Goal: Task Accomplishment & Management: Manage account settings

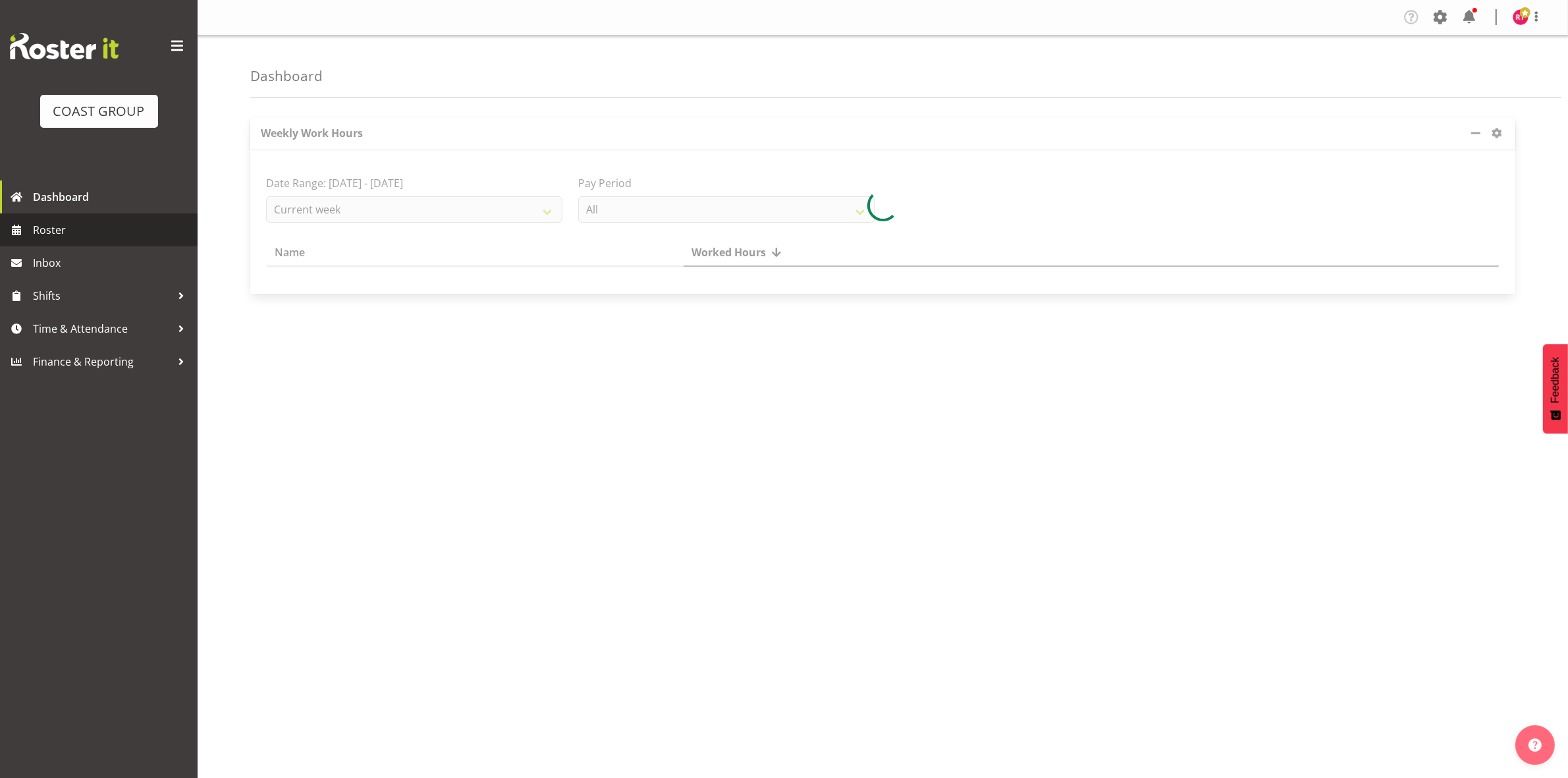
click at [55, 228] on span "Roster" at bounding box center [111, 230] width 158 height 20
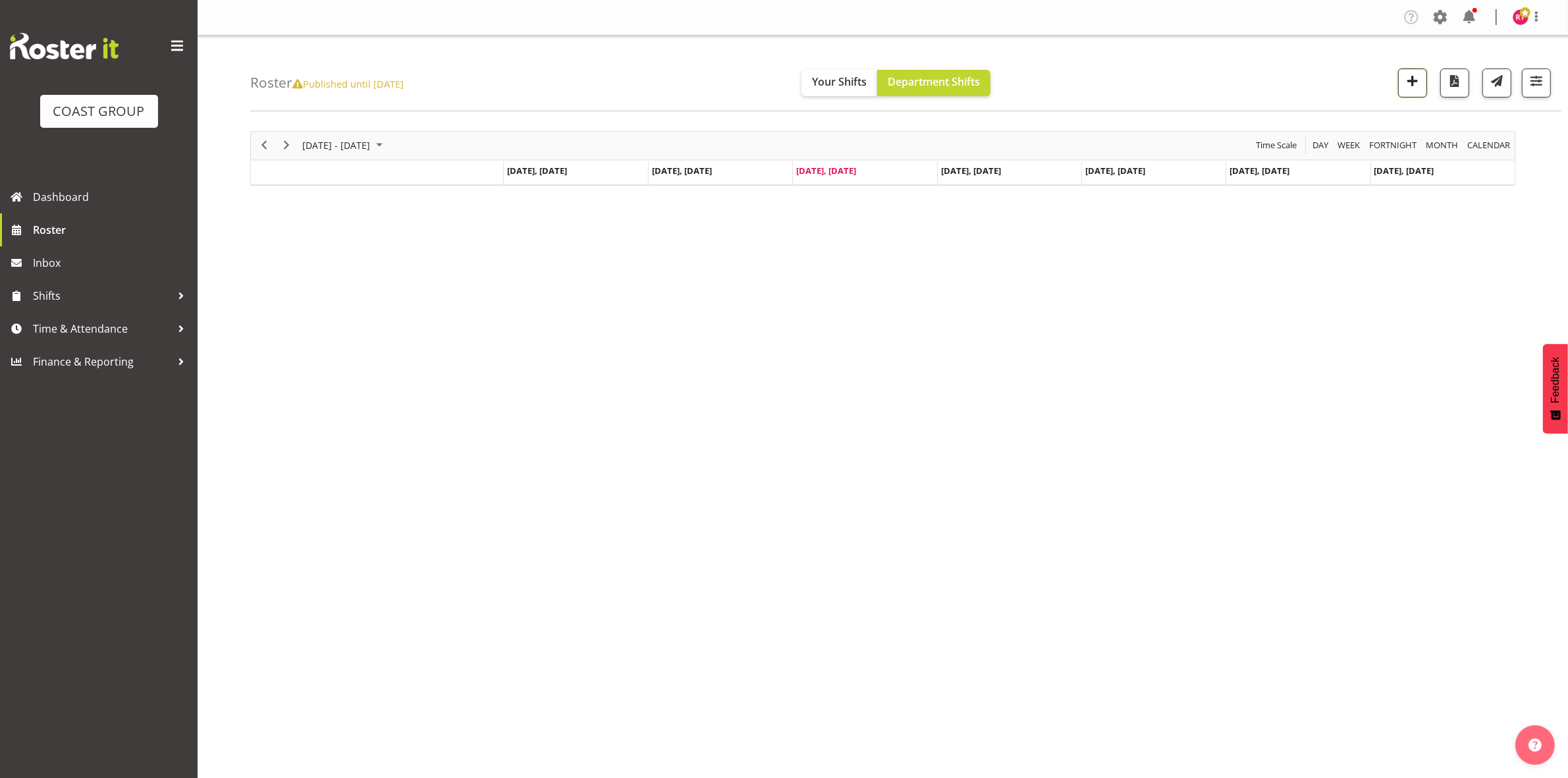
click at [1408, 89] on span "button" at bounding box center [1413, 81] width 17 height 17
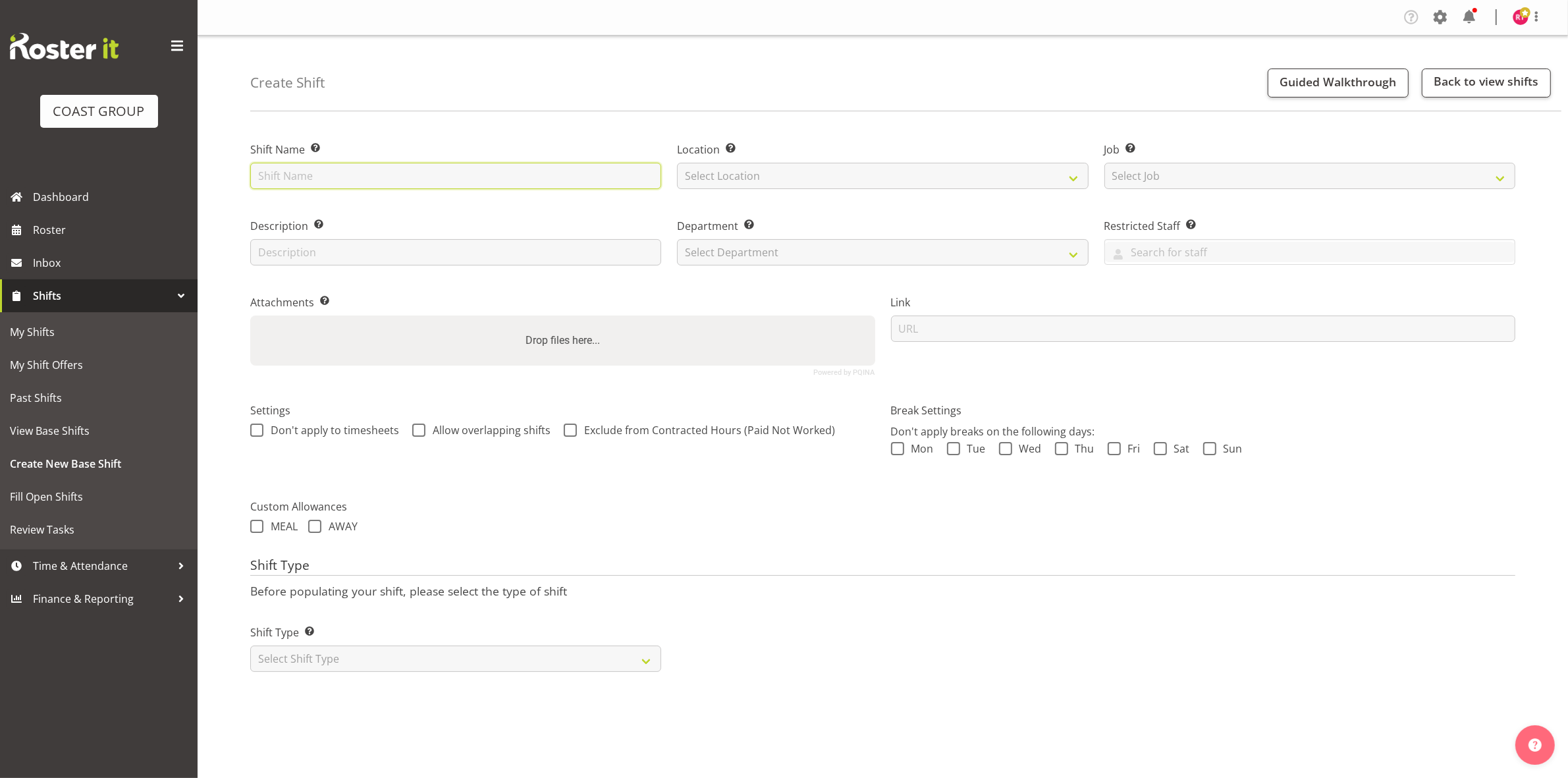
click at [520, 172] on input "text" at bounding box center [456, 175] width 411 height 26
type input "Build NZSO"
drag, startPoint x: 713, startPoint y: 168, endPoint x: 728, endPoint y: 181, distance: 19.8
click at [713, 168] on select "Select Location EHS CHC" at bounding box center [882, 175] width 411 height 26
select select "107"
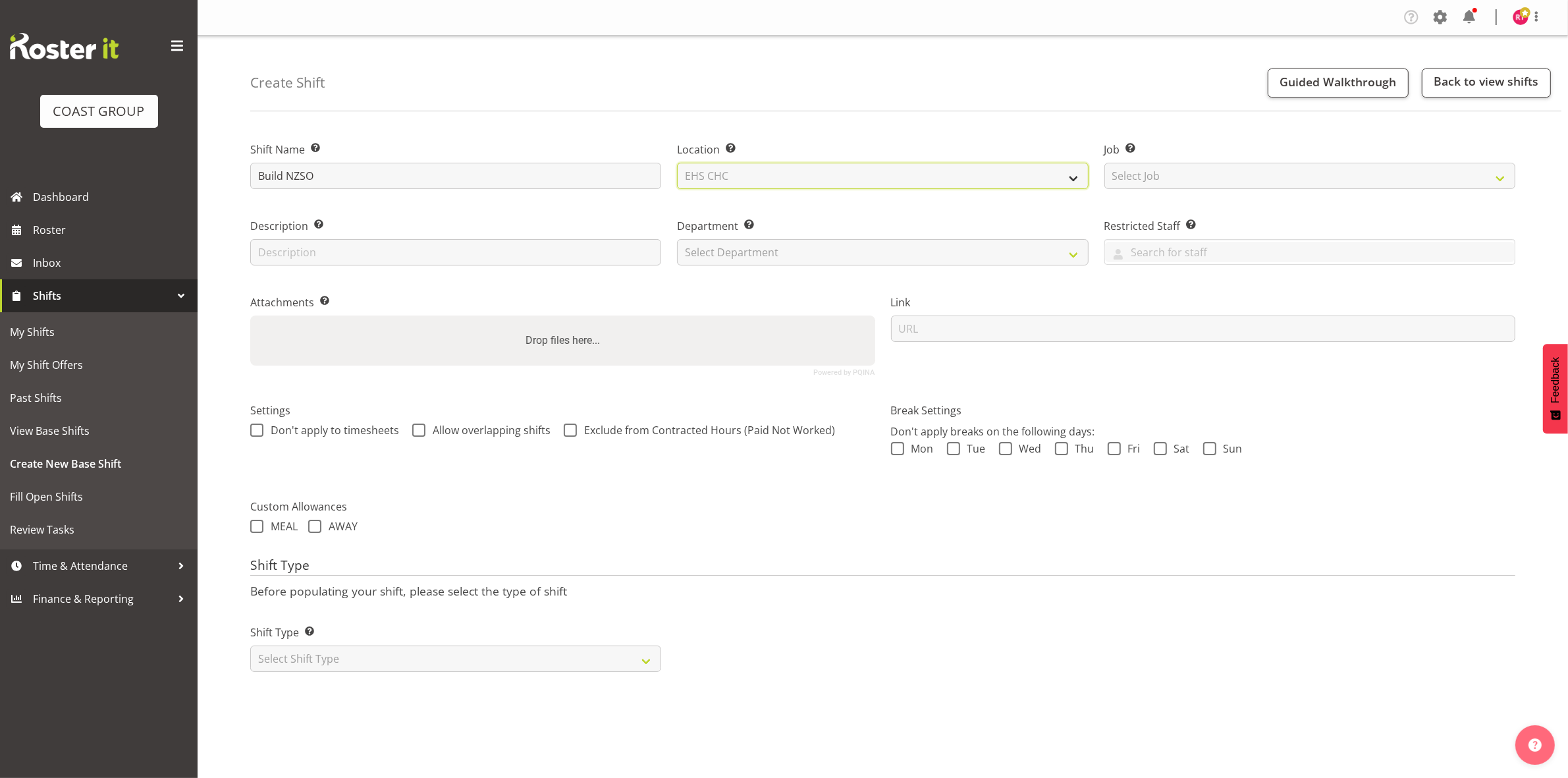
click at [677, 163] on select "Select Location EHS CHC" at bounding box center [882, 175] width 411 height 26
click at [1166, 172] on select "Select Job Create new job 1 Carlton Events 1 [PERSON_NAME][GEOGRAPHIC_DATA] 1 […" at bounding box center [1310, 175] width 411 height 26
select select "10294"
click at [1104, 163] on select "Select Job Create new job 1 Carlton Events 1 [PERSON_NAME][GEOGRAPHIC_DATA] 1 […" at bounding box center [1310, 175] width 411 height 26
drag, startPoint x: 776, startPoint y: 249, endPoint x: 779, endPoint y: 257, distance: 8.5
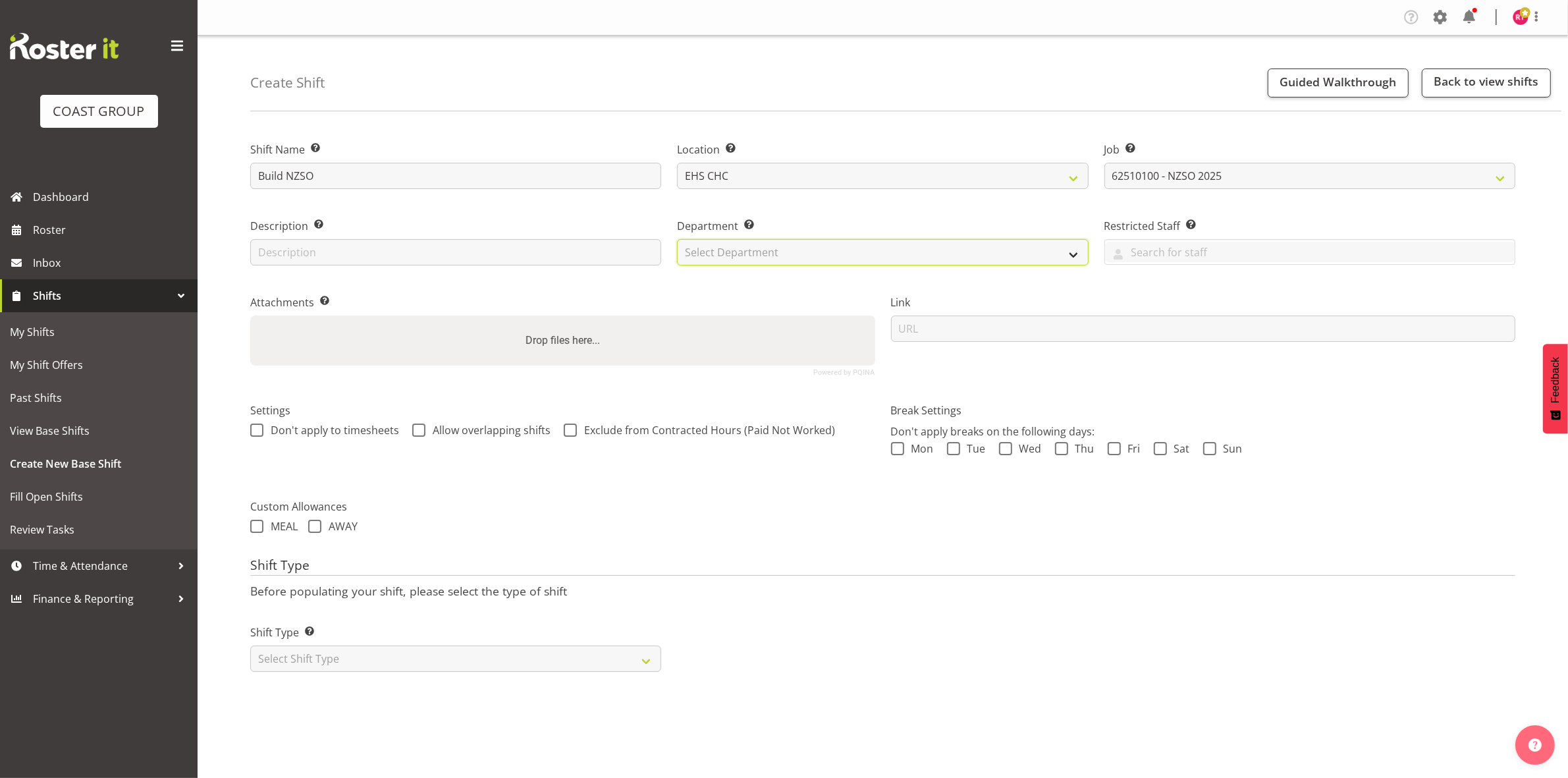
click at [776, 249] on select "Select Department EHS CHC OPS" at bounding box center [882, 252] width 411 height 26
select select "41"
click at [677, 239] on select "Select Department EHS CHC OPS" at bounding box center [882, 252] width 411 height 26
click at [493, 650] on select "Select Shift Type One Off Shift Recurring Shift Rotating Shift" at bounding box center [456, 658] width 411 height 26
click at [495, 673] on div "Shift Type Shift Types: One Off – Select this if you would like a single shift …" at bounding box center [455, 643] width 427 height 74
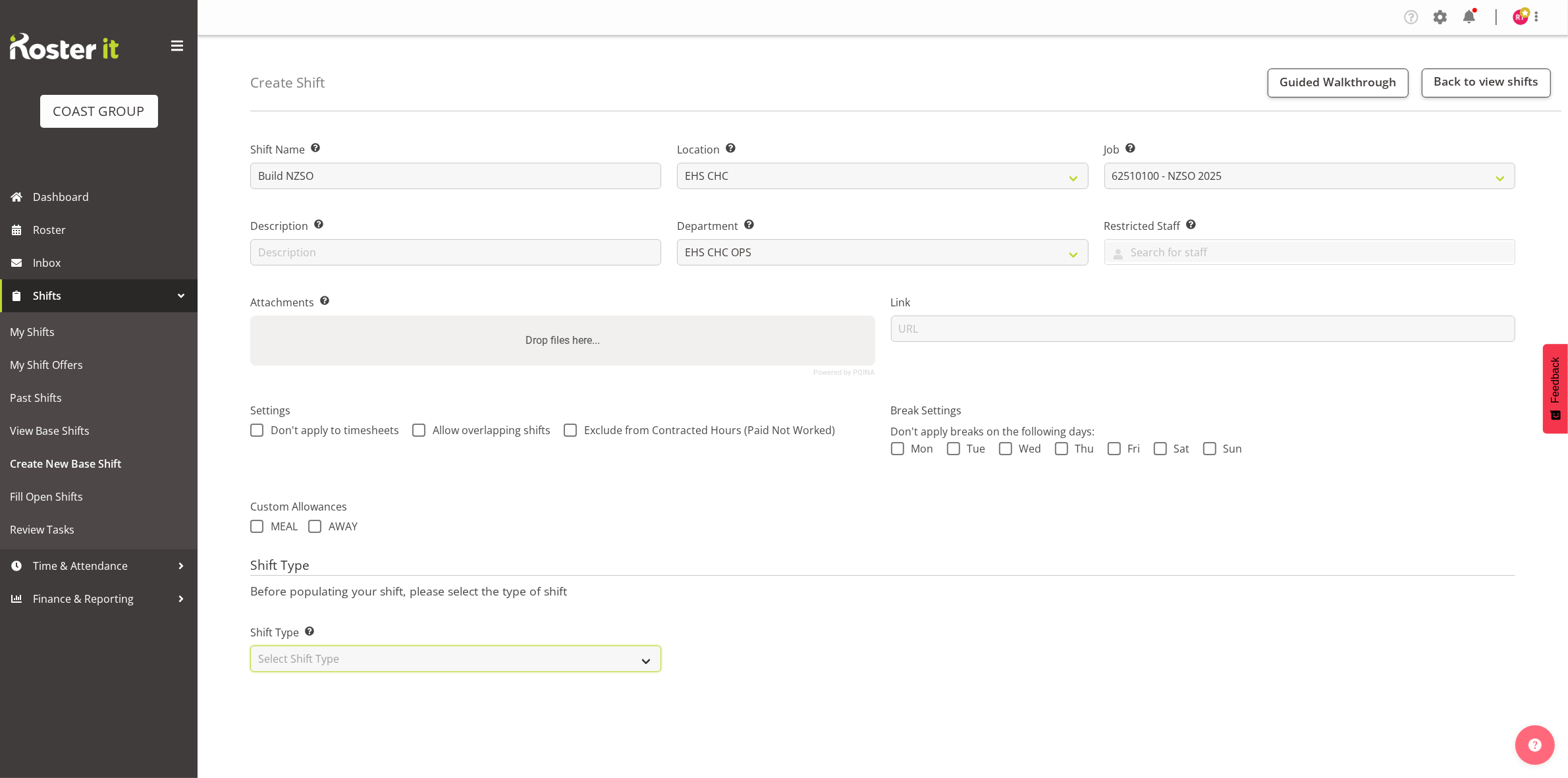
click at [486, 657] on select "Select Shift Type One Off Shift Recurring Shift Rotating Shift" at bounding box center [456, 658] width 411 height 26
select select "one_off"
click at [251, 647] on select "Select Shift Type One Off Shift Recurring Shift Rotating Shift" at bounding box center [456, 658] width 411 height 26
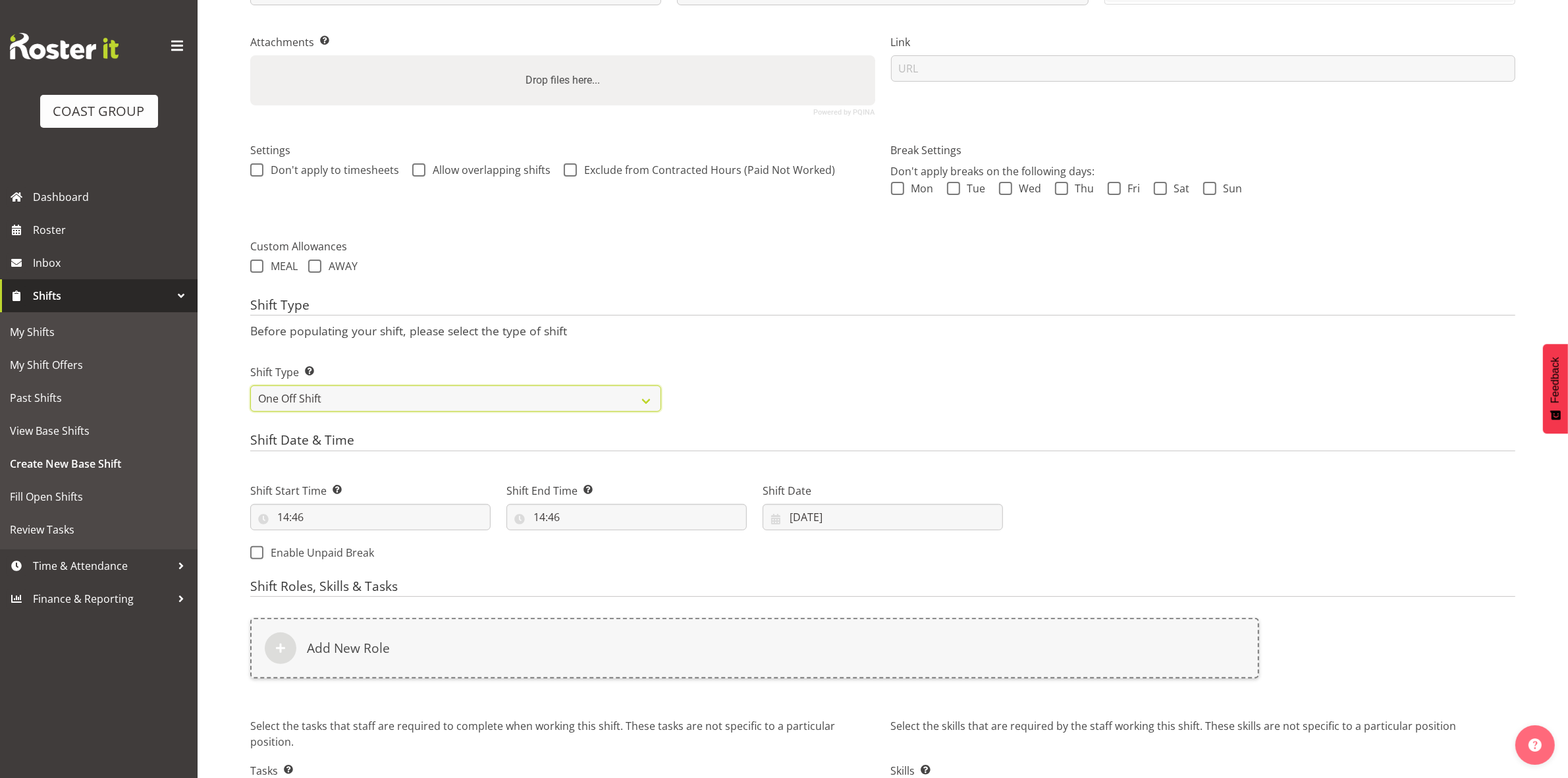
scroll to position [360, 0]
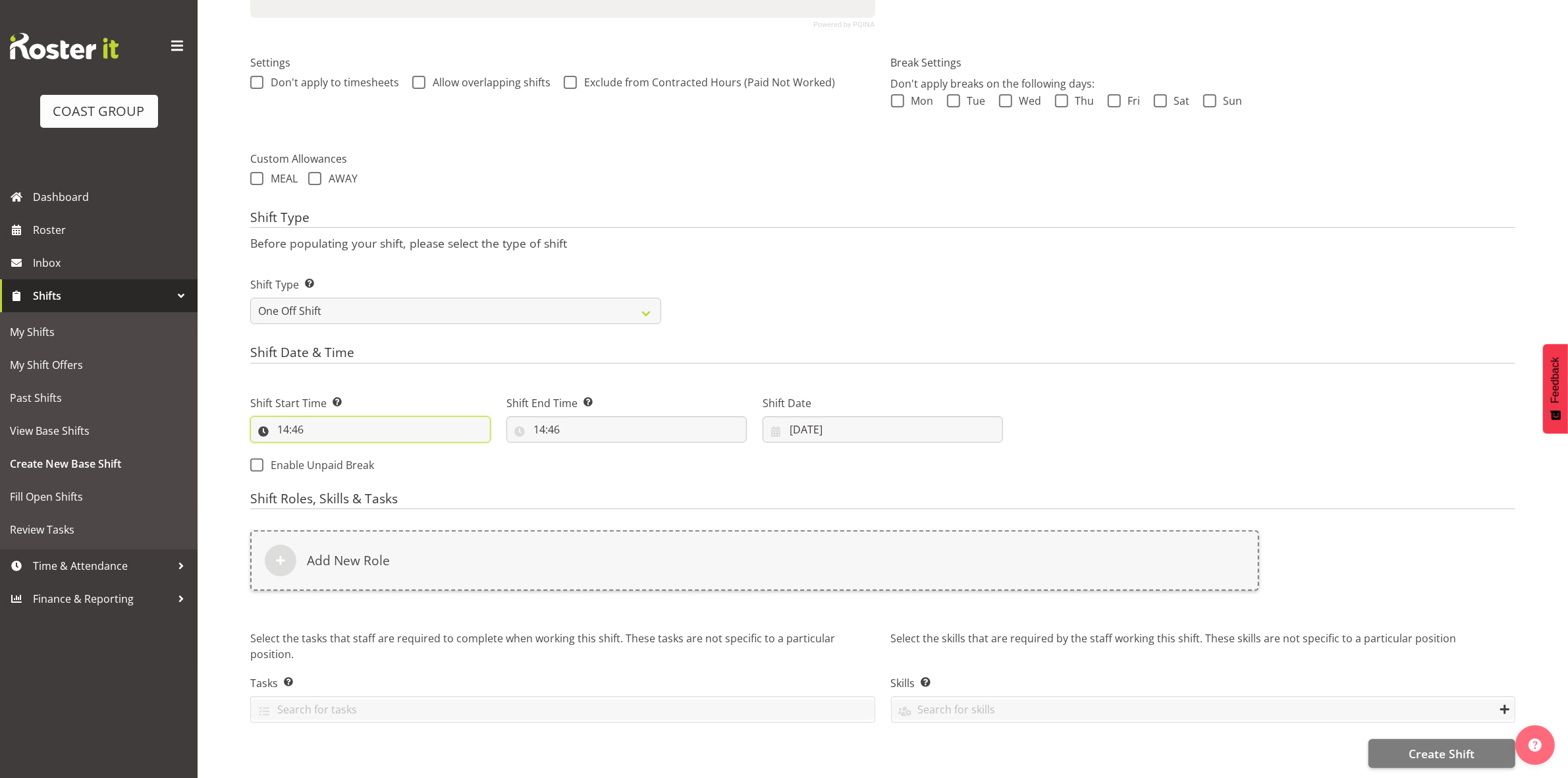
click at [284, 416] on input "14:46" at bounding box center [371, 429] width 241 height 26
click at [334, 456] on select "00 01 02 03 04 05 06 07 08 09 10 11 12 13 14 15 16 17 18 19 20 21 22 23" at bounding box center [340, 464] width 30 height 26
select select "8"
click at [325, 451] on select "00 01 02 03 04 05 06 07 08 09 10 11 12 13 14 15 16 17 18 19 20 21 22 23" at bounding box center [340, 464] width 30 height 26
type input "08:46"
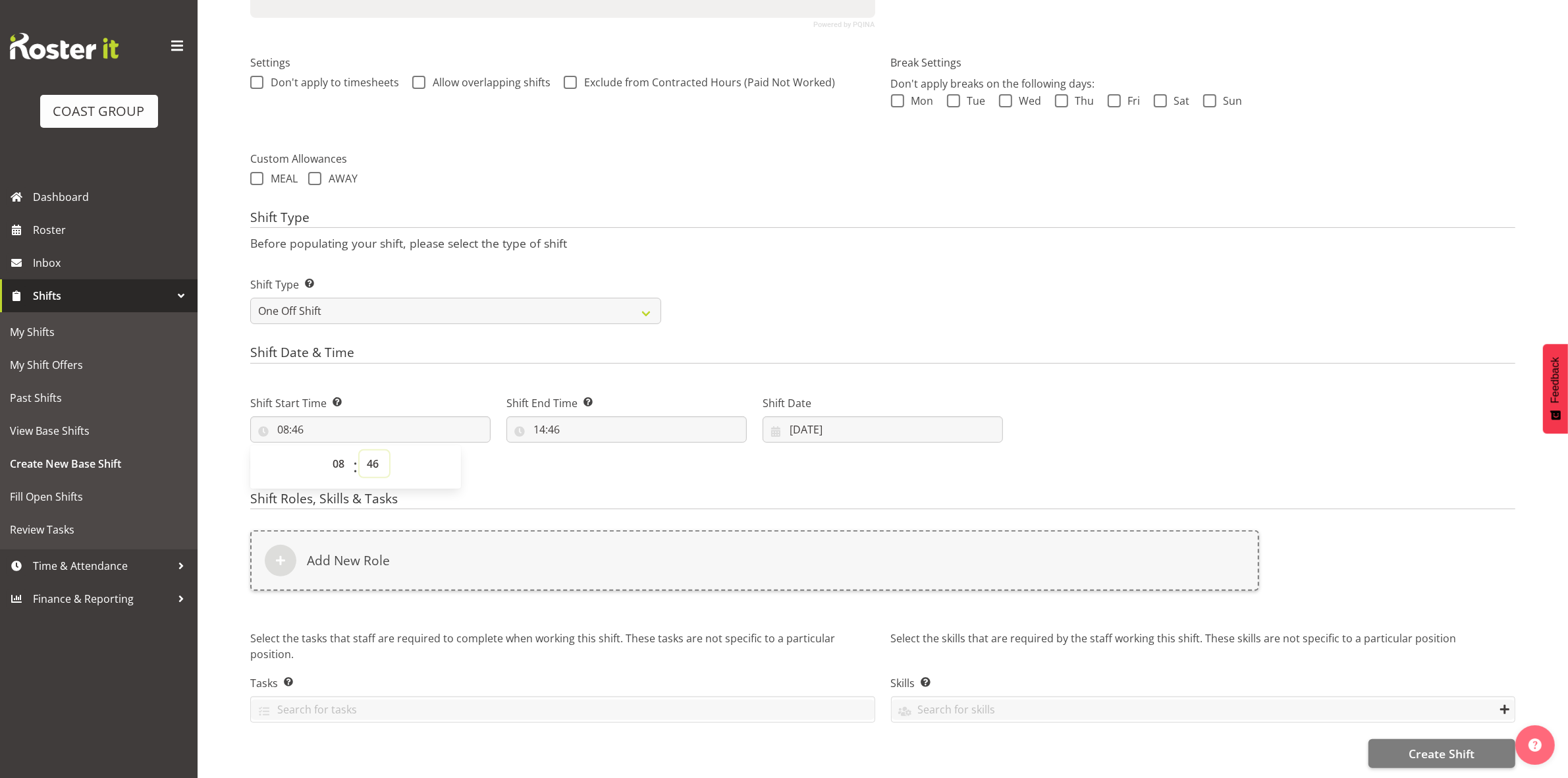
drag, startPoint x: 376, startPoint y: 449, endPoint x: 373, endPoint y: 439, distance: 10.4
click at [376, 451] on select "00 01 02 03 04 05 06 07 08 09 10 11 12 13 14 15 16 17 18 19 20 21 22 23 24 25 2…" at bounding box center [375, 464] width 30 height 26
select select "0"
click at [360, 451] on select "00 01 02 03 04 05 06 07 08 09 10 11 12 13 14 15 16 17 18 19 20 21 22 23 24 25 2…" at bounding box center [375, 464] width 30 height 26
type input "08:00"
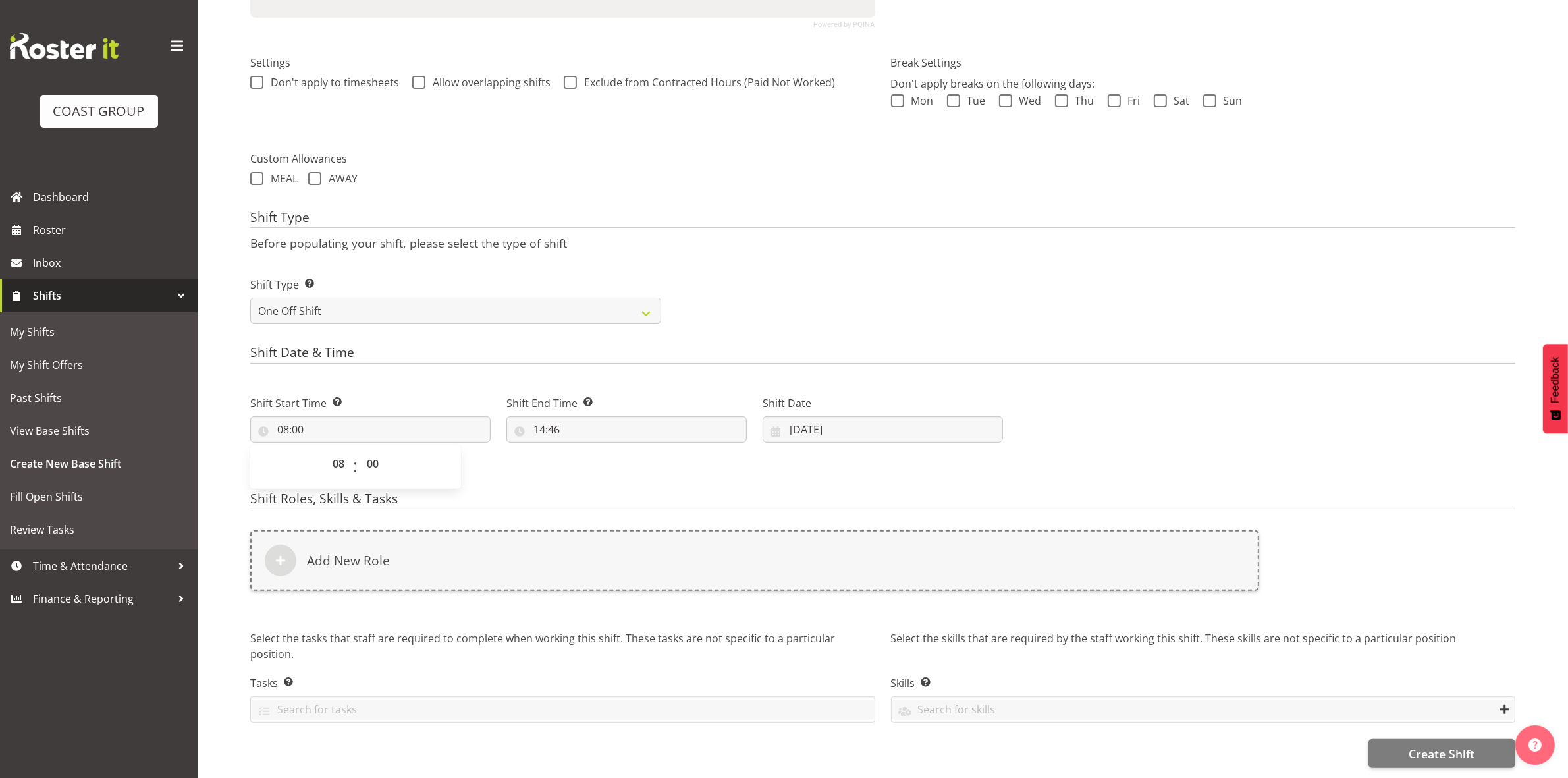
click at [733, 273] on div "Shift Type Shift Types: One Off – Select this if you would like a single shift …" at bounding box center [882, 295] width 1281 height 74
click at [540, 417] on input "14:46" at bounding box center [626, 429] width 241 height 26
click at [591, 451] on select "00 01 02 03 04 05 06 07 08 09 10 11 12 13 14 15 16 17 18 19 20 21 22 23" at bounding box center [596, 464] width 30 height 26
select select "13"
click at [581, 451] on select "00 01 02 03 04 05 06 07 08 09 10 11 12 13 14 15 16 17 18 19 20 21 22 23" at bounding box center [596, 464] width 30 height 26
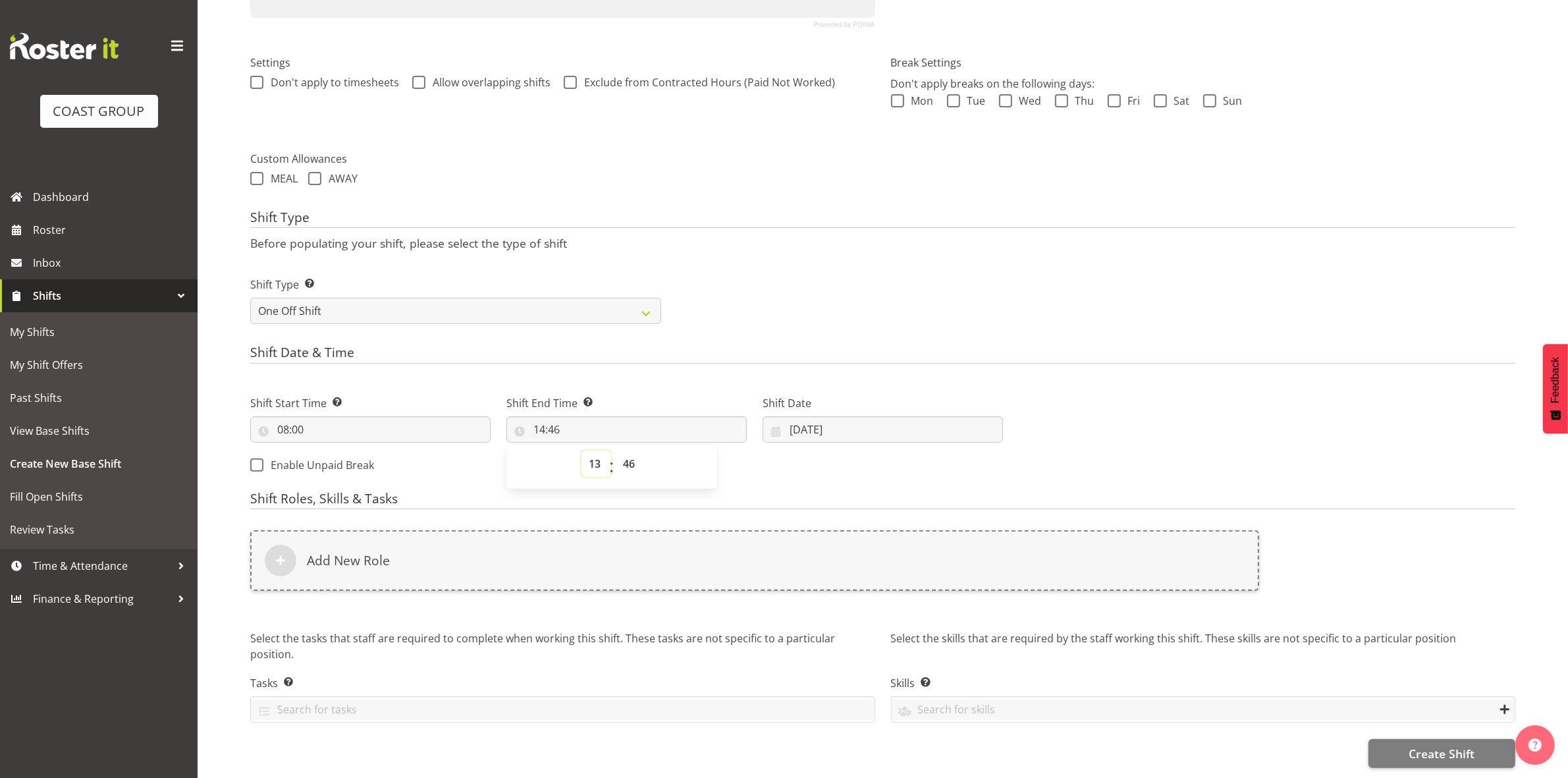
type input "13:46"
click at [627, 451] on select "00 01 02 03 04 05 06 07 08 09 10 11 12 13 14 15 16 17 18 19 20 21 22 23 24 25 2…" at bounding box center [630, 464] width 30 height 26
select select "0"
click at [615, 451] on select "00 01 02 03 04 05 06 07 08 09 10 11 12 13 14 15 16 17 18 19 20 21 22 23 24 25 2…" at bounding box center [630, 464] width 30 height 26
type input "13:00"
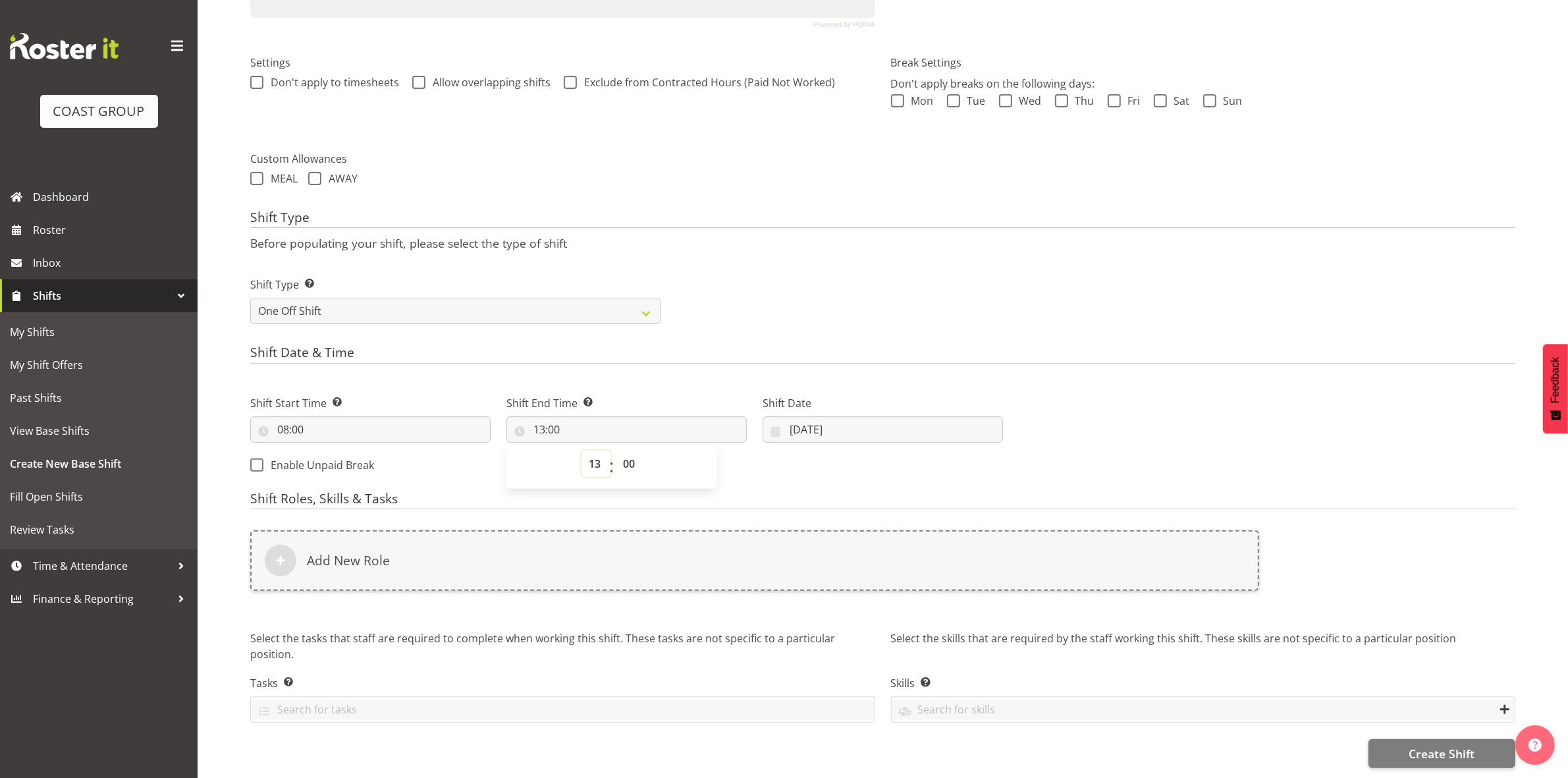
drag, startPoint x: 591, startPoint y: 449, endPoint x: 591, endPoint y: 442, distance: 7.0
click at [591, 451] on select "00 01 02 03 04 05 06 07 08 09 10 11 12 13 14 15 16 17 18 19 20 21 22 23" at bounding box center [596, 464] width 30 height 26
click at [581, 451] on select "00 01 02 03 04 05 06 07 08 09 10 11 12 13 14 15 16 17 18 19 20 21 22 23" at bounding box center [596, 464] width 30 height 26
click at [690, 350] on h4 "Shift Date & Time" at bounding box center [883, 354] width 1265 height 18
click at [798, 420] on input "[DATE]" at bounding box center [882, 429] width 241 height 26
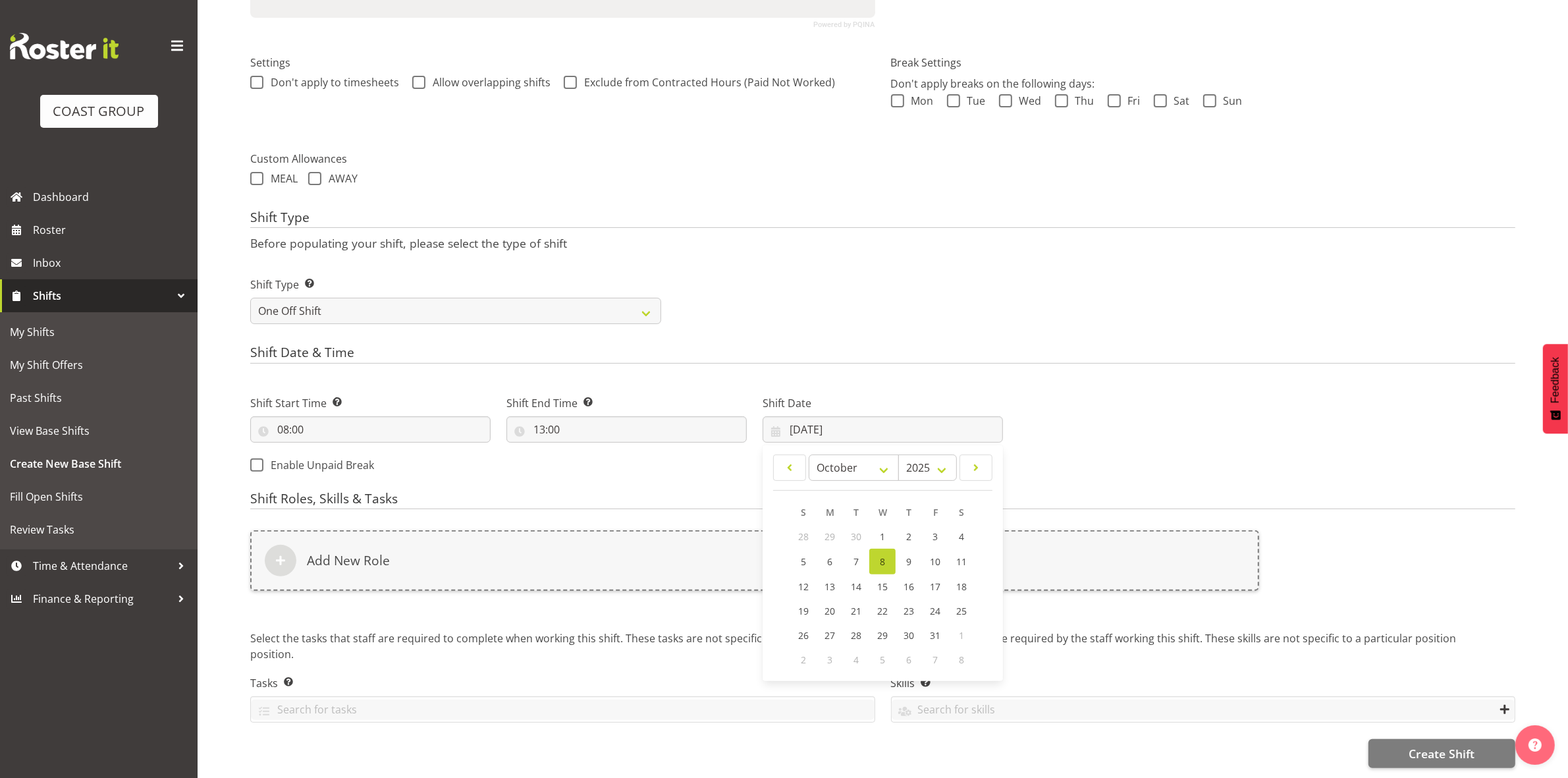
drag, startPoint x: 850, startPoint y: 290, endPoint x: 842, endPoint y: 296, distance: 10.0
click at [850, 290] on div "Shift Type Shift Types: One Off – Select this if you would like a single shift …" at bounding box center [882, 295] width 1281 height 74
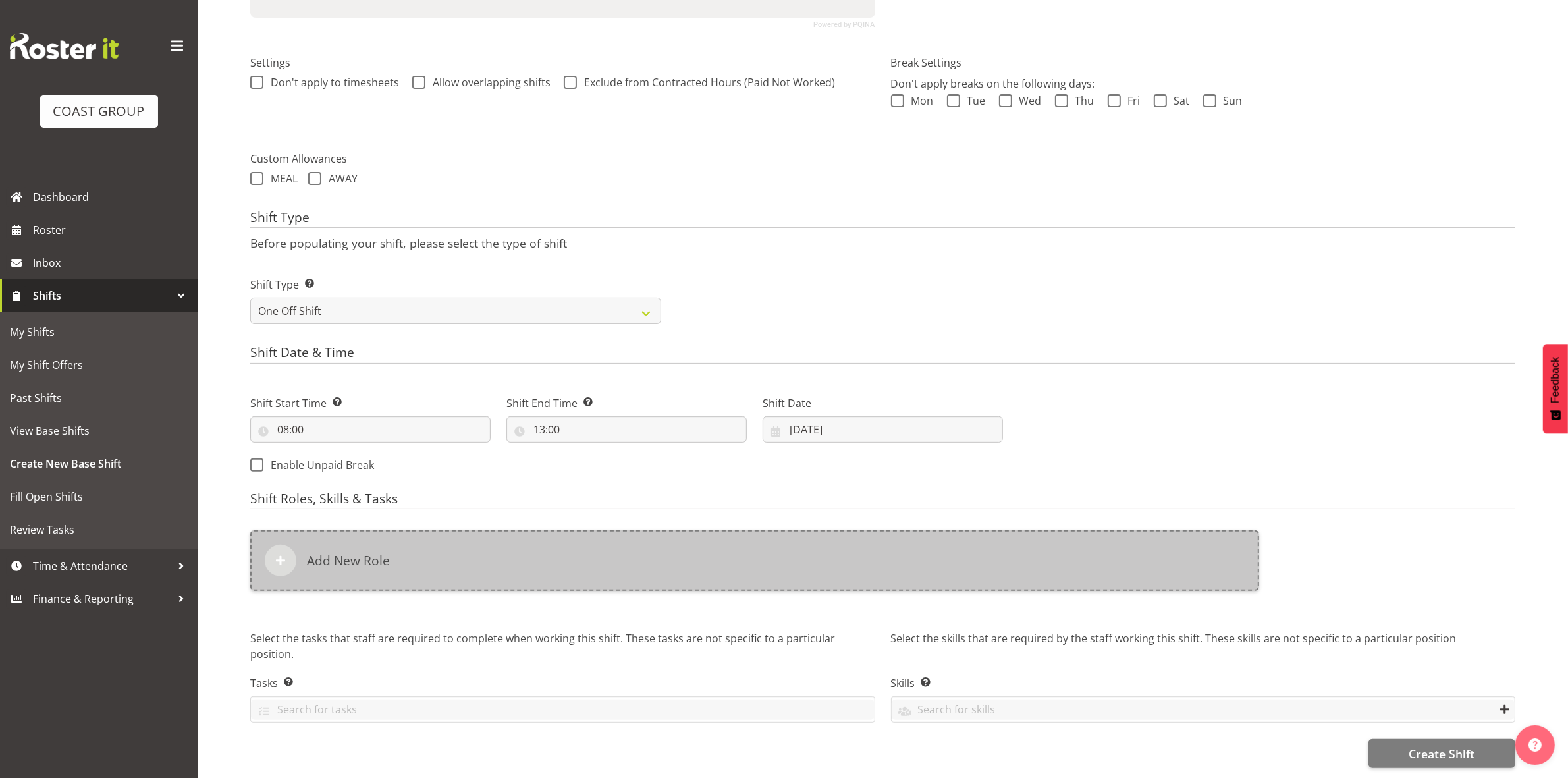
click at [433, 543] on div "Add New Role" at bounding box center [755, 560] width 1009 height 60
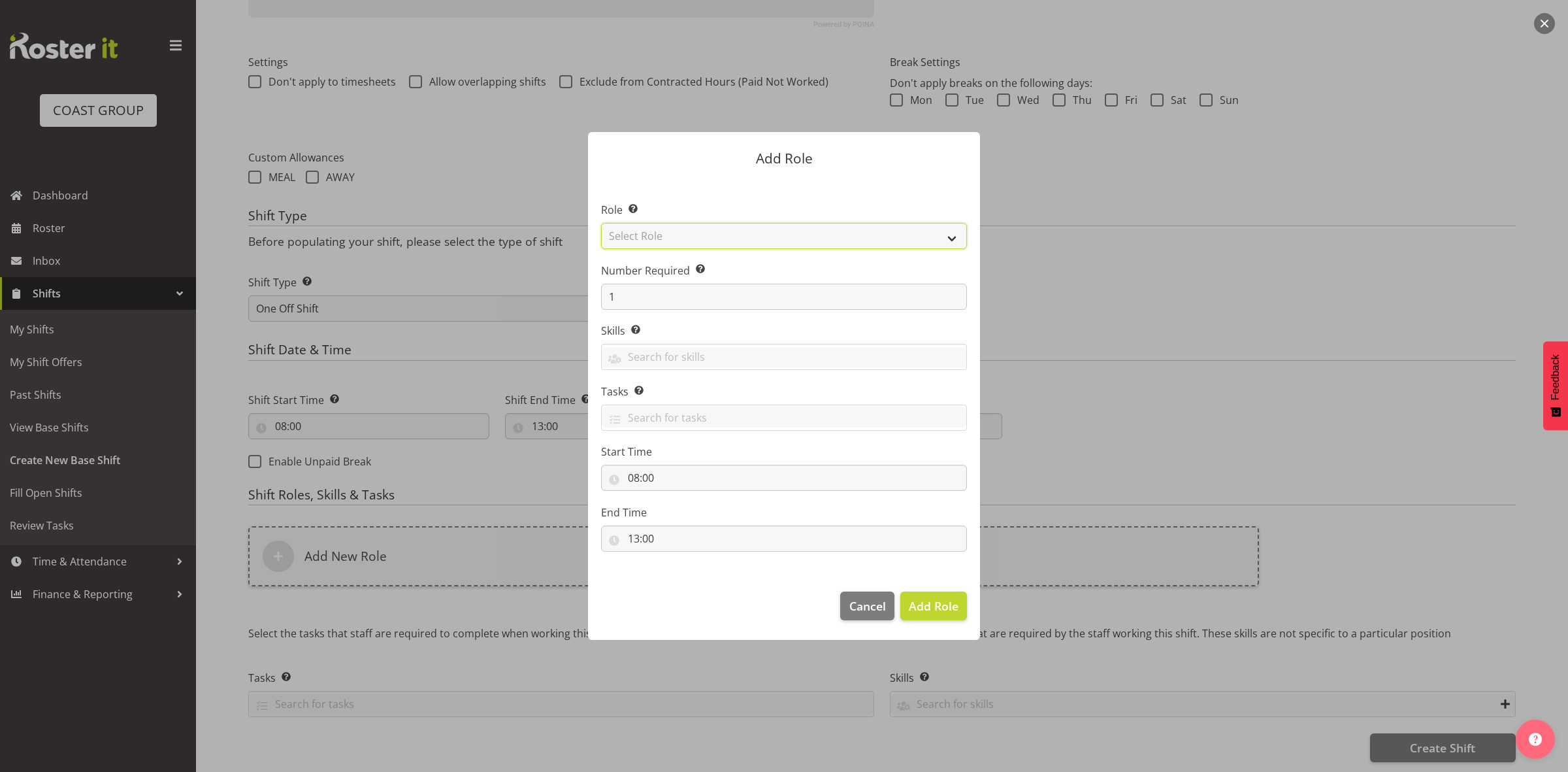
click at [650, 237] on select "Select Role ACCOUNT MANAGER ACCOUNT MANAGER DW ACCOUNTS [PERSON_NAME] VEHICLES …" at bounding box center [784, 235] width 366 height 26
select select "192"
click at [601, 223] on select "Select Role ACCOUNT MANAGER ACCOUNT MANAGER DW ACCOUNTS [PERSON_NAME] VEHICLES …" at bounding box center [784, 235] width 366 height 26
click at [675, 304] on input "1" at bounding box center [784, 297] width 366 height 26
type input "2"
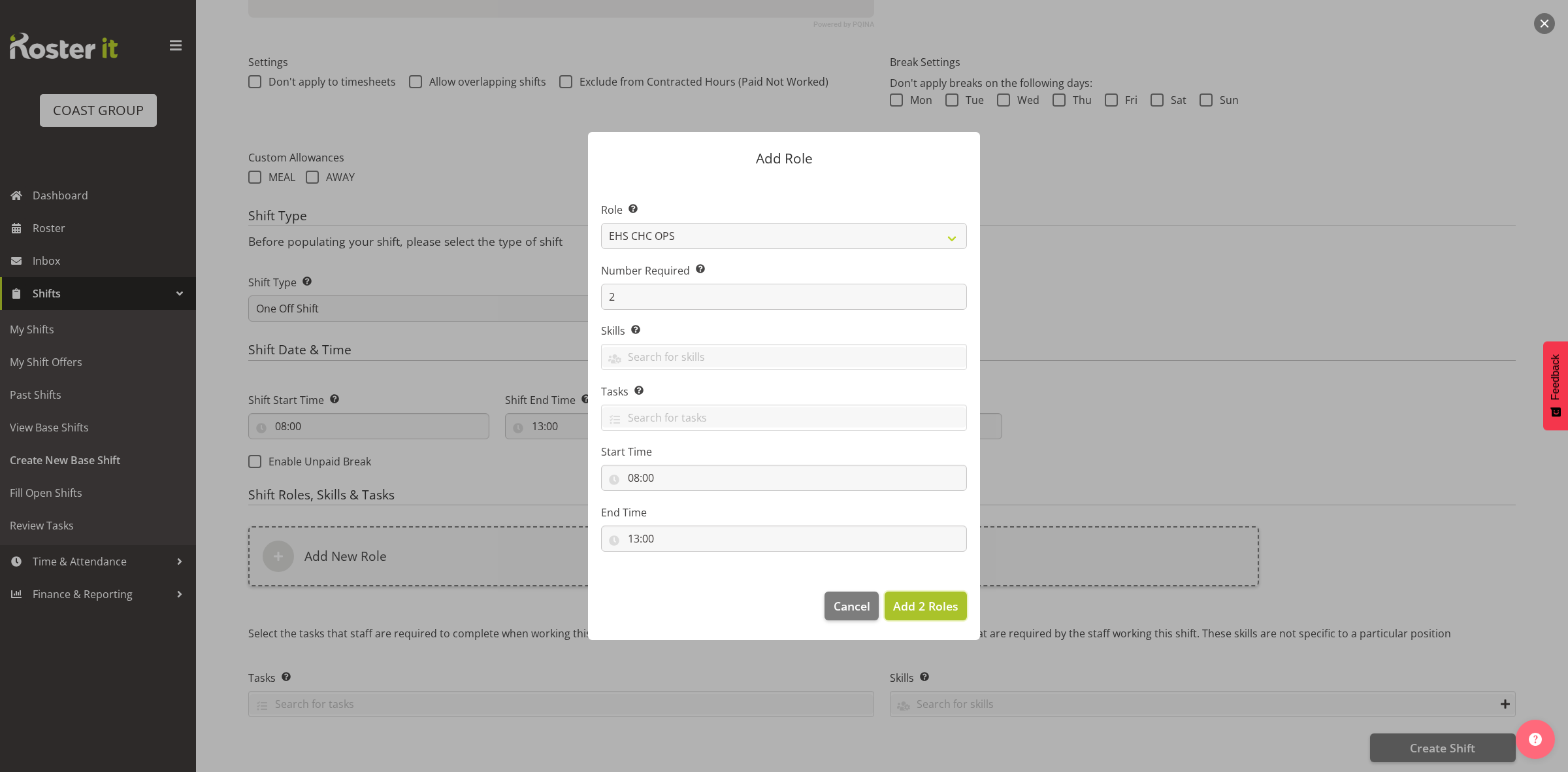
click at [925, 603] on span "Add 2 Roles" at bounding box center [925, 606] width 65 height 15
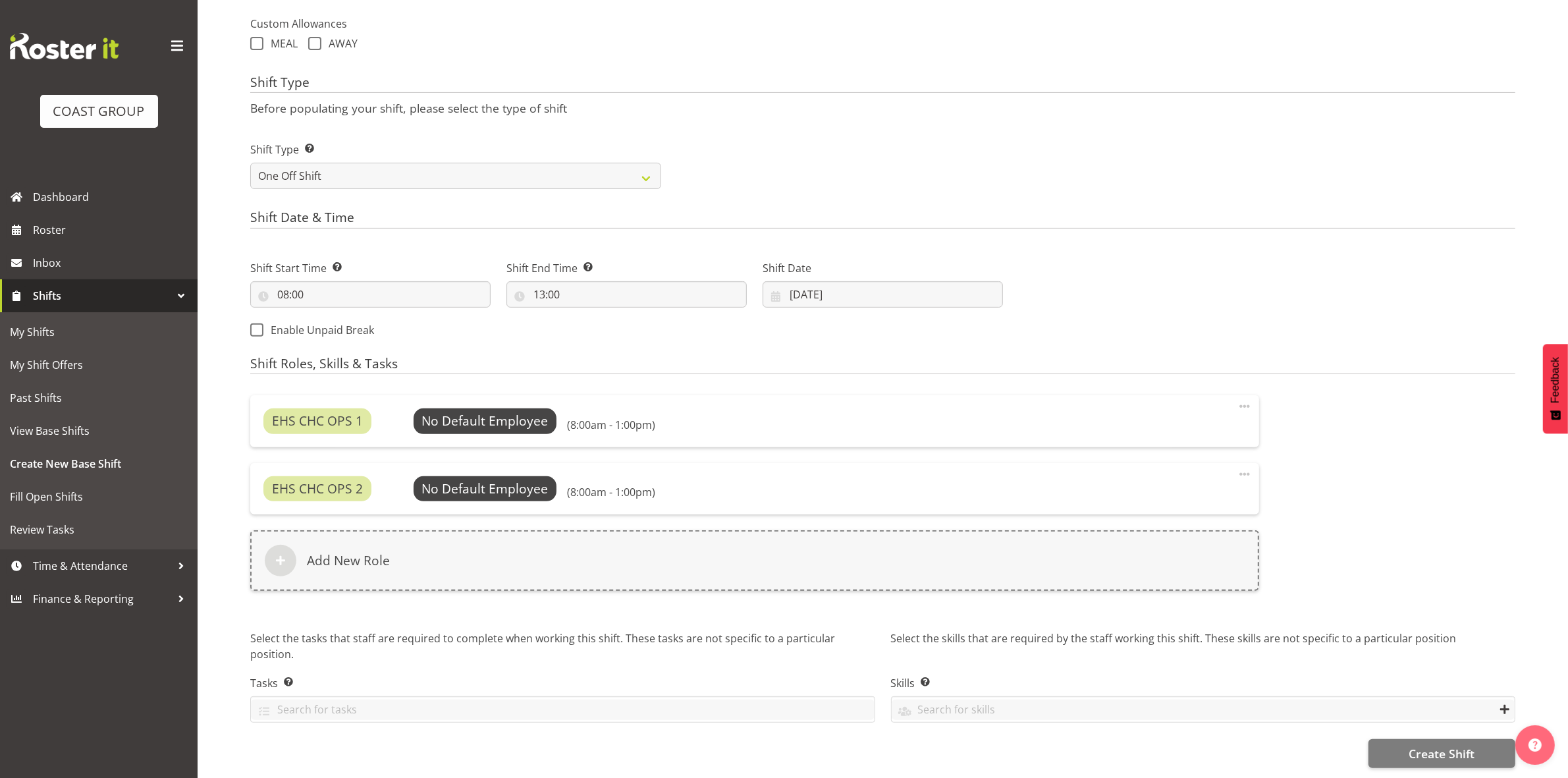
scroll to position [495, 0]
click at [527, 412] on span "Select Employee" at bounding box center [485, 421] width 98 height 19
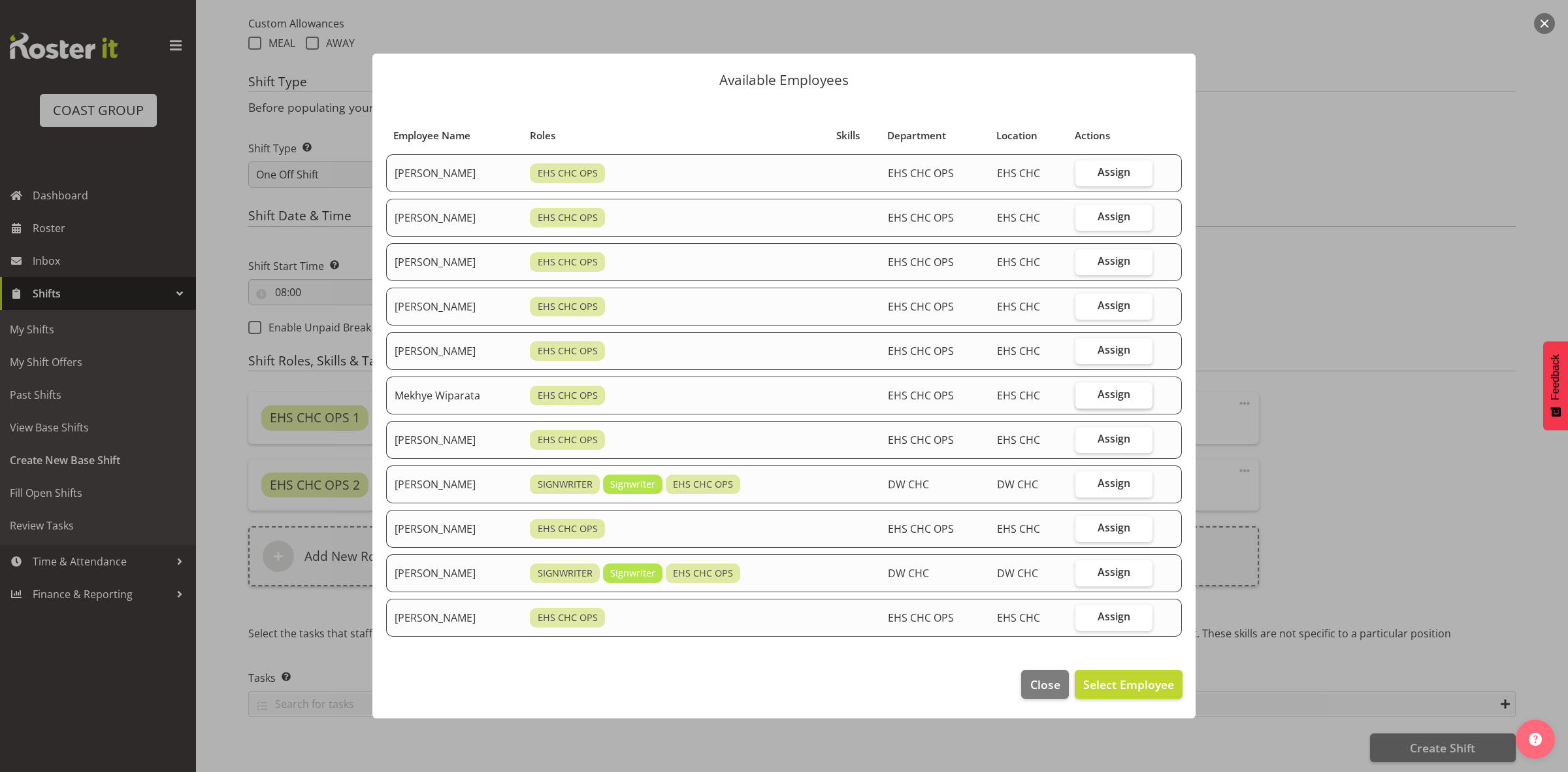
click at [1091, 397] on label "Assign" at bounding box center [1113, 395] width 77 height 26
click at [1084, 397] on input "Assign" at bounding box center [1079, 394] width 8 height 8
checkbox input "true"
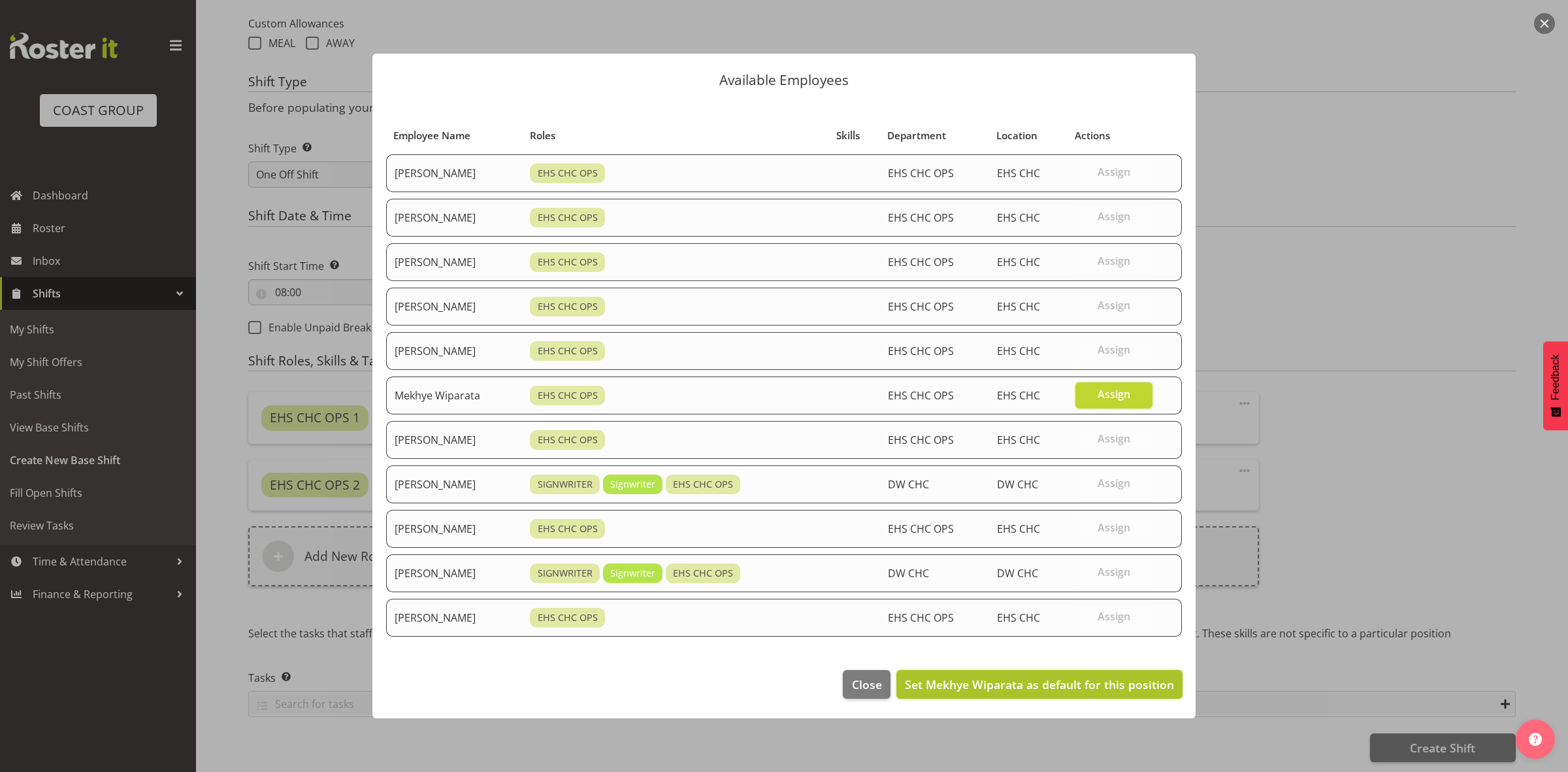
click at [1096, 690] on span "Set Mekhye Wiparata as default for this position" at bounding box center [1039, 684] width 269 height 15
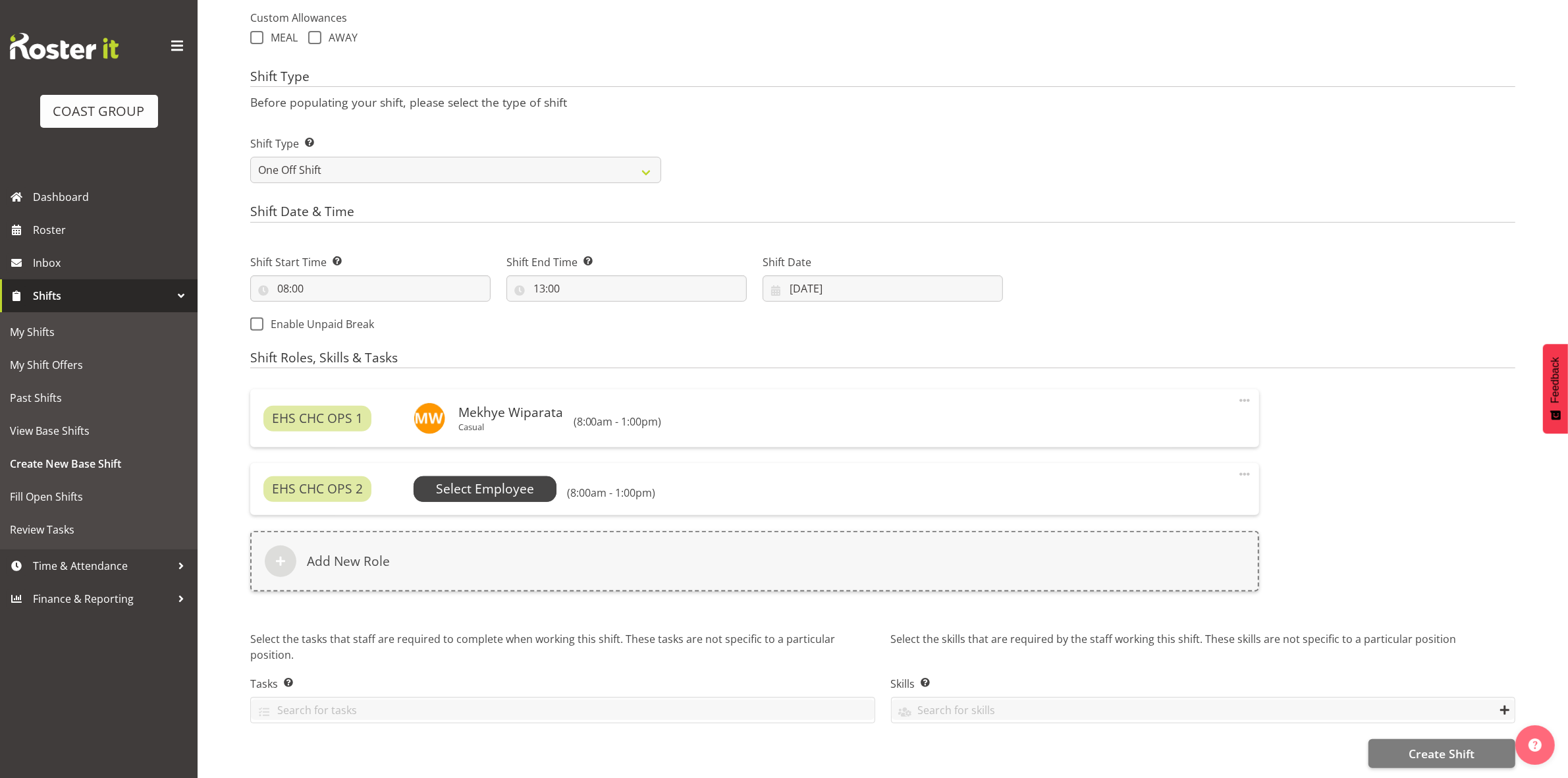
click at [519, 484] on span "Select Employee" at bounding box center [485, 488] width 98 height 19
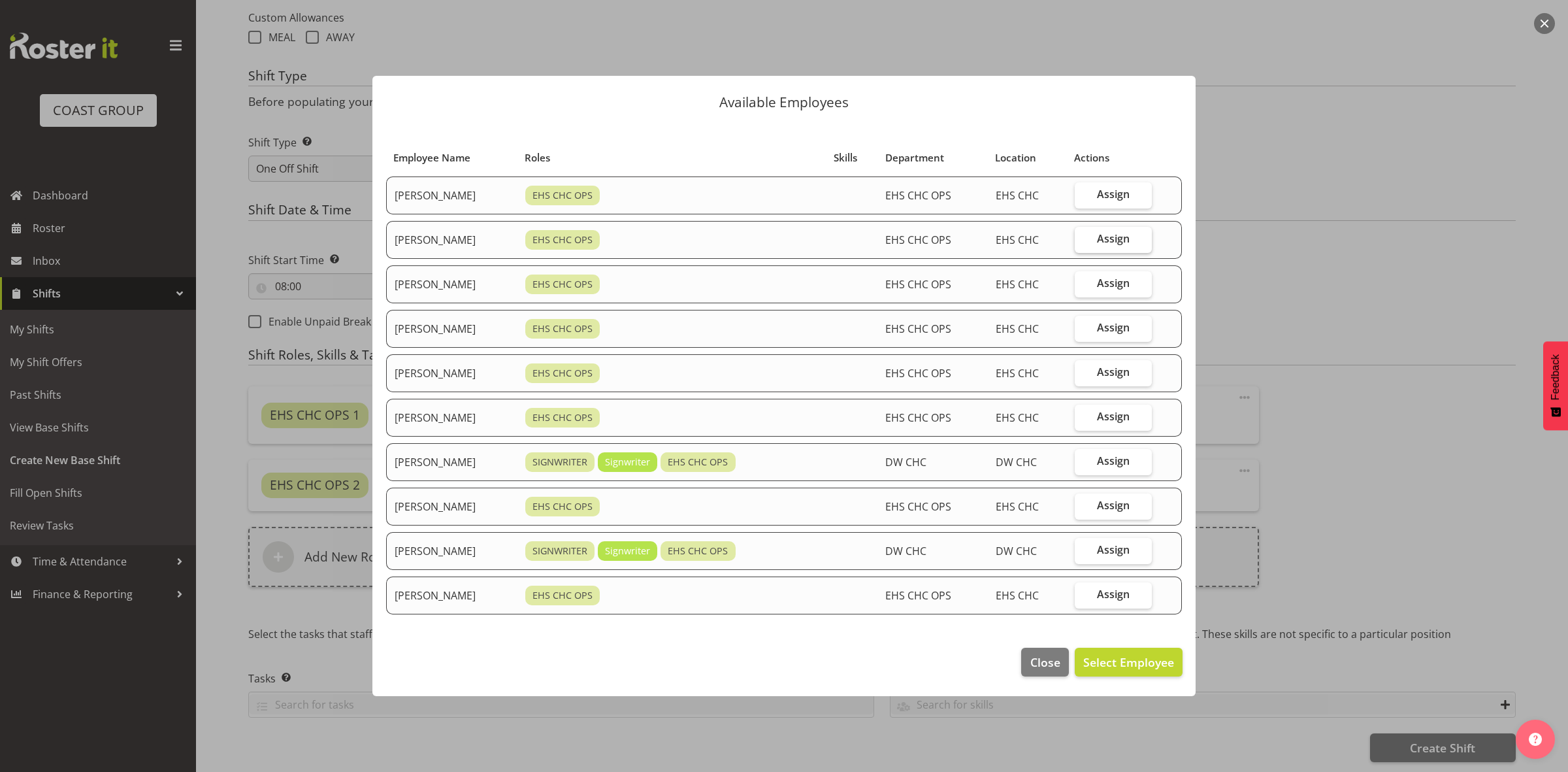
click at [1098, 237] on label "Assign" at bounding box center [1113, 239] width 77 height 26
click at [1083, 237] on input "Assign" at bounding box center [1079, 239] width 8 height 8
checkbox input "true"
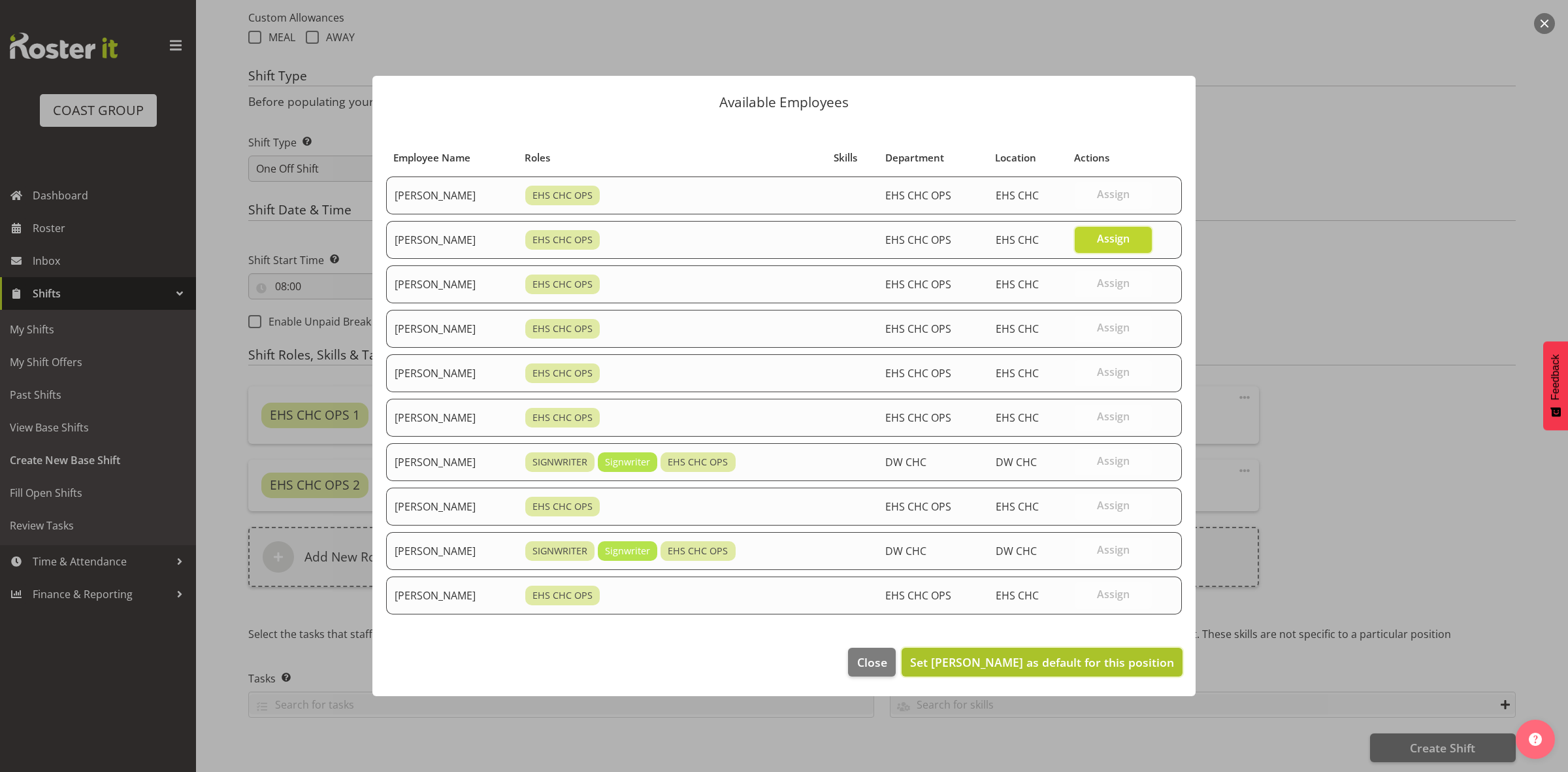
click at [1029, 656] on span "Set David Wiseman as default for this position" at bounding box center [1041, 662] width 264 height 15
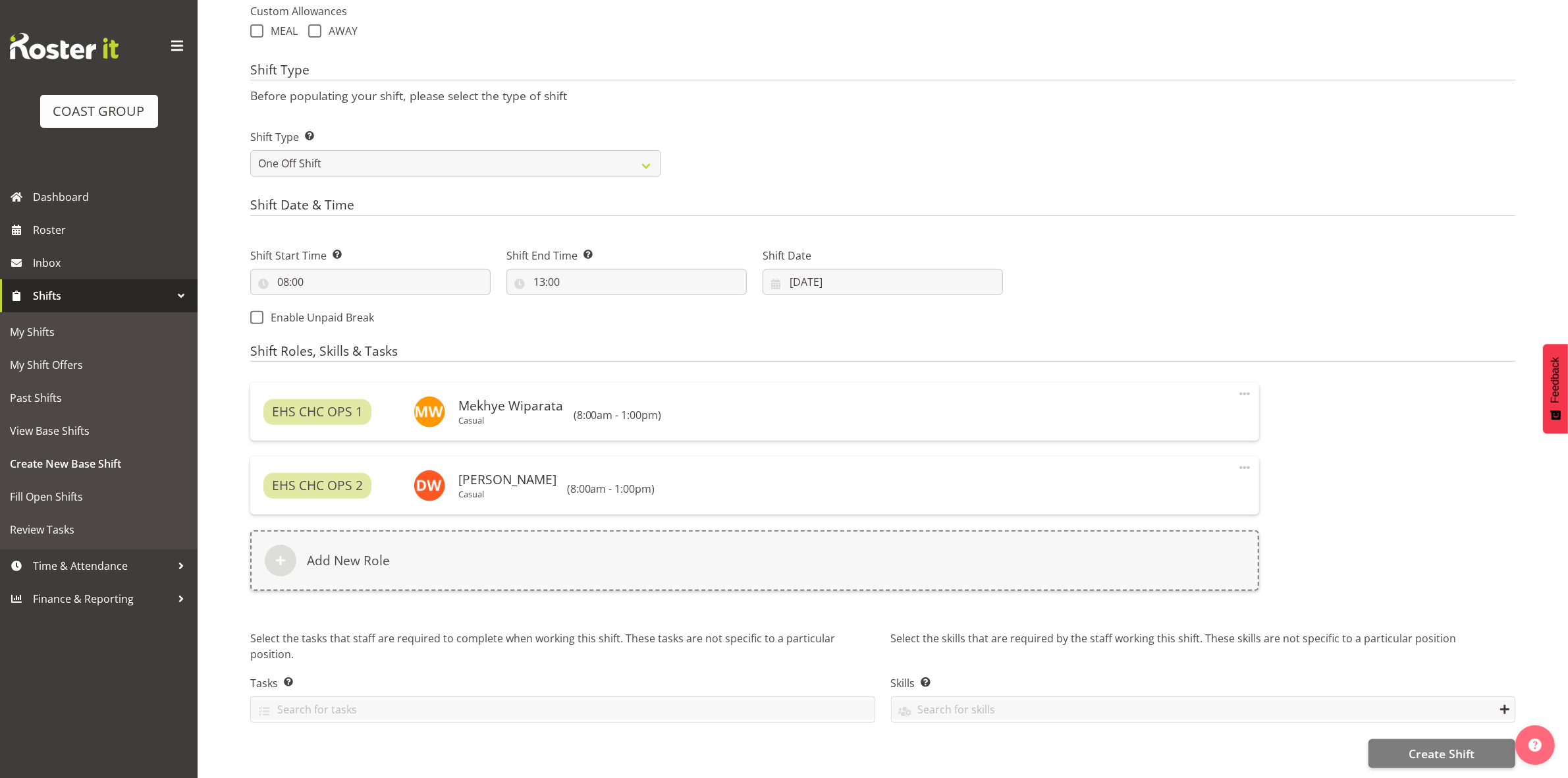
scroll to position [508, 0]
click at [1403, 739] on button "Create Shift" at bounding box center [1442, 753] width 147 height 29
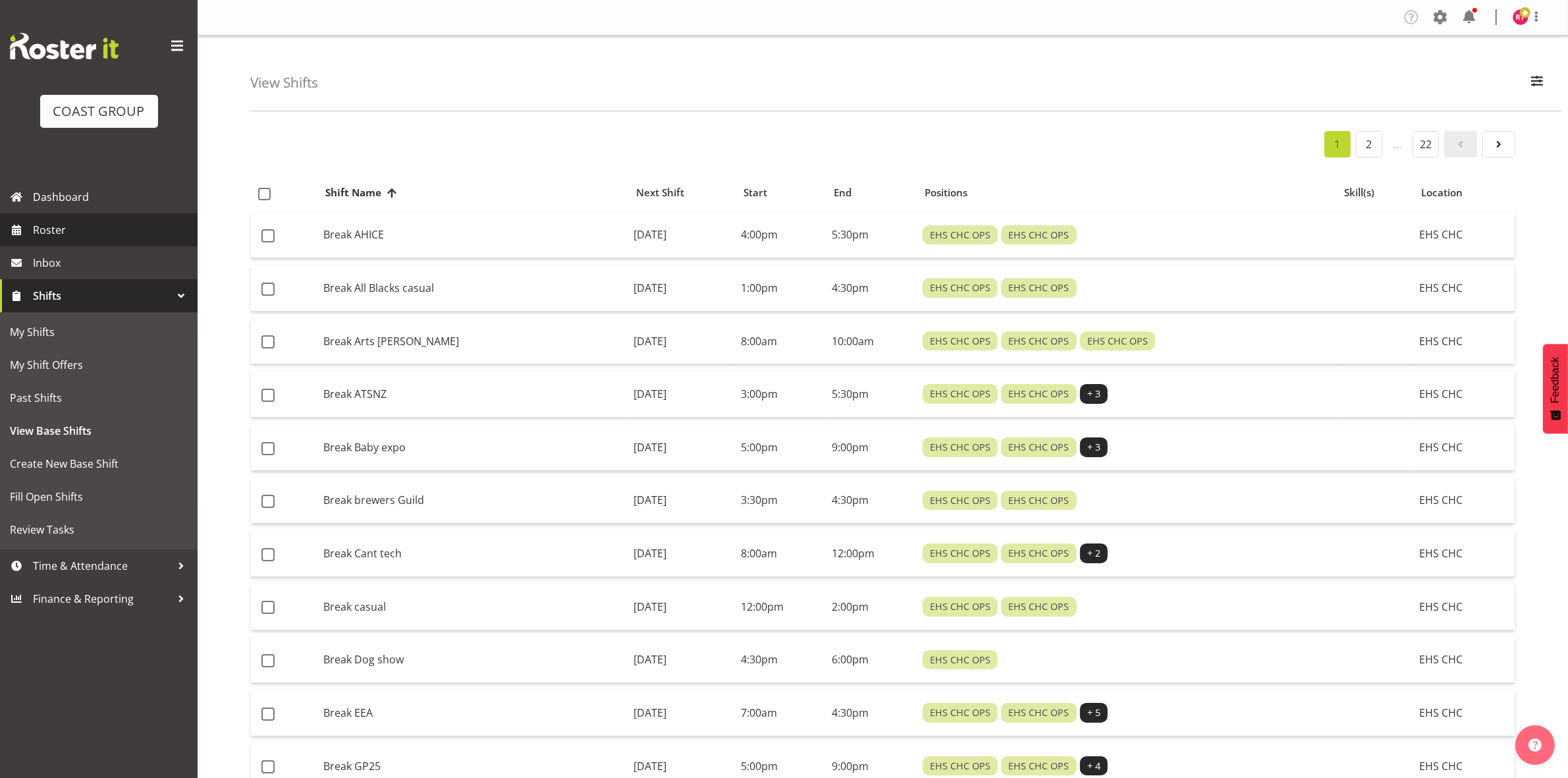
click at [74, 231] on span "Roster" at bounding box center [111, 230] width 158 height 20
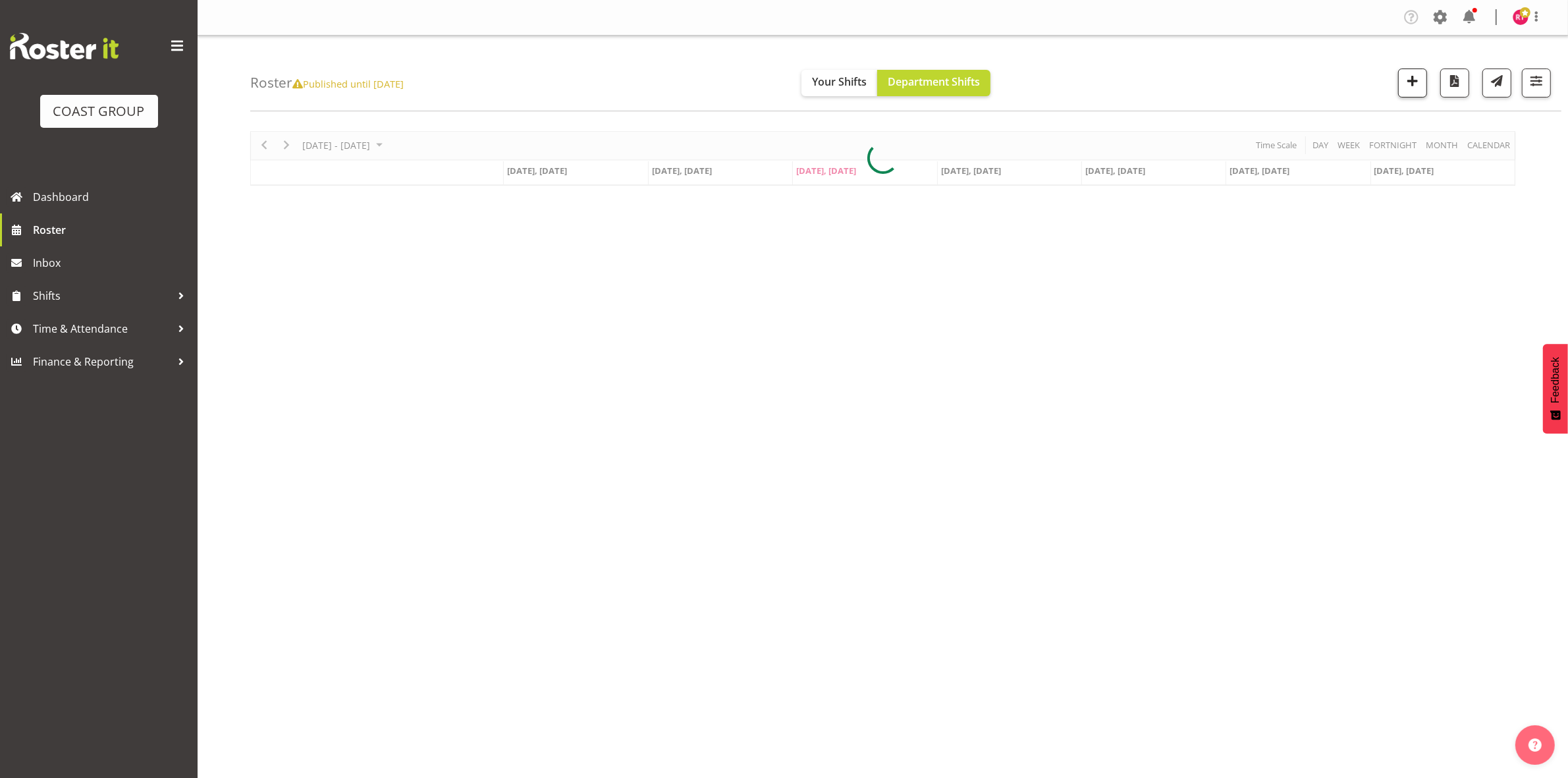
click at [1413, 77] on span "button" at bounding box center [1413, 81] width 17 height 17
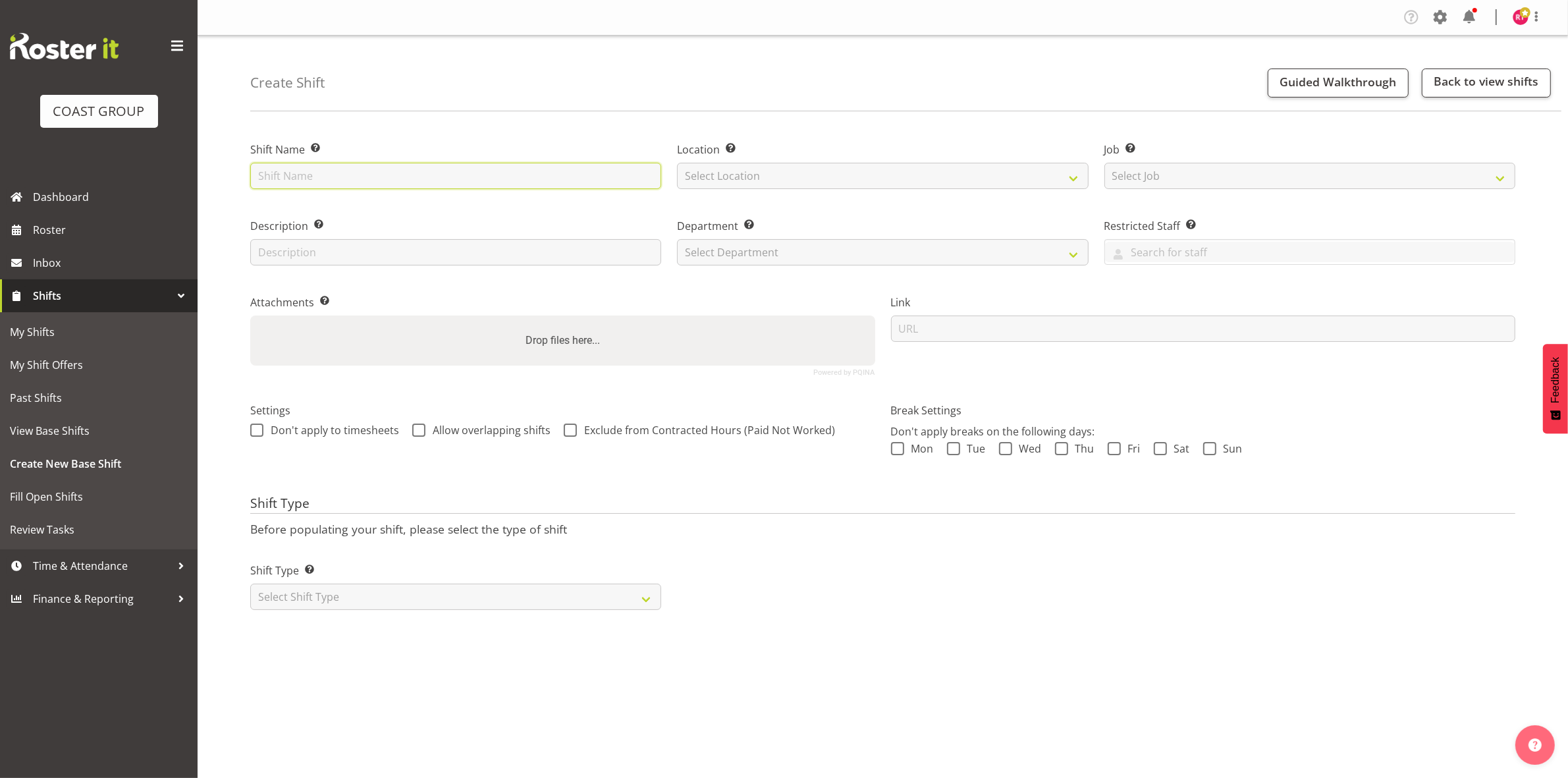
click at [502, 172] on input "text" at bounding box center [456, 175] width 411 height 26
type input "Drive to CHCH"
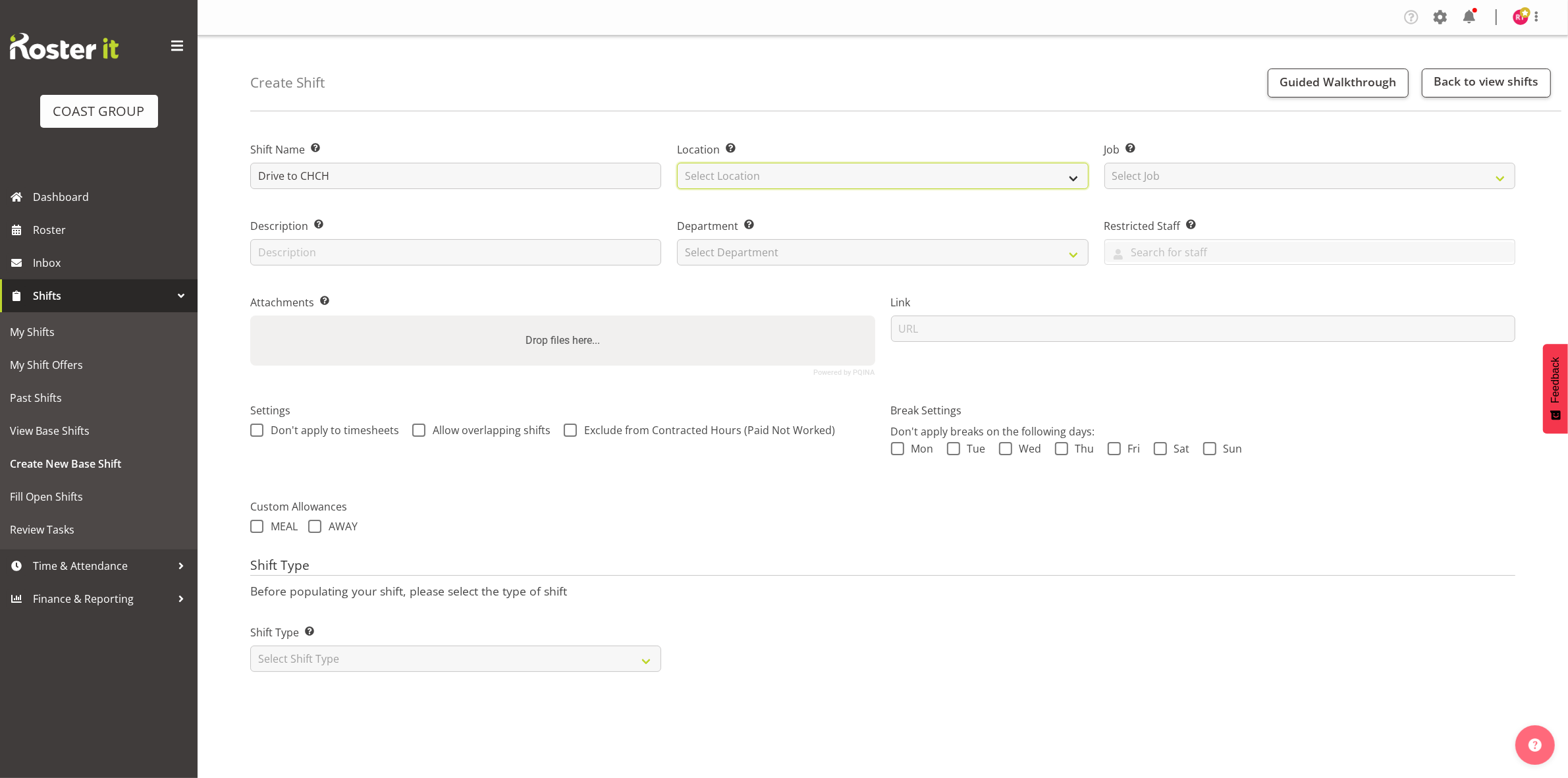
drag, startPoint x: 736, startPoint y: 180, endPoint x: 746, endPoint y: 187, distance: 12.2
click at [736, 180] on select "Select Location EHS CHC" at bounding box center [882, 175] width 411 height 26
select select "107"
click at [677, 163] on select "Select Location EHS CHC" at bounding box center [882, 175] width 411 height 26
click at [1138, 176] on select "Select Job Create new job 1 Carlton Events 1 [PERSON_NAME][GEOGRAPHIC_DATA] 1 […" at bounding box center [1310, 175] width 411 height 26
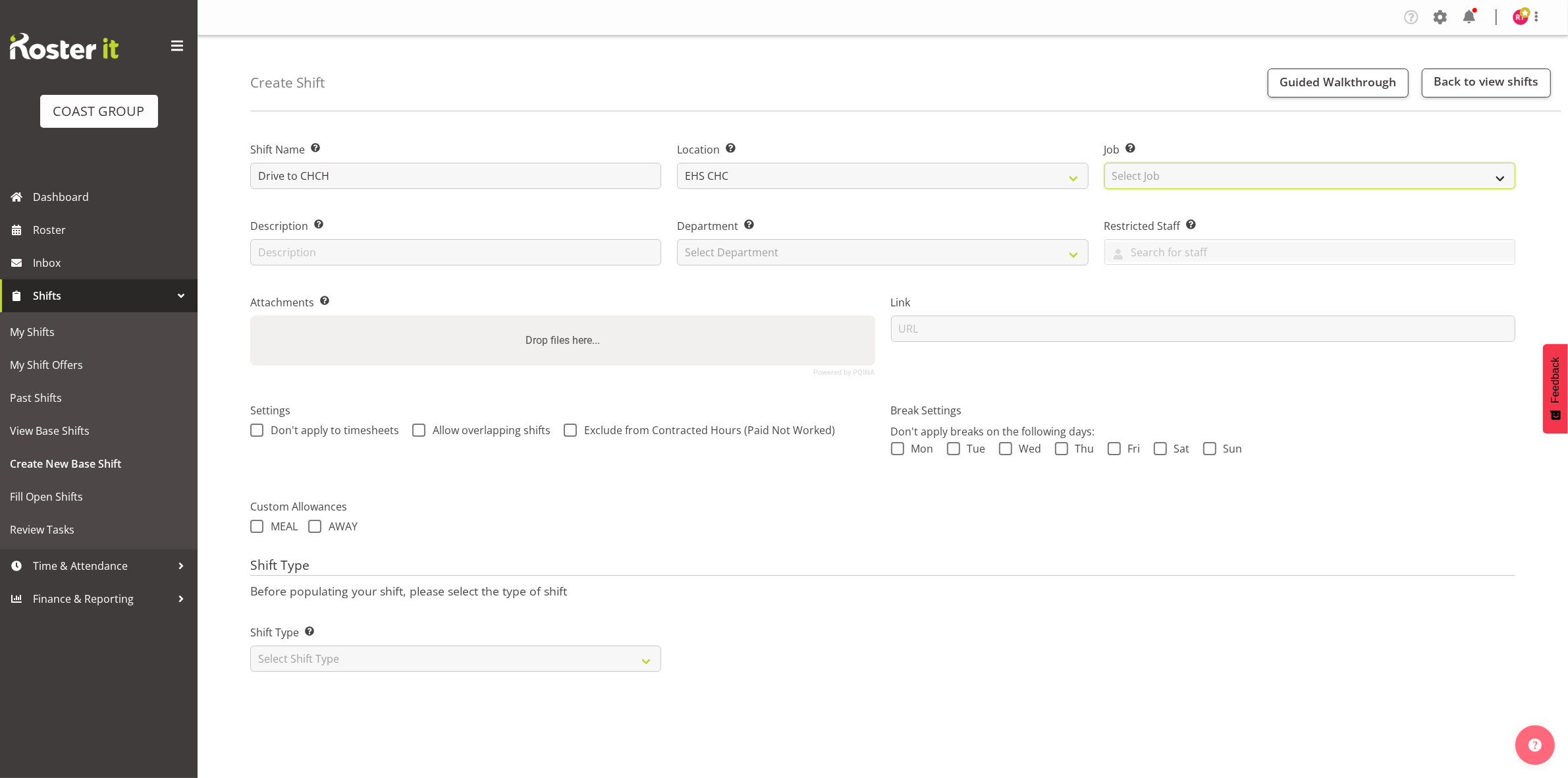
select select "10294"
click at [1104, 163] on select "Select Job Create new job 1 Carlton Events 1 Carlton Hamilton 1 Carlton Welling…" at bounding box center [1310, 175] width 411 height 26
drag, startPoint x: 867, startPoint y: 258, endPoint x: 858, endPoint y: 265, distance: 11.4
click at [867, 258] on select "Select Department EHS CHC OPS" at bounding box center [882, 252] width 411 height 26
select select "41"
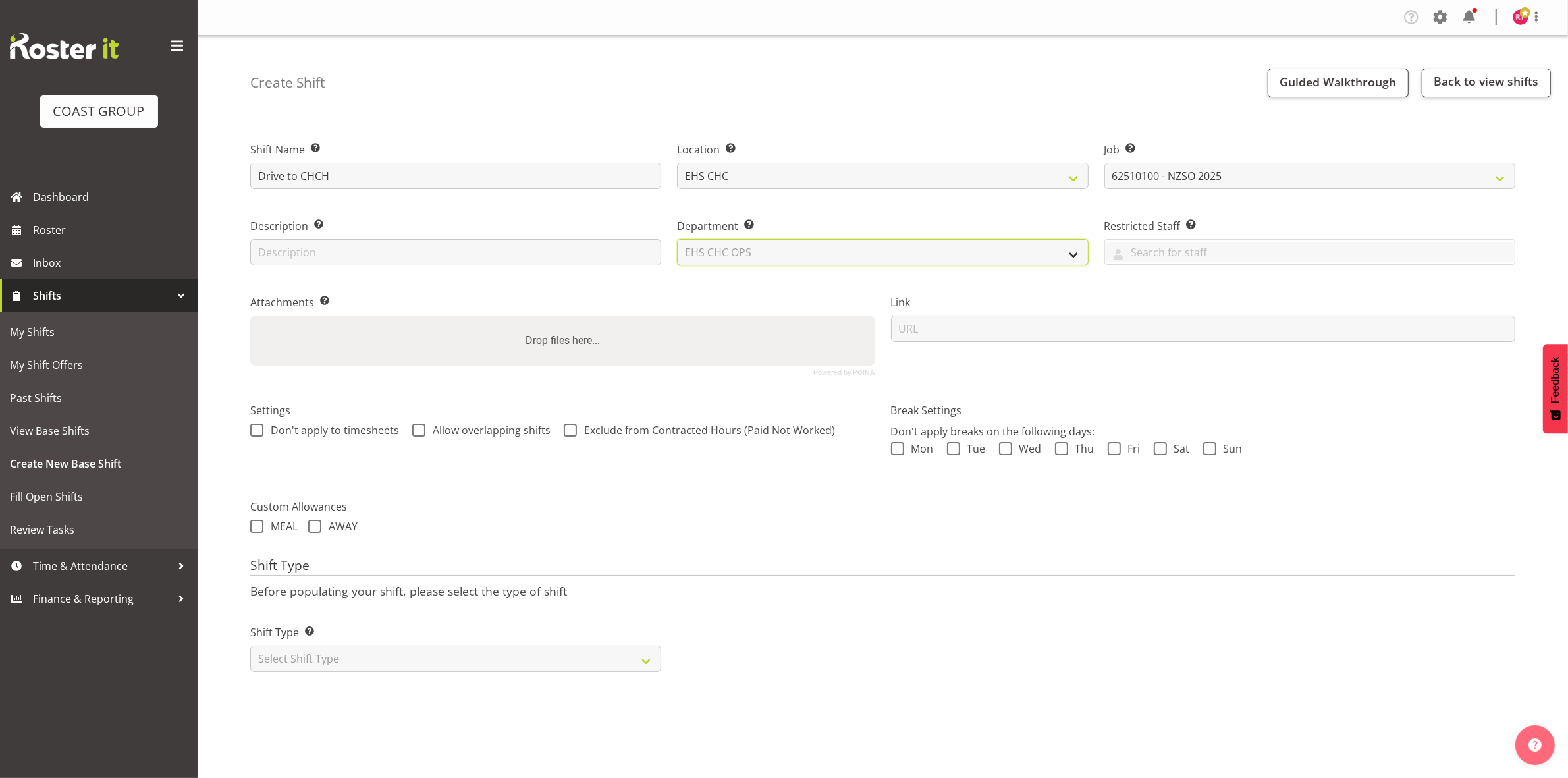
click at [677, 239] on select "Select Department EHS CHC OPS" at bounding box center [882, 252] width 411 height 26
click at [409, 659] on select "Select Shift Type One Off Shift Recurring Shift Rotating Shift" at bounding box center [456, 658] width 411 height 26
select select "one_off"
click at [251, 647] on select "Select Shift Type One Off Shift Recurring Shift Rotating Shift" at bounding box center [456, 658] width 411 height 26
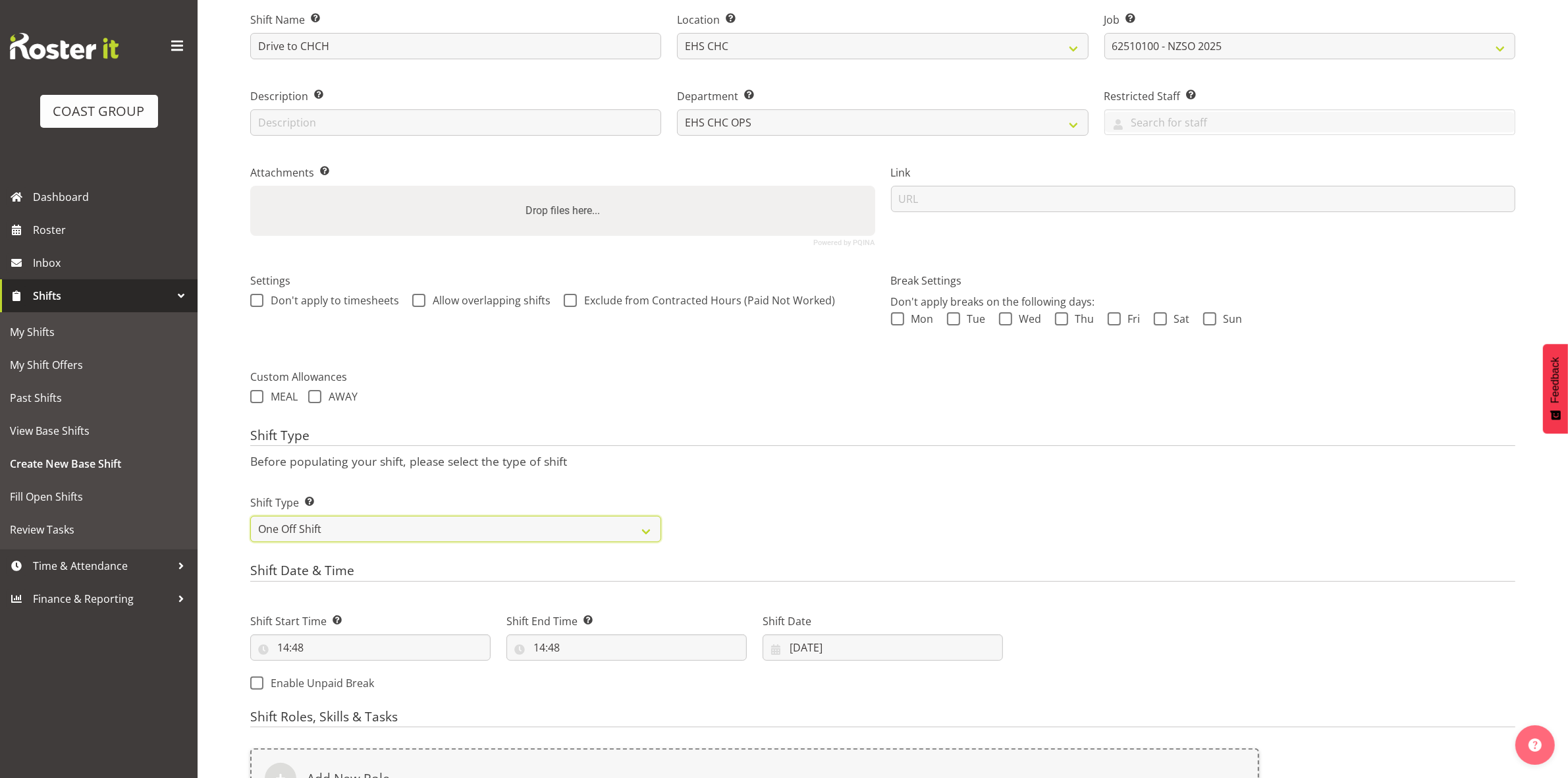
scroll to position [360, 0]
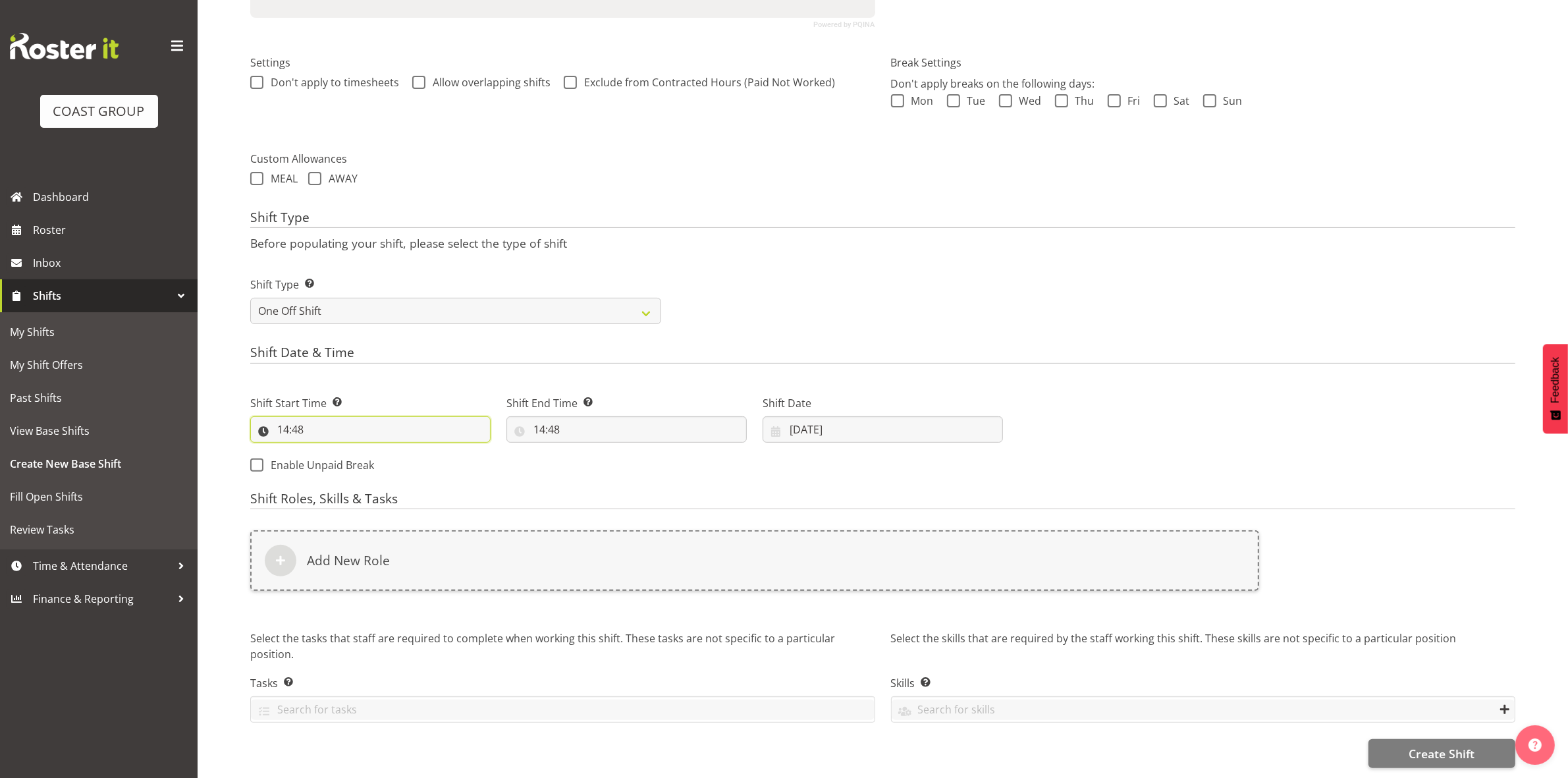
click at [285, 416] on input "14:48" at bounding box center [371, 429] width 241 height 26
click at [339, 451] on select "00 01 02 03 04 05 06 07 08 09 10 11 12 13 14 15 16 17 18 19 20 21 22 23" at bounding box center [340, 464] width 30 height 26
select select "13"
click at [325, 451] on select "00 01 02 03 04 05 06 07 08 09 10 11 12 13 14 15 16 17 18 19 20 21 22 23" at bounding box center [340, 464] width 30 height 26
type input "13:48"
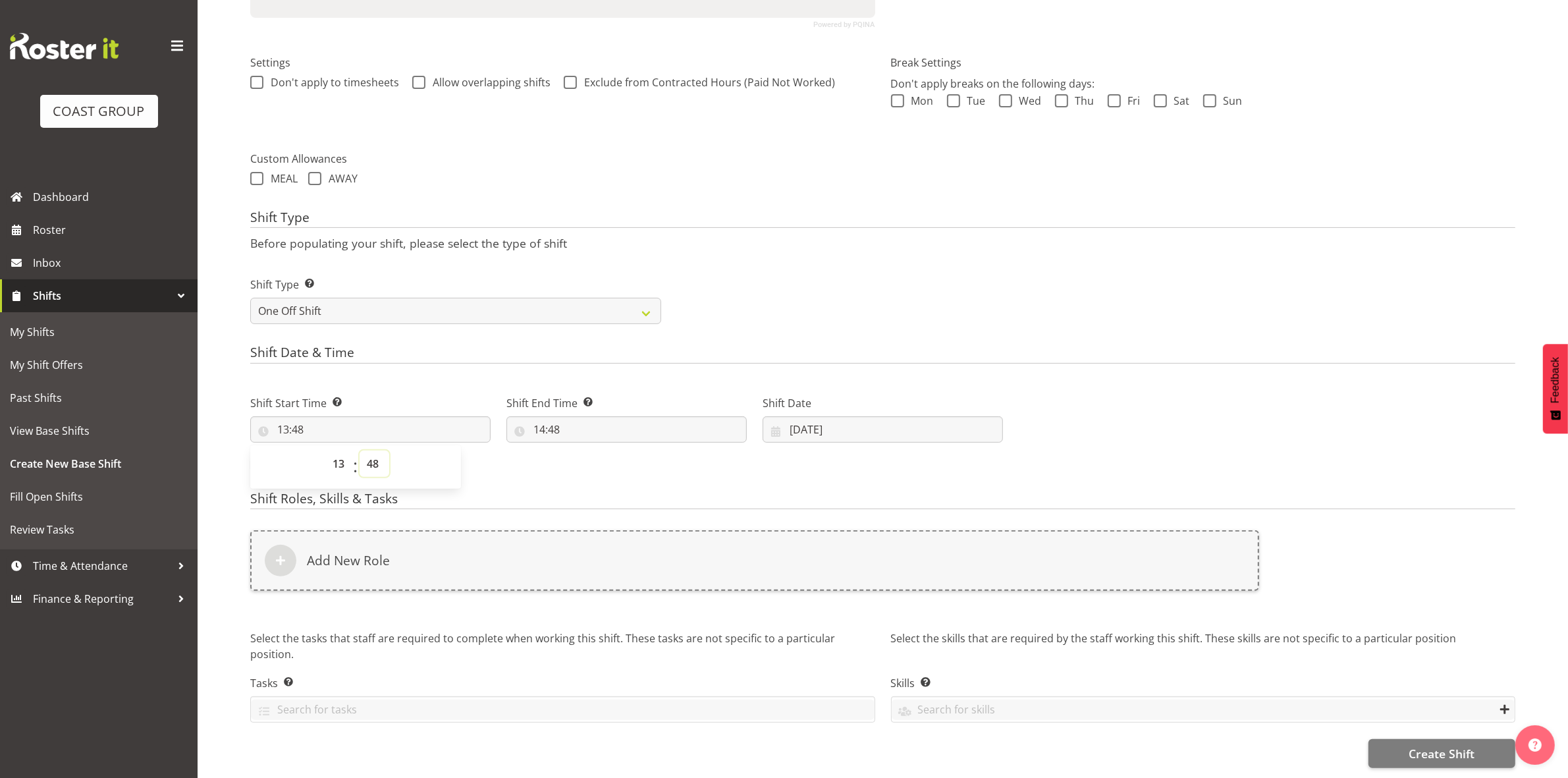
click at [373, 451] on select "00 01 02 03 04 05 06 07 08 09 10 11 12 13 14 15 16 17 18 19 20 21 22 23 24 25 2…" at bounding box center [375, 464] width 30 height 26
select select "0"
click at [360, 451] on select "00 01 02 03 04 05 06 07 08 09 10 11 12 13 14 15 16 17 18 19 20 21 22 23 24 25 2…" at bounding box center [375, 464] width 30 height 26
type input "13:00"
click at [716, 241] on div "Shift Type Before populating your shift, please select the type of shift Shift …" at bounding box center [883, 271] width 1265 height 123
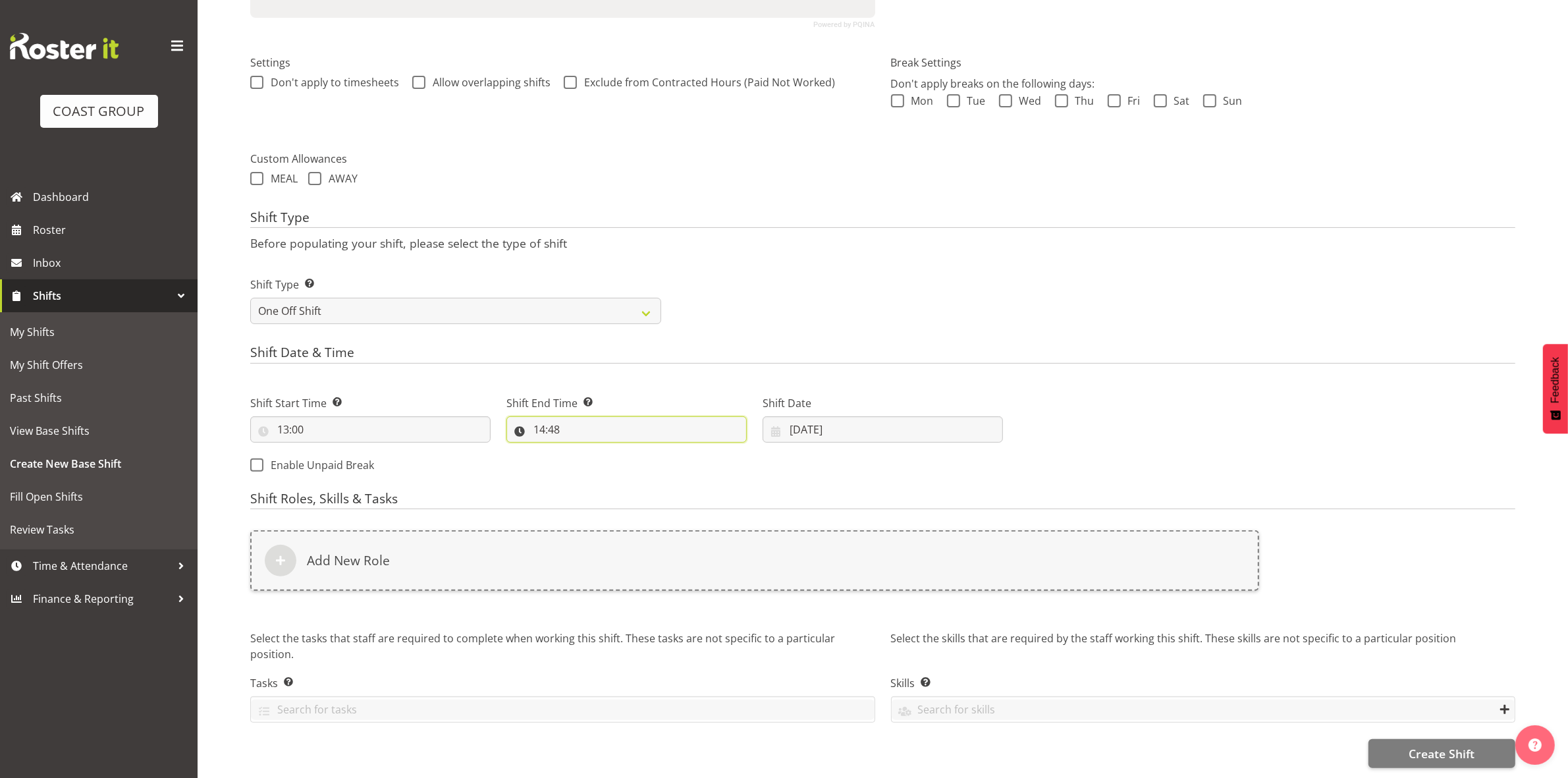
click at [540, 419] on input "14:48" at bounding box center [626, 429] width 241 height 26
click at [593, 451] on select "00 01 02 03 04 05 06 07 08 09 10 11 12 13 14 15 16 17 18 19 20 21 22 23" at bounding box center [596, 464] width 30 height 26
select select "18"
click at [581, 451] on select "00 01 02 03 04 05 06 07 08 09 10 11 12 13 14 15 16 17 18 19 20 21 22 23" at bounding box center [596, 464] width 30 height 26
type input "18:48"
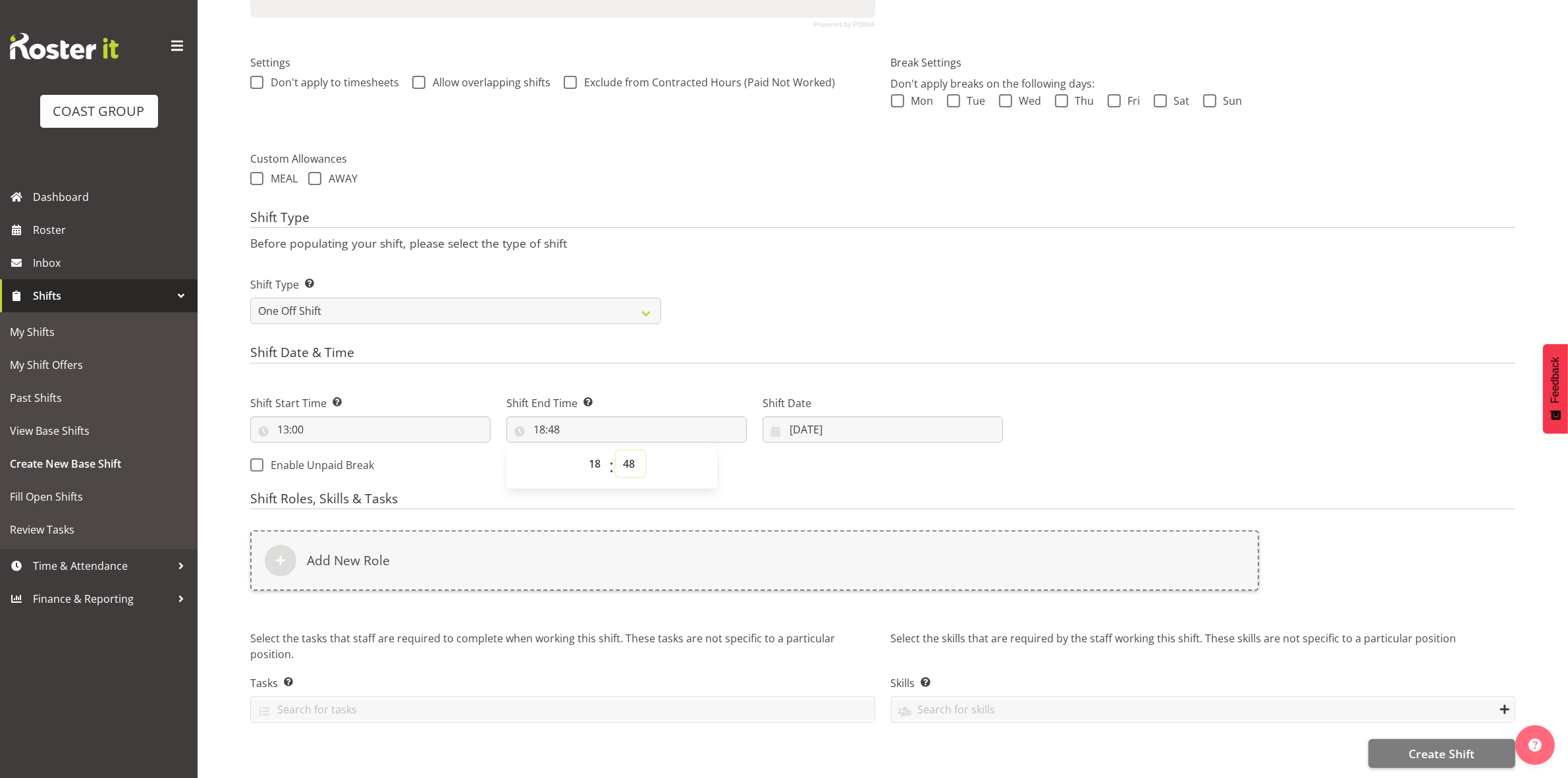
click at [625, 451] on select "00 01 02 03 04 05 06 07 08 09 10 11 12 13 14 15 16 17 18 19 20 21 22 23 24 25 2…" at bounding box center [630, 464] width 30 height 26
select select "0"
click at [615, 451] on select "00 01 02 03 04 05 06 07 08 09 10 11 12 13 14 15 16 17 18 19 20 21 22 23 24 25 2…" at bounding box center [630, 464] width 30 height 26
type input "18:00"
click at [904, 312] on div "Shift Type Shift Types: One Off – Select this if you would like a single shift …" at bounding box center [882, 295] width 1281 height 74
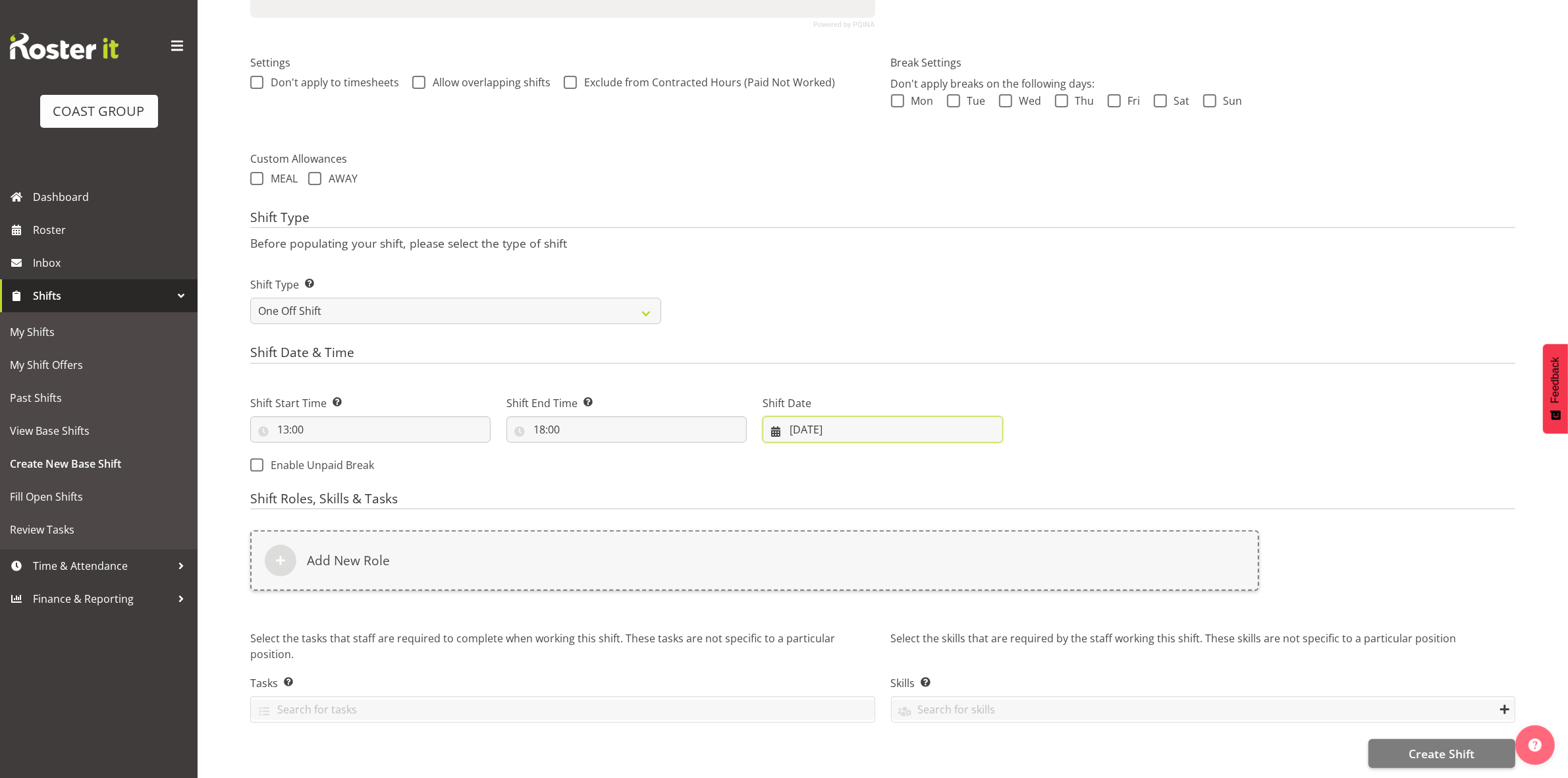
click at [799, 416] on input "[DATE]" at bounding box center [882, 429] width 241 height 26
click at [774, 296] on div "Shift Type Shift Types: One Off – Select this if you would like a single shift …" at bounding box center [882, 295] width 1281 height 74
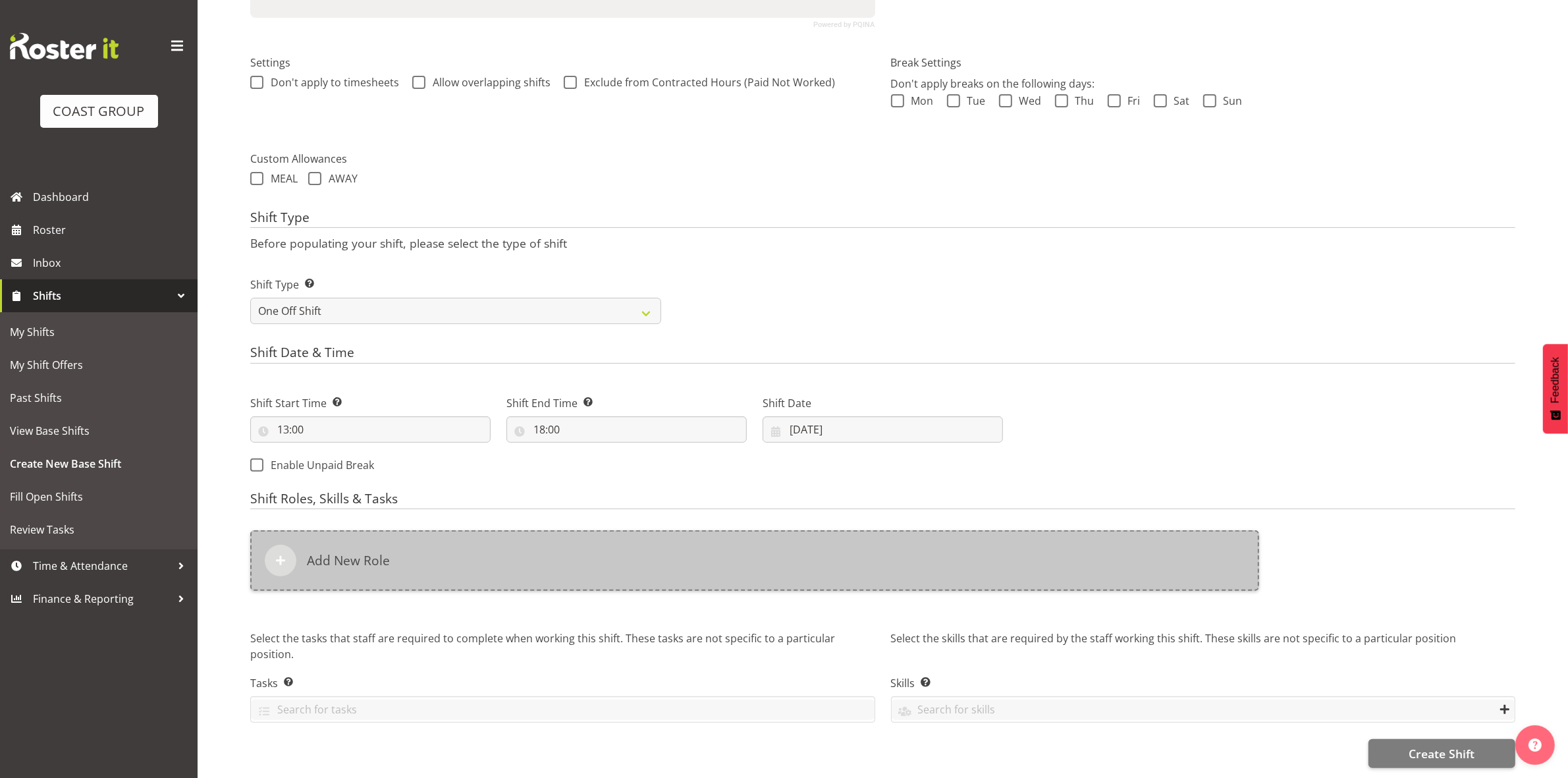
click at [609, 569] on div "Add New Role" at bounding box center [755, 560] width 1009 height 60
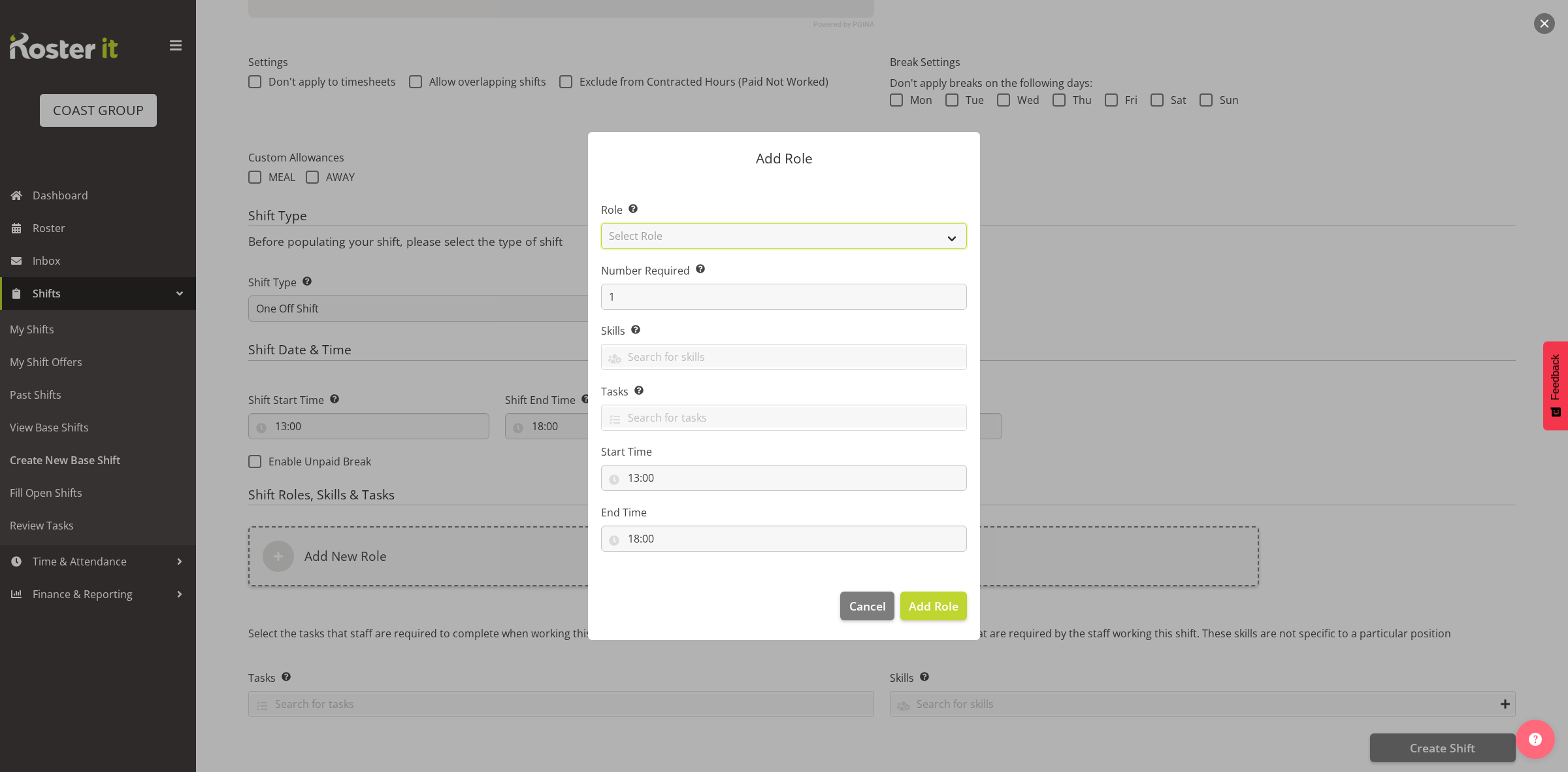
click at [672, 232] on select "Select Role ACCOUNT MANAGER ACCOUNT MANAGER DW ACCOUNTS [PERSON_NAME] VEHICLES …" at bounding box center [784, 235] width 366 height 26
select select "192"
click at [601, 223] on select "Select Role ACCOUNT MANAGER ACCOUNT MANAGER DW ACCOUNTS [PERSON_NAME] VEHICLES …" at bounding box center [784, 235] width 366 height 26
click at [631, 297] on input "1" at bounding box center [784, 297] width 366 height 26
type input "2"
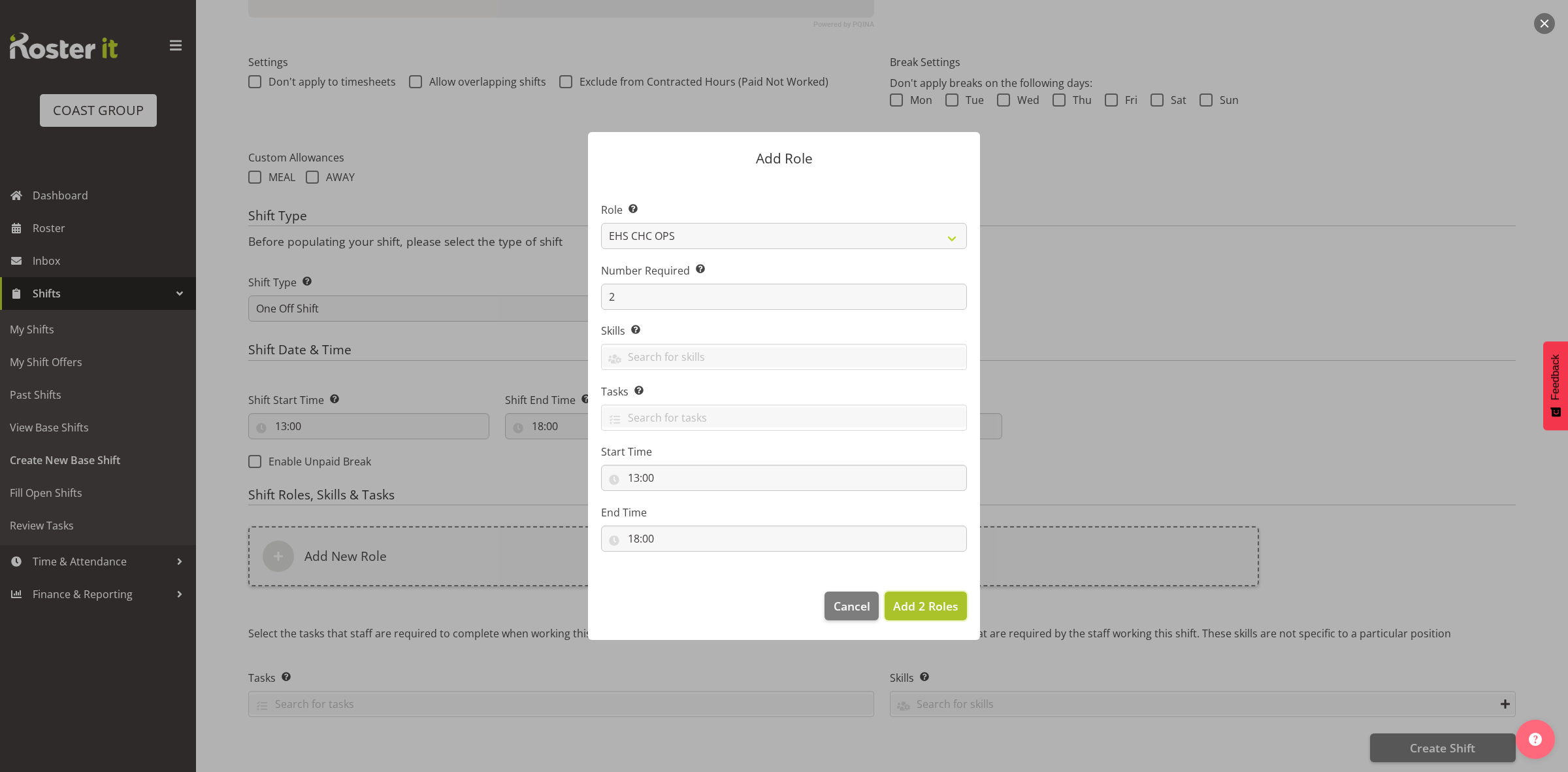
click at [903, 595] on button "Add 2 Roles" at bounding box center [925, 606] width 82 height 29
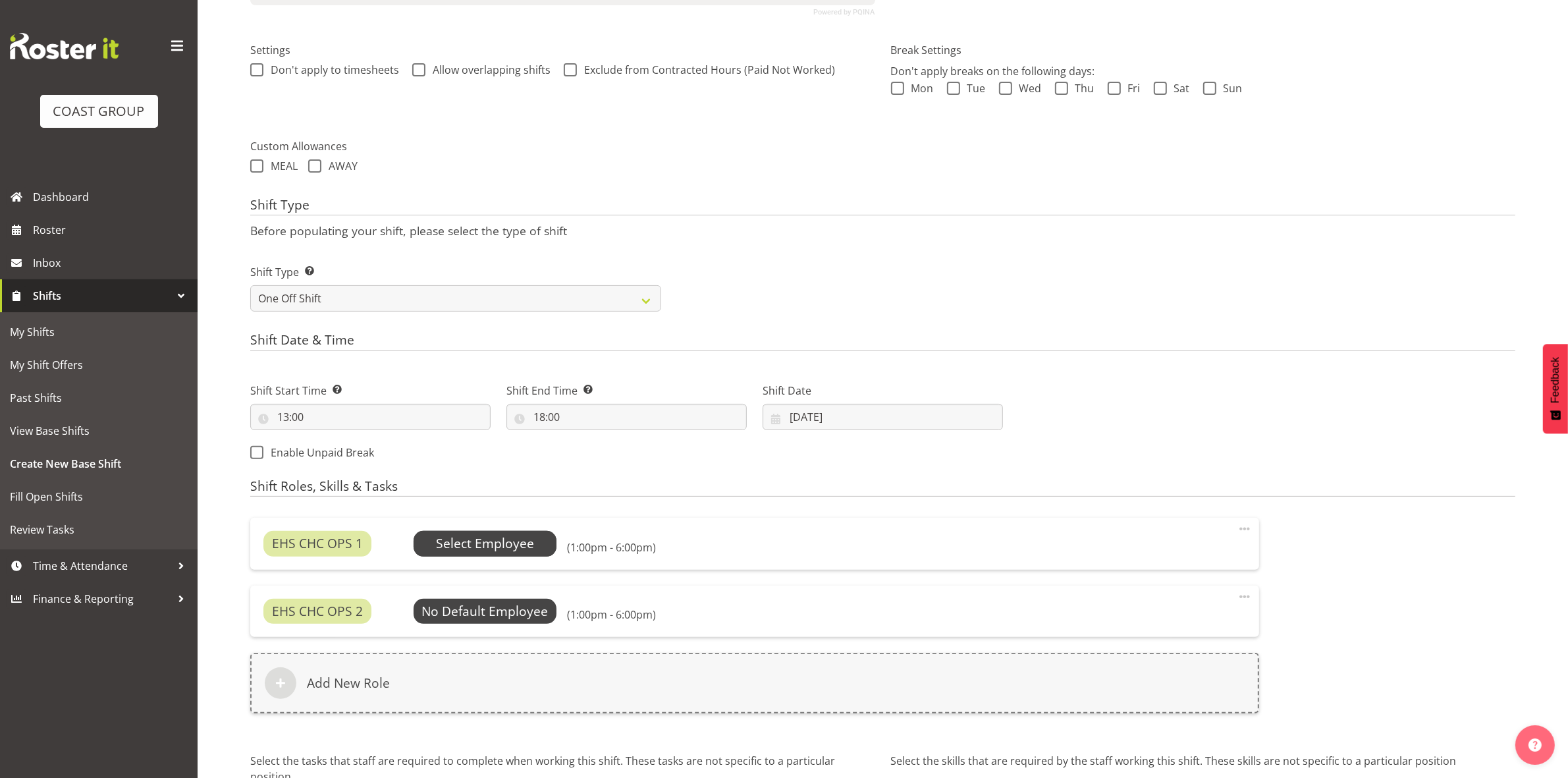
click at [465, 542] on span "Select Employee" at bounding box center [485, 543] width 98 height 19
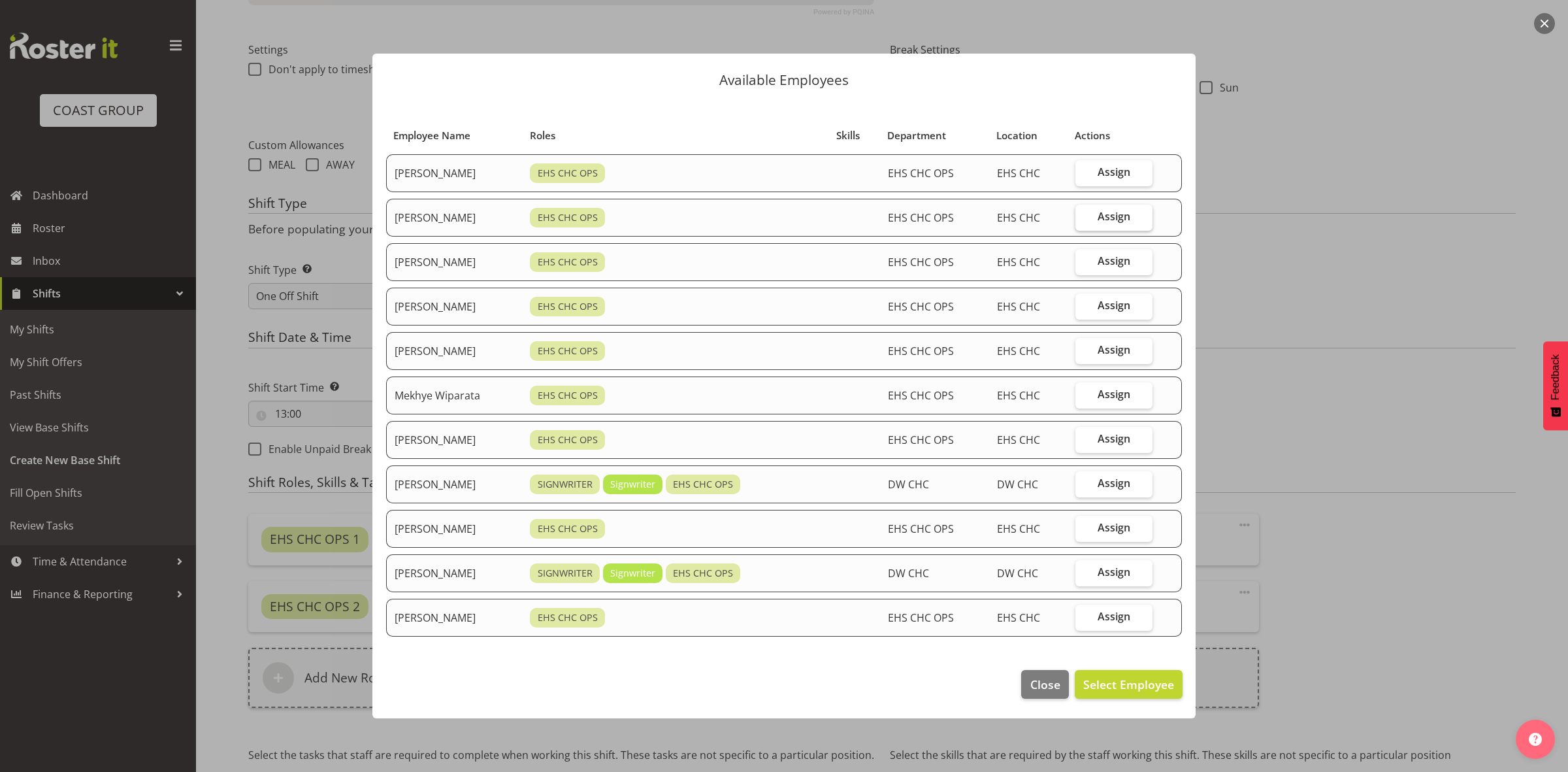
click at [1112, 211] on span "Assign" at bounding box center [1114, 216] width 32 height 13
click at [1084, 213] on input "Assign" at bounding box center [1079, 217] width 8 height 8
checkbox input "true"
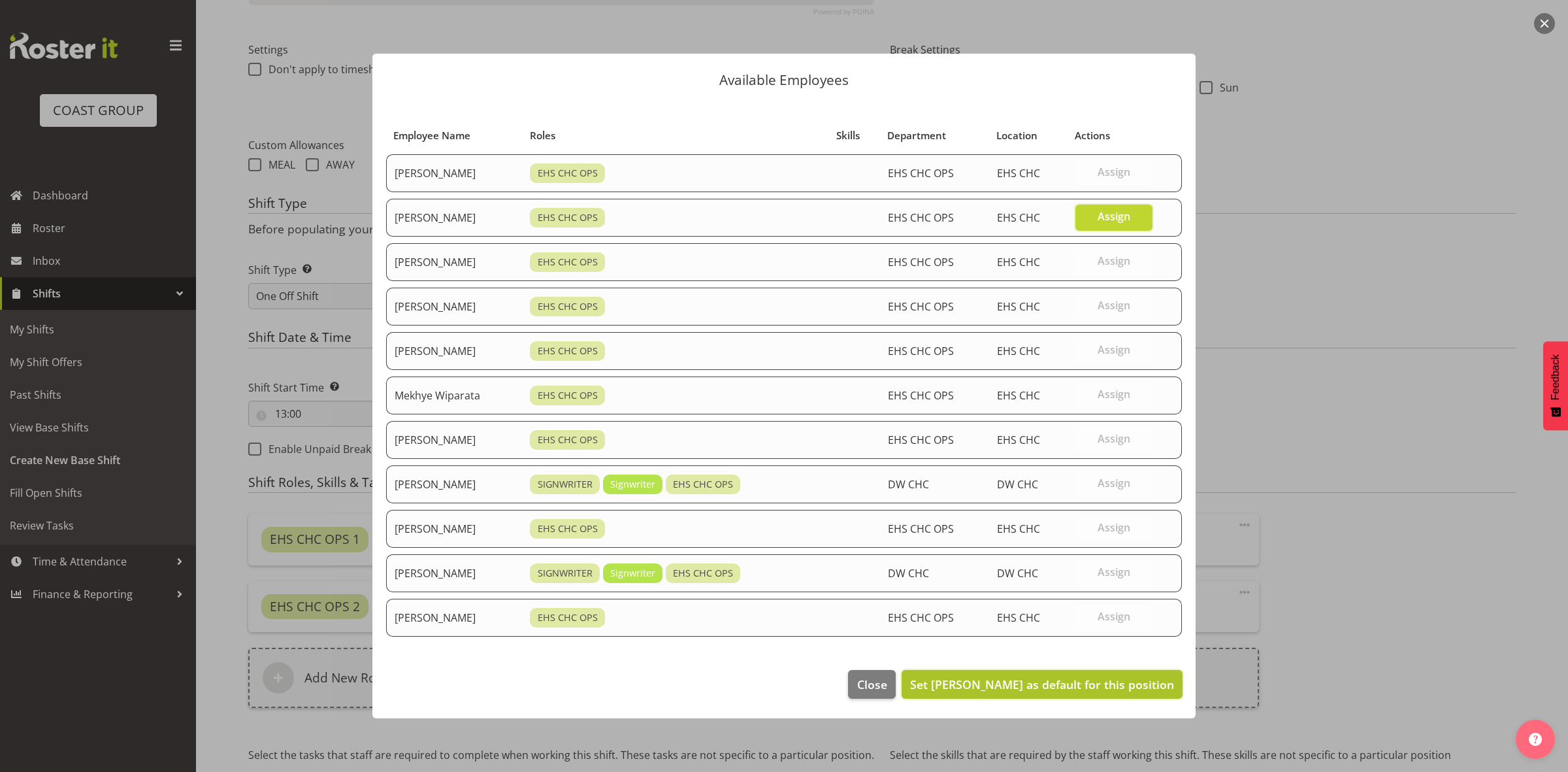
click at [1108, 675] on button "Set David Wiseman as default for this position" at bounding box center [1041, 684] width 281 height 29
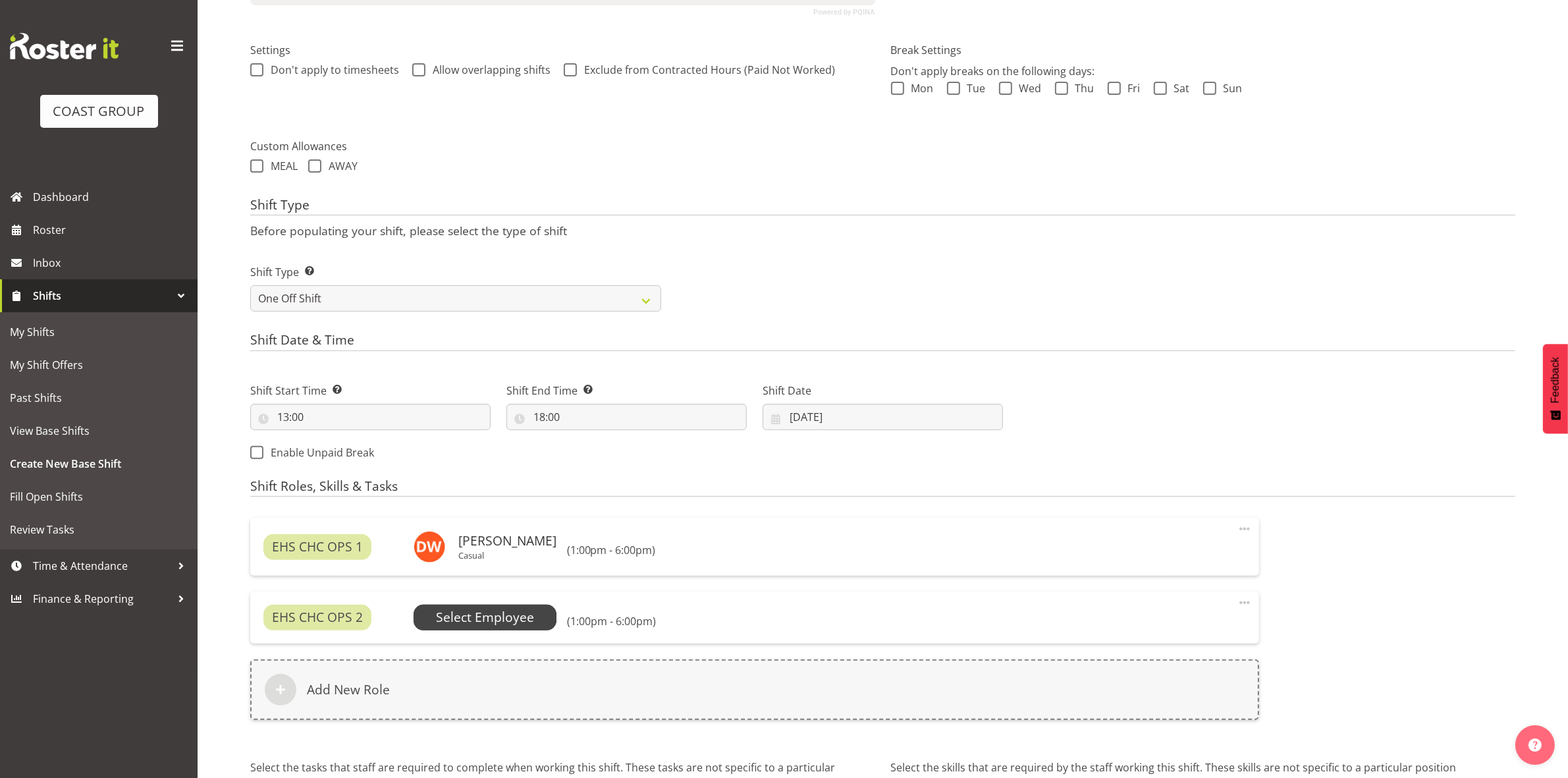
click at [436, 624] on span "Select Employee" at bounding box center [485, 617] width 98 height 19
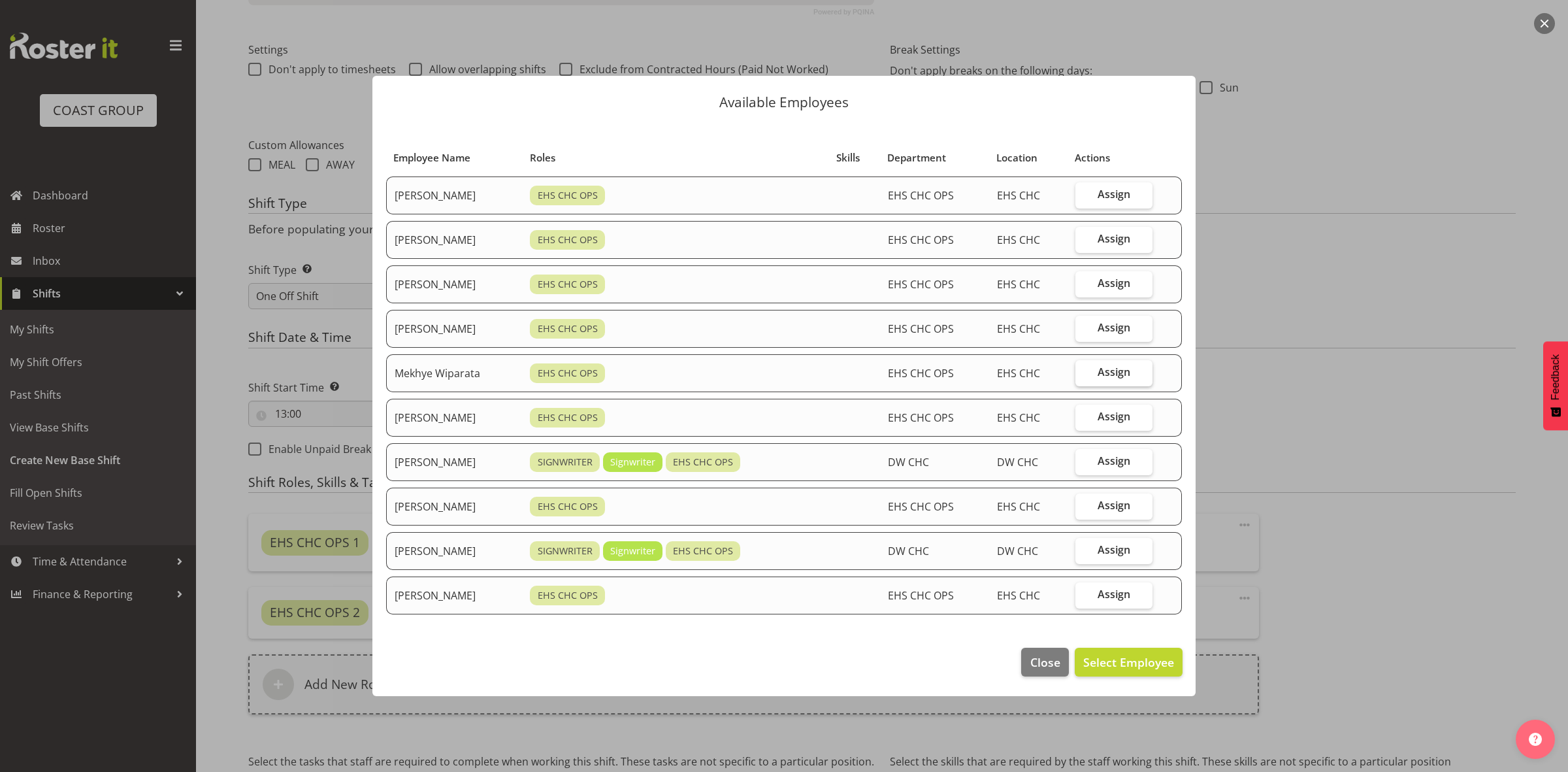
click at [1106, 369] on span "Assign" at bounding box center [1114, 372] width 32 height 13
click at [1084, 369] on input "Assign" at bounding box center [1079, 372] width 8 height 8
checkbox input "true"
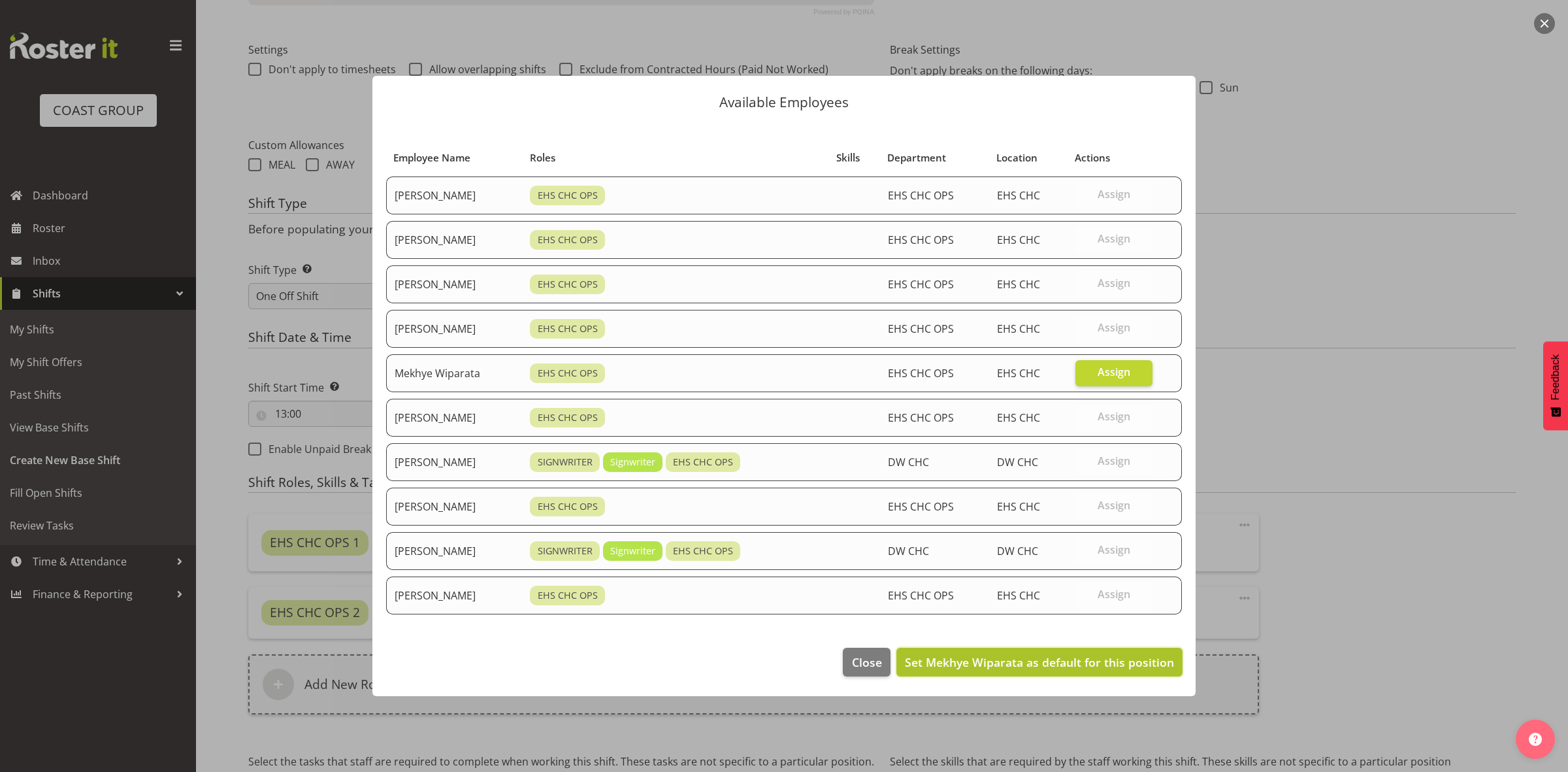
click at [1103, 656] on span "Set Mekhye Wiparata as default for this position" at bounding box center [1039, 662] width 269 height 17
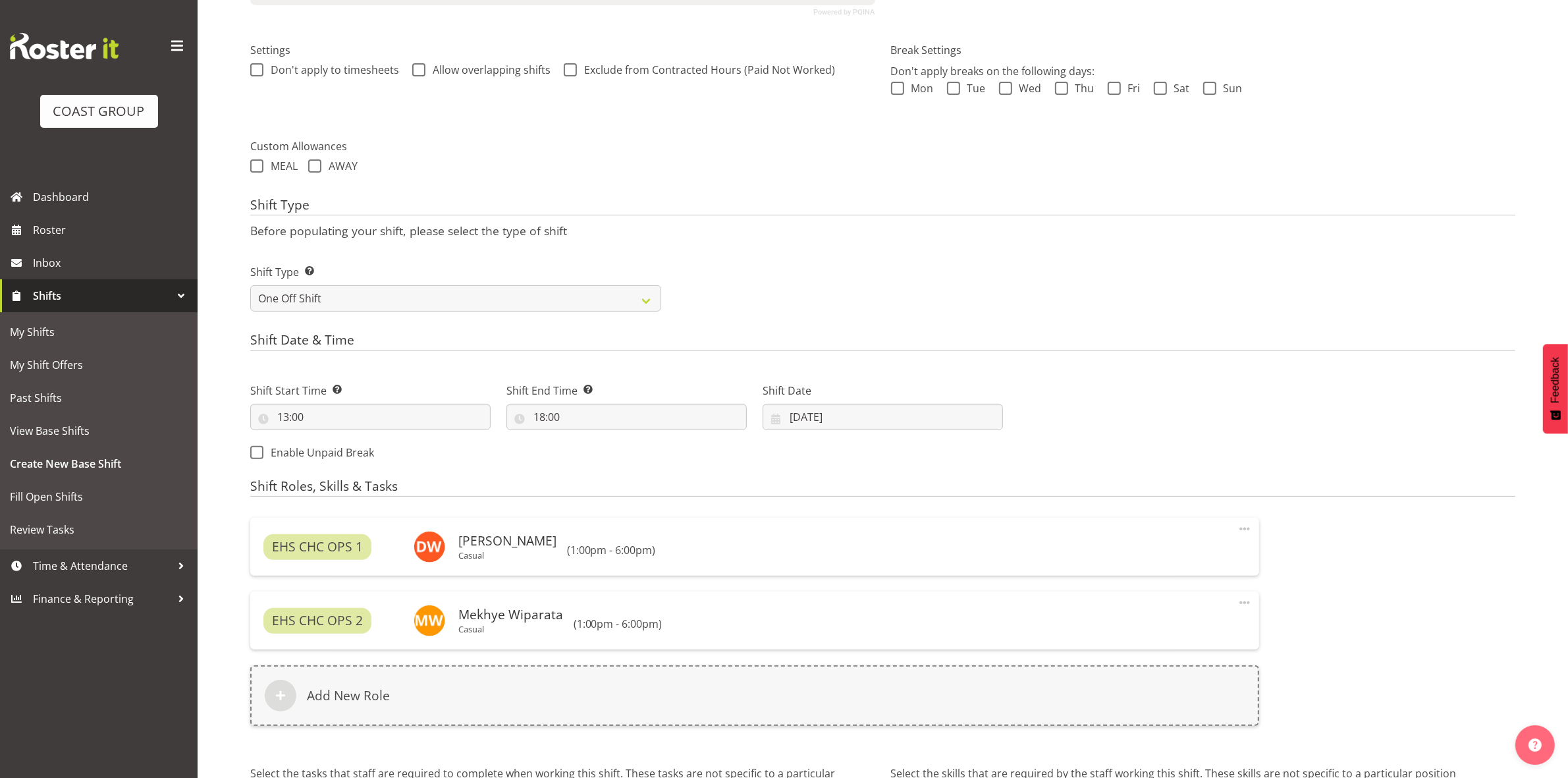
scroll to position [508, 0]
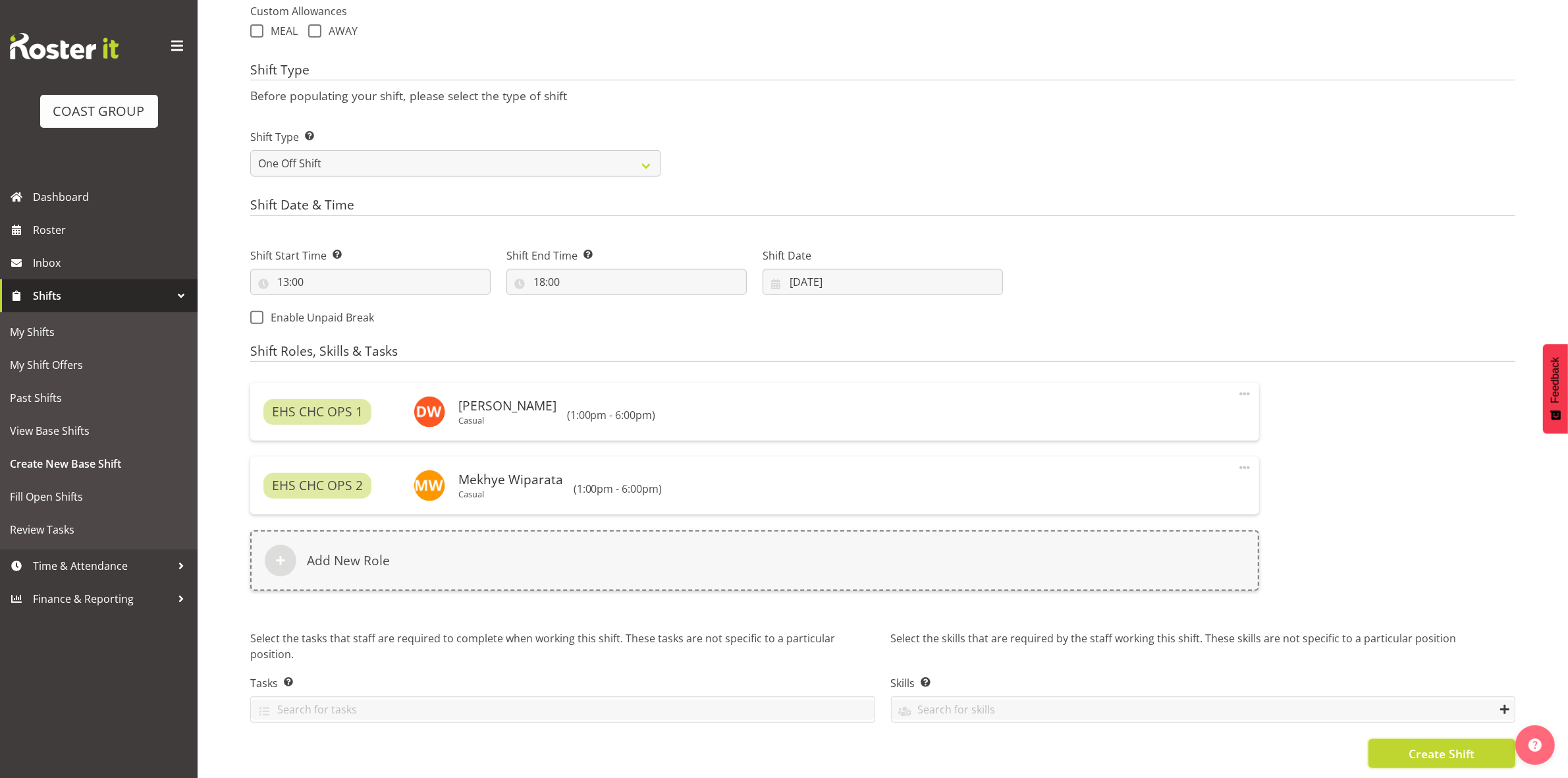
click at [1457, 745] on span "Create Shift" at bounding box center [1441, 753] width 66 height 17
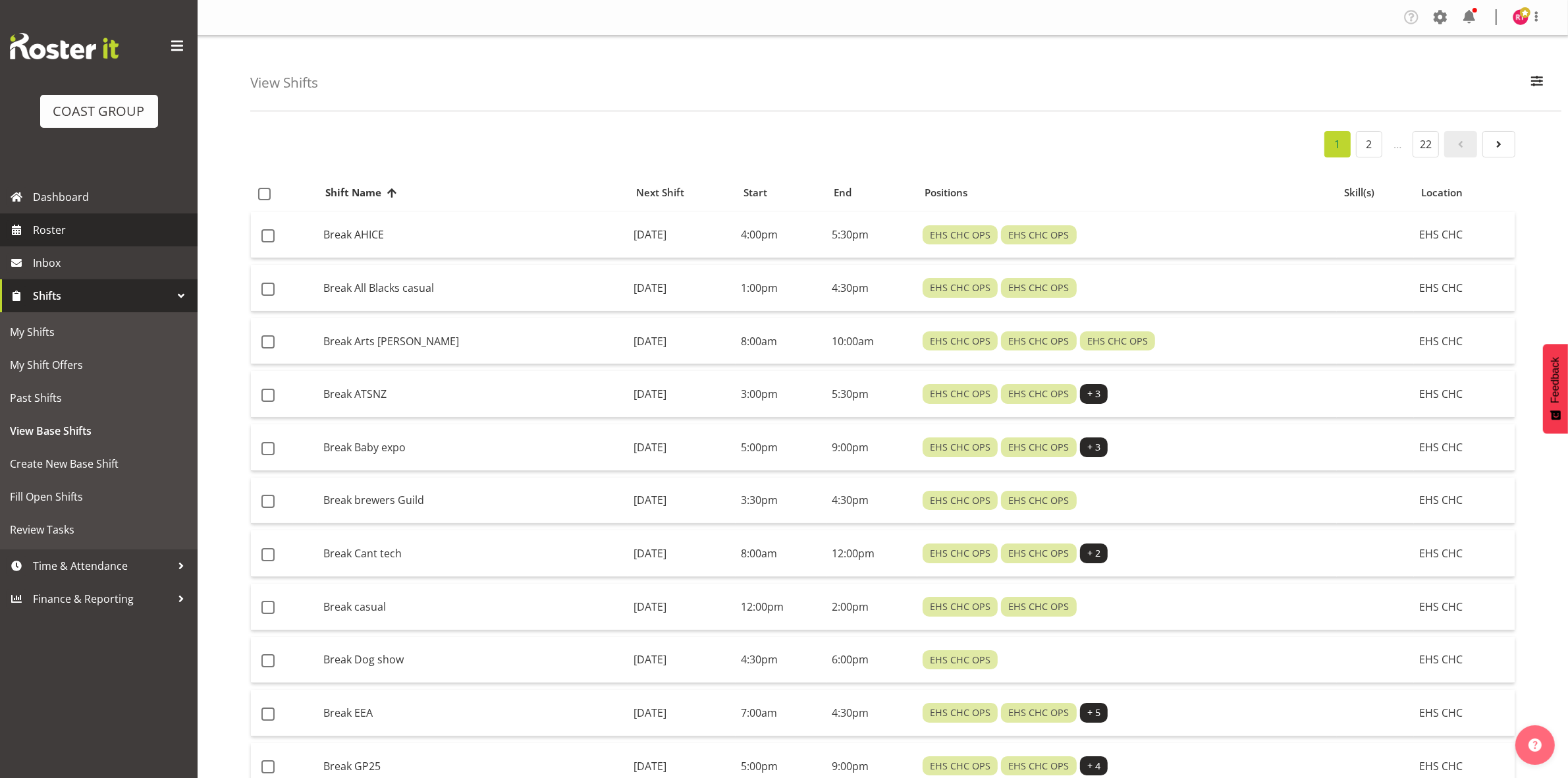
click at [80, 232] on span "Roster" at bounding box center [111, 230] width 158 height 20
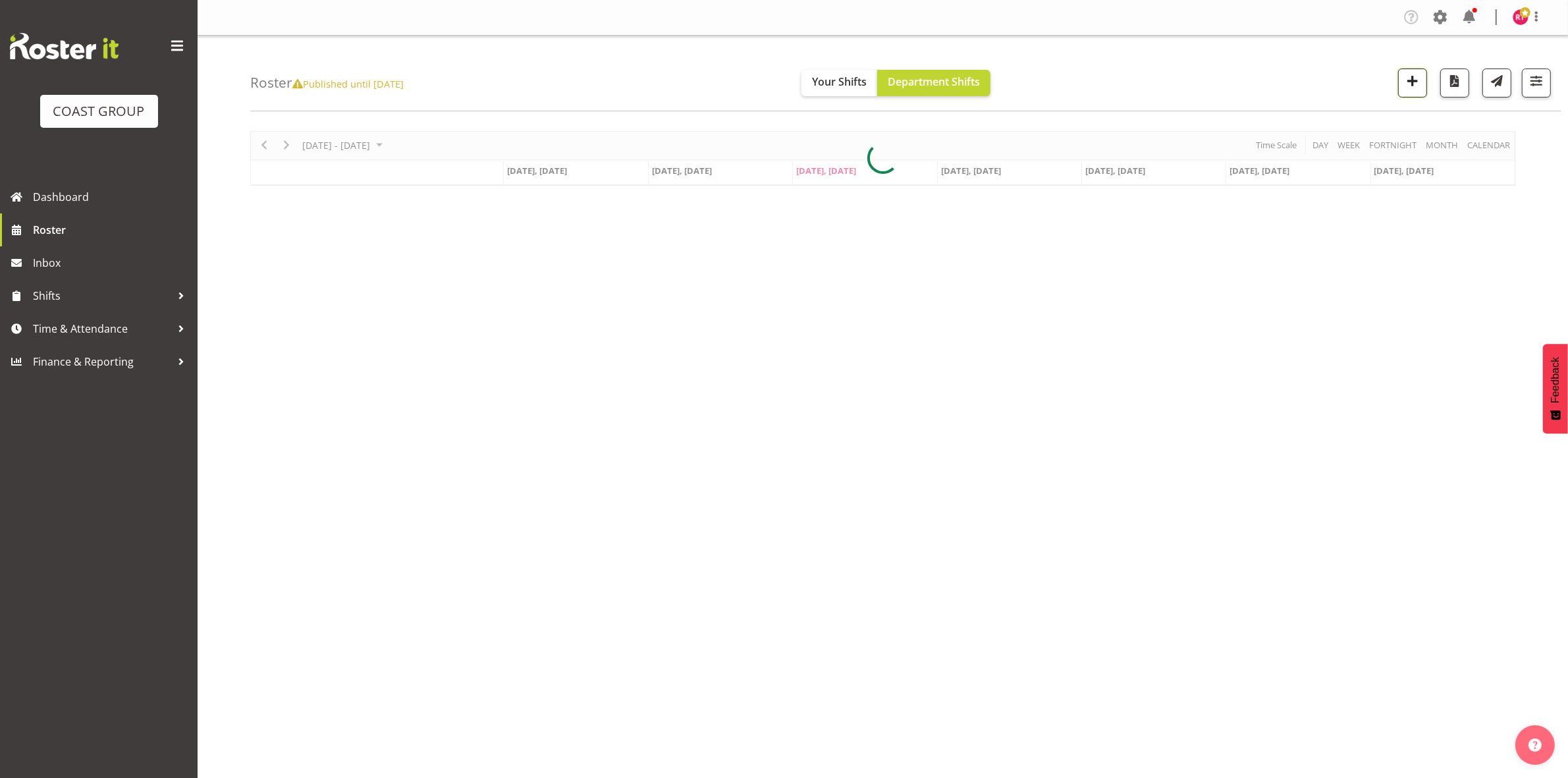
click at [1413, 87] on span "button" at bounding box center [1413, 81] width 17 height 17
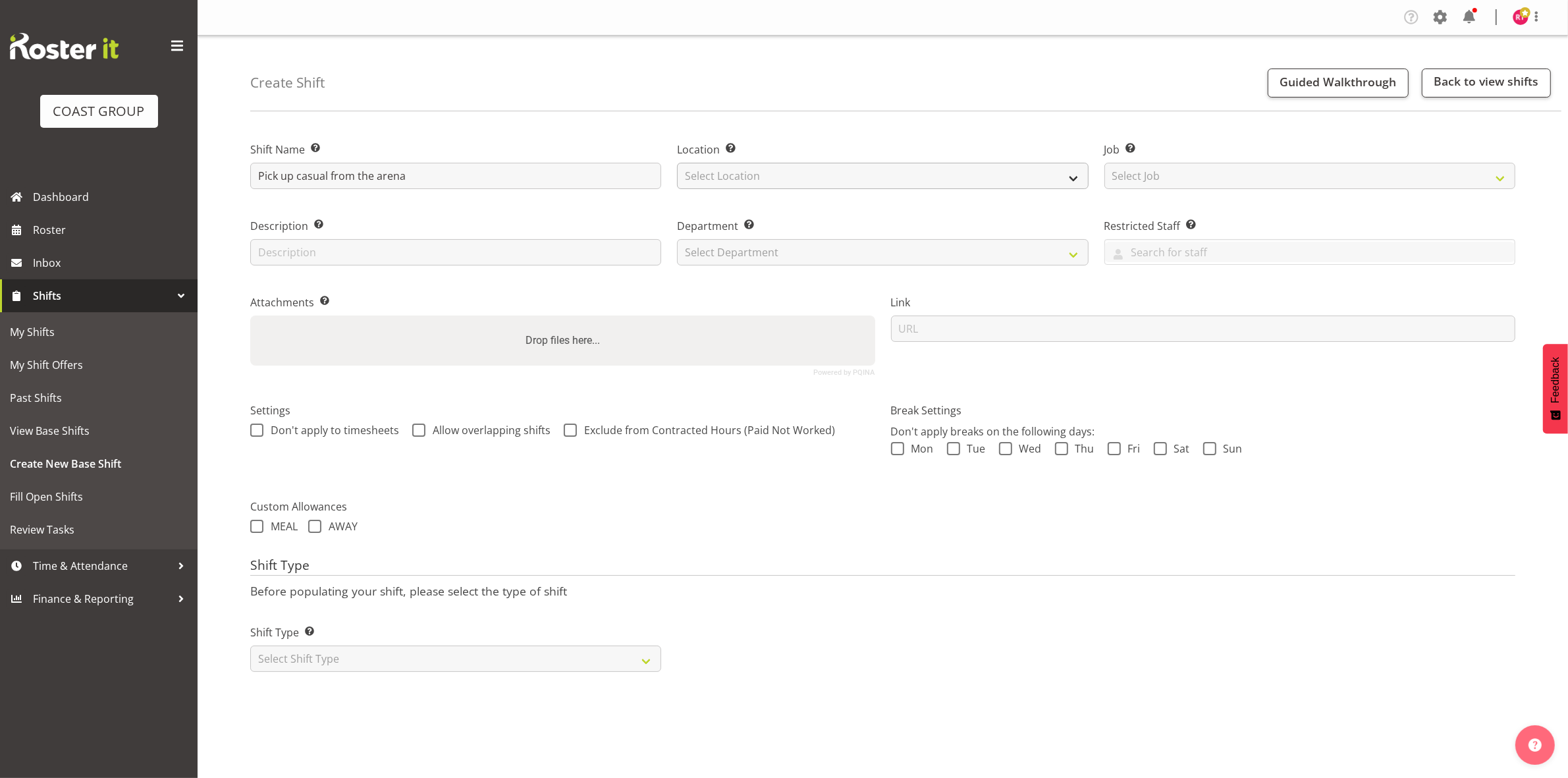
type input "Pick up casual from the arena"
click at [706, 173] on select "Select Location EHS CHC" at bounding box center [882, 175] width 411 height 26
select select "107"
click at [677, 163] on select "Select Location EHS CHC" at bounding box center [882, 175] width 411 height 26
click at [1176, 181] on select "Select Job Create new job 1 Carlton Events 1 Carlton Hamilton 1 Carlton Welling…" at bounding box center [1310, 175] width 411 height 26
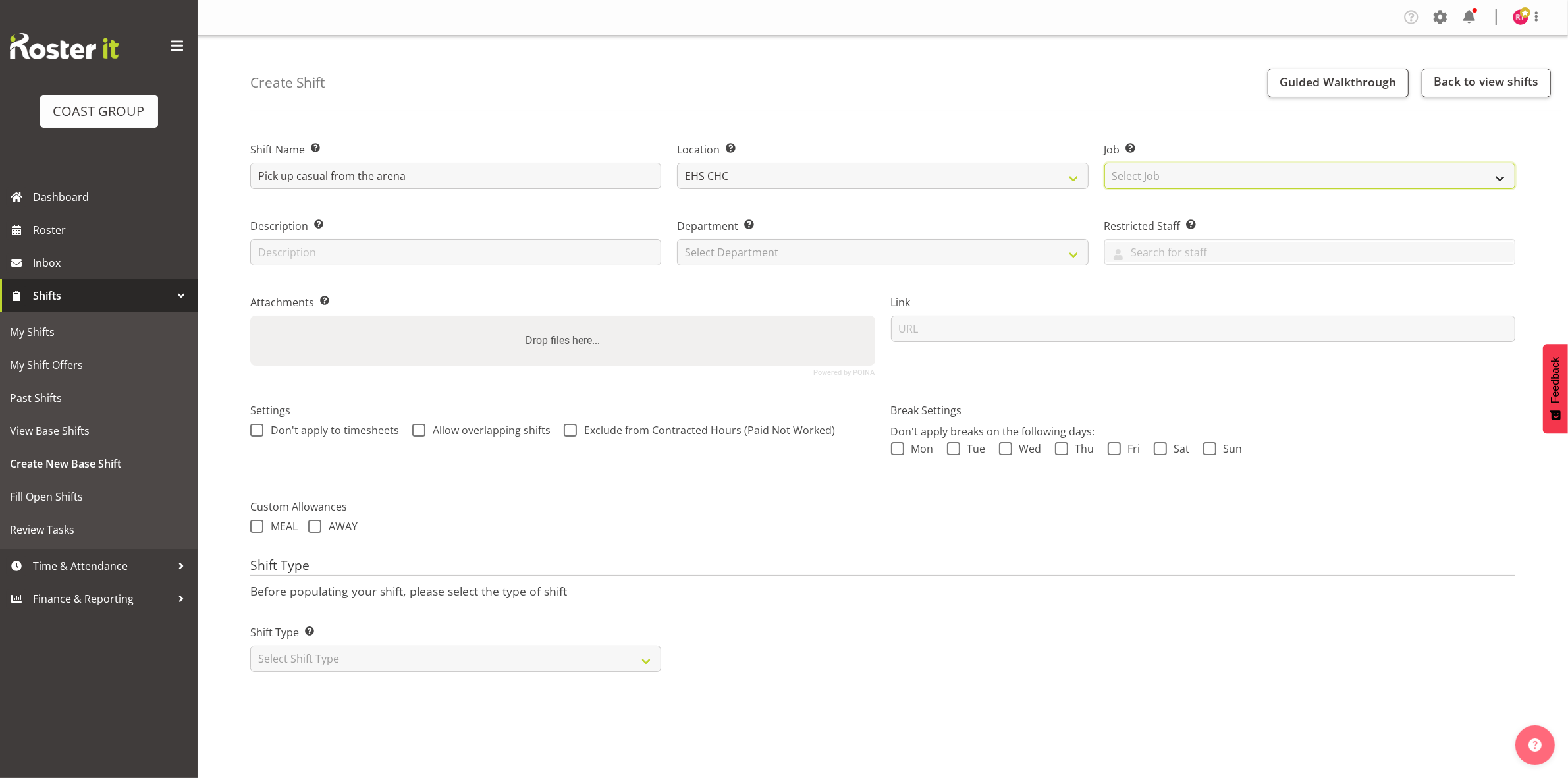
select select "8690"
click at [1104, 163] on select "Select Job Create new job 1 Carlton Events 1 Carlton Hamilton 1 Carlton Welling…" at bounding box center [1310, 175] width 411 height 26
drag, startPoint x: 846, startPoint y: 245, endPoint x: 845, endPoint y: 259, distance: 14.0
click at [846, 245] on select "Select Department EHS CHC OPS" at bounding box center [882, 252] width 411 height 26
select select "41"
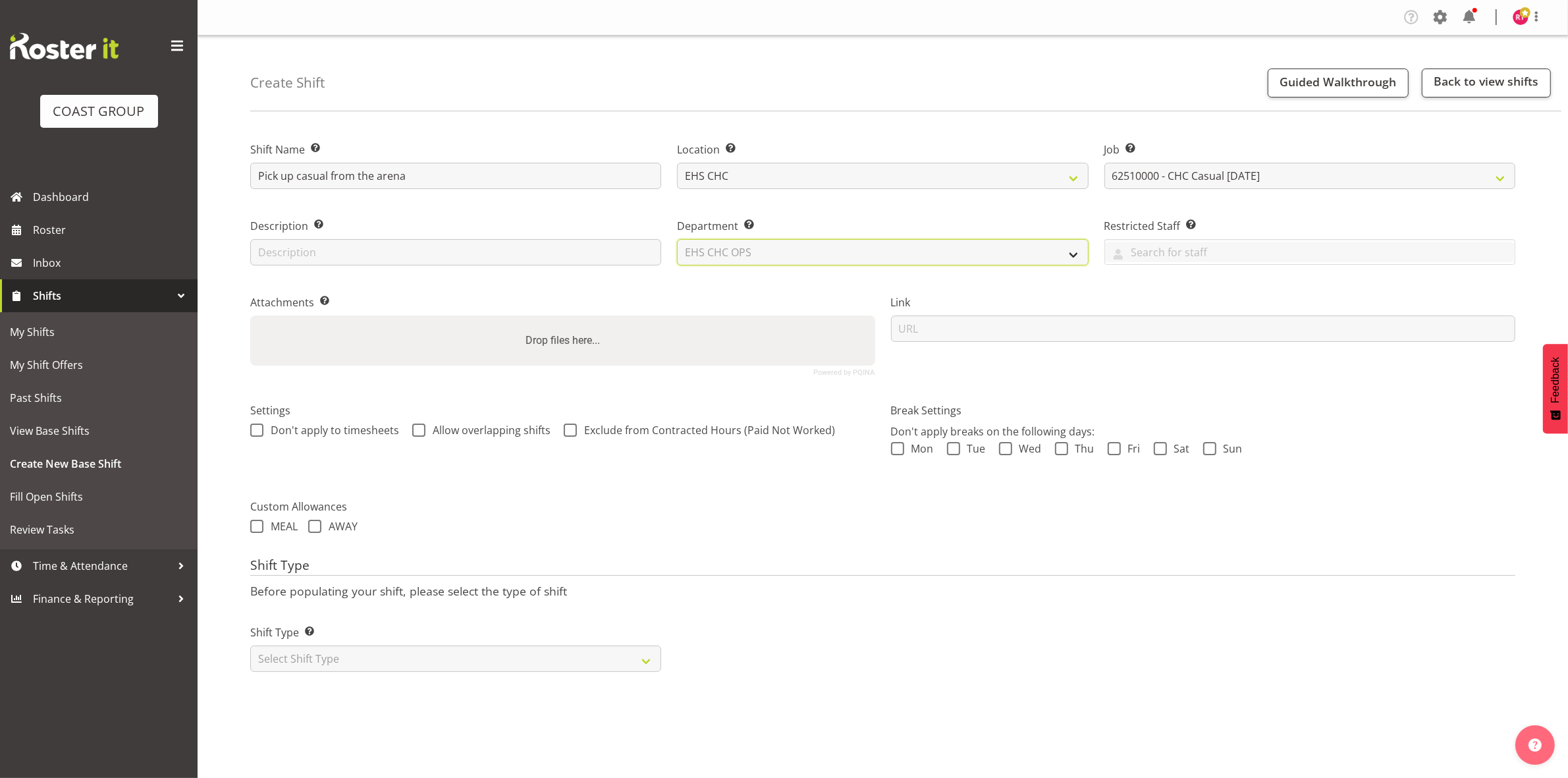
click at [677, 239] on select "Select Department EHS CHC OPS" at bounding box center [882, 252] width 411 height 26
click at [378, 664] on select "Select Shift Type One Off Shift Recurring Shift Rotating Shift" at bounding box center [456, 658] width 411 height 26
select select "one_off"
click at [251, 647] on select "Select Shift Type One Off Shift Recurring Shift Rotating Shift" at bounding box center [456, 658] width 411 height 26
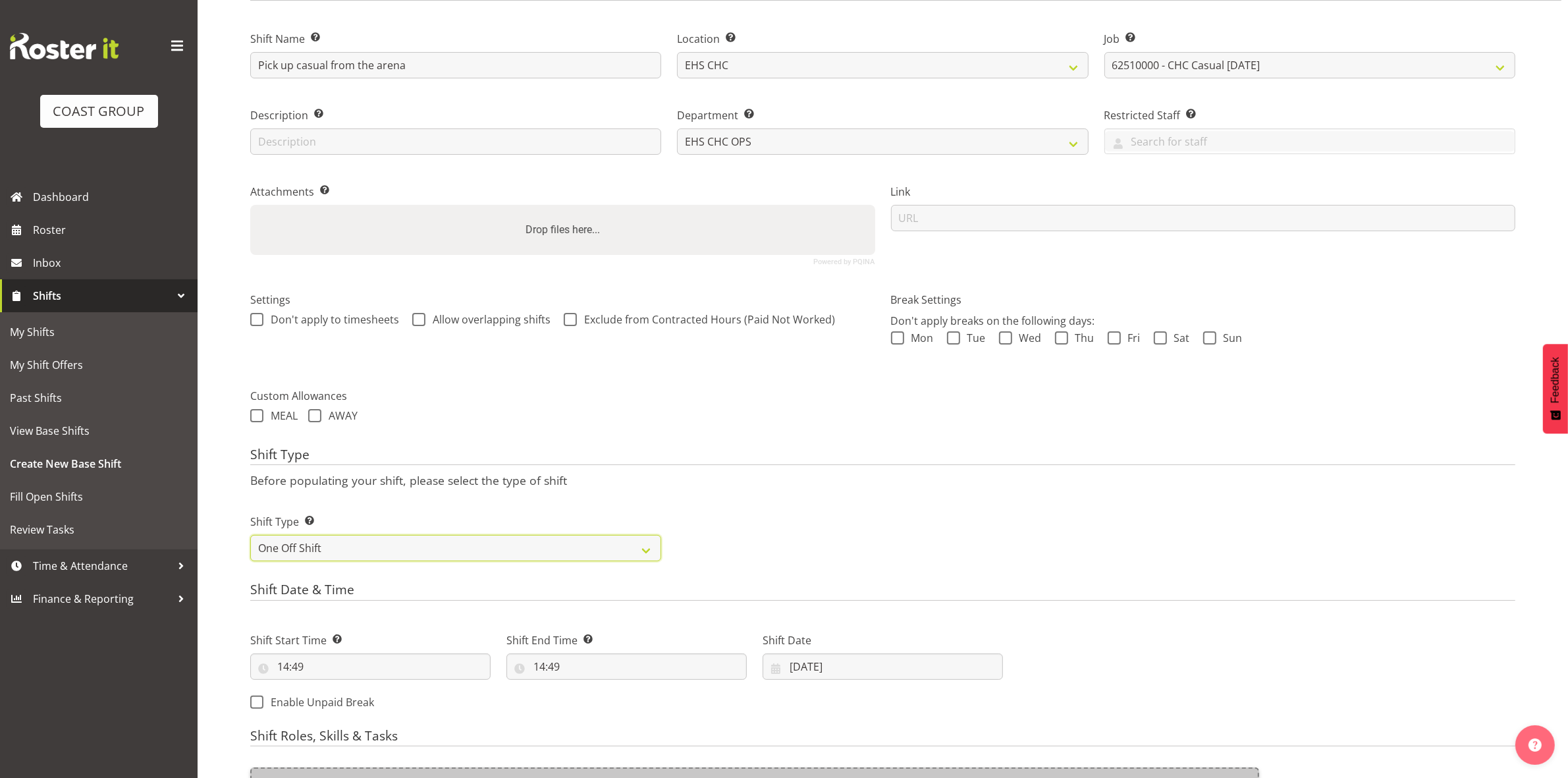
scroll to position [360, 0]
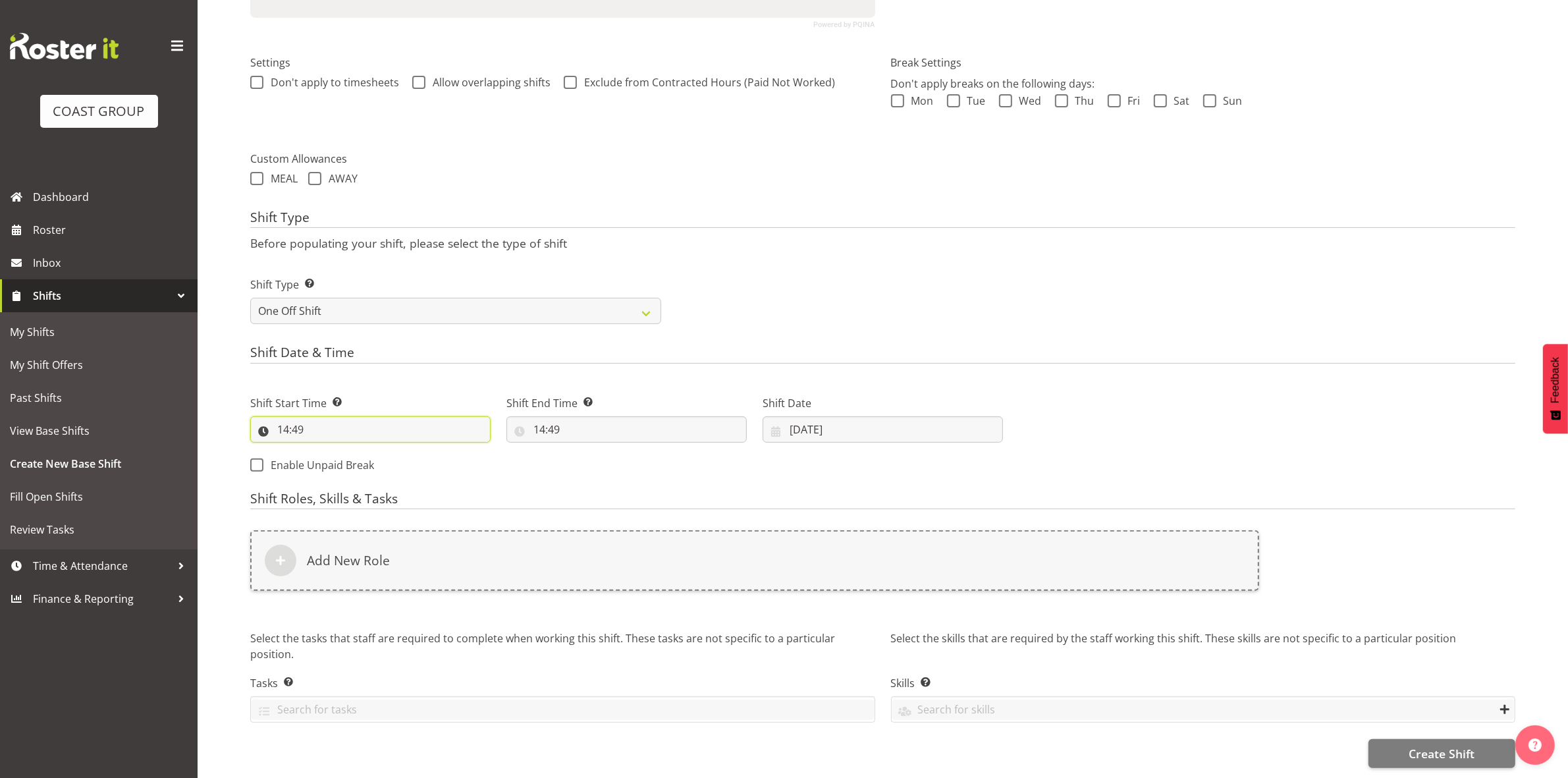
click at [278, 422] on input "14:49" at bounding box center [371, 429] width 241 height 26
click at [342, 461] on select "00 01 02 03 04 05 06 07 08 09 10 11 12 13 14 15 16 17 18 19 20 21 22 23" at bounding box center [340, 464] width 30 height 26
select select "8"
click at [325, 451] on select "00 01 02 03 04 05 06 07 08 09 10 11 12 13 14 15 16 17 18 19 20 21 22 23" at bounding box center [340, 464] width 30 height 26
type input "08:49"
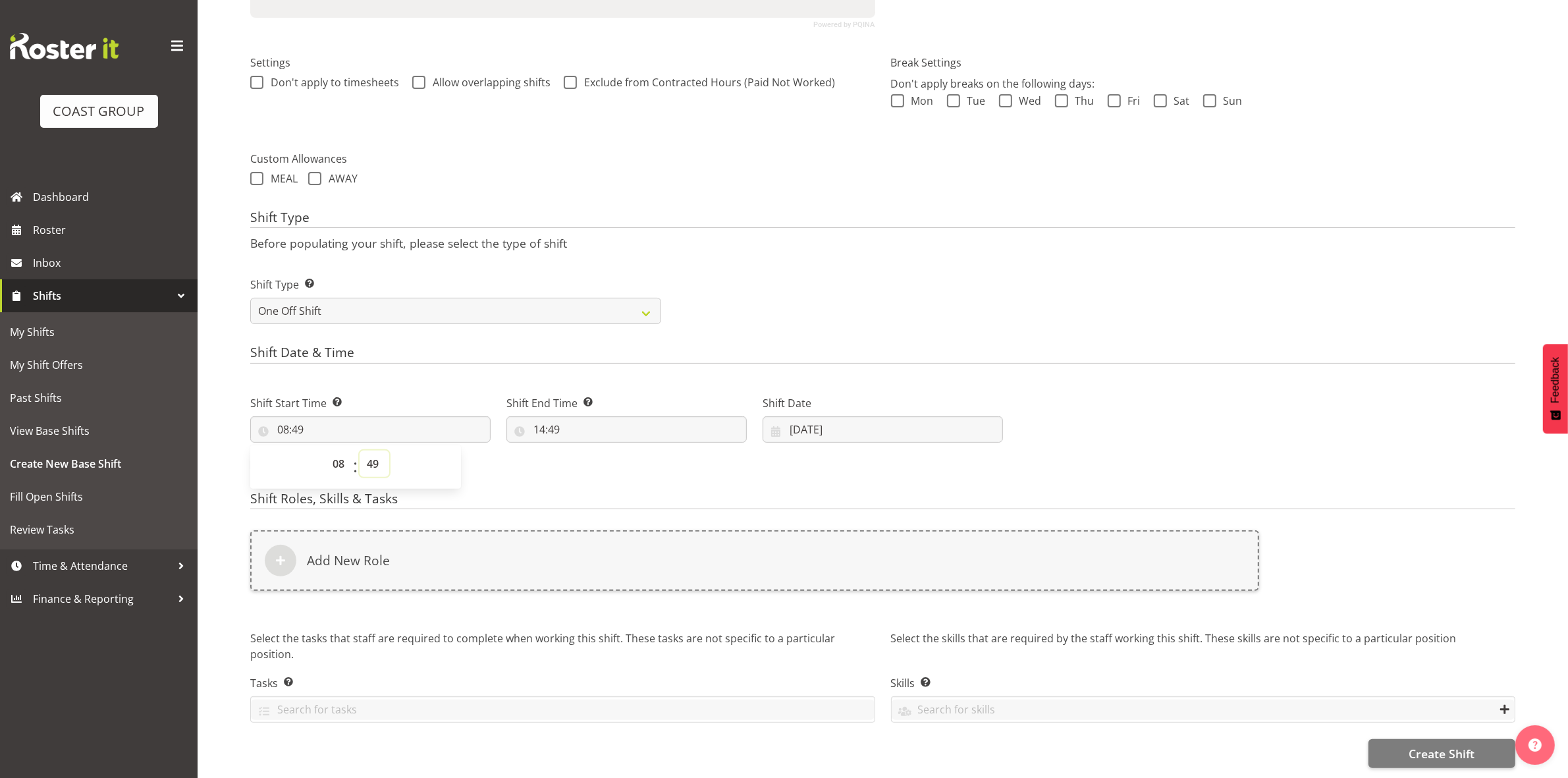
click at [378, 451] on select "00 01 02 03 04 05 06 07 08 09 10 11 12 13 14 15 16 17 18 19 20 21 22 23 24 25 2…" at bounding box center [375, 464] width 30 height 26
select select "0"
click at [360, 451] on select "00 01 02 03 04 05 06 07 08 09 10 11 12 13 14 15 16 17 18 19 20 21 22 23 24 25 2…" at bounding box center [375, 464] width 30 height 26
type input "08:00"
click at [780, 287] on div "Shift Type Shift Types: One Off – Select this if you would like a single shift …" at bounding box center [882, 295] width 1281 height 74
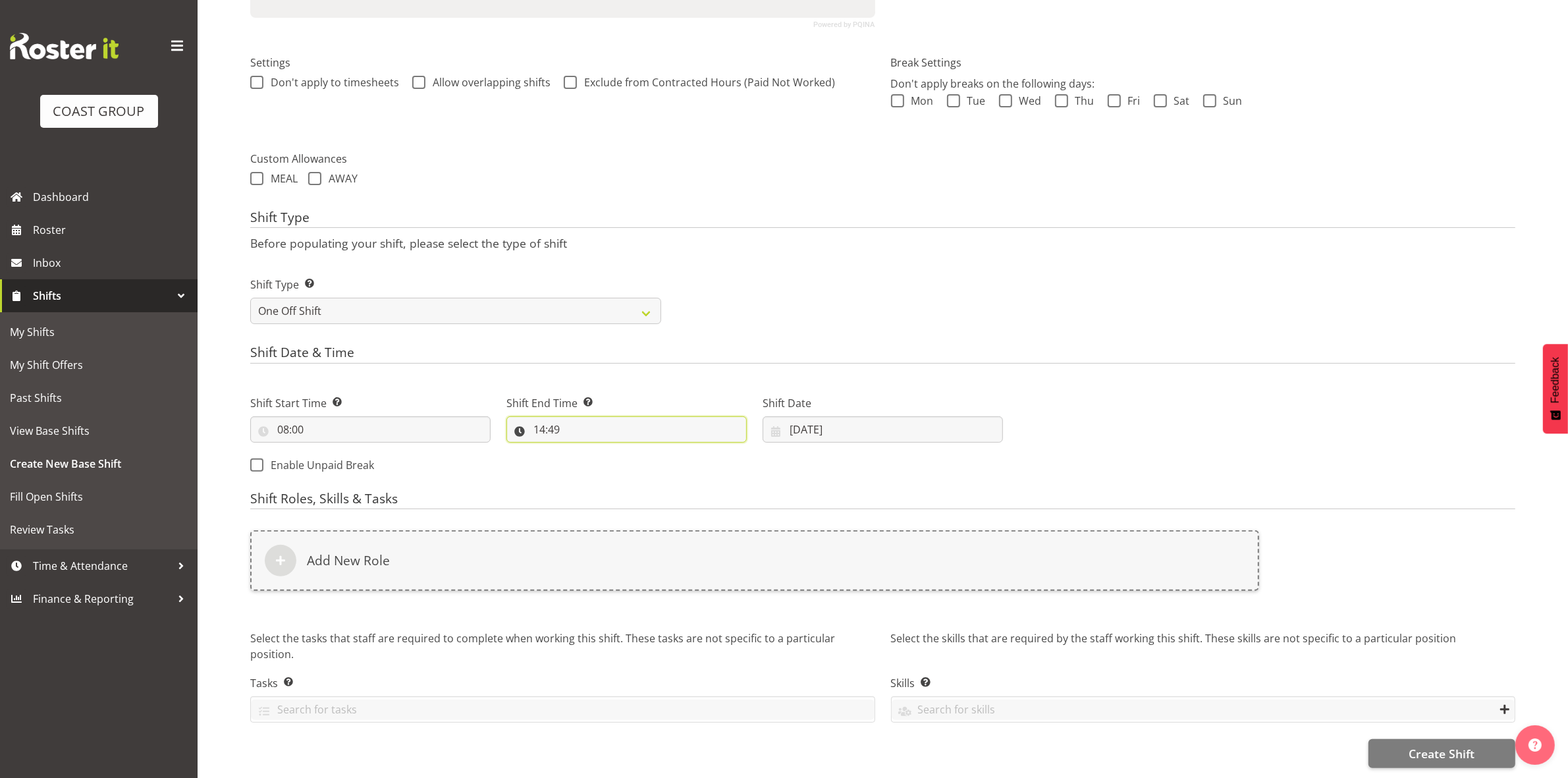
click at [537, 417] on input "14:49" at bounding box center [626, 429] width 241 height 26
click at [589, 451] on select "00 01 02 03 04 05 06 07 08 09 10 11 12 13 14 15 16 17 18 19 20 21 22 23" at bounding box center [596, 464] width 30 height 26
select select "9"
click at [581, 451] on select "00 01 02 03 04 05 06 07 08 09 10 11 12 13 14 15 16 17 18 19 20 21 22 23" at bounding box center [596, 464] width 30 height 26
type input "09:49"
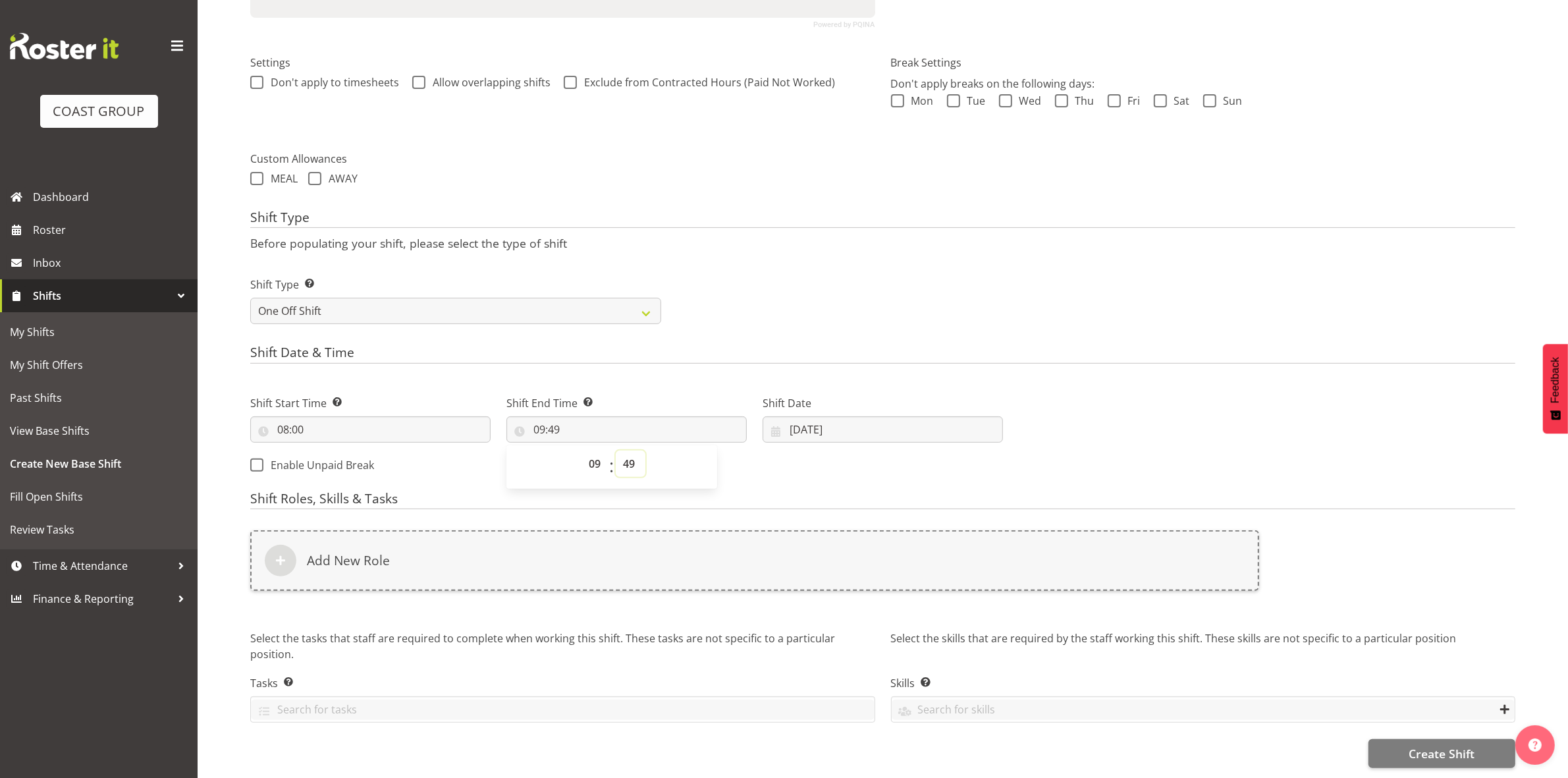
click at [637, 452] on select "00 01 02 03 04 05 06 07 08 09 10 11 12 13 14 15 16 17 18 19 20 21 22 23 24 25 2…" at bounding box center [630, 464] width 30 height 26
select select "0"
click at [615, 451] on select "00 01 02 03 04 05 06 07 08 09 10 11 12 13 14 15 16 17 18 19 20 21 22 23 24 25 2…" at bounding box center [630, 464] width 30 height 26
type input "09:00"
click at [784, 278] on div "Shift Type Shift Types: One Off – Select this if you would like a single shift …" at bounding box center [882, 295] width 1281 height 74
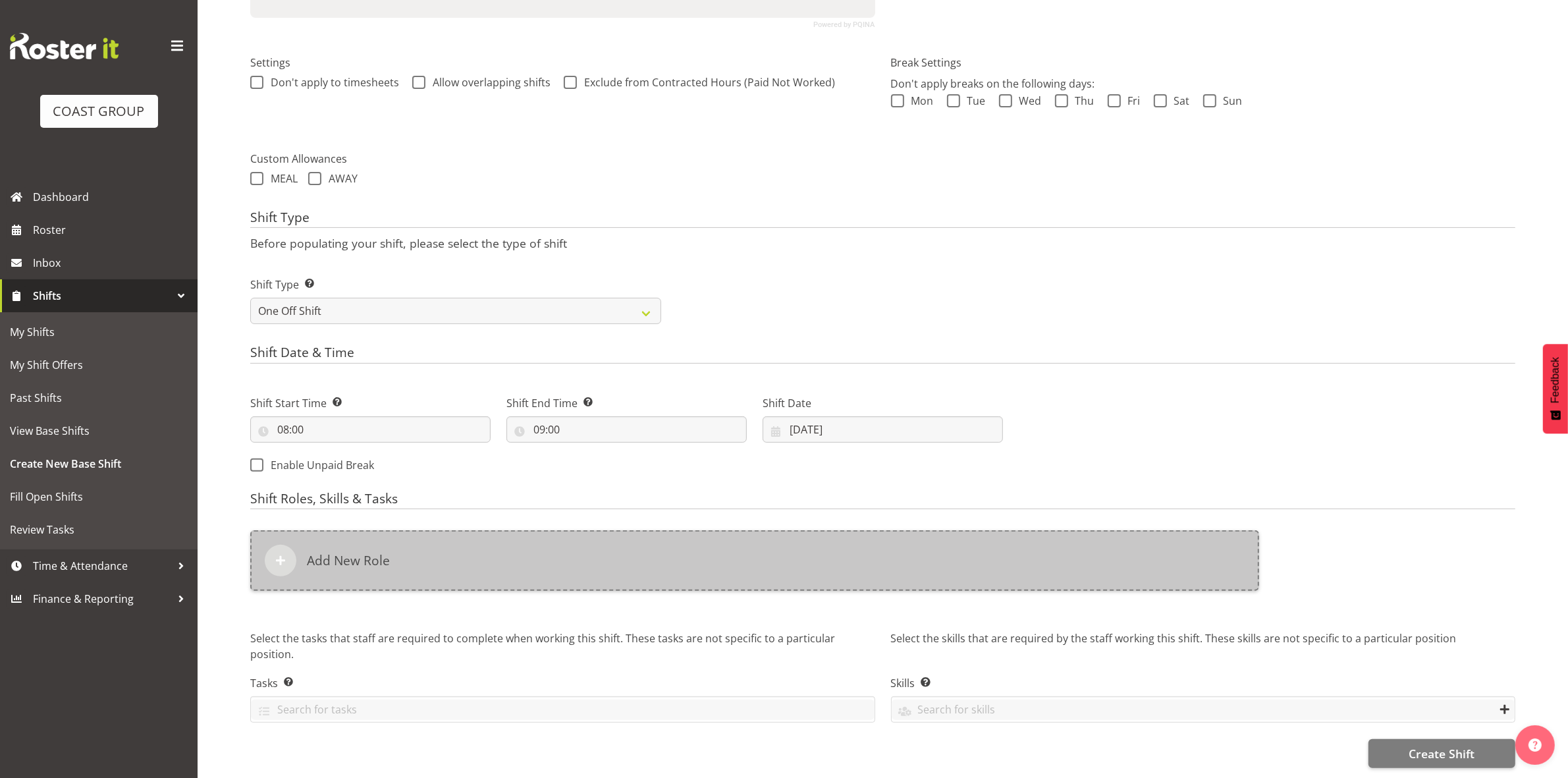
click at [583, 547] on div "Add New Role" at bounding box center [755, 560] width 1009 height 60
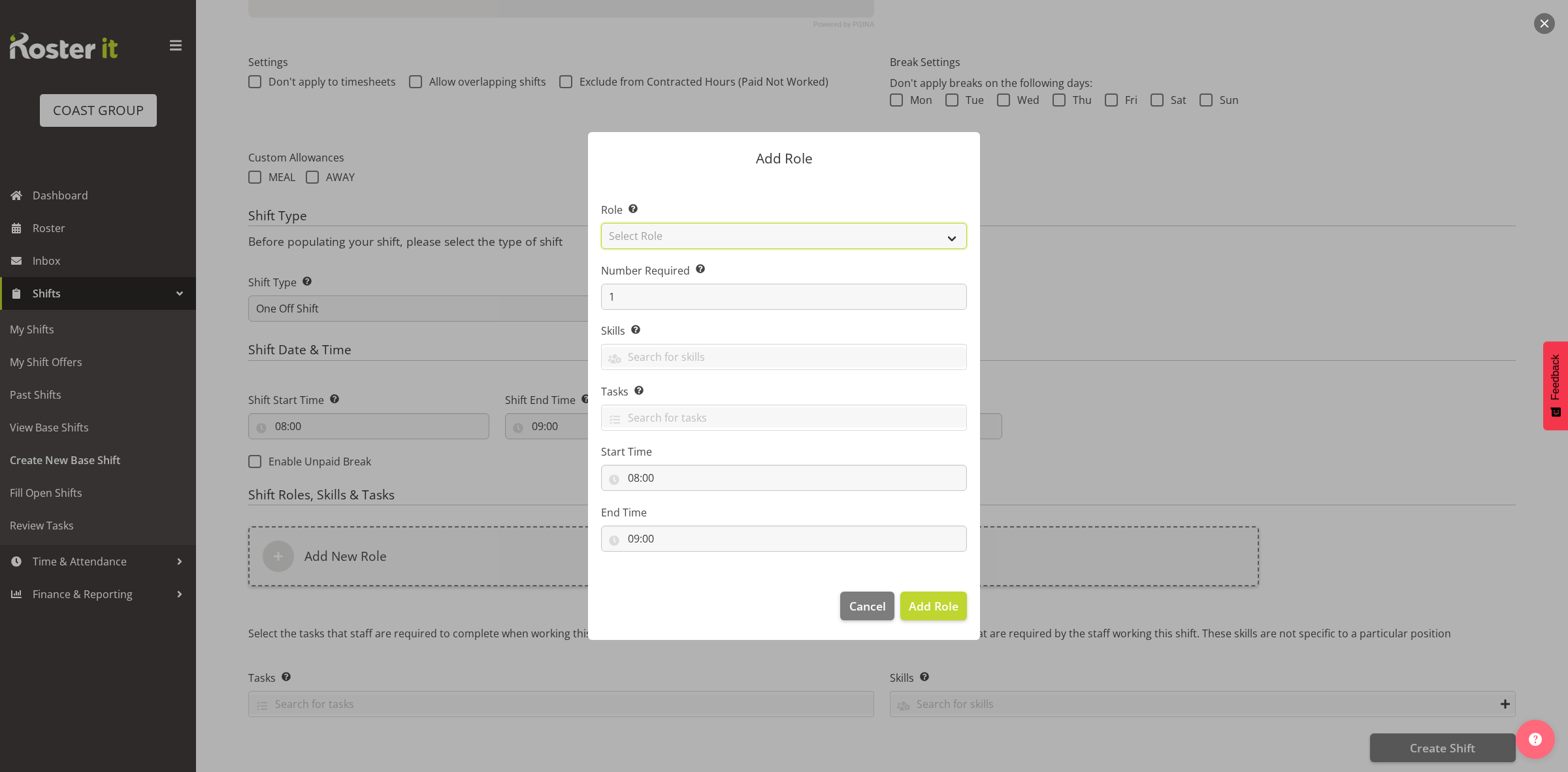
click at [672, 237] on select "Select Role ACCOUNT MANAGER ACCOUNT MANAGER DW ACCOUNTS [PERSON_NAME] VEHICLES …" at bounding box center [784, 235] width 366 height 26
select select "192"
click at [601, 223] on select "Select Role ACCOUNT MANAGER ACCOUNT MANAGER DW ACCOUNTS [PERSON_NAME] VEHICLES …" at bounding box center [784, 235] width 366 height 26
click at [674, 294] on input "1" at bounding box center [784, 297] width 366 height 26
type input "2"
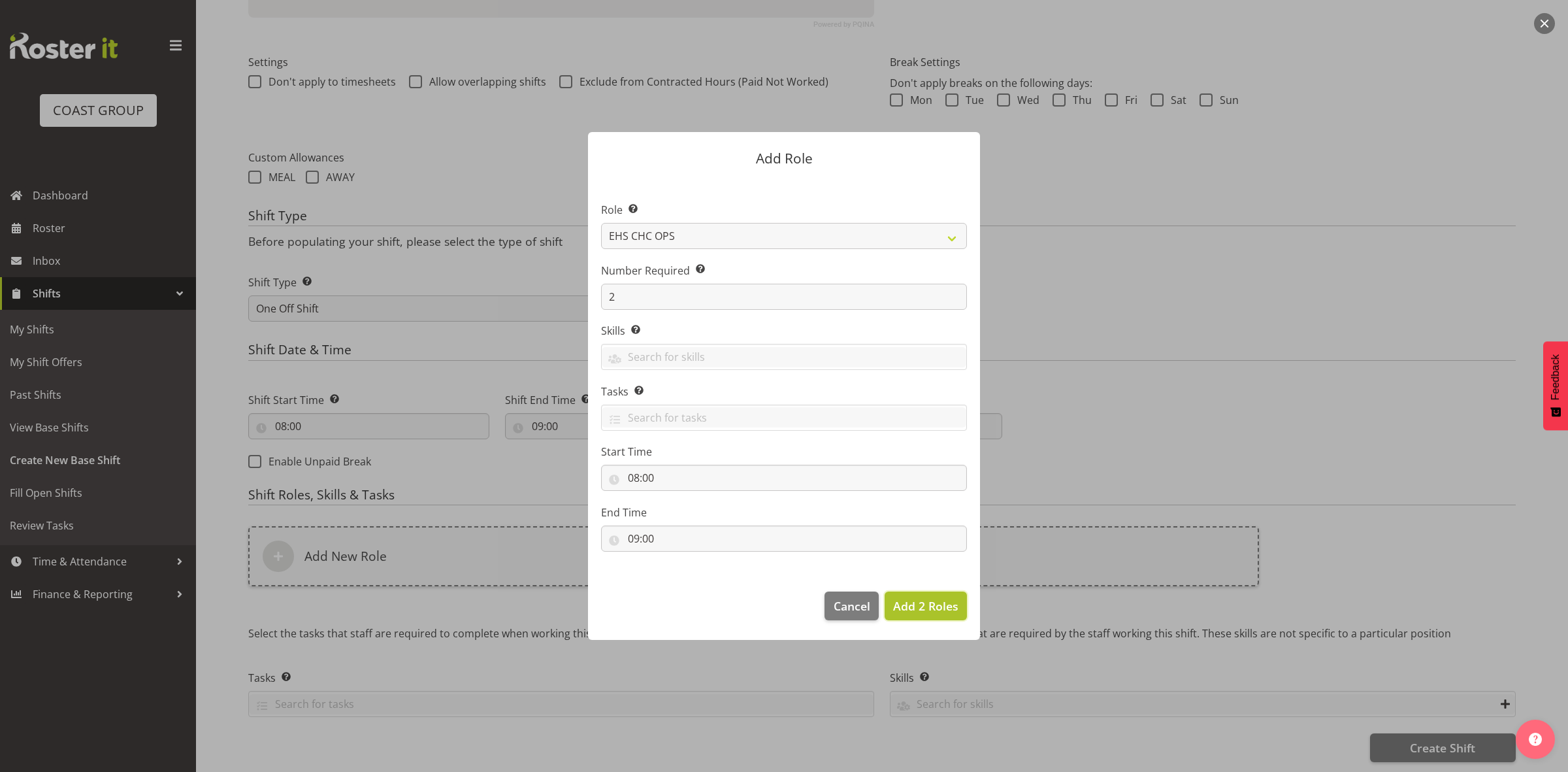
click at [941, 600] on span "Add 2 Roles" at bounding box center [925, 606] width 65 height 15
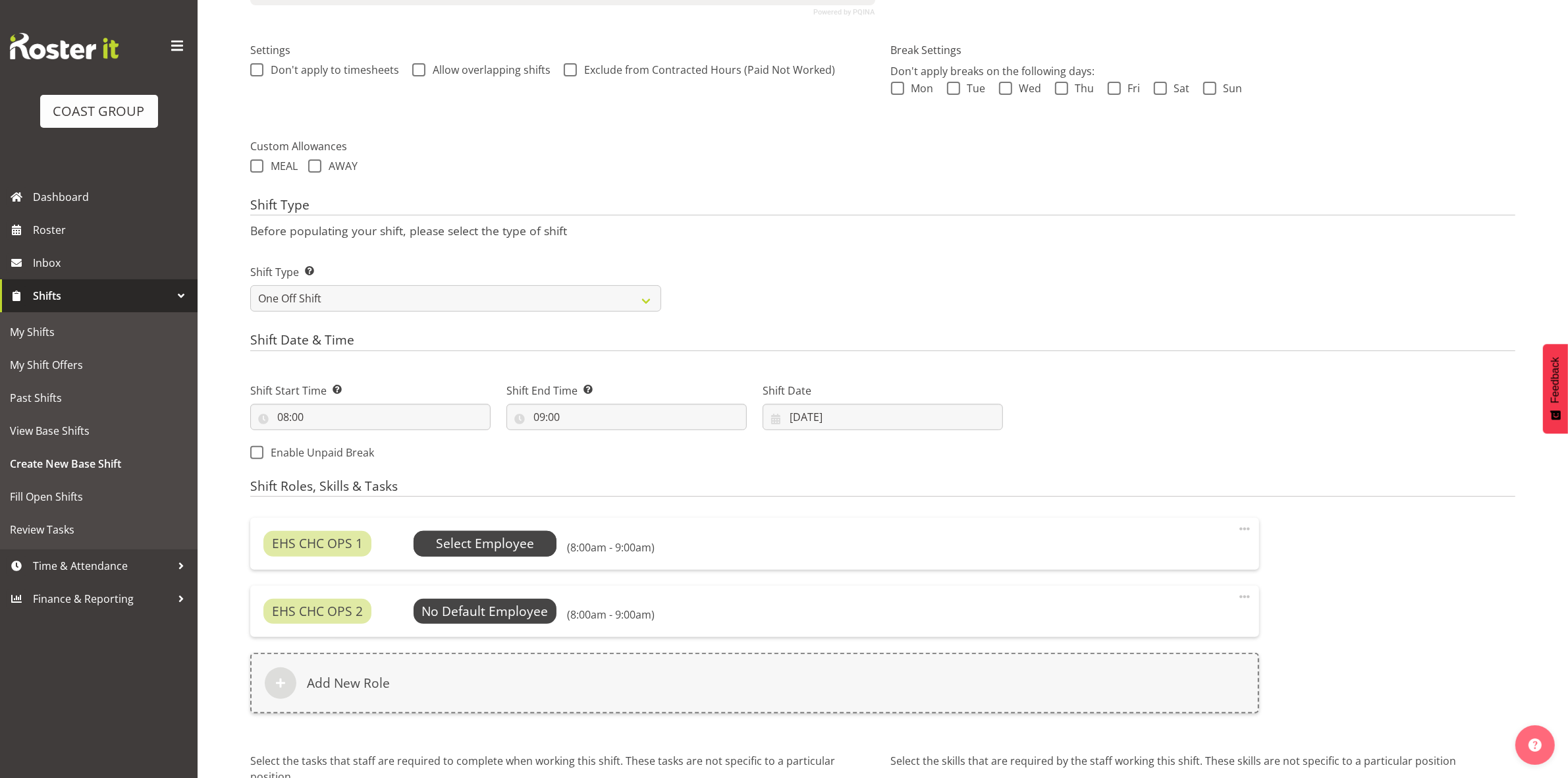
click at [524, 538] on span "Select Employee" at bounding box center [485, 543] width 98 height 19
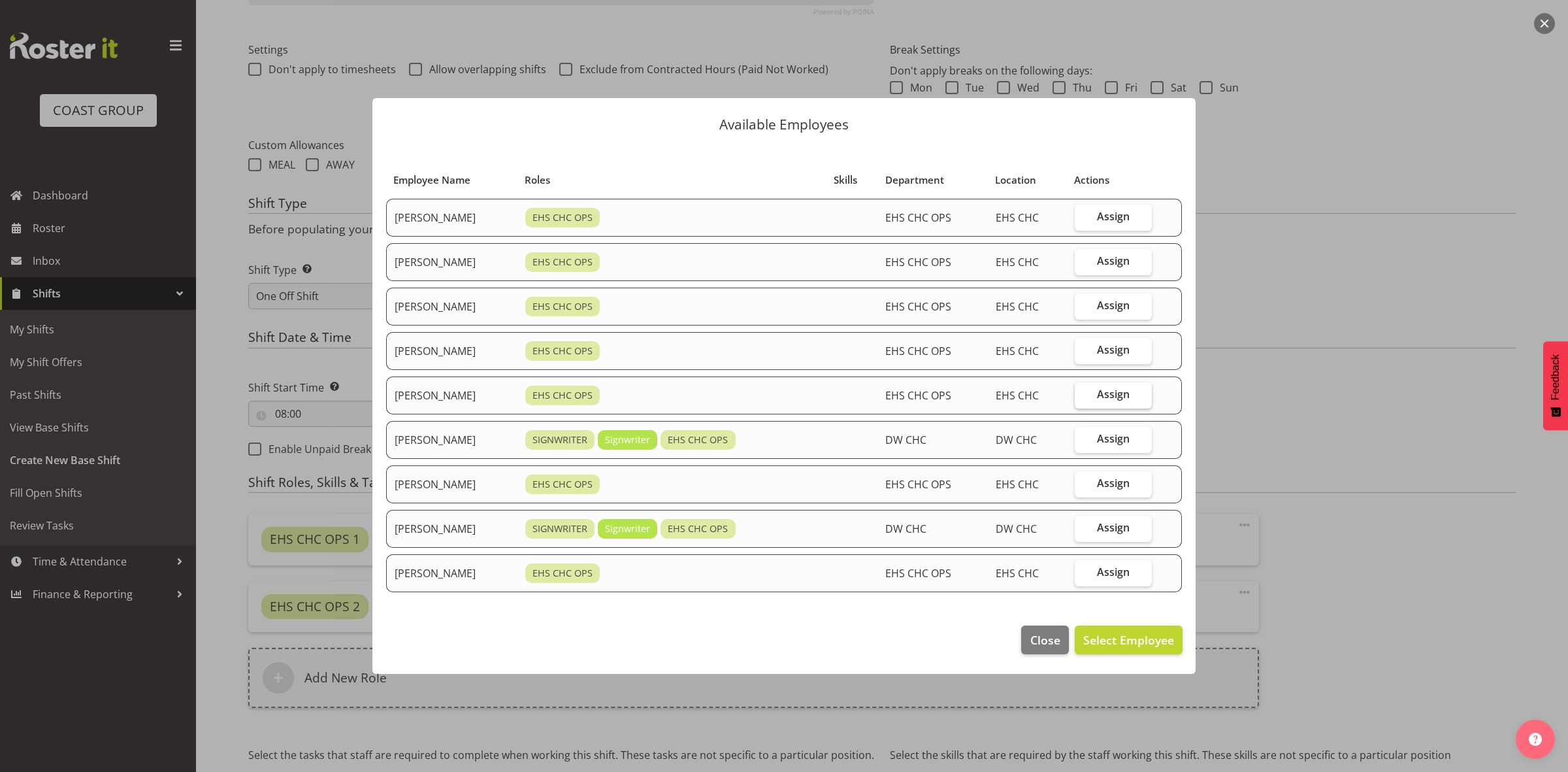
click at [1101, 396] on label "Assign" at bounding box center [1113, 395] width 77 height 26
click at [1083, 396] on input "Assign" at bounding box center [1079, 394] width 8 height 8
checkbox input "true"
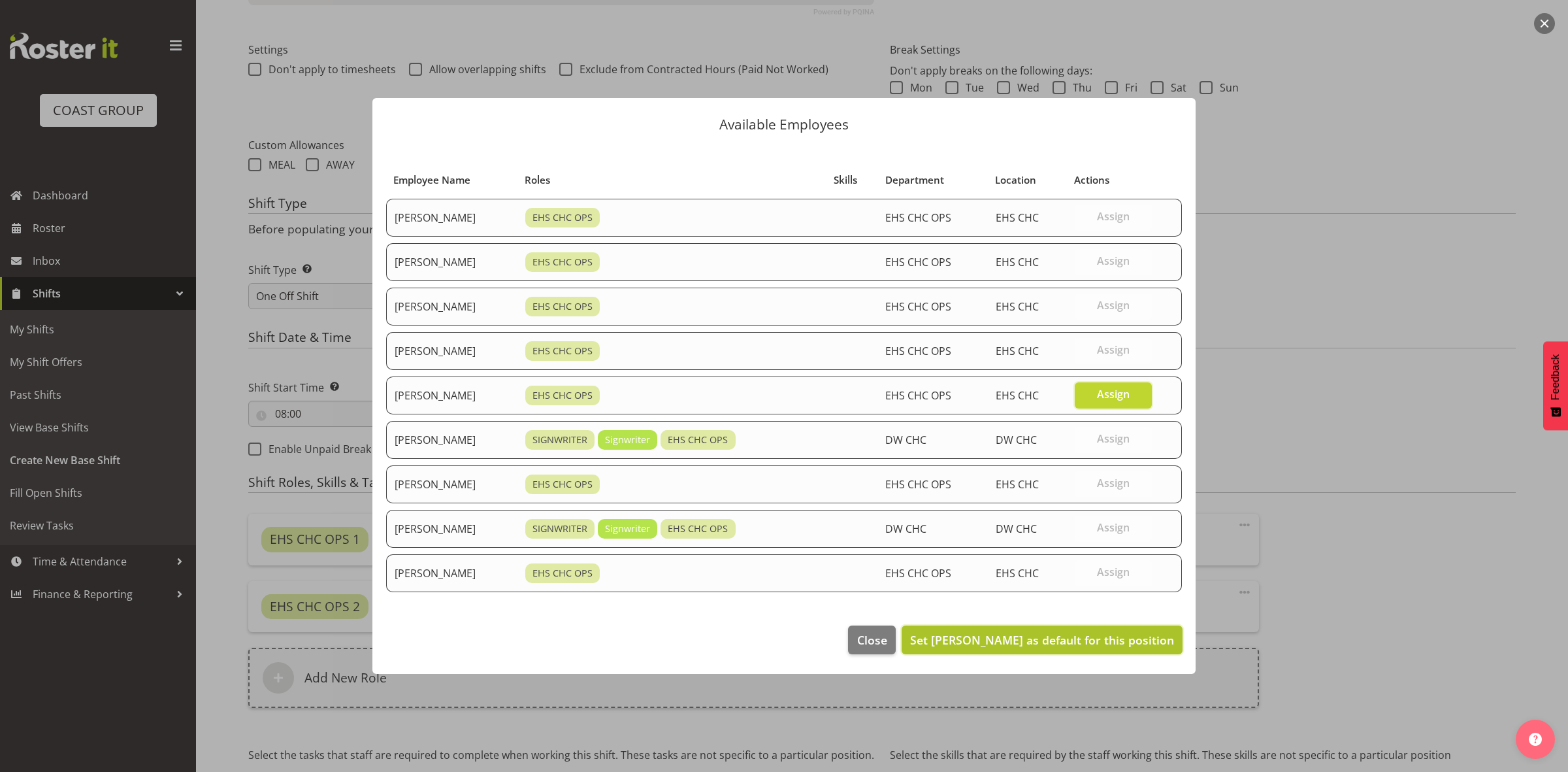
click at [1078, 636] on span "Set Reuben Bowe as default for this position" at bounding box center [1041, 640] width 264 height 15
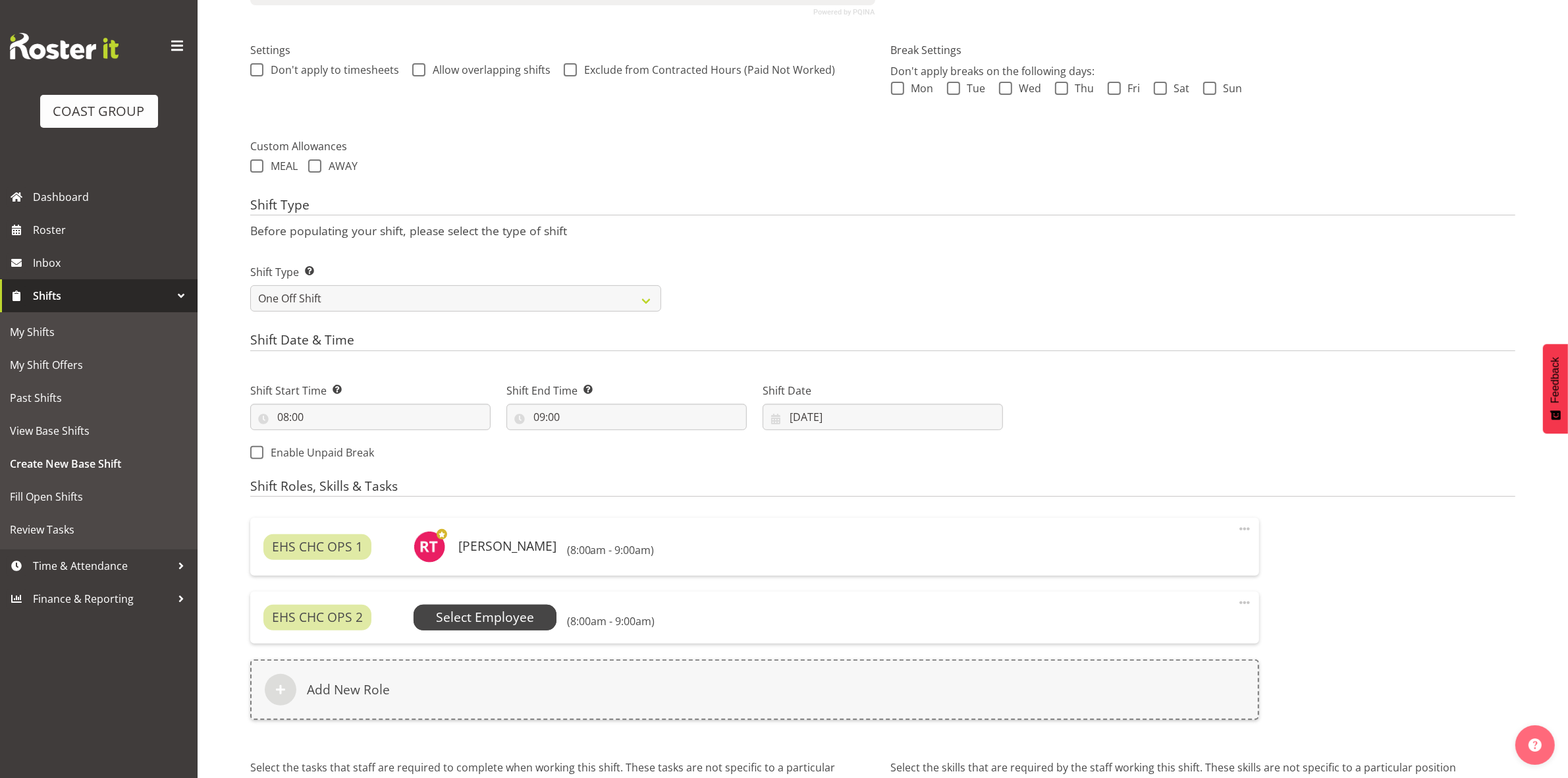
click at [485, 623] on span "Select Employee" at bounding box center [485, 617] width 98 height 19
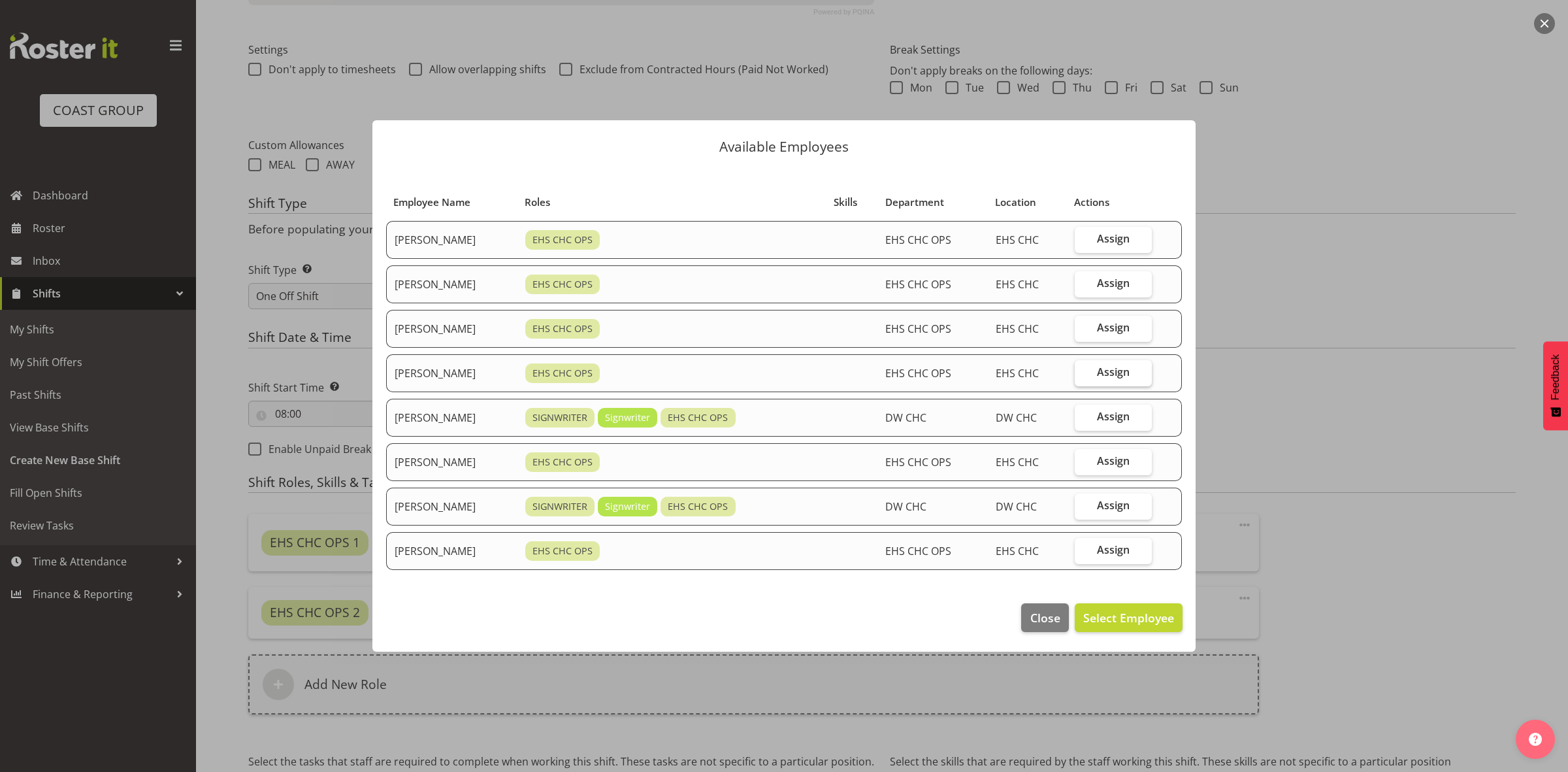
click at [1142, 370] on label "Assign" at bounding box center [1113, 373] width 77 height 26
click at [1083, 370] on input "Assign" at bounding box center [1079, 372] width 8 height 8
checkbox input "true"
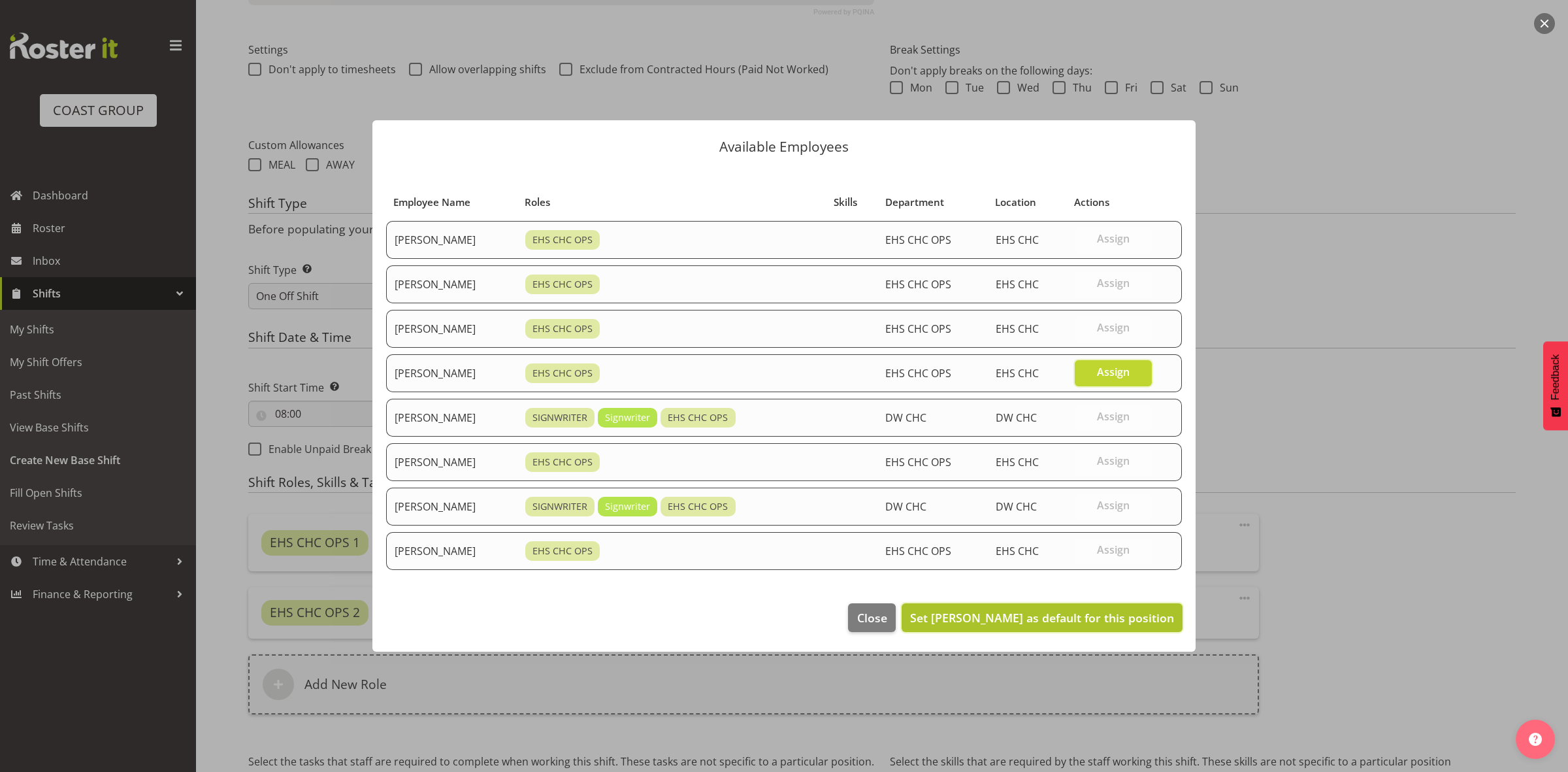
click at [1082, 610] on button "Set Martin Gorzeman as default for this position" at bounding box center [1041, 617] width 281 height 29
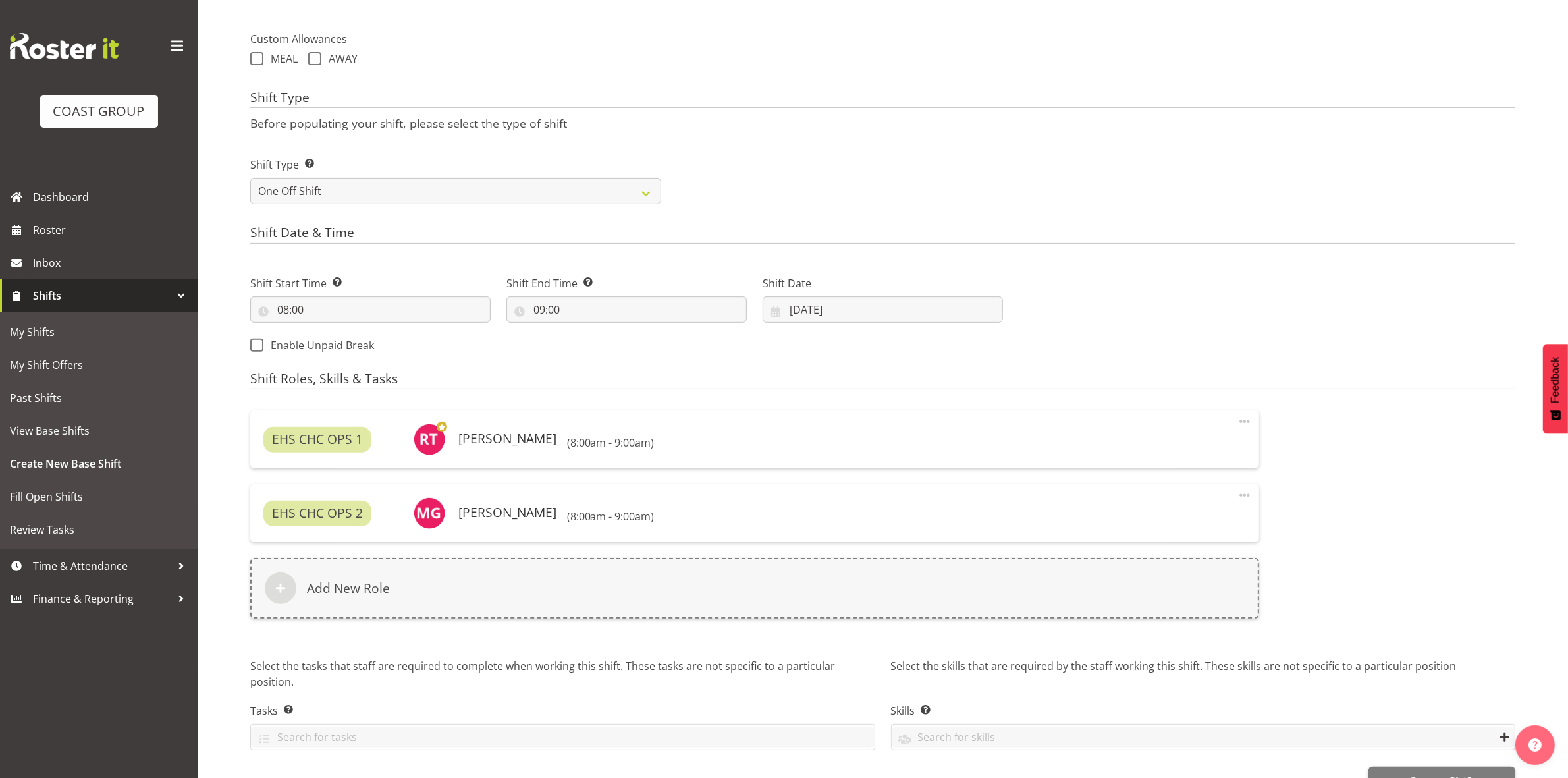
scroll to position [508, 0]
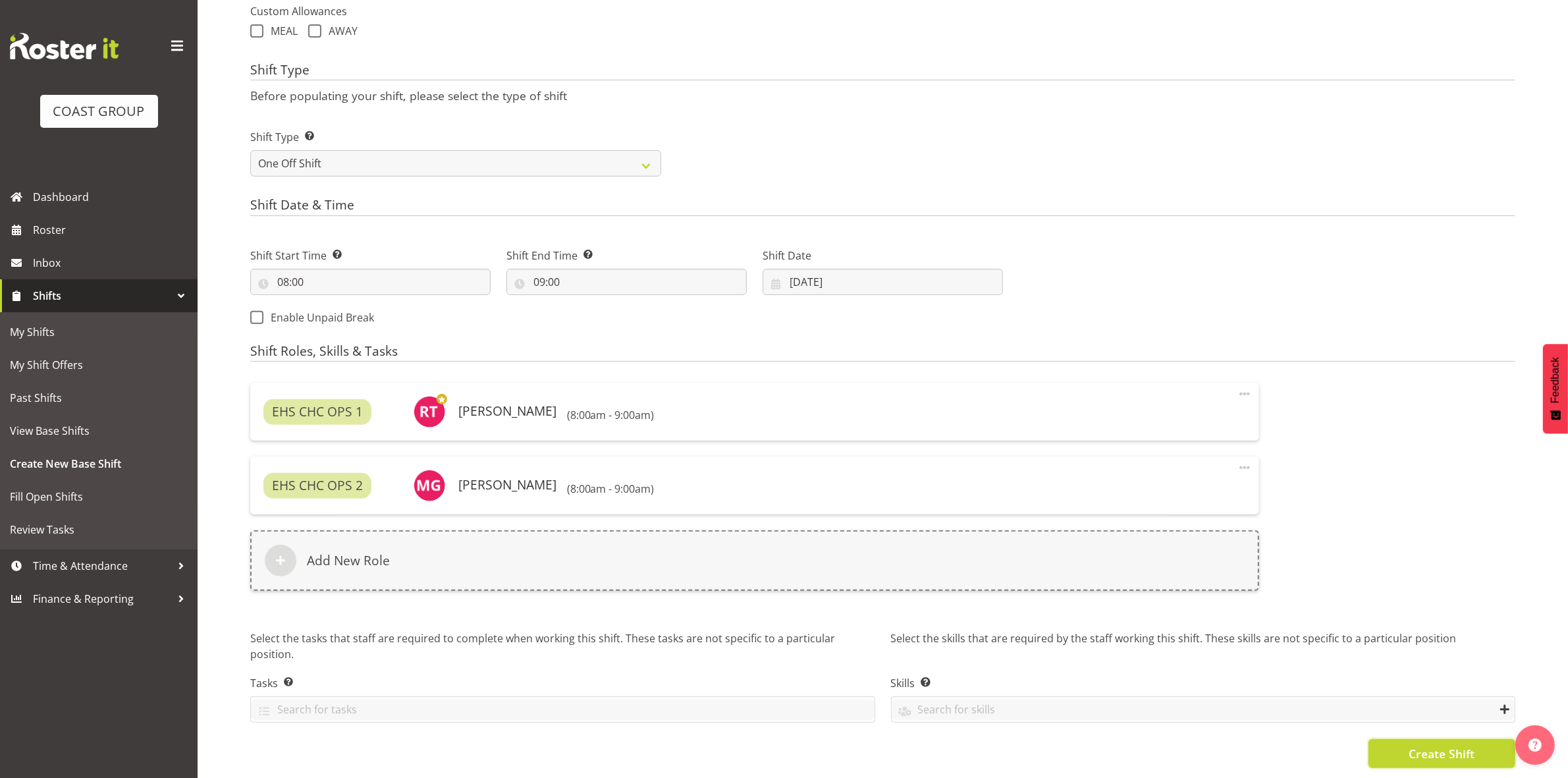
click at [1418, 745] on span "Create Shift" at bounding box center [1441, 753] width 66 height 17
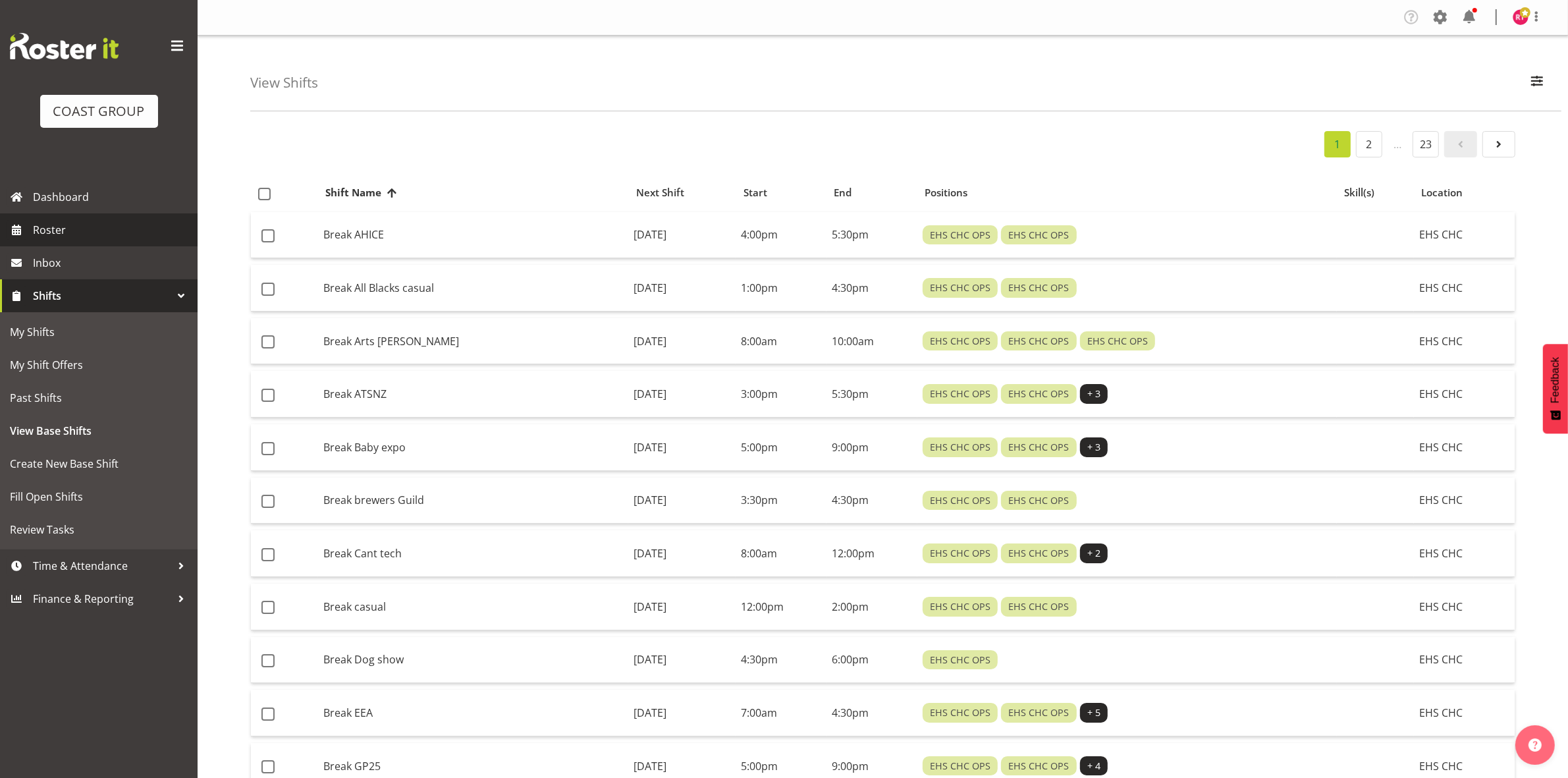
click at [81, 237] on span "Roster" at bounding box center [111, 230] width 158 height 20
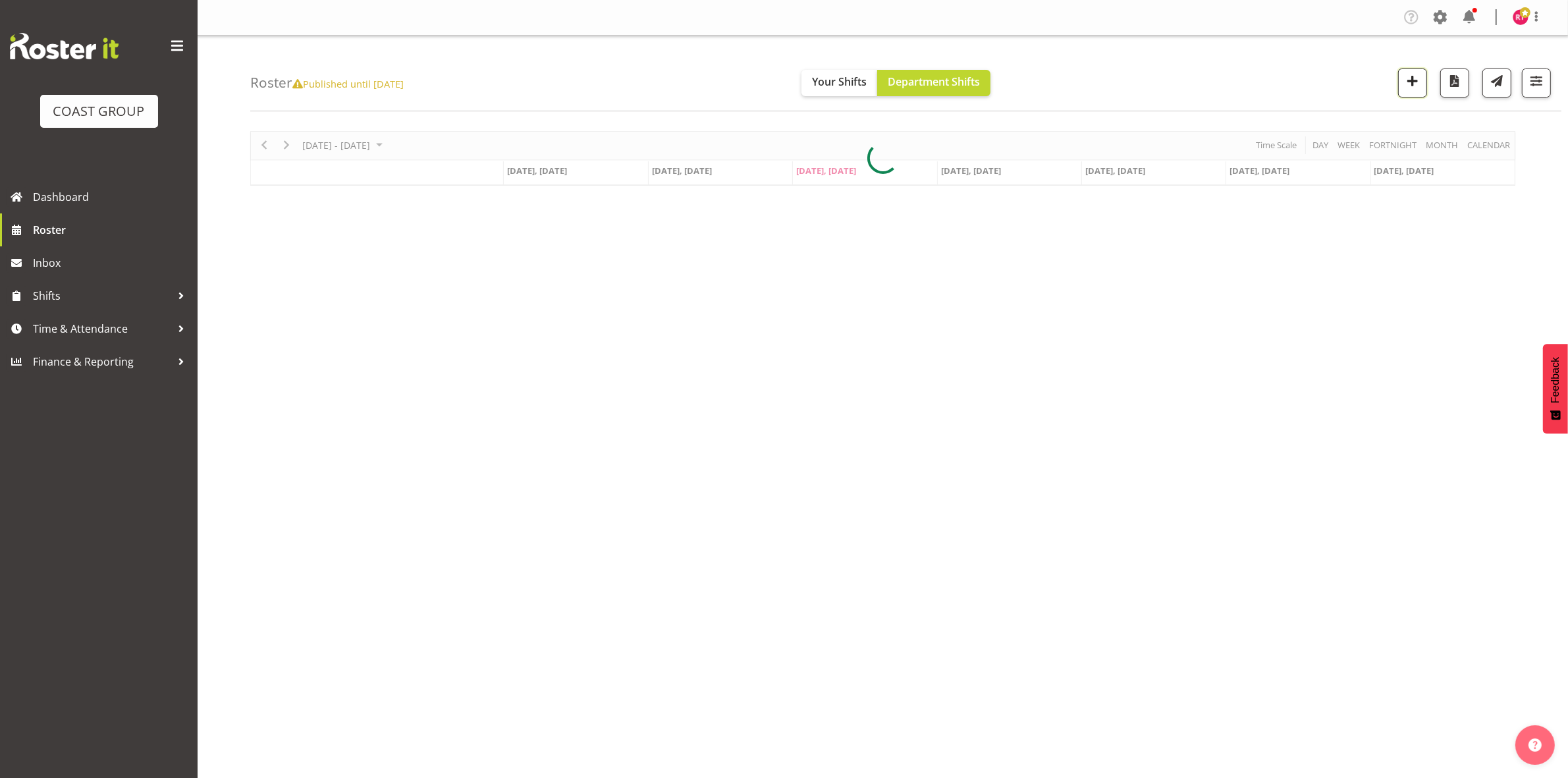
click at [1408, 87] on span "button" at bounding box center [1413, 81] width 17 height 17
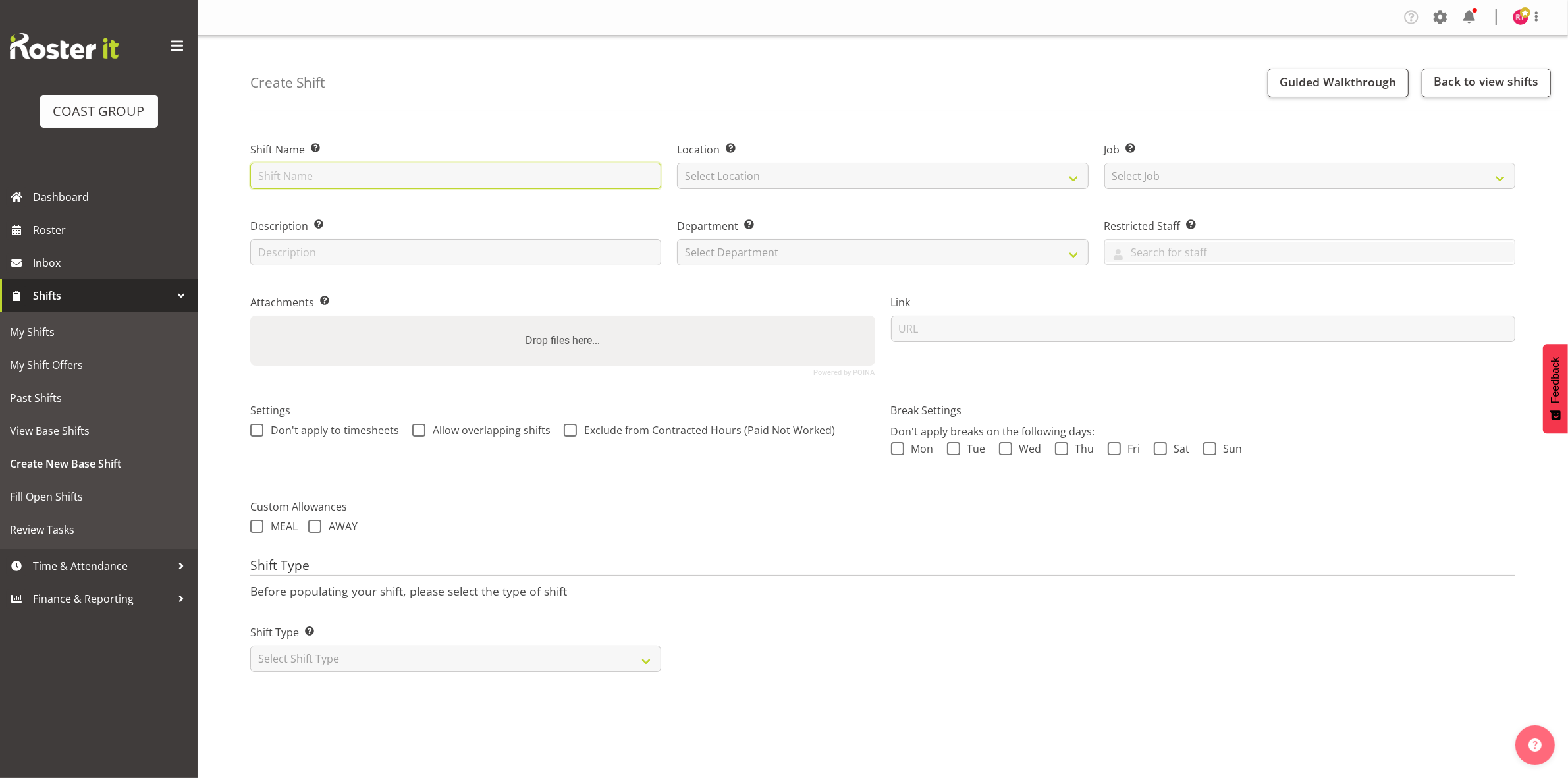
click at [386, 175] on input "text" at bounding box center [456, 175] width 411 height 26
type input "warehouse"
click at [788, 173] on select "Select Location EHS CHC" at bounding box center [882, 175] width 411 height 26
select select "107"
click at [677, 163] on select "Select Location EHS CHC" at bounding box center [882, 175] width 411 height 26
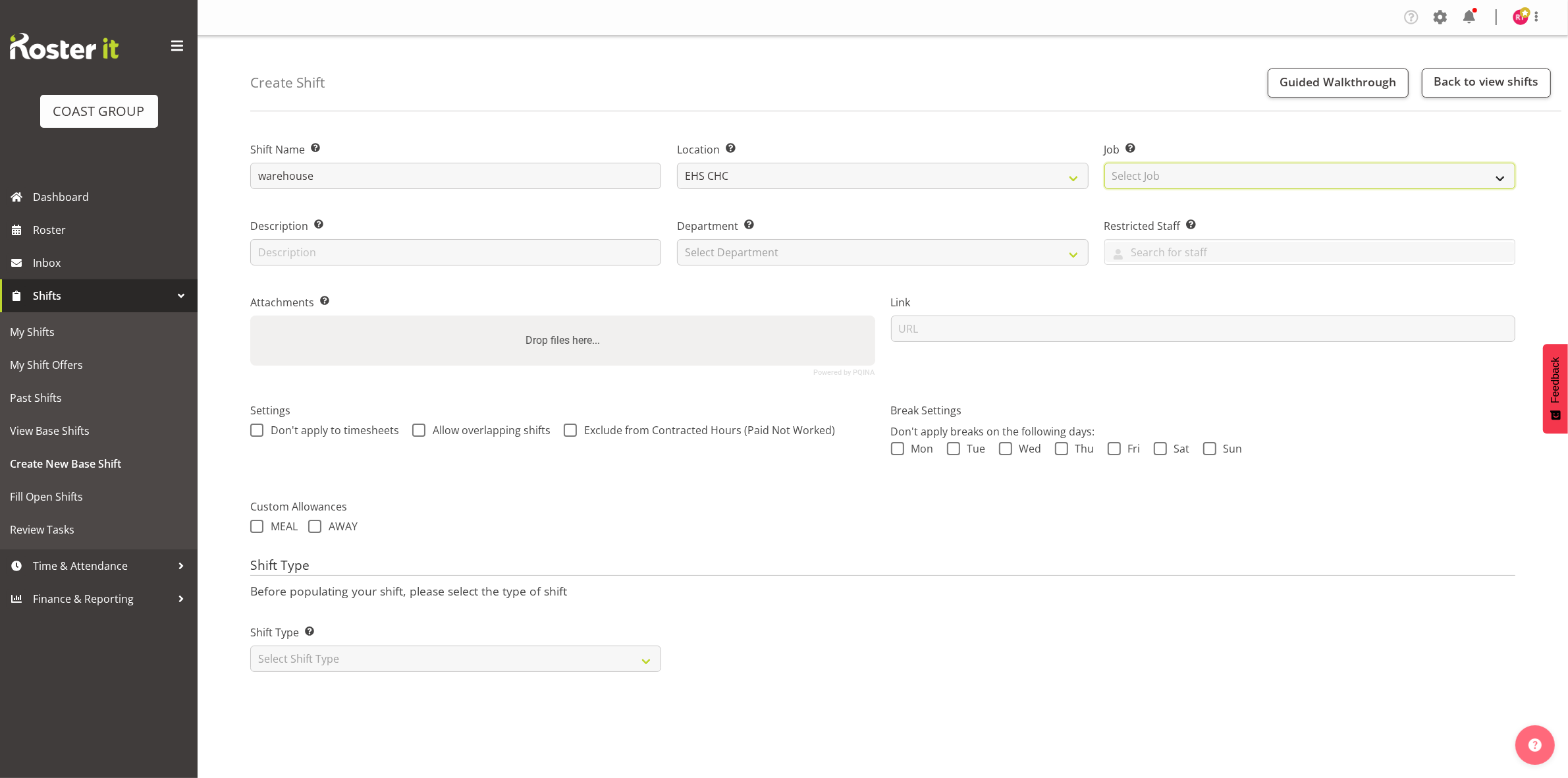
click at [1139, 168] on select "Select Job Create new job 1 Carlton Events 1 [PERSON_NAME][GEOGRAPHIC_DATA] 1 […" at bounding box center [1310, 175] width 411 height 26
select select "69"
click at [1104, 163] on select "Select Job Create new job 1 Carlton Events 1 [PERSON_NAME][GEOGRAPHIC_DATA] 1 […" at bounding box center [1310, 175] width 411 height 26
click at [887, 267] on div "Department Set the department that the shift relates to. Select Department EHS …" at bounding box center [882, 238] width 427 height 77
click at [873, 256] on select "Select Department EHS CHC OPS" at bounding box center [882, 252] width 411 height 26
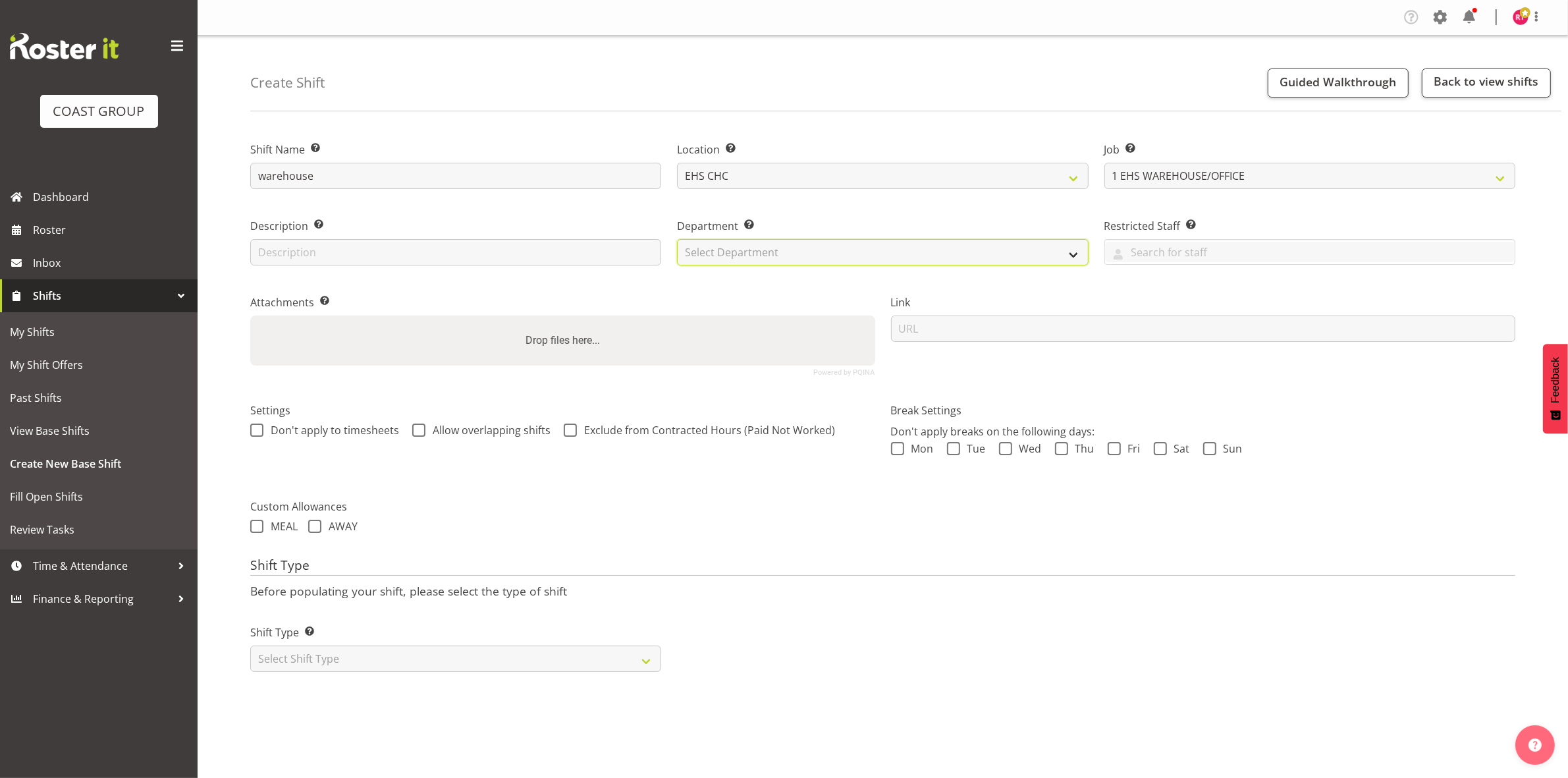
select select "41"
click at [677, 239] on select "Select Department EHS CHC OPS" at bounding box center [882, 252] width 411 height 26
click at [420, 662] on select "Select Shift Type One Off Shift Recurring Shift Rotating Shift" at bounding box center [456, 658] width 411 height 26
select select "one_off"
click at [251, 647] on select "Select Shift Type One Off Shift Recurring Shift Rotating Shift" at bounding box center [456, 658] width 411 height 26
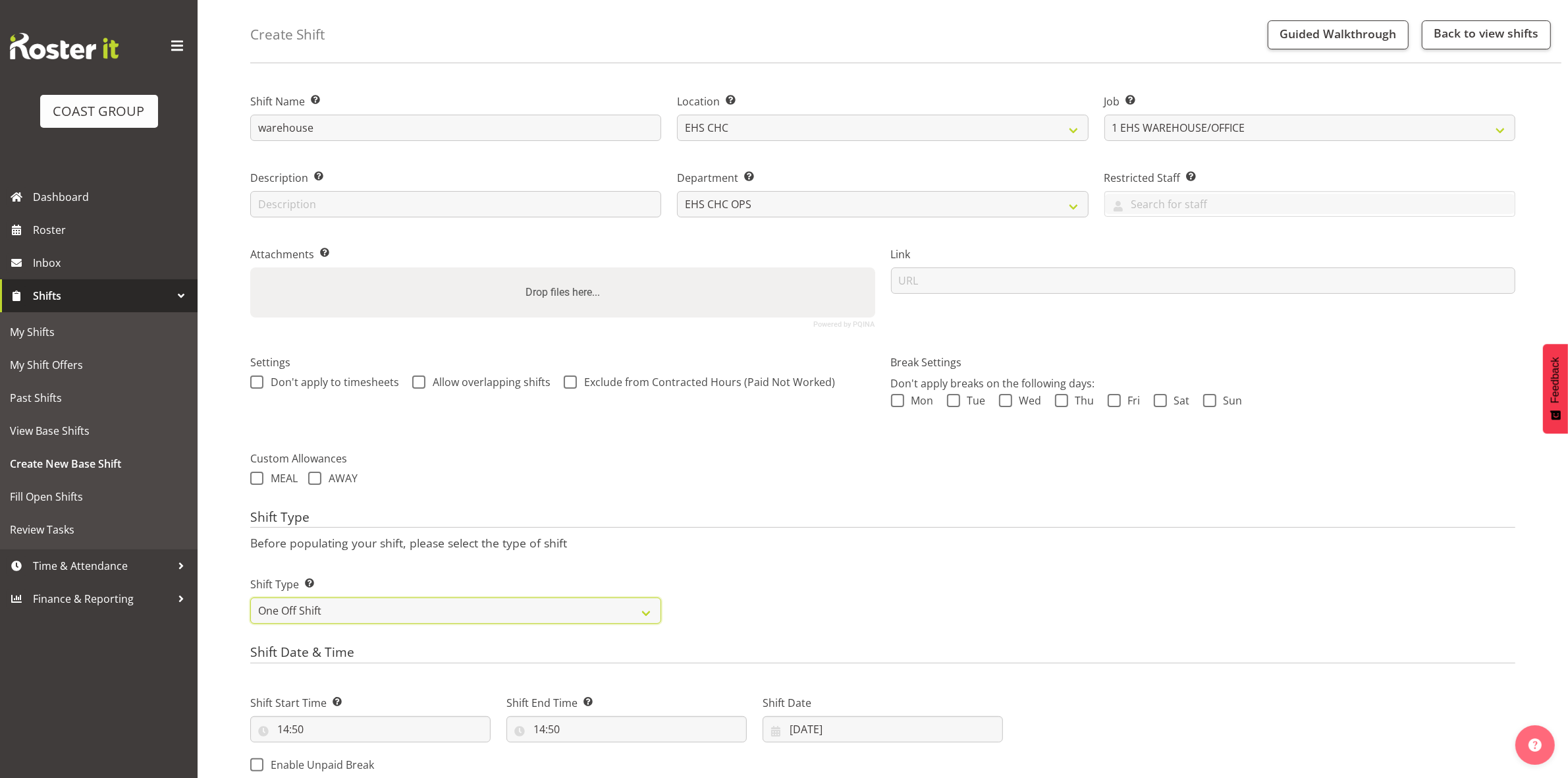
scroll to position [360, 0]
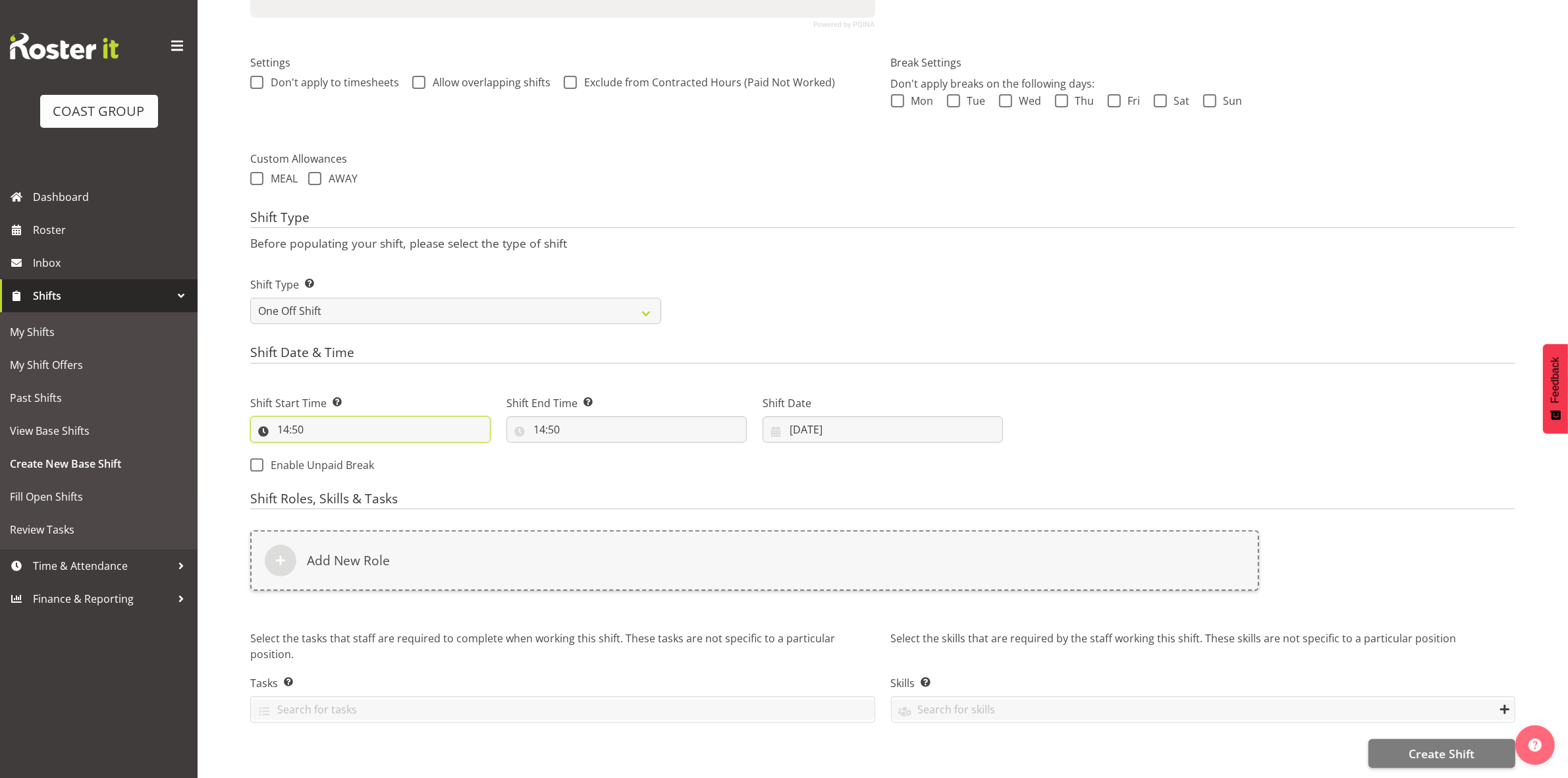
click at [287, 417] on input "14:50" at bounding box center [371, 429] width 241 height 26
click at [346, 455] on select "00 01 02 03 04 05 06 07 08 09 10 11 12 13 14 15 16 17 18 19 20 21 22 23" at bounding box center [340, 464] width 30 height 26
select select "8"
click at [325, 451] on select "00 01 02 03 04 05 06 07 08 09 10 11 12 13 14 15 16 17 18 19 20 21 22 23" at bounding box center [340, 464] width 30 height 26
type input "08:50"
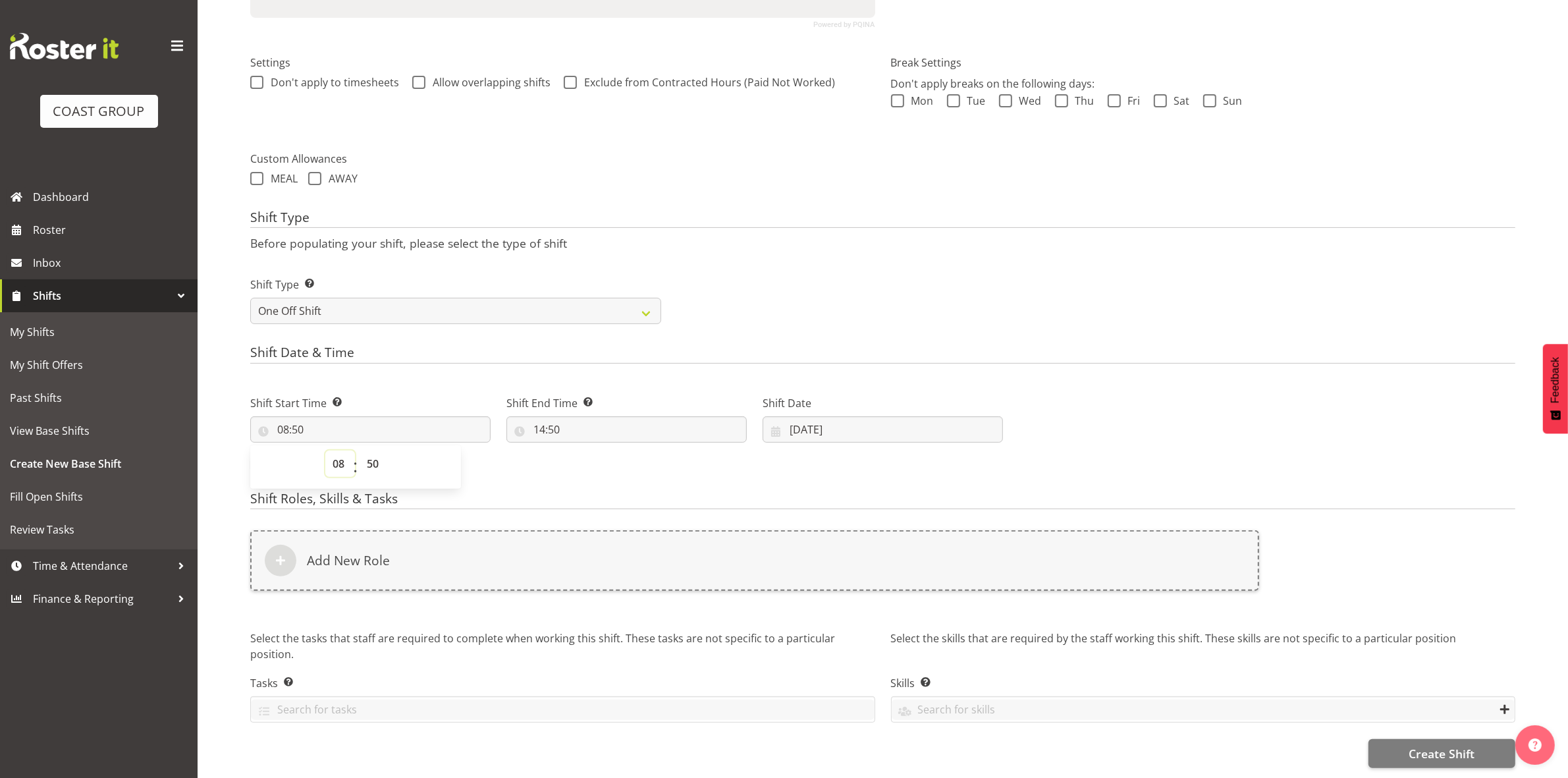
click at [339, 451] on select "00 01 02 03 04 05 06 07 08 09 10 11 12 13 14 15 16 17 18 19 20 21 22 23" at bounding box center [340, 464] width 30 height 26
select select "9"
click at [325, 451] on select "00 01 02 03 04 05 06 07 08 09 10 11 12 13 14 15 16 17 18 19 20 21 22 23" at bounding box center [340, 464] width 30 height 26
type input "09:50"
click at [373, 451] on select "00 01 02 03 04 05 06 07 08 09 10 11 12 13 14 15 16 17 18 19 20 21 22 23 24 25 2…" at bounding box center [375, 464] width 30 height 26
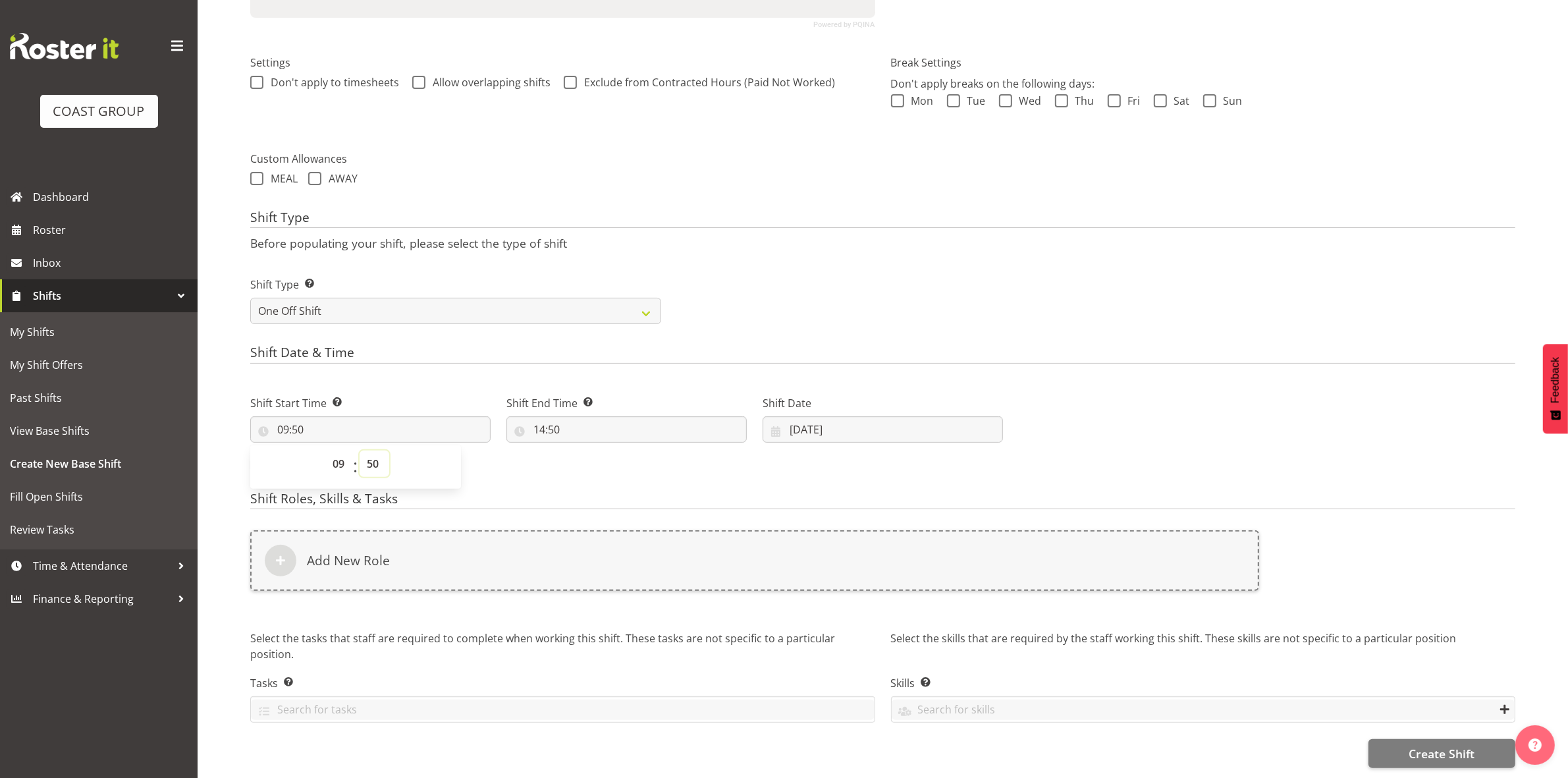
select select "0"
click at [360, 451] on select "00 01 02 03 04 05 06 07 08 09 10 11 12 13 14 15 16 17 18 19 20 21 22 23 24 25 2…" at bounding box center [375, 464] width 30 height 26
type input "09:00"
click at [792, 270] on div "Shift Type Shift Types: One Off – Select this if you would like a single shift …" at bounding box center [882, 295] width 1281 height 74
click at [540, 419] on input "14:50" at bounding box center [626, 429] width 241 height 26
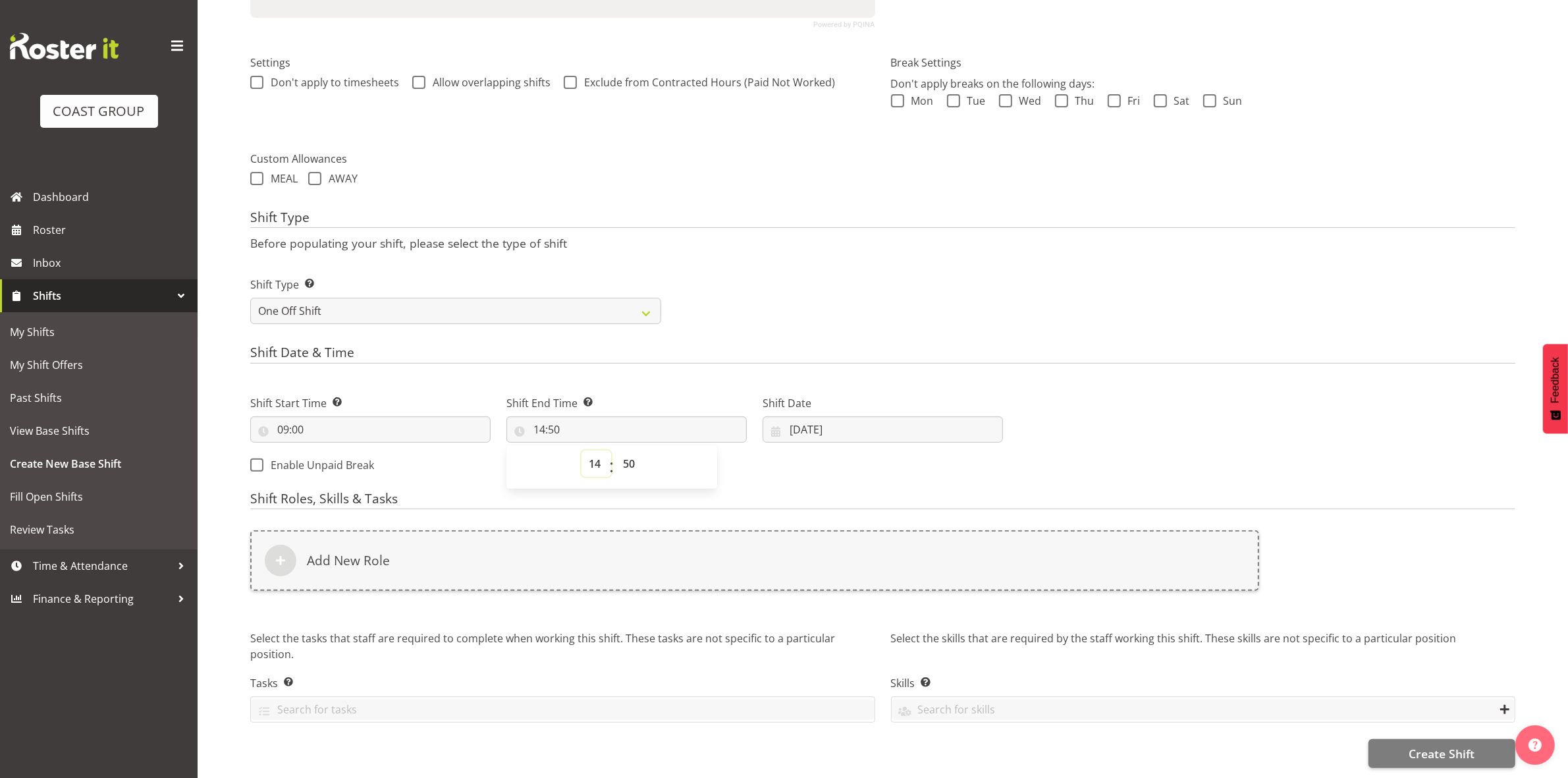
click at [597, 451] on select "00 01 02 03 04 05 06 07 08 09 10 11 12 13 14 15 16 17 18 19 20 21 22 23" at bounding box center [596, 464] width 30 height 26
select select "16"
click at [581, 451] on select "00 01 02 03 04 05 06 07 08 09 10 11 12 13 14 15 16 17 18 19 20 21 22 23" at bounding box center [596, 464] width 30 height 26
type input "16:50"
click at [633, 463] on select "00 01 02 03 04 05 06 07 08 09 10 11 12 13 14 15 16 17 18 19 20 21 22 23 24 25 2…" at bounding box center [630, 464] width 30 height 26
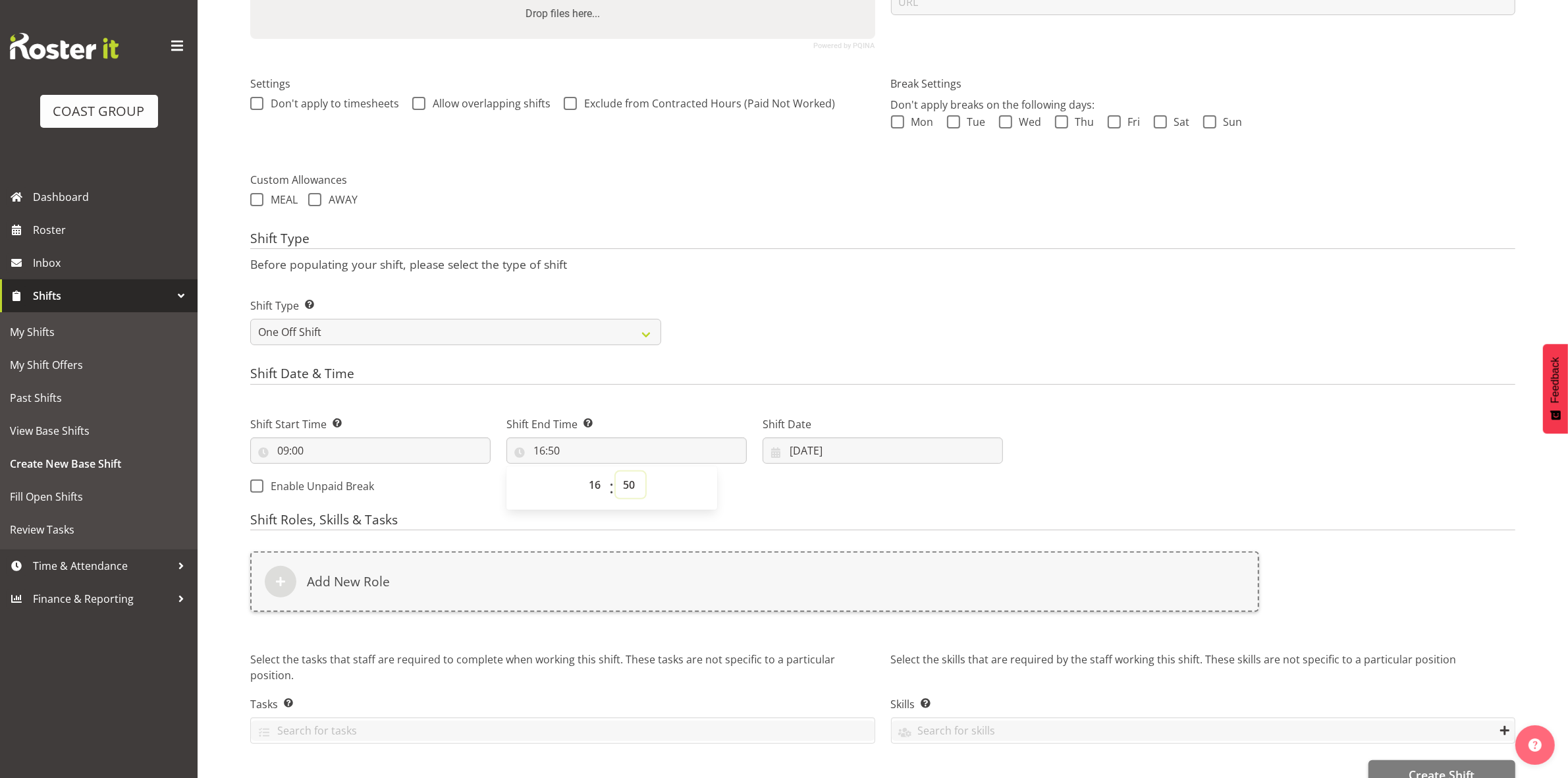
scroll to position [329, 0]
drag, startPoint x: 637, startPoint y: 483, endPoint x: 634, endPoint y: 473, distance: 10.4
click at [637, 483] on select "00 01 02 03 04 05 06 07 08 09 10 11 12 13 14 15 16 17 18 19 20 21 22 23 24 25 2…" at bounding box center [630, 482] width 30 height 26
select select "0"
click at [615, 469] on select "00 01 02 03 04 05 06 07 08 09 10 11 12 13 14 15 16 17 18 19 20 21 22 23 24 25 2…" at bounding box center [630, 482] width 30 height 26
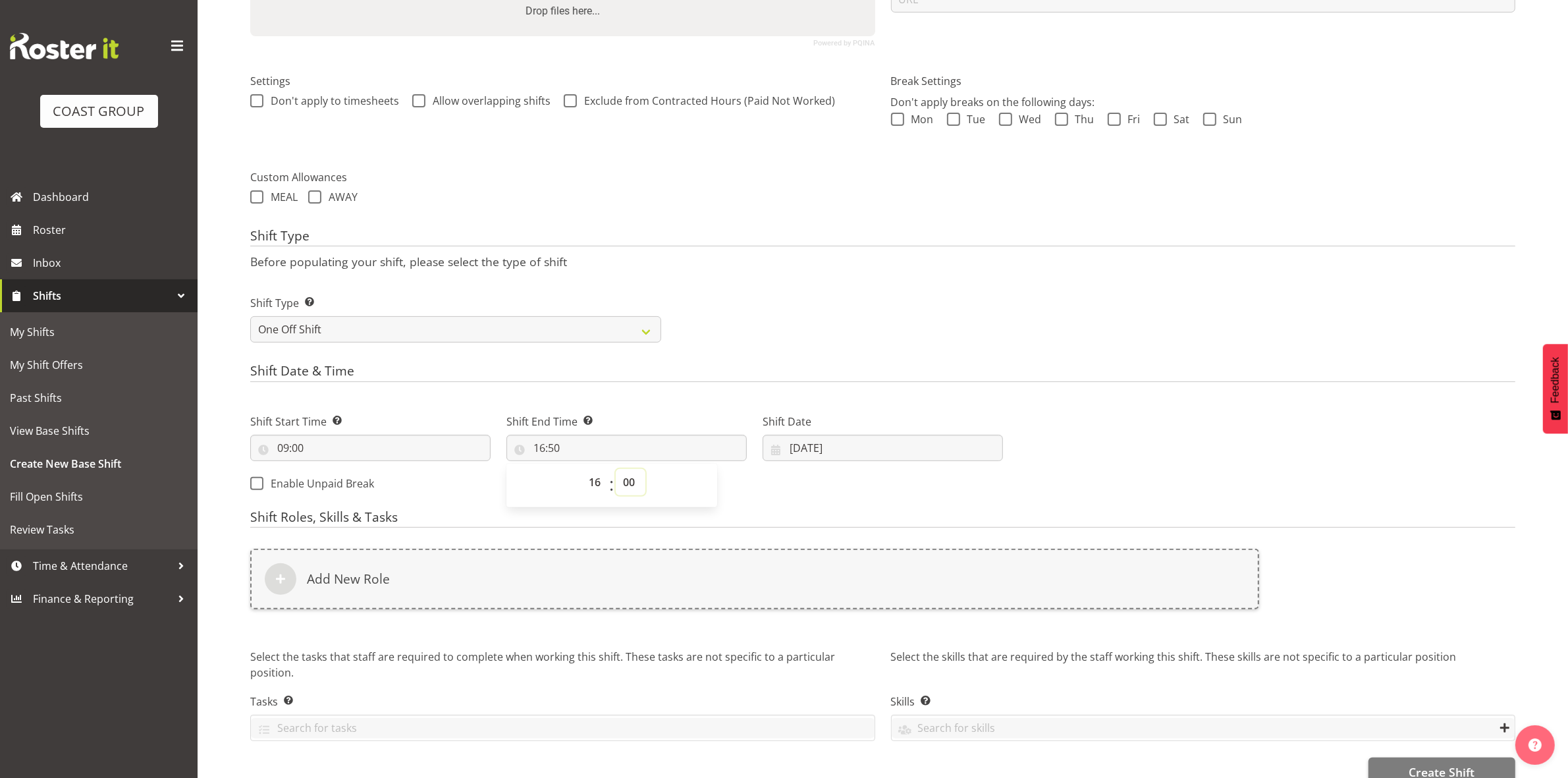
type input "16:00"
click at [810, 336] on div "Shift Type Shift Types: One Off – Select this if you would like a single shift …" at bounding box center [882, 314] width 1281 height 74
click at [800, 442] on input "[DATE]" at bounding box center [882, 447] width 241 height 26
click at [799, 442] on input "[DATE]" at bounding box center [882, 447] width 241 height 26
click at [765, 349] on div "Shift Type Shift Types: One Off – Select this if you would like a single shift …" at bounding box center [882, 314] width 1281 height 74
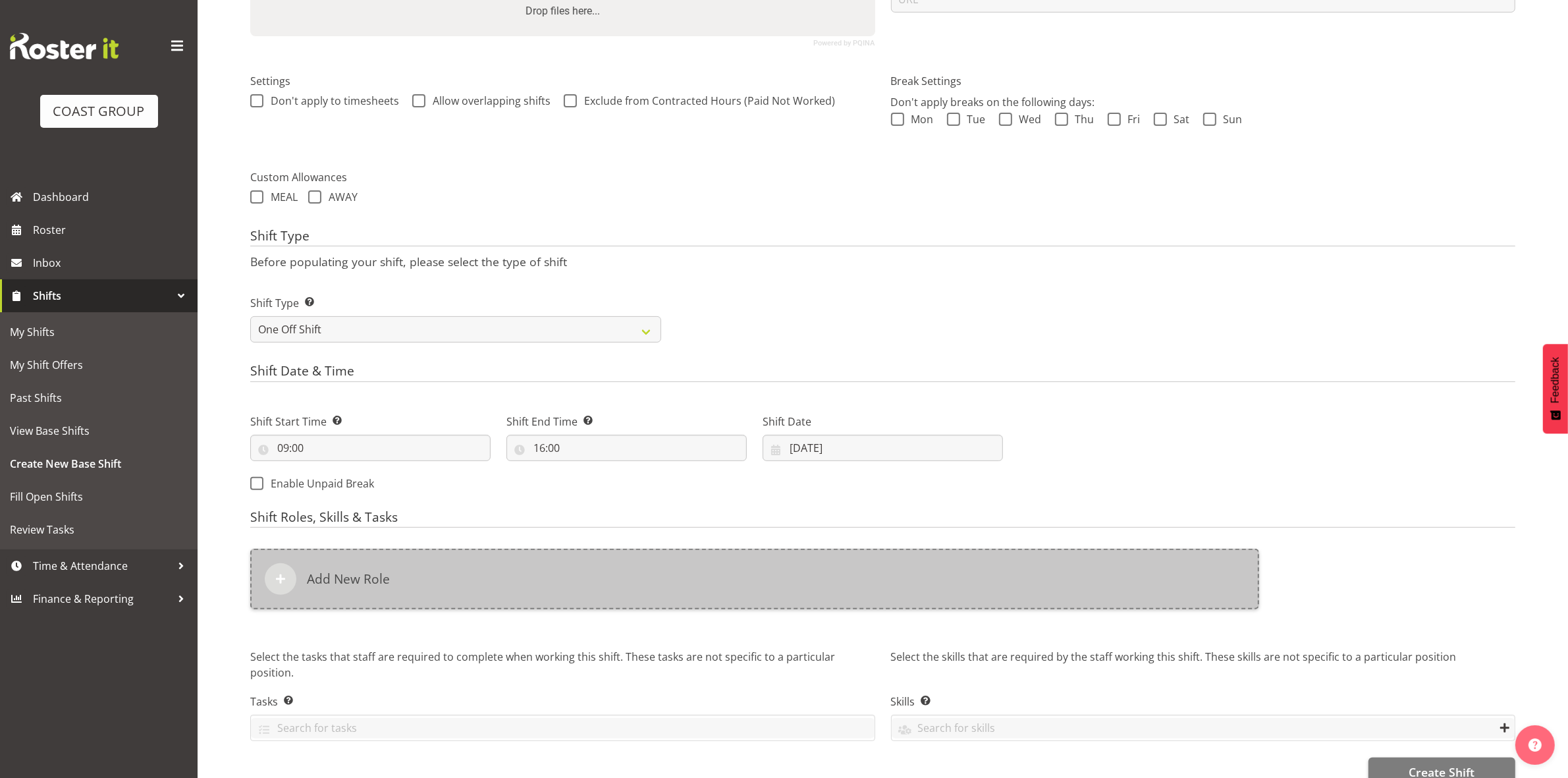
click at [527, 595] on div "Add New Role" at bounding box center [755, 579] width 1009 height 60
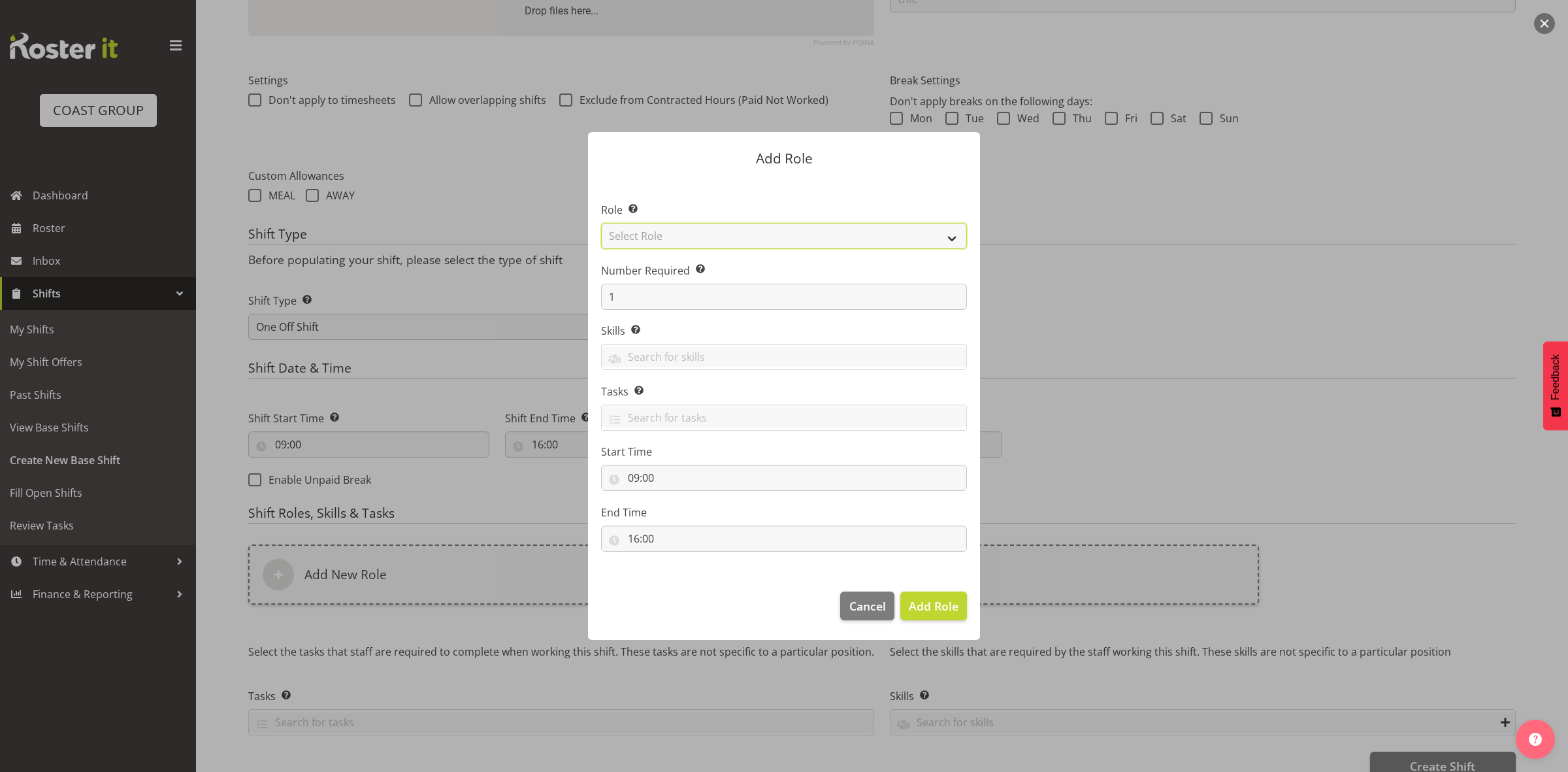
click at [651, 237] on select "Select Role ACCOUNT MANAGER ACCOUNT MANAGER DW ACCOUNTS [PERSON_NAME] VEHICLES …" at bounding box center [784, 235] width 366 height 26
select select "192"
click at [601, 223] on select "Select Role ACCOUNT MANAGER ACCOUNT MANAGER DW ACCOUNTS [PERSON_NAME] VEHICLES …" at bounding box center [784, 235] width 366 height 26
click at [645, 299] on input "1" at bounding box center [784, 297] width 366 height 26
type input "2"
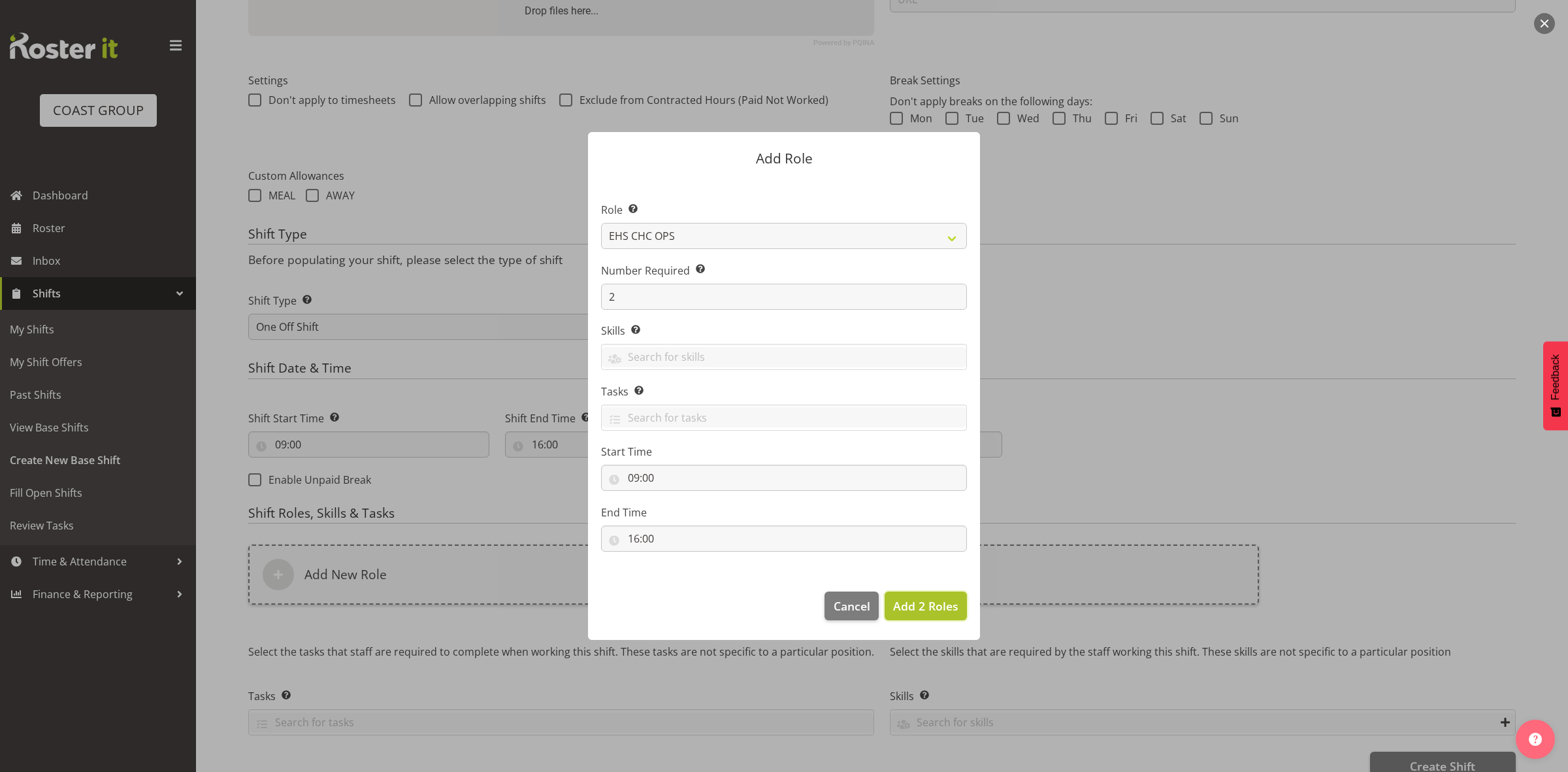
click at [907, 611] on span "Add 2 Roles" at bounding box center [925, 606] width 65 height 15
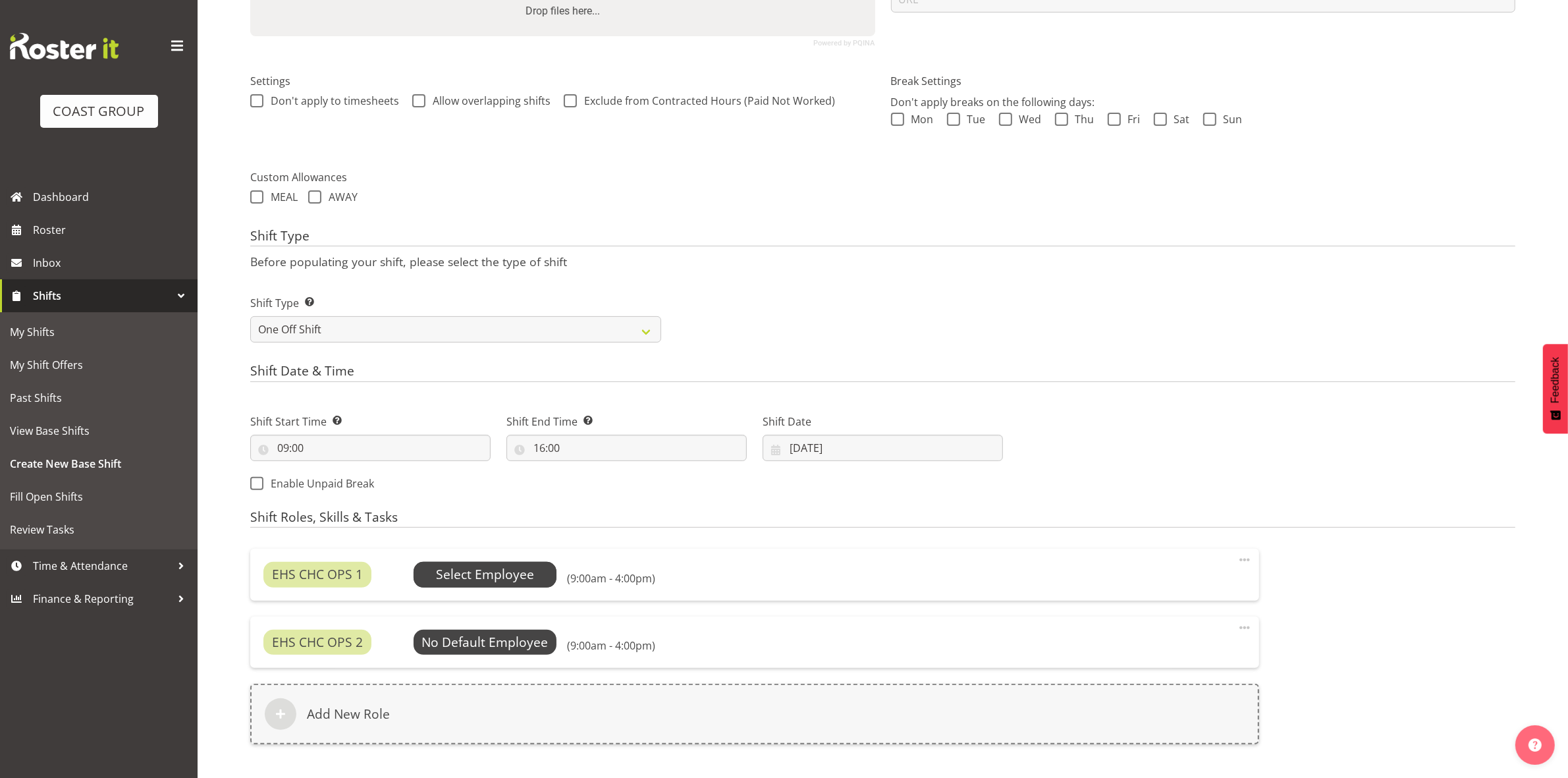
click at [473, 574] on span "Select Employee" at bounding box center [485, 574] width 98 height 19
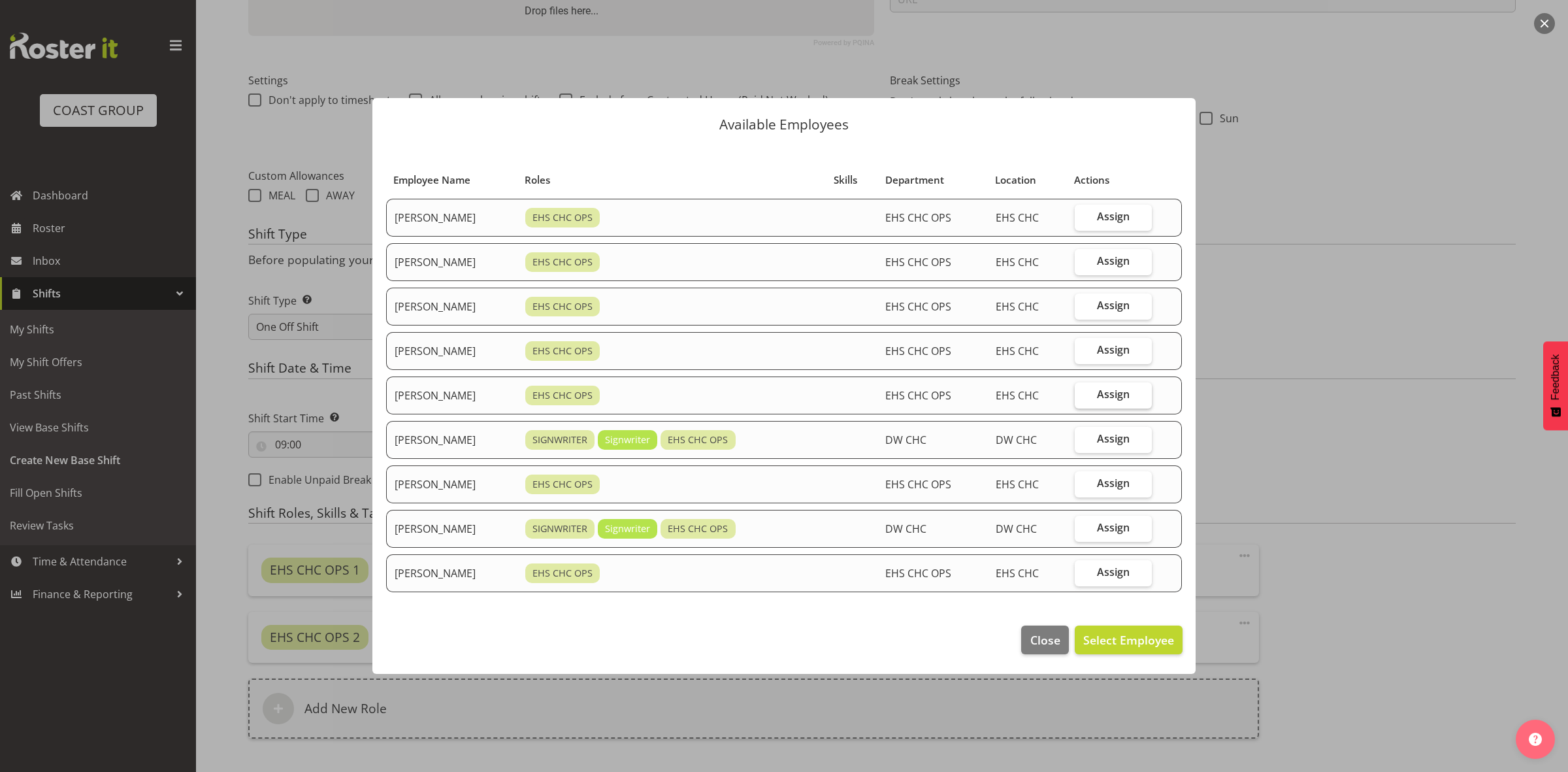
click at [1100, 396] on label "Assign" at bounding box center [1113, 395] width 77 height 26
click at [1083, 396] on input "Assign" at bounding box center [1079, 394] width 8 height 8
checkbox input "true"
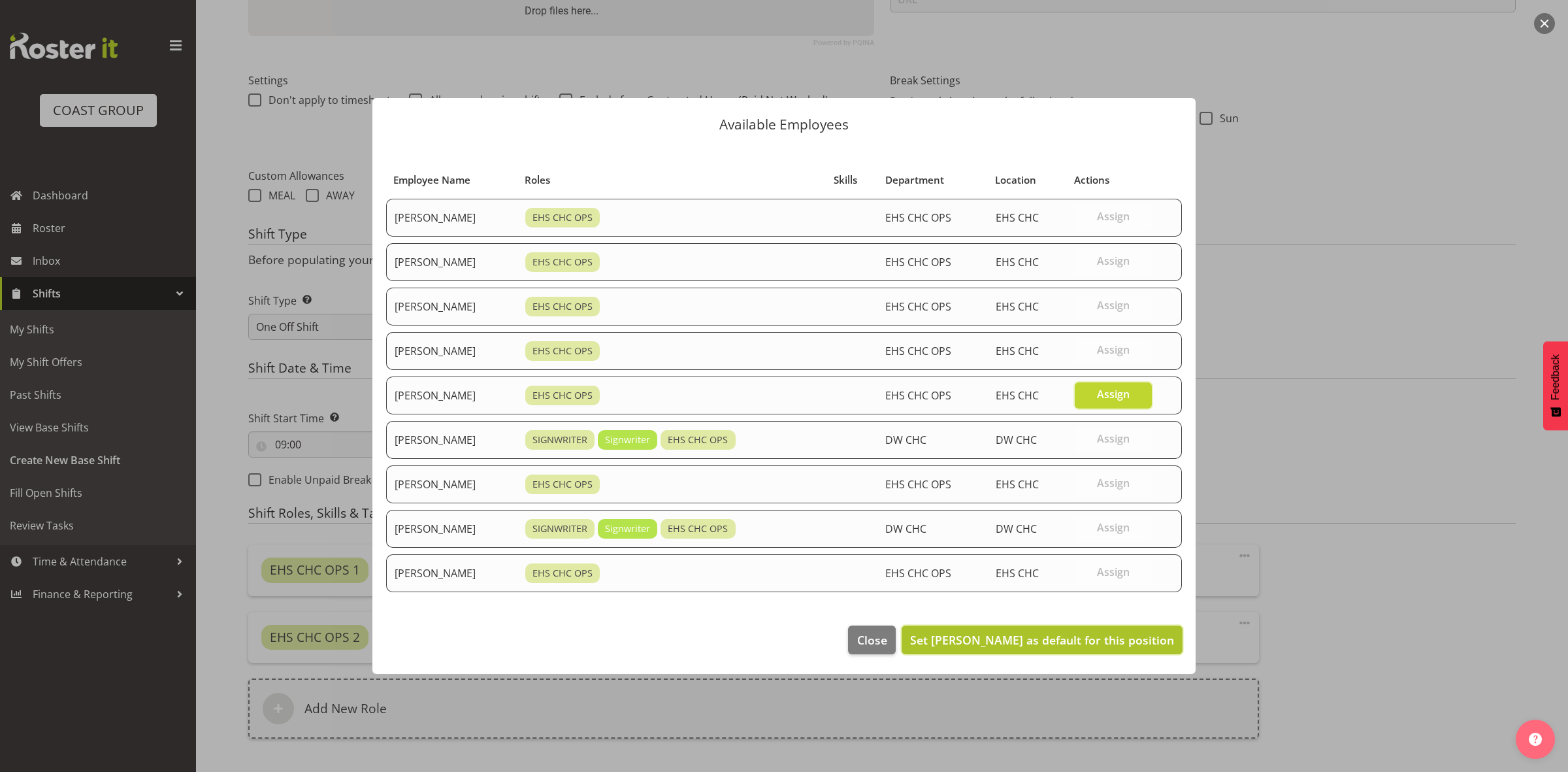
click at [1063, 644] on span "Set [PERSON_NAME] as default for this position" at bounding box center [1041, 640] width 264 height 15
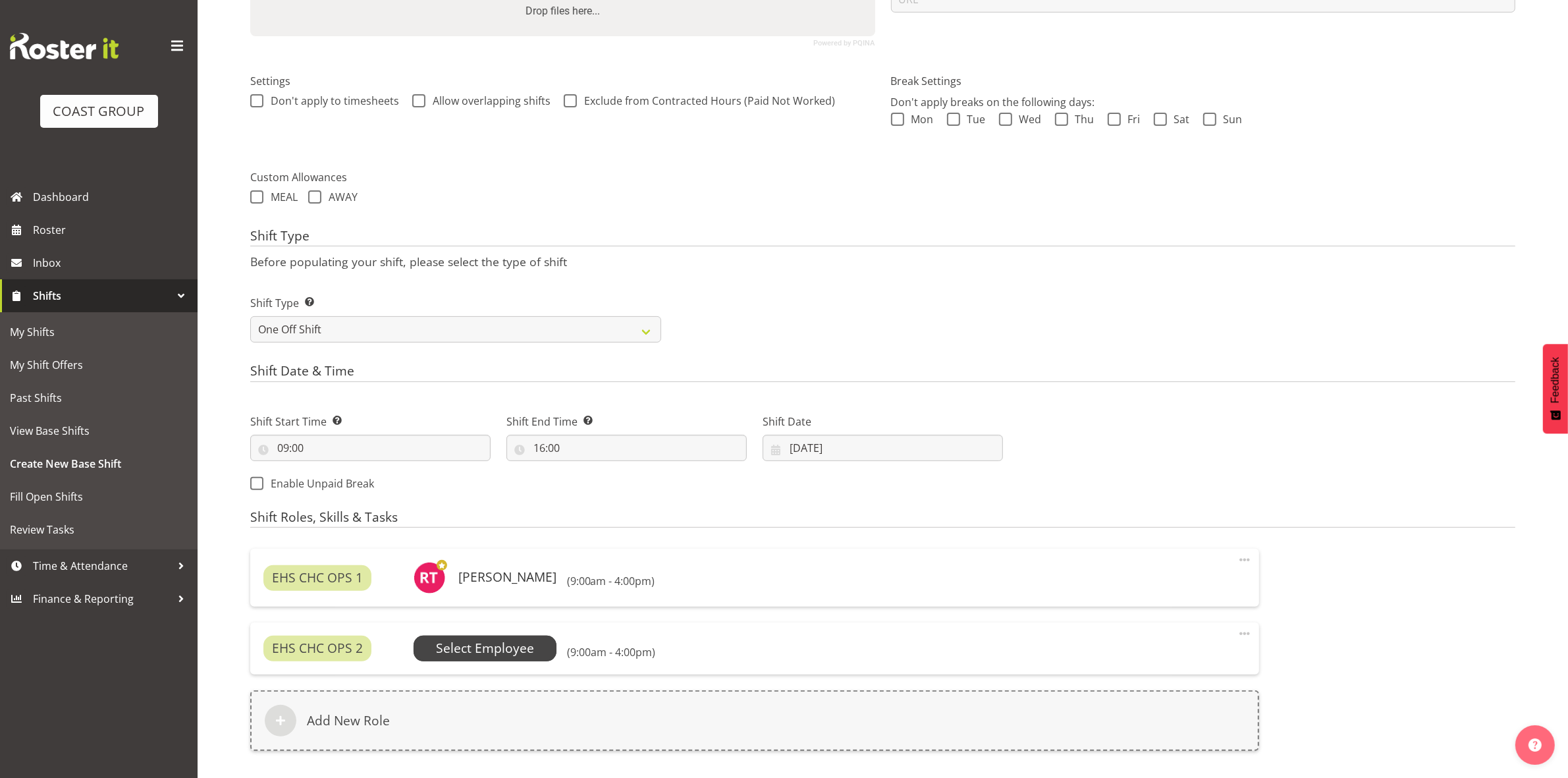
click at [478, 658] on span "Select Employee" at bounding box center [485, 648] width 98 height 19
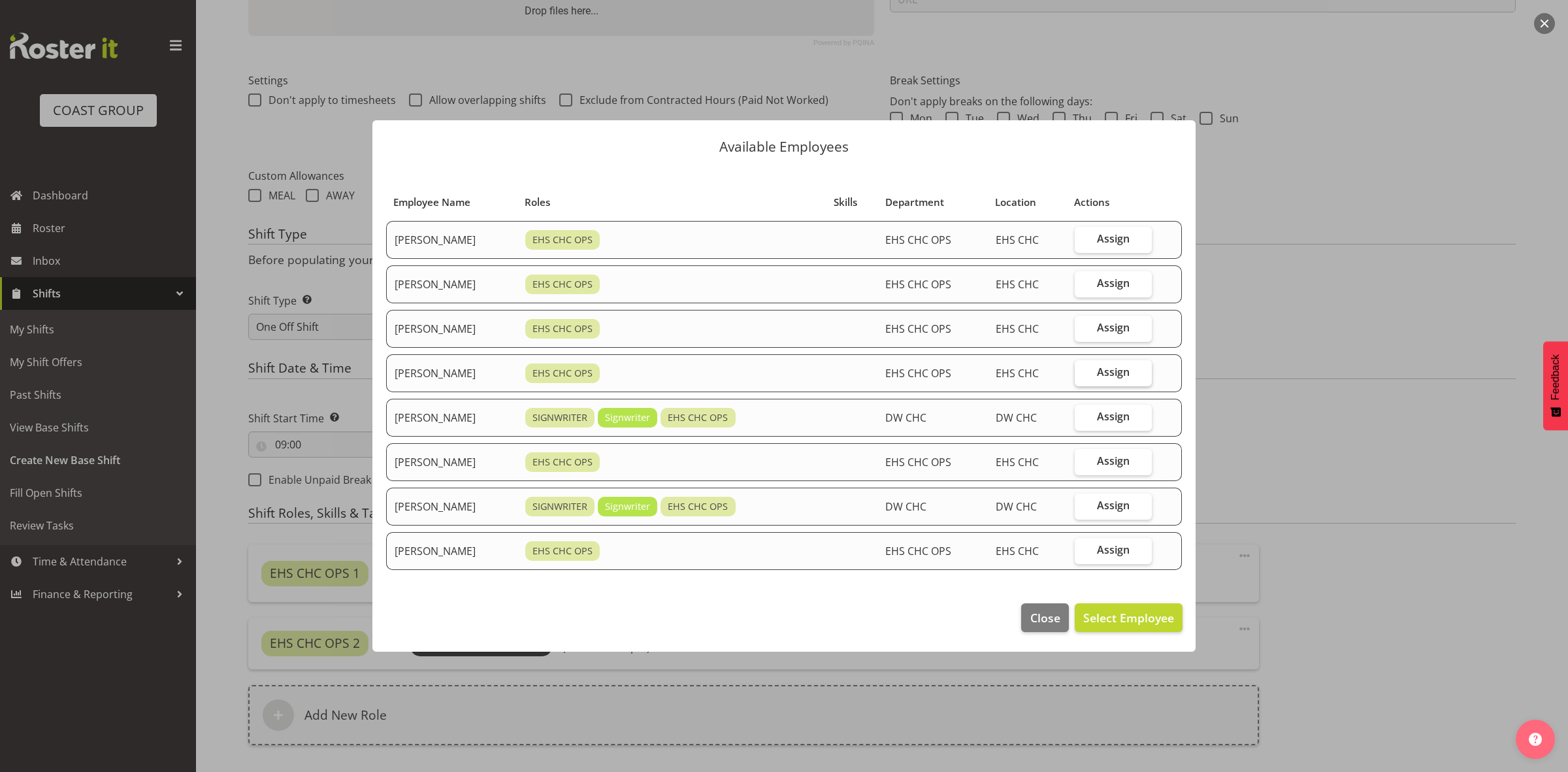
click at [1120, 379] on label "Assign" at bounding box center [1113, 373] width 77 height 26
click at [1083, 376] on input "Assign" at bounding box center [1079, 372] width 8 height 8
checkbox input "true"
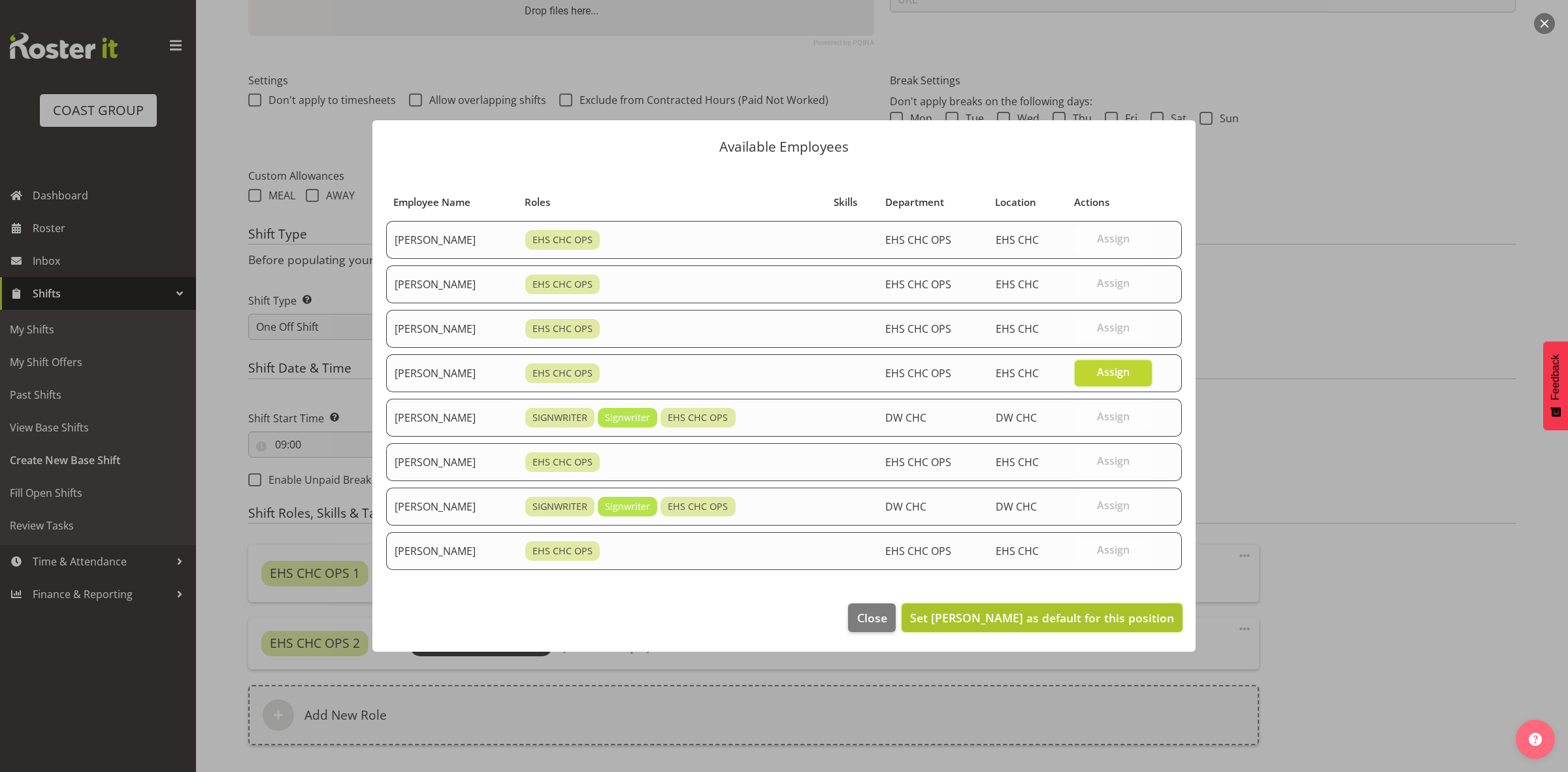
click at [1086, 612] on span "Set [PERSON_NAME] as default for this position" at bounding box center [1041, 618] width 264 height 15
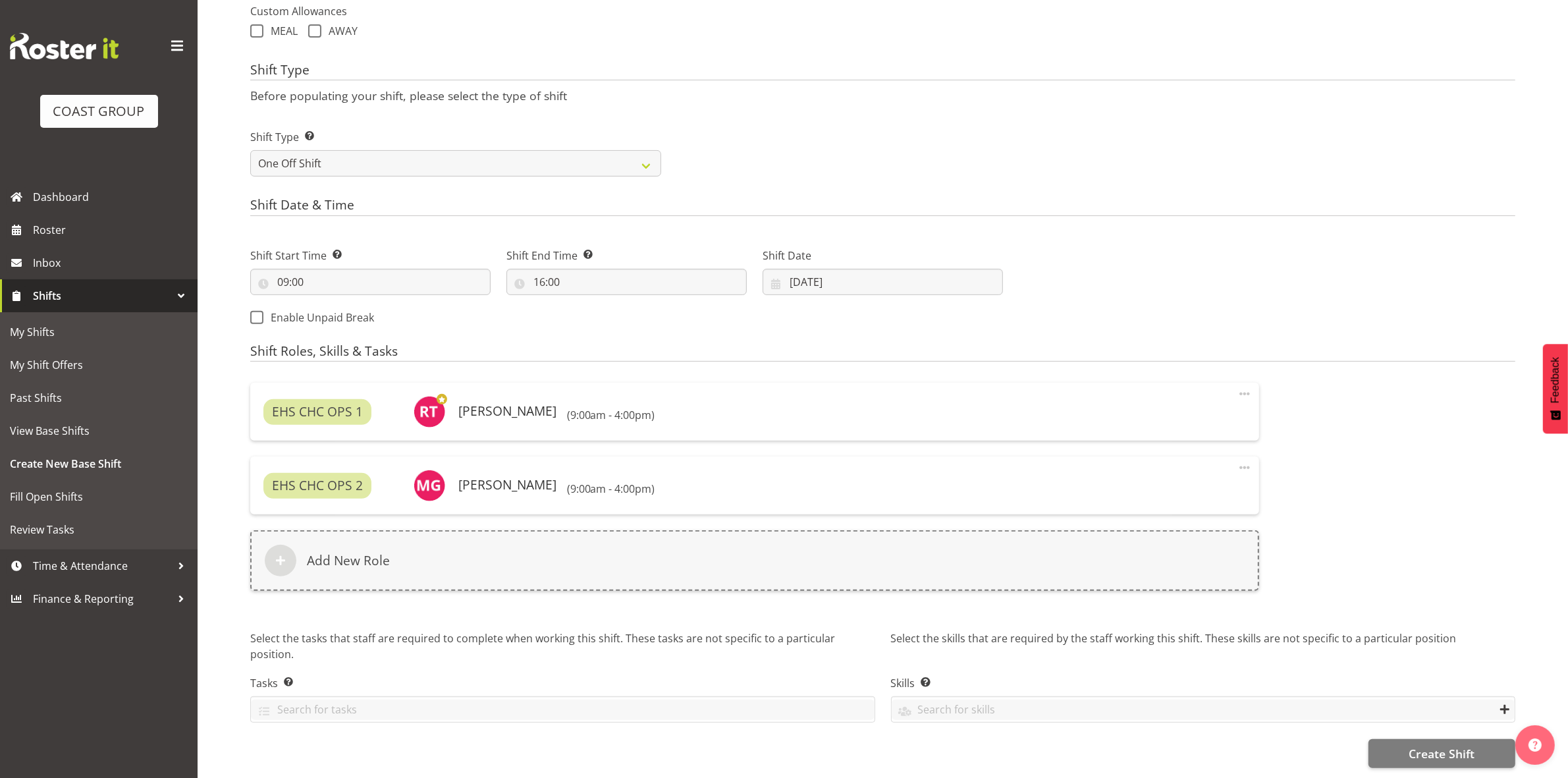
scroll to position [508, 0]
click at [541, 269] on input "16:00" at bounding box center [626, 282] width 241 height 26
click at [591, 303] on select "00 01 02 03 04 05 06 07 08 09 10 11 12 13 14 15 16 17 18 19 20 21 22 23" at bounding box center [596, 316] width 30 height 26
select select "18"
click at [581, 303] on select "00 01 02 03 04 05 06 07 08 09 10 11 12 13 14 15 16 17 18 19 20 21 22 23" at bounding box center [596, 316] width 30 height 26
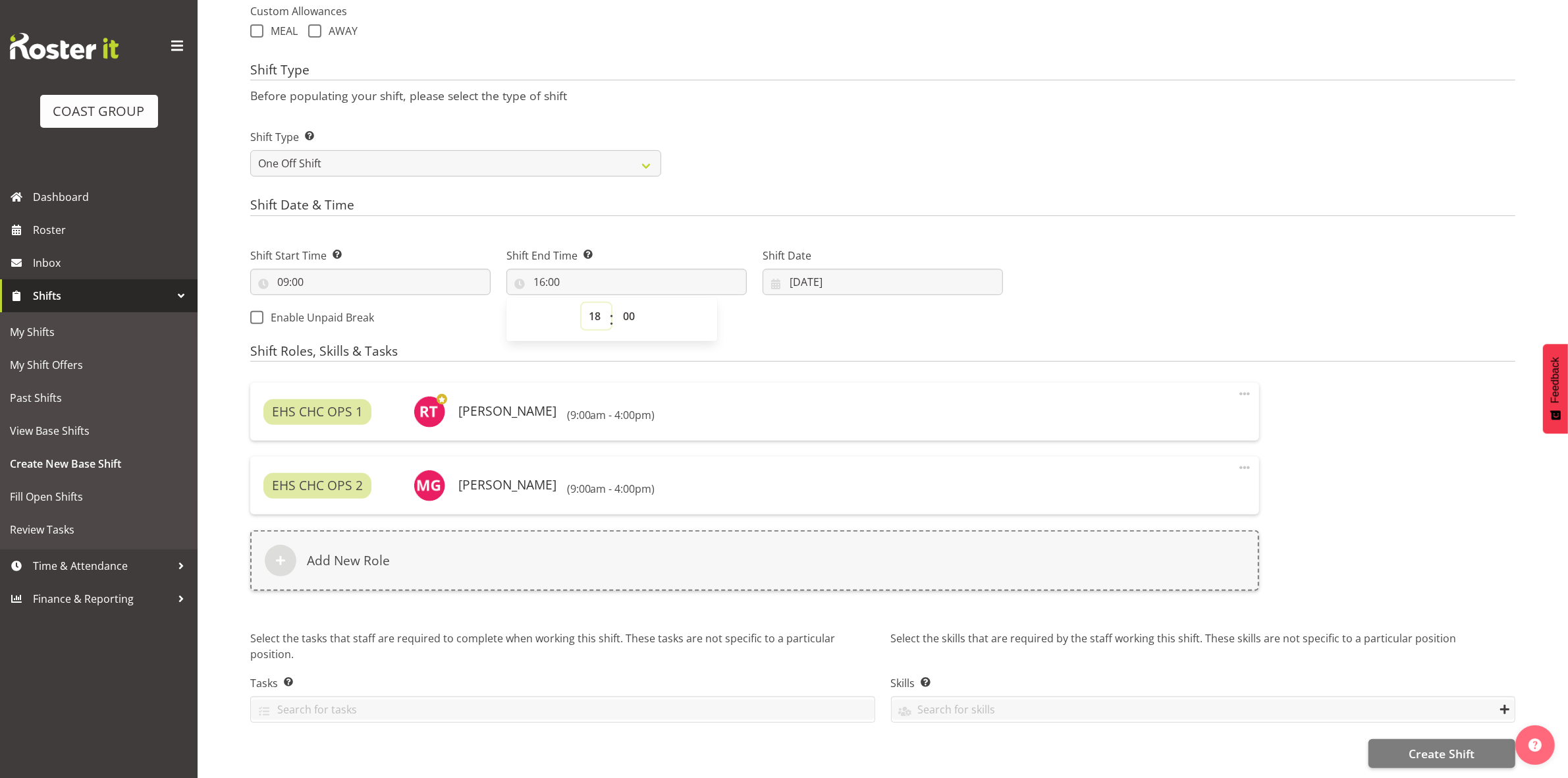
type input "18:00"
drag, startPoint x: 630, startPoint y: 300, endPoint x: 630, endPoint y: 311, distance: 11.0
click at [630, 303] on select "00 01 02 03 04 05 06 07 08 09 10 11 12 13 14 15 16 17 18 19 20 21 22 23 24 25 2…" at bounding box center [630, 316] width 30 height 26
select select "30"
click at [615, 303] on select "00 01 02 03 04 05 06 07 08 09 10 11 12 13 14 15 16 17 18 19 20 21 22 23 24 25 2…" at bounding box center [630, 316] width 30 height 26
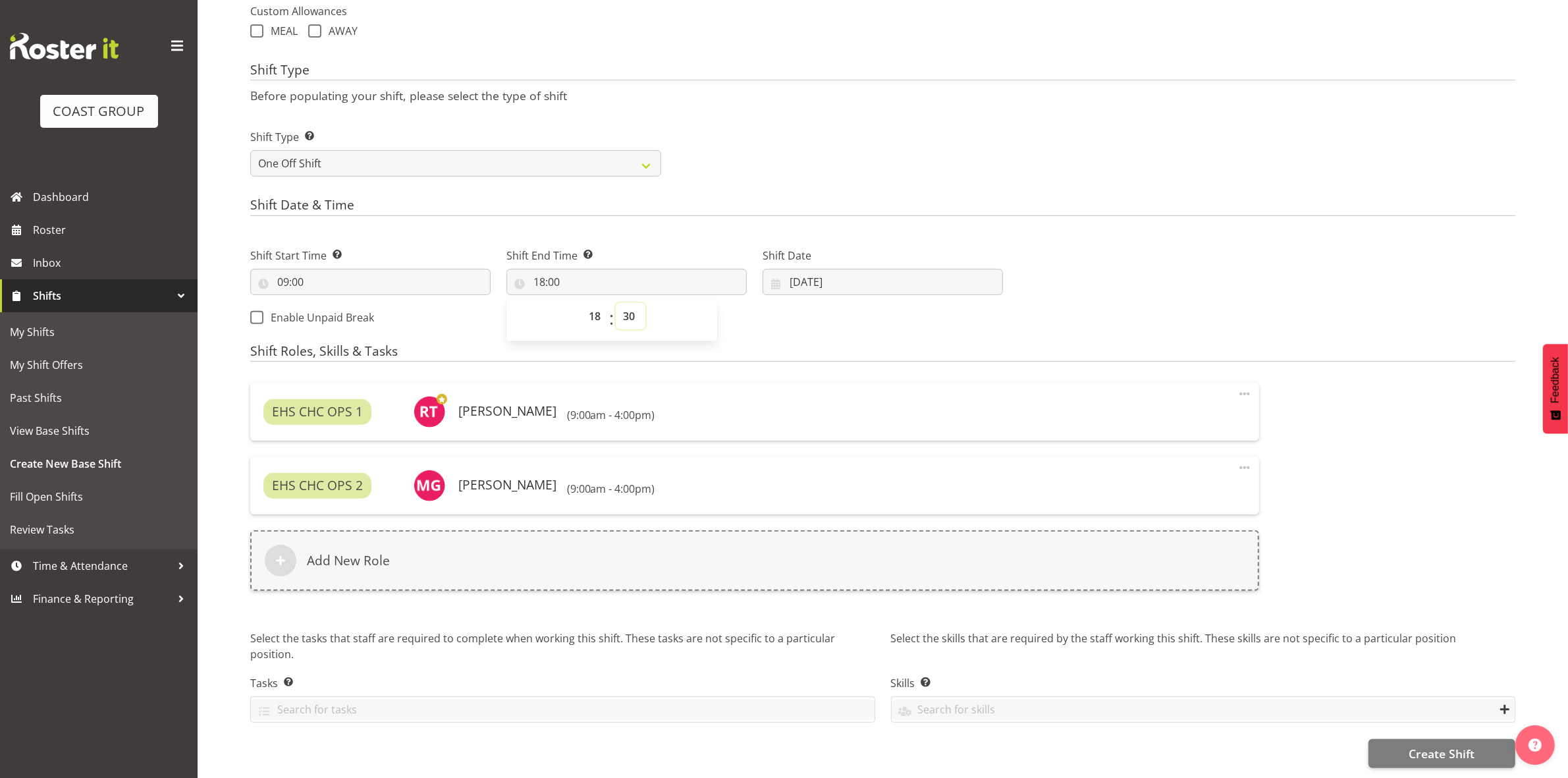
type input "18:30"
click at [858, 305] on div "Shift Start Time Set the time of the day you wish this shift to start 09:00 00 …" at bounding box center [626, 283] width 769 height 106
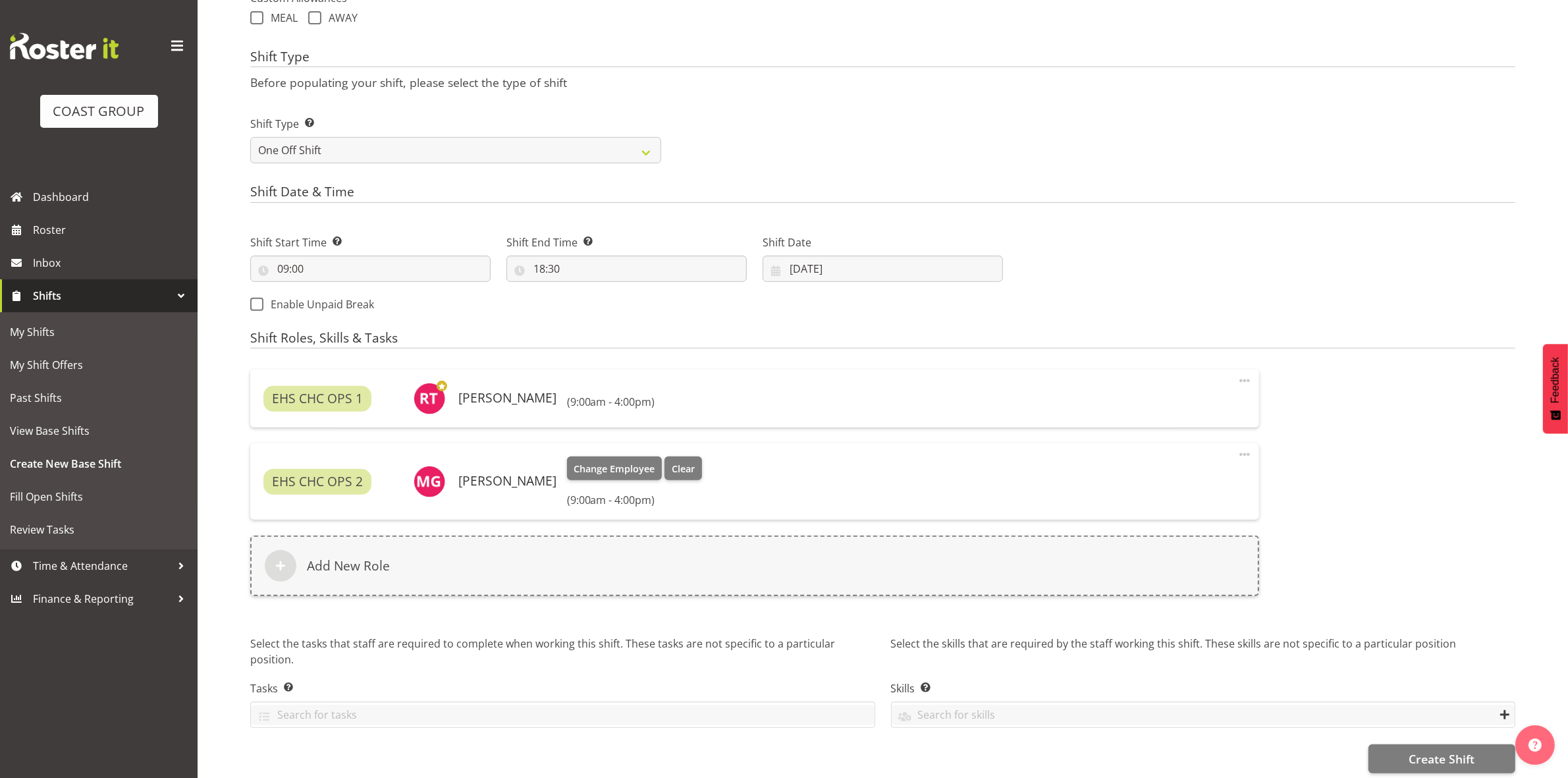
scroll to position [524, 0]
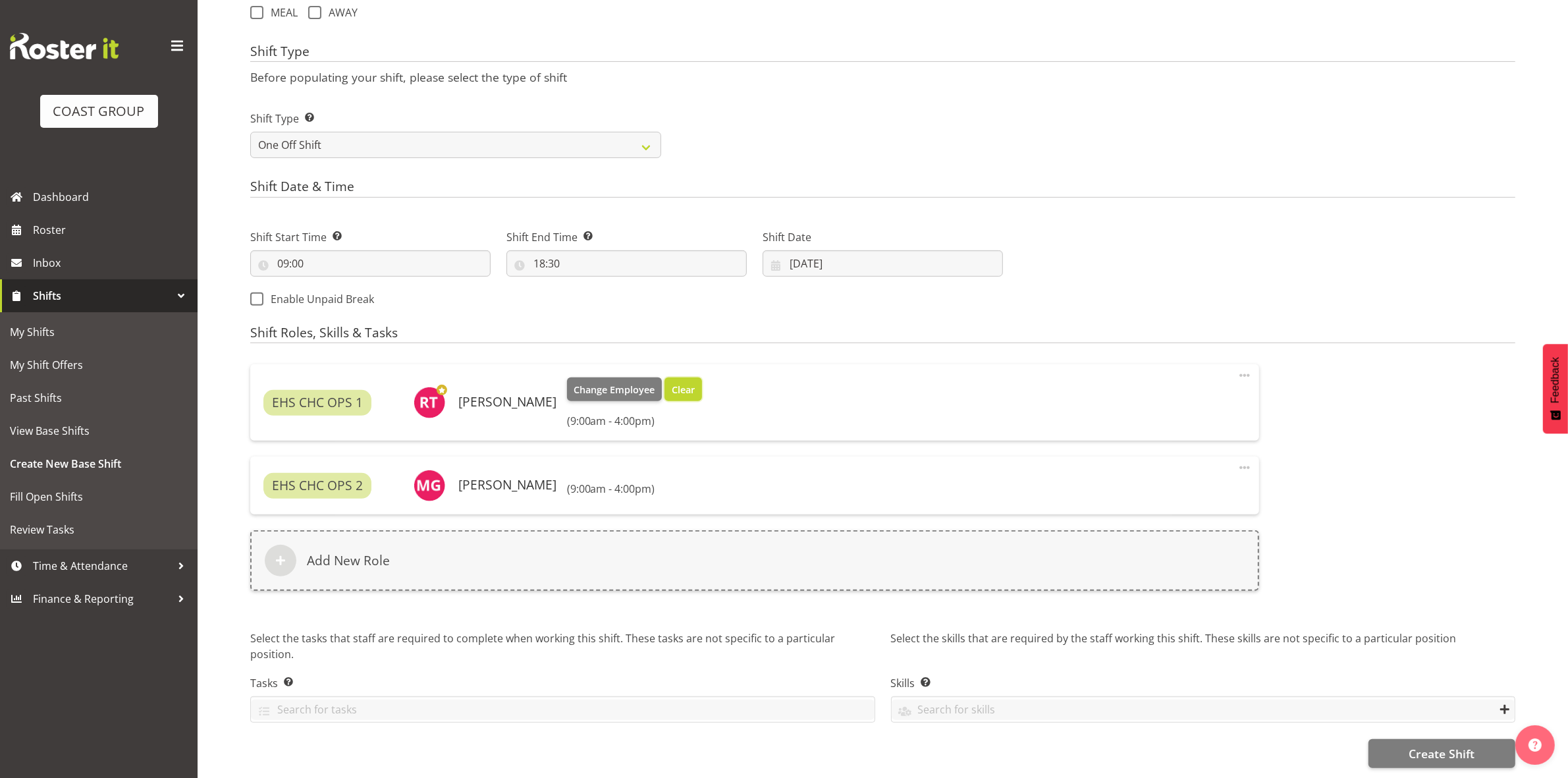
click at [671, 383] on span "Clear" at bounding box center [683, 390] width 23 height 14
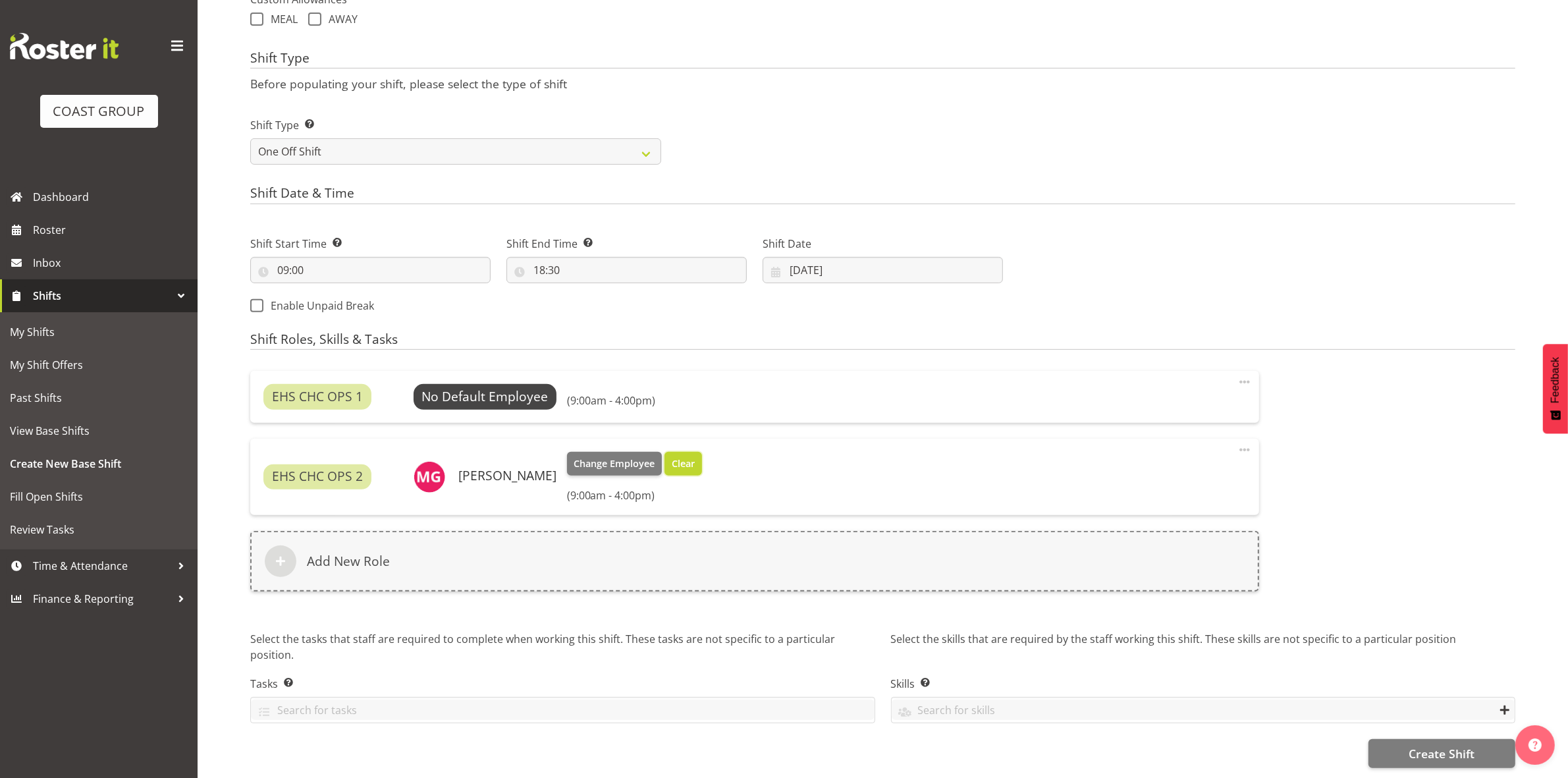
click at [681, 456] on span "Clear" at bounding box center [683, 464] width 23 height 14
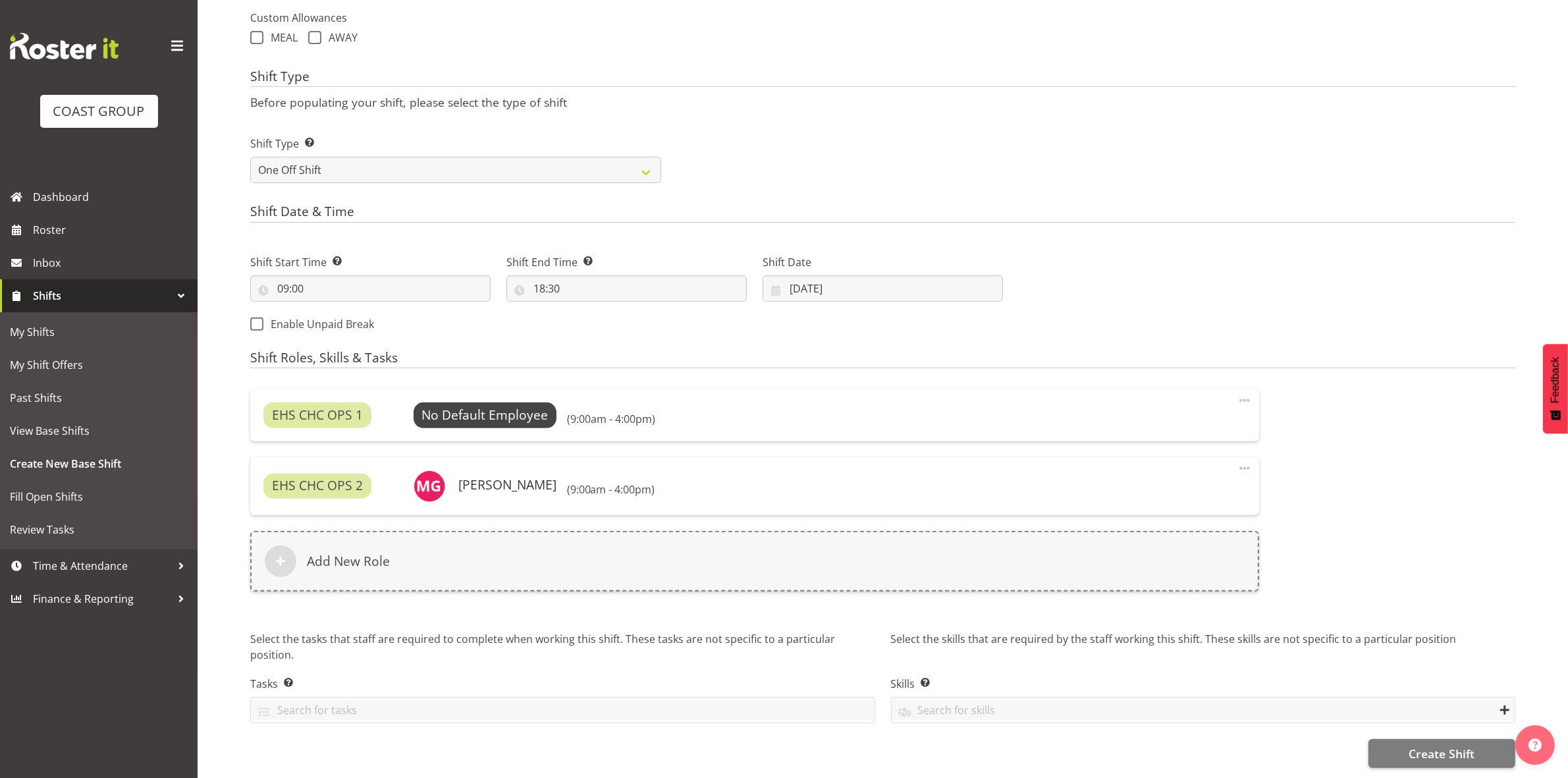
scroll to position [495, 0]
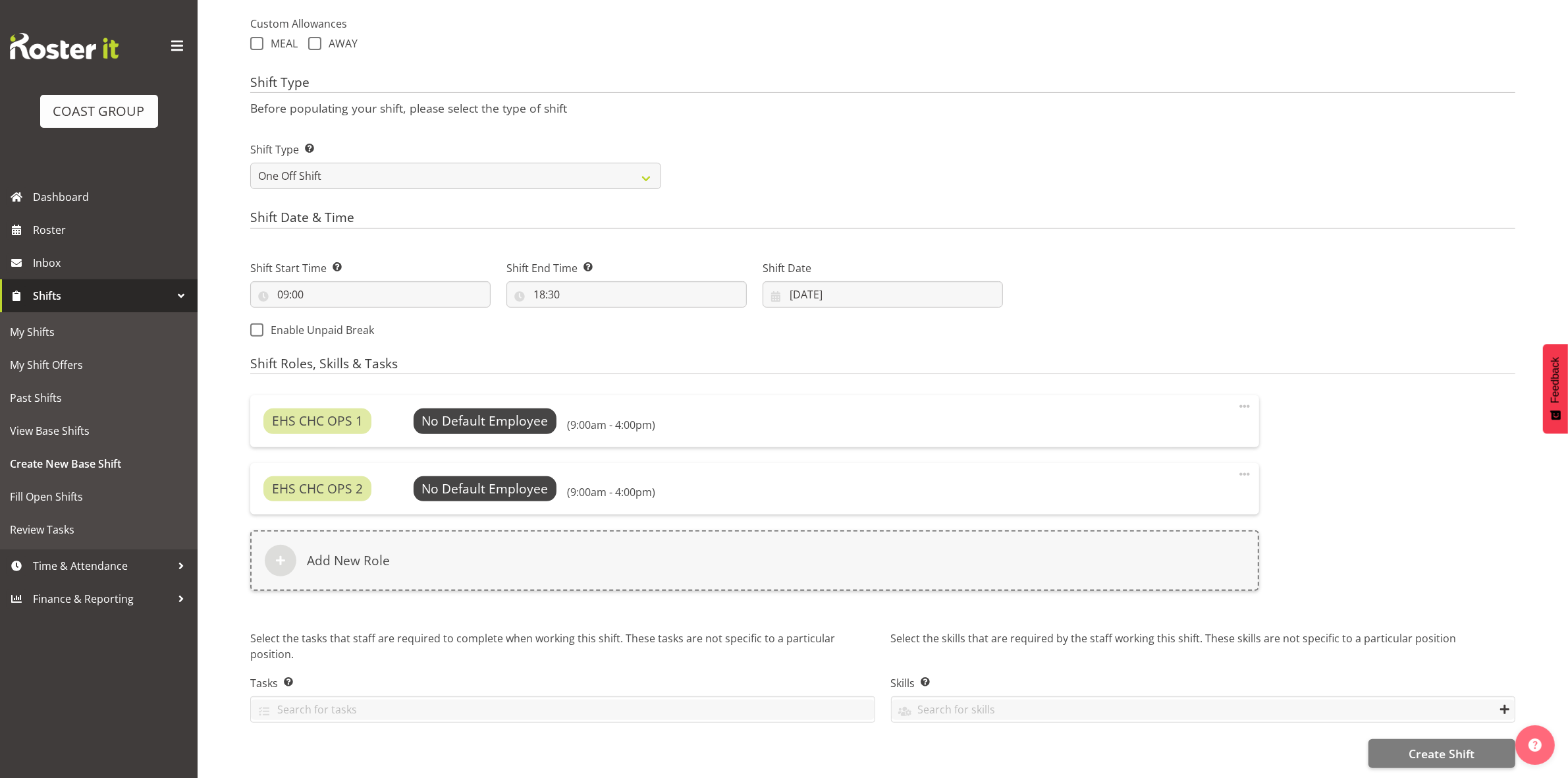
click at [1240, 398] on span at bounding box center [1244, 406] width 16 height 16
click at [1160, 447] on link "Delete" at bounding box center [1189, 459] width 126 height 23
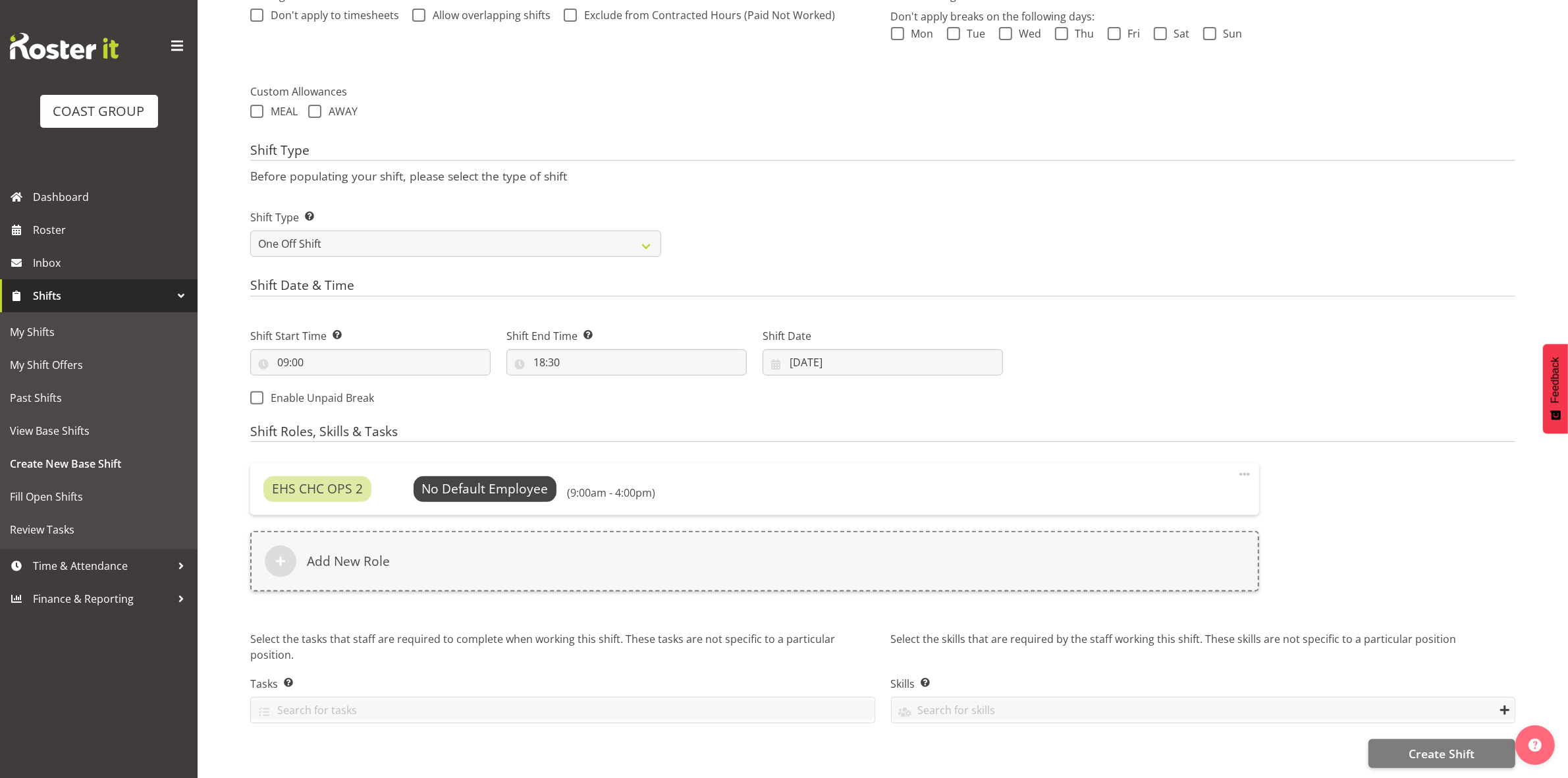
scroll to position [428, 0]
click at [1244, 466] on span at bounding box center [1244, 474] width 16 height 16
click at [1168, 515] on link "Delete" at bounding box center [1189, 526] width 126 height 23
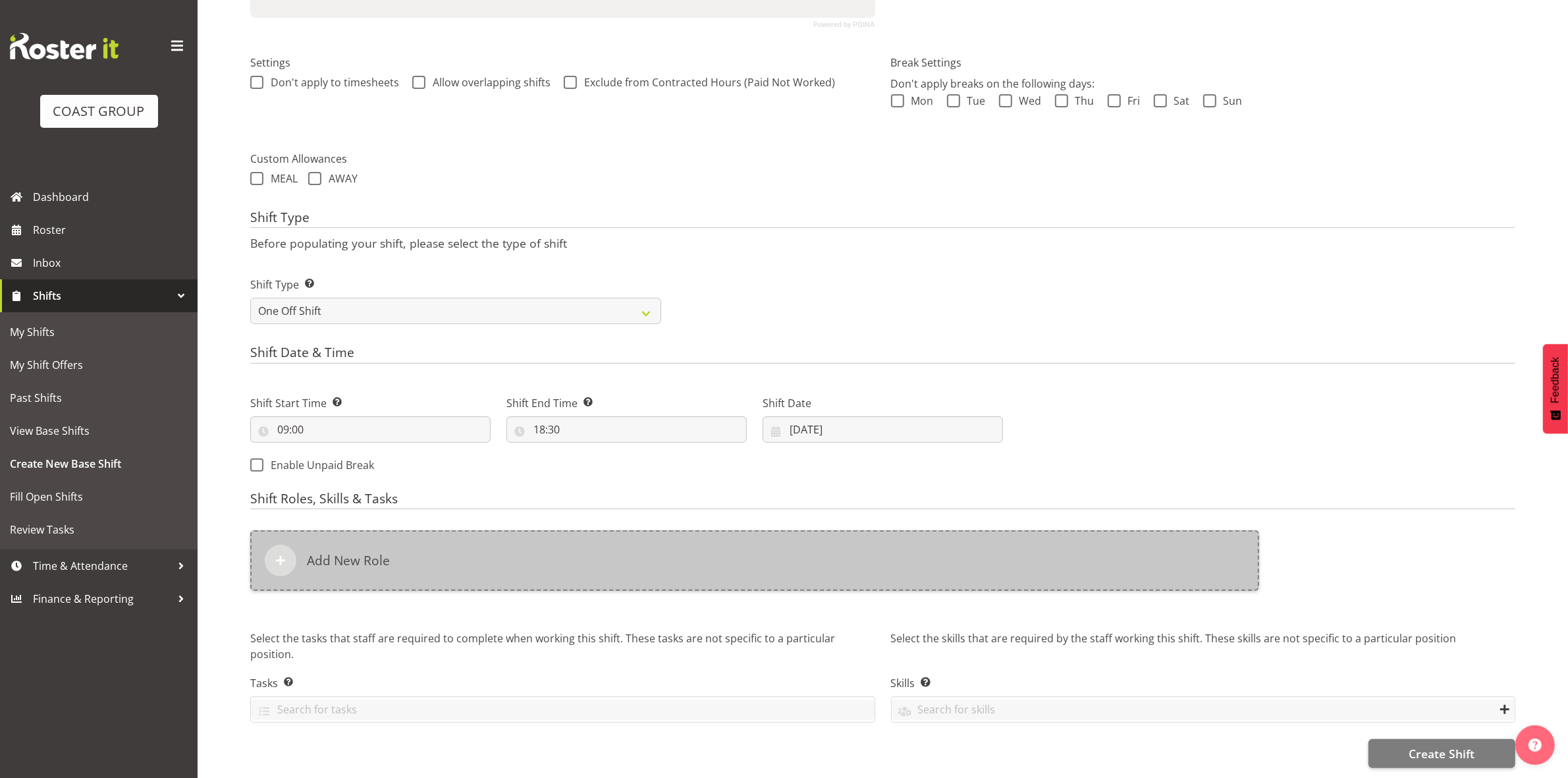
click at [446, 542] on div "Add New Role" at bounding box center [755, 560] width 1009 height 60
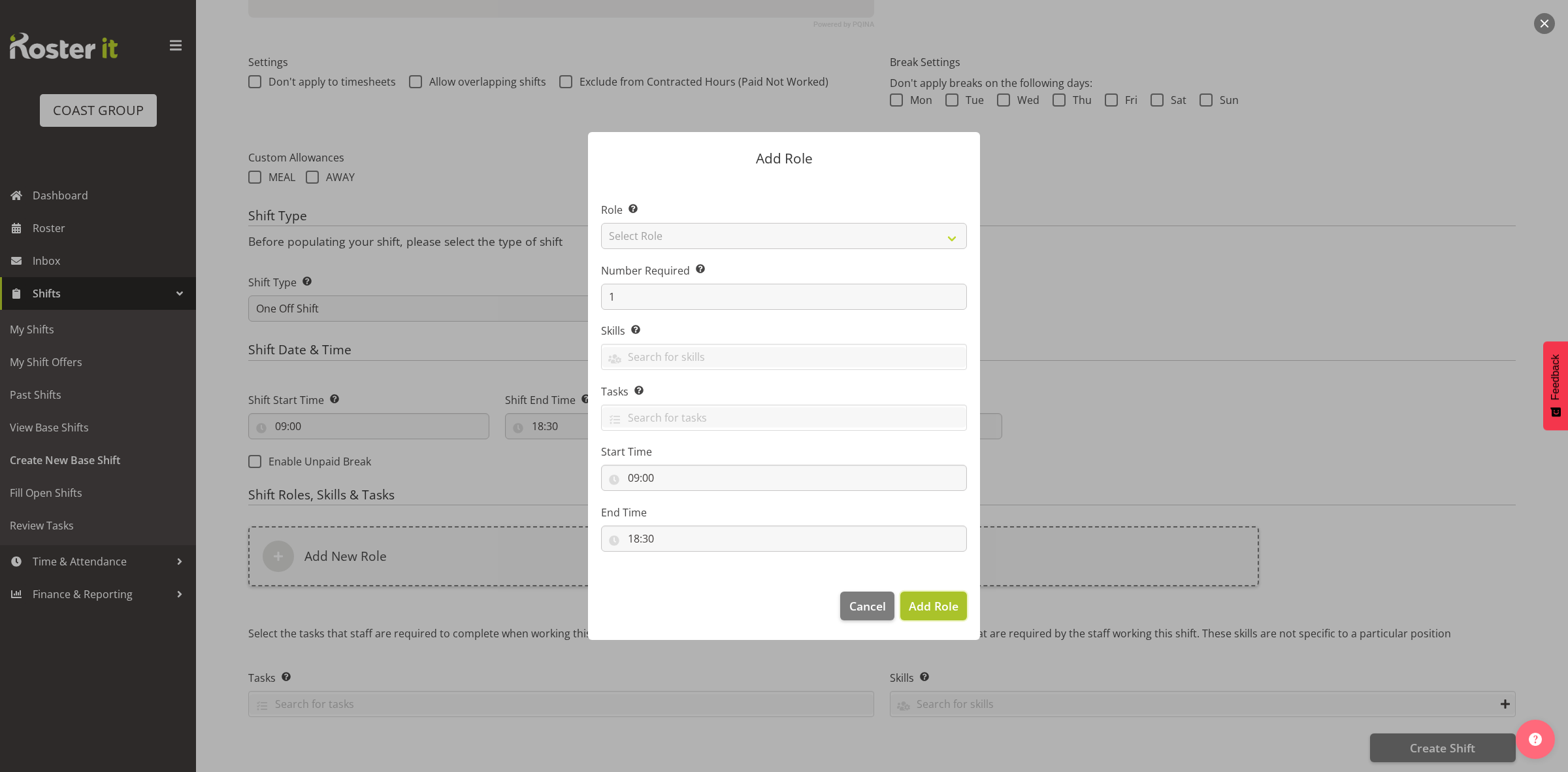
click at [943, 606] on span "Add Role" at bounding box center [933, 606] width 50 height 15
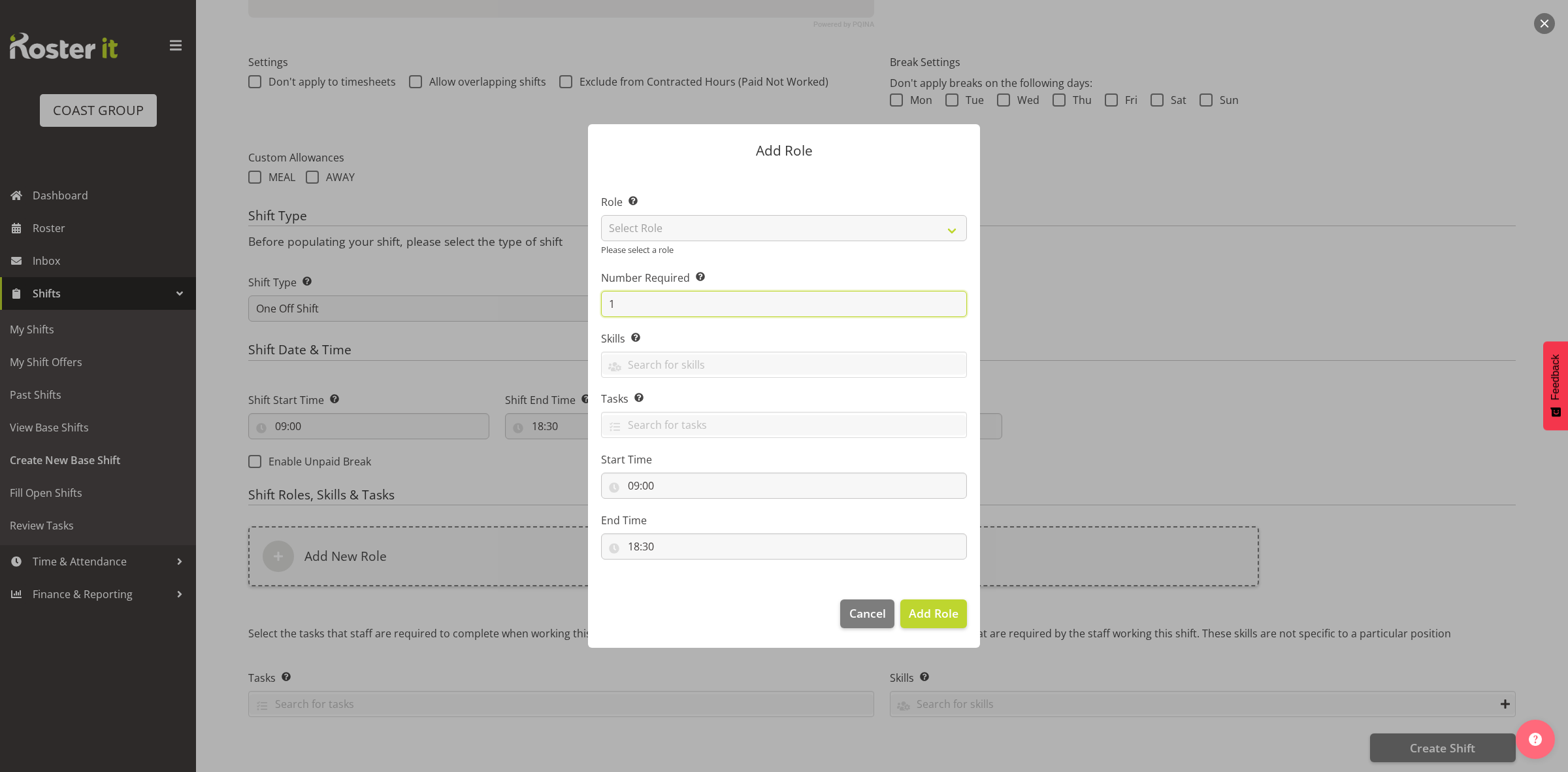
click at [672, 301] on input "1" at bounding box center [784, 304] width 366 height 26
type input "2"
drag, startPoint x: 678, startPoint y: 227, endPoint x: 678, endPoint y: 236, distance: 9.0
click at [678, 227] on select "Select Role ACCOUNT MANAGER ACCOUNT MANAGER DW ACCOUNTS [PERSON_NAME] VEHICLES …" at bounding box center [784, 228] width 366 height 26
select select "192"
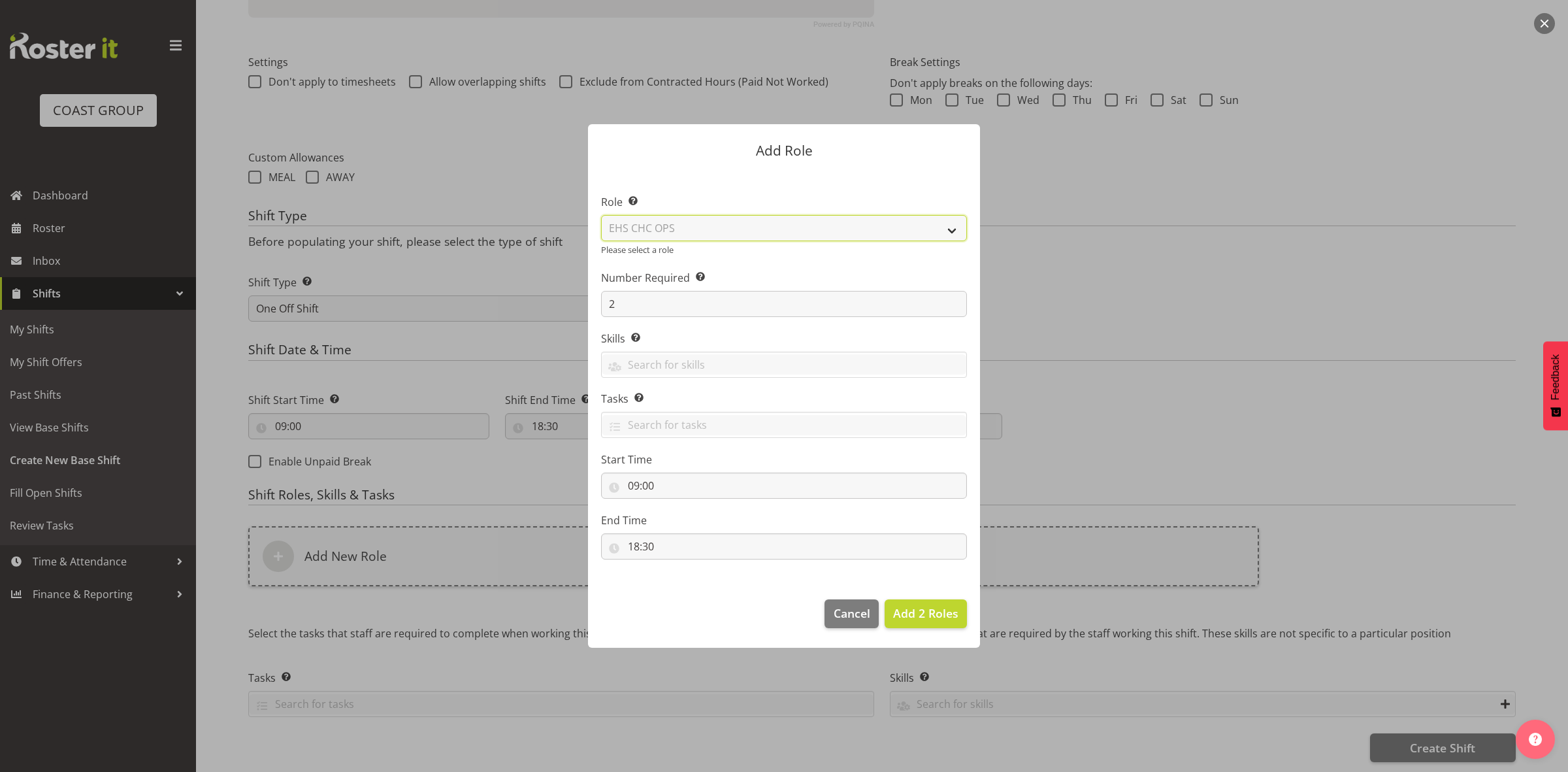
click at [601, 222] on select "Select Role ACCOUNT MANAGER ACCOUNT MANAGER DW ACCOUNTS [PERSON_NAME] VEHICLES …" at bounding box center [784, 228] width 366 height 26
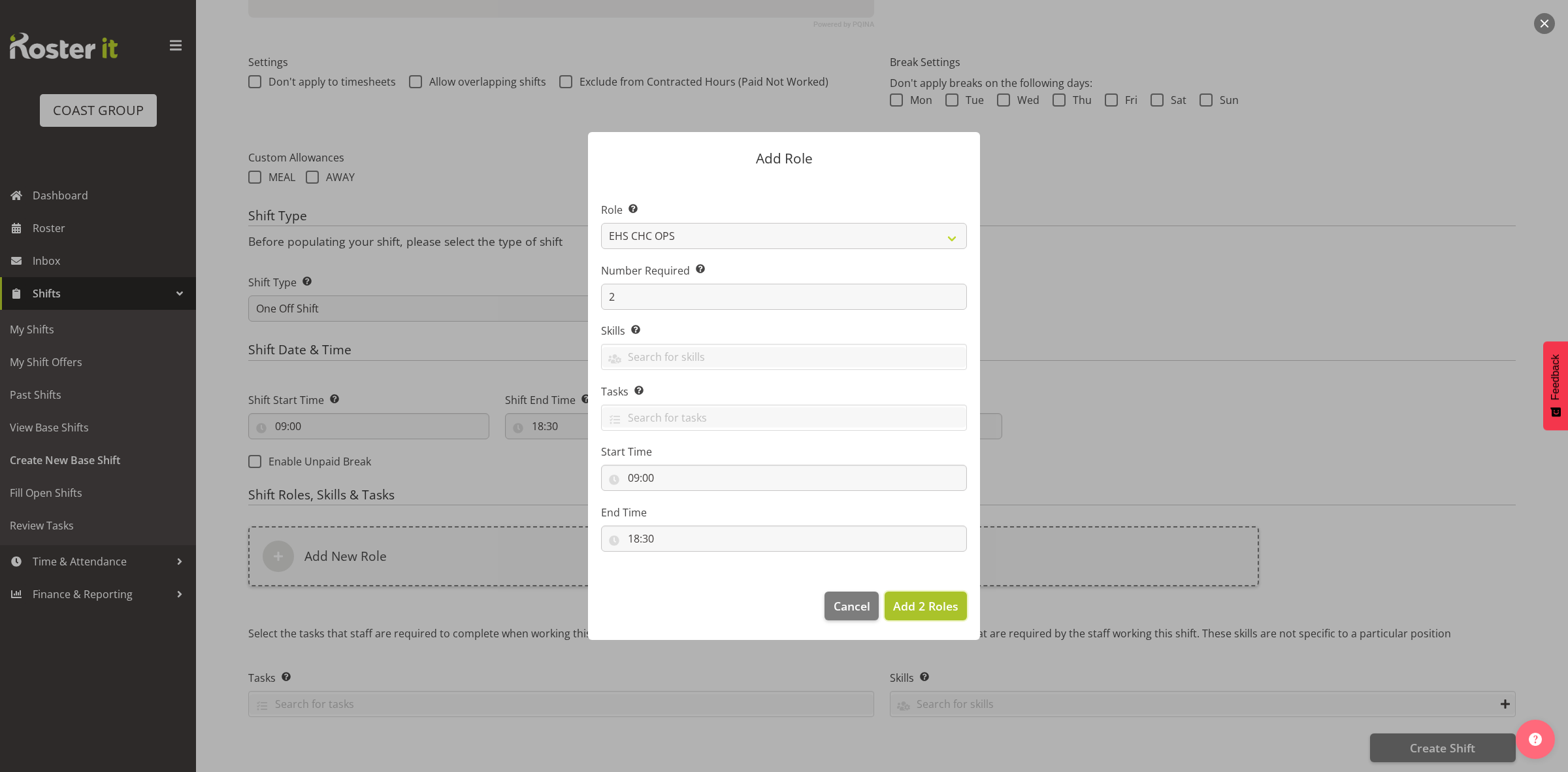
click at [909, 608] on span "Add 2 Roles" at bounding box center [925, 606] width 65 height 15
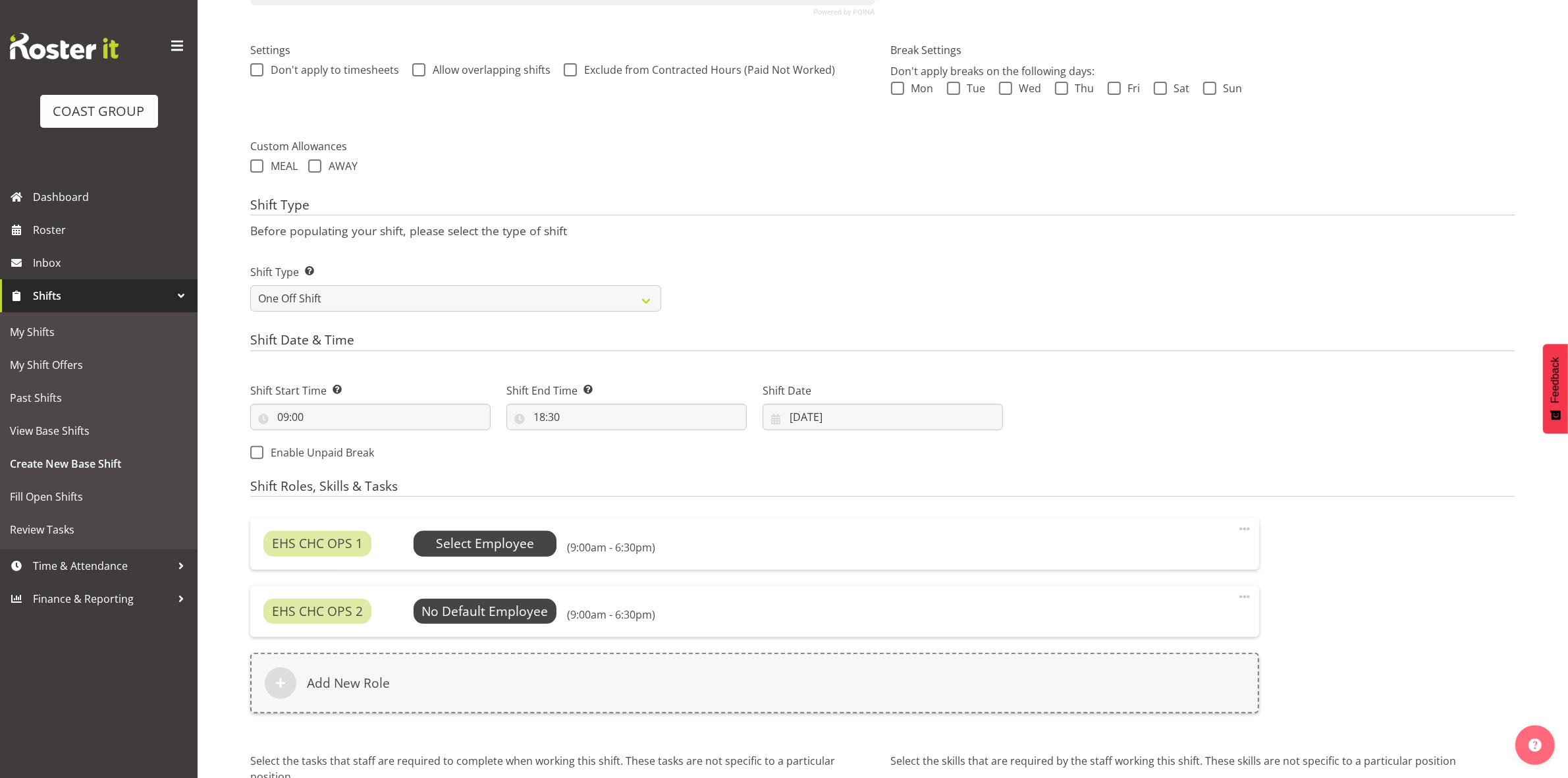
click at [486, 547] on span "Select Employee" at bounding box center [485, 543] width 98 height 19
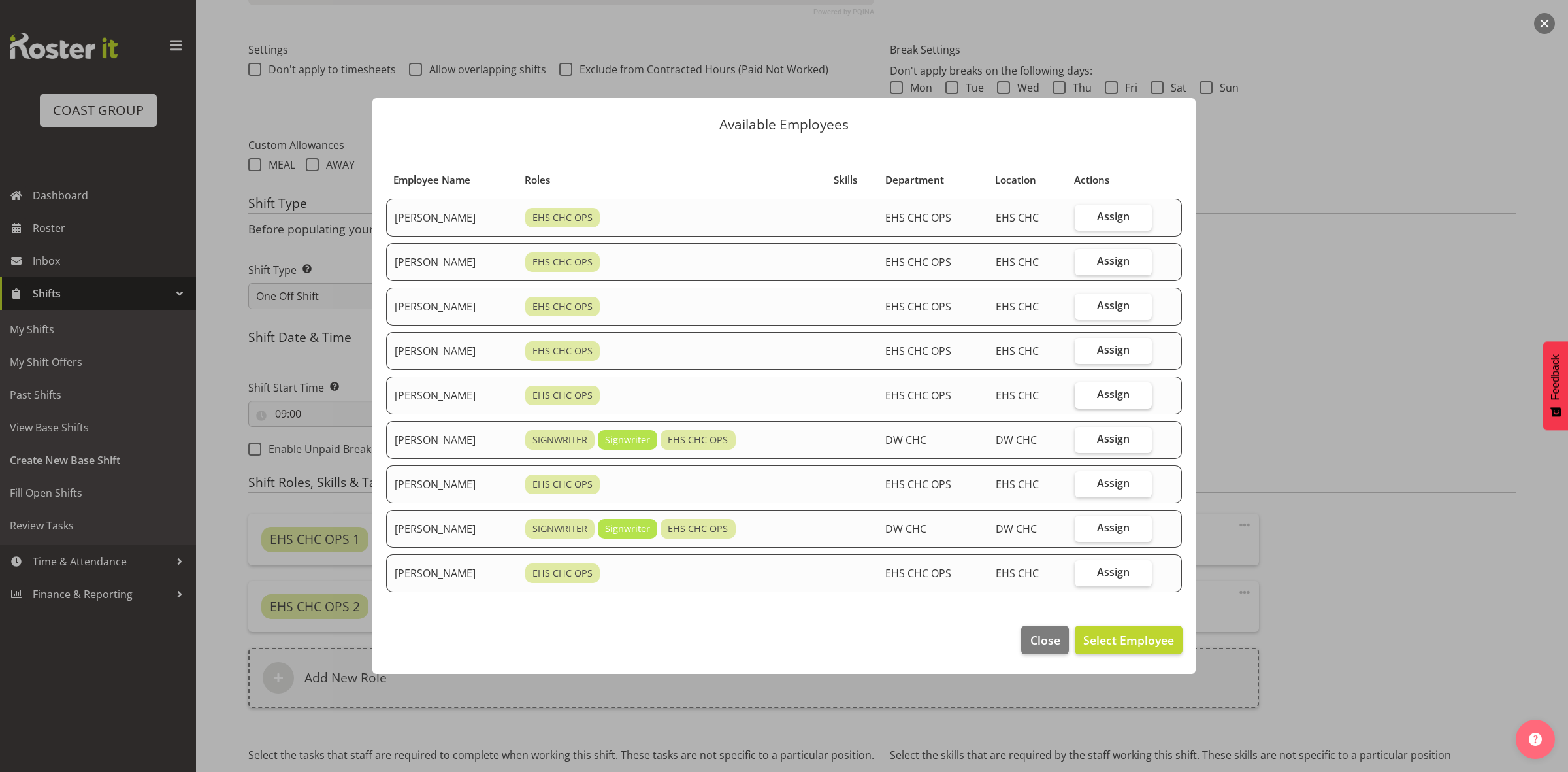
click at [1104, 396] on span "Assign" at bounding box center [1113, 394] width 32 height 13
click at [1083, 396] on input "Assign" at bounding box center [1079, 394] width 8 height 8
checkbox input "true"
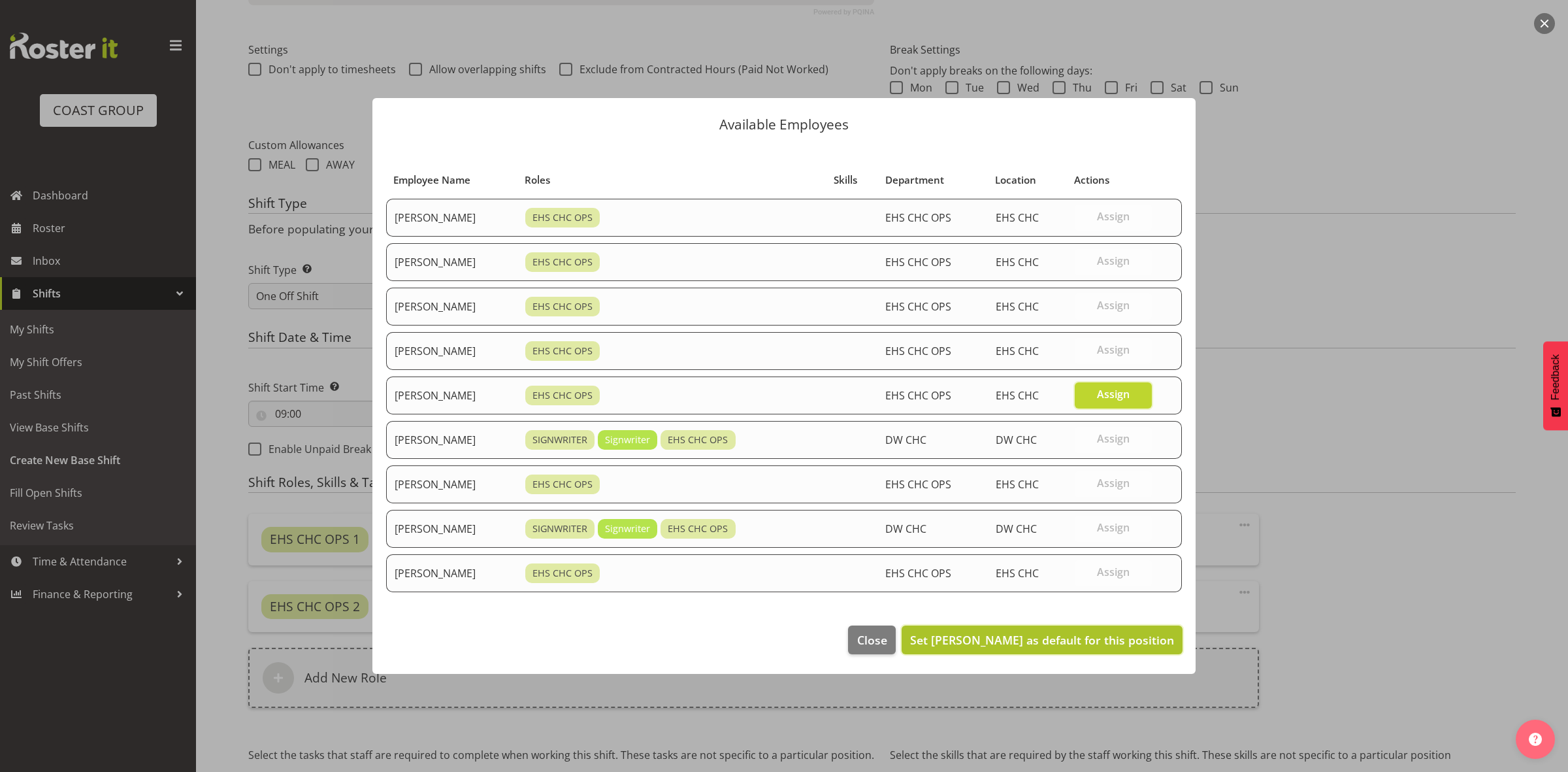
click at [1093, 635] on span "Set [PERSON_NAME] as default for this position" at bounding box center [1041, 640] width 264 height 15
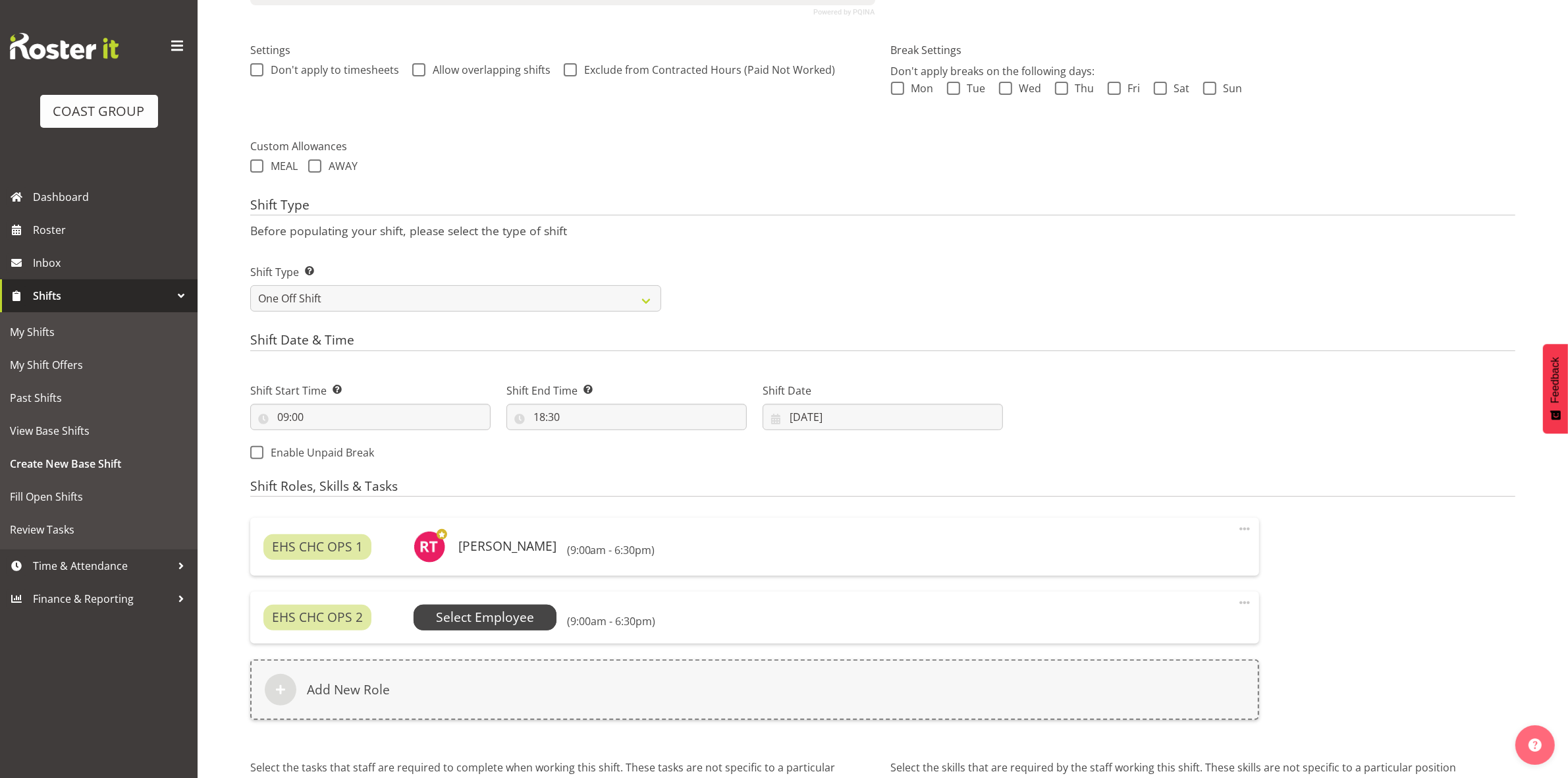
click at [506, 613] on span "Select Employee" at bounding box center [485, 617] width 98 height 19
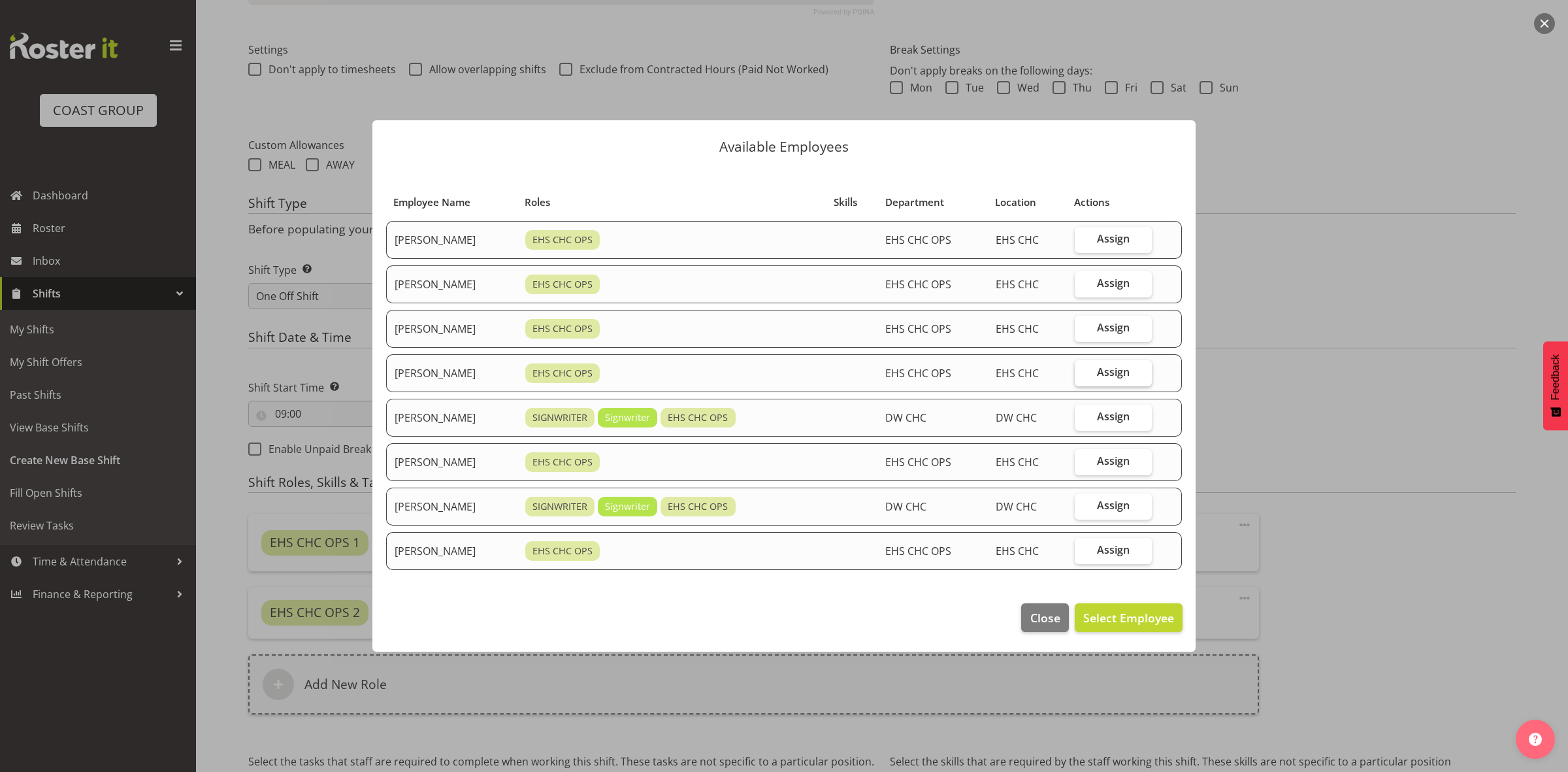
click at [1110, 376] on span "Assign" at bounding box center [1113, 372] width 32 height 13
click at [1083, 376] on input "Assign" at bounding box center [1079, 372] width 8 height 8
checkbox input "true"
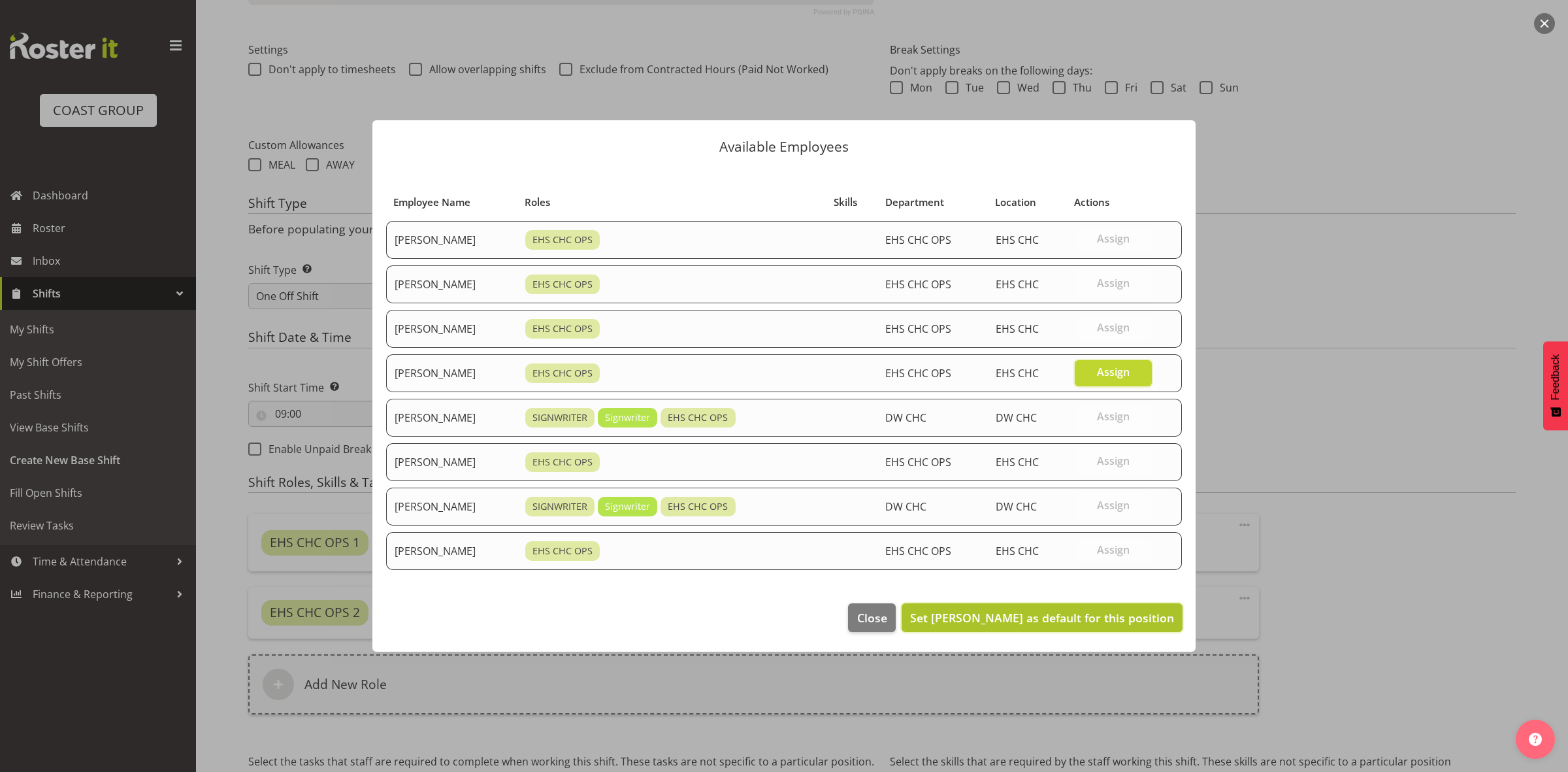
click at [1078, 614] on span "Set [PERSON_NAME] as default for this position" at bounding box center [1041, 618] width 264 height 15
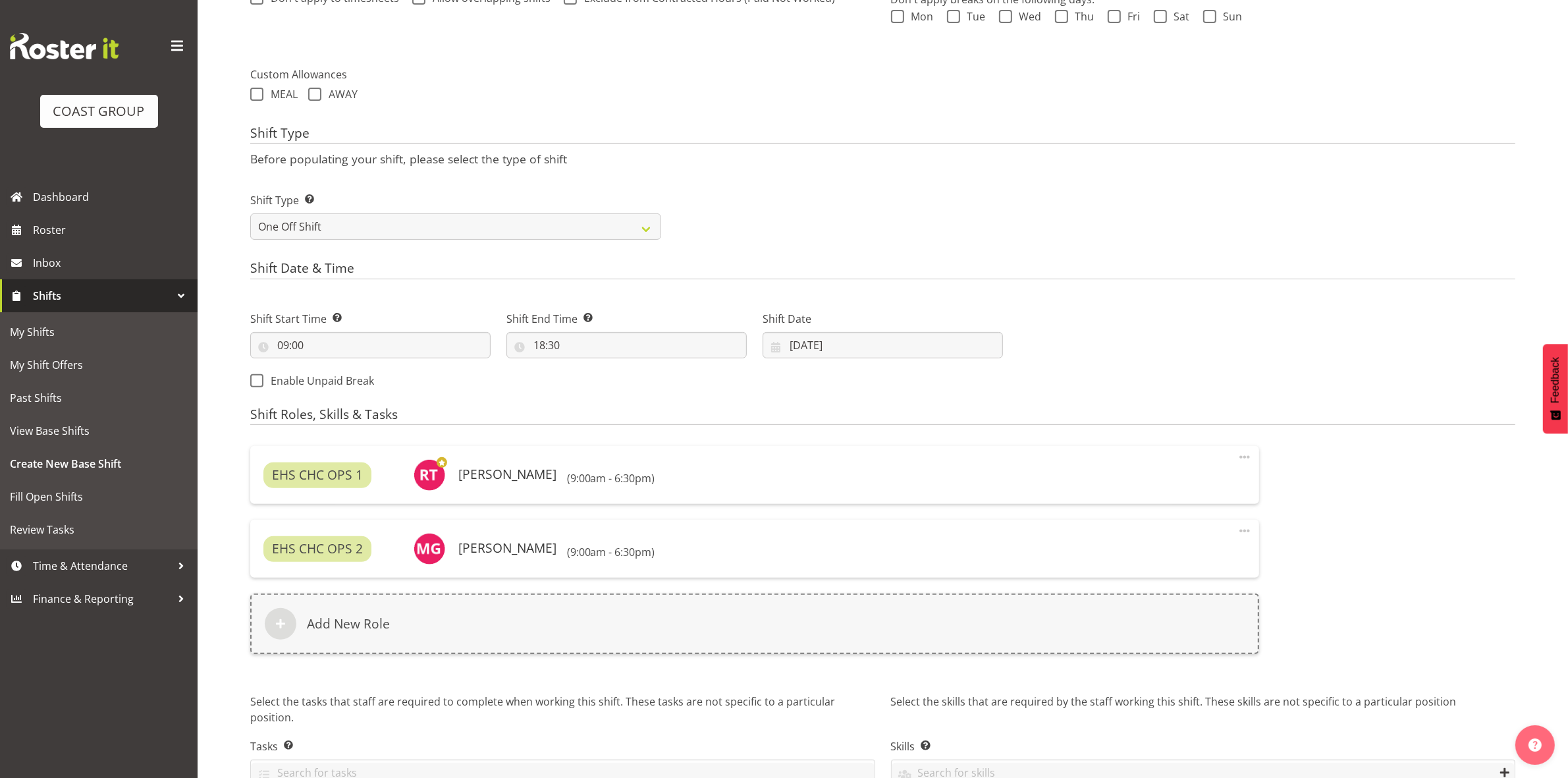
scroll to position [508, 0]
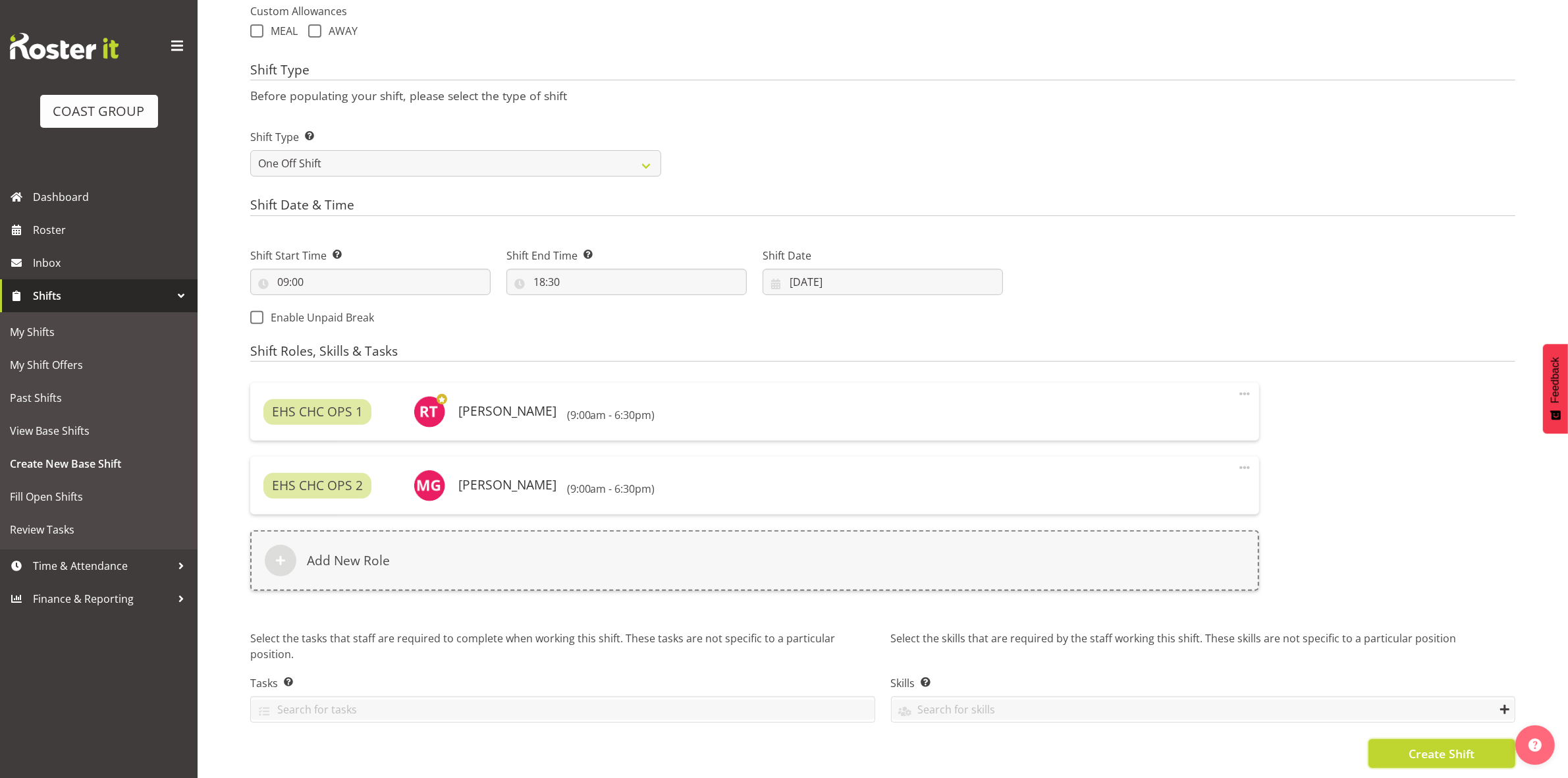
click at [1425, 745] on span "Create Shift" at bounding box center [1441, 753] width 66 height 17
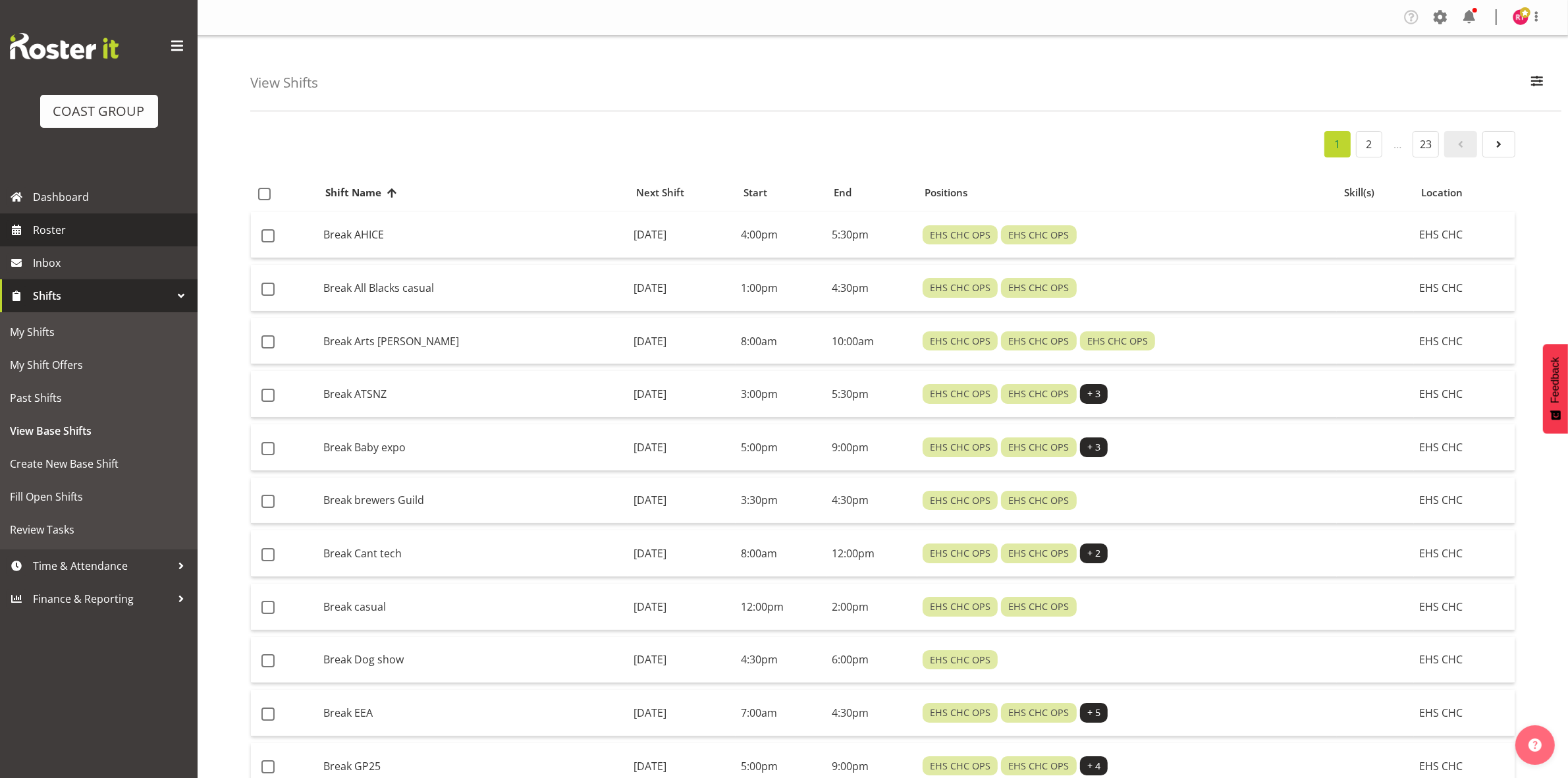
click at [84, 229] on span "Roster" at bounding box center [111, 230] width 158 height 20
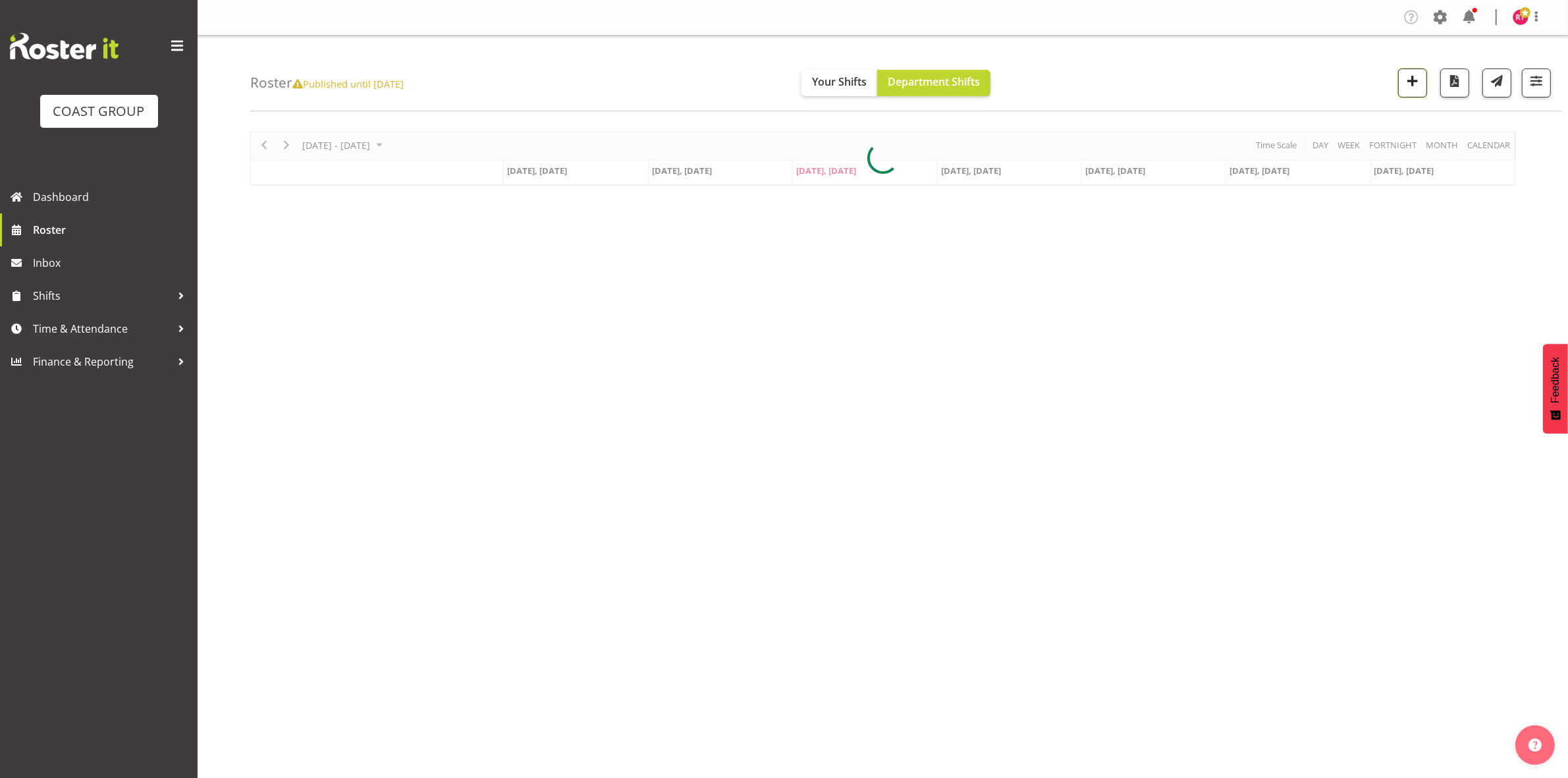
click at [1404, 83] on span "button" at bounding box center [1413, 81] width 17 height 17
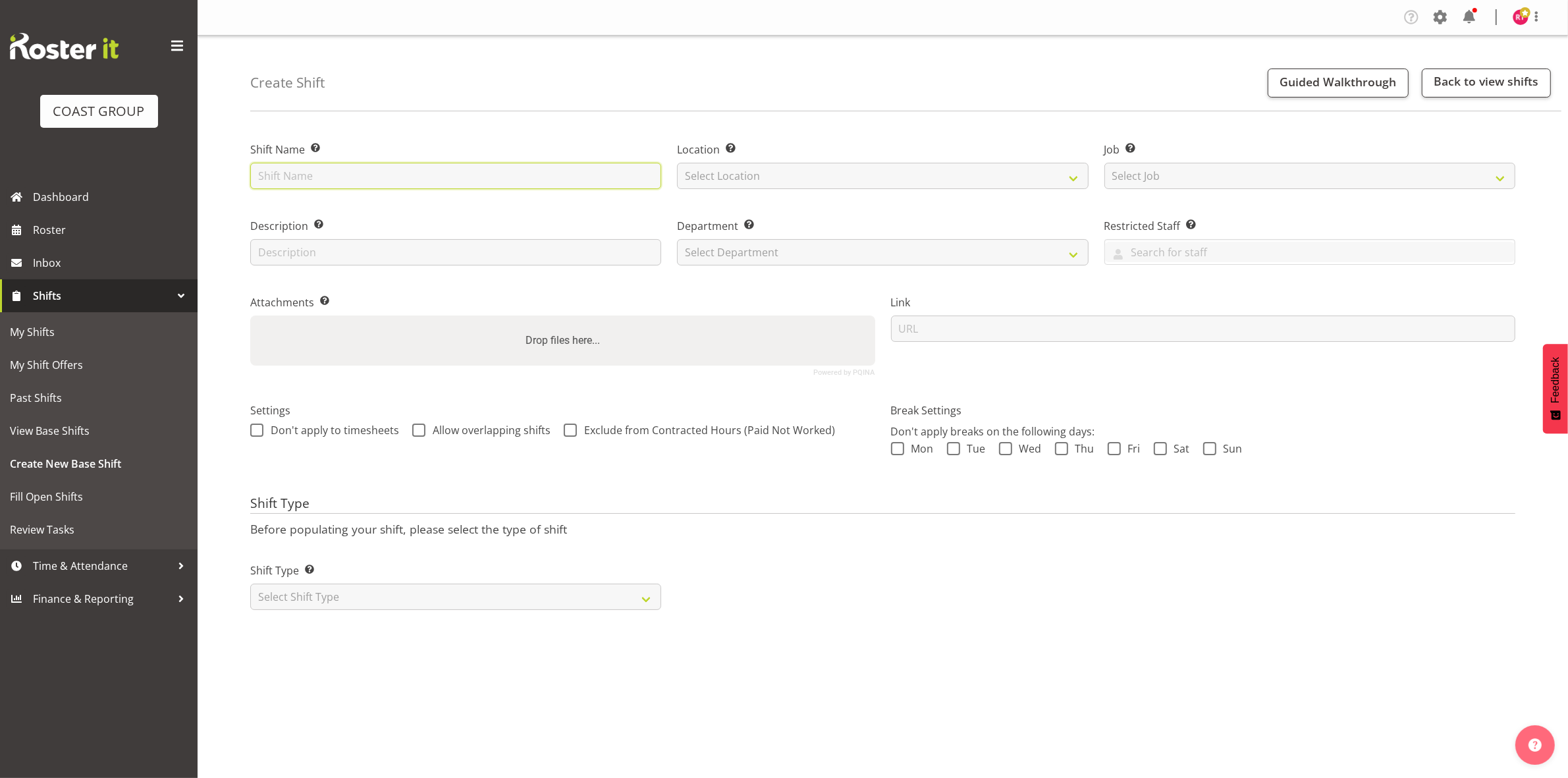
click at [458, 167] on input "text" at bounding box center [456, 175] width 411 height 26
type input "Break Aerospace"
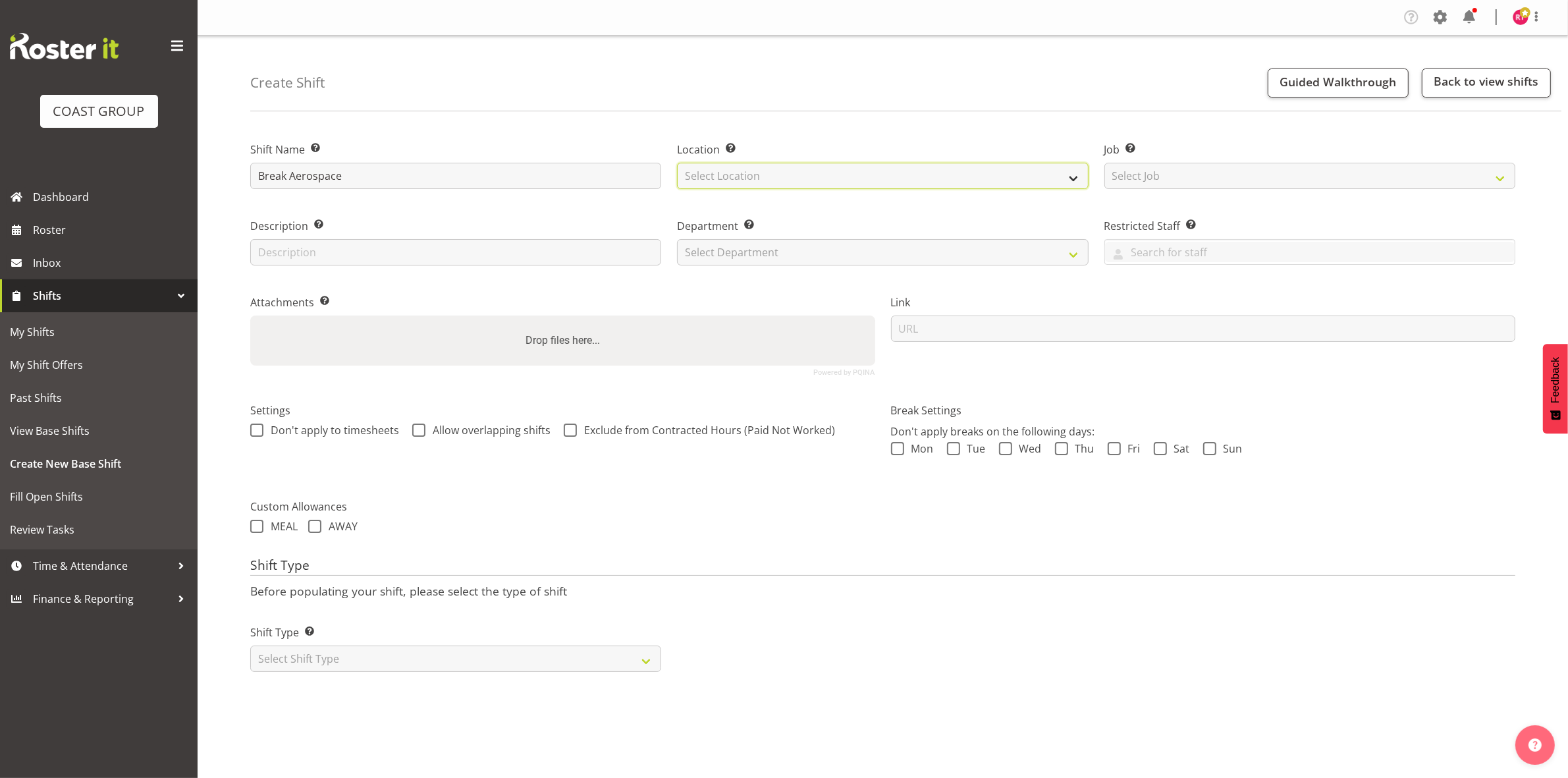
click at [925, 185] on select "Select Location EHS CHC" at bounding box center [882, 175] width 411 height 26
select select "107"
click at [677, 163] on select "Select Location EHS CHC" at bounding box center [882, 175] width 411 height 26
click at [1154, 185] on select "Select Job Create new job 1 Carlton Events 1 Carlton Hamilton 1 Carlton Welling…" at bounding box center [1310, 175] width 411 height 26
select select "9901"
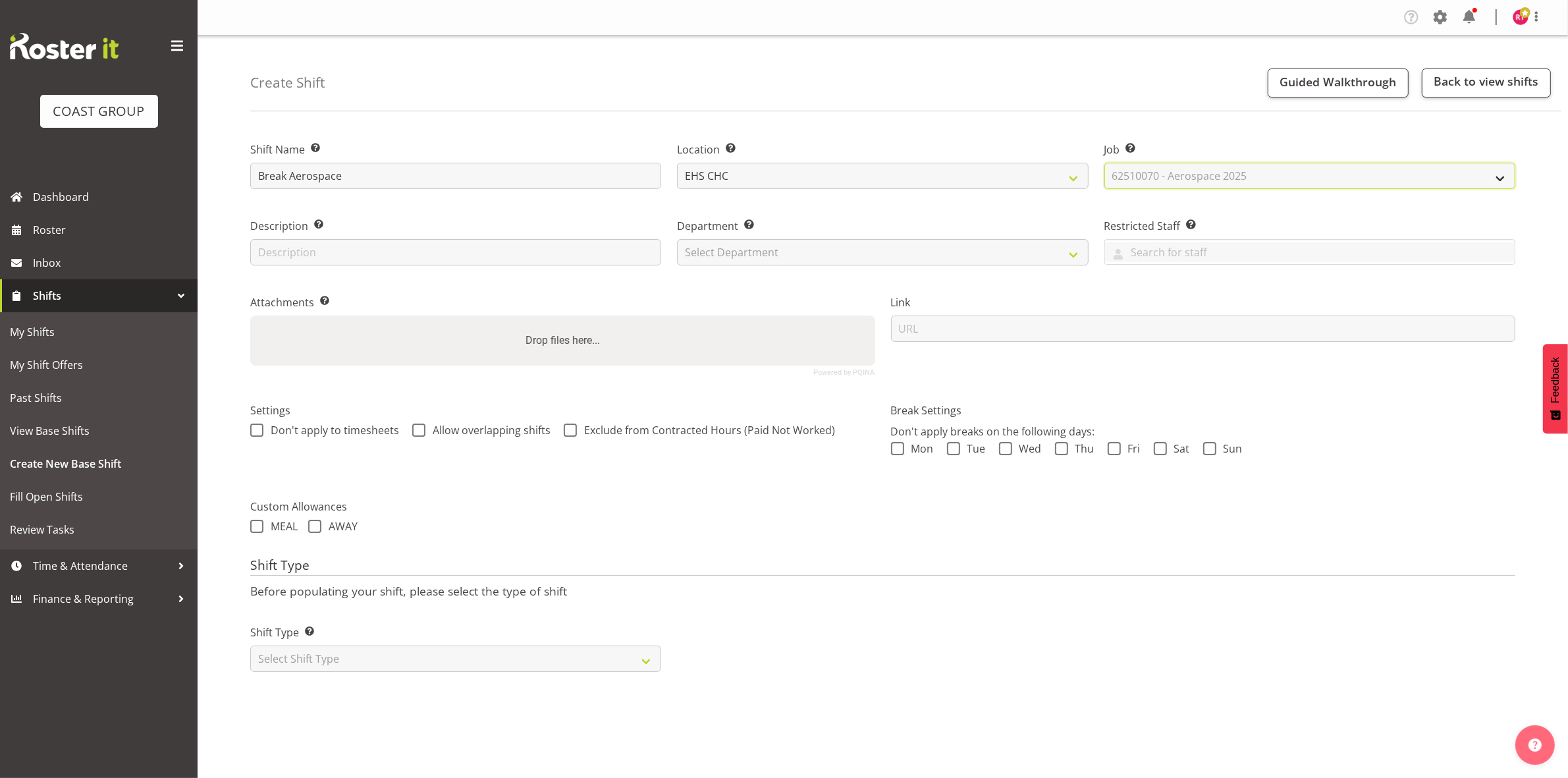
click at [1104, 163] on select "Select Job Create new job 1 Carlton Events 1 Carlton Hamilton 1 Carlton Welling…" at bounding box center [1310, 175] width 411 height 26
click at [899, 260] on select "Select Department EHS CHC OPS" at bounding box center [882, 252] width 411 height 26
select select "41"
click at [677, 239] on select "Select Department EHS CHC OPS" at bounding box center [882, 252] width 411 height 26
click at [339, 650] on select "Select Shift Type One Off Shift Recurring Shift Rotating Shift" at bounding box center [456, 658] width 411 height 26
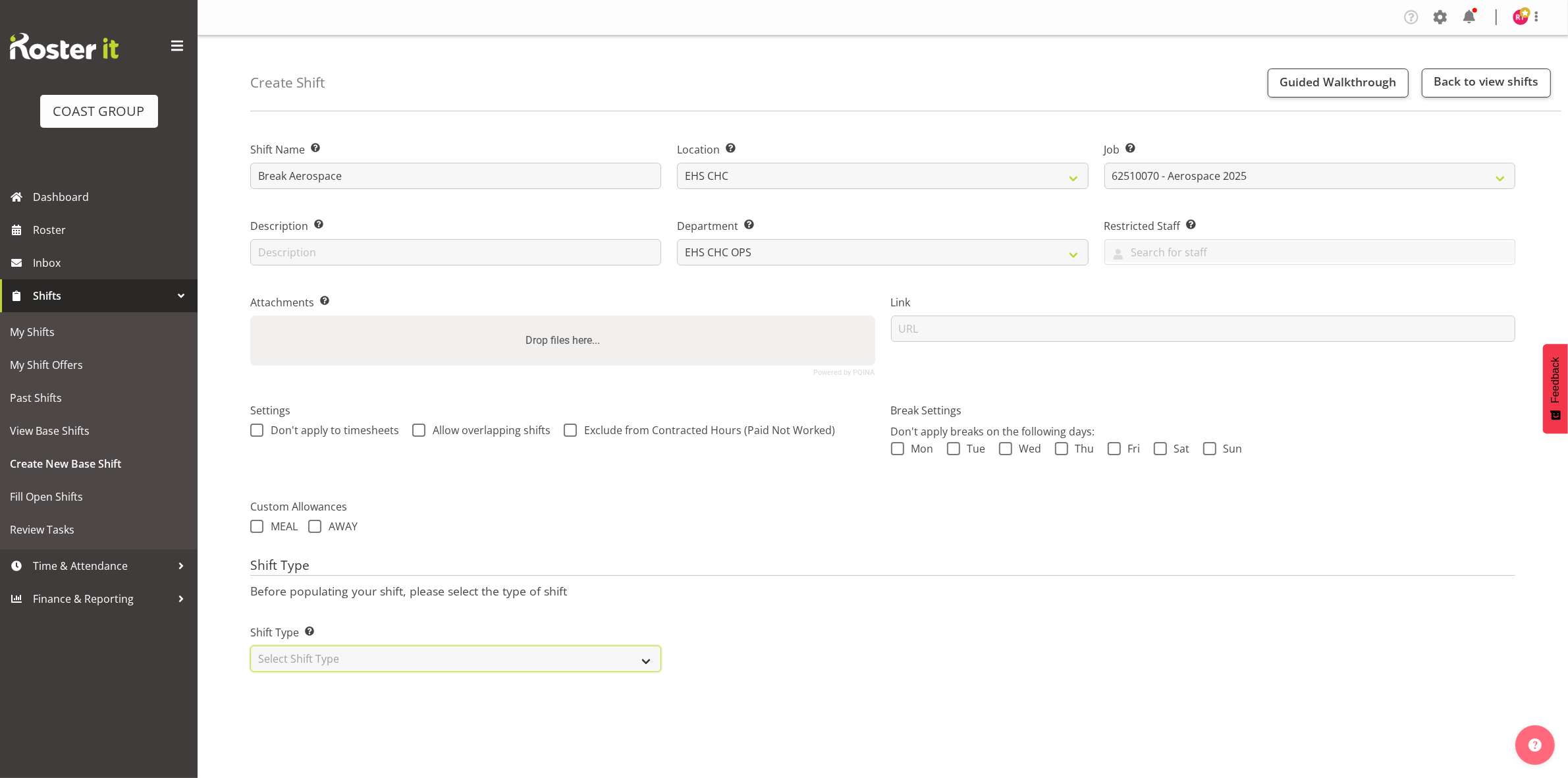
drag, startPoint x: 343, startPoint y: 662, endPoint x: 343, endPoint y: 670, distance: 8.0
click at [343, 662] on select "Select Shift Type One Off Shift Recurring Shift Rotating Shift" at bounding box center [456, 658] width 411 height 26
select select "one_off"
click at [251, 647] on select "Select Shift Type One Off Shift Recurring Shift Rotating Shift" at bounding box center [456, 658] width 411 height 26
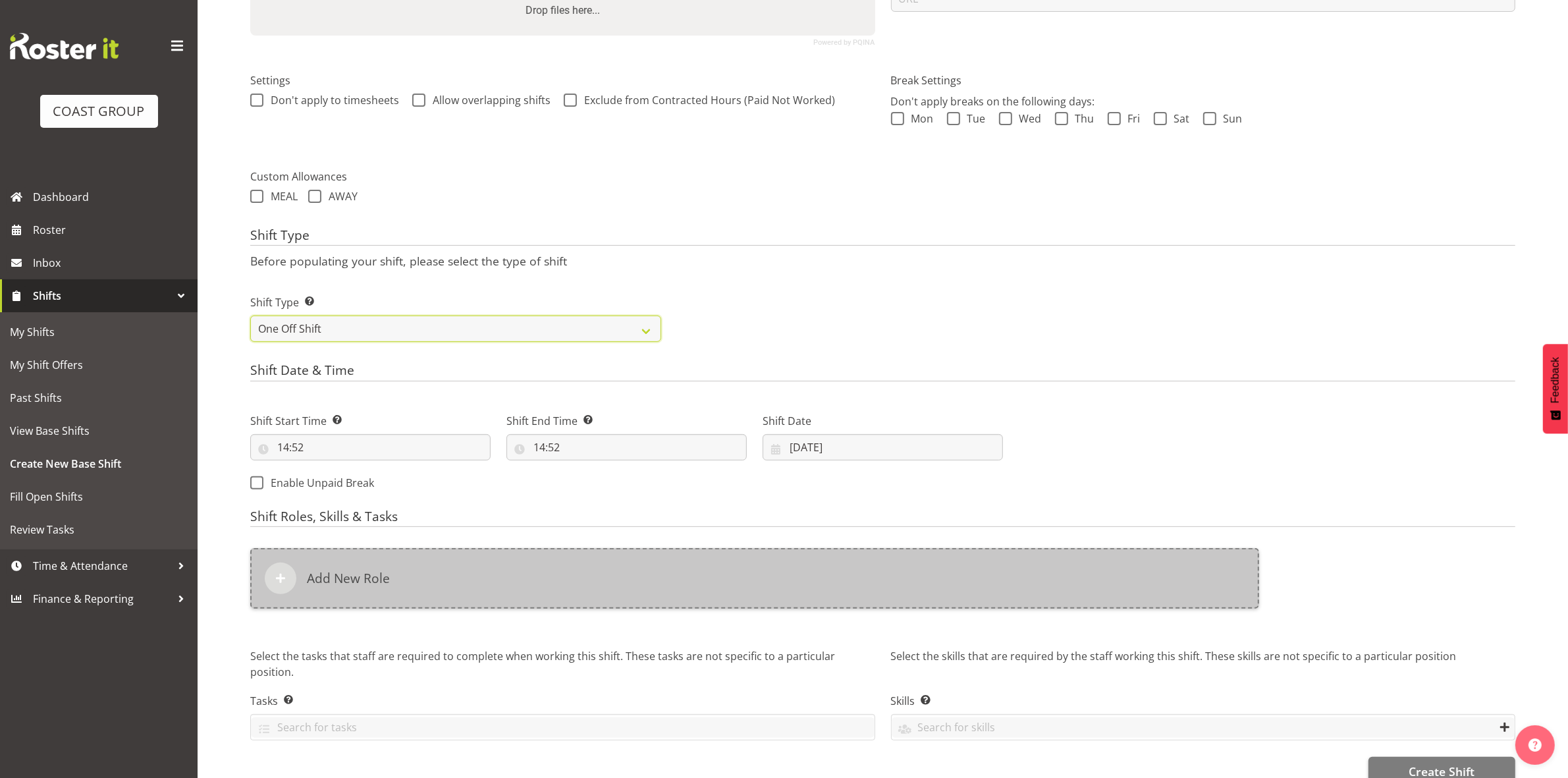
scroll to position [360, 0]
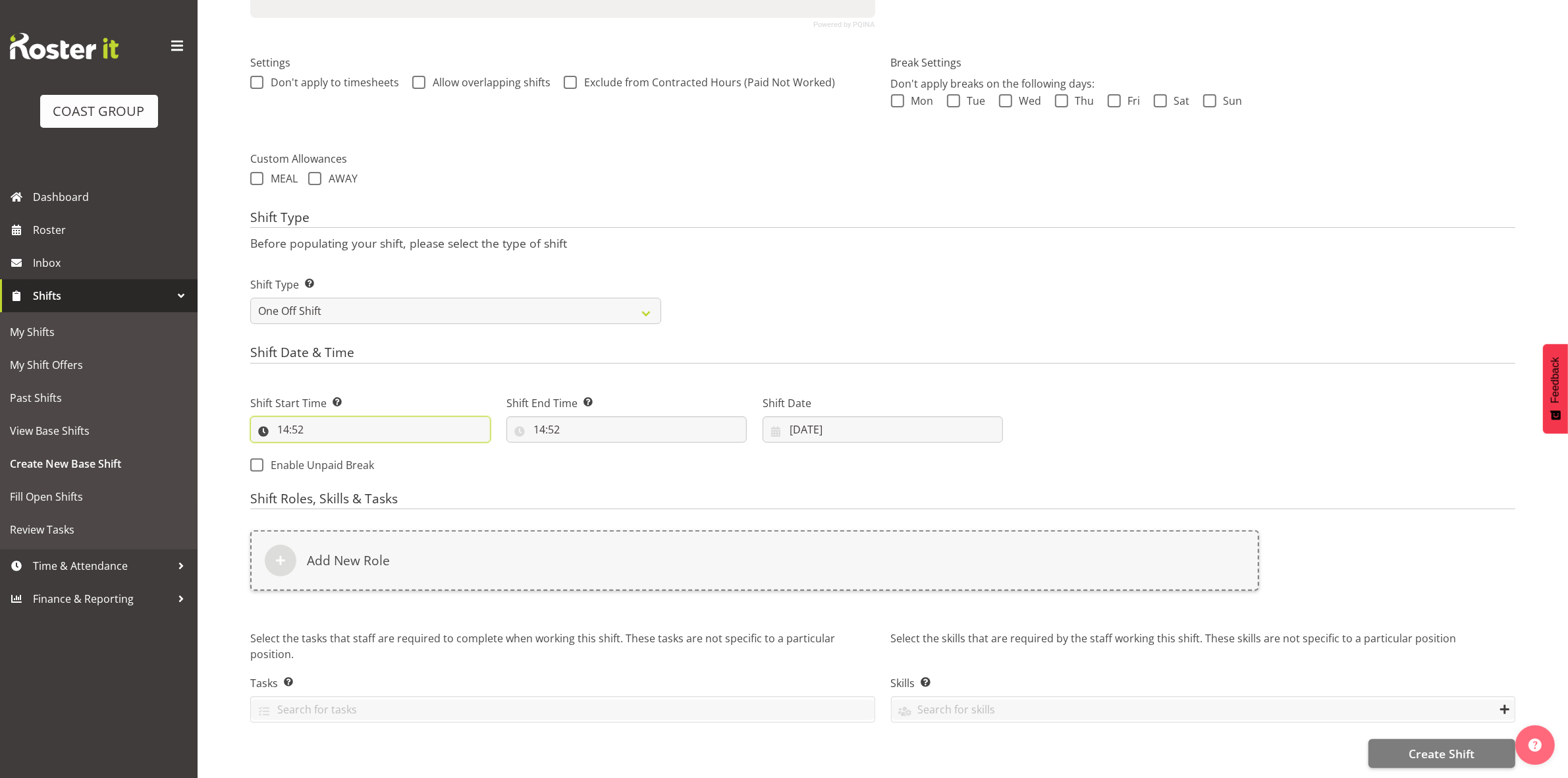
click at [287, 420] on input "14:52" at bounding box center [371, 429] width 241 height 26
click at [331, 451] on select "00 01 02 03 04 05 06 07 08 09 10 11 12 13 14 15 16 17 18 19 20 21 22 23" at bounding box center [340, 464] width 30 height 26
select select "18"
click at [325, 451] on select "00 01 02 03 04 05 06 07 08 09 10 11 12 13 14 15 16 17 18 19 20 21 22 23" at bounding box center [340, 464] width 30 height 26
type input "18:52"
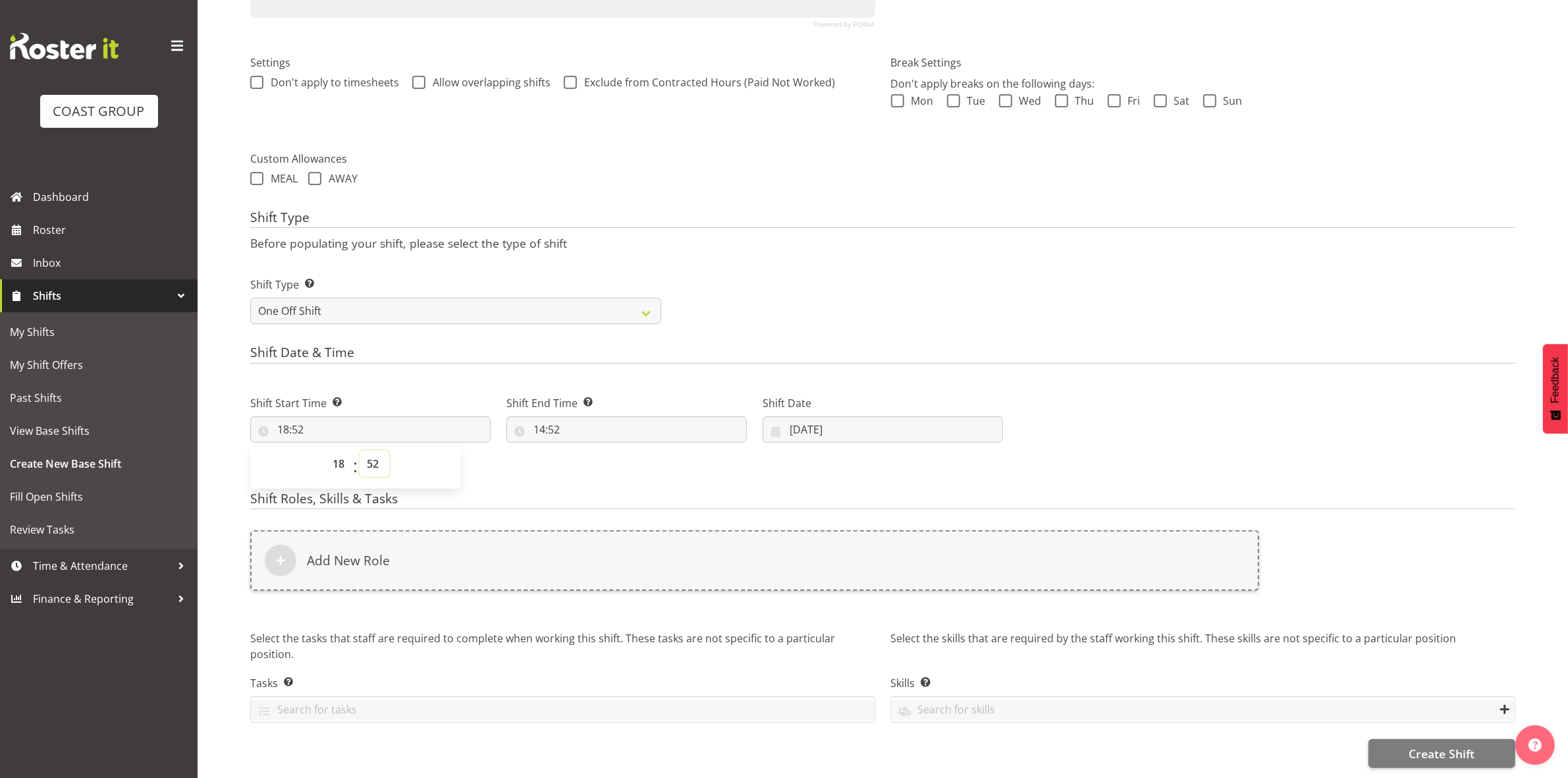
drag, startPoint x: 376, startPoint y: 456, endPoint x: 376, endPoint y: 446, distance: 10.0
click at [376, 456] on select "00 01 02 03 04 05 06 07 08 09 10 11 12 13 14 15 16 17 18 19 20 21 22 23 24 25 2…" at bounding box center [375, 464] width 30 height 26
select select "30"
click at [360, 451] on select "00 01 02 03 04 05 06 07 08 09 10 11 12 13 14 15 16 17 18 19 20 21 22 23 24 25 2…" at bounding box center [375, 464] width 30 height 26
type input "18:30"
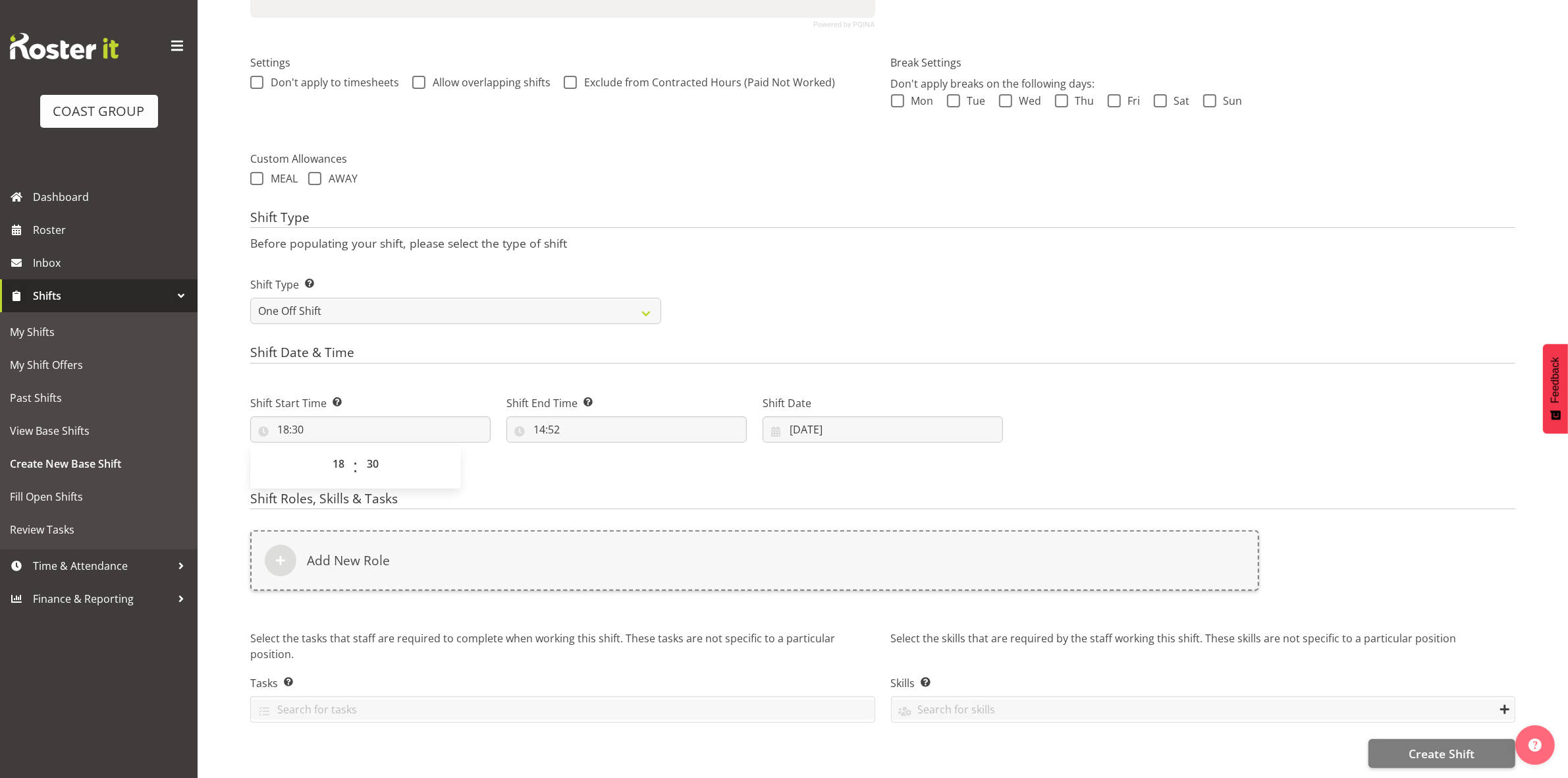
click at [473, 354] on div "Shift Date & Time Shift Start Time Set the time of the day you wish this shift …" at bounding box center [883, 414] width 1265 height 138
click at [542, 416] on input "14:52" at bounding box center [626, 429] width 241 height 26
click at [598, 461] on select "00 01 02 03 04 05 06 07 08 09 10 11 12 13 14 15 16 17 18 19 20 21 22 23" at bounding box center [596, 464] width 30 height 26
select select "20"
click at [581, 451] on select "00 01 02 03 04 05 06 07 08 09 10 11 12 13 14 15 16 17 18 19 20 21 22 23" at bounding box center [596, 464] width 30 height 26
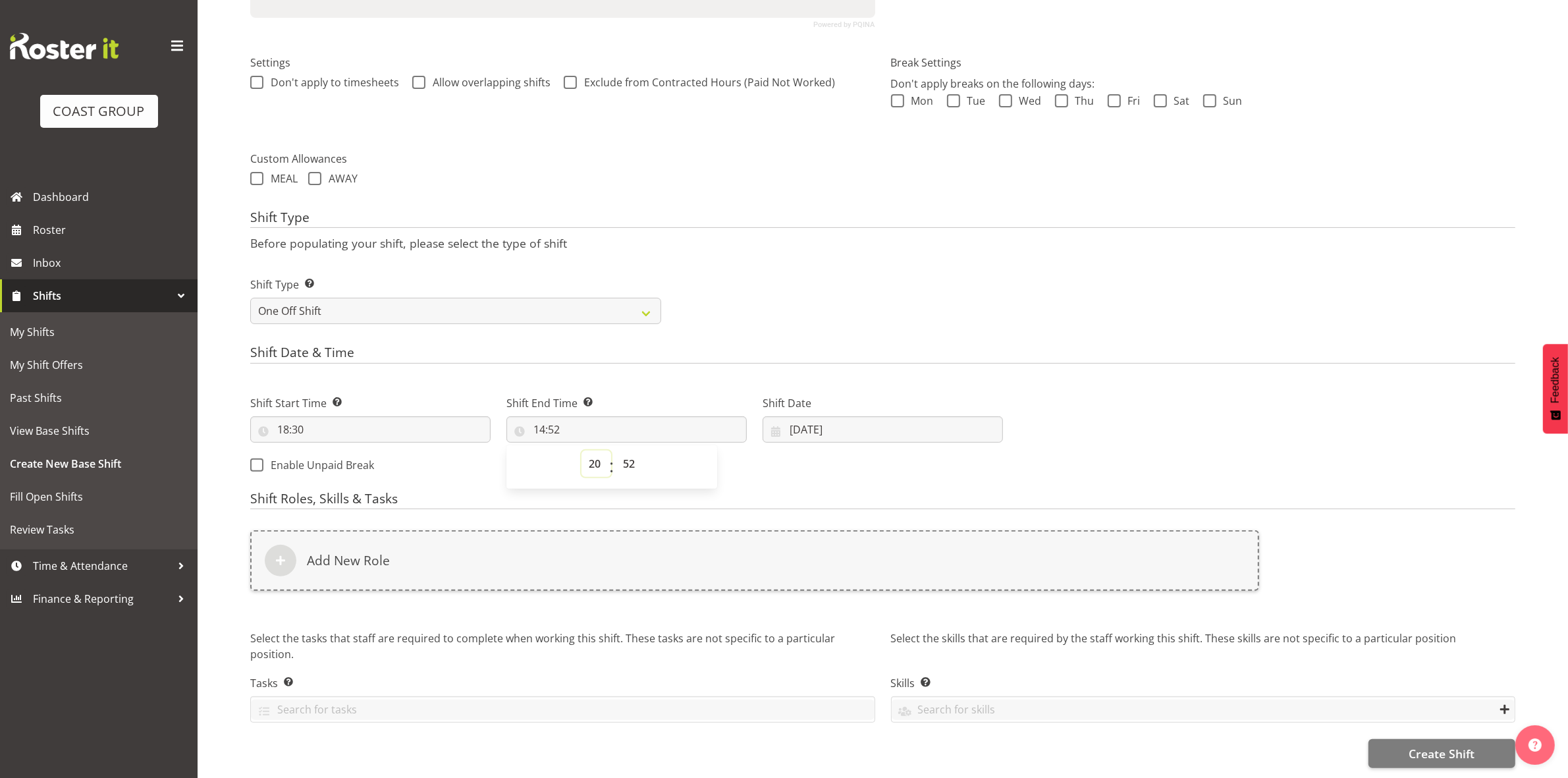
type input "20:52"
click at [629, 451] on select "00 01 02 03 04 05 06 07 08 09 10 11 12 13 14 15 16 17 18 19 20 21 22 23 24 25 2…" at bounding box center [630, 464] width 30 height 26
select select "0"
click at [615, 451] on select "00 01 02 03 04 05 06 07 08 09 10 11 12 13 14 15 16 17 18 19 20 21 22 23 24 25 2…" at bounding box center [630, 464] width 30 height 26
type input "20:00"
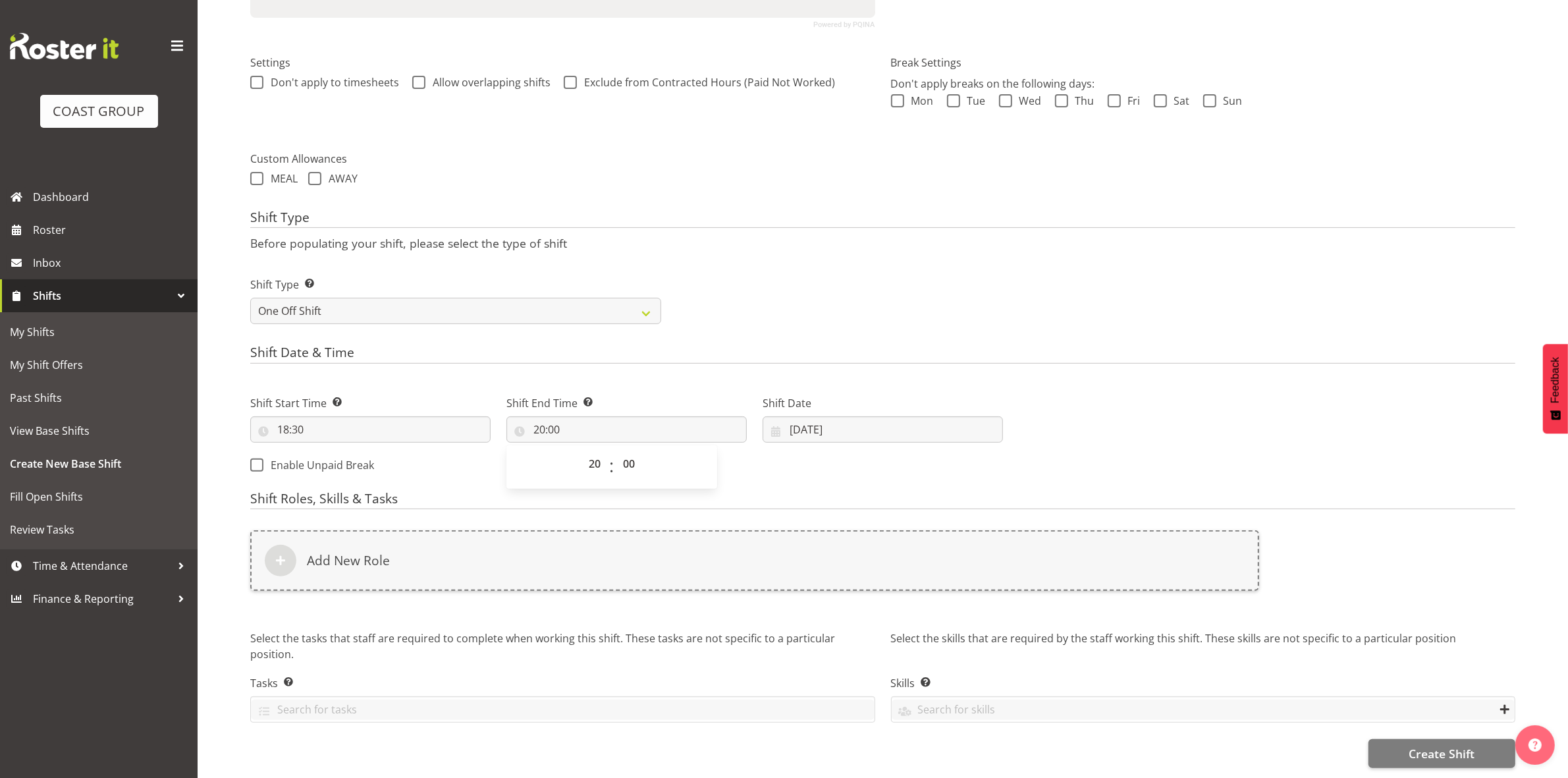
click at [875, 331] on form "Shift Name Enter a name for the shift (e.g. Day Shift). Break Aerospace Locatio…" at bounding box center [883, 272] width 1265 height 992
click at [797, 416] on input "[DATE]" at bounding box center [882, 429] width 241 height 26
click at [805, 317] on div "Shift Type Shift Types: One Off – Select this if you would like a single shift …" at bounding box center [882, 295] width 1281 height 74
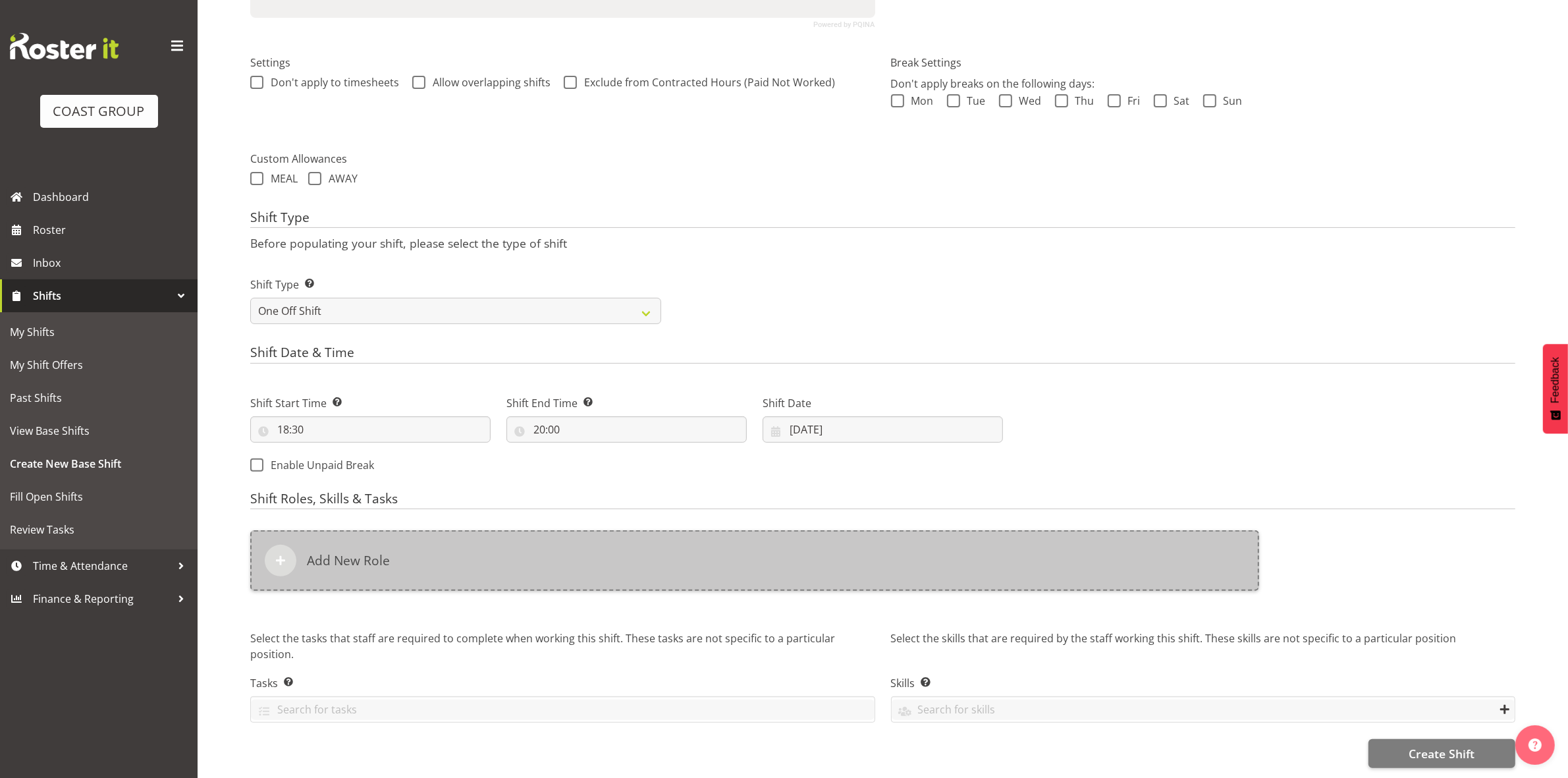
click at [486, 553] on div "Add New Role" at bounding box center [755, 560] width 1009 height 60
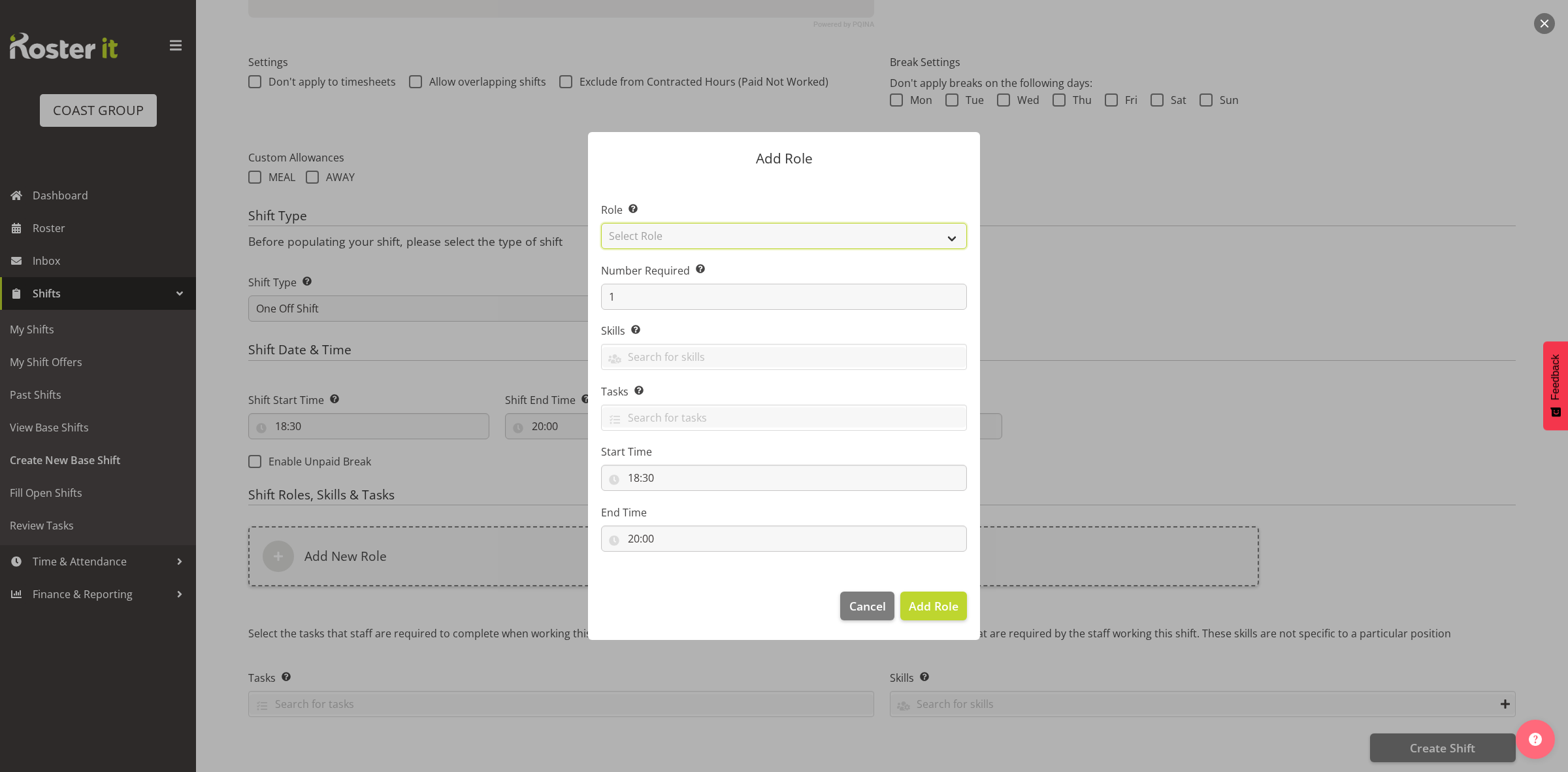
click at [671, 230] on select "Select Role ACCOUNT MANAGER ACCOUNT MANAGER DW ACCOUNTS [PERSON_NAME] VEHICLES …" at bounding box center [784, 235] width 366 height 26
select select "192"
click at [601, 223] on select "Select Role ACCOUNT MANAGER ACCOUNT MANAGER DW ACCOUNTS [PERSON_NAME] VEHICLES …" at bounding box center [784, 235] width 366 height 26
click at [687, 296] on input "1" at bounding box center [784, 297] width 366 height 26
type input "4"
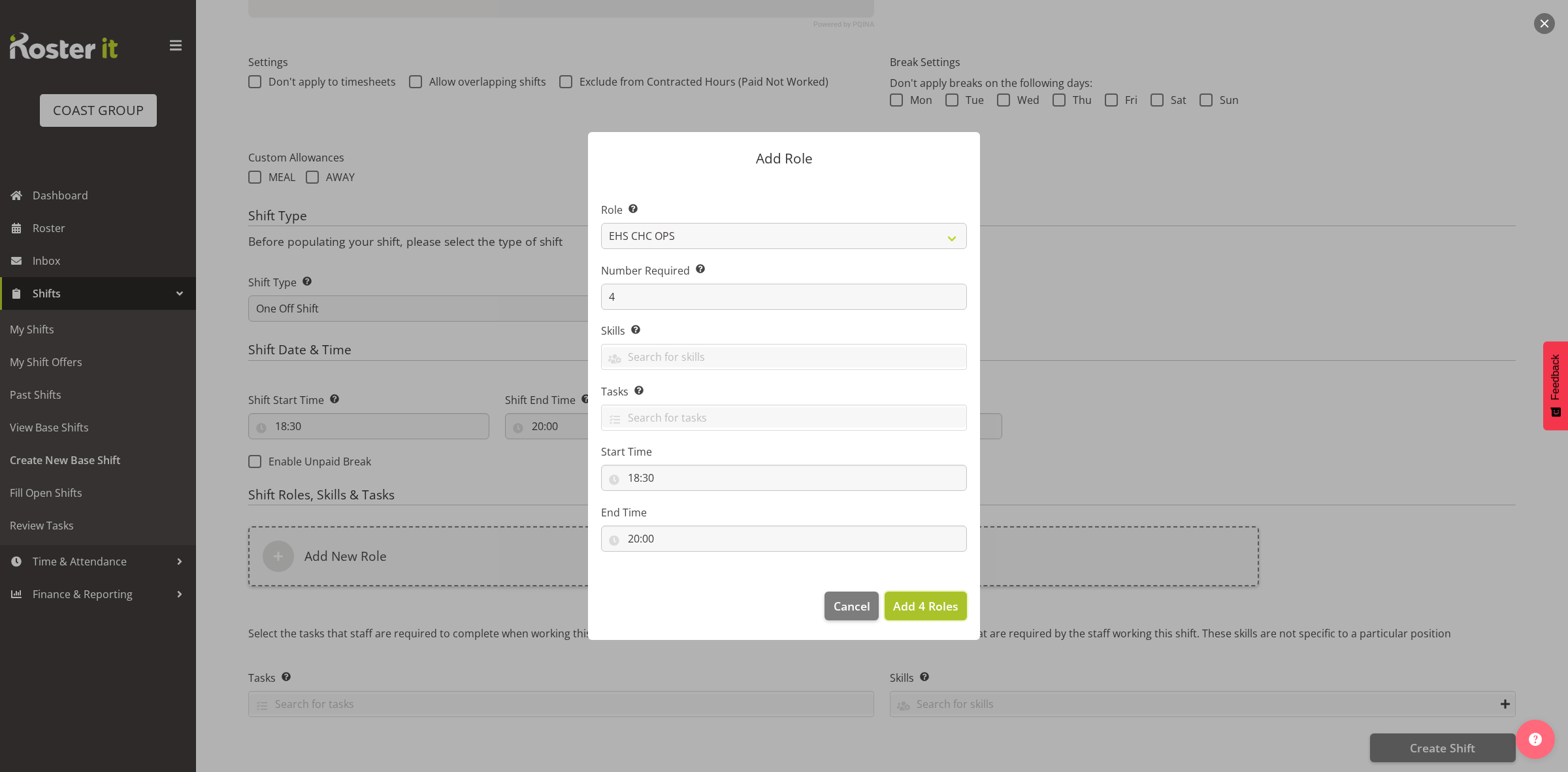
click at [921, 606] on span "Add 4 Roles" at bounding box center [925, 606] width 65 height 15
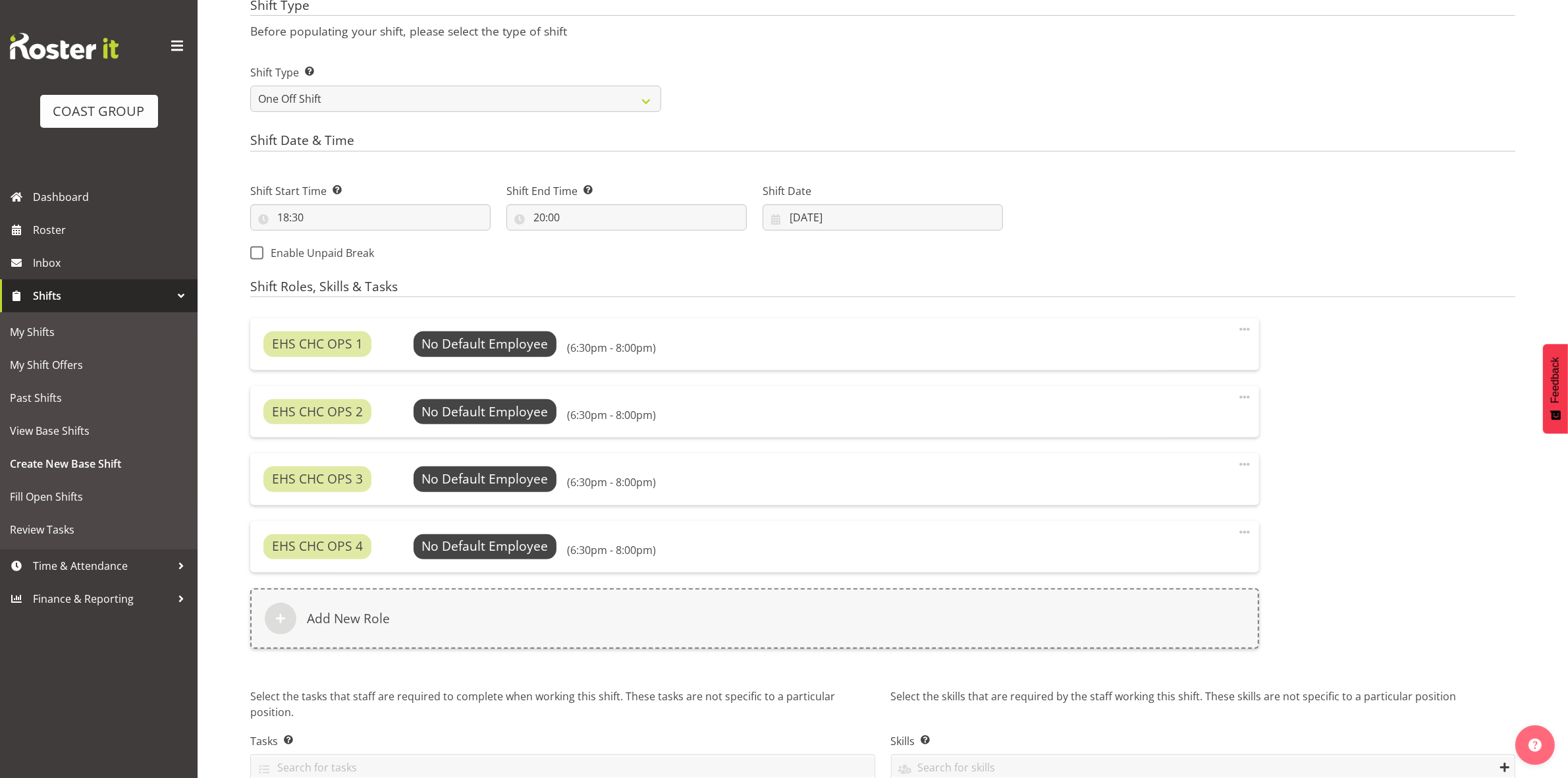
scroll to position [607, 0]
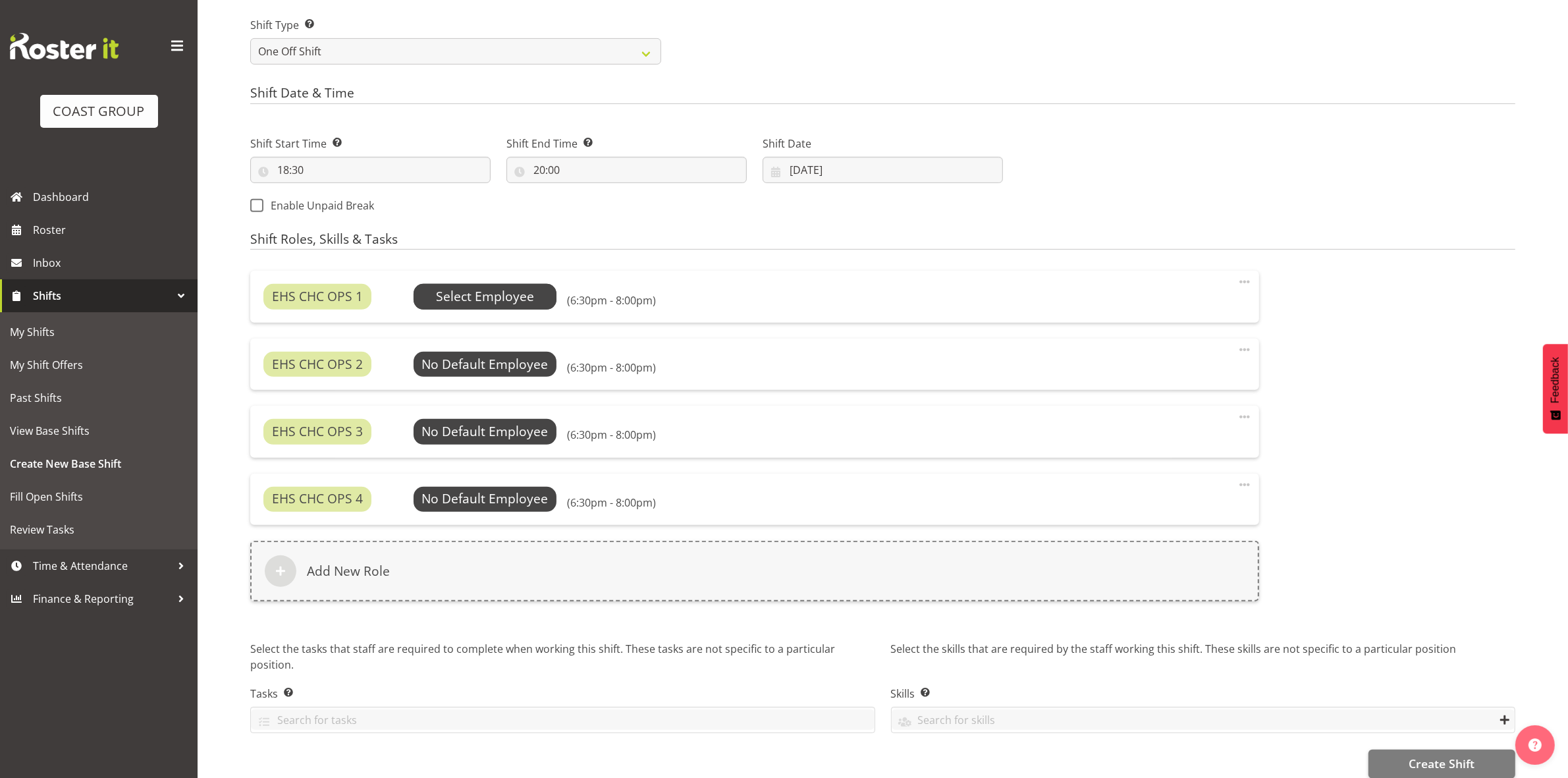
click at [494, 287] on span "Select Employee" at bounding box center [485, 296] width 98 height 19
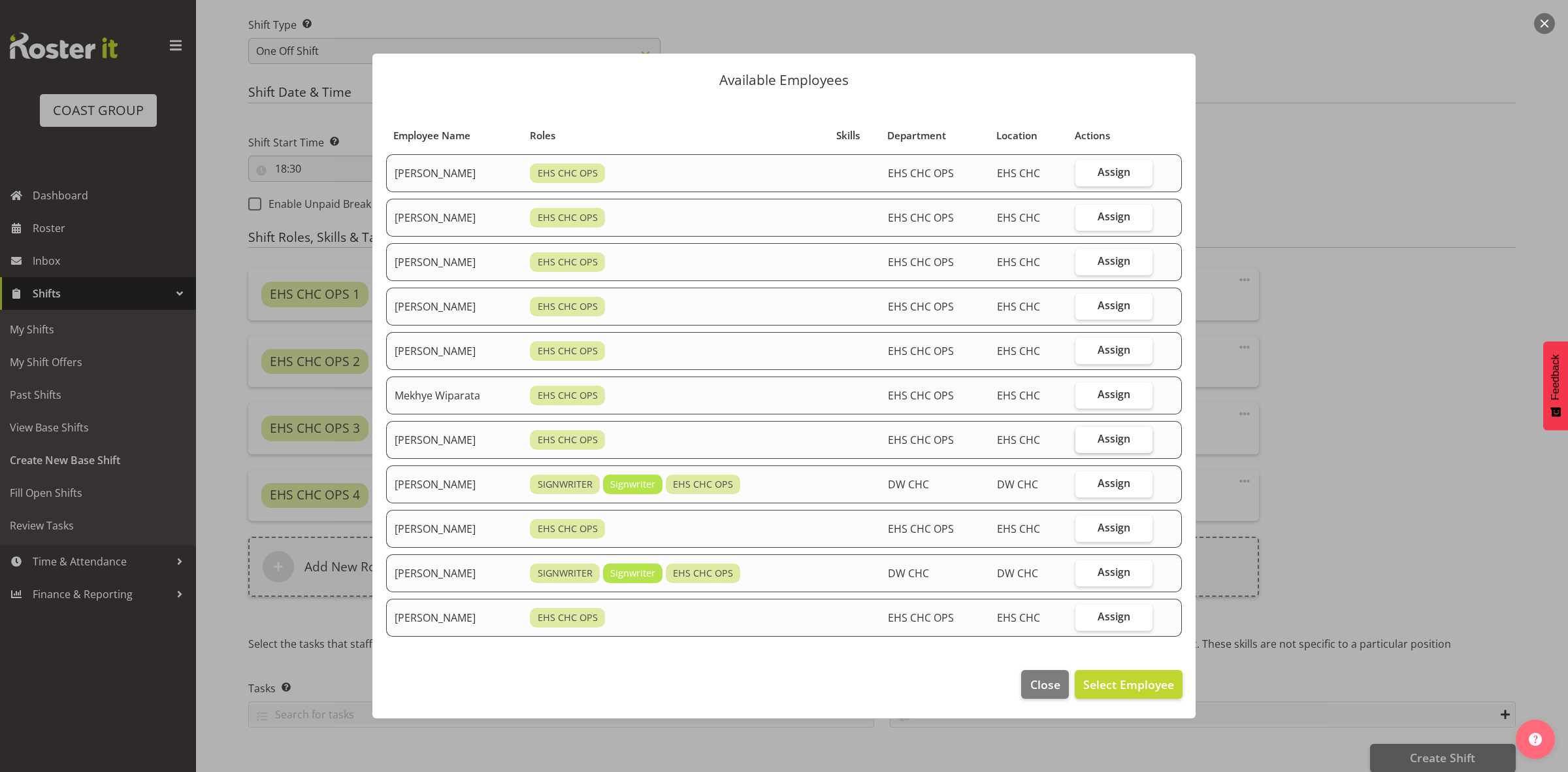
click at [1096, 437] on label "Assign" at bounding box center [1113, 440] width 77 height 26
click at [1084, 437] on input "Assign" at bounding box center [1079, 439] width 8 height 8
checkbox input "true"
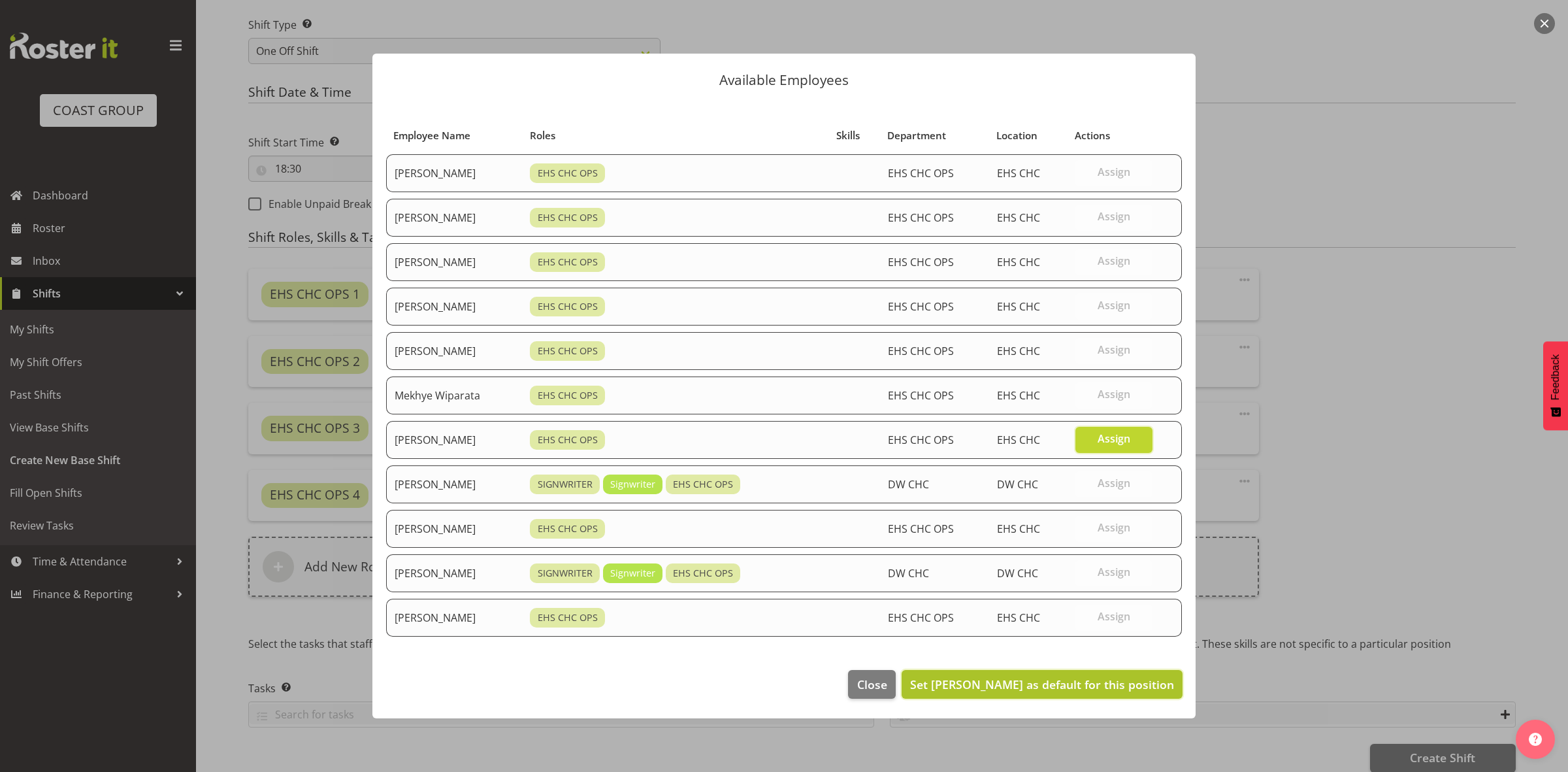
click at [1068, 698] on button "Set Reuben Bowe as default for this position" at bounding box center [1041, 684] width 281 height 29
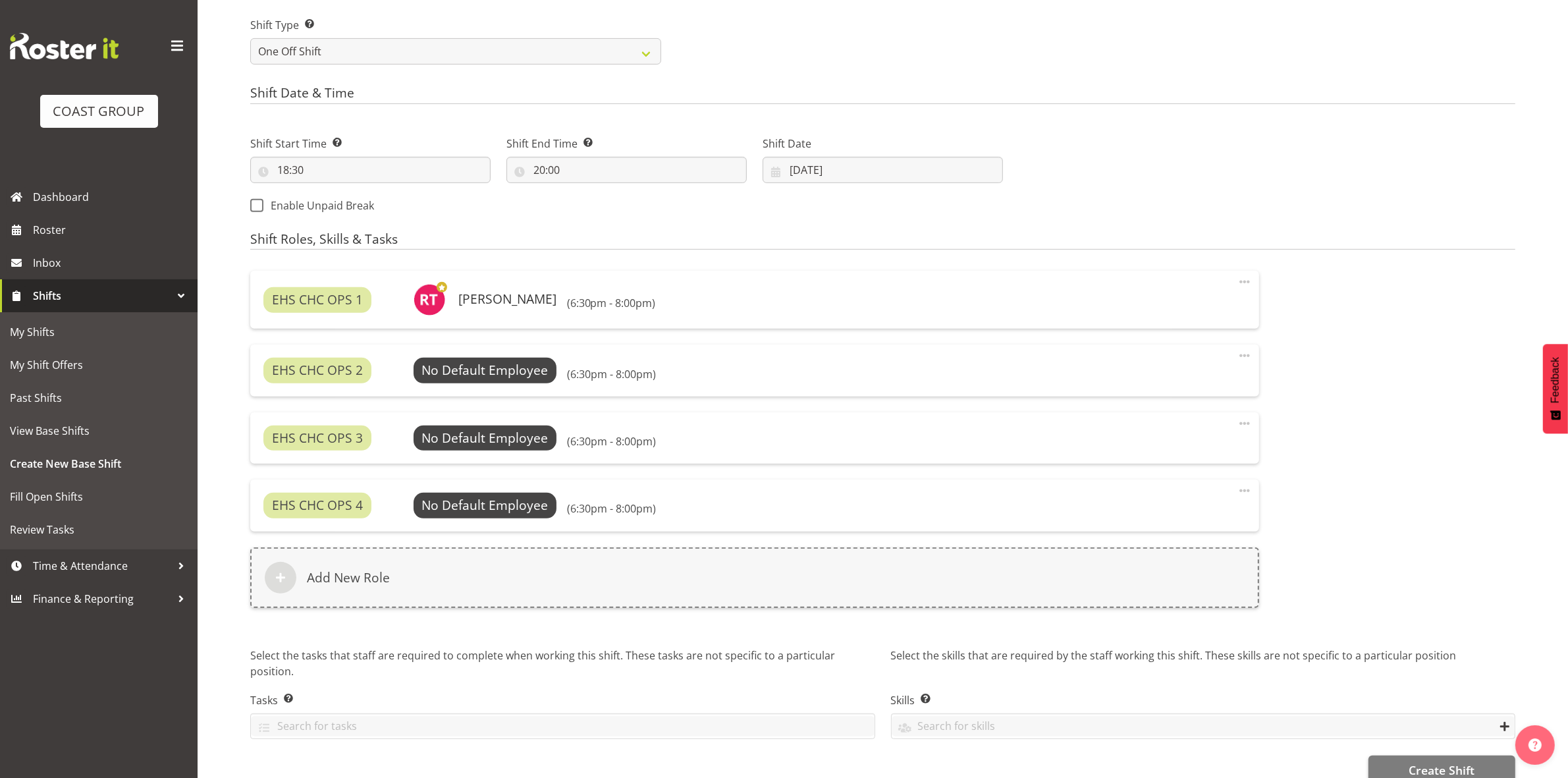
click at [488, 389] on div "EHS CHC OPS 2 No Default Employee Select Employee (6:30pm - 8:00pm) Edit Delete" at bounding box center [755, 370] width 1009 height 51
click at [490, 376] on span "Select Employee" at bounding box center [485, 370] width 98 height 19
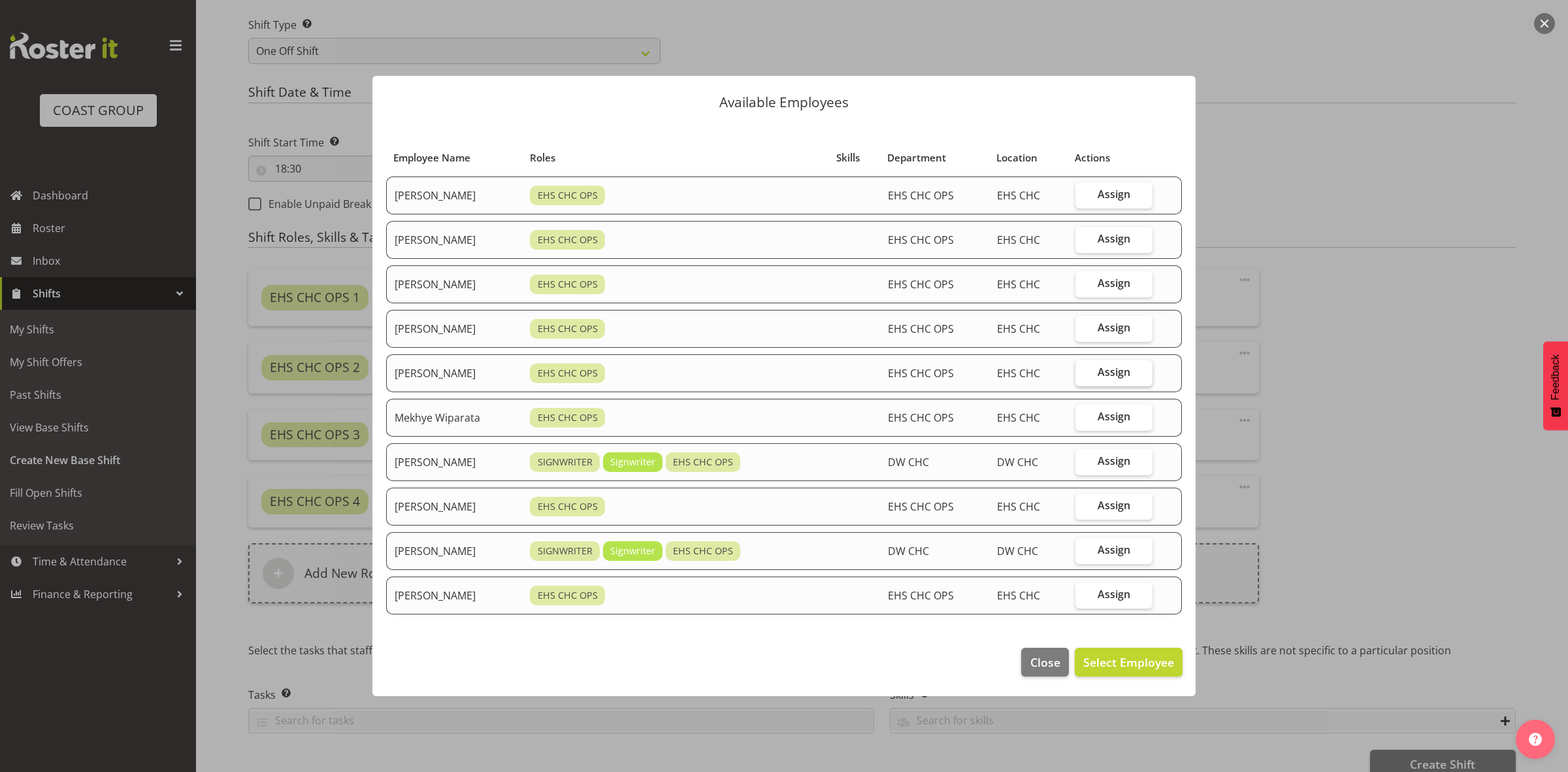
click at [1098, 375] on label "Assign" at bounding box center [1113, 373] width 77 height 26
click at [1084, 375] on input "Assign" at bounding box center [1079, 372] width 8 height 8
checkbox input "true"
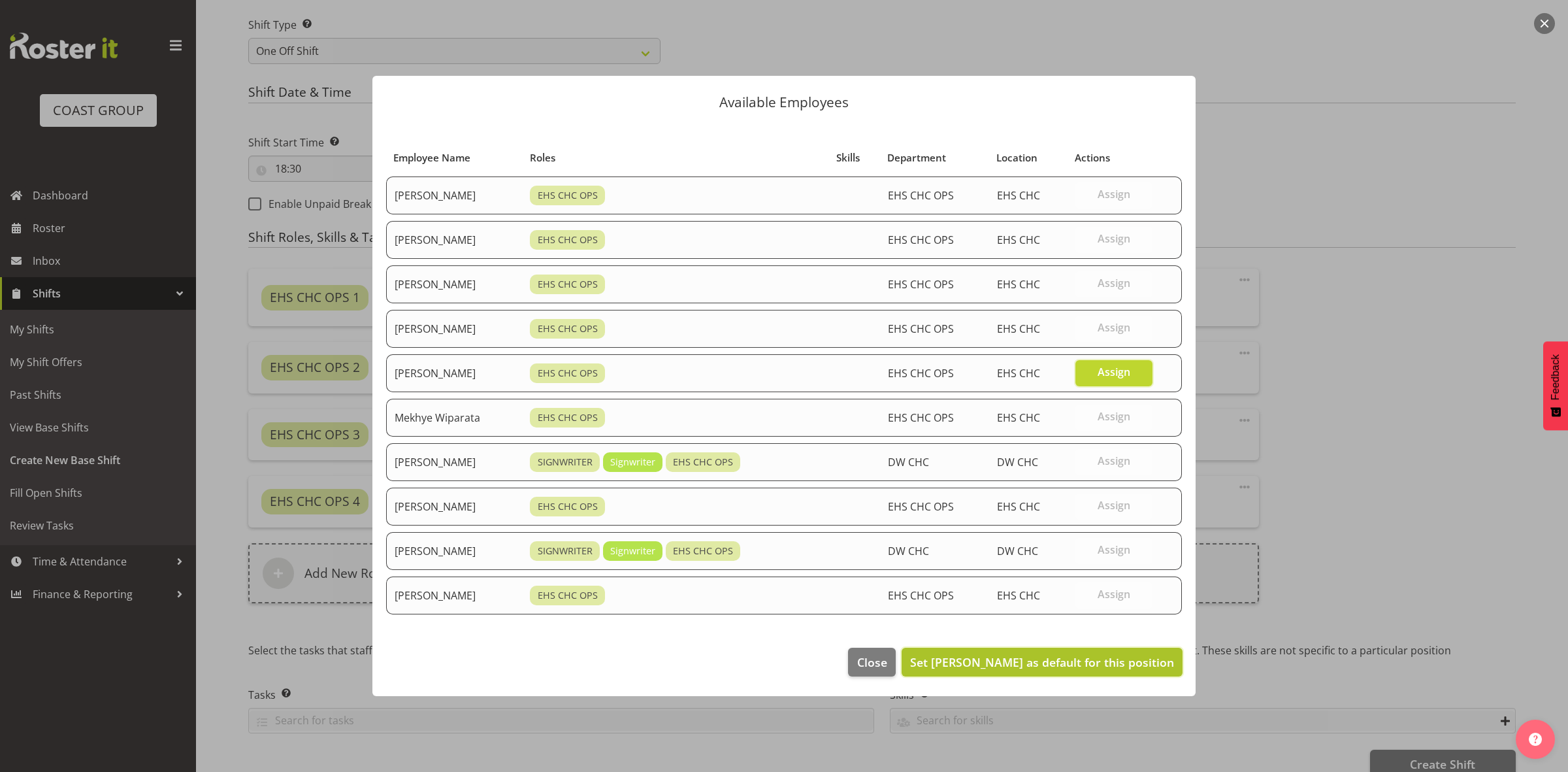
click at [1079, 662] on span "Set Martin Gorzeman as default for this position" at bounding box center [1041, 662] width 264 height 15
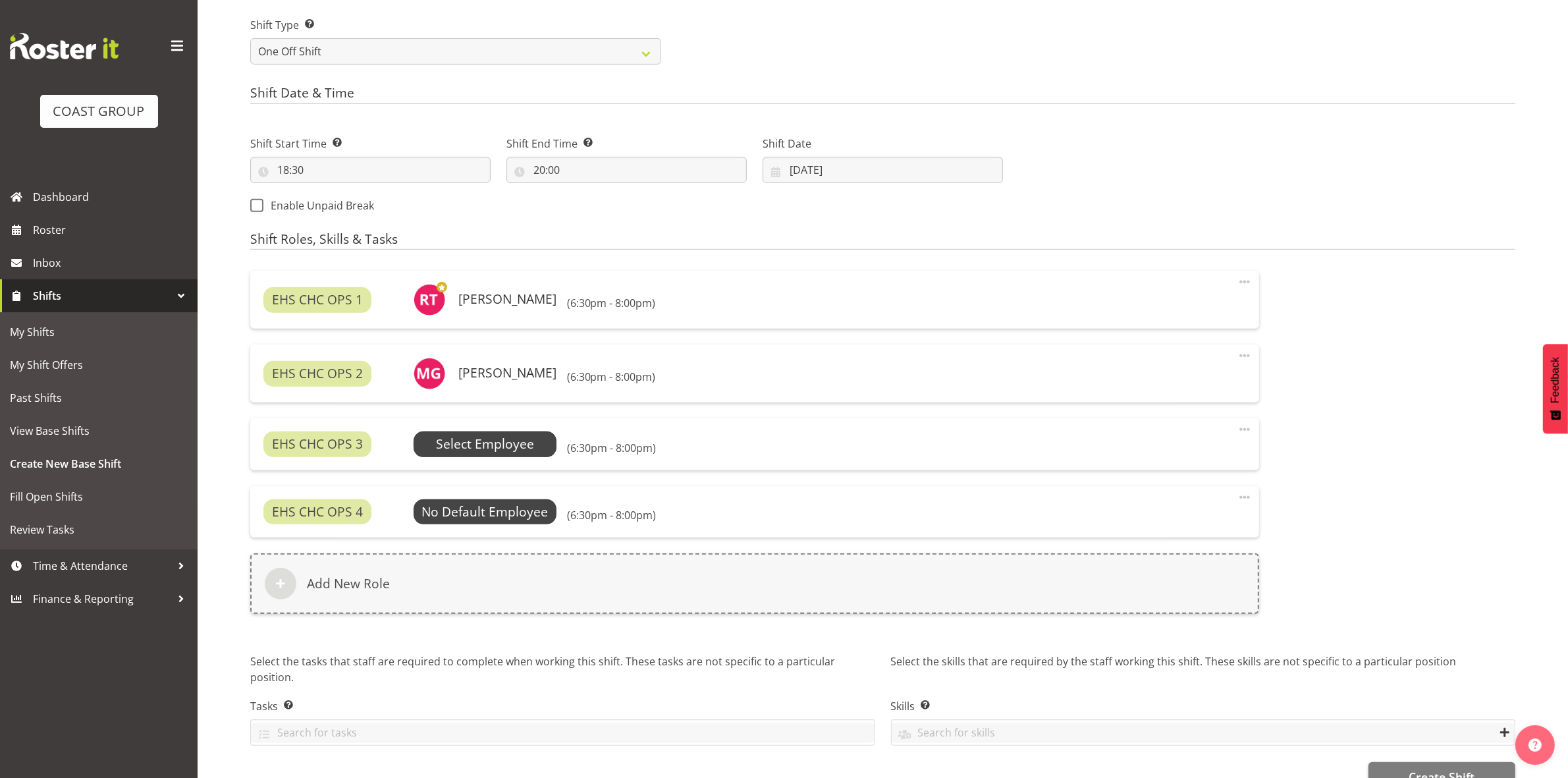
click at [534, 442] on span "Select Employee" at bounding box center [486, 444] width 143 height 25
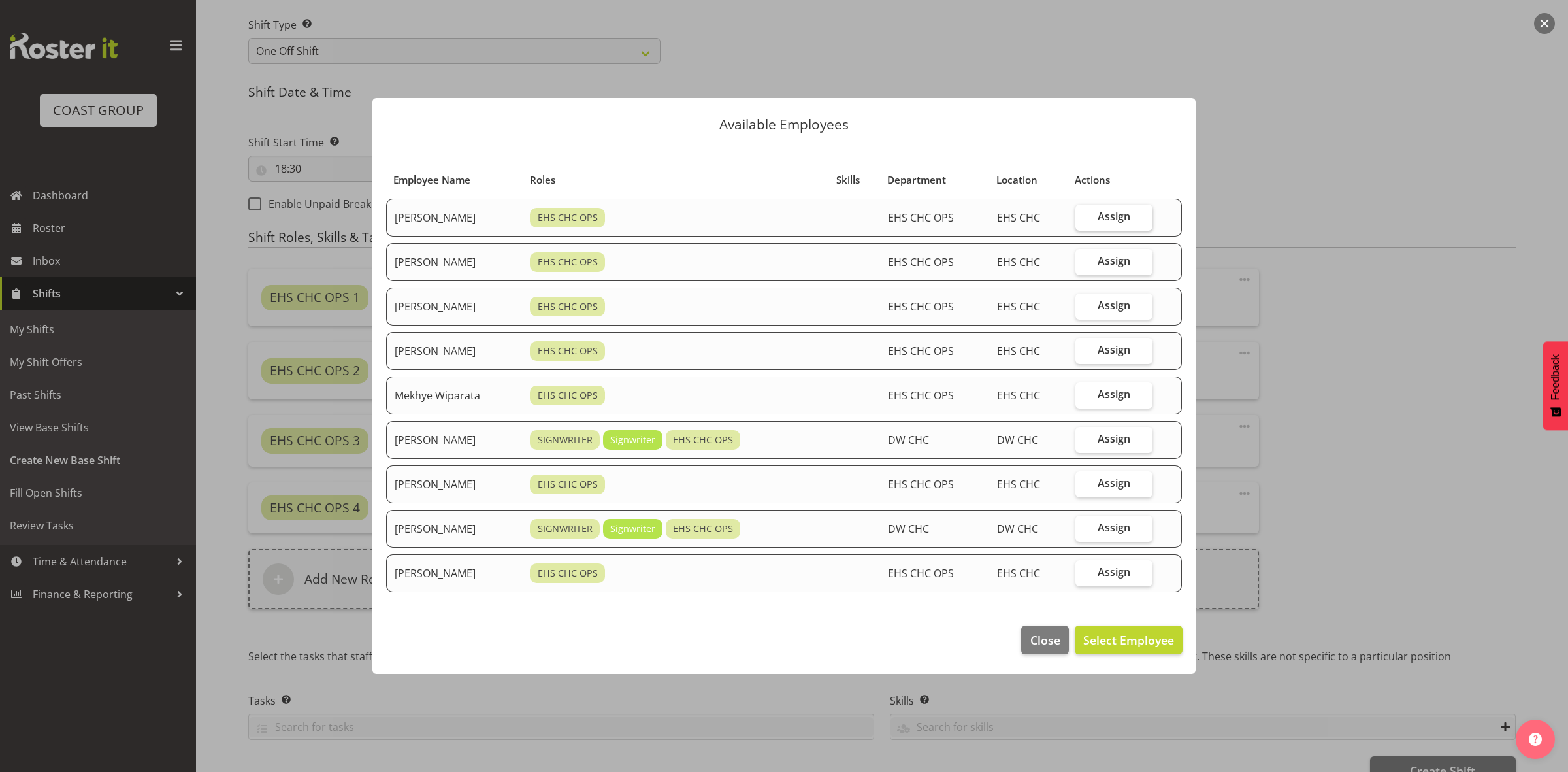
click at [1108, 210] on span "Assign" at bounding box center [1114, 216] width 32 height 13
click at [1084, 213] on input "Assign" at bounding box center [1079, 217] width 8 height 8
checkbox input "true"
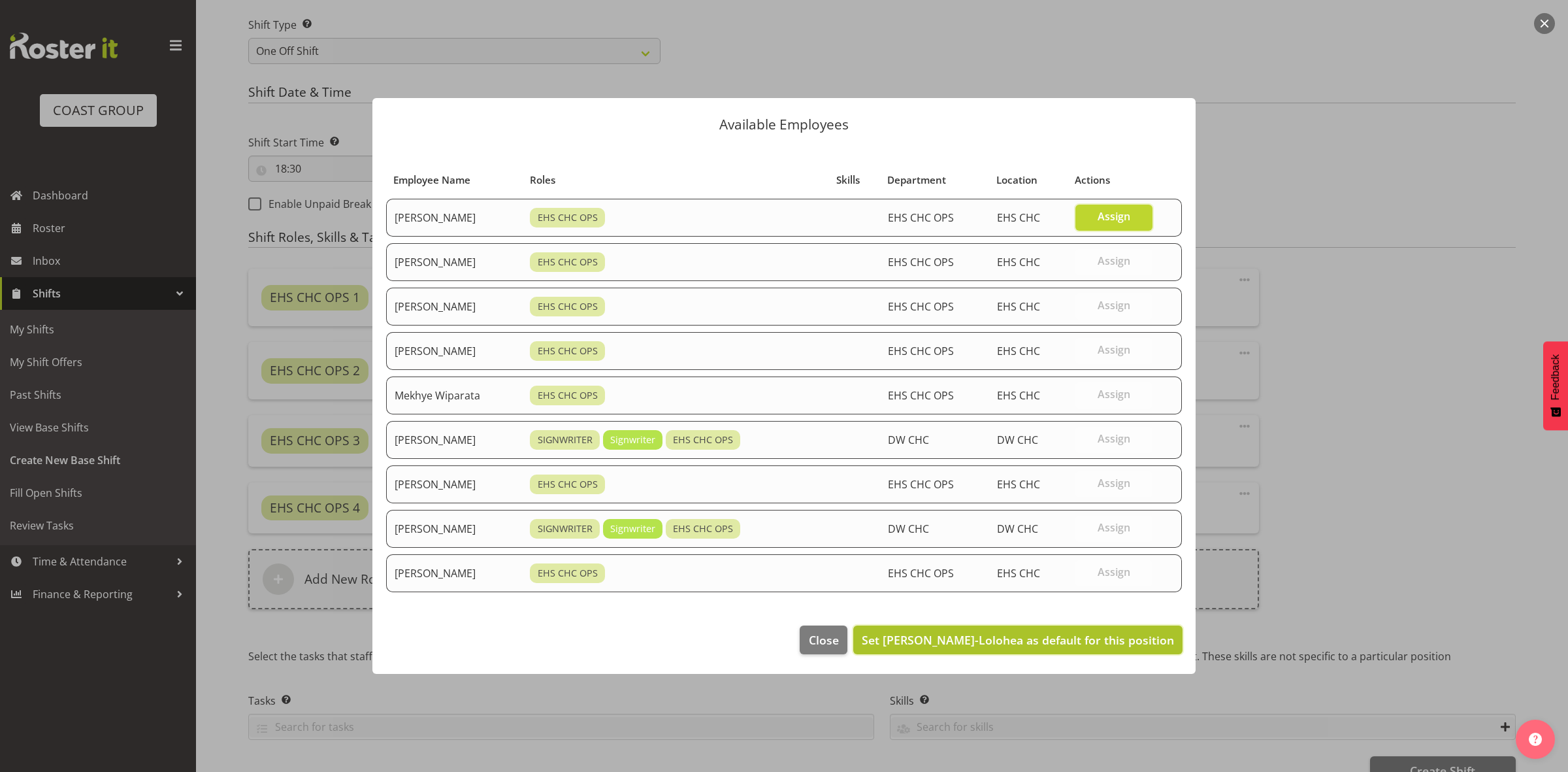
click at [1050, 641] on span "Set Aminio Fonongaloa-Lolohea as default for this position" at bounding box center [1017, 640] width 312 height 15
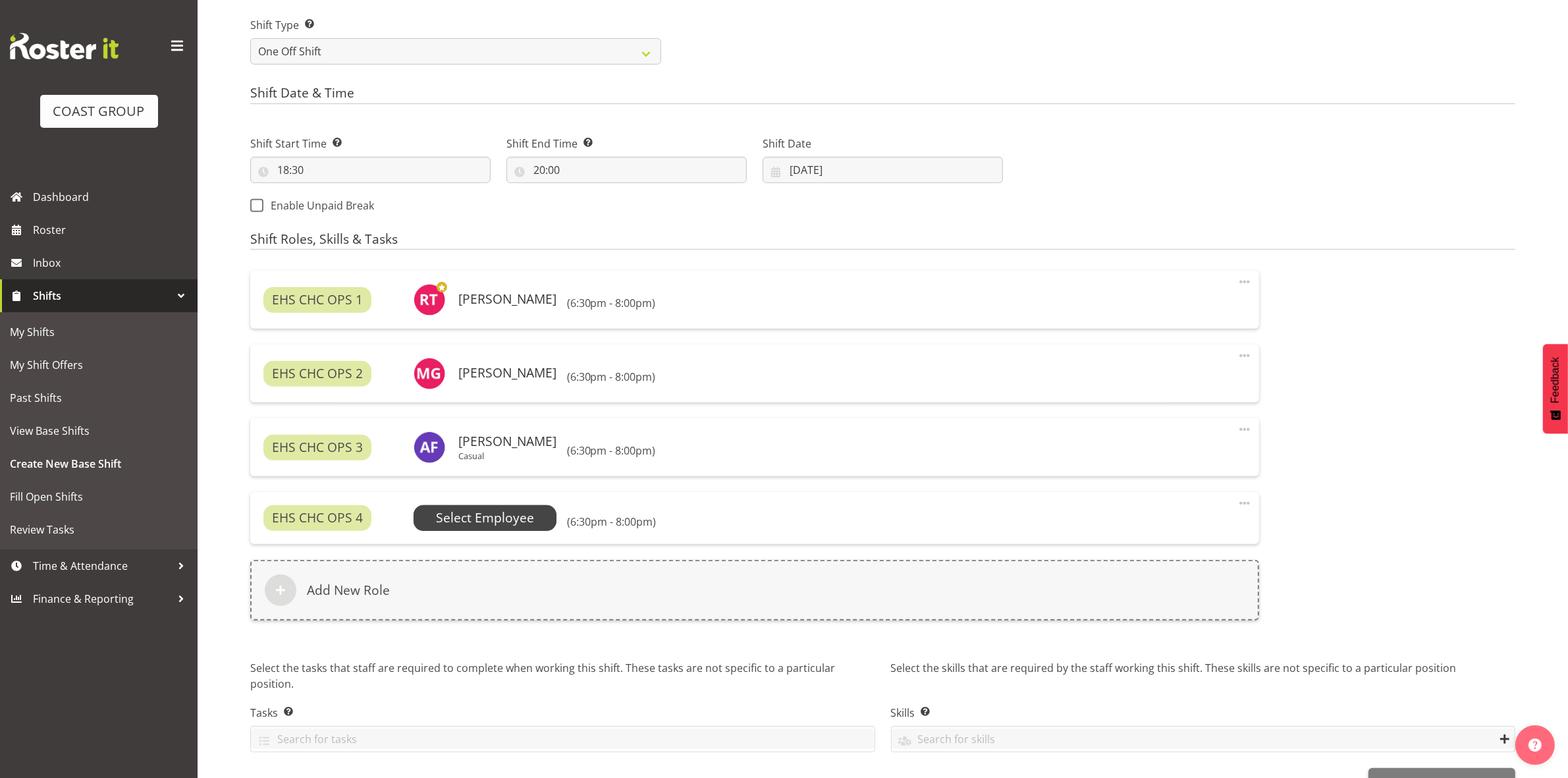
click at [499, 515] on span "Select Employee" at bounding box center [485, 517] width 98 height 19
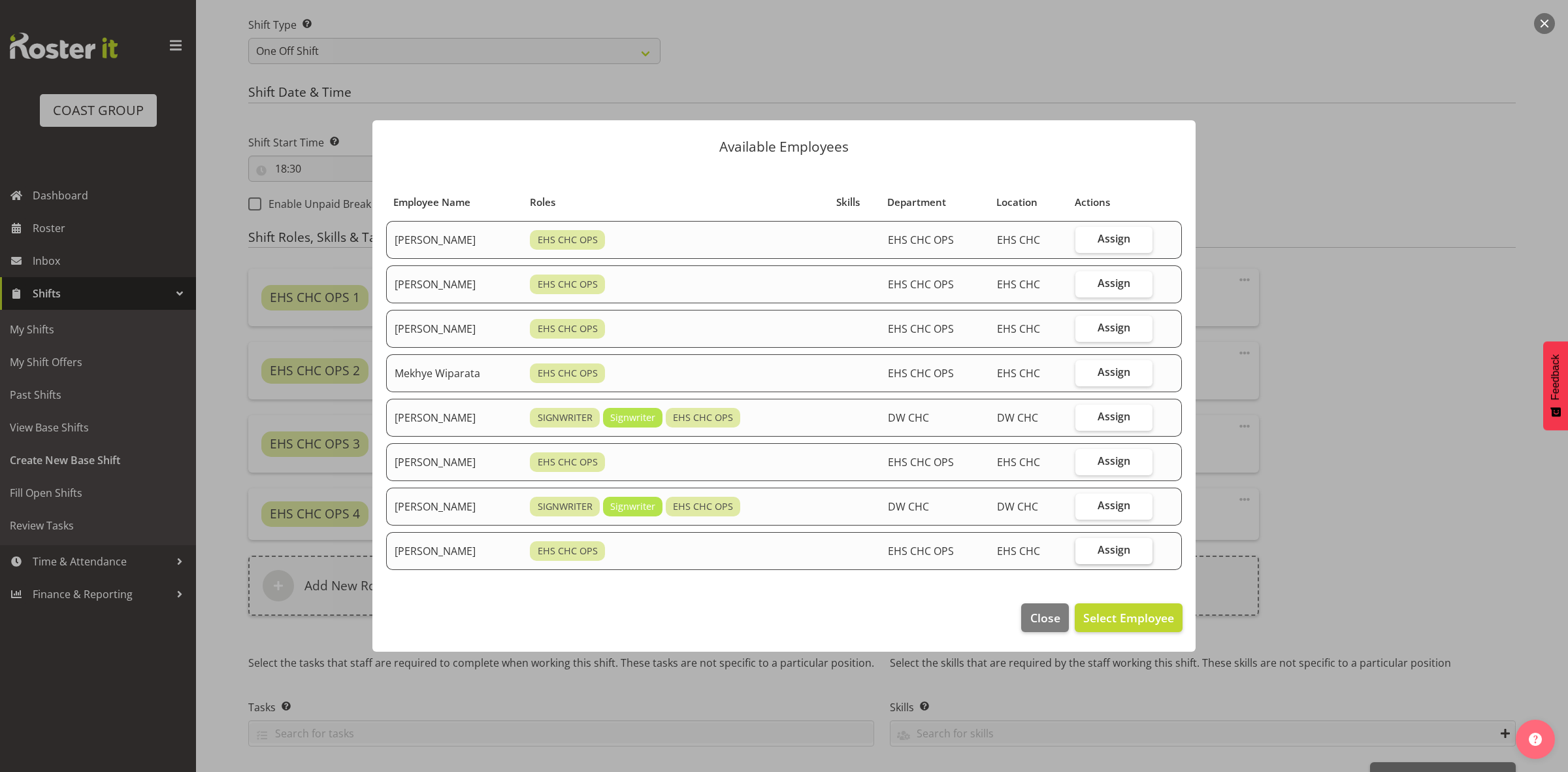
click at [1084, 554] on label "Assign" at bounding box center [1113, 551] width 77 height 26
click at [1084, 554] on input "Assign" at bounding box center [1079, 550] width 8 height 8
checkbox input "true"
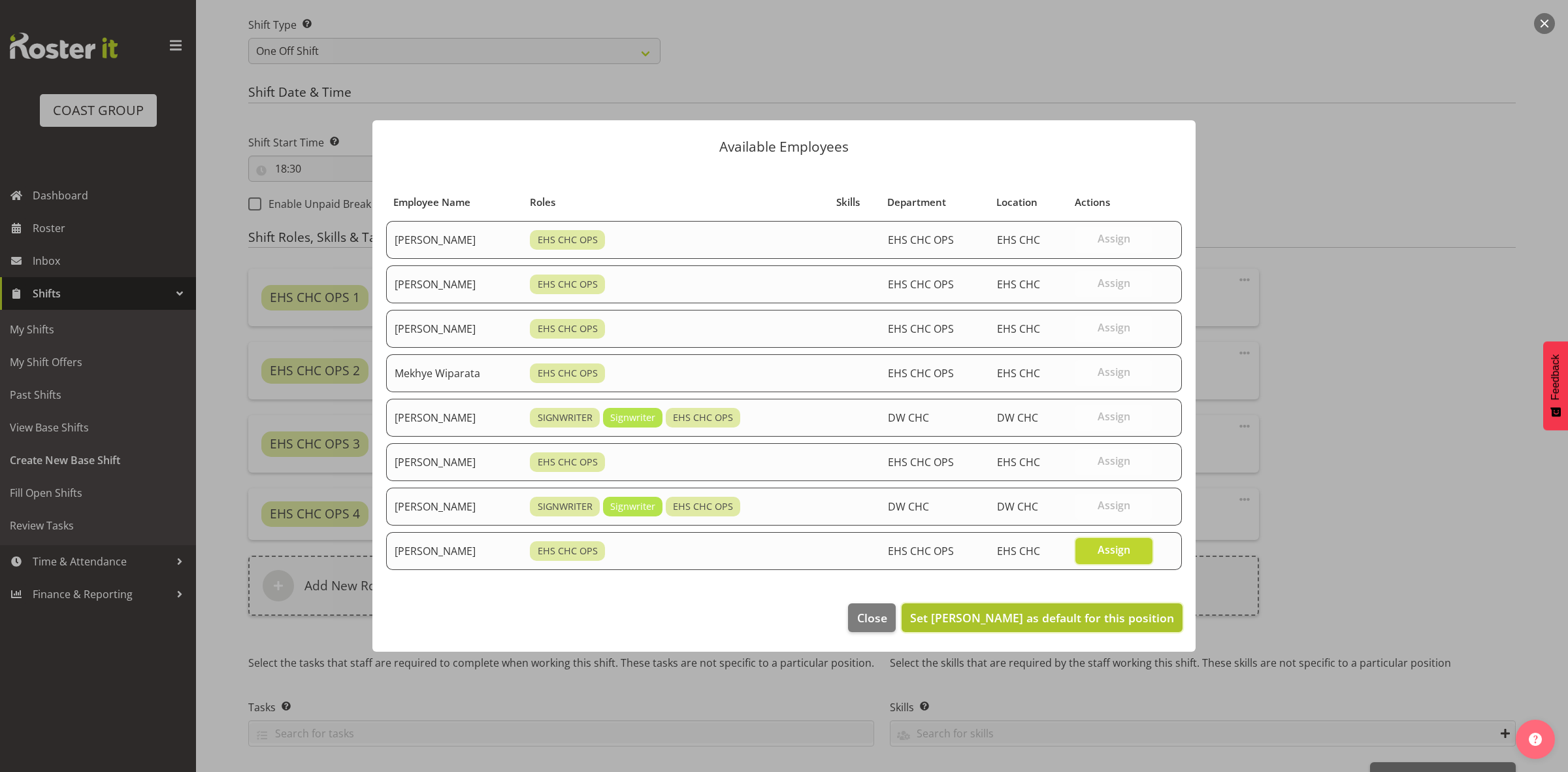
click at [1058, 625] on span "Set Zac Nimmo as default for this position" at bounding box center [1041, 618] width 264 height 15
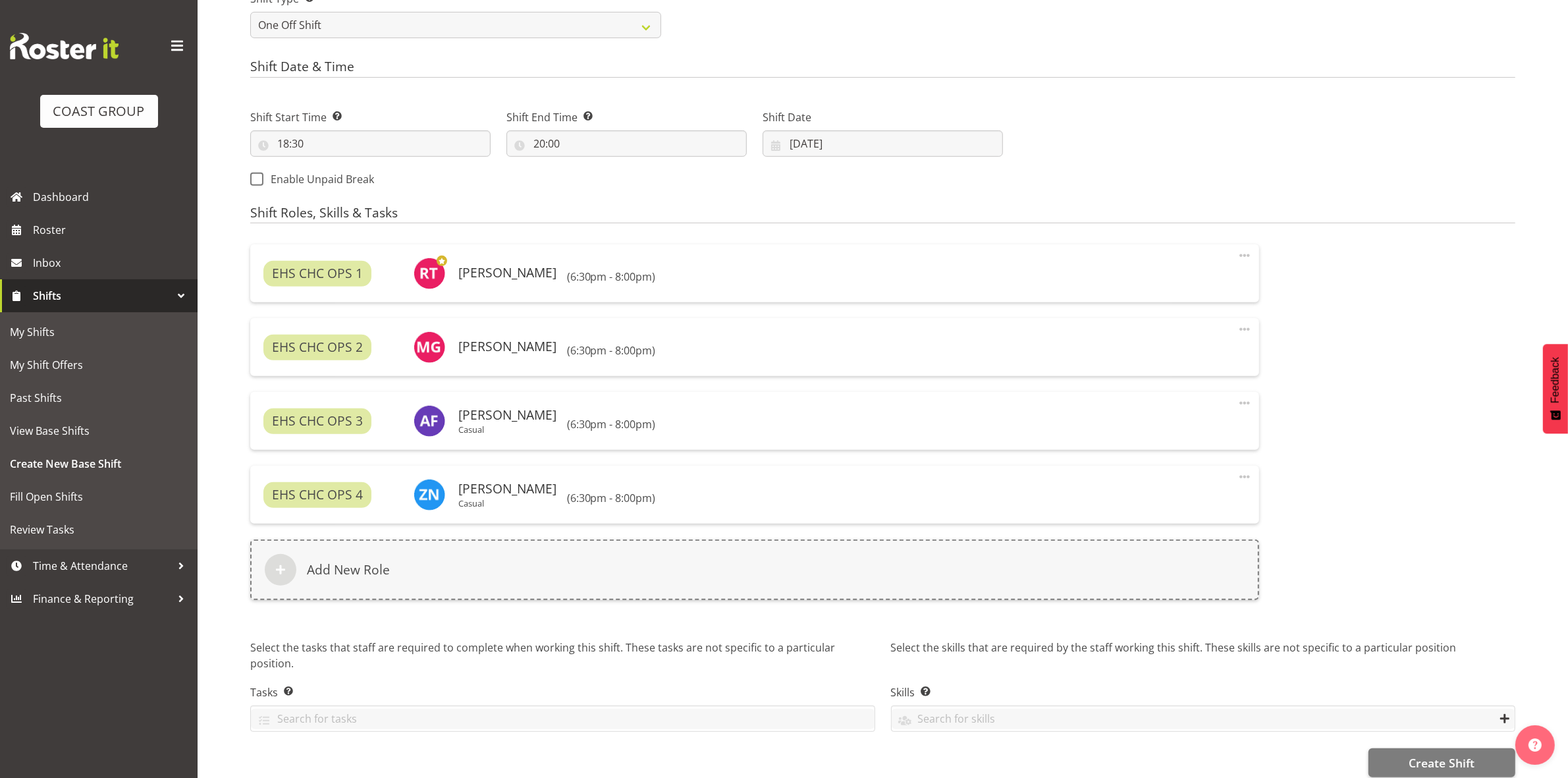
scroll to position [656, 0]
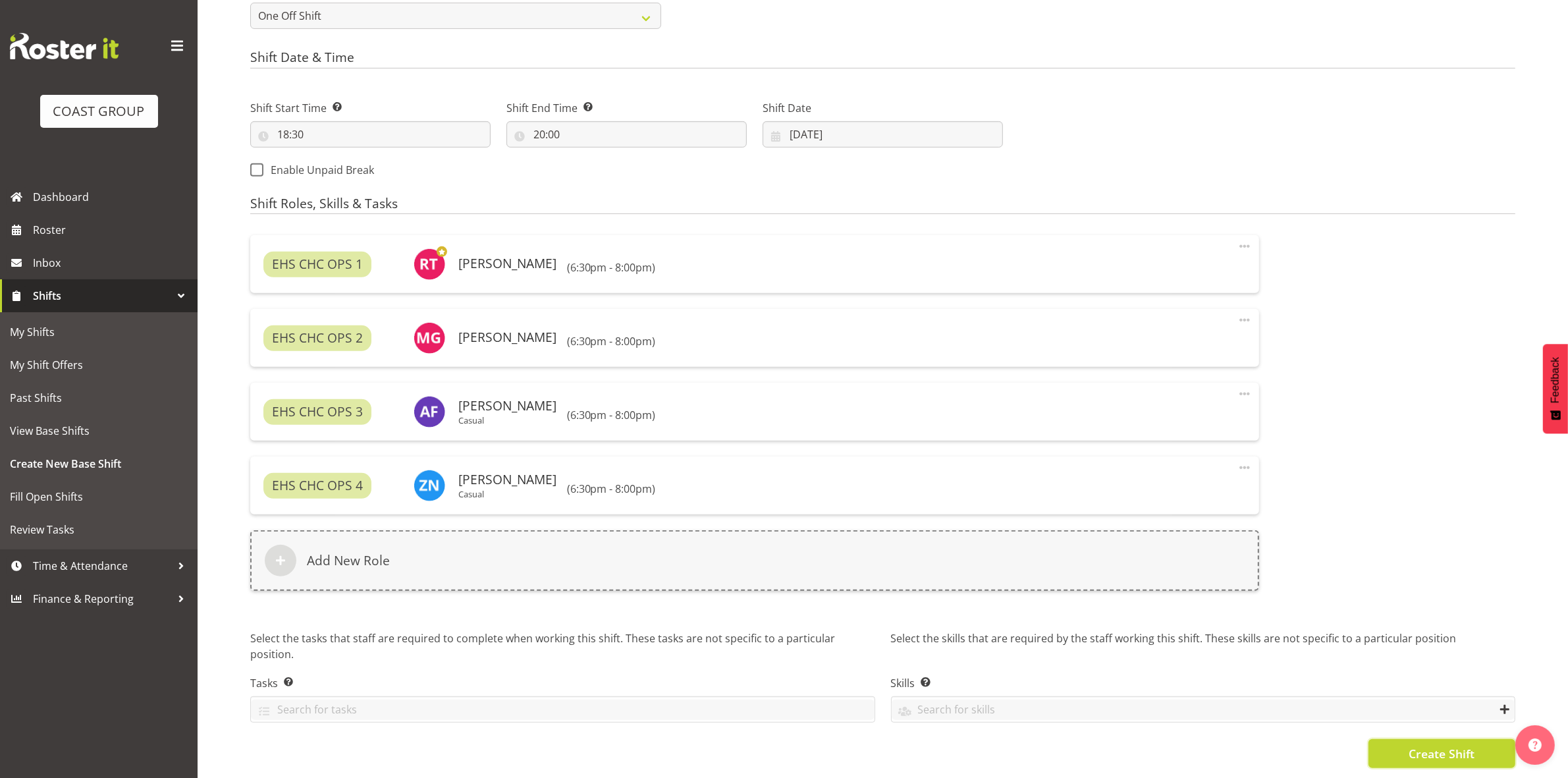
click at [1423, 745] on span "Create Shift" at bounding box center [1441, 753] width 66 height 17
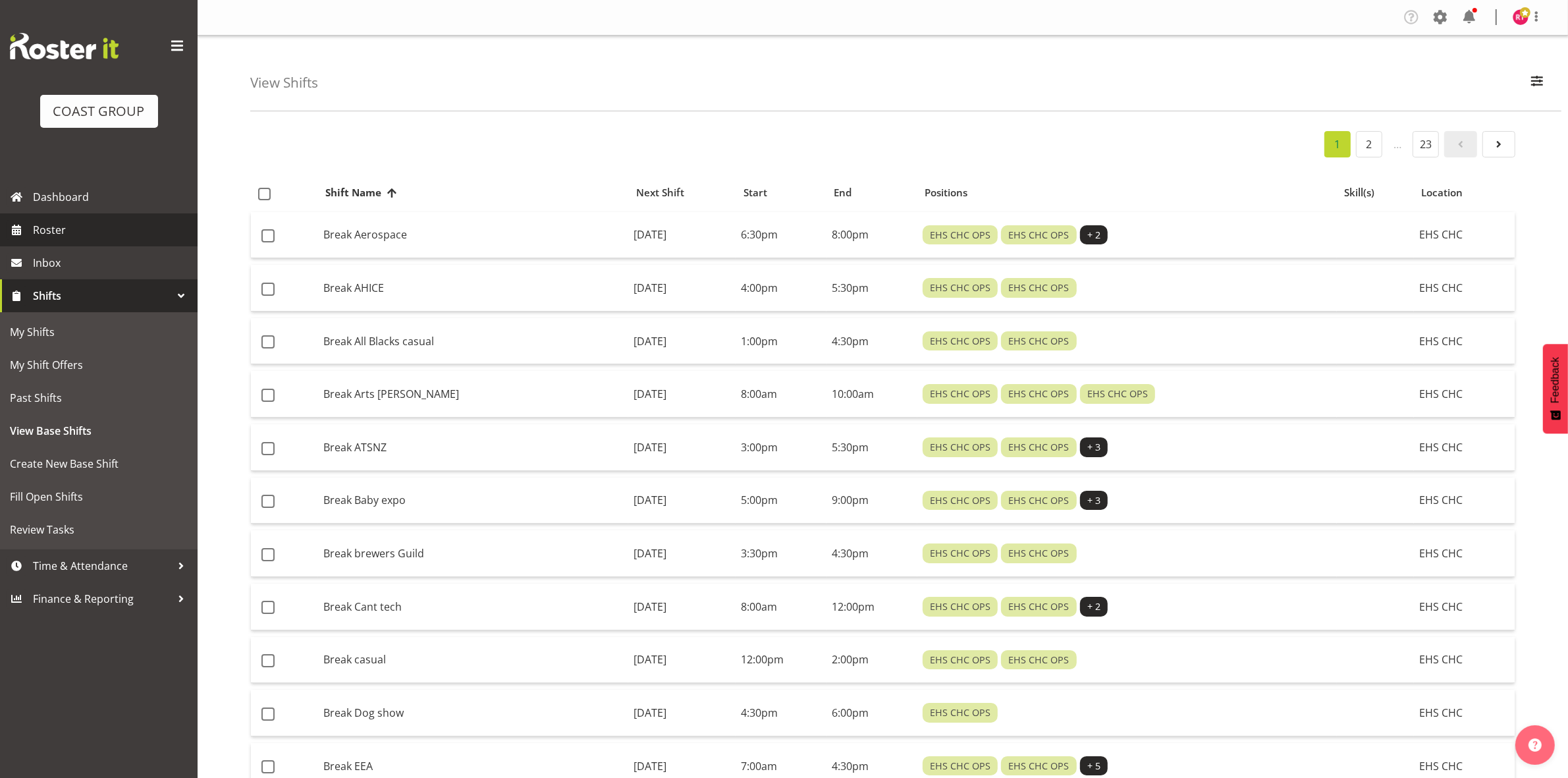
click at [79, 224] on span "Roster" at bounding box center [111, 230] width 158 height 20
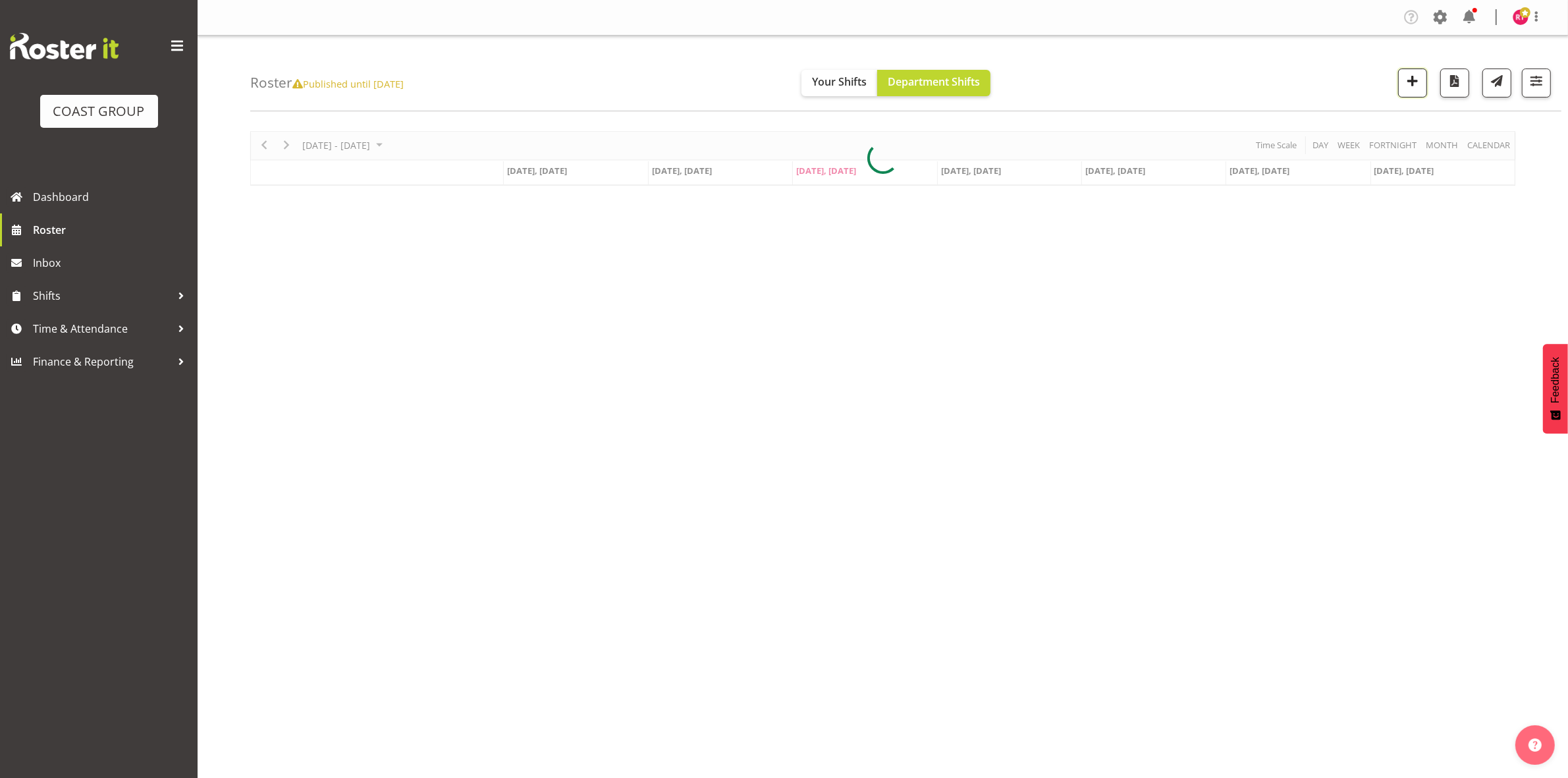
click at [1414, 83] on span "button" at bounding box center [1413, 81] width 17 height 17
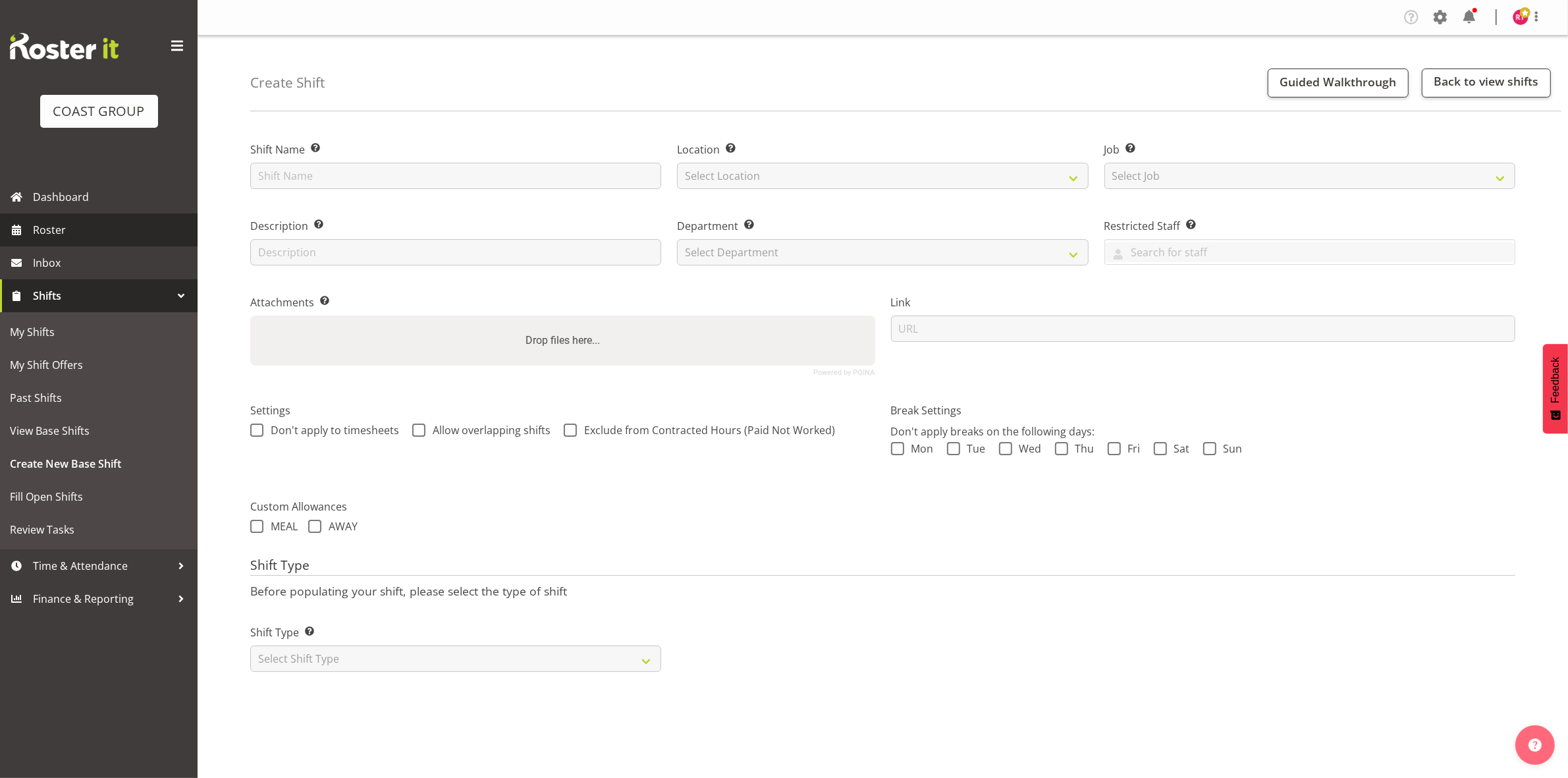
click at [57, 234] on span "Roster" at bounding box center [111, 230] width 158 height 20
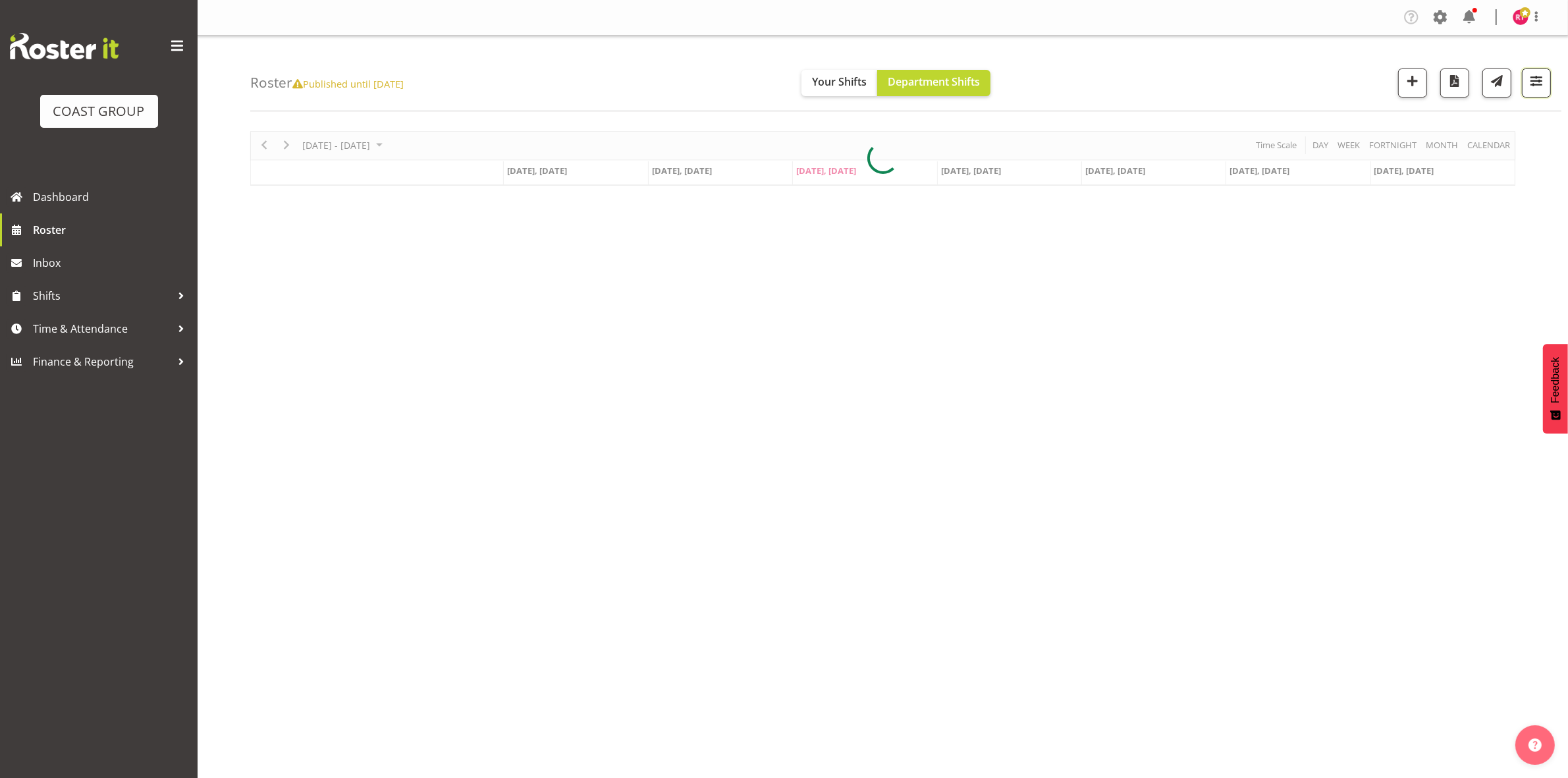
click at [1528, 82] on span "button" at bounding box center [1536, 81] width 17 height 17
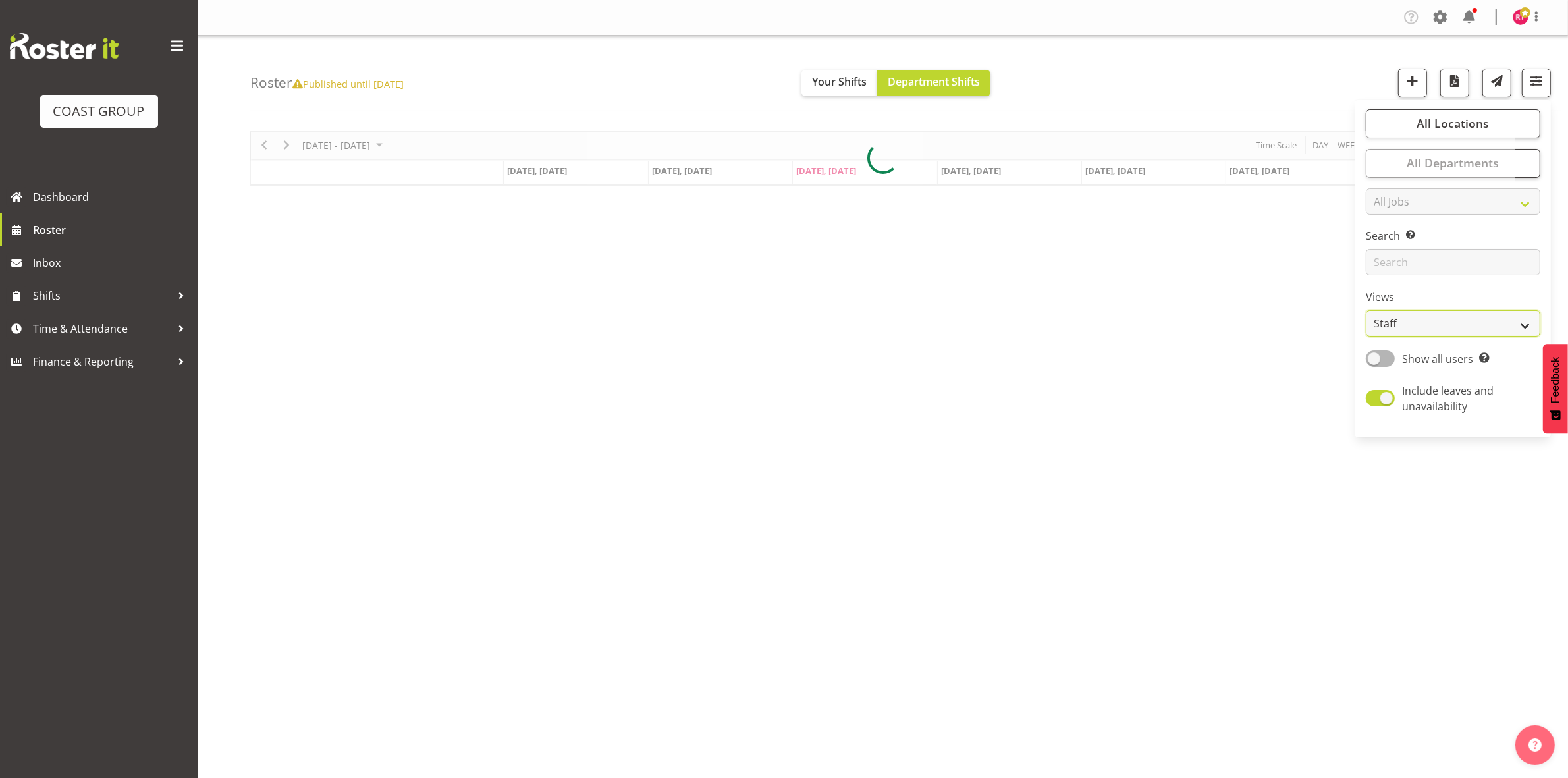
click at [1400, 319] on select "Staff Role Shift - Horizontal Shift - Vertical Staff - Location" at bounding box center [1453, 323] width 175 height 26
select select "shift"
click at [1366, 310] on select "Staff Role Shift - Horizontal Shift - Vertical Staff - Location" at bounding box center [1453, 323] width 175 height 26
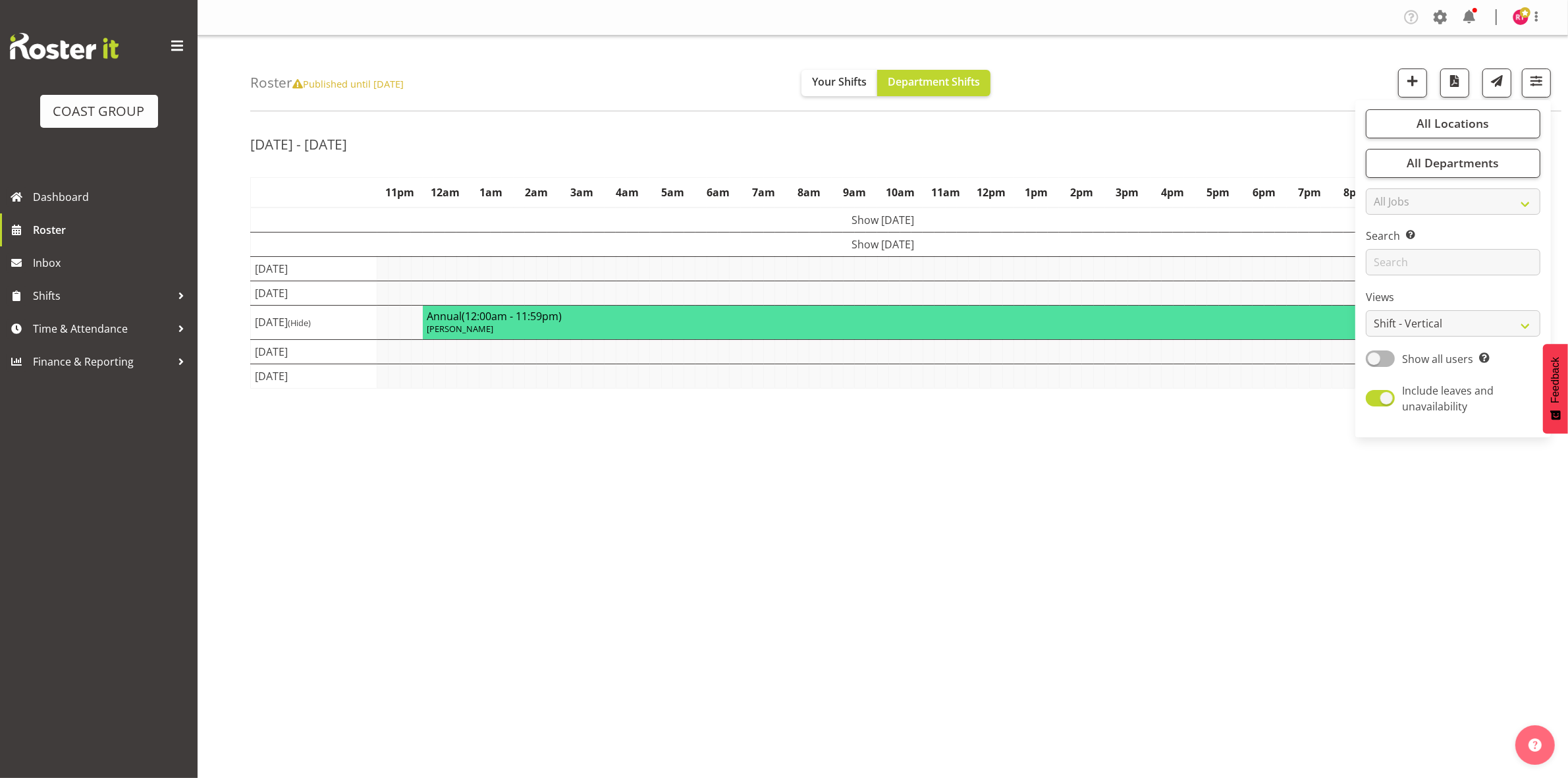
click at [1120, 130] on div "[DATE] - [DATE] [DATE] - [DATE] [DATE] Day Week Fortnight Month calendar Month …" at bounding box center [909, 385] width 1317 height 527
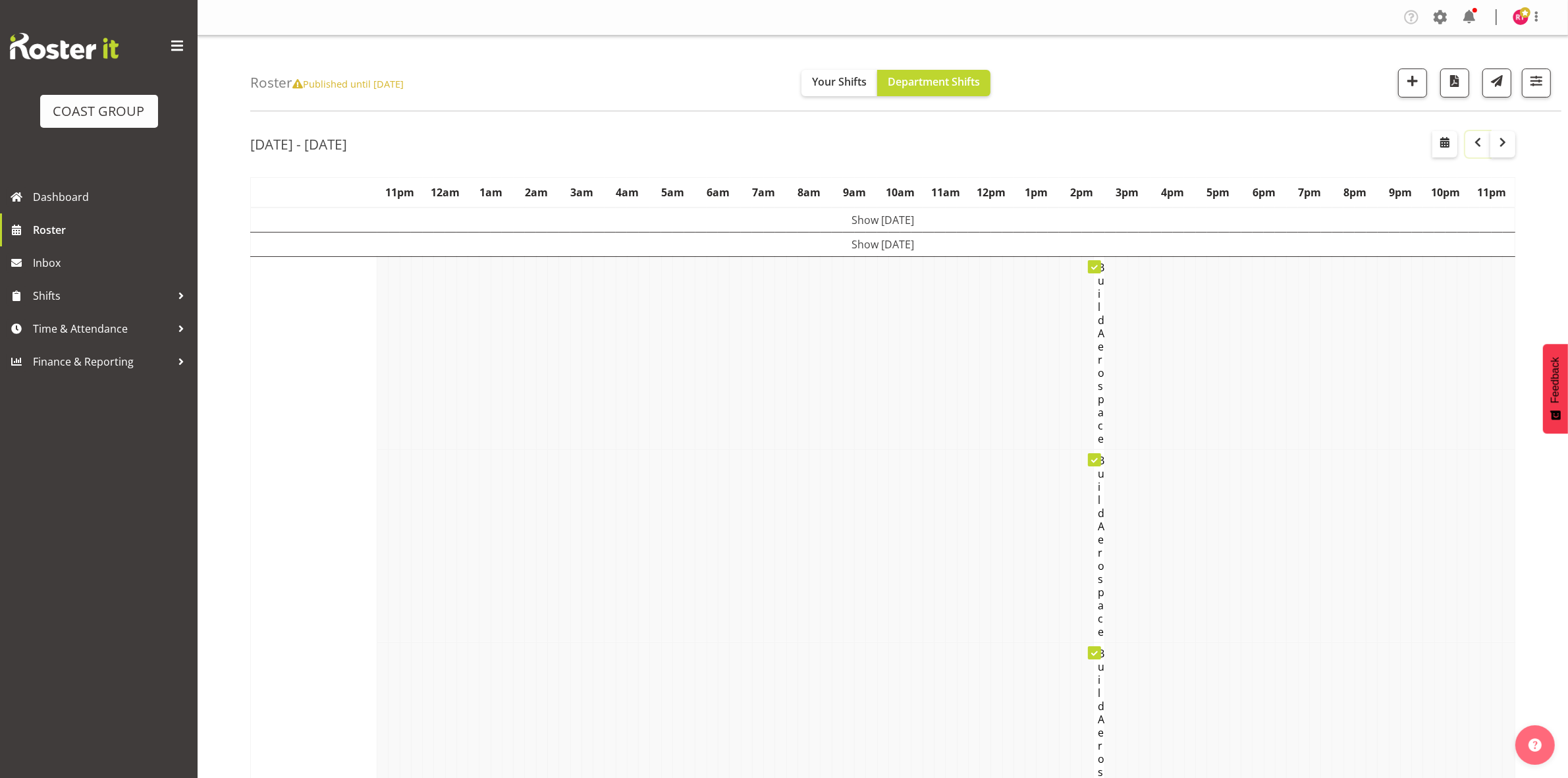
click at [1486, 146] on button "button" at bounding box center [1477, 144] width 25 height 26
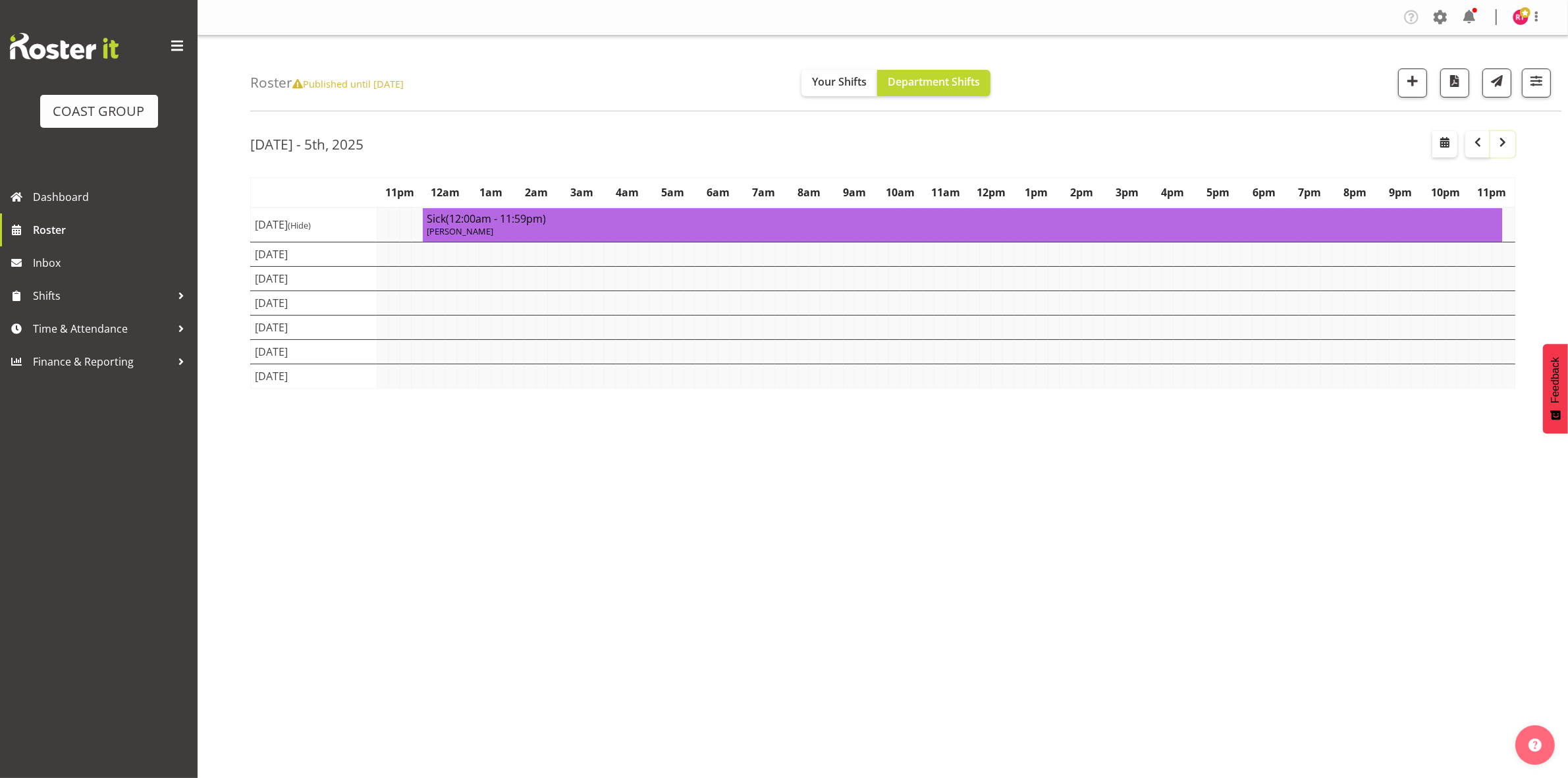
click at [1503, 146] on span "button" at bounding box center [1503, 142] width 16 height 16
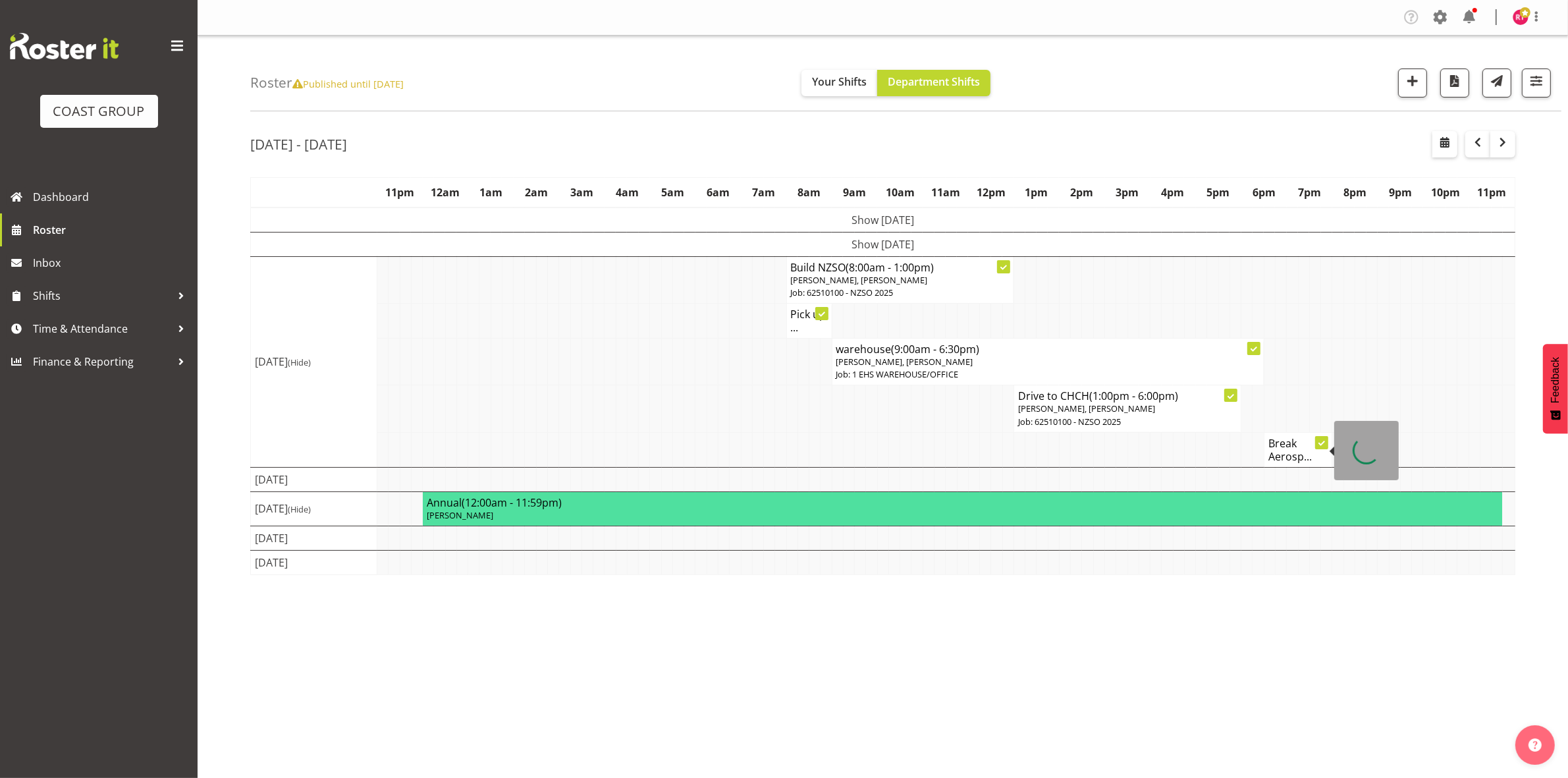
click at [1285, 456] on h4 "Break Aerosp..." at bounding box center [1298, 449] width 60 height 26
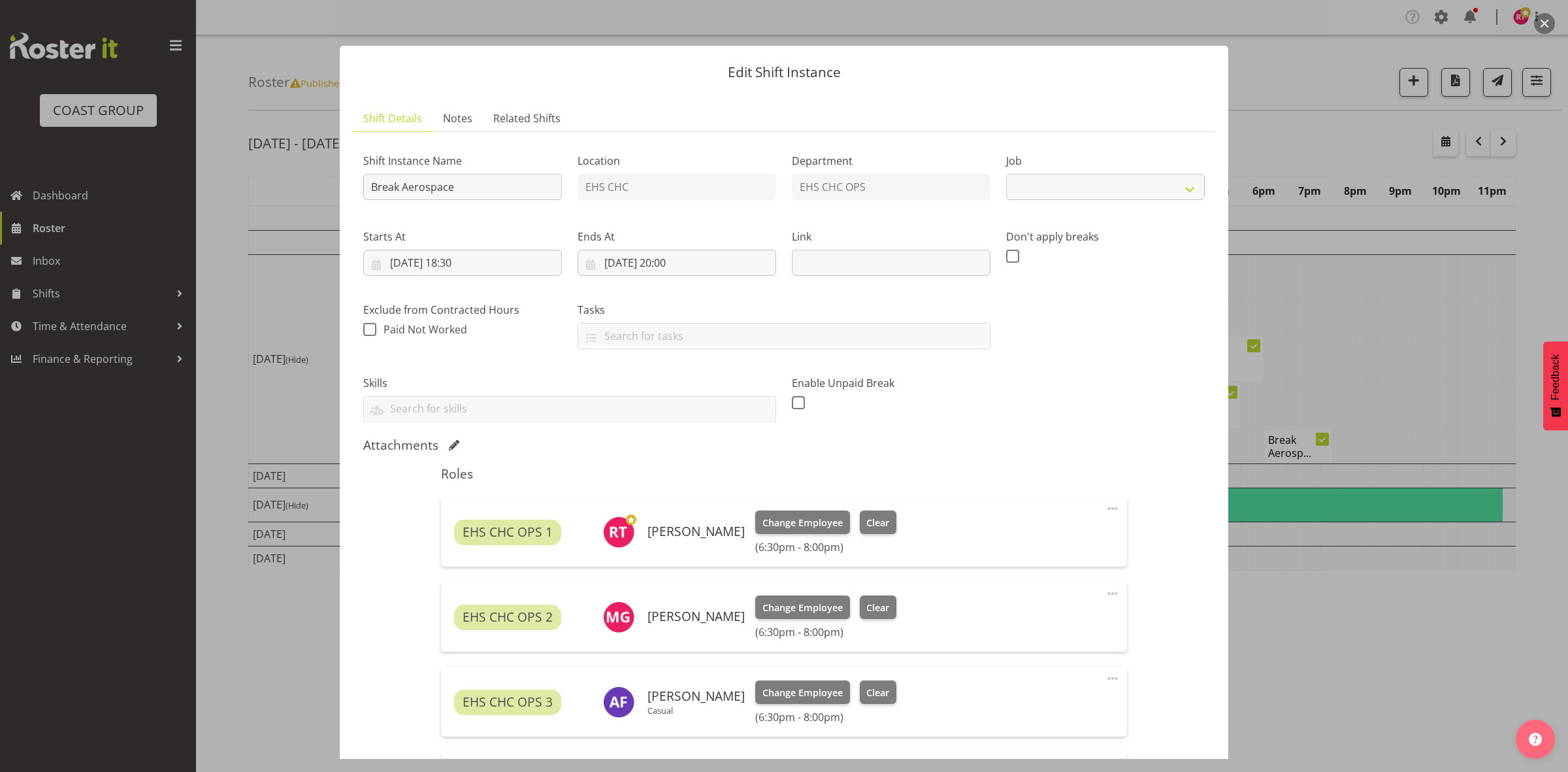
select select "9901"
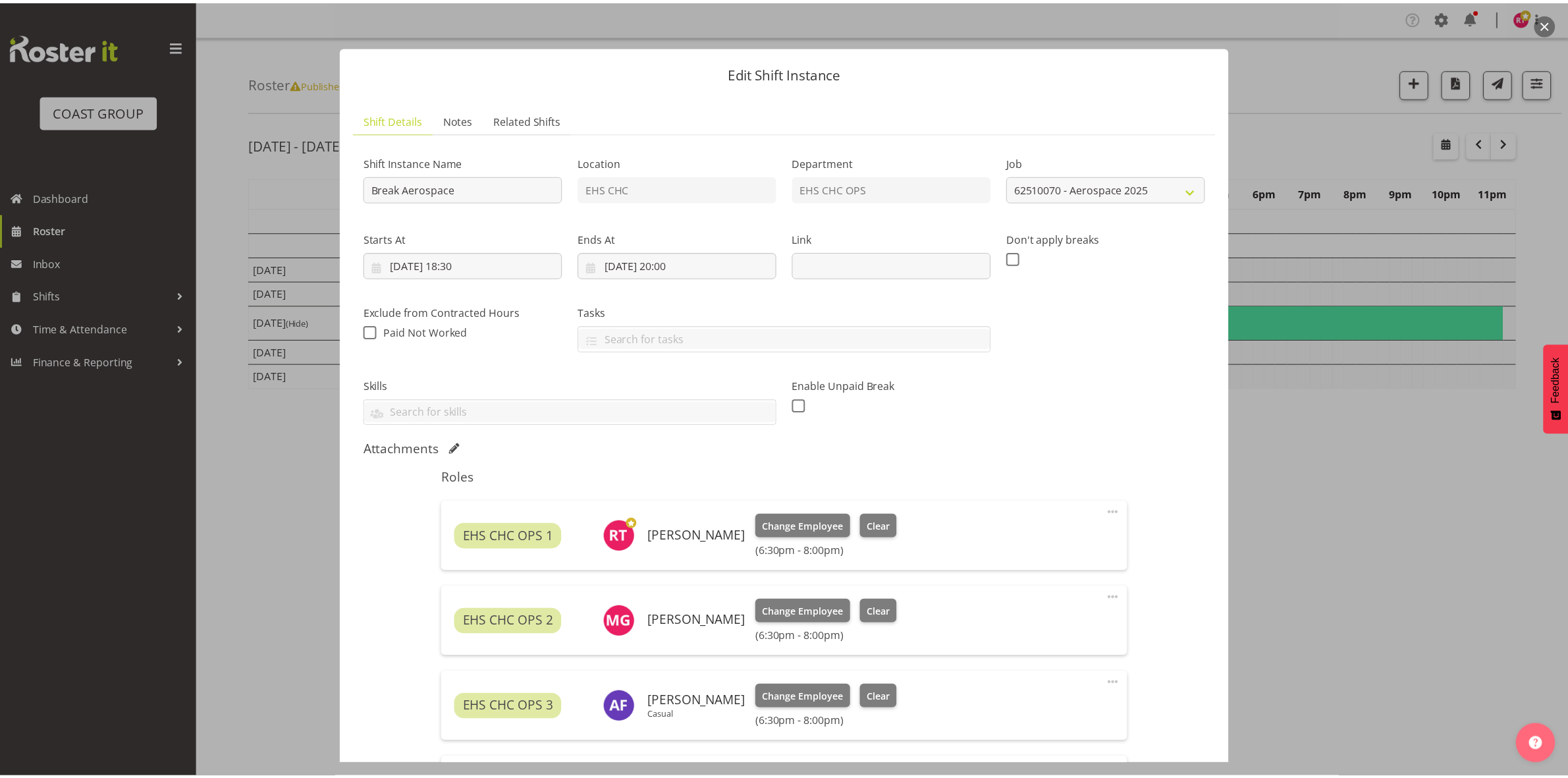
scroll to position [241, 0]
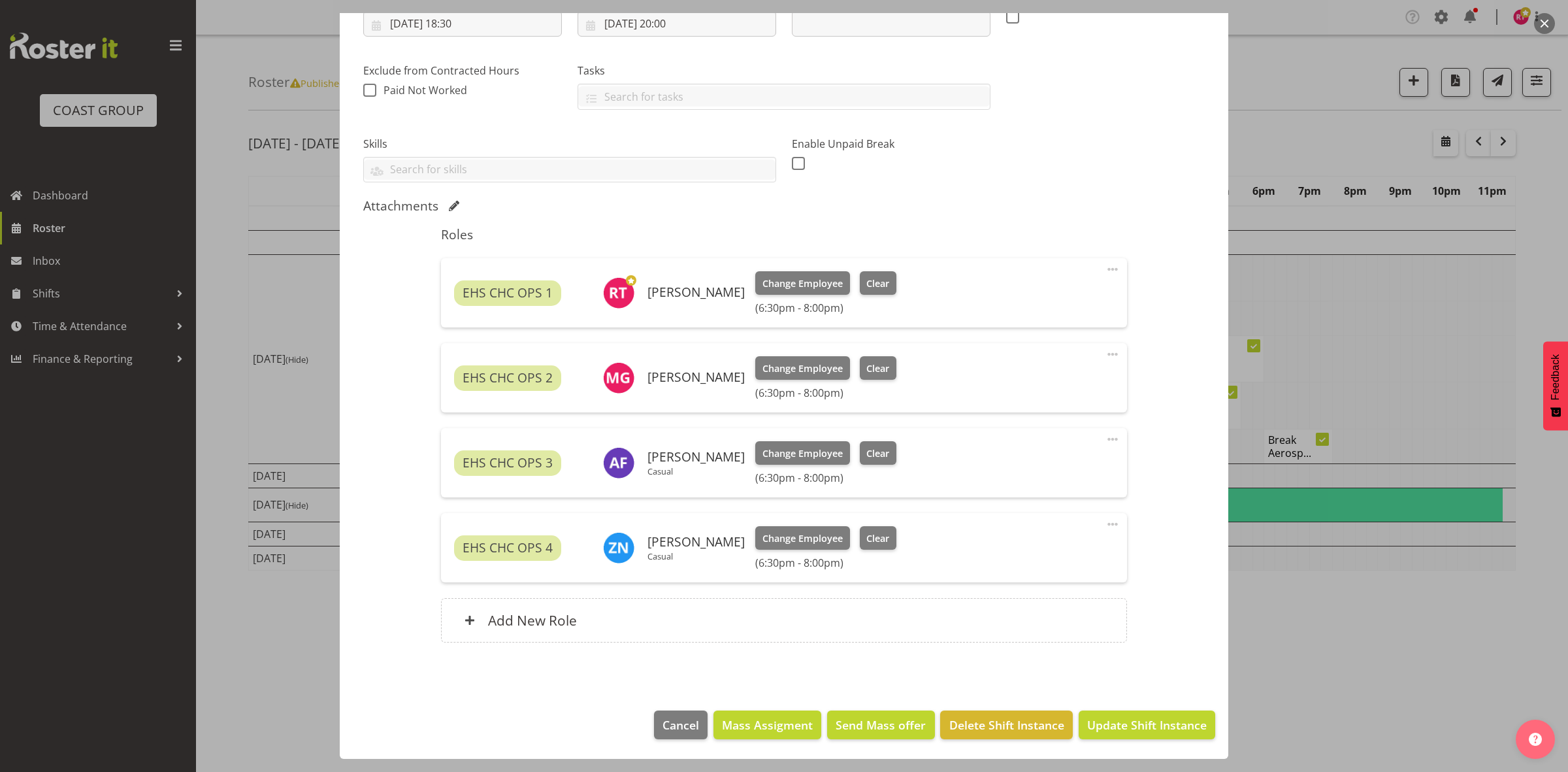
click at [1105, 350] on span at bounding box center [1112, 354] width 15 height 15
click at [1017, 340] on div "Roles EHS CHC OPS 1 Reuben Bowe Change Employee Clear (6:30pm - 8:00pm) Edit Co…" at bounding box center [783, 438] width 701 height 439
click at [1105, 431] on span at bounding box center [1112, 439] width 15 height 15
click at [1026, 471] on link "Edit" at bounding box center [1058, 468] width 125 height 23
select select "9"
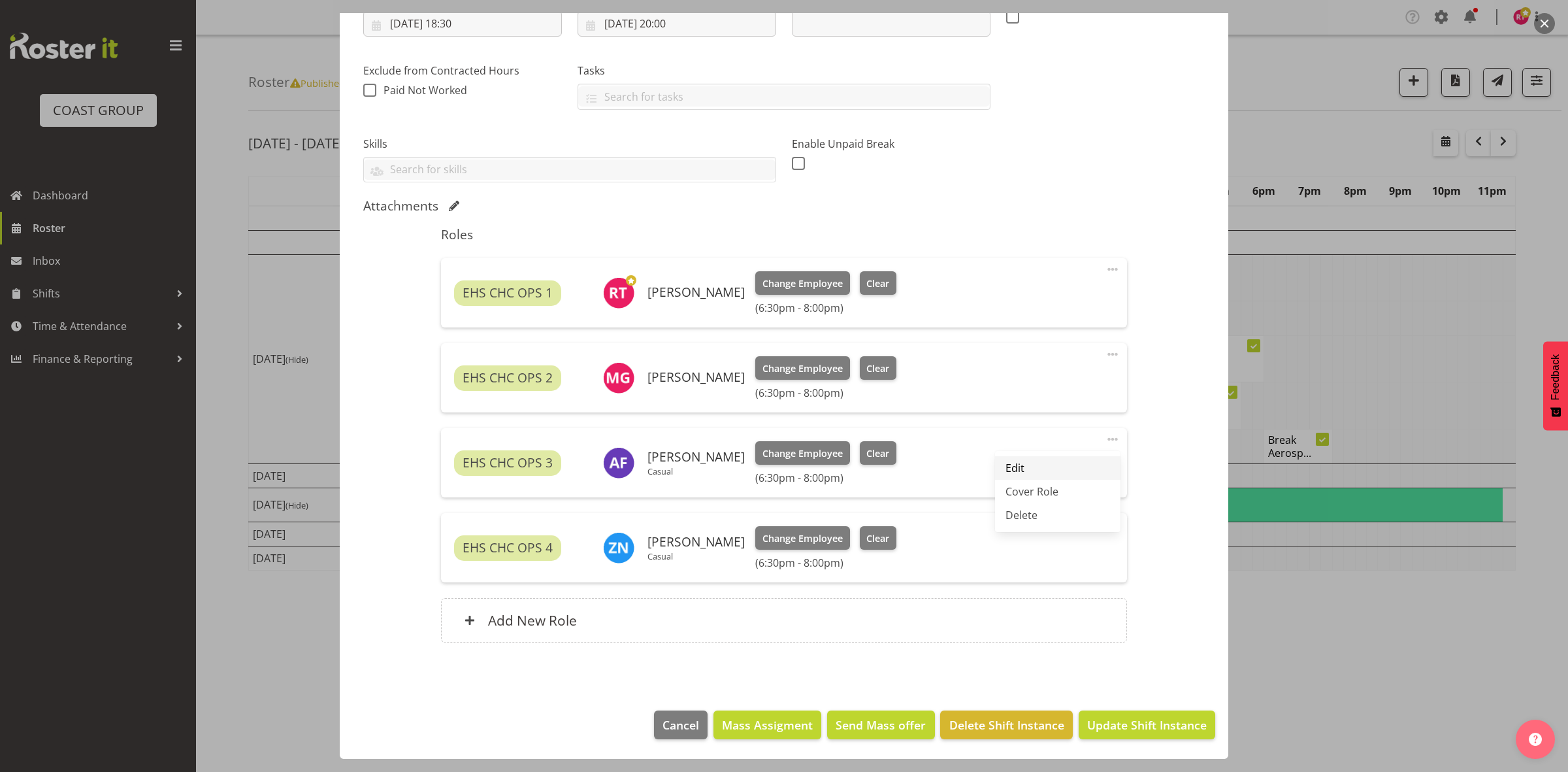
select select "2025"
select select "20"
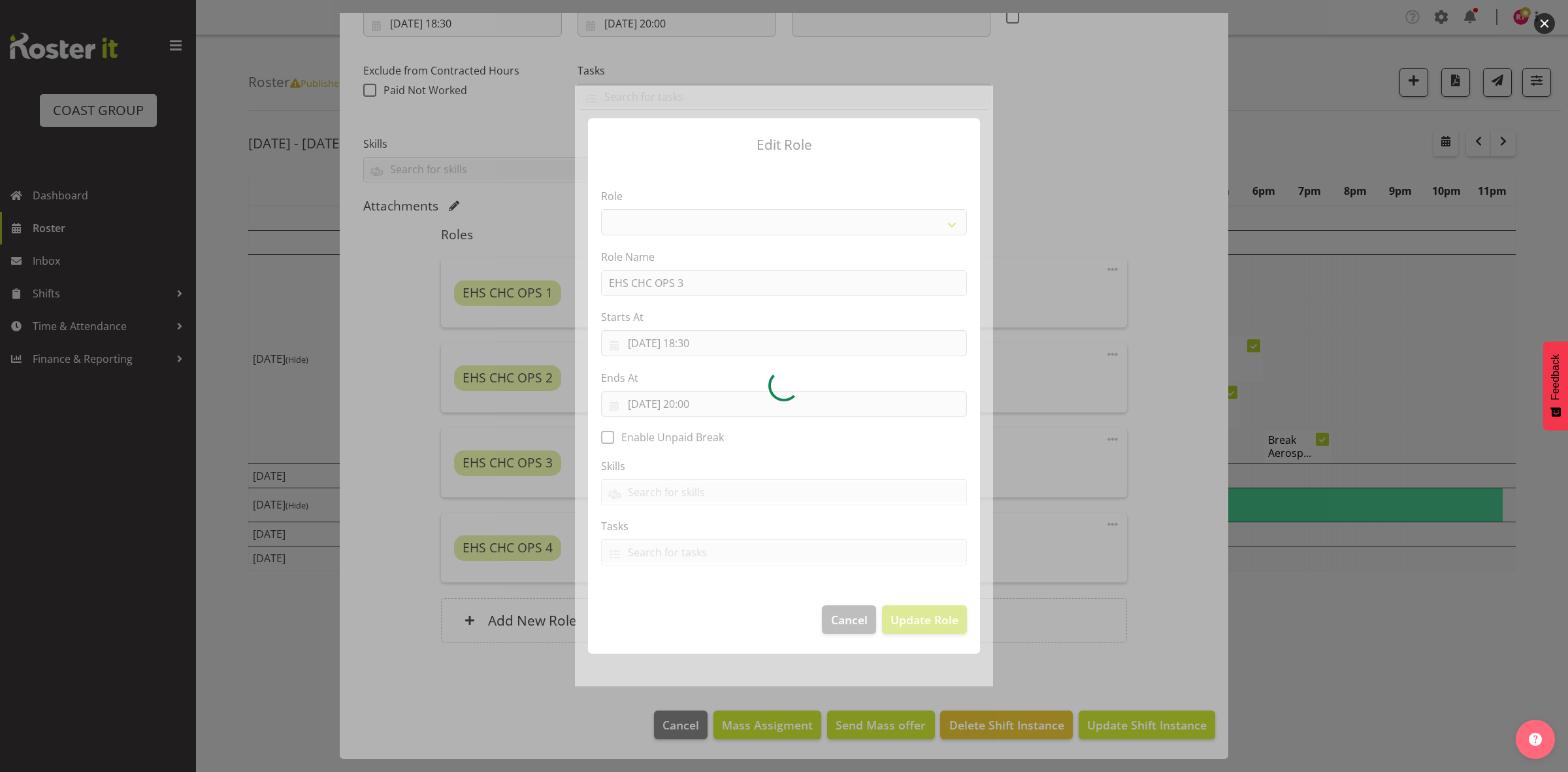
select select "192"
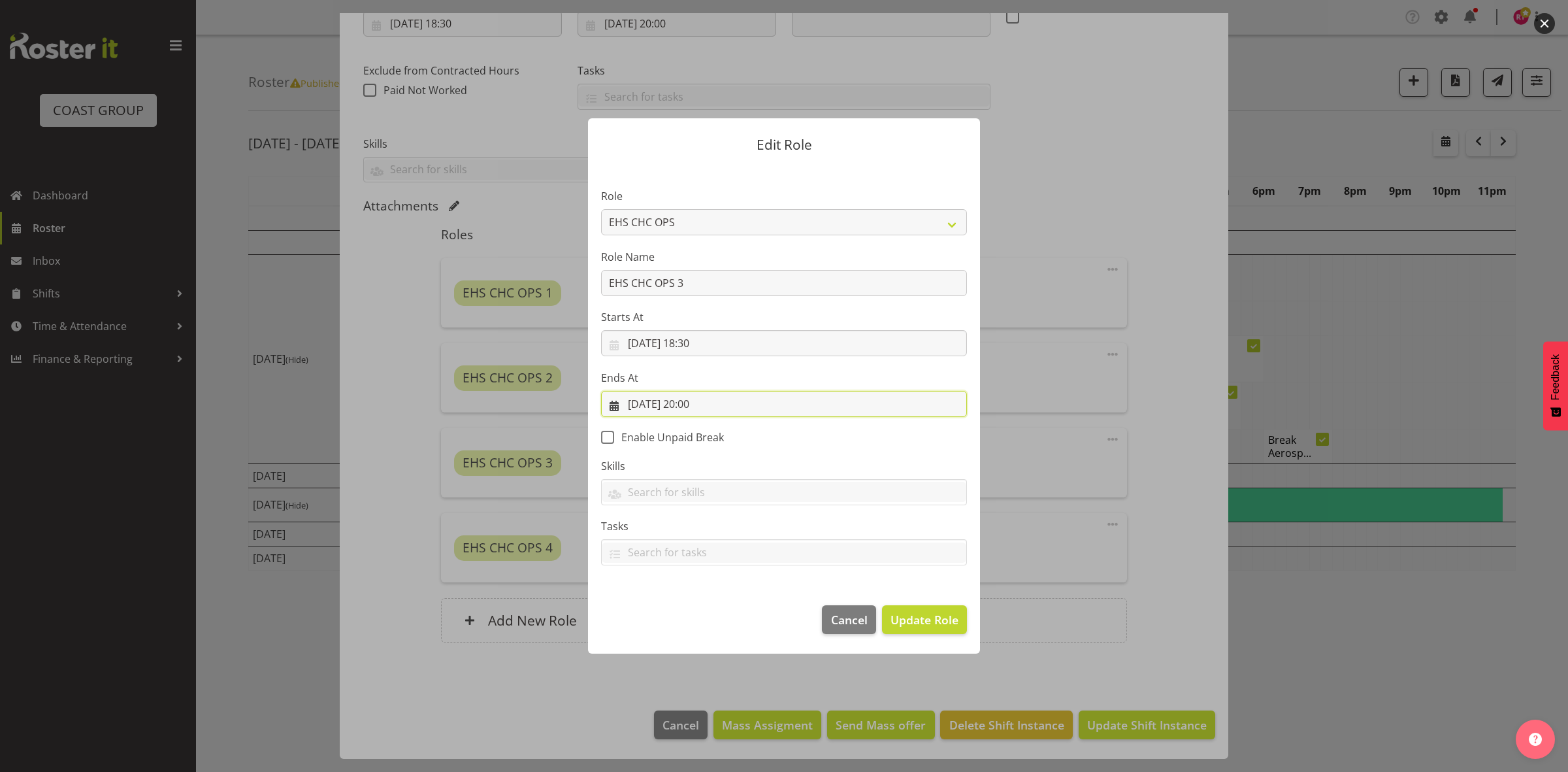
click at [696, 404] on input "08/10/2025, 20:00" at bounding box center [784, 404] width 366 height 26
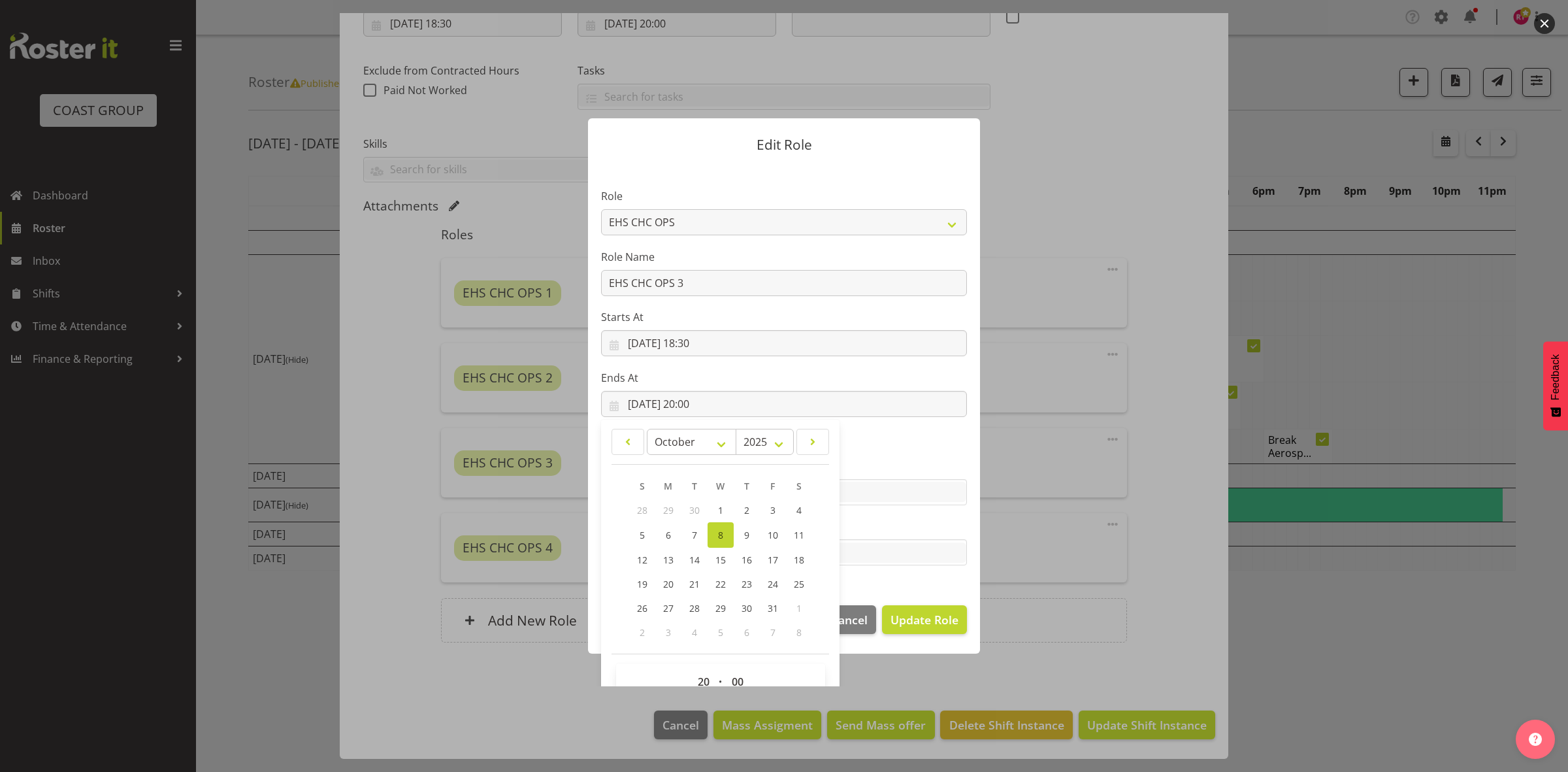
click at [891, 452] on section "Role ACCOUNT MANAGER ACCOUNT MANAGER DW ACCOUNTS AKL DIANNA VEHICLES AKL RYMER …" at bounding box center [784, 378] width 392 height 428
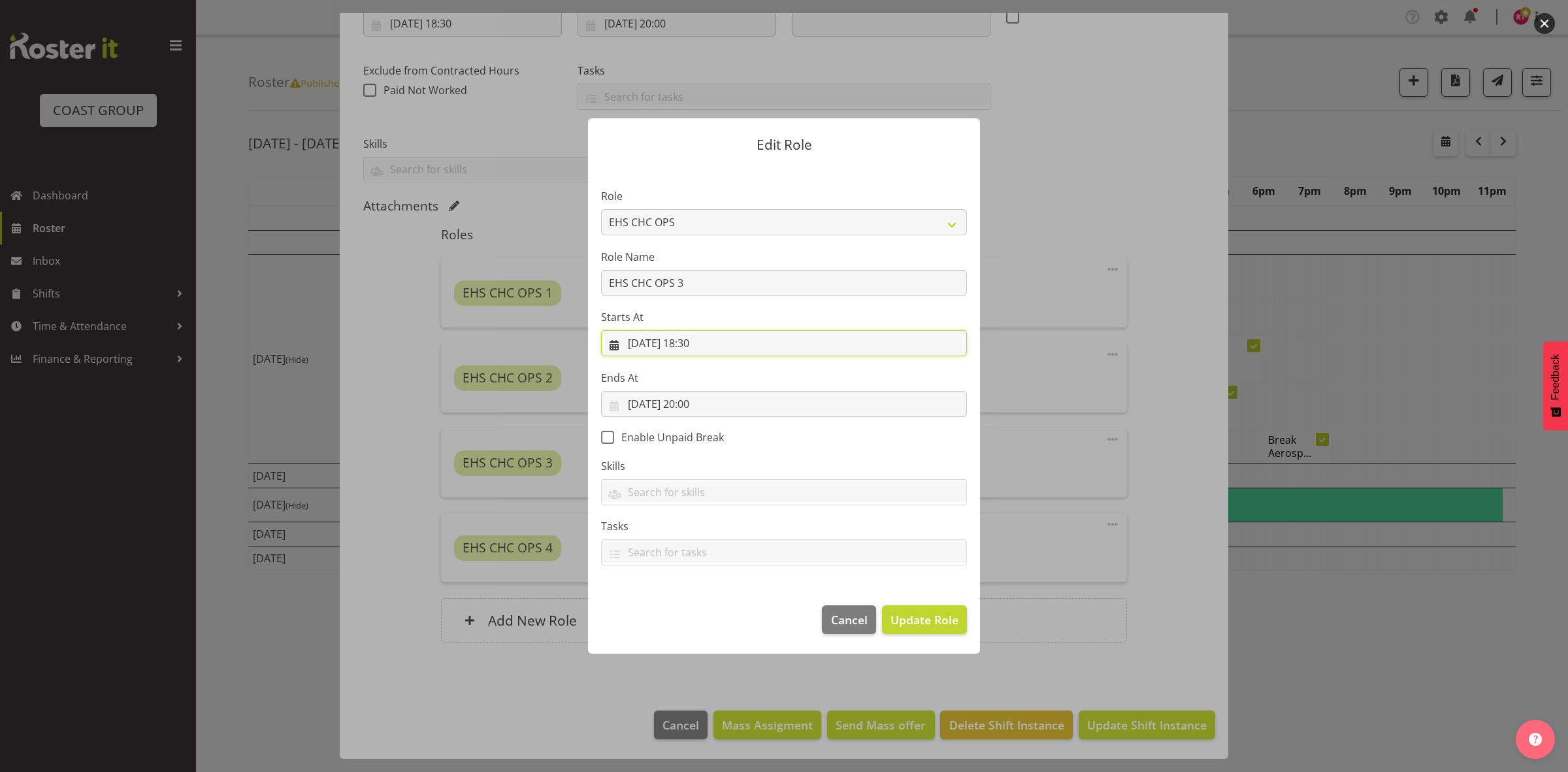
click at [692, 341] on input "08/10/2025, 18:30" at bounding box center [784, 343] width 366 height 26
click at [703, 622] on select "00 01 02 03 04 05 06 07 08 09 10 11 12 13 14 15 16 17 18 19 20 21 22 23" at bounding box center [705, 621] width 30 height 26
select select "16"
click at [691, 608] on select "00 01 02 03 04 05 06 07 08 09 10 11 12 13 14 15 16 17 18 19 20 21 22 23" at bounding box center [705, 621] width 30 height 26
type input "08/10/2025, 16:30"
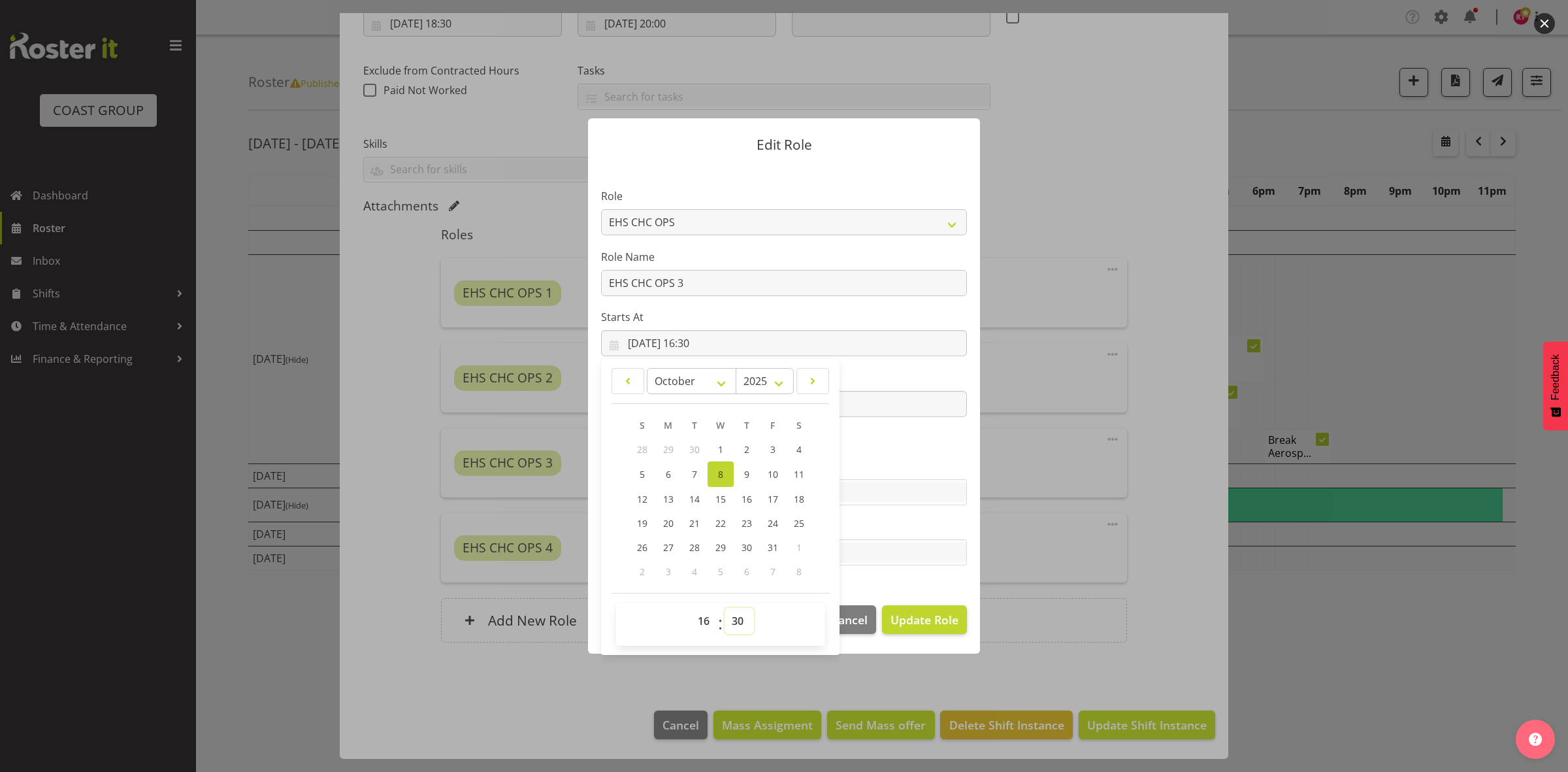
drag, startPoint x: 742, startPoint y: 618, endPoint x: 741, endPoint y: 611, distance: 7.1
click at [742, 620] on select "00 01 02 03 04 05 06 07 08 09 10 11 12 13 14 15 16 17 18 19 20 21 22 23 24 25 2…" at bounding box center [739, 621] width 30 height 26
select select "0"
click at [725, 608] on select "00 01 02 03 04 05 06 07 08 09 10 11 12 13 14 15 16 17 18 19 20 21 22 23 24 25 2…" at bounding box center [739, 621] width 30 height 26
type input "08/10/2025, 16:00"
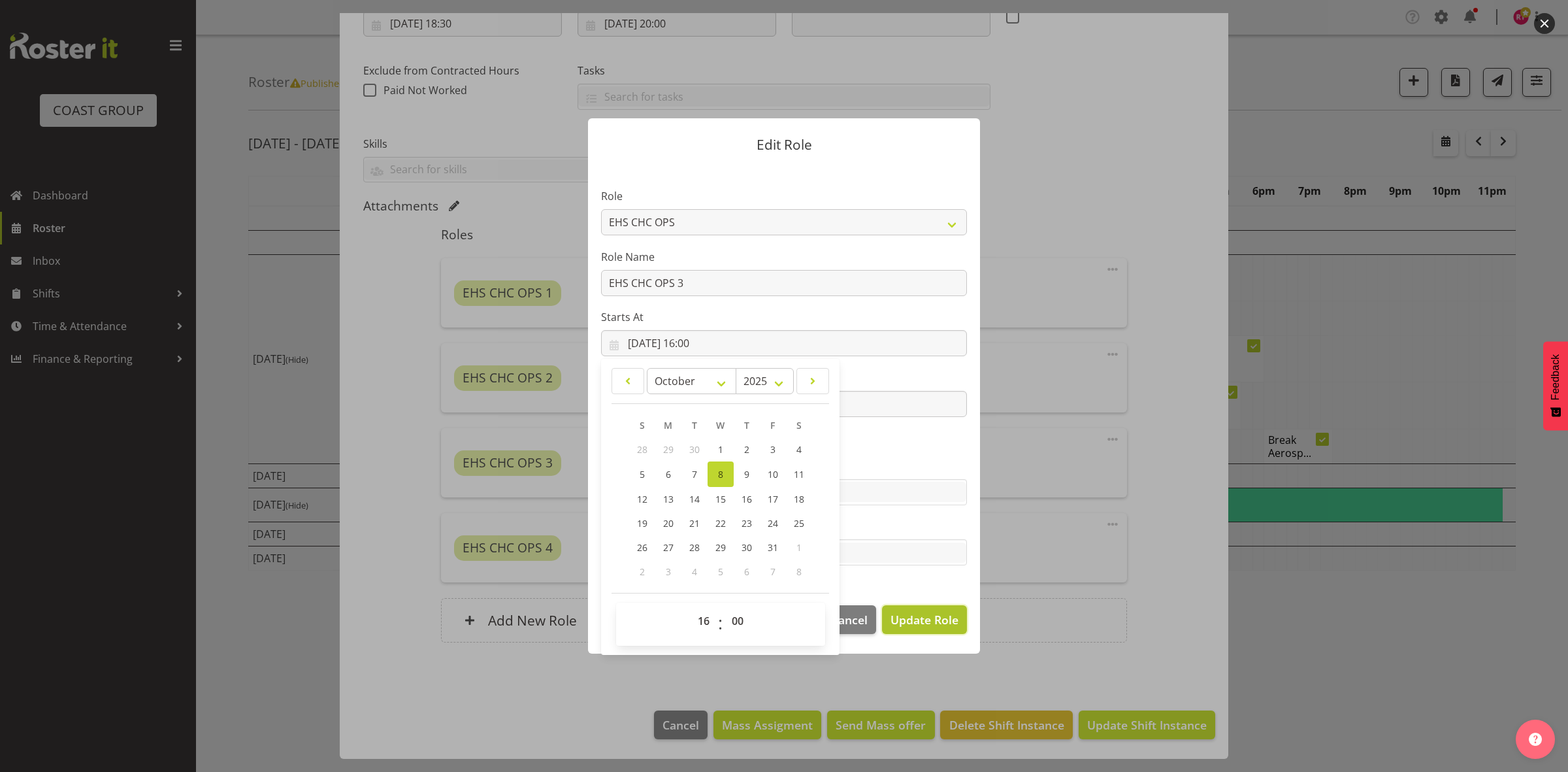
click at [912, 625] on span "Update Role" at bounding box center [924, 619] width 68 height 17
select select
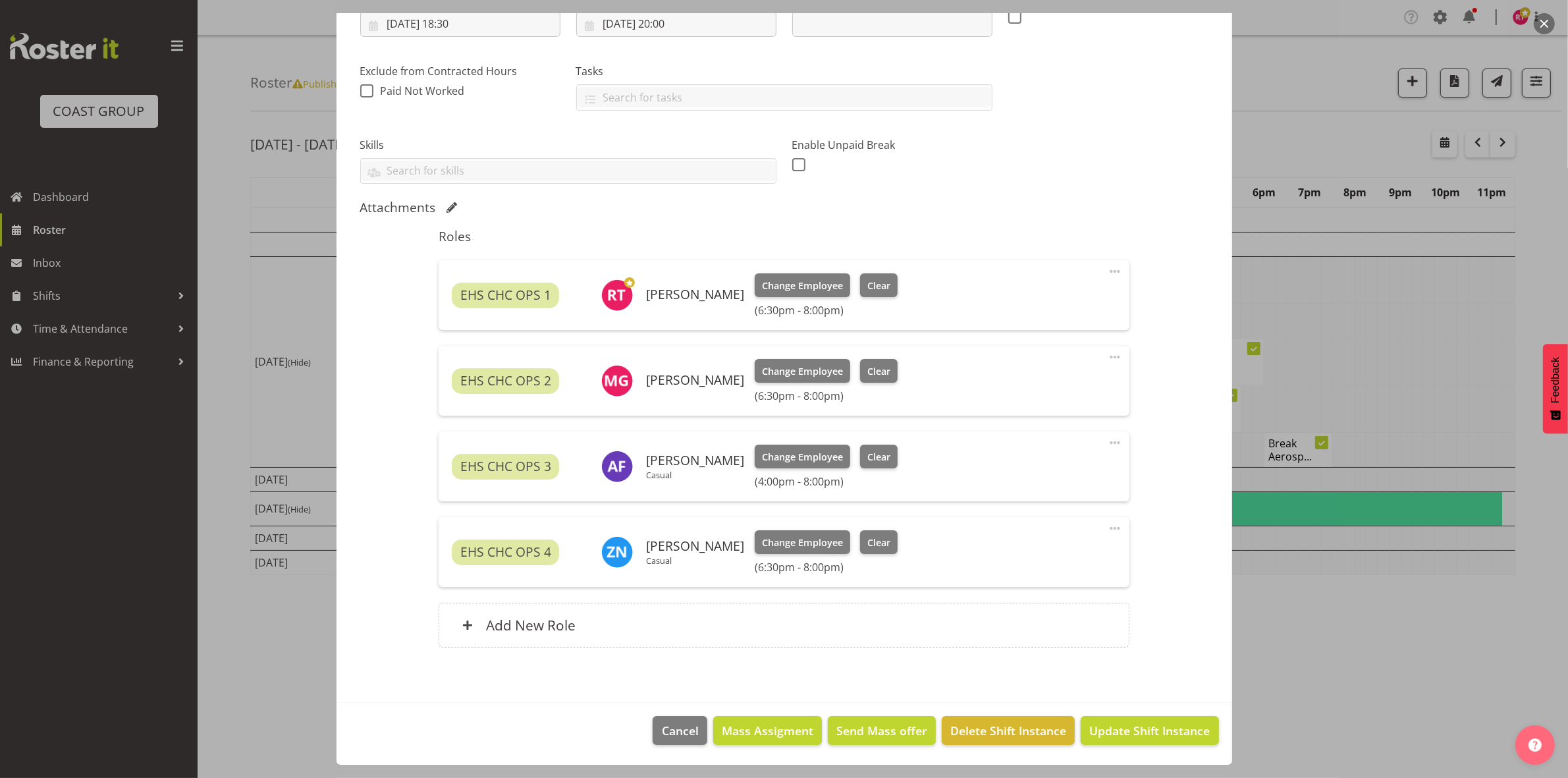
click at [1107, 527] on span at bounding box center [1115, 528] width 16 height 16
click at [1038, 554] on link "Edit" at bounding box center [1060, 557] width 126 height 23
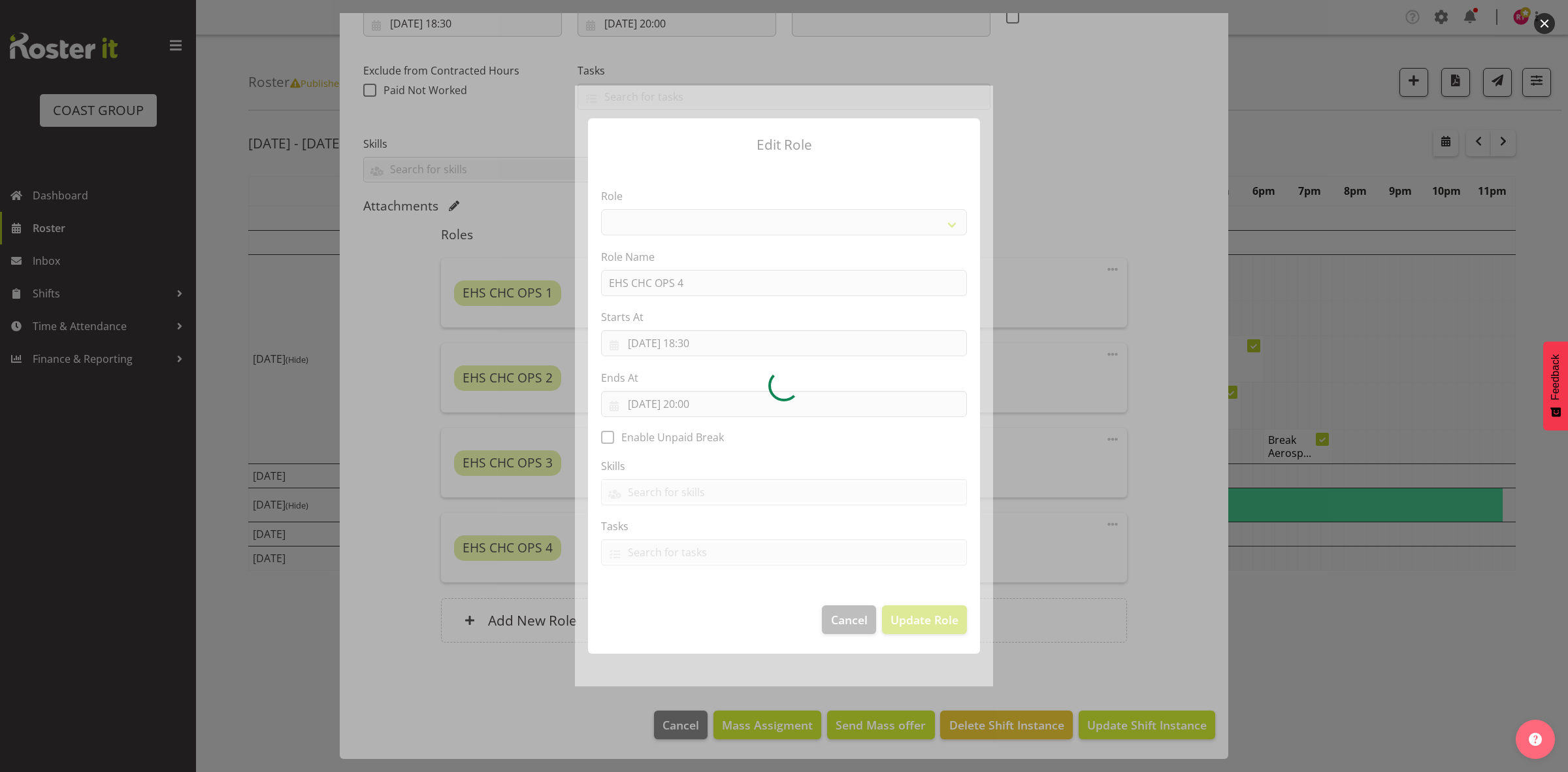
select select "192"
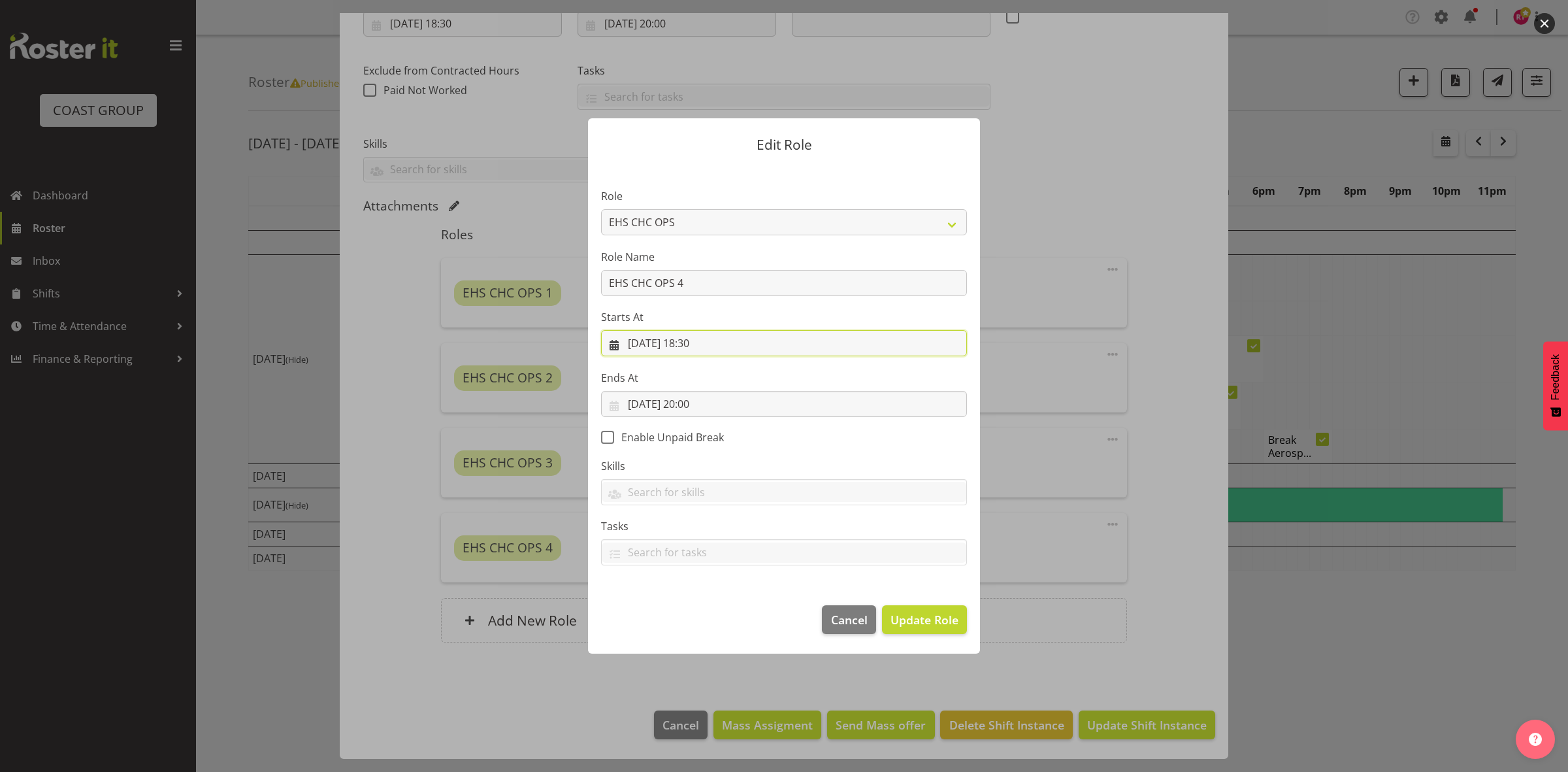
click at [694, 344] on input "08/10/2025, 18:30" at bounding box center [784, 343] width 366 height 26
click at [705, 612] on select "00 01 02 03 04 05 06 07 08 09 10 11 12 13 14 15 16 17 18 19 20 21 22 23" at bounding box center [705, 621] width 30 height 26
select select "16"
click at [691, 608] on select "00 01 02 03 04 05 06 07 08 09 10 11 12 13 14 15 16 17 18 19 20 21 22 23" at bounding box center [705, 621] width 30 height 26
type input "08/10/2025, 16:30"
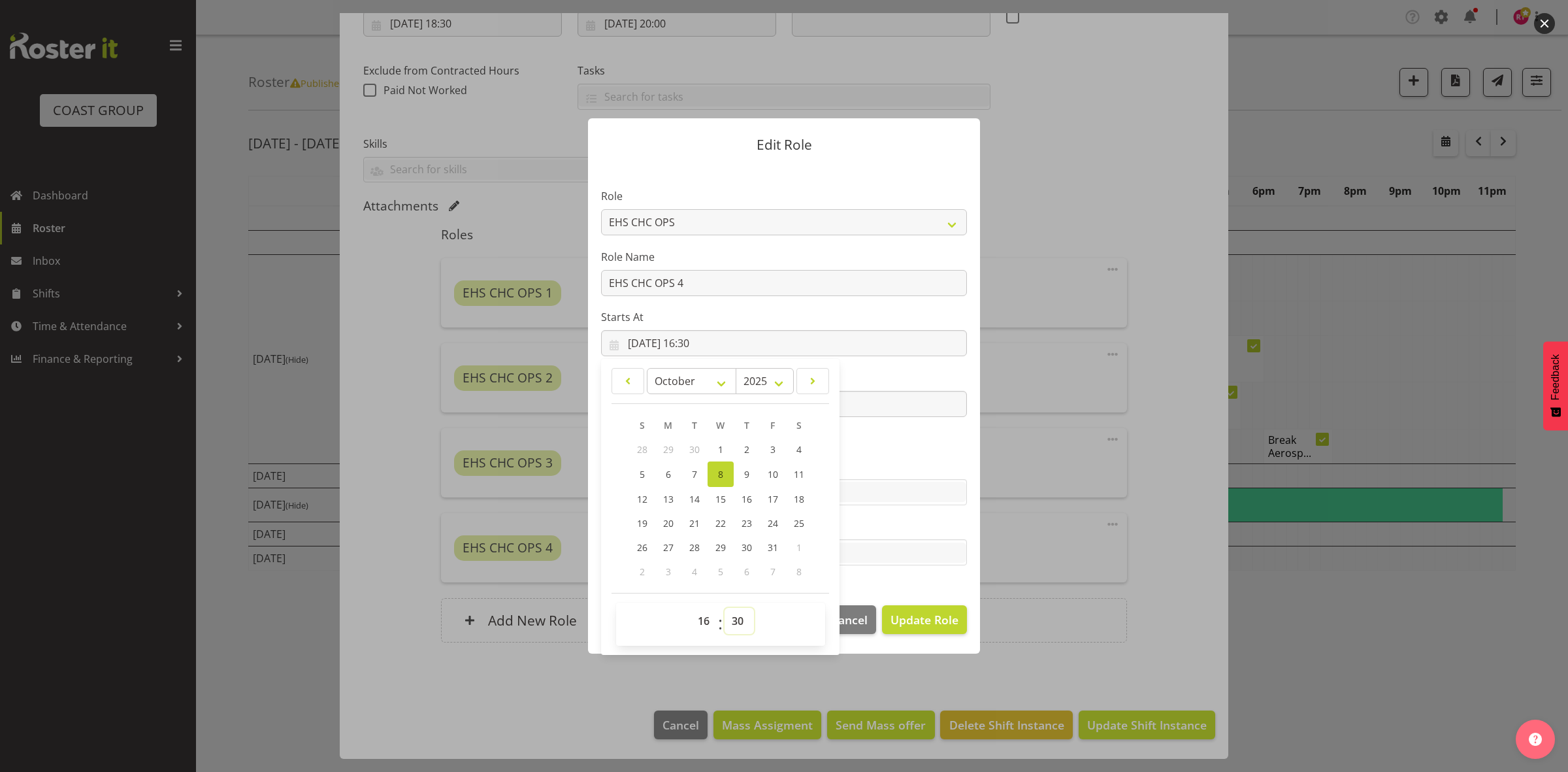
drag, startPoint x: 734, startPoint y: 618, endPoint x: 736, endPoint y: 608, distance: 10.2
click at [734, 618] on select "00 01 02 03 04 05 06 07 08 09 10 11 12 13 14 15 16 17 18 19 20 21 22 23 24 25 2…" at bounding box center [739, 621] width 30 height 26
select select "0"
click at [725, 608] on select "00 01 02 03 04 05 06 07 08 09 10 11 12 13 14 15 16 17 18 19 20 21 22 23 24 25 2…" at bounding box center [739, 621] width 30 height 26
type input "08/10/2025, 16:00"
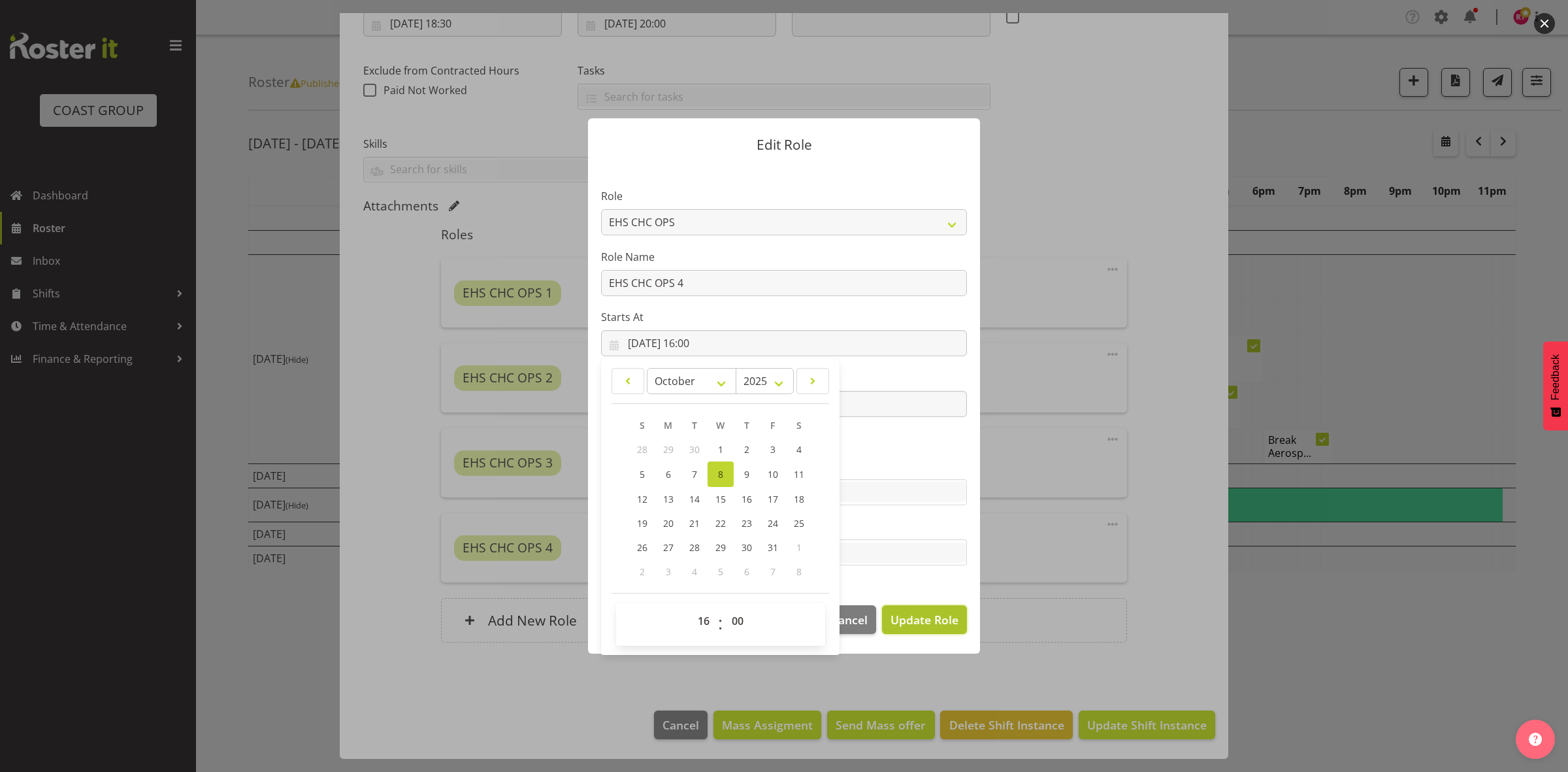
click at [893, 632] on button "Update Role" at bounding box center [924, 619] width 85 height 29
select select
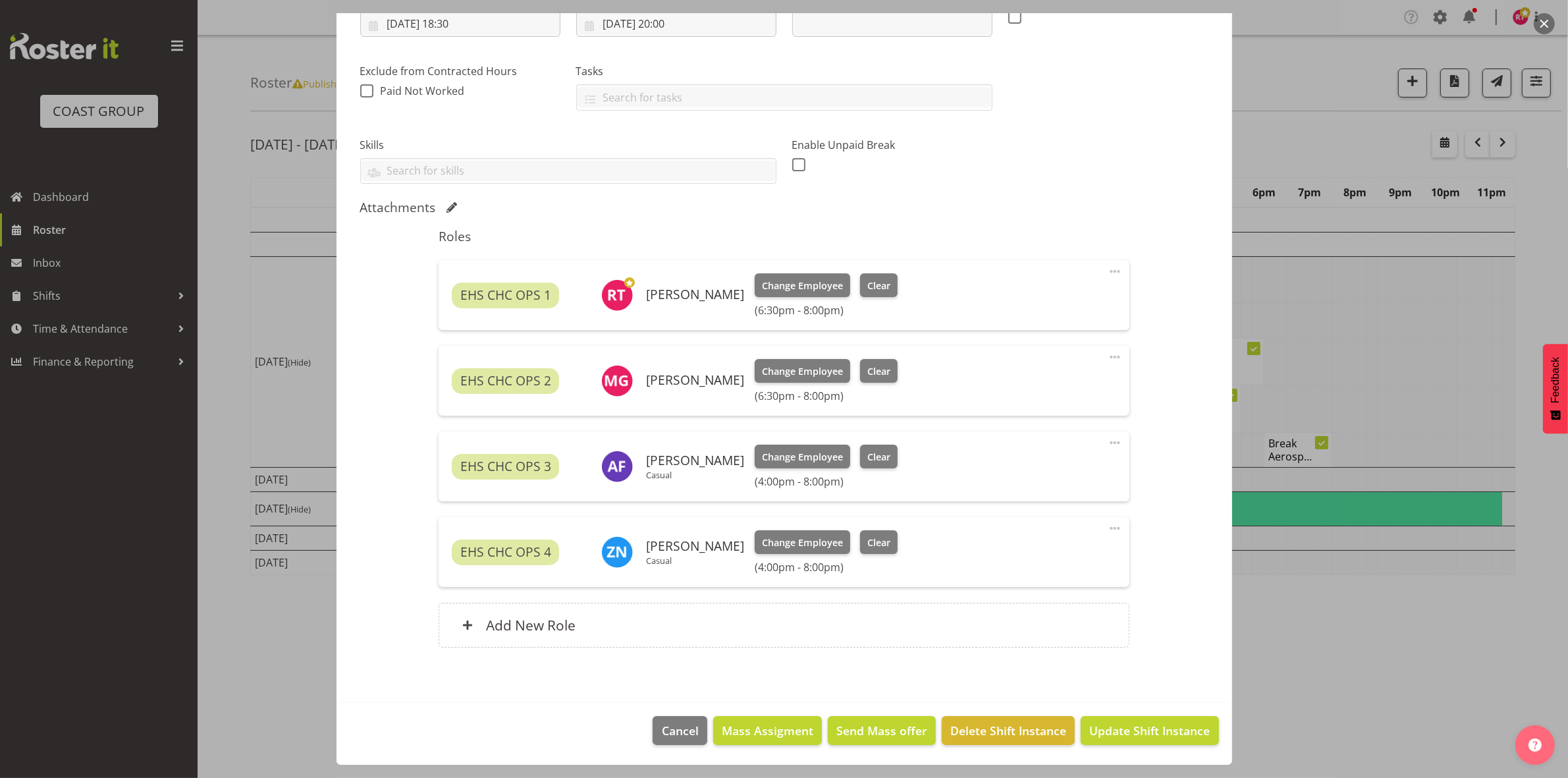
click at [906, 628] on div "Add New Role" at bounding box center [784, 625] width 691 height 45
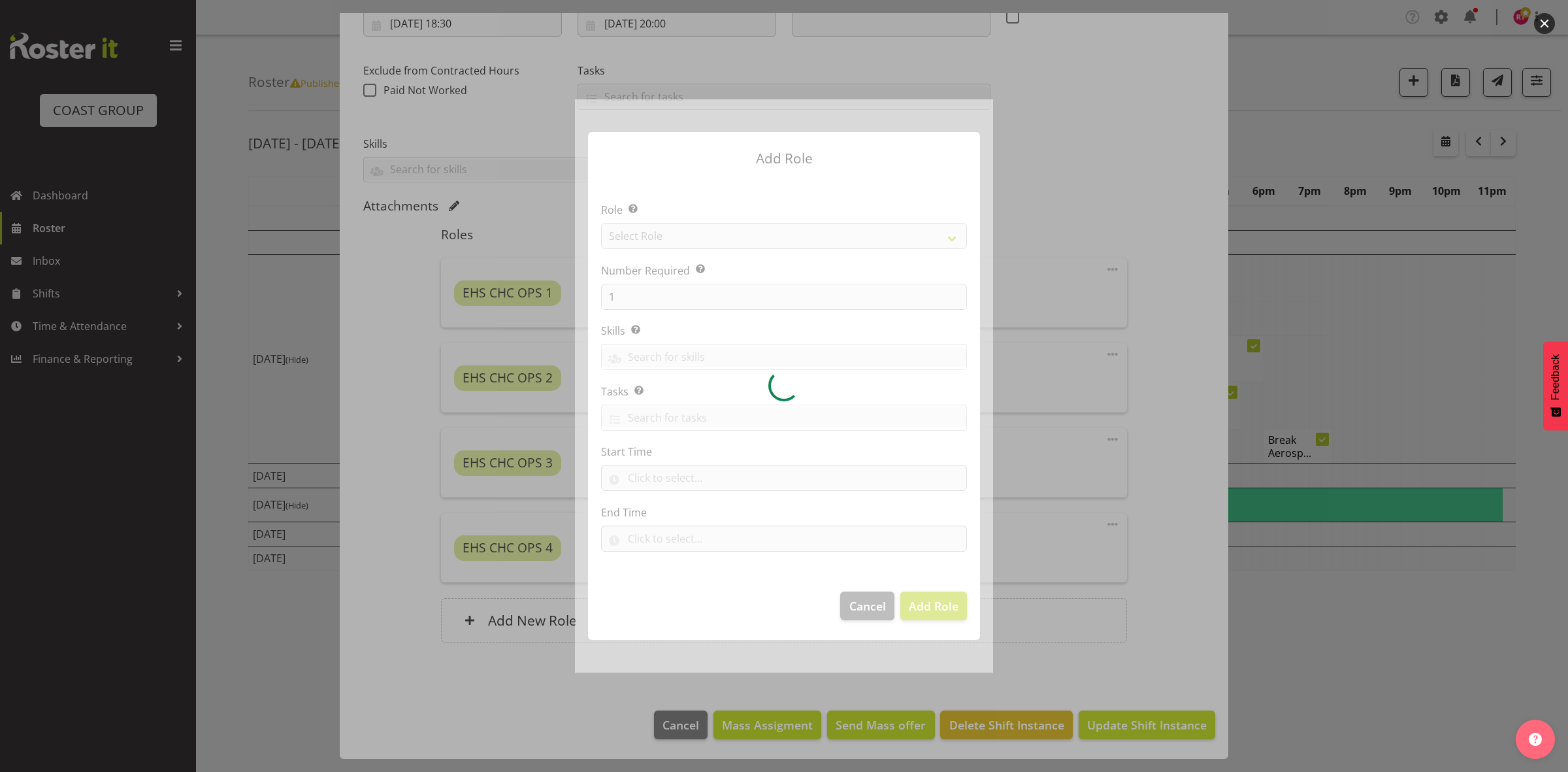
click at [1053, 654] on form "Add Role Role Select the role you wish to add to the shift. Select Role Number …" at bounding box center [784, 386] width 627 height 573
click at [859, 606] on div at bounding box center [784, 386] width 418 height 573
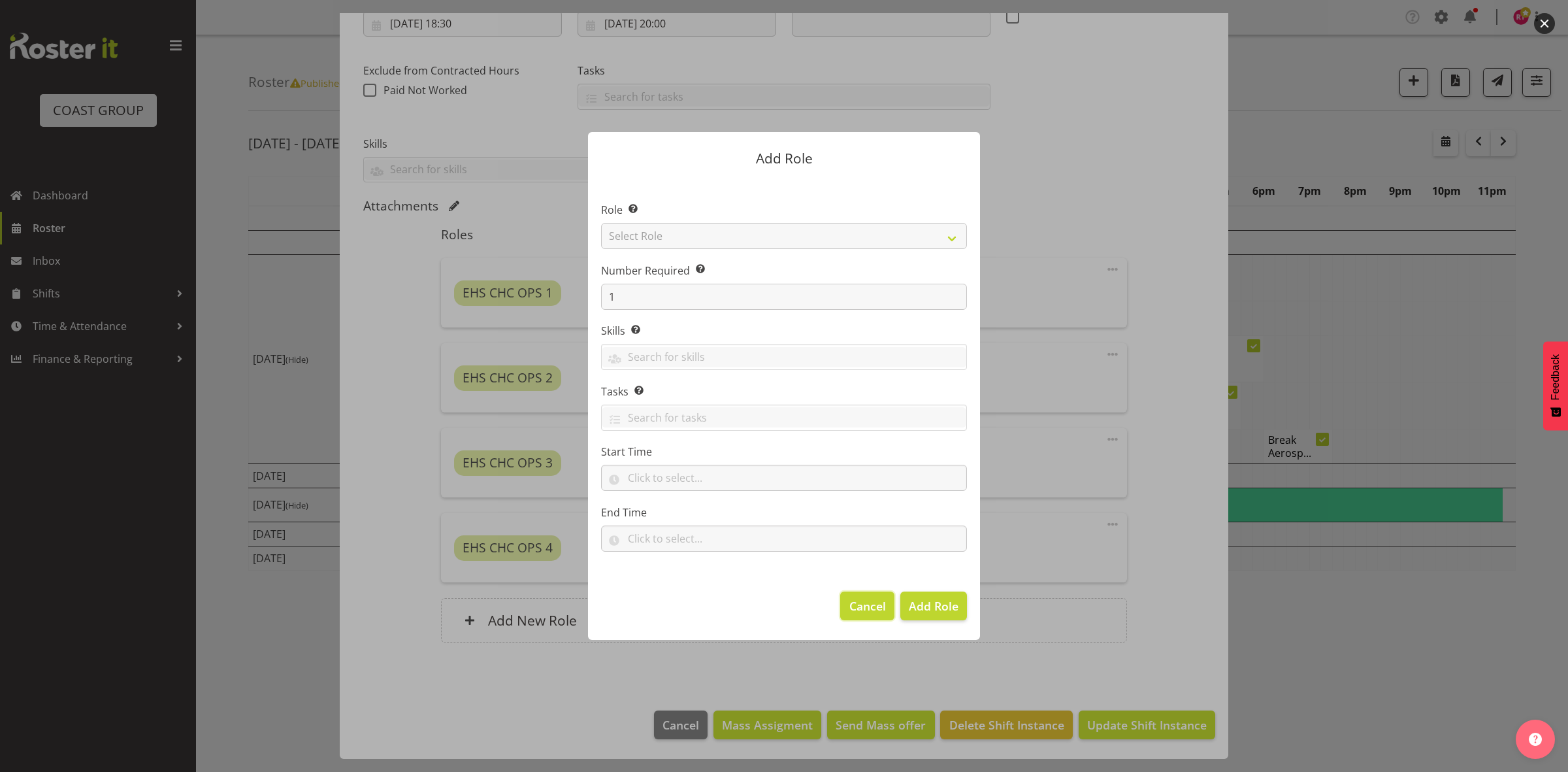
click at [859, 604] on span "Cancel" at bounding box center [867, 606] width 37 height 17
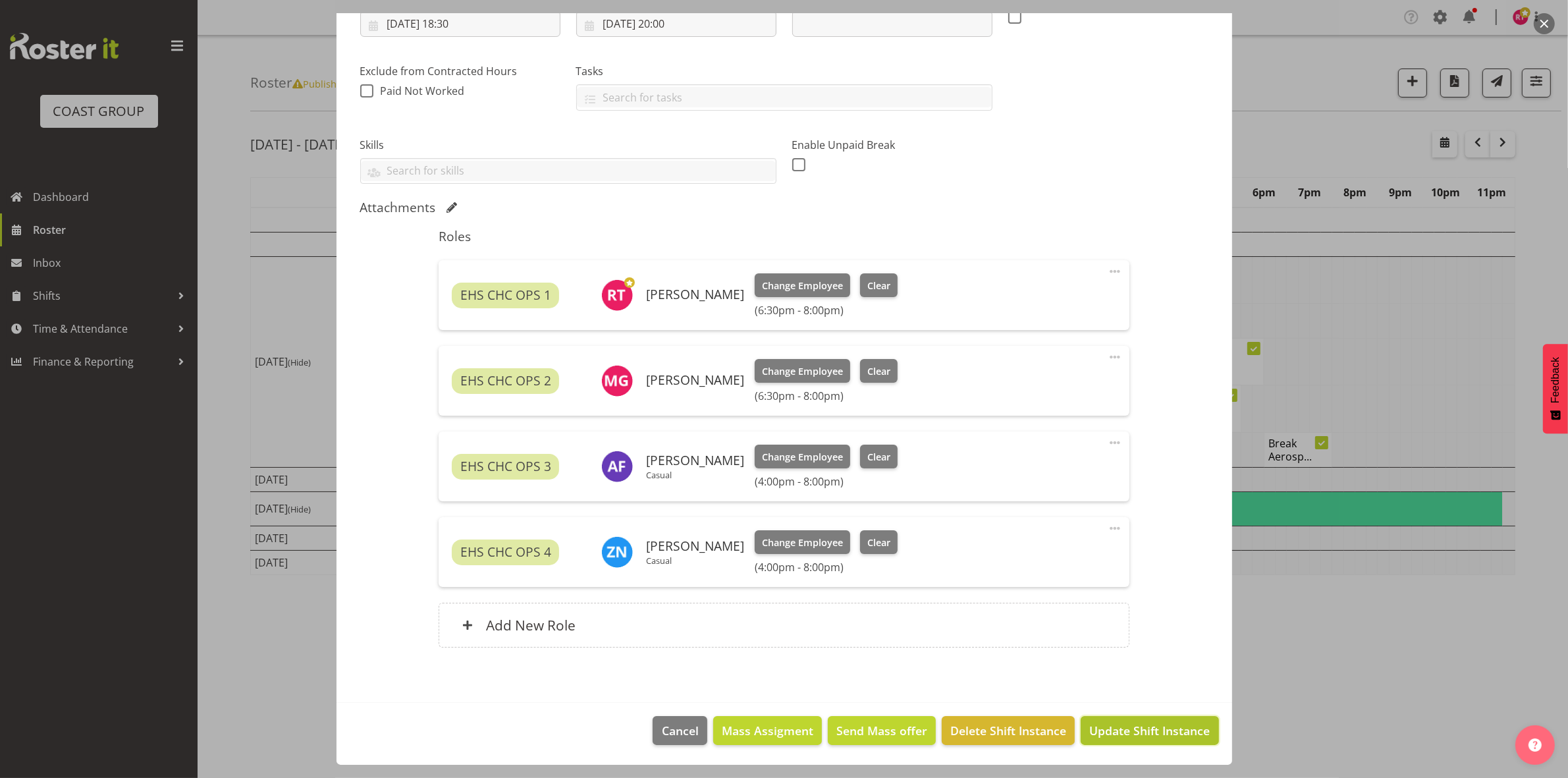
click at [1117, 734] on span "Update Shift Instance" at bounding box center [1149, 730] width 121 height 17
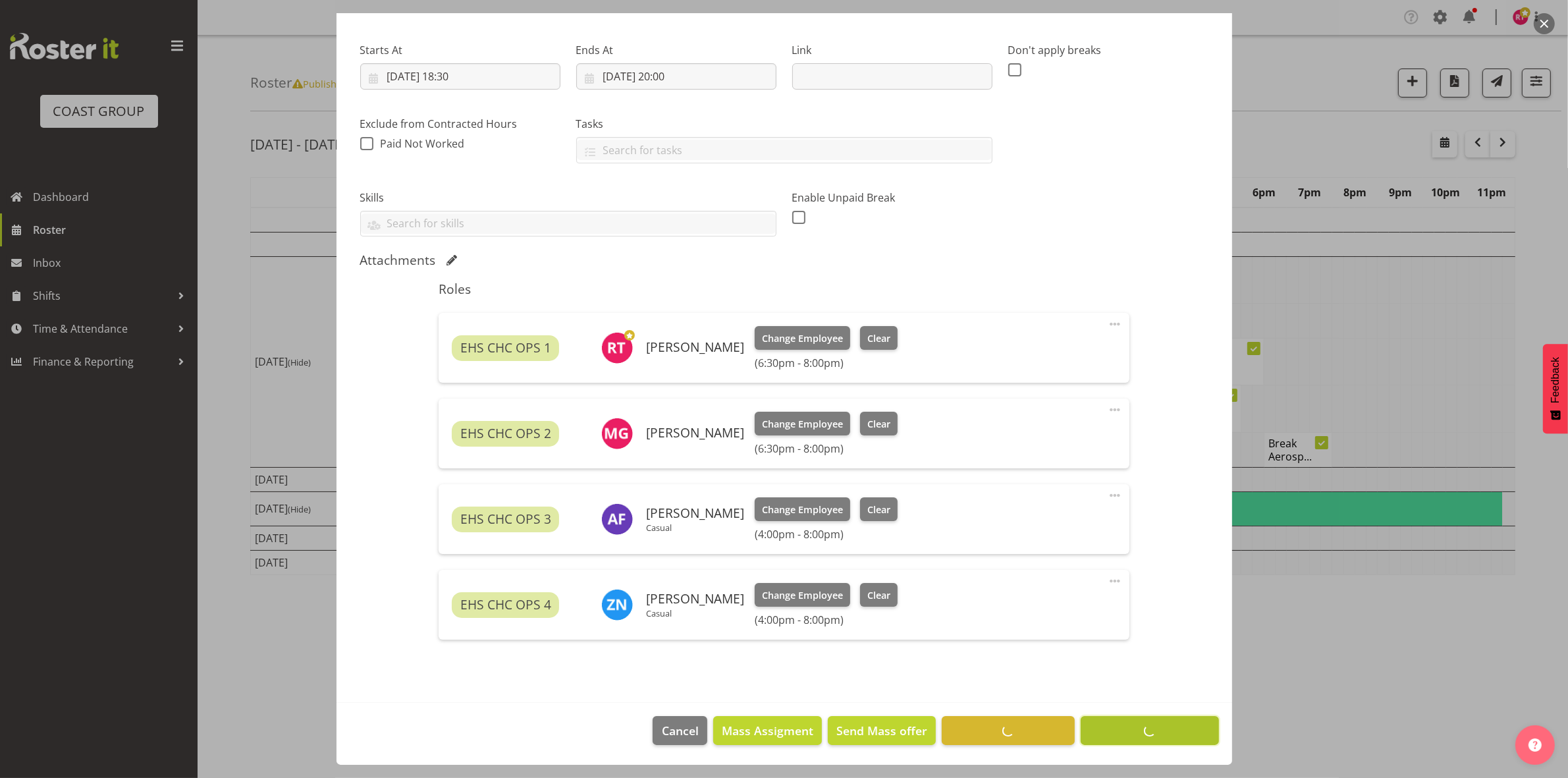
scroll to position [189, 0]
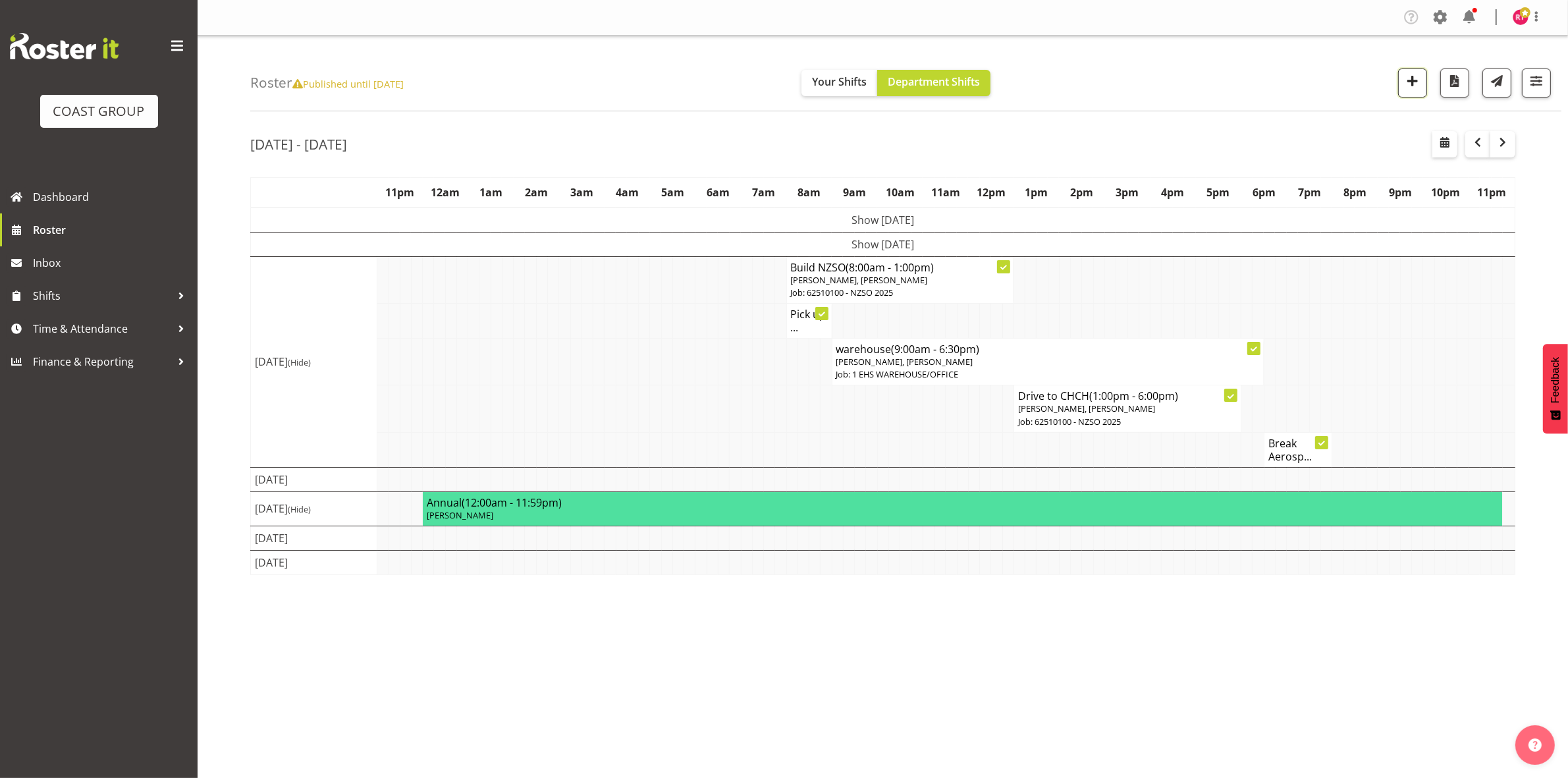
click at [1418, 84] on span "button" at bounding box center [1413, 81] width 17 height 17
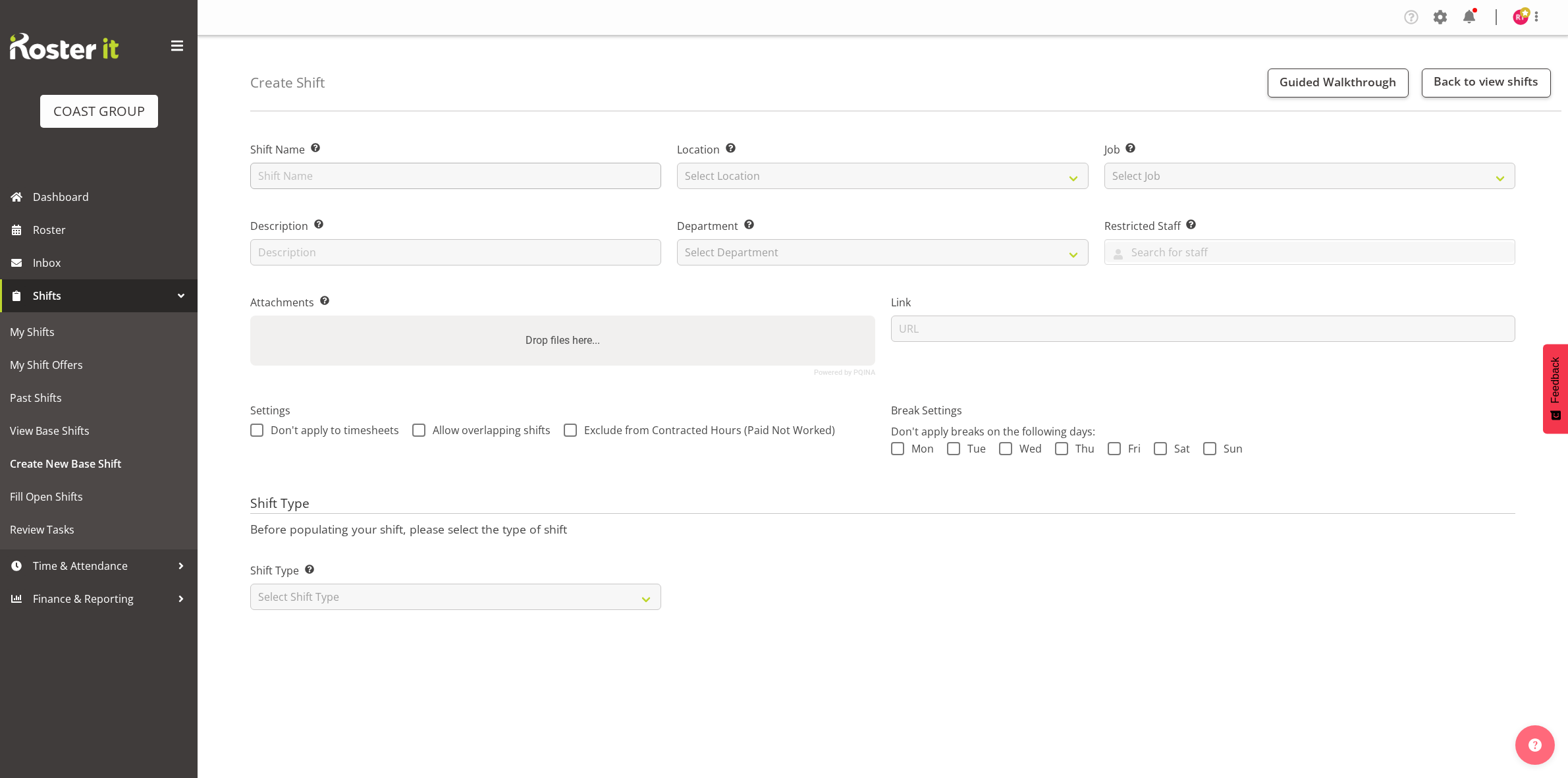
click at [303, 181] on input "text" at bounding box center [456, 175] width 411 height 26
type input "Build WLE"
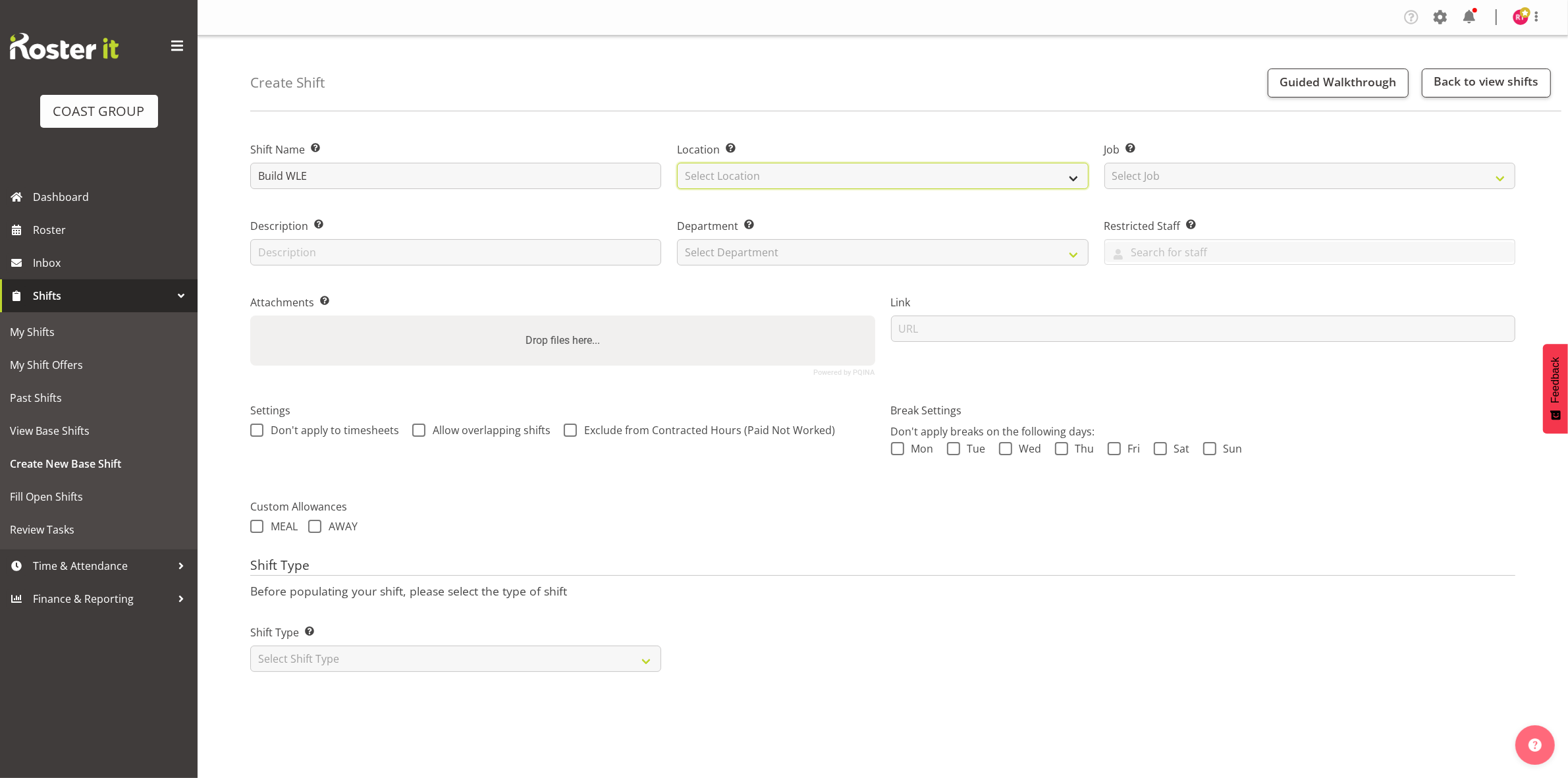
click at [733, 175] on select "Select Location EHS CHC" at bounding box center [882, 175] width 411 height 26
select select "107"
click at [677, 163] on select "Select Location EHS CHC" at bounding box center [882, 175] width 411 height 26
click at [1200, 182] on select "Select Job Create new job 1 Carlton Events 1 [PERSON_NAME][GEOGRAPHIC_DATA] 1 […" at bounding box center [1310, 175] width 411 height 26
select select "9023"
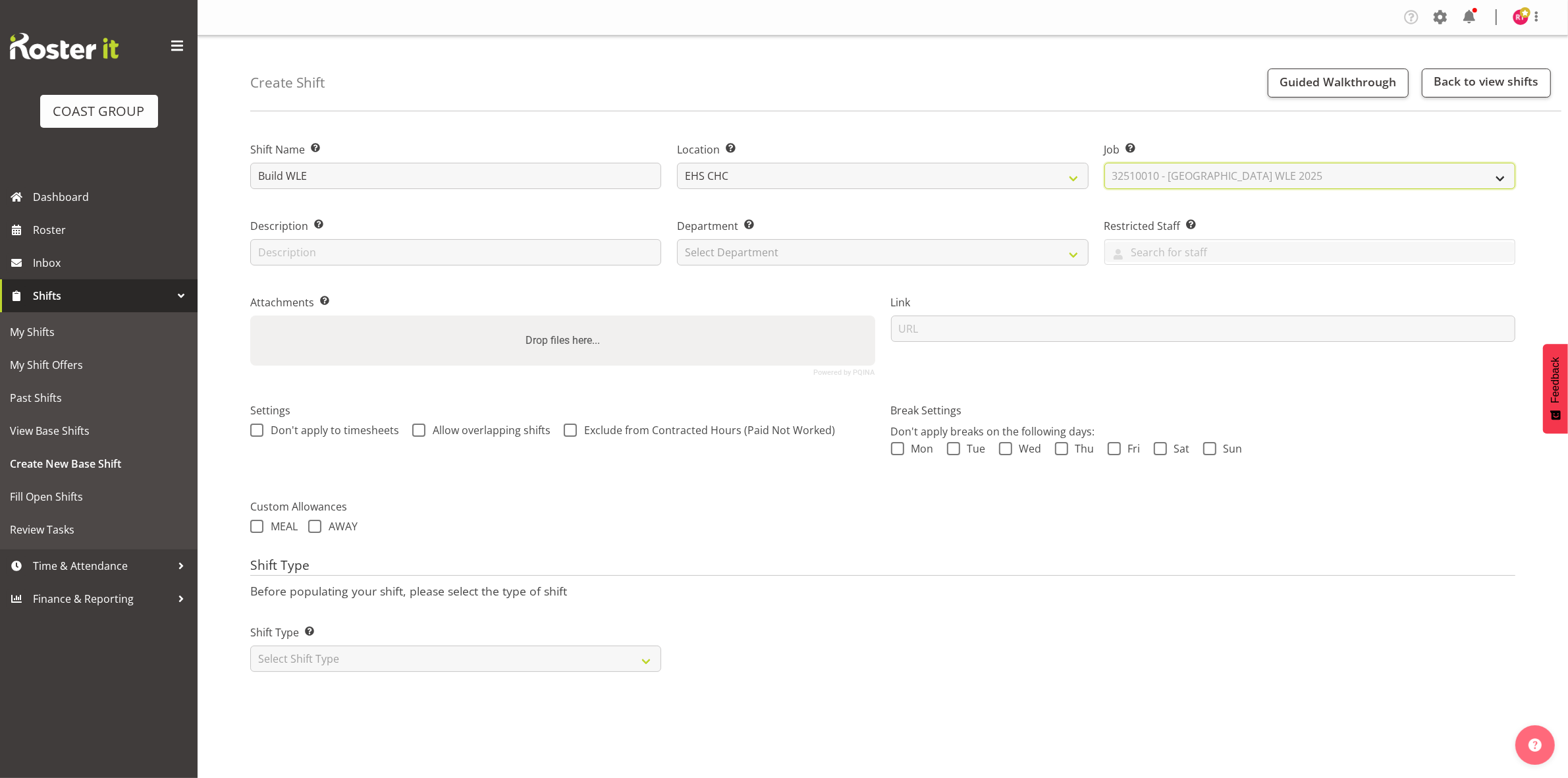
click at [1104, 163] on select "Select Job Create new job 1 Carlton Events 1 [PERSON_NAME][GEOGRAPHIC_DATA] 1 […" at bounding box center [1310, 175] width 411 height 26
click at [916, 256] on select "Select Department EHS CHC OPS" at bounding box center [882, 252] width 411 height 26
select select "41"
click at [677, 239] on select "Select Department EHS CHC OPS" at bounding box center [882, 252] width 411 height 26
click at [417, 657] on select "Select Shift Type One Off Shift Recurring Shift Rotating Shift" at bounding box center [456, 658] width 411 height 26
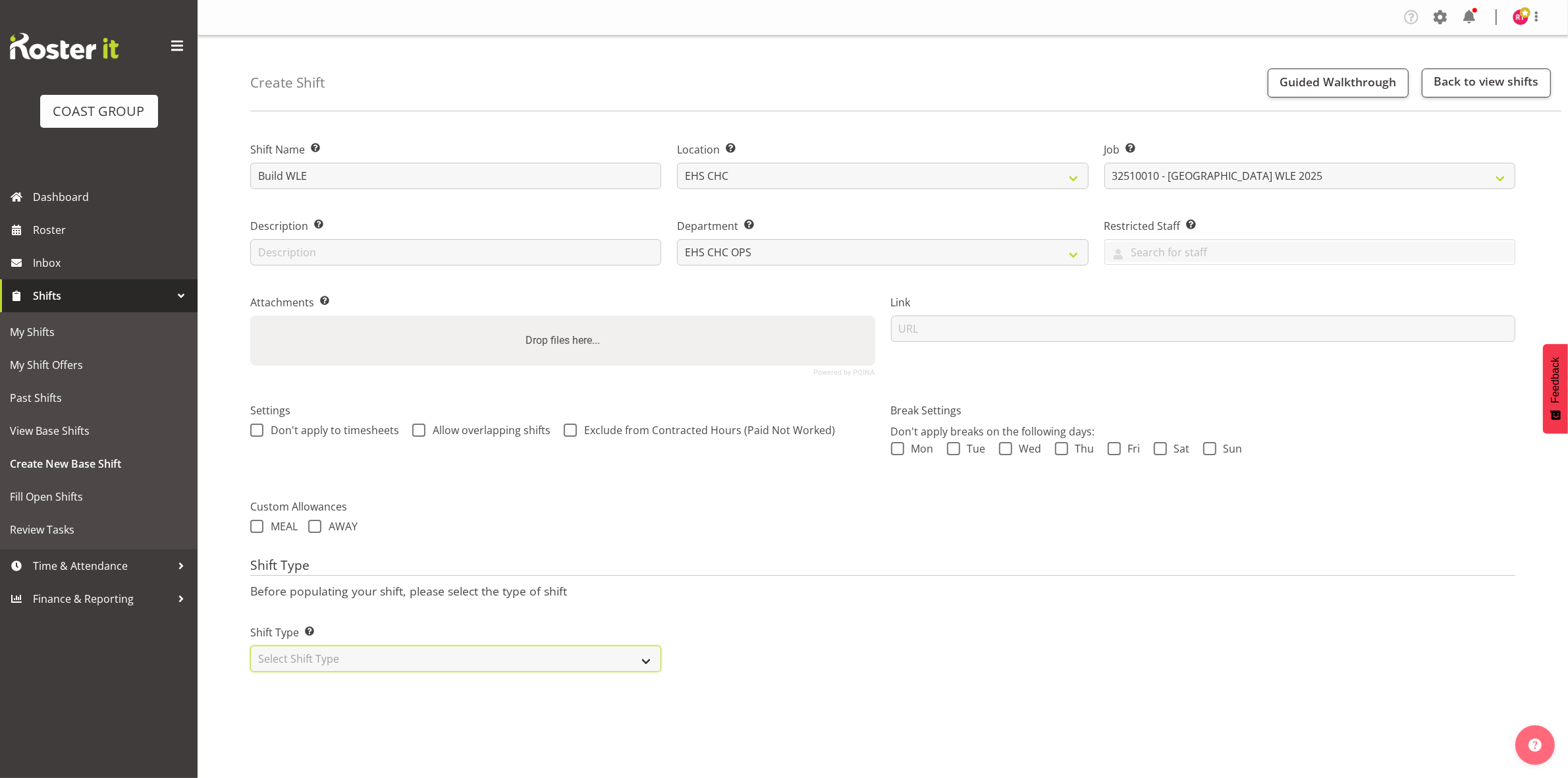
select select "one_off"
click at [251, 647] on select "Select Shift Type One Off Shift Recurring Shift Rotating Shift" at bounding box center [456, 658] width 411 height 26
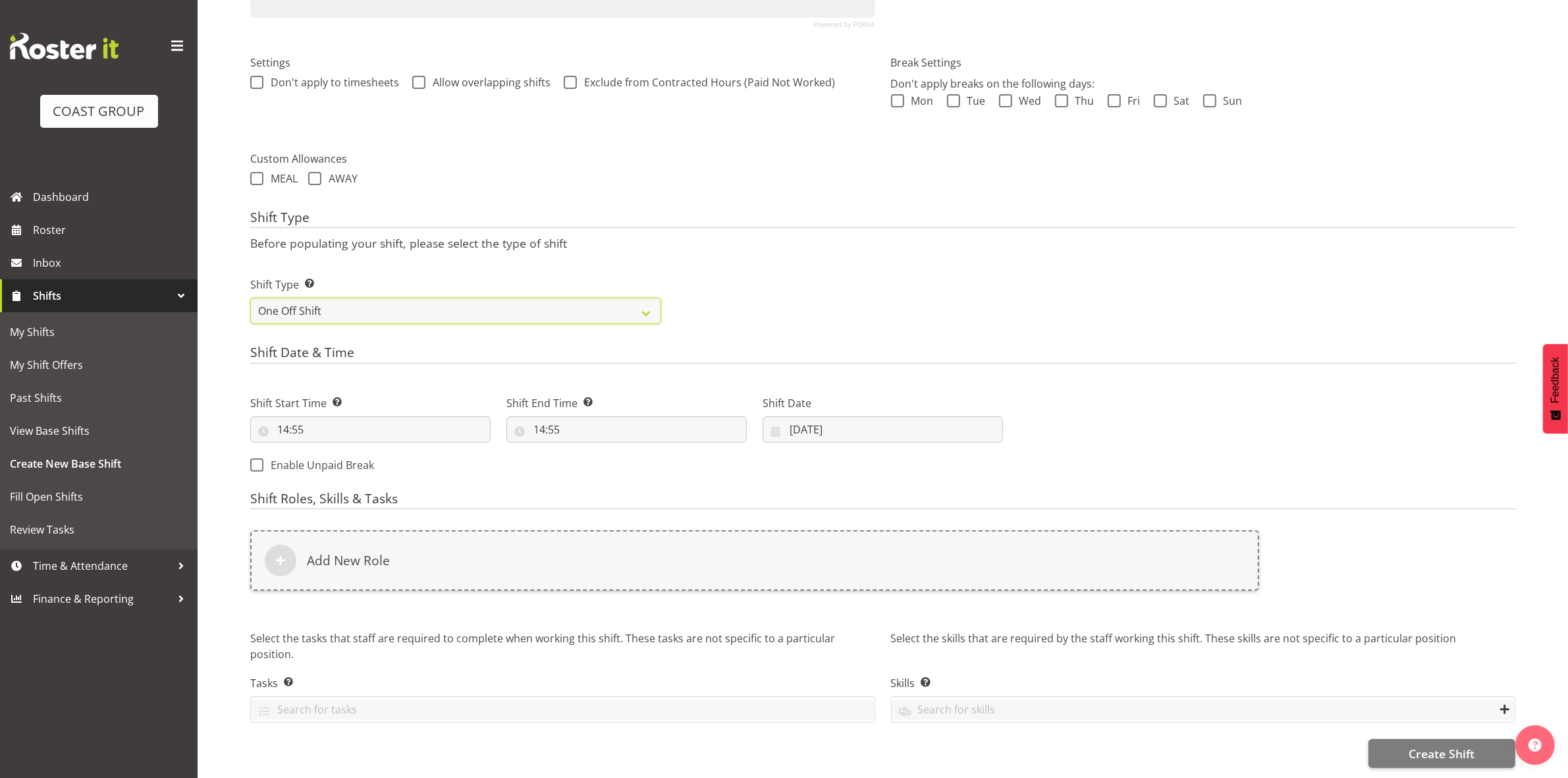
scroll to position [360, 0]
click at [285, 416] on input "14:55" at bounding box center [371, 429] width 241 height 26
click at [342, 451] on select "00 01 02 03 04 05 06 07 08 09 10 11 12 13 14 15 16 17 18 19 20 21 22 23" at bounding box center [340, 464] width 30 height 26
select select "7"
click at [325, 451] on select "00 01 02 03 04 05 06 07 08 09 10 11 12 13 14 15 16 17 18 19 20 21 22 23" at bounding box center [340, 464] width 30 height 26
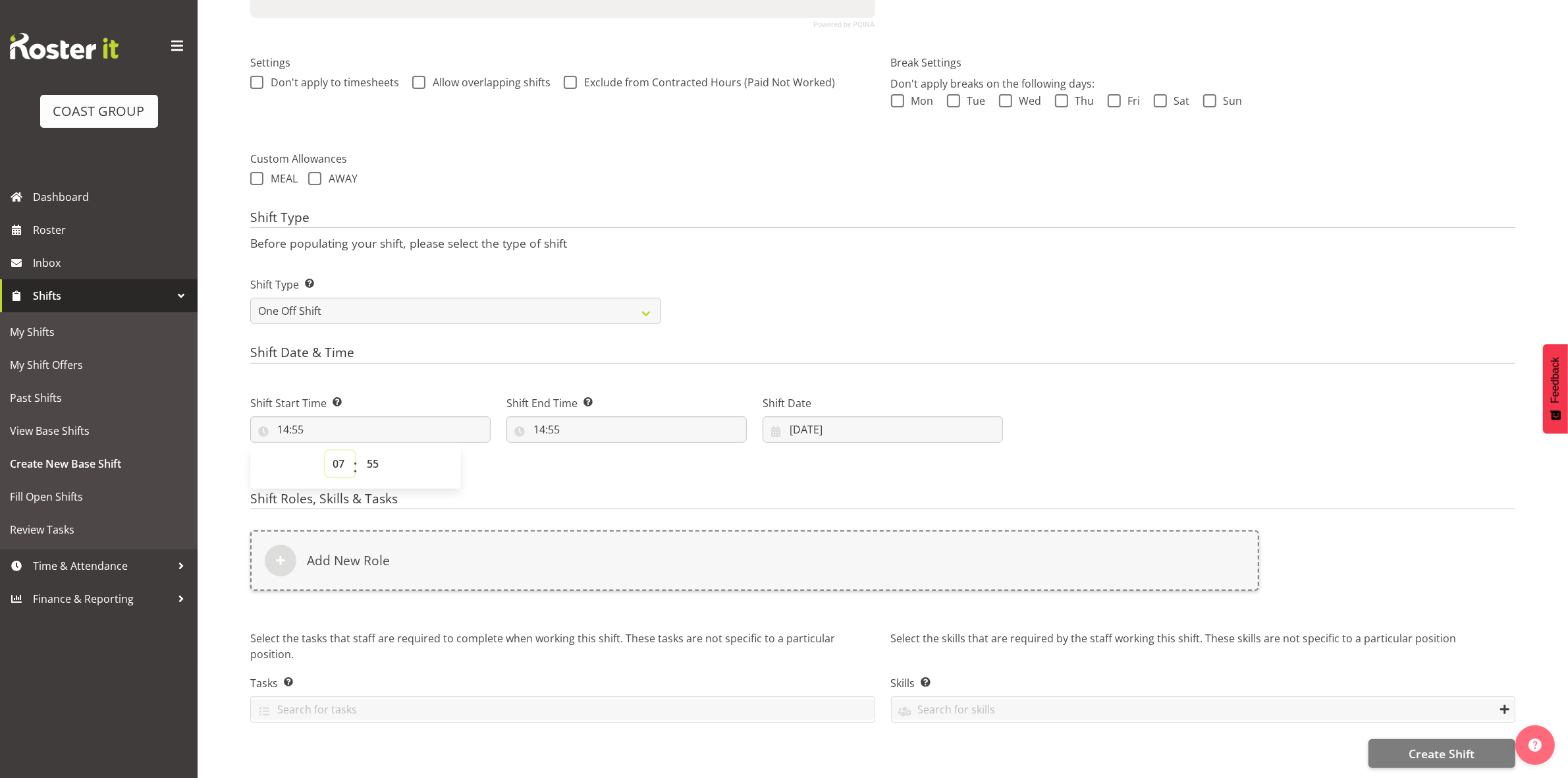
type input "07:55"
click at [366, 451] on select "00 01 02 03 04 05 06 07 08 09 10 11 12 13 14 15 16 17 18 19 20 21 22 23 24 25 2…" at bounding box center [375, 464] width 30 height 26
select select "0"
click at [360, 451] on select "00 01 02 03 04 05 06 07 08 09 10 11 12 13 14 15 16 17 18 19 20 21 22 23 24 25 2…" at bounding box center [375, 464] width 30 height 26
type input "07:00"
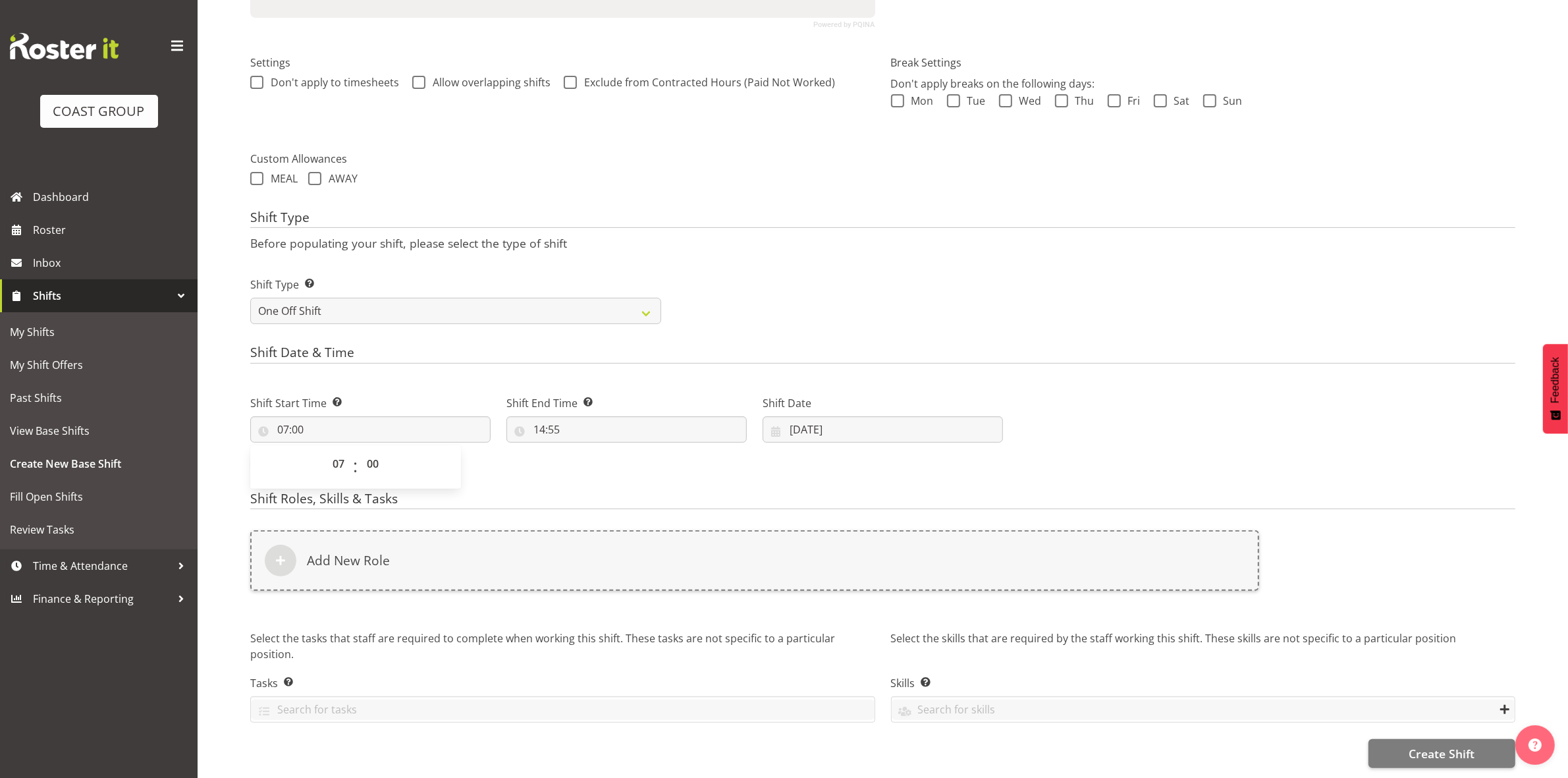
click at [742, 284] on div "Shift Type Shift Types: One Off – Select this if you would like a single shift …" at bounding box center [882, 295] width 1281 height 74
click at [541, 417] on input "14:55" at bounding box center [626, 429] width 241 height 26
click at [588, 451] on select "00 01 02 03 04 05 06 07 08 09 10 11 12 13 14 15 16 17 18 19 20 21 22 23" at bounding box center [596, 464] width 30 height 26
select select "17"
click at [581, 451] on select "00 01 02 03 04 05 06 07 08 09 10 11 12 13 14 15 16 17 18 19 20 21 22 23" at bounding box center [596, 464] width 30 height 26
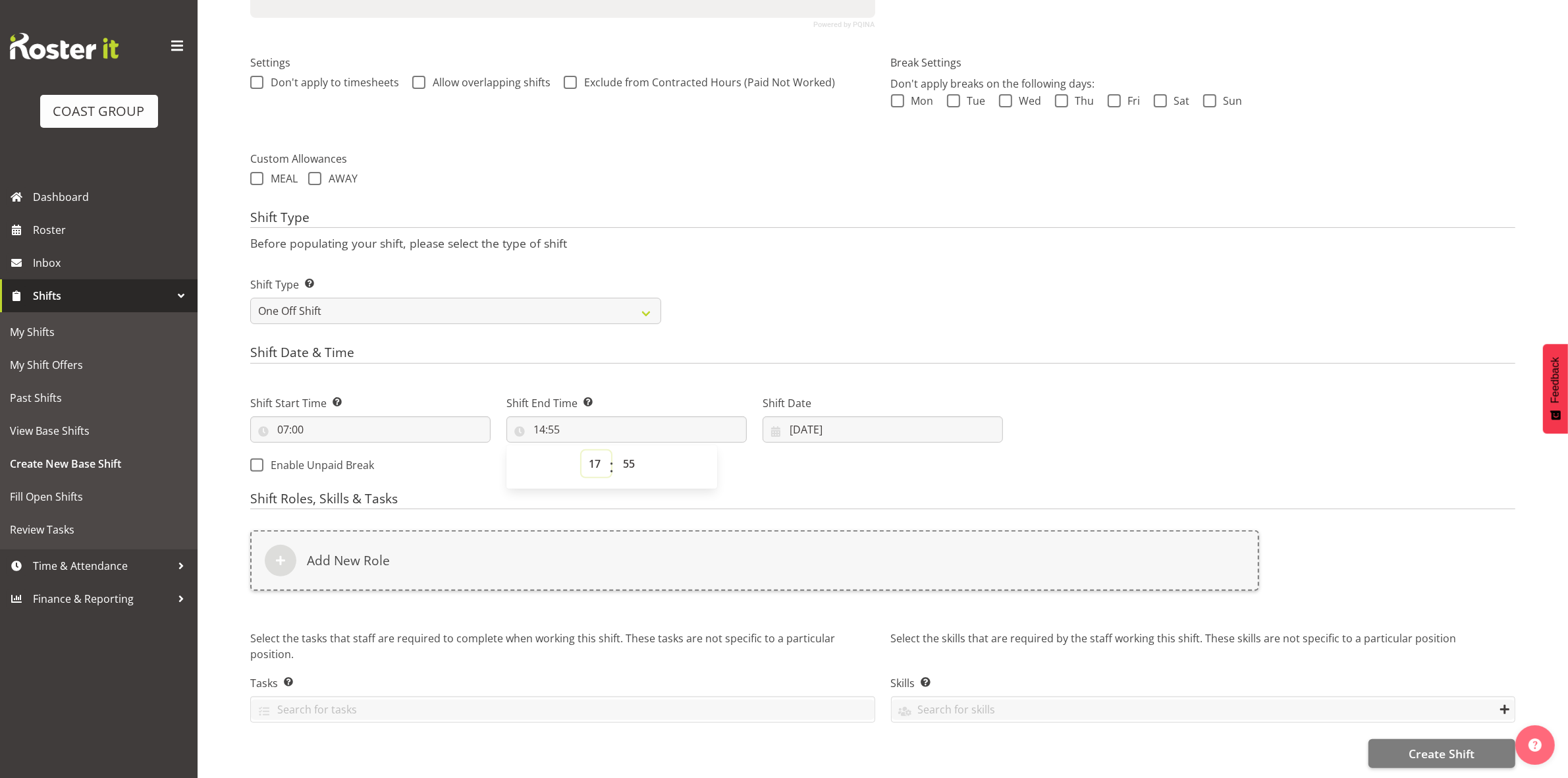
type input "17:55"
click at [627, 451] on select "00 01 02 03 04 05 06 07 08 09 10 11 12 13 14 15 16 17 18 19 20 21 22 23 24 25 2…" at bounding box center [630, 464] width 30 height 26
click at [593, 454] on select "00 01 02 03 04 05 06 07 08 09 10 11 12 13 14 15 16 17 18 19 20 21 22 23" at bounding box center [596, 464] width 30 height 26
select select "16"
click at [581, 451] on select "00 01 02 03 04 05 06 07 08 09 10 11 12 13 14 15 16 17 18 19 20 21 22 23" at bounding box center [596, 464] width 30 height 26
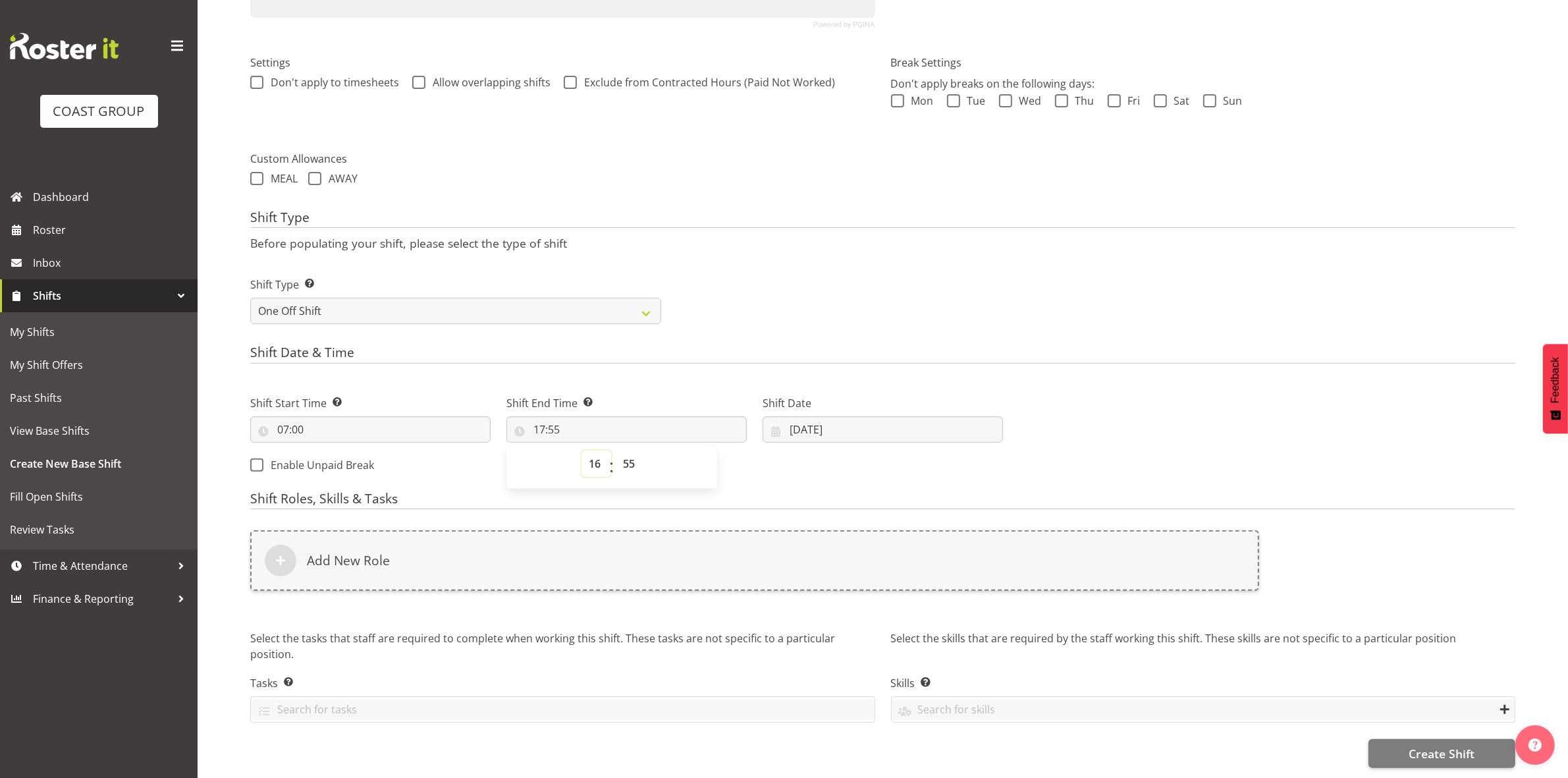
type input "16:55"
click at [630, 451] on select "00 01 02 03 04 05 06 07 08 09 10 11 12 13 14 15 16 17 18 19 20 21 22 23 24 25 2…" at bounding box center [630, 464] width 30 height 26
select select "30"
click at [615, 451] on select "00 01 02 03 04 05 06 07 08 09 10 11 12 13 14 15 16 17 18 19 20 21 22 23 24 25 2…" at bounding box center [630, 464] width 30 height 26
type input "16:30"
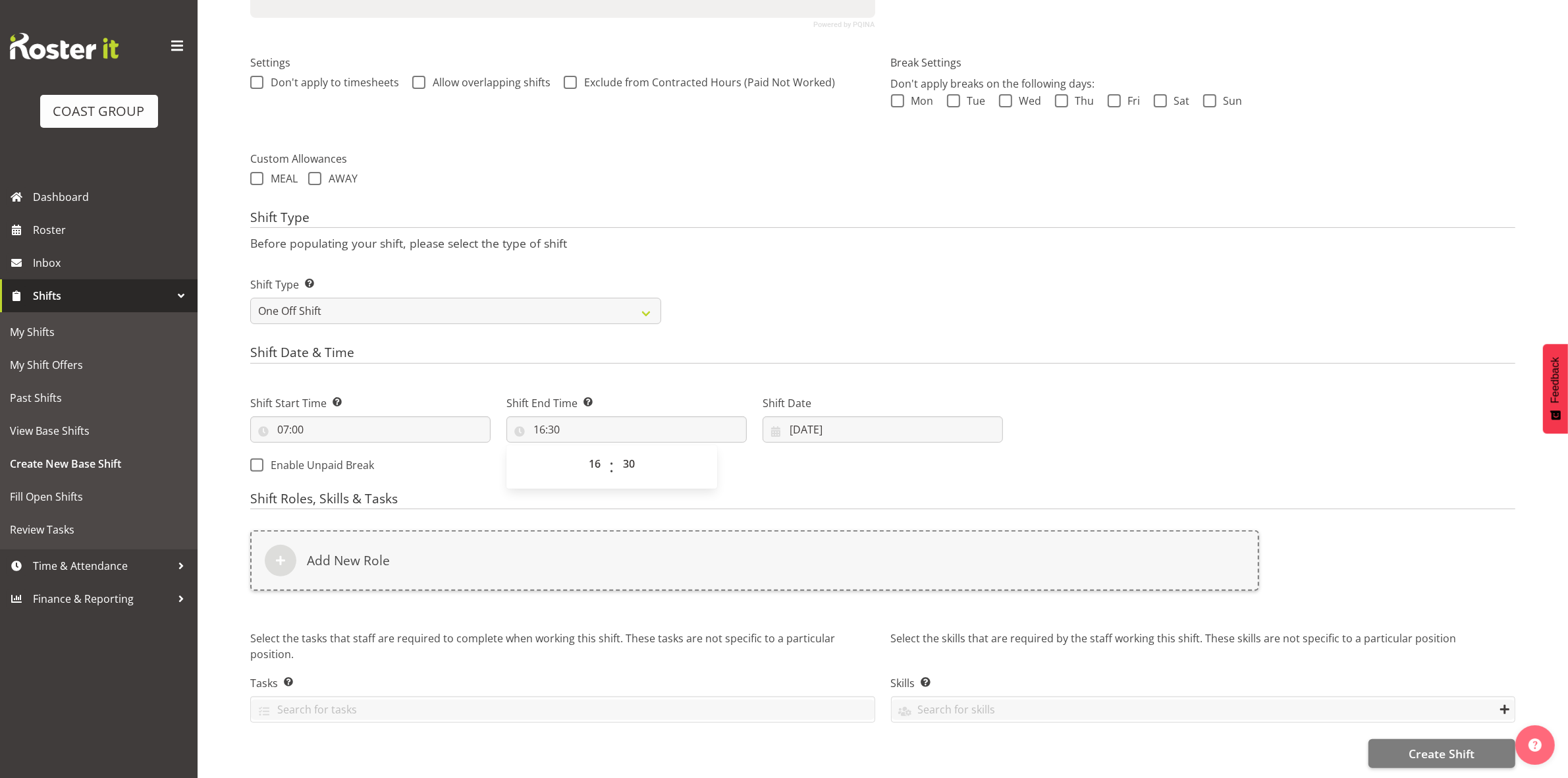
click at [788, 285] on div "Shift Type Shift Types: One Off – Select this if you would like a single shift …" at bounding box center [882, 295] width 1281 height 74
click at [797, 419] on input "[DATE]" at bounding box center [882, 429] width 241 height 26
click at [907, 555] on span "9" at bounding box center [909, 561] width 5 height 13
type input "09/10/2025"
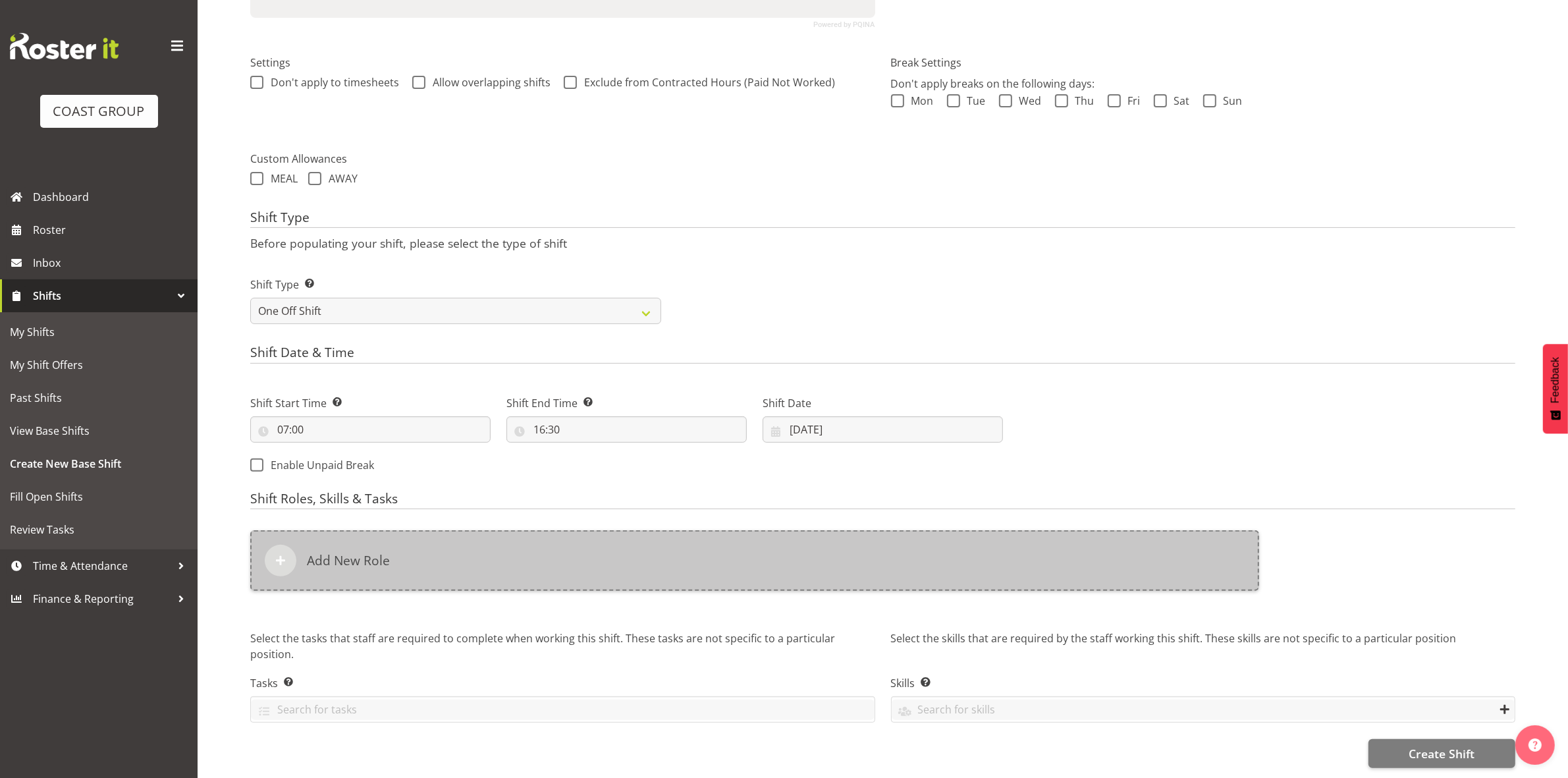
click at [586, 550] on div "Add New Role" at bounding box center [755, 560] width 1009 height 60
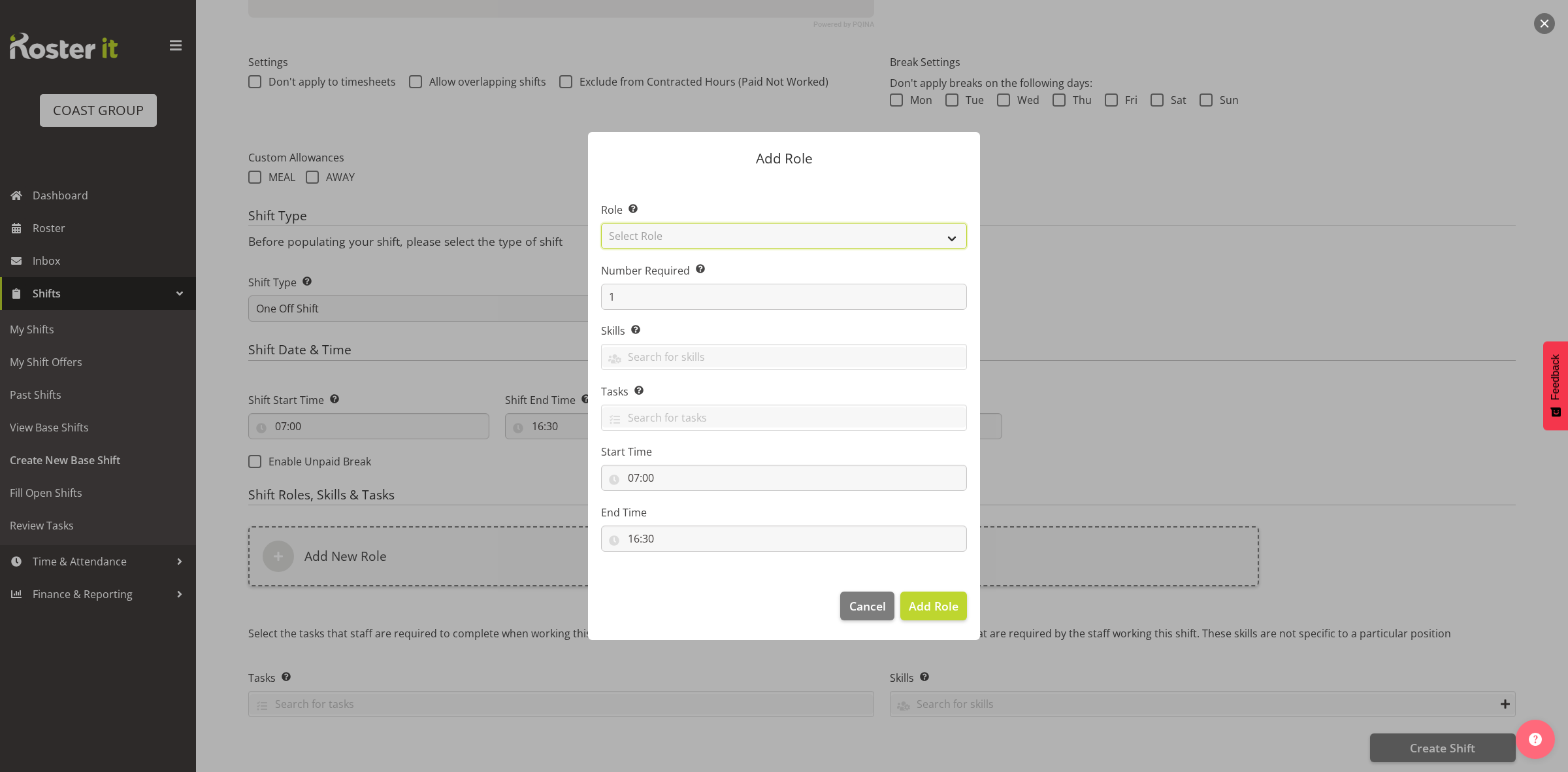
click at [663, 235] on select "Select Role ACCOUNT MANAGER ACCOUNT MANAGER DW ACCOUNTS [PERSON_NAME] VEHICLES …" at bounding box center [784, 235] width 366 height 26
select select "192"
click at [601, 223] on select "Select Role ACCOUNT MANAGER ACCOUNT MANAGER DW ACCOUNTS AKL DIANNA VEHICLES AKL…" at bounding box center [784, 235] width 366 height 26
click at [668, 302] on input "1" at bounding box center [784, 297] width 366 height 26
type input "6"
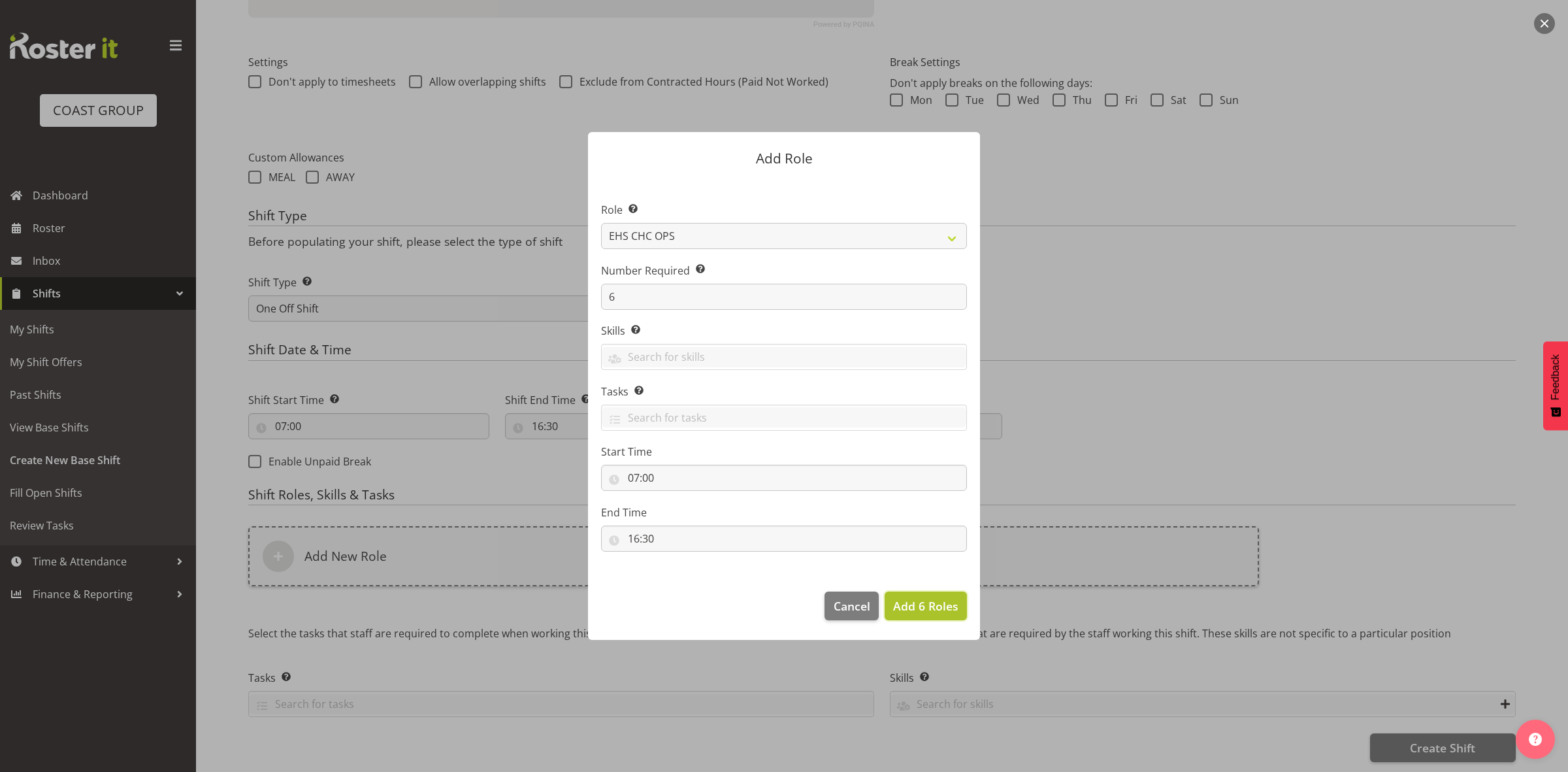
click at [915, 610] on span "Add 6 Roles" at bounding box center [925, 606] width 65 height 15
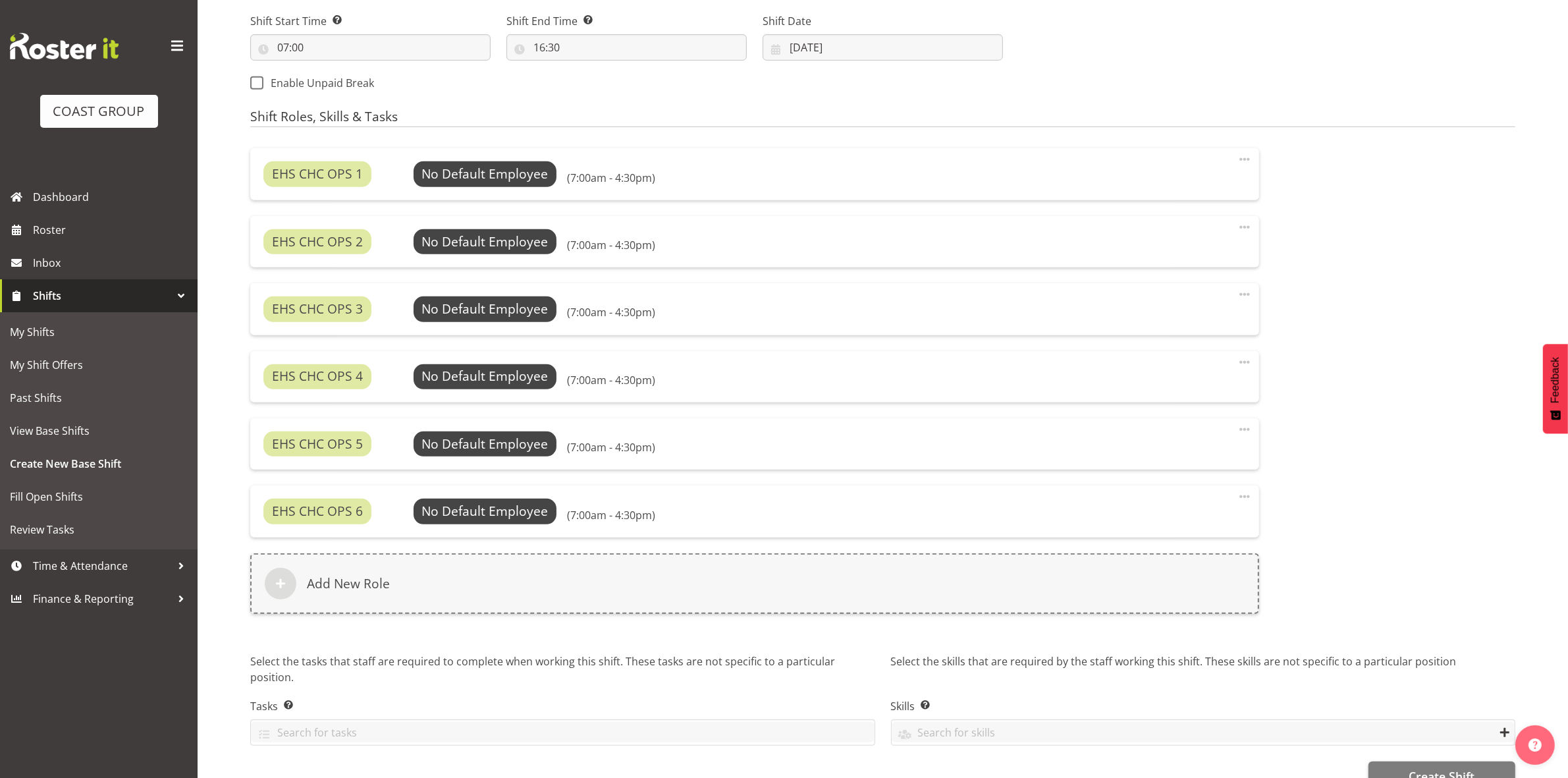
scroll to position [765, 0]
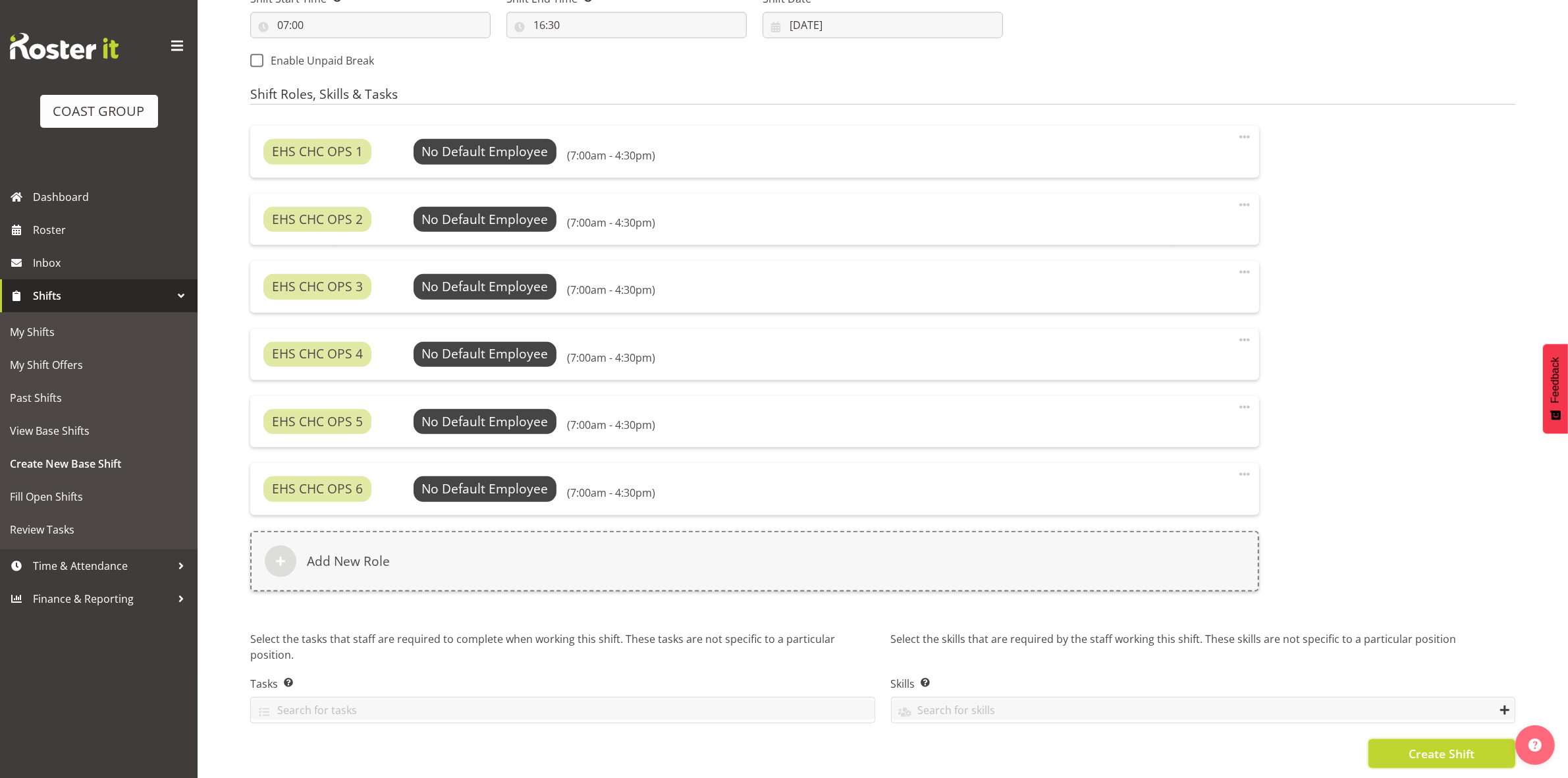
click at [1401, 741] on button "Create Shift" at bounding box center [1442, 753] width 147 height 29
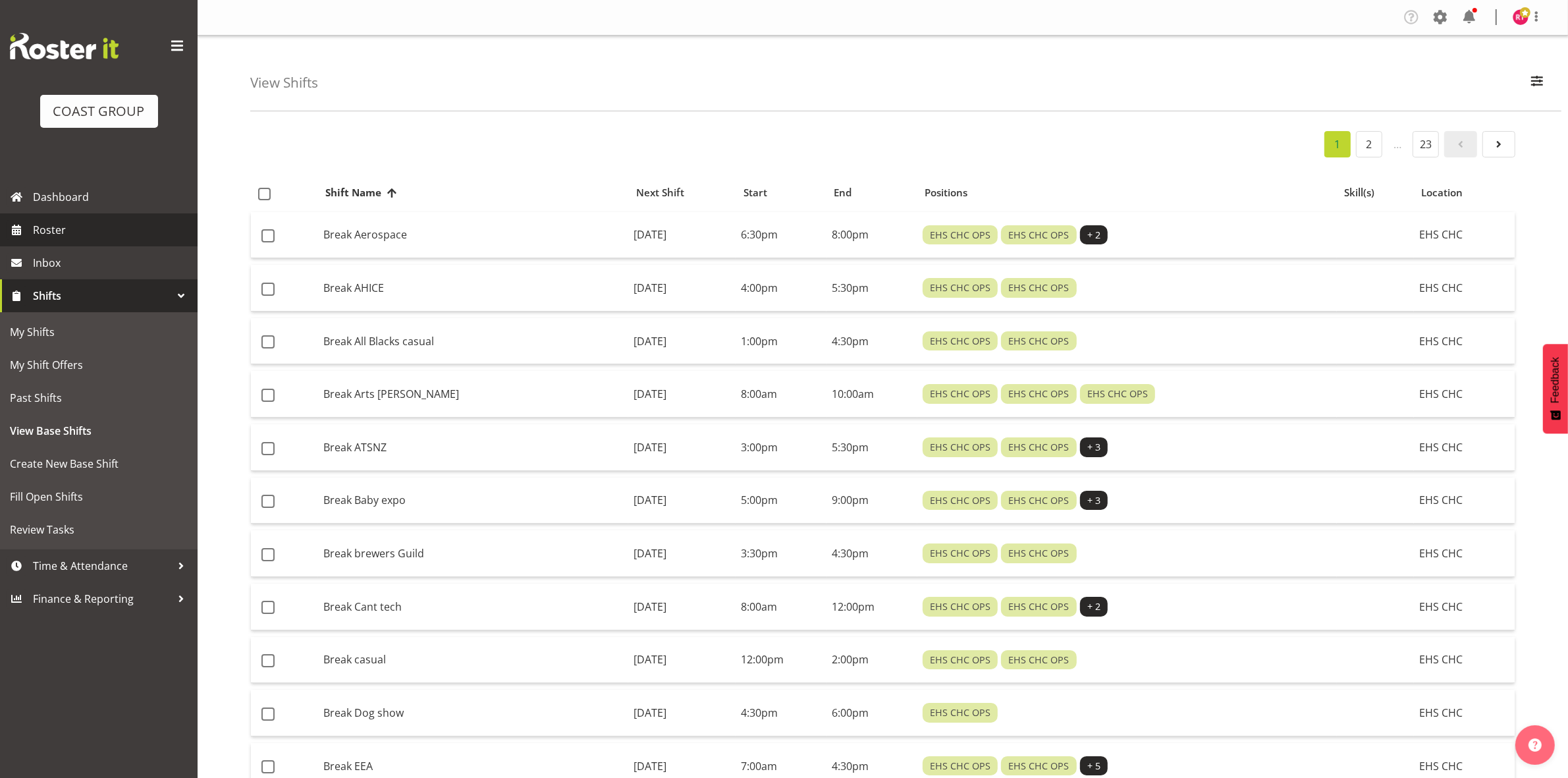
click at [47, 231] on span "Roster" at bounding box center [111, 230] width 158 height 20
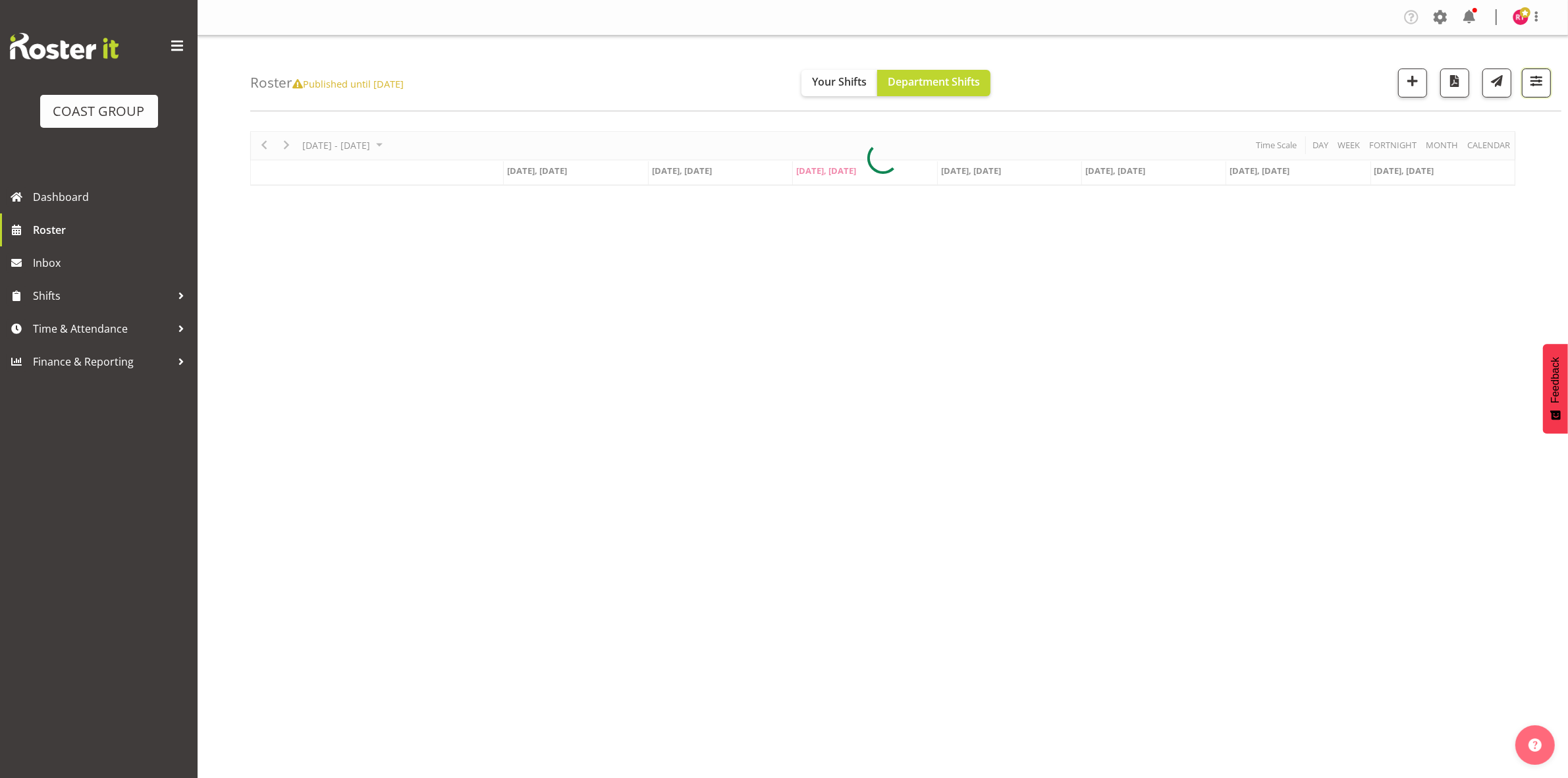
click at [1533, 83] on span "button" at bounding box center [1536, 81] width 17 height 17
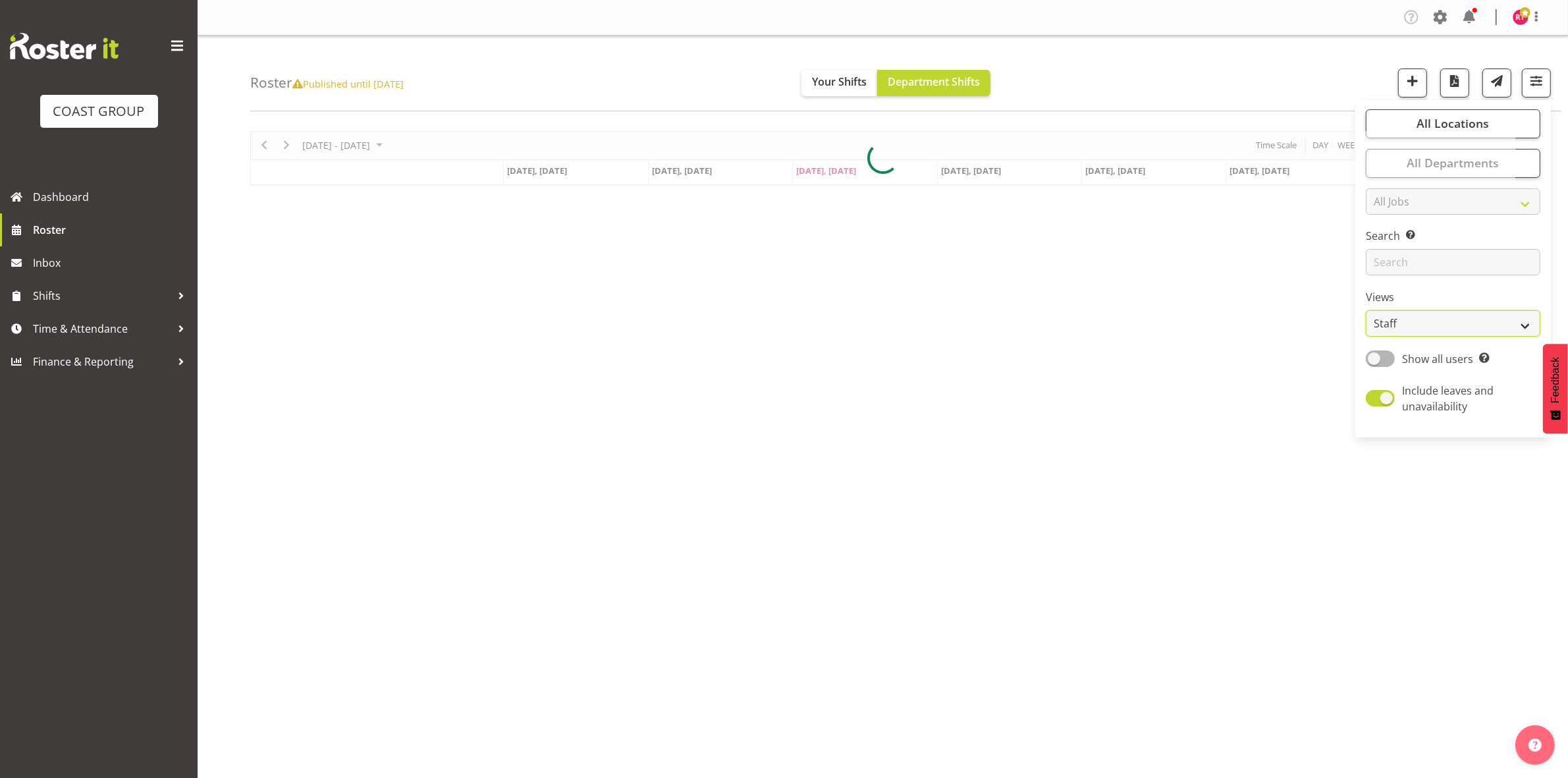
click at [1429, 319] on select "Staff Role Shift - Horizontal Shift - Vertical Staff - Location" at bounding box center [1453, 323] width 175 height 26
select select "shift"
click at [1366, 310] on select "Staff Role Shift - Horizontal Shift - Vertical Staff - Location" at bounding box center [1453, 323] width 175 height 26
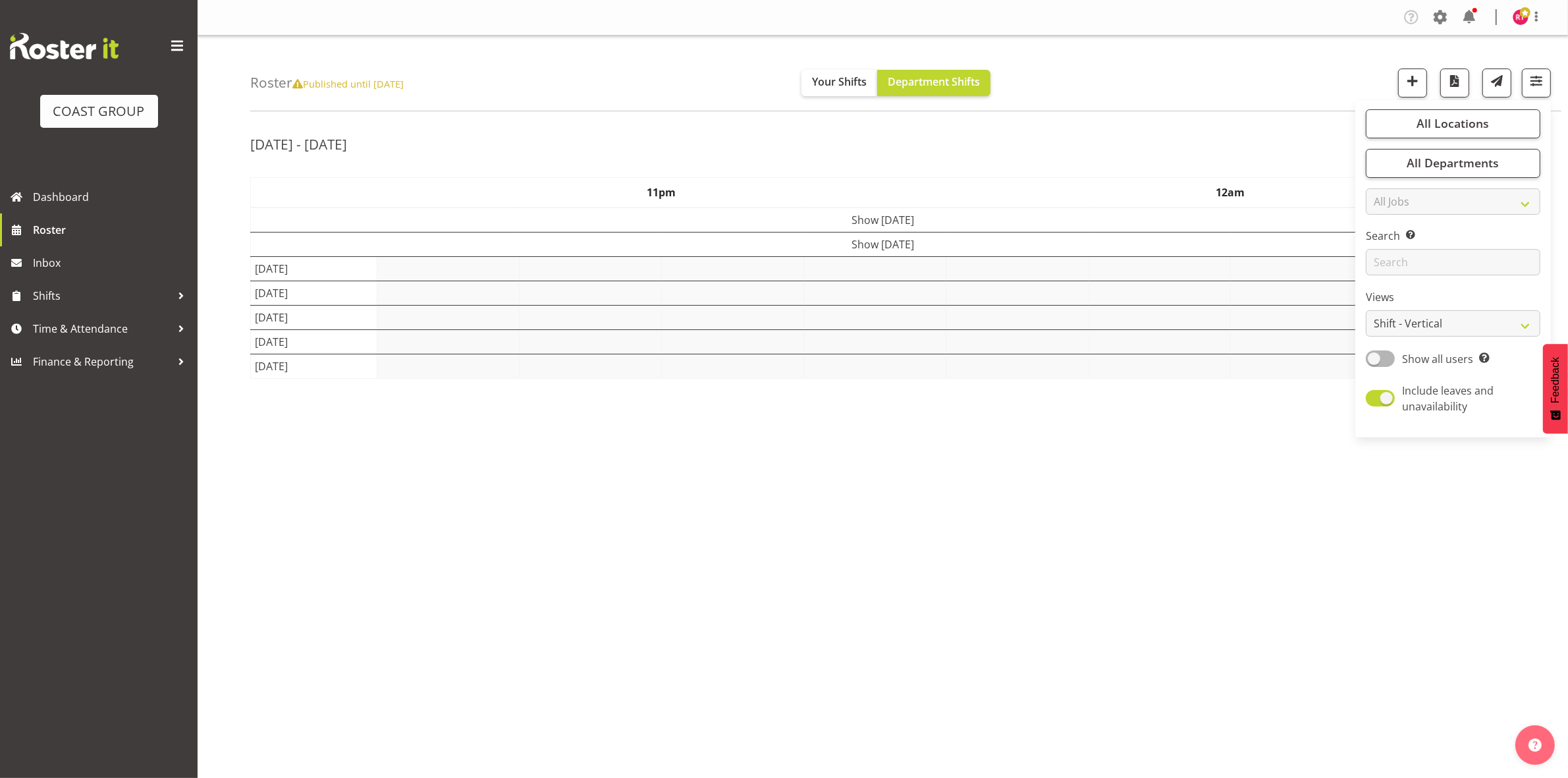
click at [1163, 137] on div "[DATE] - [DATE]" at bounding box center [883, 146] width 1265 height 31
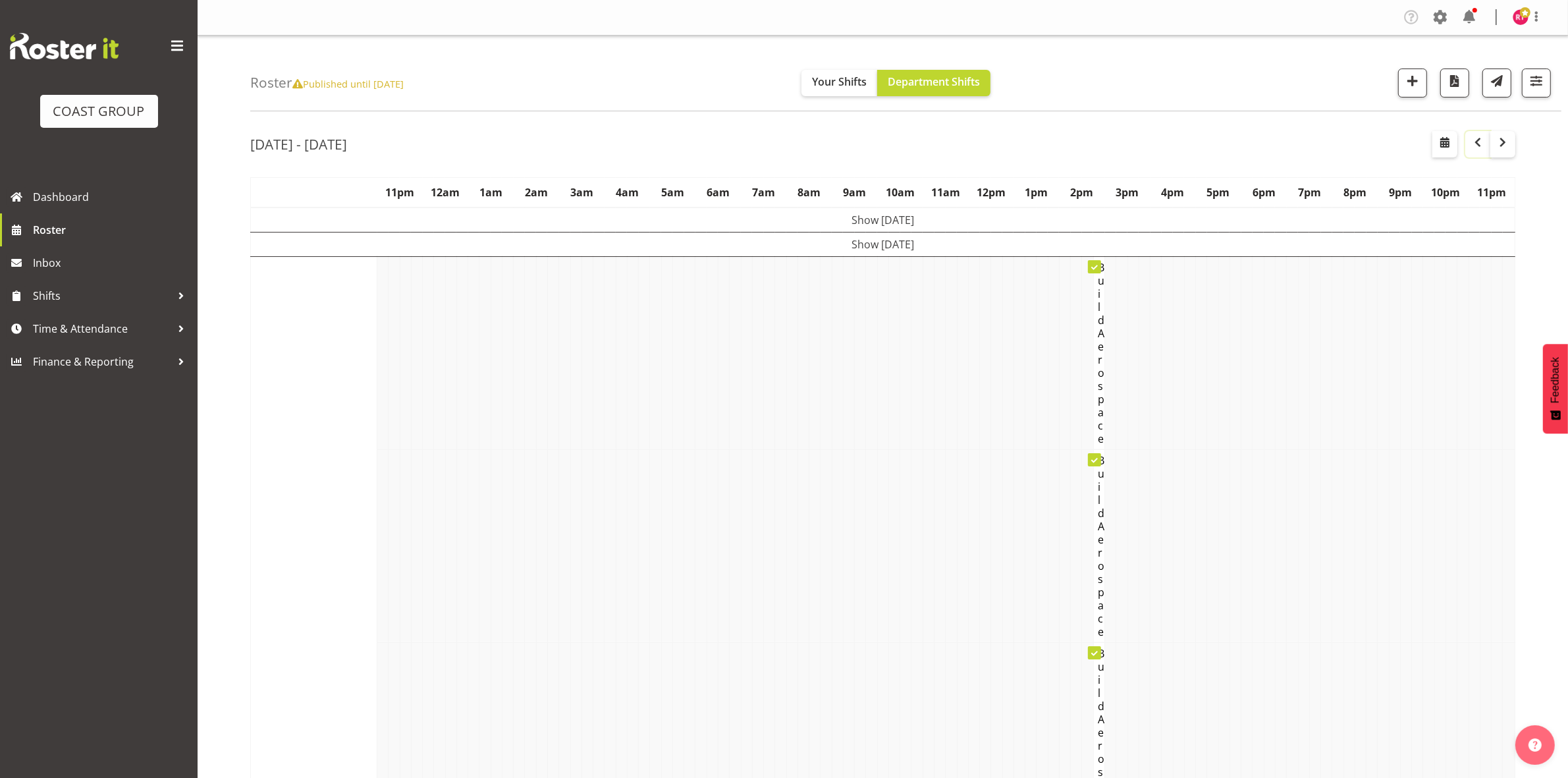
click at [1484, 149] on span "button" at bounding box center [1478, 142] width 16 height 16
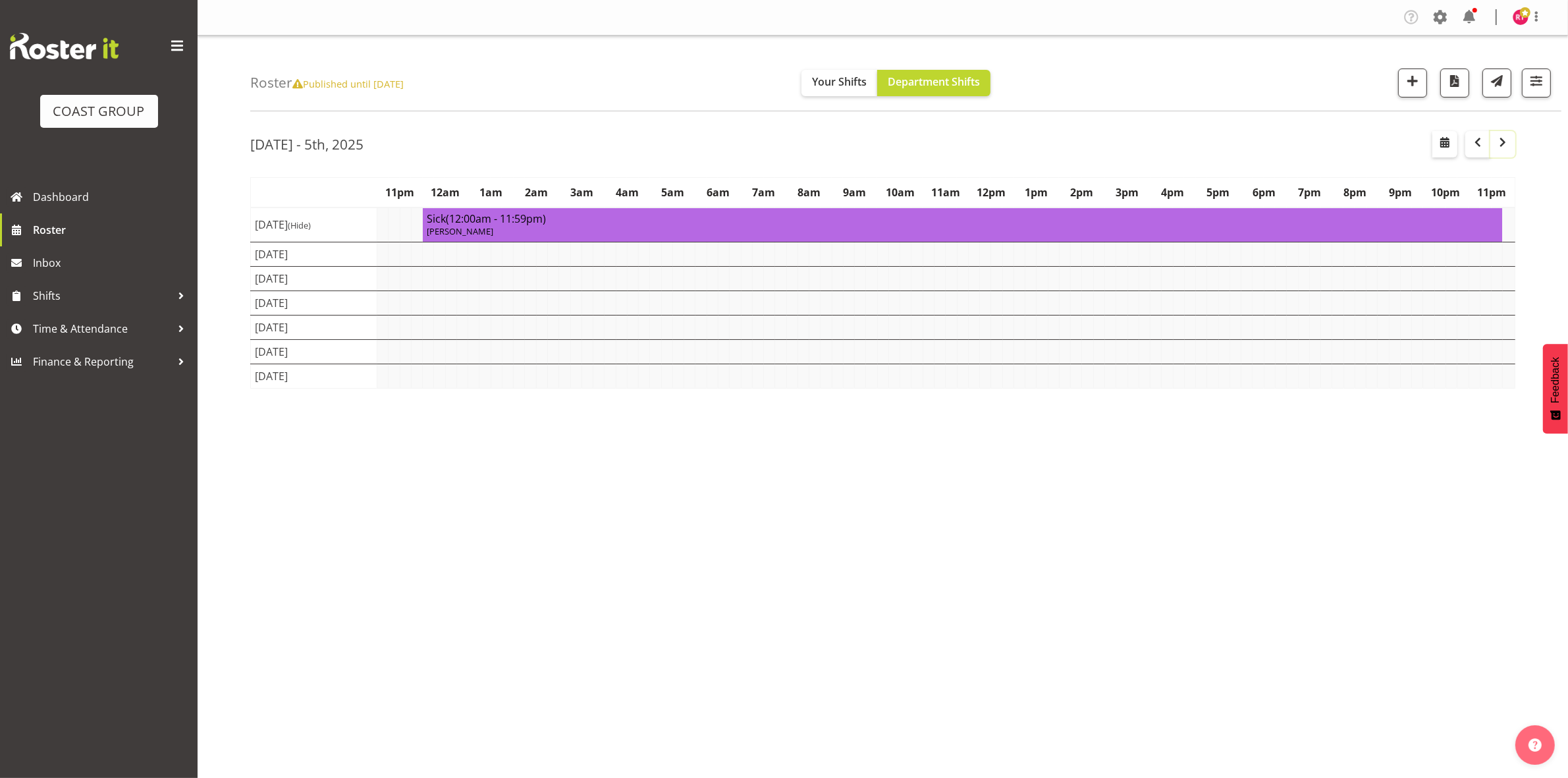
click at [1503, 150] on span "button" at bounding box center [1503, 142] width 16 height 16
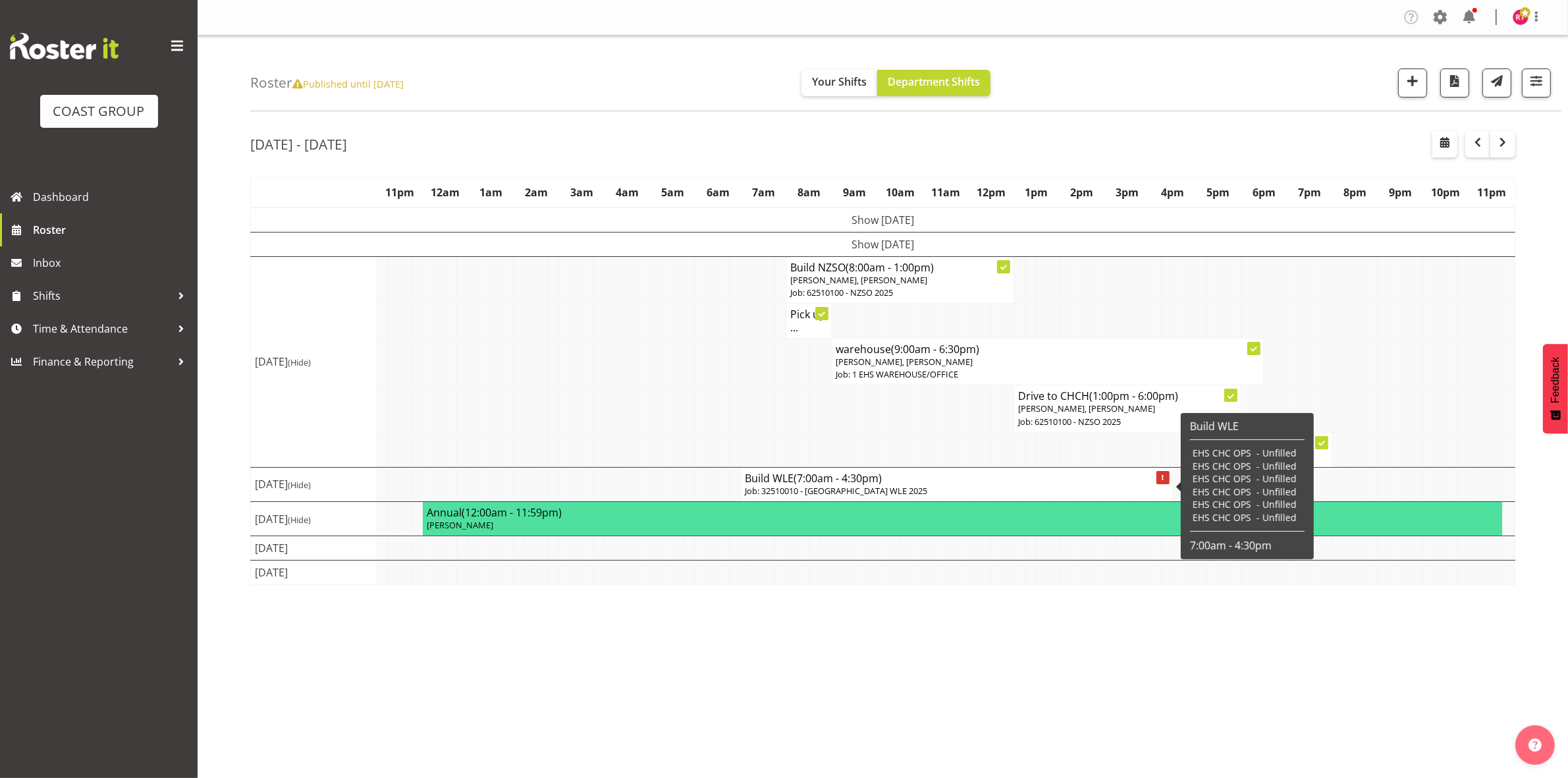
click at [912, 481] on h4 "Build WLE (7:00am - 4:30pm)" at bounding box center [957, 478] width 424 height 13
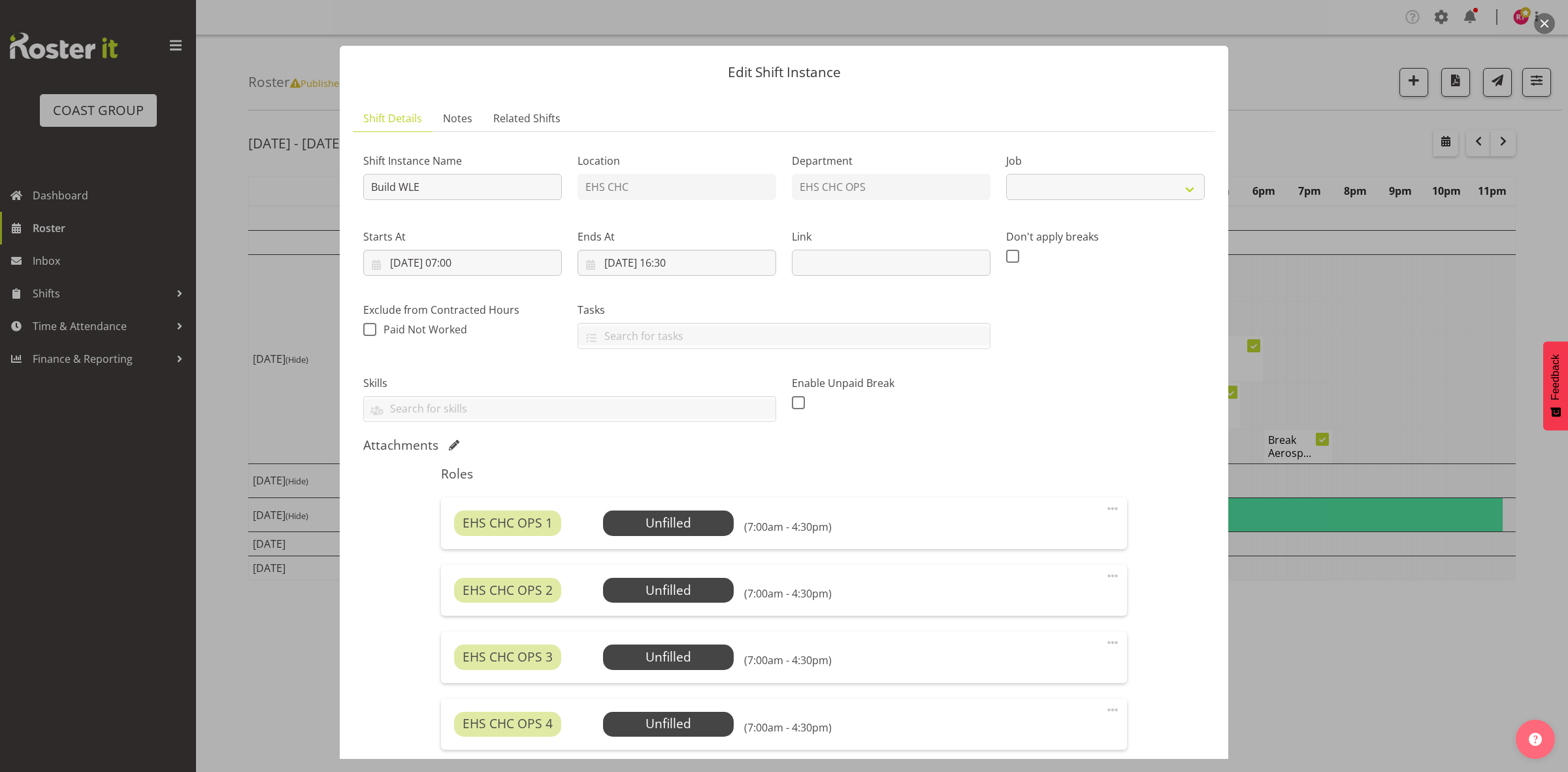
select select "9023"
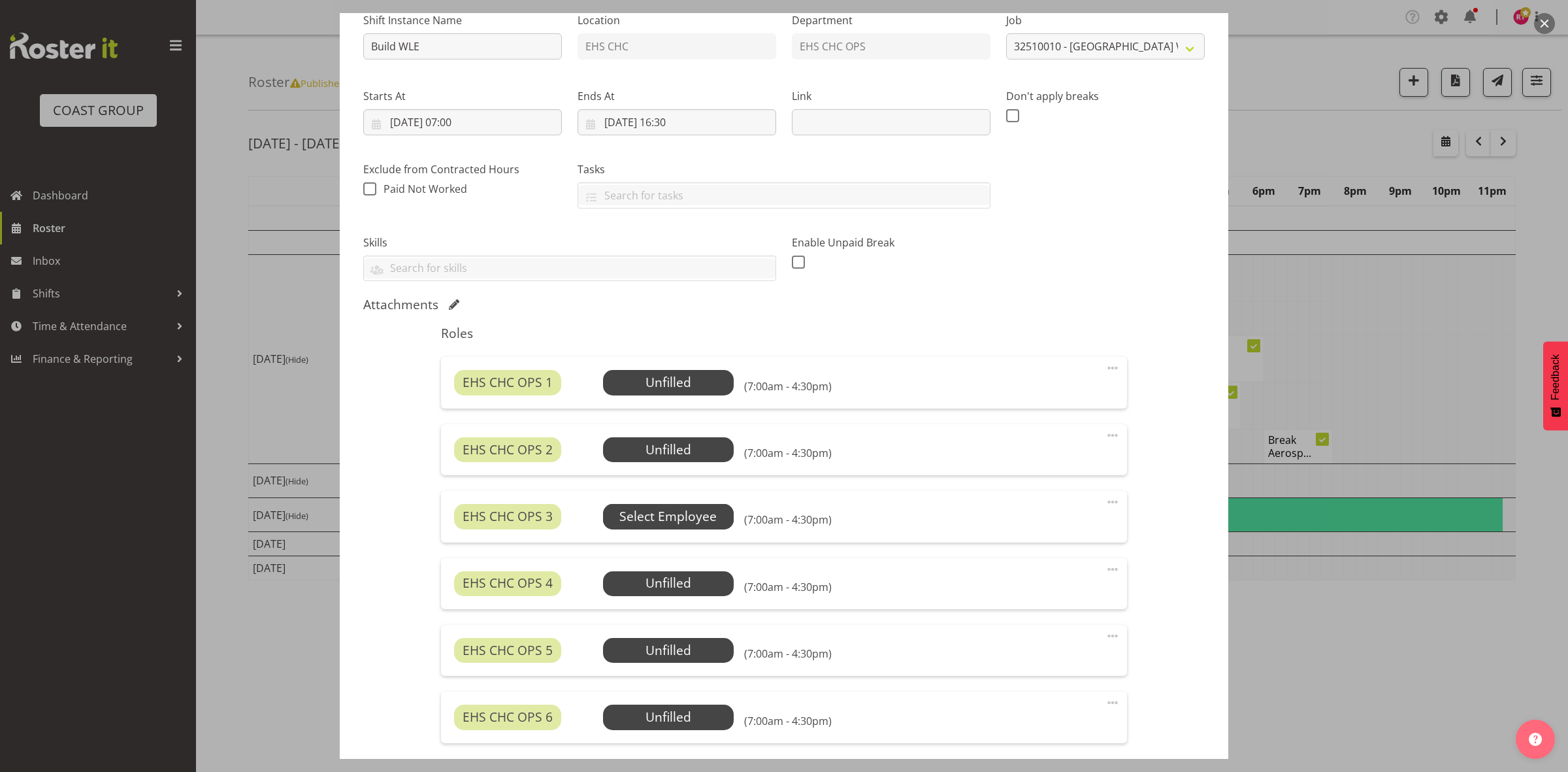
scroll to position [302, 0]
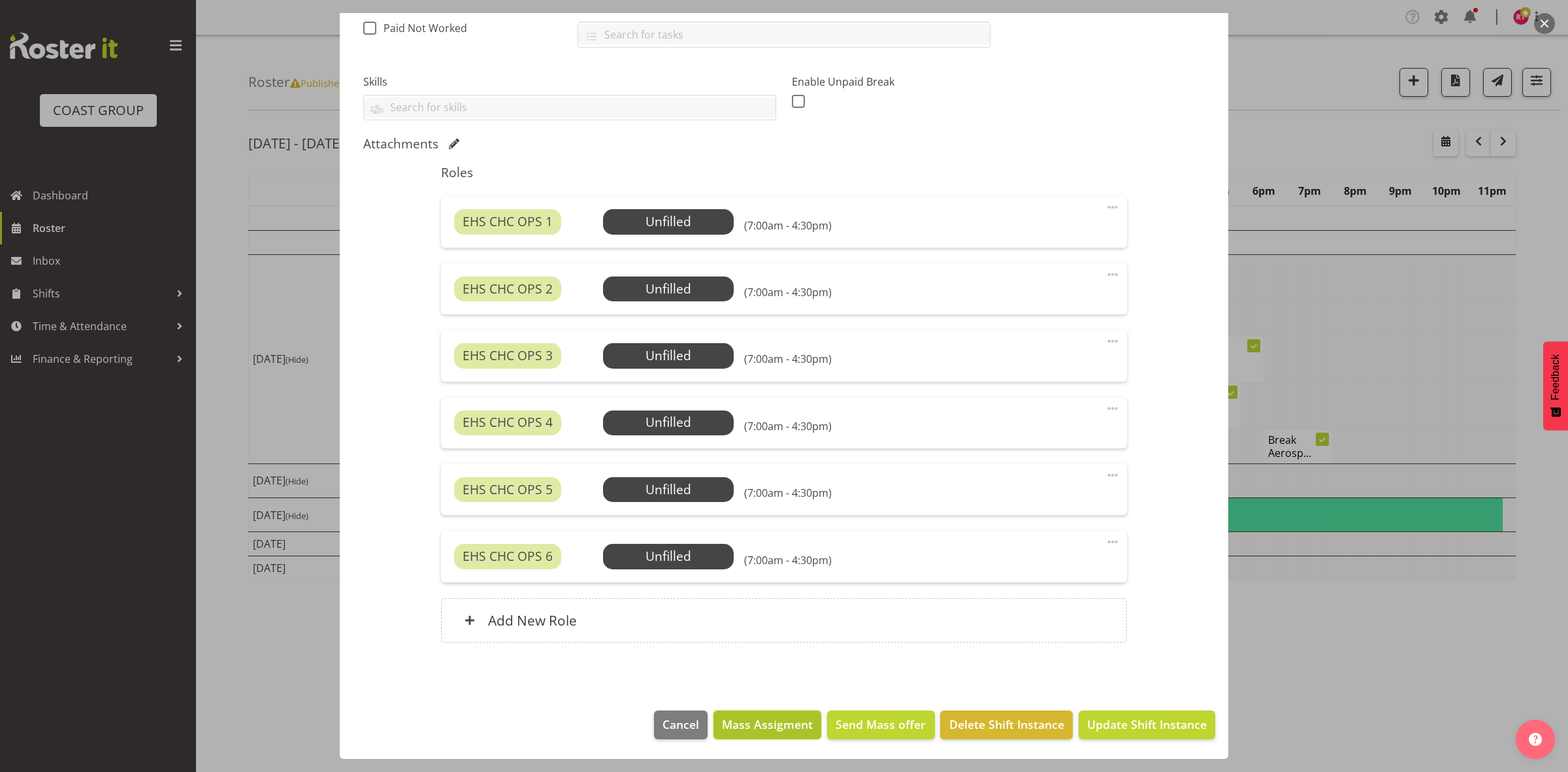
click at [729, 728] on span "Mass Assigment" at bounding box center [767, 724] width 91 height 17
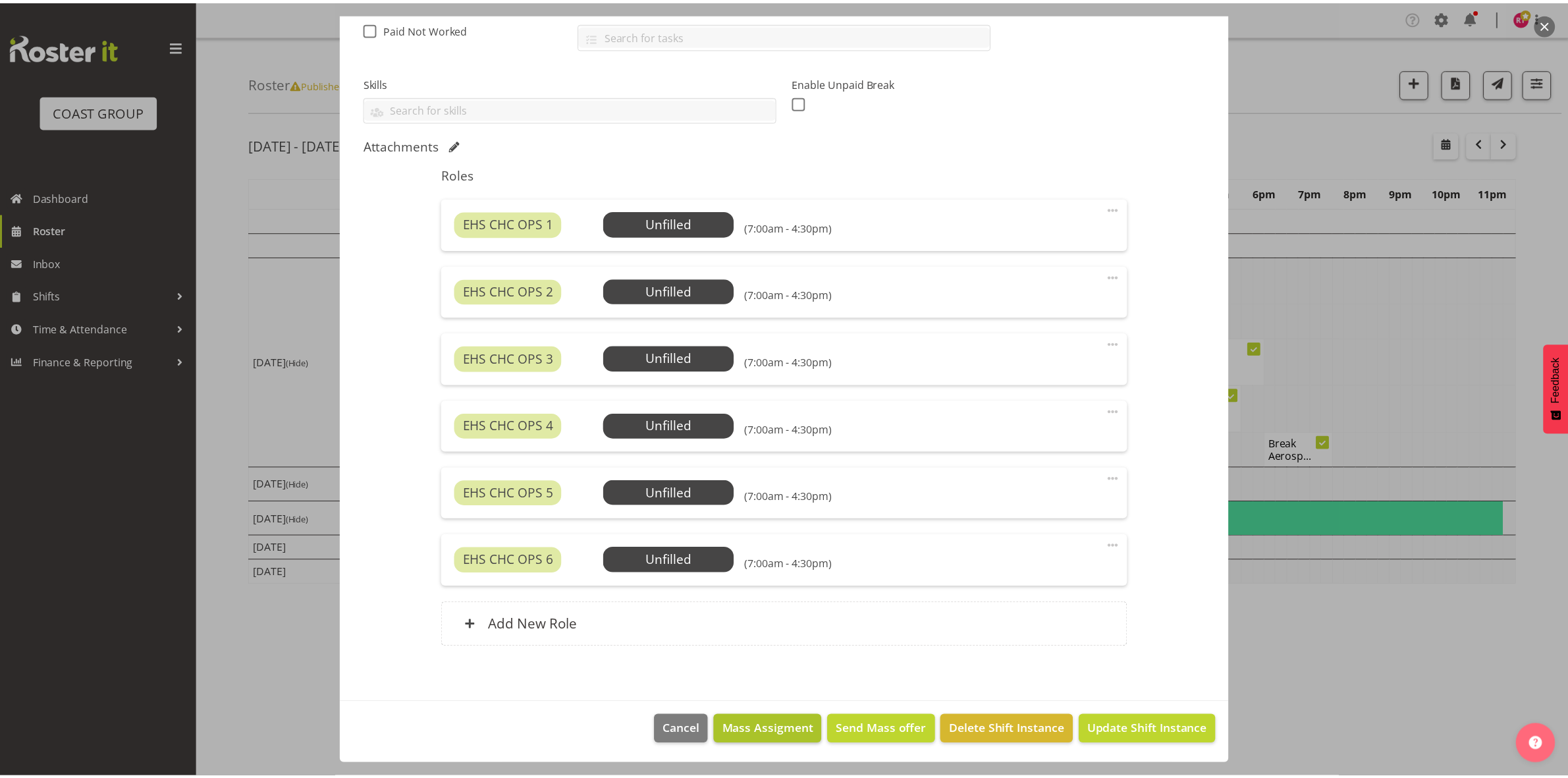
scroll to position [251, 0]
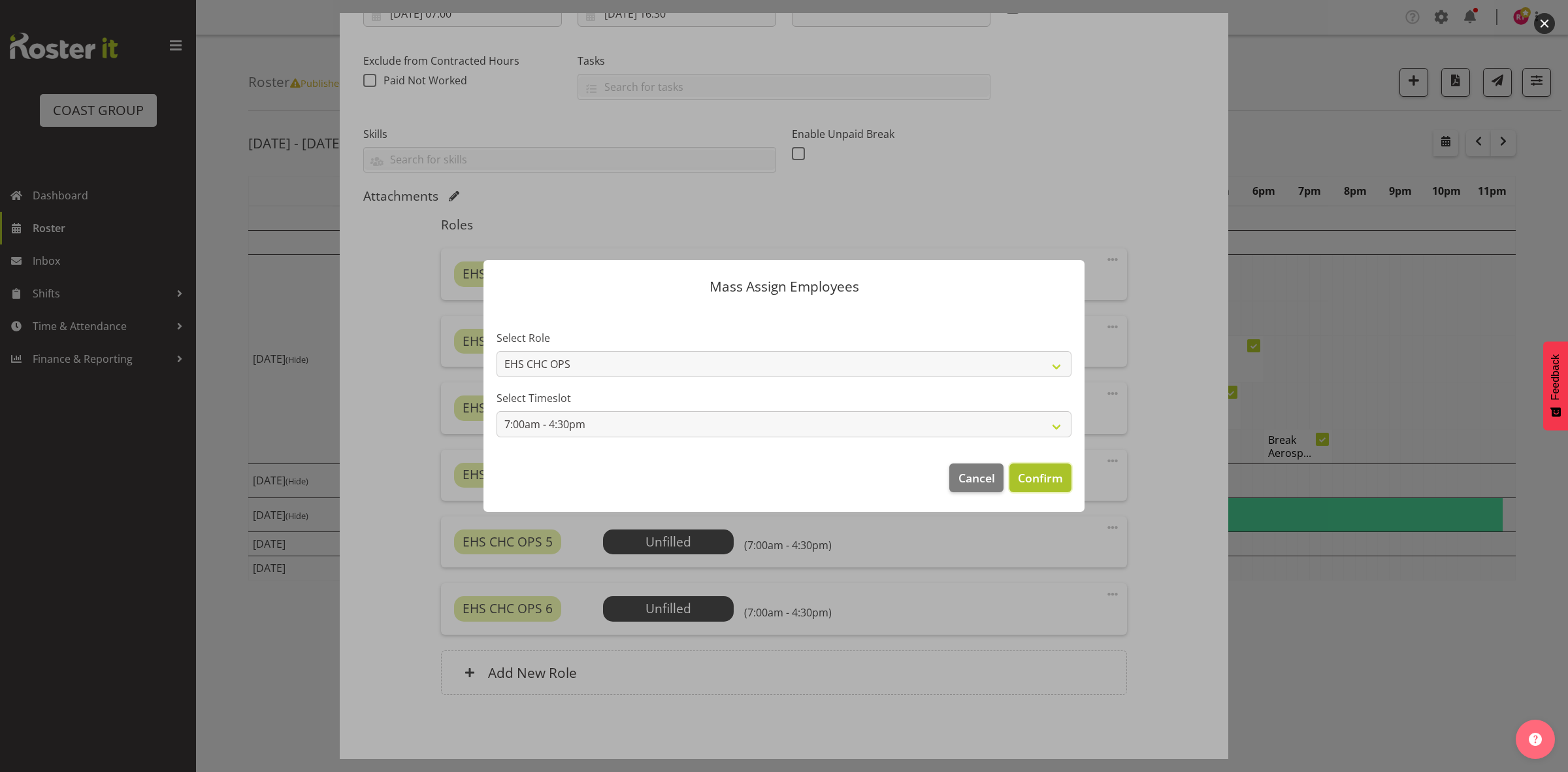
click at [1041, 482] on span "Confirm" at bounding box center [1040, 478] width 45 height 17
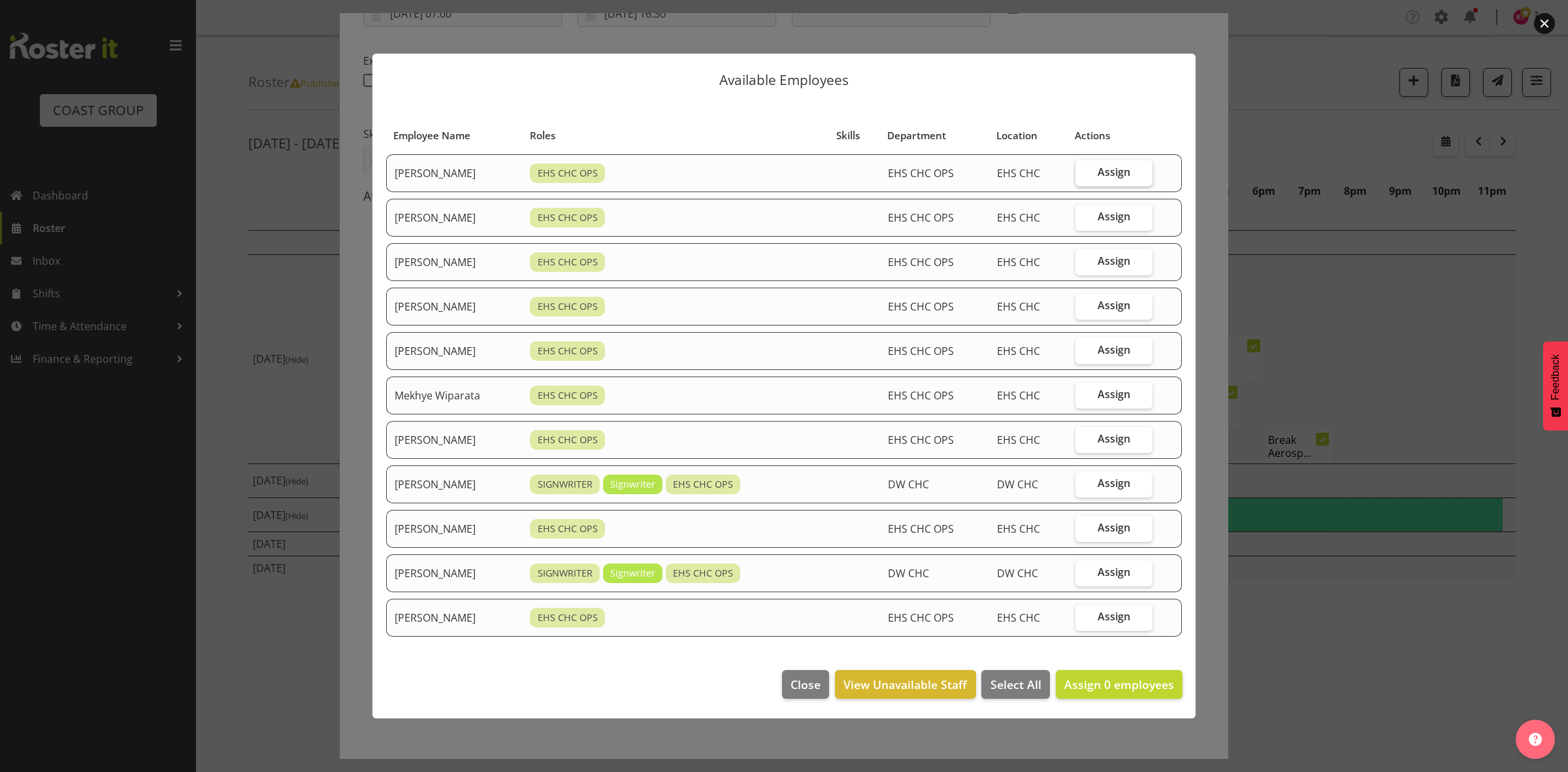
click at [1108, 168] on span "Assign" at bounding box center [1114, 172] width 32 height 13
click at [1084, 168] on input "Assign" at bounding box center [1079, 172] width 8 height 8
checkbox input "true"
click at [1117, 216] on span "Assign" at bounding box center [1114, 216] width 32 height 13
click at [1084, 216] on input "Assign" at bounding box center [1079, 217] width 8 height 8
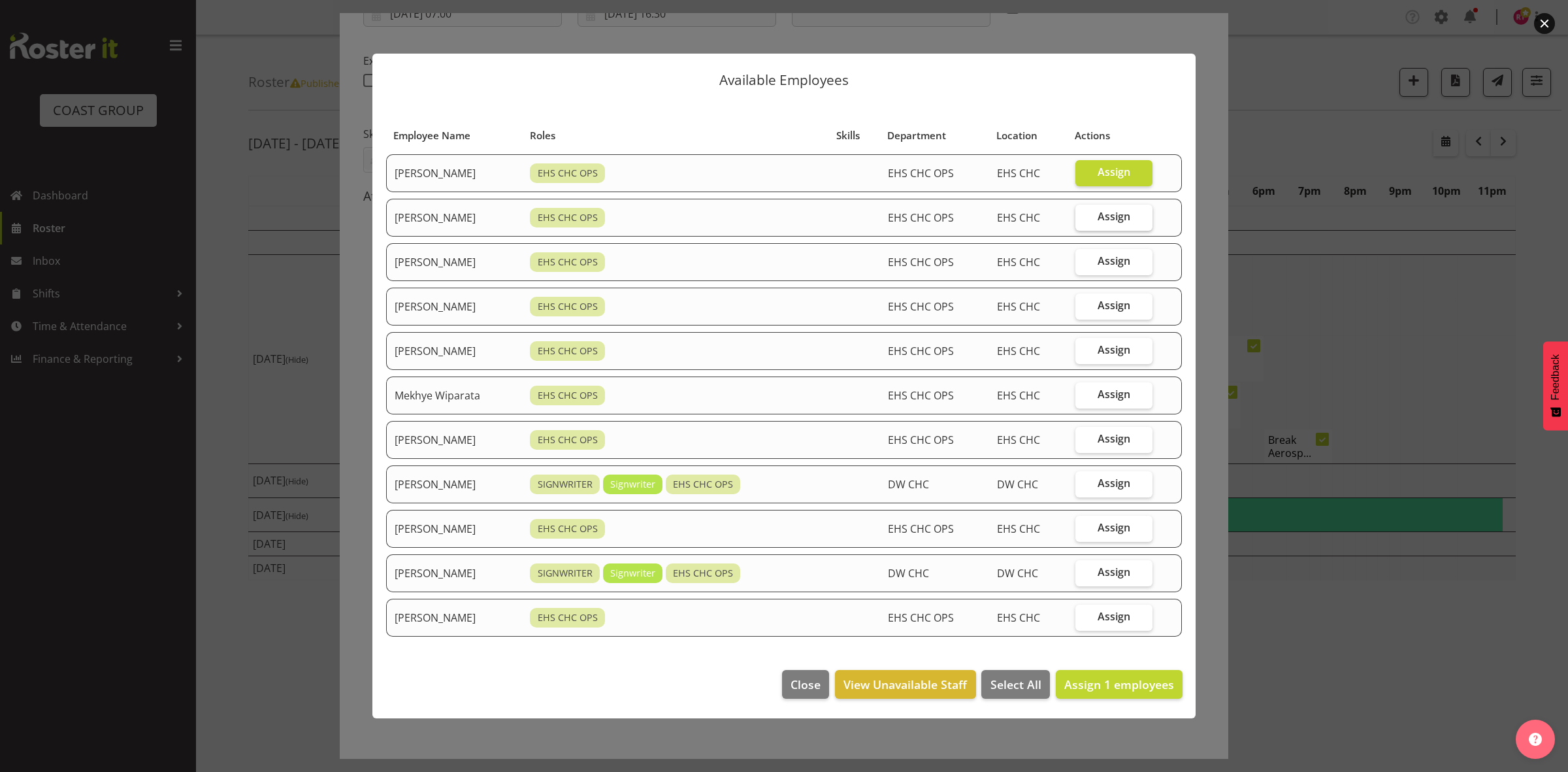
checkbox input "true"
click at [1110, 353] on span "Assign" at bounding box center [1114, 349] width 32 height 13
click at [1084, 353] on input "Assign" at bounding box center [1079, 350] width 8 height 8
checkbox input "true"
click at [1121, 397] on span "Assign" at bounding box center [1114, 394] width 32 height 13
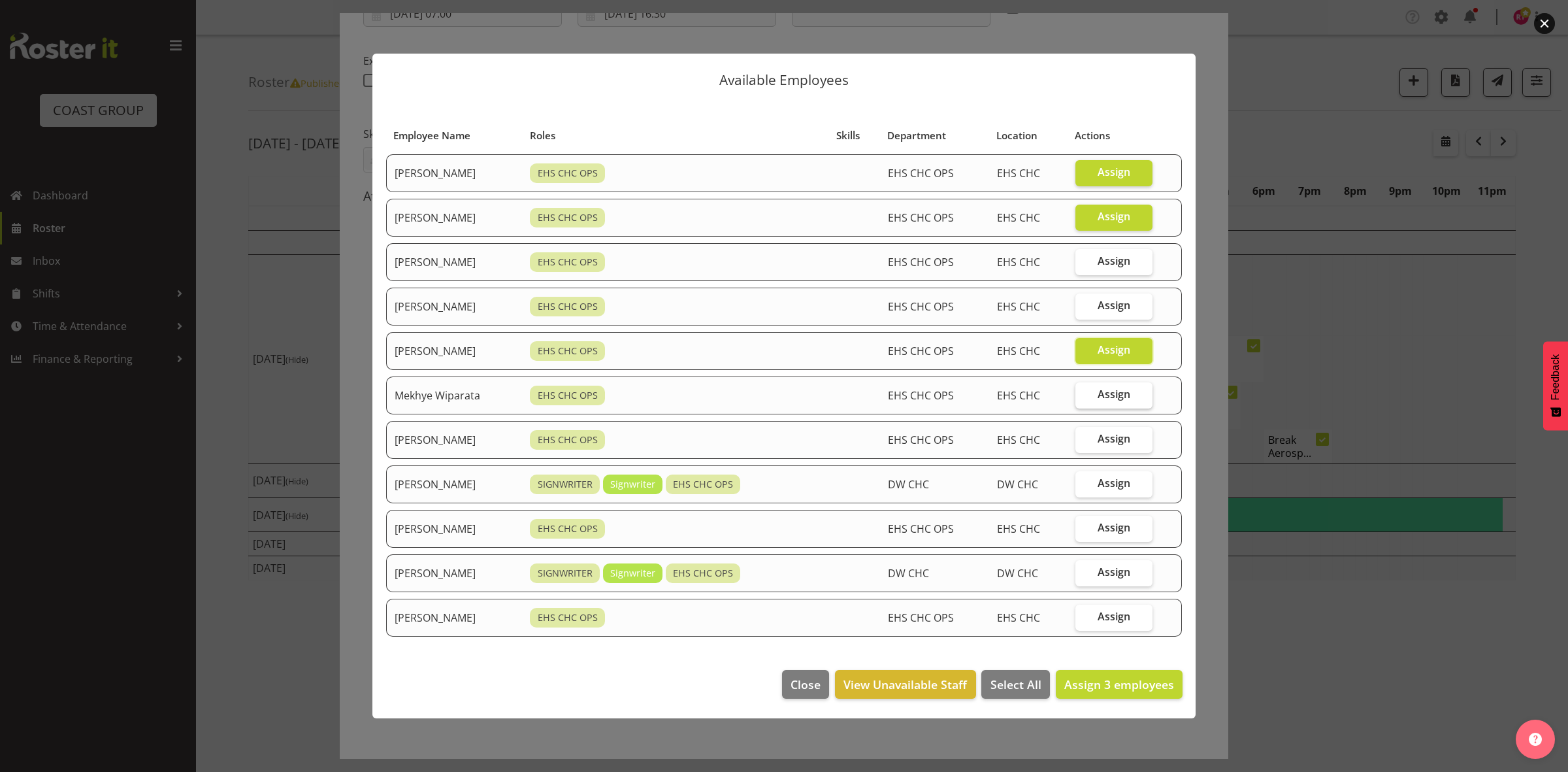
click at [1084, 397] on input "Assign" at bounding box center [1079, 394] width 8 height 8
checkbox input "true"
click at [1117, 440] on span "Assign" at bounding box center [1114, 438] width 32 height 13
click at [1084, 440] on input "Assign" at bounding box center [1079, 439] width 8 height 8
checkbox input "true"
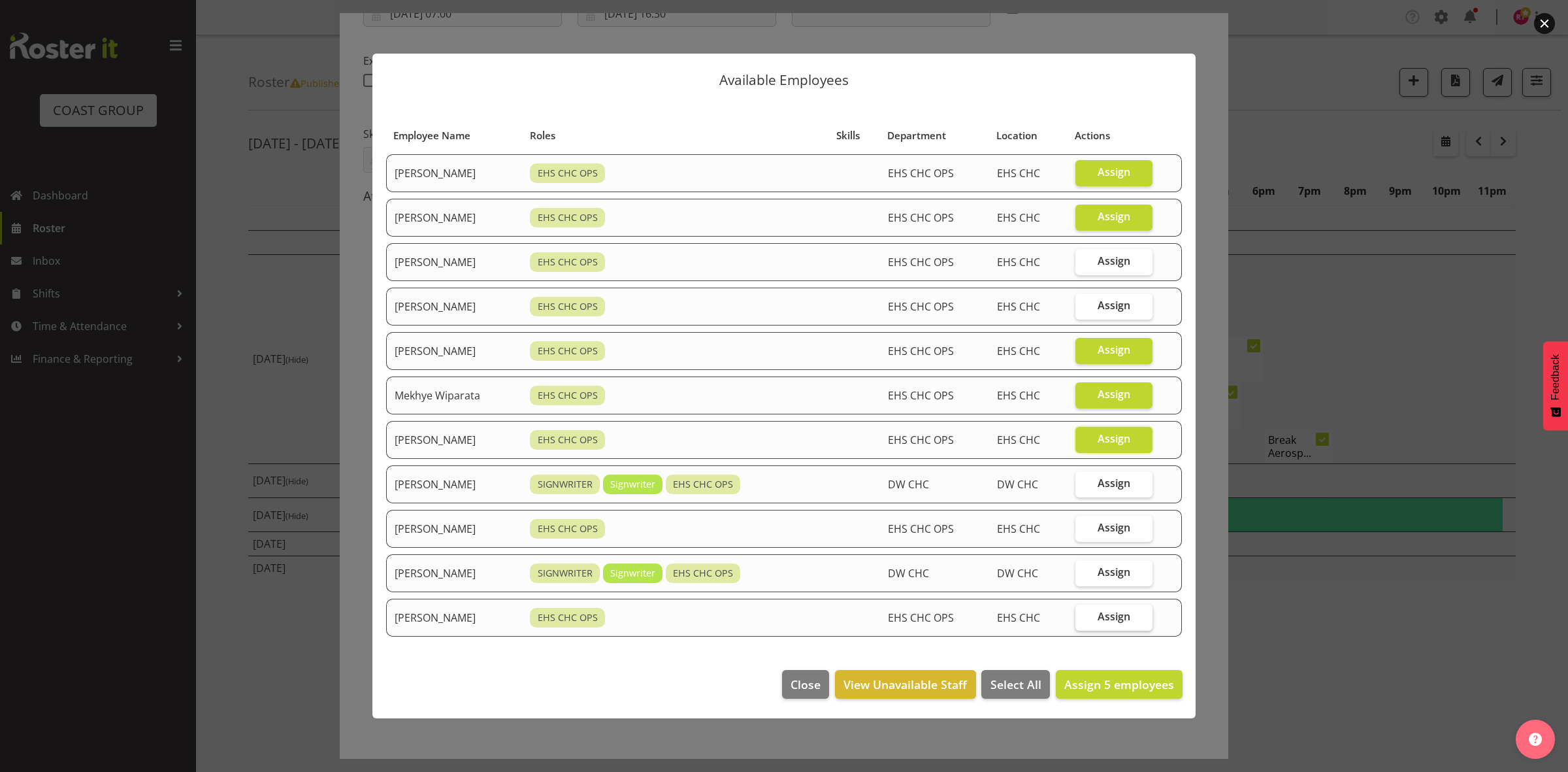
click at [1112, 622] on span "Assign" at bounding box center [1114, 616] width 32 height 13
click at [1084, 621] on input "Assign" at bounding box center [1079, 616] width 8 height 8
checkbox input "true"
click at [1106, 686] on span "Assign 6 employees" at bounding box center [1119, 684] width 110 height 15
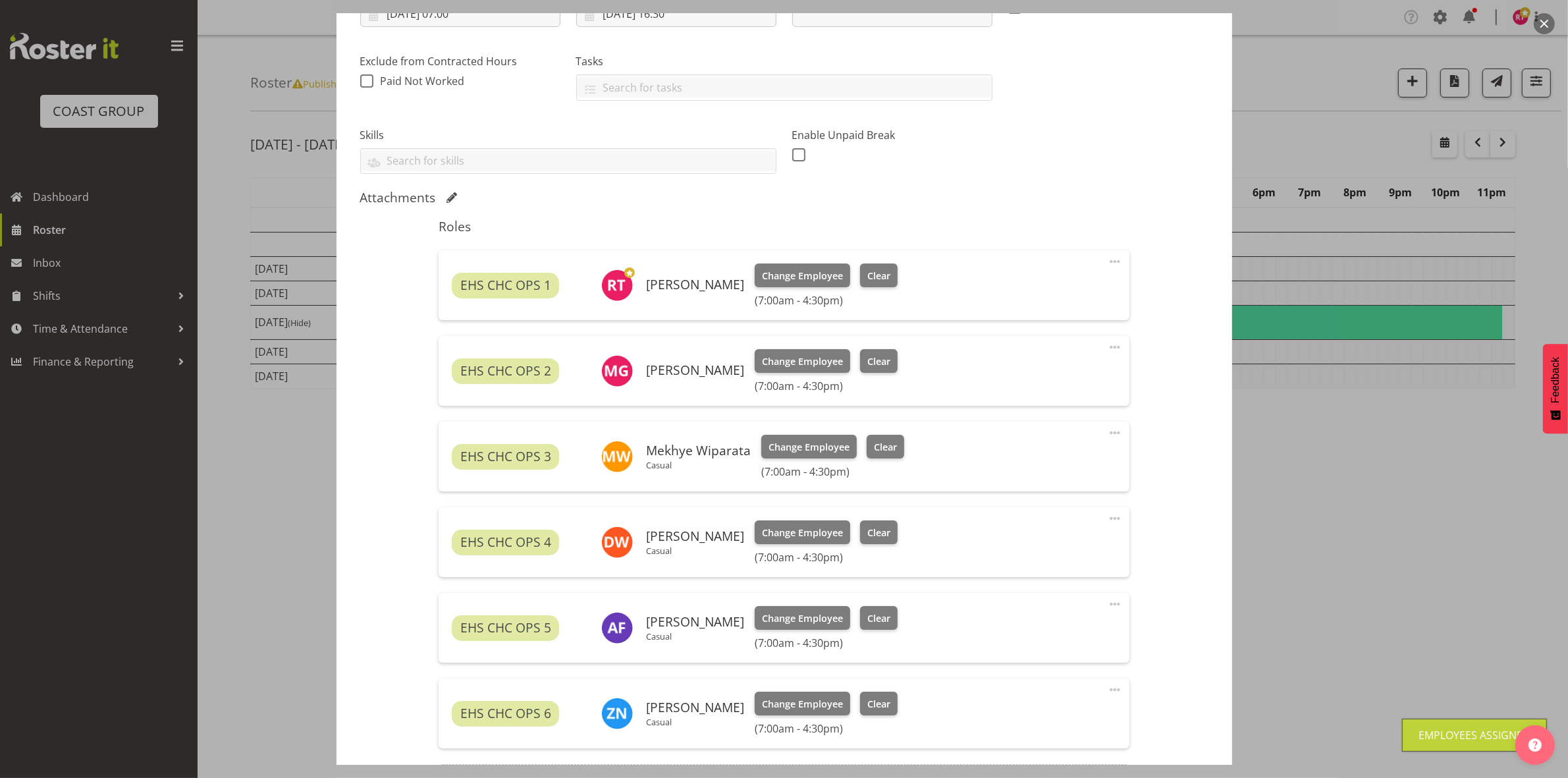
scroll to position [413, 0]
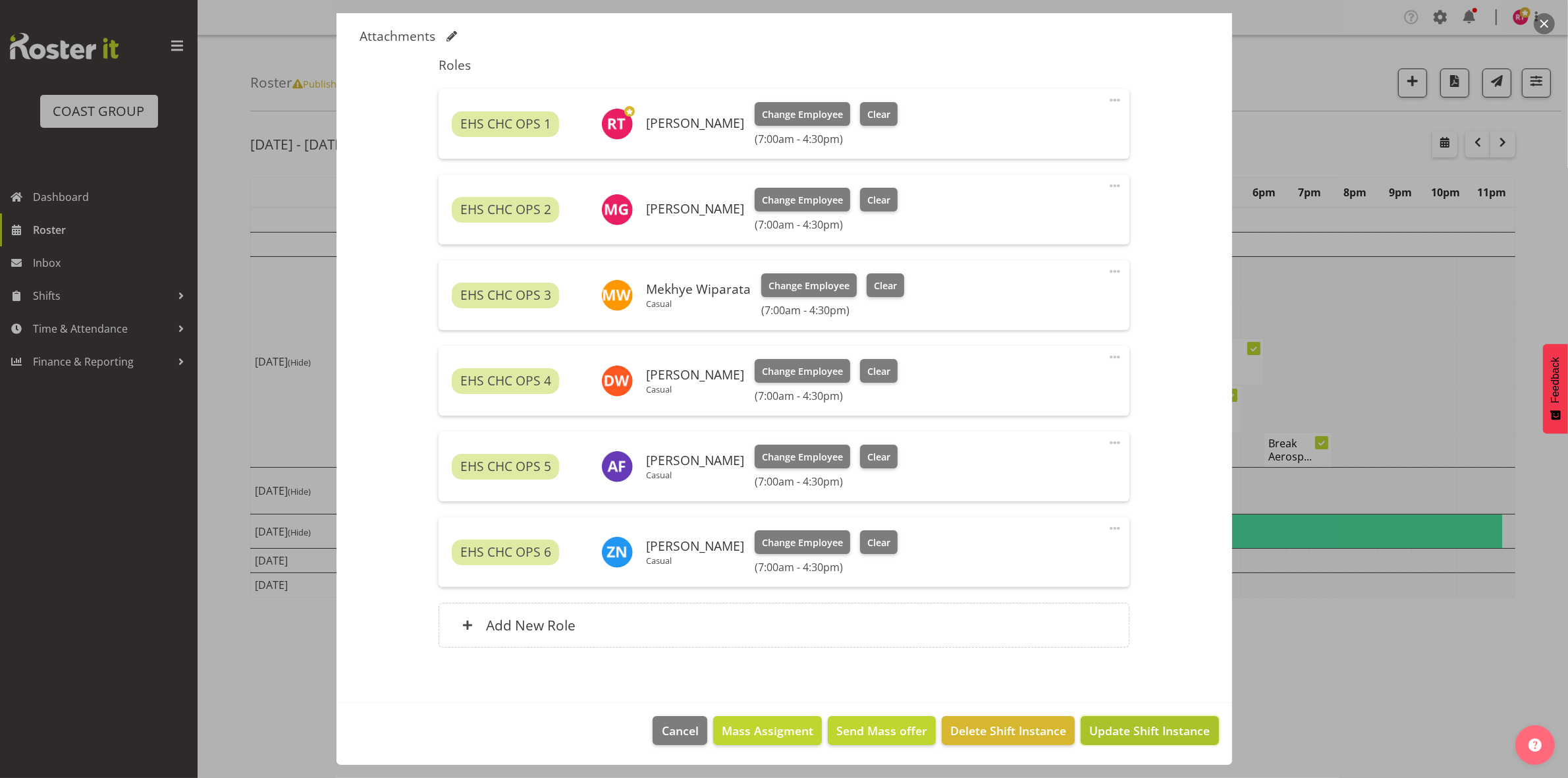
click at [1156, 725] on span "Update Shift Instance" at bounding box center [1149, 730] width 121 height 17
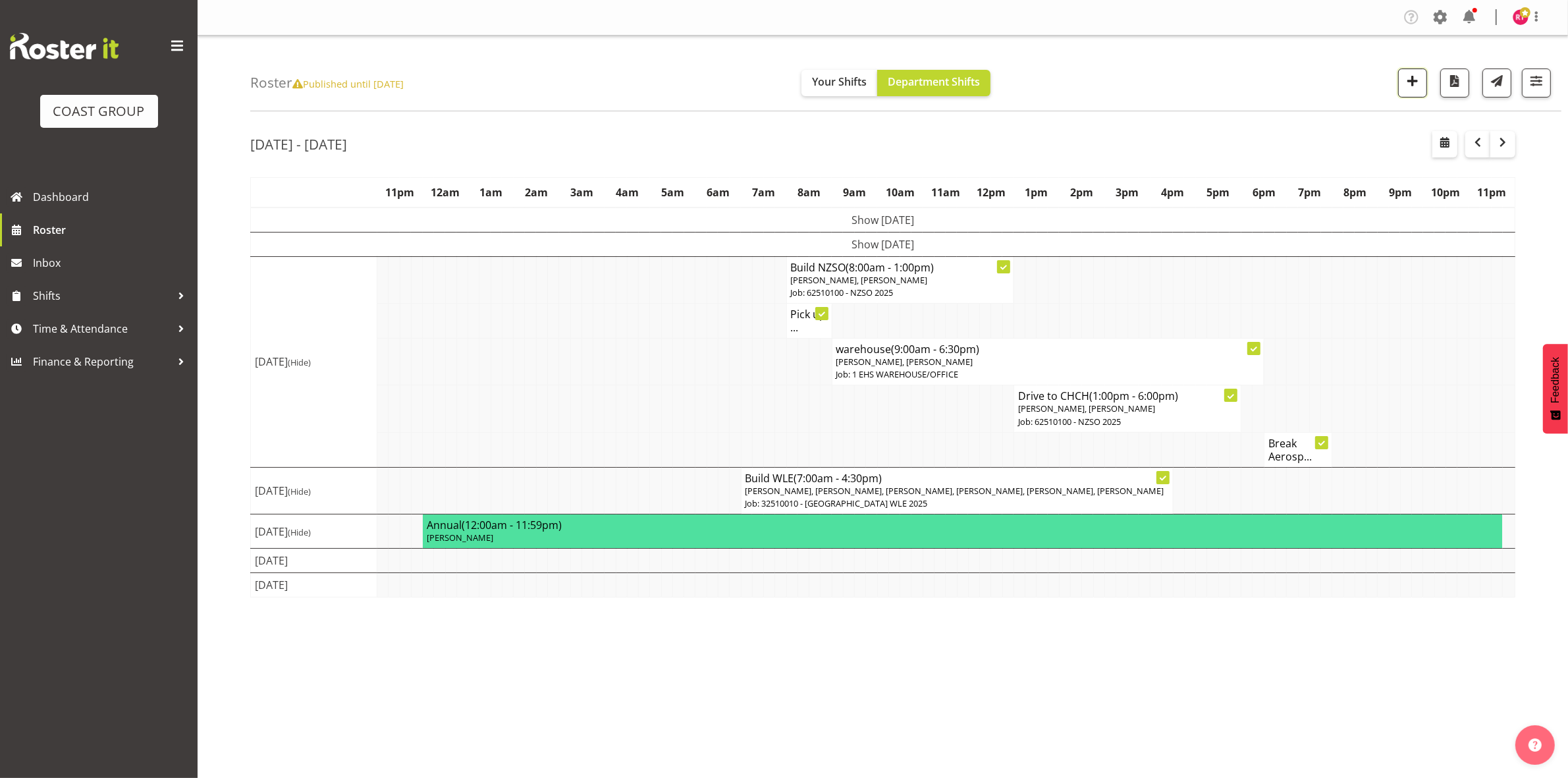
click at [1413, 87] on span "button" at bounding box center [1413, 81] width 17 height 17
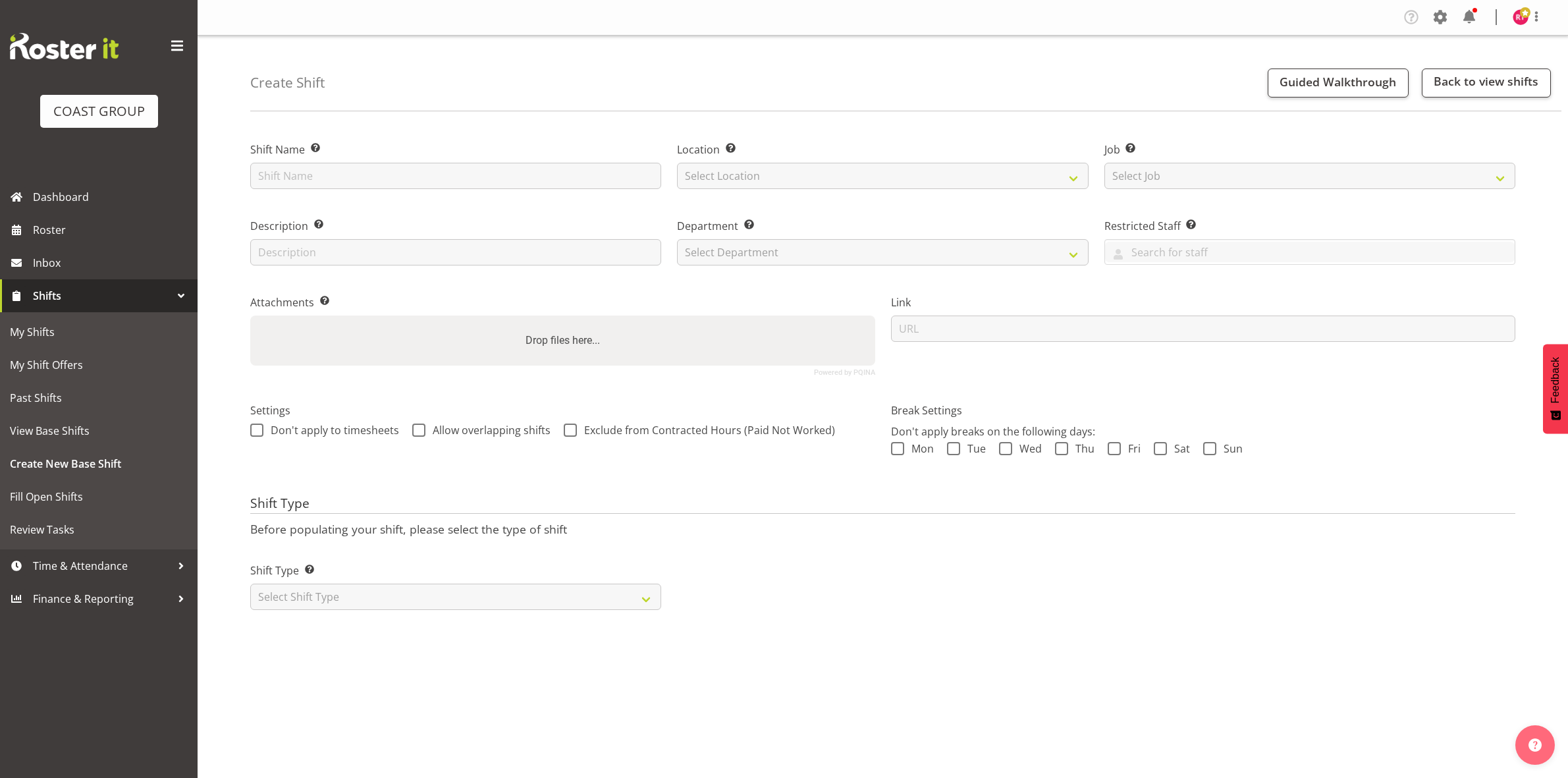
click at [334, 172] on input "text" at bounding box center [456, 175] width 411 height 26
type input "Exhibitor build WLE"
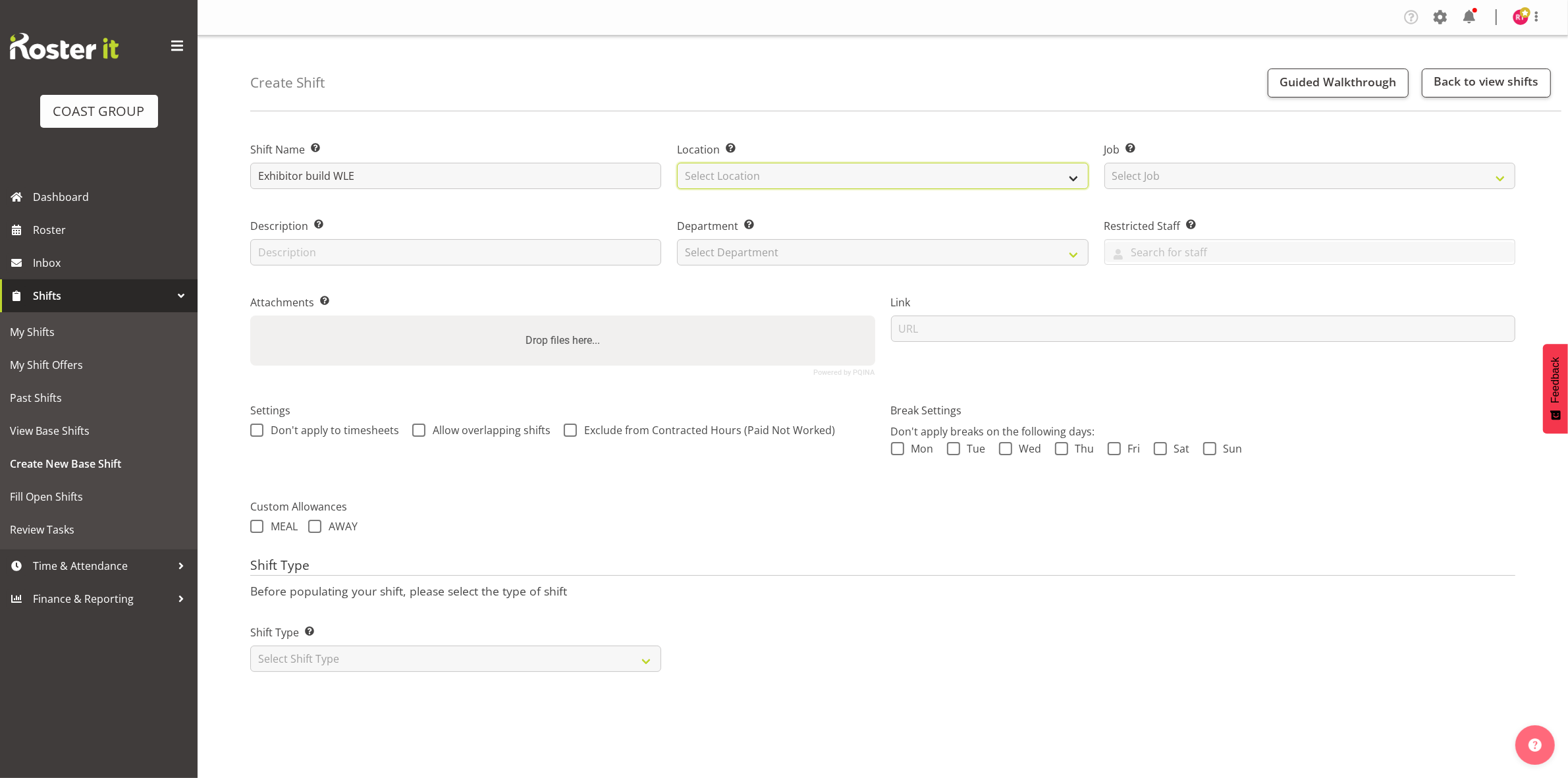
click at [762, 178] on select "Select Location EHS CHC" at bounding box center [882, 175] width 411 height 26
select select "107"
click at [677, 163] on select "Select Location EHS CHC" at bounding box center [882, 175] width 411 height 26
click at [1180, 179] on select "Select Job Create new job 1 Carlton Events 1 [PERSON_NAME][GEOGRAPHIC_DATA] 1 […" at bounding box center [1310, 175] width 411 height 26
select select "9023"
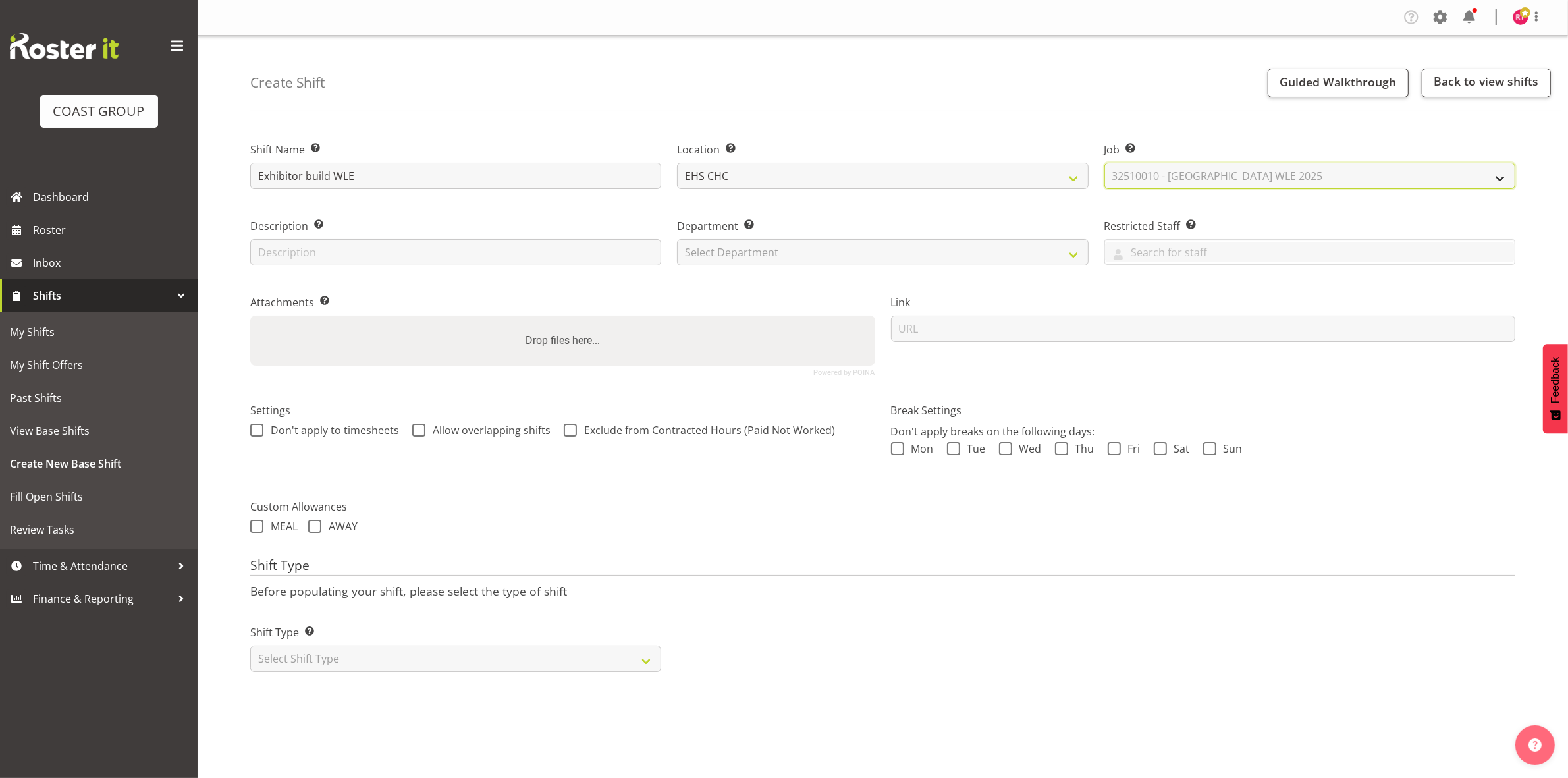
click at [1104, 163] on select "Select Job Create new job 1 Carlton Events 1 [PERSON_NAME][GEOGRAPHIC_DATA] 1 […" at bounding box center [1310, 175] width 411 height 26
click at [770, 241] on select "Select Department EHS CHC OPS" at bounding box center [882, 252] width 411 height 26
select select "41"
click at [677, 239] on select "Select Department EHS CHC OPS" at bounding box center [882, 252] width 411 height 26
click at [433, 666] on select "Select Shift Type One Off Shift Recurring Shift Rotating Shift" at bounding box center [456, 658] width 411 height 26
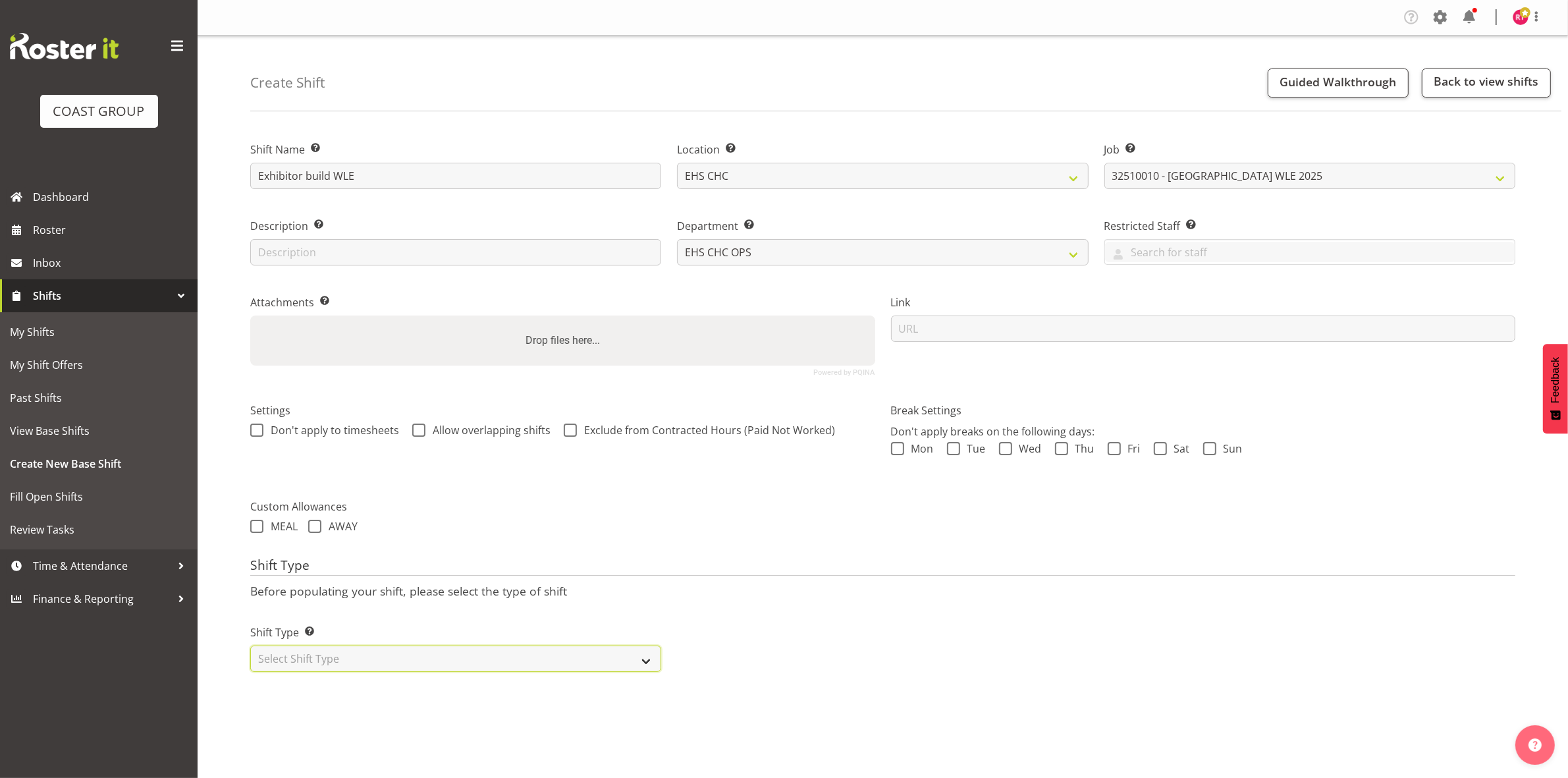
select select "one_off"
click at [251, 647] on select "Select Shift Type One Off Shift Recurring Shift Rotating Shift" at bounding box center [456, 658] width 411 height 26
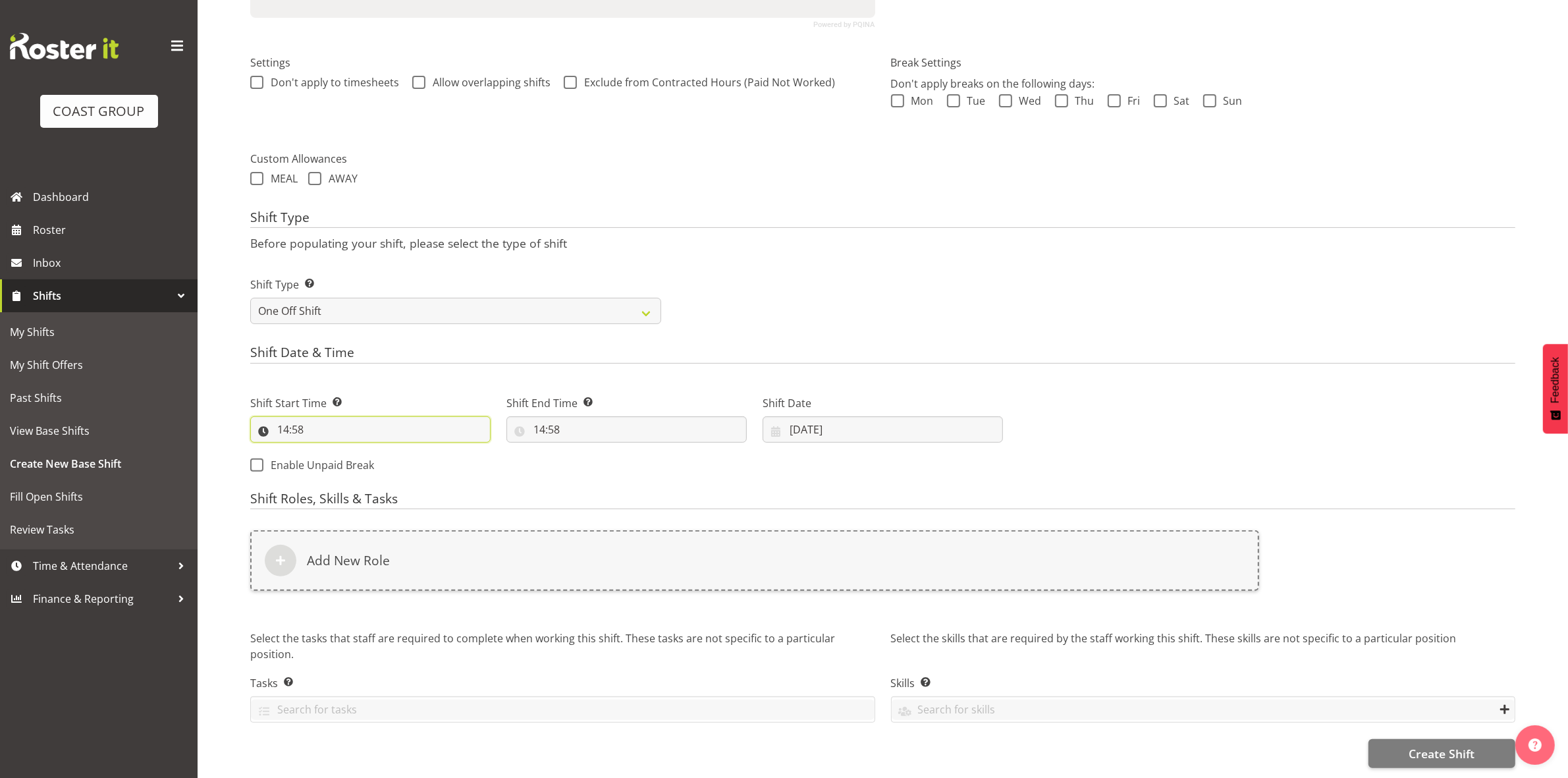
click at [288, 416] on input "14:58" at bounding box center [371, 429] width 241 height 26
click at [336, 451] on select "00 01 02 03 04 05 06 07 08 09 10 11 12 13 14 15 16 17 18 19 20 21 22 23" at bounding box center [340, 464] width 30 height 26
select select "7"
click at [325, 451] on select "00 01 02 03 04 05 06 07 08 09 10 11 12 13 14 15 16 17 18 19 20 21 22 23" at bounding box center [340, 464] width 30 height 26
type input "07:58"
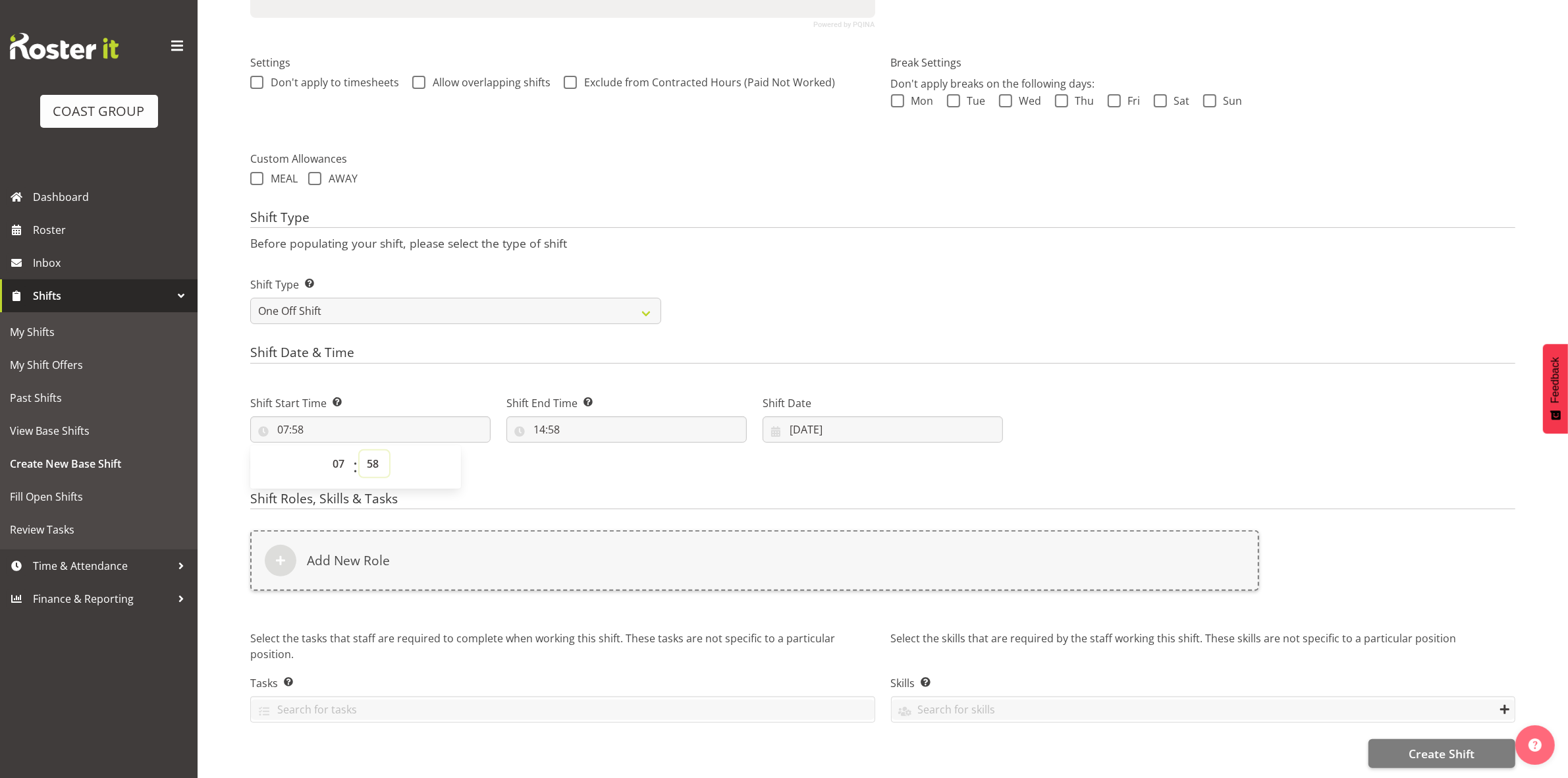
click at [373, 452] on select "00 01 02 03 04 05 06 07 08 09 10 11 12 13 14 15 16 17 18 19 20 21 22 23 24 25 2…" at bounding box center [375, 464] width 30 height 26
select select "1"
click at [360, 451] on select "00 01 02 03 04 05 06 07 08 09 10 11 12 13 14 15 16 17 18 19 20 21 22 23 24 25 2…" at bounding box center [375, 464] width 30 height 26
type input "07:01"
click at [371, 453] on select "00 01 02 03 04 05 06 07 08 09 10 11 12 13 14 15 16 17 18 19 20 21 22 23 24 25 2…" at bounding box center [375, 464] width 30 height 26
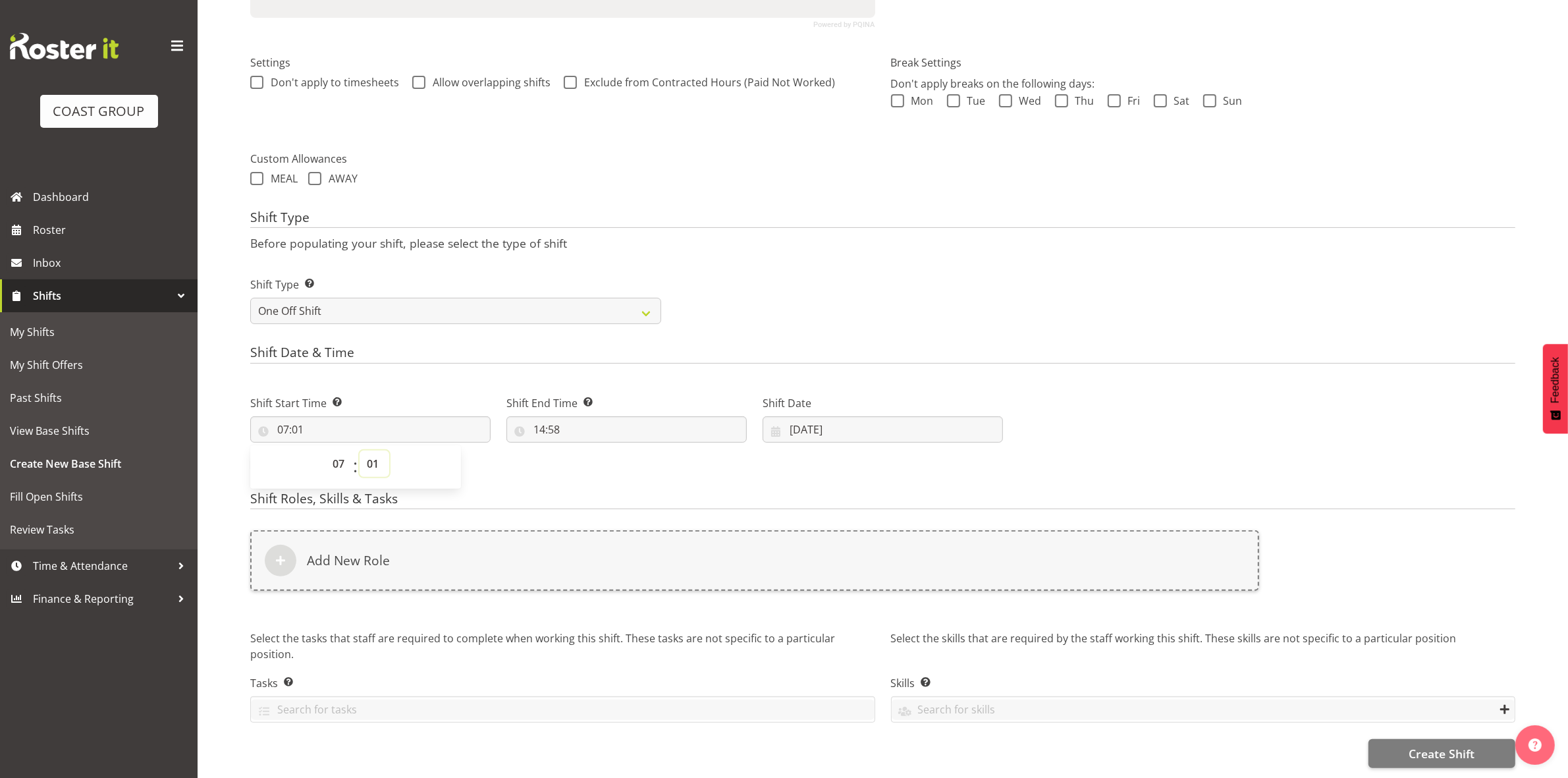
select select "0"
click at [360, 451] on select "00 01 02 03 04 05 06 07 08 09 10 11 12 13 14 15 16 17 18 19 20 21 22 23 24 25 2…" at bounding box center [375, 464] width 30 height 26
type input "07:00"
click at [790, 300] on div "Shift Type Shift Types: One Off – Select this if you would like a single shift …" at bounding box center [882, 295] width 1281 height 74
click at [534, 417] on input "14:58" at bounding box center [626, 429] width 241 height 26
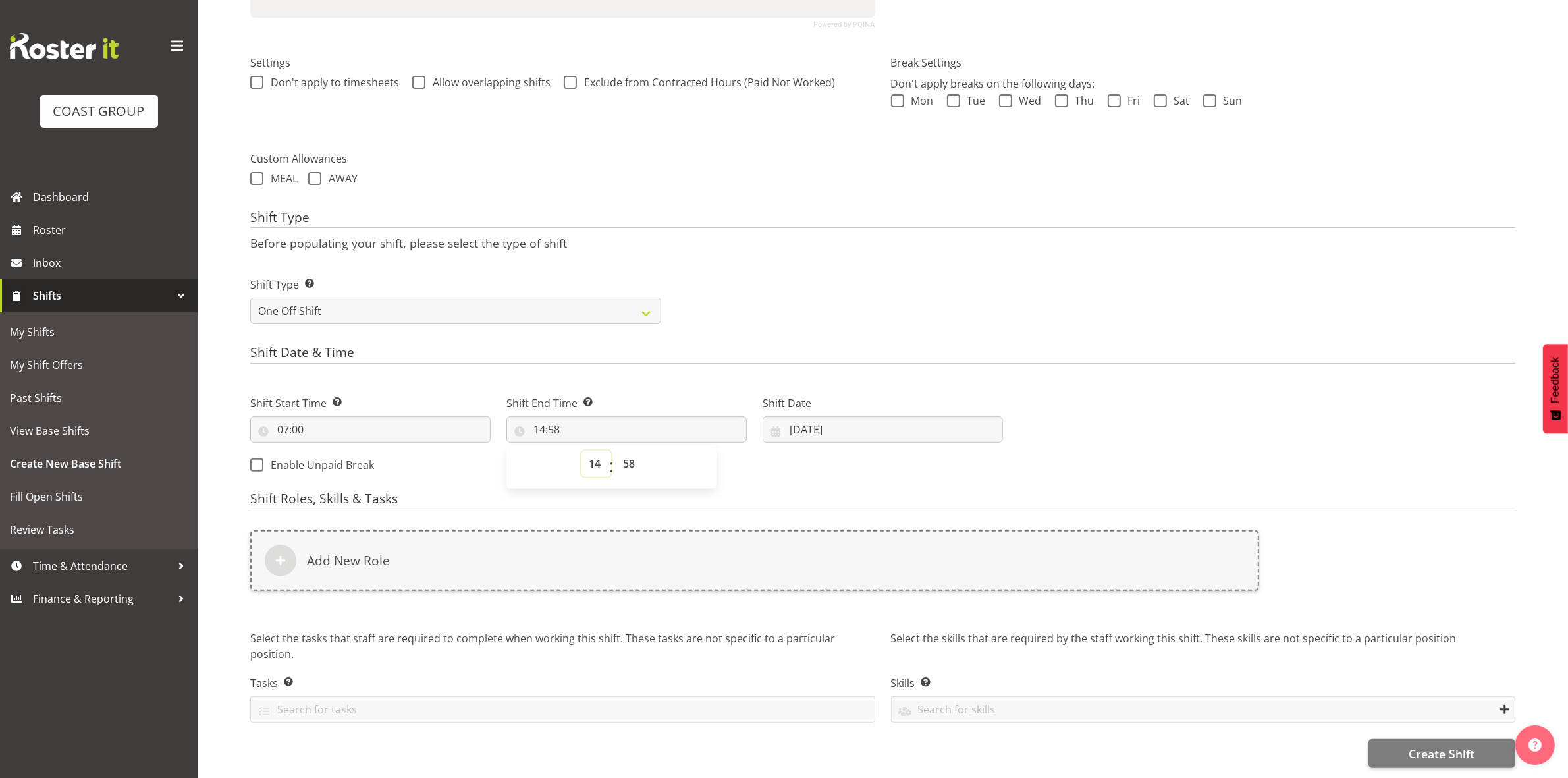
click at [590, 459] on select "00 01 02 03 04 05 06 07 08 09 10 11 12 13 14 15 16 17 18 19 20 21 22 23" at bounding box center [596, 464] width 30 height 26
select select "16"
click at [581, 451] on select "00 01 02 03 04 05 06 07 08 09 10 11 12 13 14 15 16 17 18 19 20 21 22 23" at bounding box center [596, 464] width 30 height 26
type input "16:58"
click at [624, 459] on select "00 01 02 03 04 05 06 07 08 09 10 11 12 13 14 15 16 17 18 19 20 21 22 23 24 25 2…" at bounding box center [630, 464] width 30 height 26
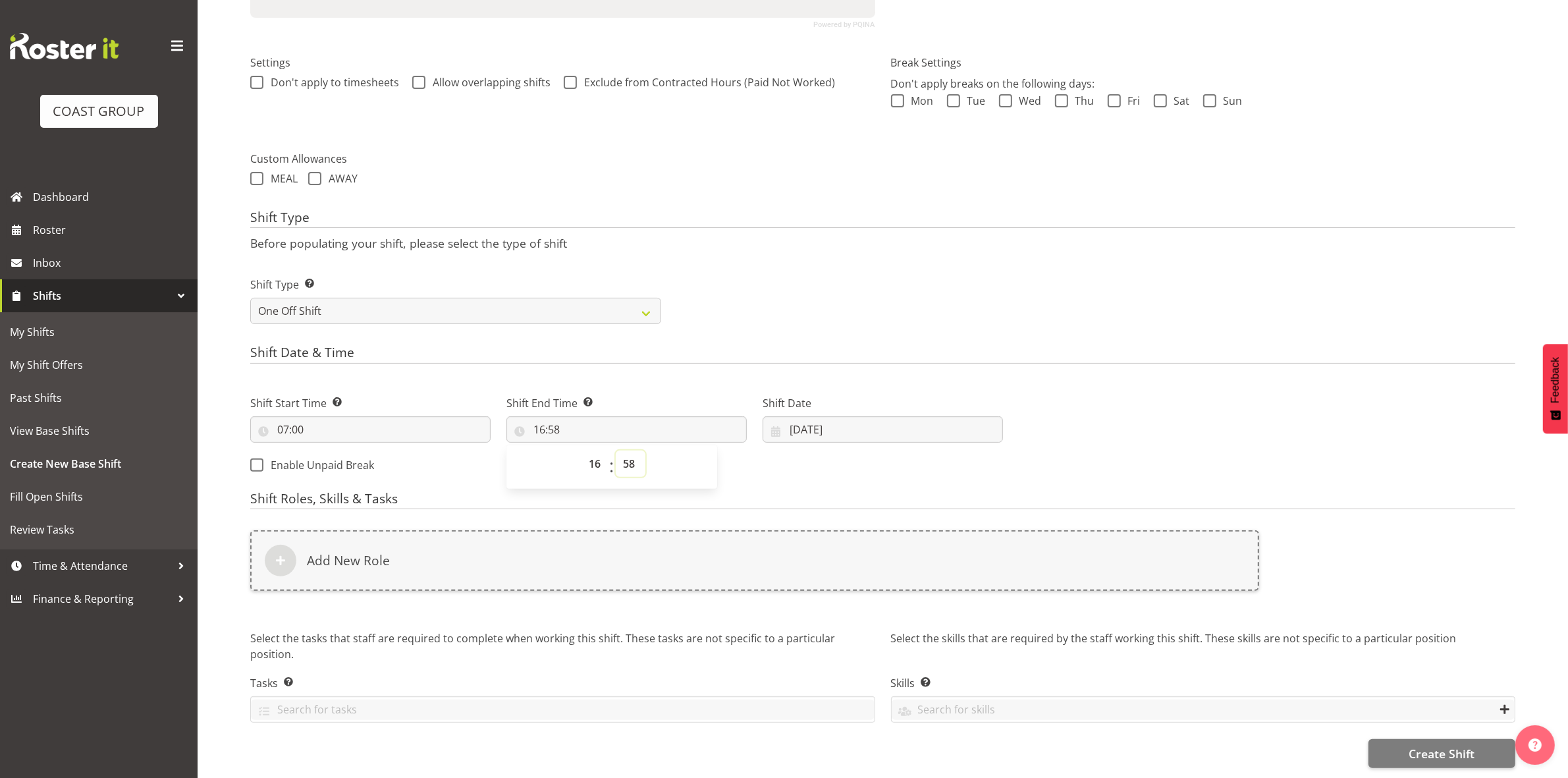
select select "30"
click at [615, 451] on select "00 01 02 03 04 05 06 07 08 09 10 11 12 13 14 15 16 17 18 19 20 21 22 23 24 25 2…" at bounding box center [630, 464] width 30 height 26
type input "16:30"
click at [721, 345] on h4 "Shift Date & Time" at bounding box center [883, 354] width 1265 height 18
click at [796, 420] on input "08/10/2025" at bounding box center [882, 429] width 241 height 26
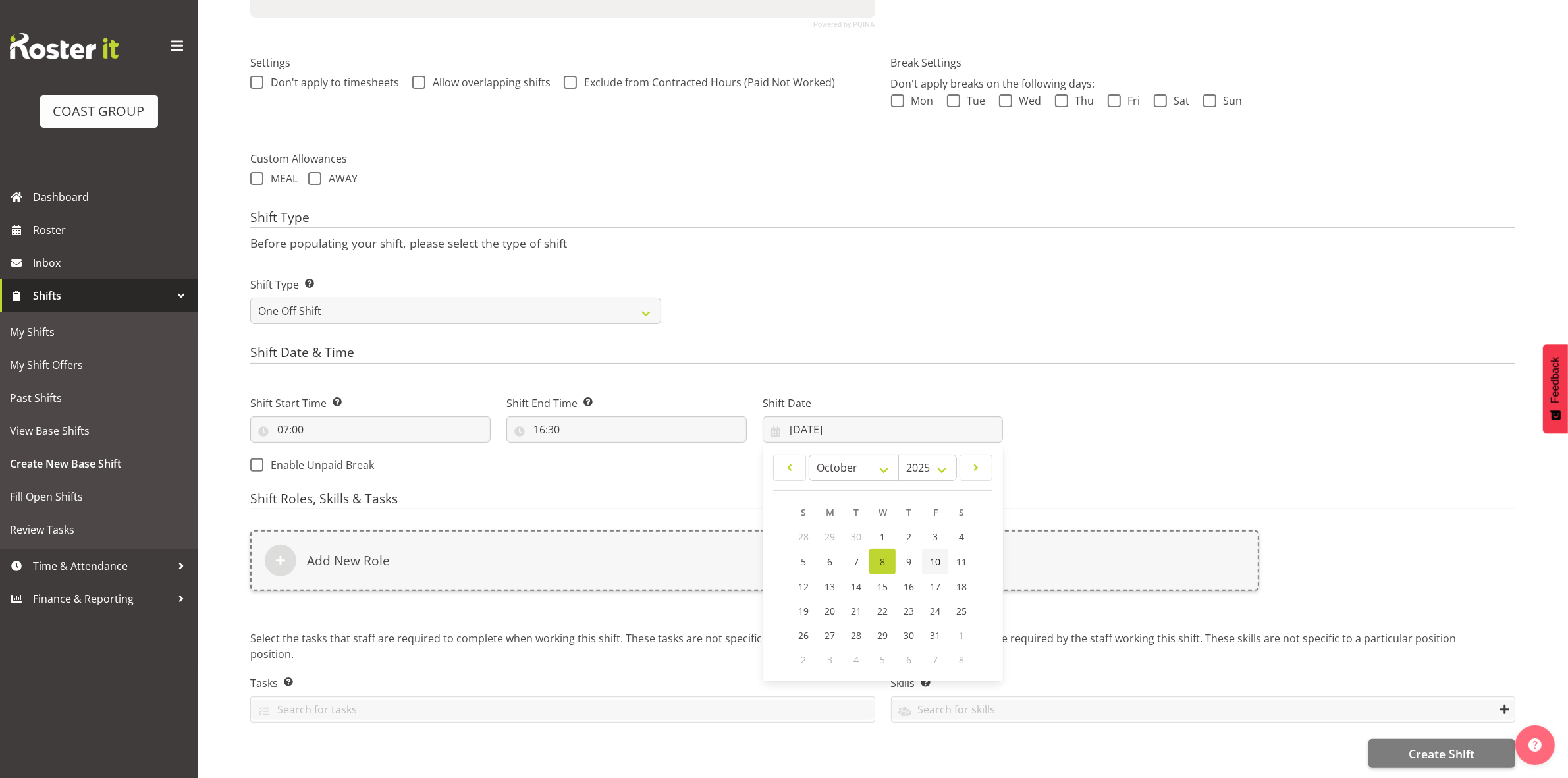
click at [936, 555] on span "10" at bounding box center [935, 561] width 11 height 13
type input "10/10/2025"
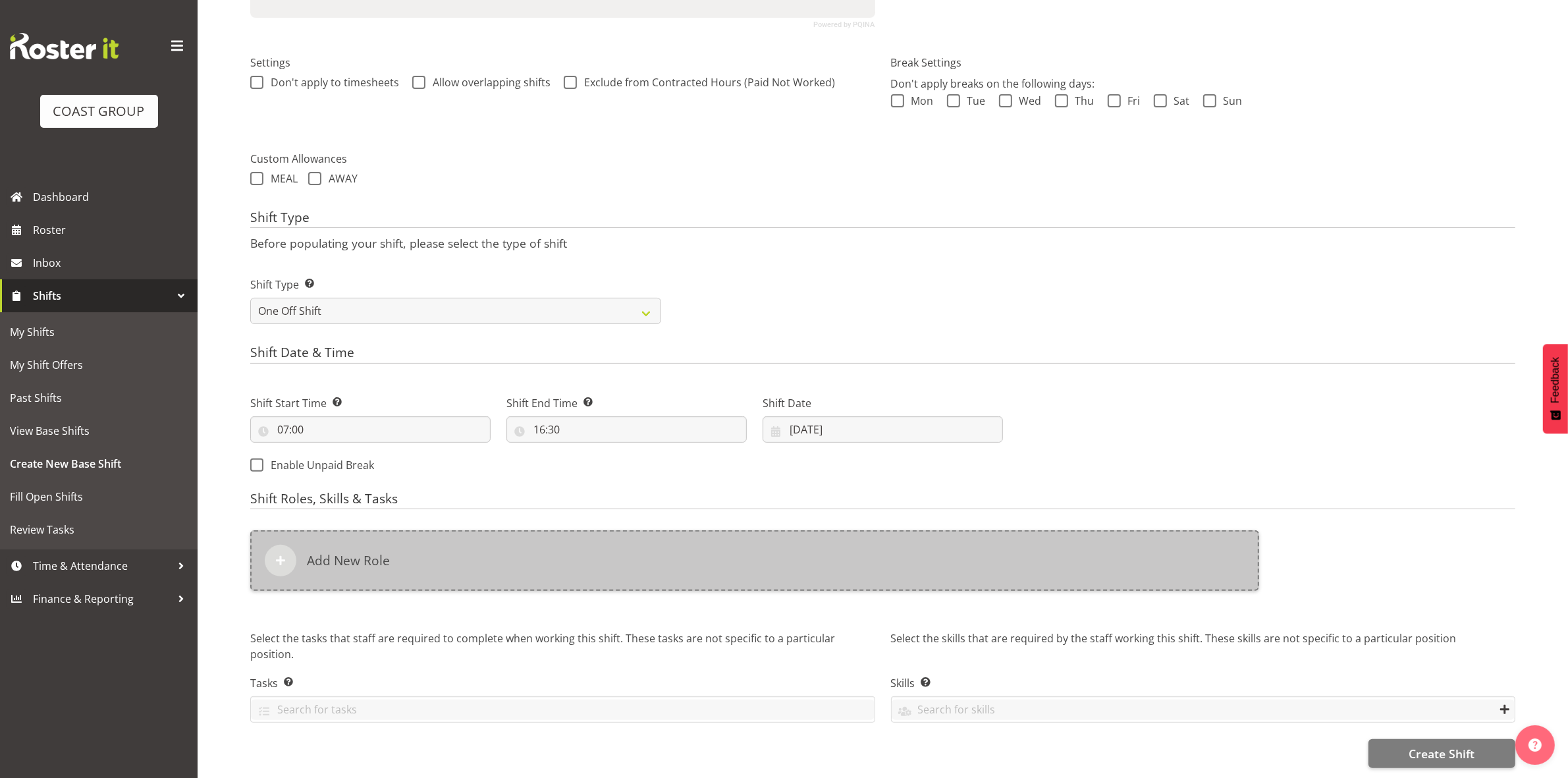
click at [422, 557] on div "Add New Role" at bounding box center [755, 560] width 1009 height 60
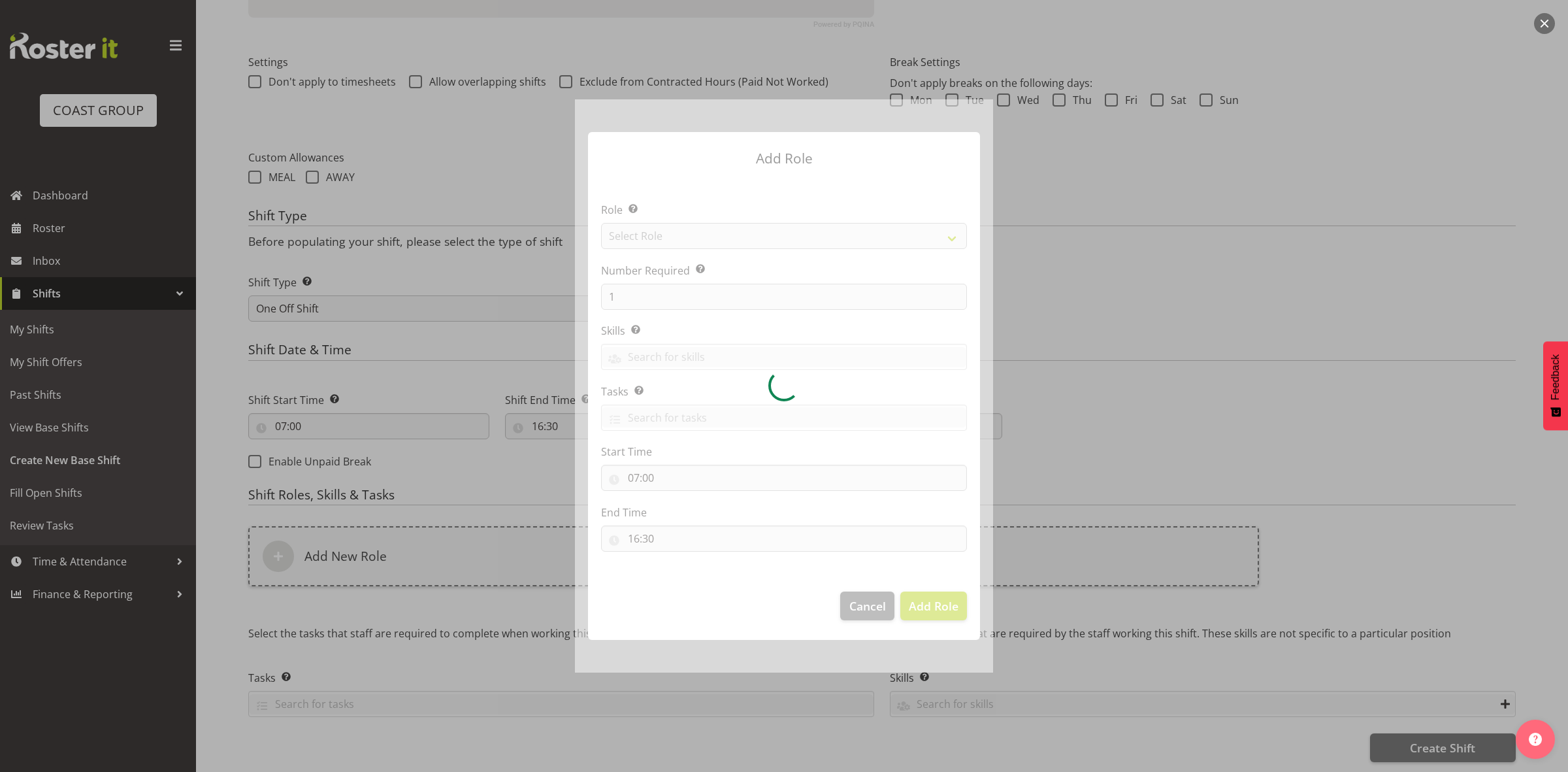
click at [686, 230] on div at bounding box center [784, 386] width 418 height 573
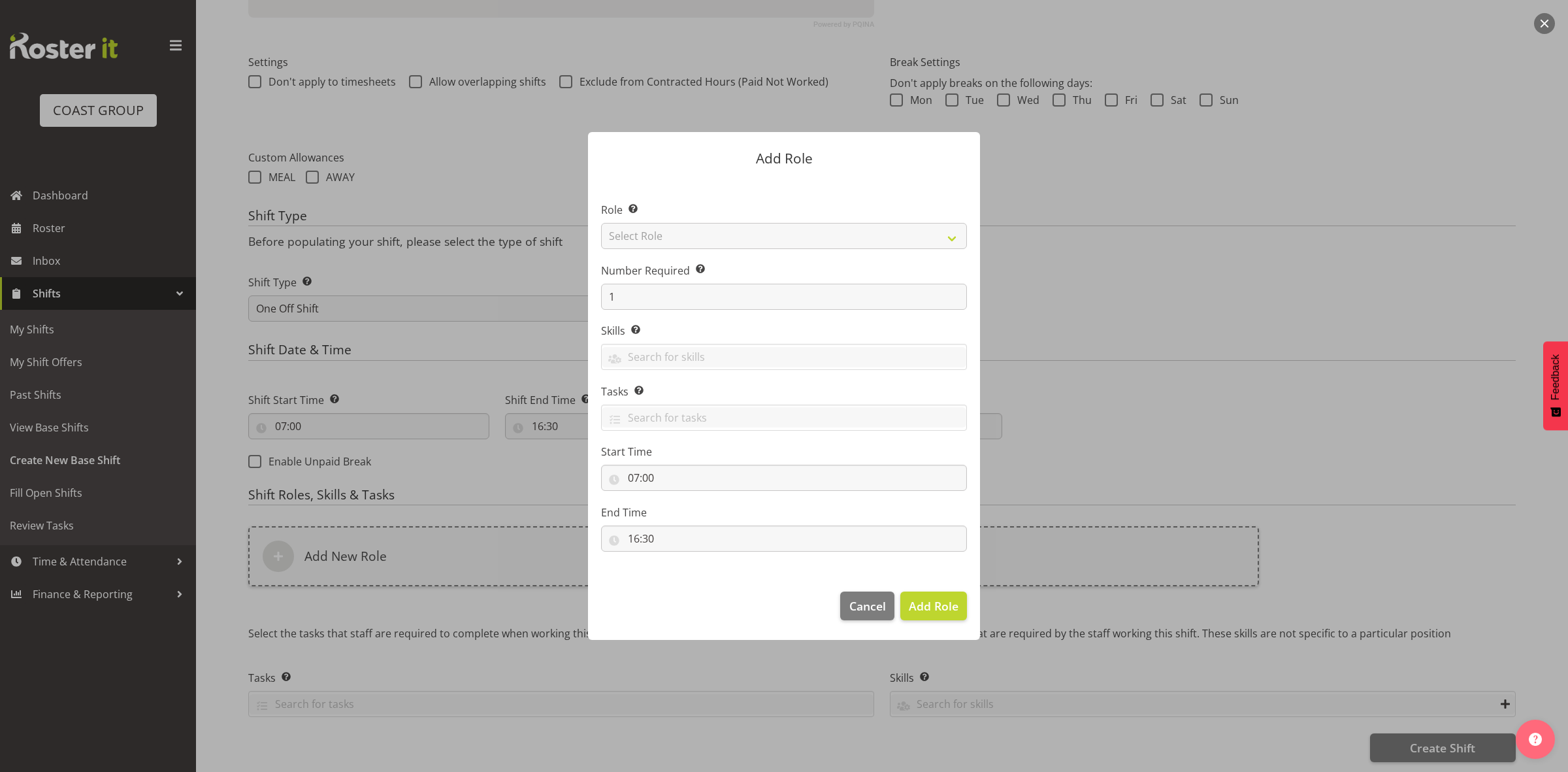
click at [686, 230] on section "Role Select the role you wish to add to the shift. Select Role ACCOUNT MANAGER …" at bounding box center [784, 378] width 392 height 400
click at [686, 230] on select "Select Role ACCOUNT MANAGER ACCOUNT MANAGER DW ACCOUNTS AKL DIANNA VEHICLES AKL…" at bounding box center [784, 235] width 366 height 26
select select "192"
click at [601, 223] on select "Select Role ACCOUNT MANAGER ACCOUNT MANAGER DW ACCOUNTS AKL DIANNA VEHICLES AKL…" at bounding box center [784, 235] width 366 height 26
click at [939, 610] on span "Add Role" at bounding box center [933, 606] width 50 height 15
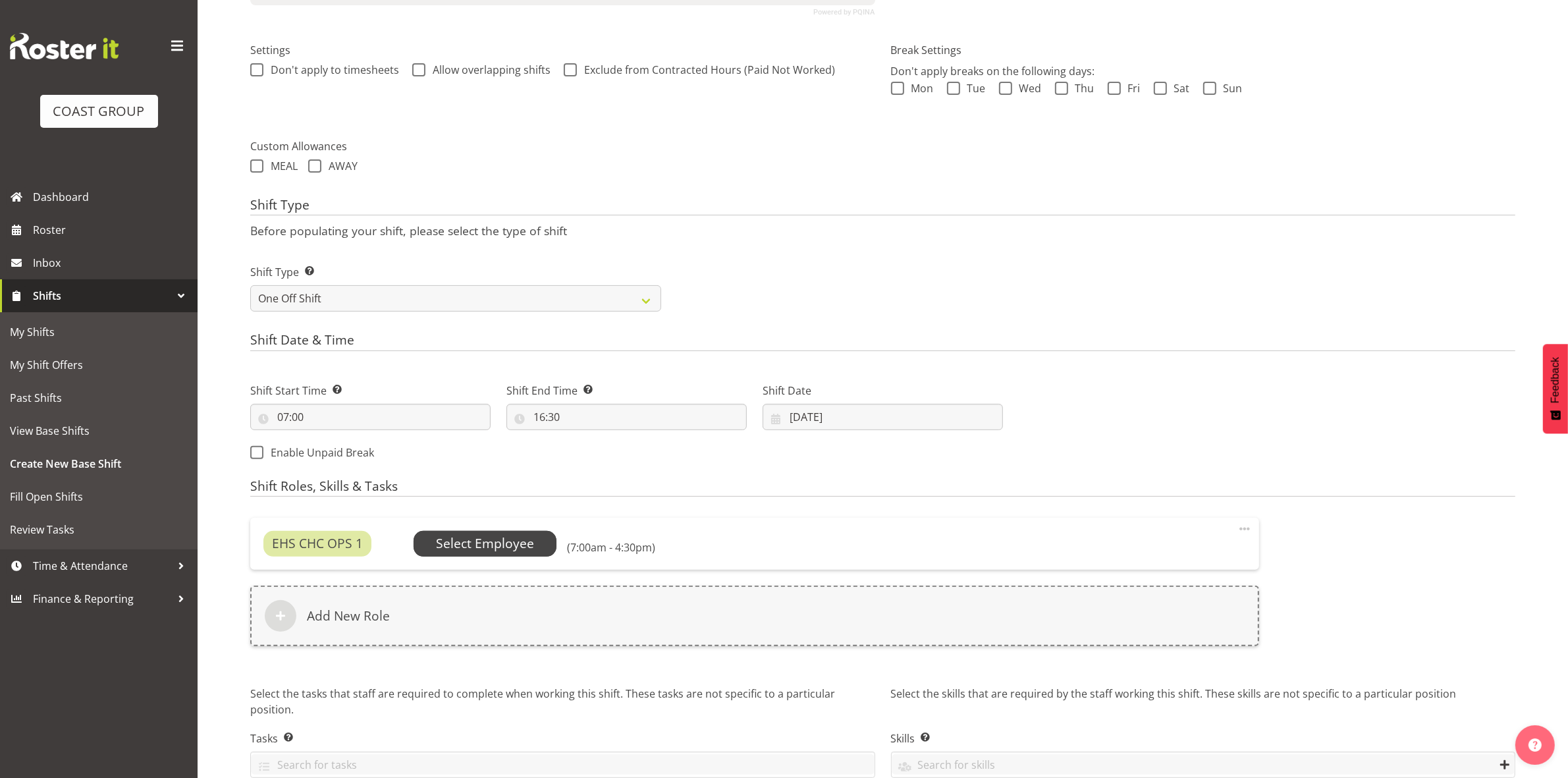
click at [465, 537] on span "Select Employee" at bounding box center [485, 543] width 98 height 19
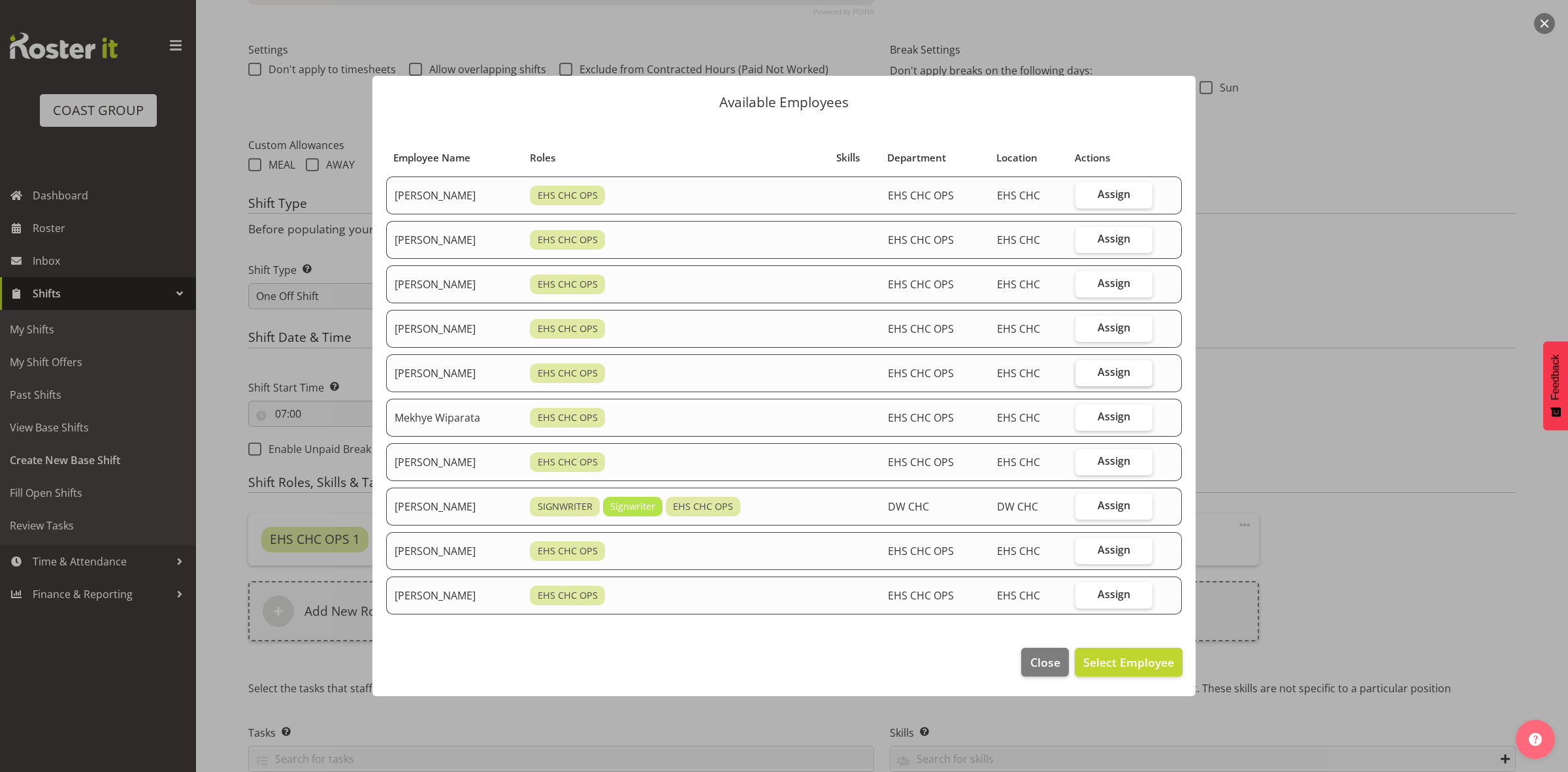
click at [1129, 371] on span "Assign" at bounding box center [1114, 372] width 32 height 13
click at [1084, 371] on input "Assign" at bounding box center [1079, 372] width 8 height 8
checkbox input "true"
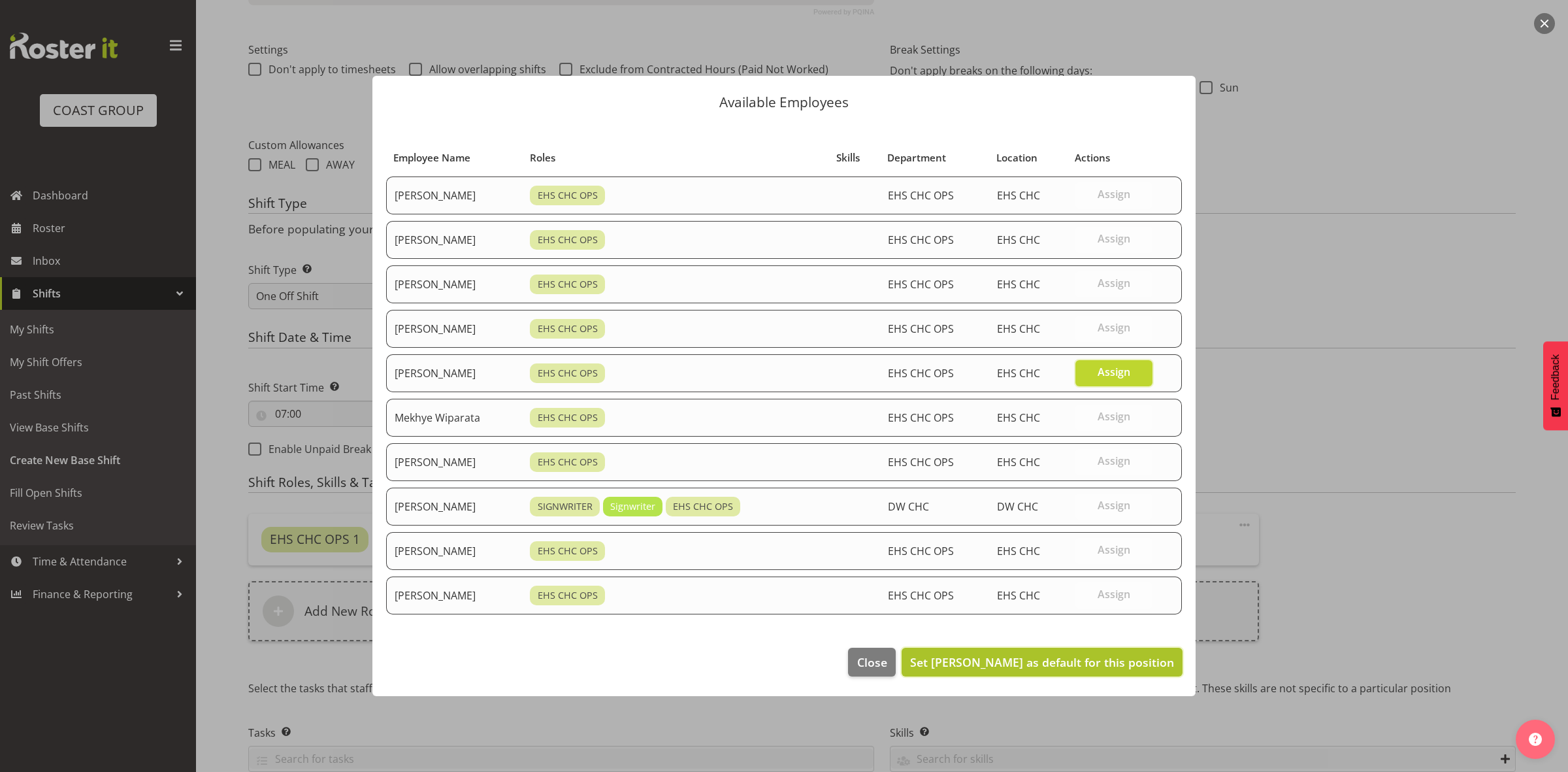
click at [1068, 665] on span "Set Martin Gorzeman as default for this position" at bounding box center [1041, 662] width 264 height 15
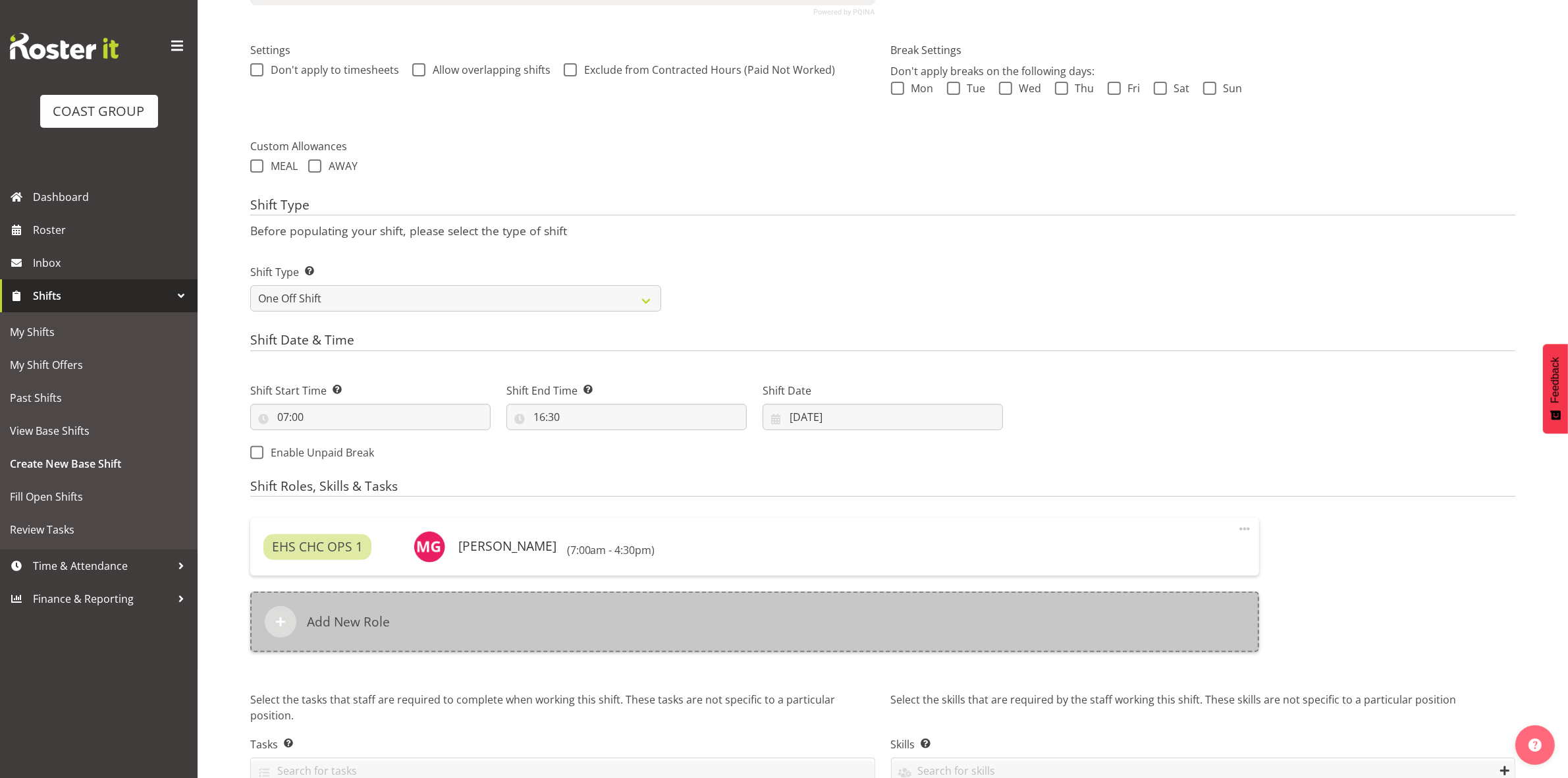
scroll to position [434, 0]
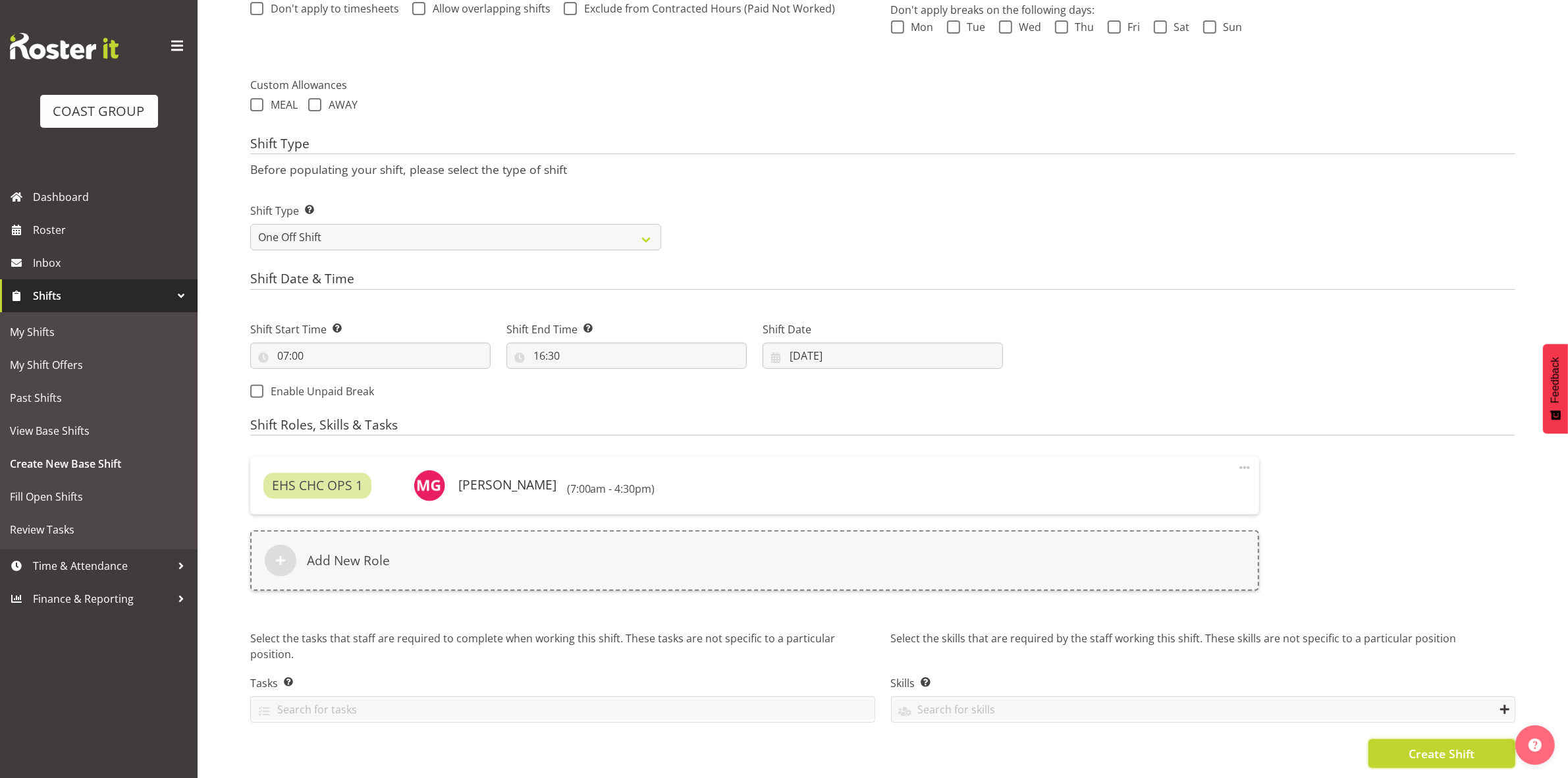
click at [1395, 744] on button "Create Shift" at bounding box center [1442, 753] width 147 height 29
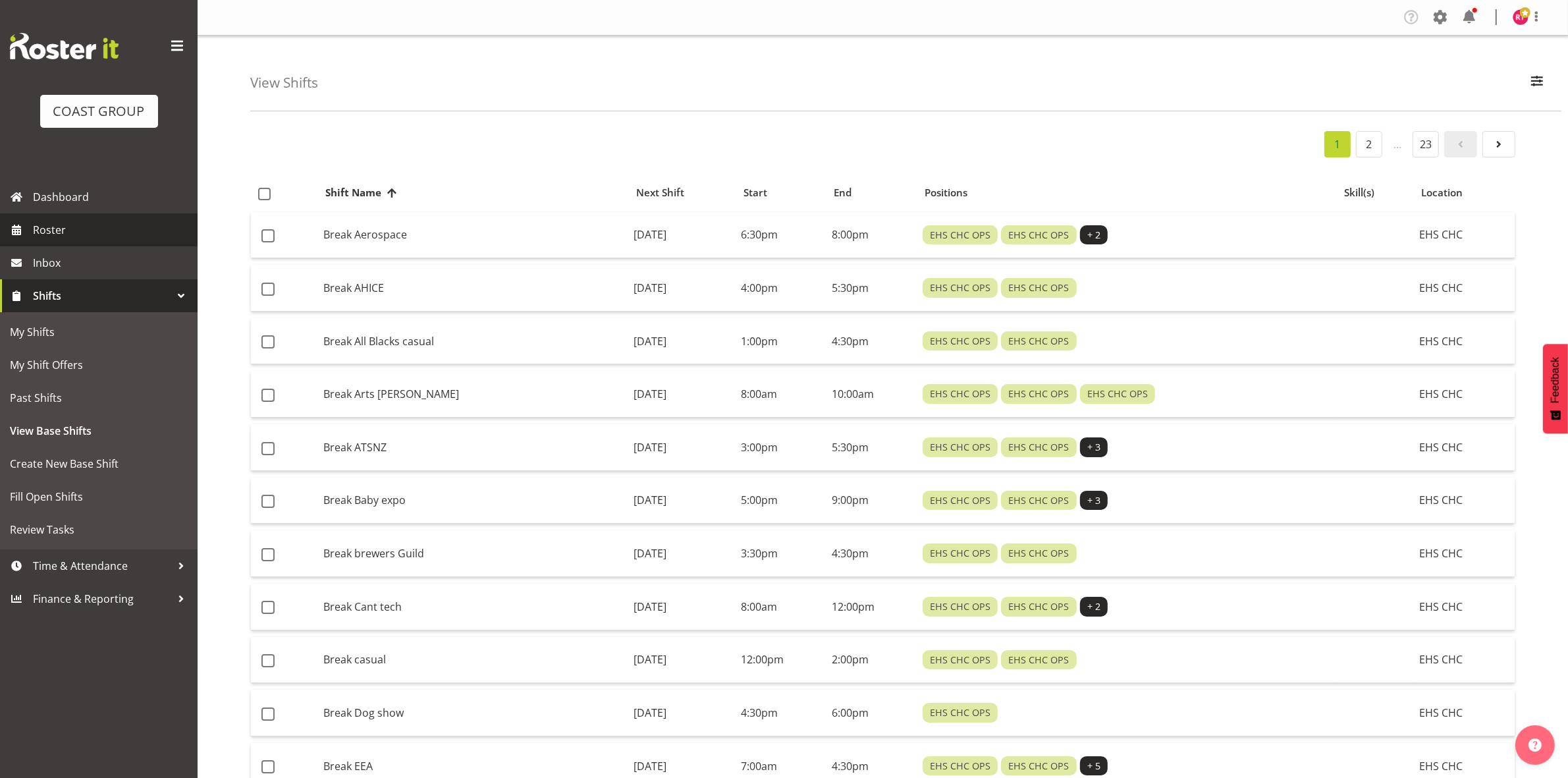
click at [48, 228] on span "Roster" at bounding box center [111, 230] width 158 height 20
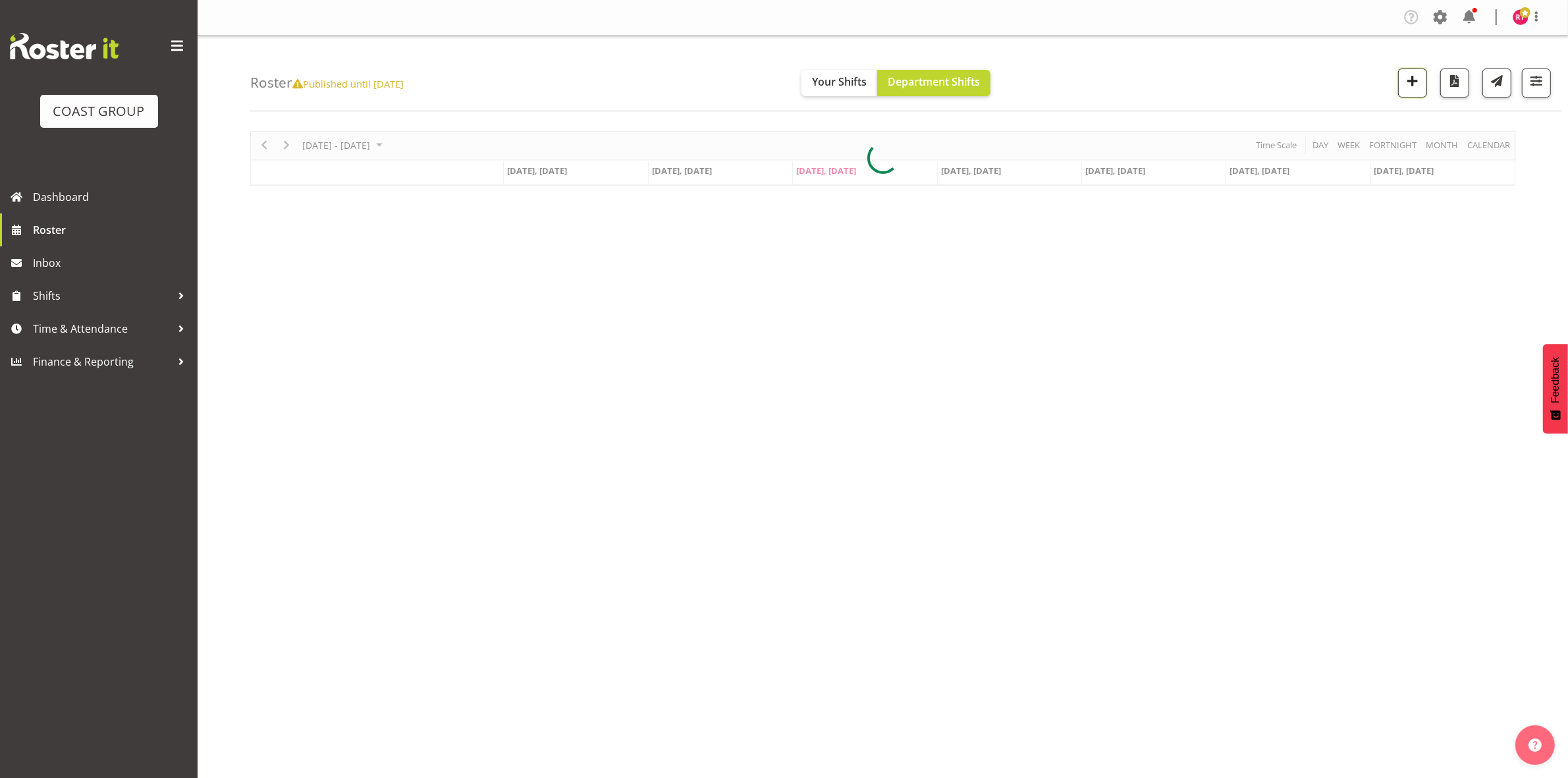
click at [1409, 87] on span "button" at bounding box center [1413, 81] width 17 height 17
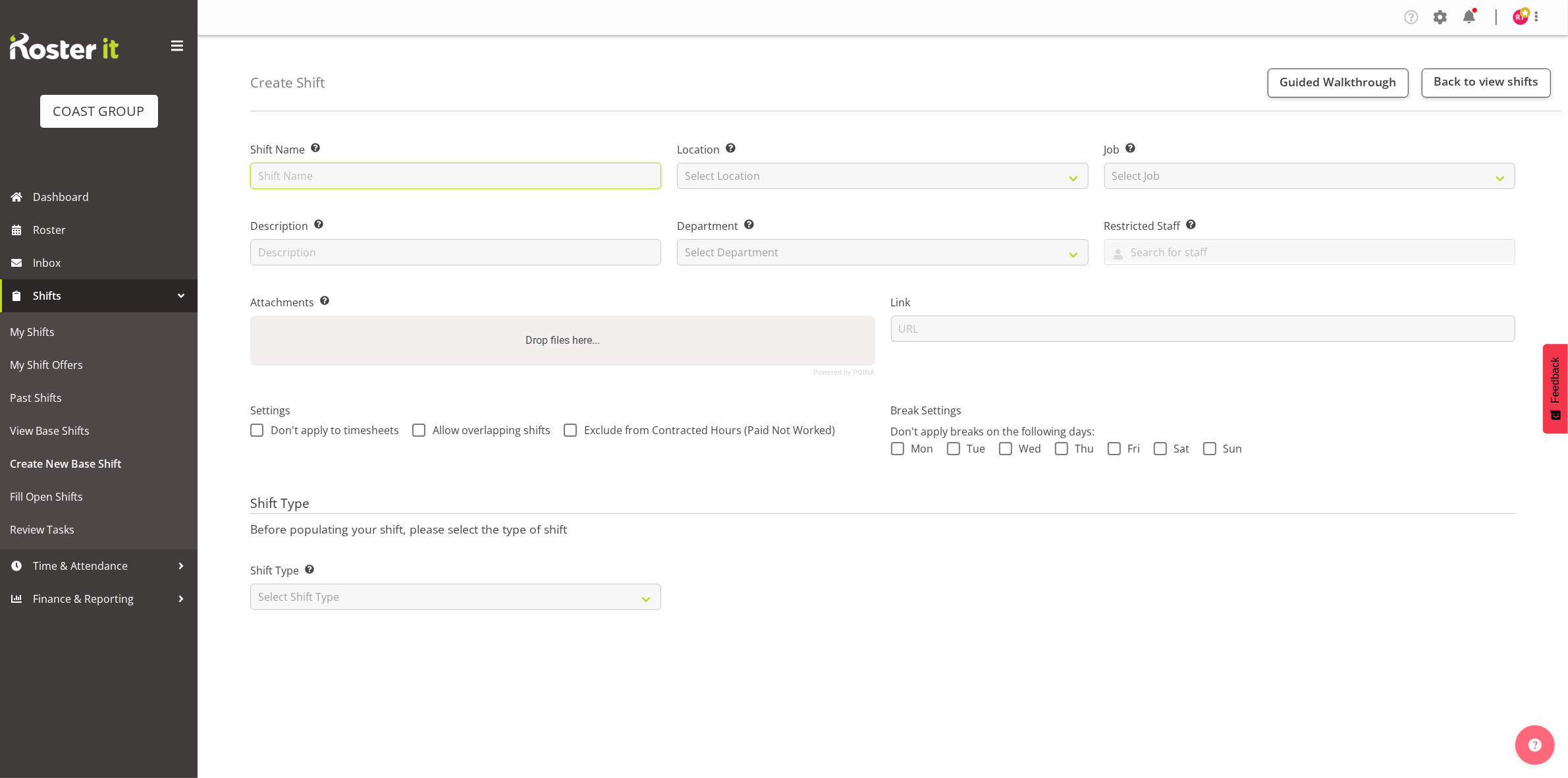
click at [361, 175] on input "text" at bounding box center [456, 175] width 411 height 26
type input "Build Explore Antartica"
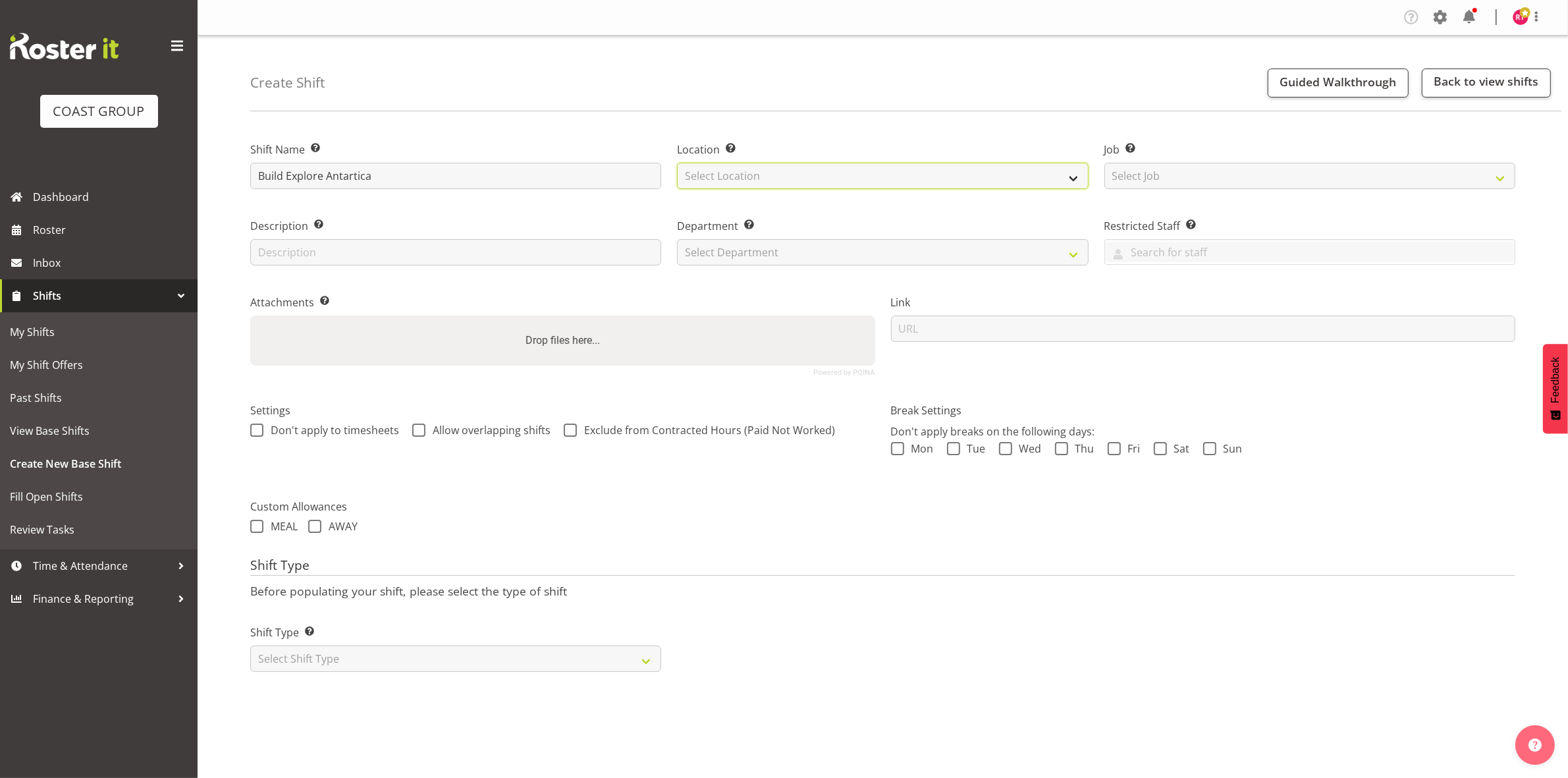
click at [768, 178] on select "Select Location EHS CHC" at bounding box center [882, 175] width 411 height 26
select select "107"
click at [677, 163] on select "Select Location EHS CHC" at bounding box center [882, 175] width 411 height 26
click at [1139, 177] on select "Select Job Create new job 1 Carlton Events 1 [PERSON_NAME][GEOGRAPHIC_DATA] 1 […" at bounding box center [1310, 175] width 411 height 26
select select "10475"
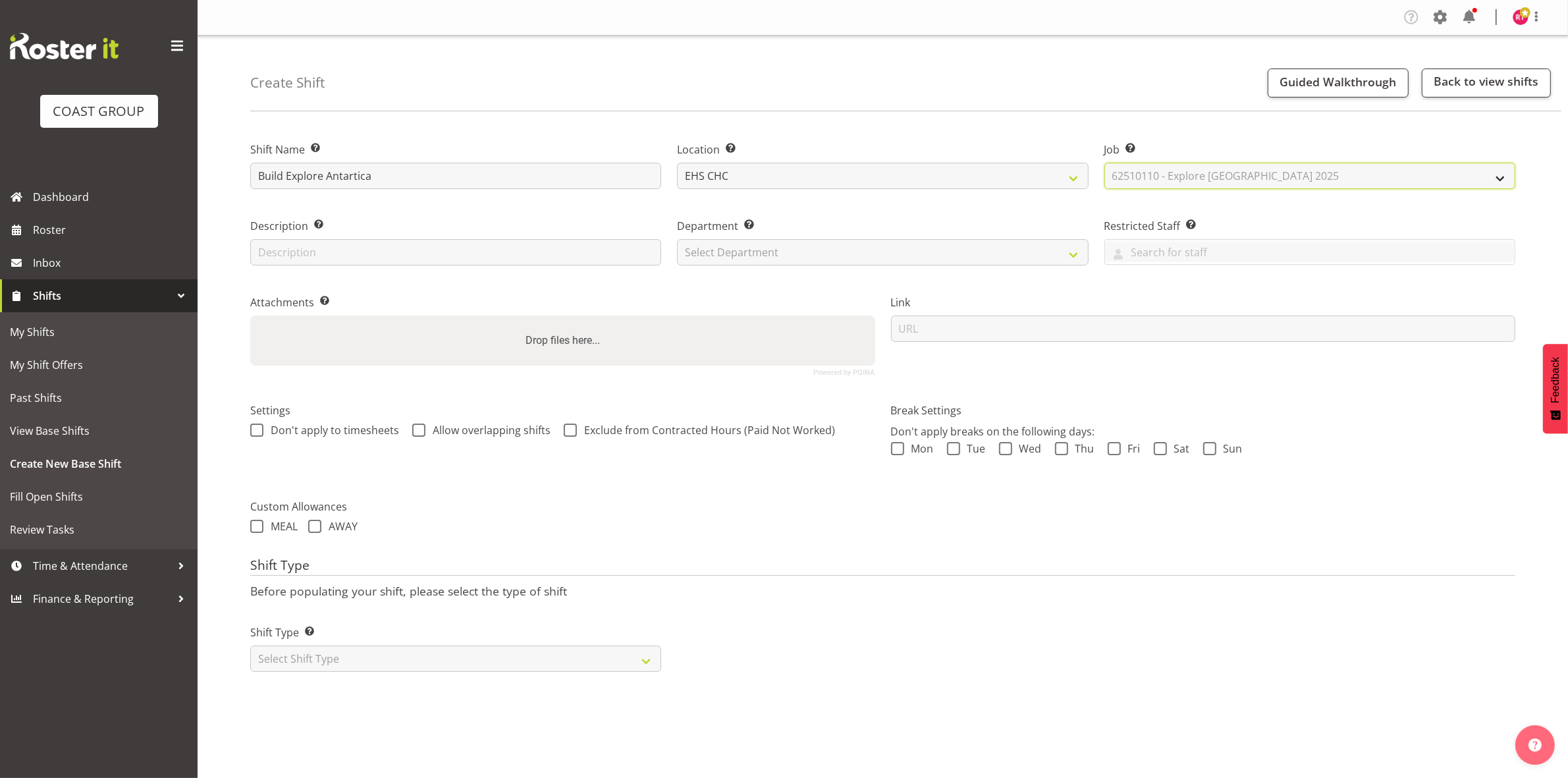
click at [1104, 163] on select "Select Job Create new job 1 Carlton Events 1 [PERSON_NAME][GEOGRAPHIC_DATA] 1 […" at bounding box center [1310, 175] width 411 height 26
drag, startPoint x: 835, startPoint y: 256, endPoint x: 832, endPoint y: 263, distance: 7.6
click at [835, 256] on select "Select Department EHS CHC OPS" at bounding box center [882, 252] width 411 height 26
select select "41"
click at [677, 239] on select "Select Department EHS CHC OPS" at bounding box center [882, 252] width 411 height 26
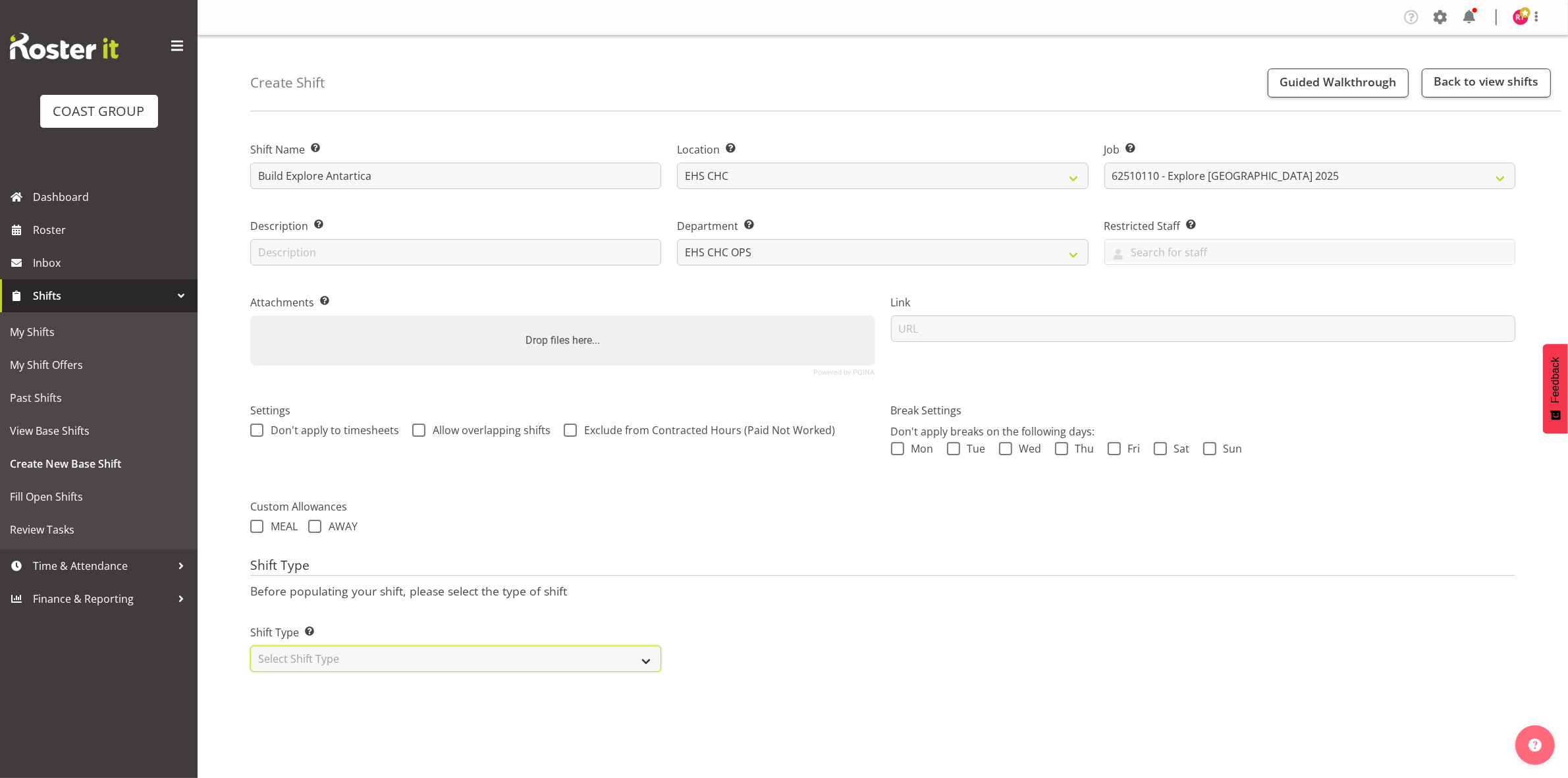
click at [473, 661] on select "Select Shift Type One Off Shift Recurring Shift Rotating Shift" at bounding box center [456, 658] width 411 height 26
click at [473, 673] on div "Shift Type Shift Types: One Off – Select this if you would like a single shift …" at bounding box center [455, 643] width 427 height 74
click at [471, 657] on select "Select Shift Type One Off Shift Recurring Shift Rotating Shift" at bounding box center [456, 658] width 411 height 26
select select "one_off"
click at [251, 647] on select "Select Shift Type One Off Shift Recurring Shift Rotating Shift" at bounding box center [456, 658] width 411 height 26
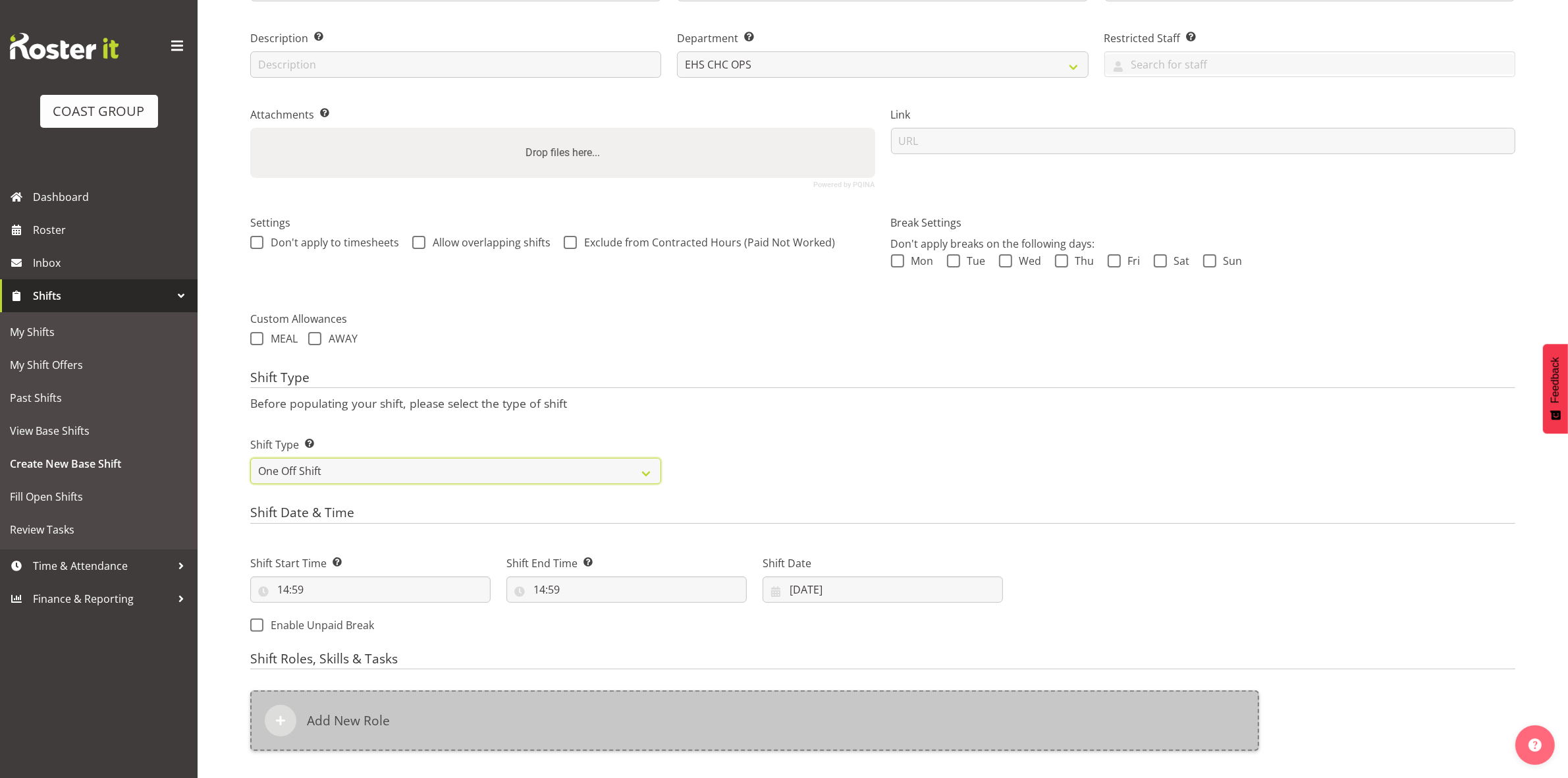
scroll to position [360, 0]
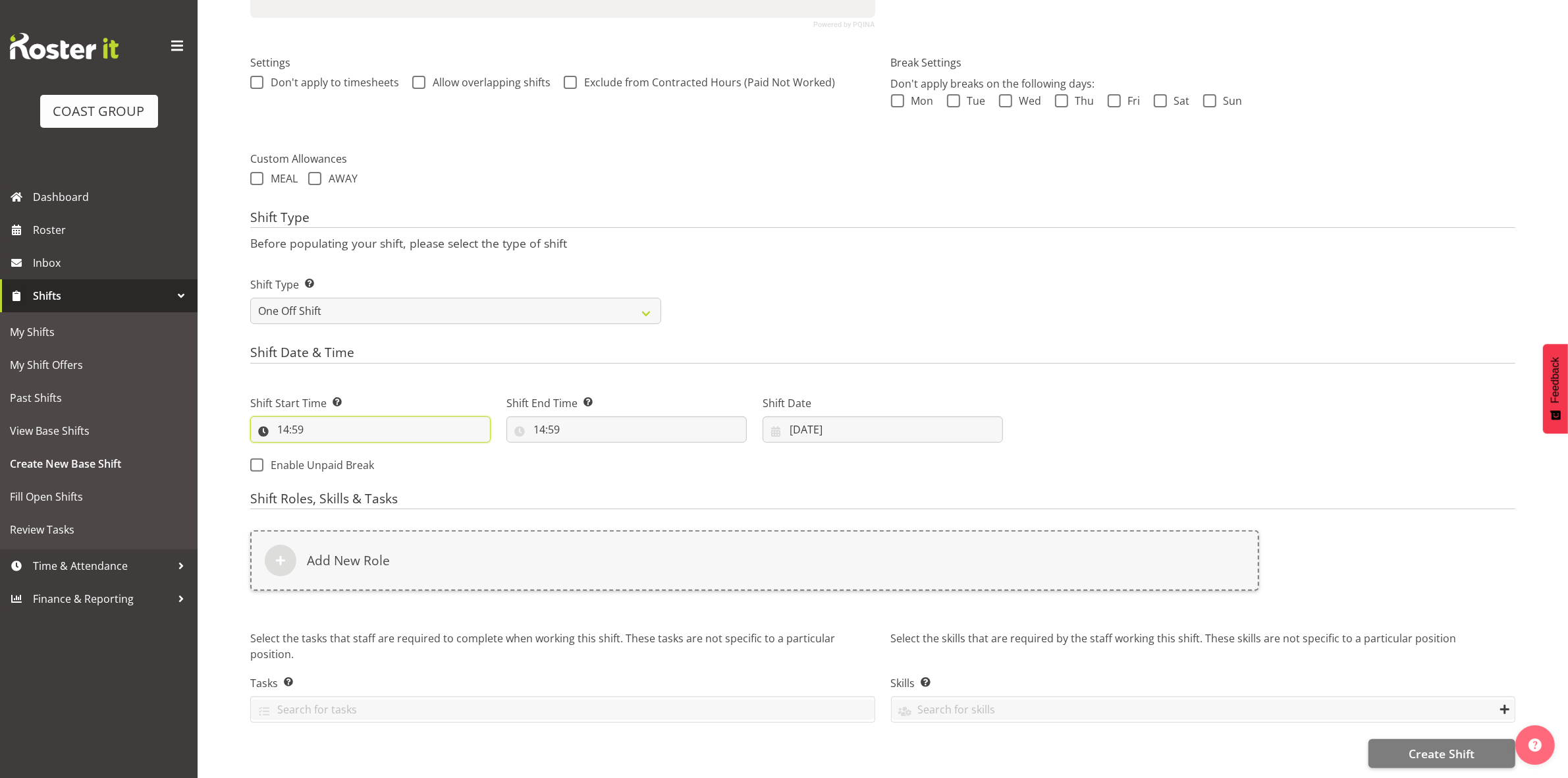
click at [285, 416] on input "14:59" at bounding box center [371, 429] width 241 height 26
click at [337, 451] on select "00 01 02 03 04 05 06 07 08 09 10 11 12 13 14 15 16 17 18 19 20 21 22 23" at bounding box center [340, 464] width 30 height 26
select select "8"
click at [325, 451] on select "00 01 02 03 04 05 06 07 08 09 10 11 12 13 14 15 16 17 18 19 20 21 22 23" at bounding box center [340, 464] width 30 height 26
type input "08:59"
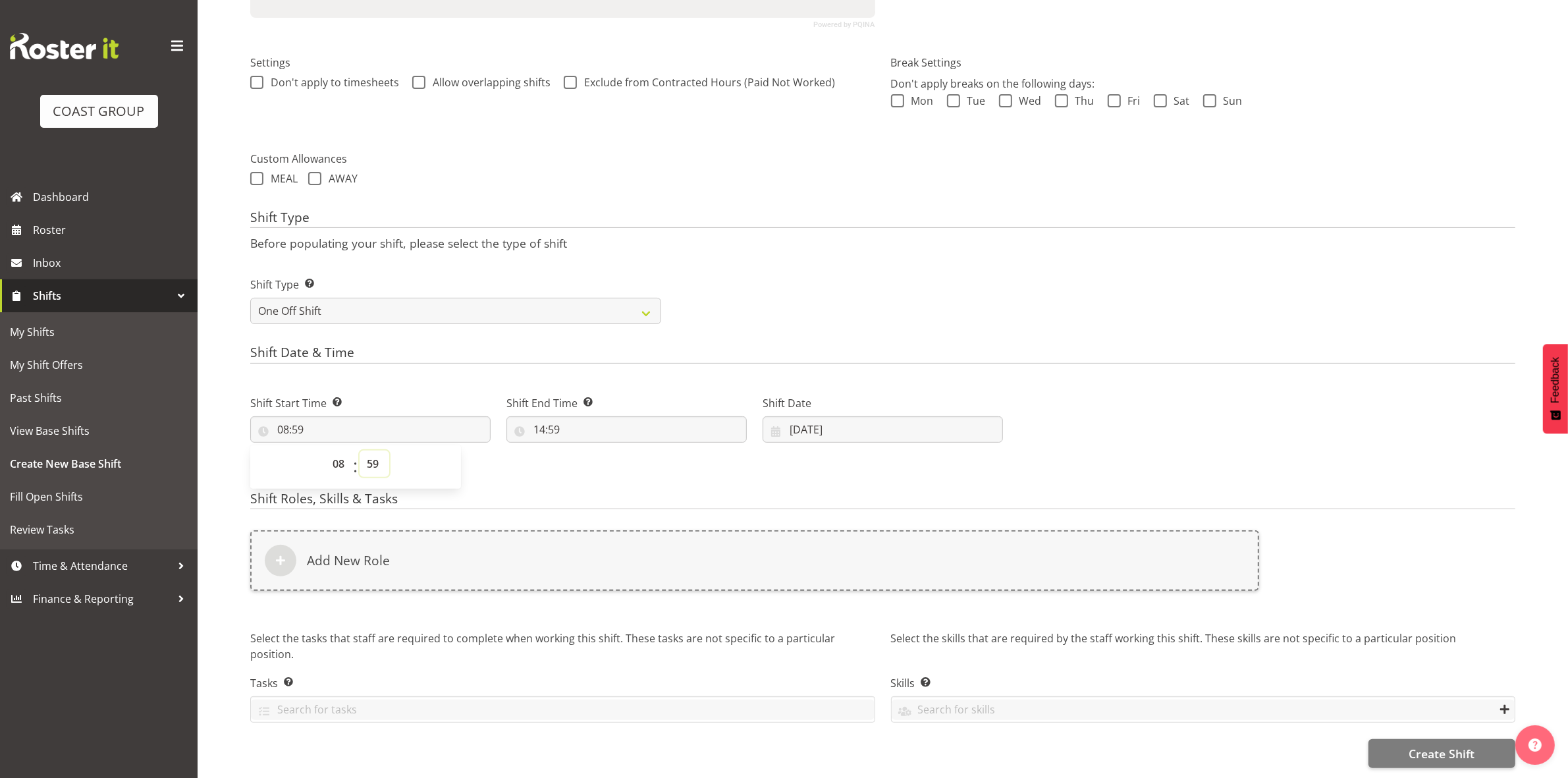
click at [364, 451] on select "00 01 02 03 04 05 06 07 08 09 10 11 12 13 14 15 16 17 18 19 20 21 22 23 24 25 2…" at bounding box center [375, 464] width 30 height 26
select select "0"
click at [360, 451] on select "00 01 02 03 04 05 06 07 08 09 10 11 12 13 14 15 16 17 18 19 20 21 22 23 24 25 2…" at bounding box center [375, 464] width 30 height 26
type input "08:00"
click at [640, 281] on div "Shift Type Shift Types: One Off – Select this if you would like a single shift …" at bounding box center [456, 300] width 411 height 48
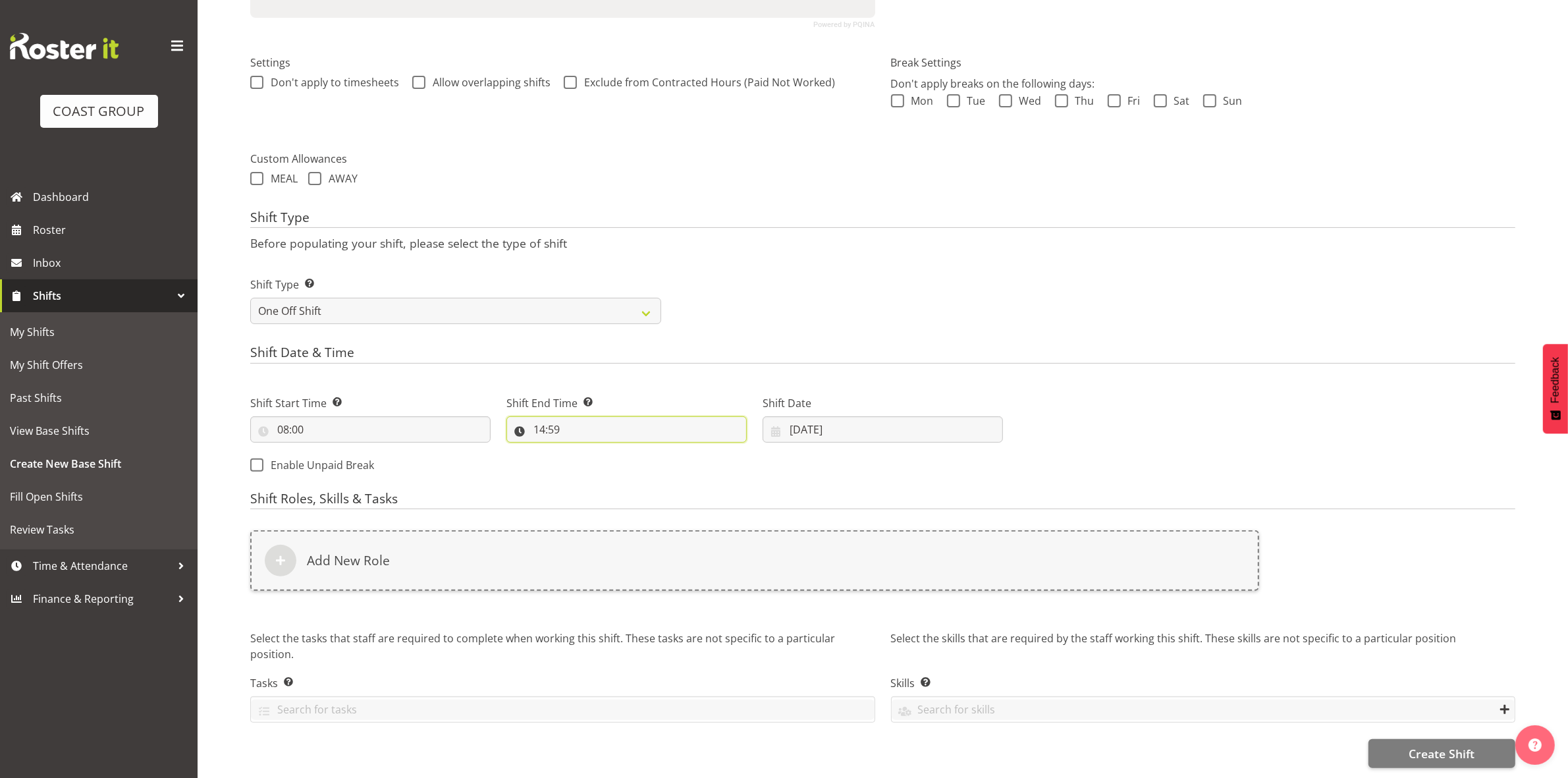
click at [542, 419] on input "14:59" at bounding box center [626, 429] width 241 height 26
click at [593, 451] on select "00 01 02 03 04 05 06 07 08 09 10 11 12 13 14 15 16 17 18 19 20 21 22 23" at bounding box center [596, 464] width 30 height 26
select select "10"
click at [581, 451] on select "00 01 02 03 04 05 06 07 08 09 10 11 12 13 14 15 16 17 18 19 20 21 22 23" at bounding box center [596, 464] width 30 height 26
type input "10:59"
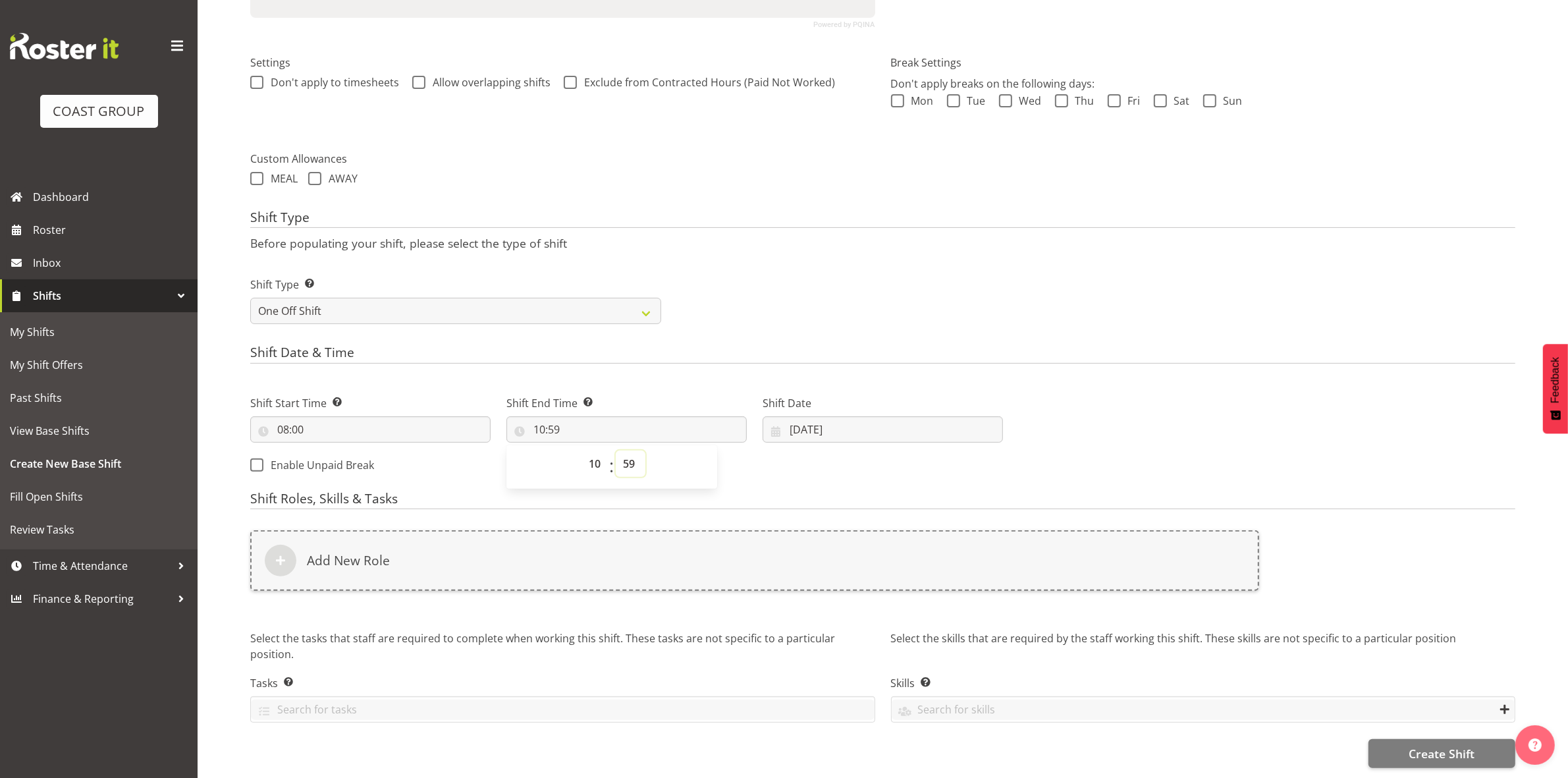
click at [625, 451] on select "00 01 02 03 04 05 06 07 08 09 10 11 12 13 14 15 16 17 18 19 20 21 22 23 24 25 2…" at bounding box center [630, 464] width 30 height 26
select select "0"
click at [615, 451] on select "00 01 02 03 04 05 06 07 08 09 10 11 12 13 14 15 16 17 18 19 20 21 22 23 24 25 2…" at bounding box center [630, 464] width 30 height 26
type input "10:00"
click at [865, 258] on div "Shift Type Shift Types: One Off – Select this if you would like a single shift …" at bounding box center [882, 295] width 1281 height 74
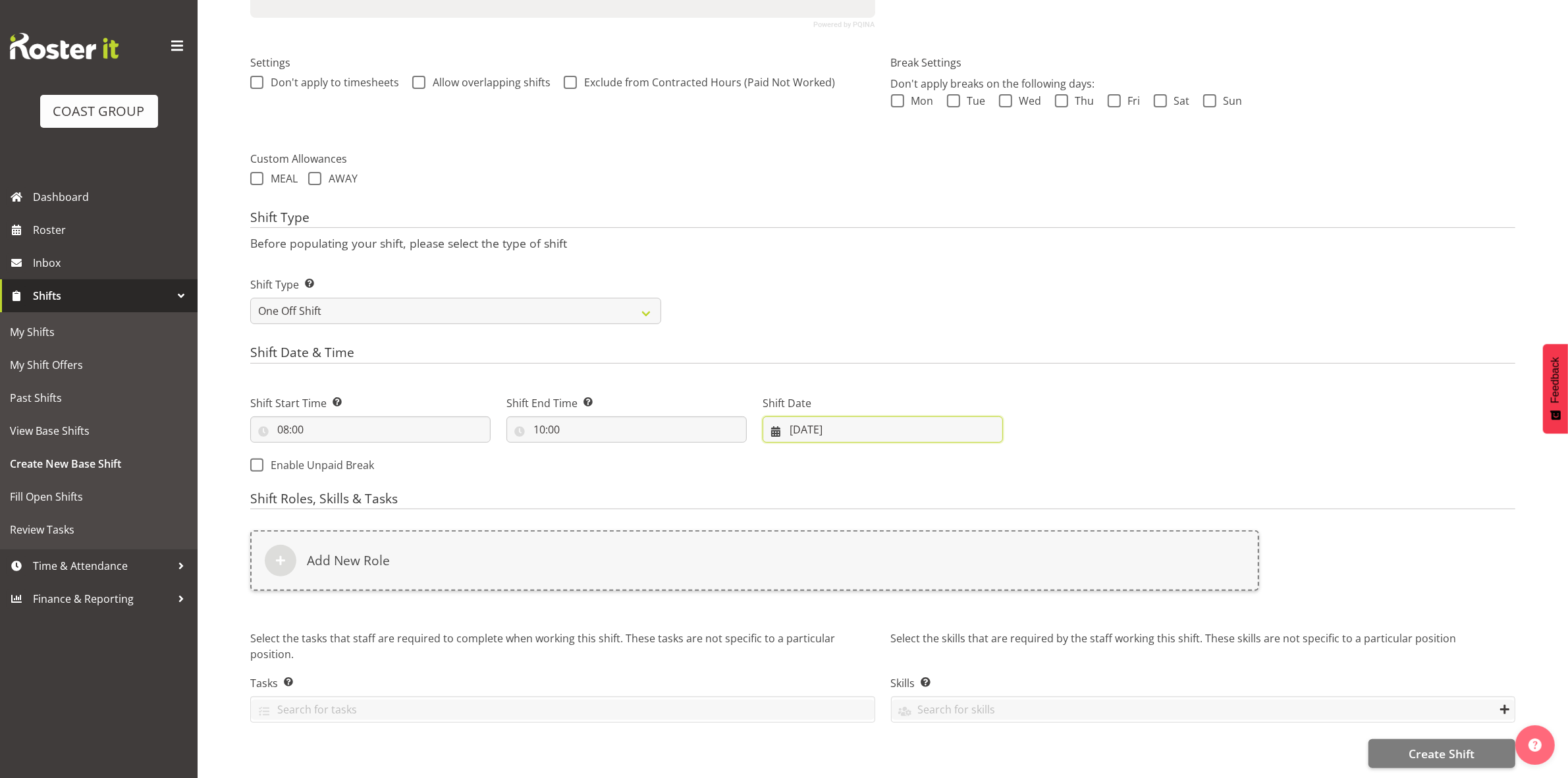
click at [804, 416] on input "08/10/2025" at bounding box center [882, 429] width 241 height 26
click at [936, 555] on span "10" at bounding box center [935, 561] width 11 height 13
type input "10/10/2025"
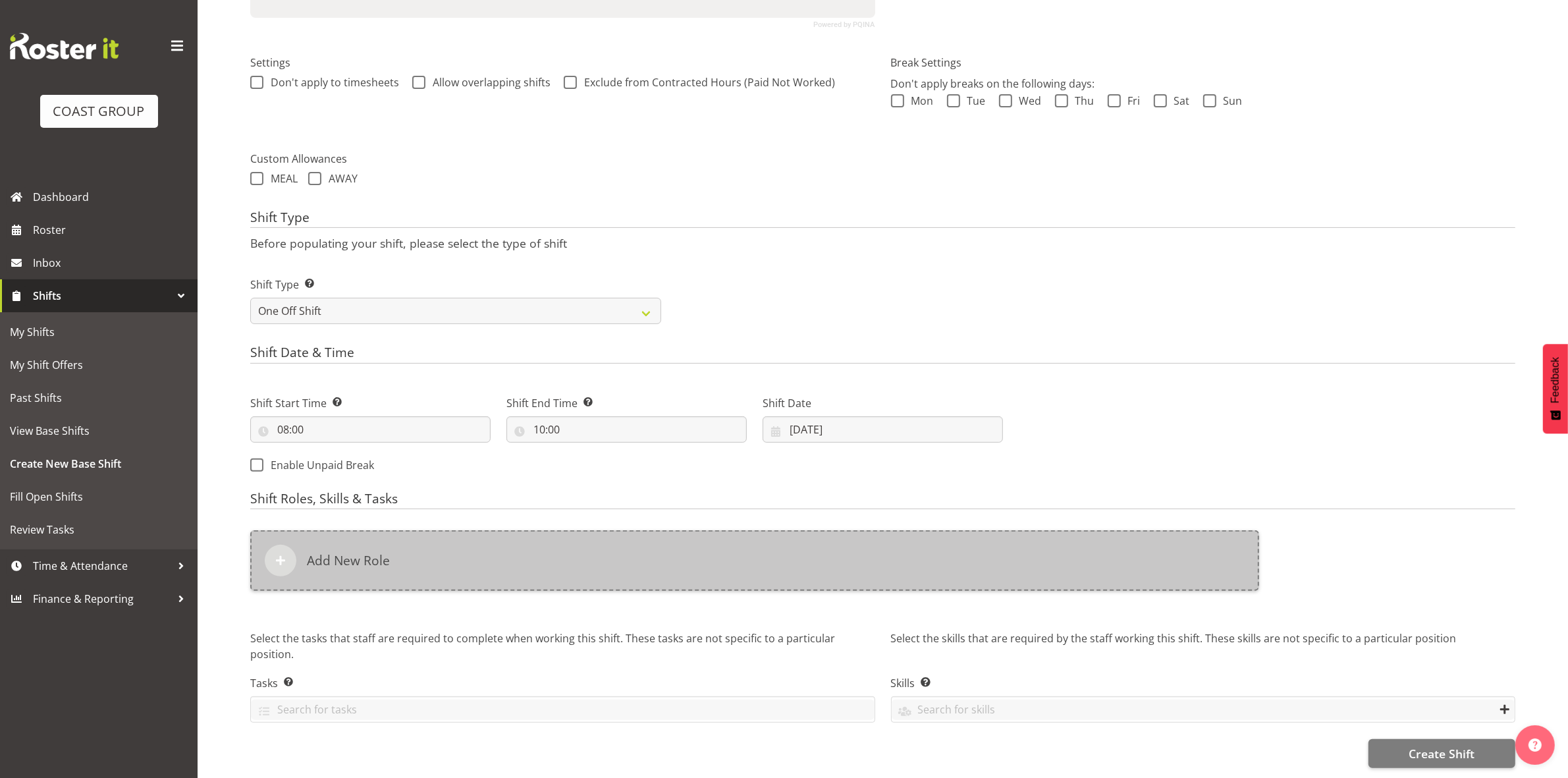
click at [532, 530] on div "Add New Role" at bounding box center [755, 560] width 1009 height 60
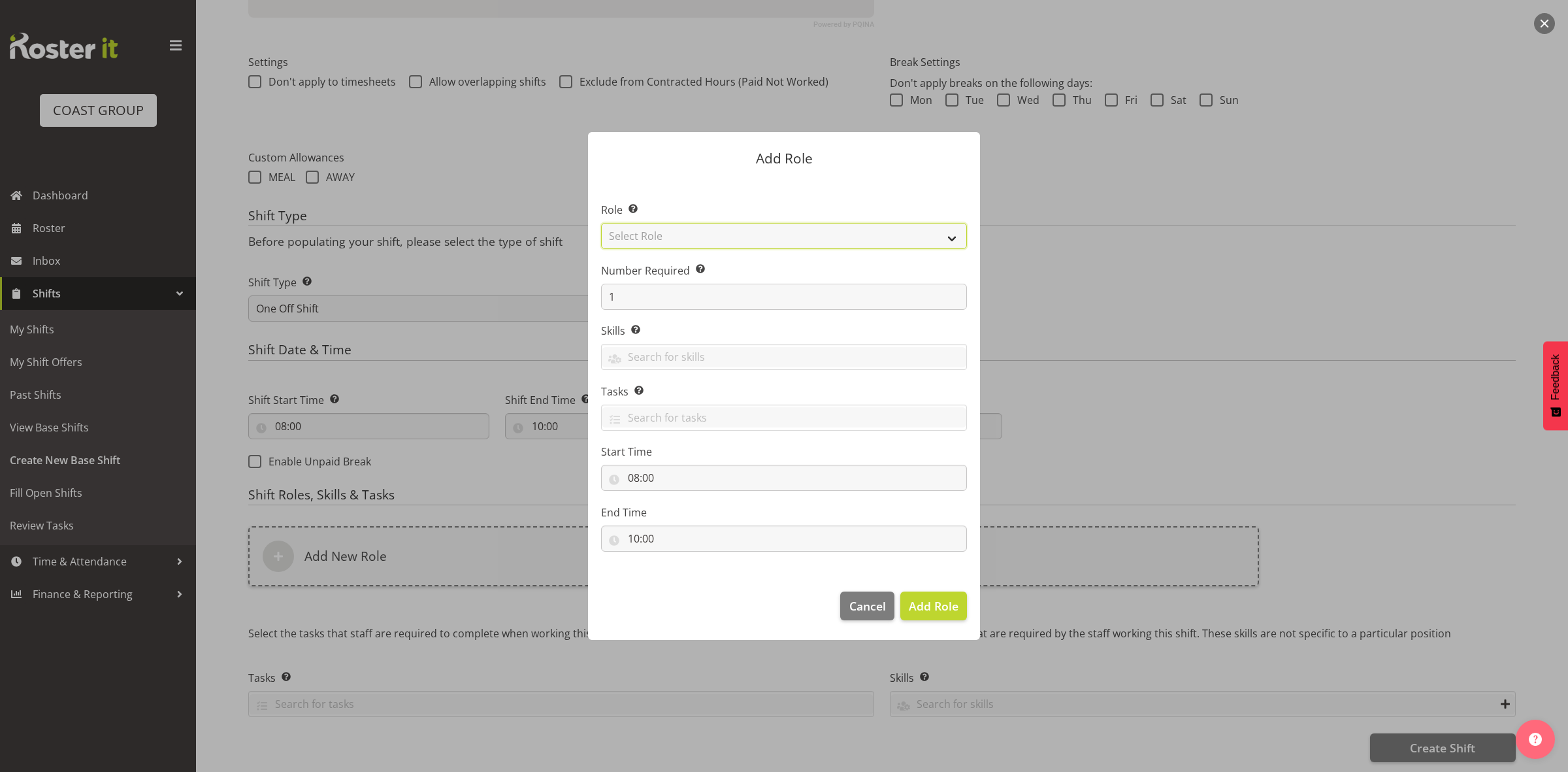
click at [668, 230] on select "Select Role ACCOUNT MANAGER ACCOUNT MANAGER DW ACCOUNTS AKL DIANNA VEHICLES AKL…" at bounding box center [784, 235] width 366 height 26
select select "192"
click at [601, 223] on select "Select Role ACCOUNT MANAGER ACCOUNT MANAGER DW ACCOUNTS AKL DIANNA VEHICLES AKL…" at bounding box center [784, 235] width 366 height 26
click at [670, 301] on input "1" at bounding box center [784, 297] width 366 height 26
type input "3"
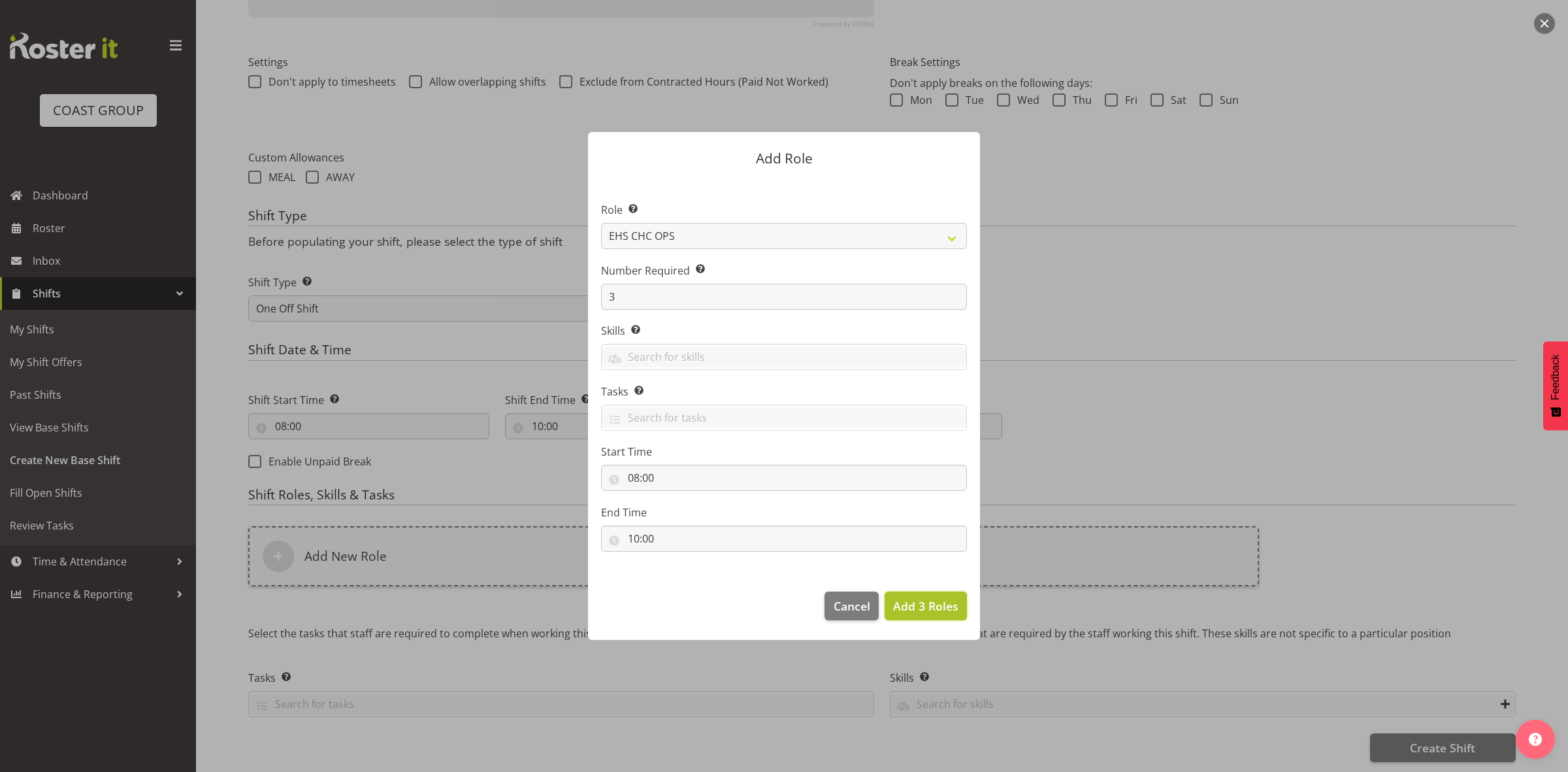
click at [928, 606] on span "Add 3 Roles" at bounding box center [925, 606] width 65 height 15
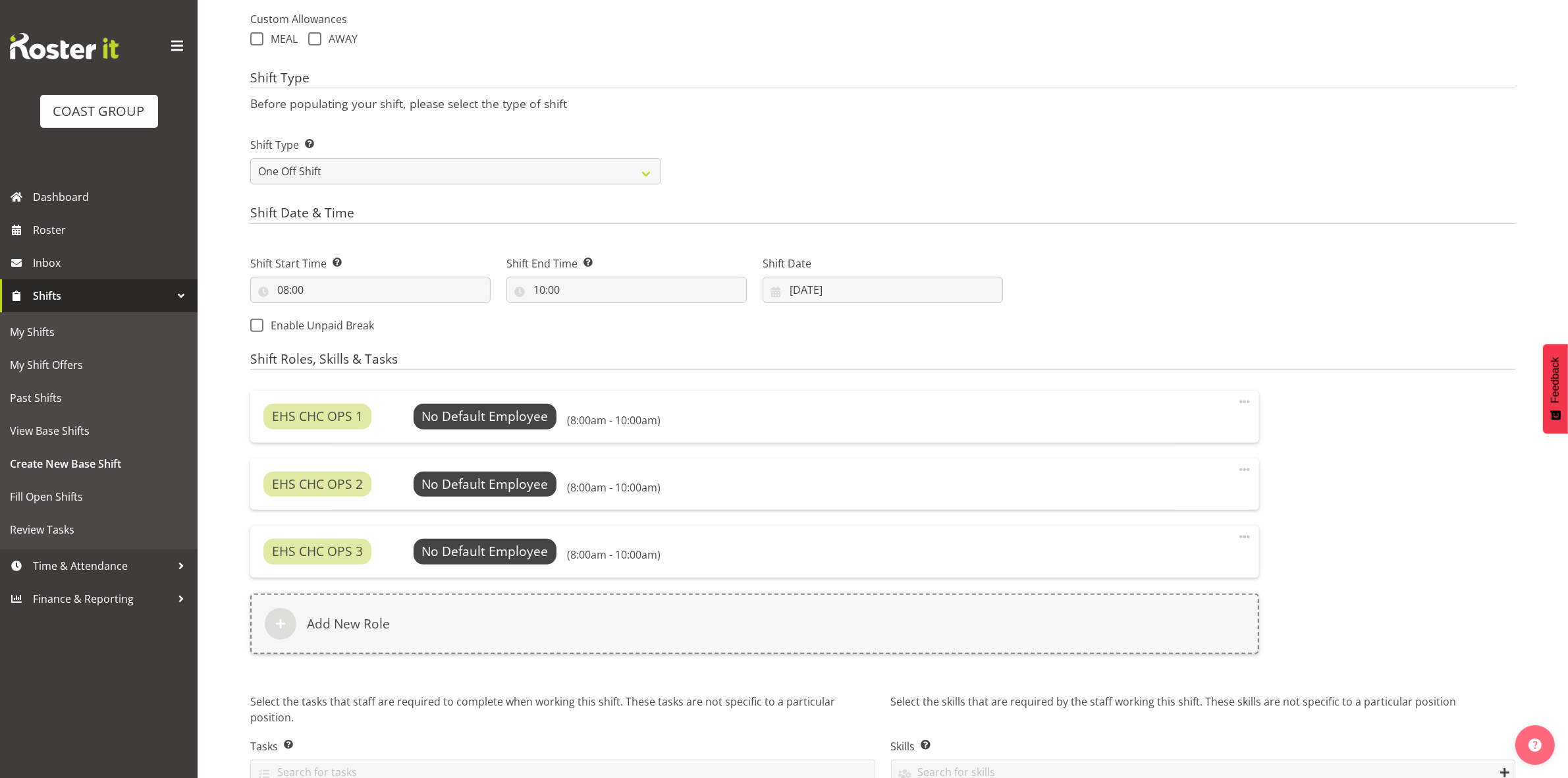
scroll to position [563, 0]
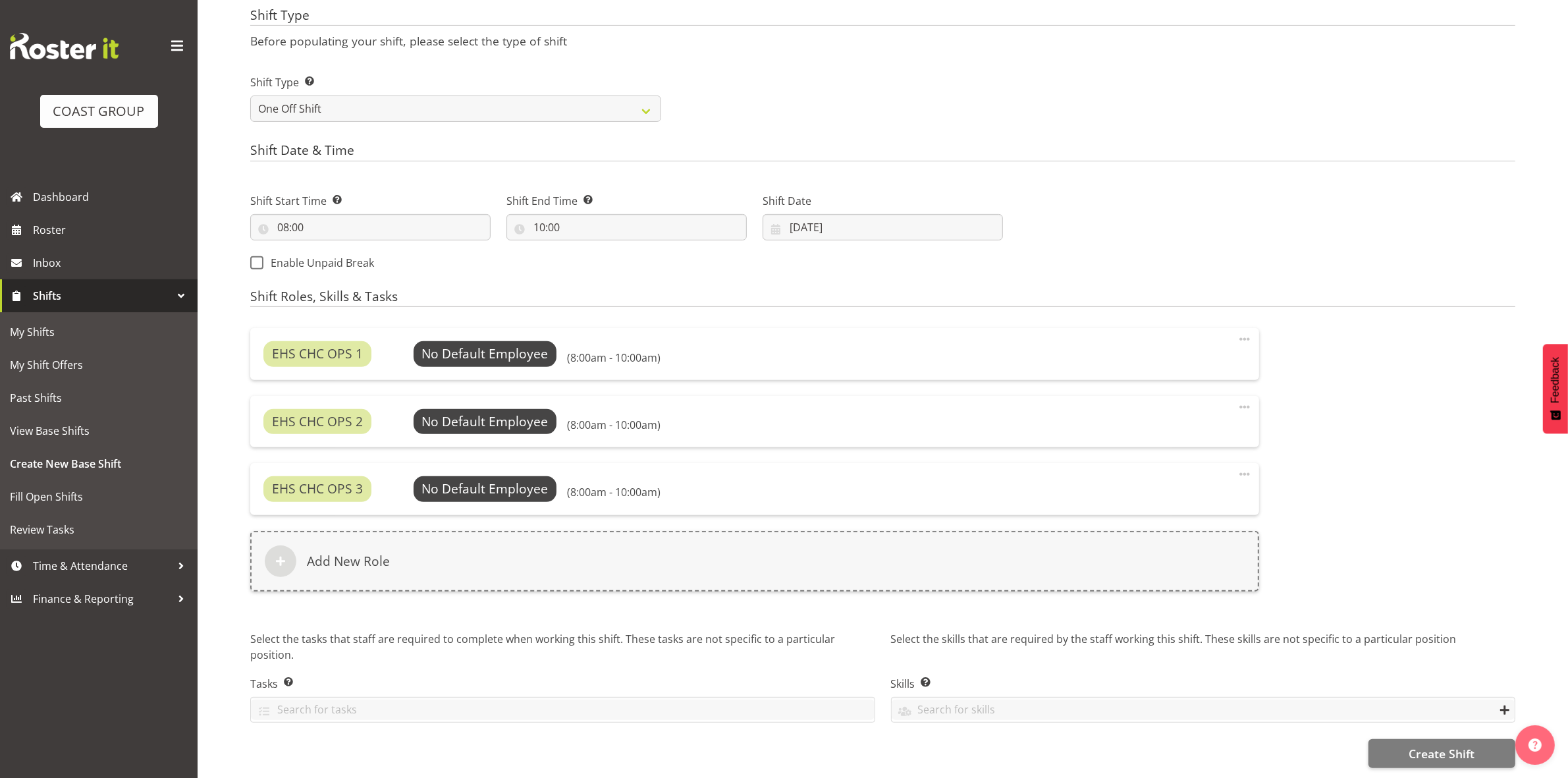
click at [499, 328] on div "EHS CHC OPS 1 No Default Employee Select Employee (8:00am - 10:00am) Edit Delete" at bounding box center [755, 354] width 1009 height 51
click at [503, 344] on span "Select Employee" at bounding box center [485, 354] width 98 height 19
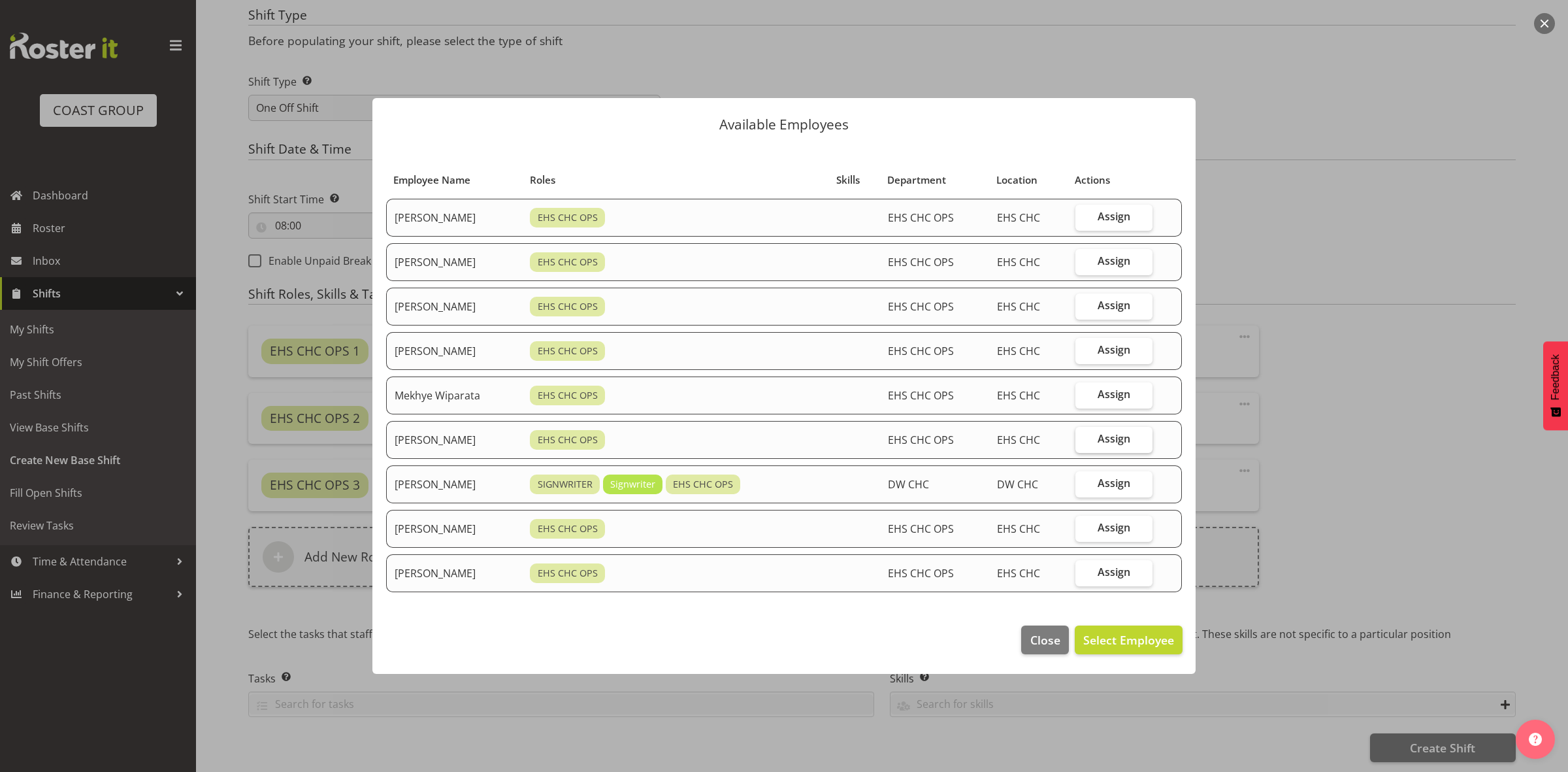
click at [1108, 440] on span "Assign" at bounding box center [1114, 438] width 32 height 13
click at [1084, 440] on input "Assign" at bounding box center [1079, 439] width 8 height 8
checkbox input "true"
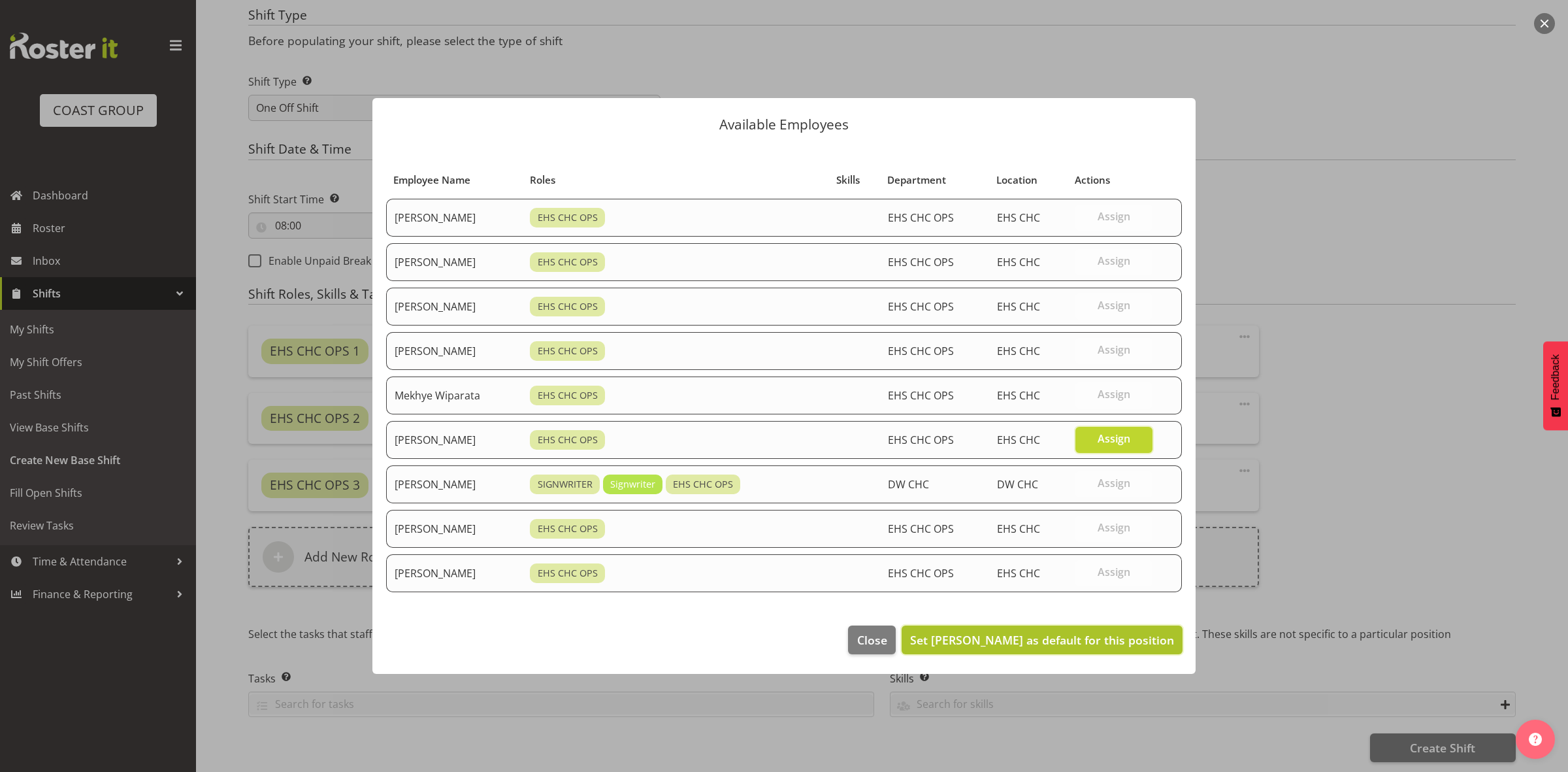
click at [1114, 644] on span "Set Reuben Bowe as default for this position" at bounding box center [1041, 640] width 264 height 15
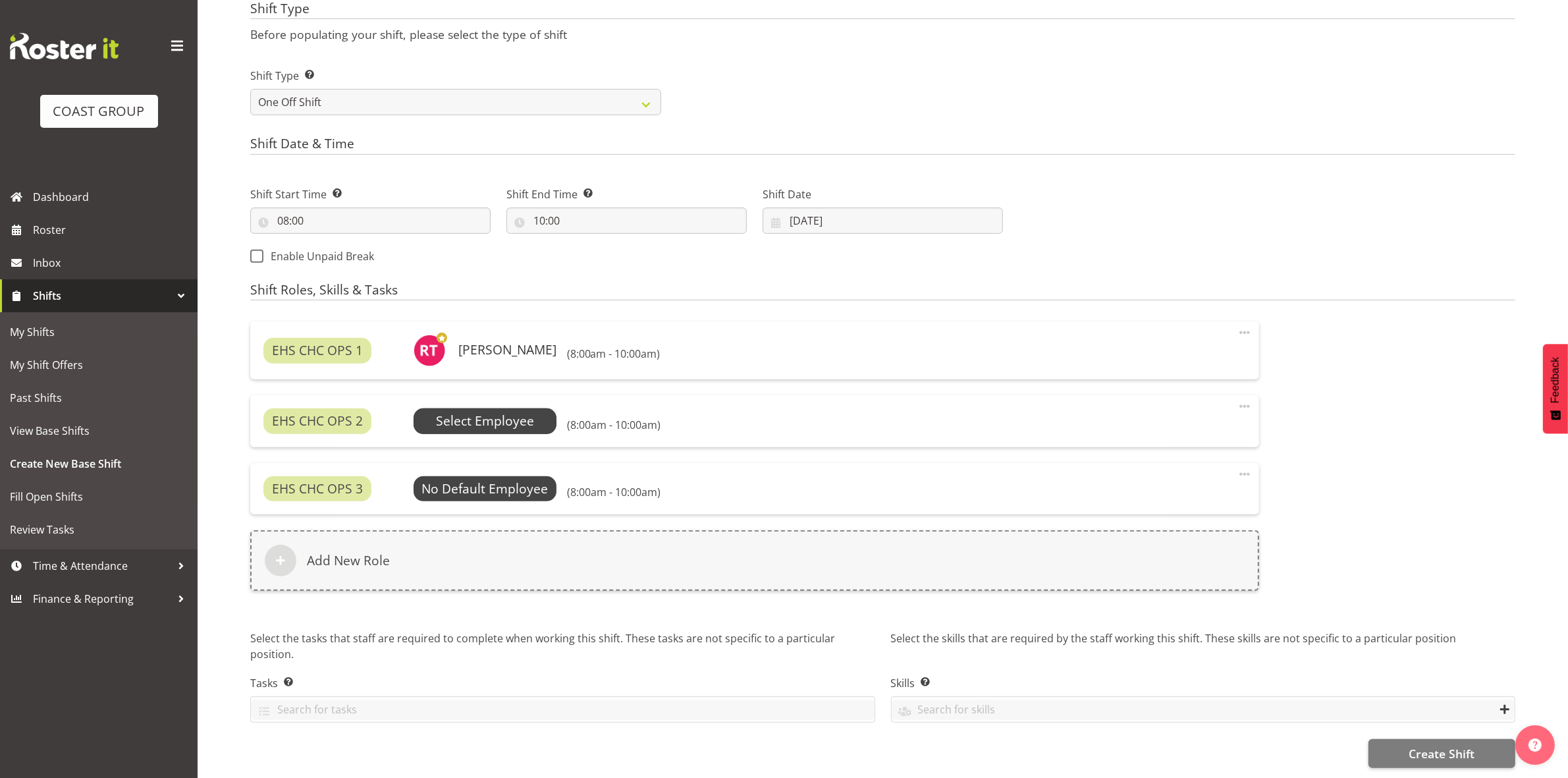
click at [499, 424] on span "Select Employee" at bounding box center [485, 421] width 98 height 19
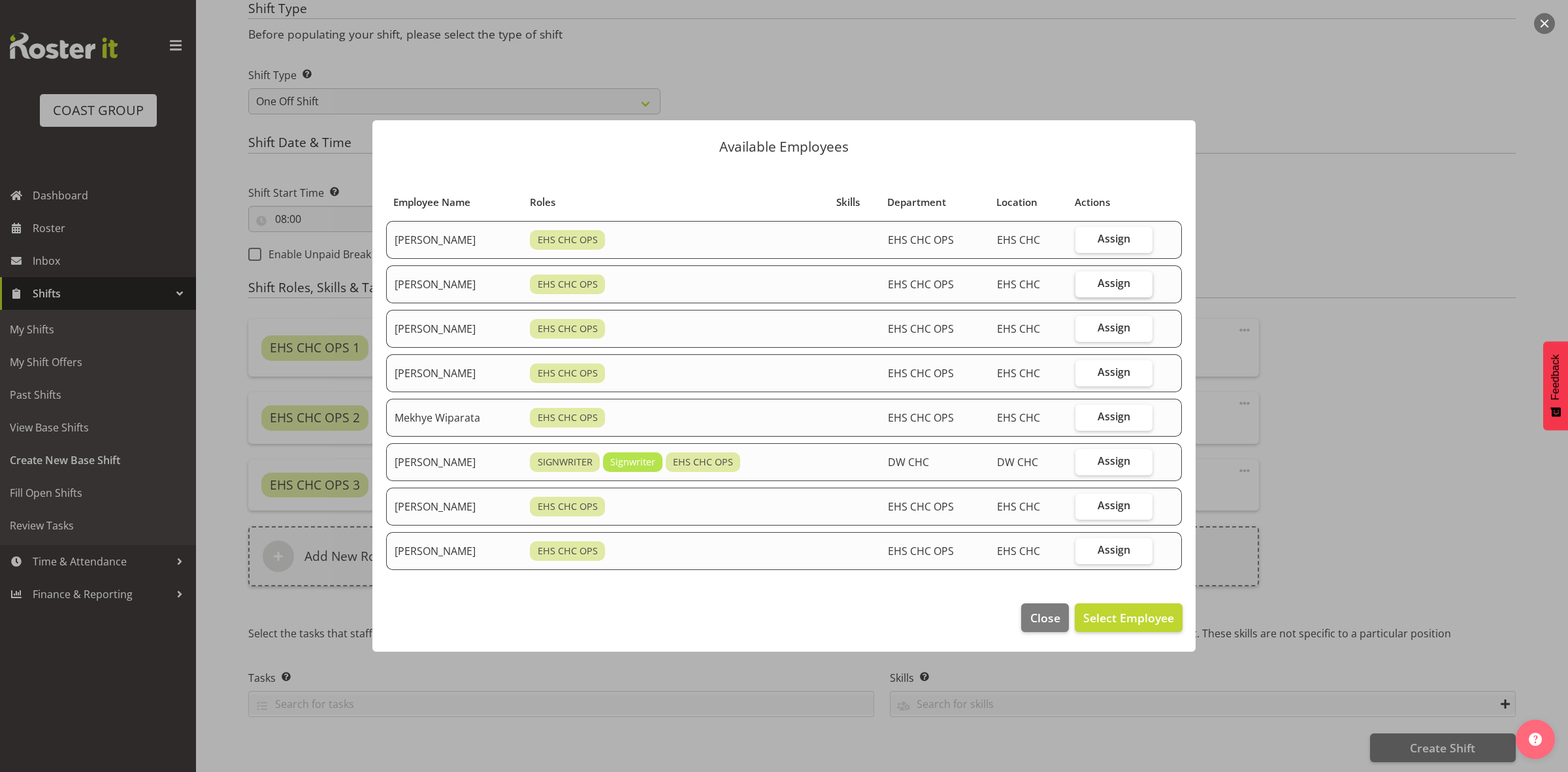
click at [1116, 285] on span "Assign" at bounding box center [1114, 282] width 32 height 13
click at [1084, 285] on input "Assign" at bounding box center [1079, 283] width 8 height 8
checkbox input "true"
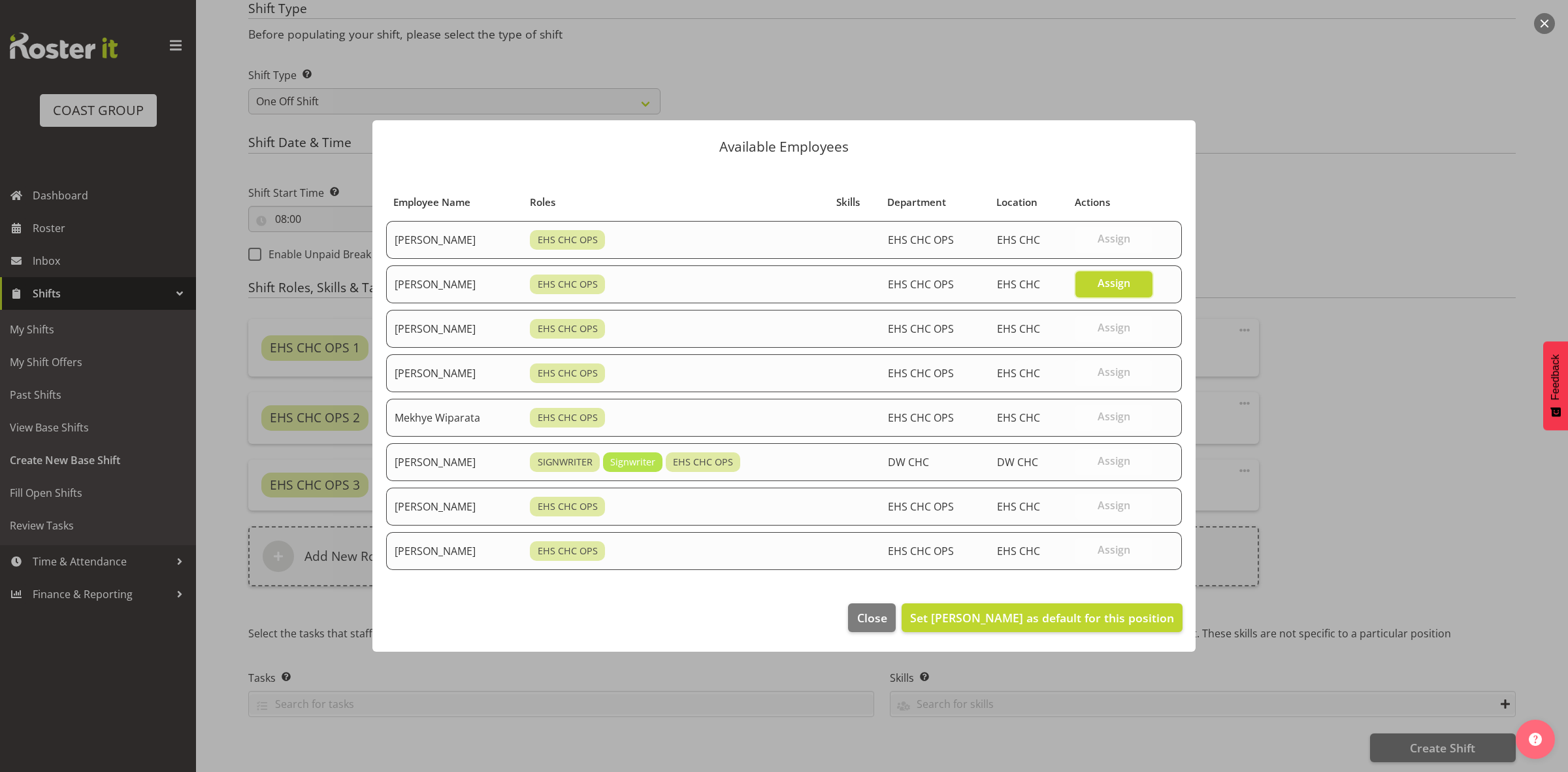
click at [1083, 637] on footer "Close Set David Wiseman as default for this position" at bounding box center [784, 621] width 823 height 61
click at [1076, 616] on span "Set David Wiseman as default for this position" at bounding box center [1041, 618] width 264 height 15
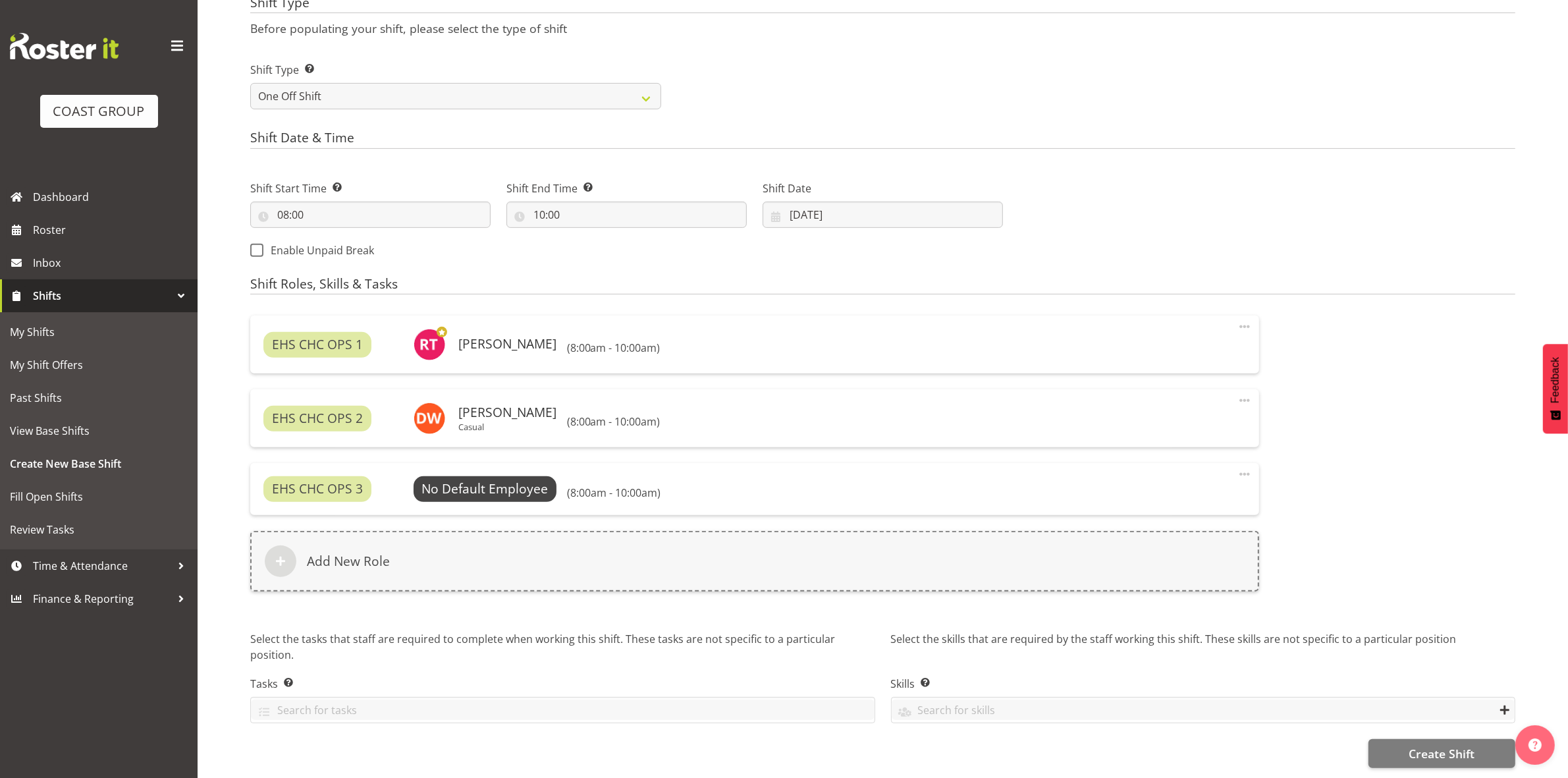
click at [496, 476] on div "EHS CHC OPS 3 No Default Employee Select Employee (8:00am - 10:00am) Edit Delete" at bounding box center [755, 488] width 1009 height 51
click at [504, 495] on span "Select Employee" at bounding box center [485, 488] width 98 height 19
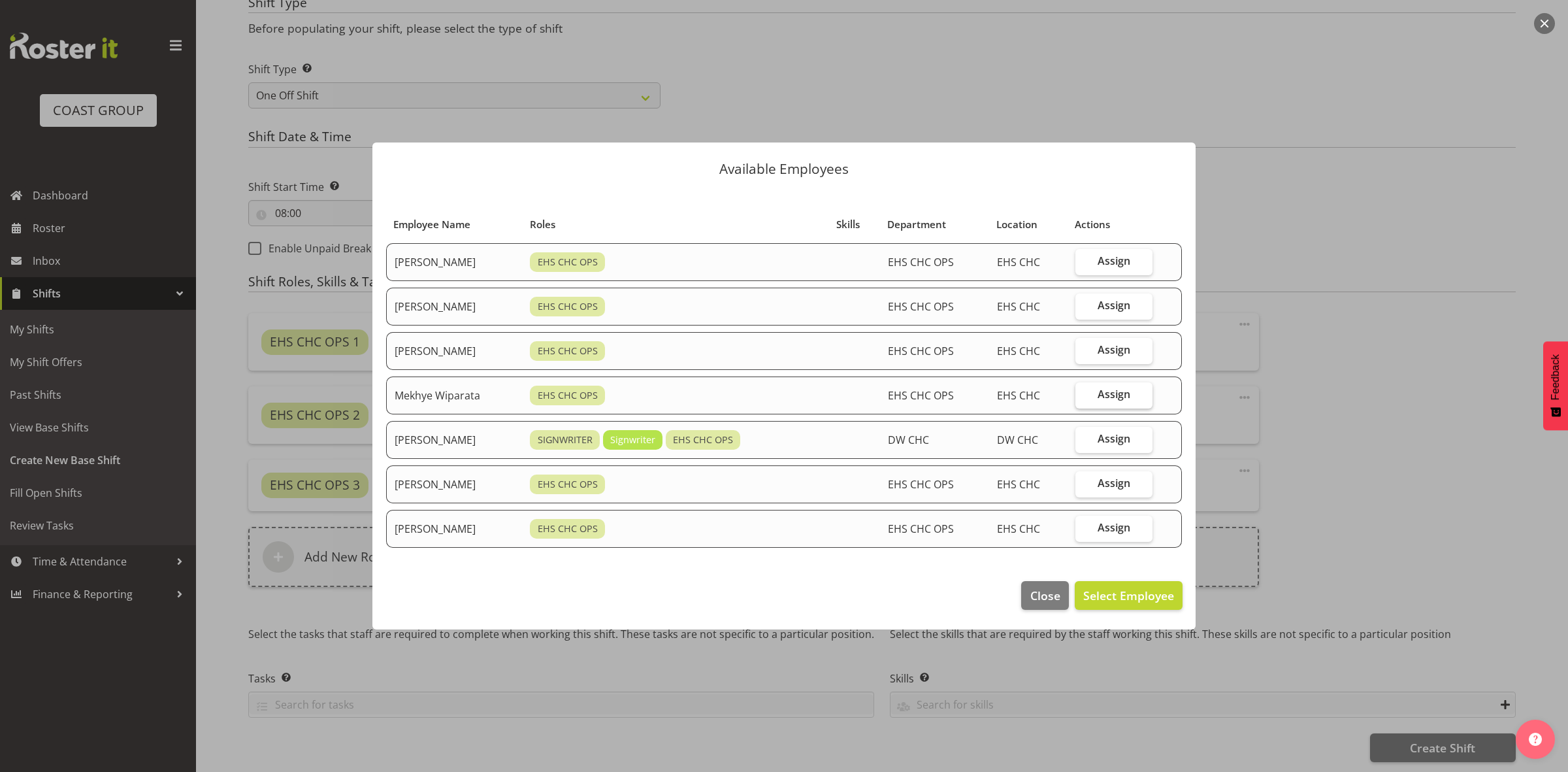
click at [1115, 394] on span "Assign" at bounding box center [1114, 394] width 32 height 13
click at [1084, 394] on input "Assign" at bounding box center [1079, 394] width 8 height 8
checkbox input "true"
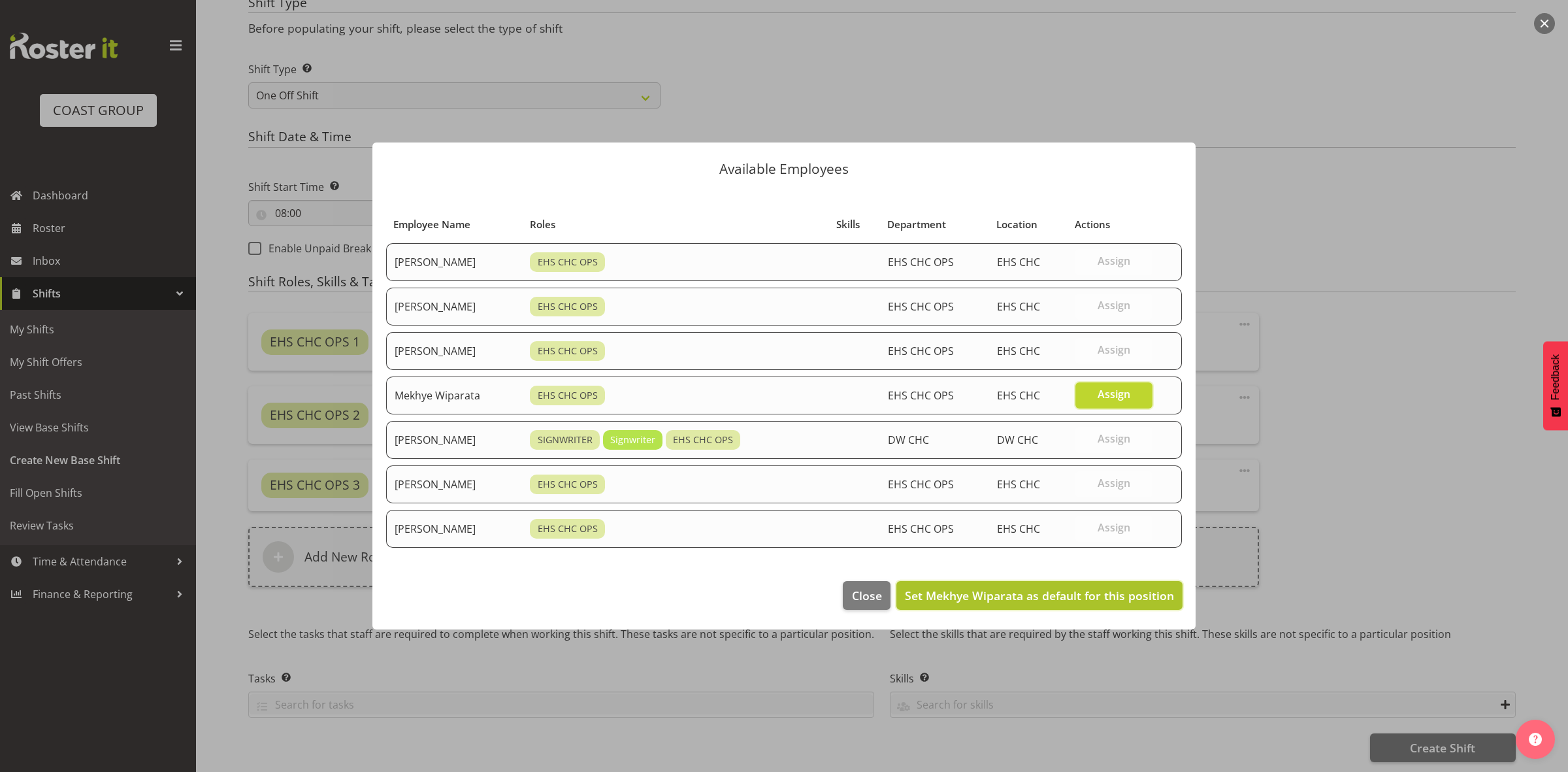
click at [1081, 599] on span "Set Mekhye Wiparata as default for this position" at bounding box center [1039, 595] width 269 height 15
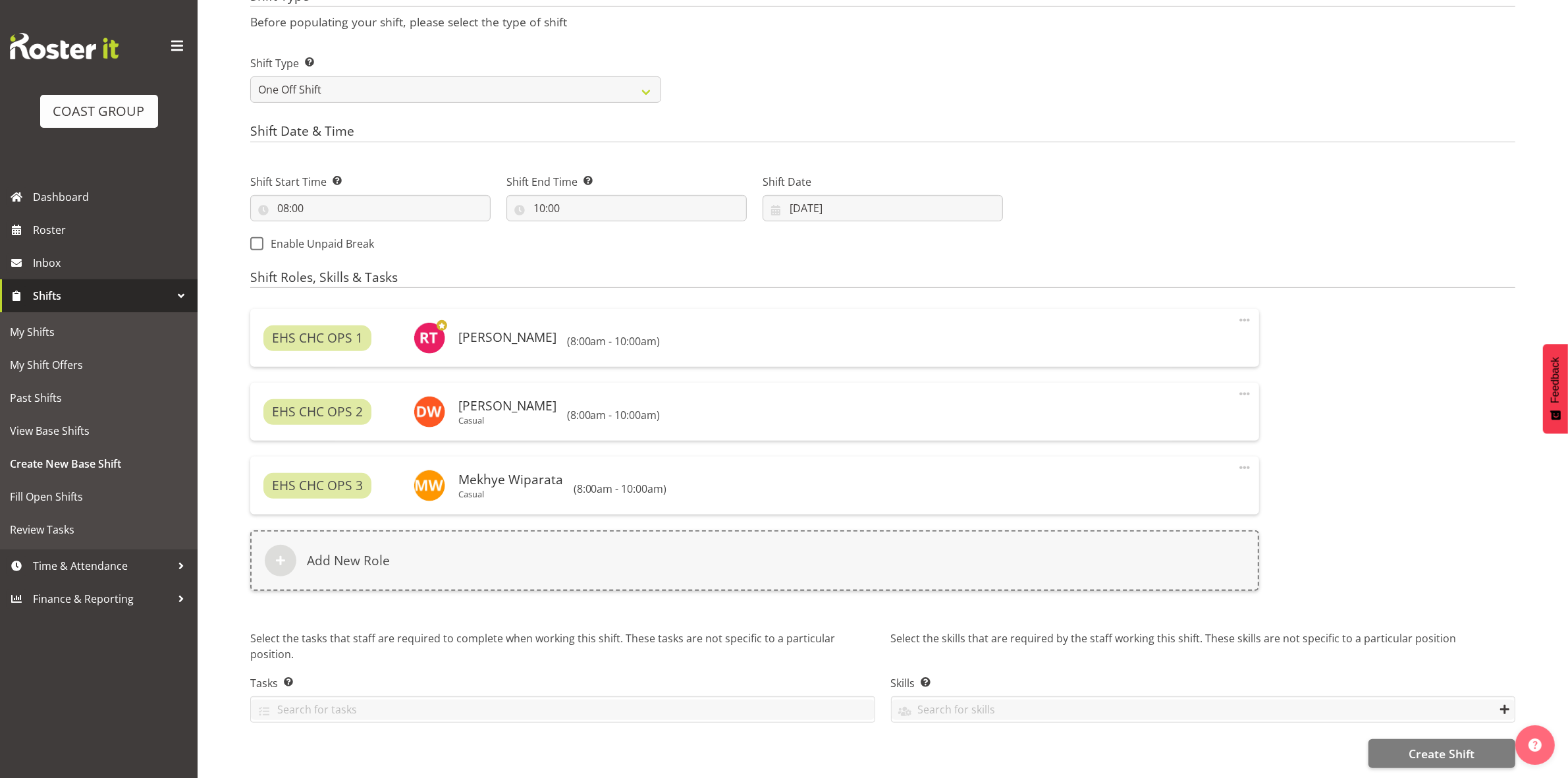
scroll to position [581, 0]
click at [1450, 754] on button "Create Shift" at bounding box center [1442, 753] width 147 height 29
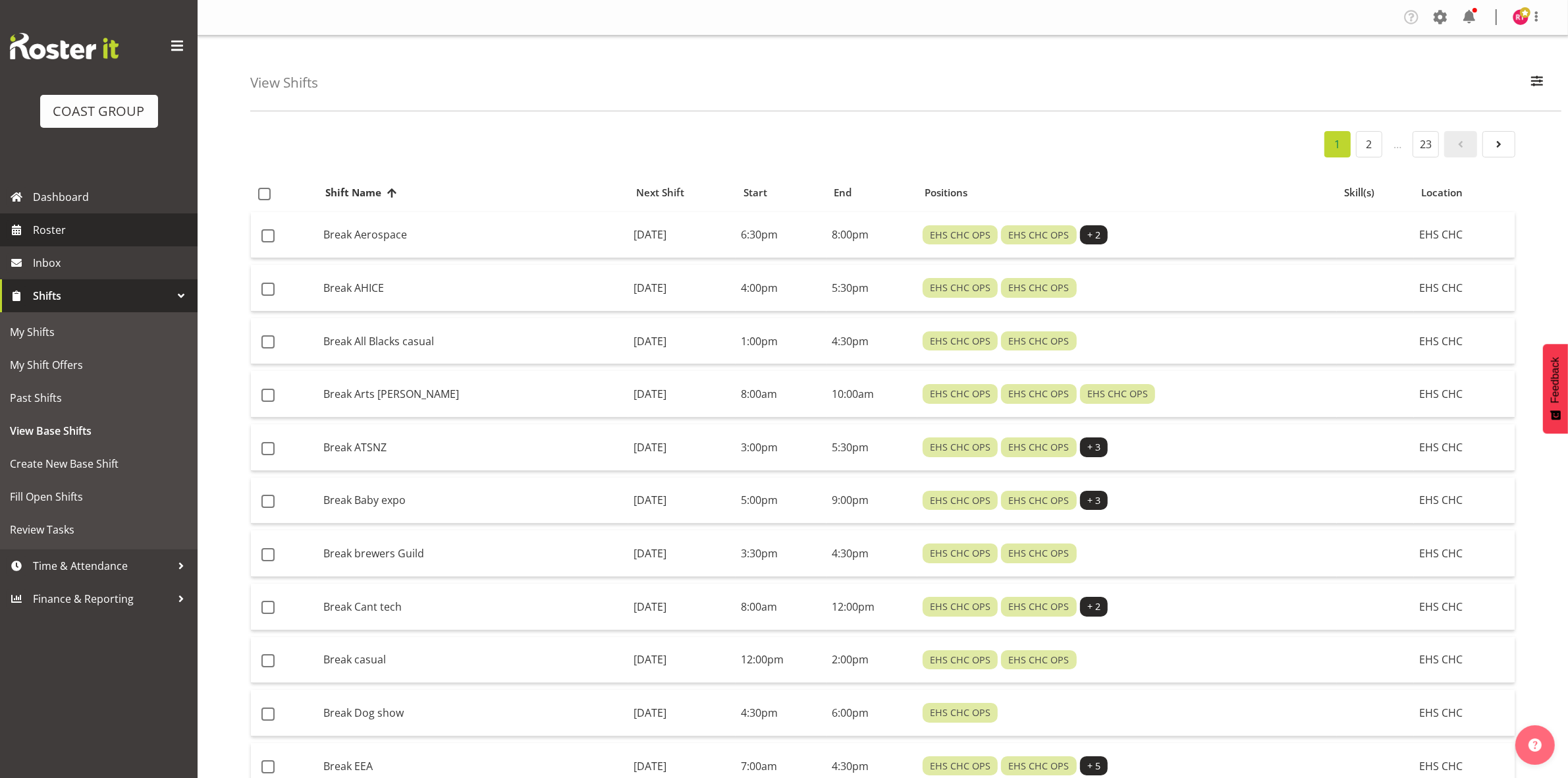
click at [43, 224] on span "Roster" at bounding box center [111, 230] width 158 height 20
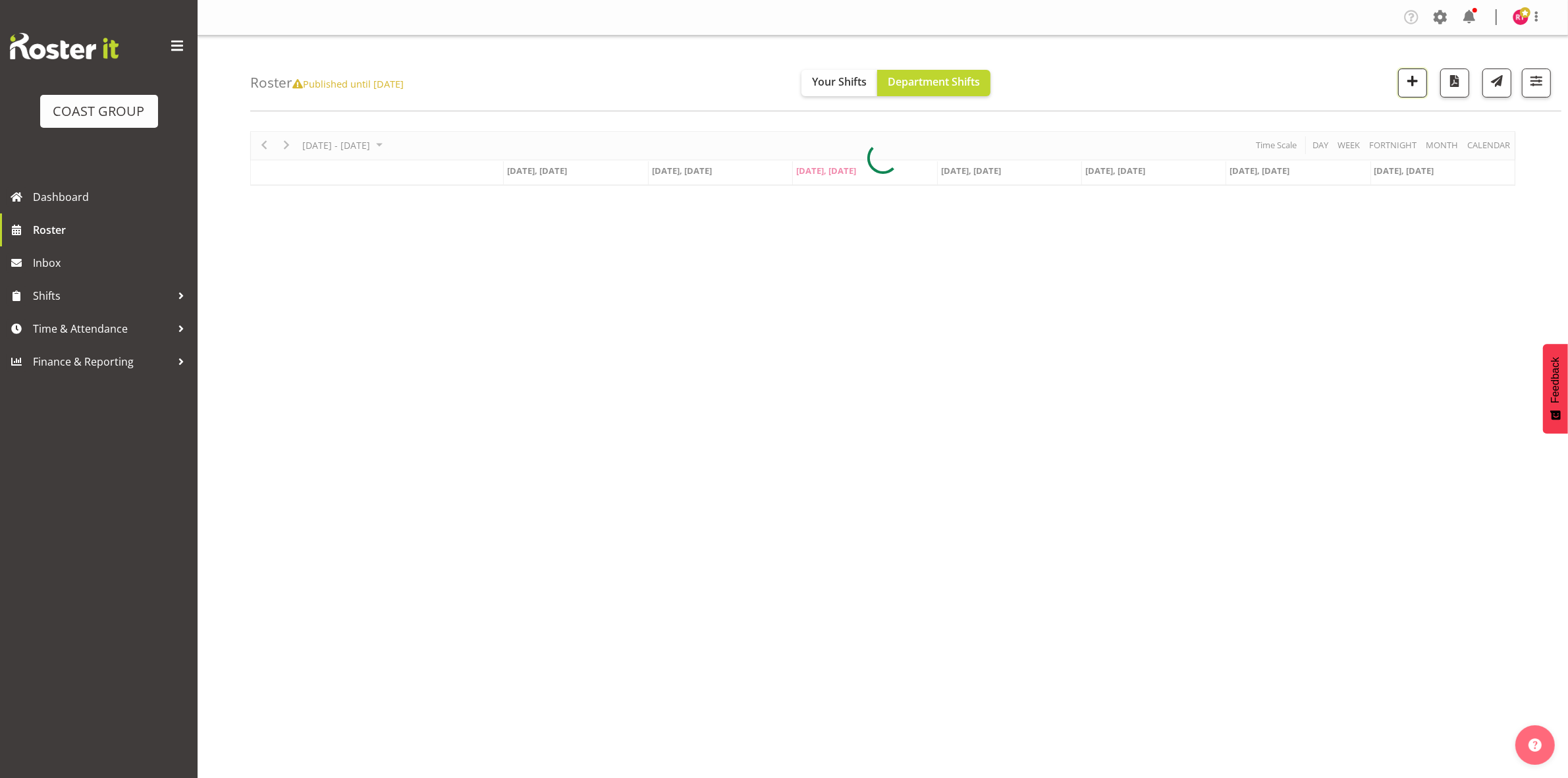
click at [1404, 87] on span "button" at bounding box center [1413, 81] width 17 height 17
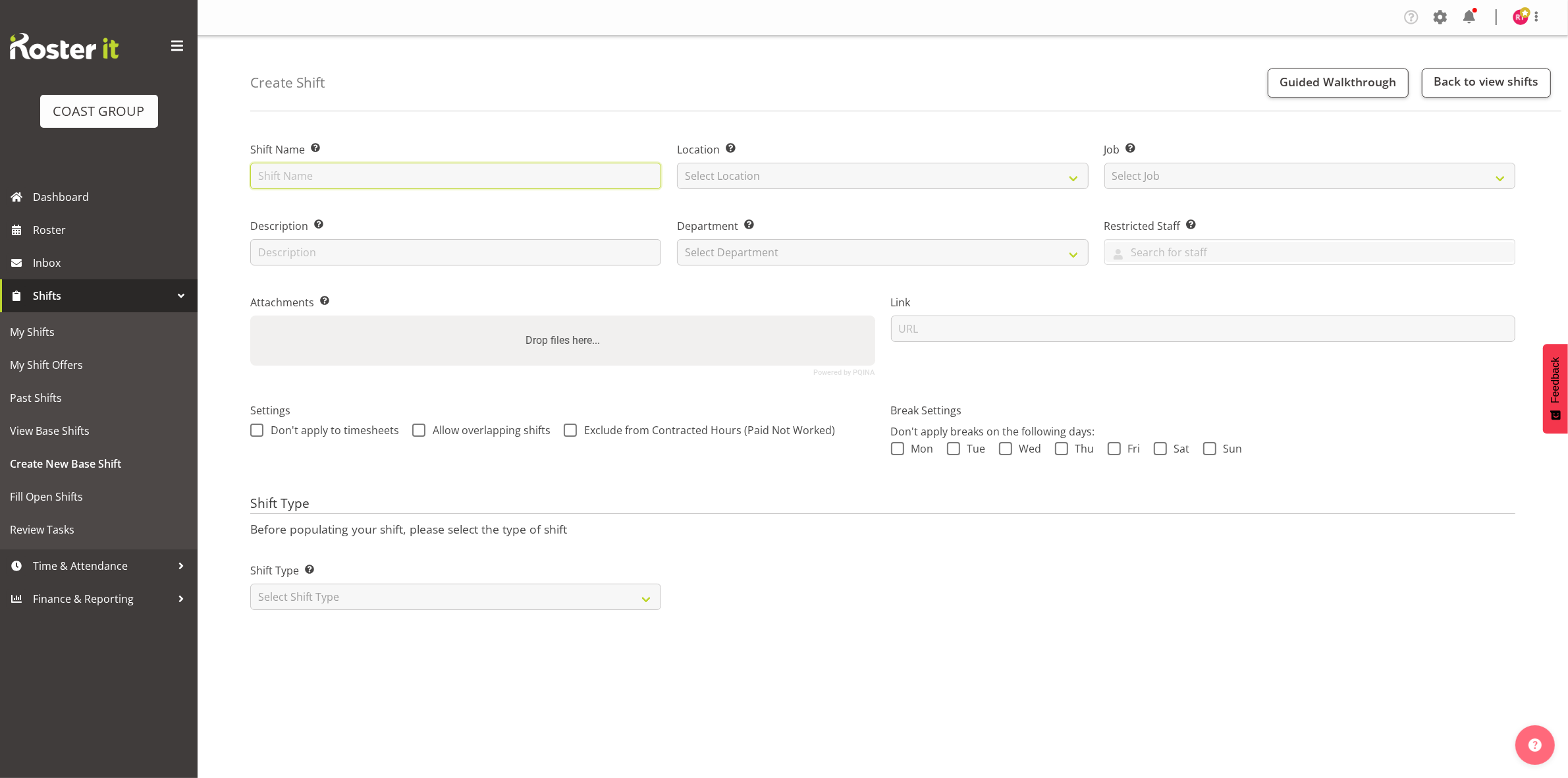
click at [371, 169] on input "text" at bounding box center [456, 175] width 411 height 26
type input "warehouse"
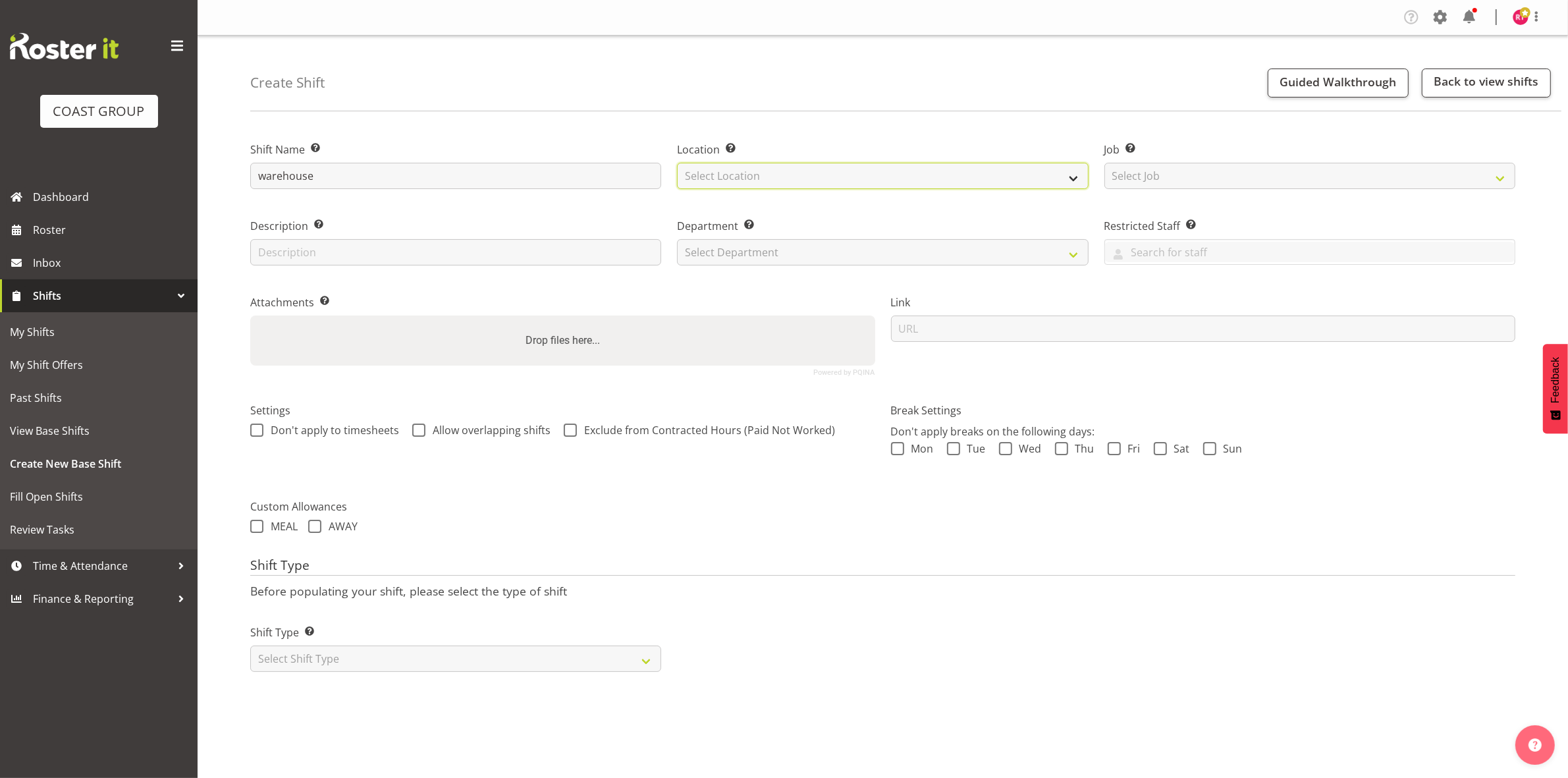
click at [800, 176] on select "Select Location" at bounding box center [882, 175] width 411 height 26
select select "107"
click at [677, 163] on select "Select Location EHS CHC" at bounding box center [882, 175] width 411 height 26
click at [1186, 167] on select "Select Job Create new job 1 Carlton Events 1 [PERSON_NAME][GEOGRAPHIC_DATA] 1 […" at bounding box center [1310, 175] width 411 height 26
select select "69"
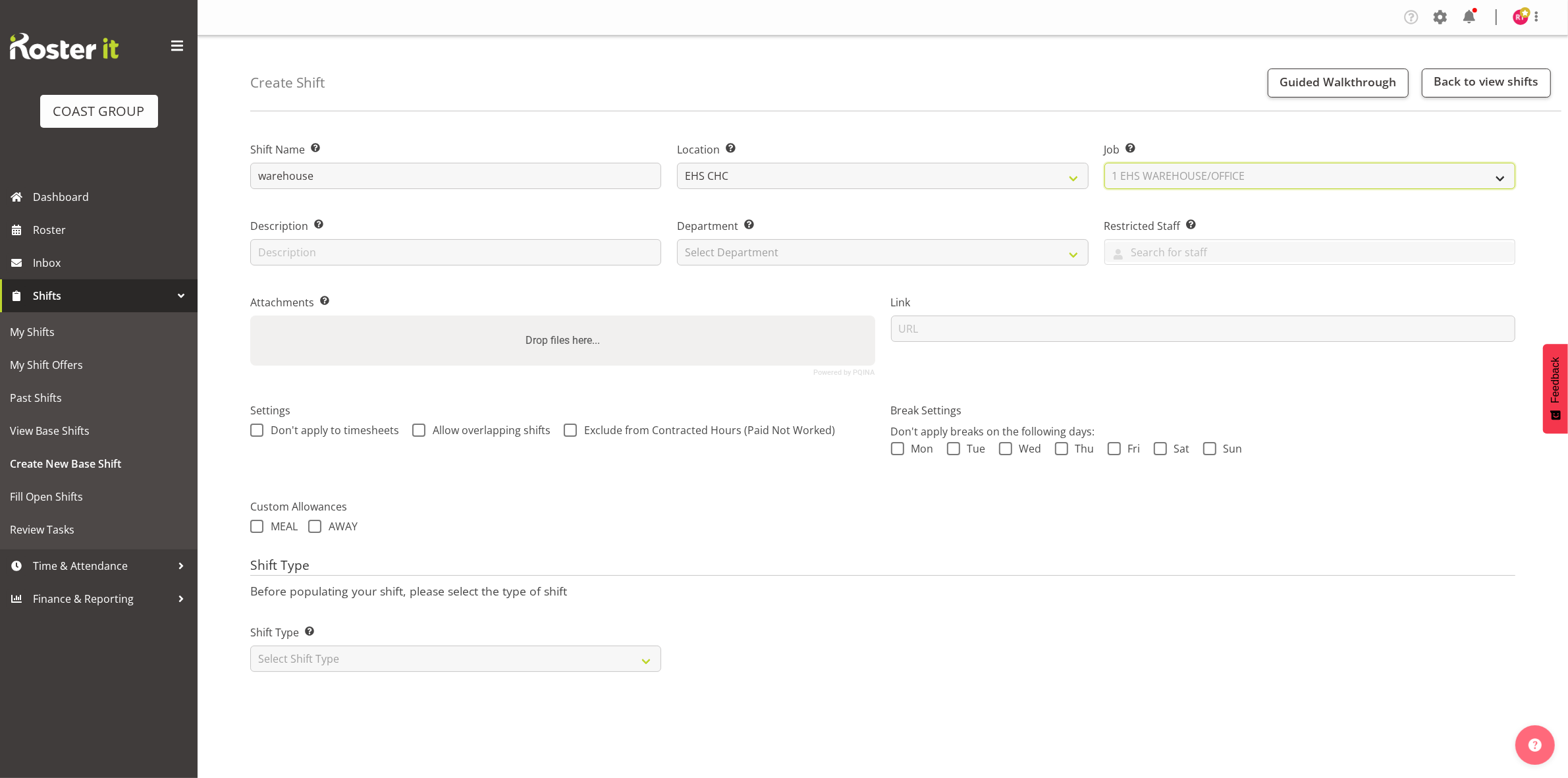
click at [1104, 163] on select "Select Job Create new job 1 Carlton Events 1 [PERSON_NAME][GEOGRAPHIC_DATA] 1 […" at bounding box center [1310, 175] width 411 height 26
click at [835, 255] on select "Select Department" at bounding box center [882, 252] width 411 height 26
select select "41"
click at [677, 239] on select "Select Department EHS CHC OPS" at bounding box center [882, 252] width 411 height 26
click at [359, 659] on select "Select Shift Type One Off Shift Recurring Shift Rotating Shift" at bounding box center [456, 658] width 411 height 26
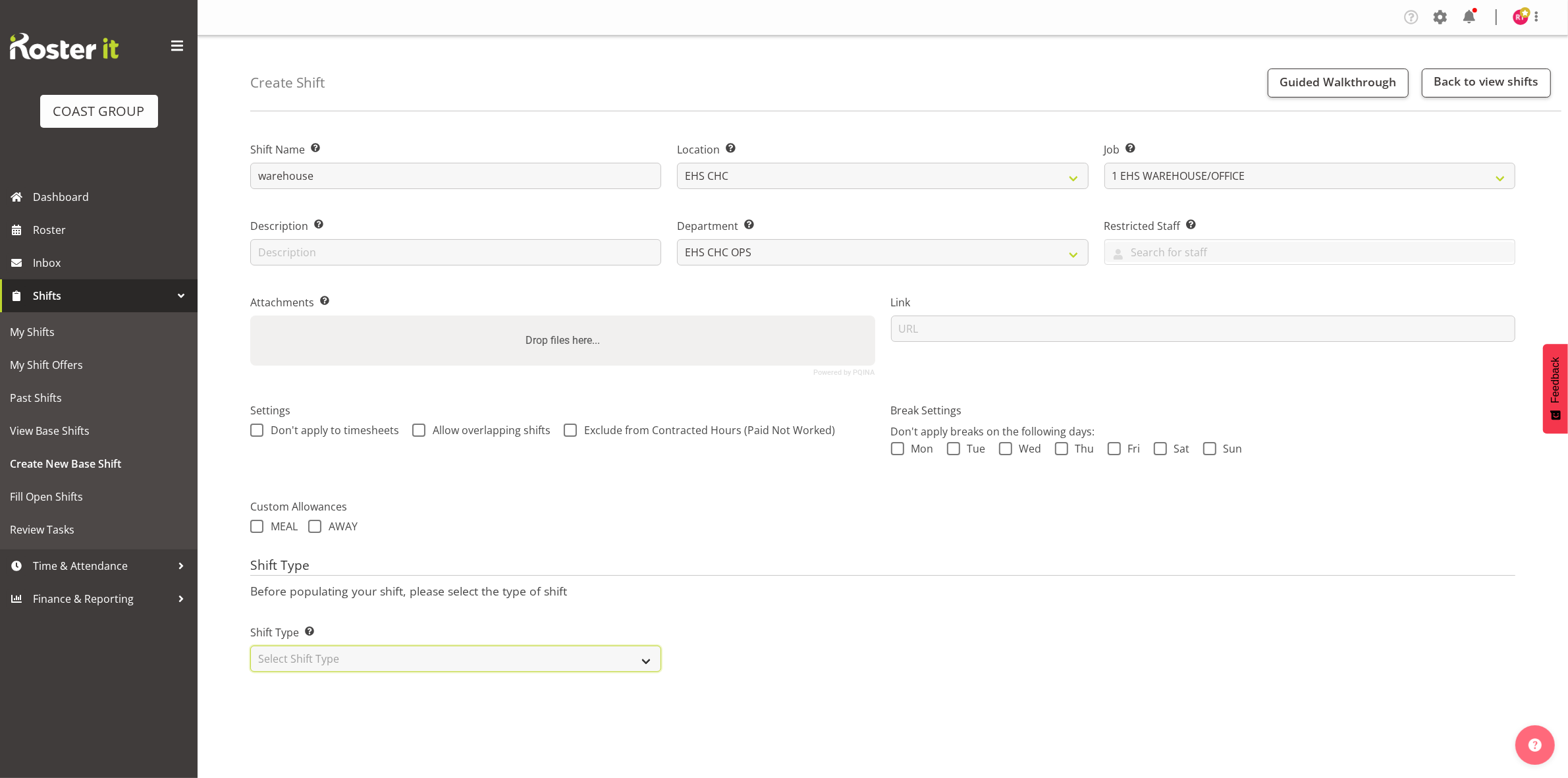
select select "one_off"
click at [251, 647] on select "Select Shift Type One Off Shift Recurring Shift Rotating Shift" at bounding box center [456, 658] width 411 height 26
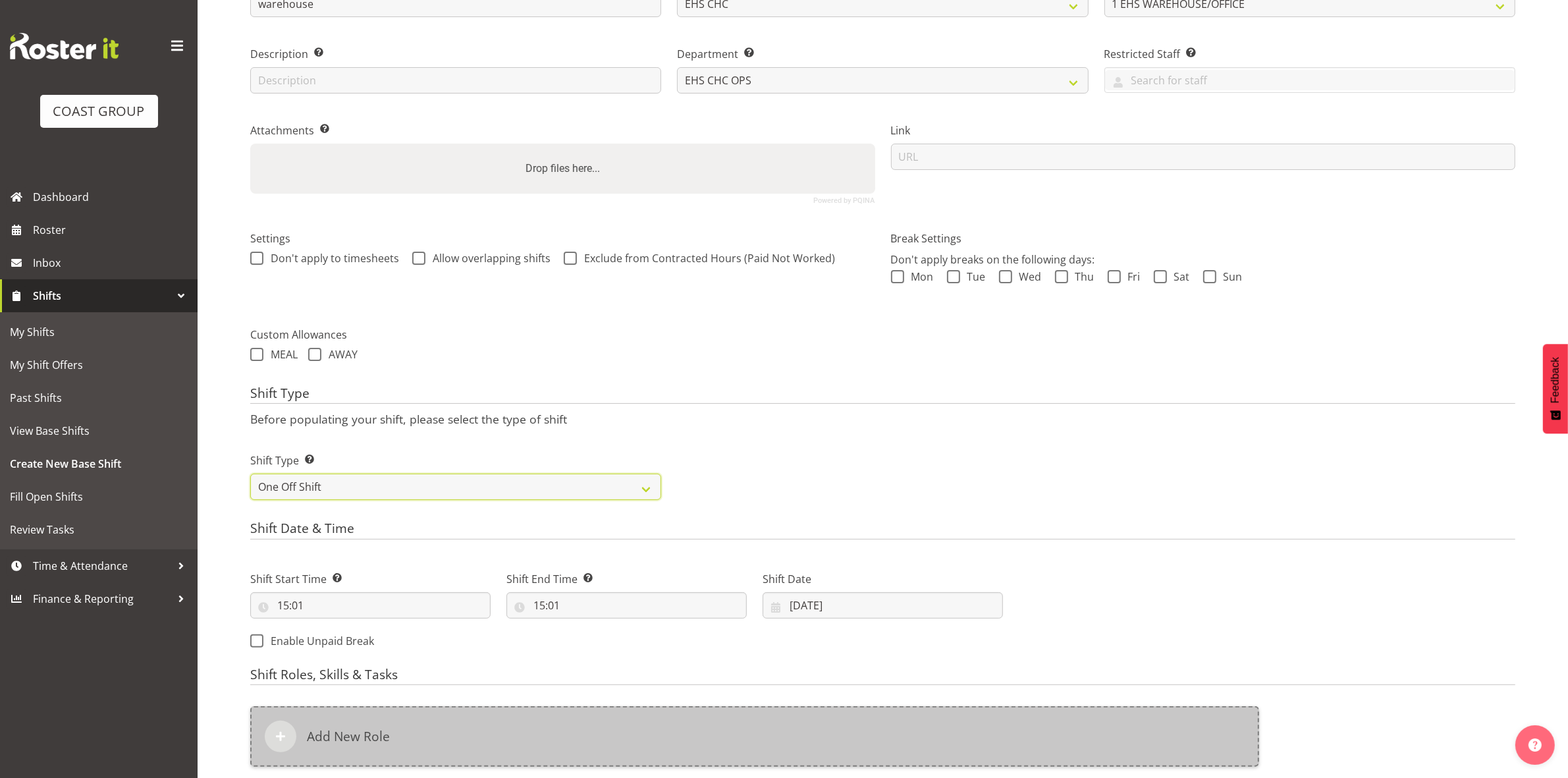
scroll to position [360, 0]
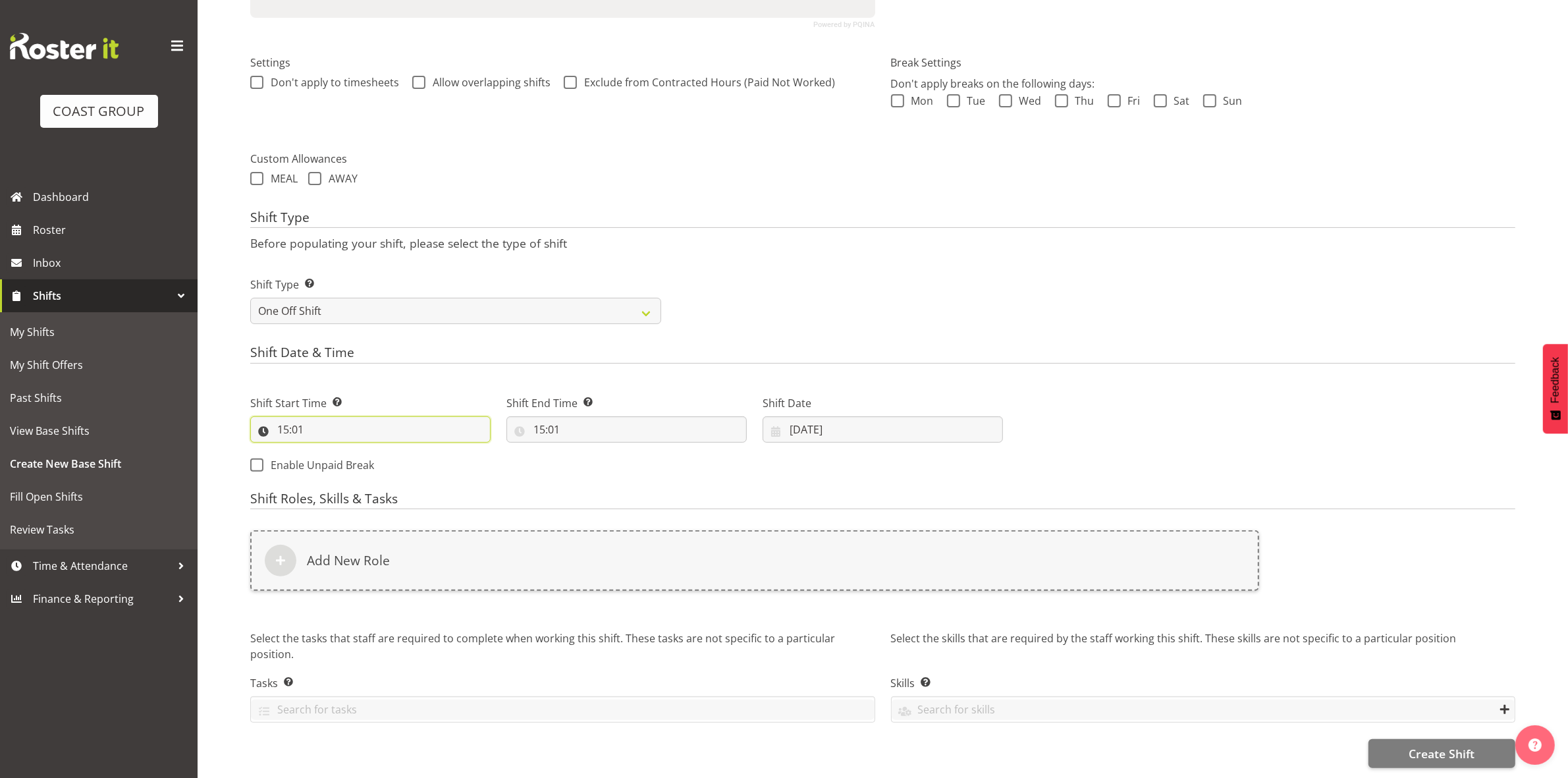
drag, startPoint x: 285, startPoint y: 420, endPoint x: 293, endPoint y: 420, distance: 8.0
click at [285, 419] on input "15:01" at bounding box center [371, 429] width 241 height 26
click at [336, 451] on select "00 01 02 03 04 05 06 07 08 09 10 11 12 13 14 15 16 17 18 19 20 21 22 23" at bounding box center [340, 464] width 30 height 26
select select "10"
click at [325, 451] on select "00 01 02 03 04 05 06 07 08 09 10 11 12 13 14 15 16 17 18 19 20 21 22 23" at bounding box center [340, 464] width 30 height 26
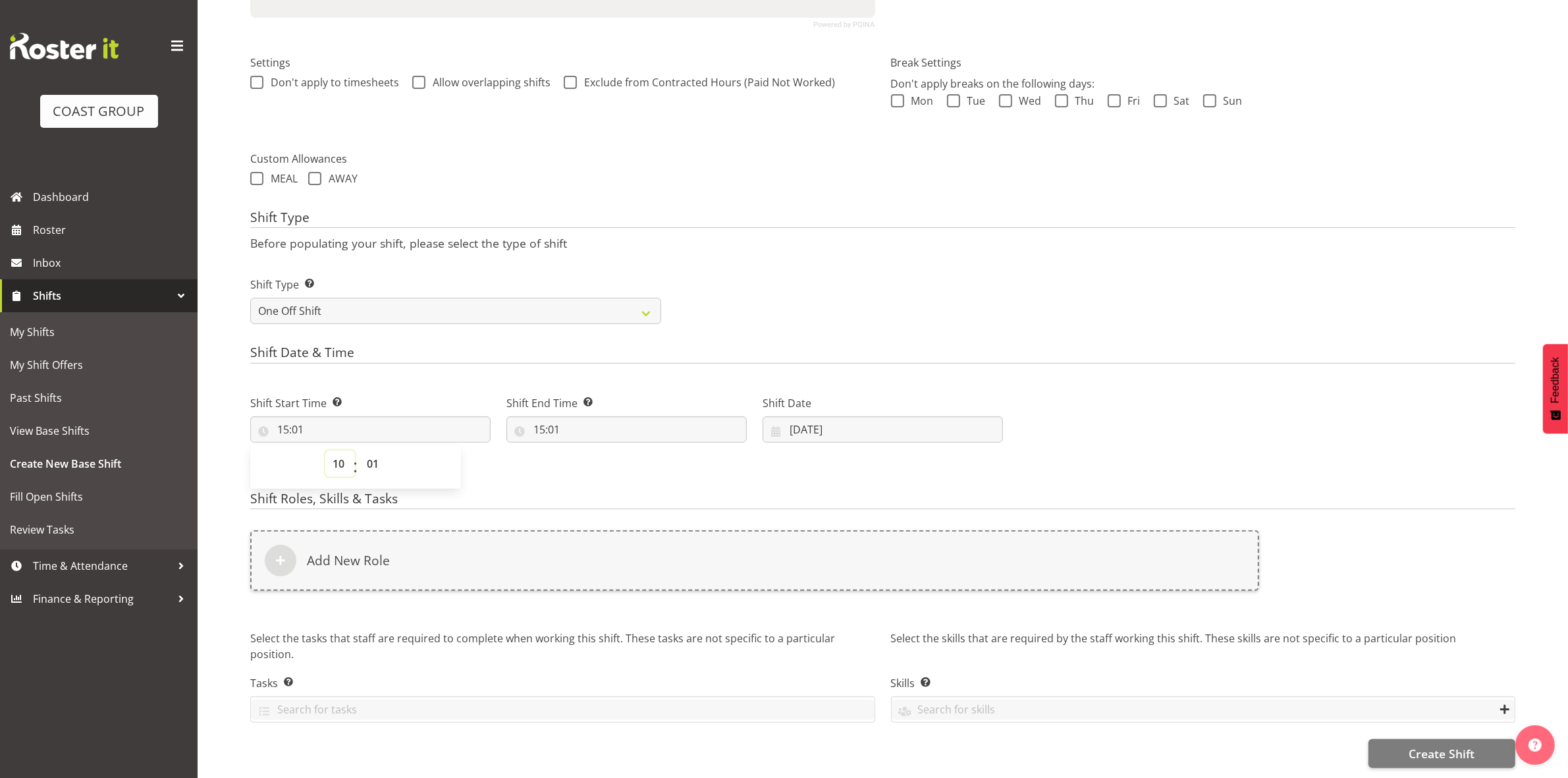
type input "10:01"
drag, startPoint x: 376, startPoint y: 451, endPoint x: 373, endPoint y: 439, distance: 12.4
click at [376, 451] on select "00 01 02 03 04 05 06 07 08 09 10 11 12 13 14 15 16 17 18 19 20 21 22 23 24 25 2…" at bounding box center [375, 464] width 30 height 26
select select "0"
click at [360, 451] on select "00 01 02 03 04 05 06 07 08 09 10 11 12 13 14 15 16 17 18 19 20 21 22 23 24 25 2…" at bounding box center [375, 464] width 30 height 26
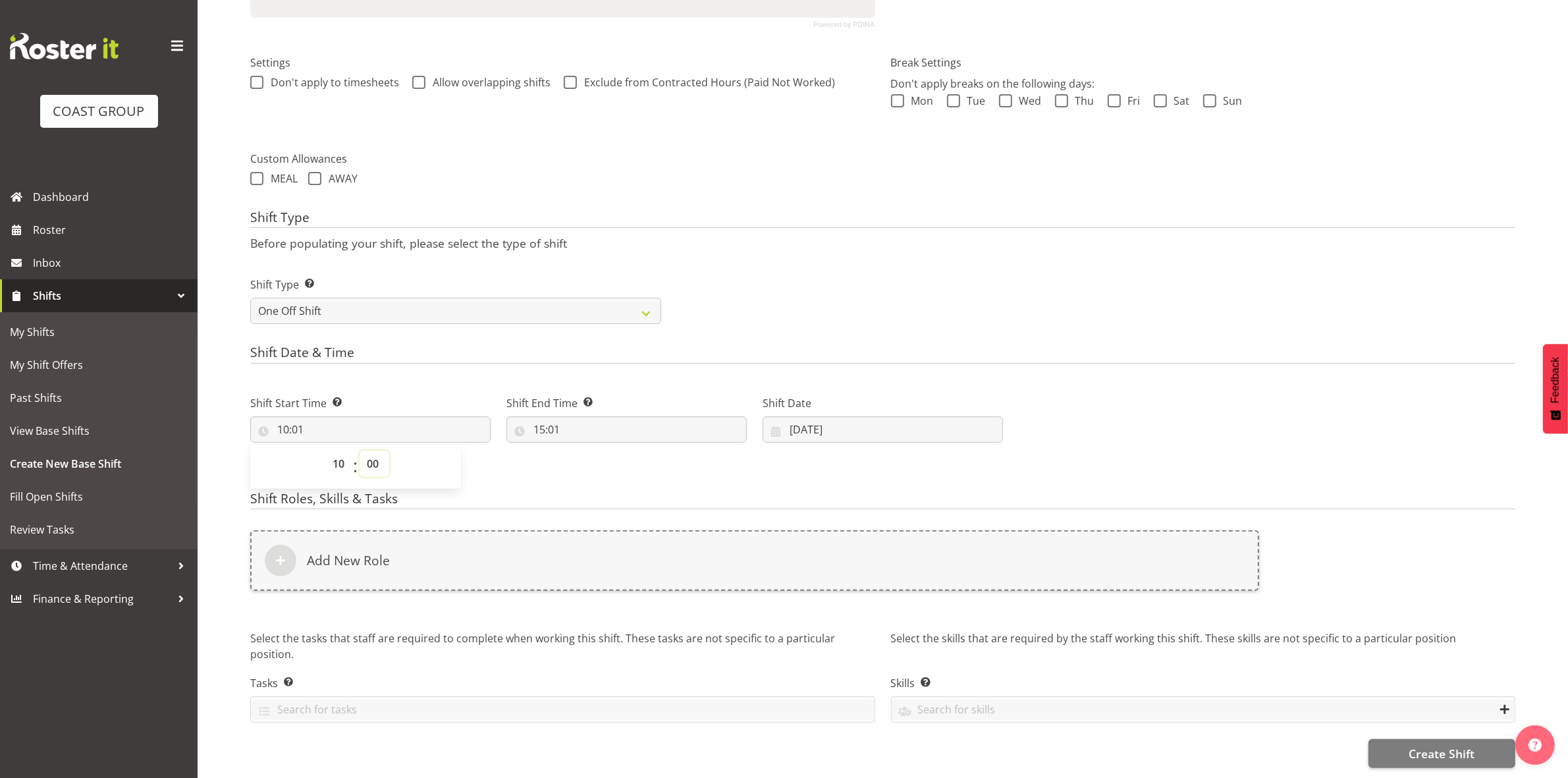
type input "10:00"
click at [815, 345] on h4 "Shift Date & Time" at bounding box center [883, 354] width 1265 height 18
click at [538, 416] on input "15:01" at bounding box center [626, 429] width 241 height 26
click at [603, 451] on select "00 01 02 03 04 05 06 07 08 09 10 11 12 13 14 15 16 17 18 19 20 21 22 23" at bounding box center [596, 464] width 30 height 26
select select "16"
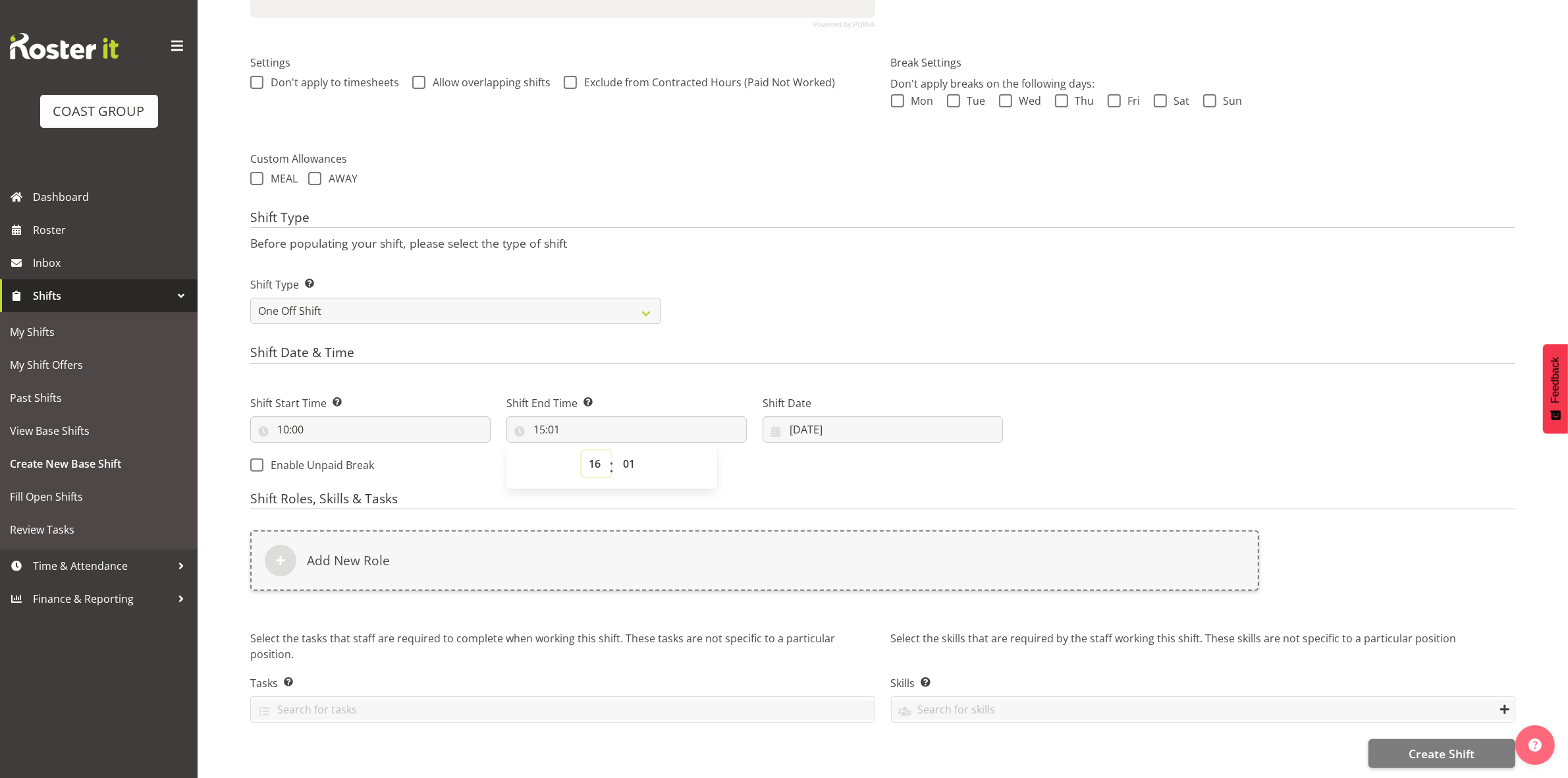
click at [581, 451] on select "00 01 02 03 04 05 06 07 08 09 10 11 12 13 14 15 16 17 18 19 20 21 22 23" at bounding box center [596, 464] width 30 height 26
type input "16:01"
click at [633, 451] on select "00 01 02 03 04 05 06 07 08 09 10 11 12 13 14 15 16 17 18 19 20 21 22 23 24 25 2…" at bounding box center [630, 464] width 30 height 26
select select "30"
click at [615, 451] on select "00 01 02 03 04 05 06 07 08 09 10 11 12 13 14 15 16 17 18 19 20 21 22 23 24 25 2…" at bounding box center [630, 464] width 30 height 26
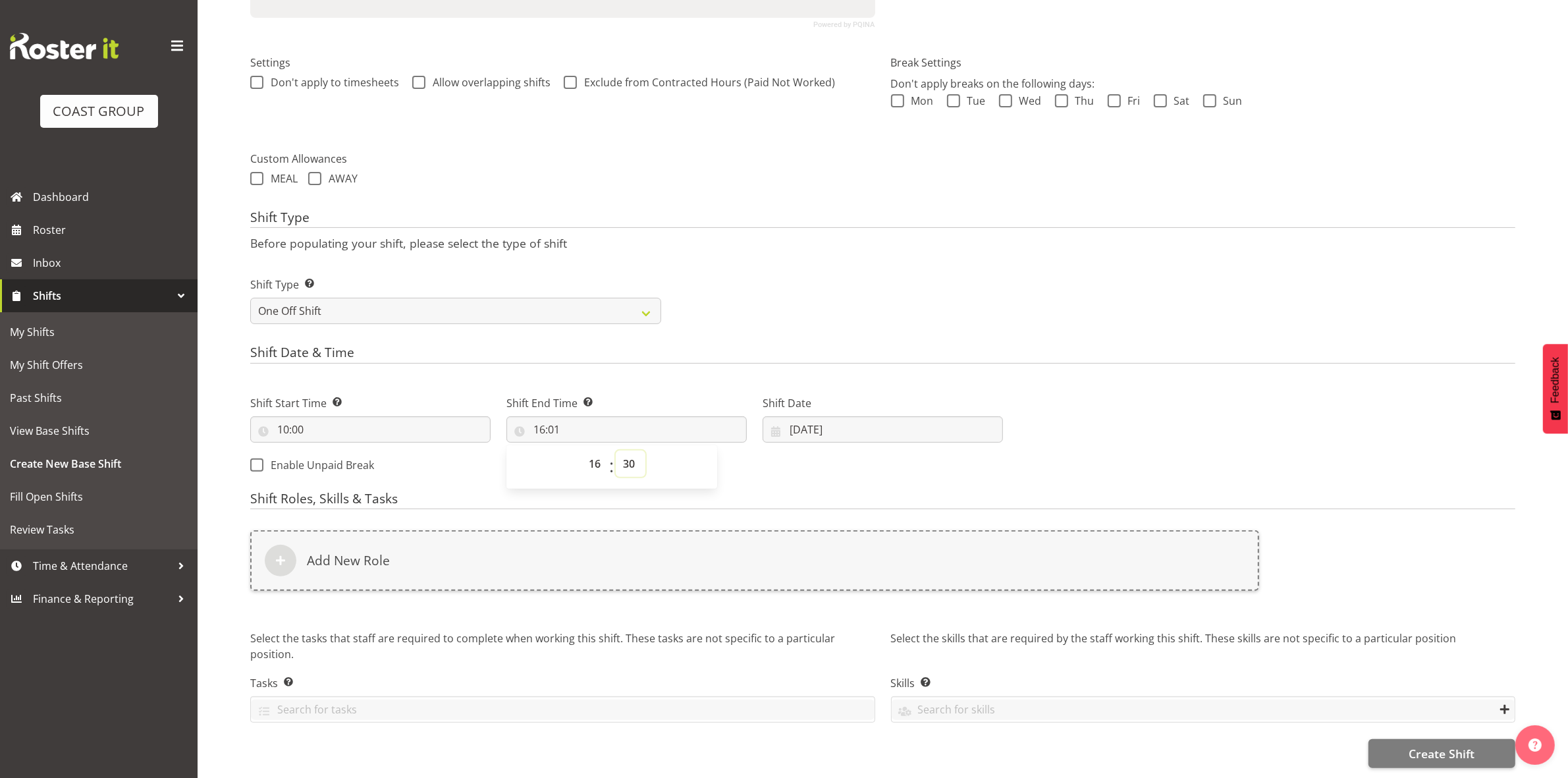
type input "16:30"
click at [814, 313] on div "Shift Type Shift Types: One Off – Select this if you would like a single shift …" at bounding box center [882, 295] width 1281 height 74
click at [795, 420] on input "08/10/2025" at bounding box center [882, 429] width 241 height 26
click at [933, 555] on span "10" at bounding box center [935, 561] width 11 height 13
type input "10/10/2025"
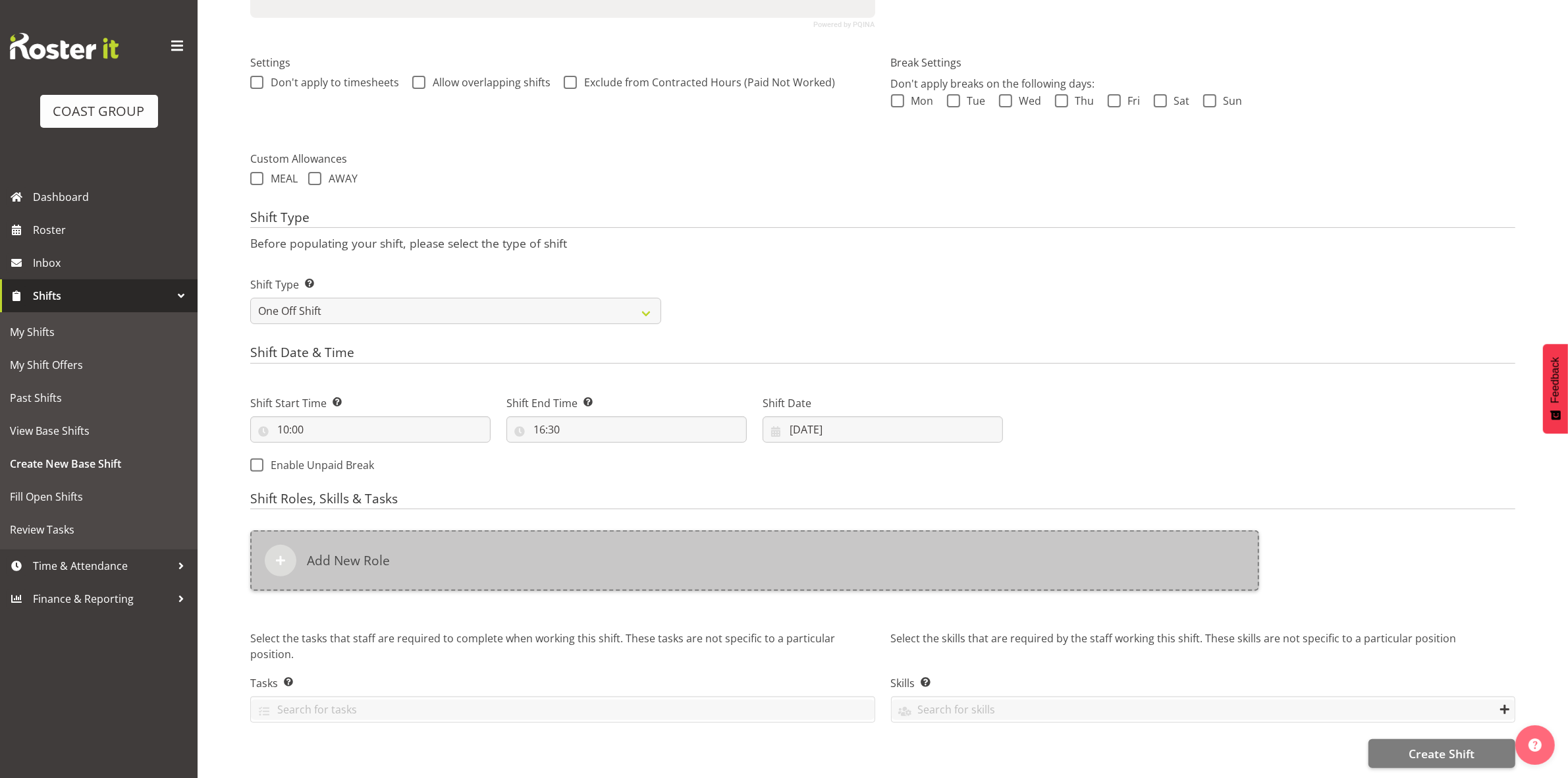
click at [747, 554] on div "Add New Role" at bounding box center [755, 560] width 1009 height 60
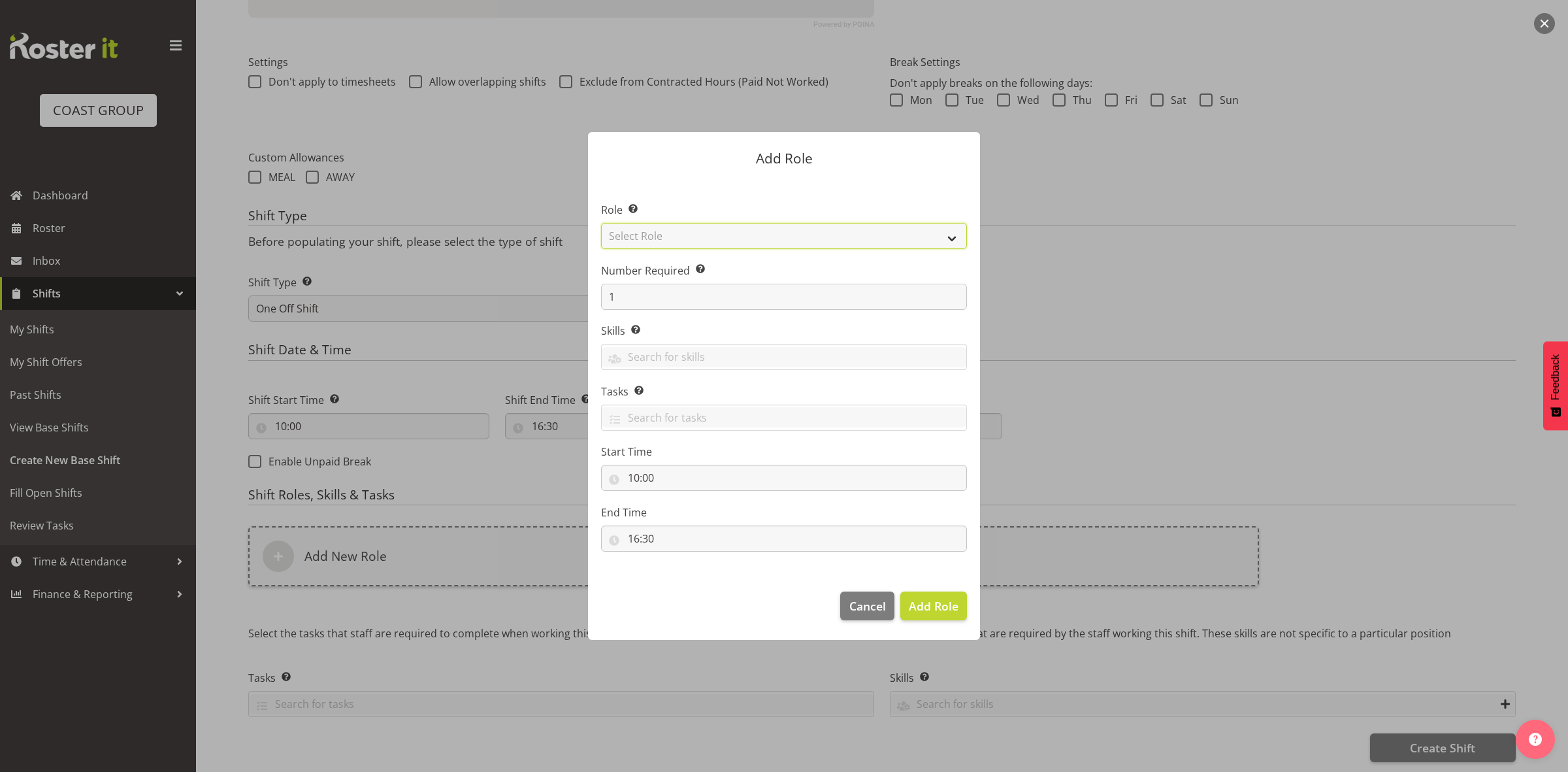
click at [752, 230] on select "Select Role ACCOUNT MANAGER ACCOUNT MANAGER DW ACCOUNTS AKL DIANNA VEHICLES AKL…" at bounding box center [784, 235] width 366 height 26
select select "192"
click at [601, 223] on select "Select Role ACCOUNT MANAGER ACCOUNT MANAGER DW ACCOUNTS AKL DIANNA VEHICLES AKL…" at bounding box center [784, 235] width 366 height 26
click at [682, 306] on input "1" at bounding box center [784, 297] width 366 height 26
type input "3"
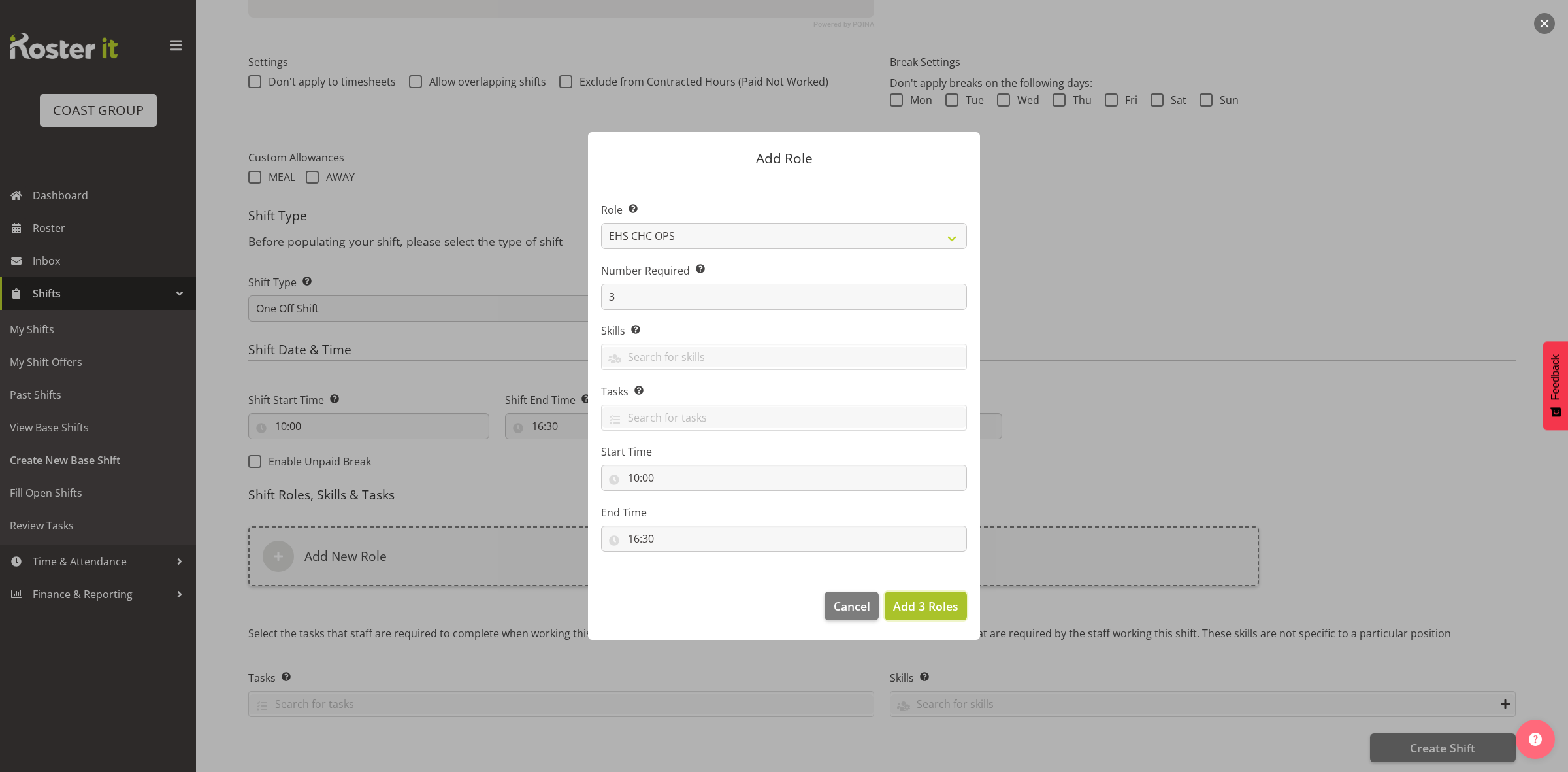
click at [908, 606] on span "Add 3 Roles" at bounding box center [925, 606] width 65 height 15
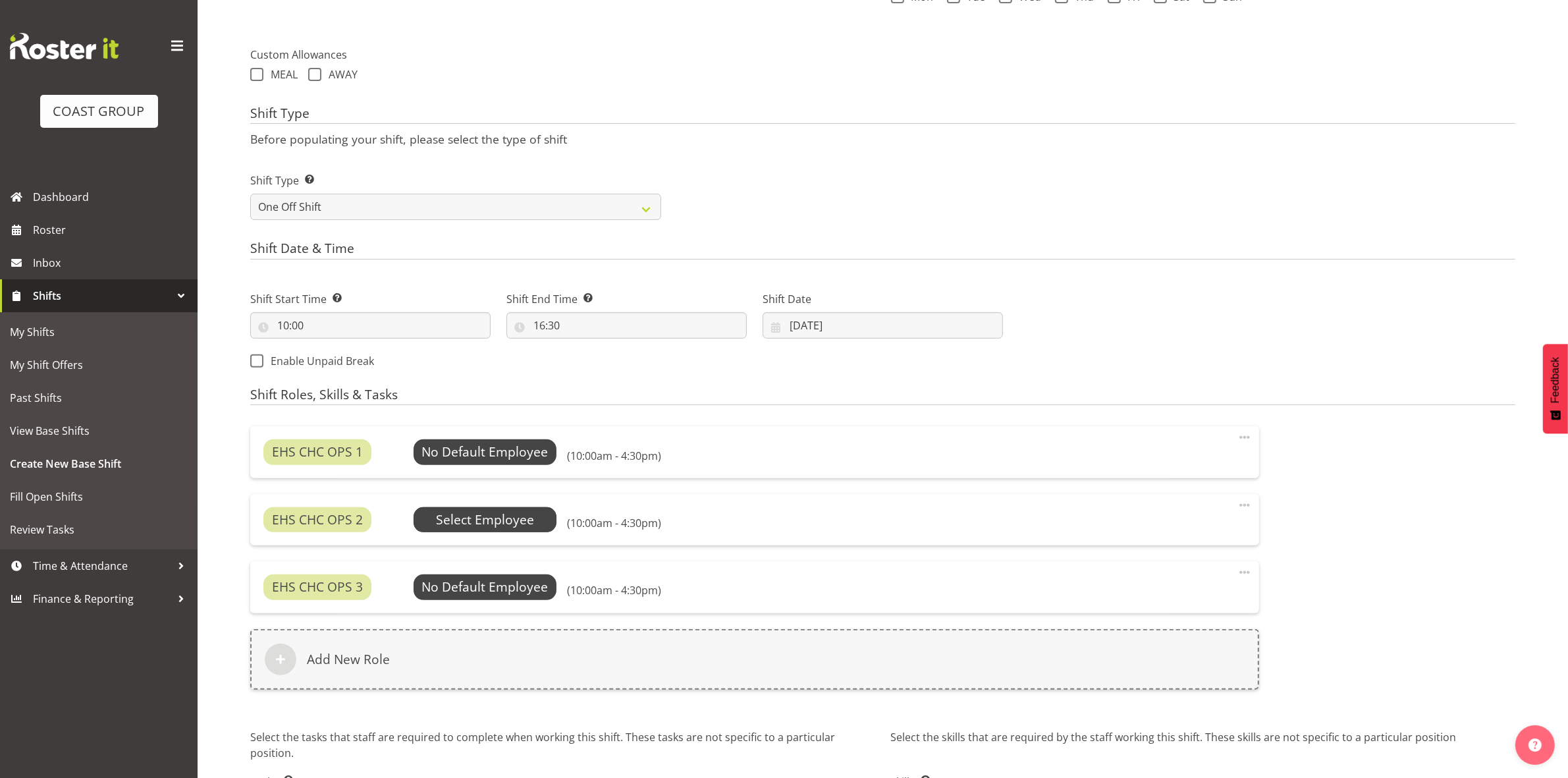
scroll to position [563, 0]
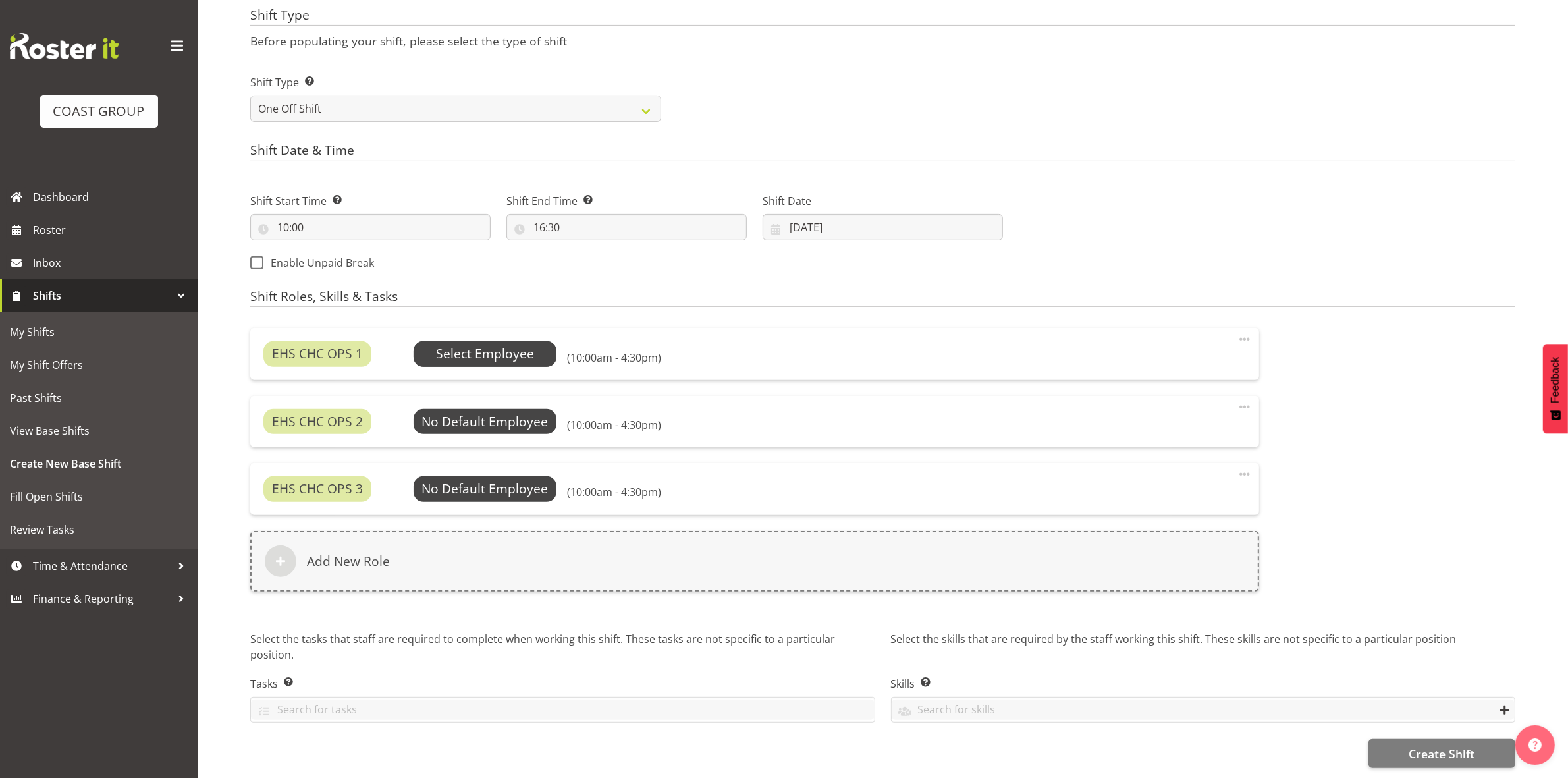
click at [469, 347] on span "Select Employee" at bounding box center [485, 354] width 98 height 19
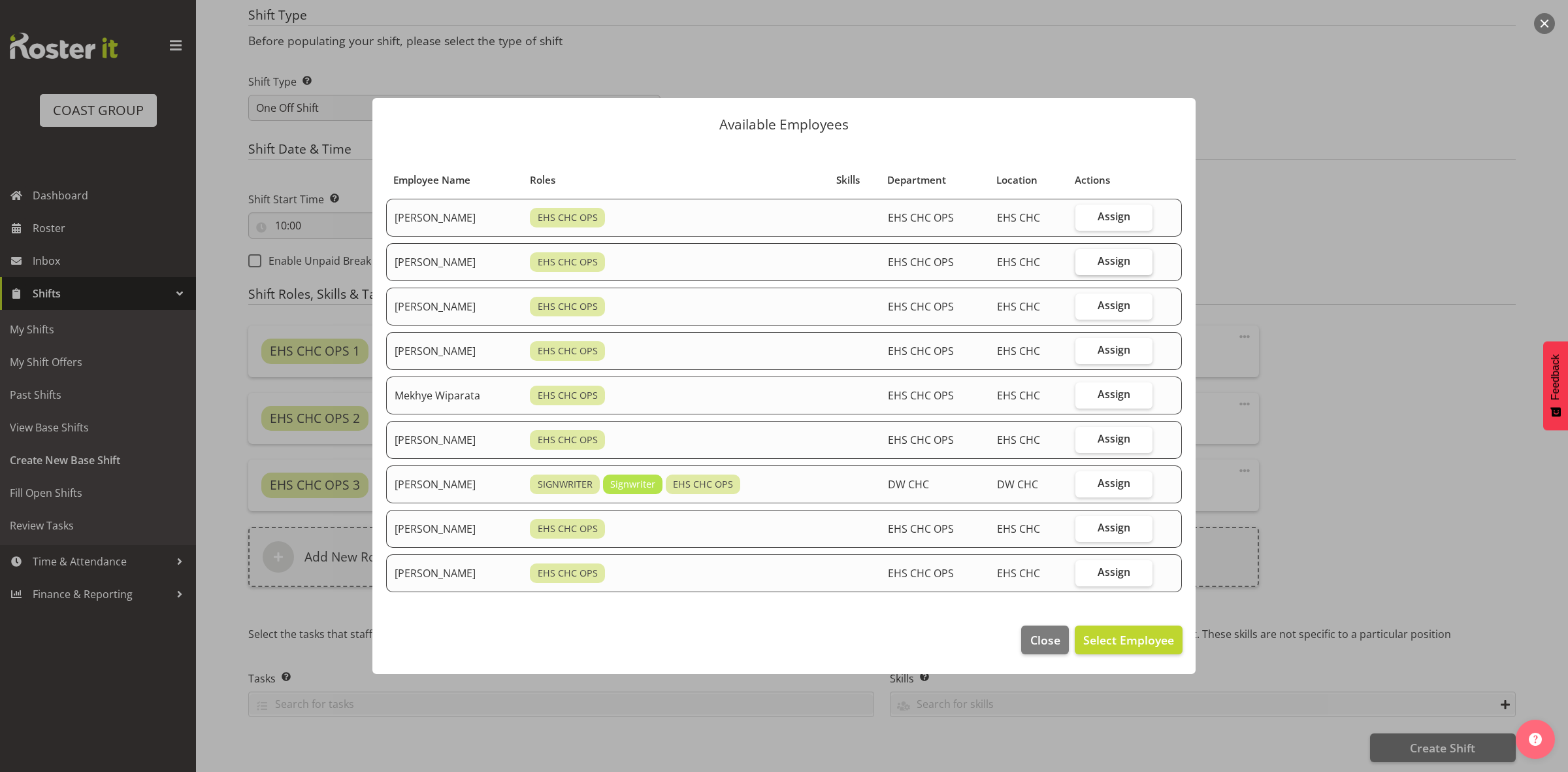
click at [1094, 263] on label "Assign" at bounding box center [1113, 261] width 77 height 26
click at [1084, 263] on input "Assign" at bounding box center [1079, 261] width 8 height 8
checkbox input "true"
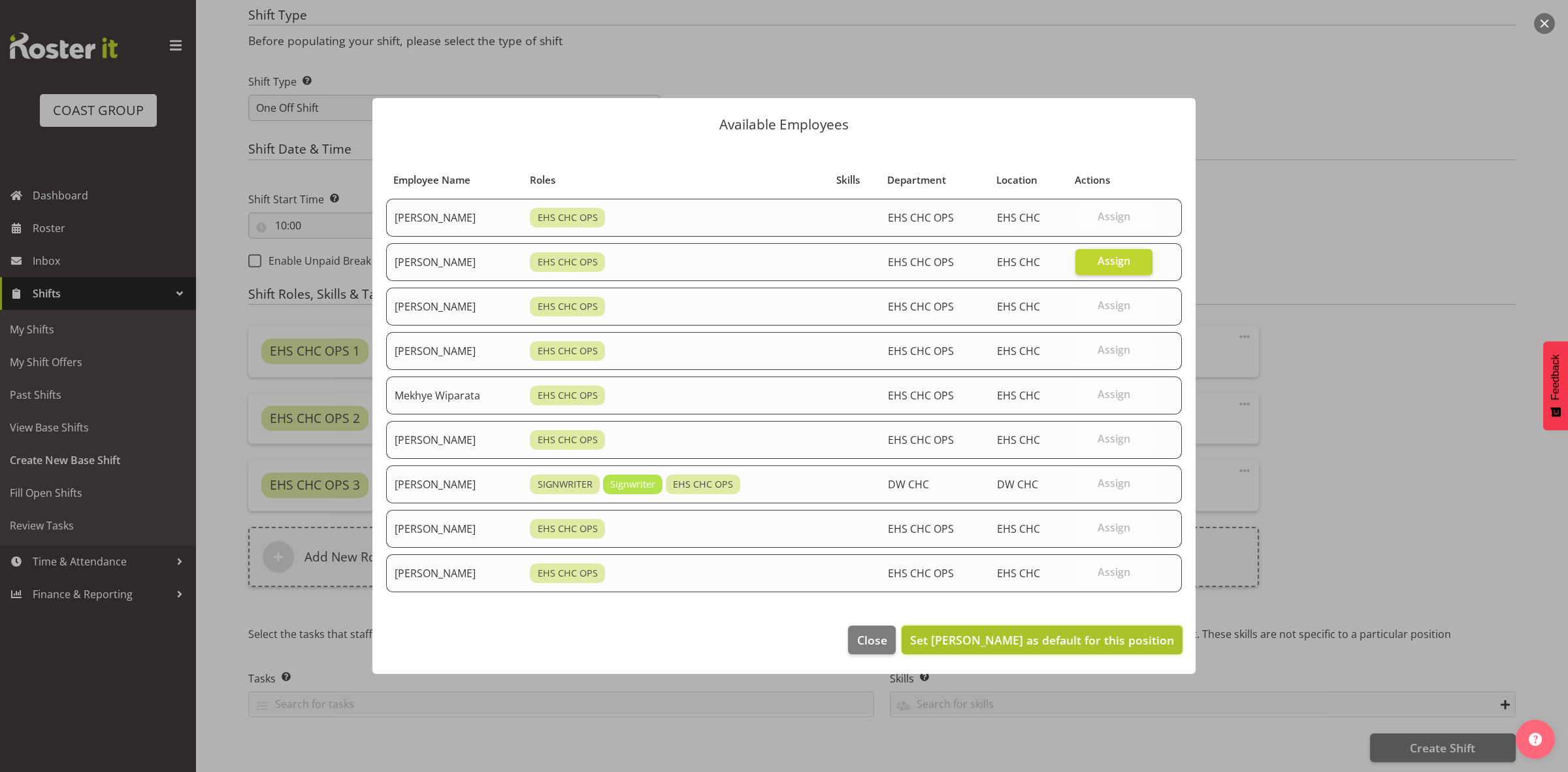
click at [1053, 641] on span "Set David Wiseman as default for this position" at bounding box center [1041, 640] width 264 height 15
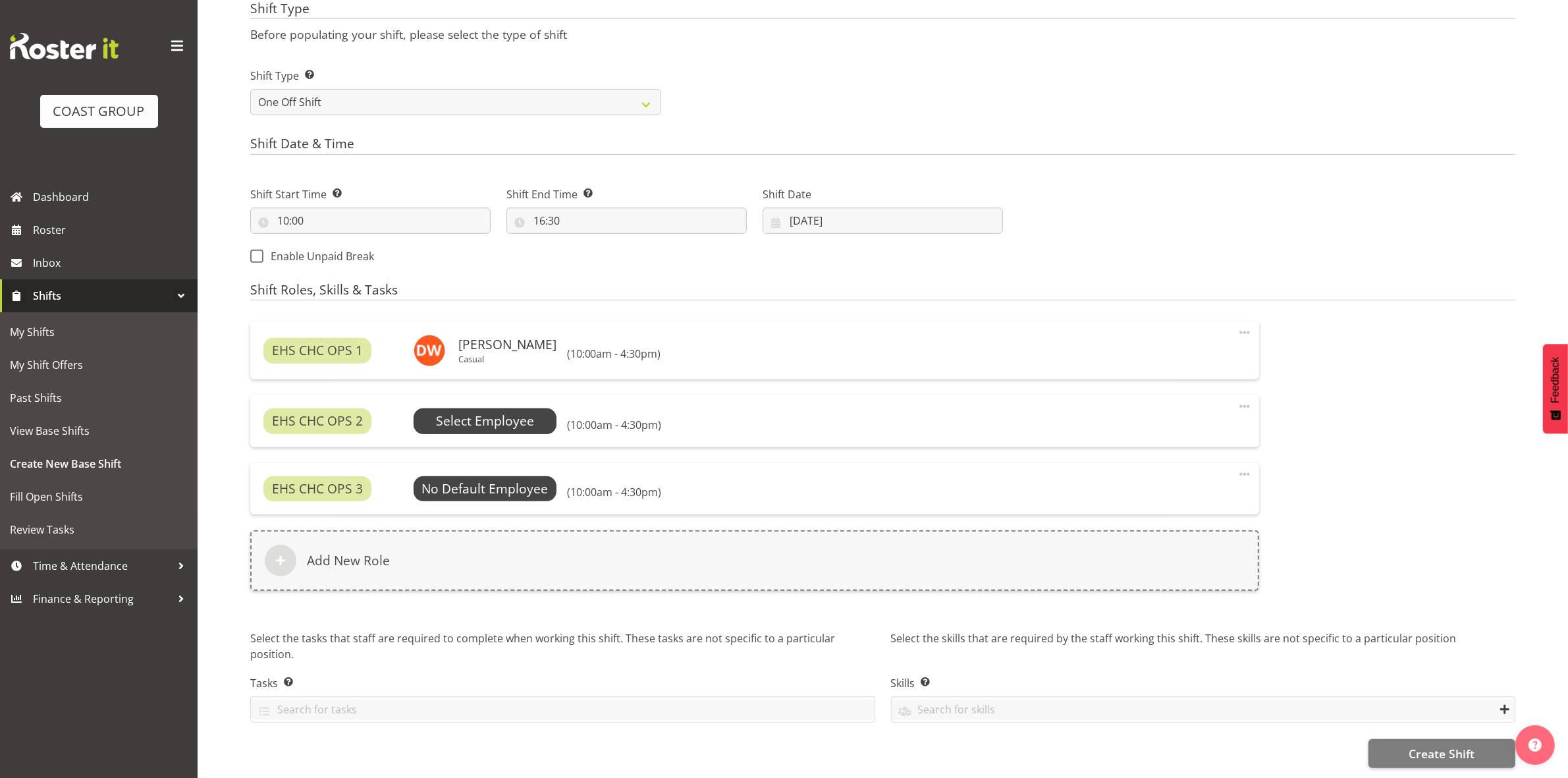
click at [495, 424] on span "Select Employee" at bounding box center [485, 421] width 98 height 19
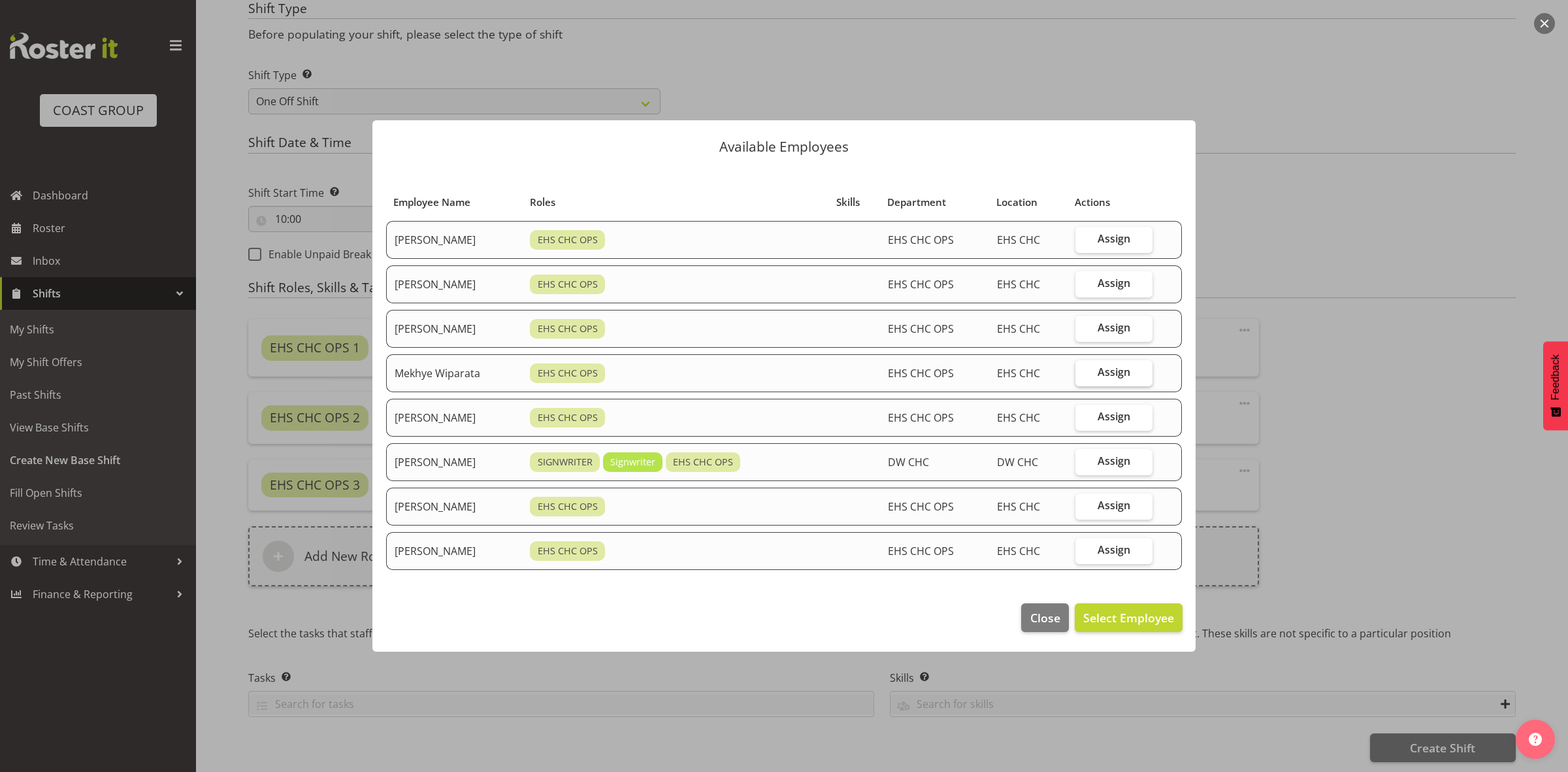
click at [1100, 370] on label "Assign" at bounding box center [1113, 373] width 77 height 26
click at [1084, 370] on input "Assign" at bounding box center [1079, 372] width 8 height 8
checkbox input "true"
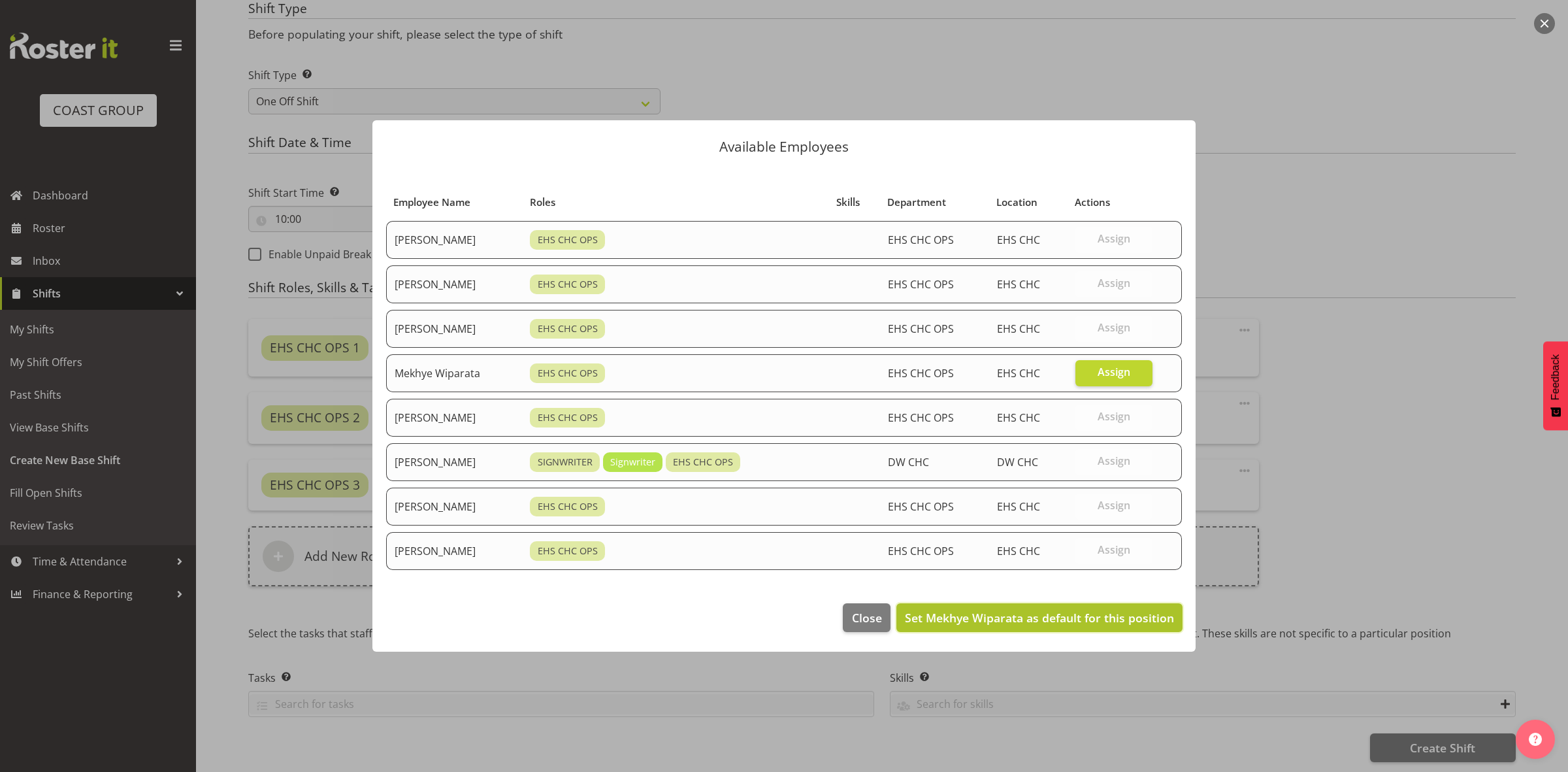
drag, startPoint x: 1067, startPoint y: 610, endPoint x: 1056, endPoint y: 610, distance: 11.0
click at [1067, 611] on span "Set Mekhye Wiparata as default for this position" at bounding box center [1039, 618] width 269 height 17
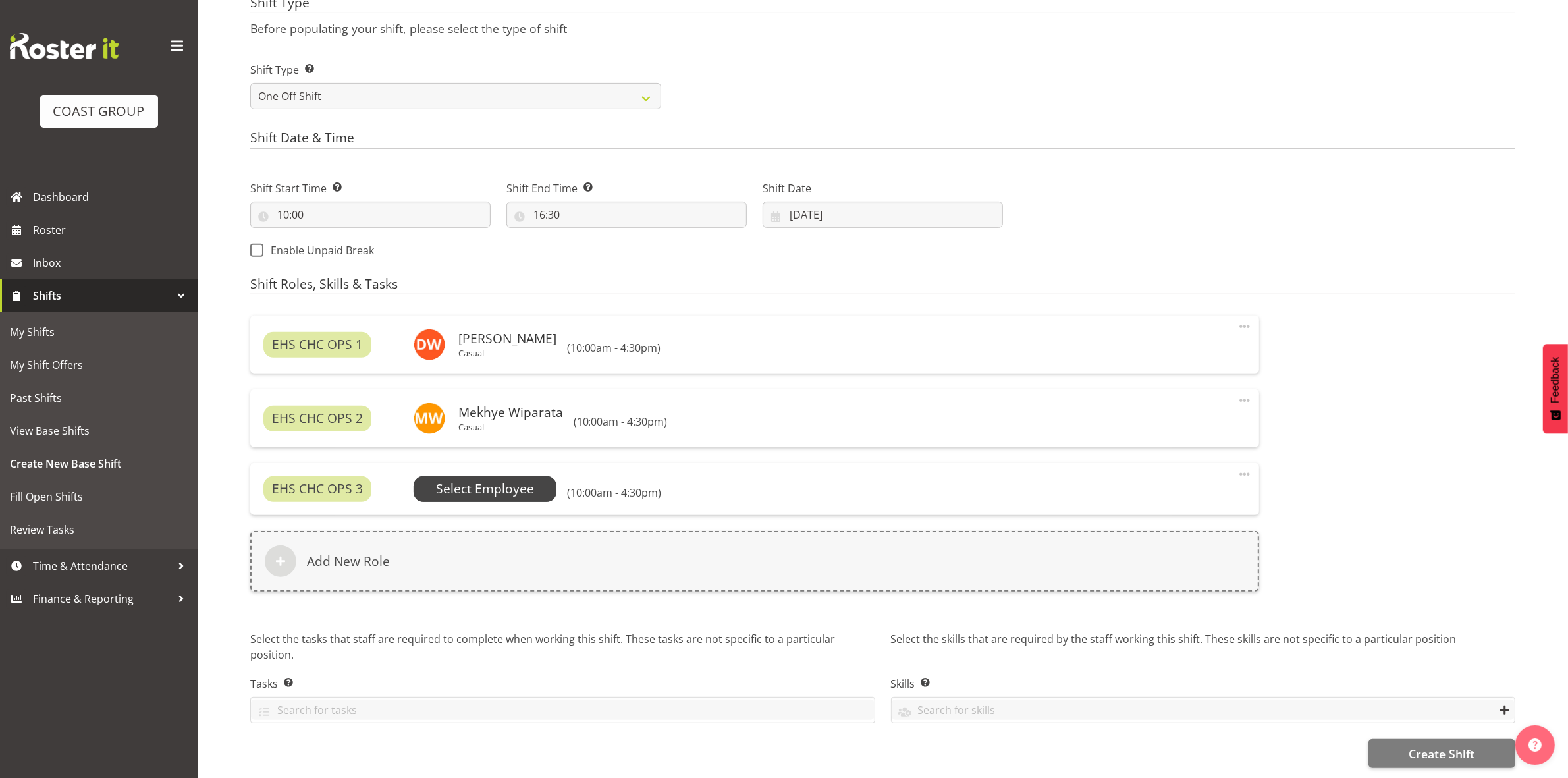
click at [517, 482] on span "Select Employee" at bounding box center [485, 488] width 98 height 19
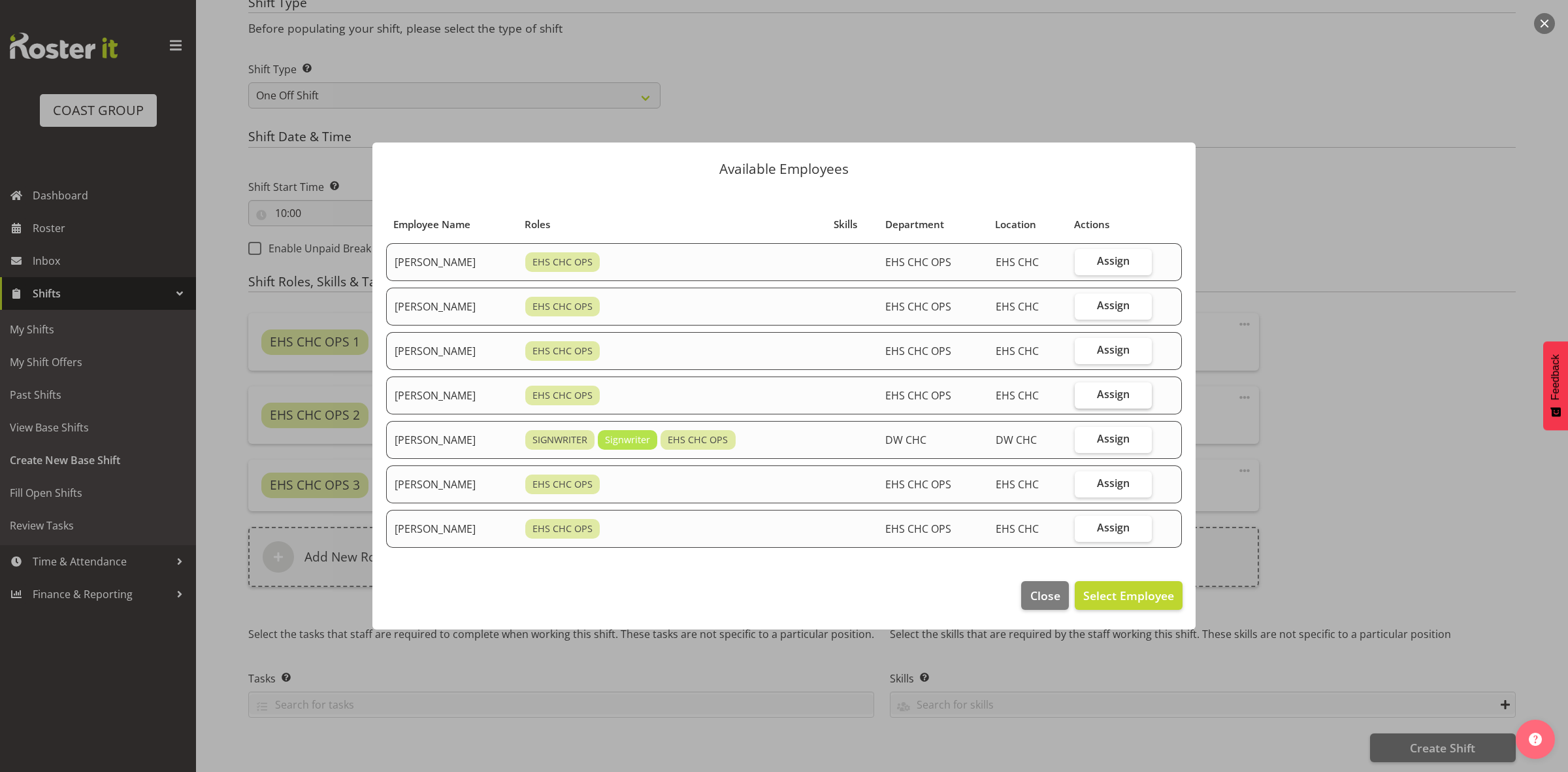
click at [1096, 400] on label "Assign" at bounding box center [1113, 395] width 77 height 26
click at [1083, 399] on input "Assign" at bounding box center [1079, 394] width 8 height 8
checkbox input "true"
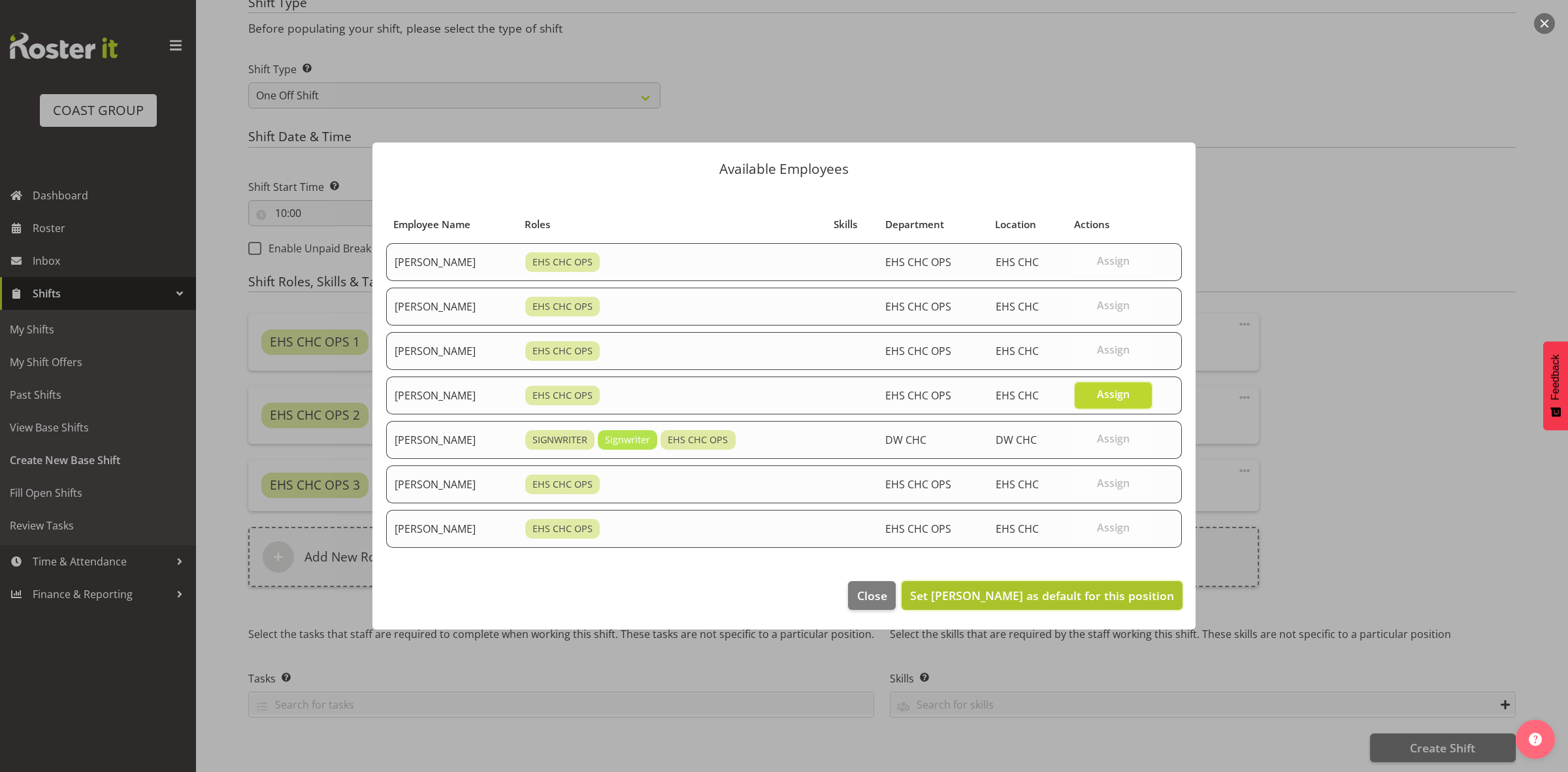
click at [1081, 599] on span "Set Reuben Bowe as default for this position" at bounding box center [1041, 595] width 264 height 15
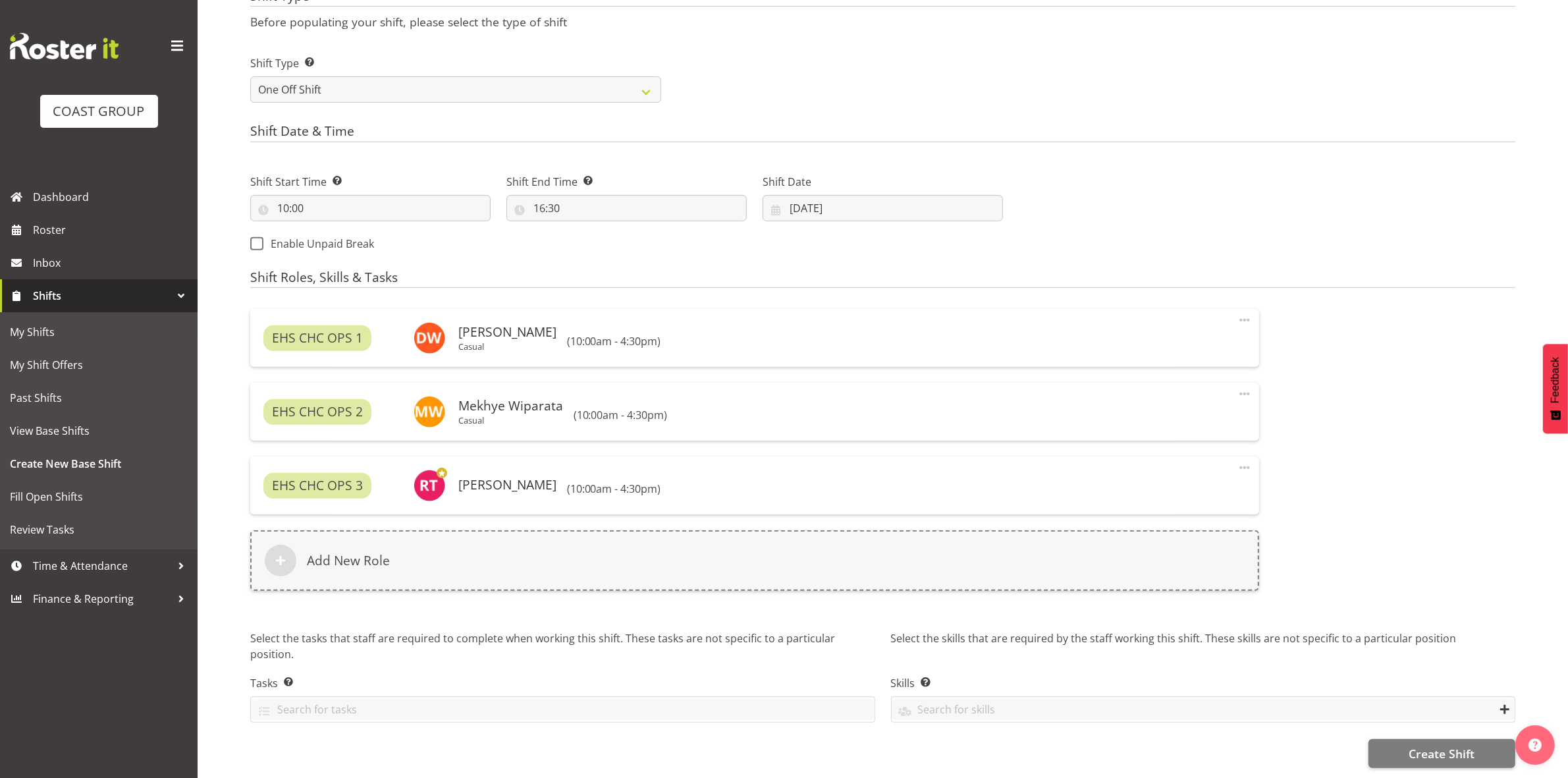
scroll to position [581, 0]
click at [1425, 745] on span "Create Shift" at bounding box center [1441, 753] width 66 height 17
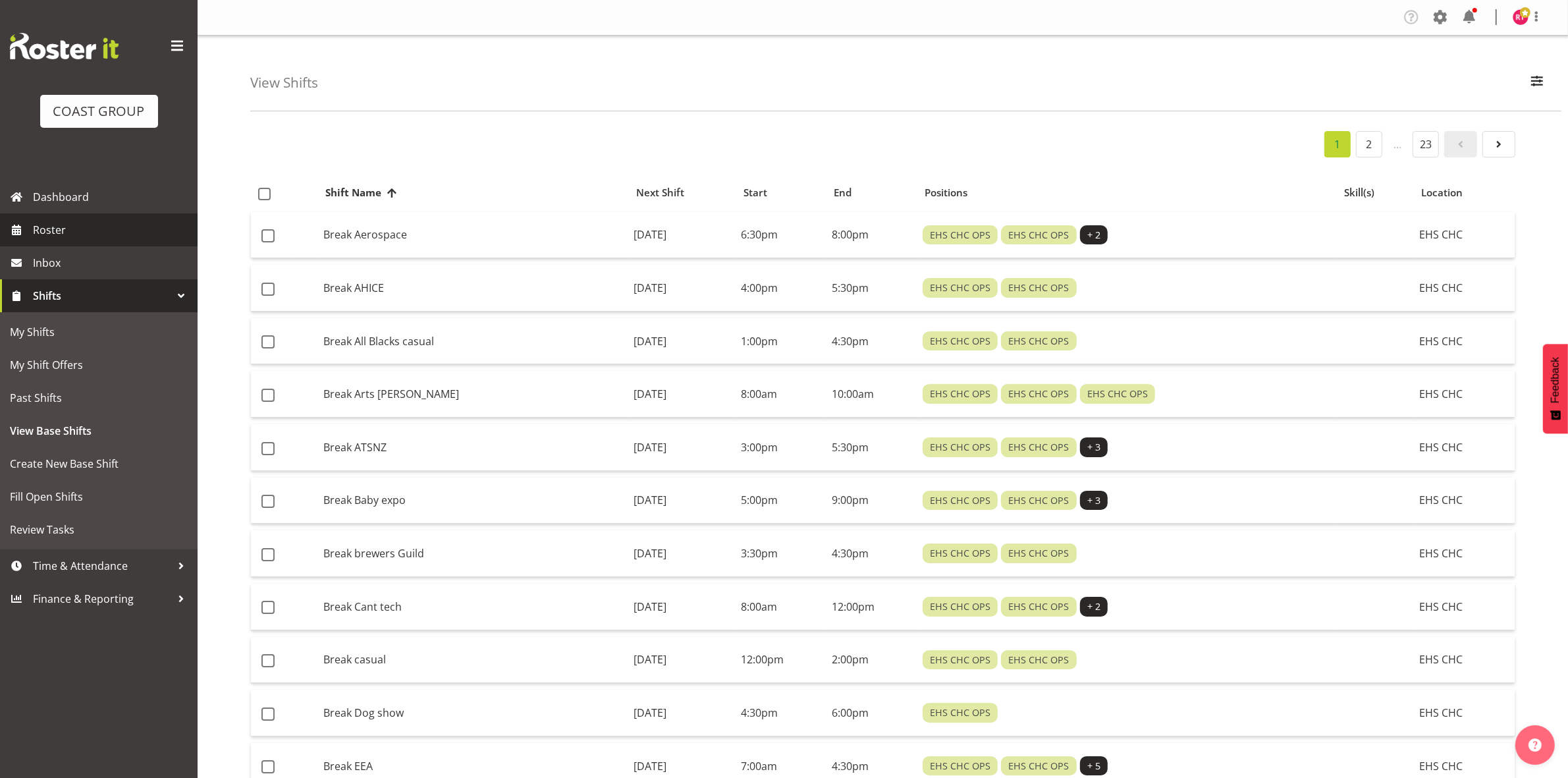
click at [80, 237] on span "Roster" at bounding box center [111, 230] width 158 height 20
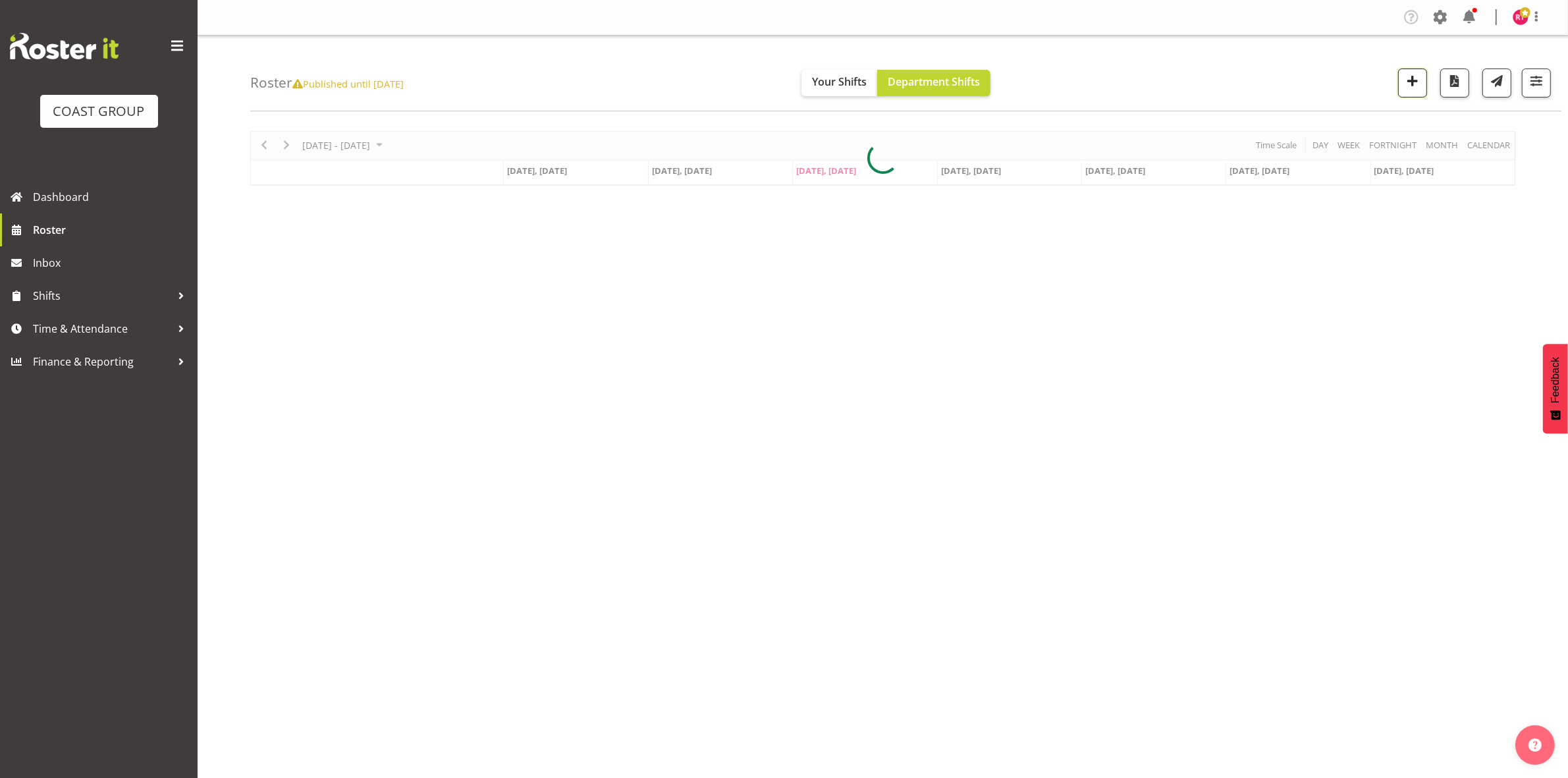
click at [1415, 82] on span "button" at bounding box center [1413, 81] width 17 height 17
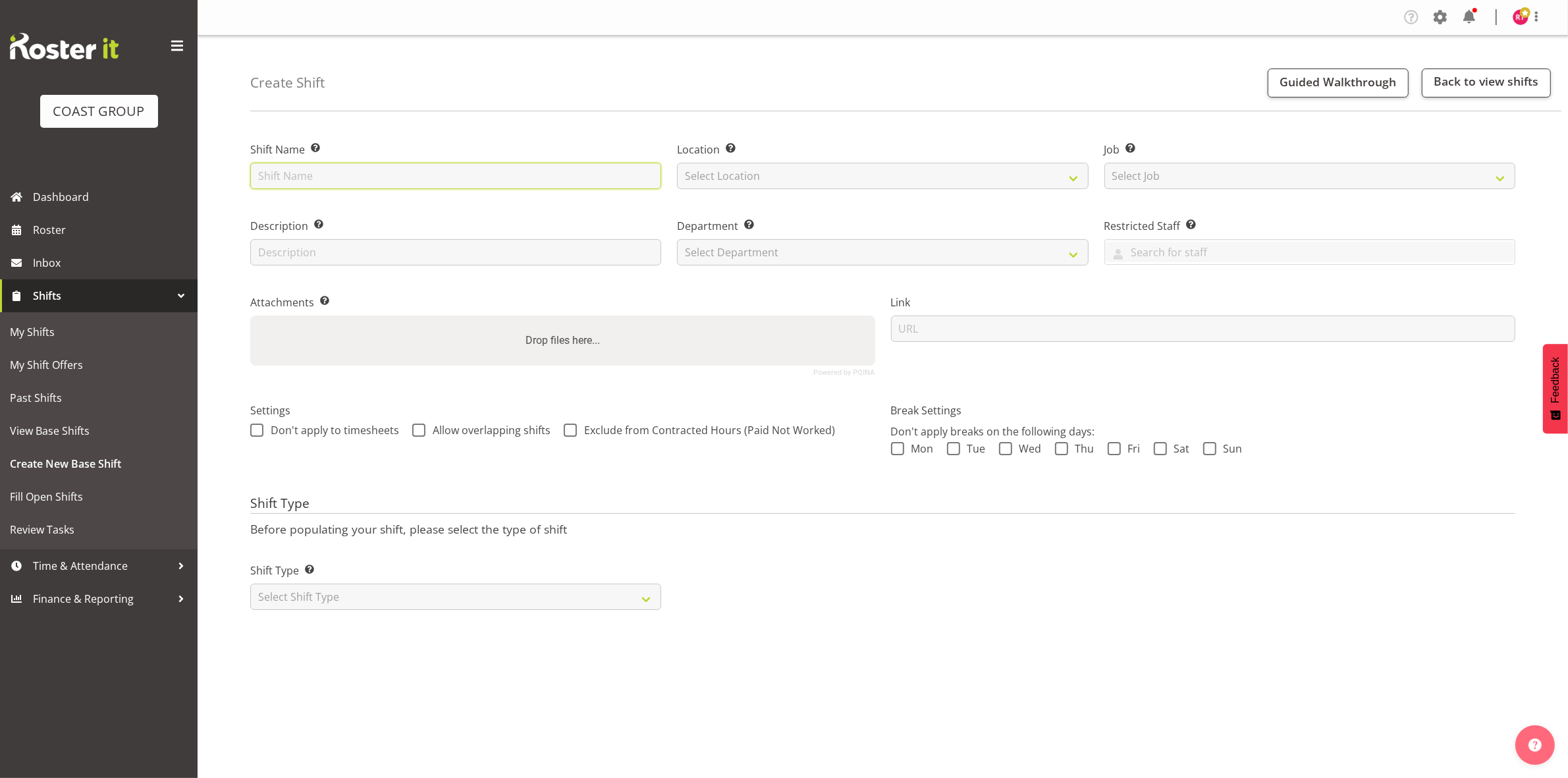
drag, startPoint x: 0, startPoint y: 0, endPoint x: 314, endPoint y: 175, distance: 359.5
click at [314, 175] on input "text" at bounding box center [456, 175] width 411 height 26
type input "drive to DUN"
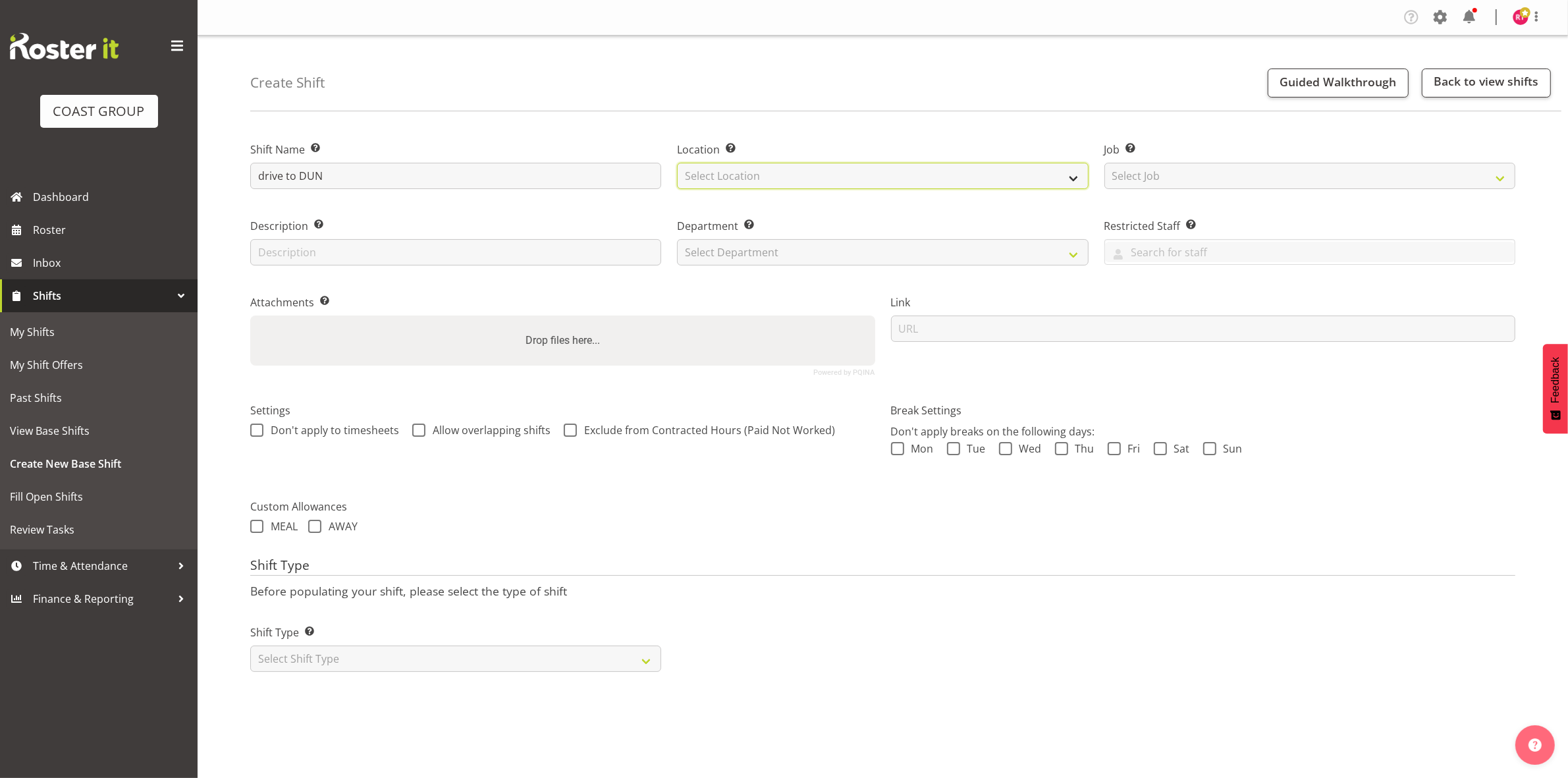
click at [884, 189] on select "Select Location EHS CHC" at bounding box center [882, 175] width 411 height 26
select select "107"
click at [677, 163] on select "Select Location EHS CHC" at bounding box center [882, 175] width 411 height 26
click at [1126, 178] on select "Select Job Create new job 1 Carlton Events 1 Carlton Hamilton 1 Carlton Welling…" at bounding box center [1310, 175] width 411 height 26
select select "10294"
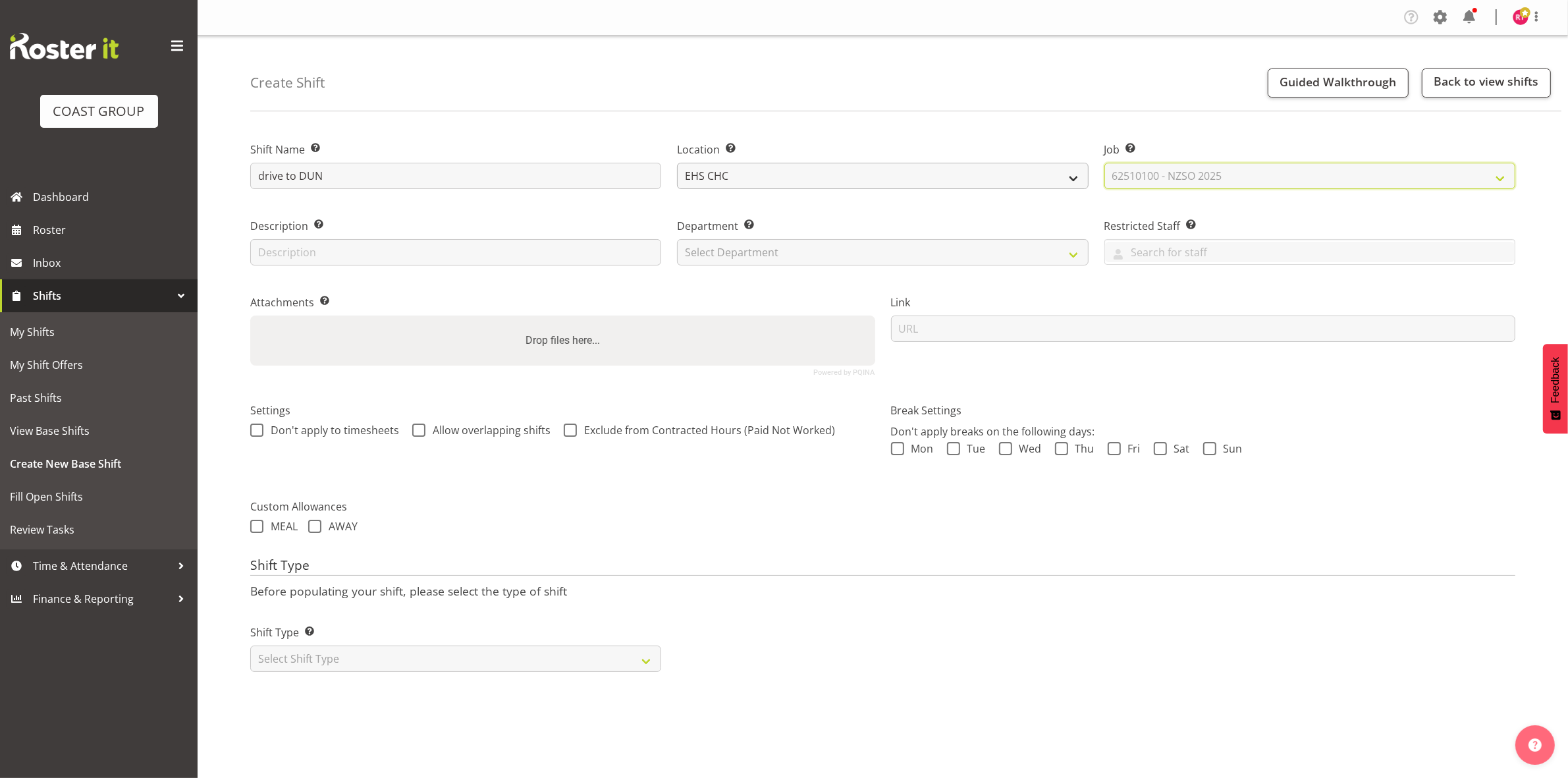
click at [1104, 163] on select "Select Job Create new job 1 Carlton Events 1 Carlton Hamilton 1 Carlton Welling…" at bounding box center [1310, 175] width 411 height 26
click at [853, 257] on select "Select Department EHS CHC OPS" at bounding box center [882, 252] width 411 height 26
select select "41"
click at [677, 239] on select "Select Department EHS CHC OPS" at bounding box center [882, 252] width 411 height 26
click at [351, 665] on select "Select Shift Type One Off Shift Recurring Shift Rotating Shift" at bounding box center [456, 658] width 411 height 26
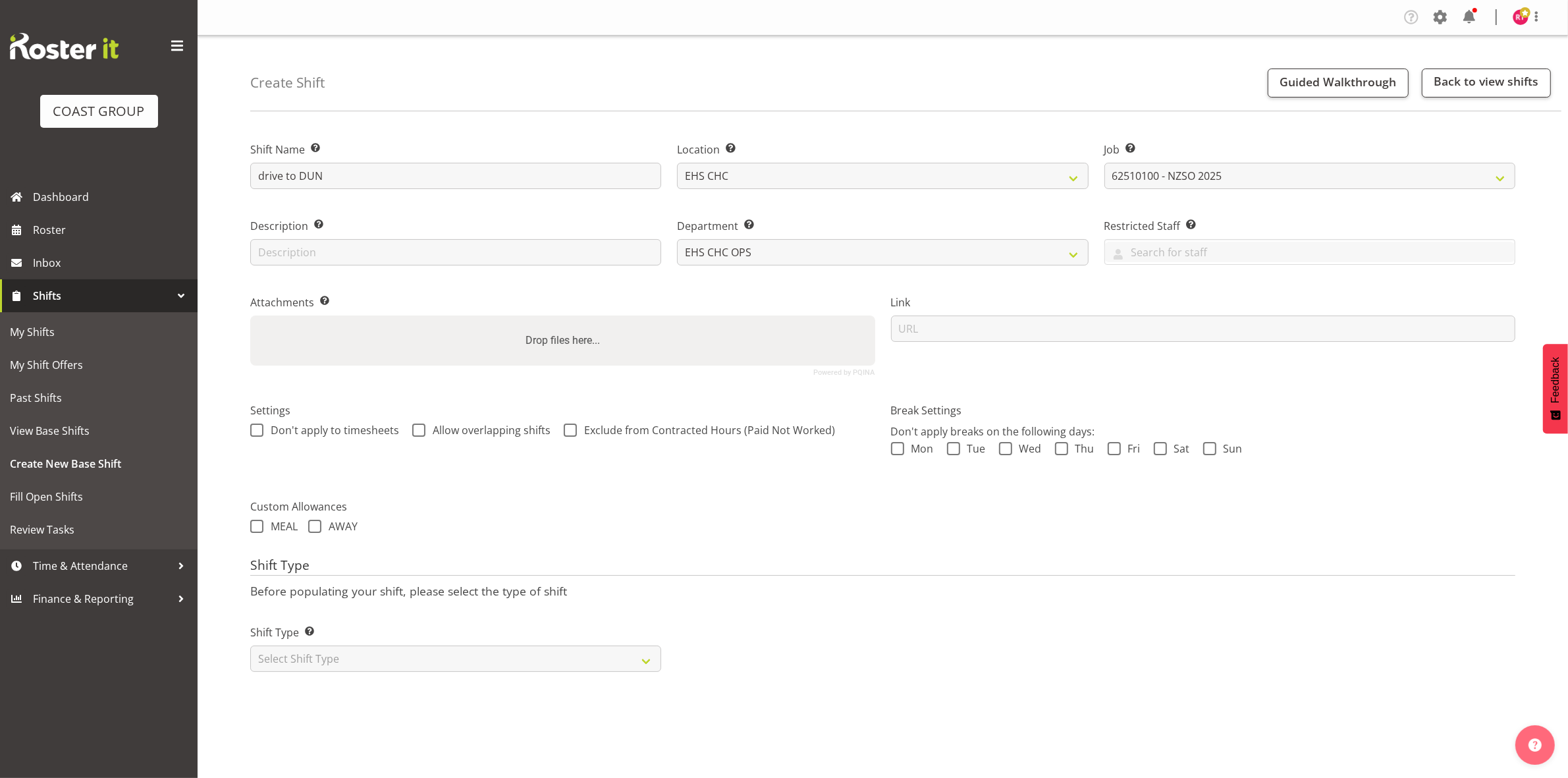
click at [353, 679] on div "Shift Type Shift Types: One Off – Select this if you would like a single shift …" at bounding box center [455, 643] width 427 height 74
click at [356, 662] on select "Select Shift Type One Off Shift Recurring Shift Rotating Shift" at bounding box center [456, 658] width 411 height 26
select select "one_off"
click at [251, 647] on select "Select Shift Type One Off Shift Recurring Shift Rotating Shift" at bounding box center [456, 658] width 411 height 26
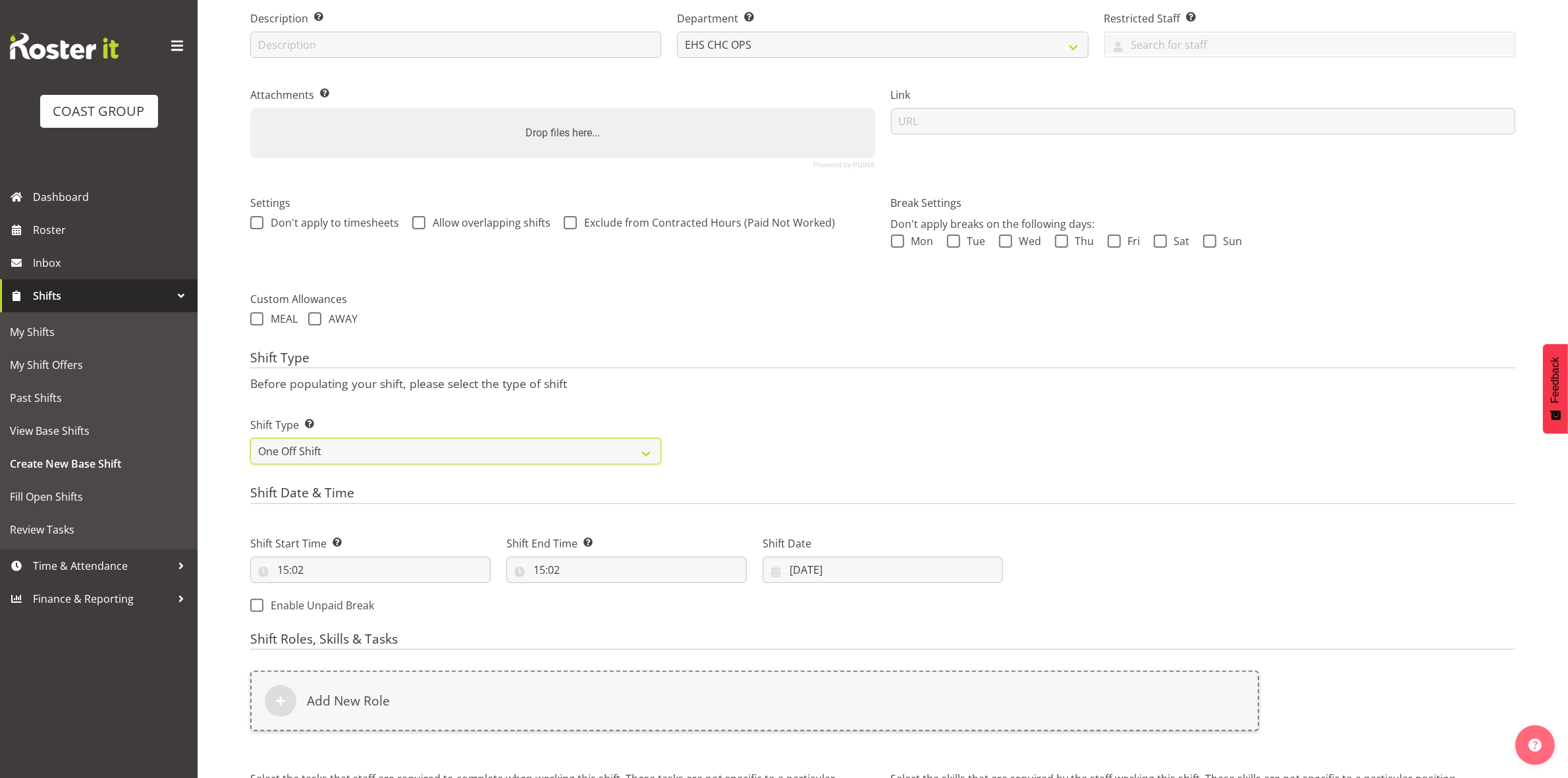
scroll to position [360, 0]
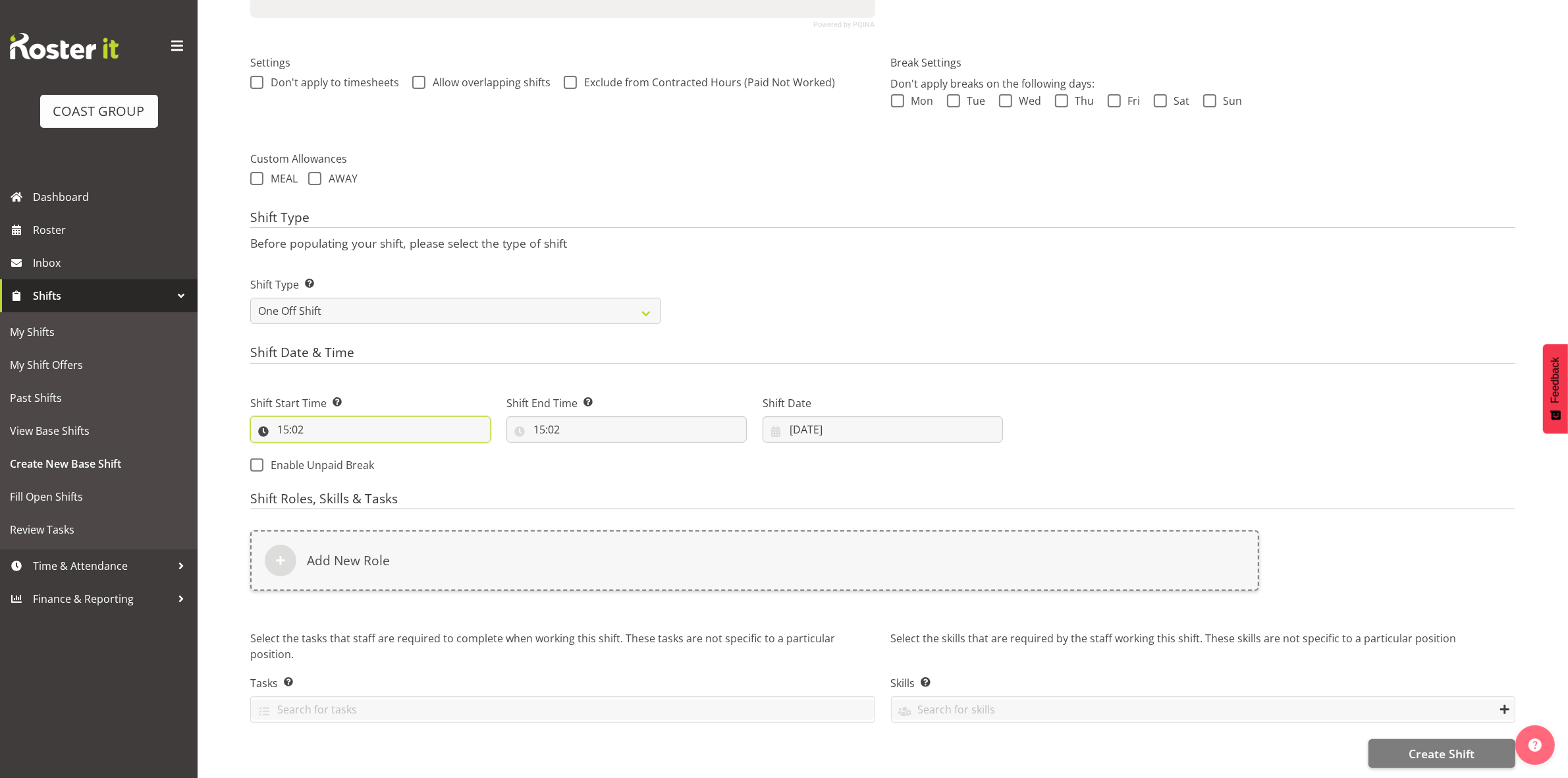
click at [287, 420] on input "15:02" at bounding box center [371, 429] width 241 height 26
click at [314, 451] on div "00 01 02 03 04 05 06 07 08 09 10 11 12 13 14 15 16 17 18 19 20 21 22 23 : 00 01…" at bounding box center [356, 467] width 211 height 33
click at [333, 451] on select "00 01 02 03 04 05 06 07 08 09 10 11 12 13 14 15 16 17 18 19 20 21 22 23" at bounding box center [340, 464] width 30 height 26
select select "8"
click at [325, 451] on select "00 01 02 03 04 05 06 07 08 09 10 11 12 13 14 15 16 17 18 19 20 21 22 23" at bounding box center [340, 464] width 30 height 26
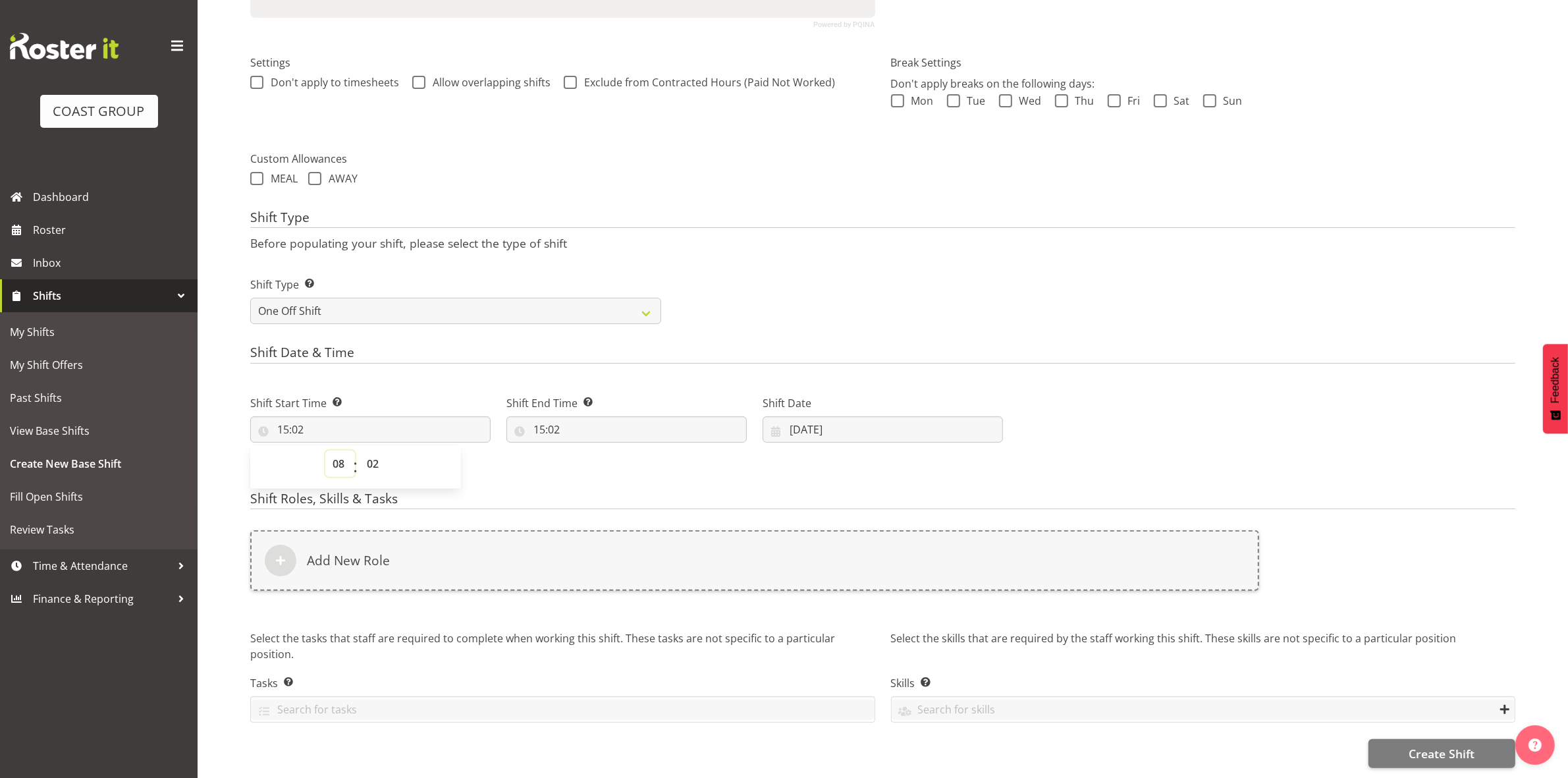
type input "08:02"
click at [377, 451] on select "00 01 02 03 04 05 06 07 08 09 10 11 12 13 14 15 16 17 18 19 20 21 22 23 24 25 2…" at bounding box center [375, 464] width 30 height 26
select select "0"
click at [360, 451] on select "00 01 02 03 04 05 06 07 08 09 10 11 12 13 14 15 16 17 18 19 20 21 22 23 24 25 2…" at bounding box center [375, 464] width 30 height 26
type input "08:00"
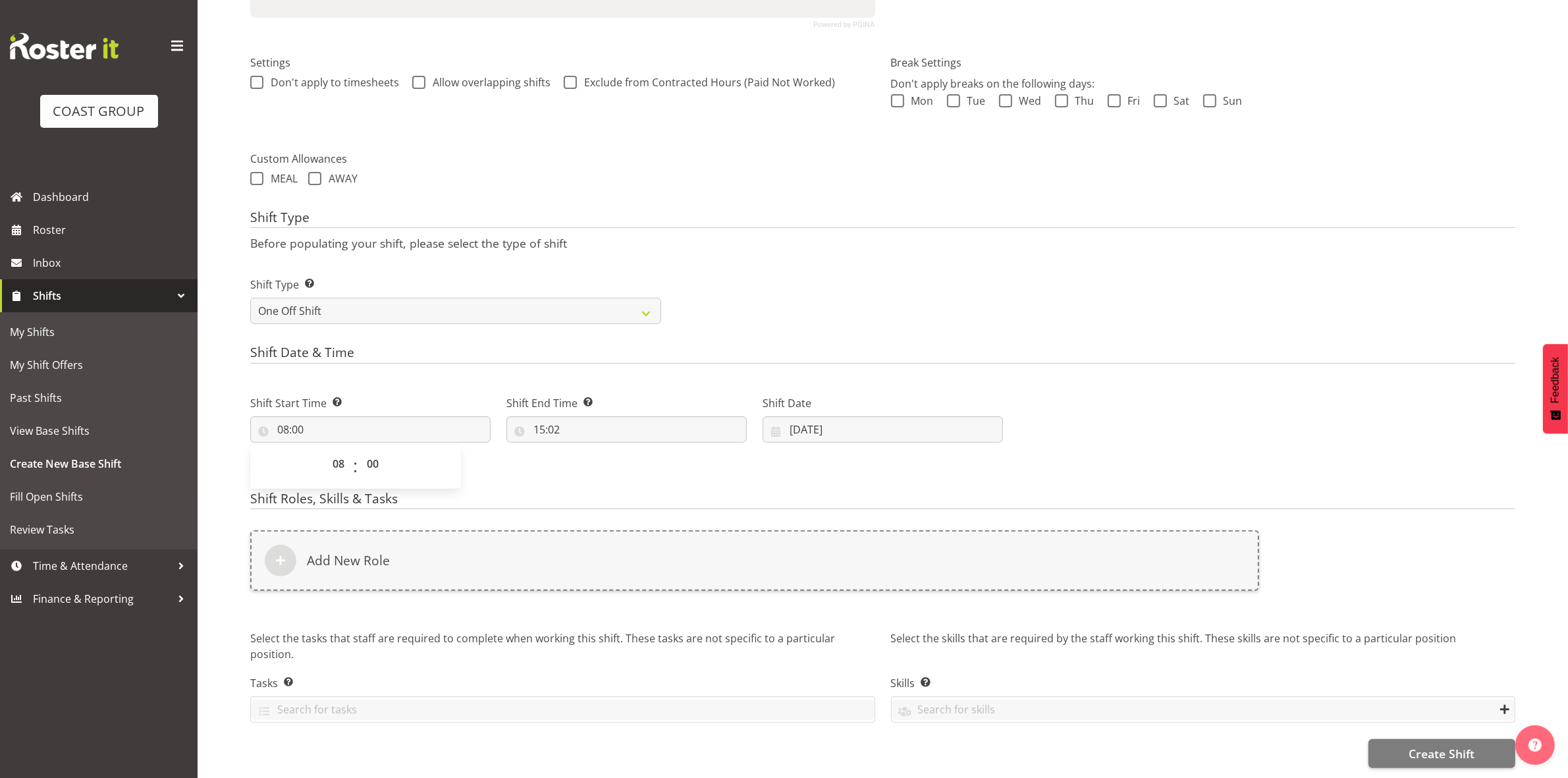
click at [708, 258] on div "Shift Type Shift Types: One Off – Select this if you would like a single shift …" at bounding box center [882, 295] width 1281 height 74
click at [537, 419] on input "15:02" at bounding box center [626, 429] width 241 height 26
click at [596, 451] on select "00 01 02 03 04 05 06 07 08 09 10 11 12 13 14 15 16 17 18 19 20 21 22 23" at bounding box center [596, 464] width 30 height 26
select select "14"
click at [581, 451] on select "00 01 02 03 04 05 06 07 08 09 10 11 12 13 14 15 16 17 18 19 20 21 22 23" at bounding box center [596, 464] width 30 height 26
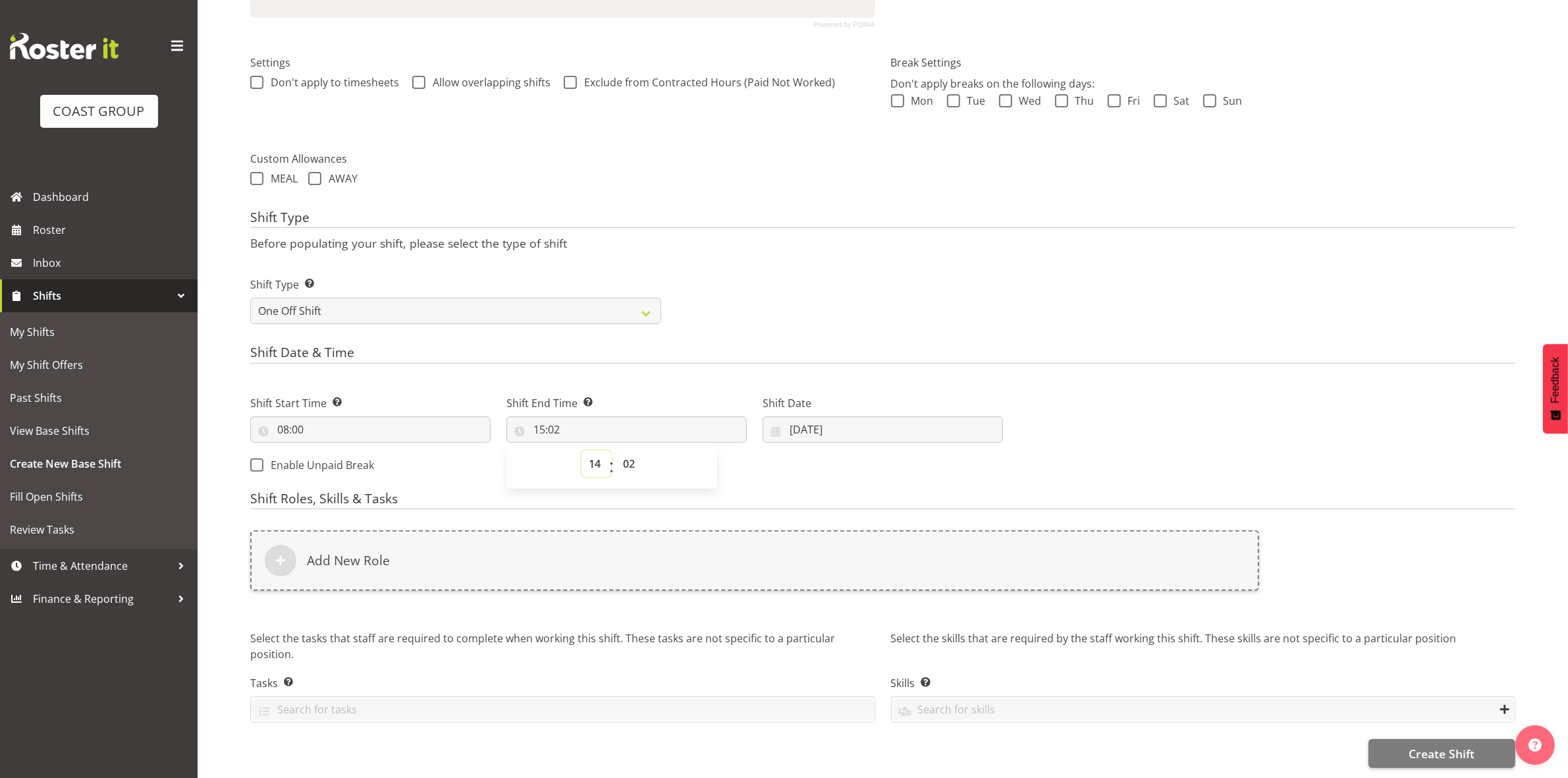
type input "14:02"
click at [633, 451] on select "00 01 02 03 04 05 06 07 08 09 10 11 12 13 14 15 16 17 18 19 20 21 22 23 24 25 2…" at bounding box center [630, 464] width 30 height 26
select select "30"
click at [615, 451] on select "00 01 02 03 04 05 06 07 08 09 10 11 12 13 14 15 16 17 18 19 20 21 22 23 24 25 2…" at bounding box center [630, 464] width 30 height 26
type input "14:30"
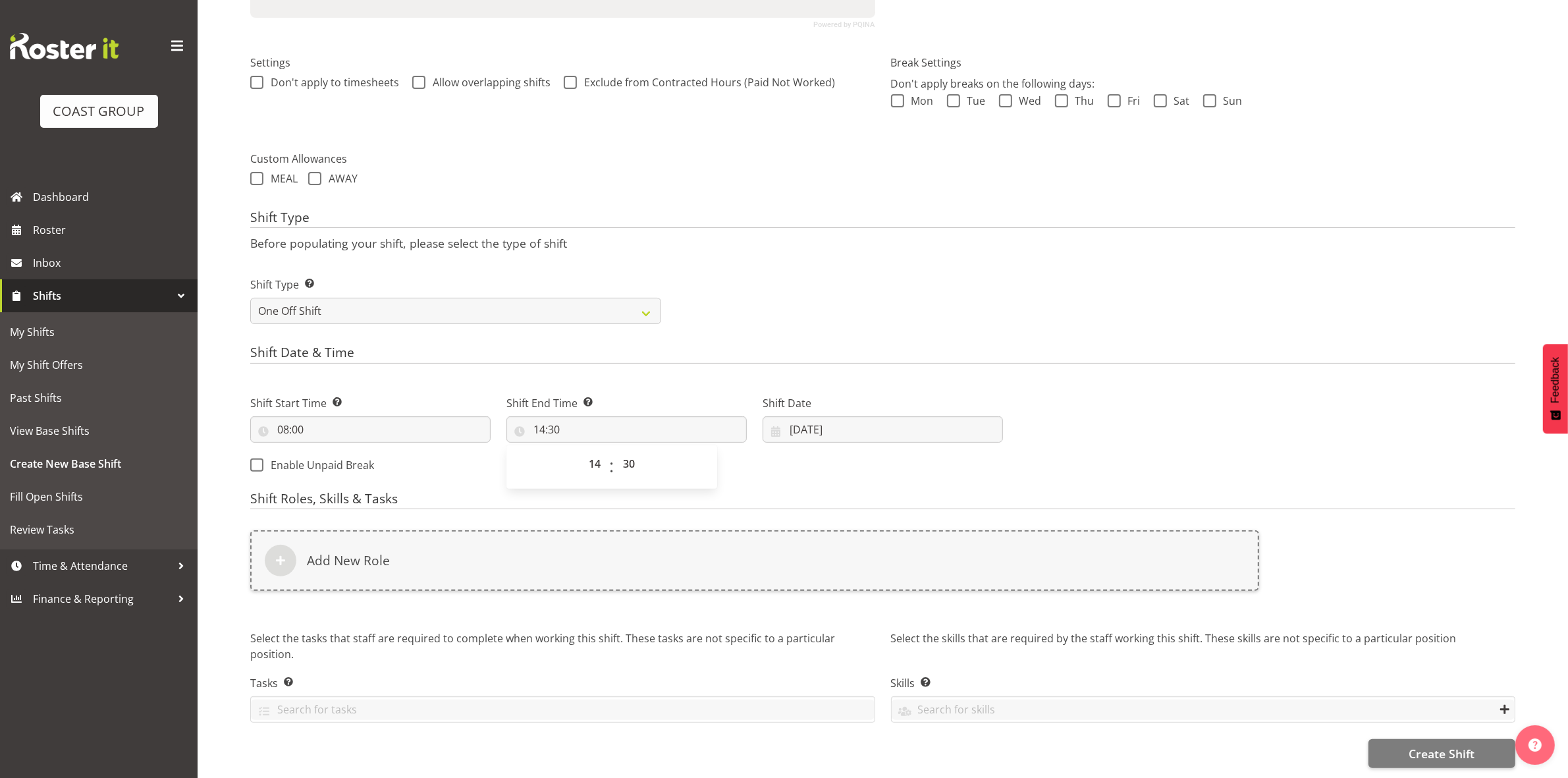
click at [774, 310] on div "Shift Type Shift Types: One Off – Select this if you would like a single shift …" at bounding box center [882, 295] width 1281 height 74
click at [794, 419] on input "[DATE]" at bounding box center [882, 429] width 241 height 26
drag, startPoint x: 958, startPoint y: 553, endPoint x: 916, endPoint y: 519, distance: 54.0
click at [958, 555] on span "11" at bounding box center [961, 561] width 11 height 13
type input "[DATE]"
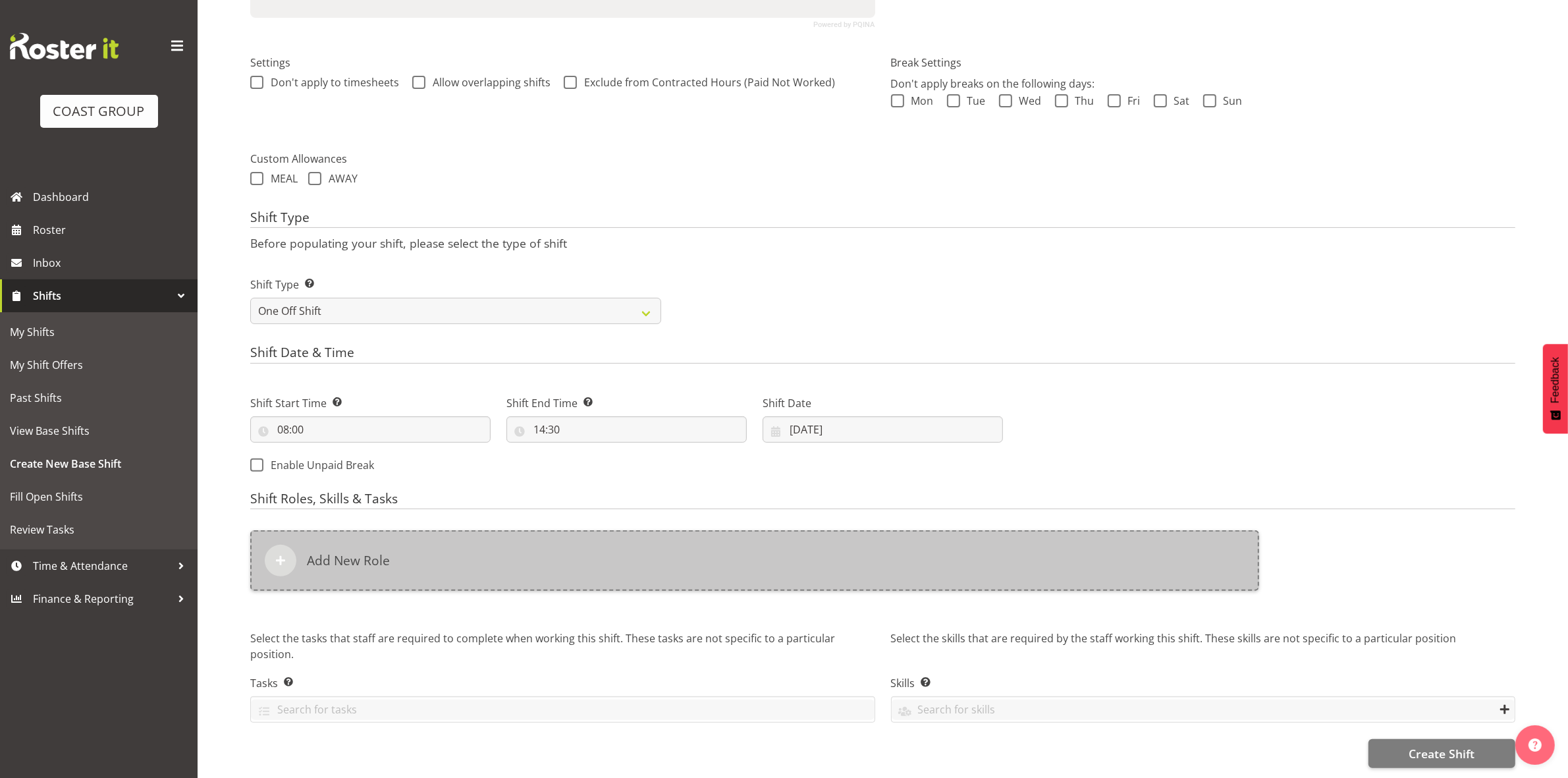
click at [696, 558] on div "Add New Role" at bounding box center [755, 560] width 1009 height 60
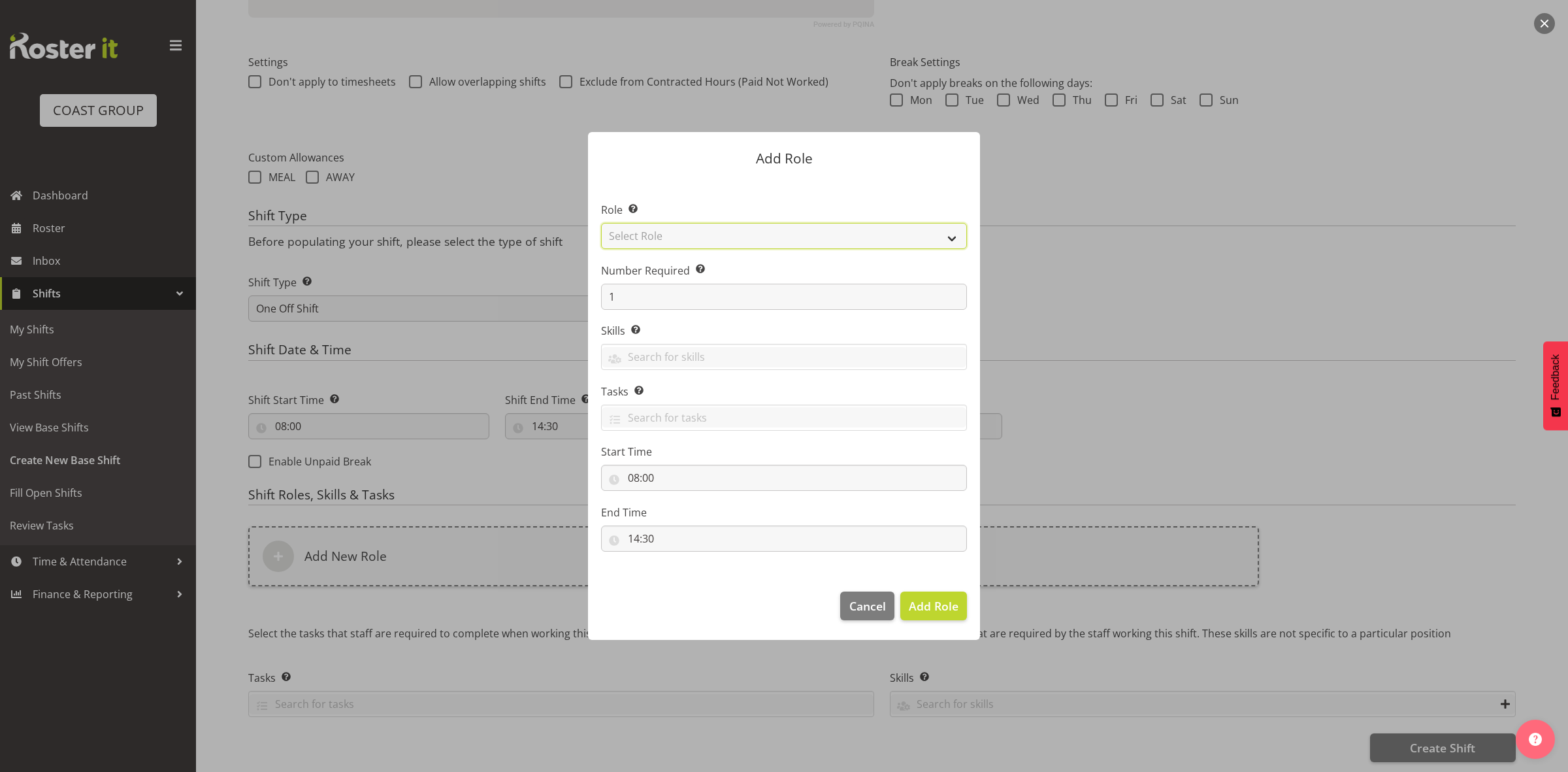
click at [654, 239] on select "Select Role ACCOUNT MANAGER ACCOUNT MANAGER DW ACCOUNTS [PERSON_NAME] VEHICLES …" at bounding box center [784, 235] width 366 height 26
select select "192"
click at [601, 223] on select "Select Role ACCOUNT MANAGER ACCOUNT MANAGER DW ACCOUNTS [PERSON_NAME] VEHICLES …" at bounding box center [784, 235] width 366 height 26
click at [688, 288] on input "1" at bounding box center [784, 297] width 366 height 26
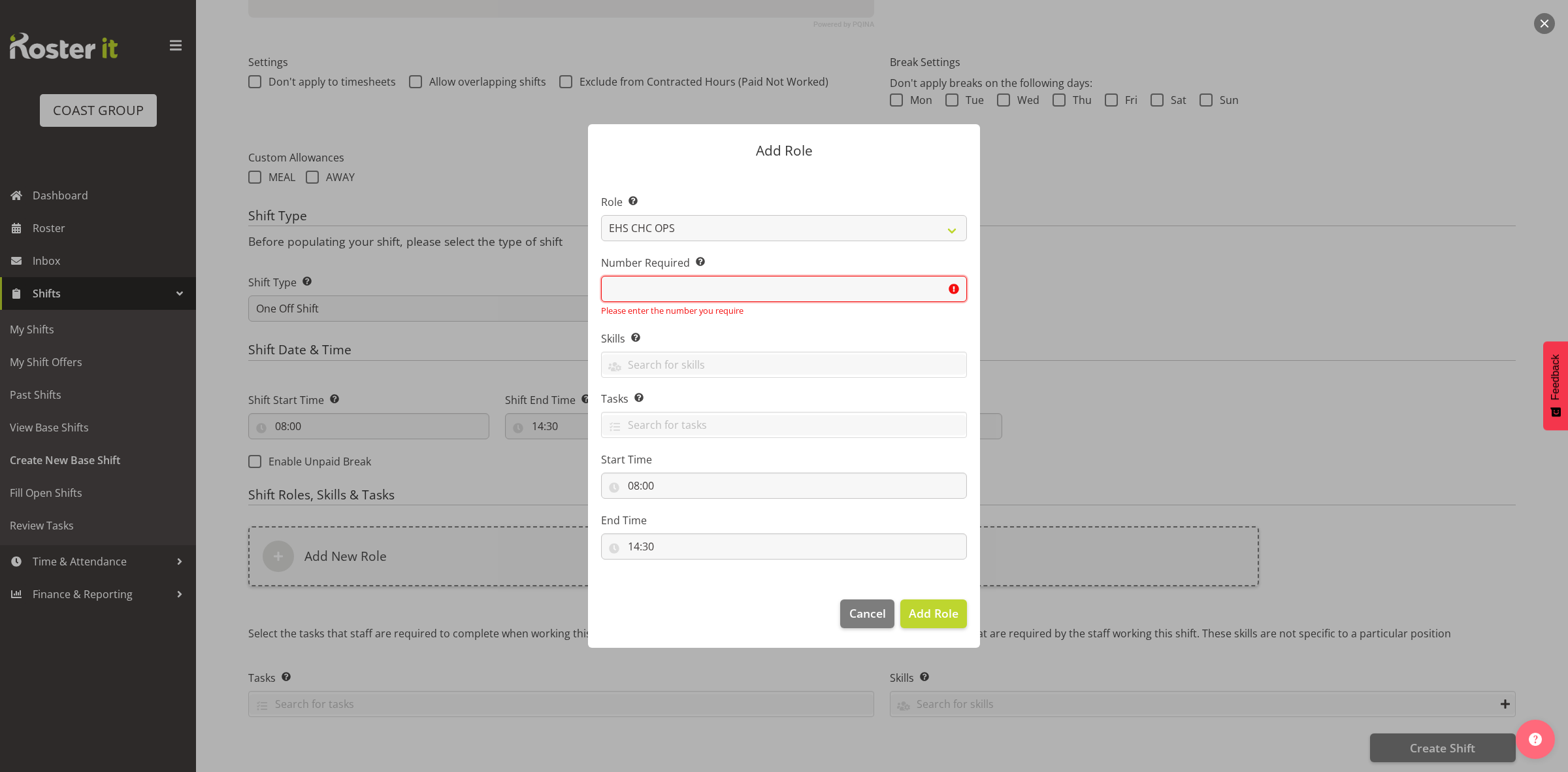
type input "1"
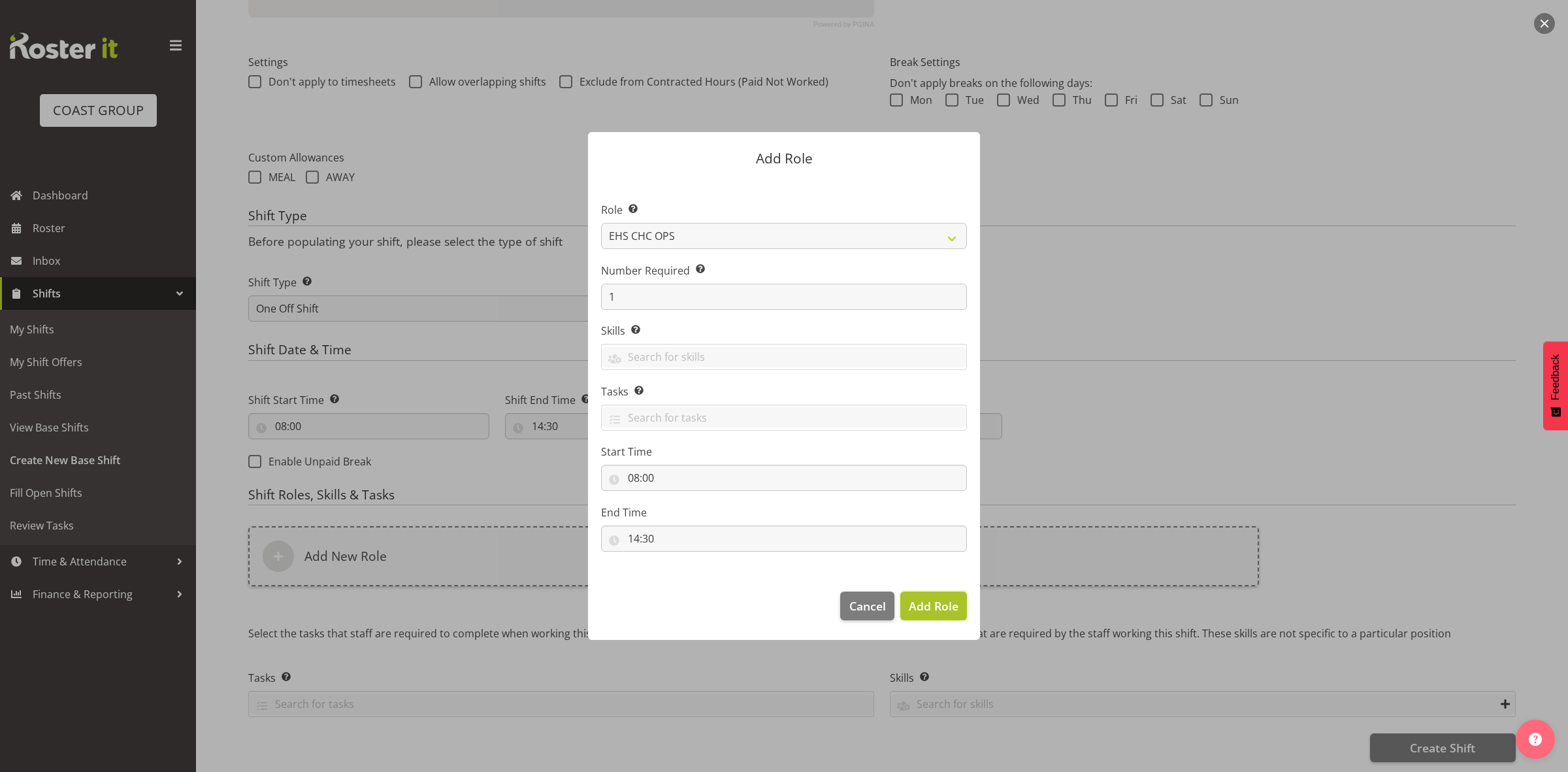
click at [918, 613] on span "Add Role" at bounding box center [933, 606] width 50 height 15
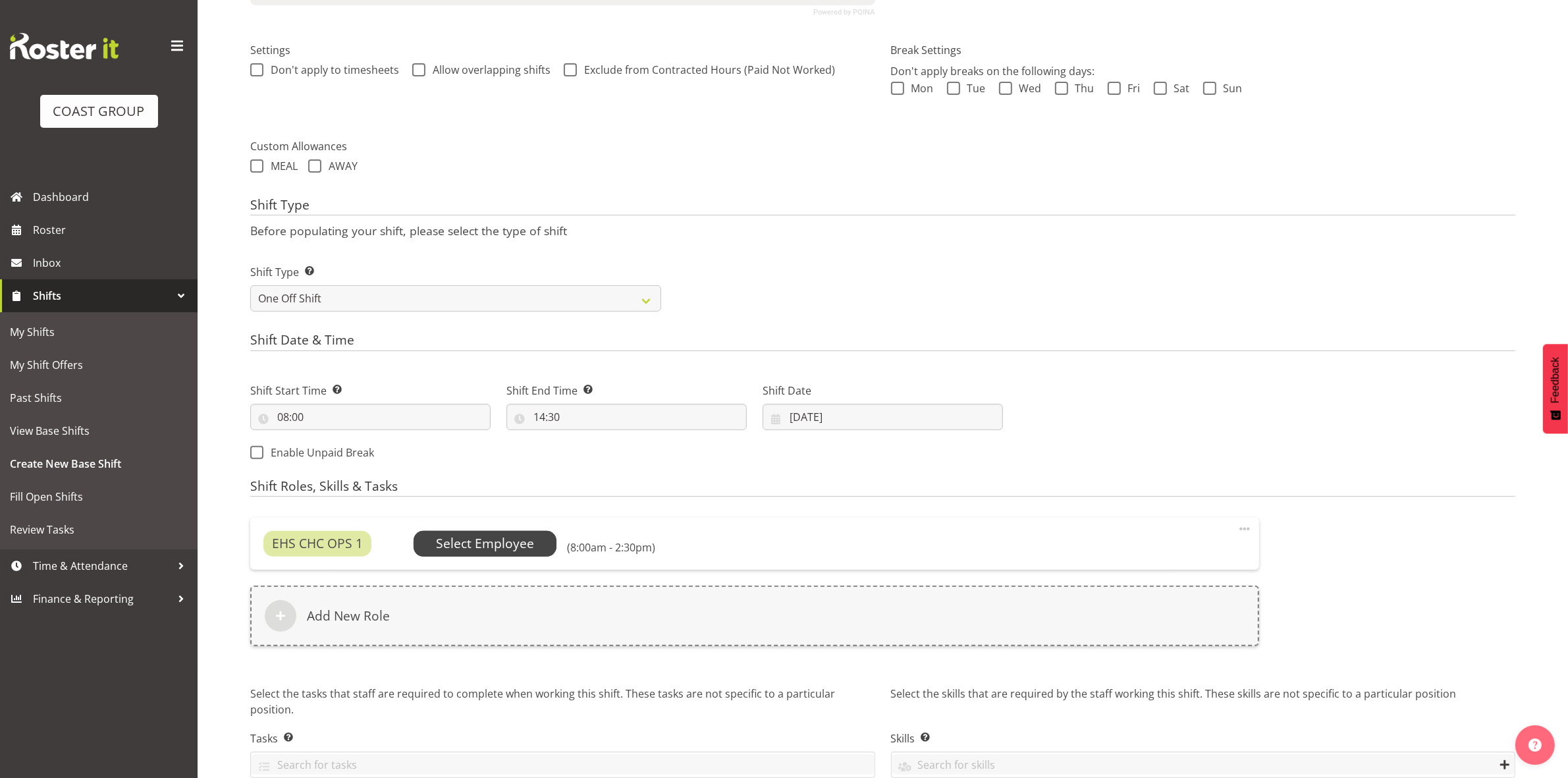
click at [482, 544] on span "Select Employee" at bounding box center [485, 543] width 98 height 19
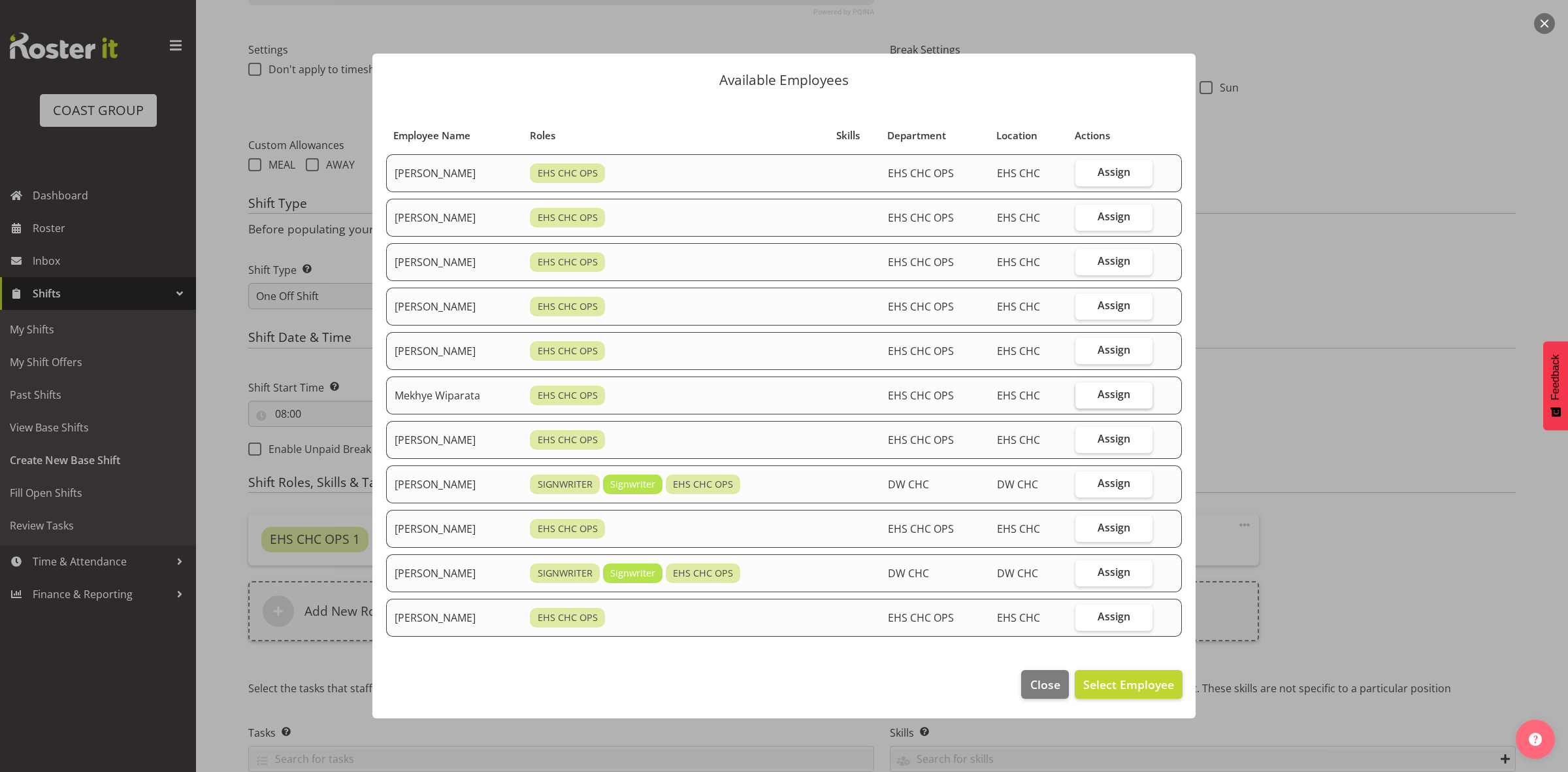
click at [1098, 390] on label "Assign" at bounding box center [1113, 395] width 77 height 26
click at [1084, 390] on input "Assign" at bounding box center [1079, 394] width 8 height 8
checkbox input "true"
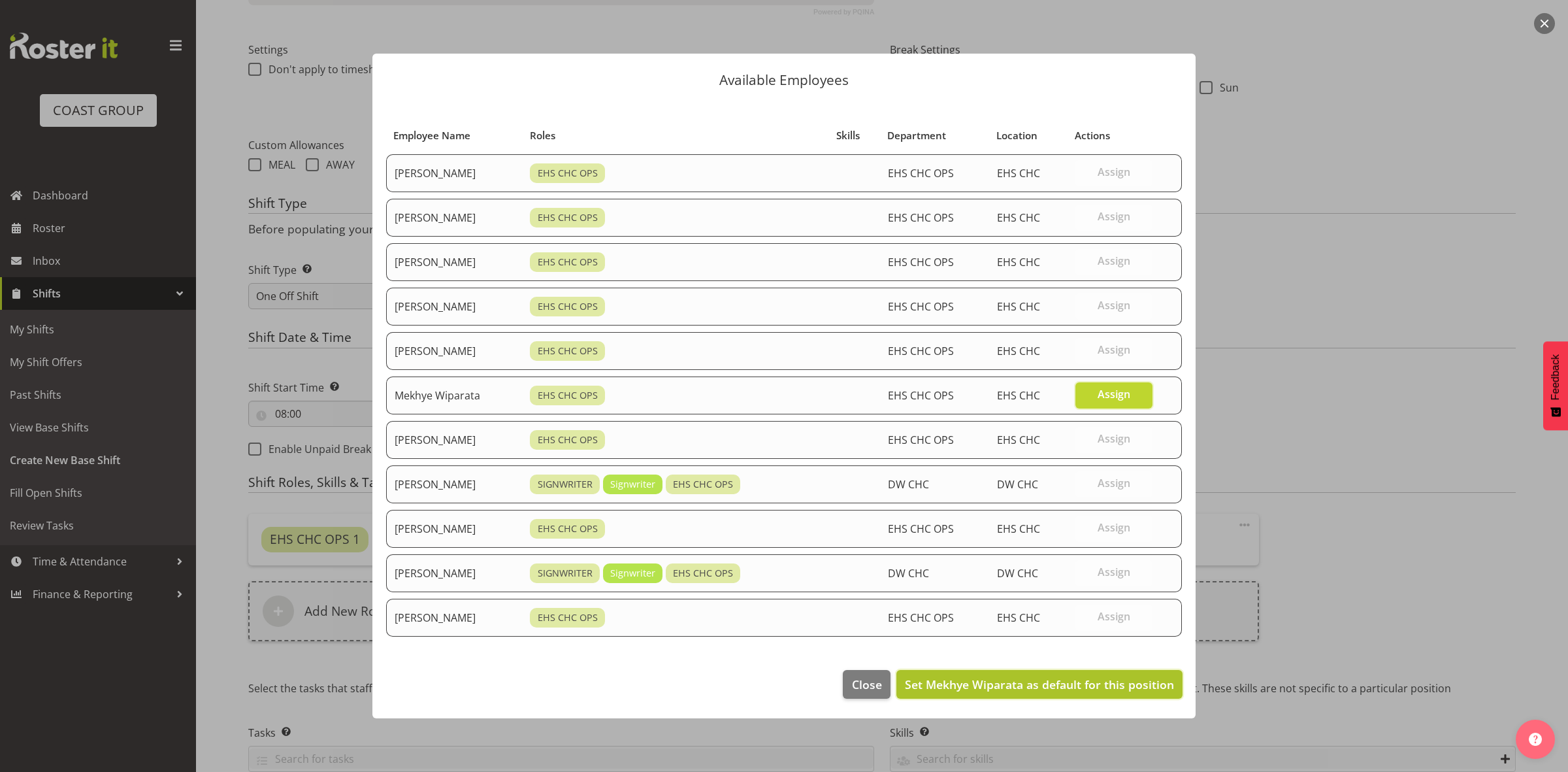
click at [1058, 680] on span "Set Mekhye Wiparata as default for this position" at bounding box center [1039, 684] width 269 height 15
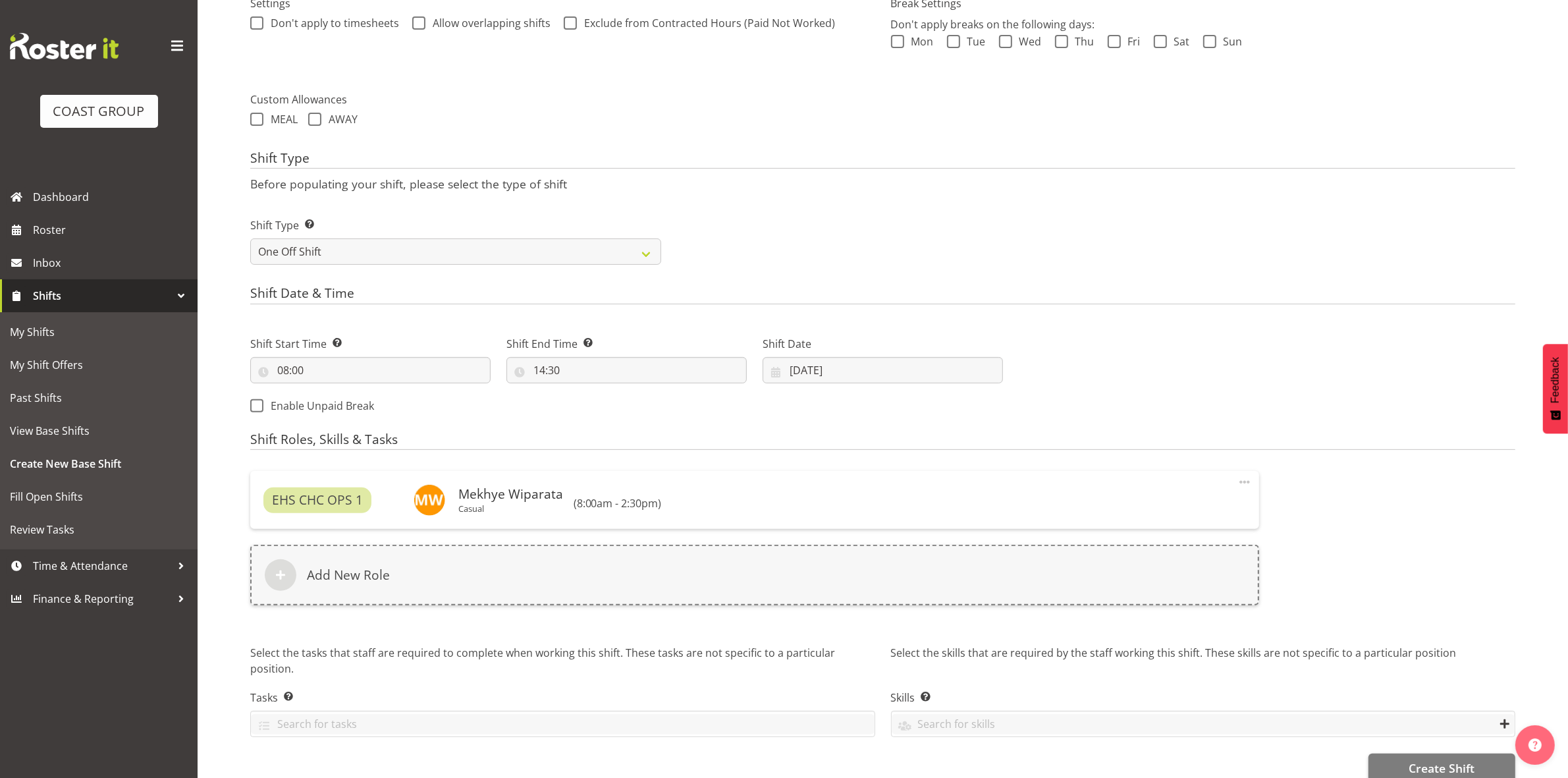
scroll to position [434, 0]
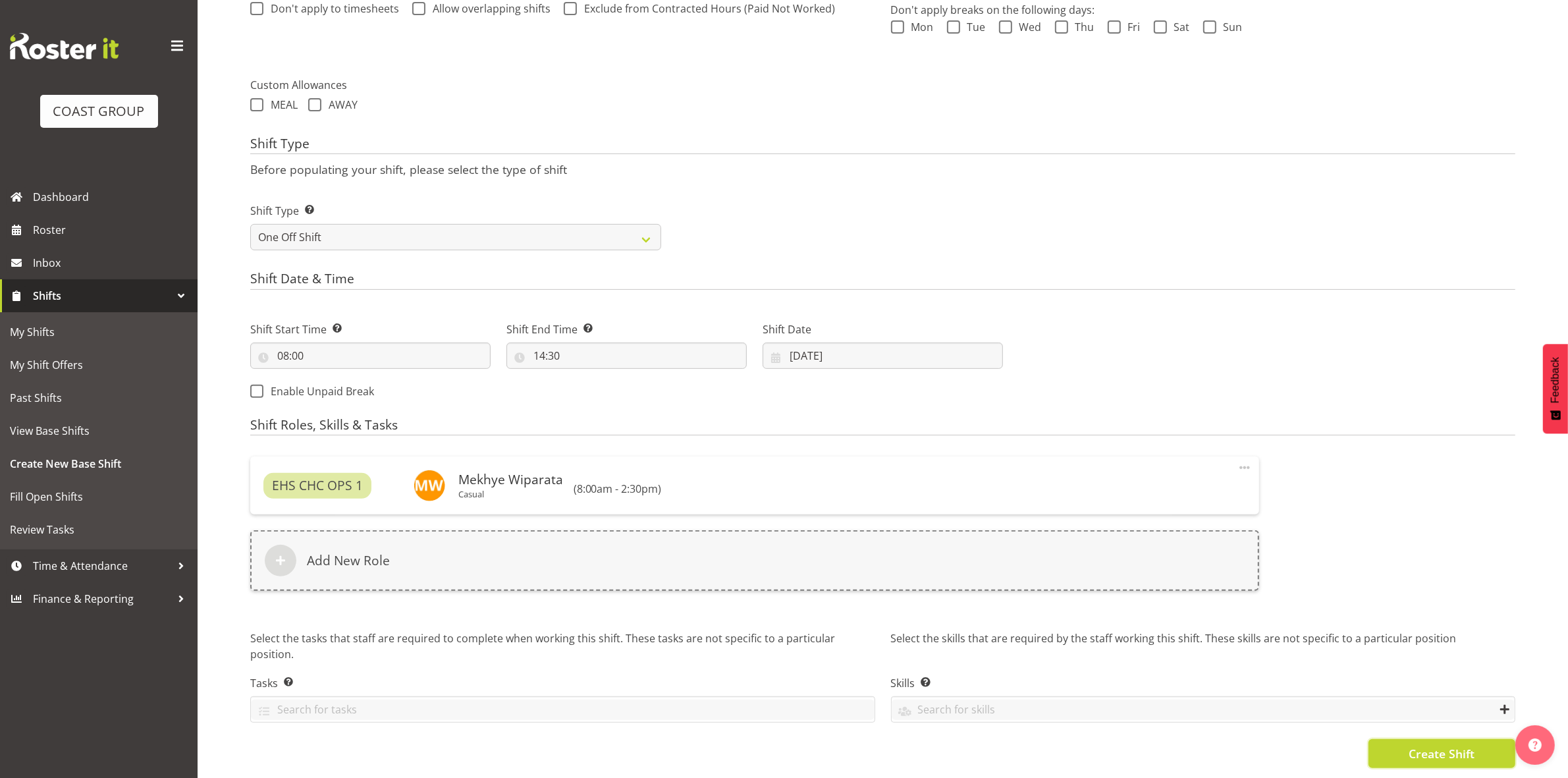
click at [1396, 743] on button "Create Shift" at bounding box center [1442, 753] width 147 height 29
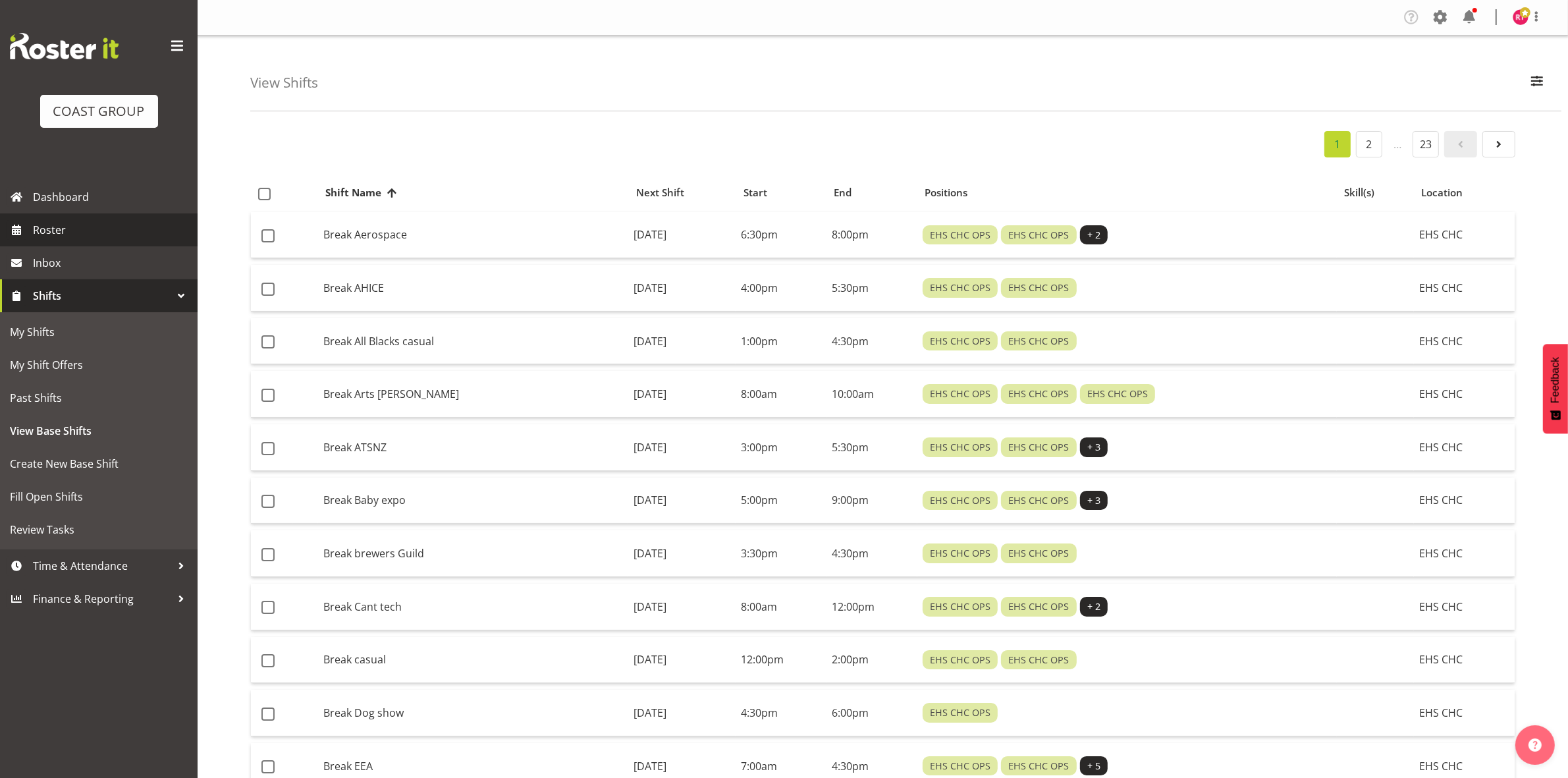
click at [80, 234] on span "Roster" at bounding box center [111, 230] width 158 height 20
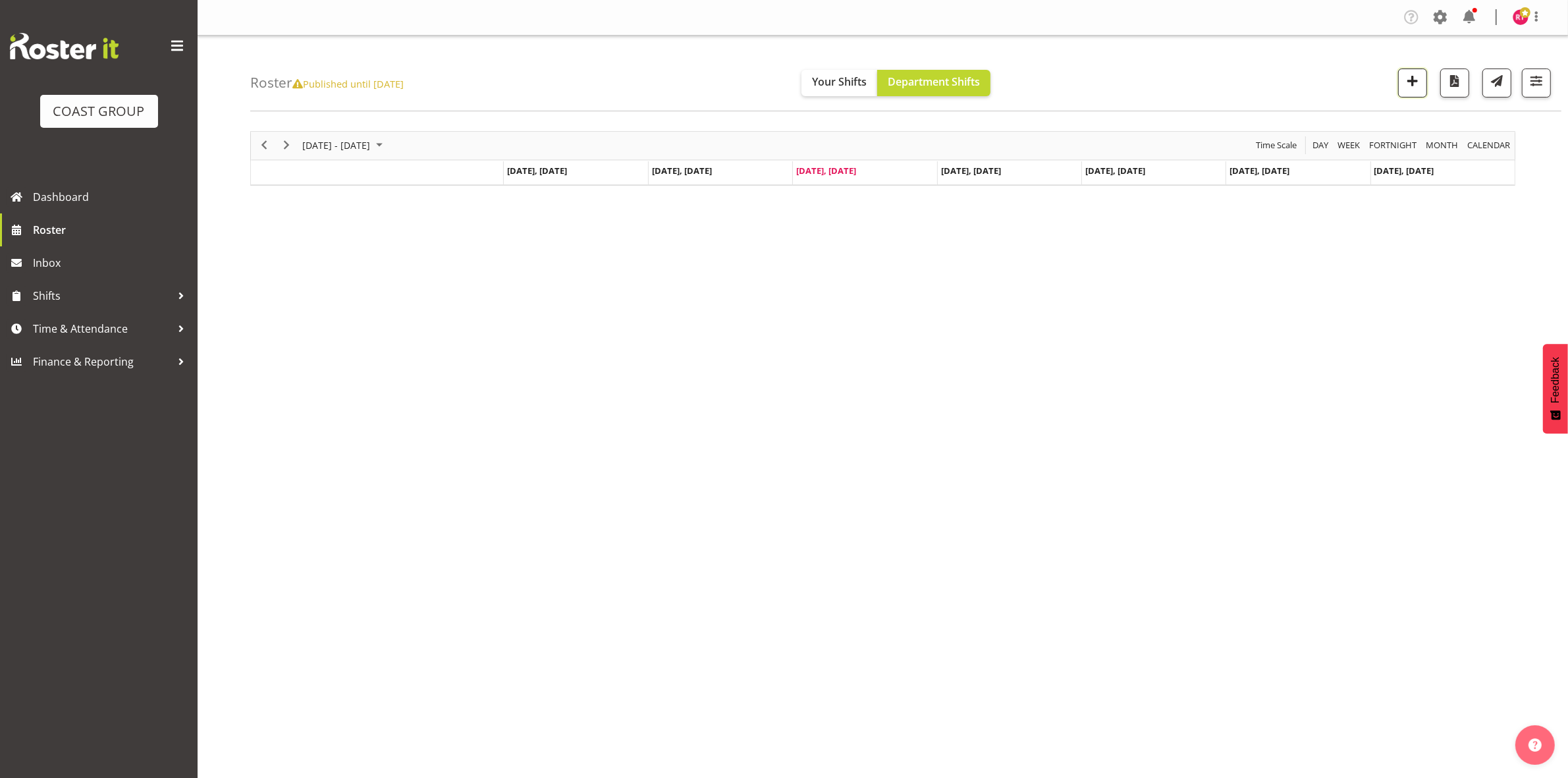
click at [1414, 79] on span "button" at bounding box center [1413, 81] width 17 height 17
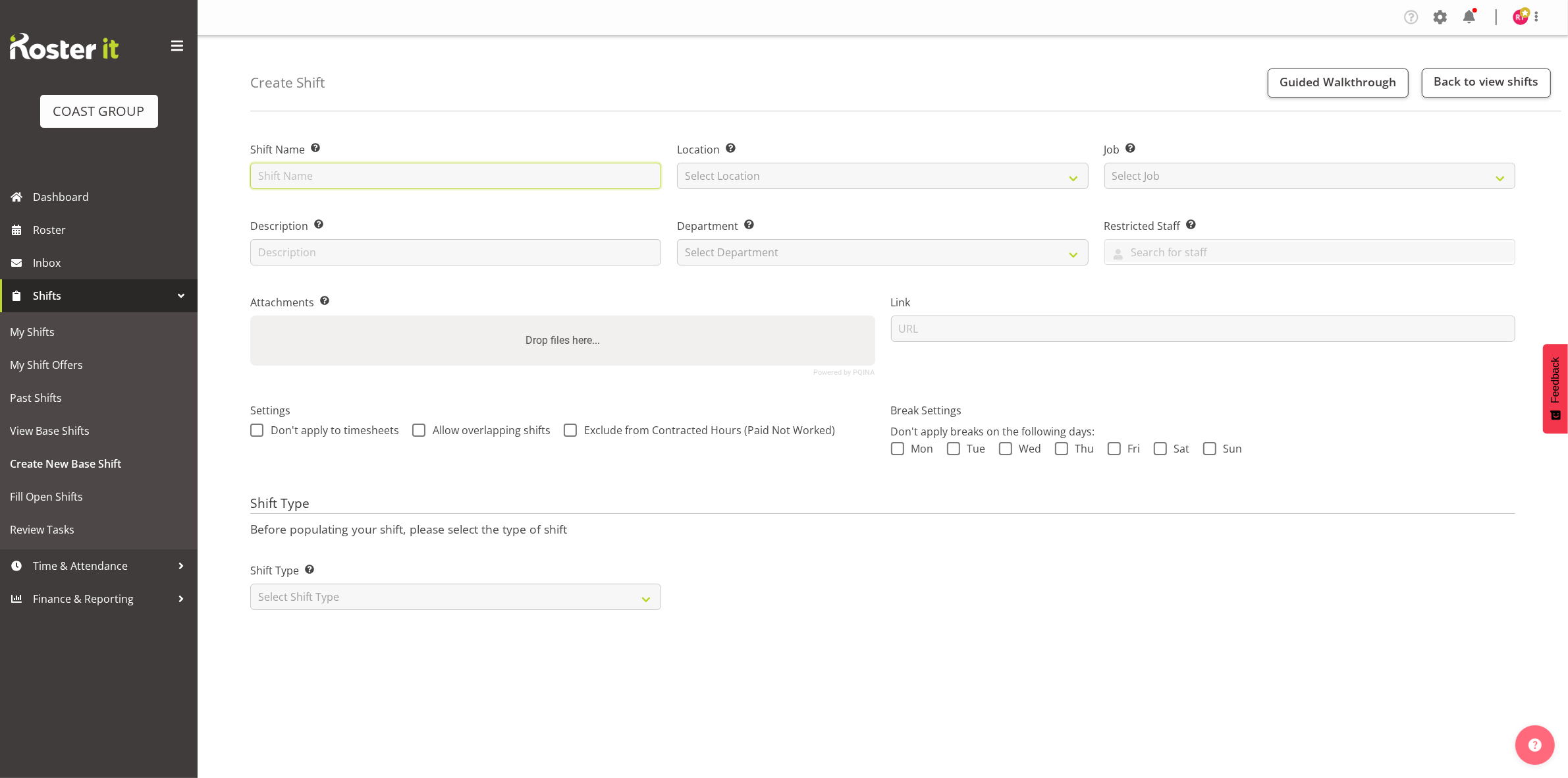
click at [372, 163] on input "text" at bounding box center [456, 175] width 411 height 26
type input "Break NZSO"
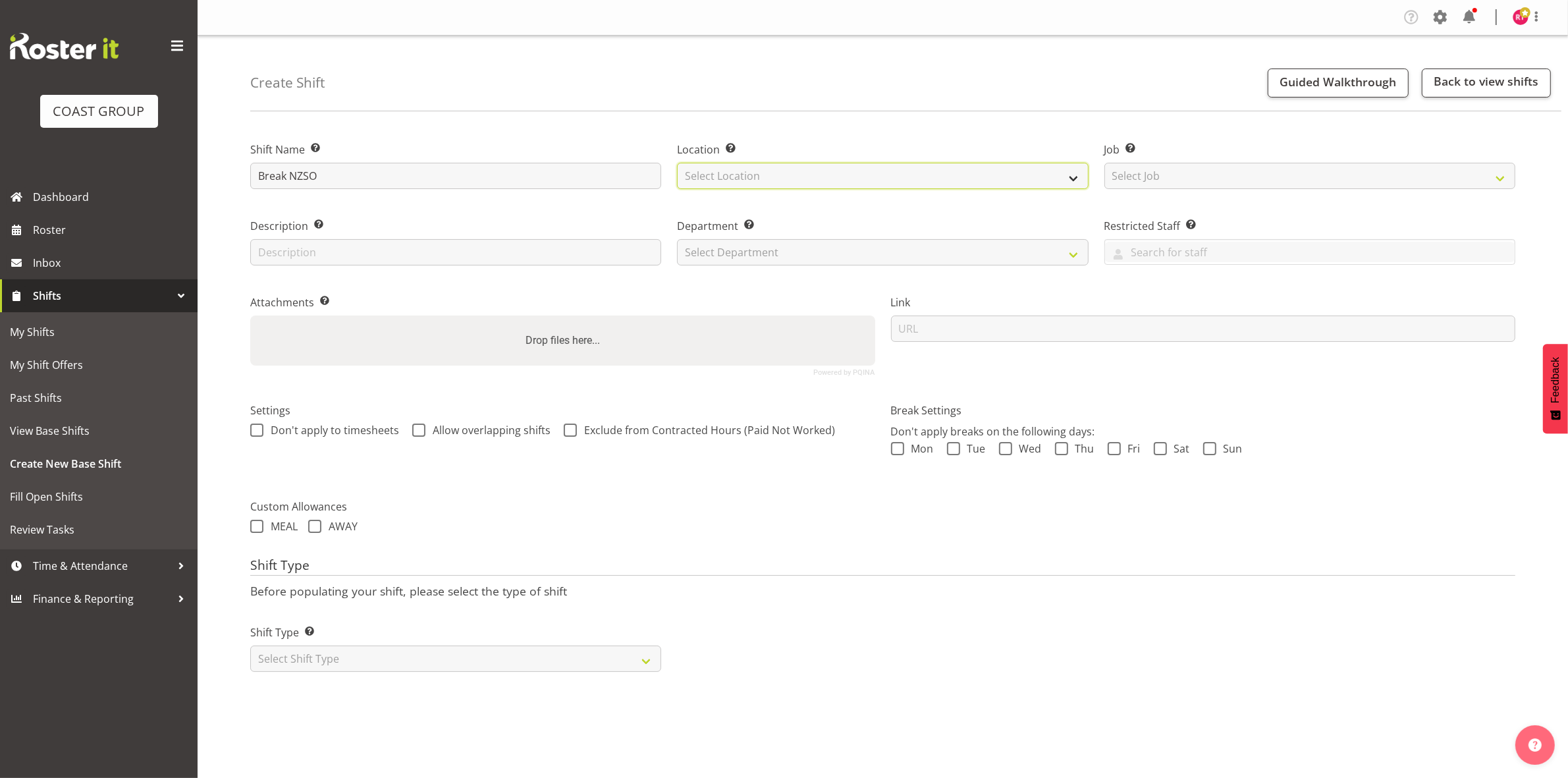
click at [742, 172] on select "Select Location EHS CHC" at bounding box center [882, 175] width 411 height 26
select select "107"
click at [677, 163] on select "Select Location EHS CHC" at bounding box center [882, 175] width 411 height 26
click at [1164, 194] on div "Job Set the job or project the shift relates to, if applicable. Select Job Crea…" at bounding box center [1310, 161] width 427 height 77
click at [1177, 177] on select "Select Job Create new job 1 Carlton Events 1 [PERSON_NAME][GEOGRAPHIC_DATA] 1 […" at bounding box center [1310, 175] width 411 height 26
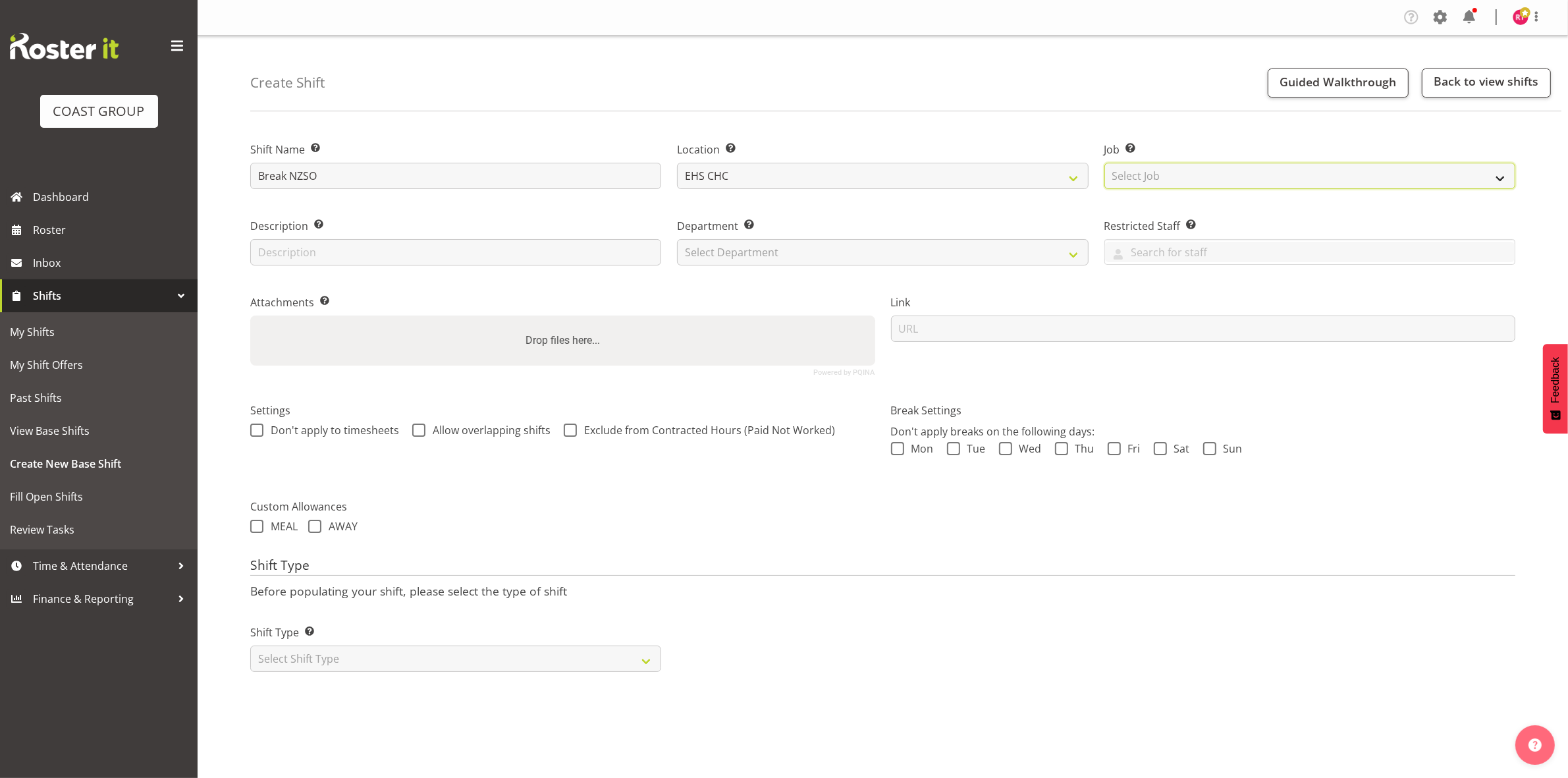
select select "10294"
click at [1104, 163] on select "Select Job Create new job 1 Carlton Events 1 [PERSON_NAME][GEOGRAPHIC_DATA] 1 […" at bounding box center [1310, 175] width 411 height 26
click at [770, 258] on select "Select Department EHS CHC OPS" at bounding box center [882, 252] width 411 height 26
select select "41"
click at [677, 239] on select "Select Department EHS CHC OPS" at bounding box center [882, 252] width 411 height 26
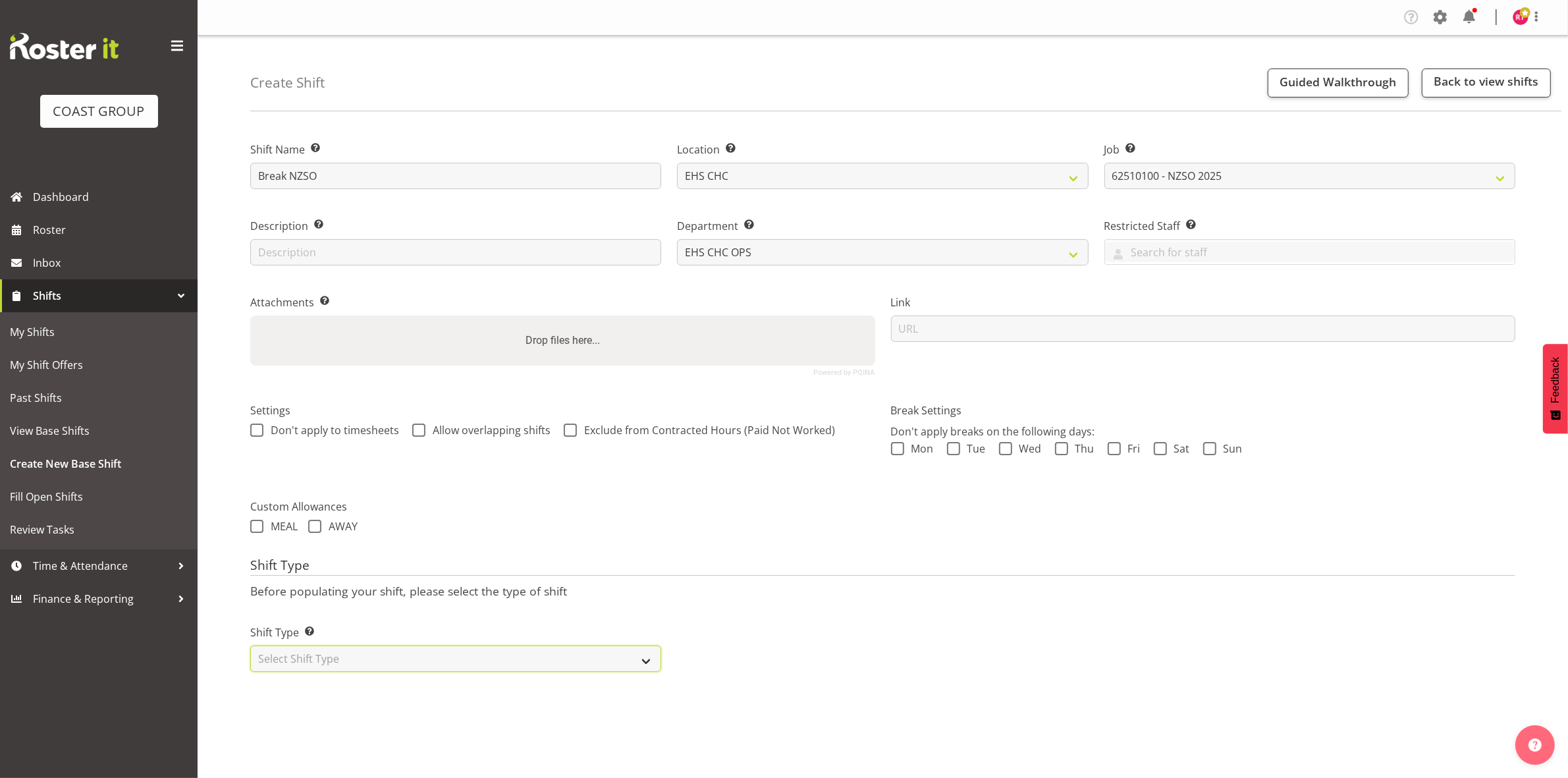
click at [378, 667] on select "Select Shift Type One Off Shift Recurring Shift Rotating Shift" at bounding box center [456, 658] width 411 height 26
select select "one_off"
click at [251, 647] on select "Select Shift Type One Off Shift Recurring Shift Rotating Shift" at bounding box center [456, 658] width 411 height 26
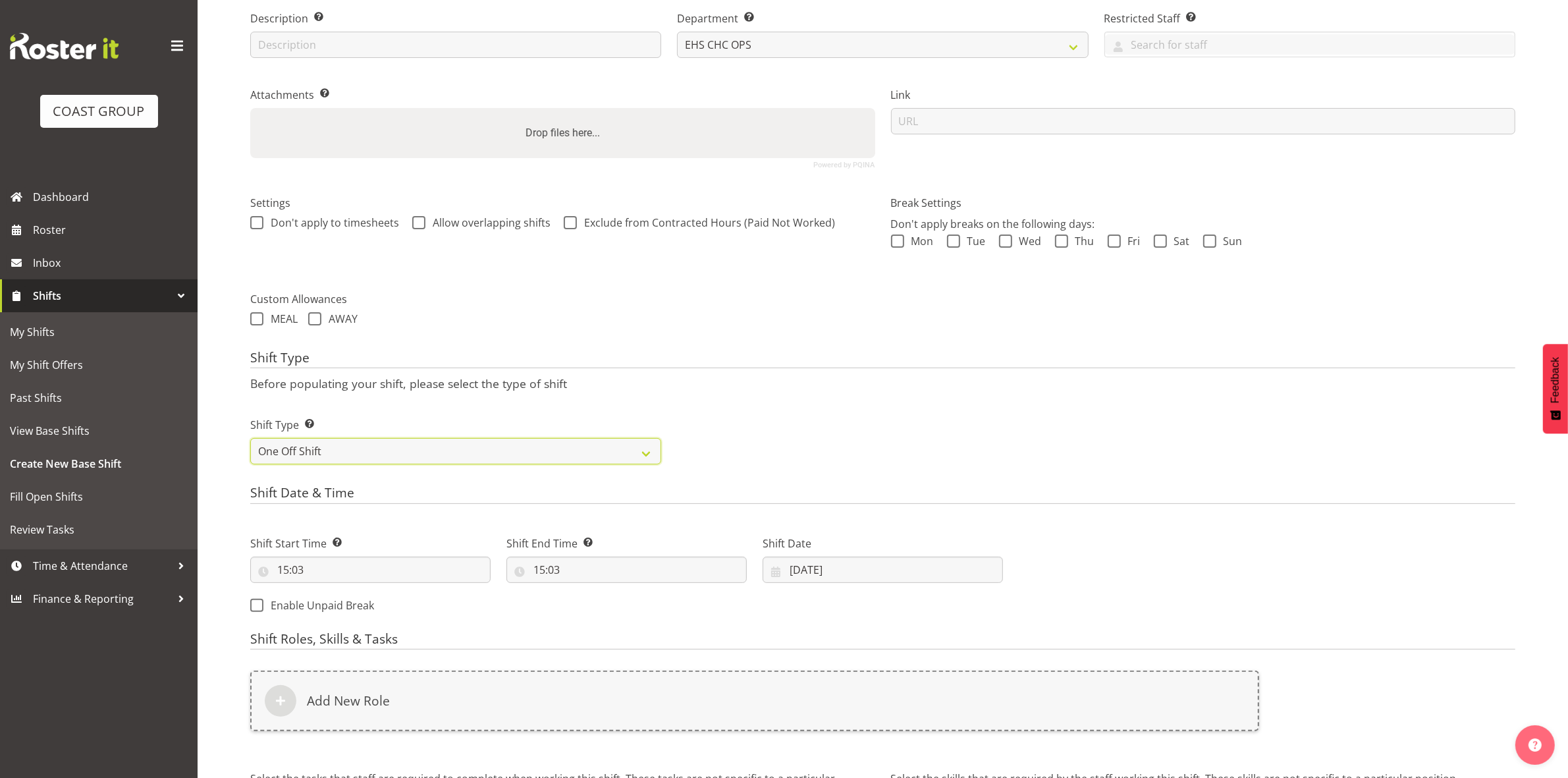
scroll to position [360, 0]
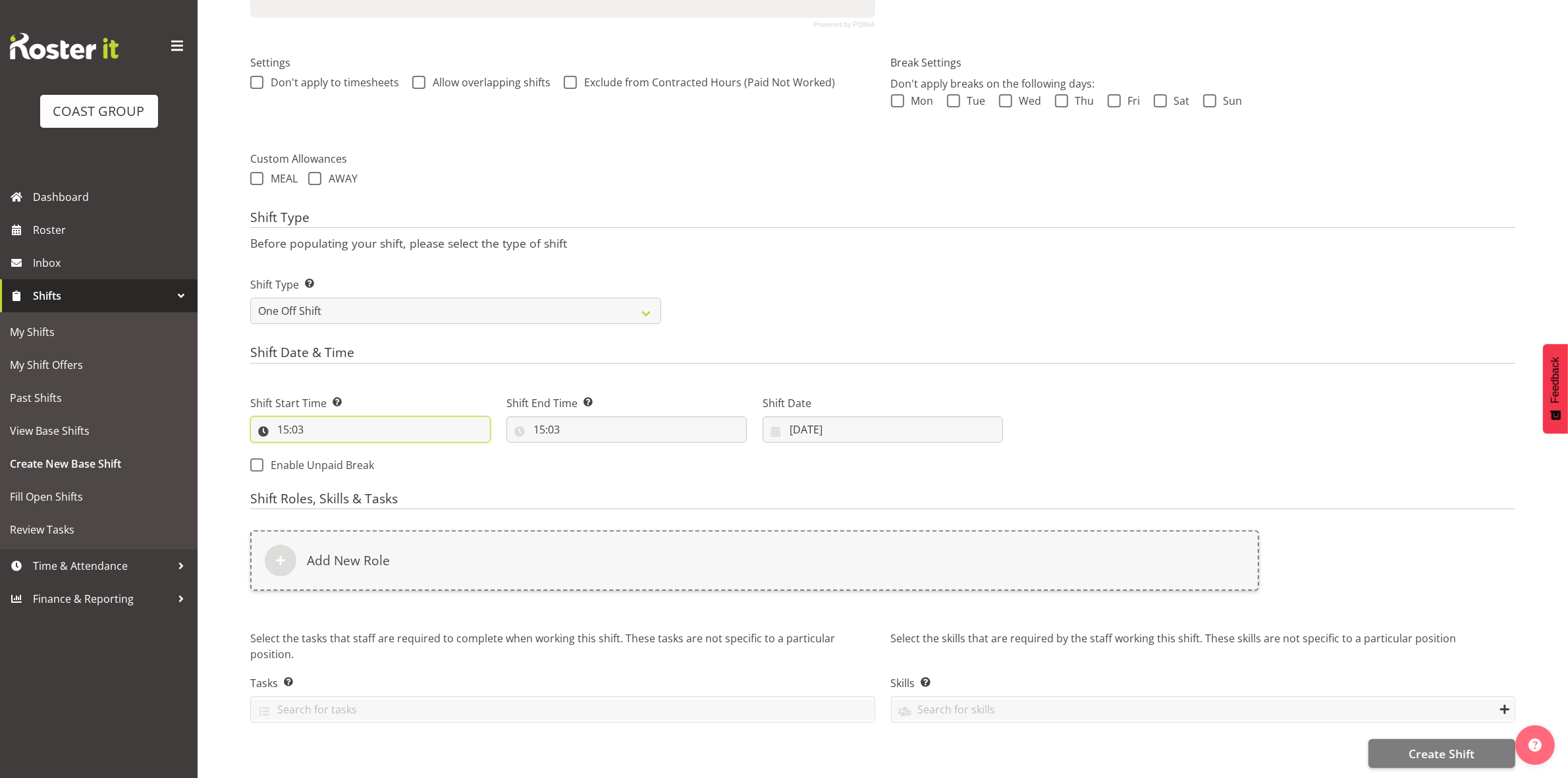
click at [284, 418] on input "15:03" at bounding box center [371, 429] width 241 height 26
drag, startPoint x: 328, startPoint y: 449, endPoint x: 334, endPoint y: 439, distance: 11.7
click at [328, 451] on select "00 01 02 03 04 05 06 07 08 09 10 11 12 13 14 15 16 17 18 19 20 21 22 23" at bounding box center [340, 464] width 30 height 26
select select "14"
click at [325, 451] on select "00 01 02 03 04 05 06 07 08 09 10 11 12 13 14 15 16 17 18 19 20 21 22 23" at bounding box center [340, 464] width 30 height 26
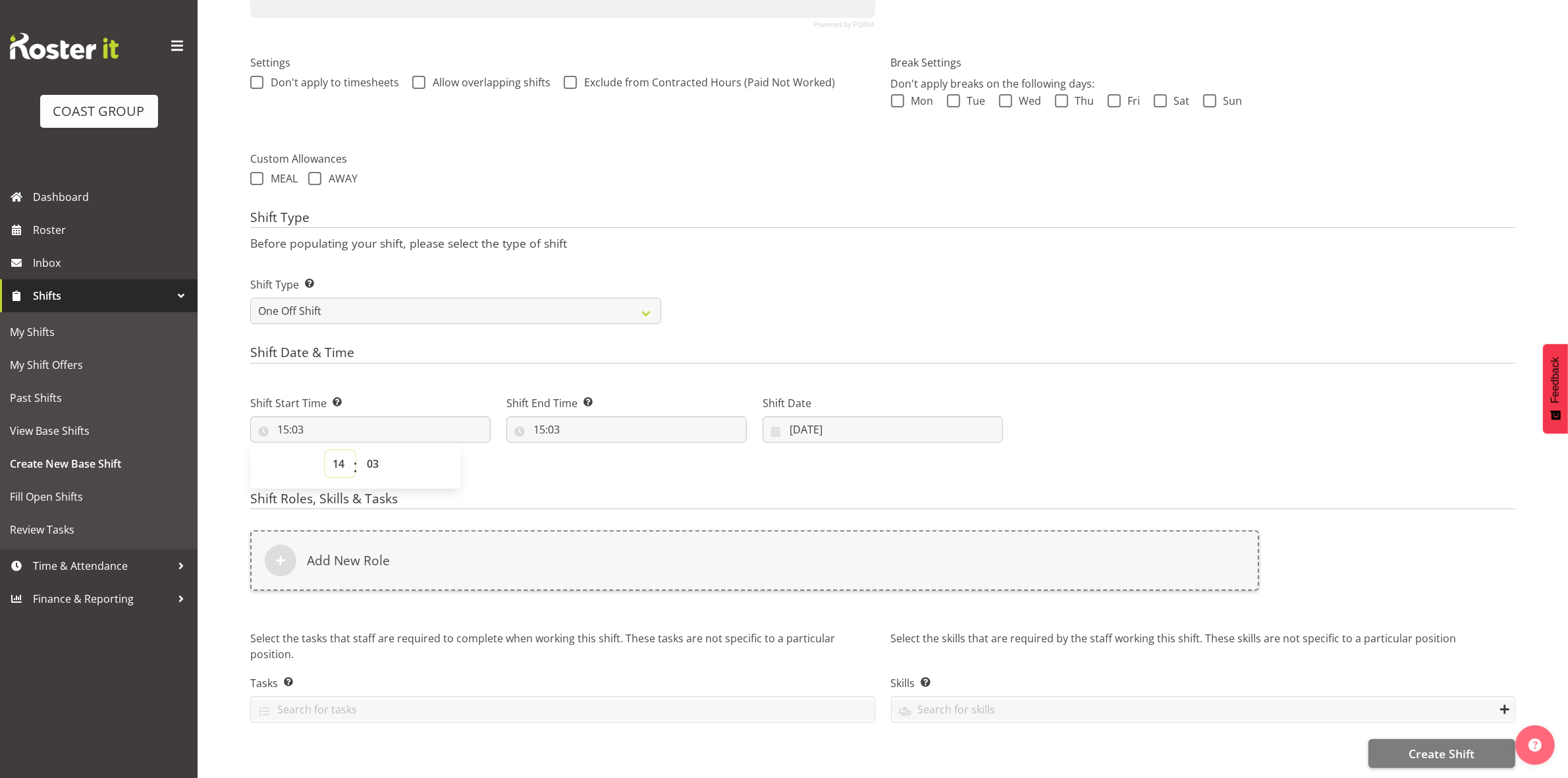
type input "14:03"
drag, startPoint x: 372, startPoint y: 449, endPoint x: 372, endPoint y: 439, distance: 10.0
click at [372, 451] on select "00 01 02 03 04 05 06 07 08 09 10 11 12 13 14 15 16 17 18 19 20 21 22 23 24 25 2…" at bounding box center [375, 464] width 30 height 26
select select "30"
click at [360, 451] on select "00 01 02 03 04 05 06 07 08 09 10 11 12 13 14 15 16 17 18 19 20 21 22 23 24 25 2…" at bounding box center [375, 464] width 30 height 26
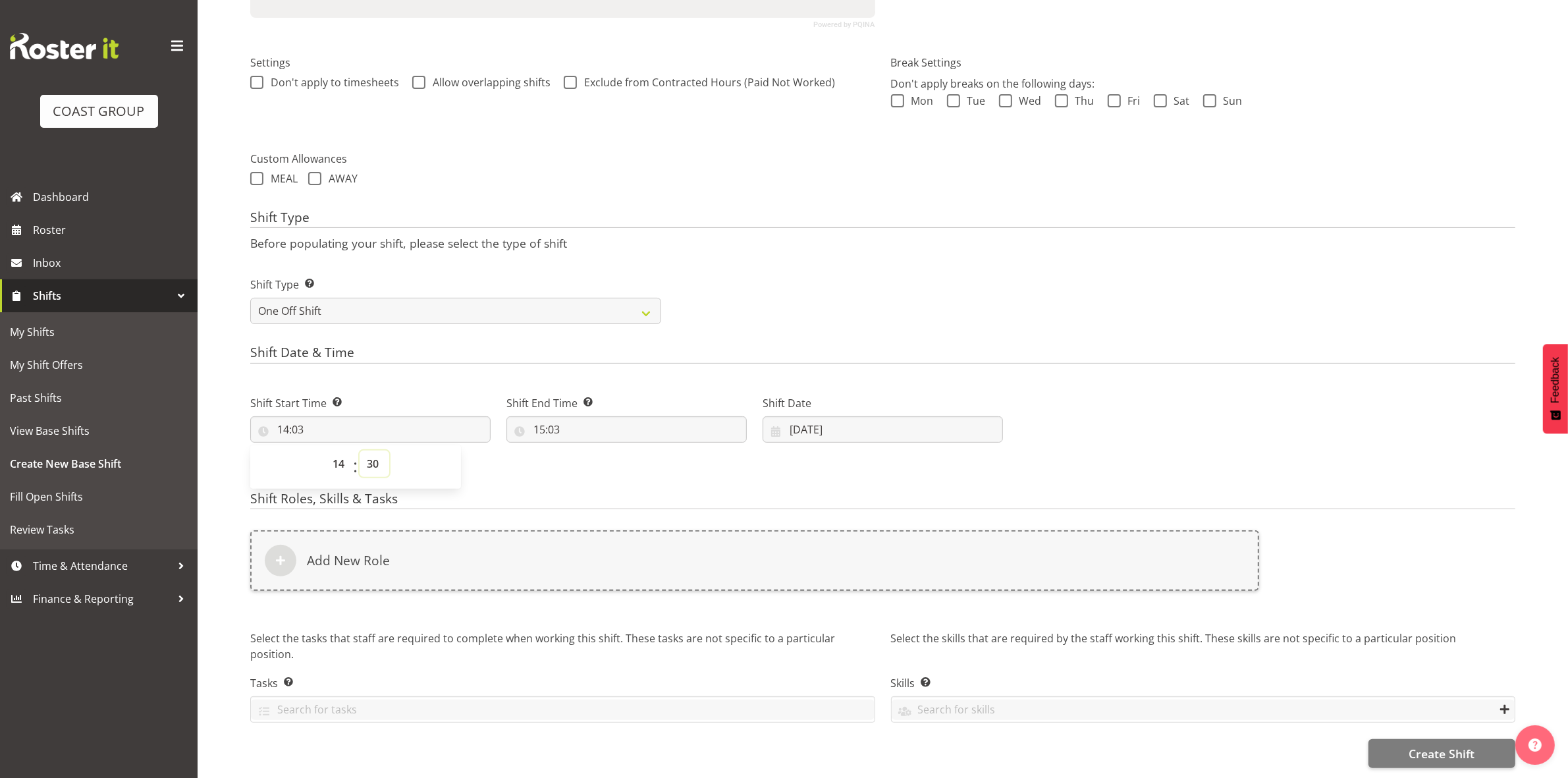
type input "14:30"
click at [469, 330] on form "Shift Name Enter a name for the shift (e.g. Day Shift). Break NZSO Location Ent…" at bounding box center [883, 272] width 1265 height 992
click at [540, 419] on input "15:03" at bounding box center [626, 429] width 241 height 26
click at [591, 451] on select "00 01 02 03 04 05 06 07 08 09 10 11 12 13 14 15 16 17 18 19 20 21 22 23" at bounding box center [596, 464] width 30 height 26
select select "18"
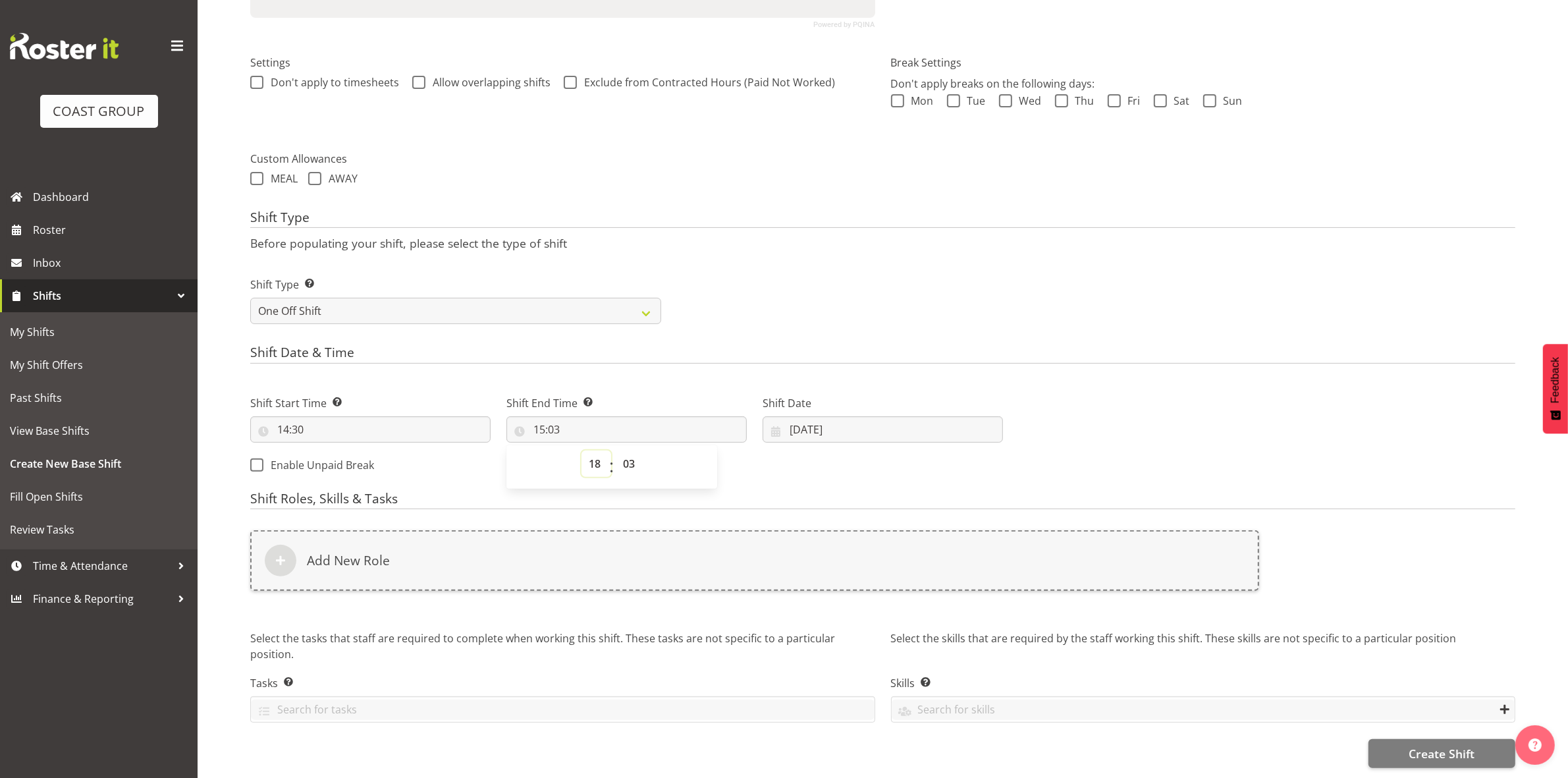
click at [581, 451] on select "00 01 02 03 04 05 06 07 08 09 10 11 12 13 14 15 16 17 18 19 20 21 22 23" at bounding box center [596, 464] width 30 height 26
type input "18:03"
click at [631, 451] on select "00 01 02 03 04 05 06 07 08 09 10 11 12 13 14 15 16 17 18 19 20 21 22 23 24 25 2…" at bounding box center [630, 464] width 30 height 26
select select "30"
click at [615, 451] on select "00 01 02 03 04 05 06 07 08 09 10 11 12 13 14 15 16 17 18 19 20 21 22 23 24 25 2…" at bounding box center [630, 464] width 30 height 26
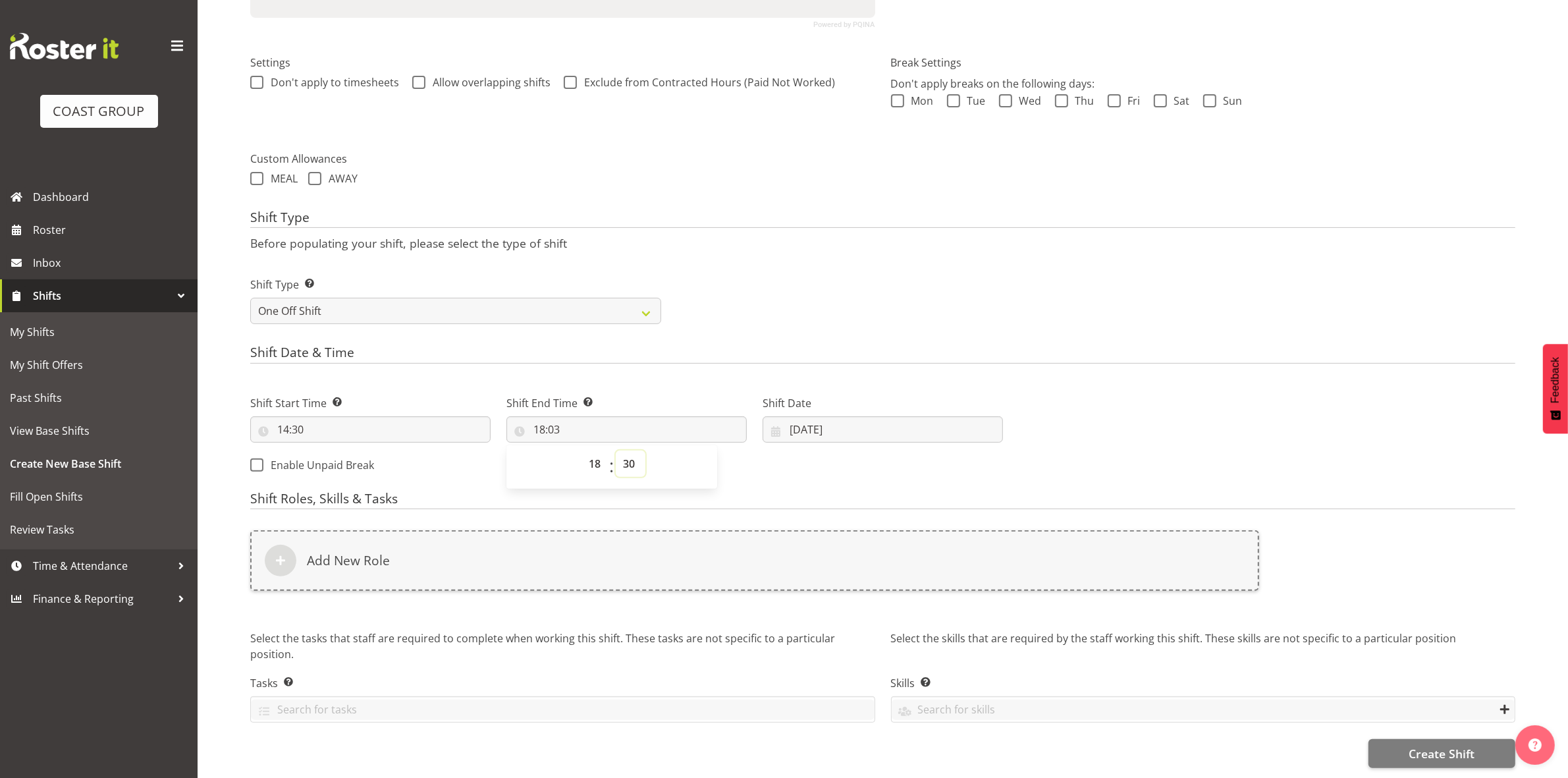
type input "18:30"
click at [745, 345] on h4 "Shift Date & Time" at bounding box center [883, 354] width 1265 height 18
click at [795, 416] on input "08/10/2025" at bounding box center [882, 429] width 241 height 26
drag, startPoint x: 962, startPoint y: 548, endPoint x: 953, endPoint y: 549, distance: 9.1
click at [962, 555] on span "11" at bounding box center [961, 561] width 11 height 13
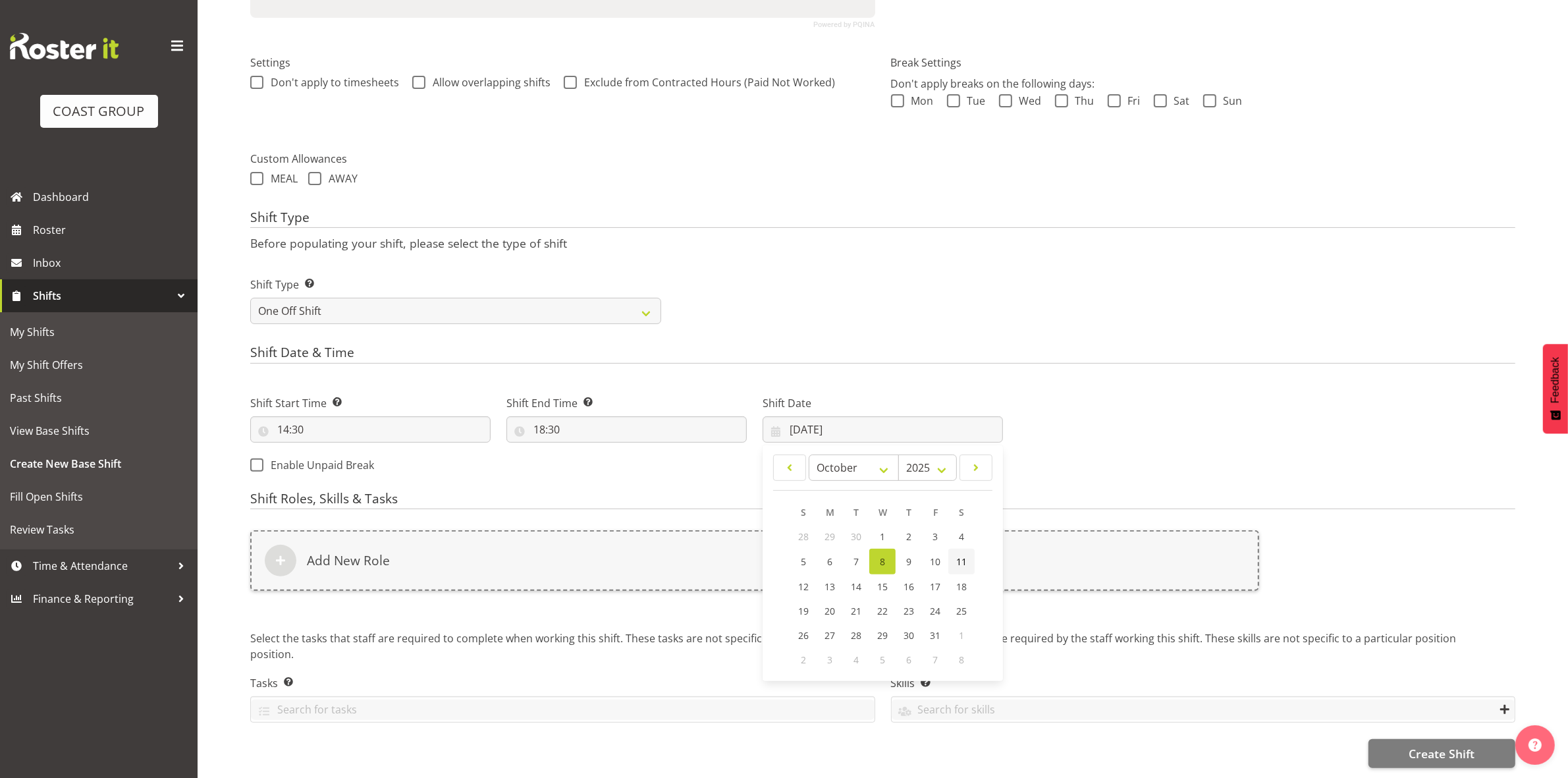
type input "11/10/2025"
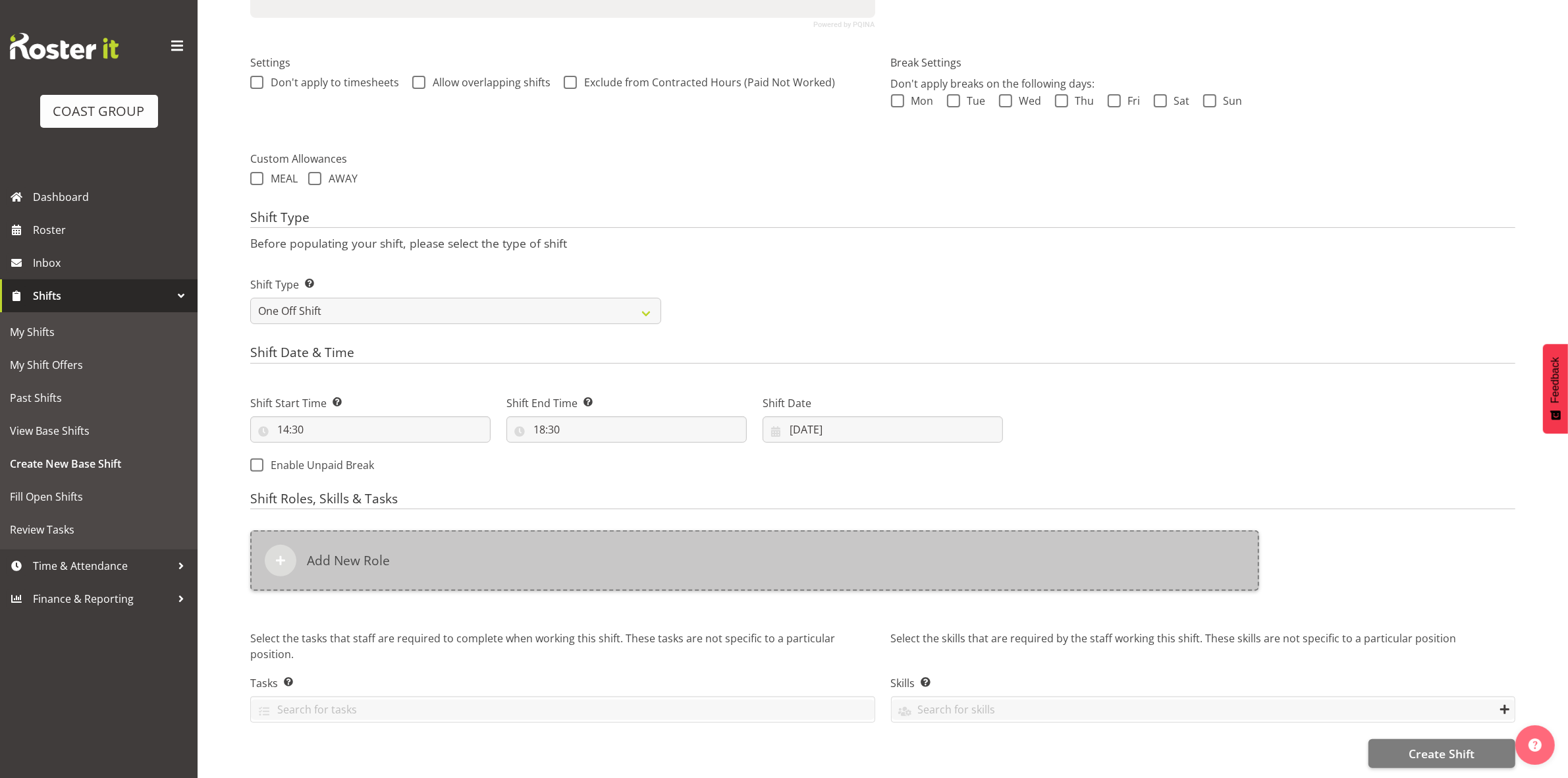
click at [669, 537] on div "Add New Role" at bounding box center [755, 560] width 1009 height 60
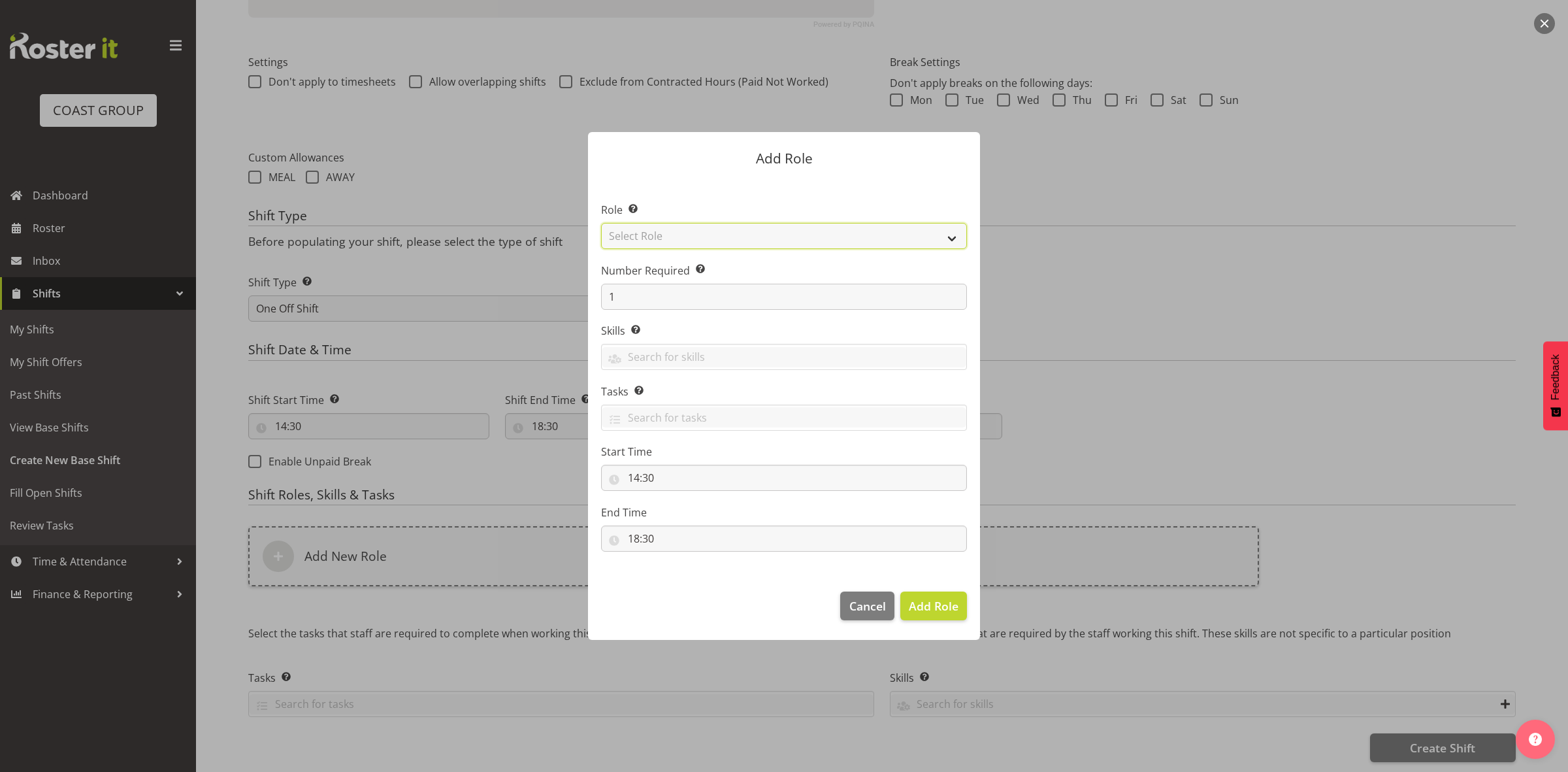
click at [690, 237] on select "Select Role ACCOUNT MANAGER ACCOUNT MANAGER DW ACCOUNTS AKL DIANNA VEHICLES AKL…" at bounding box center [784, 235] width 366 height 26
select select "192"
click at [601, 223] on select "Select Role ACCOUNT MANAGER ACCOUNT MANAGER DW ACCOUNTS AKL DIANNA VEHICLES AKL…" at bounding box center [784, 235] width 366 height 26
click at [923, 610] on span "Add Role" at bounding box center [933, 606] width 50 height 15
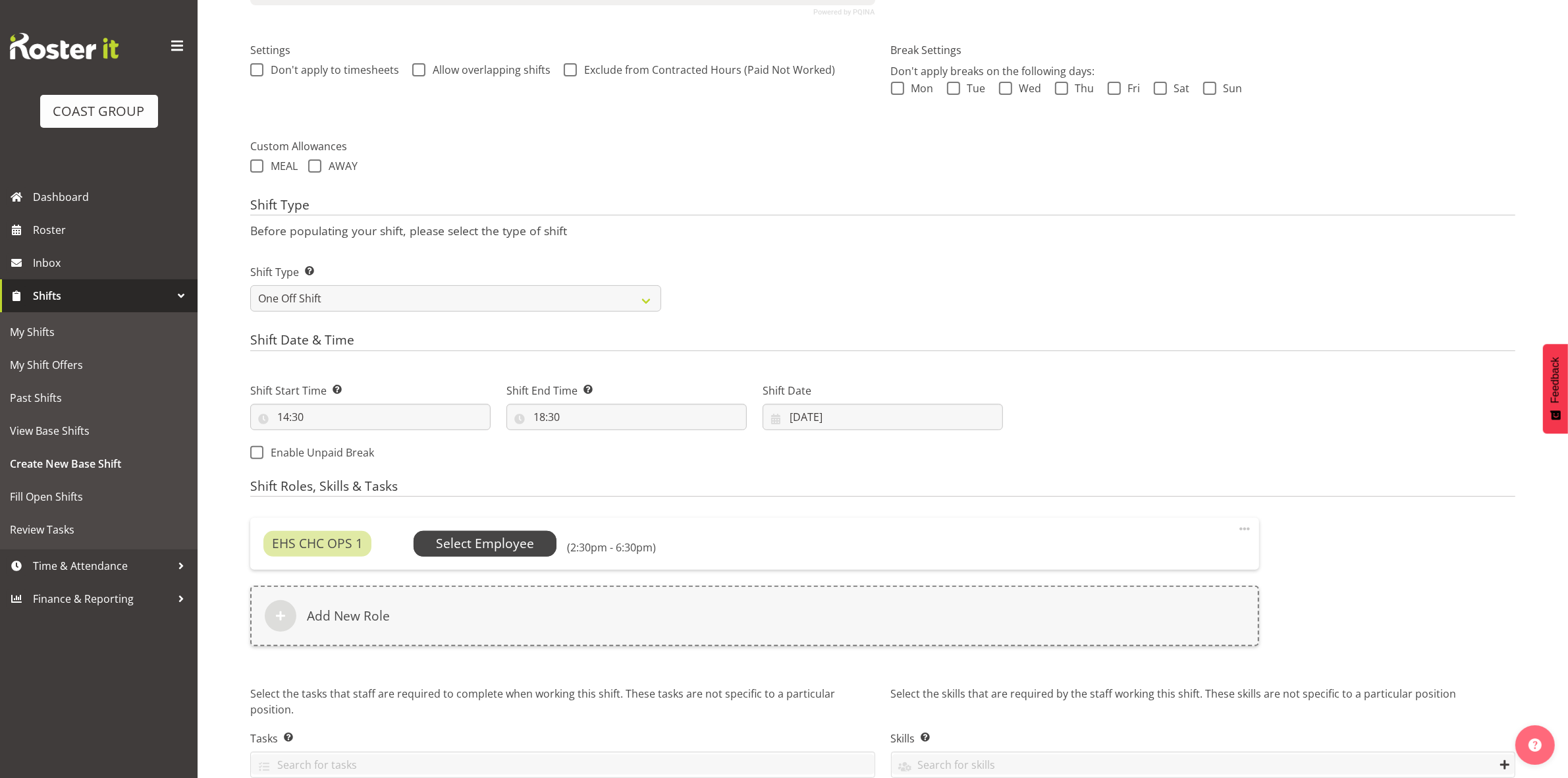
click at [517, 537] on span "Select Employee" at bounding box center [485, 543] width 98 height 19
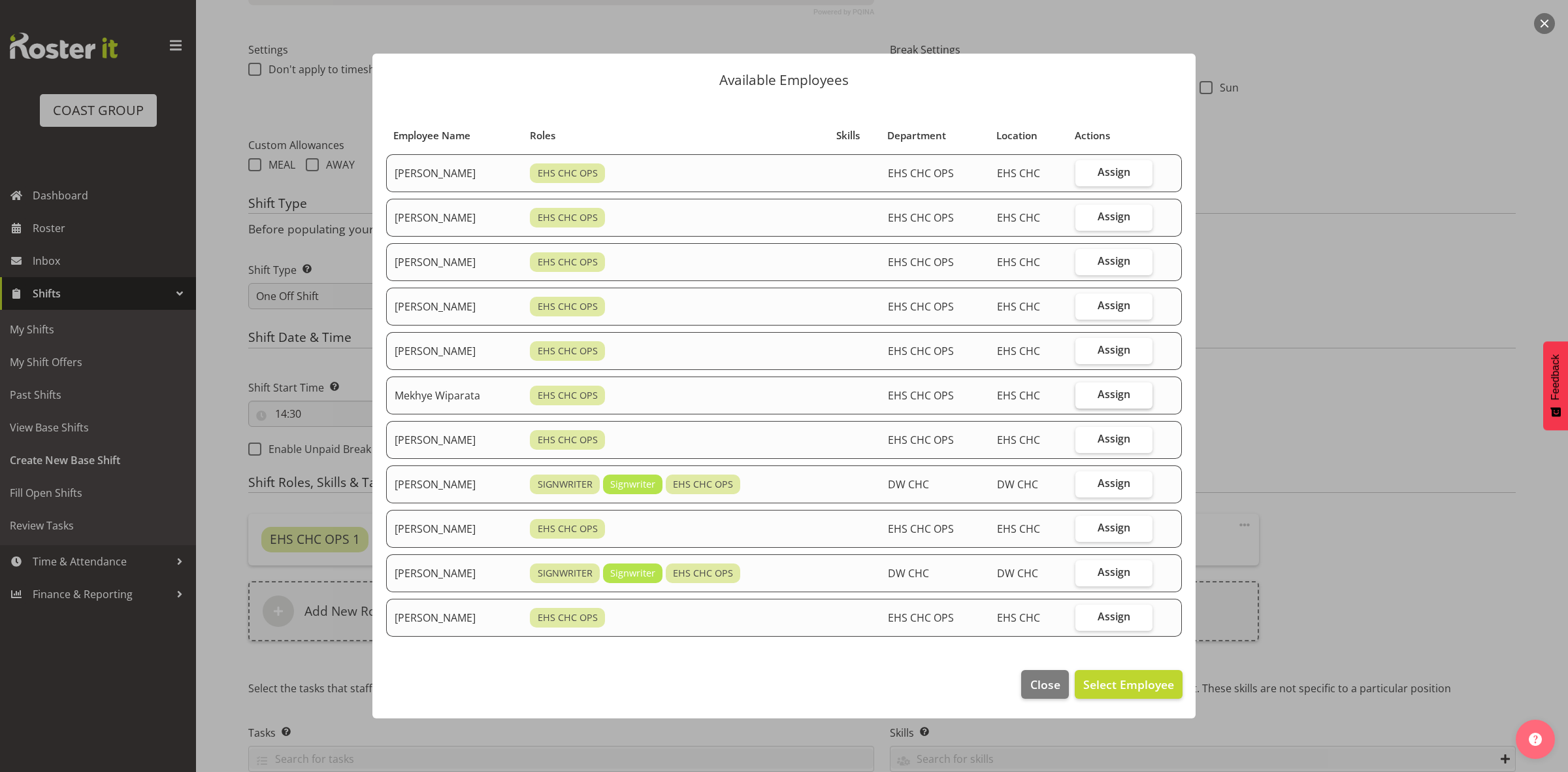
click at [1096, 397] on label "Assign" at bounding box center [1113, 395] width 77 height 26
click at [1084, 397] on input "Assign" at bounding box center [1079, 394] width 8 height 8
checkbox input "true"
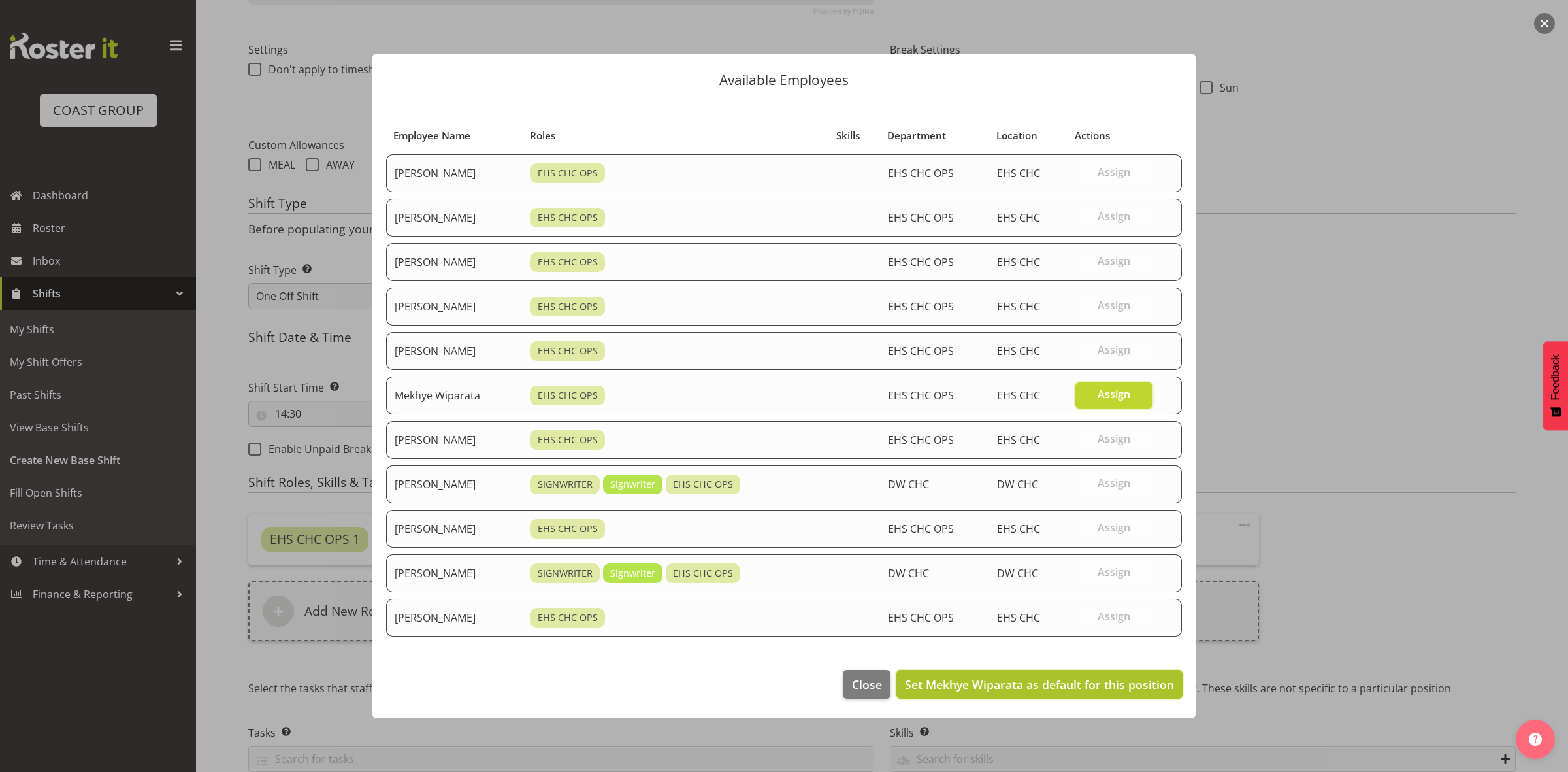
click at [1050, 687] on span "Set Mekhye Wiparata as default for this position" at bounding box center [1039, 684] width 269 height 15
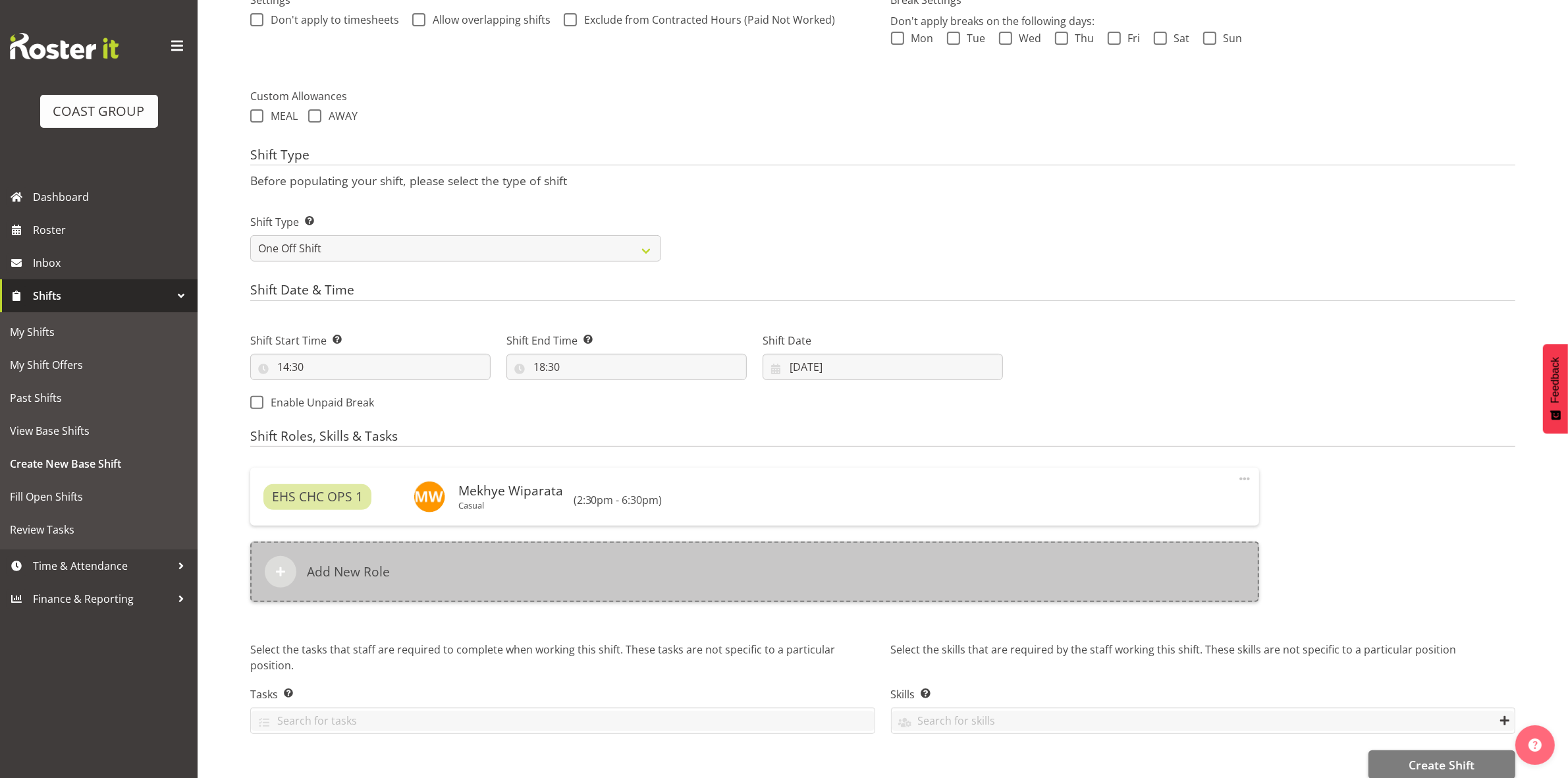
scroll to position [434, 0]
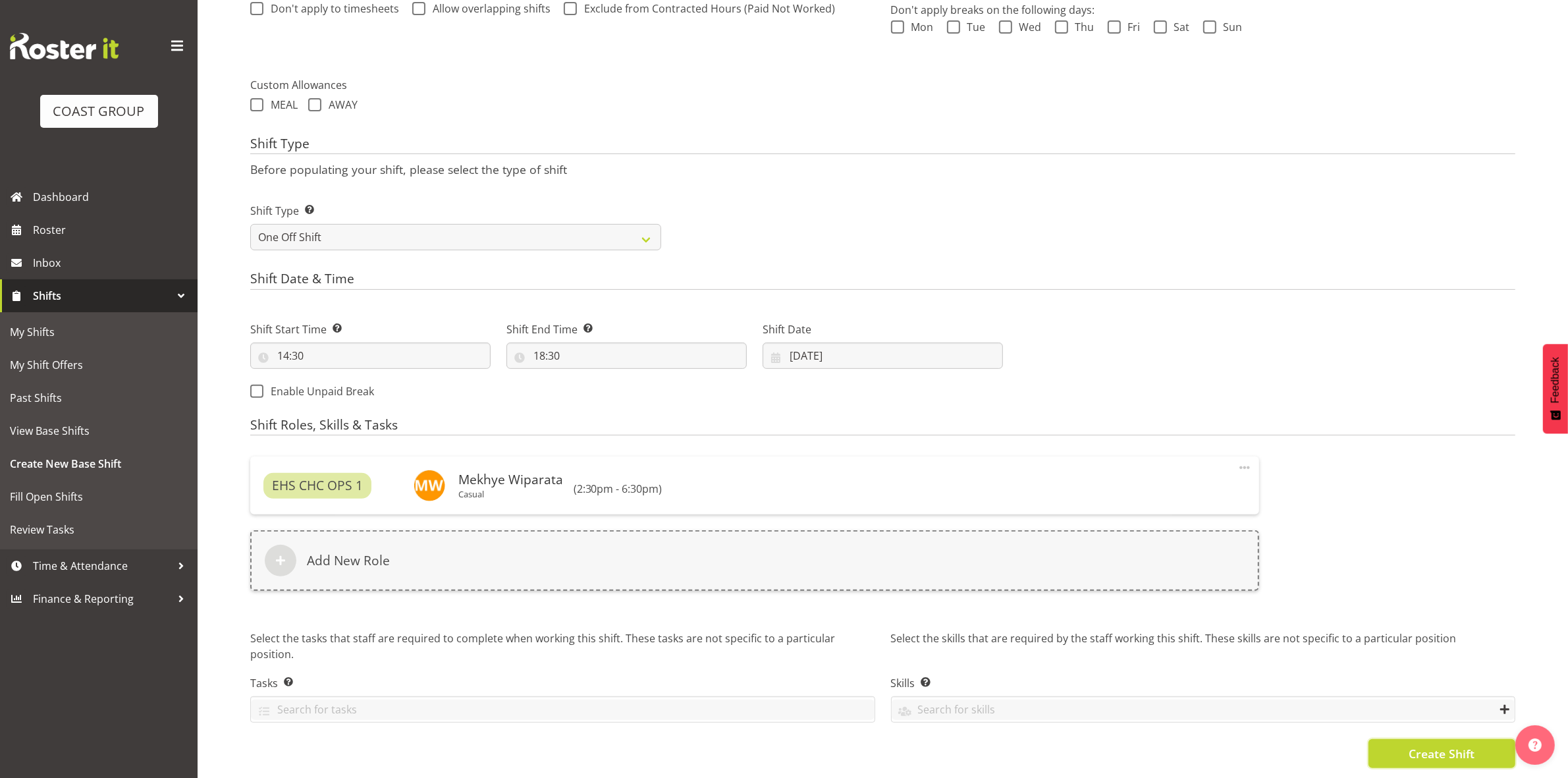
click at [1404, 740] on button "Create Shift" at bounding box center [1442, 753] width 147 height 29
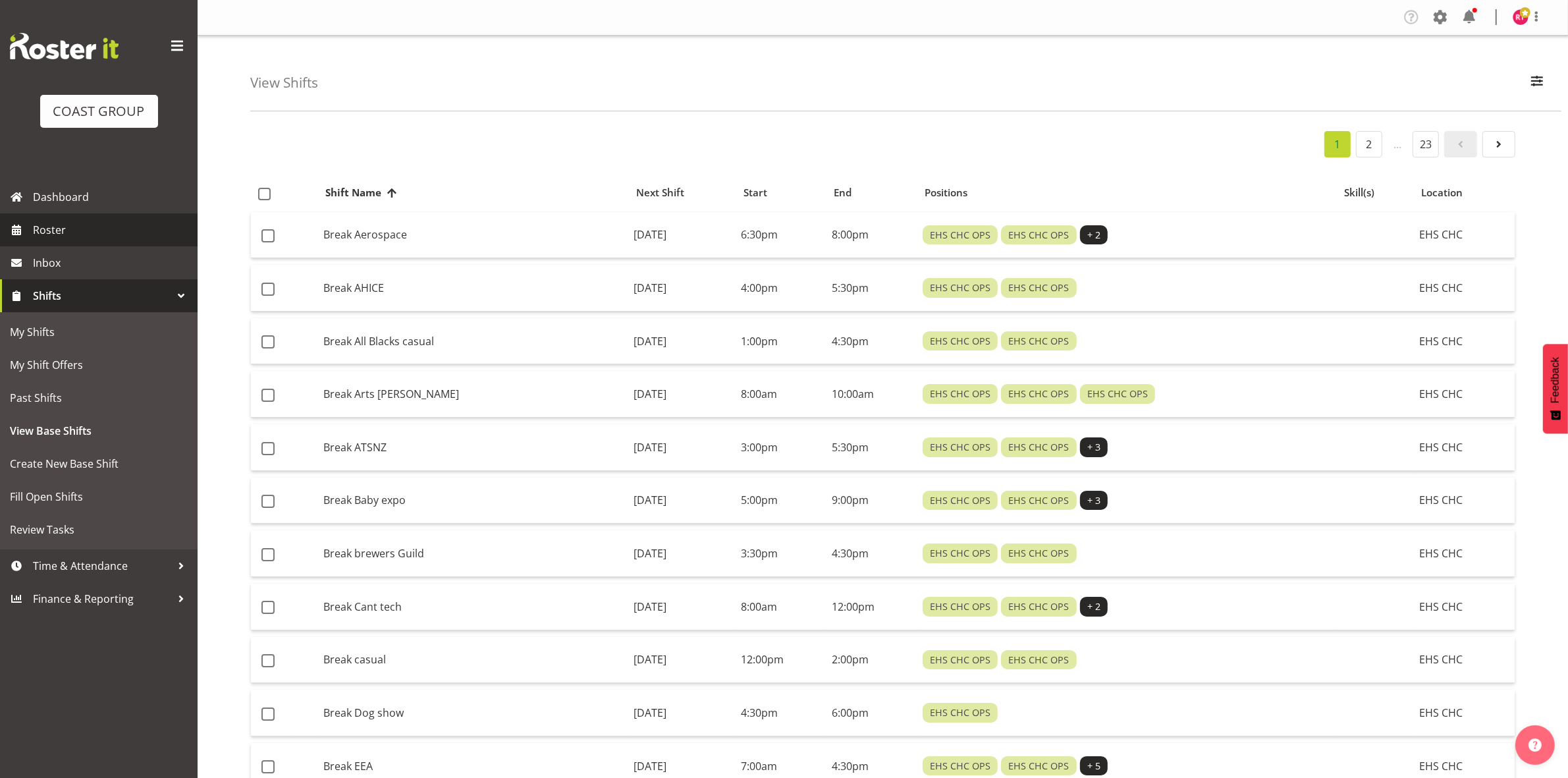
click at [75, 231] on span "Roster" at bounding box center [111, 230] width 158 height 20
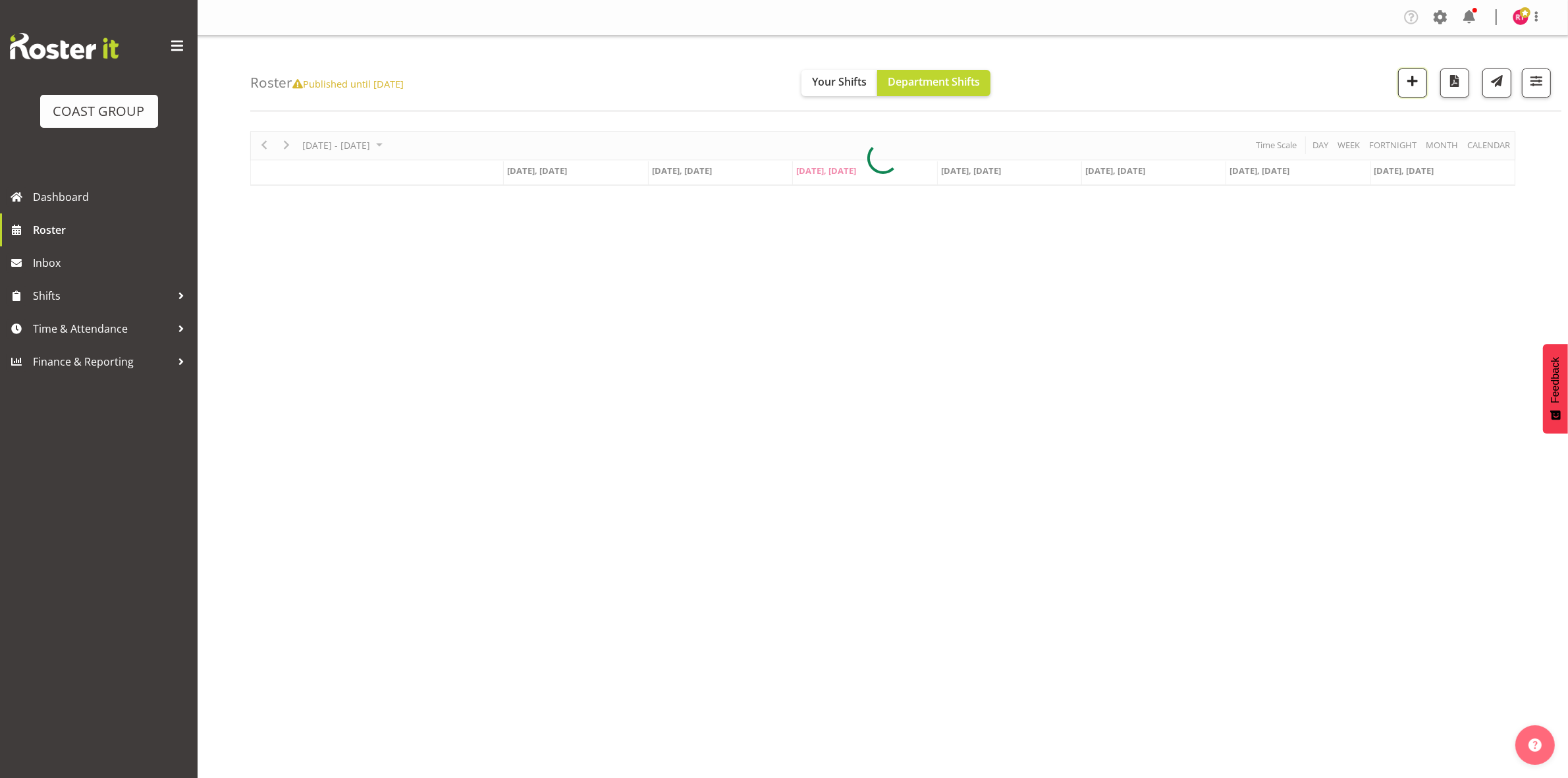
click at [1413, 83] on span "button" at bounding box center [1413, 81] width 17 height 17
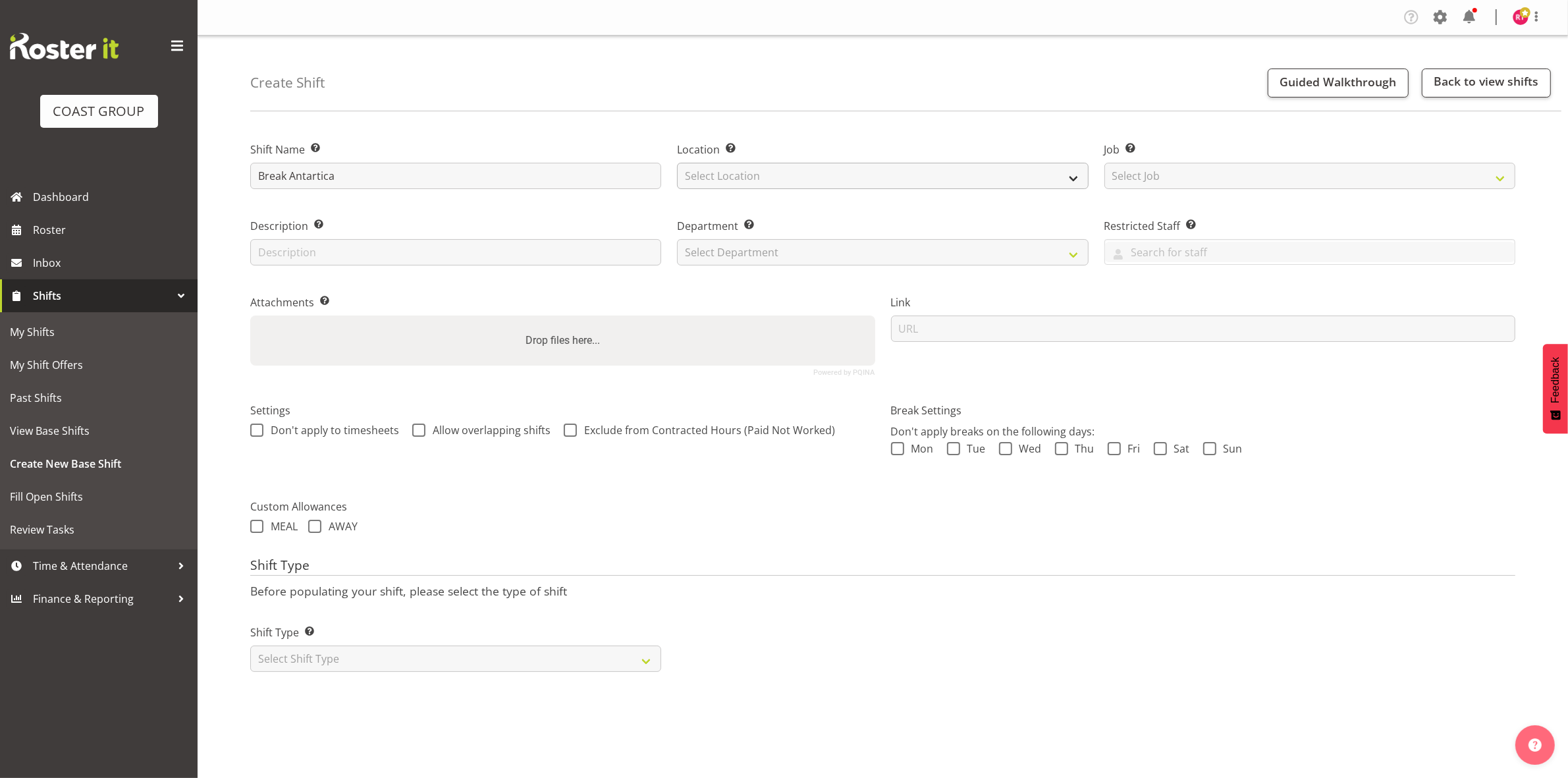
type input "Break Antartica"
click at [787, 181] on select "Select Location EHS CHC" at bounding box center [882, 175] width 411 height 26
select select "107"
click at [677, 163] on select "Select Location EHS CHC" at bounding box center [882, 175] width 411 height 26
click at [1160, 179] on select "Select Job Create new job 1 Carlton Events 1 [PERSON_NAME][GEOGRAPHIC_DATA] 1 […" at bounding box center [1310, 175] width 411 height 26
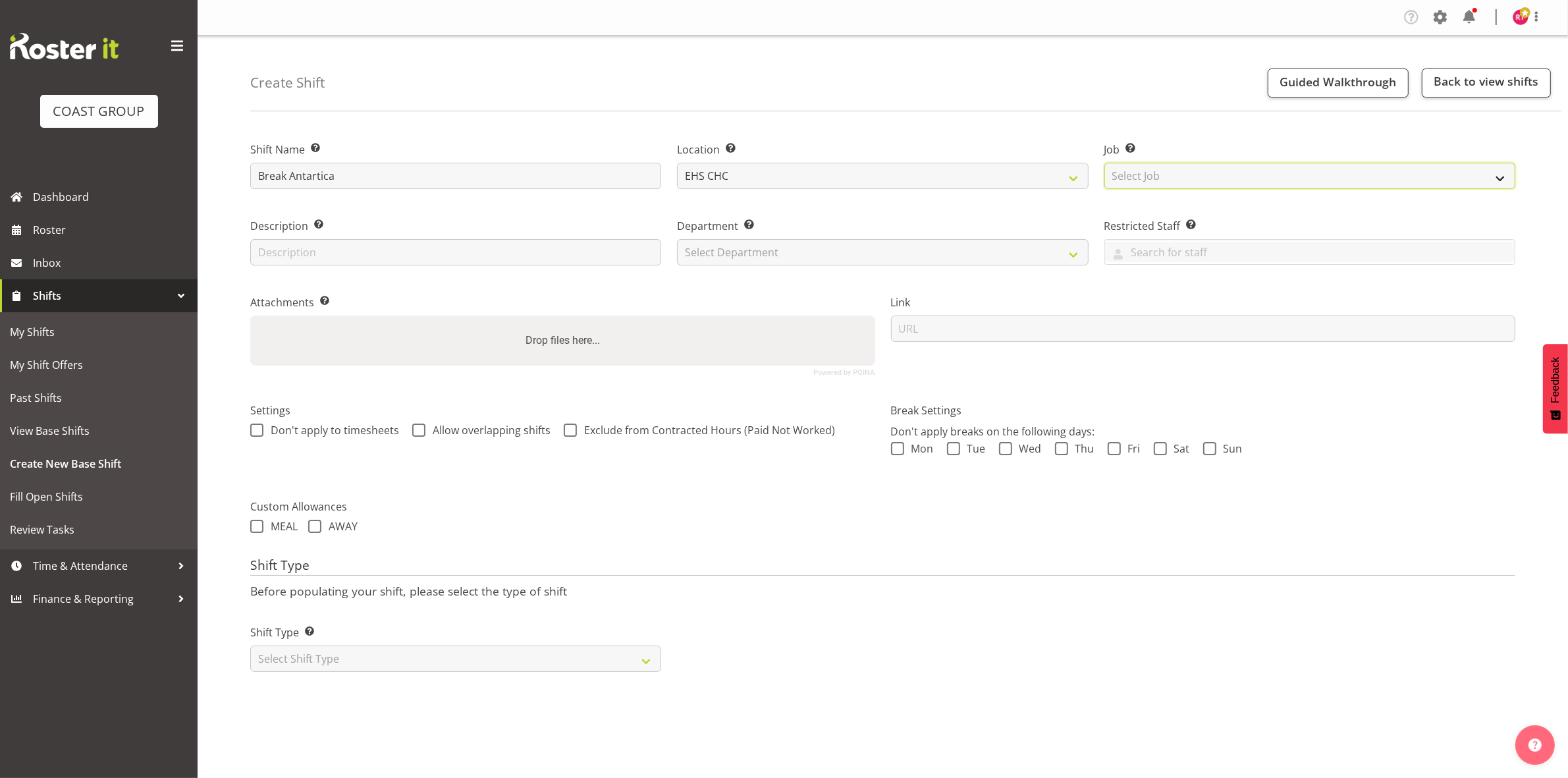
select select "10475"
click at [1104, 163] on select "Select Job Create new job 1 Carlton Events 1 [PERSON_NAME][GEOGRAPHIC_DATA] 1 […" at bounding box center [1310, 175] width 411 height 26
click at [750, 249] on select "Select Department EHS CHC OPS" at bounding box center [882, 252] width 411 height 26
select select "41"
click at [677, 239] on select "Select Department EHS CHC OPS" at bounding box center [882, 252] width 411 height 26
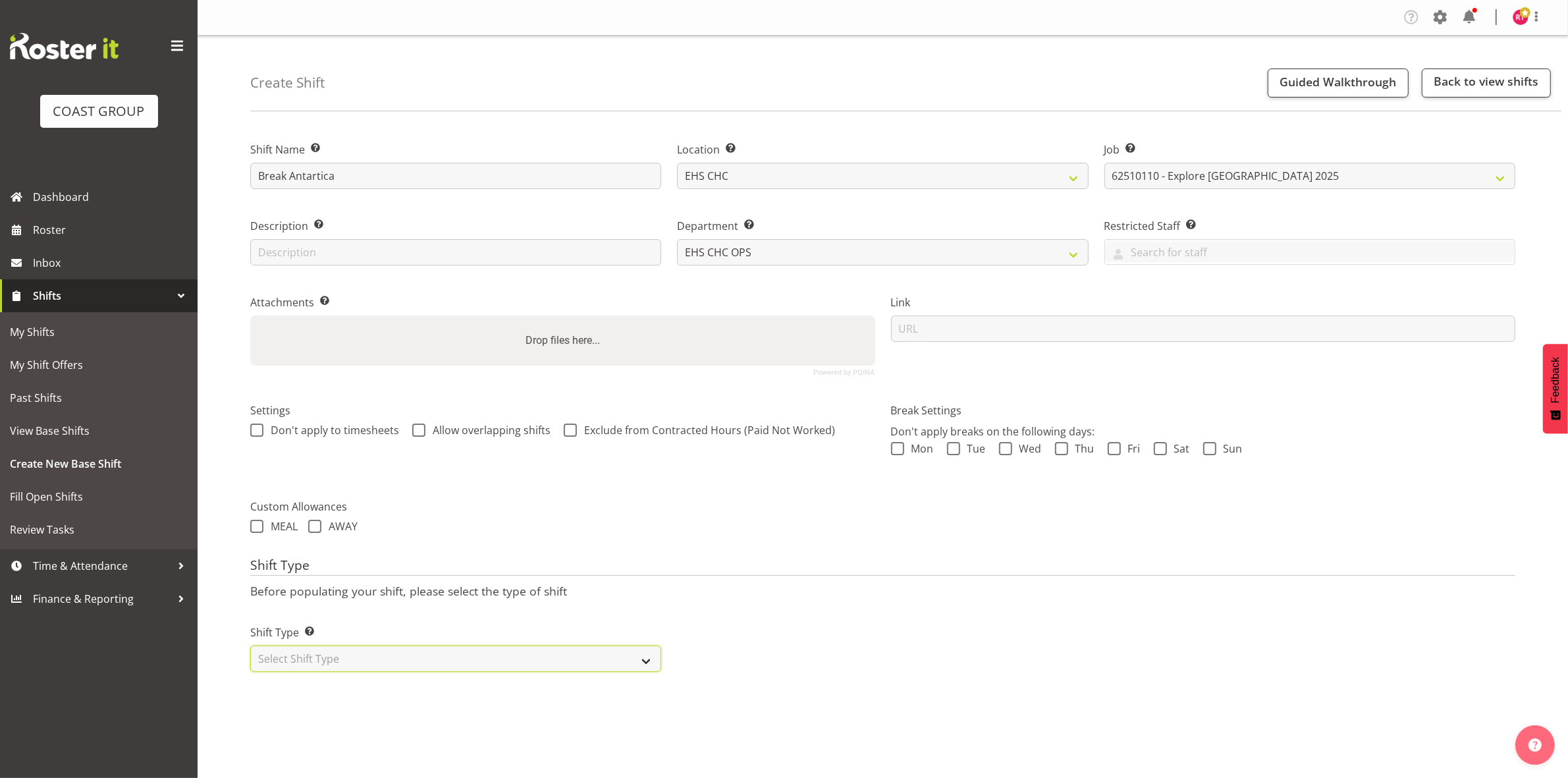
click at [492, 656] on select "Select Shift Type One Off Shift Recurring Shift Rotating Shift" at bounding box center [456, 658] width 411 height 26
select select "one_off"
click at [251, 647] on select "Select Shift Type One Off Shift Recurring Shift Rotating Shift" at bounding box center [456, 658] width 411 height 26
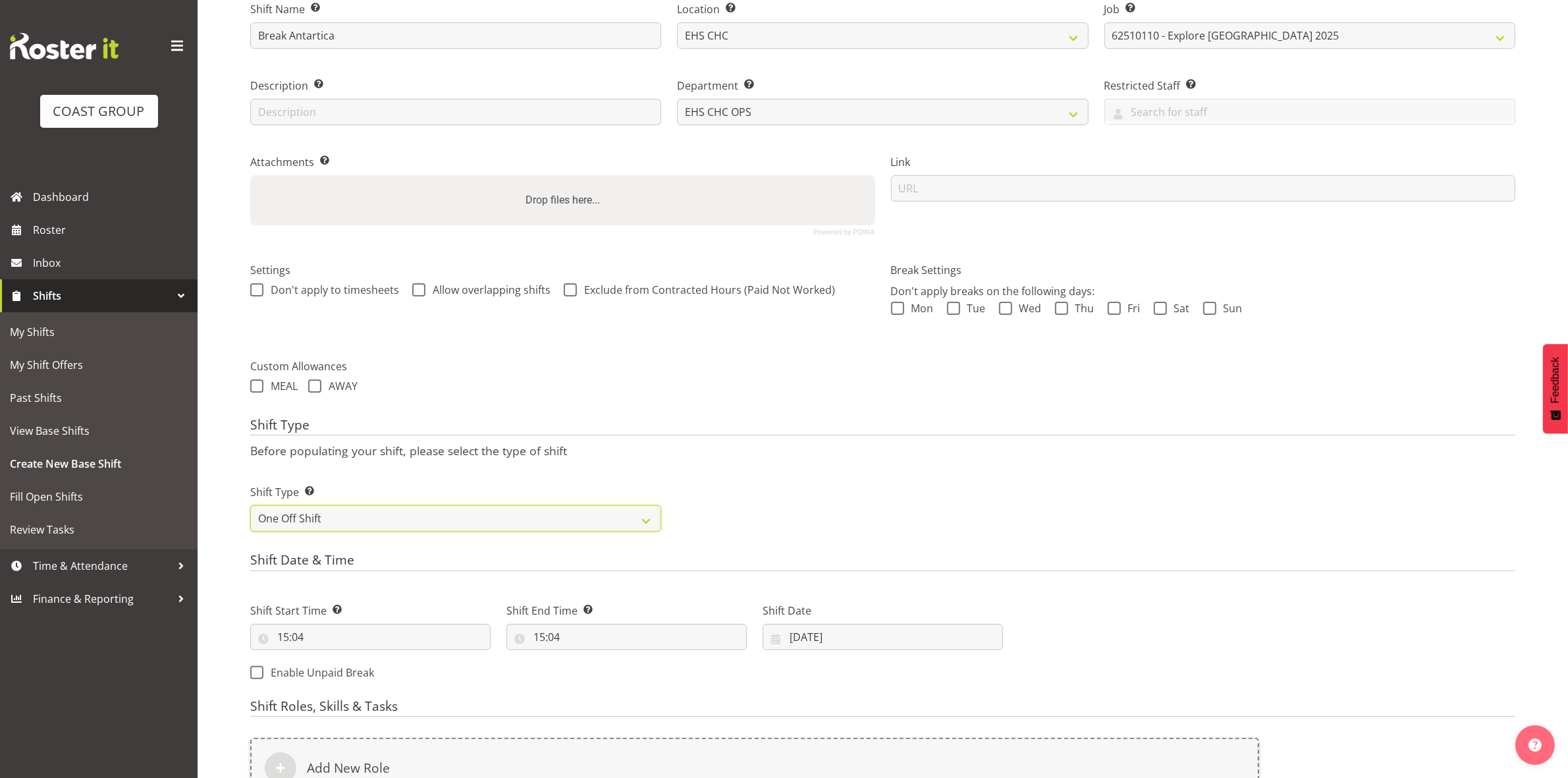
scroll to position [360, 0]
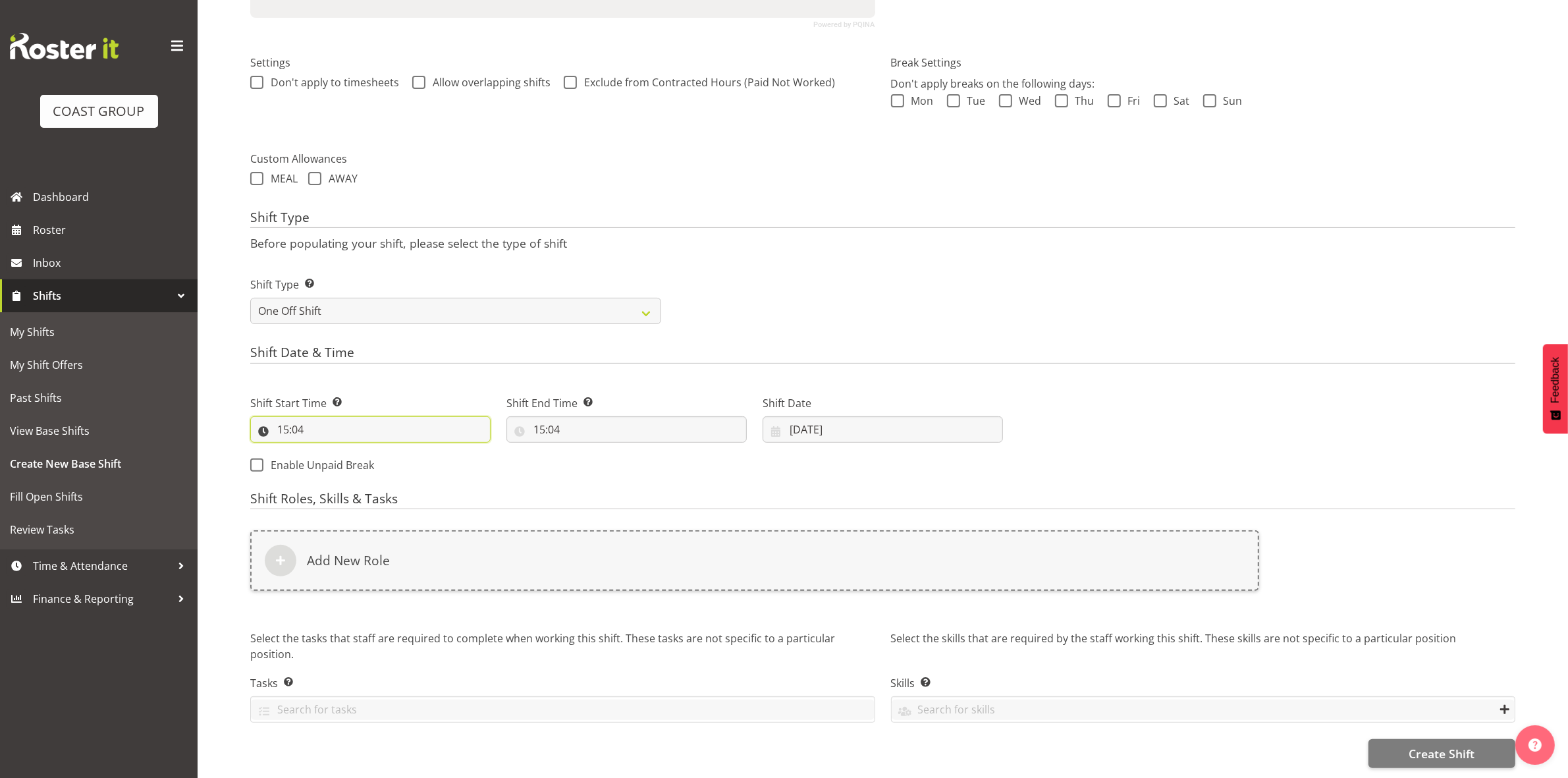
click at [285, 416] on input "15:04" at bounding box center [371, 429] width 241 height 26
click at [340, 451] on select "00 01 02 03 04 05 06 07 08 09 10 11 12 13 14 15 16 17 18 19 20 21 22 23" at bounding box center [340, 464] width 30 height 26
click at [325, 451] on select "00 01 02 03 04 05 06 07 08 09 10 11 12 13 14 15 16 17 18 19 20 21 22 23" at bounding box center [340, 464] width 30 height 26
click at [373, 451] on select "00 01 02 03 04 05 06 07 08 09 10 11 12 13 14 15 16 17 18 19 20 21 22 23 24 25 2…" at bounding box center [375, 464] width 30 height 26
select select "30"
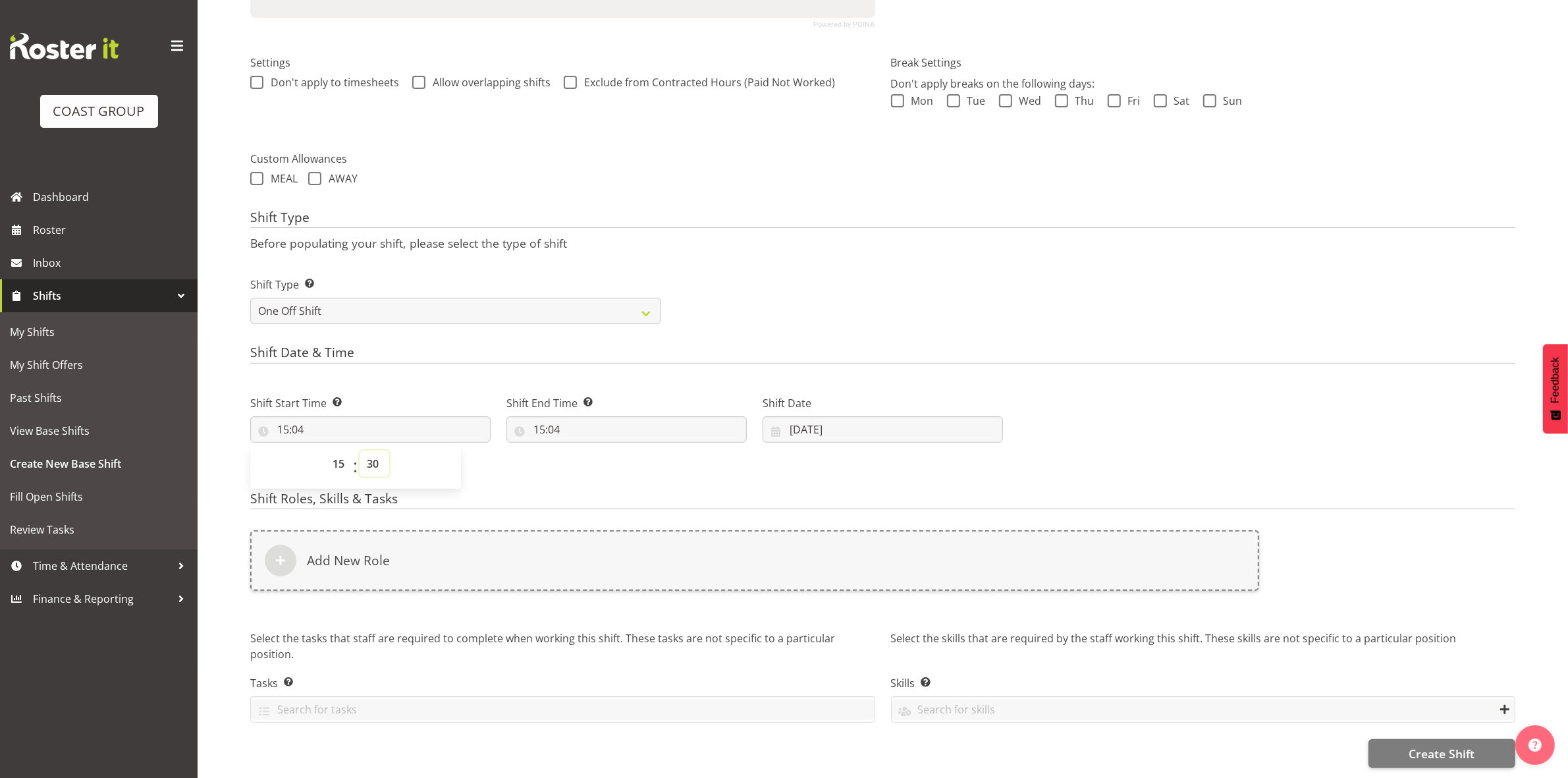
click at [360, 451] on select "00 01 02 03 04 05 06 07 08 09 10 11 12 13 14 15 16 17 18 19 20 21 22 23 24 25 2…" at bounding box center [375, 464] width 30 height 26
type input "15:30"
click at [488, 346] on h4 "Shift Date & Time" at bounding box center [883, 354] width 1265 height 18
click at [539, 420] on input "15:04" at bounding box center [626, 429] width 241 height 26
click at [591, 451] on select "00 01 02 03 04 05 06 07 08 09 10 11 12 13 14 15 16 17 18 19 20 21 22 23" at bounding box center [596, 464] width 30 height 26
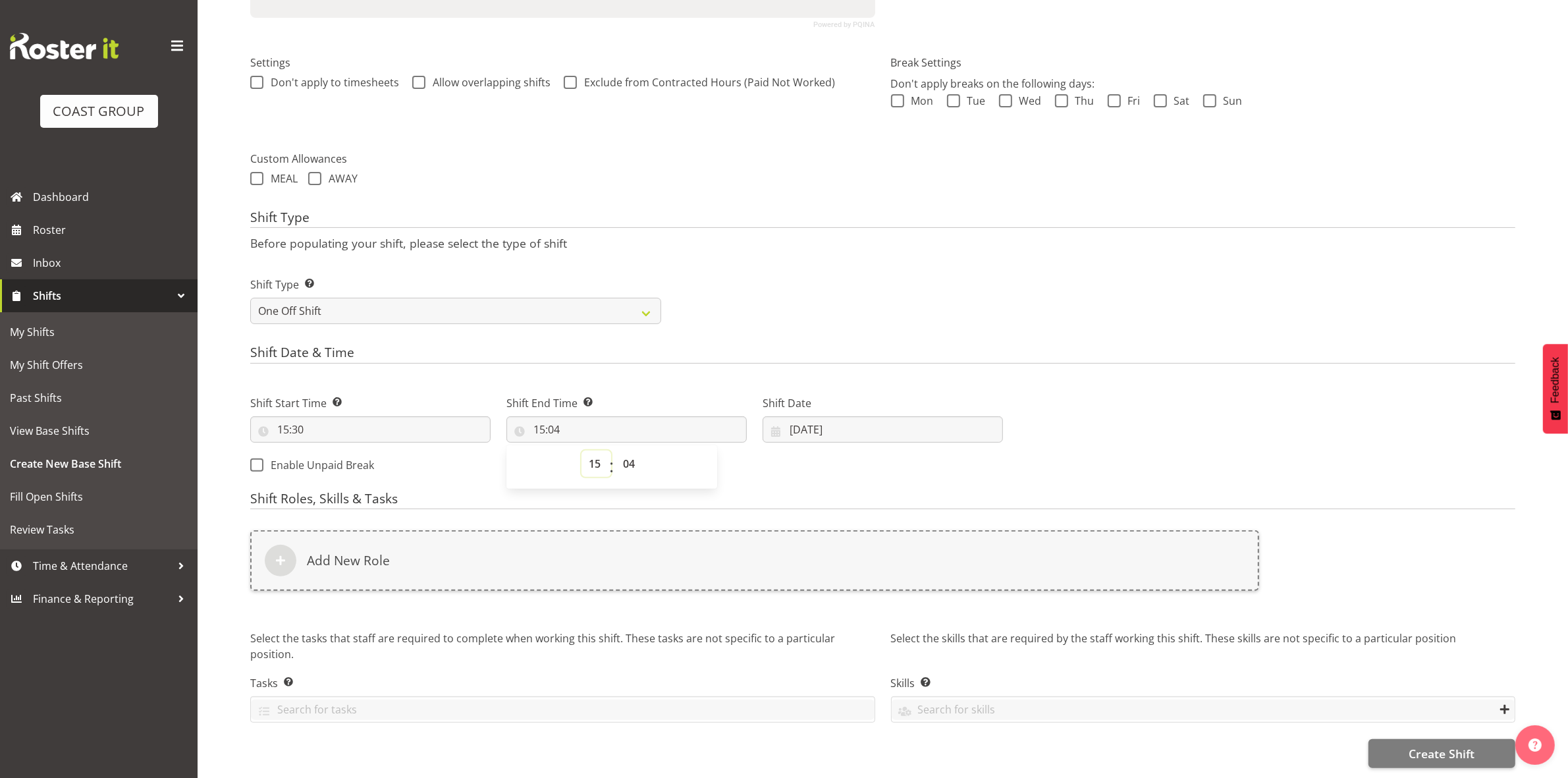
select select "19"
click at [581, 451] on select "00 01 02 03 04 05 06 07 08 09 10 11 12 13 14 15 16 17 18 19 20 21 22 23" at bounding box center [596, 464] width 30 height 26
type input "19:04"
click at [627, 451] on select "00 01 02 03 04 05 06 07 08 09 10 11 12 13 14 15 16 17 18 19 20 21 22 23 24 25 2…" at bounding box center [630, 464] width 30 height 26
click at [631, 451] on select "00 01 02 03 04 05 06 07 08 09 10 11 12 13 14 15 16 17 18 19 20 21 22 23 24 25 2…" at bounding box center [630, 464] width 30 height 26
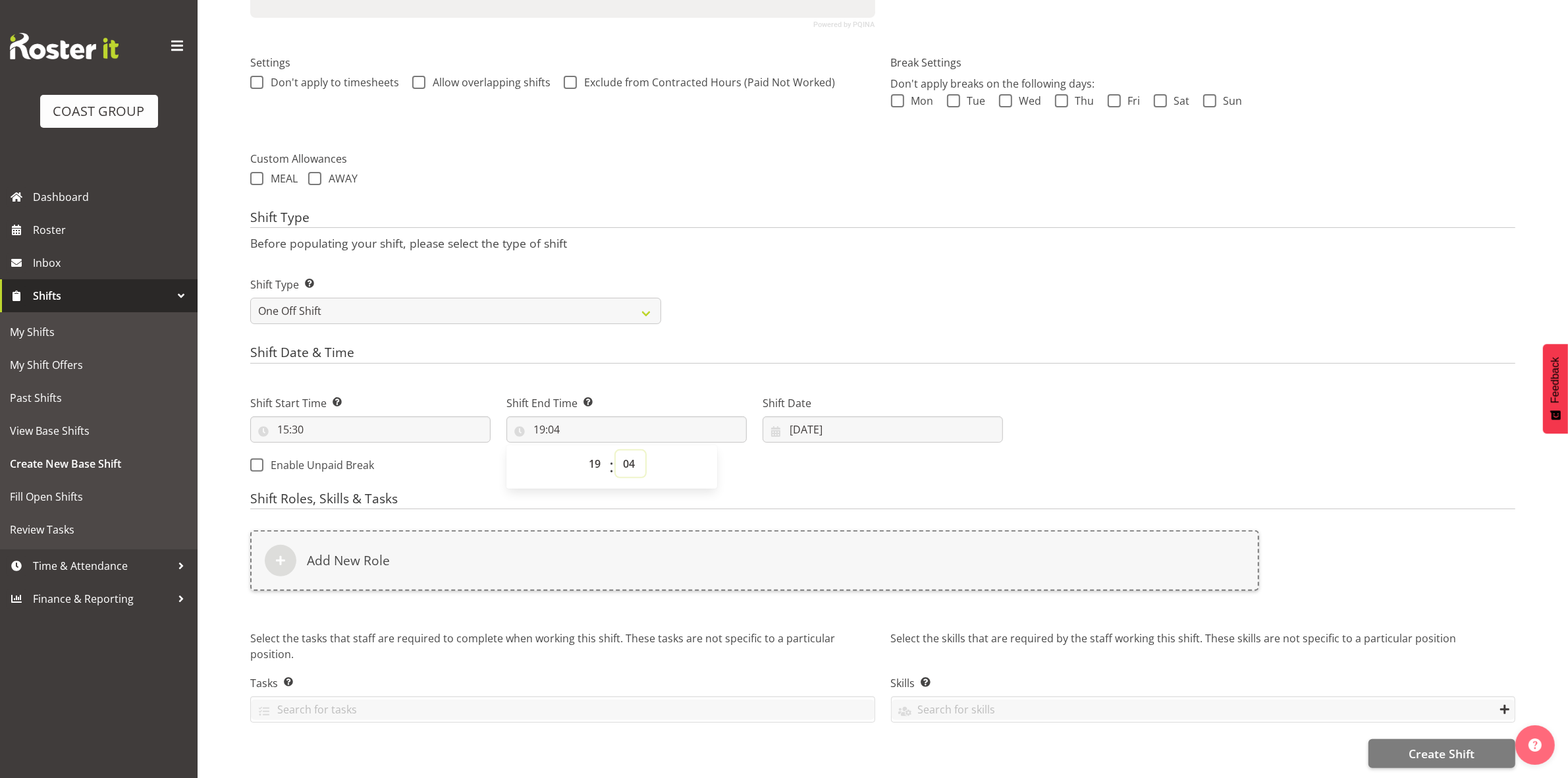
select select "30"
click at [615, 451] on select "00 01 02 03 04 05 06 07 08 09 10 11 12 13 14 15 16 17 18 19 20 21 22 23 24 25 2…" at bounding box center [630, 464] width 30 height 26
type input "19:30"
click at [693, 321] on form "Shift Name Enter a name for the shift (e.g. Day Shift). Break Antartica Locatio…" at bounding box center [883, 272] width 1265 height 992
click at [799, 416] on input "[DATE]" at bounding box center [882, 429] width 241 height 26
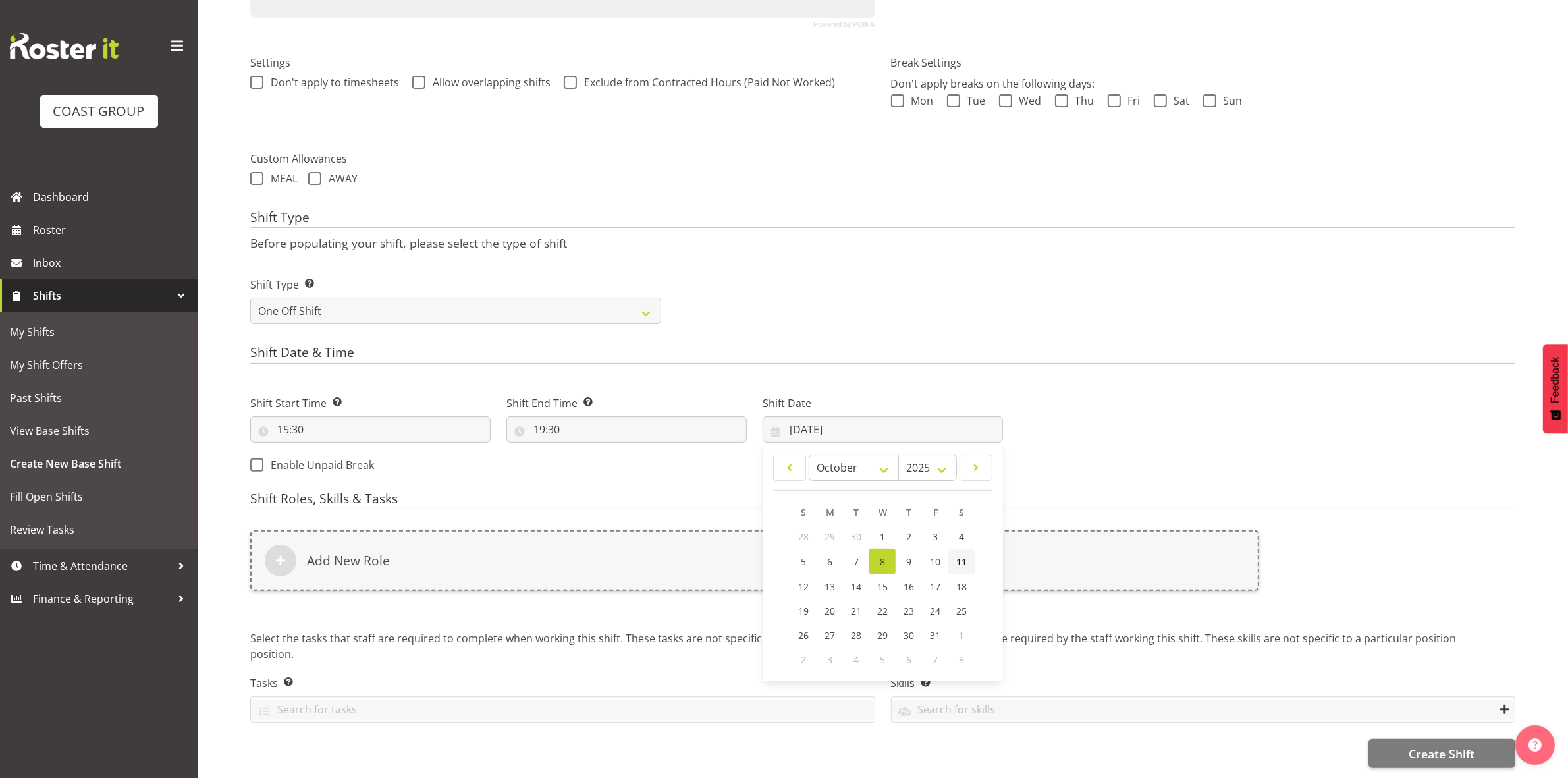
click at [960, 555] on span "11" at bounding box center [961, 561] width 11 height 13
type input "11/10/2025"
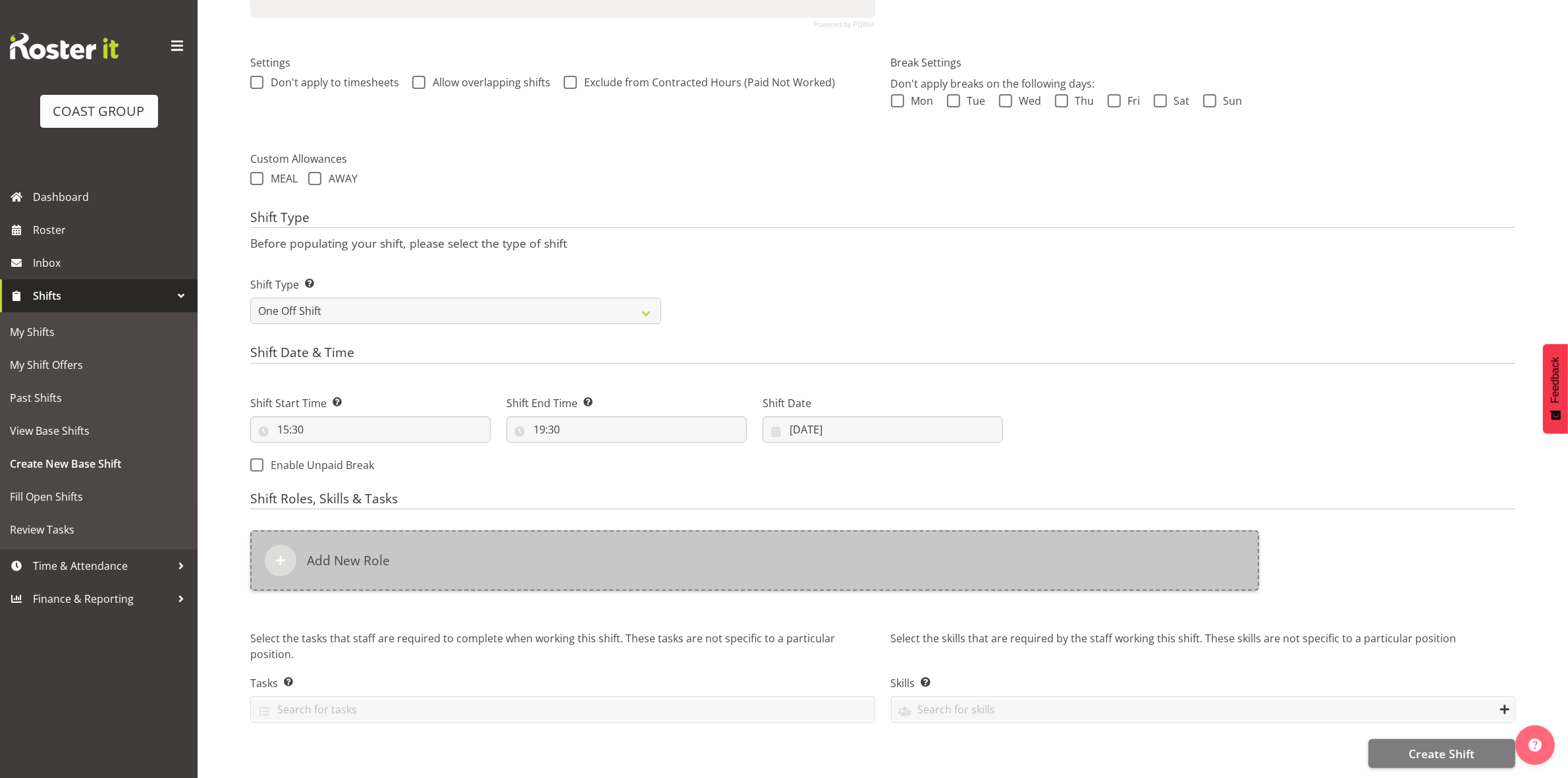
click at [532, 551] on div "Add New Role" at bounding box center [755, 560] width 1009 height 60
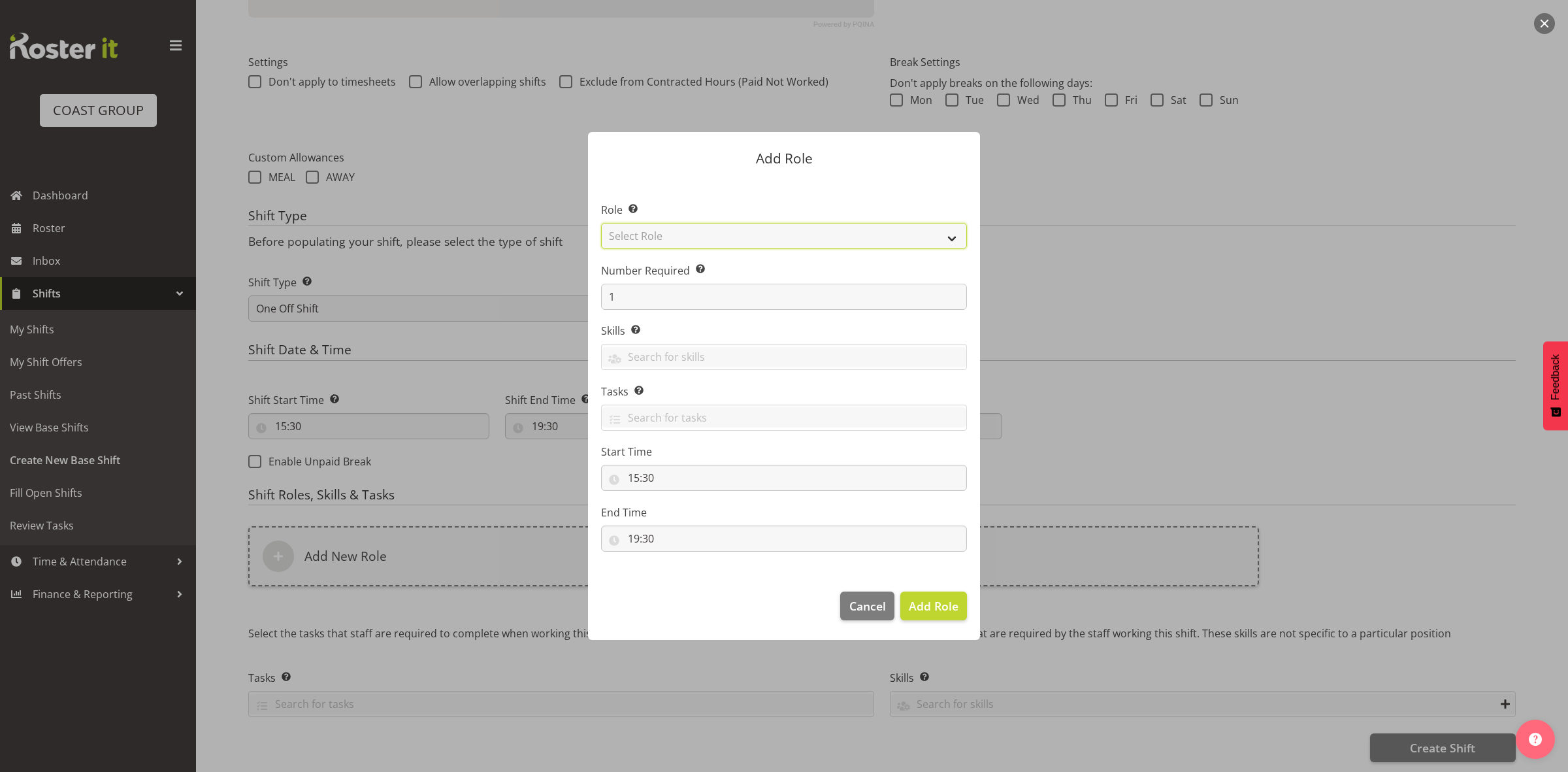
click at [660, 239] on select "Select Role ACCOUNT MANAGER ACCOUNT MANAGER DW ACCOUNTS [PERSON_NAME] VEHICLES …" at bounding box center [784, 235] width 366 height 26
select select "192"
click at [601, 223] on select "Select Role ACCOUNT MANAGER ACCOUNT MANAGER DW ACCOUNTS [PERSON_NAME] VEHICLES …" at bounding box center [784, 235] width 366 height 26
click at [680, 302] on input "1" at bounding box center [784, 297] width 366 height 26
type input "2"
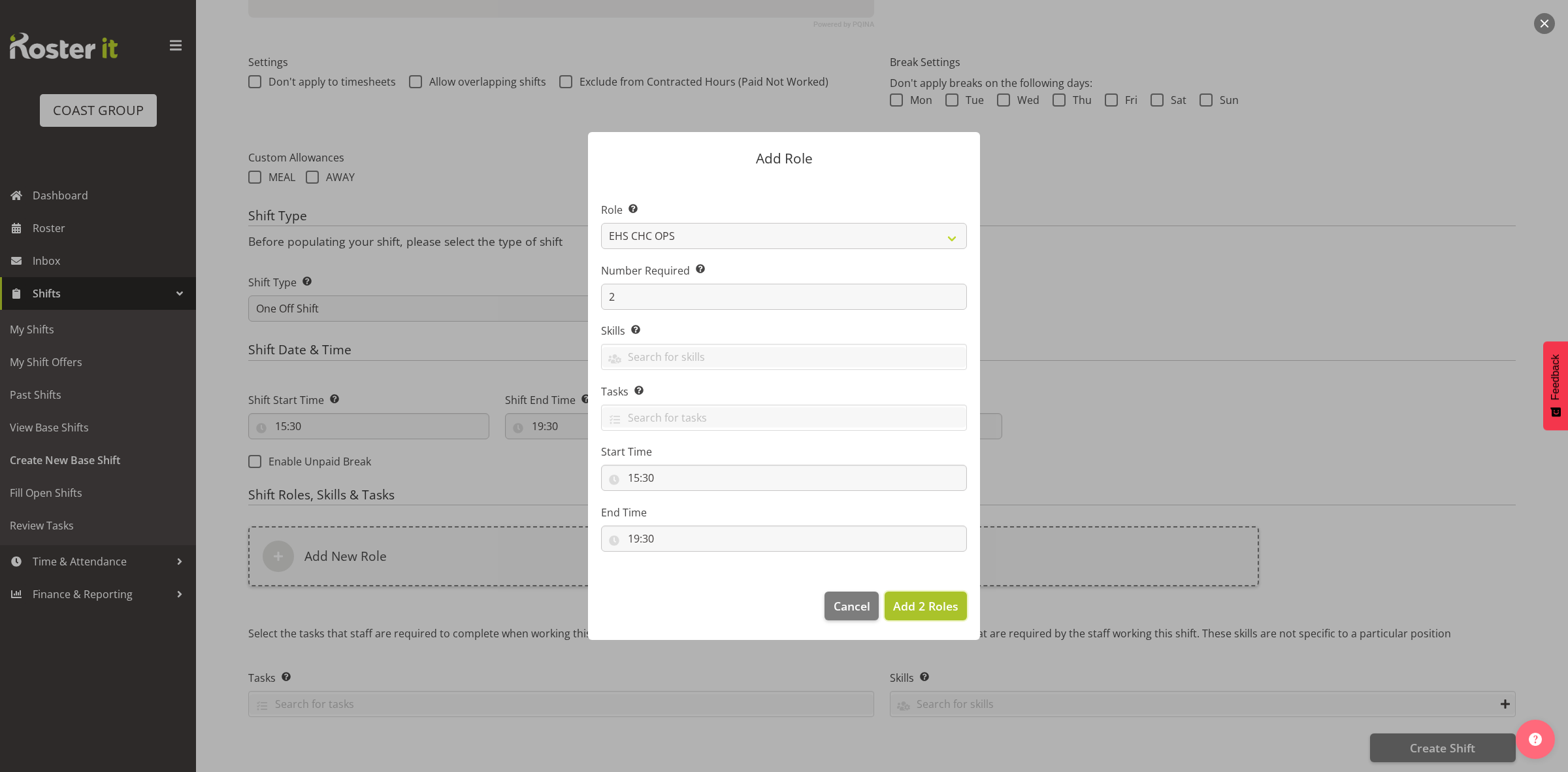
click at [938, 602] on span "Add 2 Roles" at bounding box center [925, 606] width 65 height 15
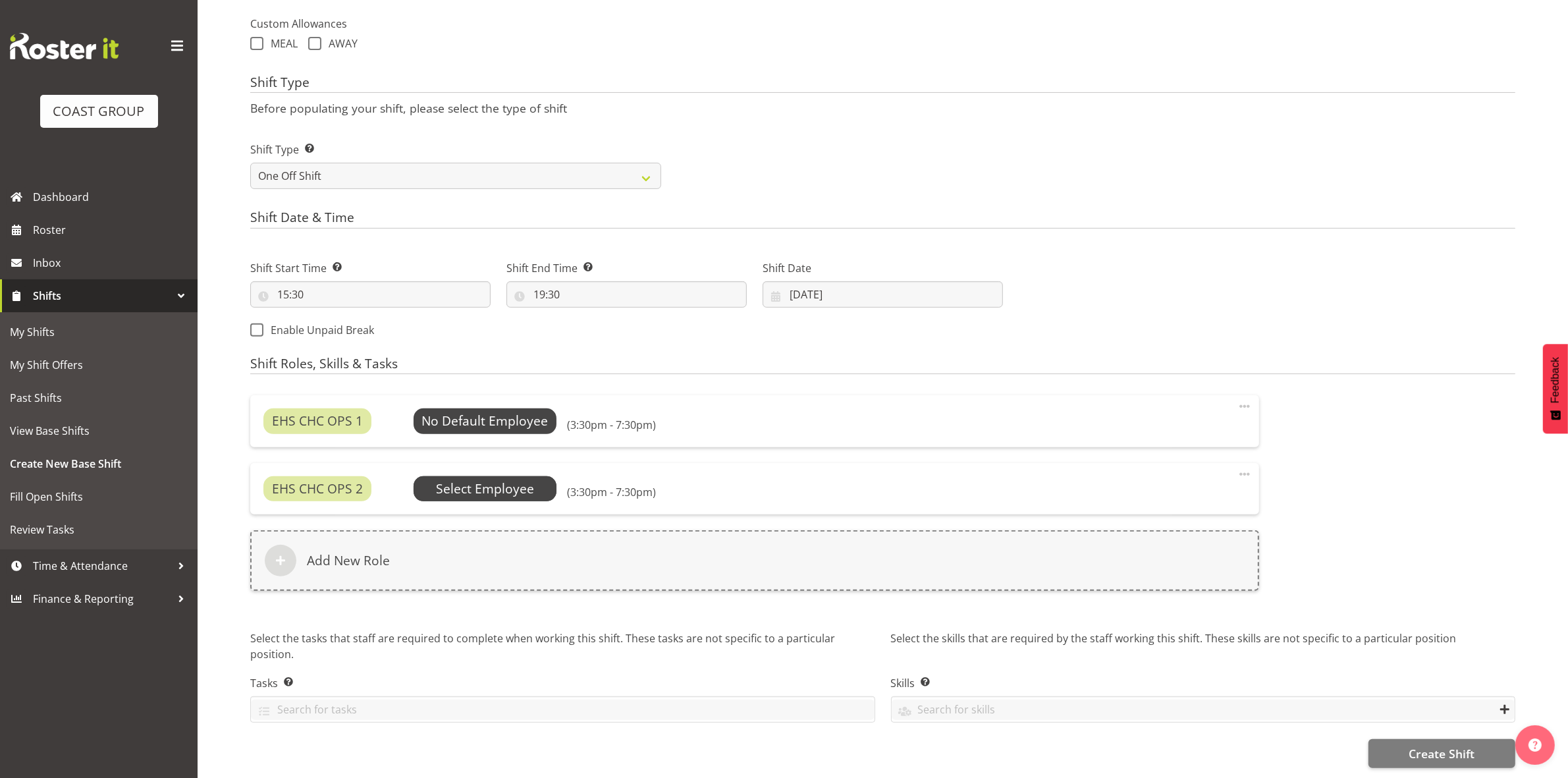
scroll to position [495, 0]
click at [478, 419] on span "Select Employee" at bounding box center [485, 421] width 98 height 19
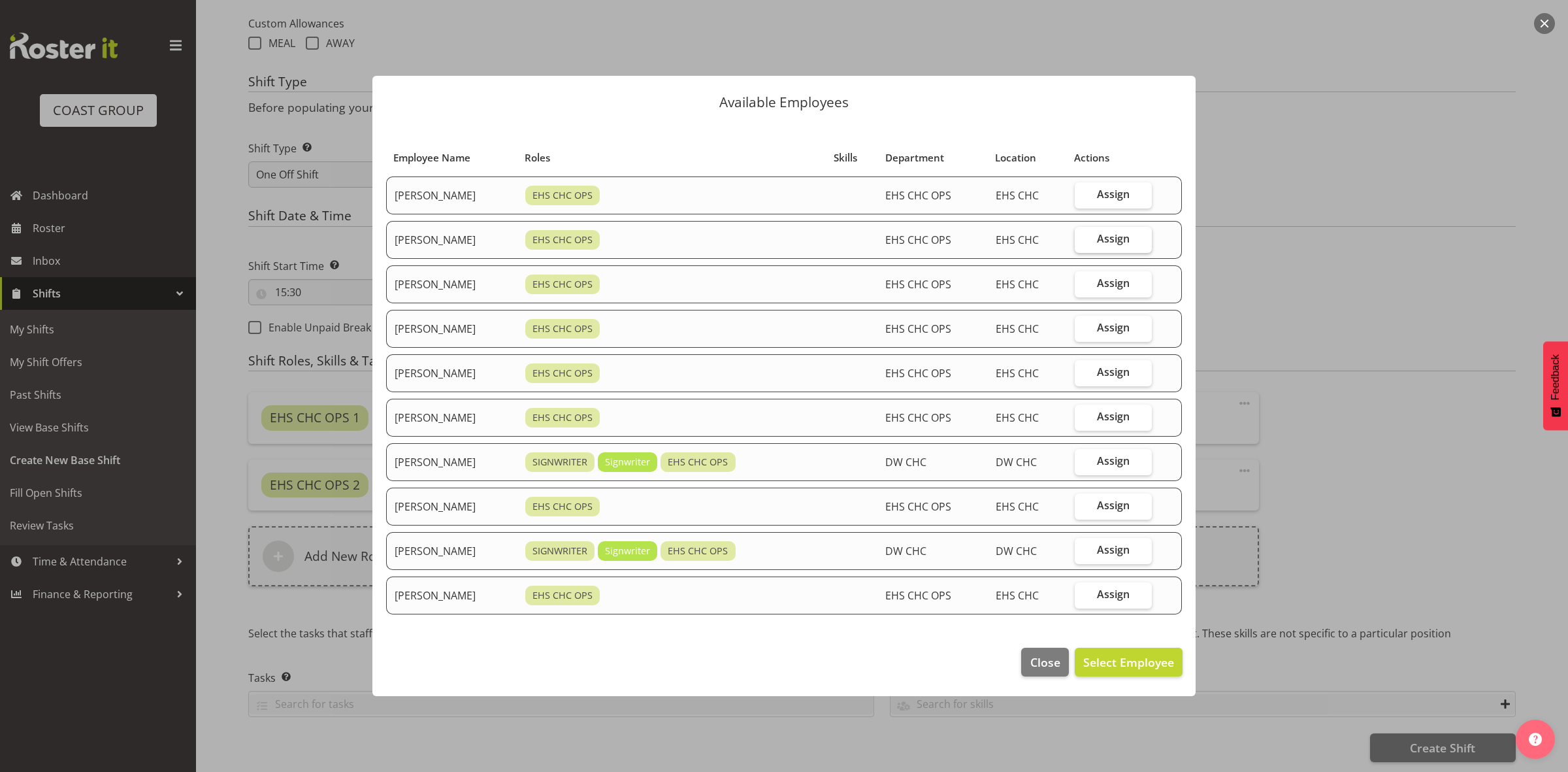
click at [1105, 249] on label "Assign" at bounding box center [1113, 239] width 77 height 26
click at [1083, 243] on input "Assign" at bounding box center [1079, 239] width 8 height 8
checkbox input "true"
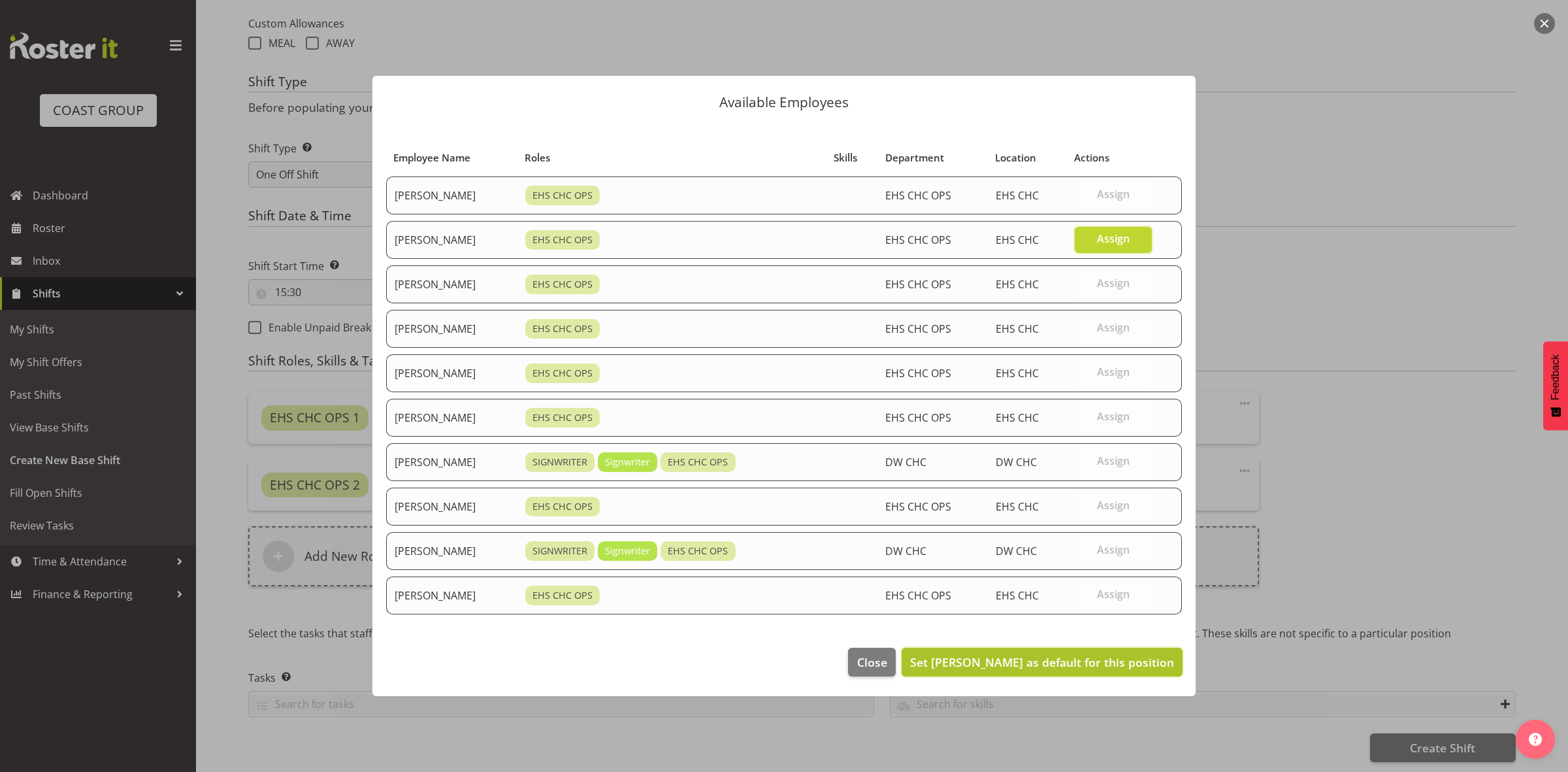
click at [1089, 661] on span "Set David Wiseman as default for this position" at bounding box center [1041, 662] width 264 height 15
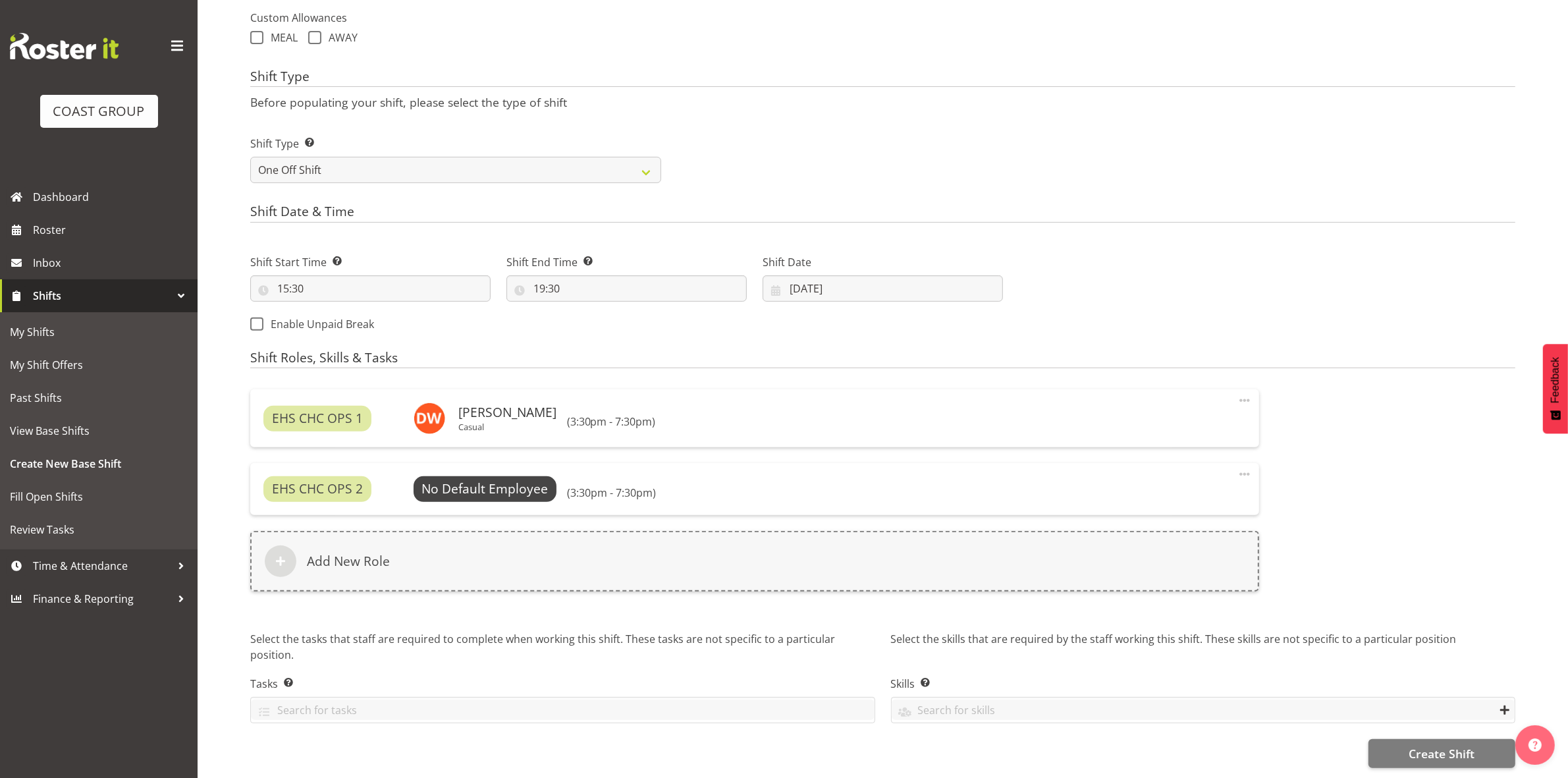
click at [475, 468] on div "EHS CHC OPS 2 No Default Employee Select Employee (3:30pm - 7:30pm) Edit Delete" at bounding box center [755, 488] width 1009 height 51
click at [481, 482] on span "Select Employee" at bounding box center [485, 488] width 98 height 19
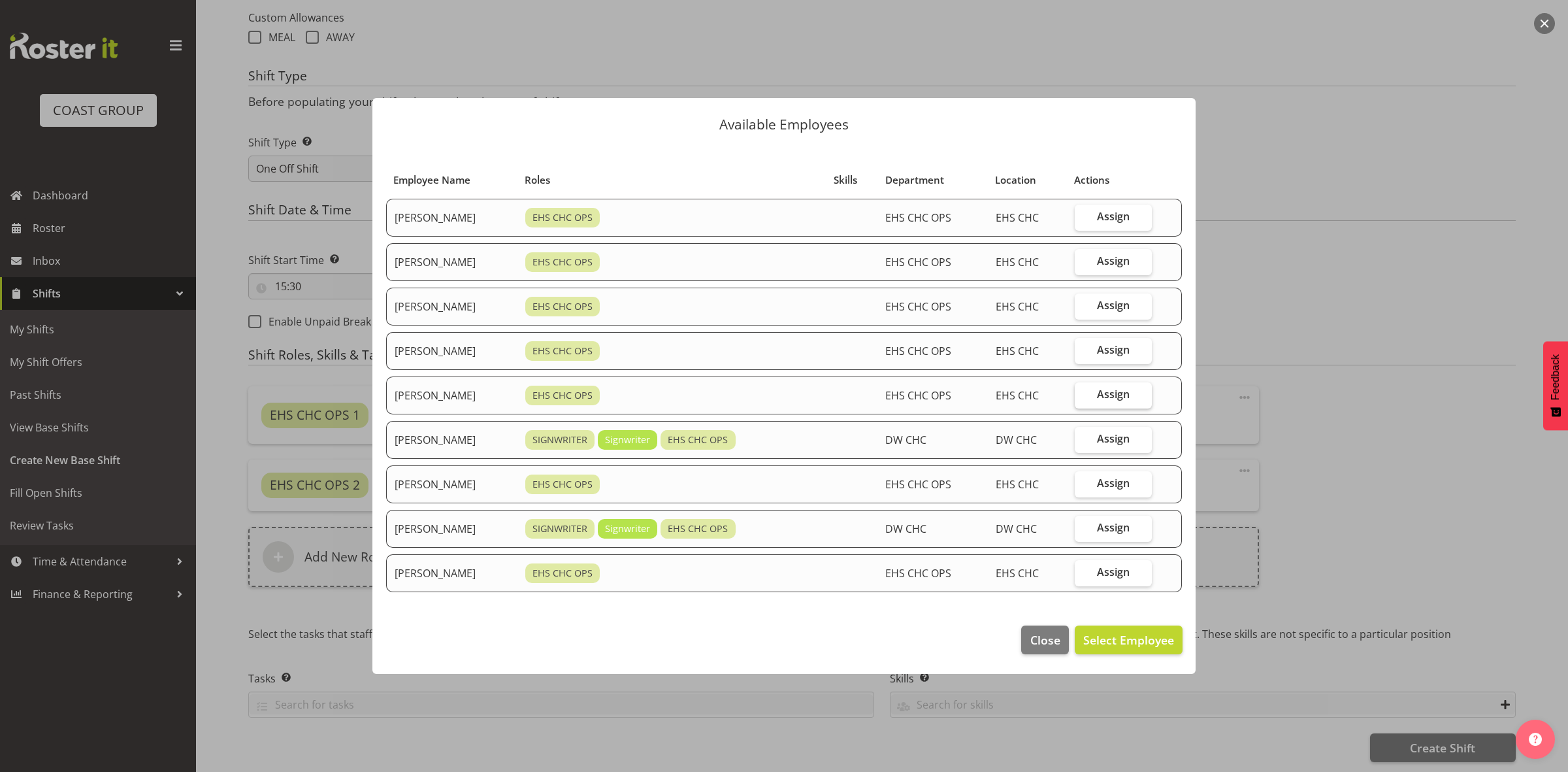
click at [1121, 395] on span "Assign" at bounding box center [1113, 394] width 32 height 13
click at [1083, 395] on input "Assign" at bounding box center [1079, 394] width 8 height 8
checkbox input "true"
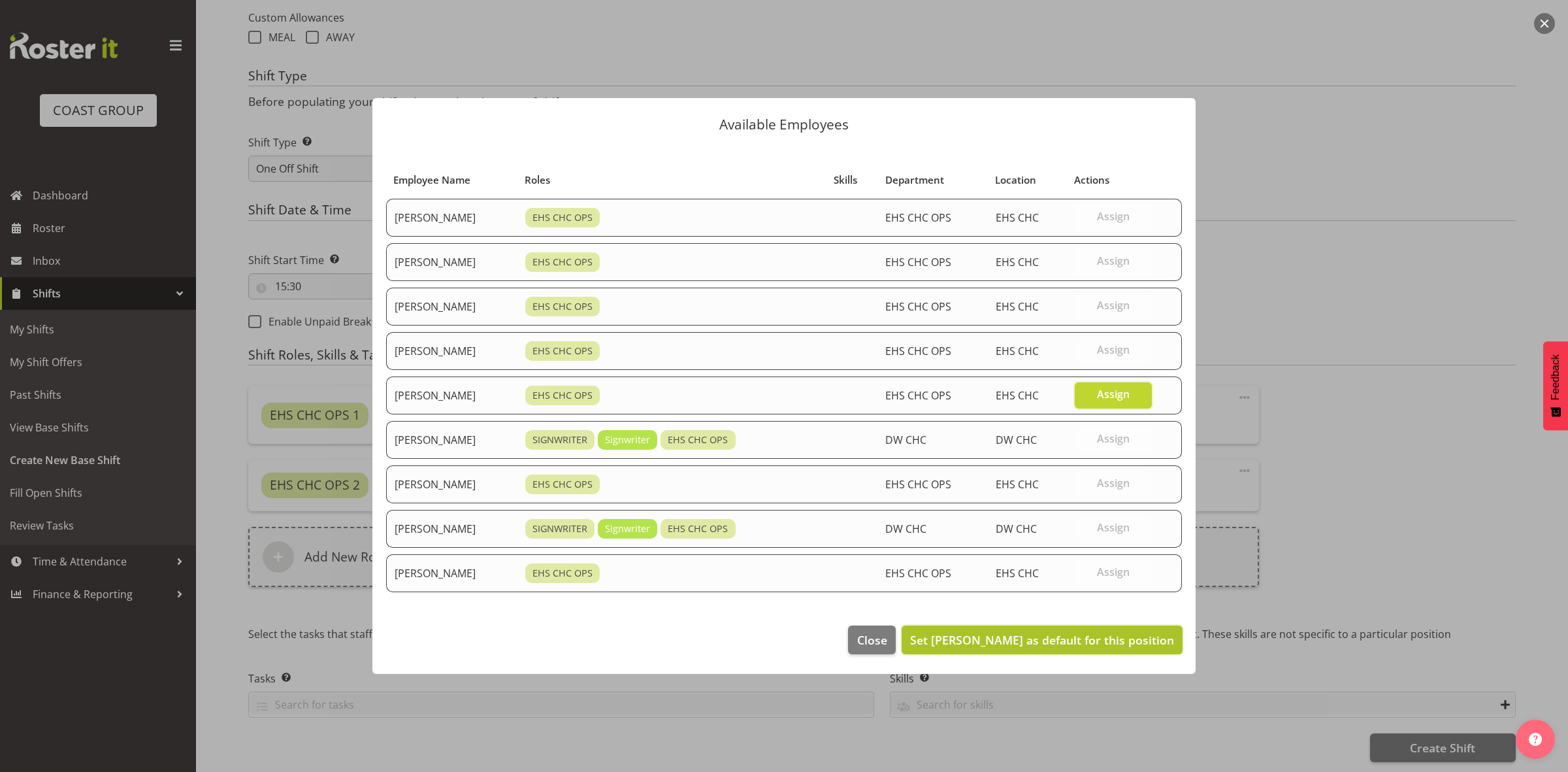
click at [1040, 648] on span "Set Reuben Bowe as default for this position" at bounding box center [1041, 640] width 264 height 17
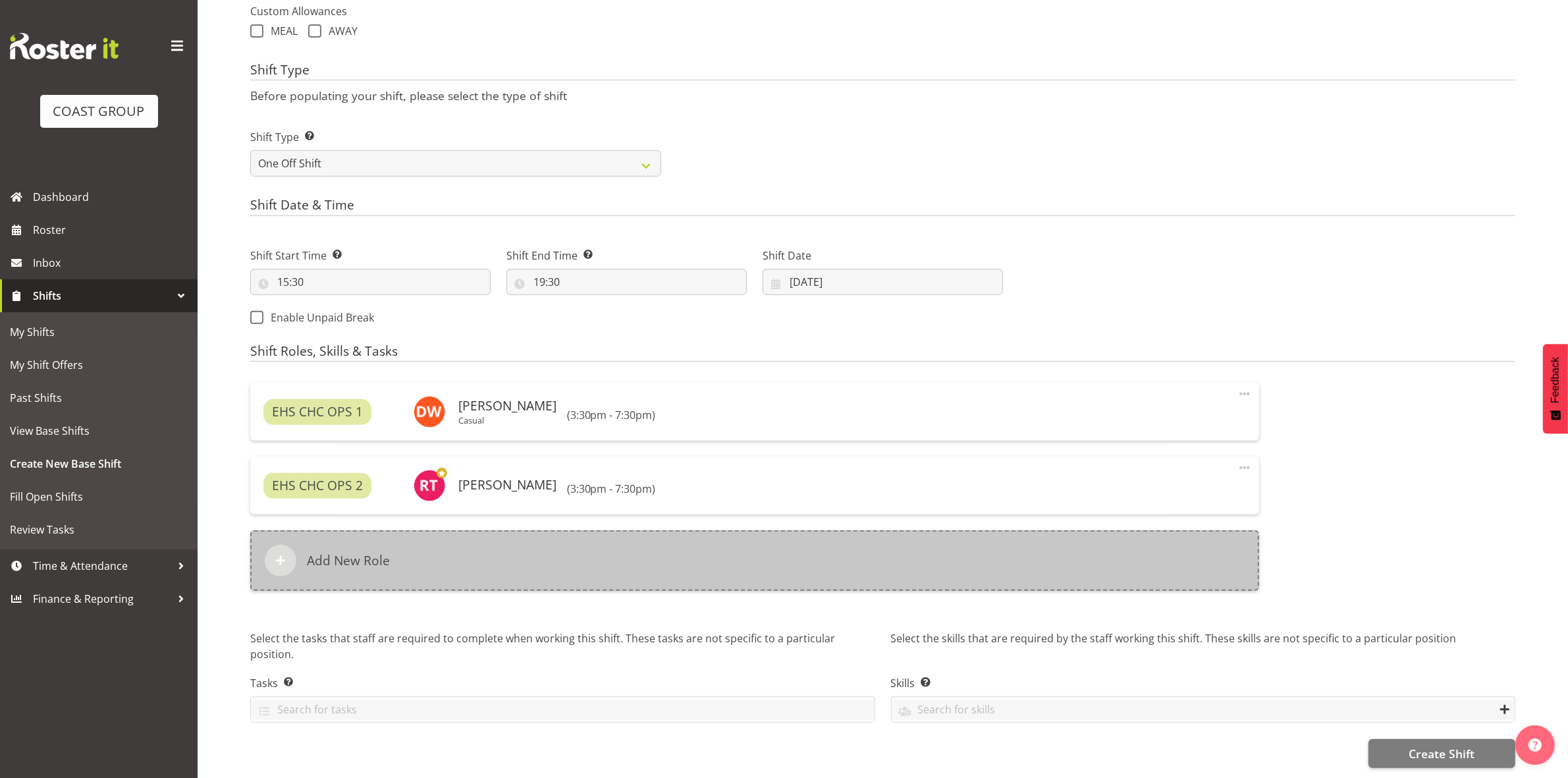
scroll to position [508, 0]
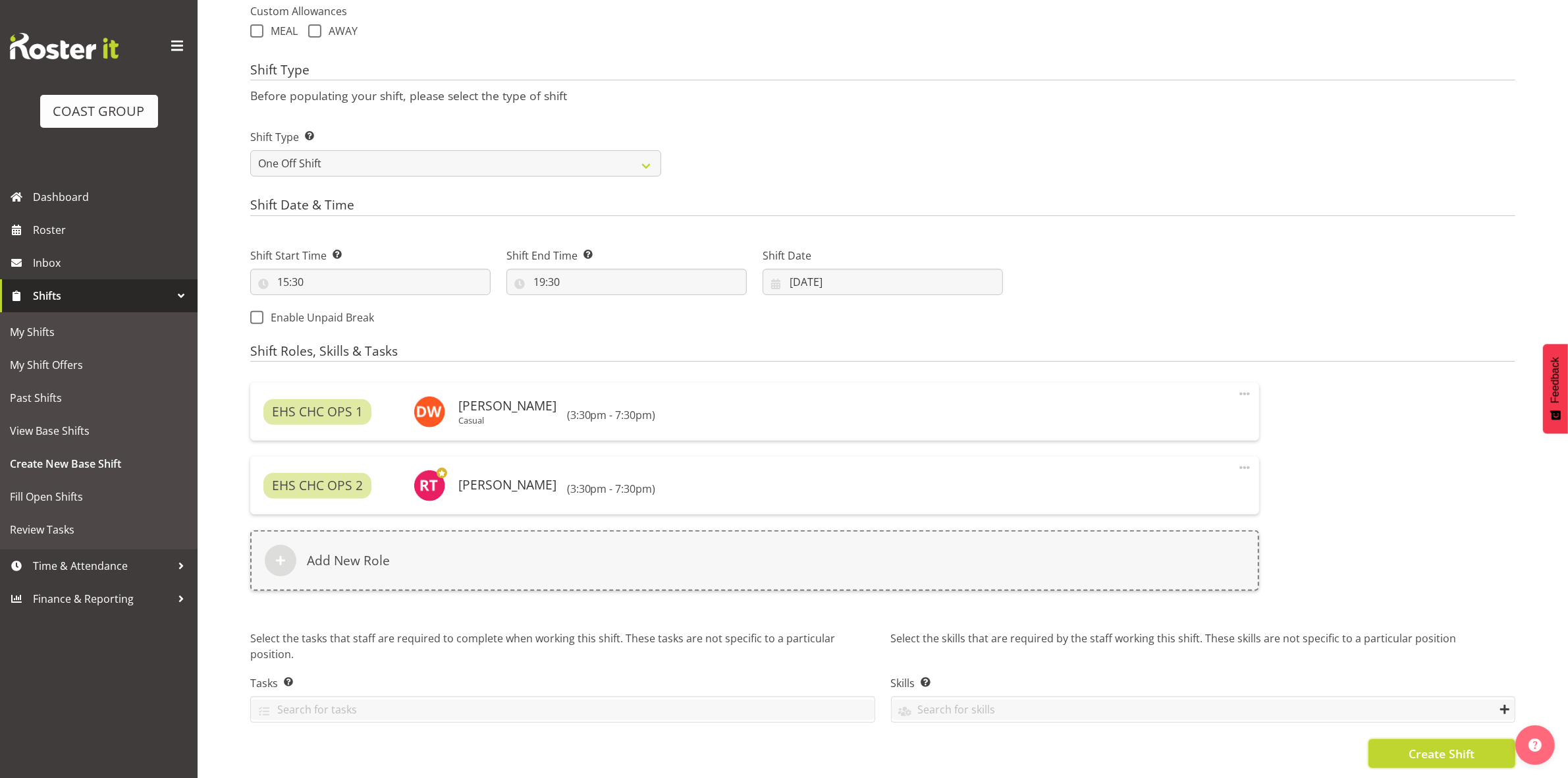
click at [1384, 739] on button "Create Shift" at bounding box center [1442, 753] width 147 height 29
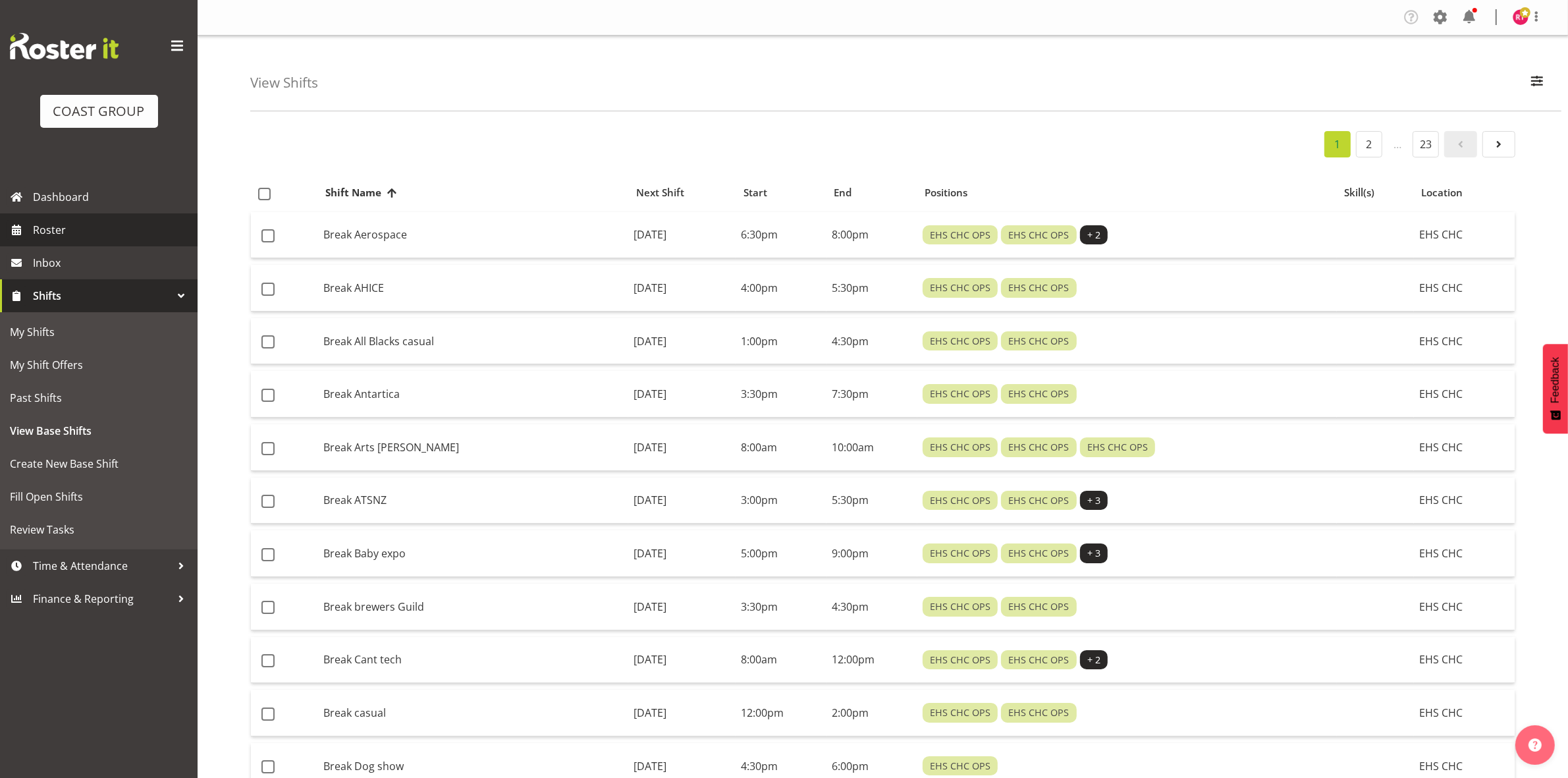
click at [69, 232] on span "Roster" at bounding box center [111, 230] width 158 height 20
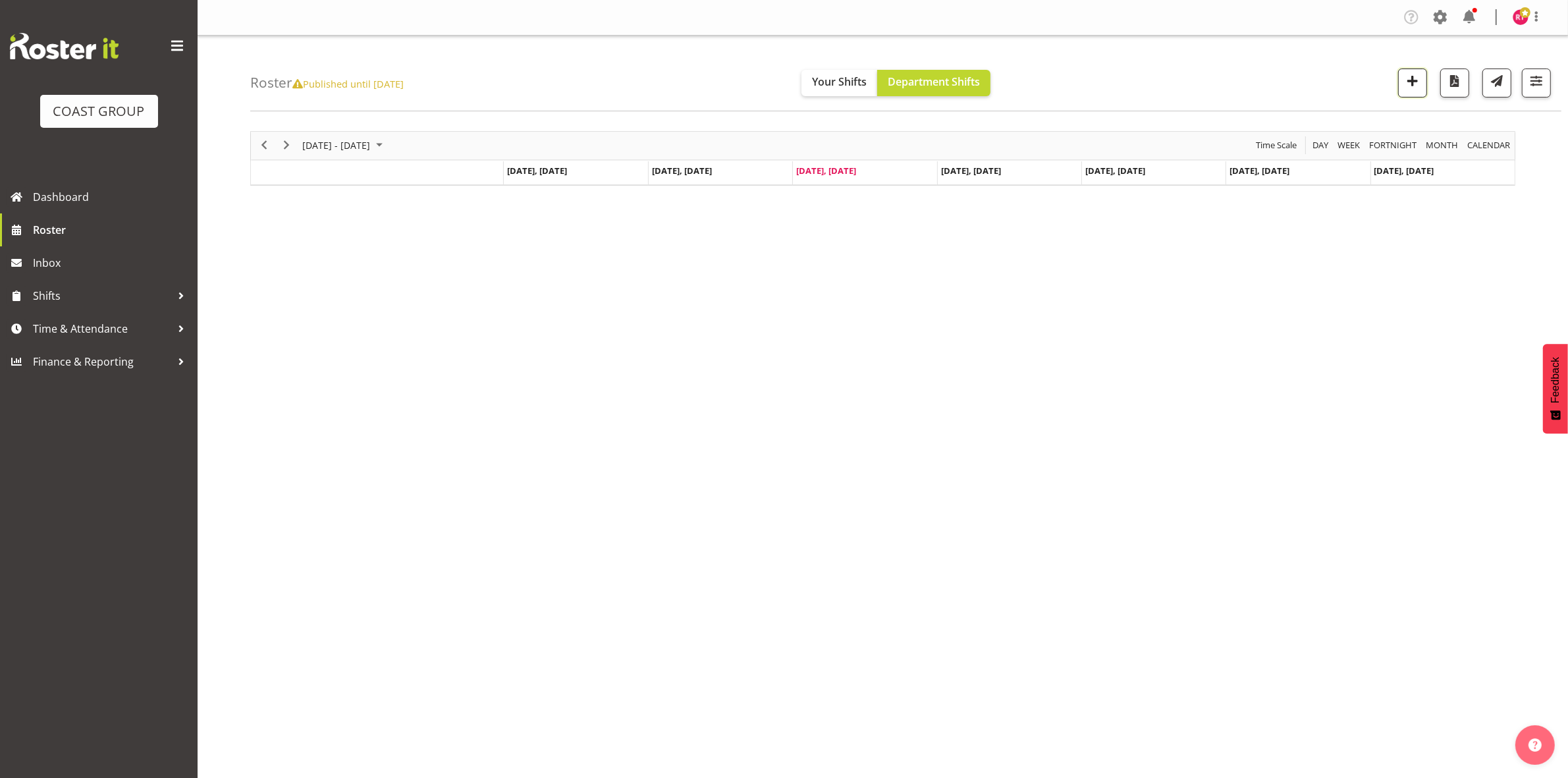
click at [1418, 87] on span "button" at bounding box center [1413, 81] width 17 height 17
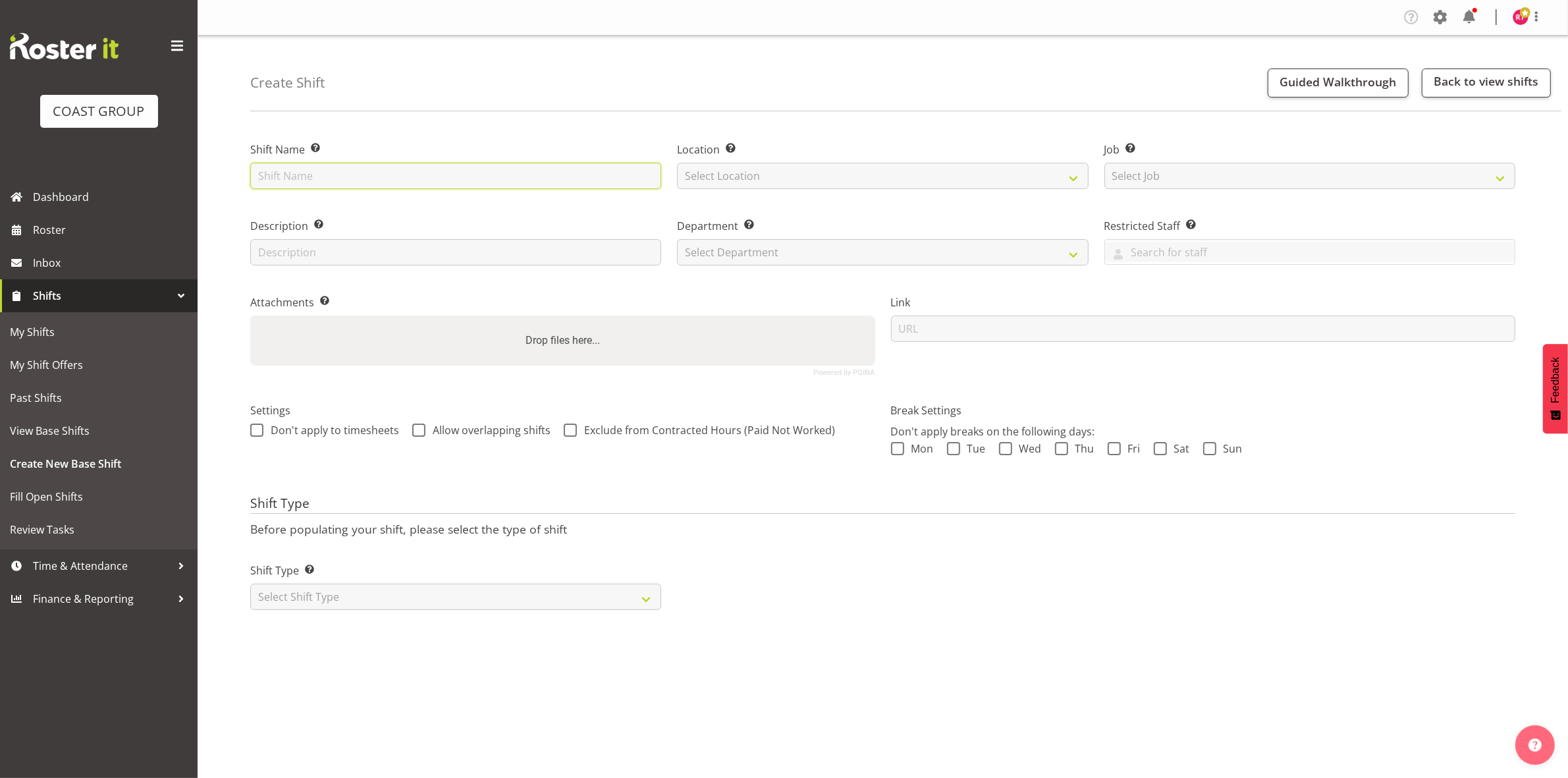
click at [370, 171] on input "text" at bounding box center [456, 175] width 411 height 26
type input "Build Adaptation futures"
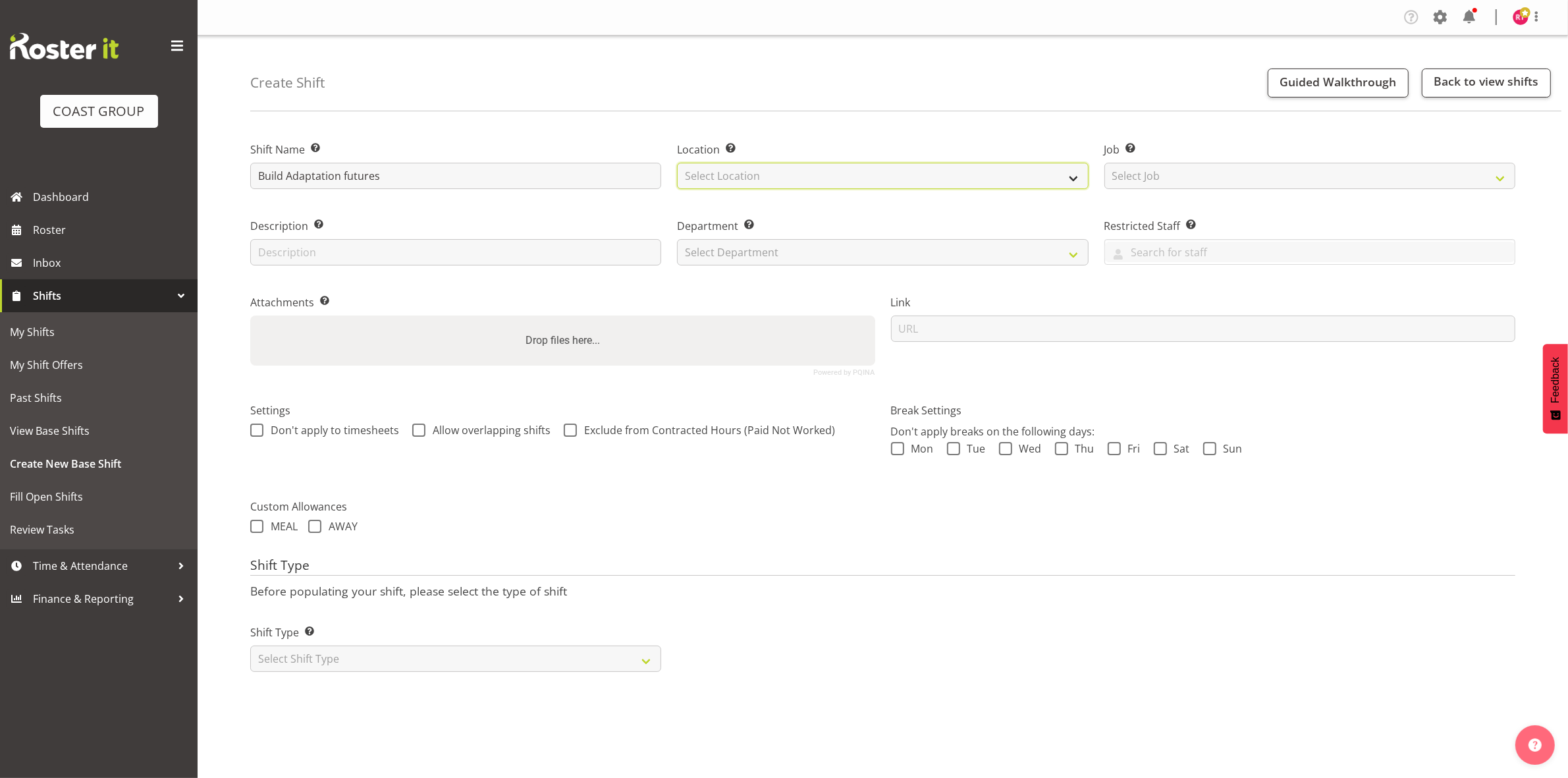
click at [899, 175] on select "Select Location EHS CHC" at bounding box center [882, 175] width 411 height 26
select select "107"
click at [677, 163] on select "Select Location EHS CHC" at bounding box center [882, 175] width 411 height 26
click at [1170, 187] on select "Select Job Create new job 1 Carlton Events 1 [PERSON_NAME][GEOGRAPHIC_DATA] 1 […" at bounding box center [1310, 175] width 411 height 26
select select "9205"
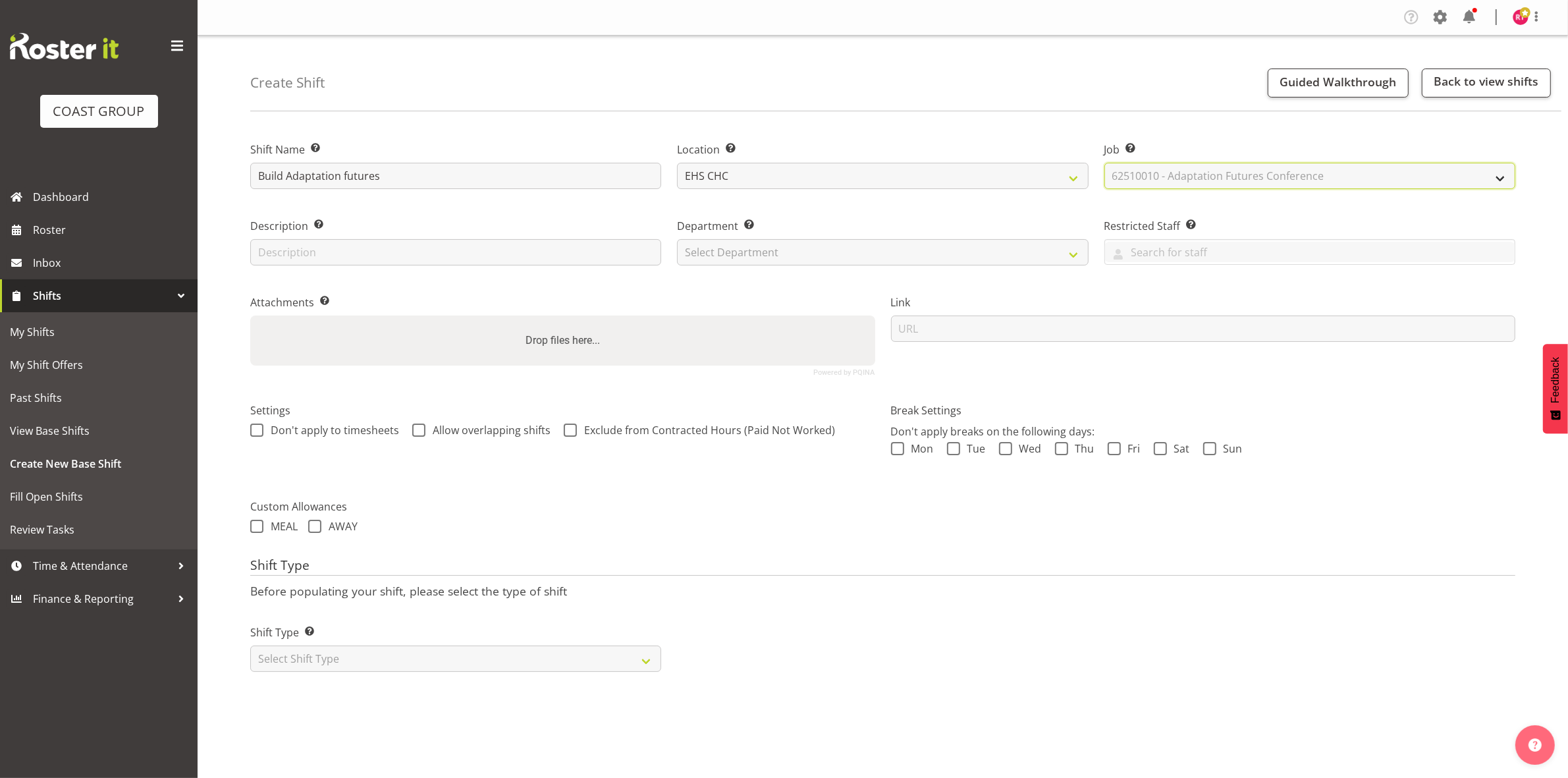
click at [1104, 163] on select "Select Job Create new job 1 Carlton Events 1 [PERSON_NAME][GEOGRAPHIC_DATA] 1 […" at bounding box center [1310, 175] width 411 height 26
click at [910, 257] on select "Select Department EHS CHC OPS" at bounding box center [882, 252] width 411 height 26
select select "41"
click at [677, 239] on select "Select Department EHS CHC OPS" at bounding box center [882, 252] width 411 height 26
click at [474, 656] on select "Select Shift Type One Off Shift Recurring Shift Rotating Shift" at bounding box center [456, 658] width 411 height 26
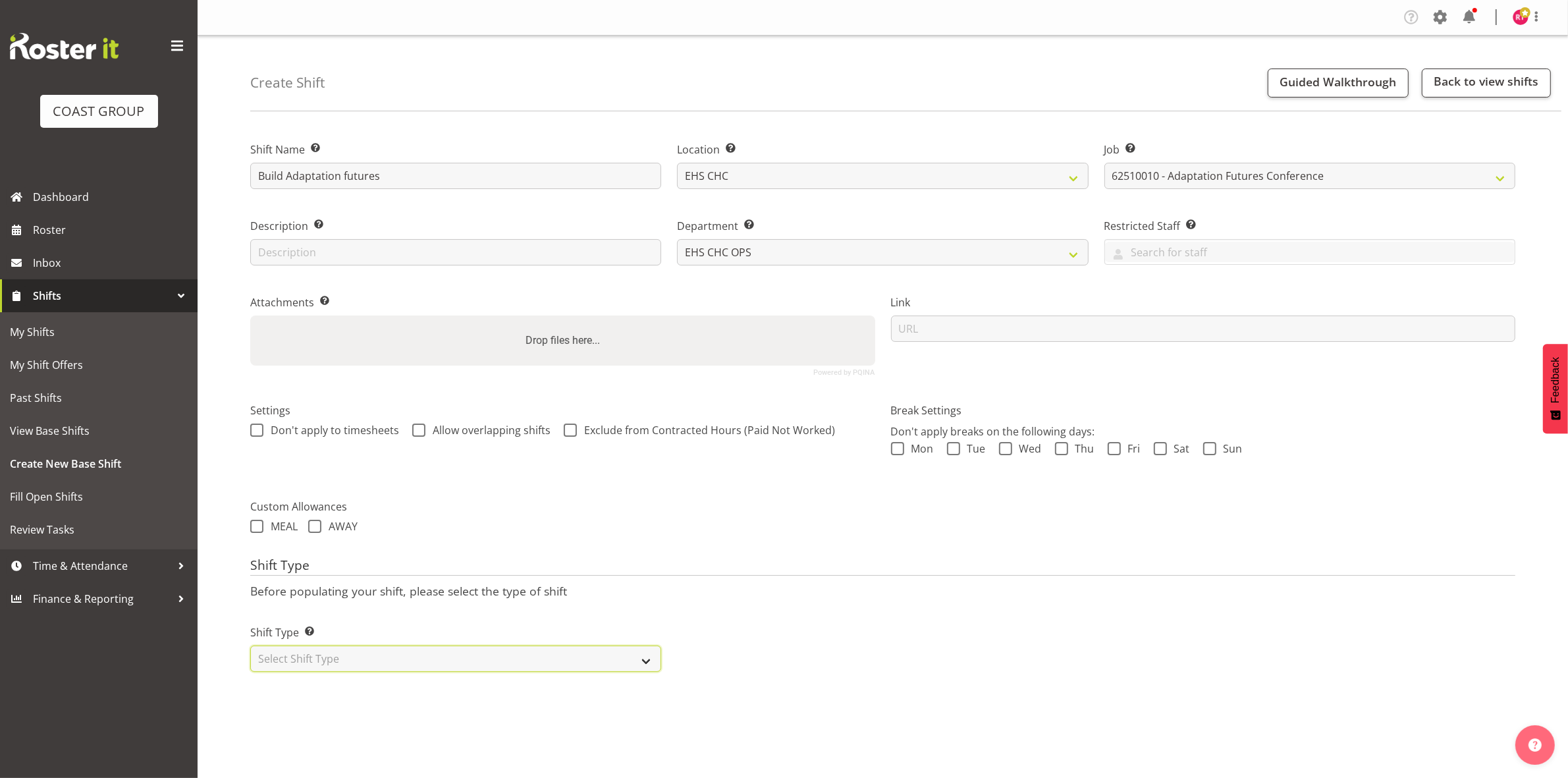
select select "one_off"
click at [251, 647] on select "Select Shift Type One Off Shift Recurring Shift Rotating Shift" at bounding box center [456, 658] width 411 height 26
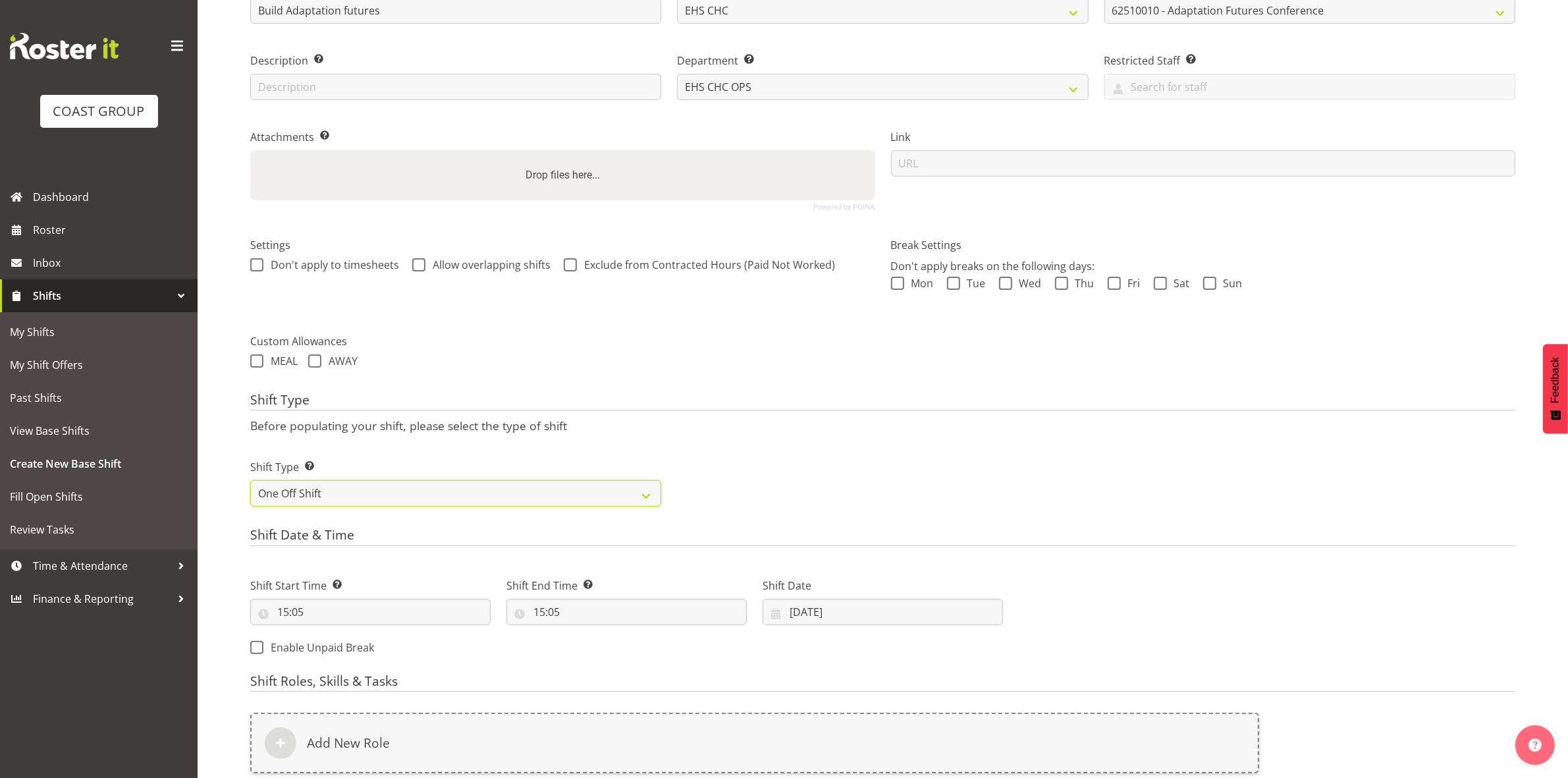
scroll to position [360, 0]
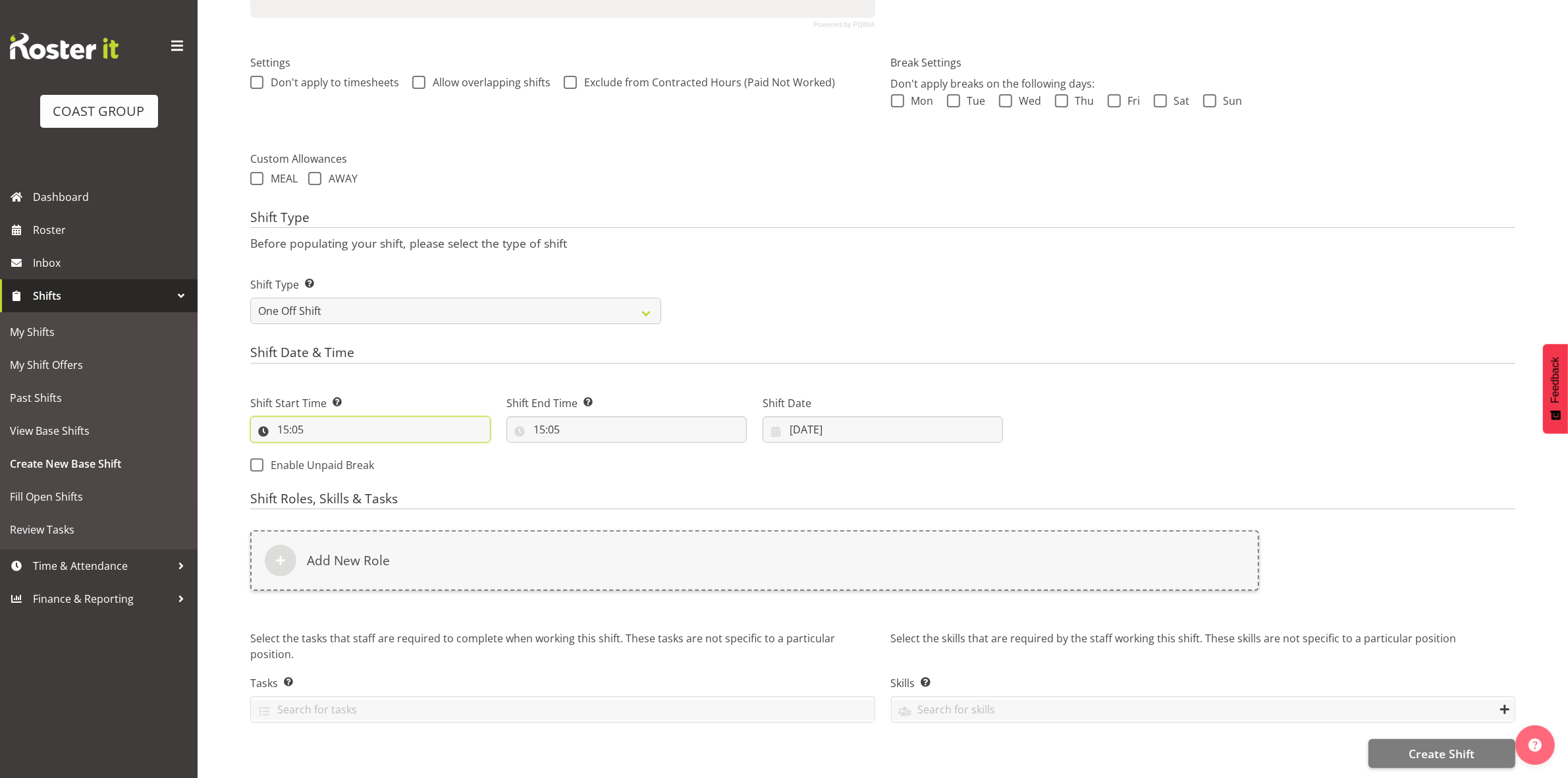
click at [280, 416] on input "15:05" at bounding box center [371, 429] width 241 height 26
click at [344, 451] on select "00 01 02 03 04 05 06 07 08 09 10 11 12 13 14 15 16 17 18 19 20 21 22 23" at bounding box center [340, 464] width 30 height 26
select select "7"
click at [325, 451] on select "00 01 02 03 04 05 06 07 08 09 10 11 12 13 14 15 16 17 18 19 20 21 22 23" at bounding box center [340, 464] width 30 height 26
type input "07:05"
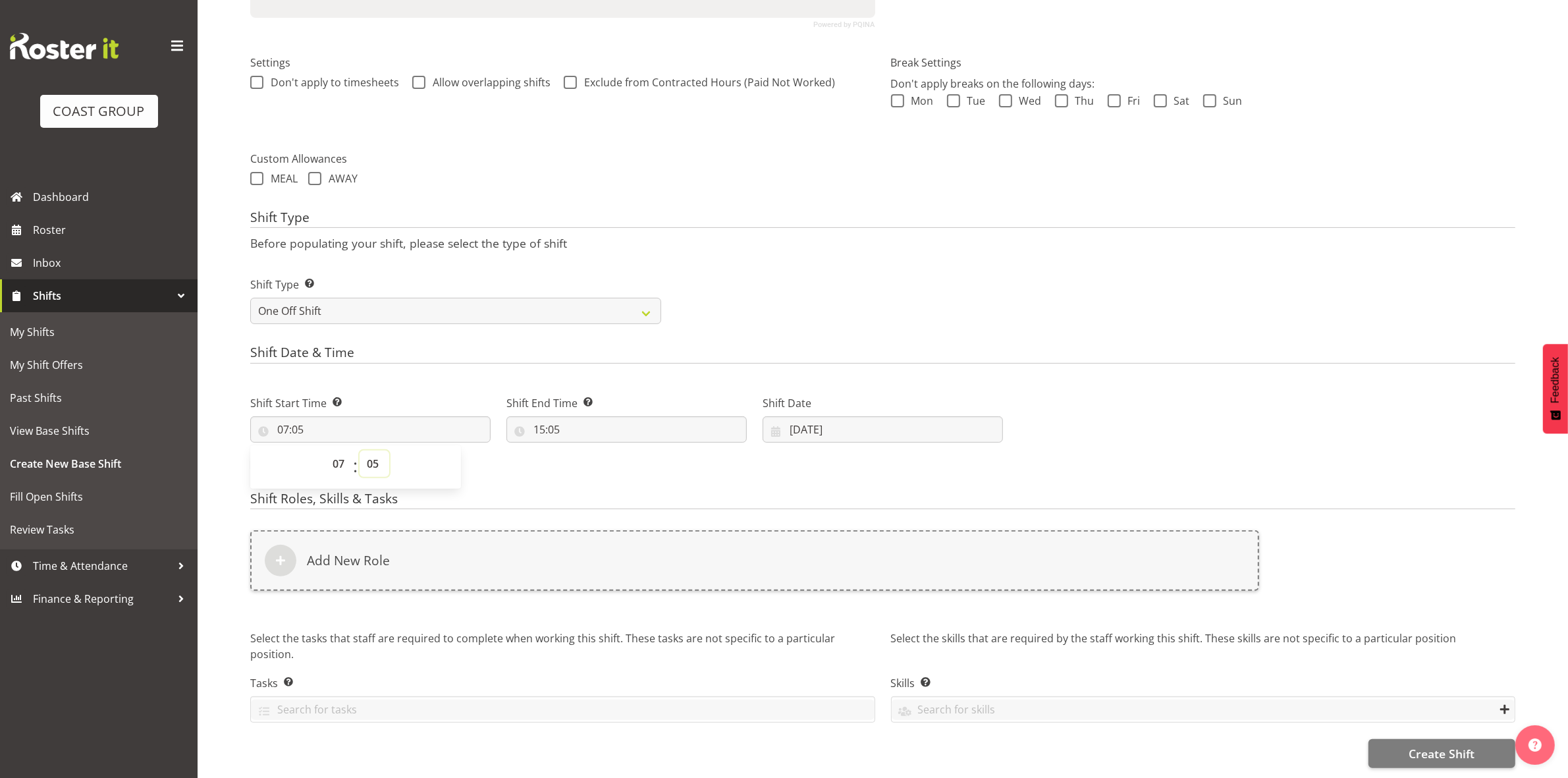
click at [372, 451] on select "00 01 02 03 04 05 06 07 08 09 10 11 12 13 14 15 16 17 18 19 20 21 22 23 24 25 2…" at bounding box center [375, 464] width 30 height 26
select select "0"
click at [360, 451] on select "00 01 02 03 04 05 06 07 08 09 10 11 12 13 14 15 16 17 18 19 20 21 22 23 24 25 2…" at bounding box center [375, 464] width 30 height 26
type input "07:00"
click at [748, 317] on div "Shift Type Shift Types: One Off – Select this if you would like a single shift …" at bounding box center [882, 295] width 1281 height 74
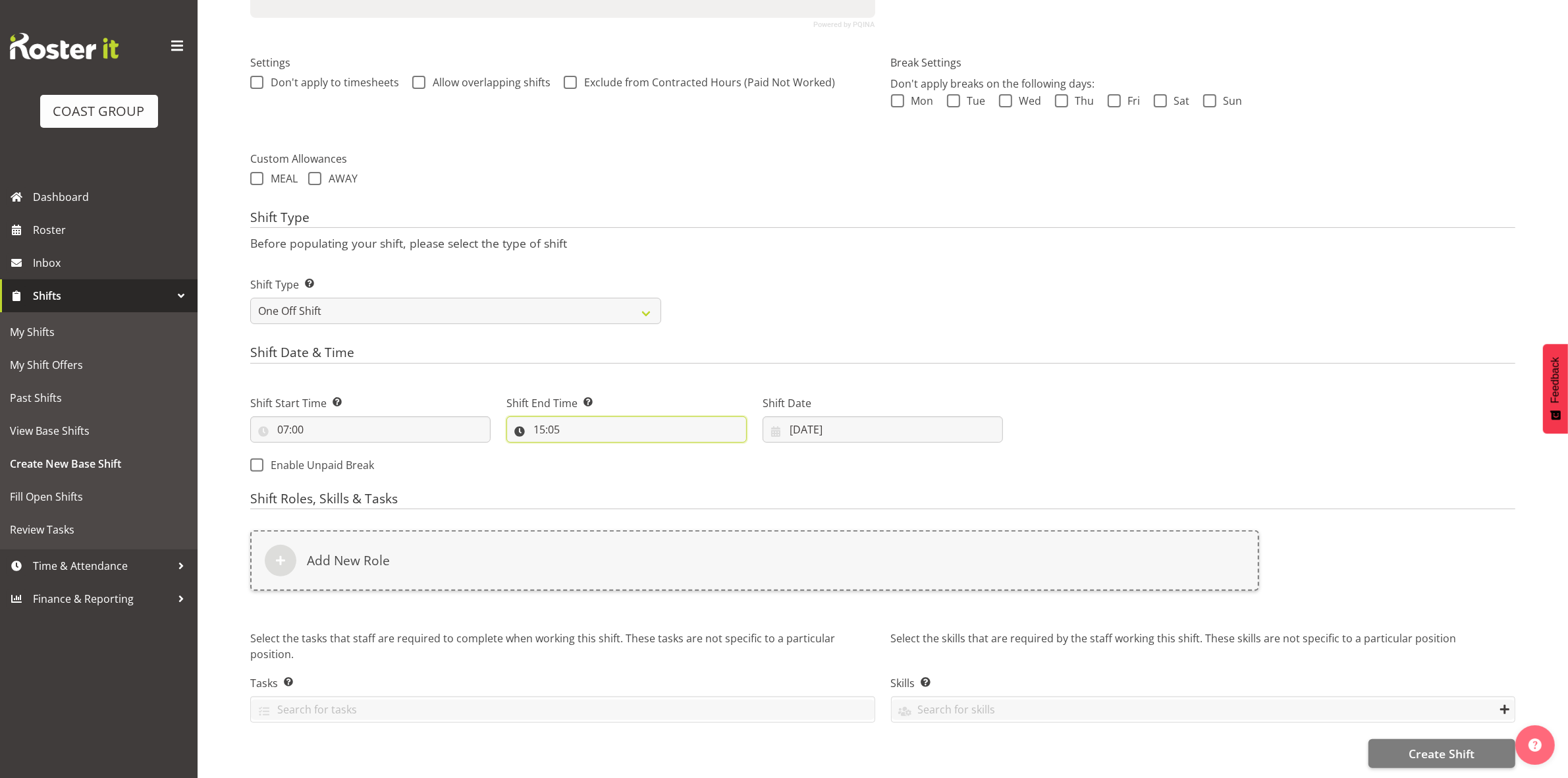
click at [533, 416] on input "15:05" at bounding box center [626, 429] width 241 height 26
click at [588, 451] on select "00 01 02 03 04 05 06 07 08 09 10 11 12 13 14 15 16 17 18 19 20 21 22 23" at bounding box center [596, 464] width 30 height 26
select select "16"
click at [581, 451] on select "00 01 02 03 04 05 06 07 08 09 10 11 12 13 14 15 16 17 18 19 20 21 22 23" at bounding box center [596, 464] width 30 height 26
type input "16:05"
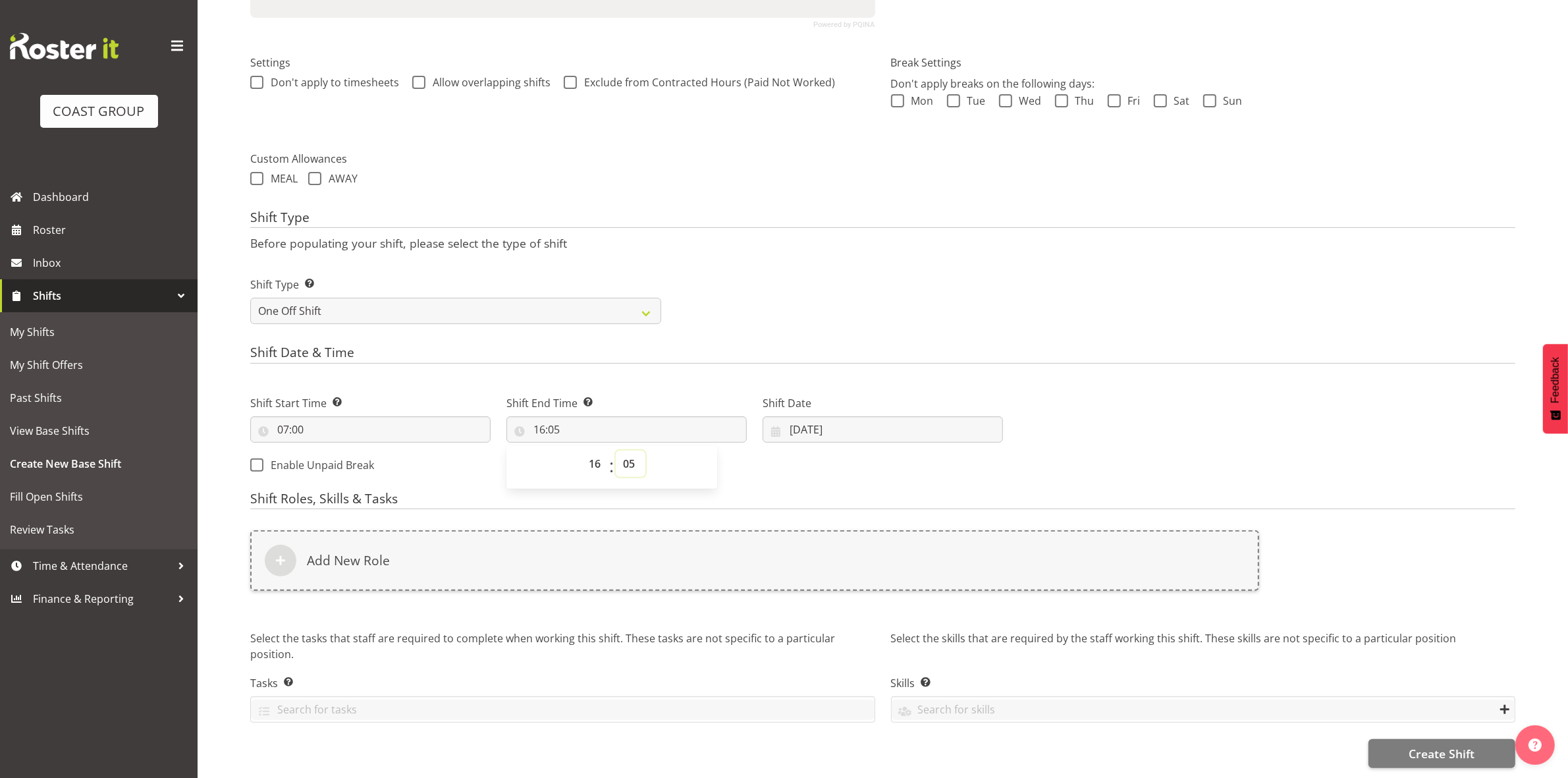
click at [630, 455] on select "00 01 02 03 04 05 06 07 08 09 10 11 12 13 14 15 16 17 18 19 20 21 22 23 24 25 2…" at bounding box center [630, 464] width 30 height 26
select select "0"
click at [615, 451] on select "00 01 02 03 04 05 06 07 08 09 10 11 12 13 14 15 16 17 18 19 20 21 22 23 24 25 2…" at bounding box center [630, 464] width 30 height 26
type input "16:00"
click at [855, 349] on h4 "Shift Date & Time" at bounding box center [883, 354] width 1265 height 18
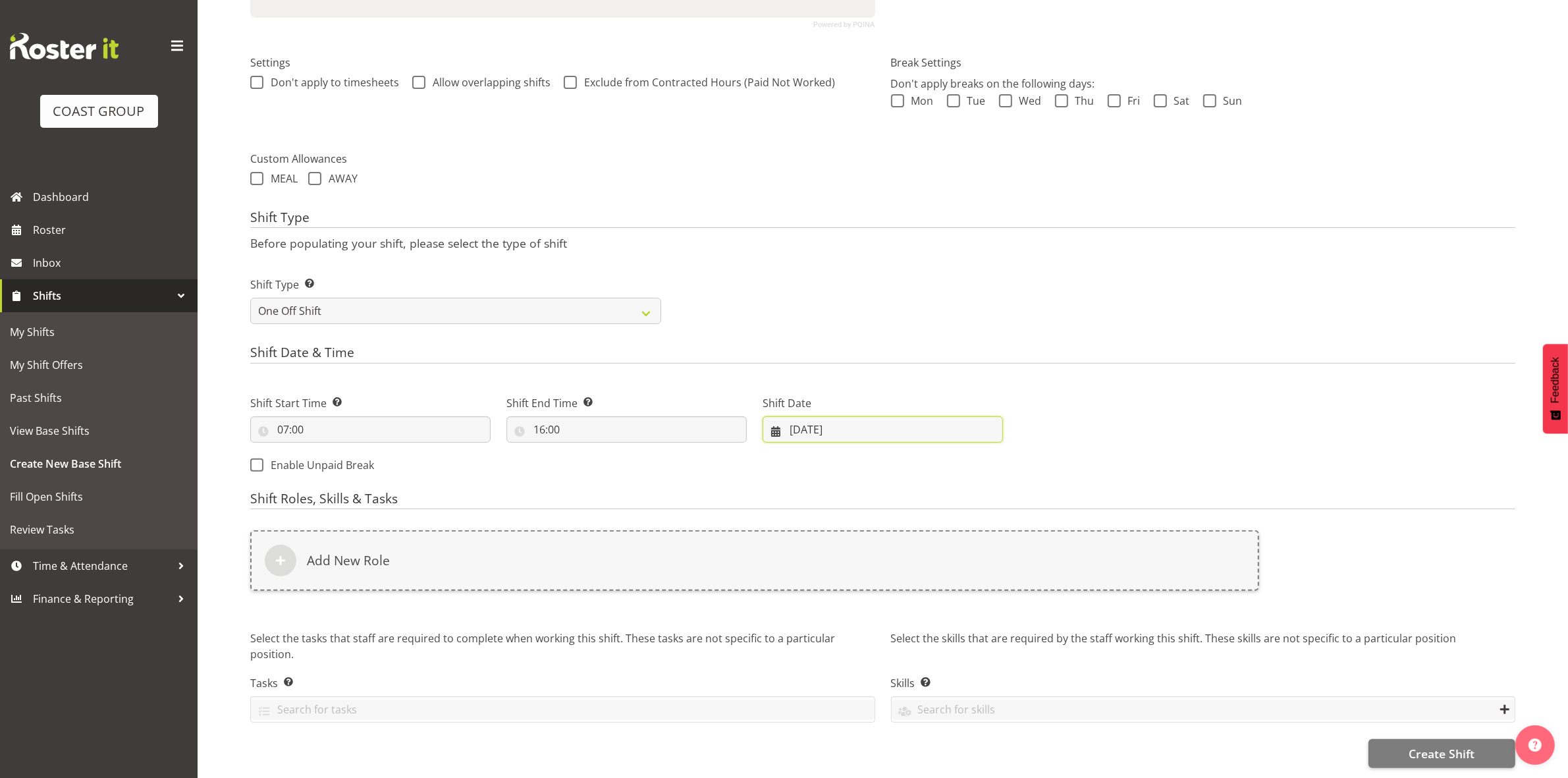
click at [798, 417] on input "08/10/2025" at bounding box center [882, 429] width 241 height 26
click at [805, 580] on span "12" at bounding box center [803, 586] width 11 height 13
type input "12/10/2025"
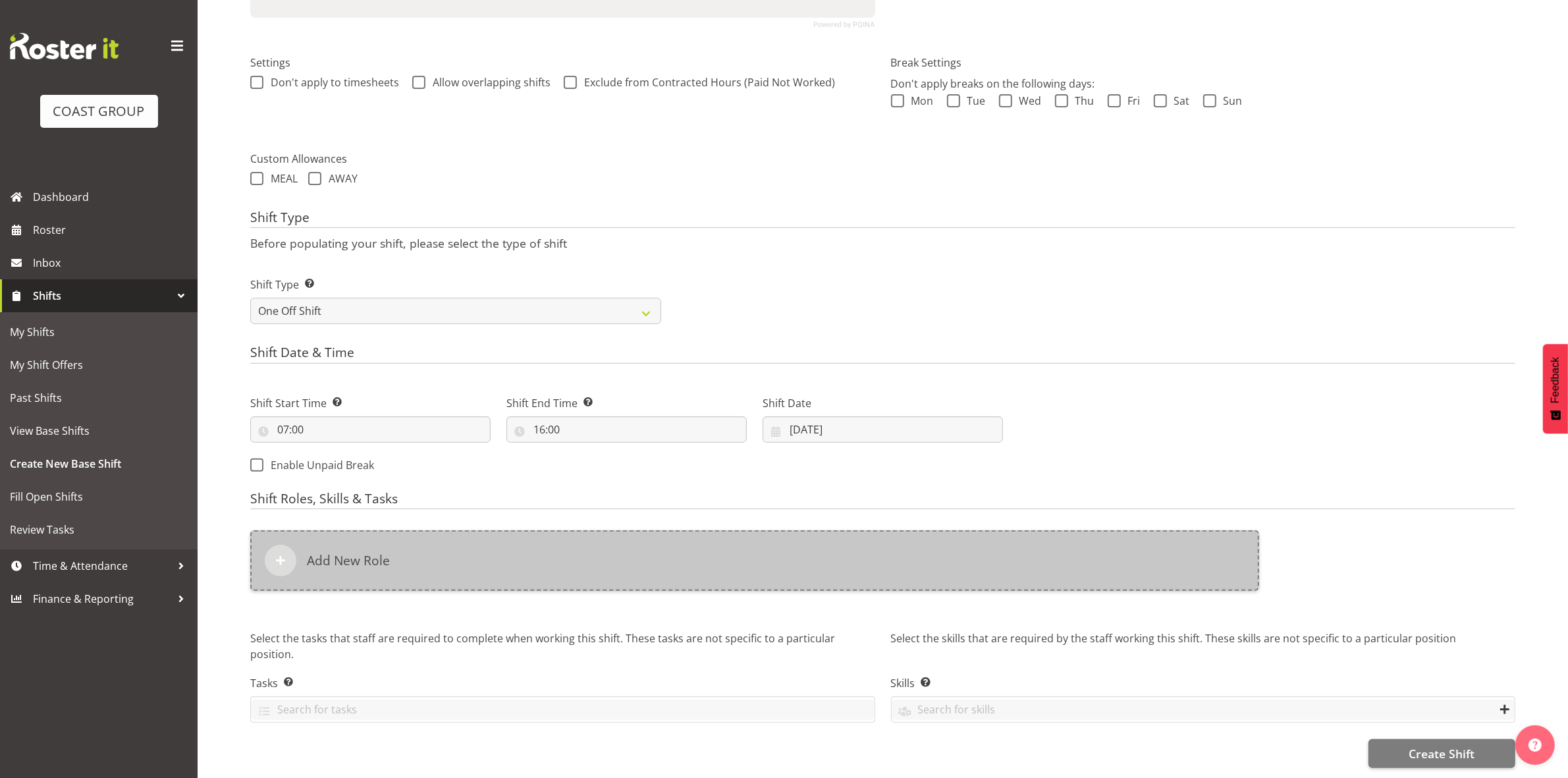
click at [657, 545] on div "Add New Role" at bounding box center [755, 560] width 1009 height 60
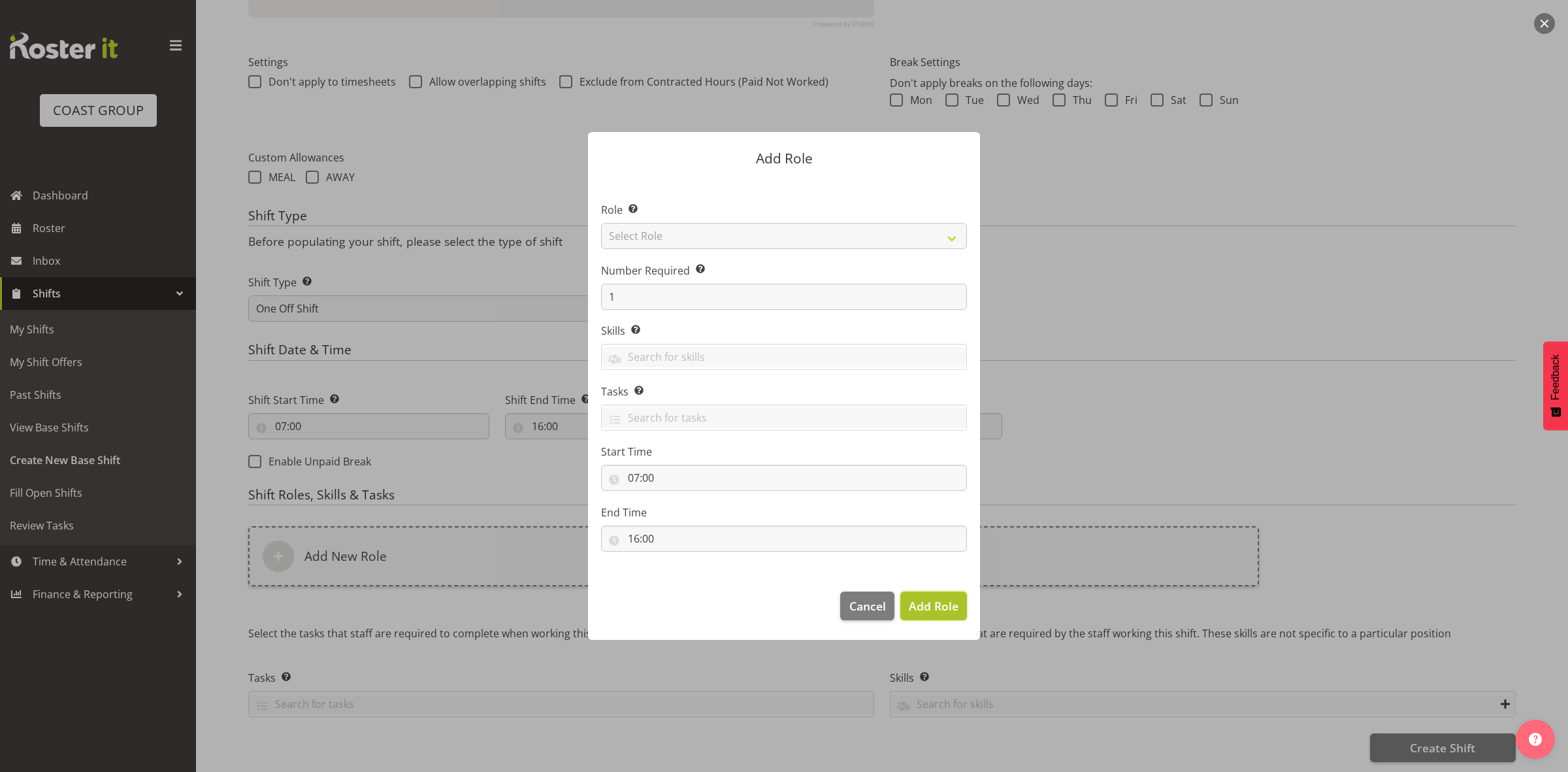
click at [943, 612] on span "Add Role" at bounding box center [933, 606] width 50 height 15
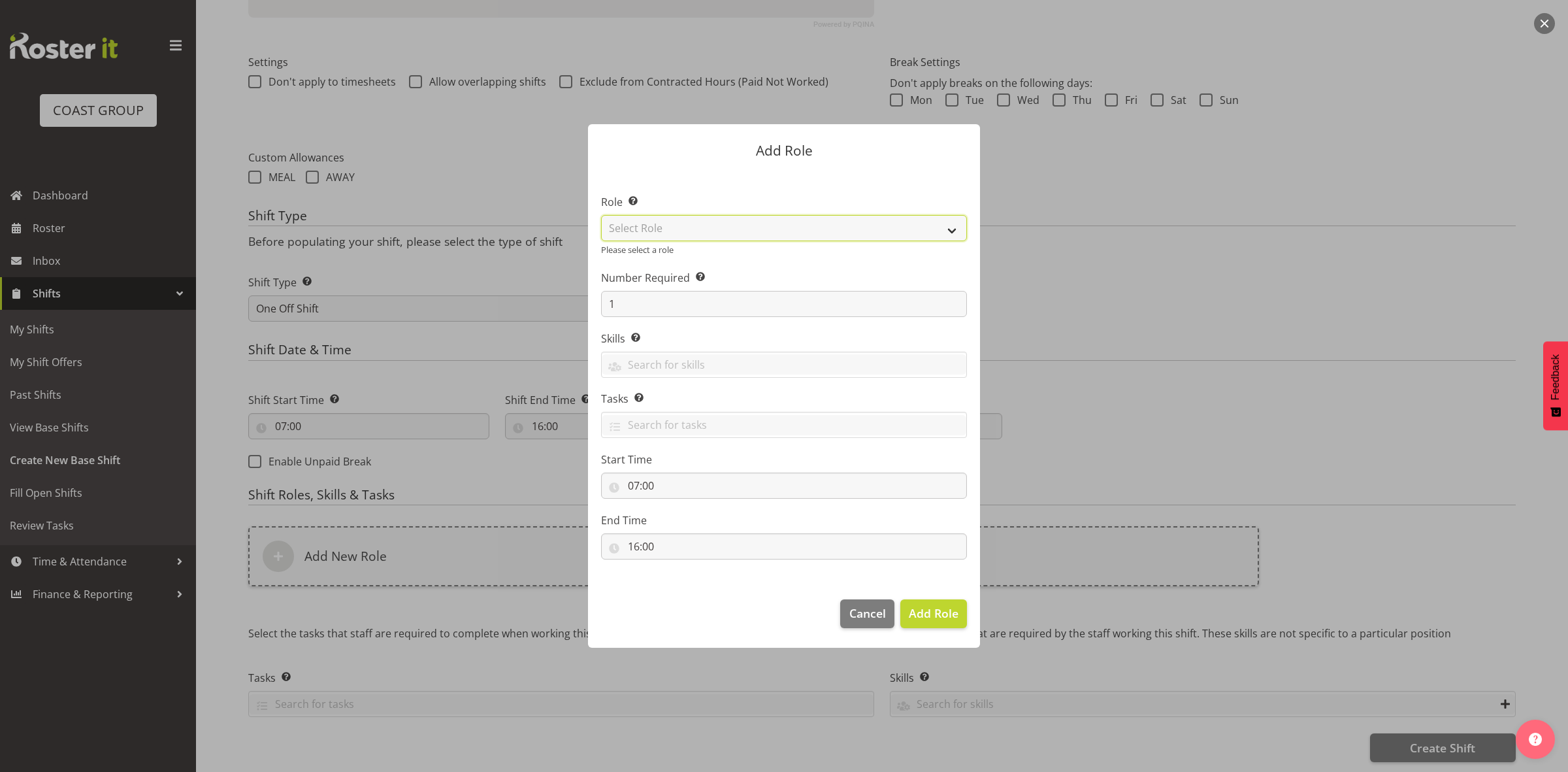
drag, startPoint x: 658, startPoint y: 225, endPoint x: 660, endPoint y: 235, distance: 10.2
click at [658, 225] on select "Select Role ACCOUNT MANAGER ACCOUNT MANAGER DW ACCOUNTS AKL DIANNA VEHICLES AKL…" at bounding box center [784, 228] width 366 height 26
select select "192"
click at [601, 222] on select "Select Role ACCOUNT MANAGER ACCOUNT MANAGER DW ACCOUNTS AKL DIANNA VEHICLES AKL…" at bounding box center [784, 228] width 366 height 26
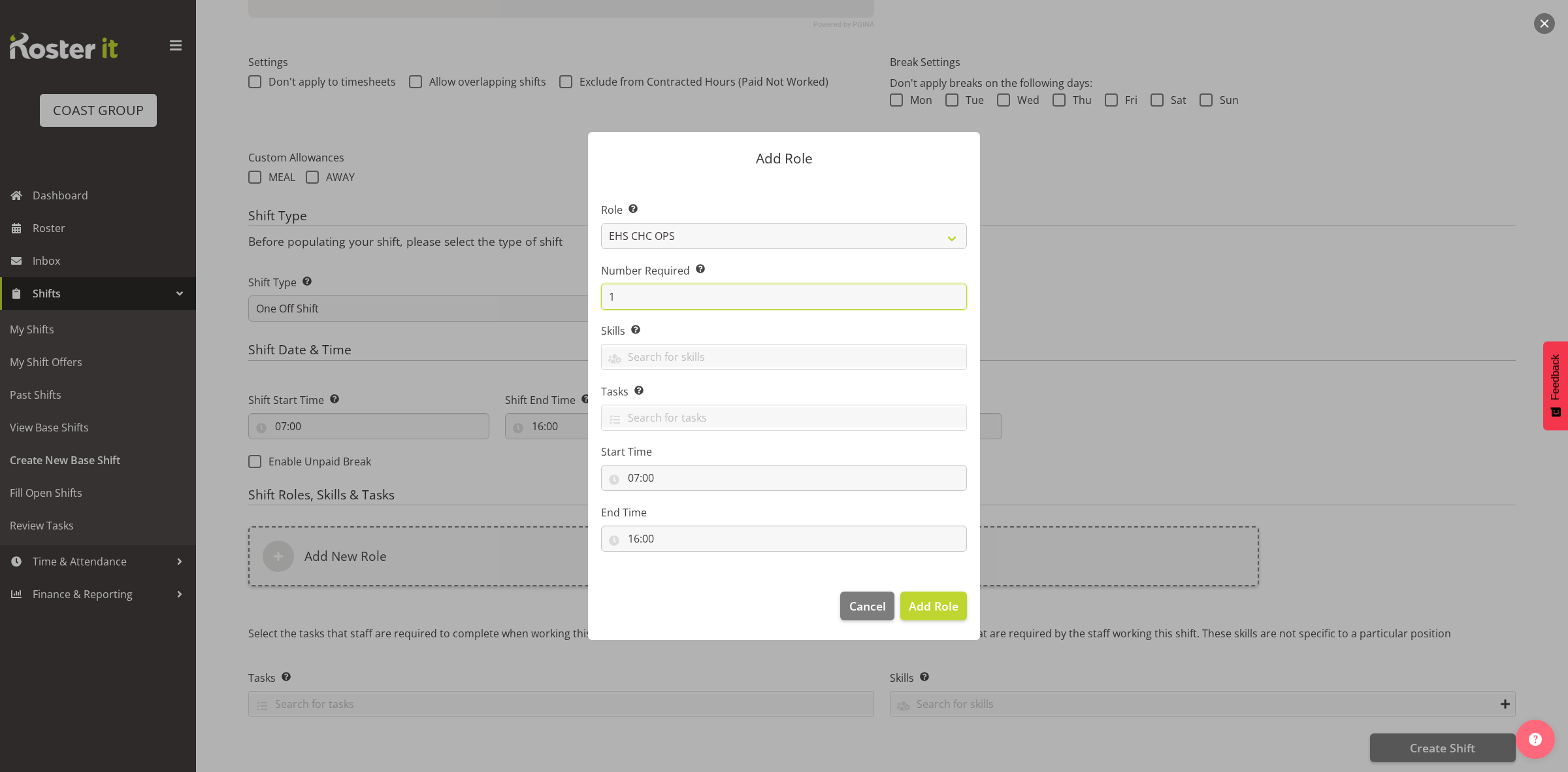
click at [661, 289] on input "1" at bounding box center [784, 297] width 366 height 26
type input "7"
click at [932, 609] on span "Add 7 Roles" at bounding box center [925, 606] width 65 height 15
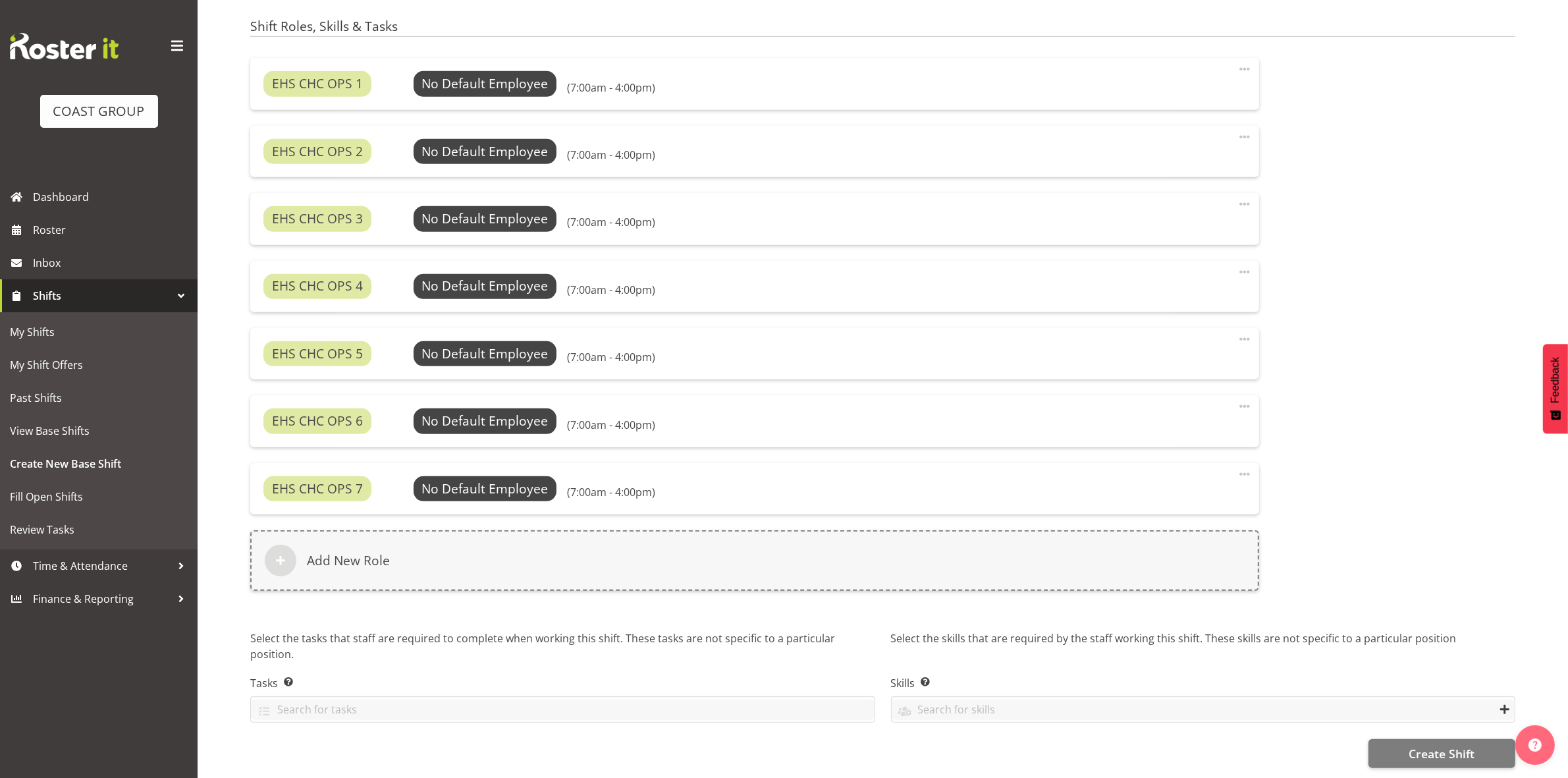
scroll to position [833, 0]
click at [1425, 746] on span "Create Shift" at bounding box center [1441, 753] width 66 height 17
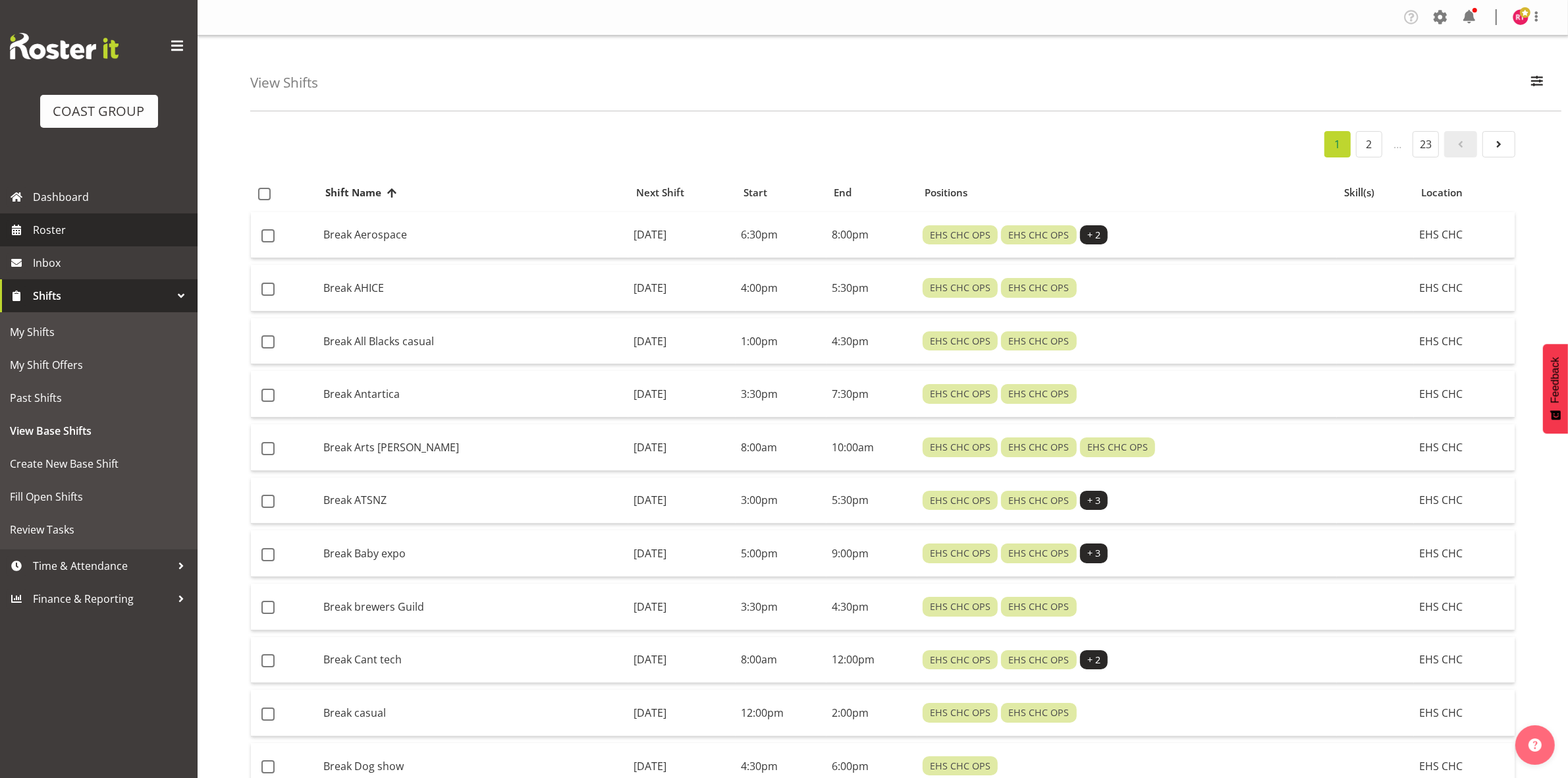
drag, startPoint x: 0, startPoint y: 0, endPoint x: 50, endPoint y: 229, distance: 234.4
click at [50, 229] on span "Roster" at bounding box center [111, 230] width 158 height 20
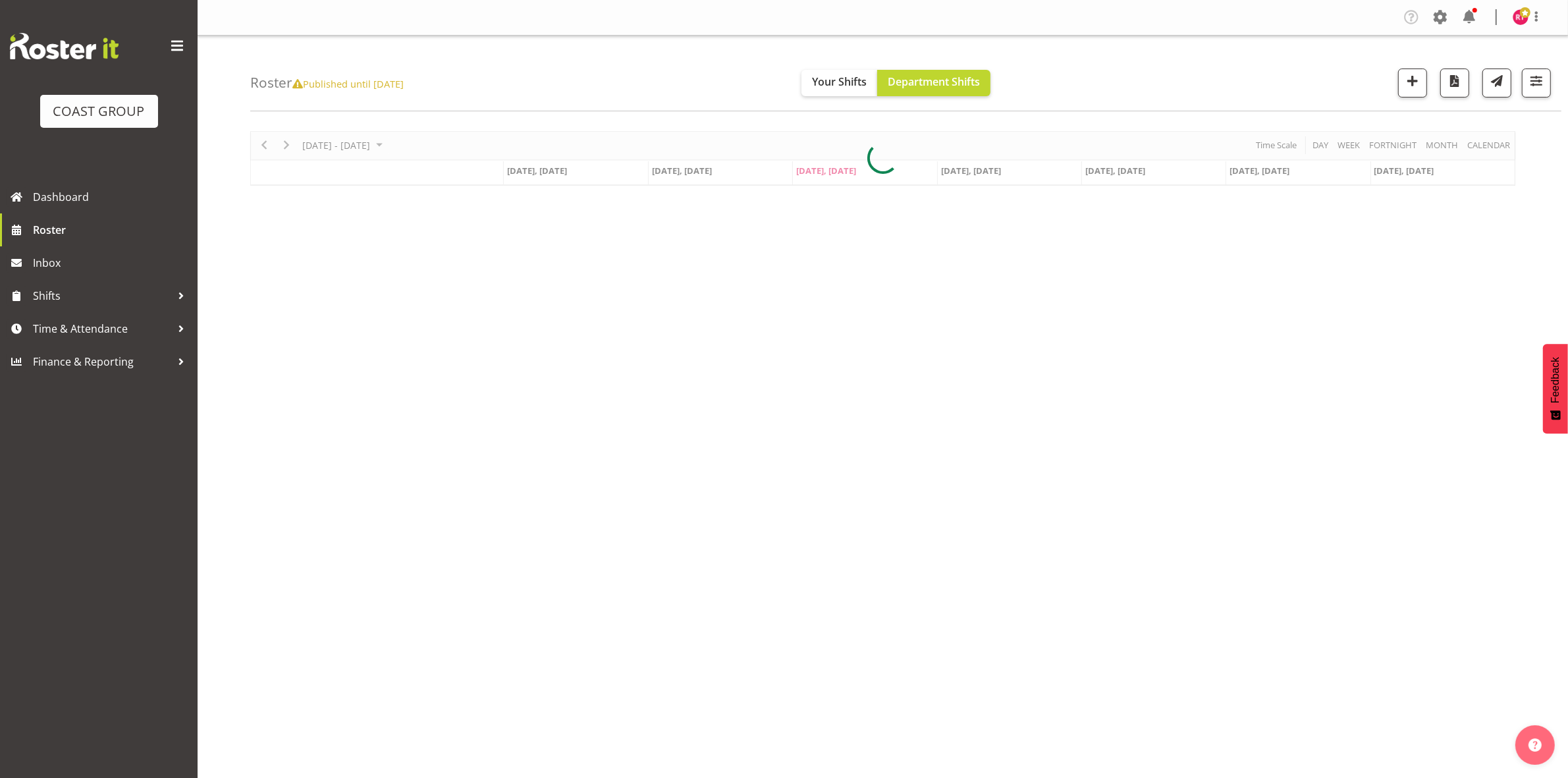
click at [1533, 87] on span "button" at bounding box center [1536, 81] width 17 height 17
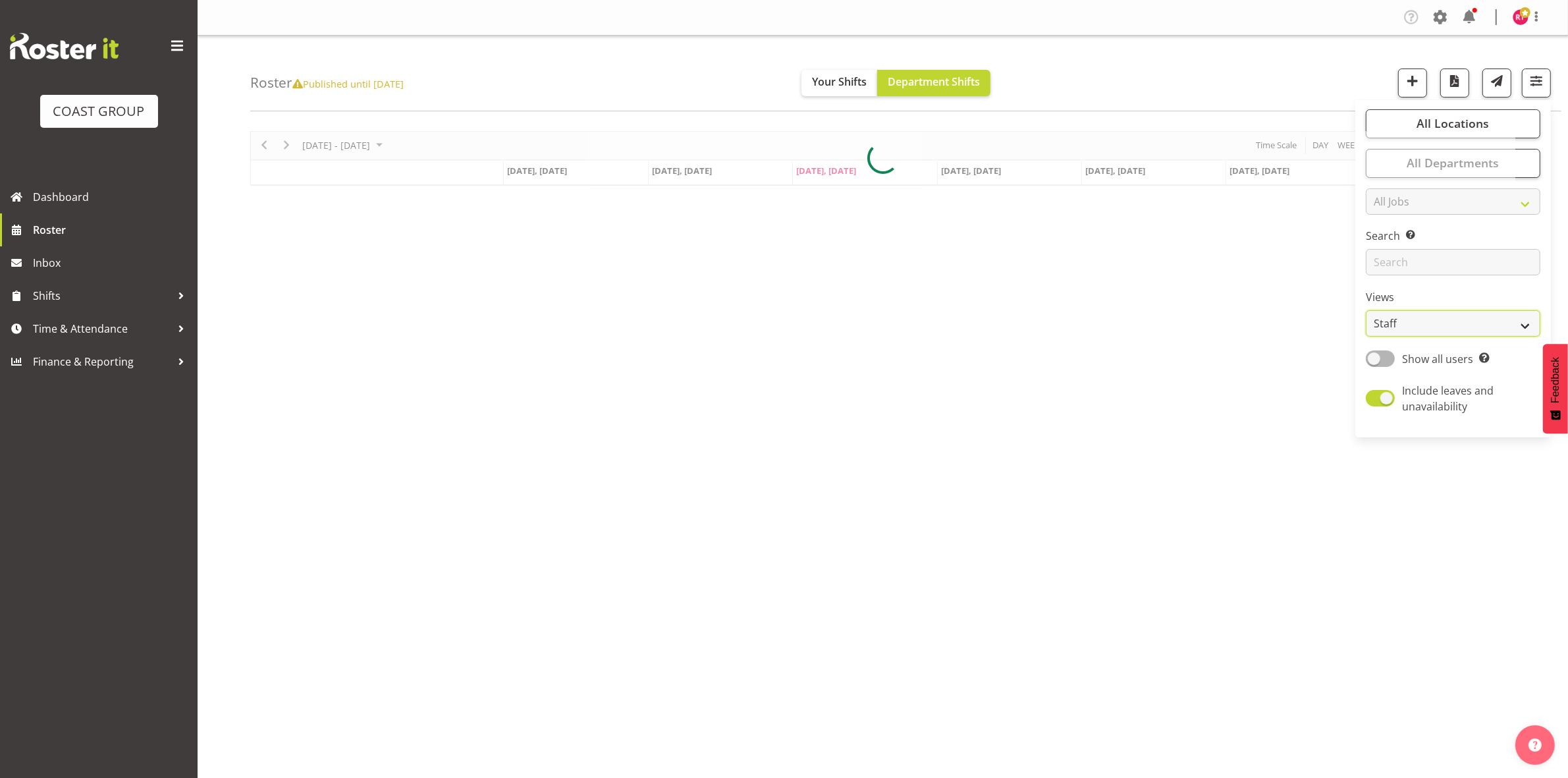
click at [1396, 326] on select "Staff Role Shift - Horizontal Shift - Vertical Staff - Location" at bounding box center [1453, 323] width 175 height 26
select select "shift"
click at [1366, 310] on select "Staff Role Shift - Horizontal Shift - Vertical Staff - Location" at bounding box center [1453, 323] width 175 height 26
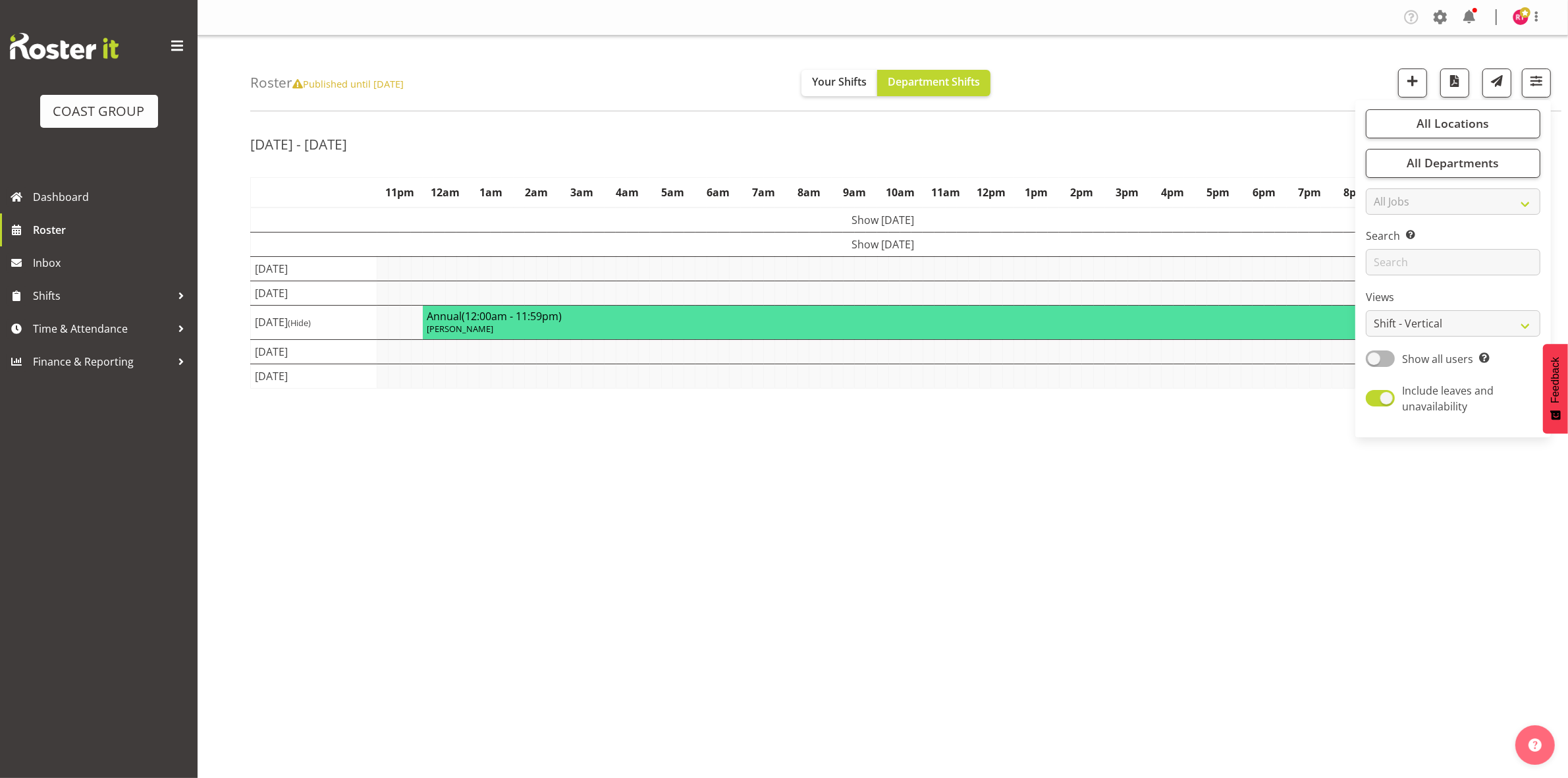
click at [1153, 125] on div "[DATE] - [DATE] [DATE] - [DATE] [DATE] Day Week Fortnight Month calendar Month …" at bounding box center [909, 385] width 1317 height 527
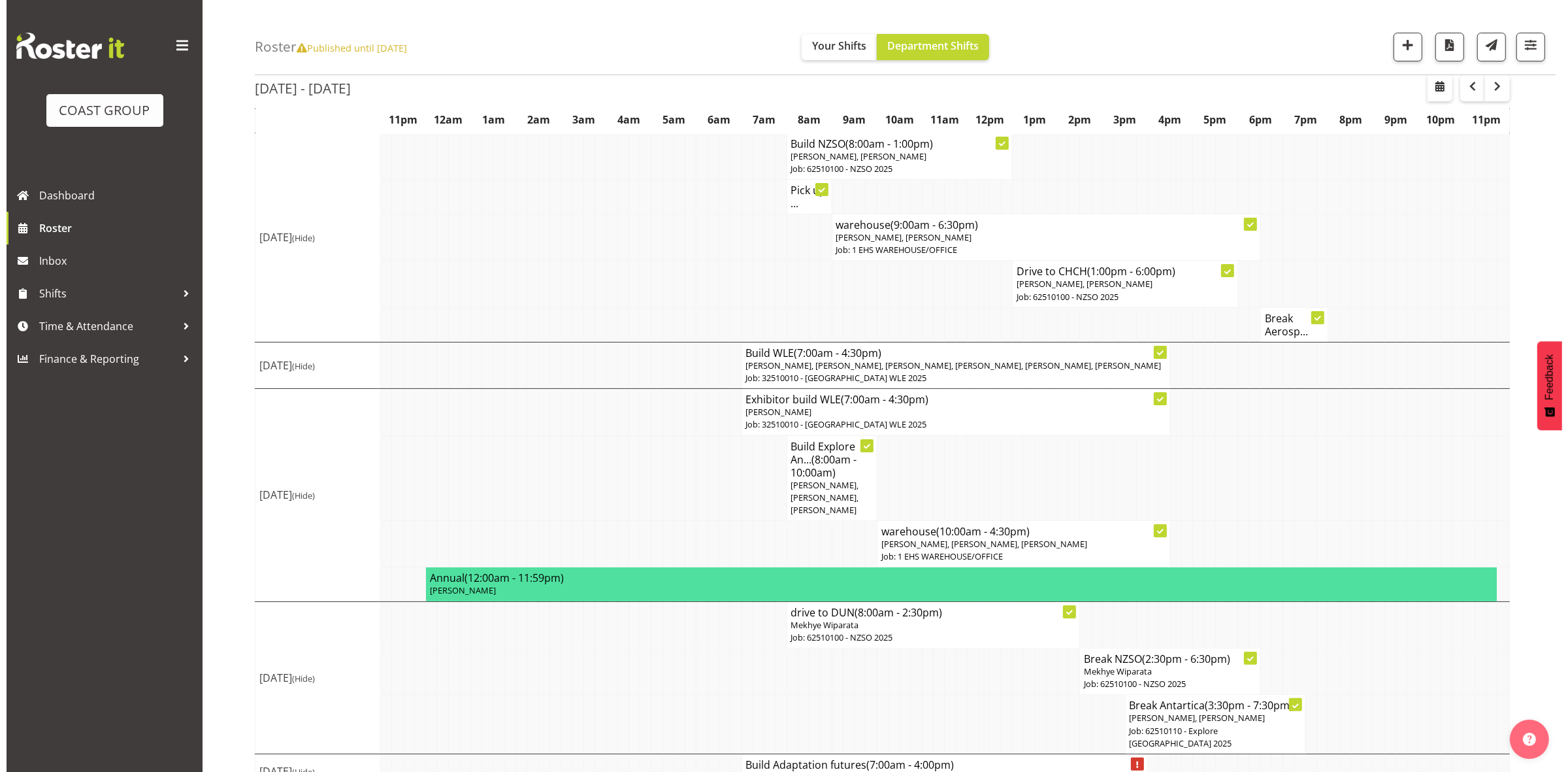
scroll to position [150, 0]
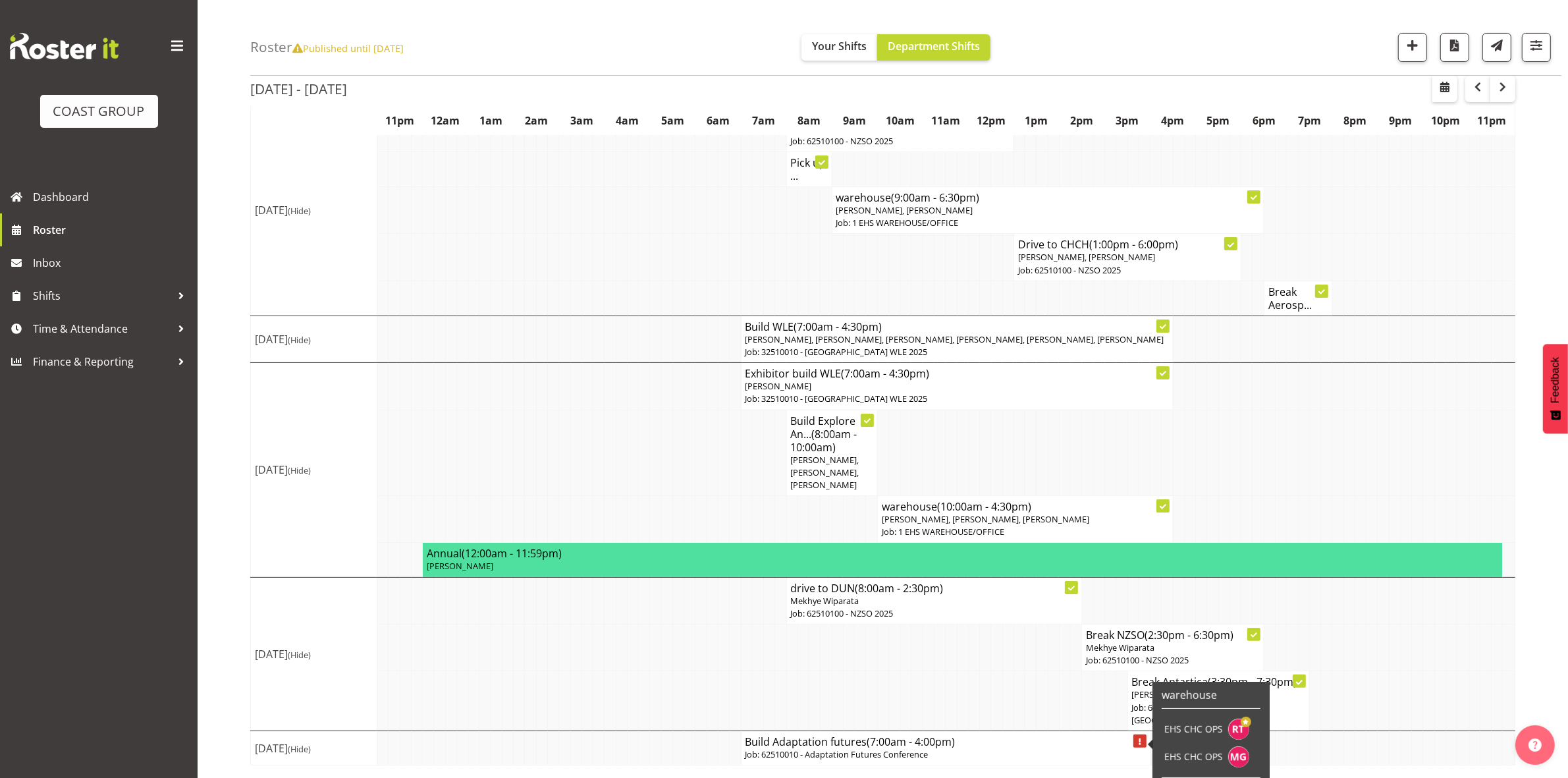
click at [863, 746] on h4 "Build Adaptation futures (7:00am - 4:00pm)" at bounding box center [945, 741] width 401 height 13
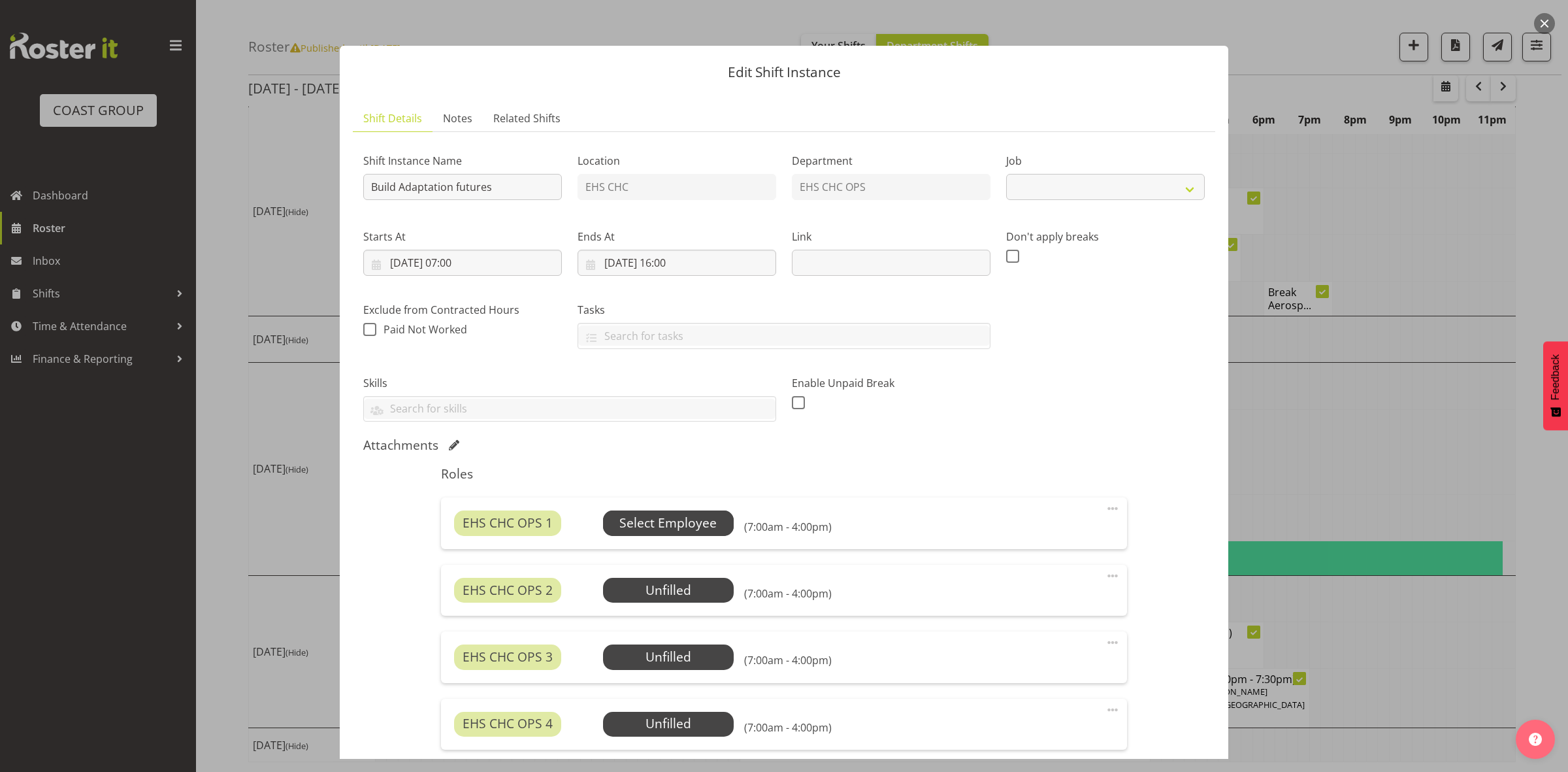
select select "9205"
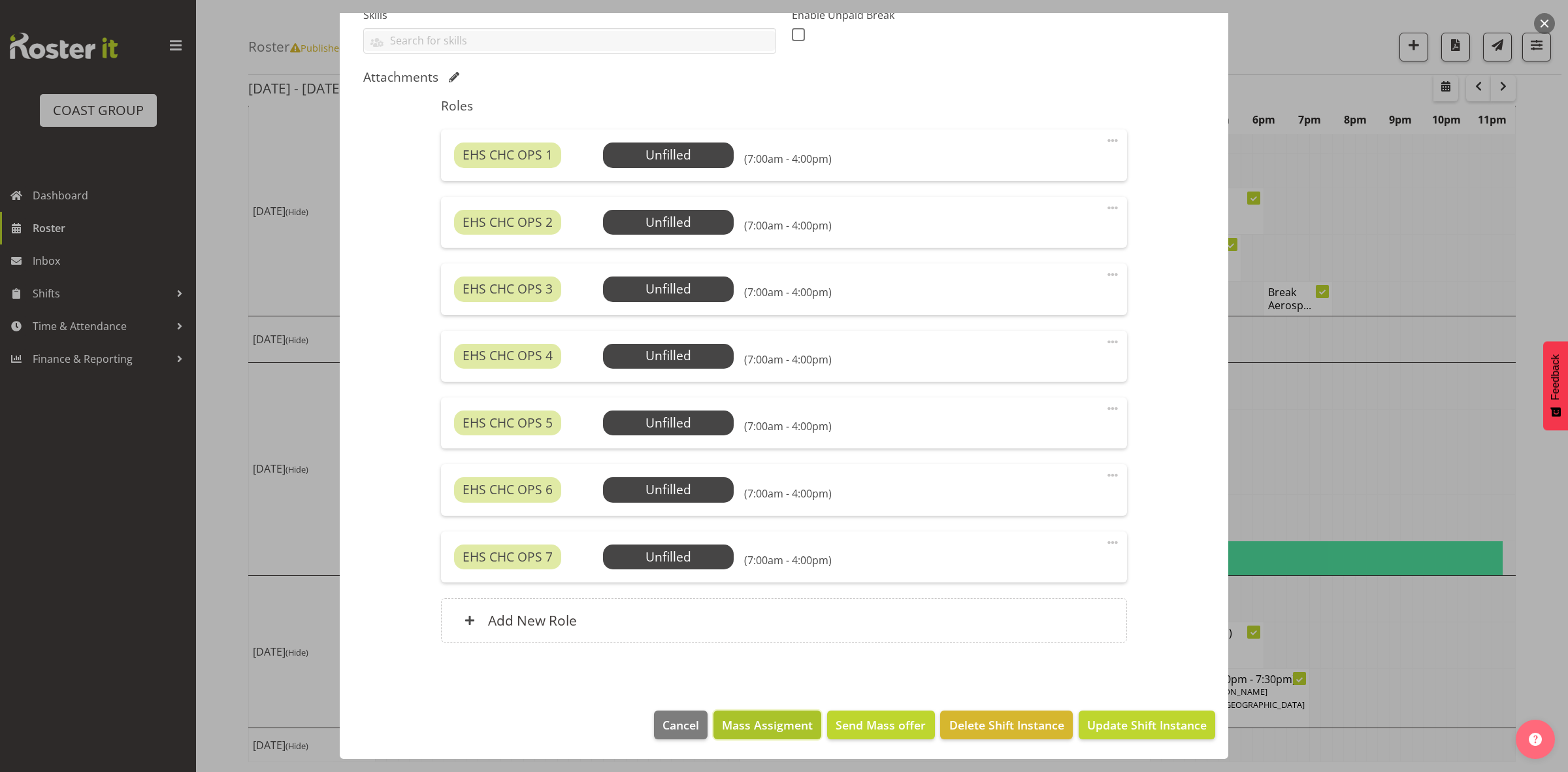
click at [772, 719] on span "Mass Assigment" at bounding box center [767, 725] width 91 height 17
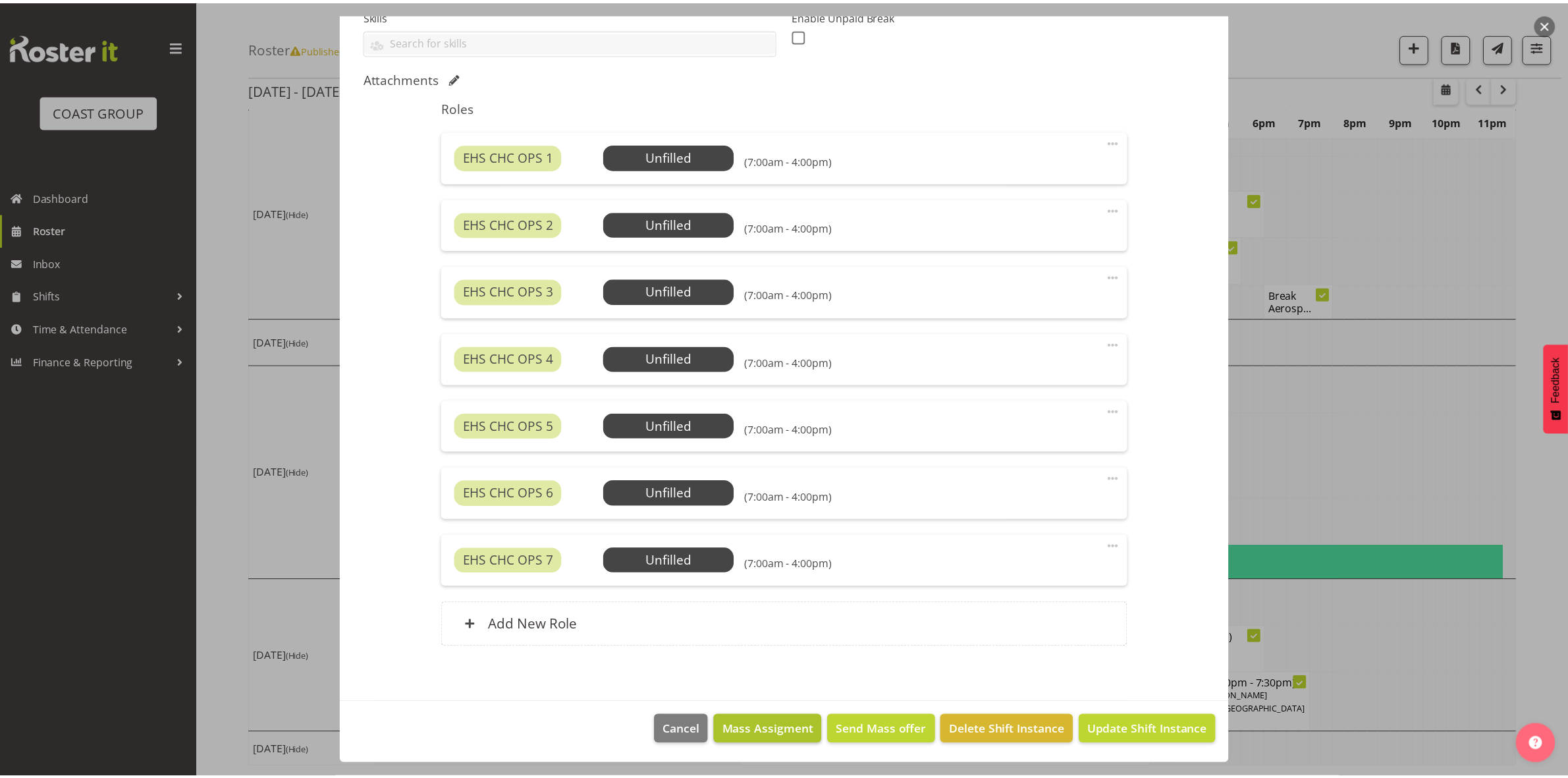
scroll to position [318, 0]
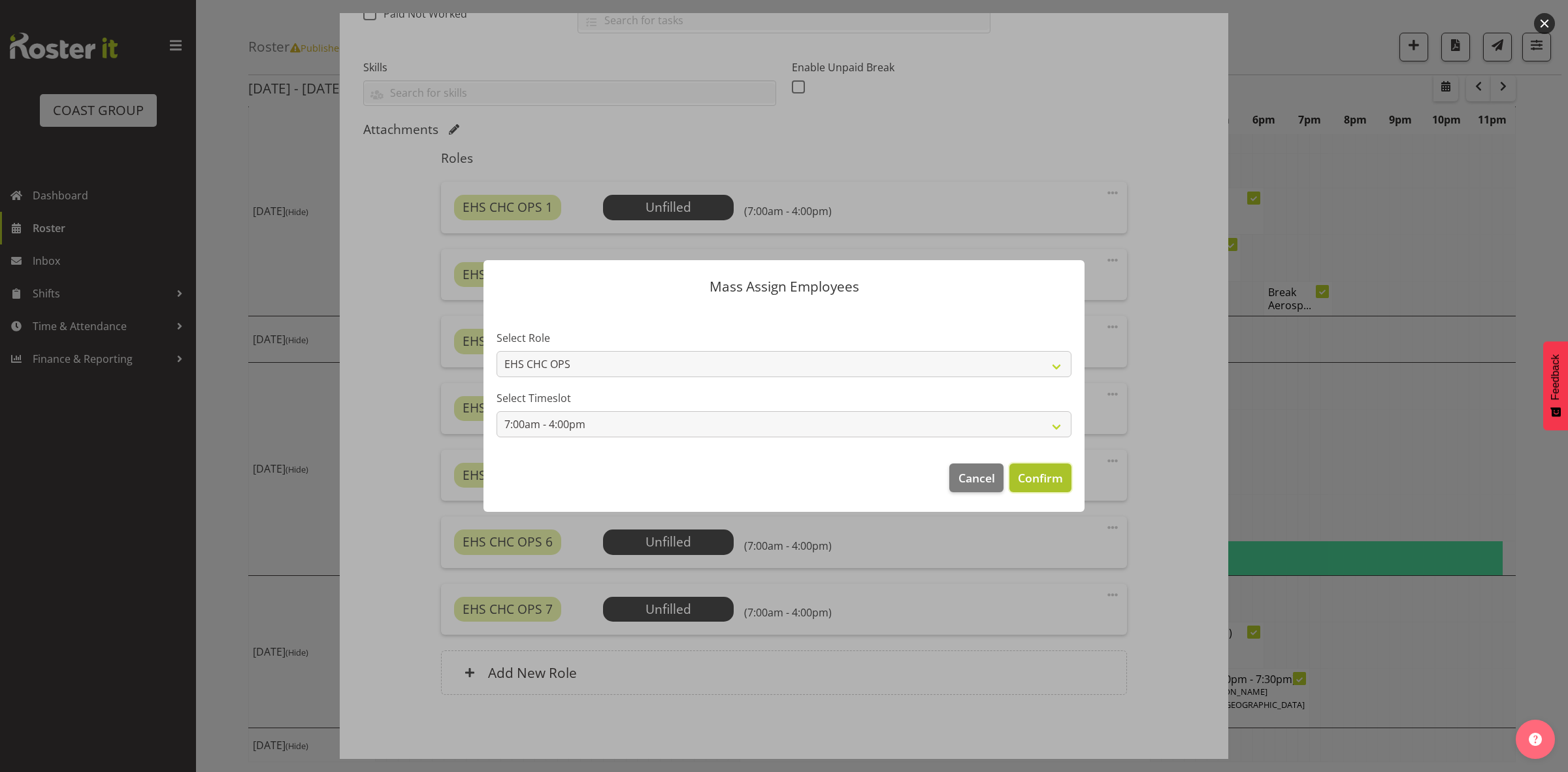
click at [1026, 478] on span "Confirm" at bounding box center [1040, 478] width 45 height 17
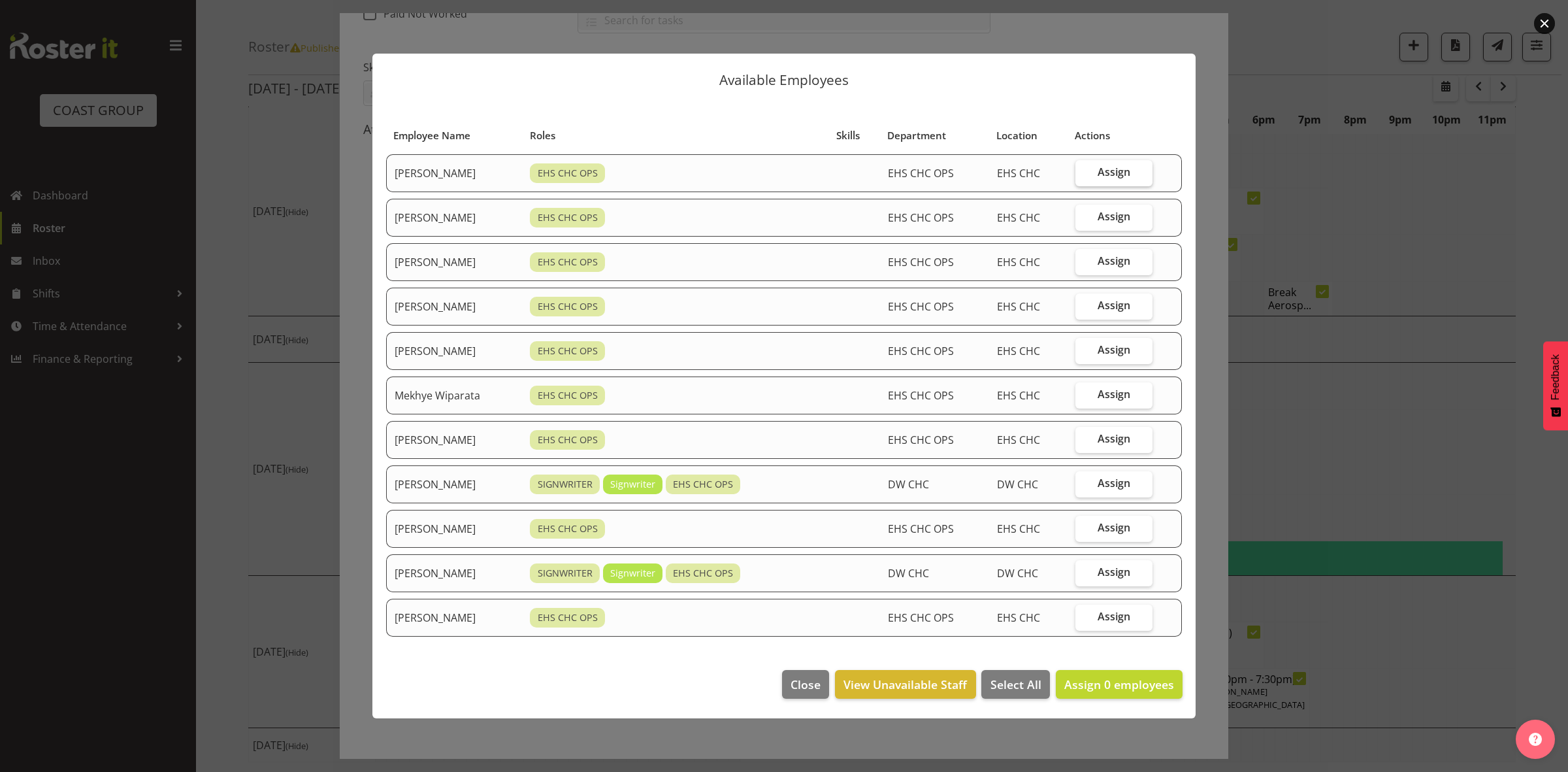
click at [1108, 170] on span "Assign" at bounding box center [1114, 172] width 32 height 13
click at [1084, 170] on input "Assign" at bounding box center [1079, 172] width 8 height 8
checkbox input "true"
click at [1125, 216] on span "Assign" at bounding box center [1114, 216] width 32 height 13
click at [1084, 216] on input "Assign" at bounding box center [1079, 217] width 8 height 8
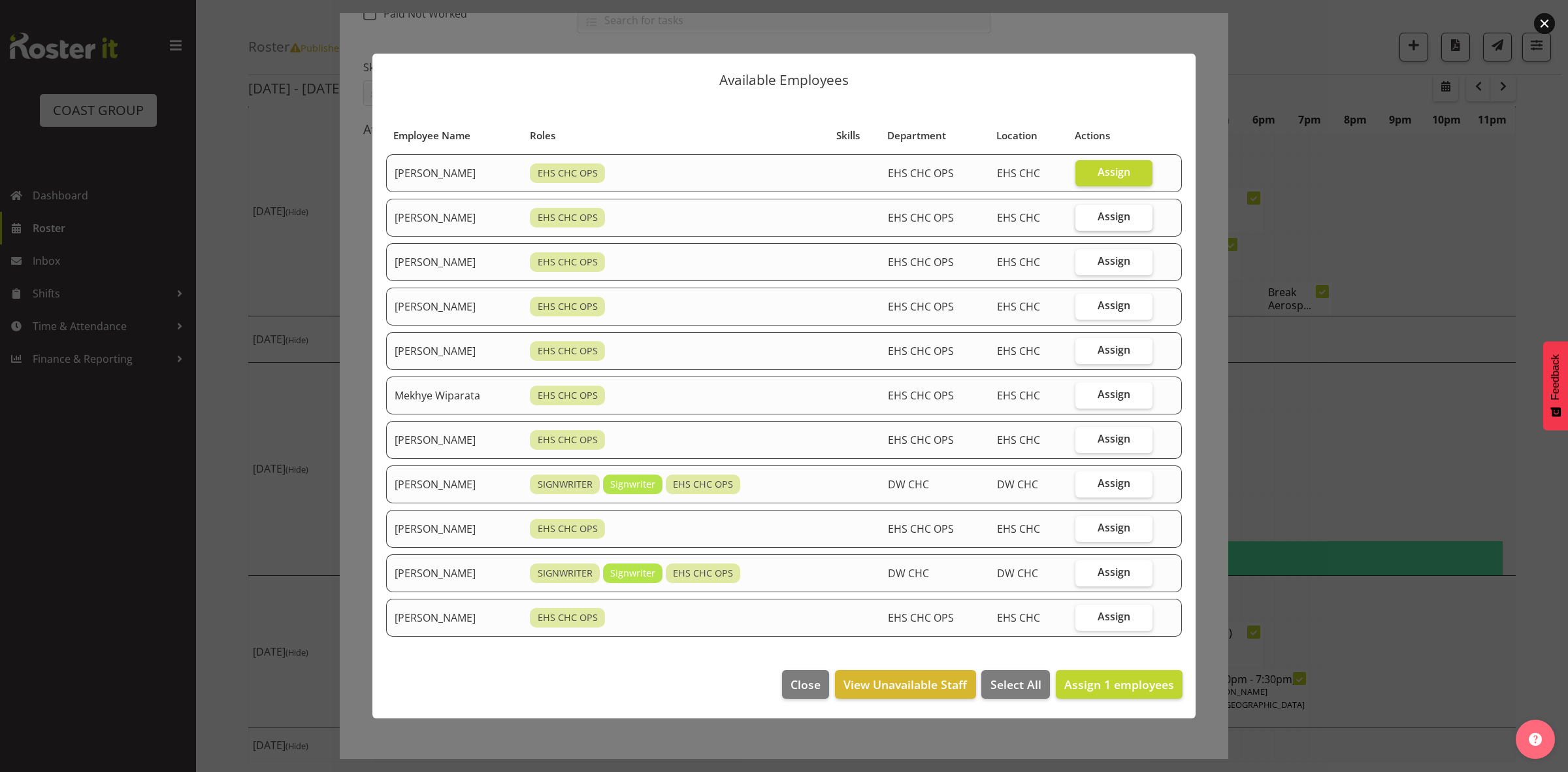
checkbox input "true"
click at [1112, 347] on span "Assign" at bounding box center [1114, 349] width 32 height 13
click at [1084, 347] on input "Assign" at bounding box center [1079, 350] width 8 height 8
checkbox input "true"
click at [1127, 389] on span "Assign" at bounding box center [1114, 394] width 32 height 13
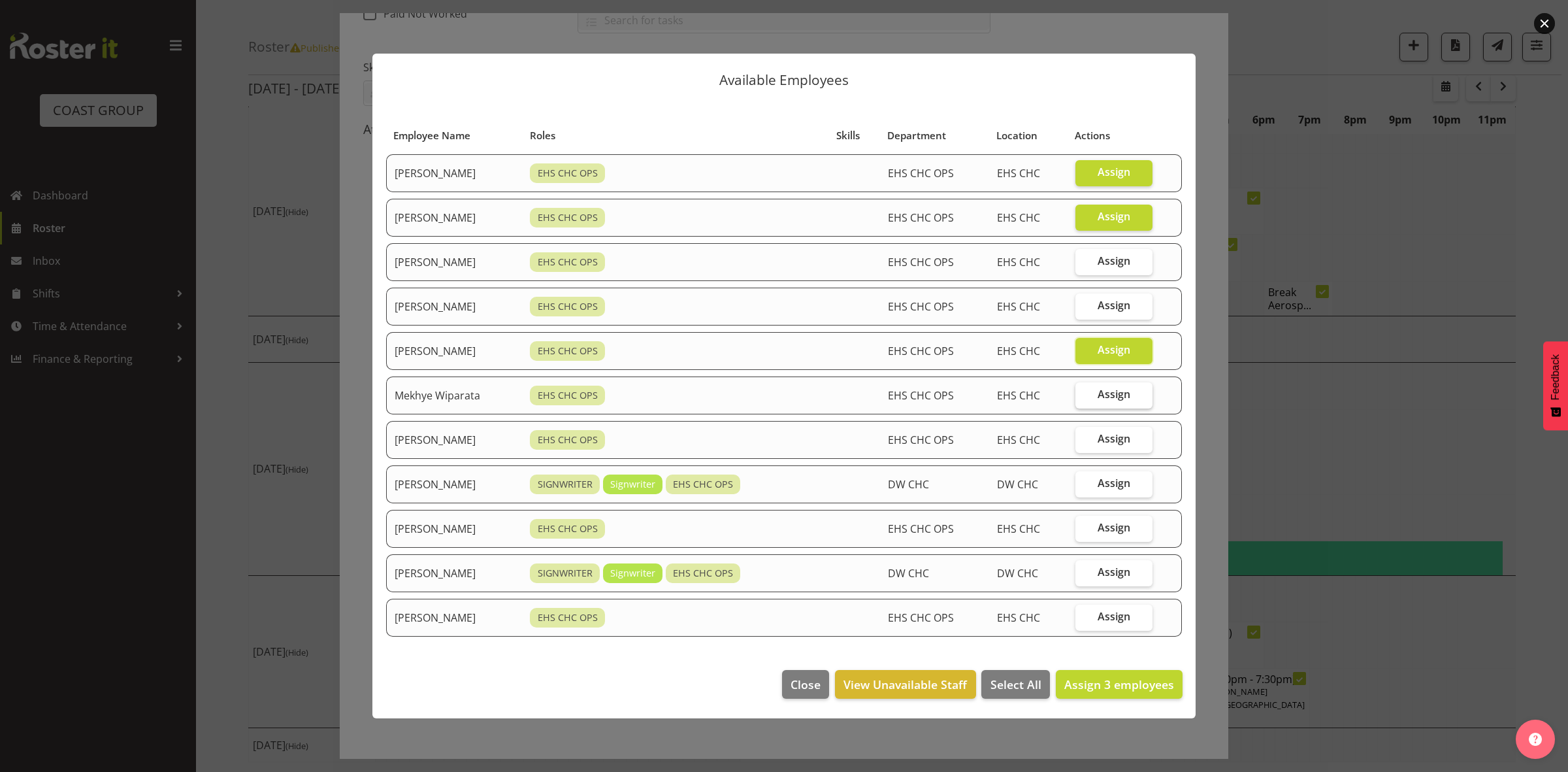
click at [1084, 390] on input "Assign" at bounding box center [1079, 394] width 8 height 8
checkbox input "true"
click at [1117, 445] on span "Assign" at bounding box center [1114, 438] width 32 height 13
click at [1084, 443] on input "Assign" at bounding box center [1079, 439] width 8 height 8
checkbox input "true"
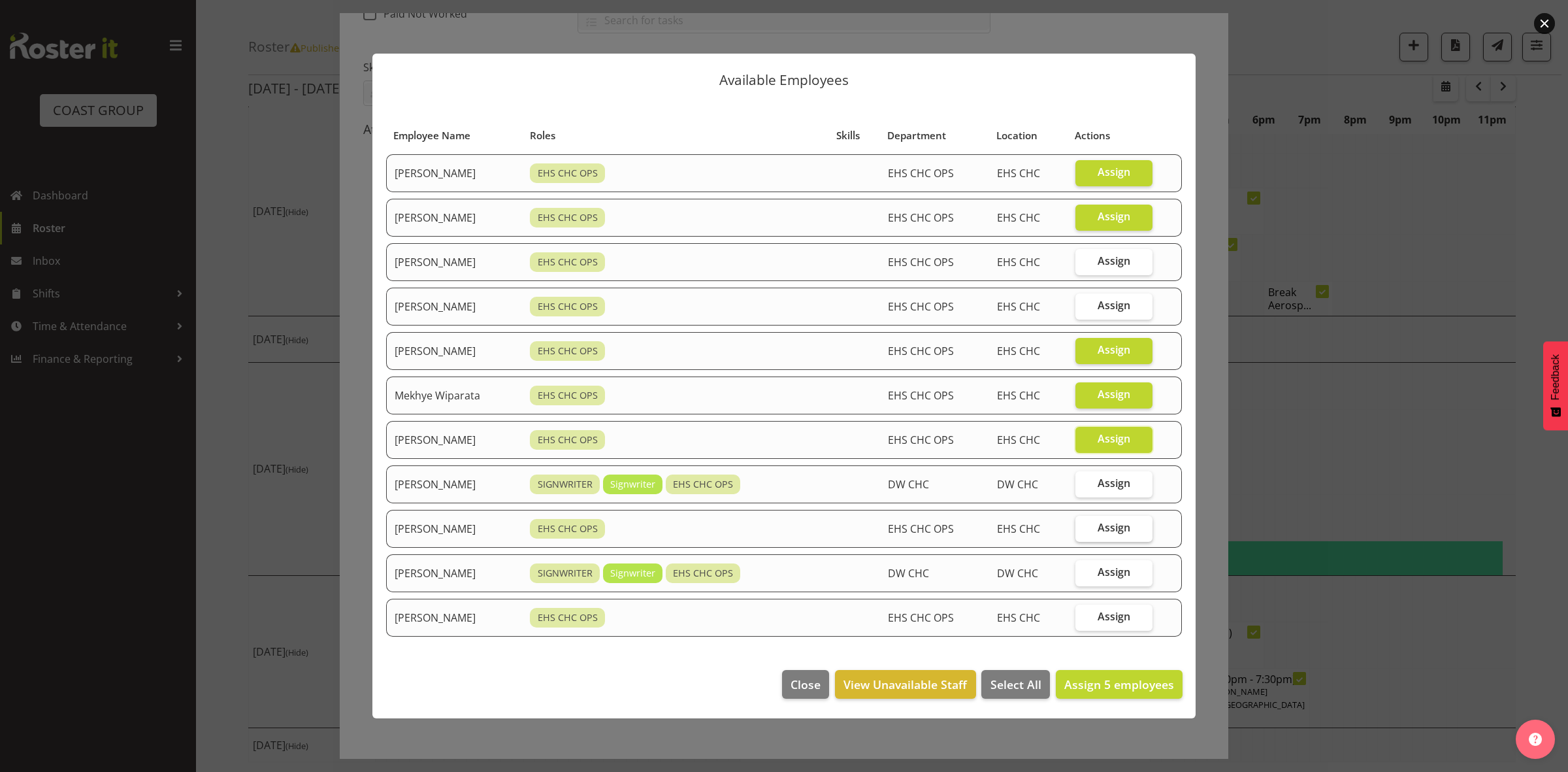
click at [1099, 530] on label "Assign" at bounding box center [1113, 528] width 77 height 26
click at [1084, 530] on input "Assign" at bounding box center [1079, 528] width 8 height 8
checkbox input "true"
click at [1117, 611] on label "Assign" at bounding box center [1113, 617] width 77 height 26
click at [1084, 612] on input "Assign" at bounding box center [1079, 616] width 8 height 8
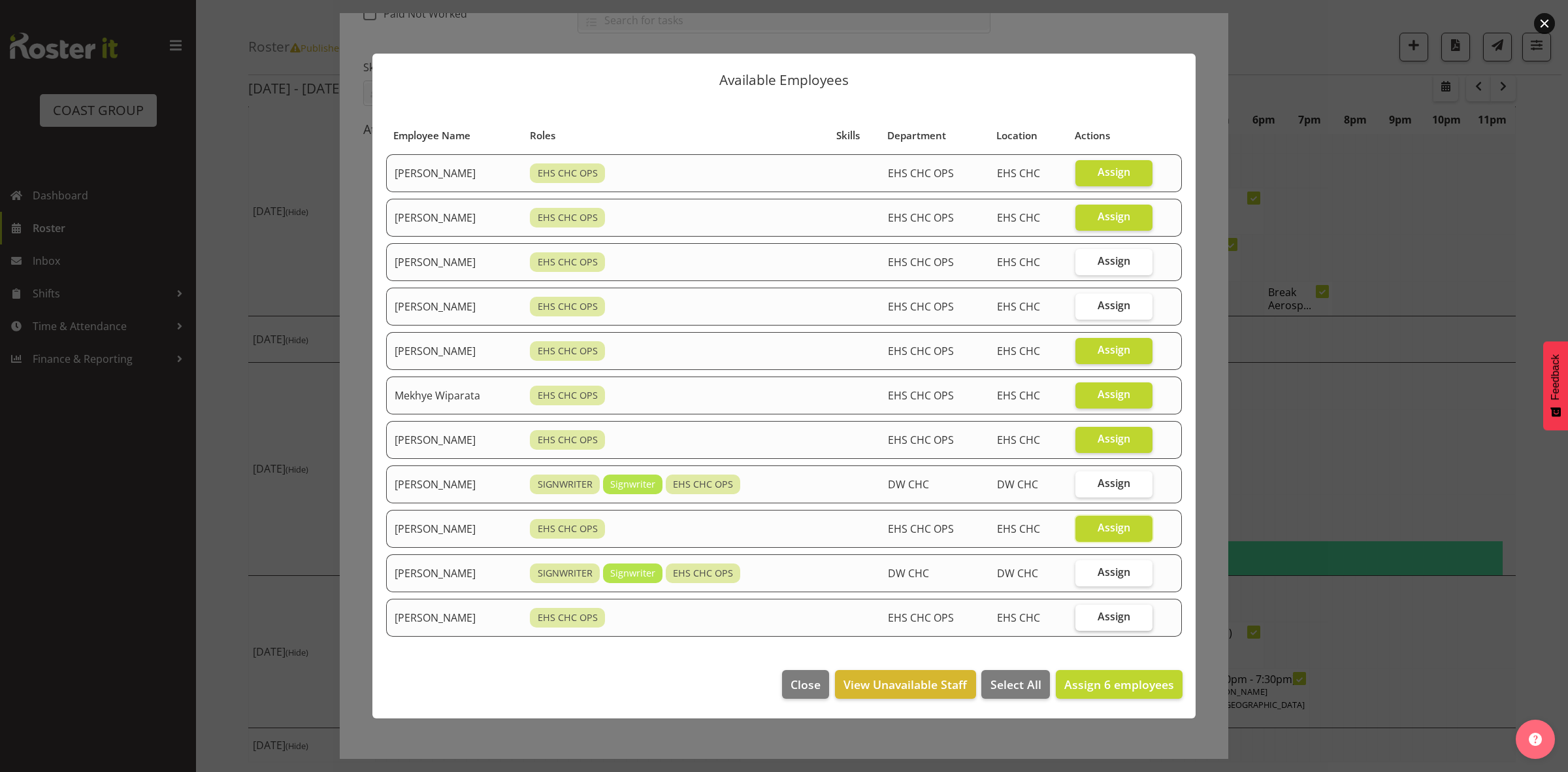
checkbox input "true"
click at [1091, 687] on span "Assign 7 employees" at bounding box center [1119, 684] width 110 height 15
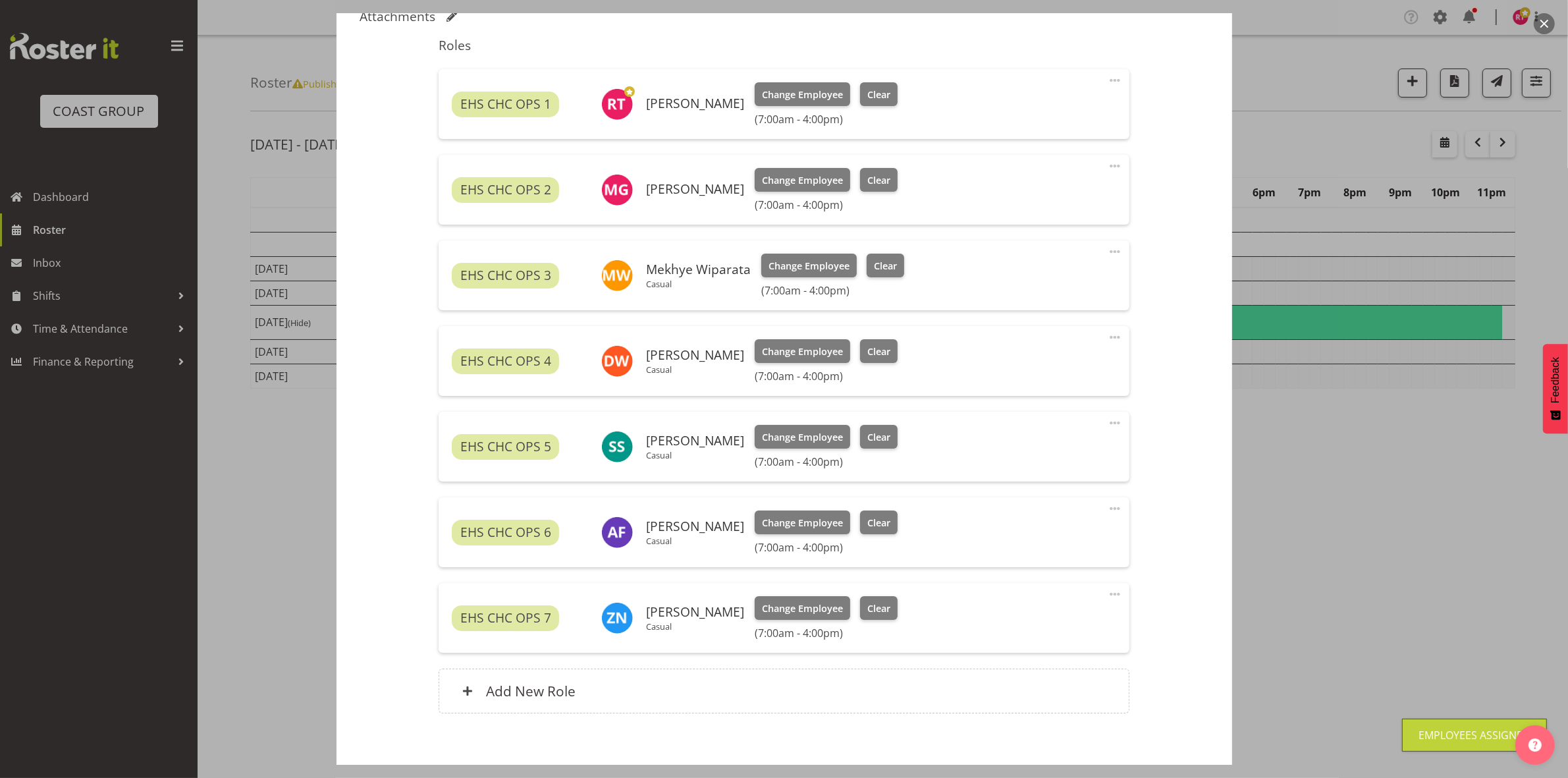
scroll to position [498, 0]
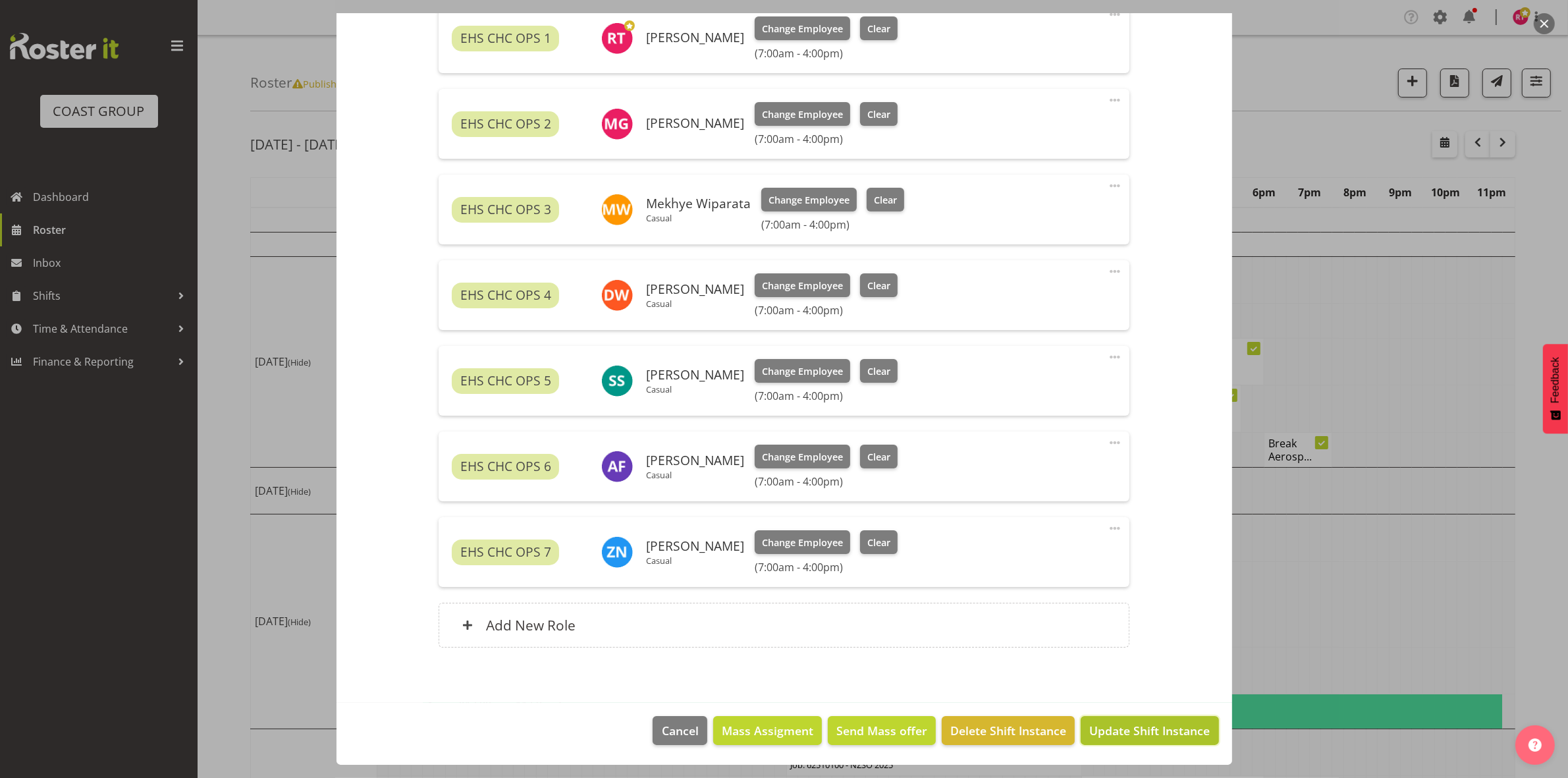
click at [1098, 728] on span "Update Shift Instance" at bounding box center [1149, 730] width 121 height 17
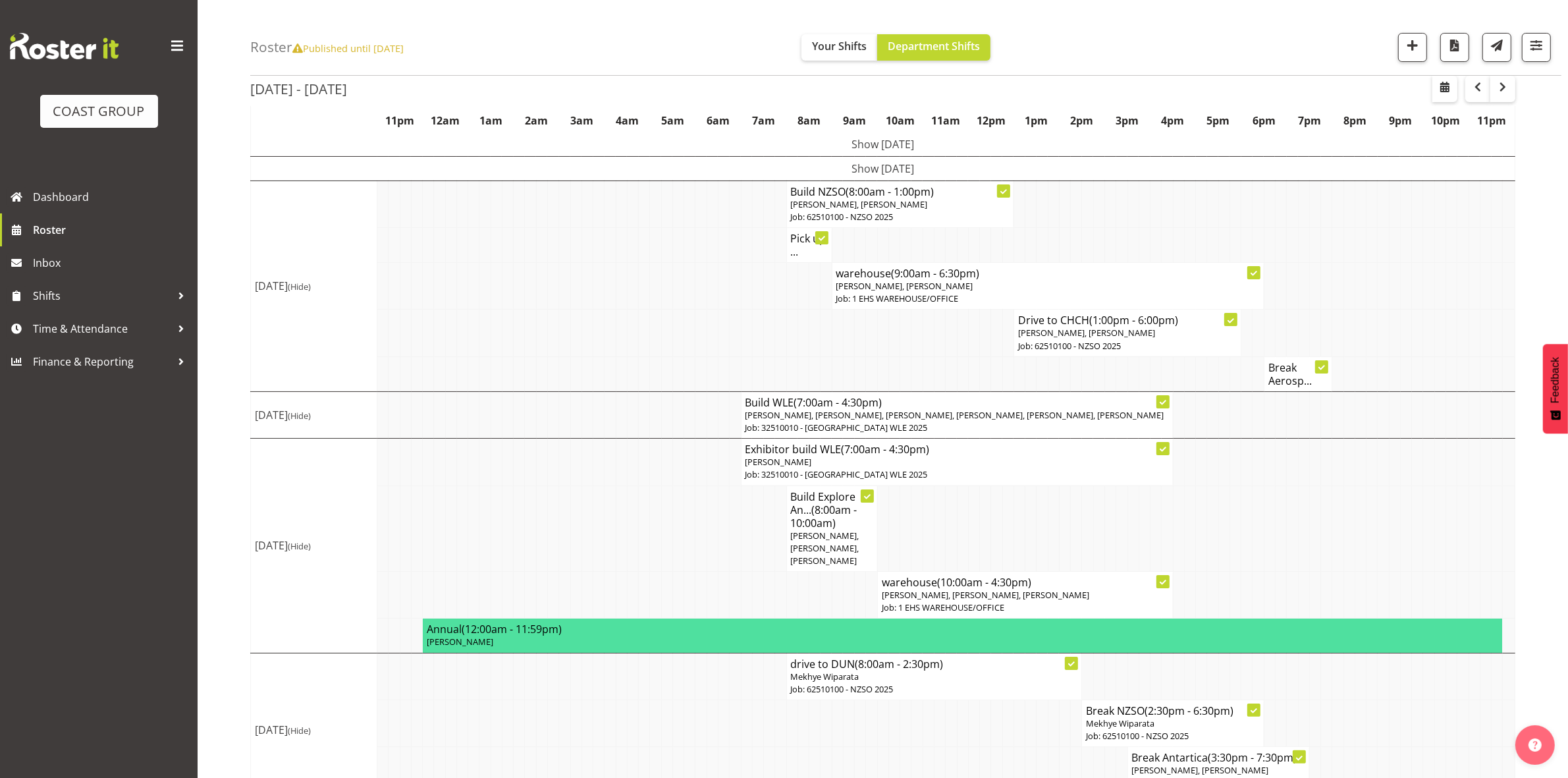
scroll to position [176, 0]
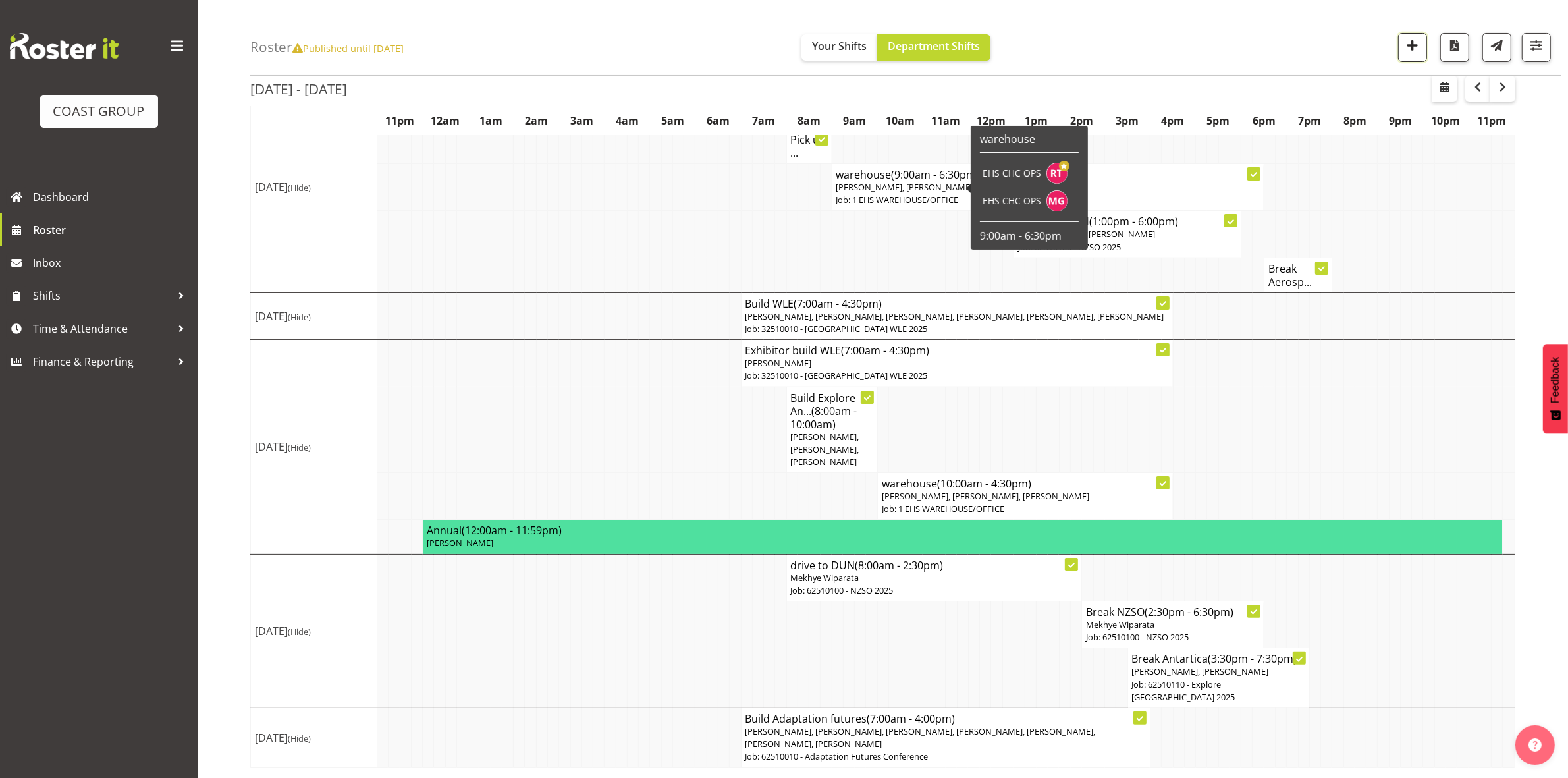
click at [1410, 50] on span "button" at bounding box center [1413, 45] width 17 height 17
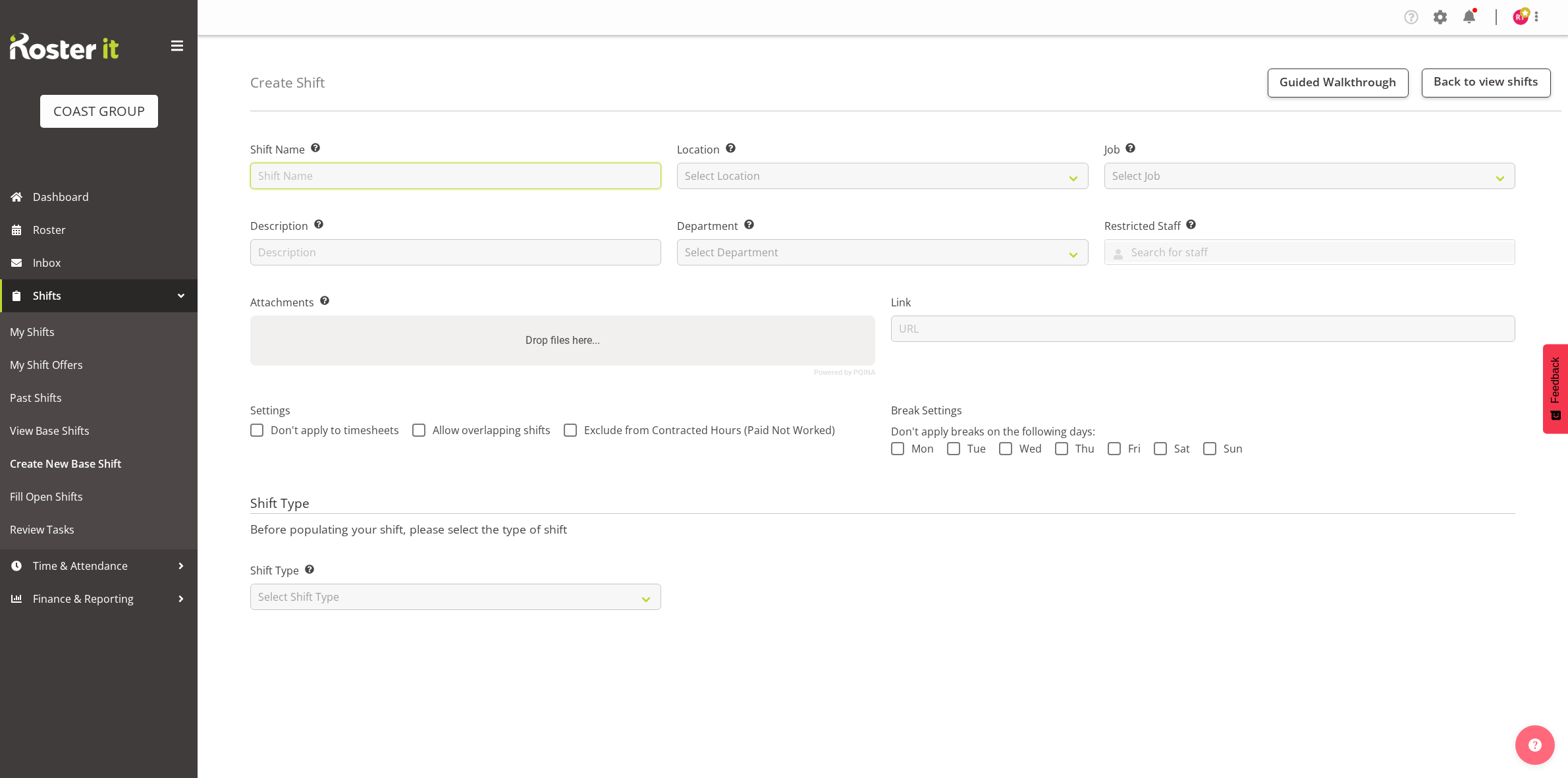
click at [329, 177] on input "text" at bounding box center [456, 175] width 411 height 26
type input "Break WLE"
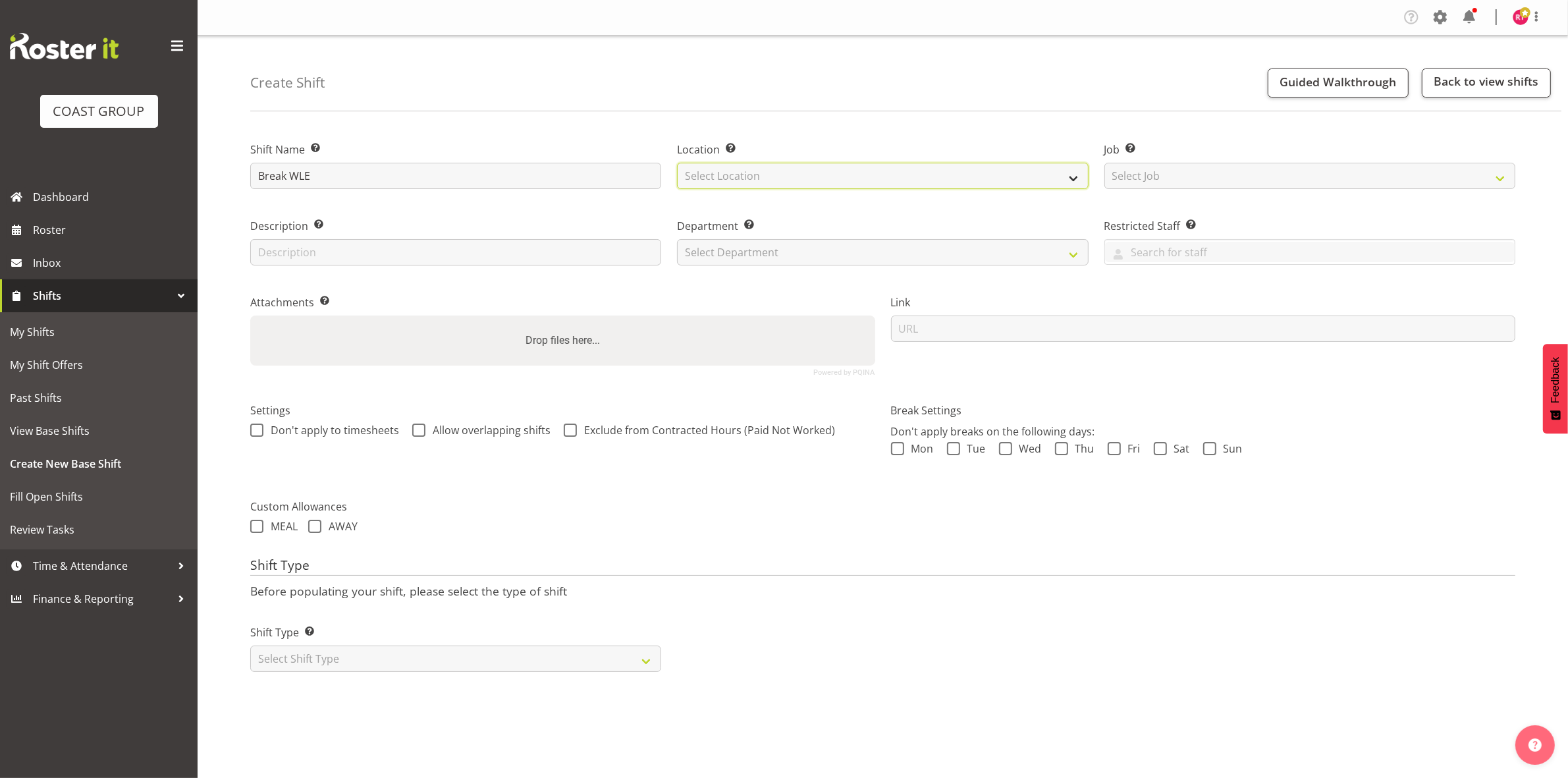
click at [744, 173] on select "Select Location EHS CHC" at bounding box center [882, 175] width 411 height 26
select select "107"
click at [677, 163] on select "Select Location EHS CHC" at bounding box center [882, 175] width 411 height 26
click at [1186, 187] on select "Select Job Create new job 1 Carlton Events 1 Carlton Hamilton 1 Carlton Welling…" at bounding box center [1310, 175] width 411 height 26
select select "9023"
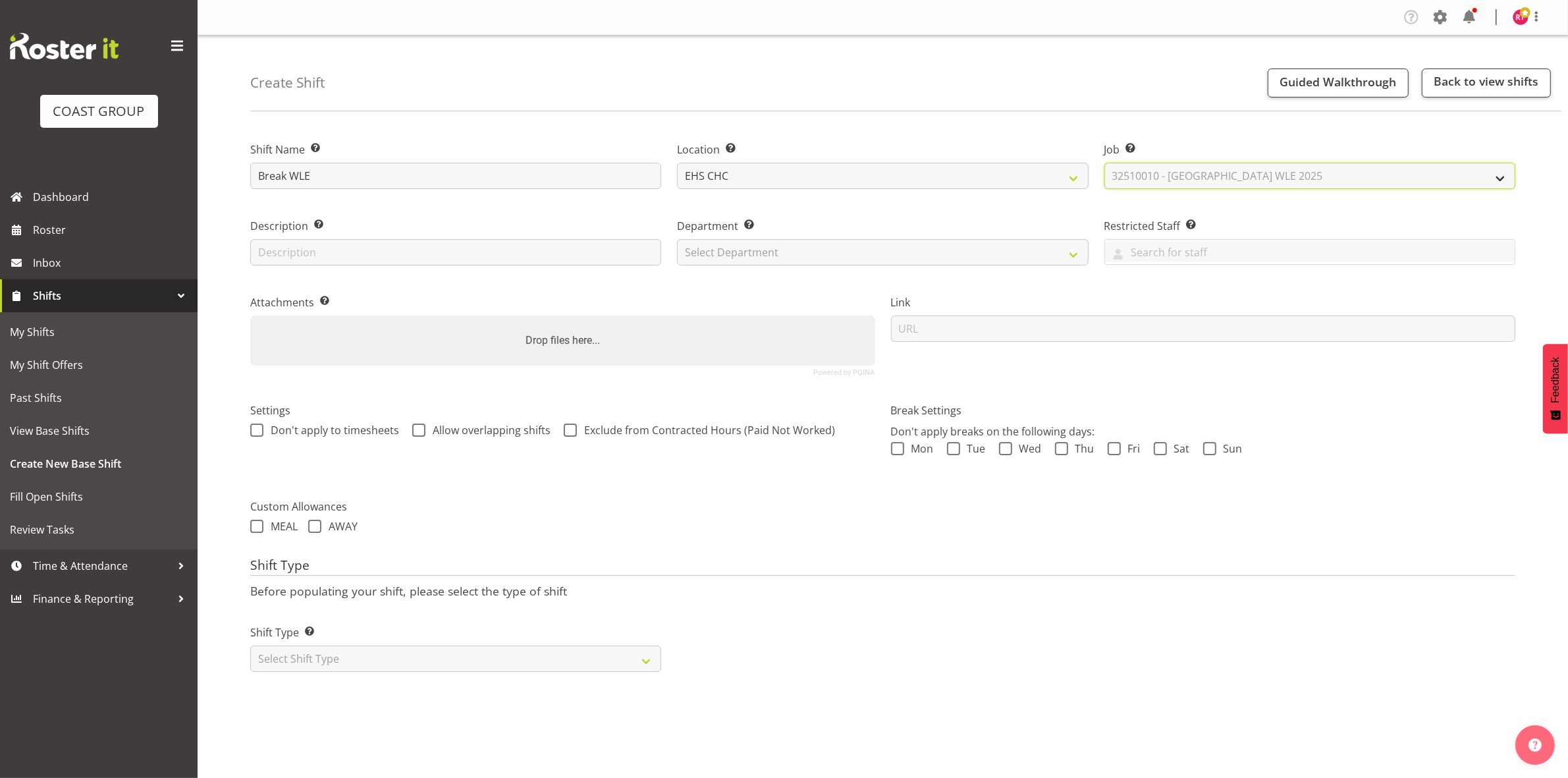
click at [1104, 163] on select "Select Job Create new job 1 Carlton Events 1 Carlton Hamilton 1 Carlton Welling…" at bounding box center [1310, 175] width 411 height 26
drag, startPoint x: 899, startPoint y: 260, endPoint x: 888, endPoint y: 262, distance: 11.2
click at [899, 259] on select "Select Department EHS CHC OPS" at bounding box center [882, 252] width 411 height 26
select select "41"
click at [677, 239] on select "Select Department EHS CHC OPS" at bounding box center [882, 252] width 411 height 26
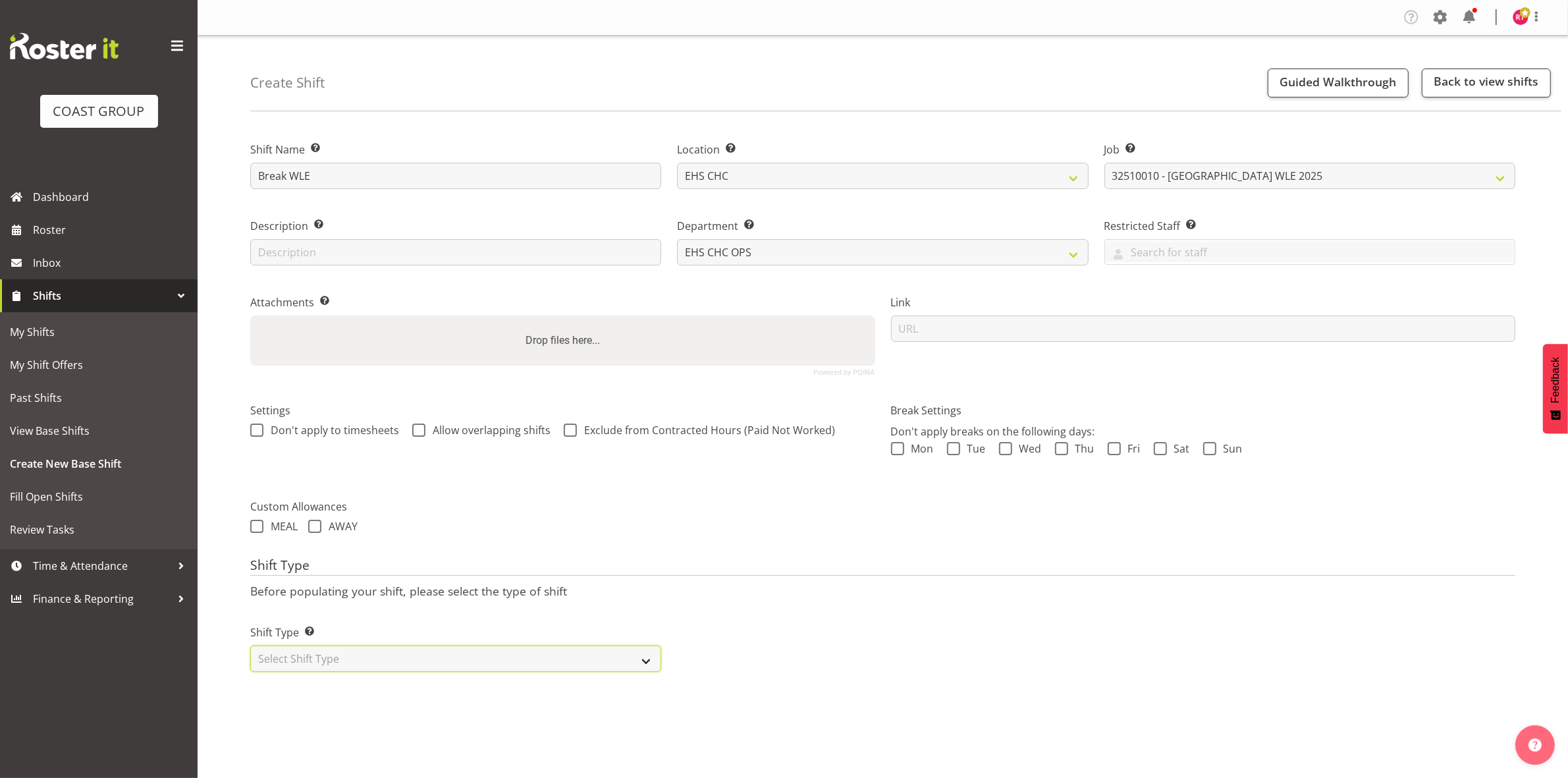
click at [415, 670] on select "Select Shift Type One Off Shift Recurring Shift Rotating Shift" at bounding box center [456, 658] width 411 height 26
select select "one_off"
click at [251, 647] on select "Select Shift Type One Off Shift Recurring Shift Rotating Shift" at bounding box center [456, 658] width 411 height 26
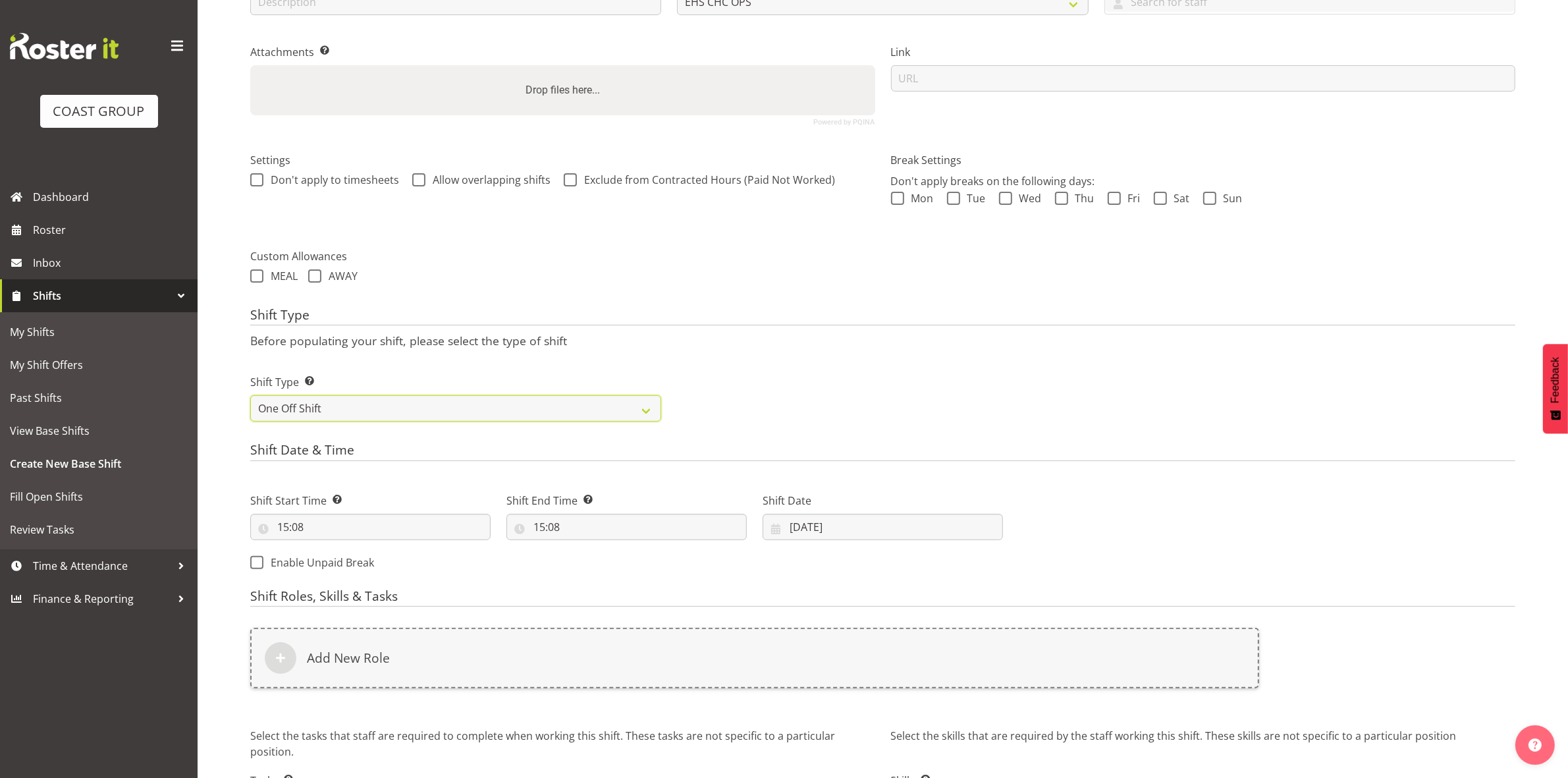
scroll to position [360, 0]
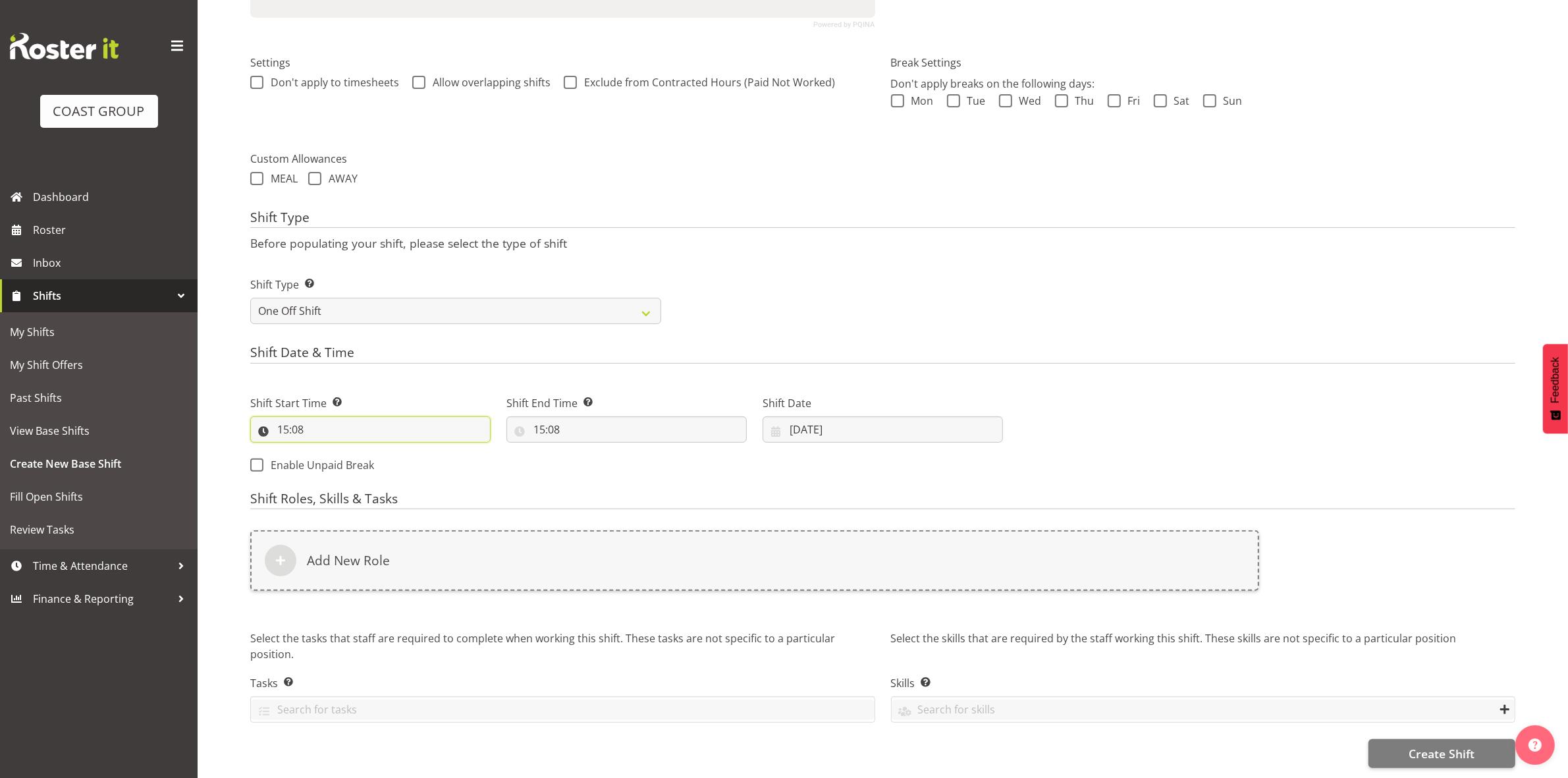
click at [285, 416] on input "15:08" at bounding box center [371, 429] width 241 height 26
click at [337, 451] on select "00 01 02 03 04 05 06 07 08 09 10 11 12 13 14 15 16 17 18 19 20 21 22 23" at bounding box center [340, 464] width 30 height 26
select select "16"
click at [325, 451] on select "00 01 02 03 04 05 06 07 08 09 10 11 12 13 14 15 16 17 18 19 20 21 22 23" at bounding box center [340, 464] width 30 height 26
type input "16:08"
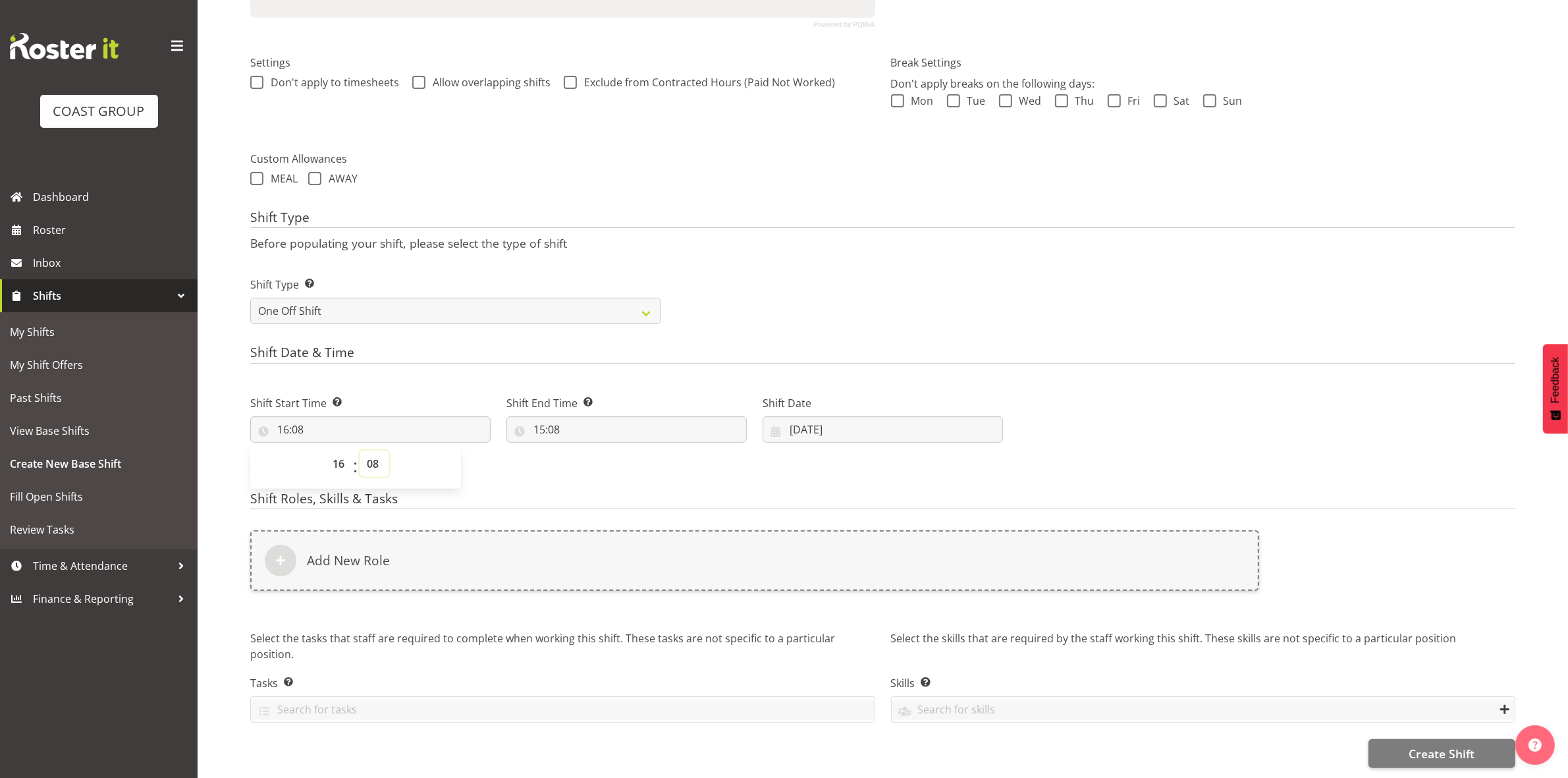
drag, startPoint x: 369, startPoint y: 451, endPoint x: 373, endPoint y: 439, distance: 12.6
click at [371, 451] on select "00 01 02 03 04 05 06 07 08 09 10 11 12 13 14 15 16 17 18 19 20 21 22 23 24 25 2…" at bounding box center [375, 464] width 30 height 26
select select "0"
click at [360, 451] on select "00 01 02 03 04 05 06 07 08 09 10 11 12 13 14 15 16 17 18 19 20 21 22 23 24 25 2…" at bounding box center [375, 464] width 30 height 26
type input "16:00"
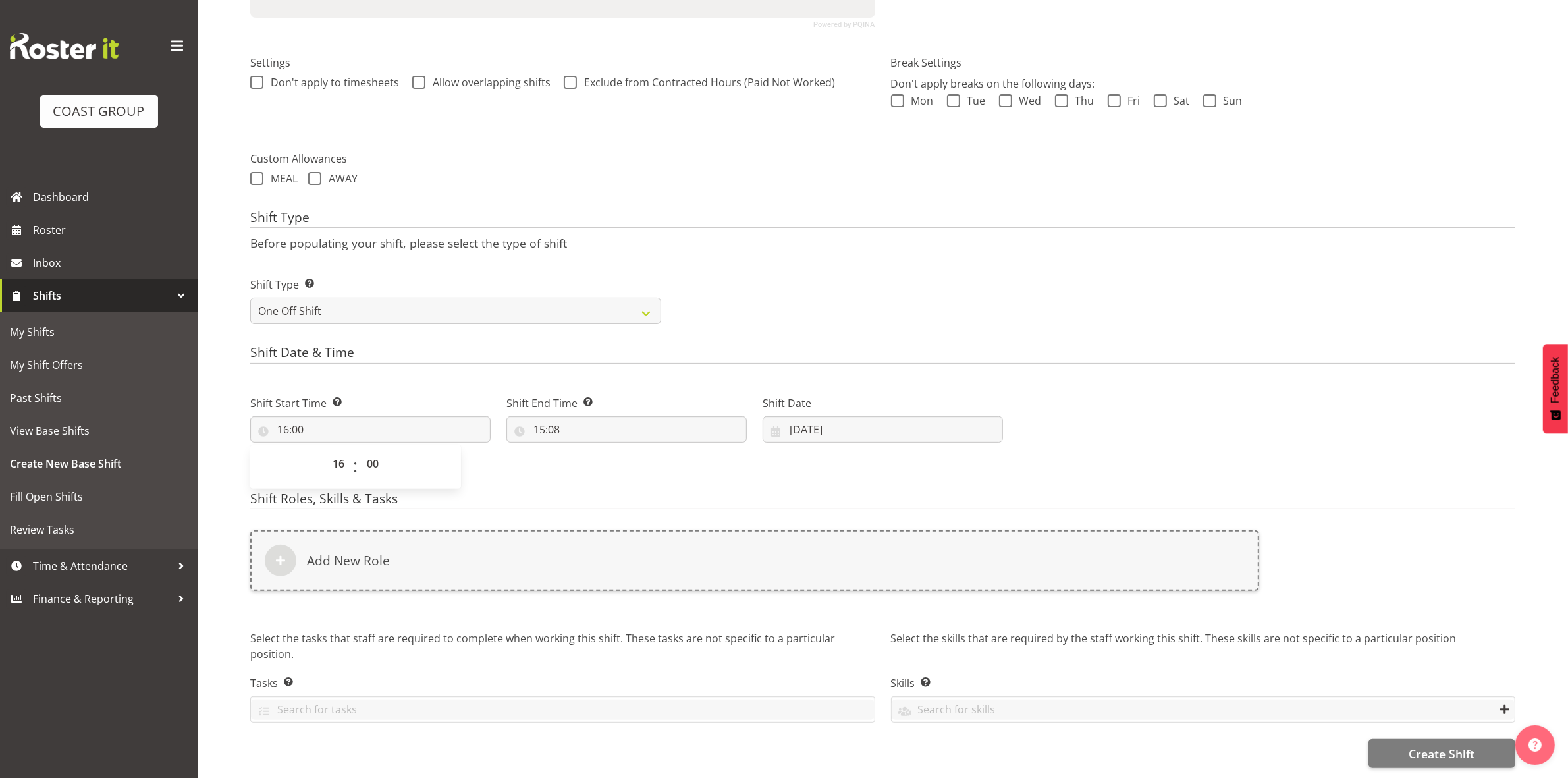
click at [755, 258] on div "Shift Type Shift Types: One Off – Select this if you would like a single shift …" at bounding box center [882, 295] width 1281 height 74
click at [538, 418] on input "15:08" at bounding box center [626, 429] width 241 height 26
click at [585, 451] on select "00 01 02 03 04 05 06 07 08 09 10 11 12 13 14 15 16 17 18 19 20 21 22 23" at bounding box center [596, 464] width 30 height 26
select select "20"
click at [581, 451] on select "00 01 02 03 04 05 06 07 08 09 10 11 12 13 14 15 16 17 18 19 20 21 22 23" at bounding box center [596, 464] width 30 height 26
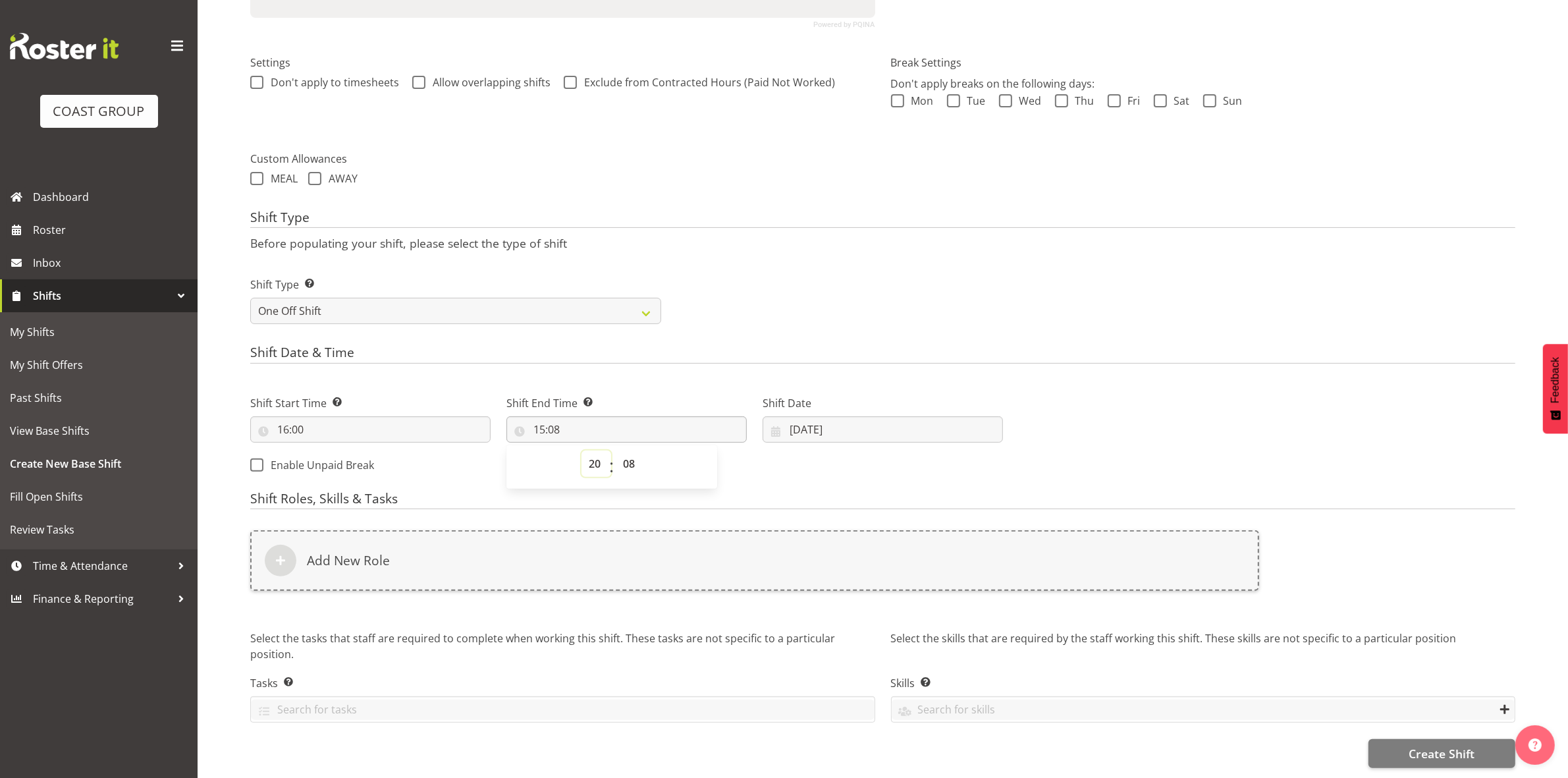
type input "20:08"
click at [639, 455] on select "00 01 02 03 04 05 06 07 08 09 10 11 12 13 14 15 16 17 18 19 20 21 22 23 24 25 2…" at bounding box center [630, 464] width 30 height 26
select select "0"
click at [615, 451] on select "00 01 02 03 04 05 06 07 08 09 10 11 12 13 14 15 16 17 18 19 20 21 22 23 24 25 2…" at bounding box center [630, 464] width 30 height 26
type input "20:00"
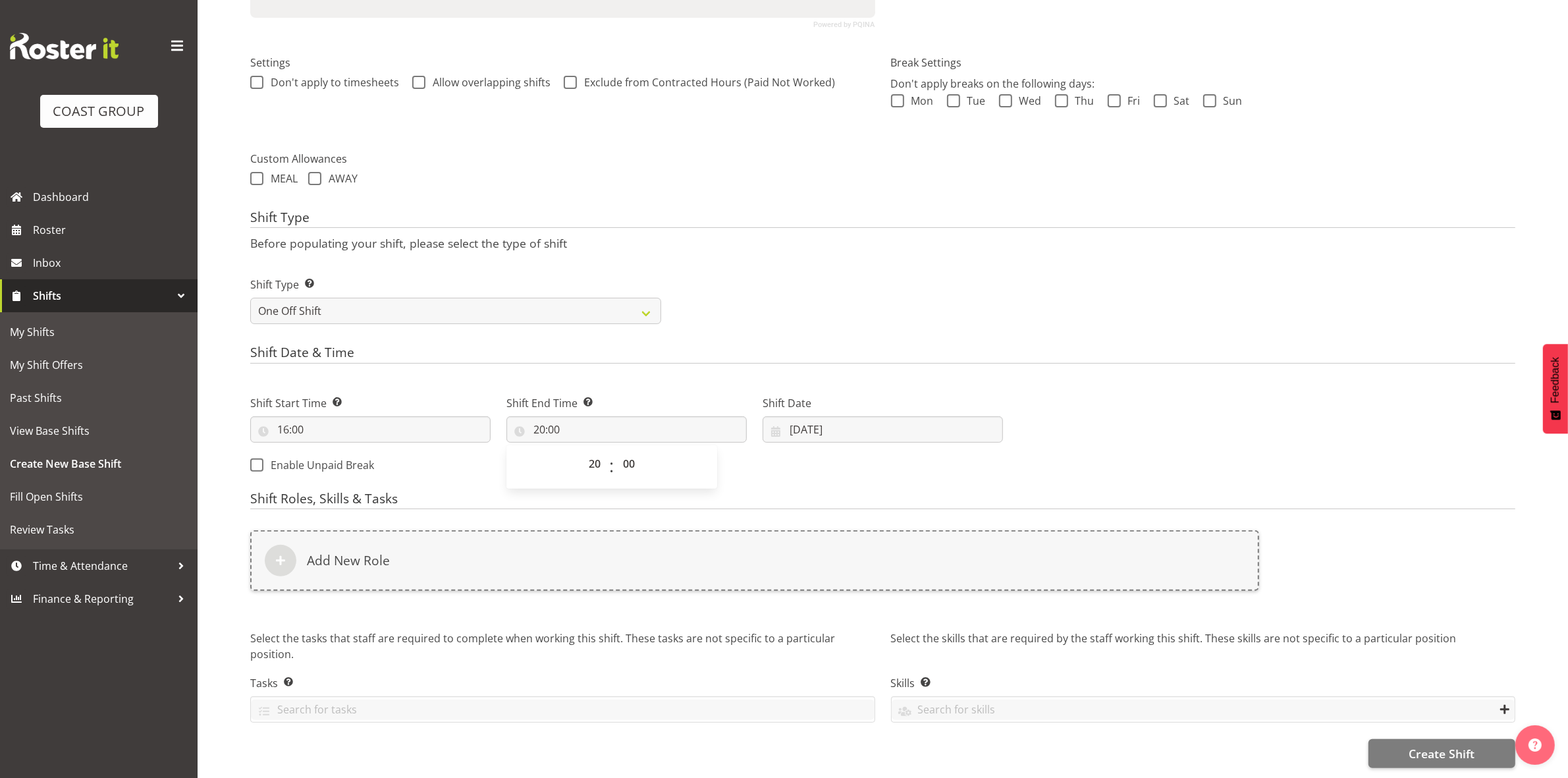
click at [861, 237] on p "Before populating your shift, please select the type of shift" at bounding box center [883, 243] width 1265 height 14
click at [797, 420] on input "08/10/2025" at bounding box center [882, 429] width 241 height 26
click at [807, 580] on span "12" at bounding box center [803, 586] width 11 height 13
type input "12/10/2025"
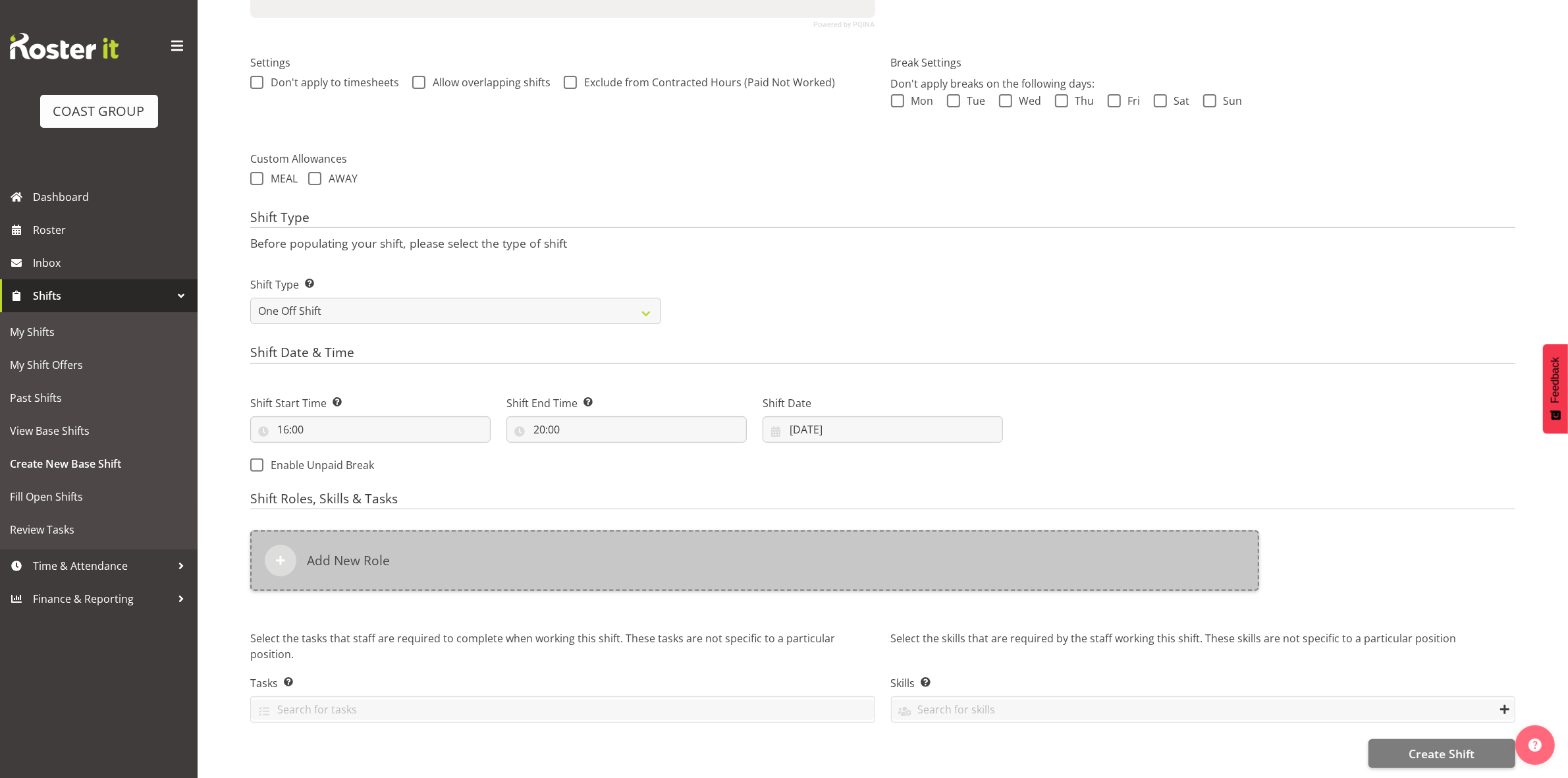
click at [566, 559] on div "Add New Role" at bounding box center [755, 560] width 1009 height 60
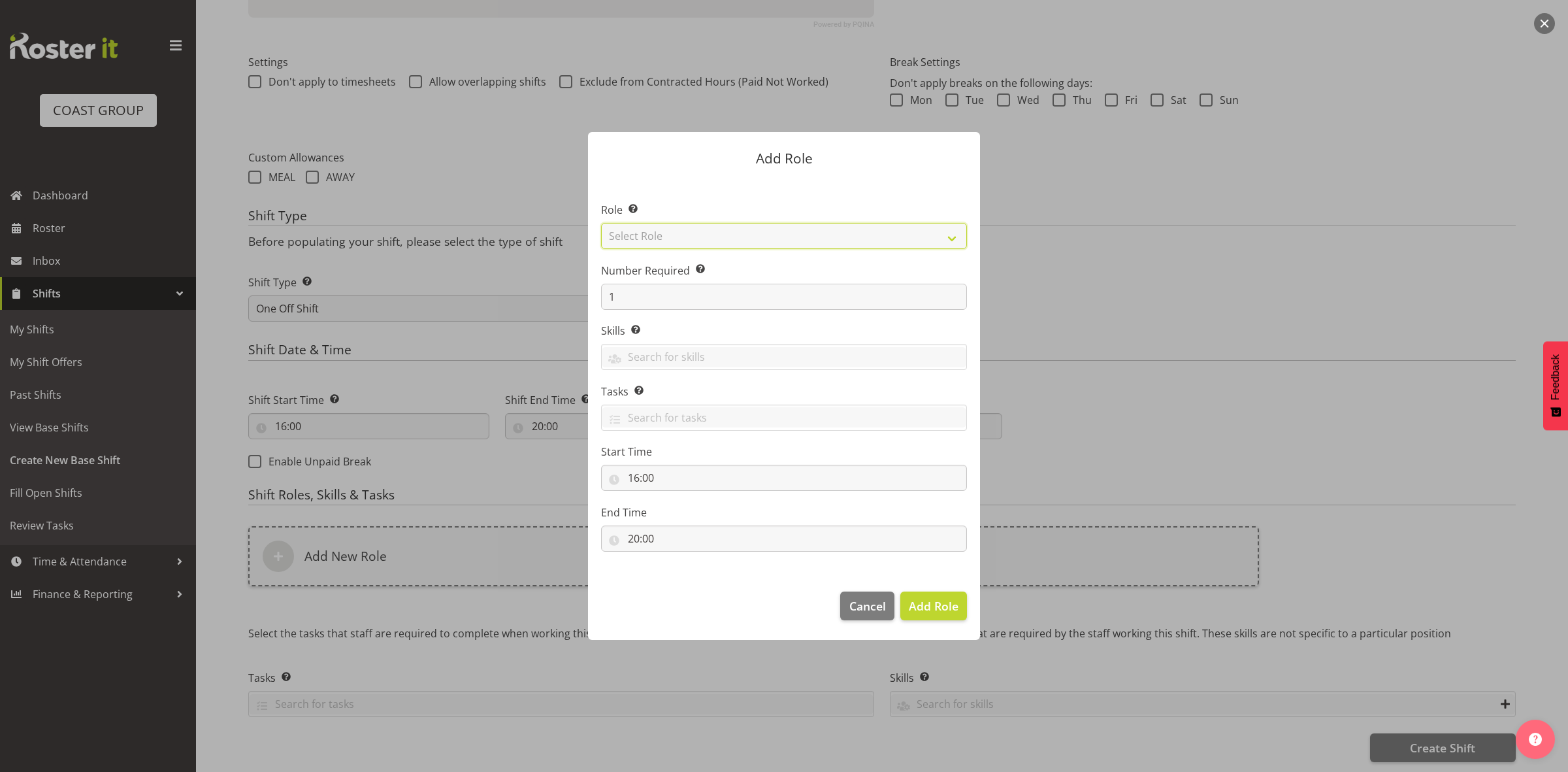
drag, startPoint x: 729, startPoint y: 235, endPoint x: 727, endPoint y: 242, distance: 7.3
click at [729, 235] on select "Select Role ACCOUNT MANAGER ACCOUNT MANAGER DW ACCOUNTS [PERSON_NAME] VEHICLES …" at bounding box center [784, 235] width 366 height 26
select select "192"
click at [601, 223] on select "Select Role ACCOUNT MANAGER ACCOUNT MANAGER DW ACCOUNTS [PERSON_NAME] VEHICLES …" at bounding box center [784, 235] width 366 height 26
click at [660, 296] on input "1" at bounding box center [784, 297] width 366 height 26
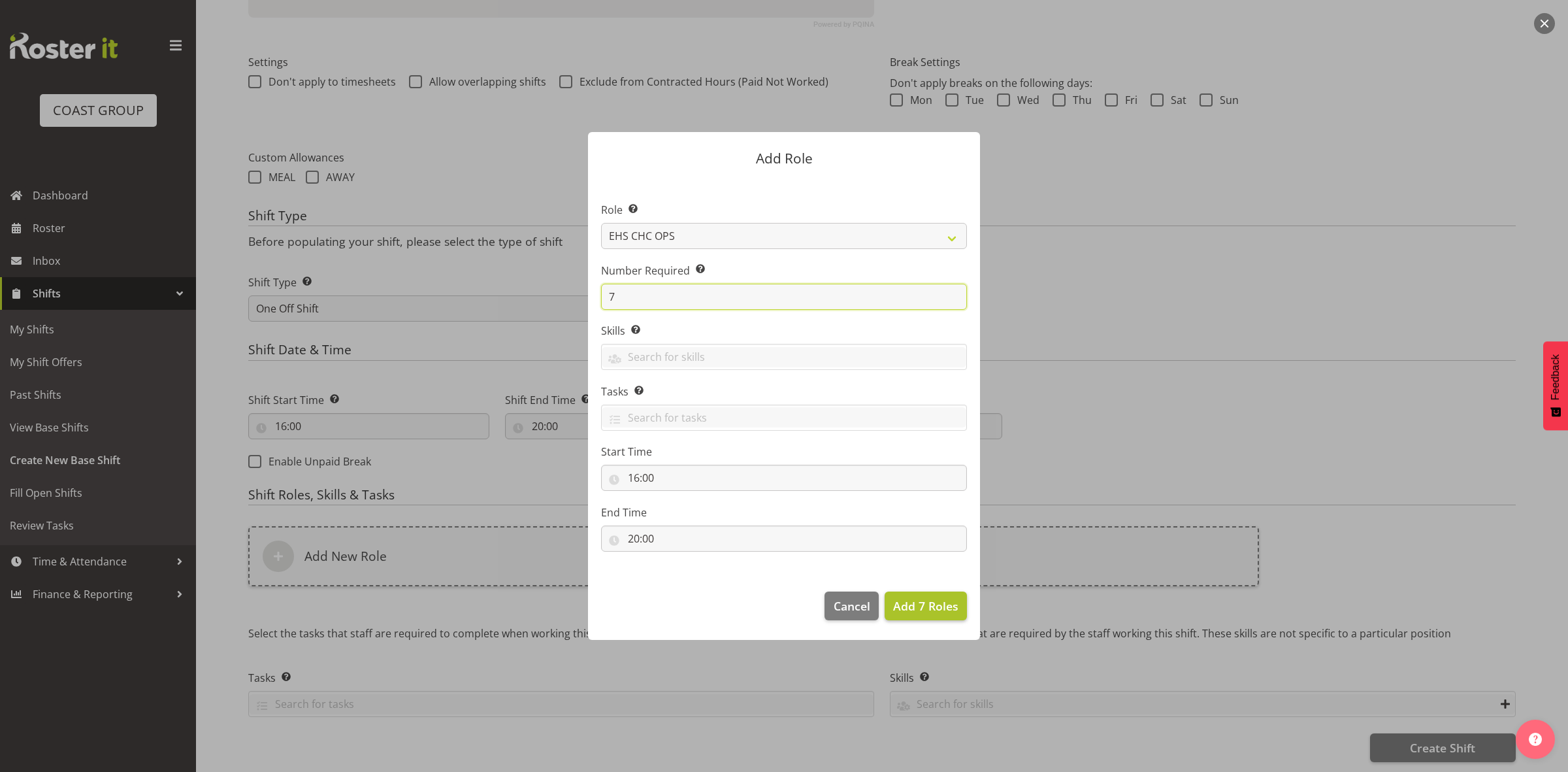
type input "7"
click at [903, 609] on span "Add 7 Roles" at bounding box center [925, 606] width 65 height 15
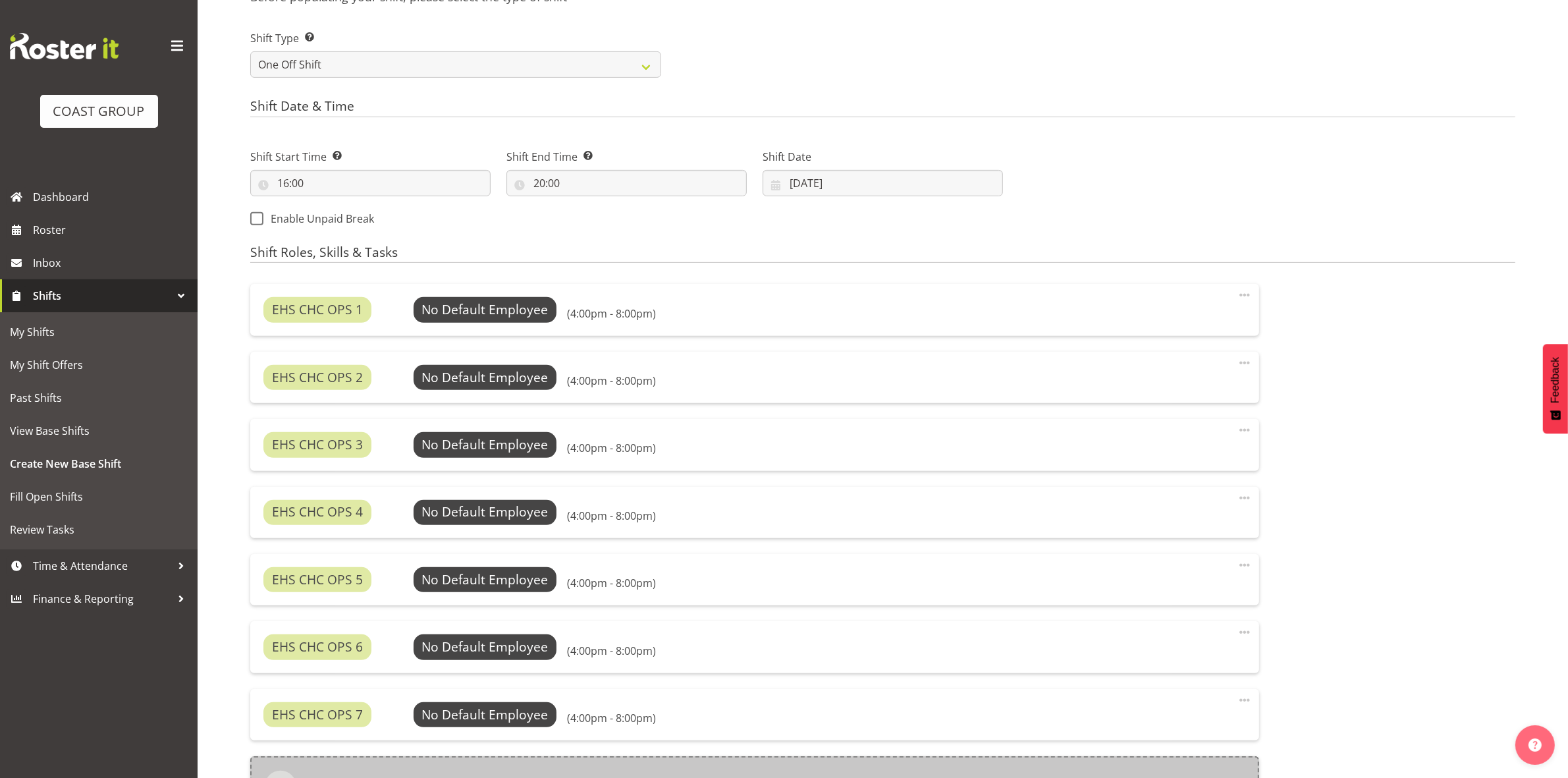
scroll to position [833, 0]
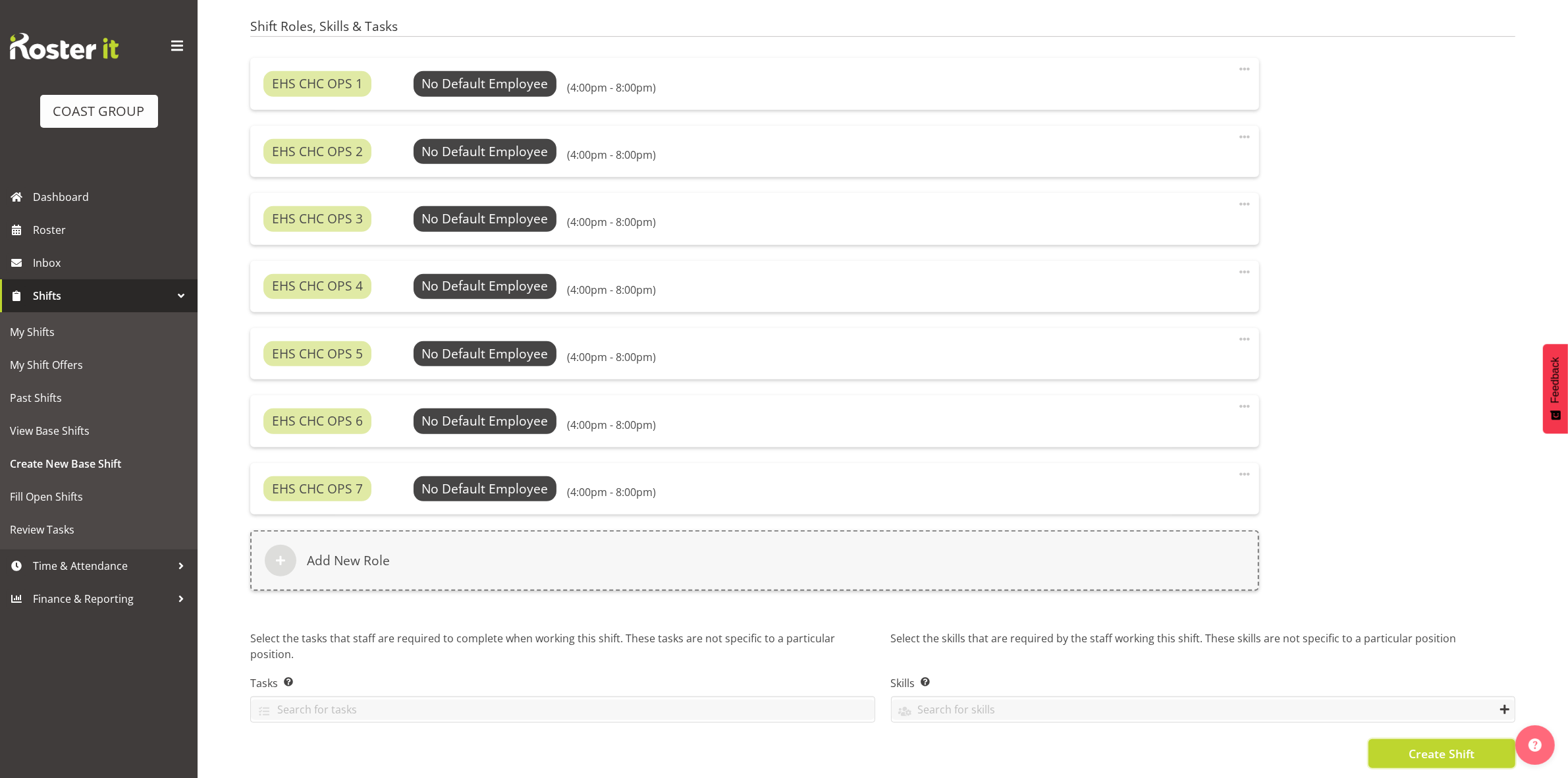
click at [1407, 743] on button "Create Shift" at bounding box center [1442, 753] width 147 height 29
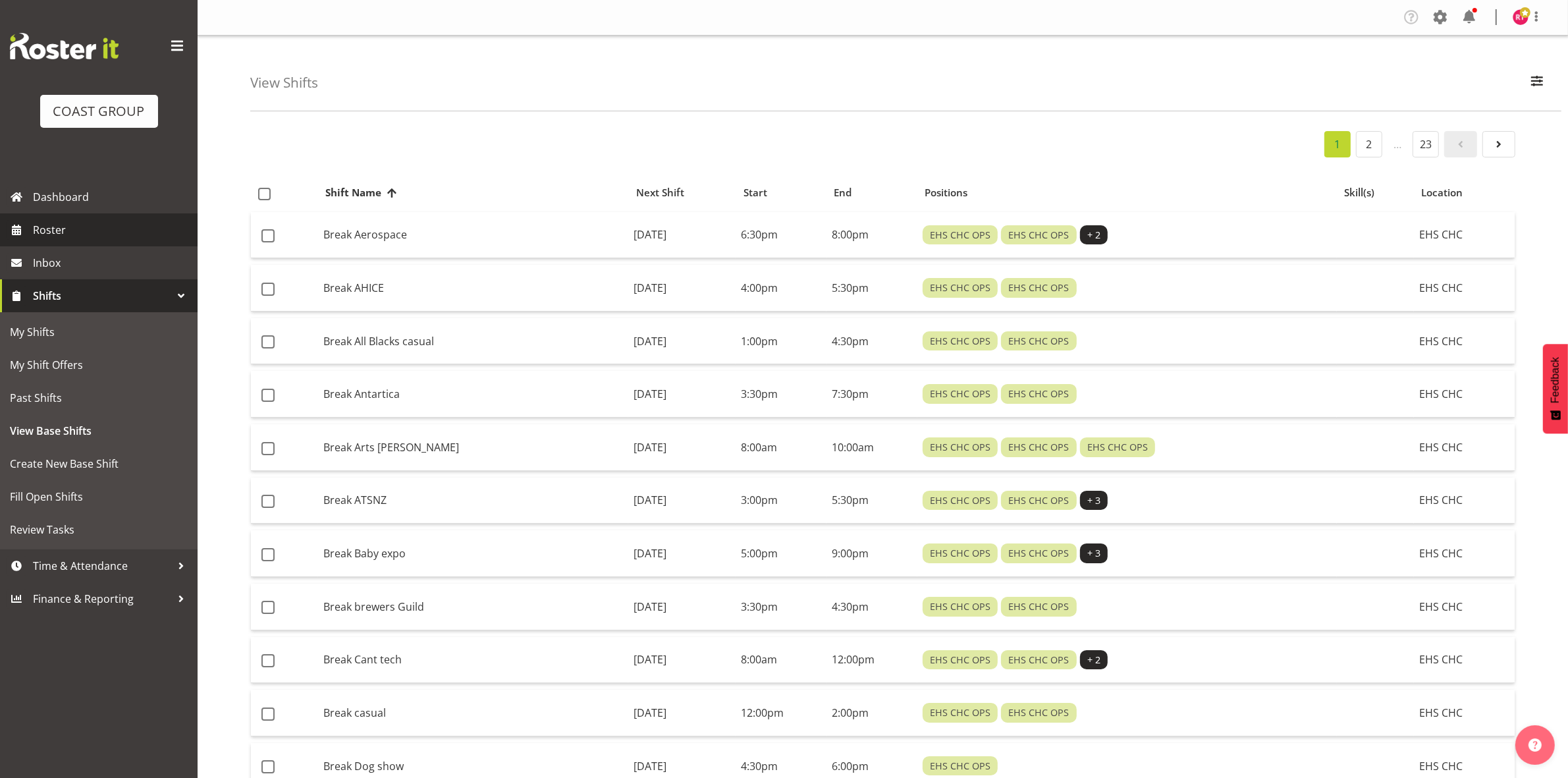
click at [66, 228] on span "Roster" at bounding box center [111, 230] width 158 height 20
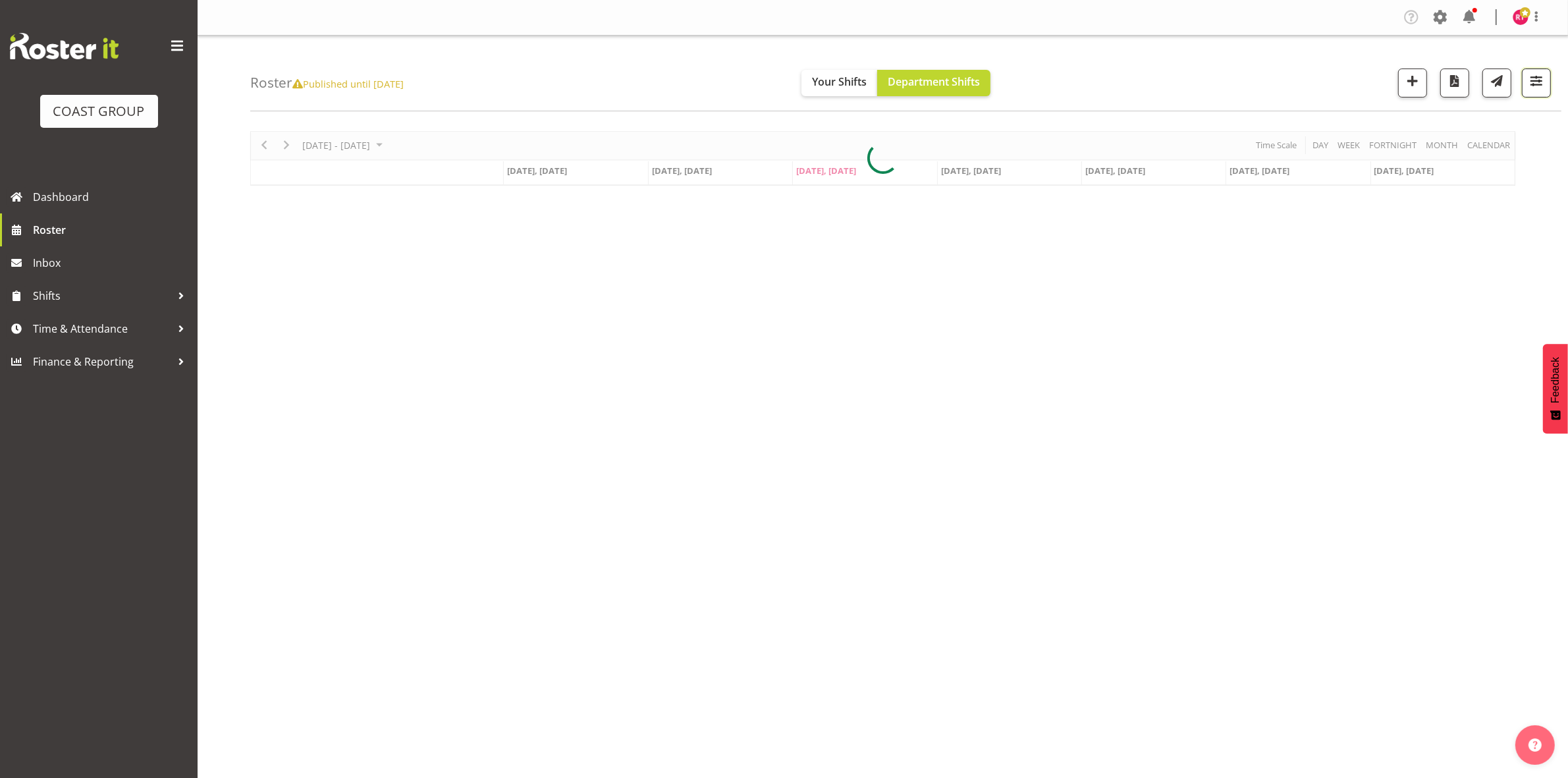
click at [1536, 80] on span "button" at bounding box center [1536, 81] width 17 height 17
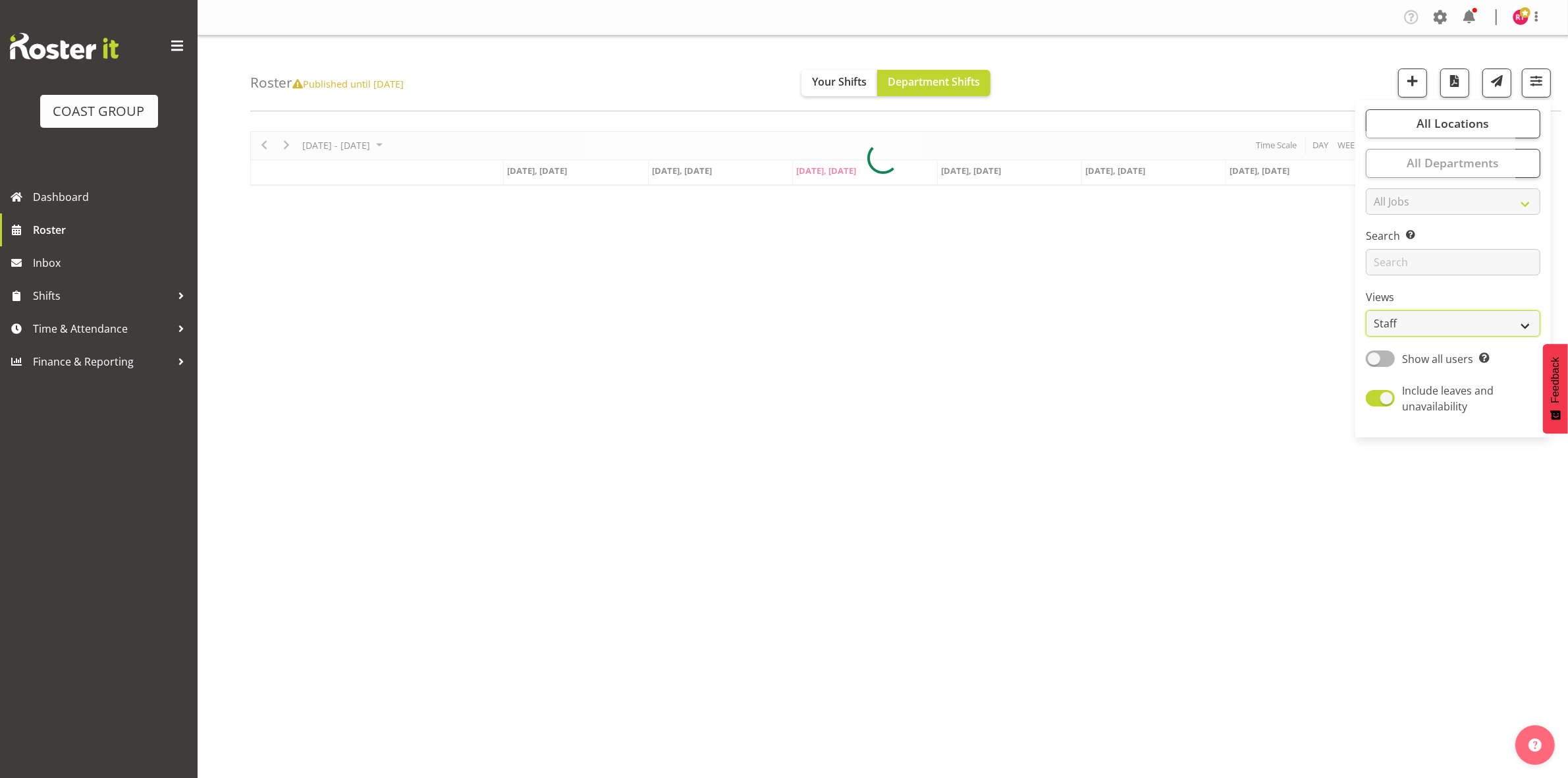
click at [1413, 323] on select "Staff Role Shift - Horizontal Shift - Vertical Staff - Location" at bounding box center [1453, 323] width 175 height 26
select select "shift"
click at [1366, 310] on select "Staff Role Shift - Horizontal Shift - Vertical Staff - Location" at bounding box center [1453, 323] width 175 height 26
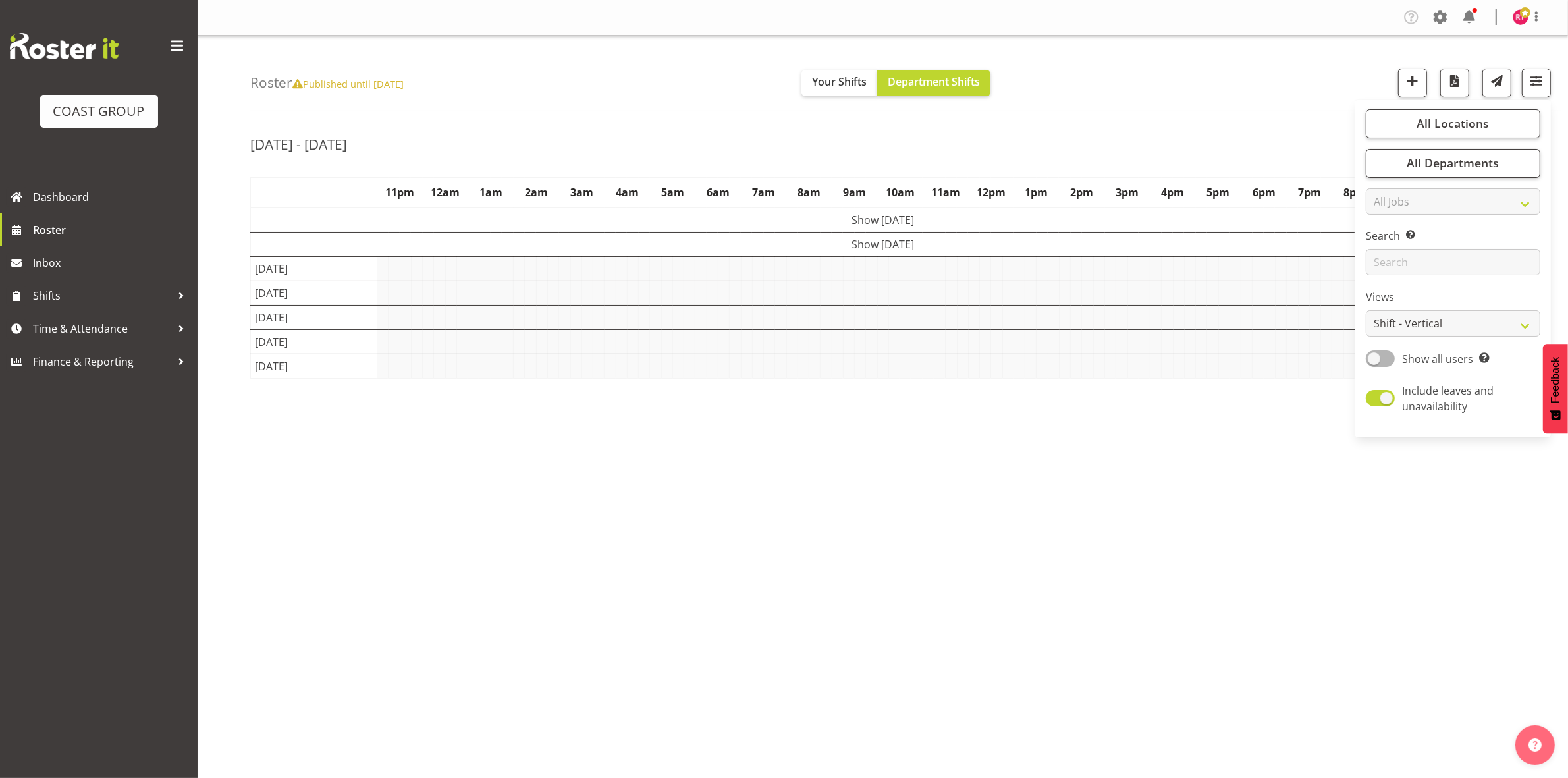
click at [1207, 146] on div "[DATE] - [DATE]" at bounding box center [883, 146] width 1265 height 31
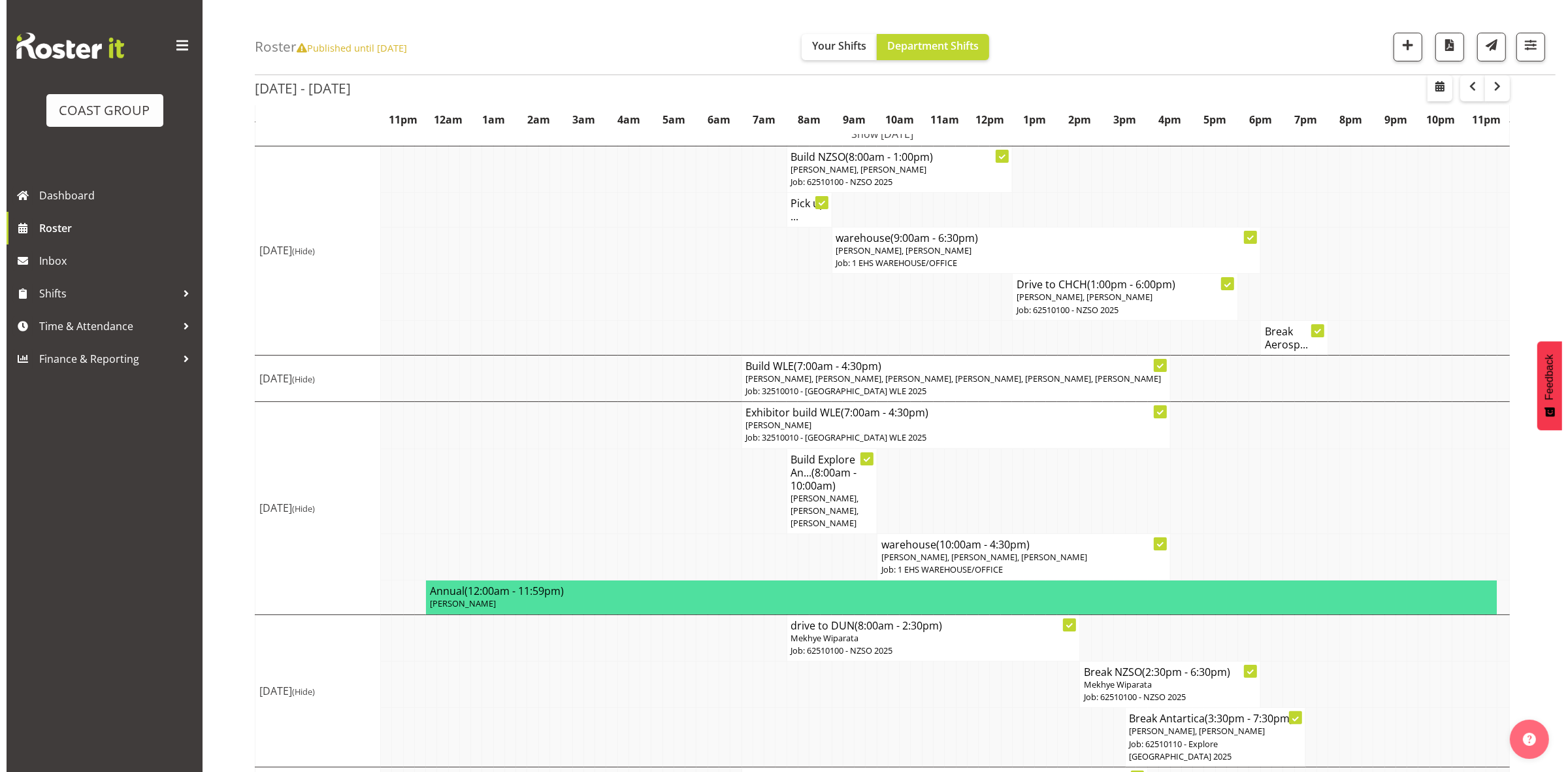
scroll to position [209, 0]
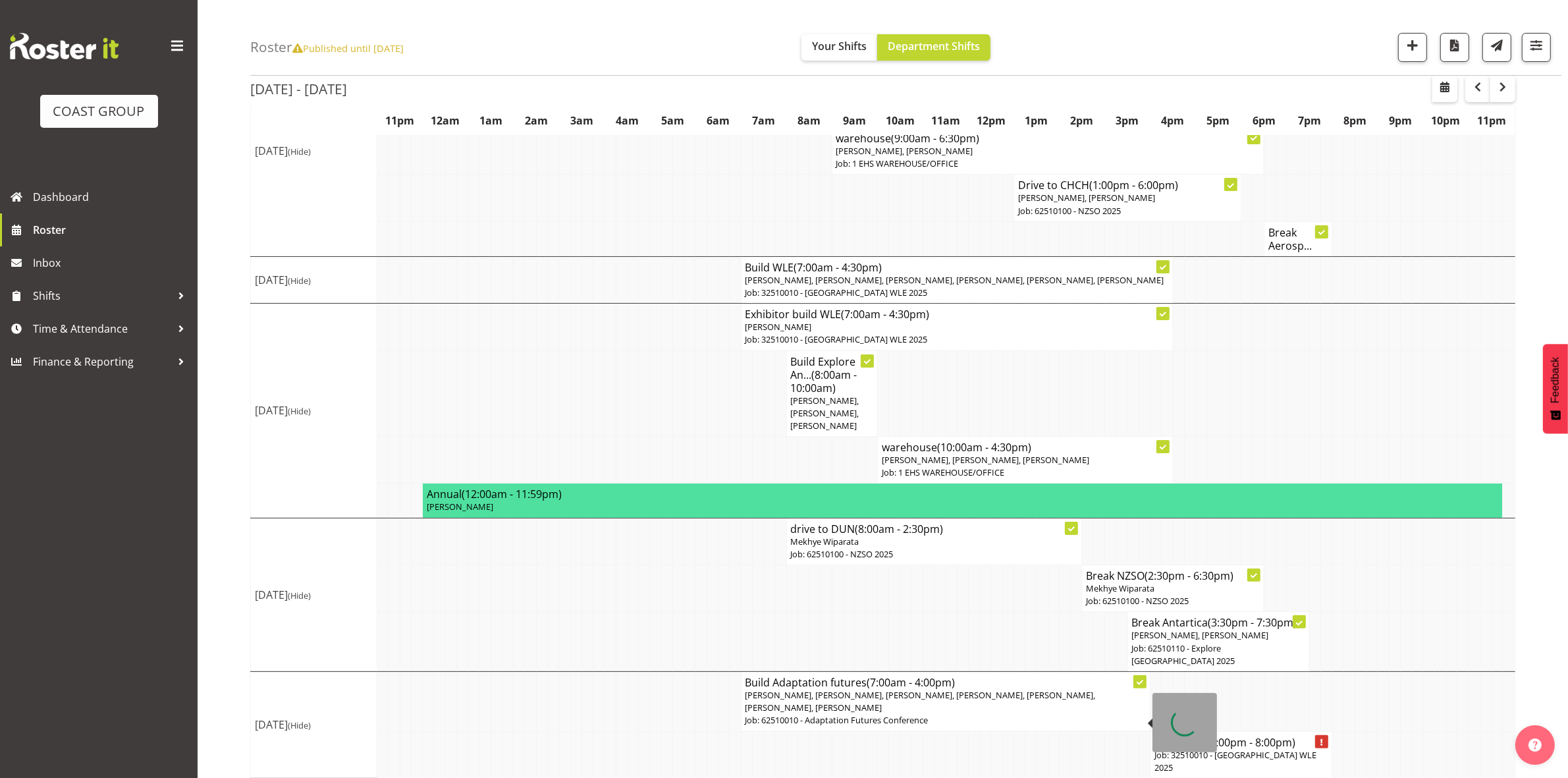
click at [862, 710] on span "Reuben Bowe, Martin Gorzeman, Mekhye Wiparata, David Wiseman, Shatif Ssendi, Am…" at bounding box center [921, 701] width 351 height 24
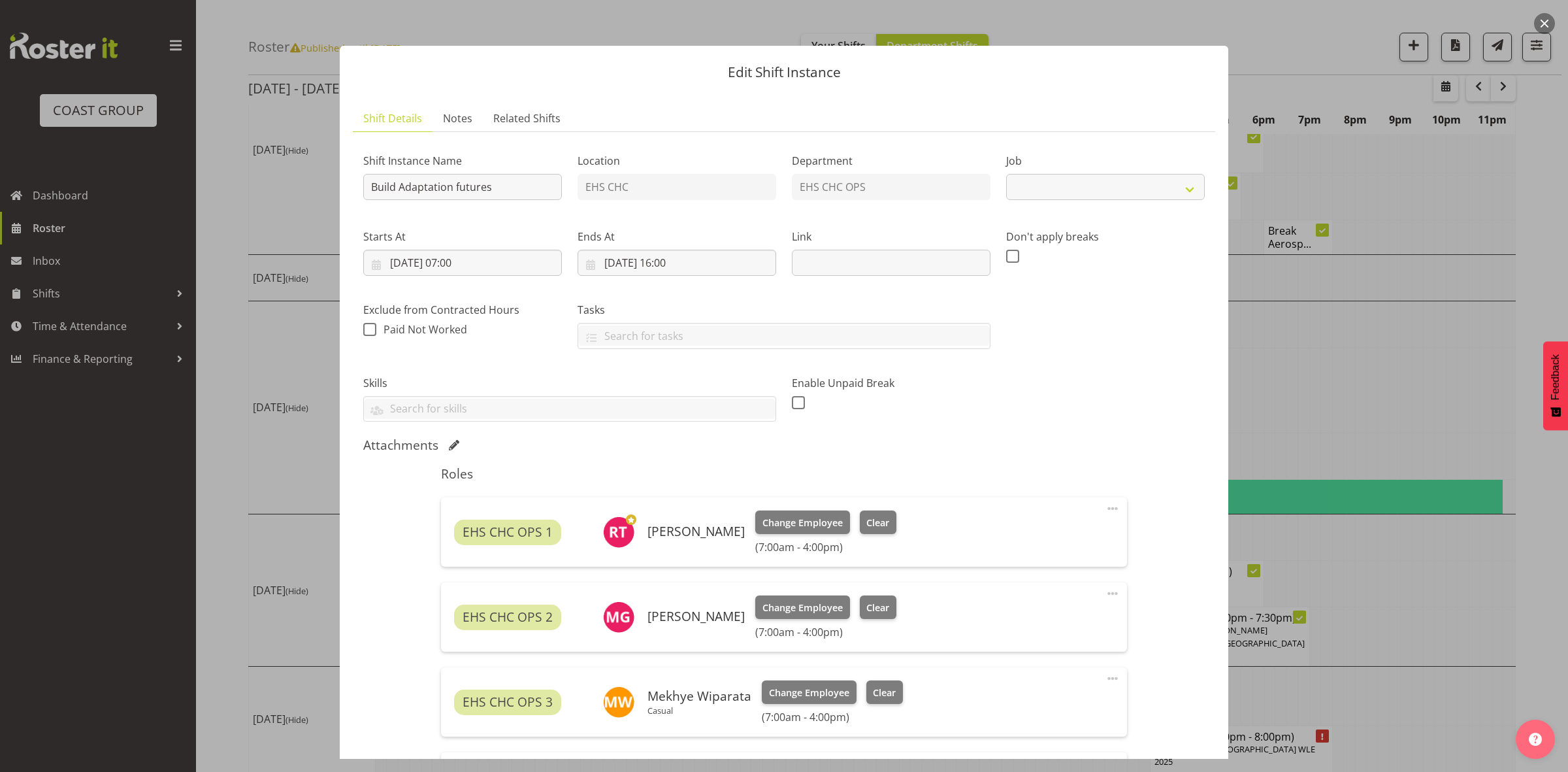
select select "9205"
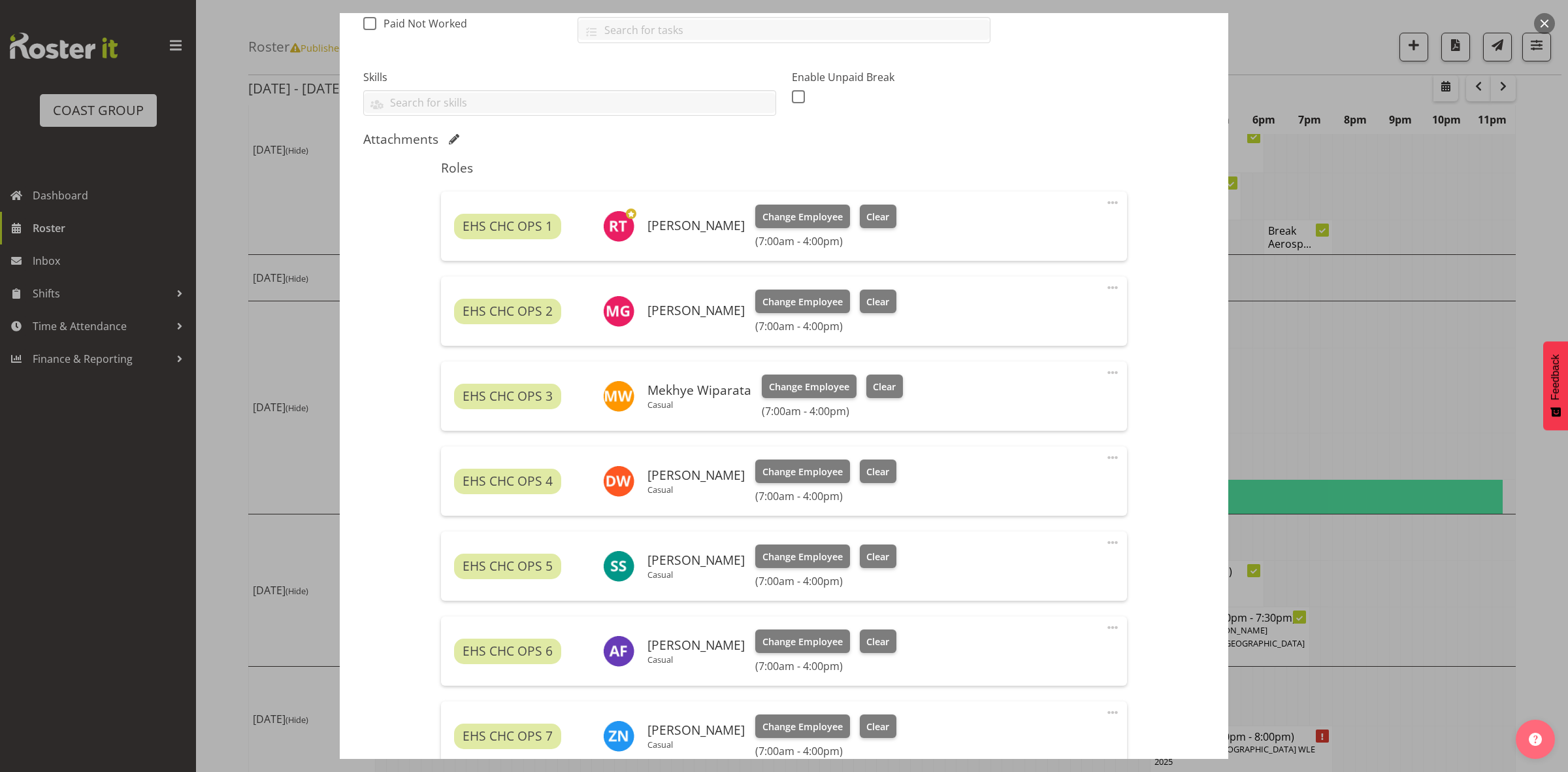
scroll to position [327, 0]
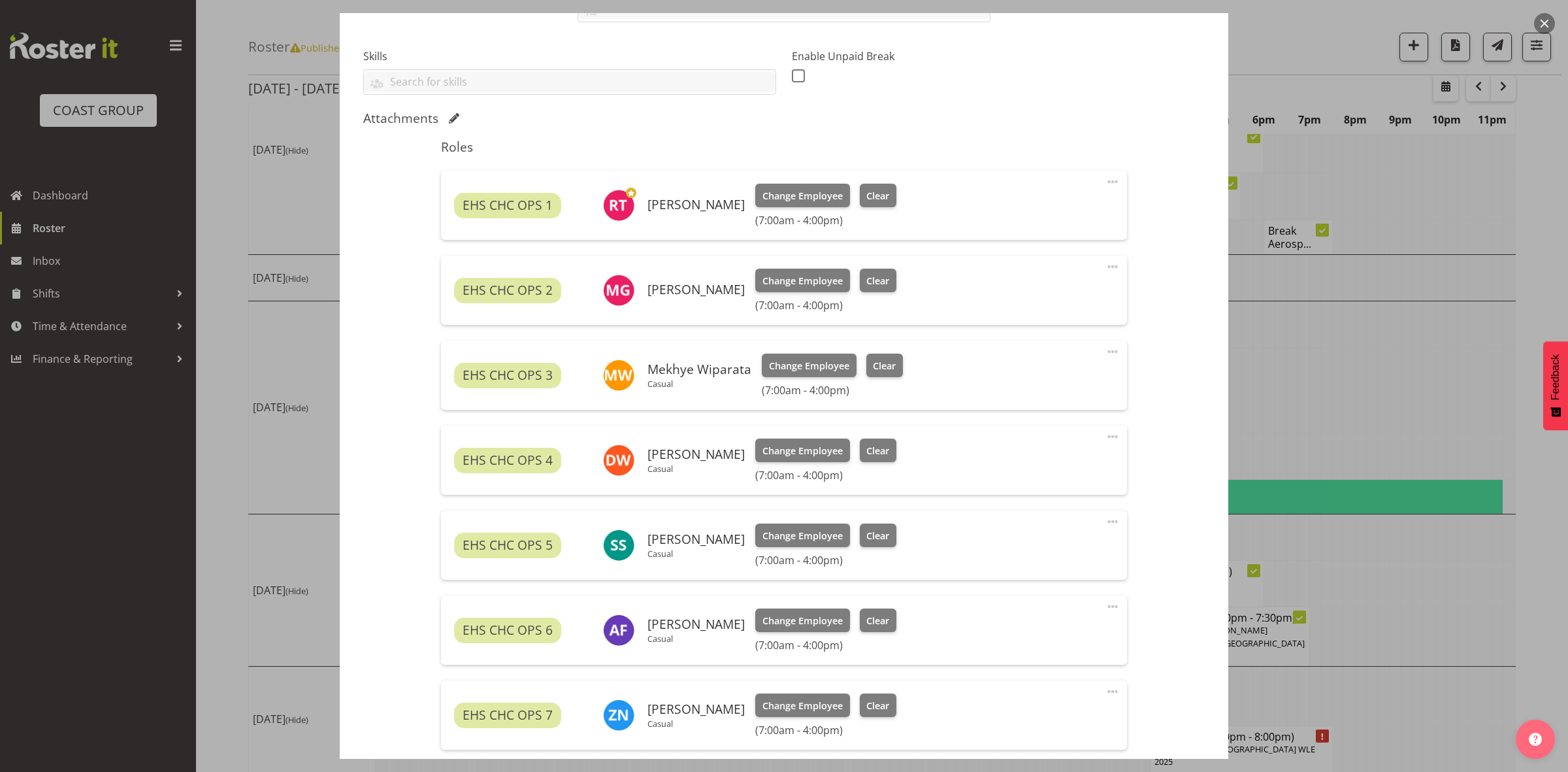
click at [1105, 351] on span at bounding box center [1112, 351] width 15 height 15
click at [1014, 423] on link "Delete" at bounding box center [1058, 427] width 125 height 23
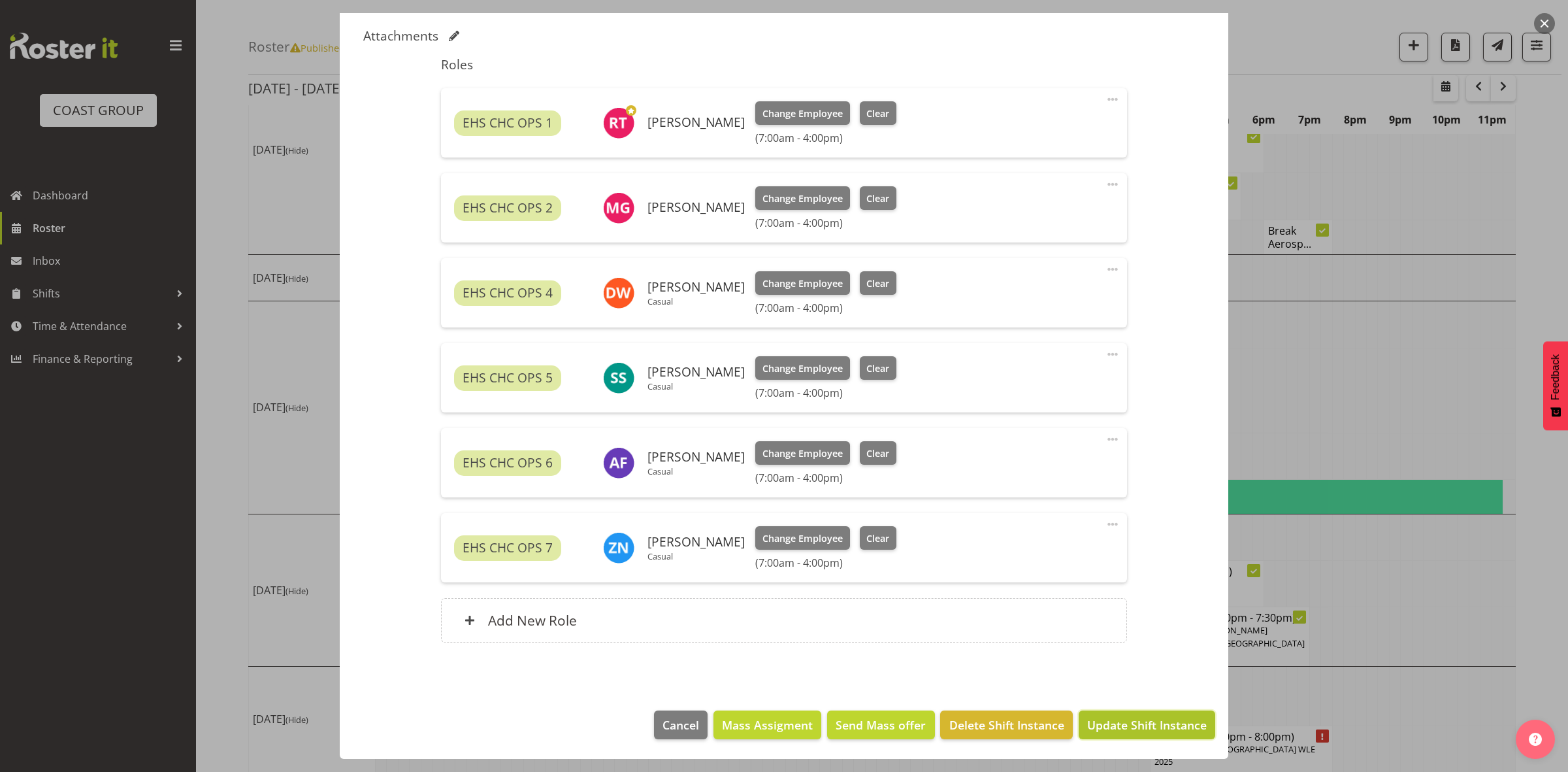
click at [1140, 737] on button "Update Shift Instance" at bounding box center [1147, 724] width 137 height 29
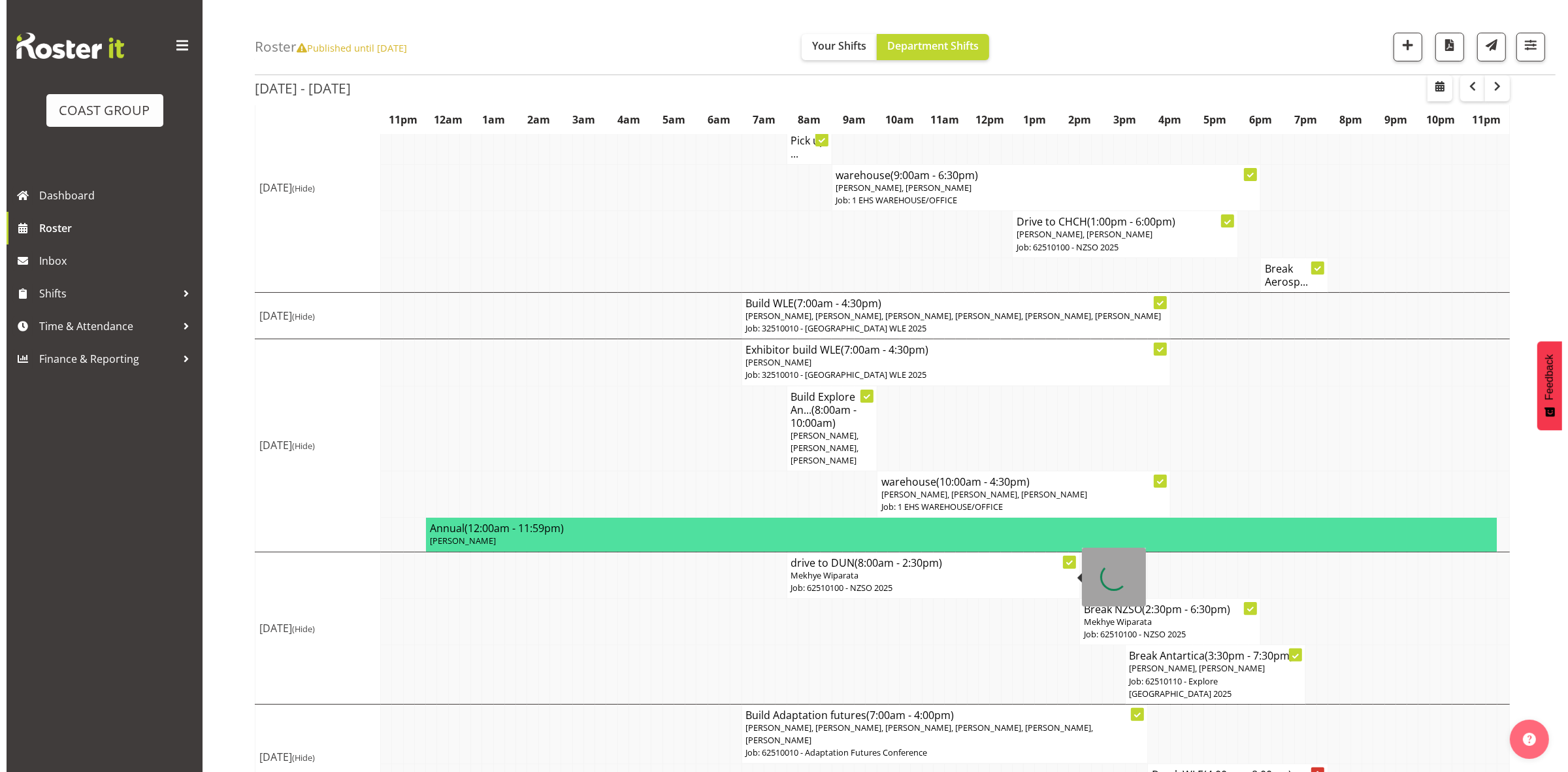
scroll to position [209, 0]
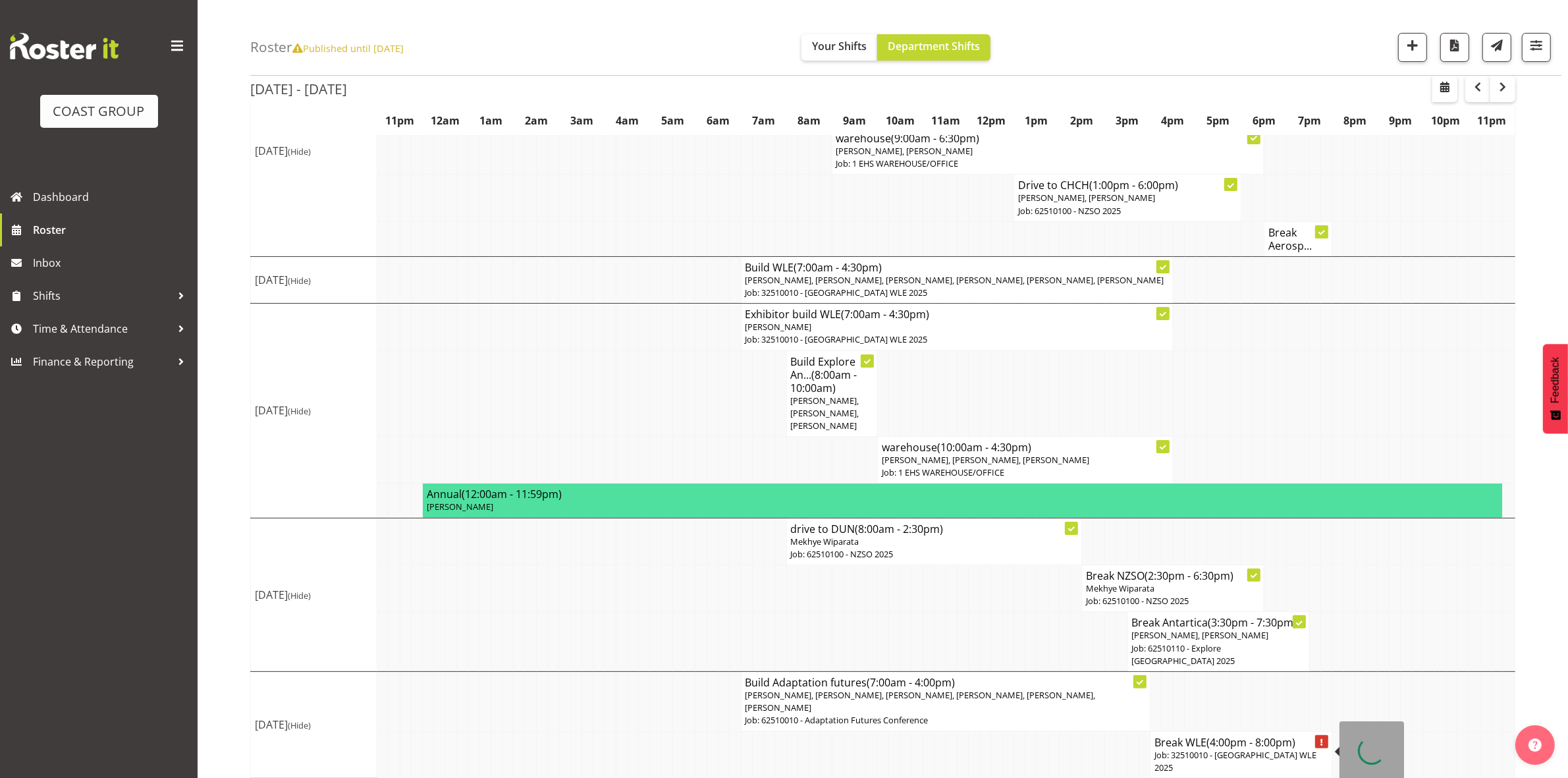
click at [1228, 755] on p "Job: 32510010 - Christchurch WLE 2025" at bounding box center [1241, 761] width 173 height 25
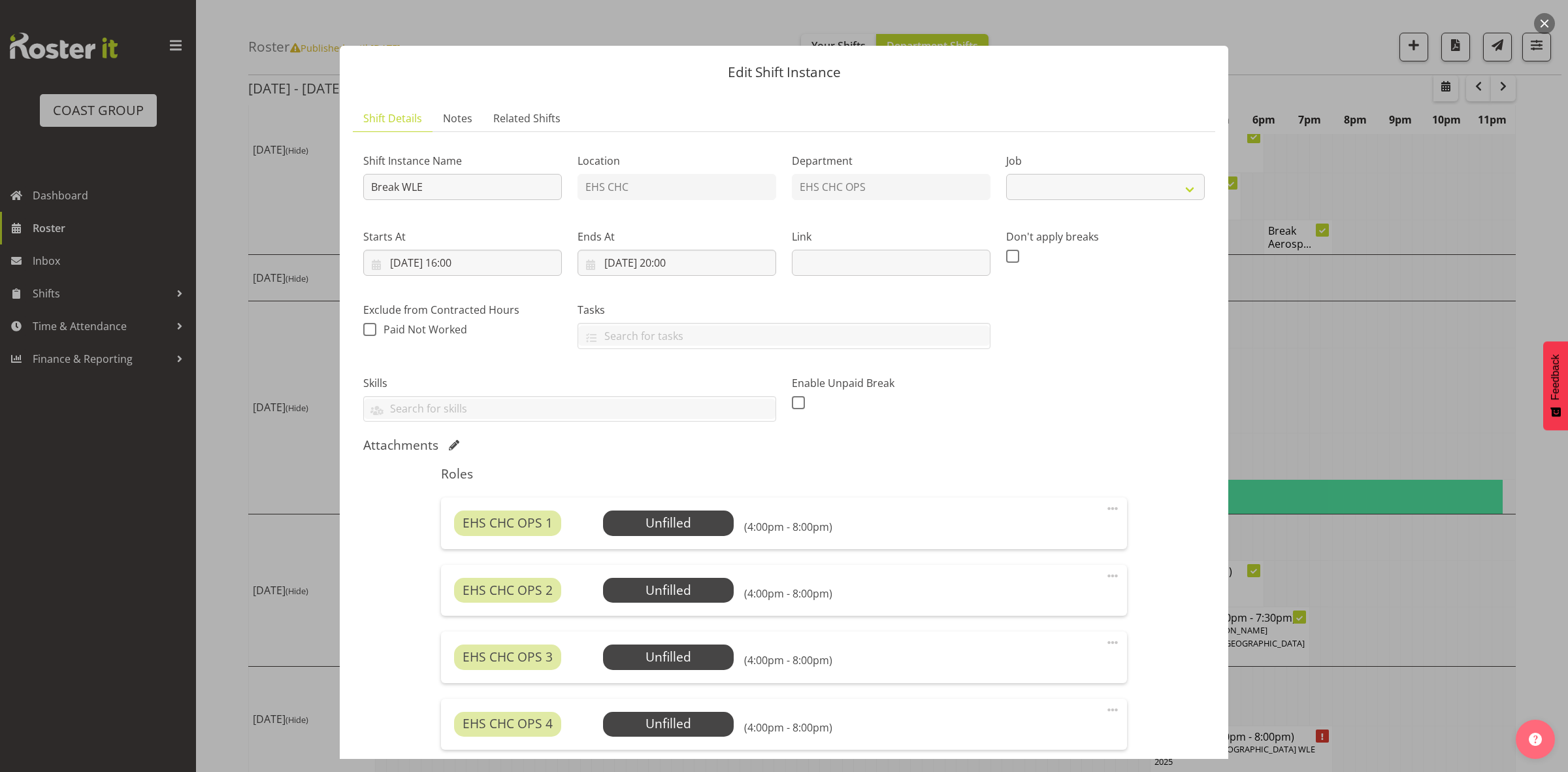
select select "9023"
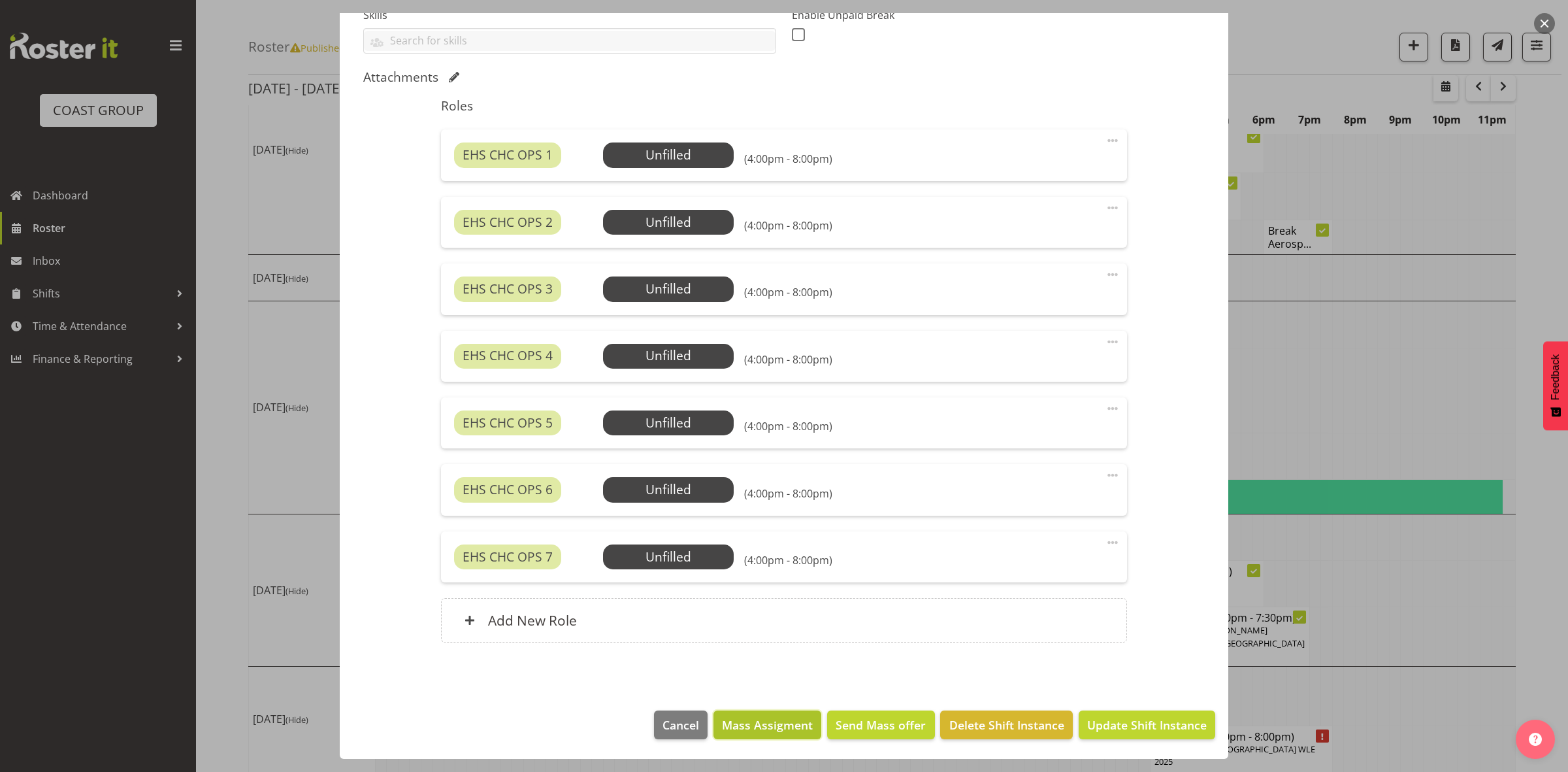
click at [776, 719] on span "Mass Assigment" at bounding box center [767, 725] width 91 height 17
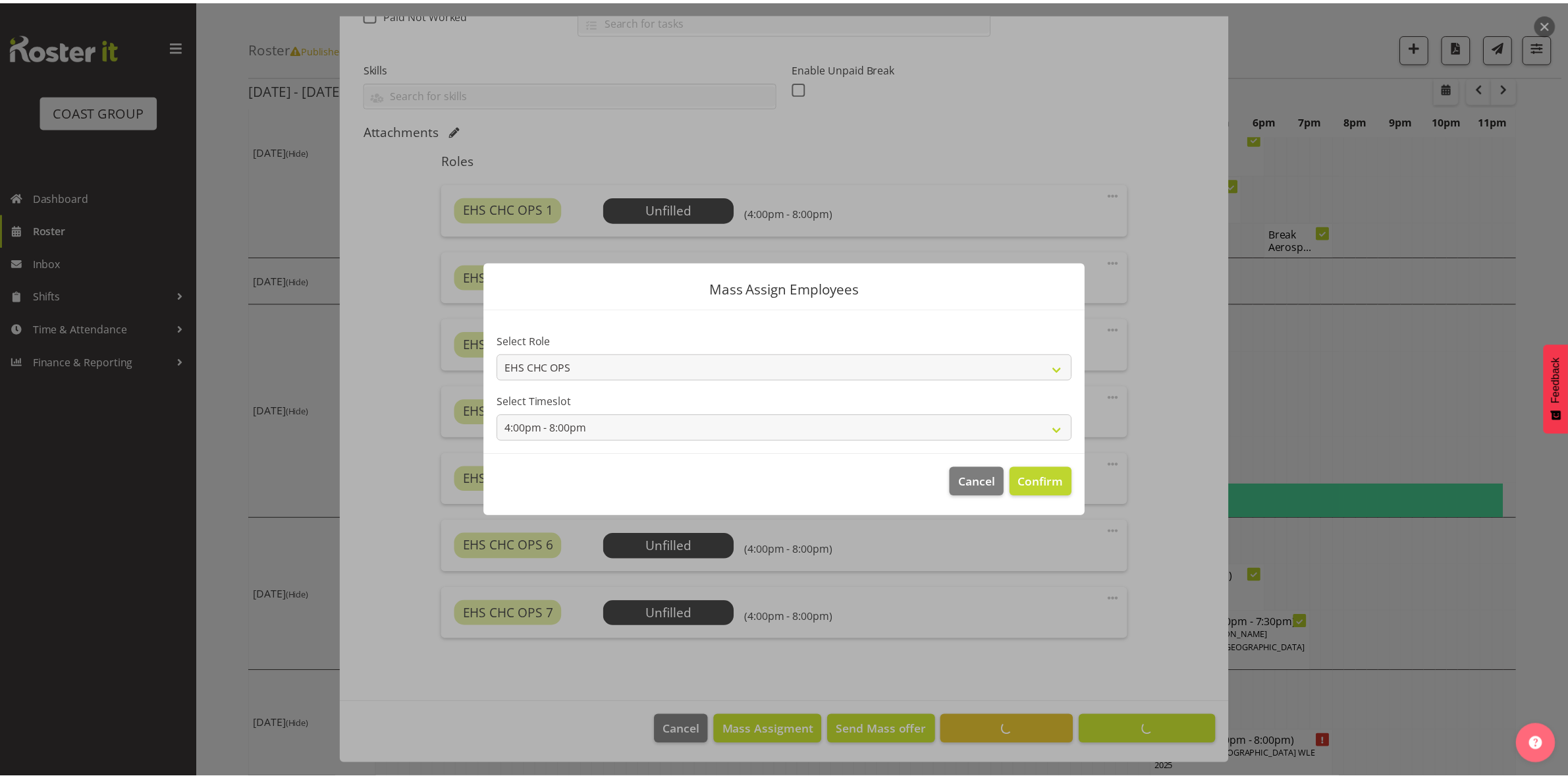
scroll to position [318, 0]
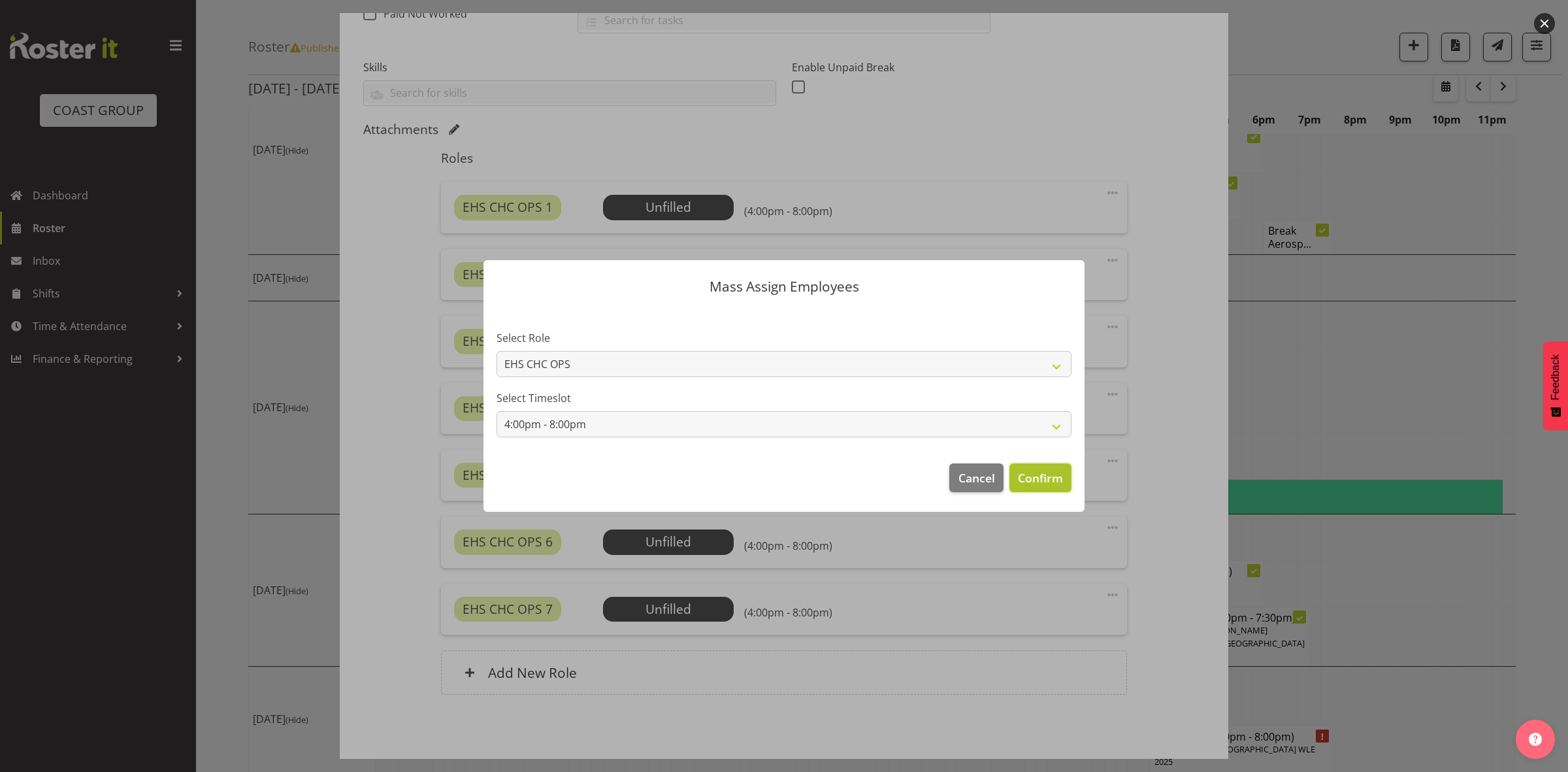
click at [1031, 478] on span "Confirm" at bounding box center [1040, 478] width 45 height 17
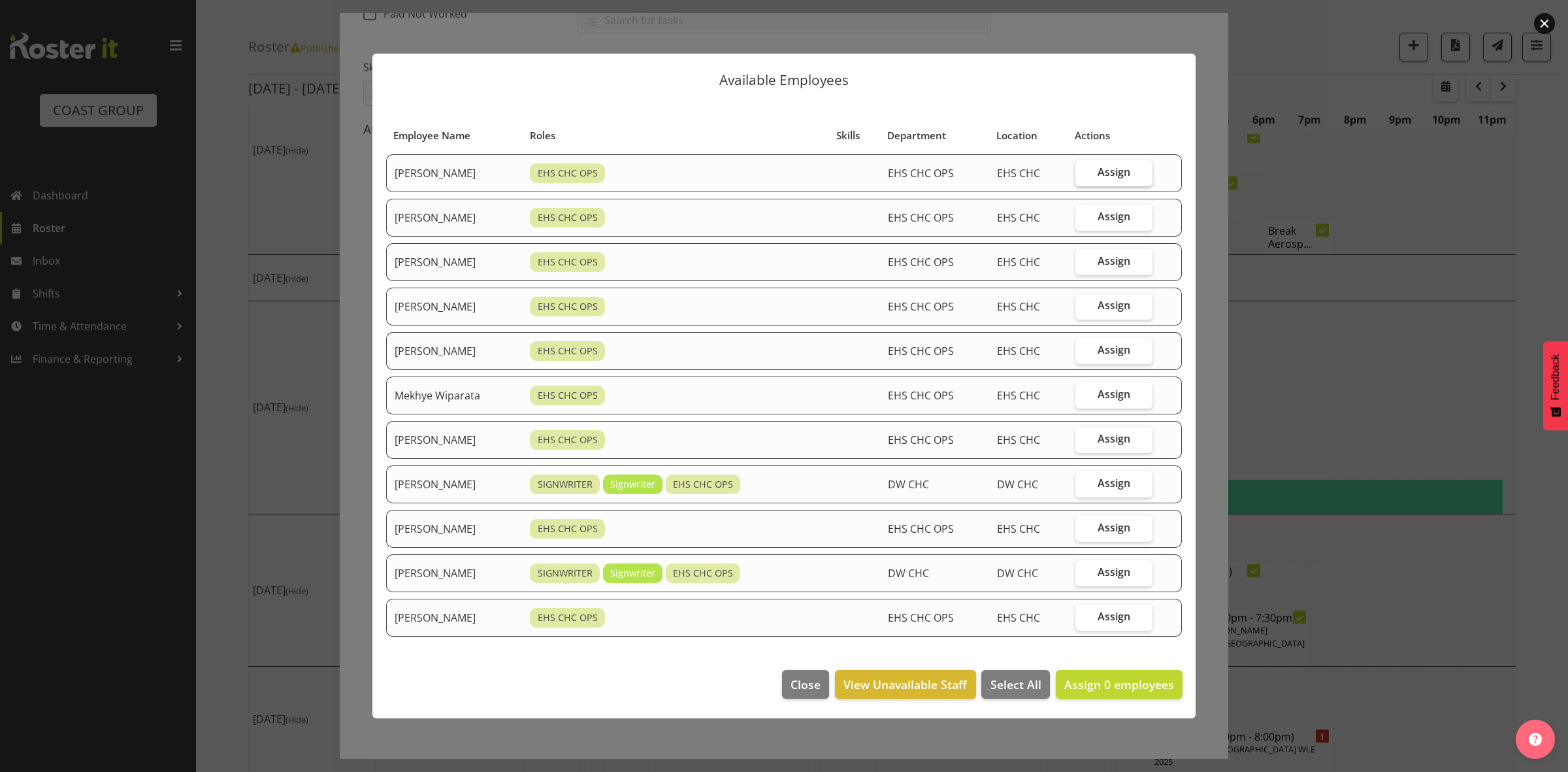
click at [1115, 166] on span "Assign" at bounding box center [1114, 172] width 32 height 13
click at [1084, 168] on input "Assign" at bounding box center [1079, 172] width 8 height 8
checkbox input "true"
click at [1122, 210] on span "Assign" at bounding box center [1114, 216] width 32 height 13
click at [1084, 213] on input "Assign" at bounding box center [1079, 217] width 8 height 8
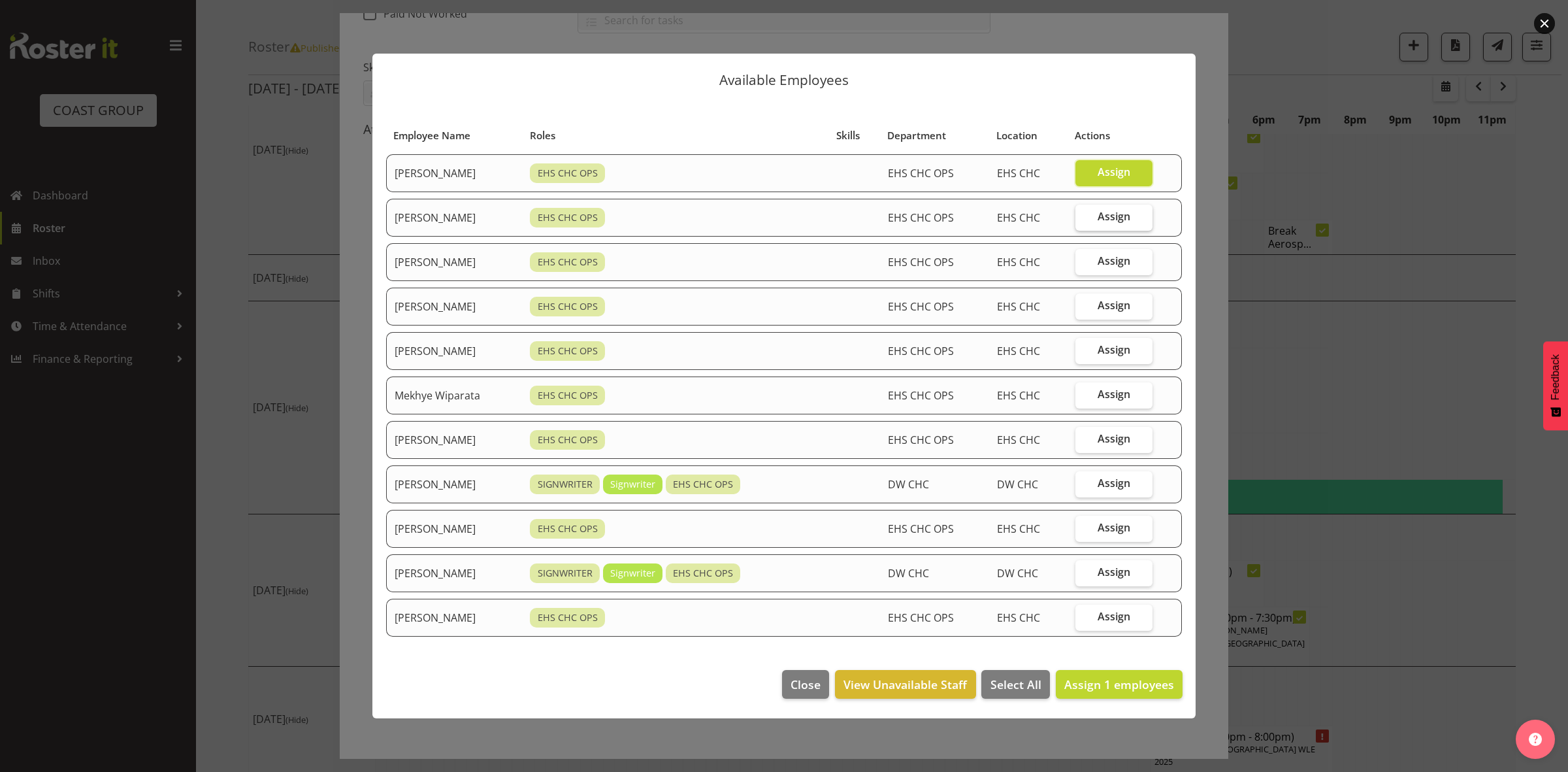
checkbox input "true"
click at [1122, 345] on span "Assign" at bounding box center [1114, 349] width 32 height 13
click at [1084, 346] on input "Assign" at bounding box center [1079, 350] width 8 height 8
checkbox input "true"
click at [1127, 390] on span "Assign" at bounding box center [1114, 394] width 32 height 13
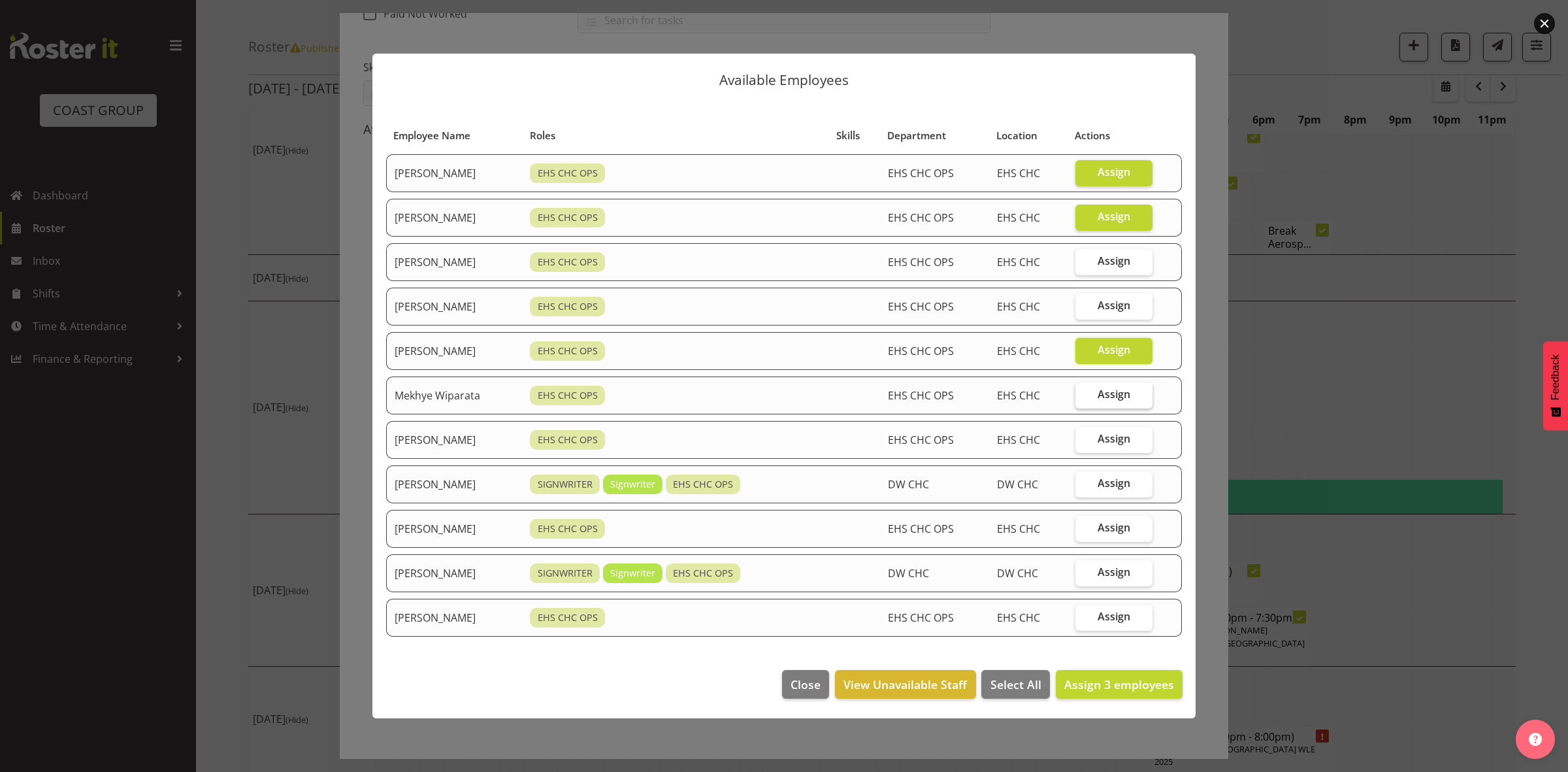
click at [1084, 390] on input "Assign" at bounding box center [1079, 394] width 8 height 8
checkbox input "true"
click at [1124, 441] on span "Assign" at bounding box center [1114, 438] width 32 height 13
click at [1084, 441] on input "Assign" at bounding box center [1079, 439] width 8 height 8
checkbox input "true"
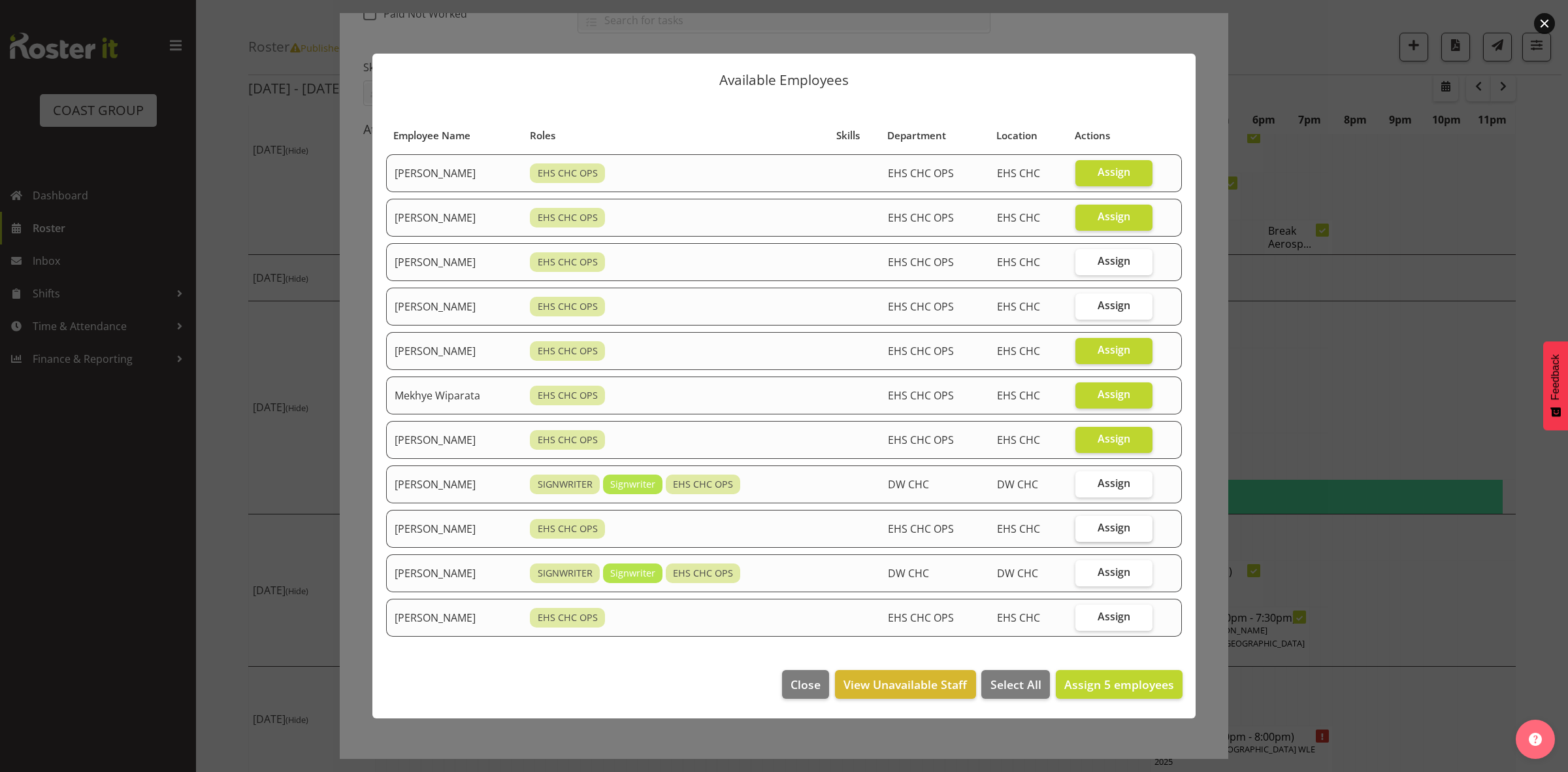
click at [1120, 529] on span "Assign" at bounding box center [1114, 527] width 32 height 13
click at [1084, 529] on input "Assign" at bounding box center [1079, 528] width 8 height 8
checkbox input "true"
click at [1129, 621] on span "Assign" at bounding box center [1114, 616] width 32 height 13
click at [1084, 621] on input "Assign" at bounding box center [1079, 616] width 8 height 8
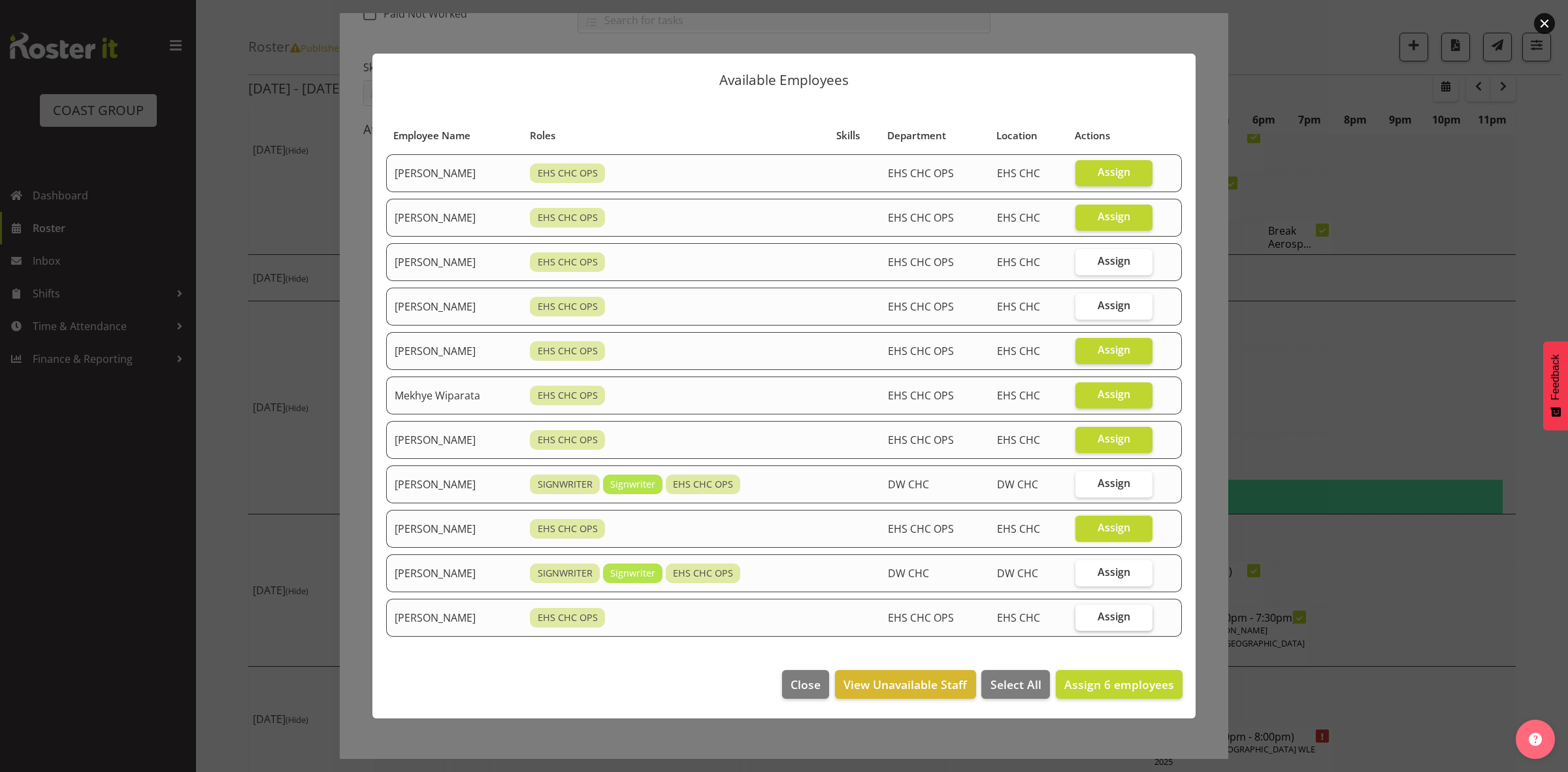
checkbox input "true"
click at [1131, 687] on span "Assign 7 employees" at bounding box center [1119, 684] width 110 height 15
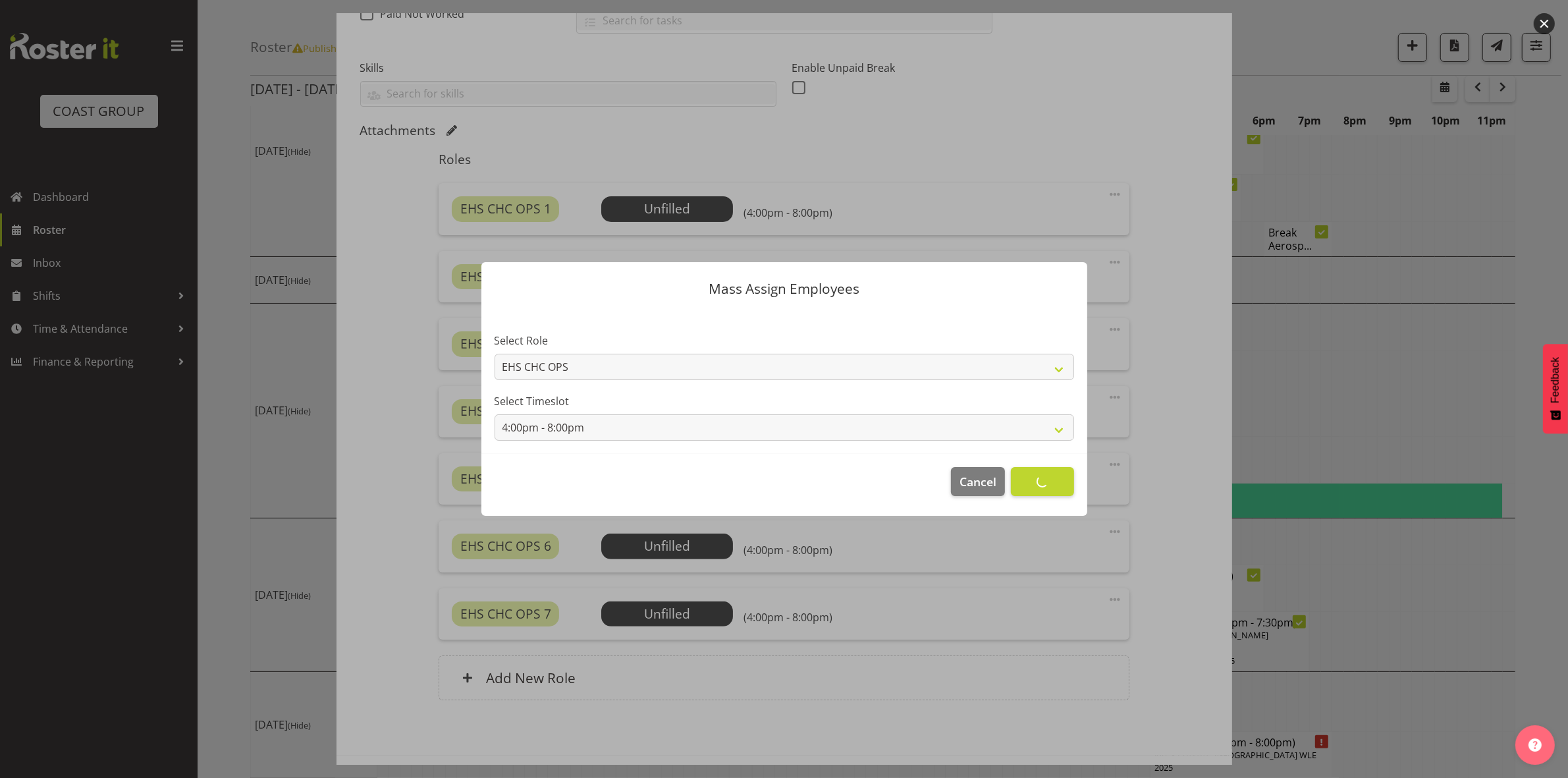
scroll to position [0, 0]
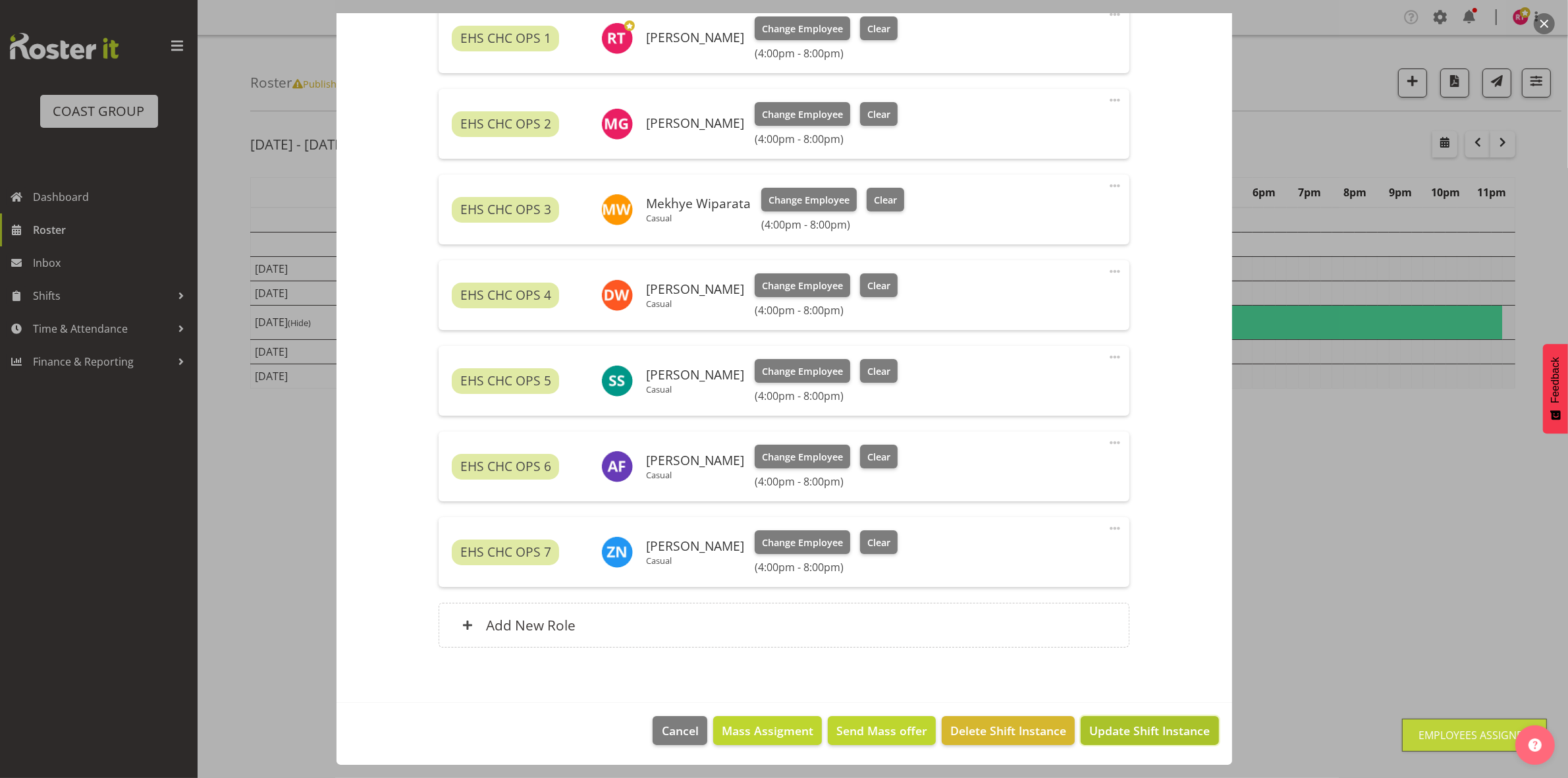
click at [1104, 734] on span "Update Shift Instance" at bounding box center [1149, 730] width 121 height 17
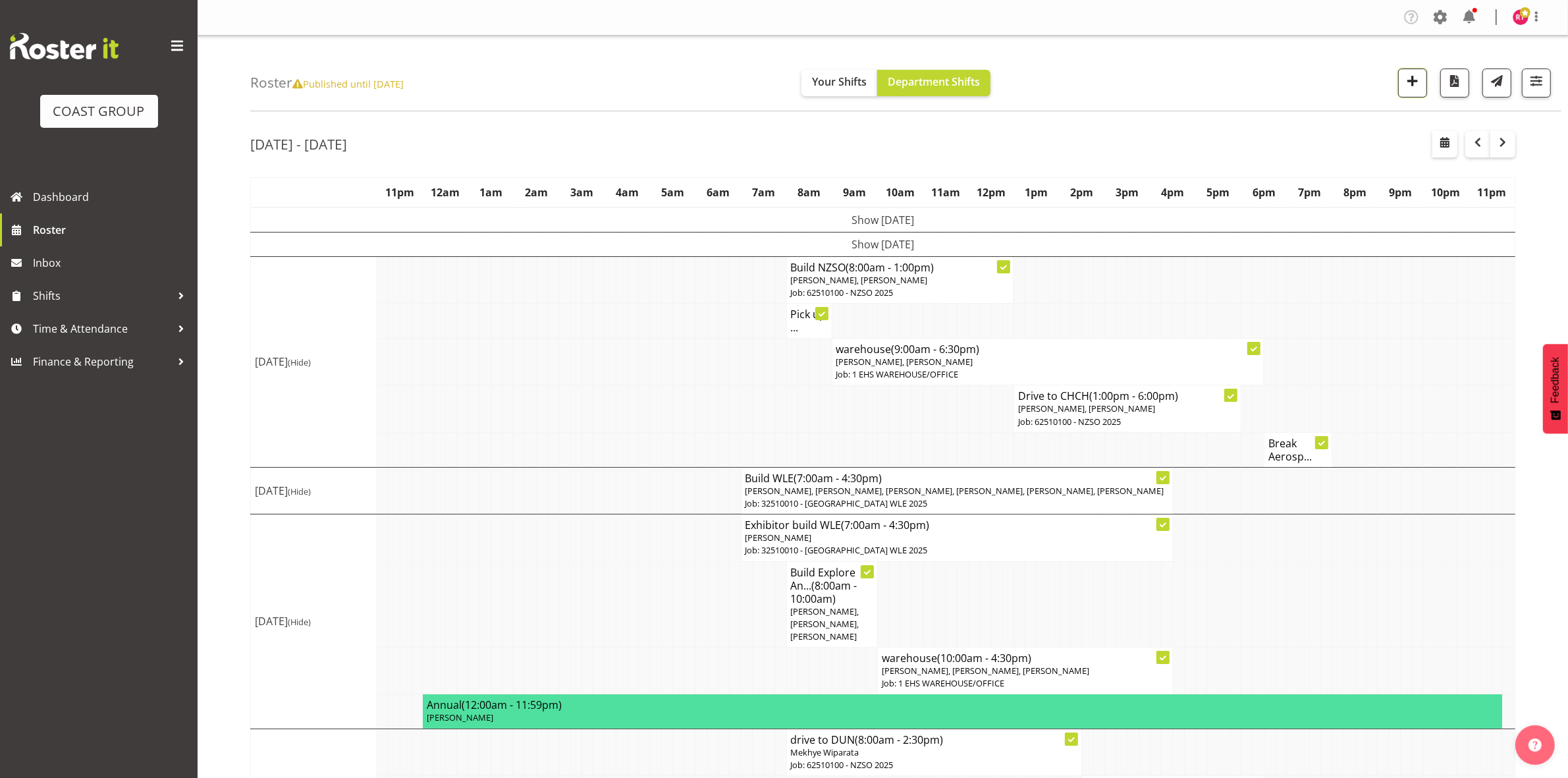
click at [1404, 81] on span "button" at bounding box center [1413, 81] width 17 height 17
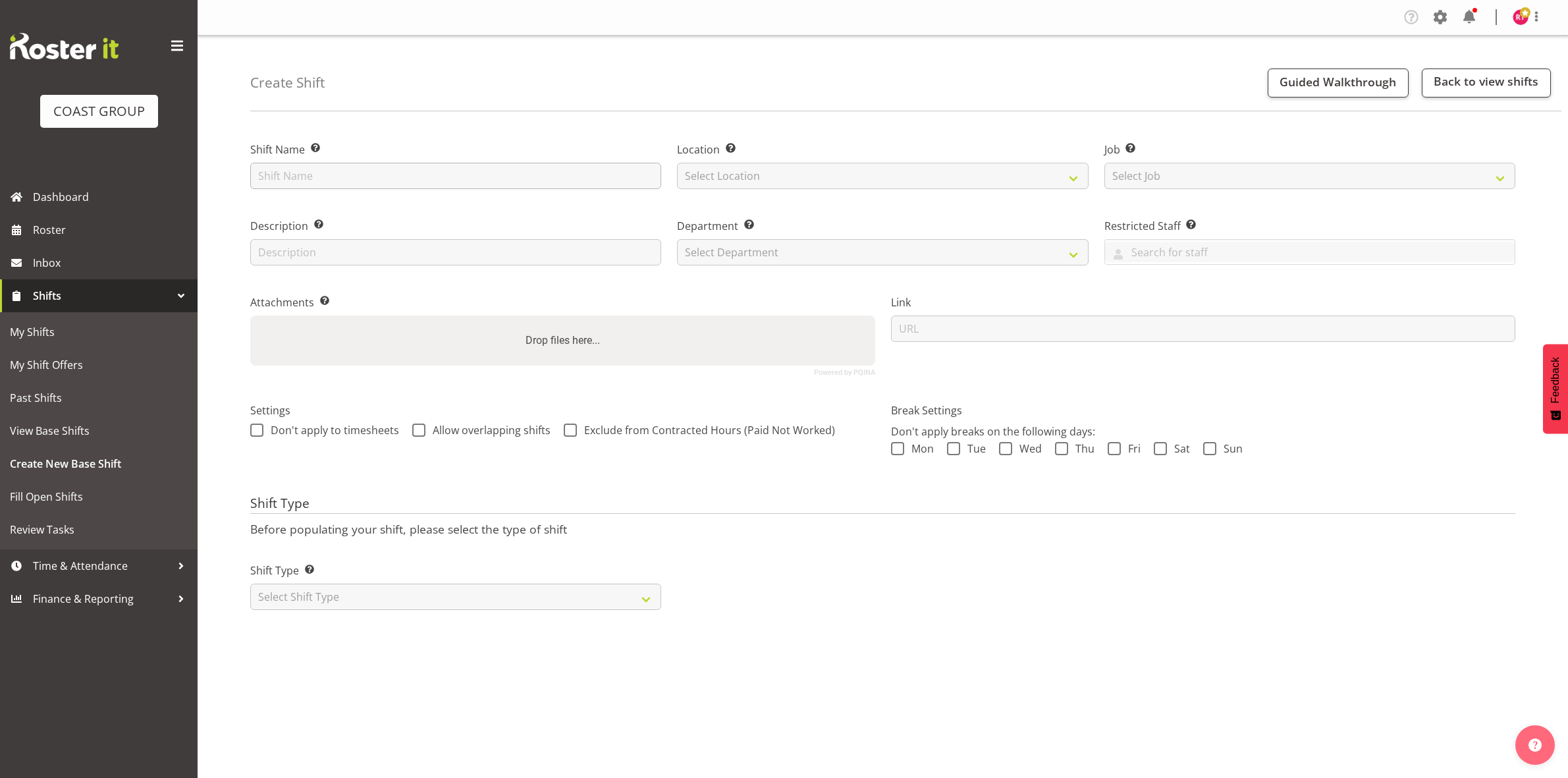
click at [408, 175] on input "text" at bounding box center [456, 175] width 411 height 26
type input "Drive back to CHCH"
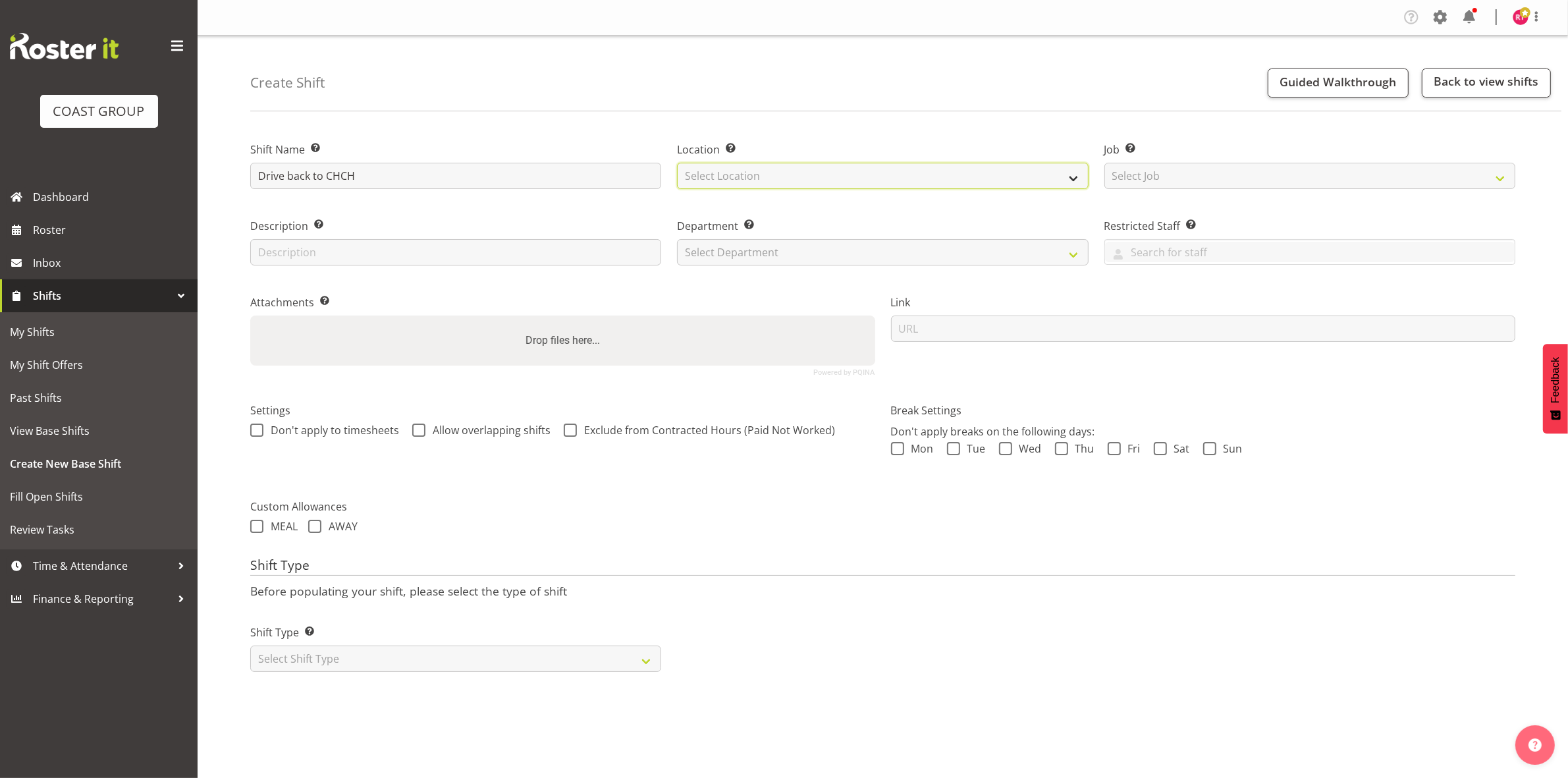
click at [772, 171] on select "Select Location EHS CHC" at bounding box center [882, 175] width 411 height 26
select select "107"
click at [677, 163] on select "Select Location EHS CHC" at bounding box center [882, 175] width 411 height 26
click at [1185, 173] on select "Select Job Create new job 1 Carlton Events 1 Carlton Hamilton 1 Carlton Welling…" at bounding box center [1310, 175] width 411 height 26
select select "10294"
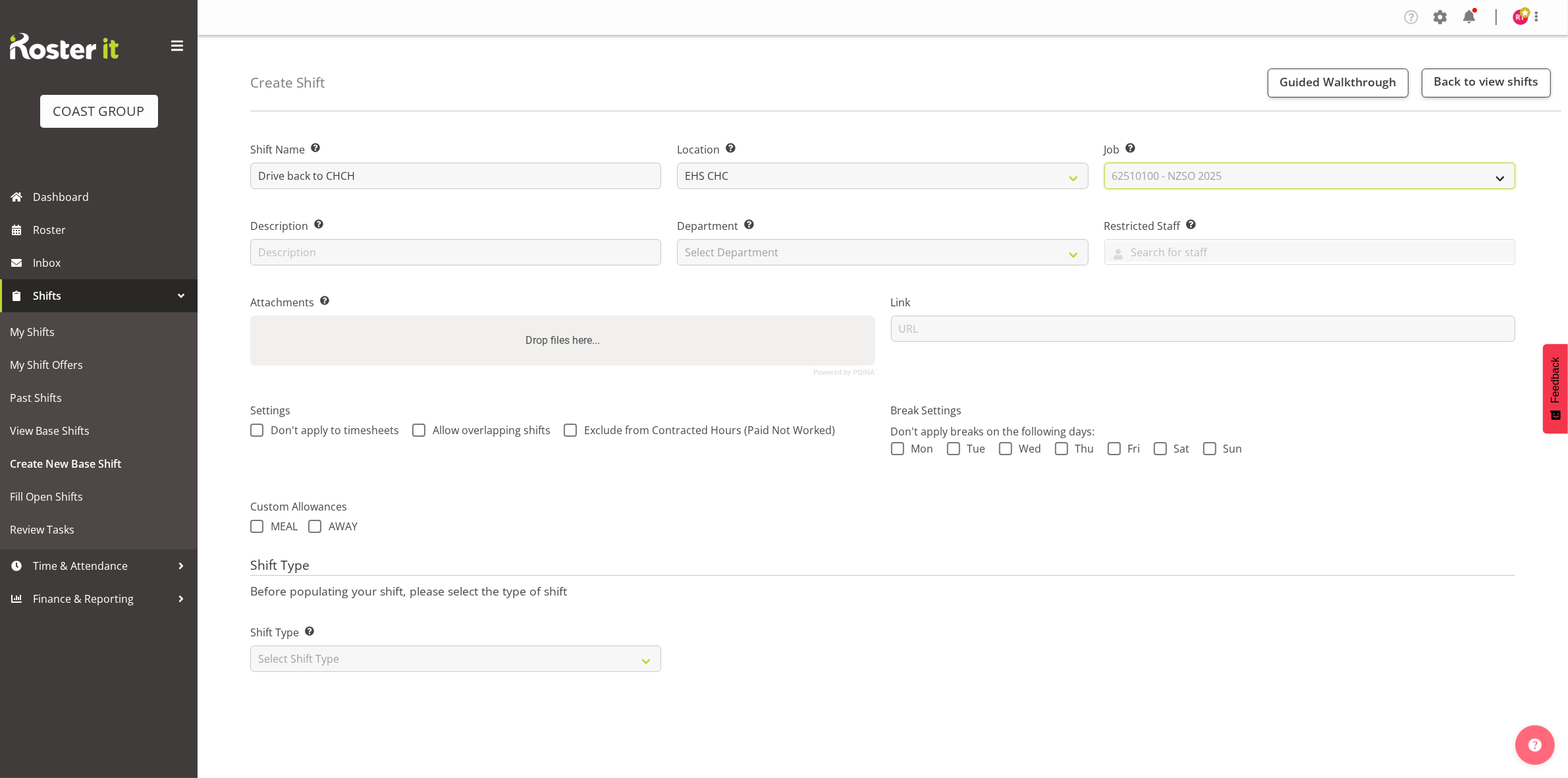
click at [1104, 163] on select "Select Job Create new job 1 Carlton Events 1 Carlton Hamilton 1 Carlton Welling…" at bounding box center [1310, 175] width 411 height 26
click at [787, 254] on select "Select Department EHS CHC OPS" at bounding box center [882, 252] width 411 height 26
select select "41"
click at [677, 239] on select "Select Department EHS CHC OPS" at bounding box center [882, 252] width 411 height 26
click at [403, 654] on select "Select Shift Type One Off Shift Recurring Shift Rotating Shift" at bounding box center [456, 658] width 411 height 26
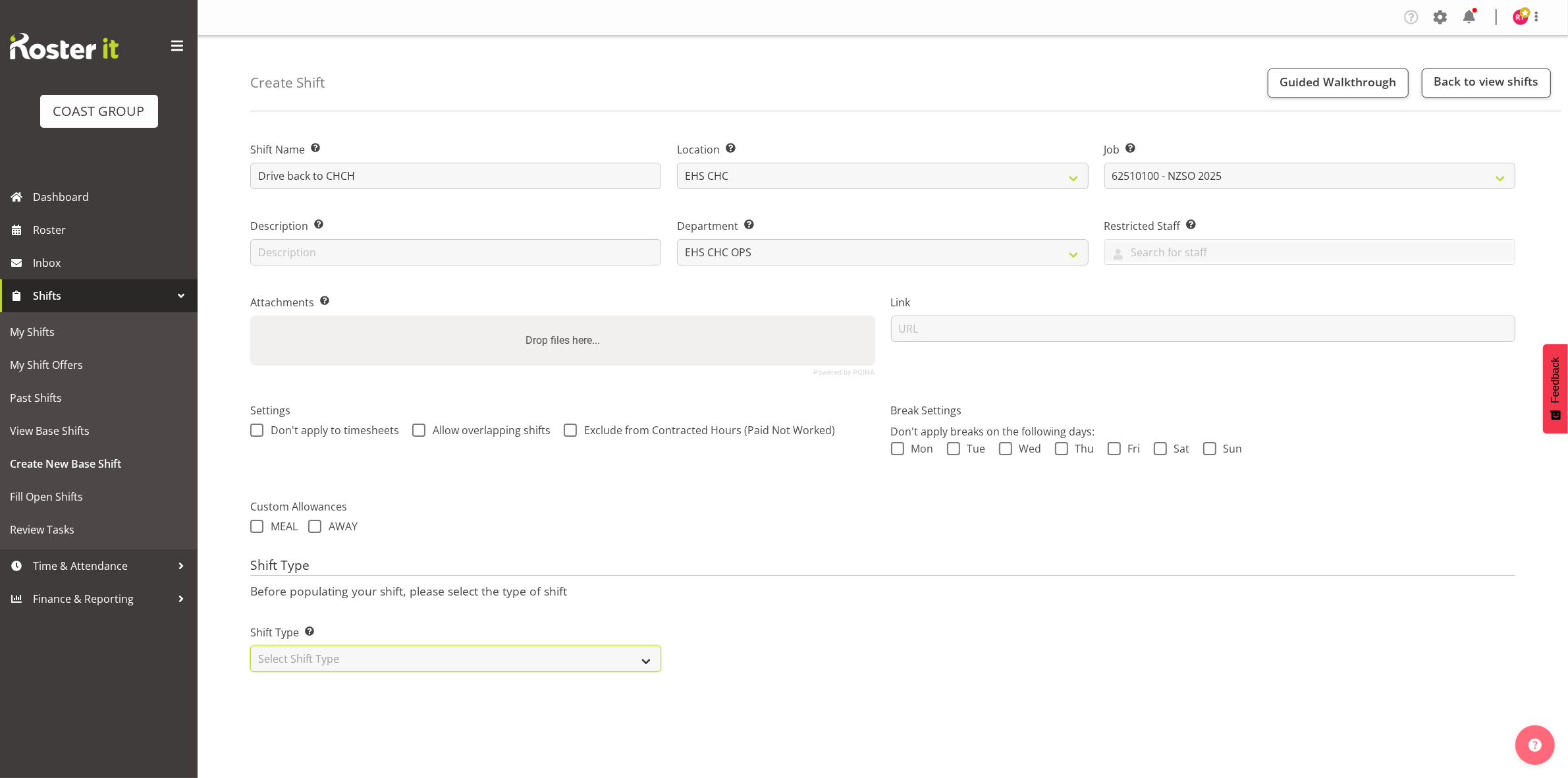
click at [390, 667] on select "Select Shift Type One Off Shift Recurring Shift Rotating Shift" at bounding box center [456, 658] width 411 height 26
select select "one_off"
click at [251, 647] on select "Select Shift Type One Off Shift Recurring Shift Rotating Shift" at bounding box center [456, 658] width 411 height 26
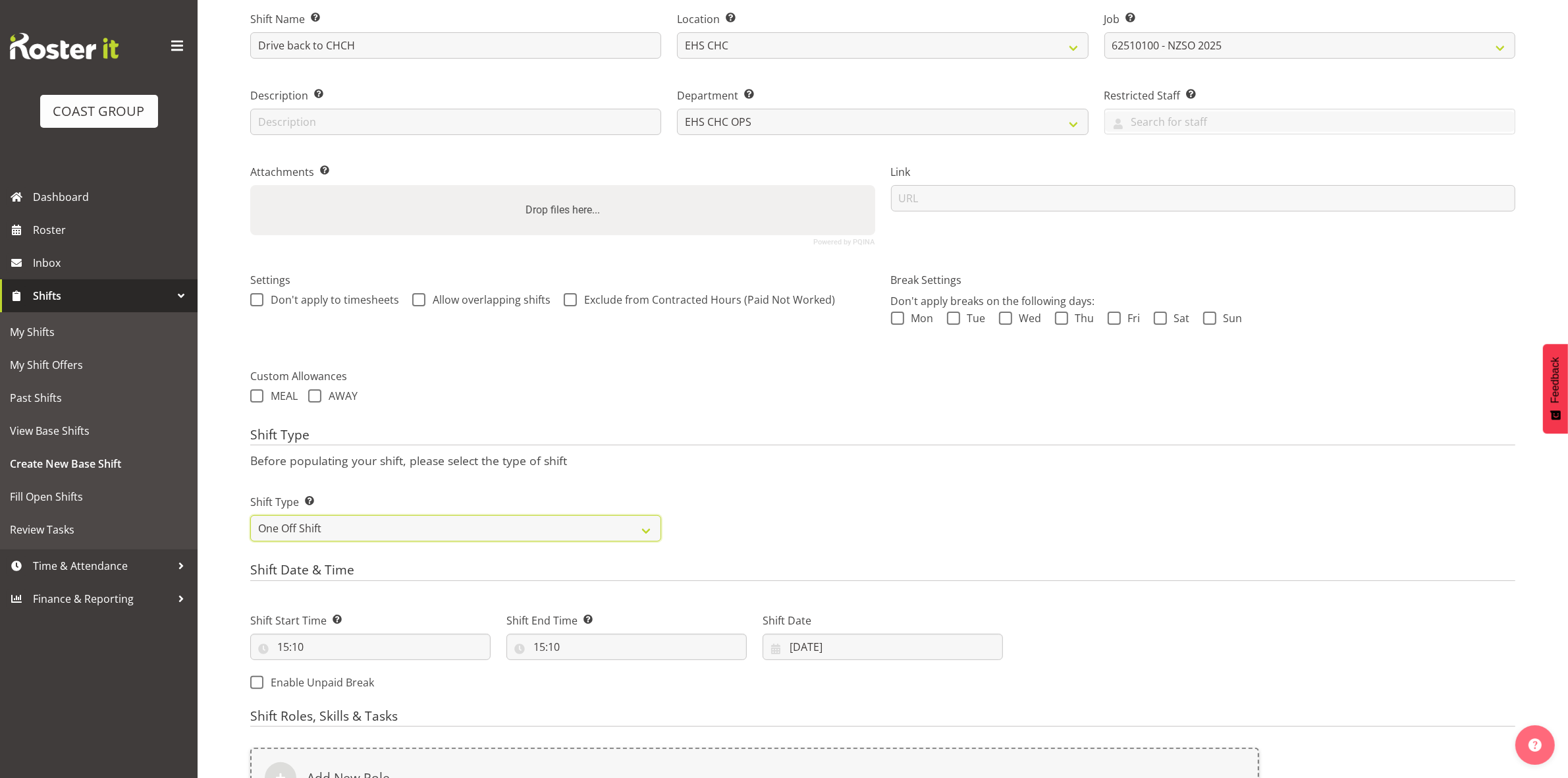
scroll to position [360, 0]
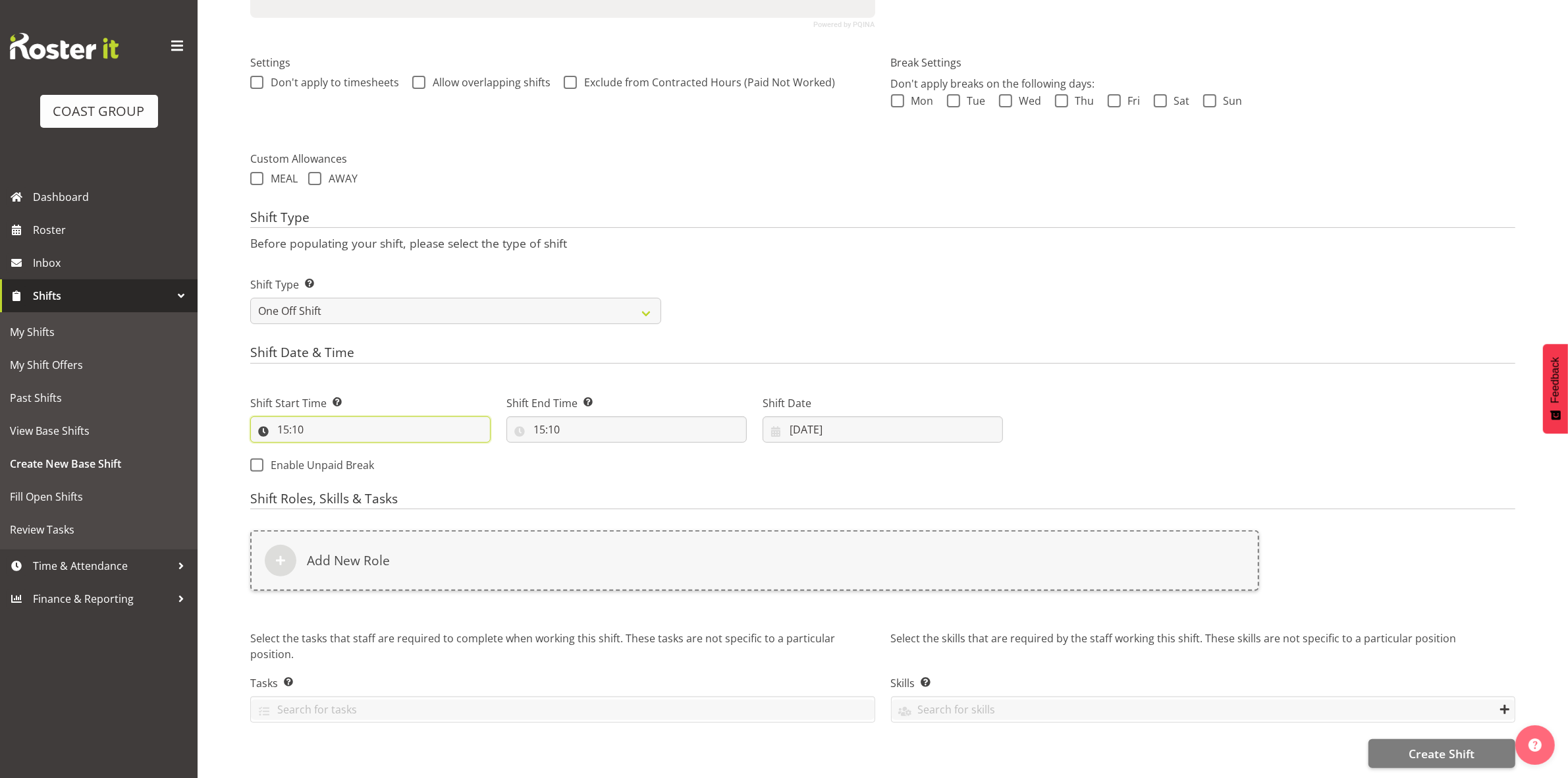
drag, startPoint x: 278, startPoint y: 412, endPoint x: 285, endPoint y: 417, distance: 8.6
click at [278, 416] on input "15:10" at bounding box center [371, 429] width 241 height 26
click at [331, 451] on select "00 01 02 03 04 05 06 07 08 09 10 11 12 13 14 15 16 17 18 19 20 21 22 23" at bounding box center [340, 464] width 30 height 26
select select "8"
click at [325, 451] on select "00 01 02 03 04 05 06 07 08 09 10 11 12 13 14 15 16 17 18 19 20 21 22 23" at bounding box center [340, 464] width 30 height 26
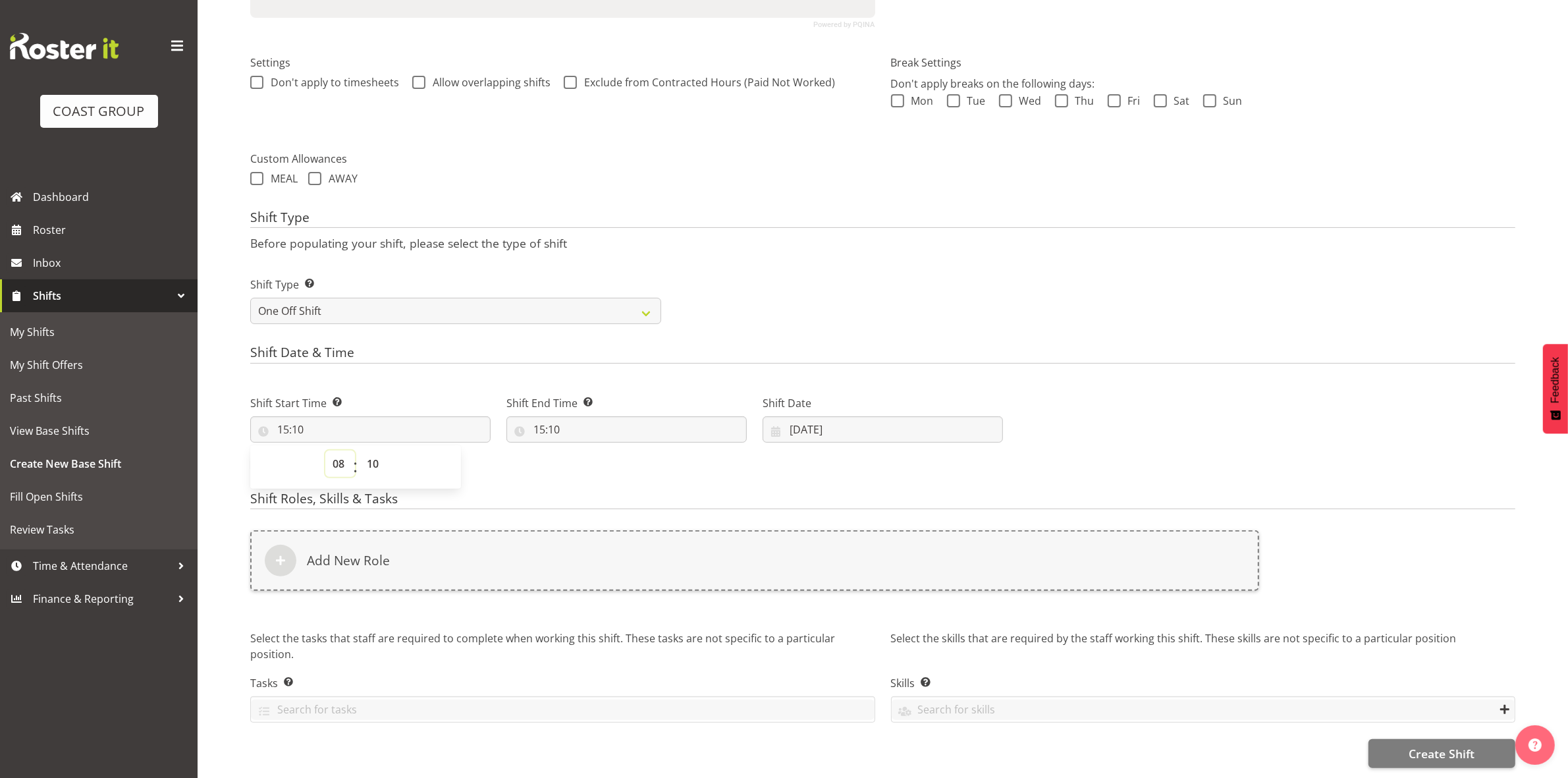
type input "08:10"
click at [378, 451] on select "00 01 02 03 04 05 06 07 08 09 10 11 12 13 14 15 16 17 18 19 20 21 22 23 24 25 2…" at bounding box center [375, 464] width 30 height 26
select select "0"
click at [360, 451] on select "00 01 02 03 04 05 06 07 08 09 10 11 12 13 14 15 16 17 18 19 20 21 22 23 24 25 2…" at bounding box center [375, 464] width 30 height 26
type input "08:00"
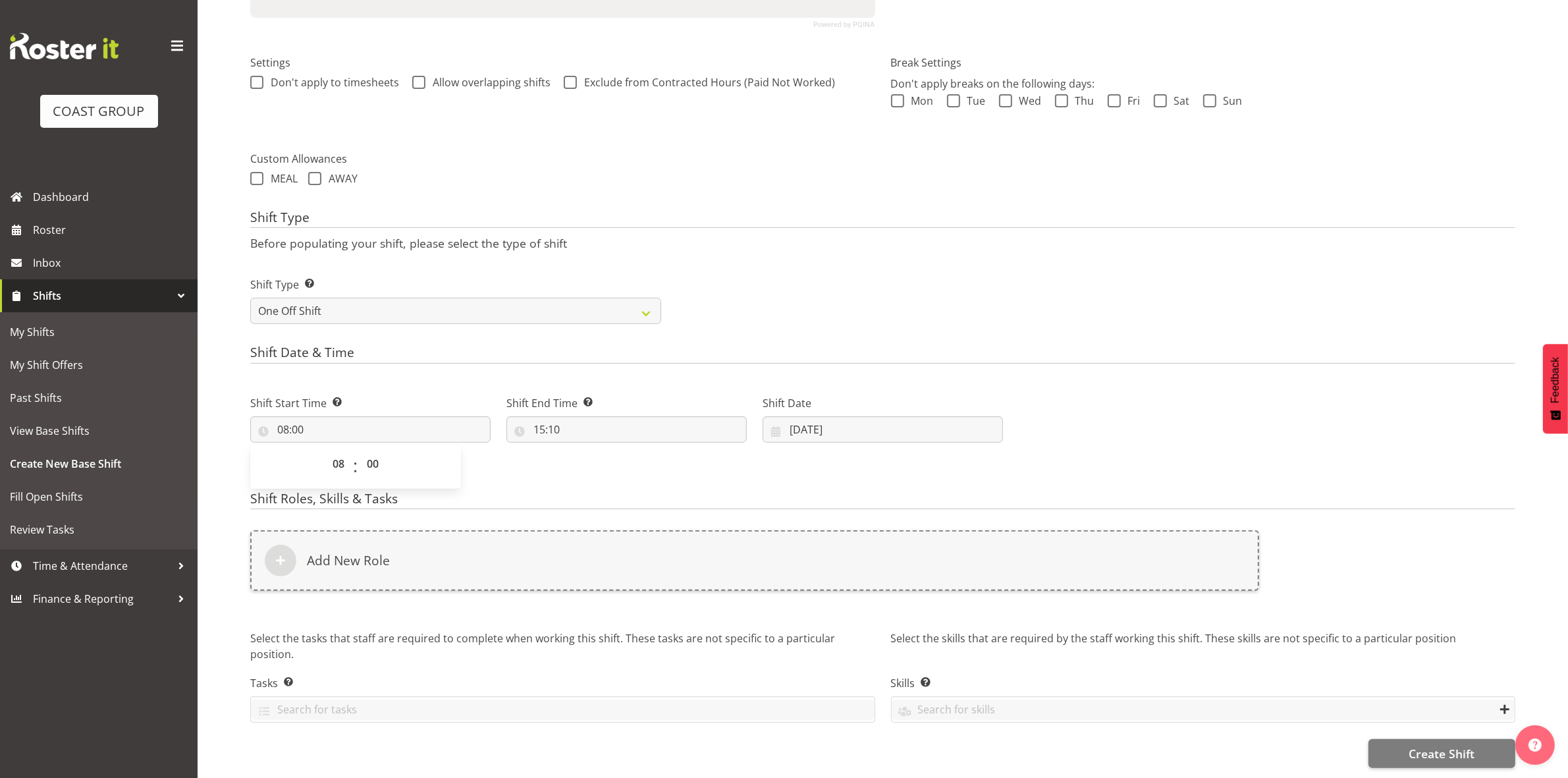
drag, startPoint x: 848, startPoint y: 304, endPoint x: 564, endPoint y: 364, distance: 290.3
click at [845, 304] on div "Shift Type Shift Types: One Off – Select this if you would like a single shift …" at bounding box center [882, 295] width 1281 height 74
click at [542, 416] on input "15:10" at bounding box center [626, 429] width 241 height 26
click at [593, 451] on select "00 01 02 03 04 05 06 07 08 09 10 11 12 13 14 15 16 17 18 19 20 21 22 23" at bounding box center [596, 464] width 30 height 26
select select "16"
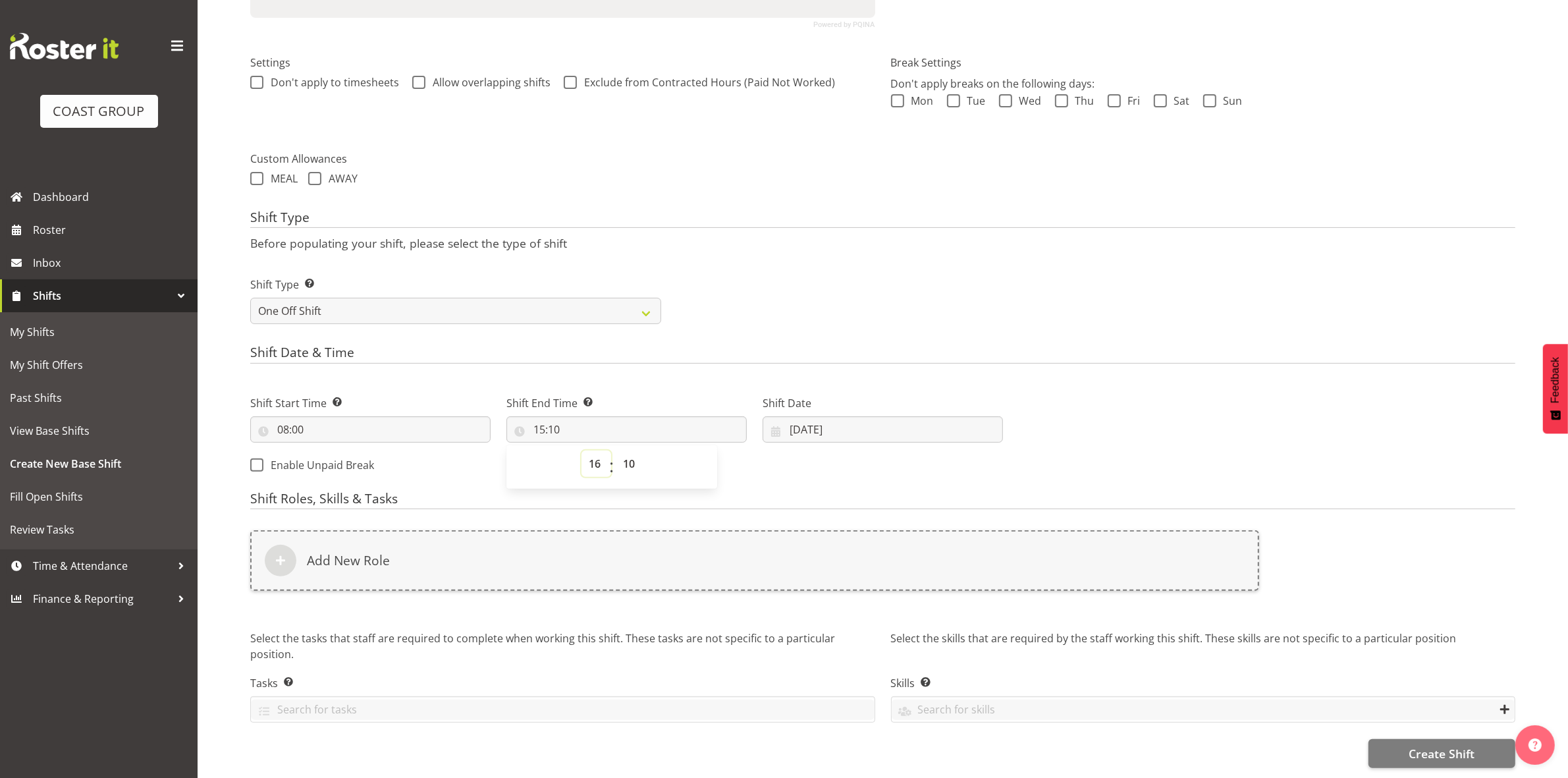
click at [581, 451] on select "00 01 02 03 04 05 06 07 08 09 10 11 12 13 14 15 16 17 18 19 20 21 22 23" at bounding box center [596, 464] width 30 height 26
type input "16:10"
click at [634, 456] on select "00 01 02 03 04 05 06 07 08 09 10 11 12 13 14 15 16 17 18 19 20 21 22 23 24 25 2…" at bounding box center [630, 464] width 30 height 26
select select "0"
click at [615, 451] on select "00 01 02 03 04 05 06 07 08 09 10 11 12 13 14 15 16 17 18 19 20 21 22 23 24 25 2…" at bounding box center [630, 464] width 30 height 26
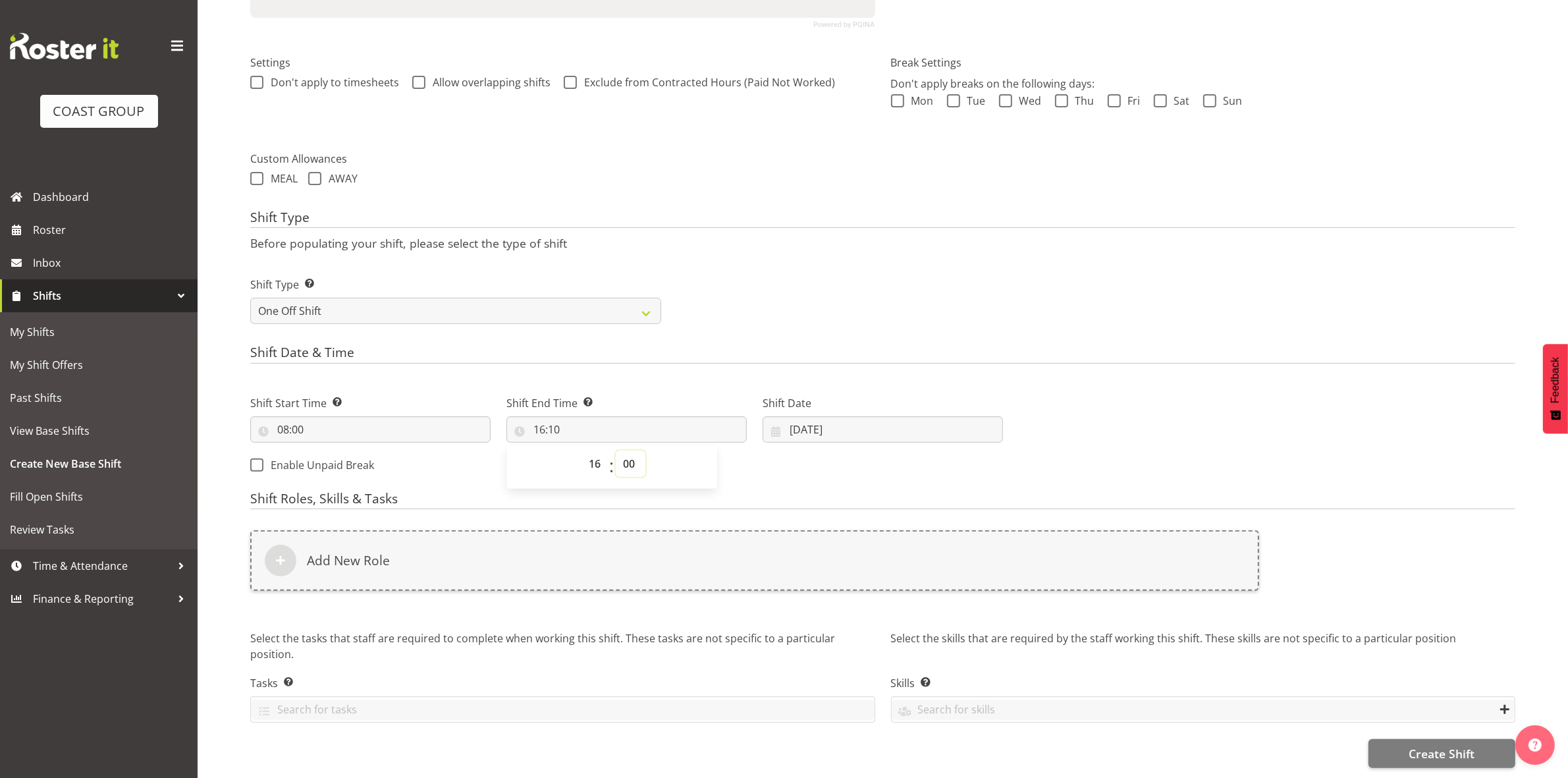
type input "16:00"
click at [794, 258] on div "Shift Type Shift Types: One Off – Select this if you would like a single shift …" at bounding box center [882, 295] width 1281 height 74
click at [796, 417] on input "[DATE]" at bounding box center [882, 429] width 241 height 26
click at [802, 580] on span "12" at bounding box center [803, 586] width 11 height 13
type input "12/10/2025"
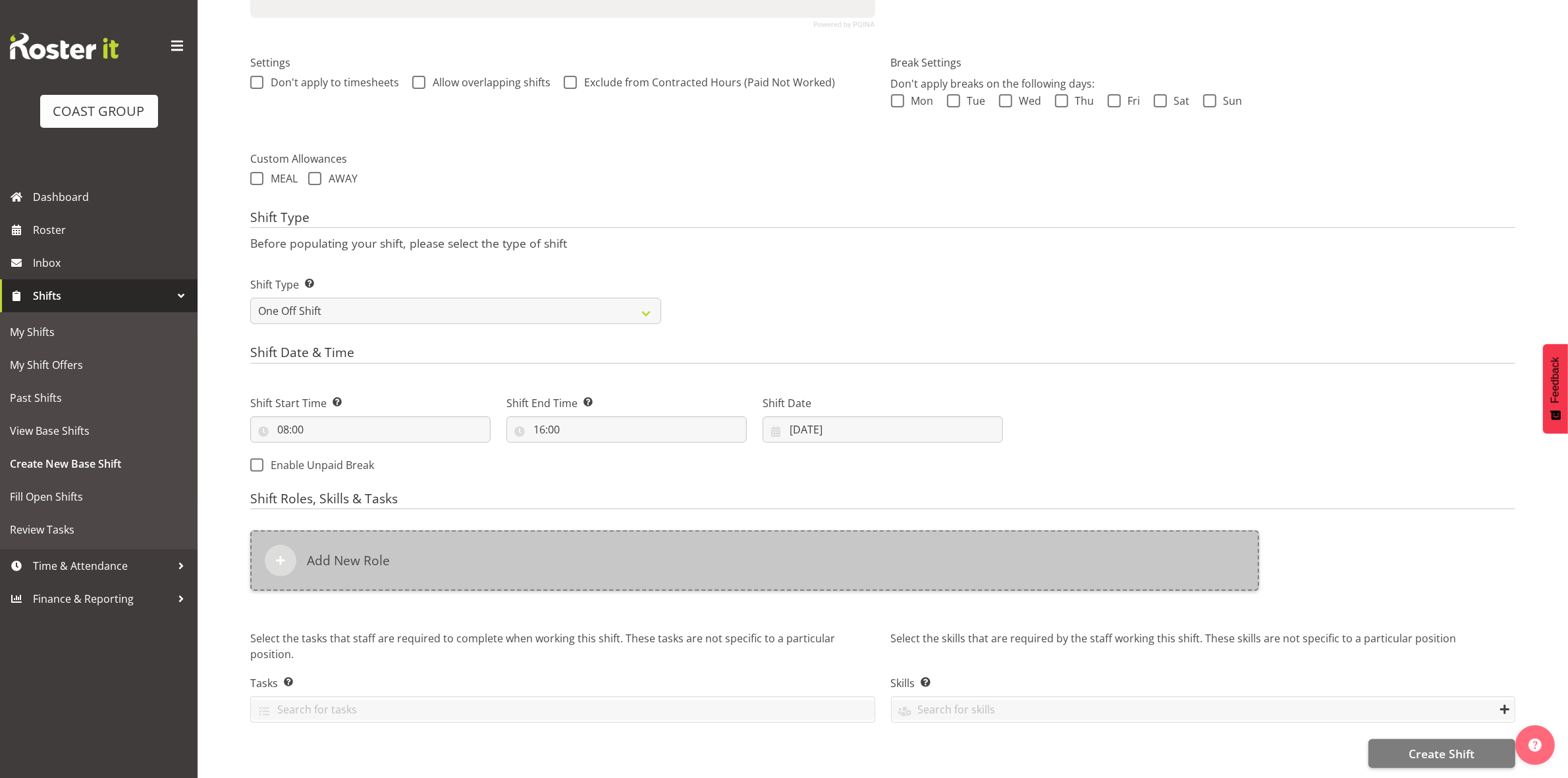
click at [740, 567] on div "Add New Role" at bounding box center [755, 560] width 1009 height 60
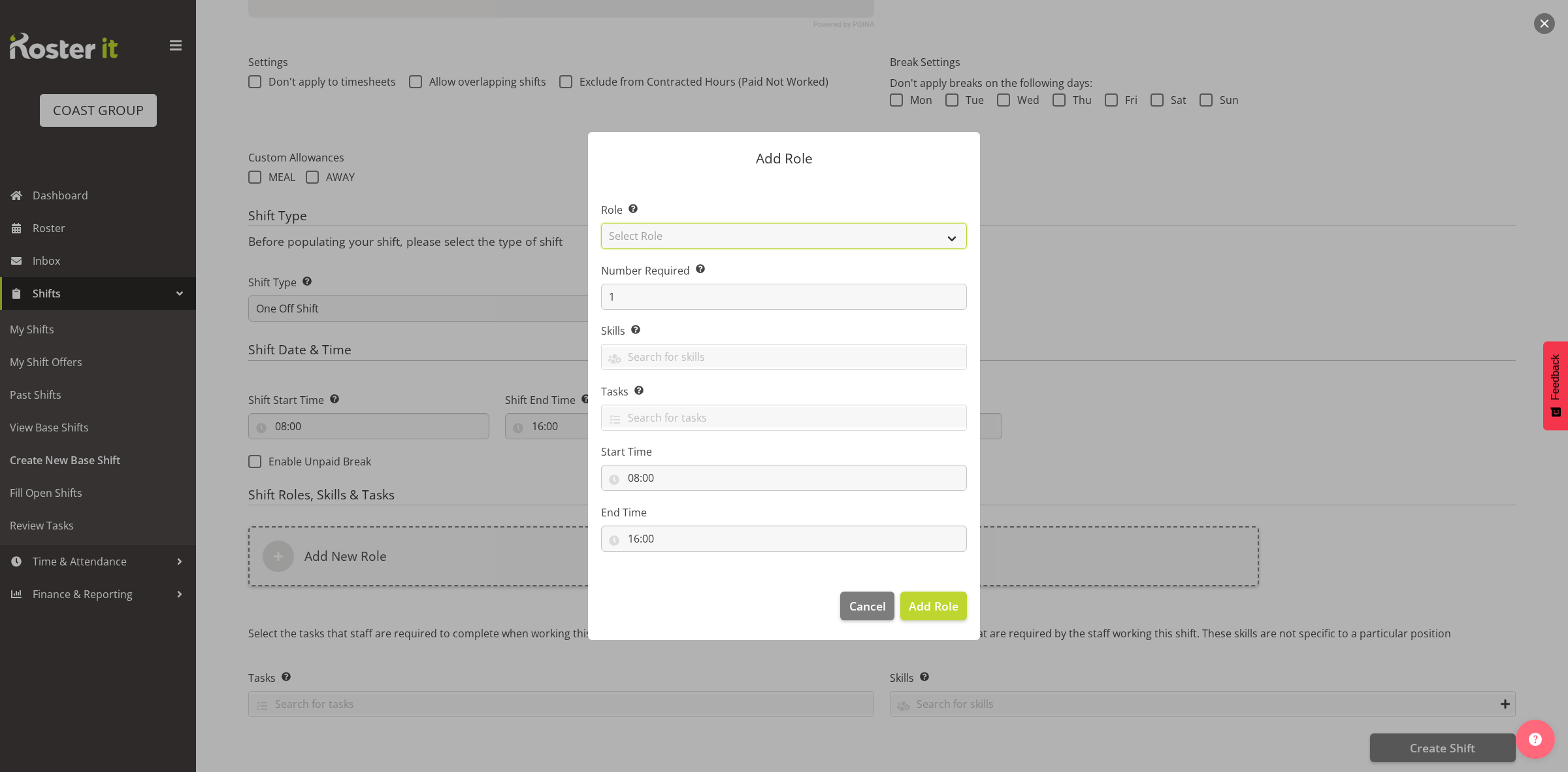
drag, startPoint x: 697, startPoint y: 235, endPoint x: 694, endPoint y: 243, distance: 8.5
click at [697, 235] on select "Select Role ACCOUNT MANAGER ACCOUNT MANAGER DW ACCOUNTS [PERSON_NAME] VEHICLES …" at bounding box center [784, 235] width 366 height 26
select select "192"
click at [601, 223] on select "Select Role ACCOUNT MANAGER ACCOUNT MANAGER DW ACCOUNTS [PERSON_NAME] VEHICLES …" at bounding box center [784, 235] width 366 height 26
drag, startPoint x: 923, startPoint y: 611, endPoint x: 907, endPoint y: 613, distance: 16.1
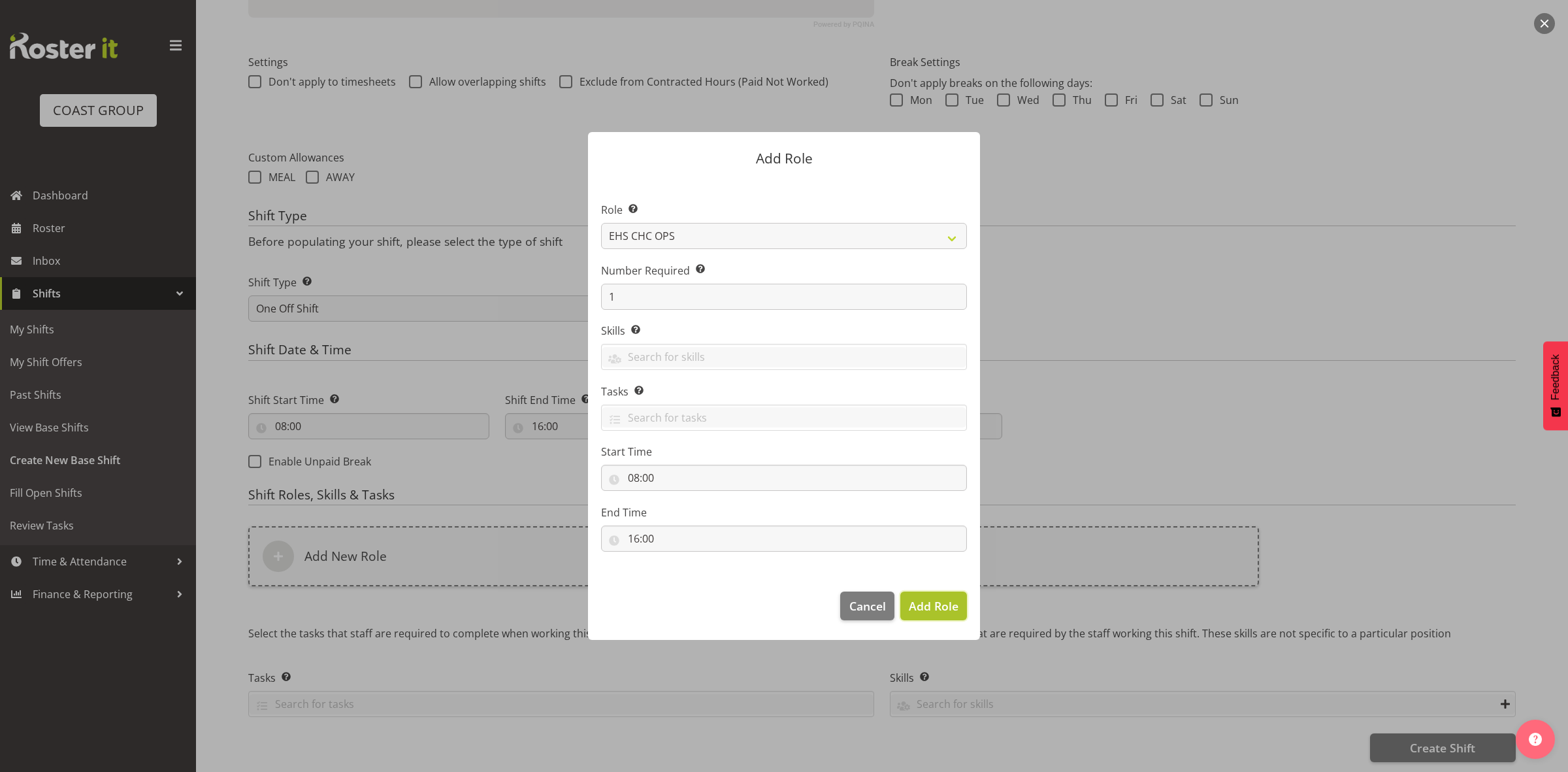
click at [923, 612] on span "Add Role" at bounding box center [933, 606] width 50 height 15
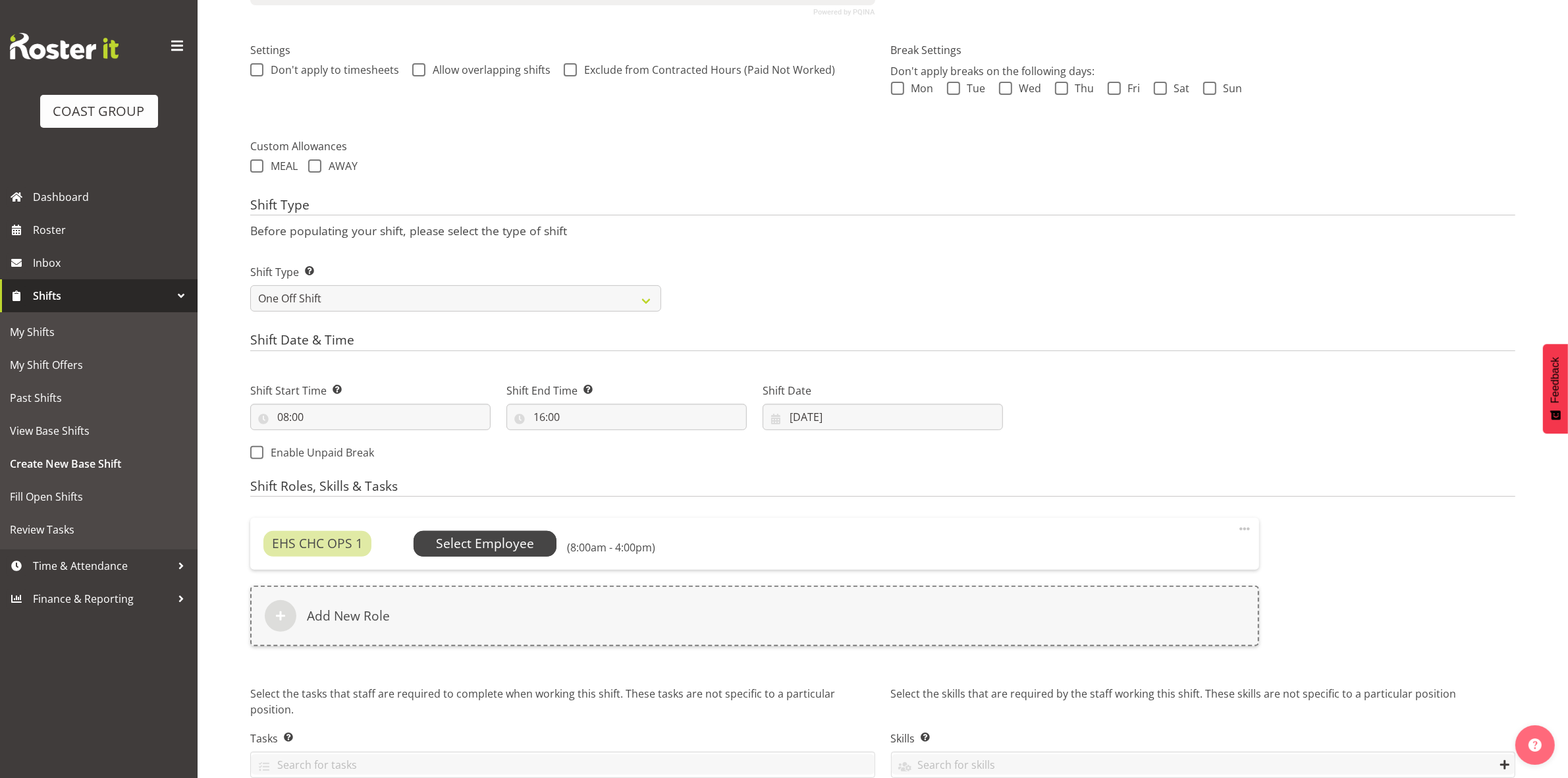
click at [515, 535] on span "Select Employee" at bounding box center [485, 543] width 98 height 19
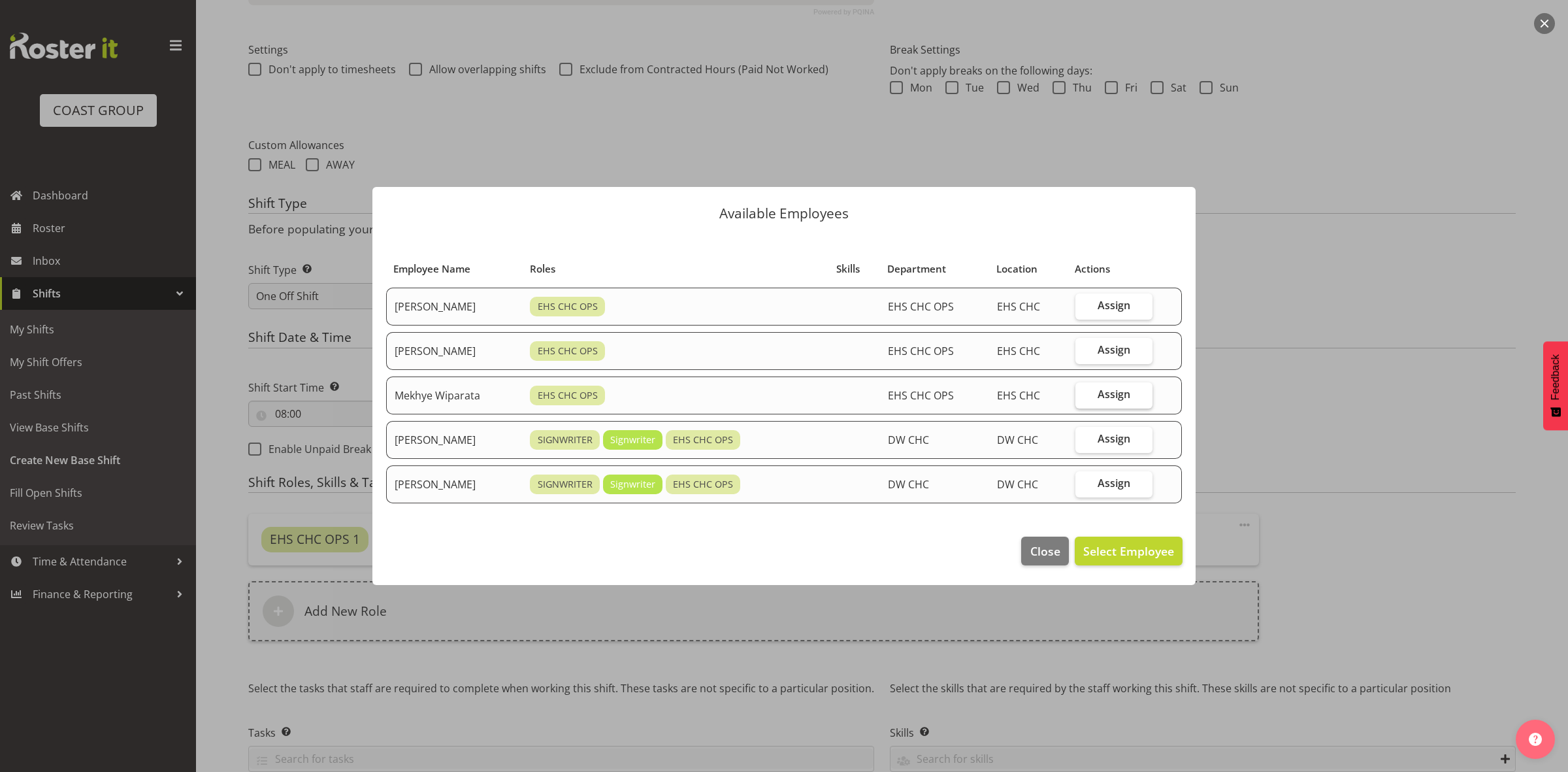
click at [1091, 397] on label "Assign" at bounding box center [1113, 395] width 77 height 26
click at [1084, 397] on input "Assign" at bounding box center [1079, 394] width 8 height 8
checkbox input "true"
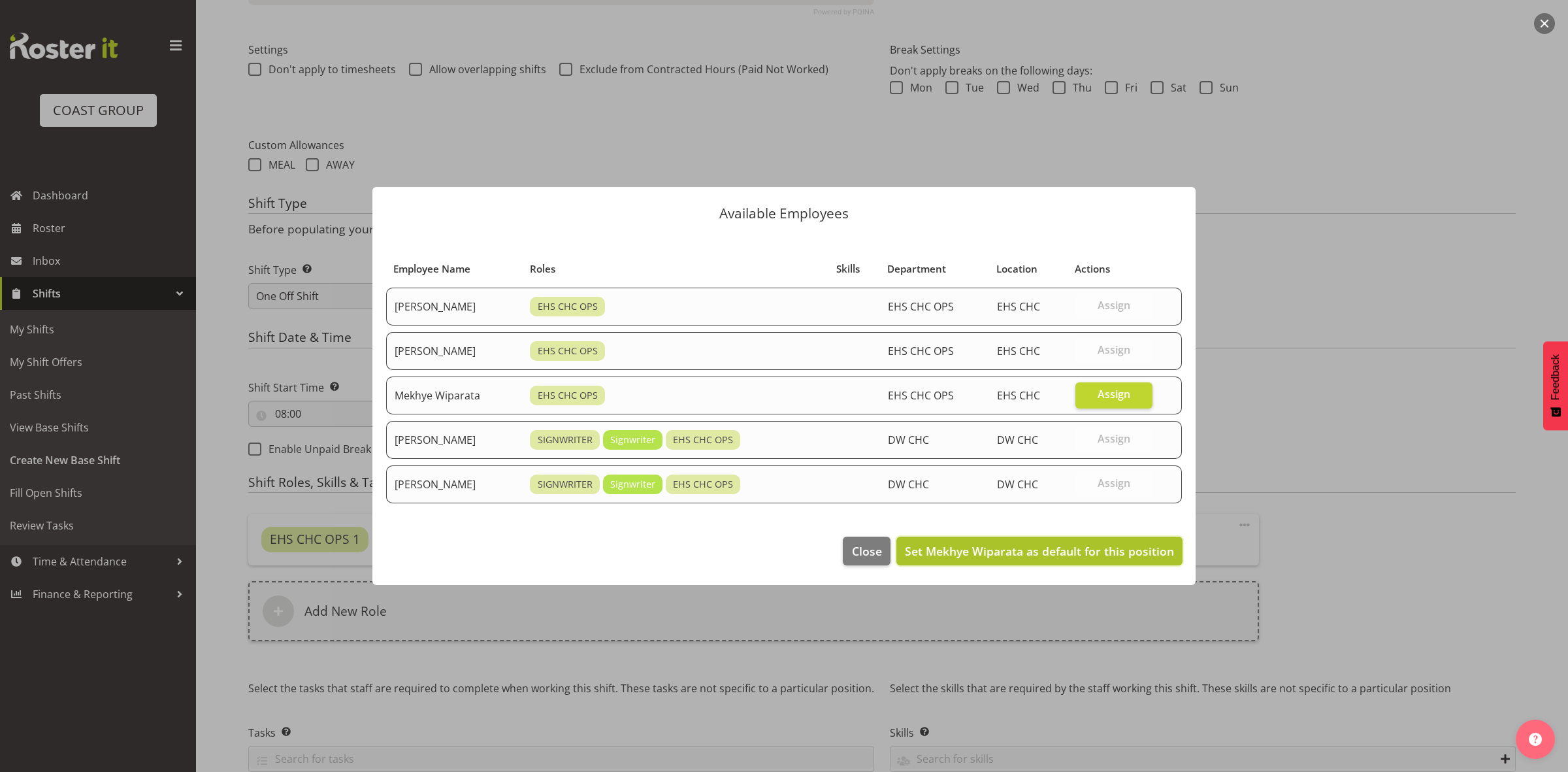
click at [1076, 544] on span "Set Mekhye Wiparata as default for this position" at bounding box center [1039, 551] width 269 height 15
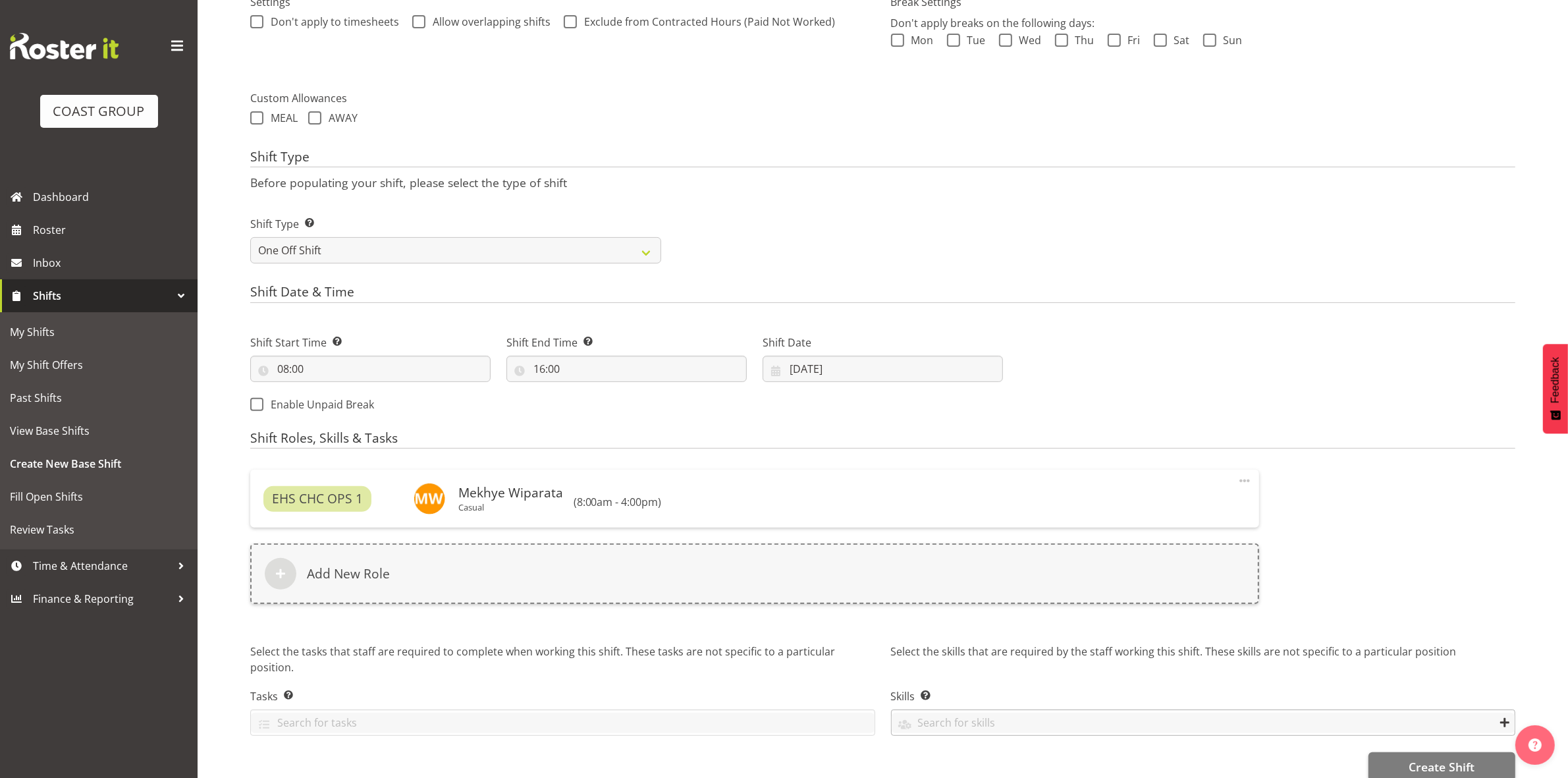
scroll to position [434, 0]
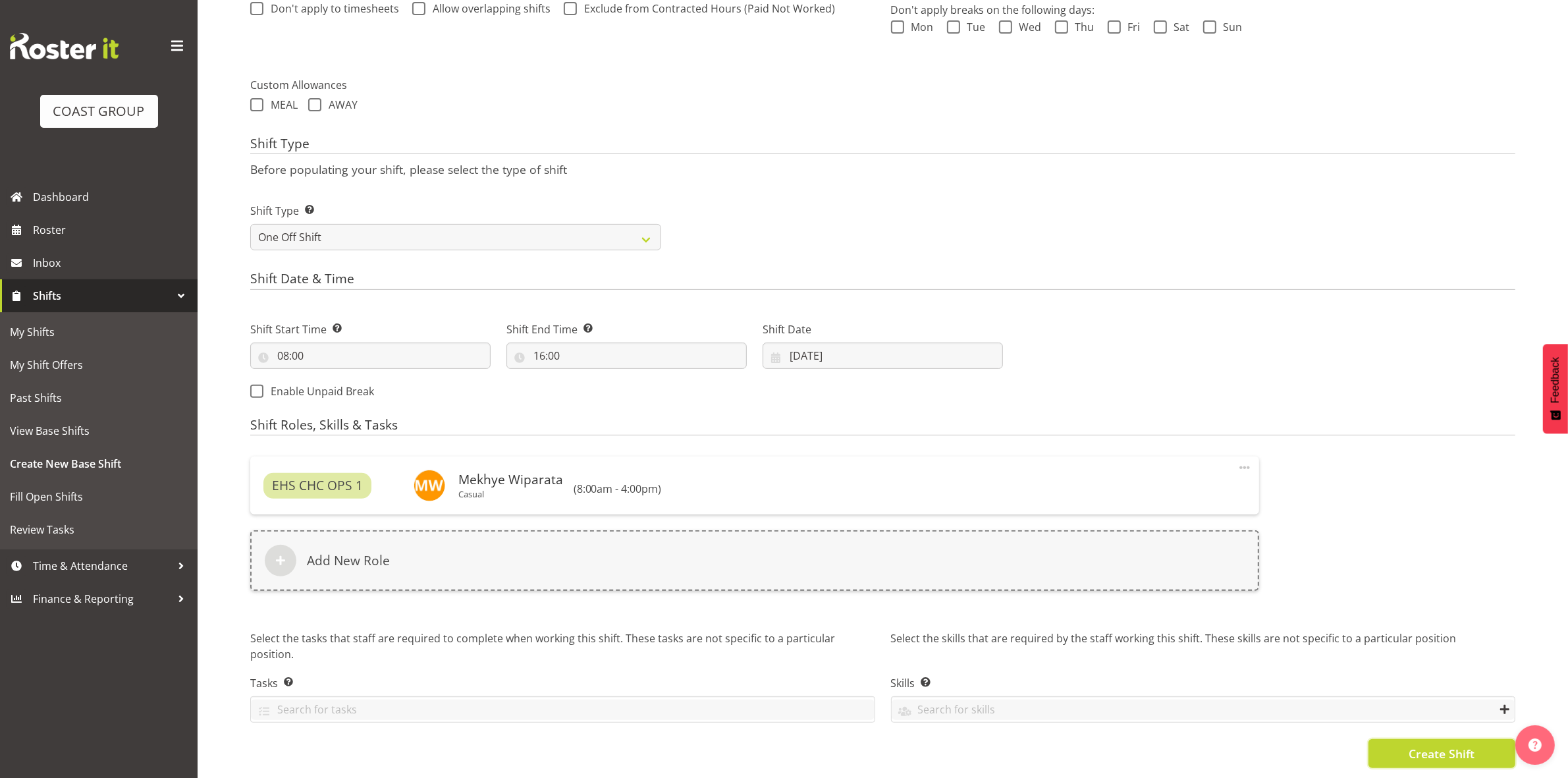
click at [1414, 745] on span "Create Shift" at bounding box center [1441, 753] width 66 height 17
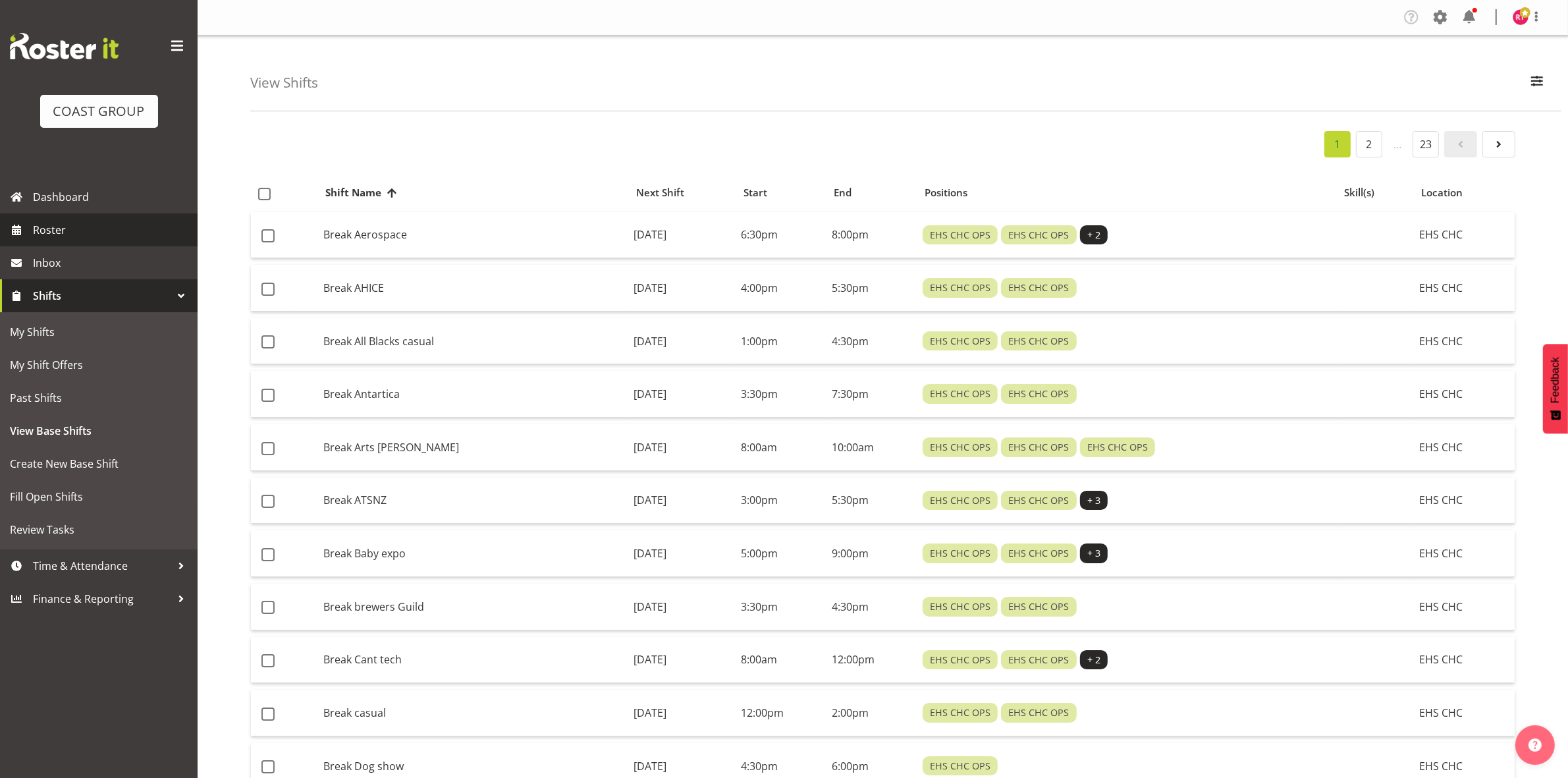
click at [41, 228] on span "Roster" at bounding box center [111, 230] width 158 height 20
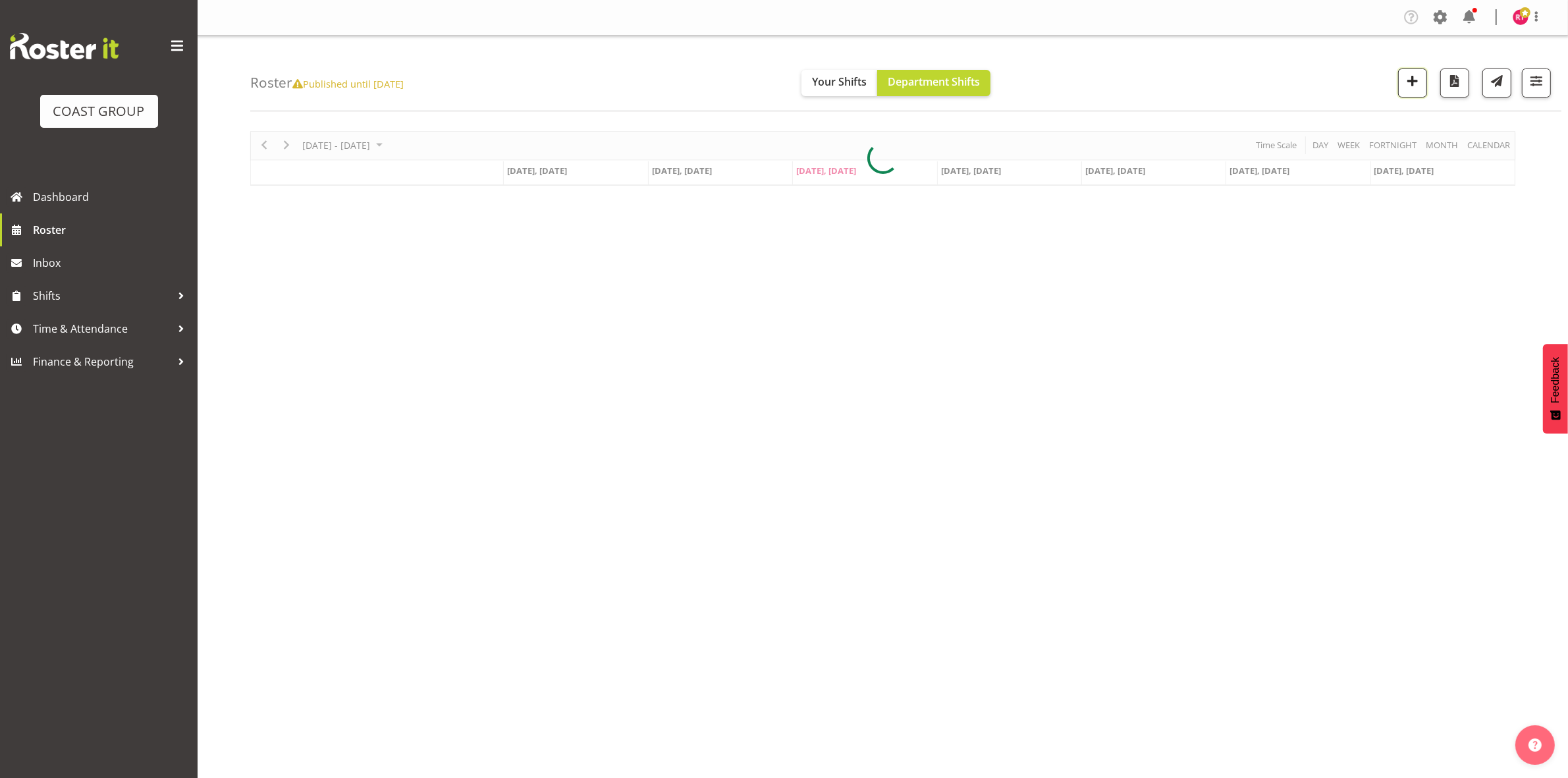
click at [1419, 82] on span "button" at bounding box center [1413, 81] width 17 height 17
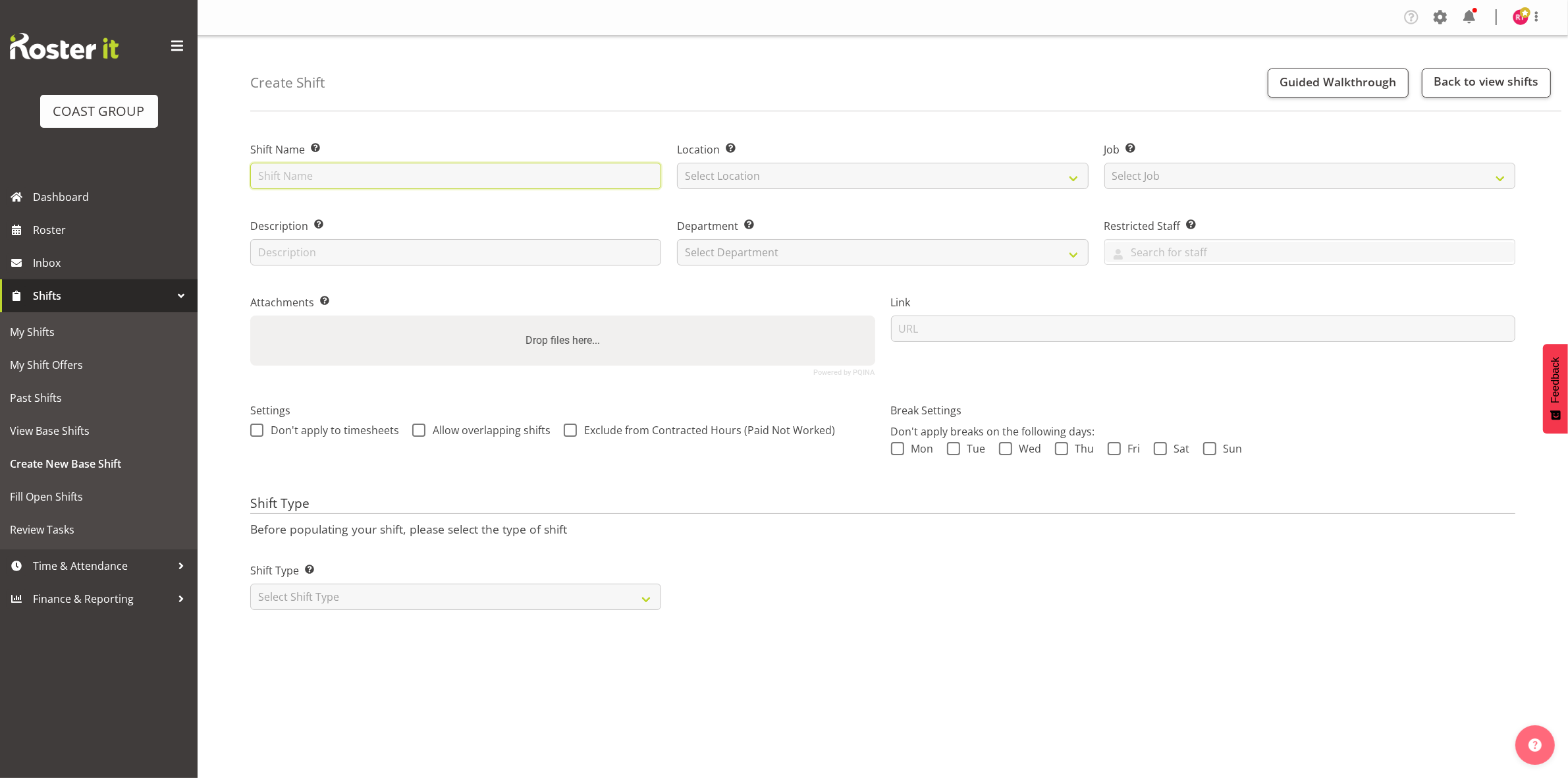
click at [524, 168] on input "text" at bounding box center [456, 175] width 411 height 26
type input "warehouse"
click at [752, 175] on select "Select Location" at bounding box center [882, 175] width 411 height 26
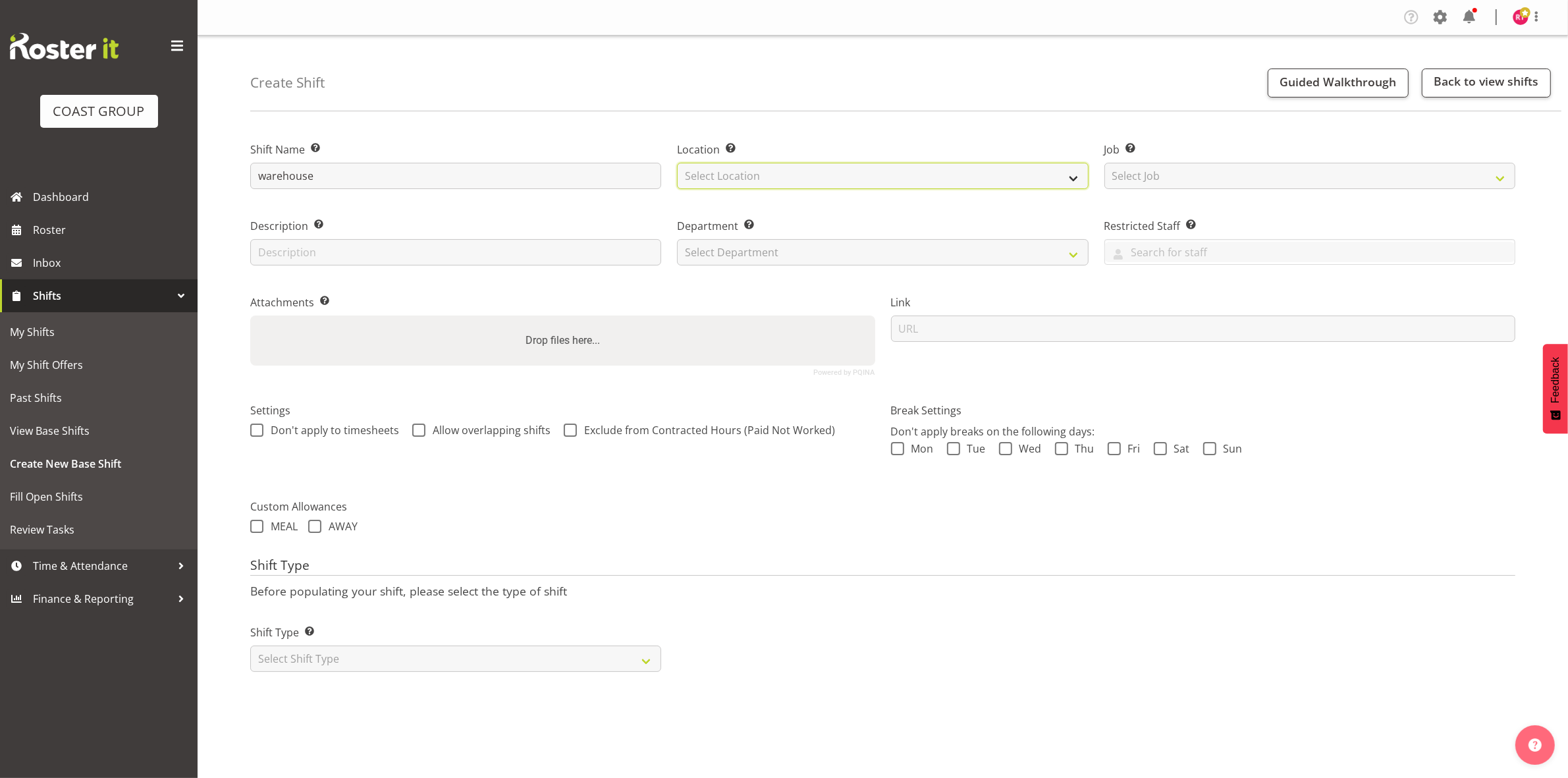
select select "107"
click at [677, 163] on select "Select Location EHS CHC" at bounding box center [882, 175] width 411 height 26
click at [1309, 166] on select "Select Job Create new job 1 Carlton Events 1 [PERSON_NAME][GEOGRAPHIC_DATA] 1 […" at bounding box center [1310, 175] width 411 height 26
select select "69"
click at [1104, 163] on select "Select Job Create new job 1 Carlton Events 1 [PERSON_NAME][GEOGRAPHIC_DATA] 1 […" at bounding box center [1310, 175] width 411 height 26
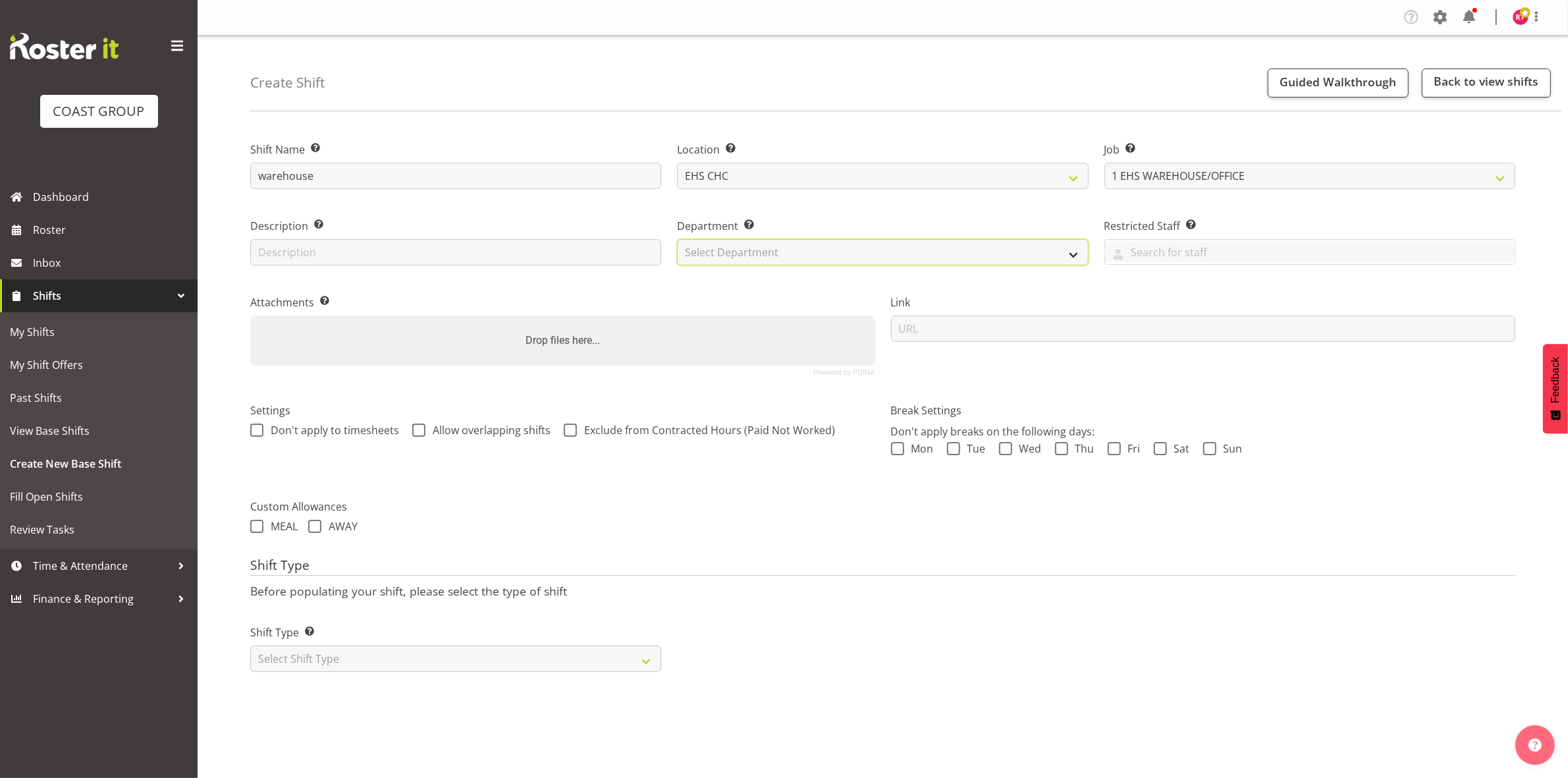
drag, startPoint x: 932, startPoint y: 248, endPoint x: 925, endPoint y: 261, distance: 14.8
click at [932, 248] on select "Select Department" at bounding box center [882, 252] width 411 height 26
click at [913, 278] on div "Link" at bounding box center [1203, 330] width 641 height 108
click at [894, 260] on select "Select Department" at bounding box center [882, 252] width 411 height 26
select select "41"
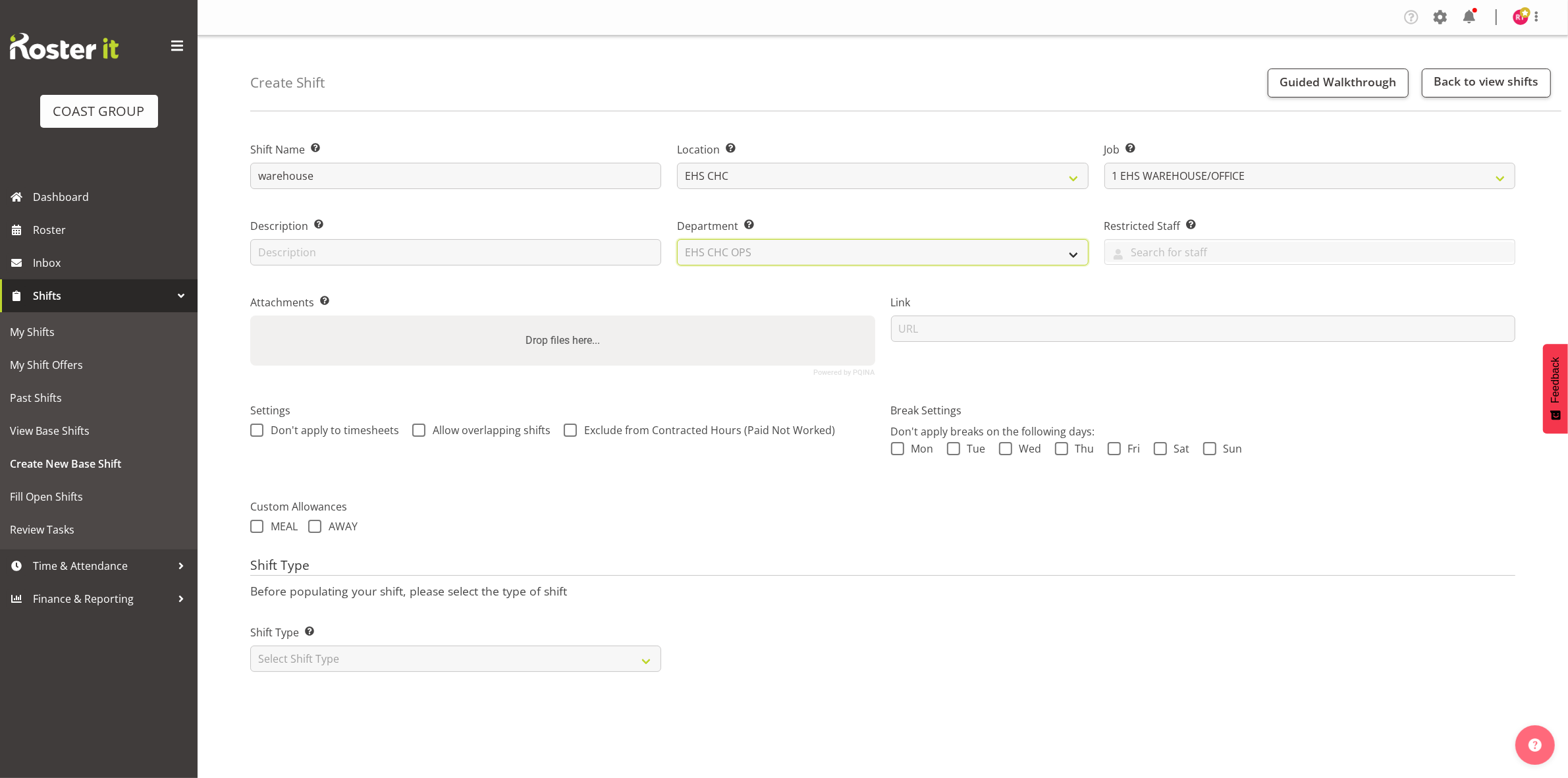
click at [677, 239] on select "Select Department EHS CHC OPS" at bounding box center [882, 252] width 411 height 26
click at [456, 659] on select "Select Shift Type One Off Shift Recurring Shift Rotating Shift" at bounding box center [456, 658] width 411 height 26
select select "one_off"
click at [251, 647] on select "Select Shift Type One Off Shift Recurring Shift Rotating Shift" at bounding box center [456, 658] width 411 height 26
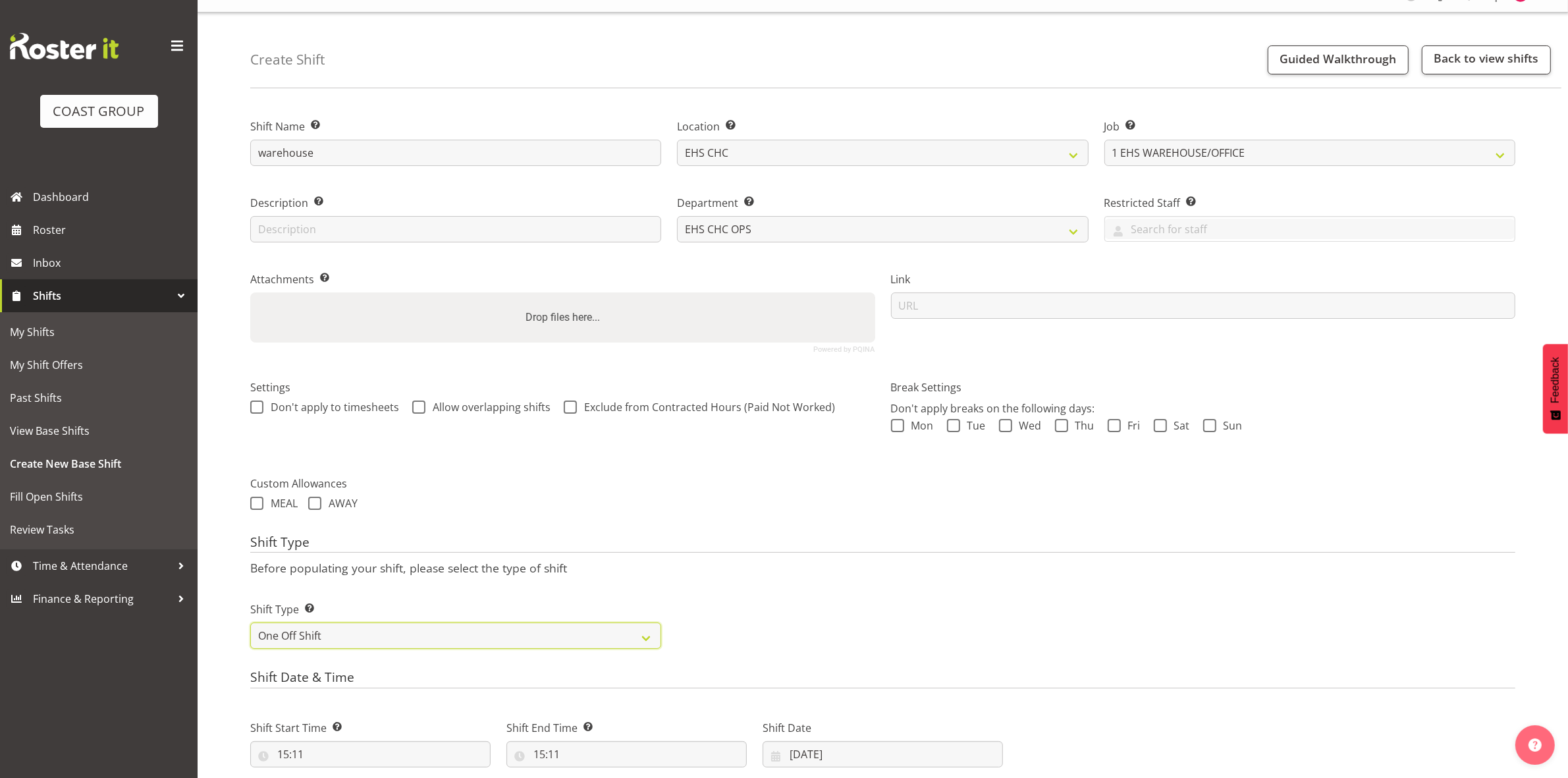
scroll to position [360, 0]
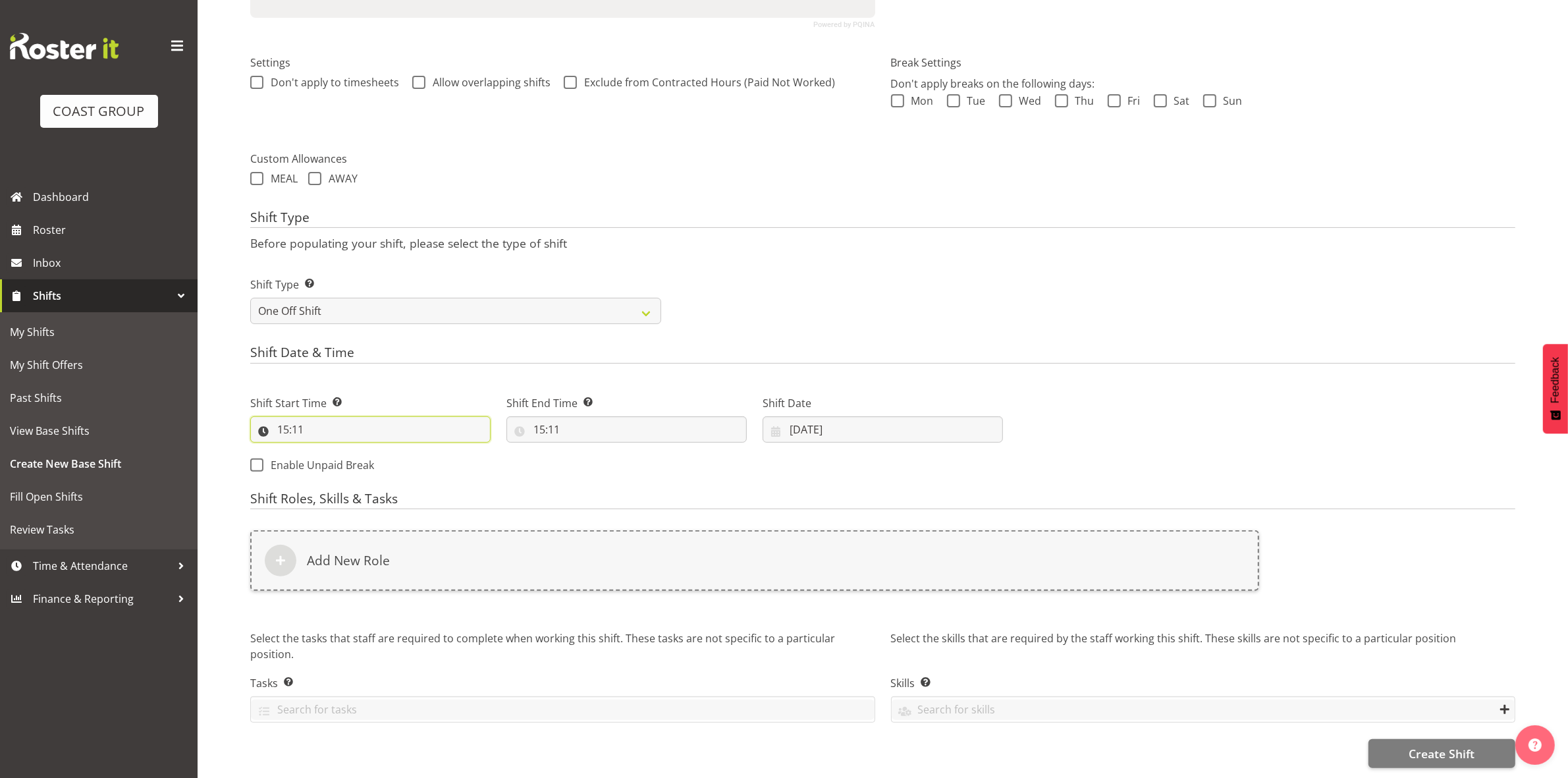
click at [287, 420] on input "15:11" at bounding box center [371, 429] width 241 height 26
click at [334, 451] on select "00 01 02 03 04 05 06 07 08 09 10 11 12 13 14 15 16 17 18 19 20 21 22 23" at bounding box center [340, 464] width 30 height 26
select select "8"
click at [325, 451] on select "00 01 02 03 04 05 06 07 08 09 10 11 12 13 14 15 16 17 18 19 20 21 22 23" at bounding box center [340, 464] width 30 height 26
type input "08:11"
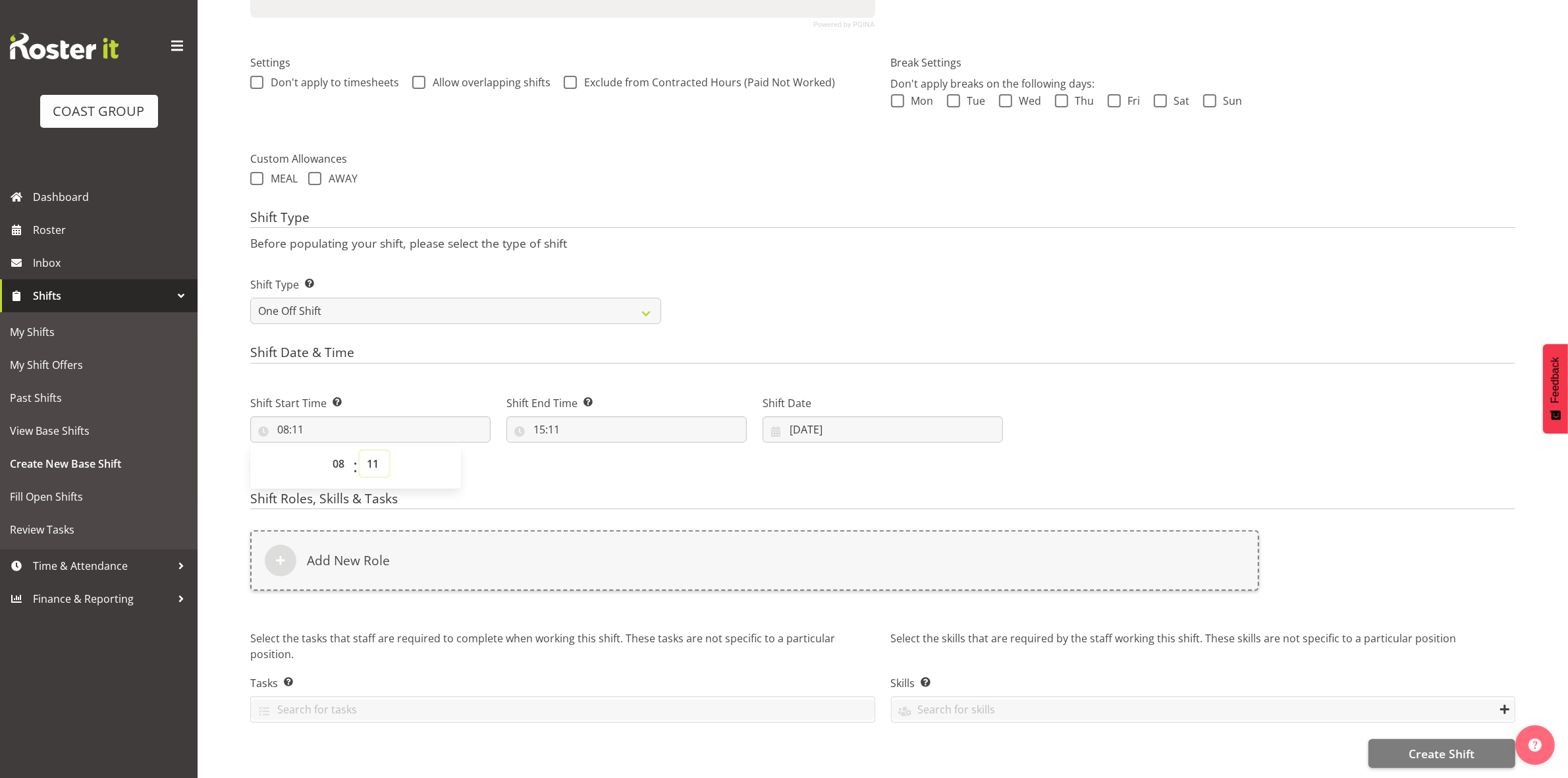
click at [370, 455] on select "00 01 02 03 04 05 06 07 08 09 10 11 12 13 14 15 16 17 18 19 20 21 22 23 24 25 2…" at bounding box center [375, 464] width 30 height 26
select select "0"
click at [360, 451] on select "00 01 02 03 04 05 06 07 08 09 10 11 12 13 14 15 16 17 18 19 20 21 22 23 24 25 2…" at bounding box center [375, 464] width 30 height 26
type input "08:00"
click at [720, 238] on p "Before populating your shift, please select the type of shift" at bounding box center [883, 243] width 1265 height 14
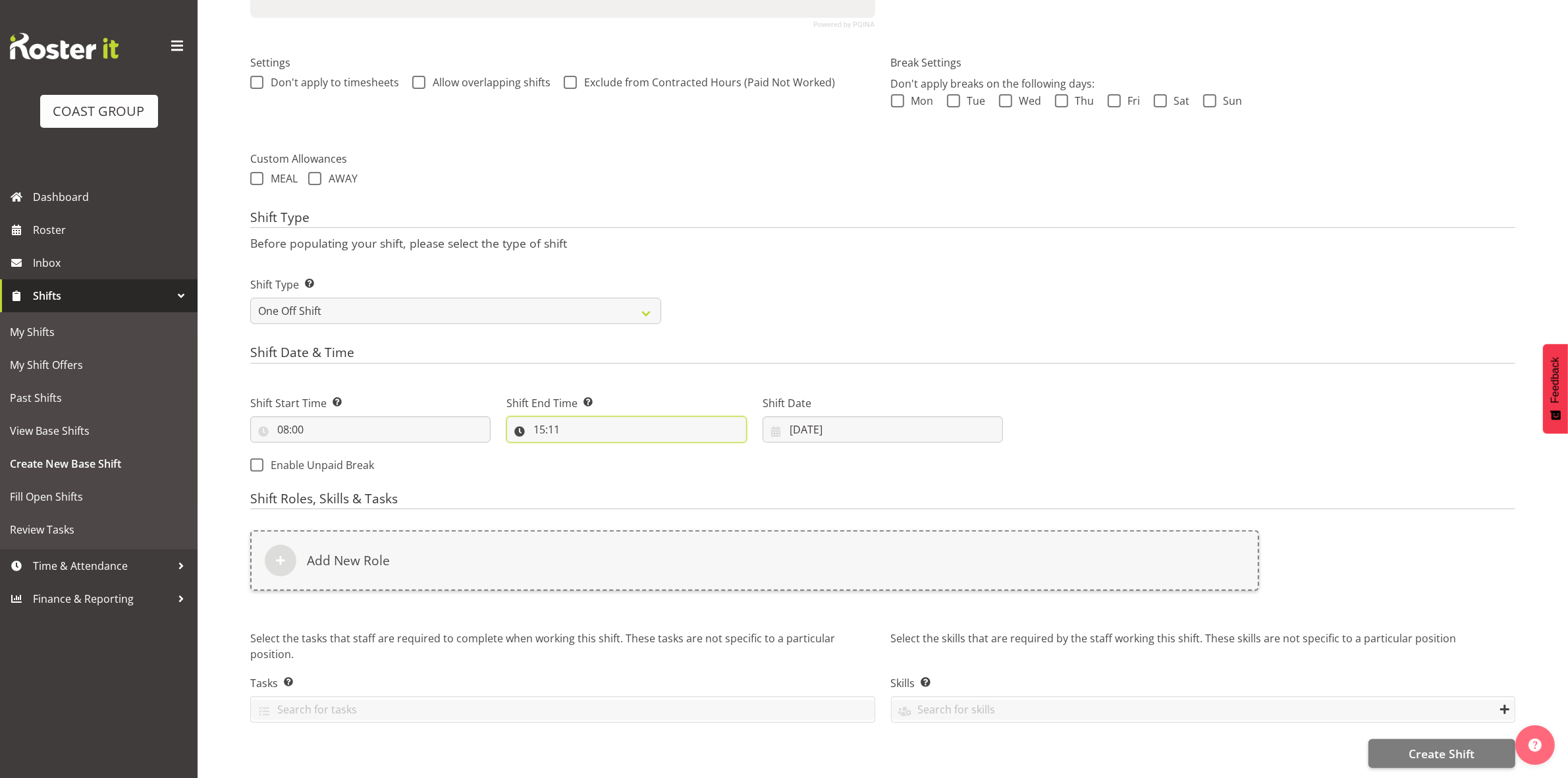
click at [535, 416] on input "15:11" at bounding box center [626, 429] width 241 height 26
click at [595, 451] on select "00 01 02 03 04 05 06 07 08 09 10 11 12 13 14 15 16 17 18 19 20 21 22 23" at bounding box center [596, 464] width 30 height 26
select select "16"
click at [581, 451] on select "00 01 02 03 04 05 06 07 08 09 10 11 12 13 14 15 16 17 18 19 20 21 22 23" at bounding box center [596, 464] width 30 height 26
type input "16:11"
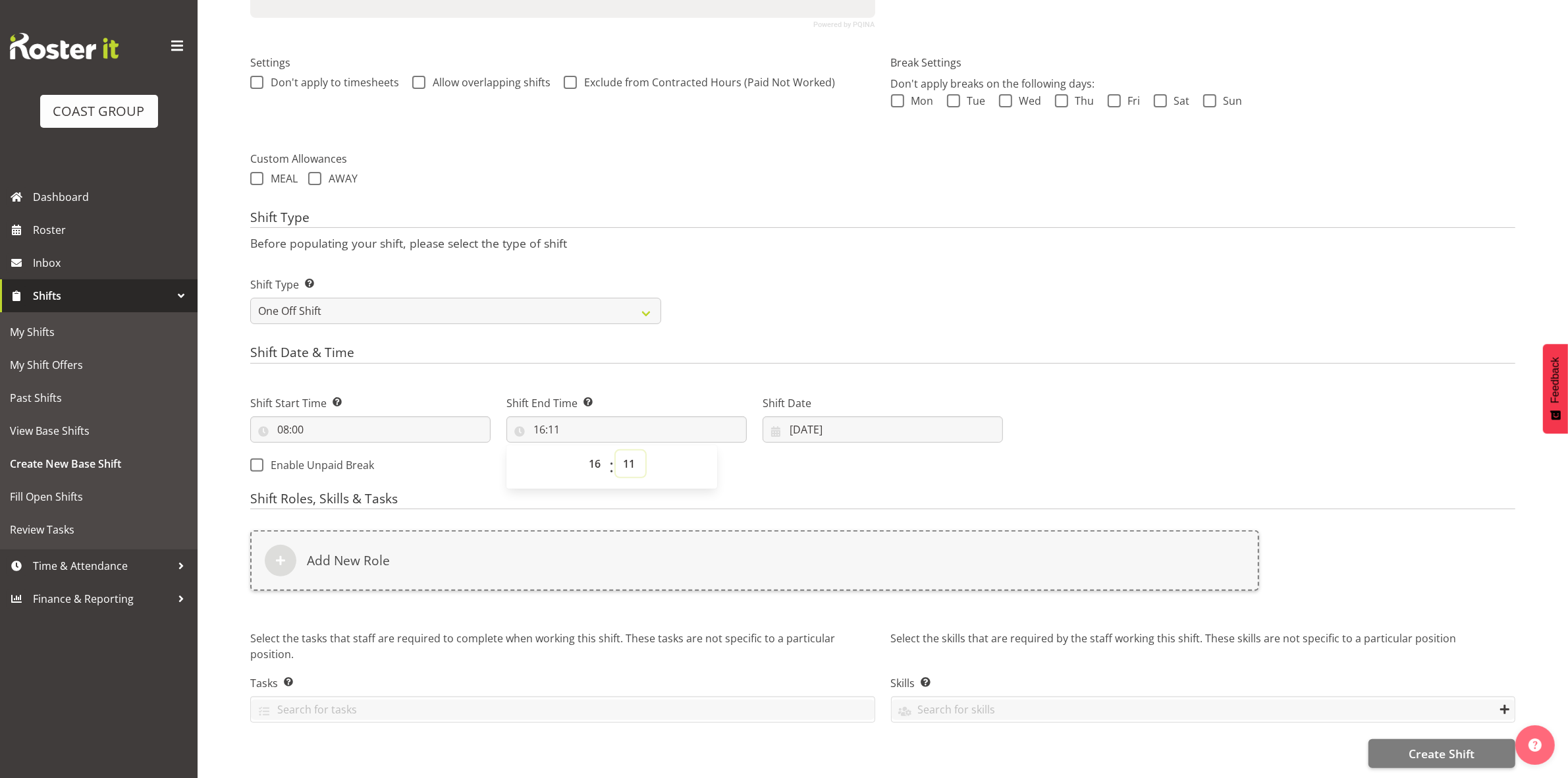
drag, startPoint x: 632, startPoint y: 456, endPoint x: 623, endPoint y: 439, distance: 19.2
click at [632, 456] on select "00 01 02 03 04 05 06 07 08 09 10 11 12 13 14 15 16 17 18 19 20 21 22 23 24 25 2…" at bounding box center [630, 464] width 30 height 26
select select "30"
click at [615, 451] on select "00 01 02 03 04 05 06 07 08 09 10 11 12 13 14 15 16 17 18 19 20 21 22 23 24 25 2…" at bounding box center [630, 464] width 30 height 26
type input "16:30"
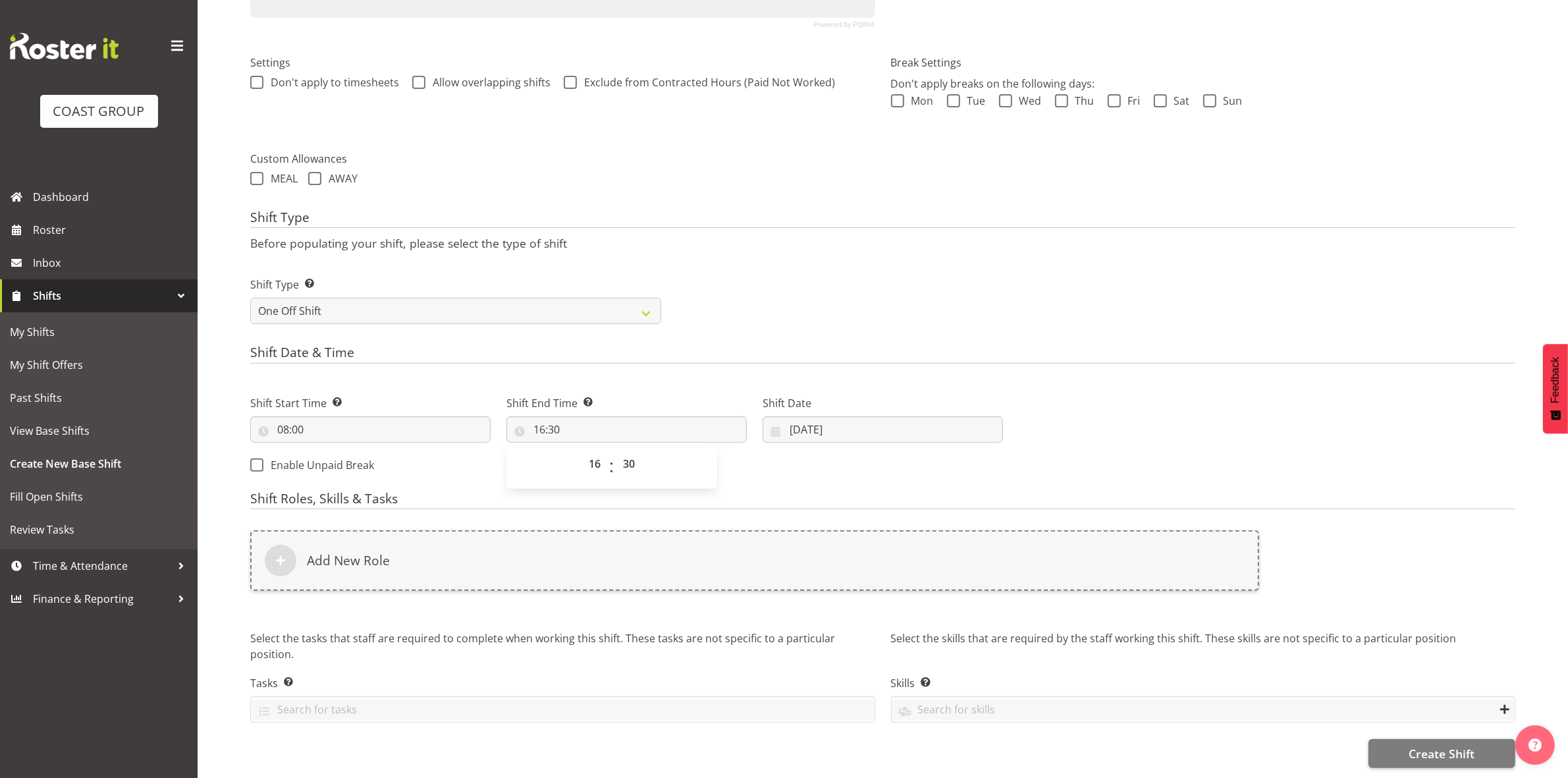
click at [779, 323] on form "Shift Name Enter a name for the shift (e.g. Day Shift). warehouse Location Ente…" at bounding box center [883, 272] width 1265 height 992
click at [798, 416] on input "[DATE]" at bounding box center [882, 429] width 241 height 26
click at [828, 580] on span "13" at bounding box center [830, 586] width 11 height 13
type input "[DATE]"
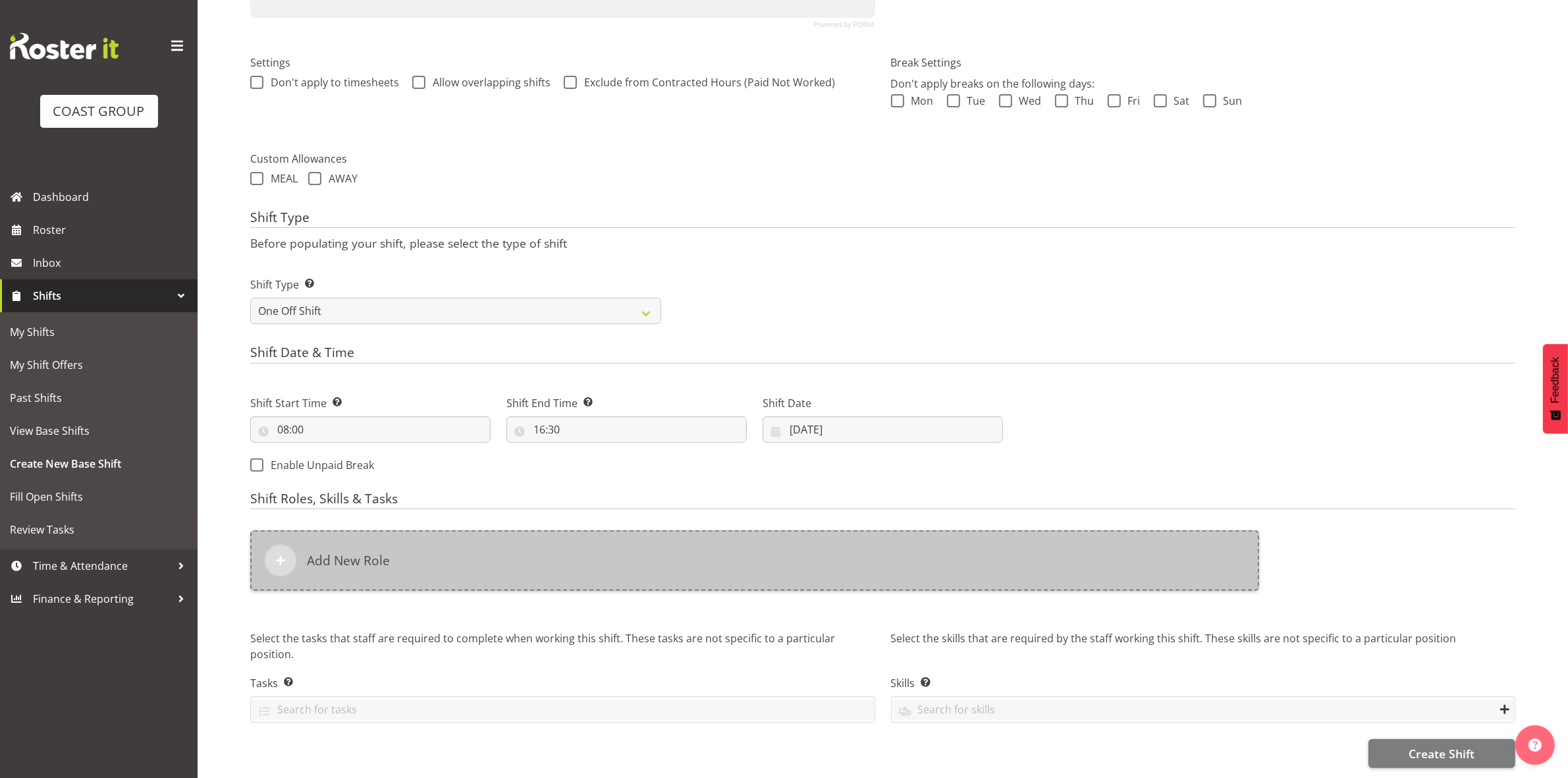
click at [647, 538] on div "Add New Role" at bounding box center [755, 560] width 1009 height 60
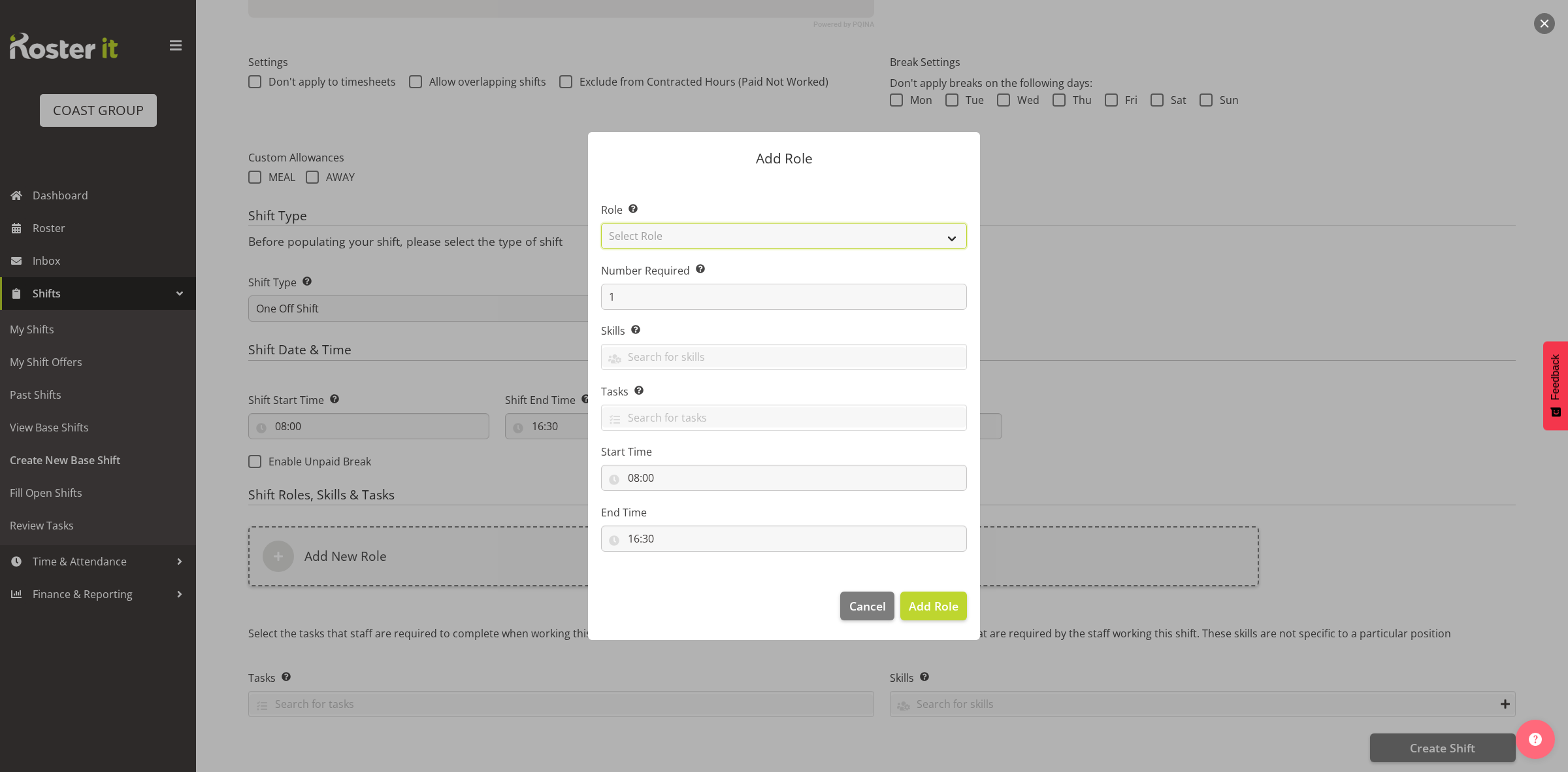
click at [673, 236] on select "Select Role ACCOUNT MANAGER ACCOUNT MANAGER DW ACCOUNTS [PERSON_NAME] VEHICLES …" at bounding box center [784, 235] width 366 height 26
select select "192"
click at [601, 223] on select "Select Role ACCOUNT MANAGER ACCOUNT MANAGER DW ACCOUNTS [PERSON_NAME] VEHICLES …" at bounding box center [784, 235] width 366 height 26
click at [622, 303] on input "1" at bounding box center [784, 297] width 366 height 26
type input "4"
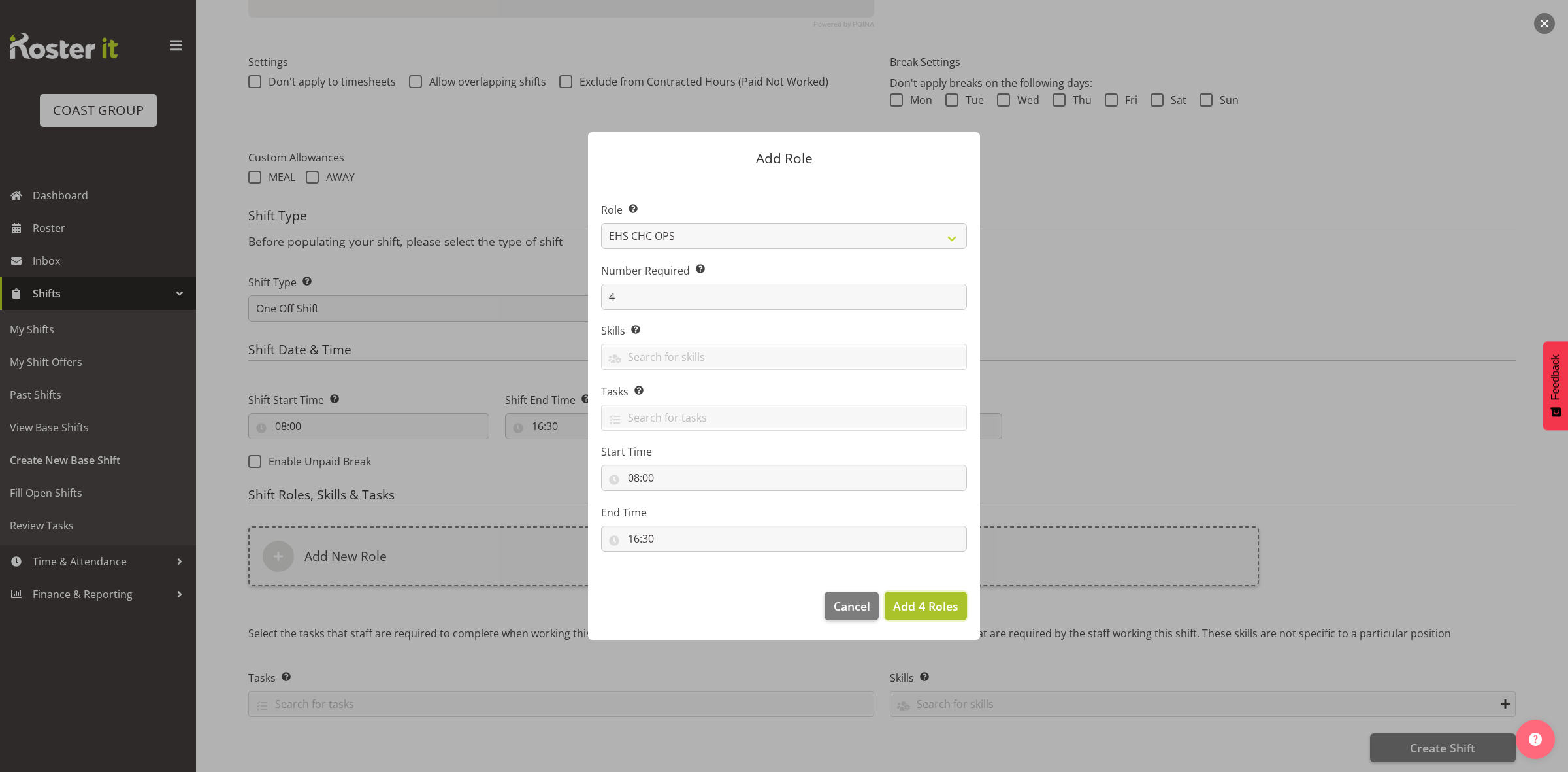
click at [912, 610] on span "Add 4 Roles" at bounding box center [925, 606] width 65 height 15
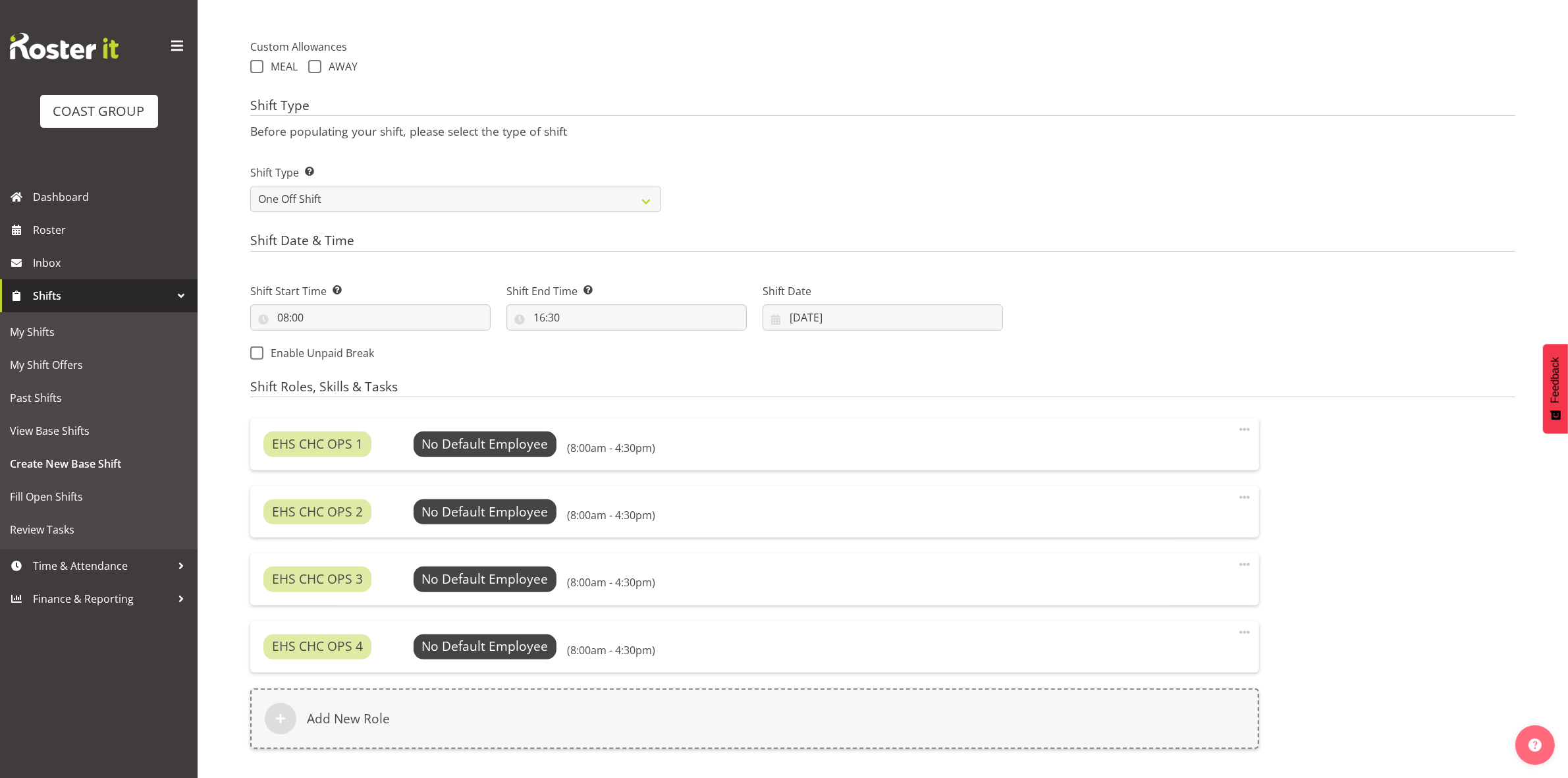
scroll to position [630, 0]
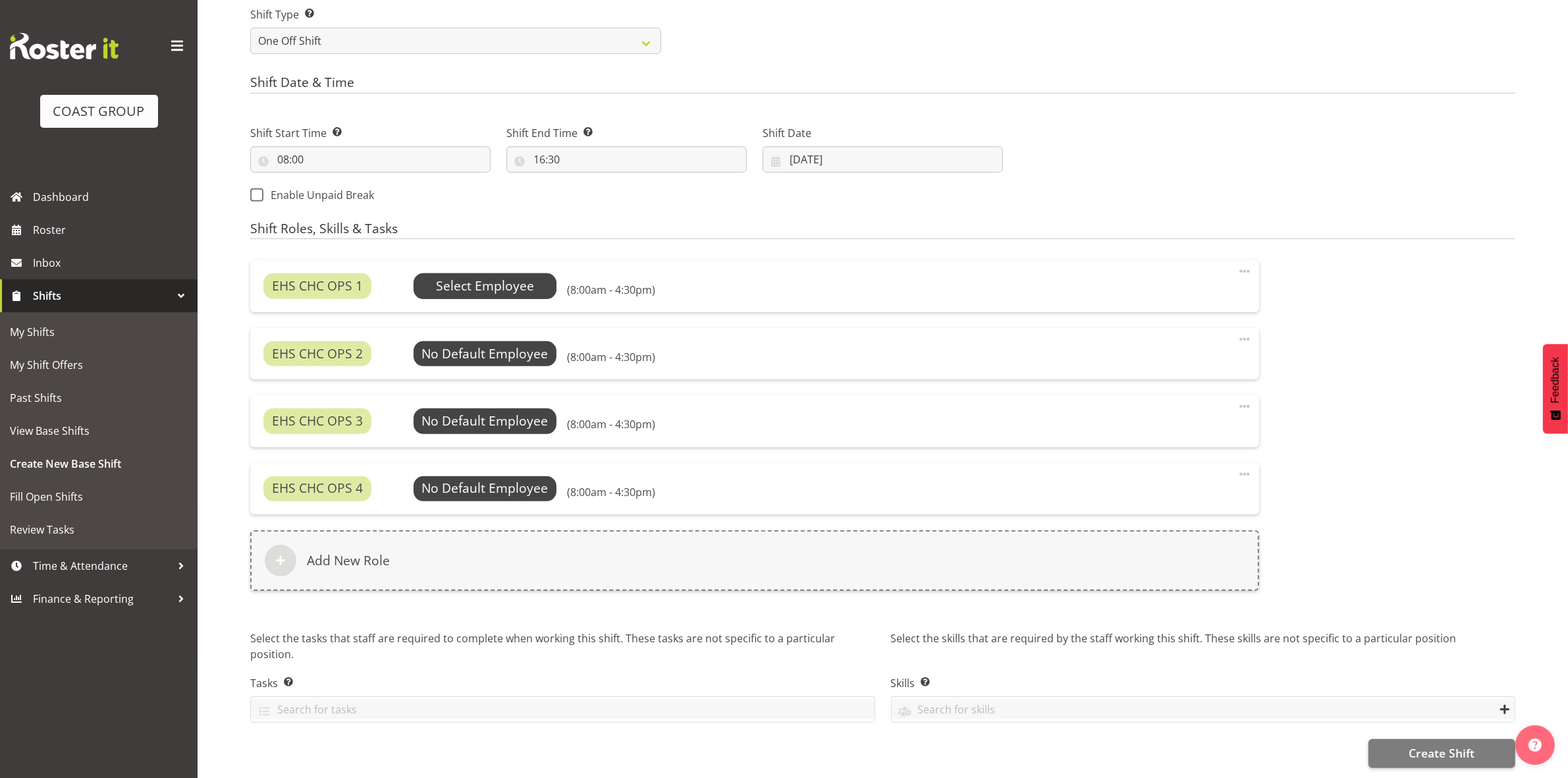
click at [505, 281] on span "Select Employee" at bounding box center [485, 286] width 98 height 19
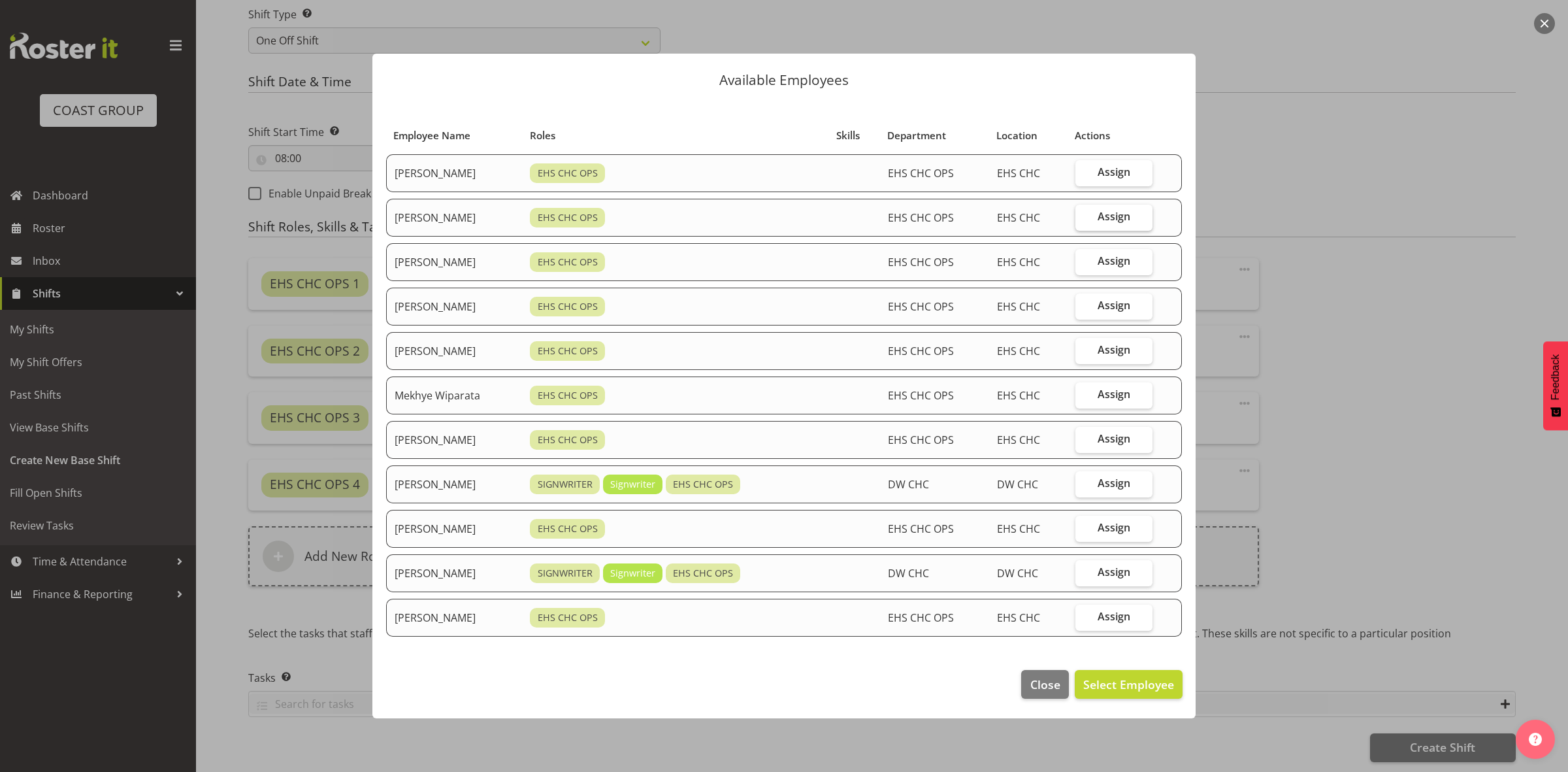
click at [1112, 213] on span "Assign" at bounding box center [1114, 216] width 32 height 13
click at [1084, 213] on input "Assign" at bounding box center [1079, 217] width 8 height 8
checkbox input "true"
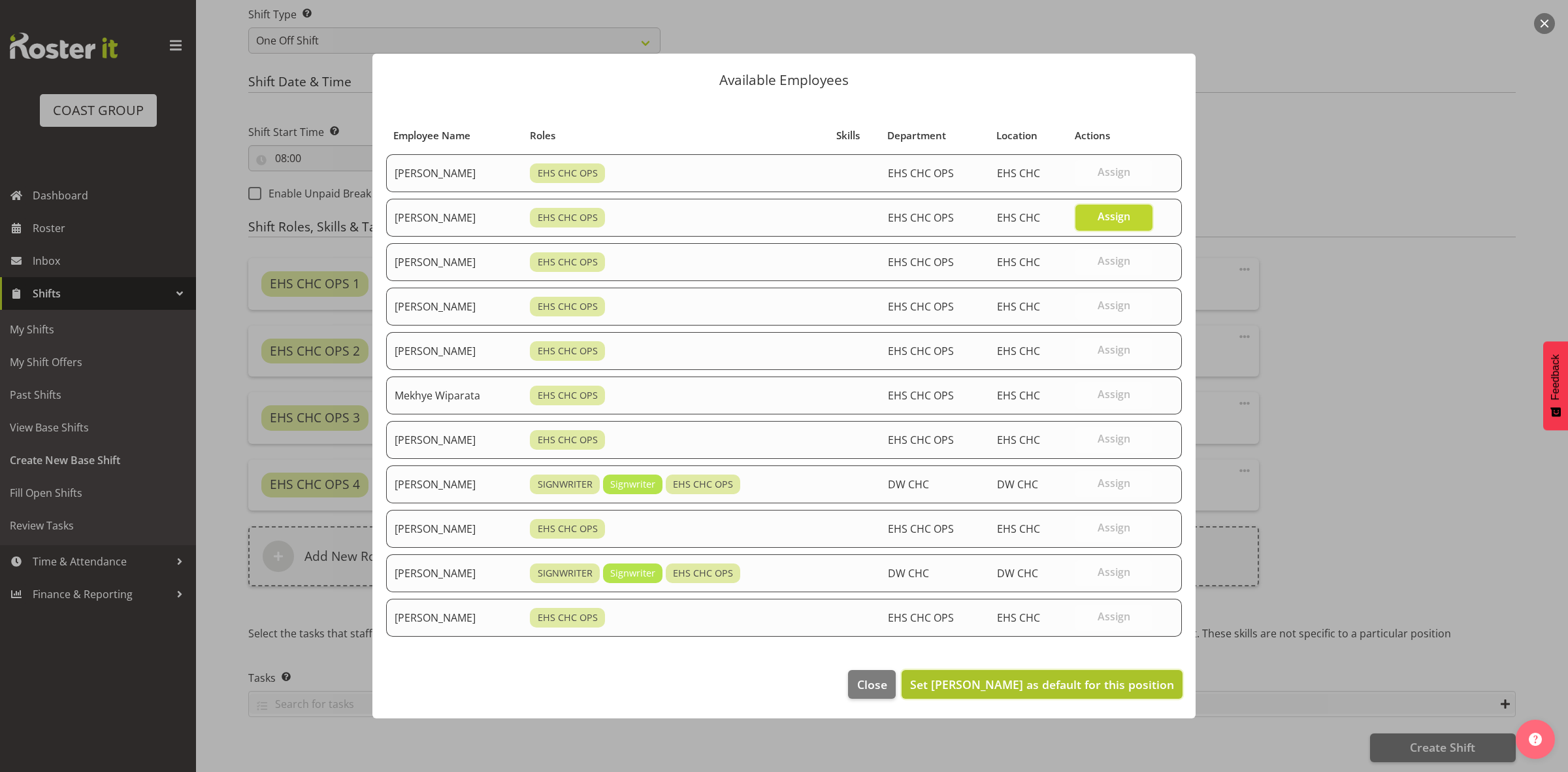
click at [1046, 678] on span "Set [PERSON_NAME] as default for this position" at bounding box center [1041, 684] width 264 height 17
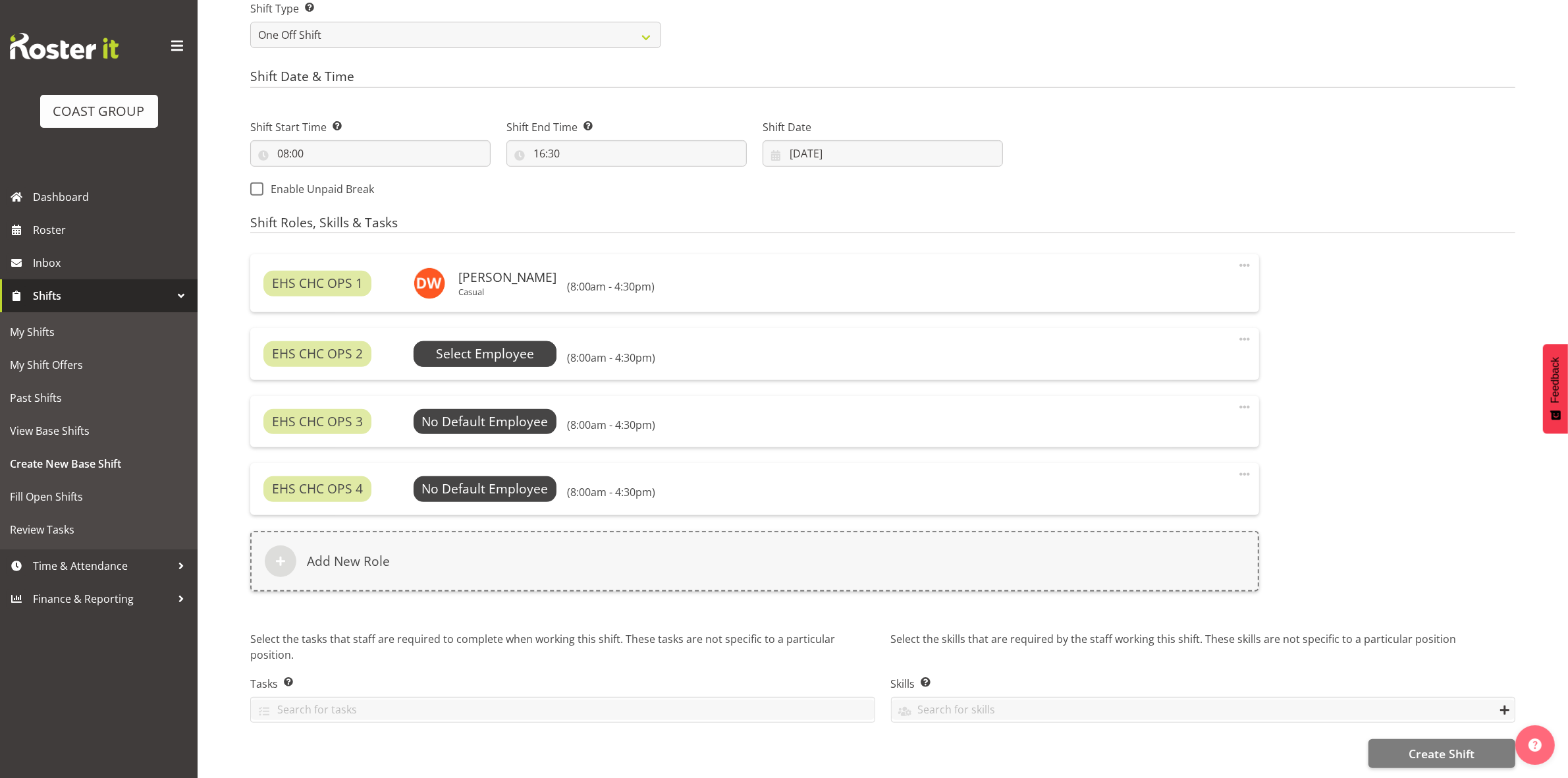
click at [498, 358] on span "Select Employee" at bounding box center [485, 354] width 98 height 19
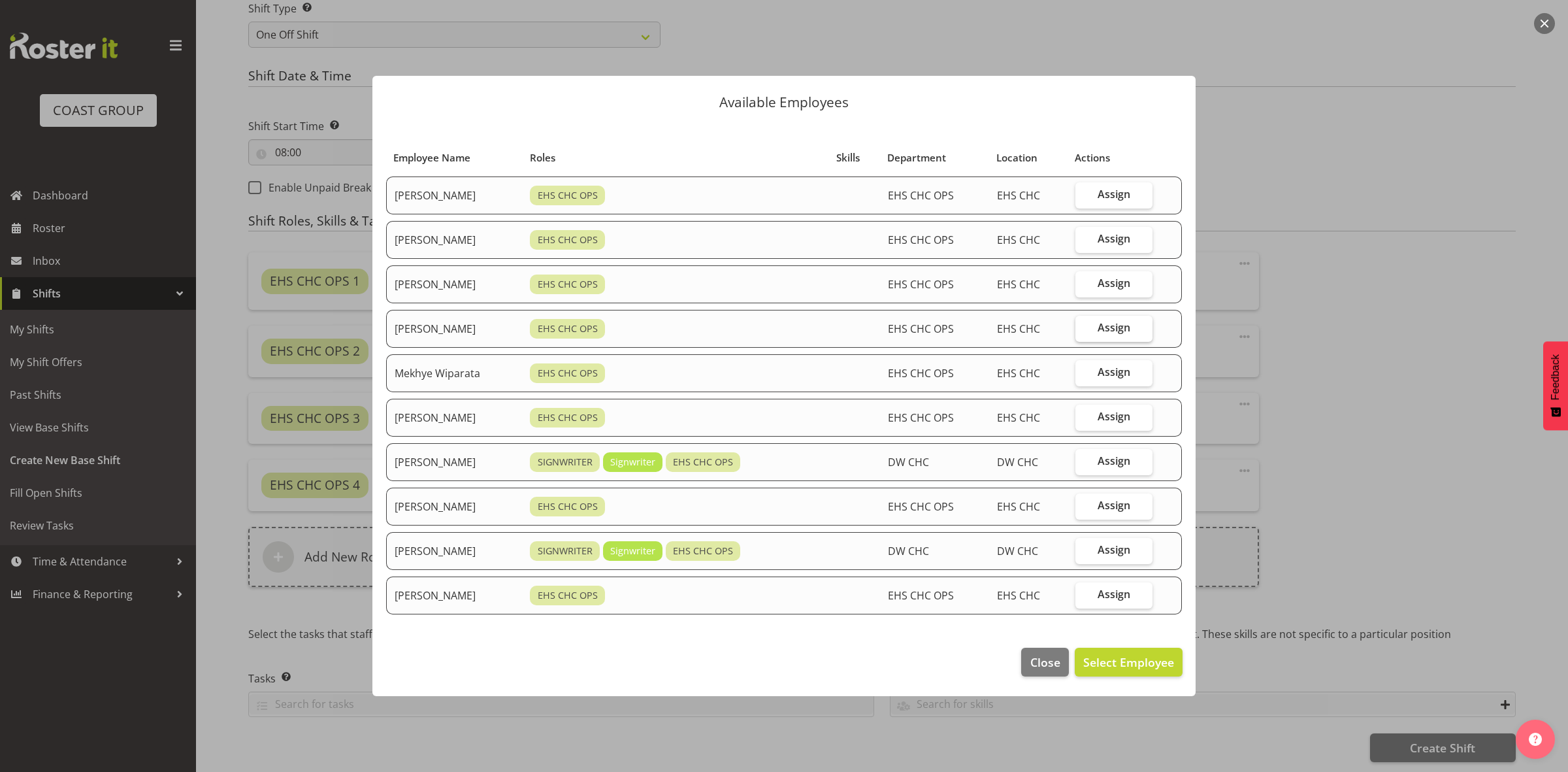
click at [1138, 328] on label "Assign" at bounding box center [1113, 328] width 77 height 26
click at [1084, 328] on input "Assign" at bounding box center [1079, 328] width 8 height 8
checkbox input "true"
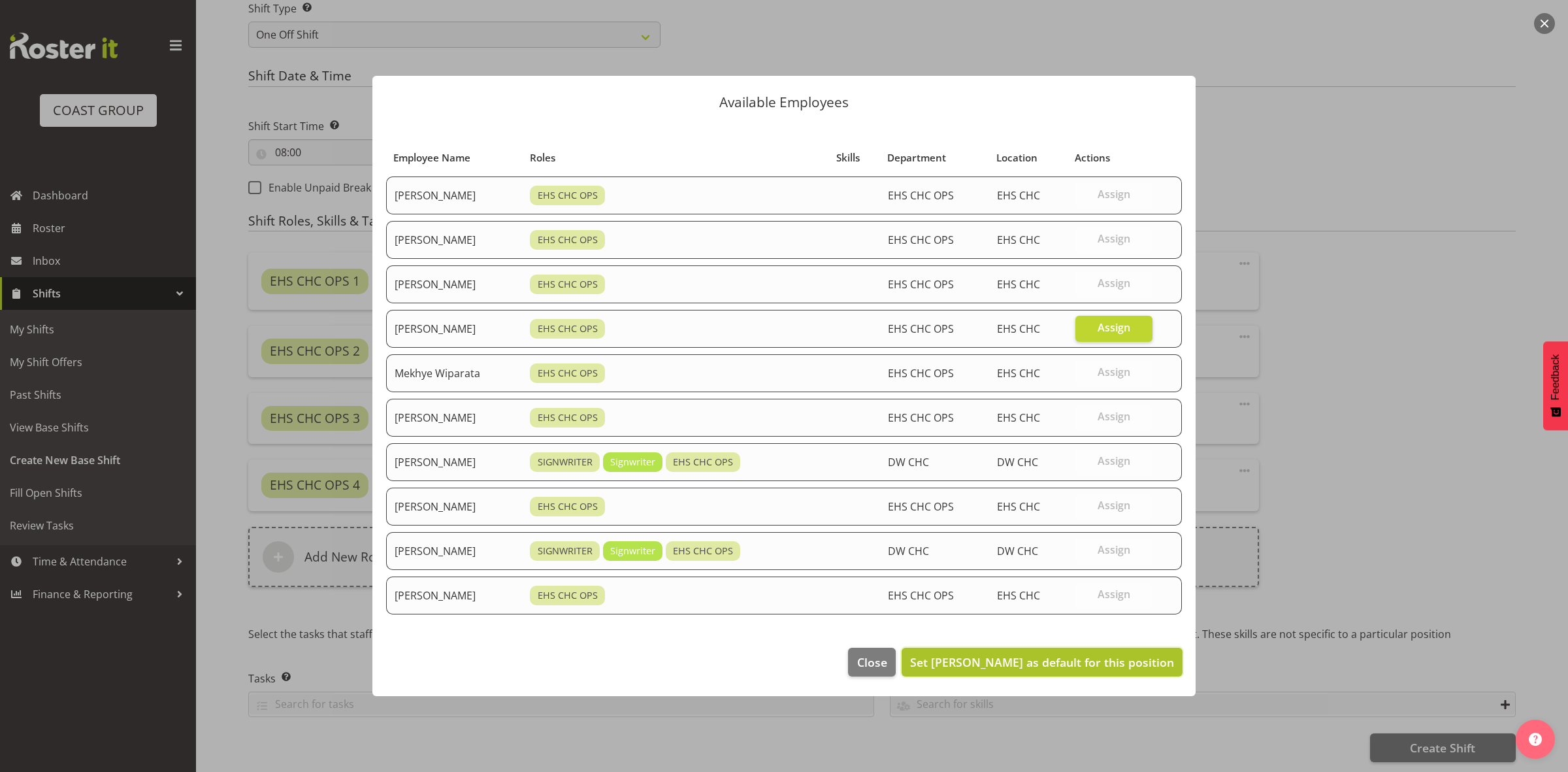
click at [1065, 662] on span "Set [PERSON_NAME] as default for this position" at bounding box center [1041, 662] width 264 height 15
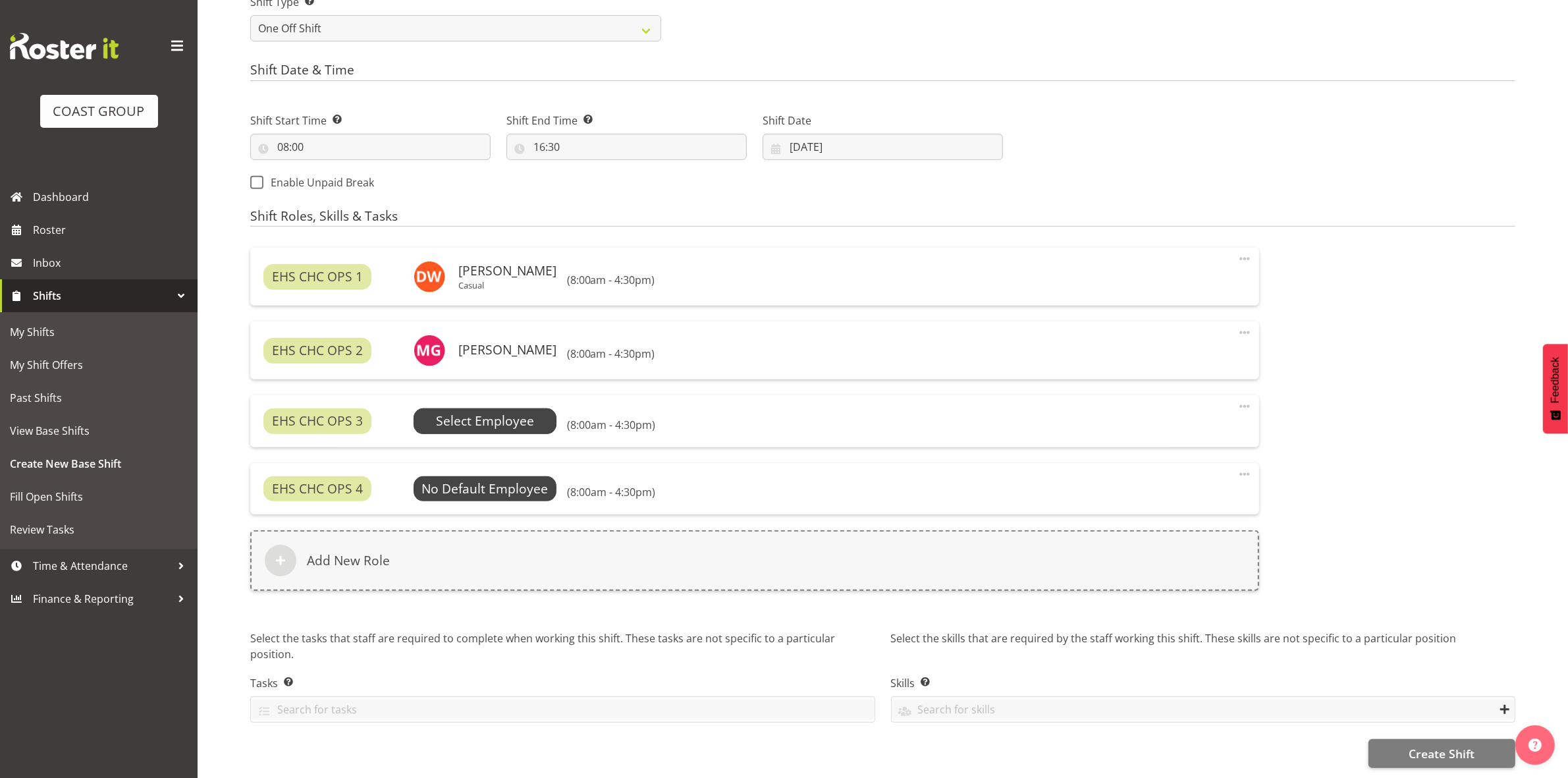
click at [524, 420] on span "Select Employee" at bounding box center [485, 421] width 98 height 19
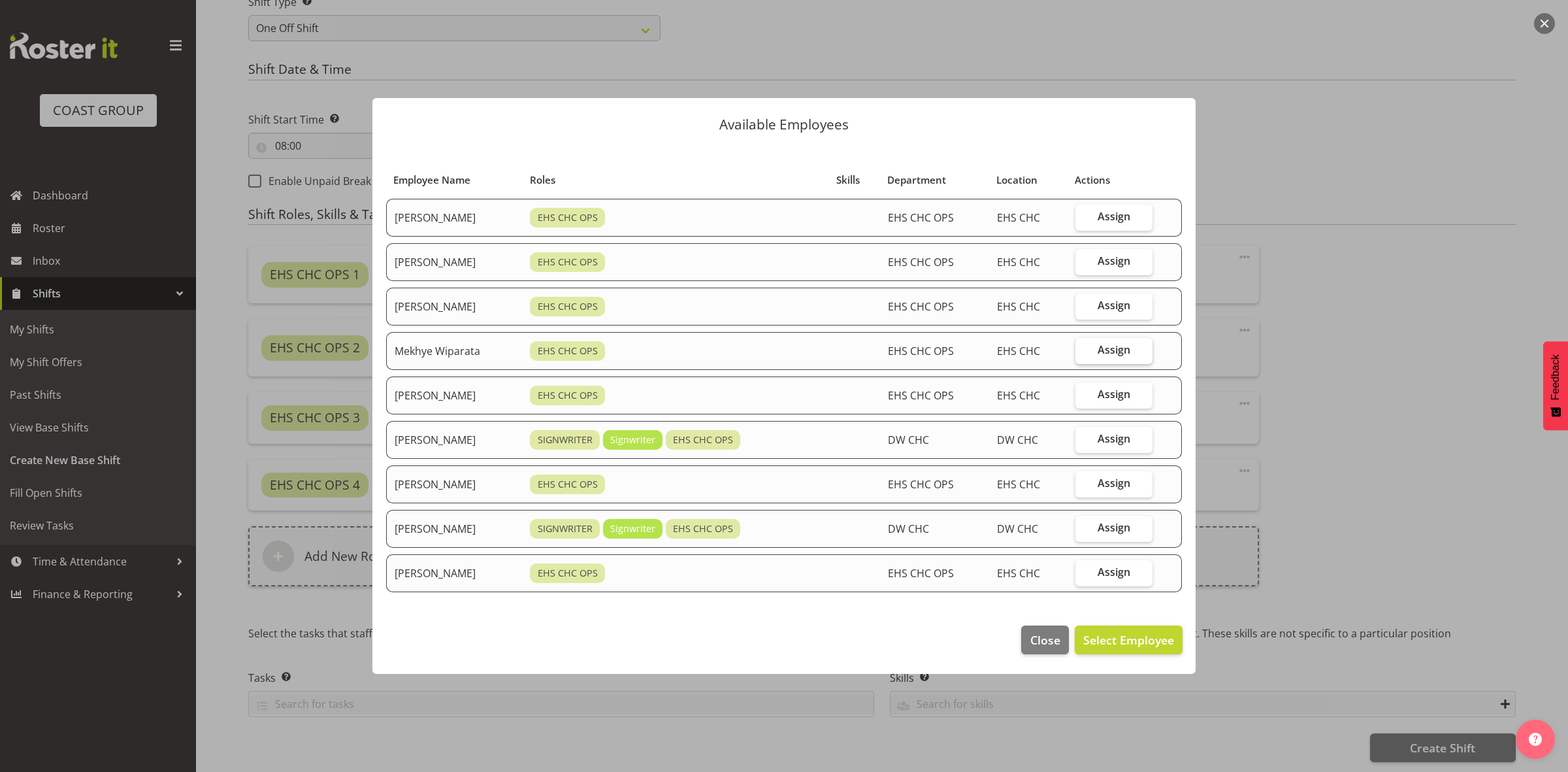
click at [1108, 345] on span "Assign" at bounding box center [1114, 349] width 32 height 13
click at [1084, 346] on input "Assign" at bounding box center [1079, 350] width 8 height 8
checkbox input "true"
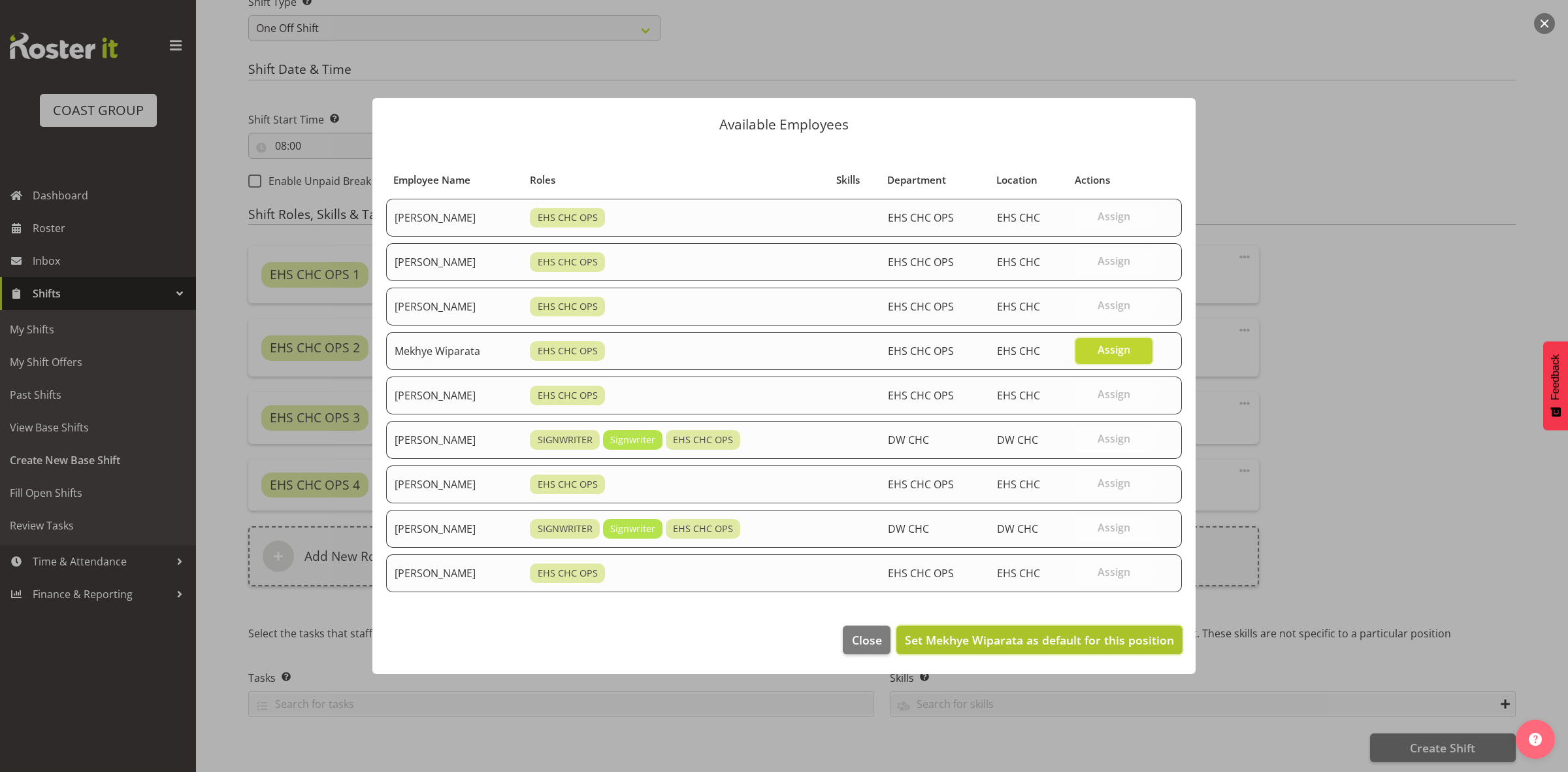
click at [1039, 632] on span "Set Mekhye Wiparata as default for this position" at bounding box center [1039, 640] width 269 height 17
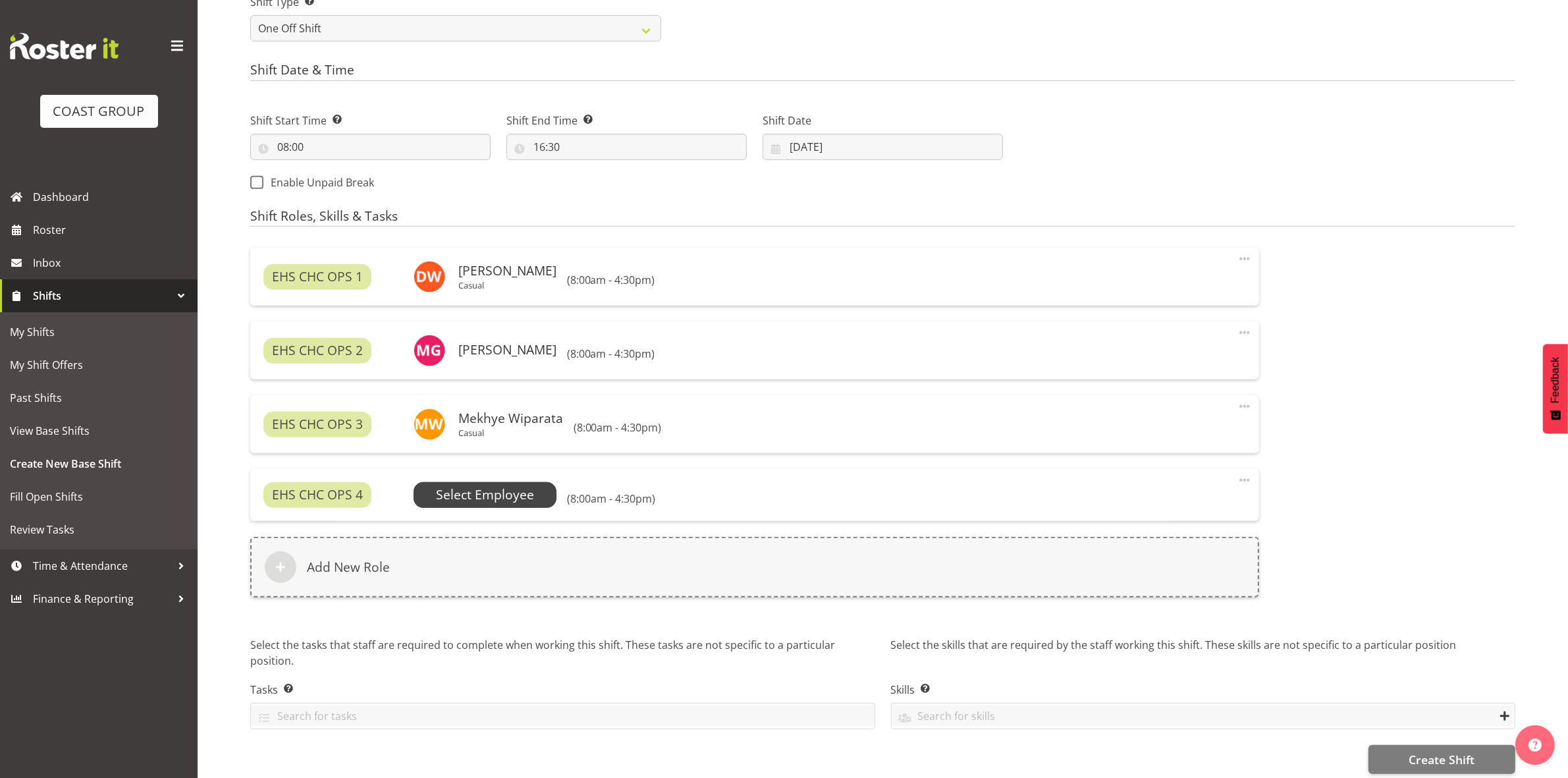
click at [515, 493] on span "Select Employee" at bounding box center [485, 495] width 98 height 19
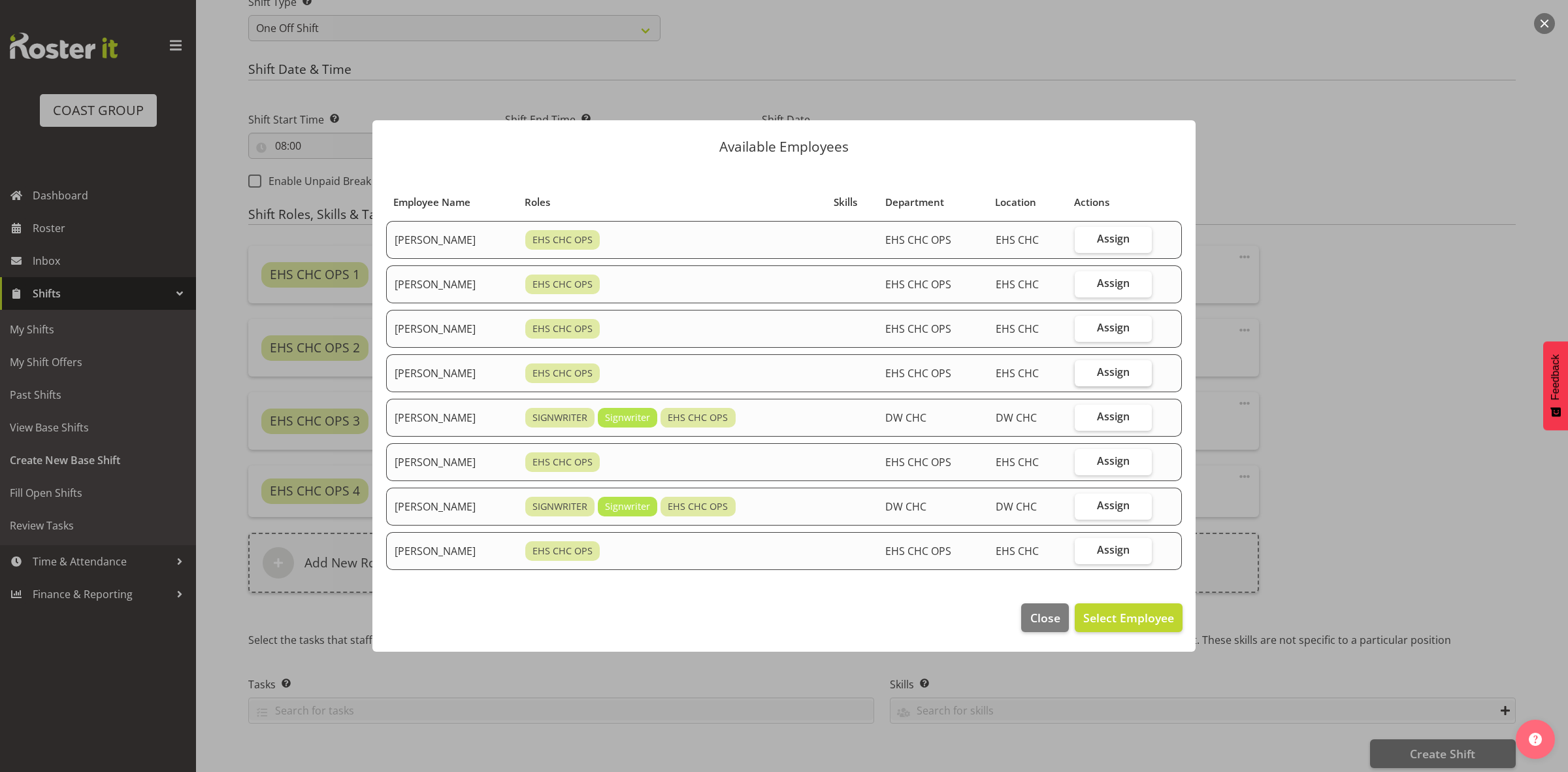
click at [1131, 382] on label "Assign" at bounding box center [1113, 373] width 77 height 26
click at [1083, 376] on input "Assign" at bounding box center [1079, 372] width 8 height 8
checkbox input "true"
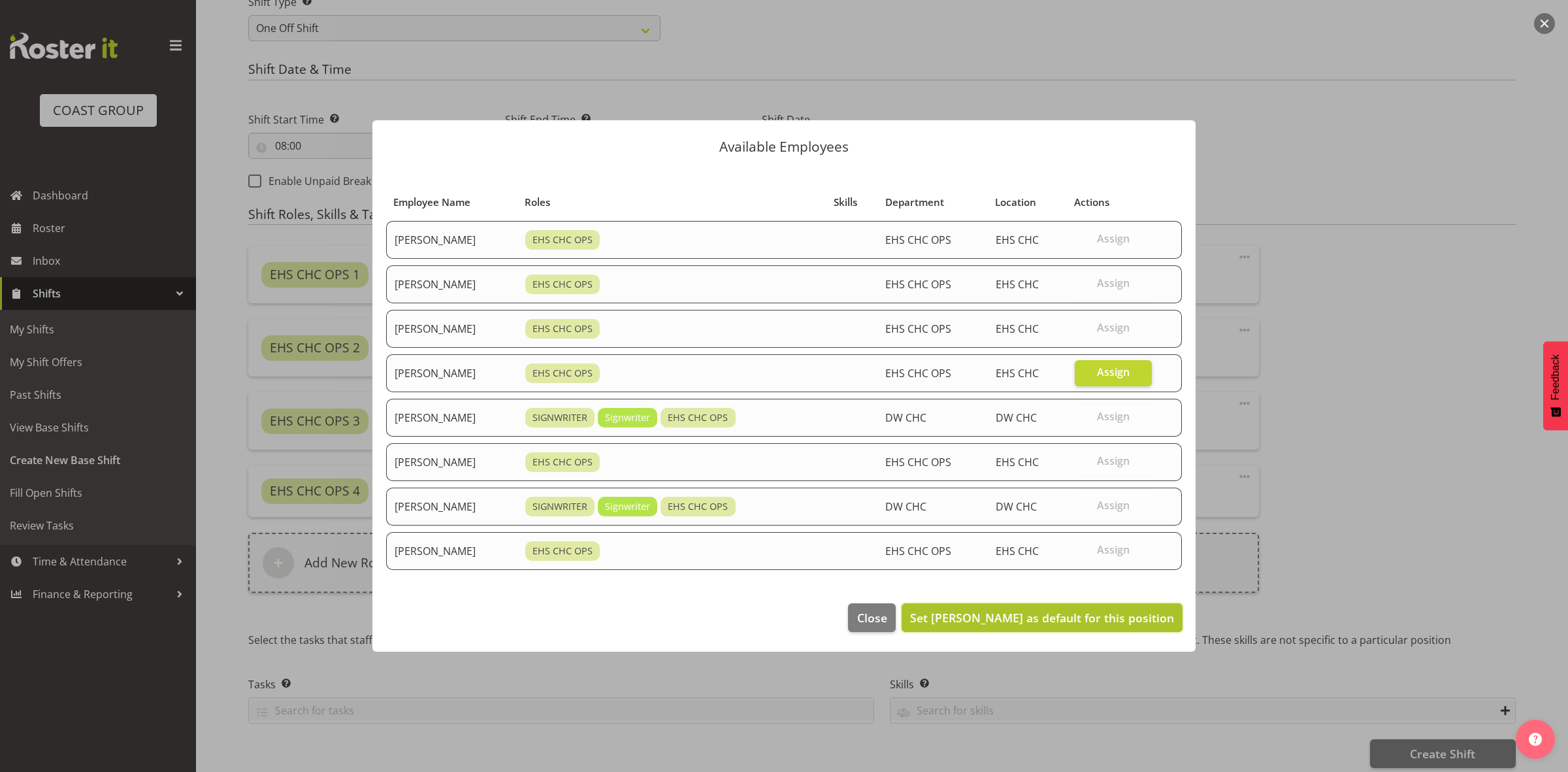
click at [1056, 625] on span "Set Reuben Bowe as default for this position" at bounding box center [1041, 618] width 264 height 15
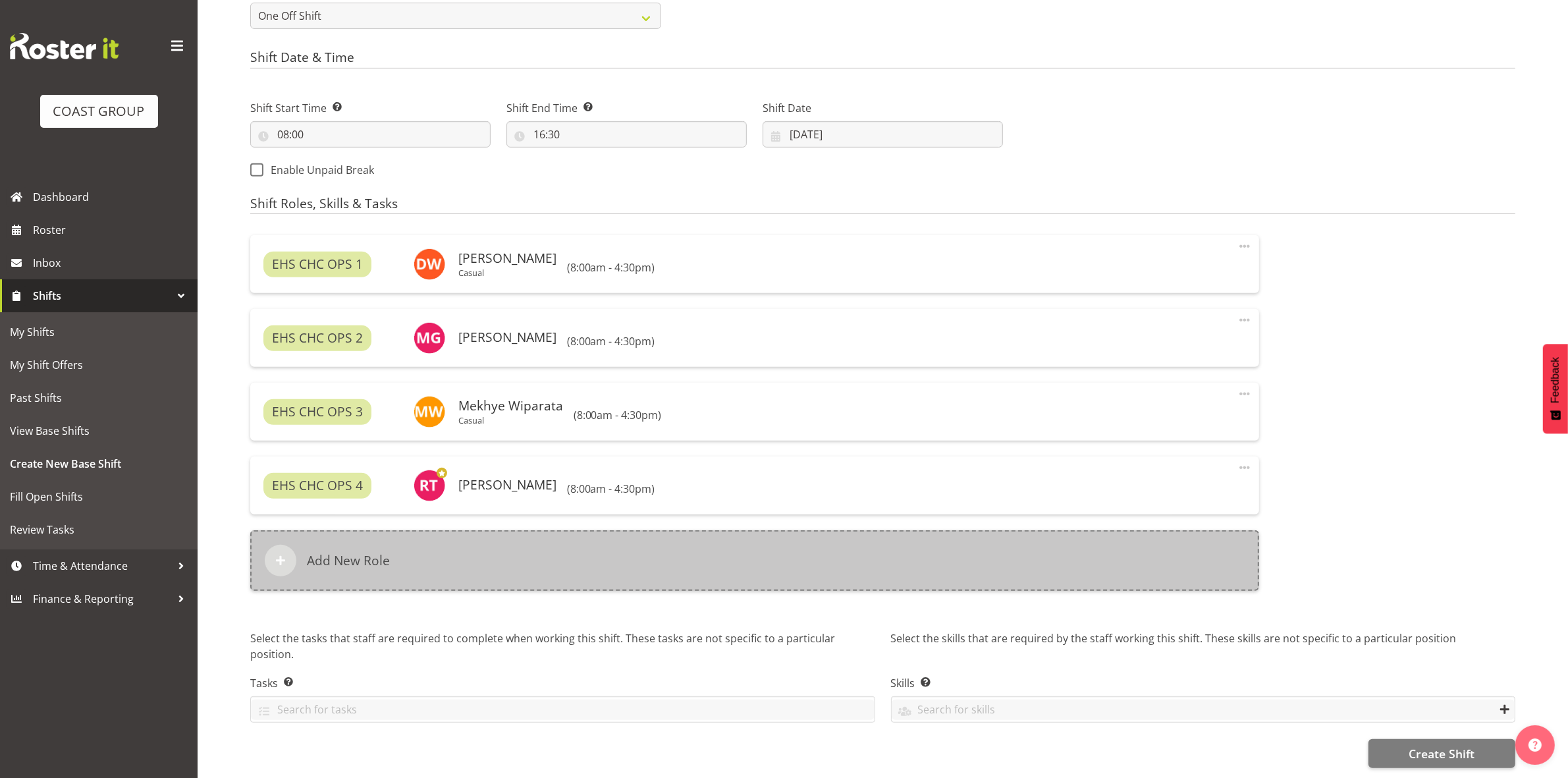
scroll to position [656, 0]
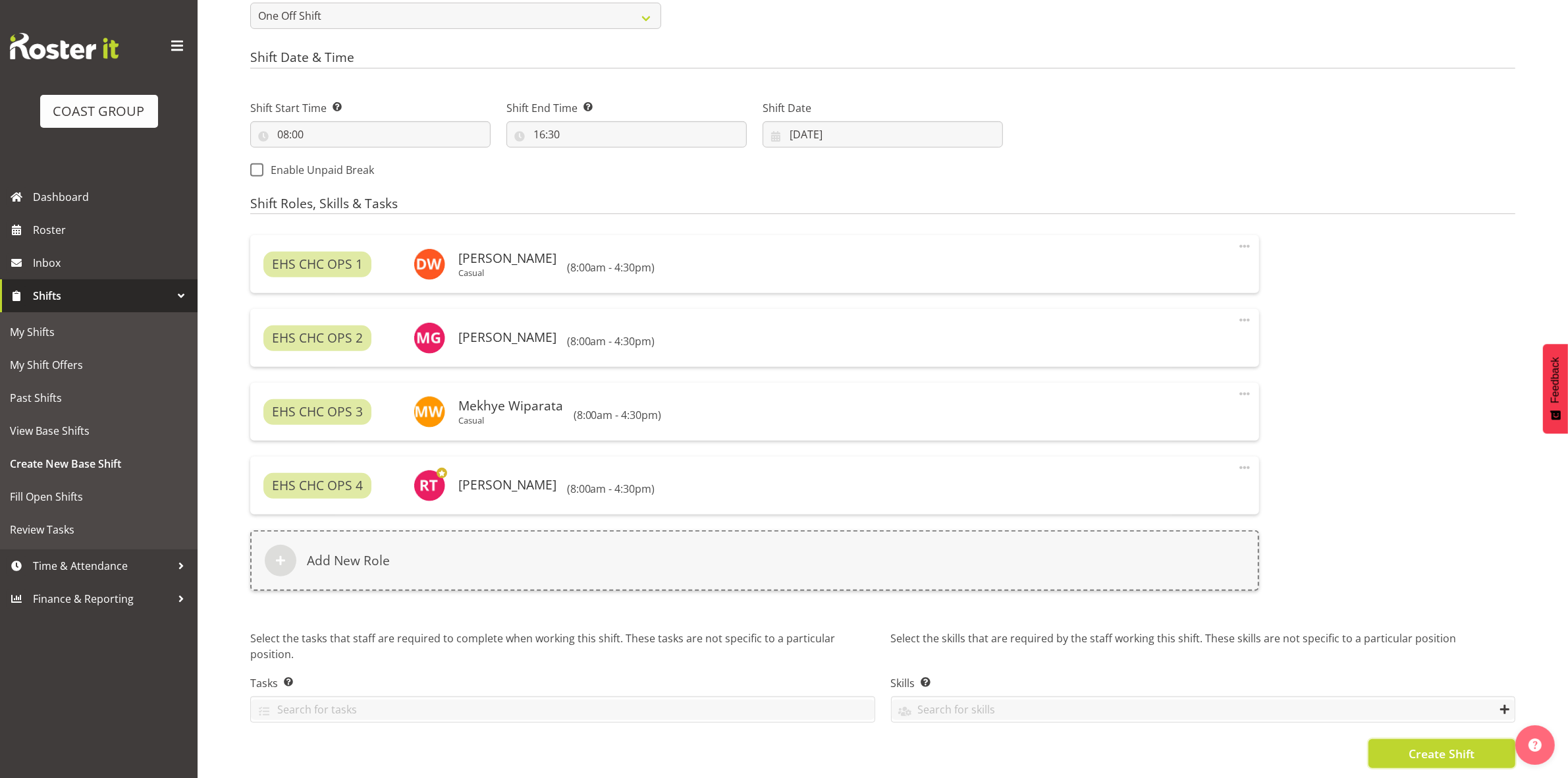
click at [1424, 748] on span "Create Shift" at bounding box center [1441, 753] width 66 height 17
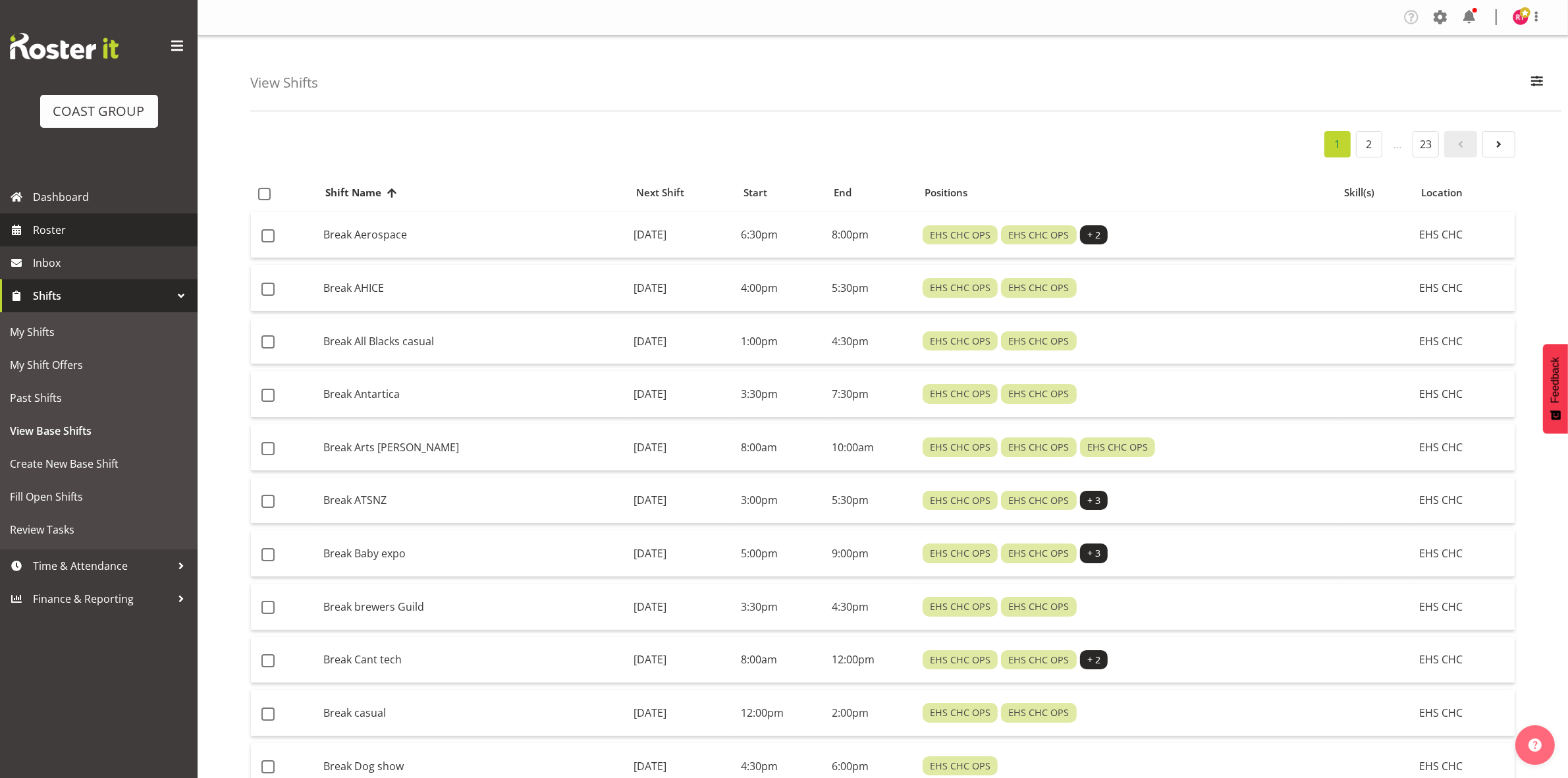
click at [101, 238] on span "Roster" at bounding box center [111, 230] width 158 height 20
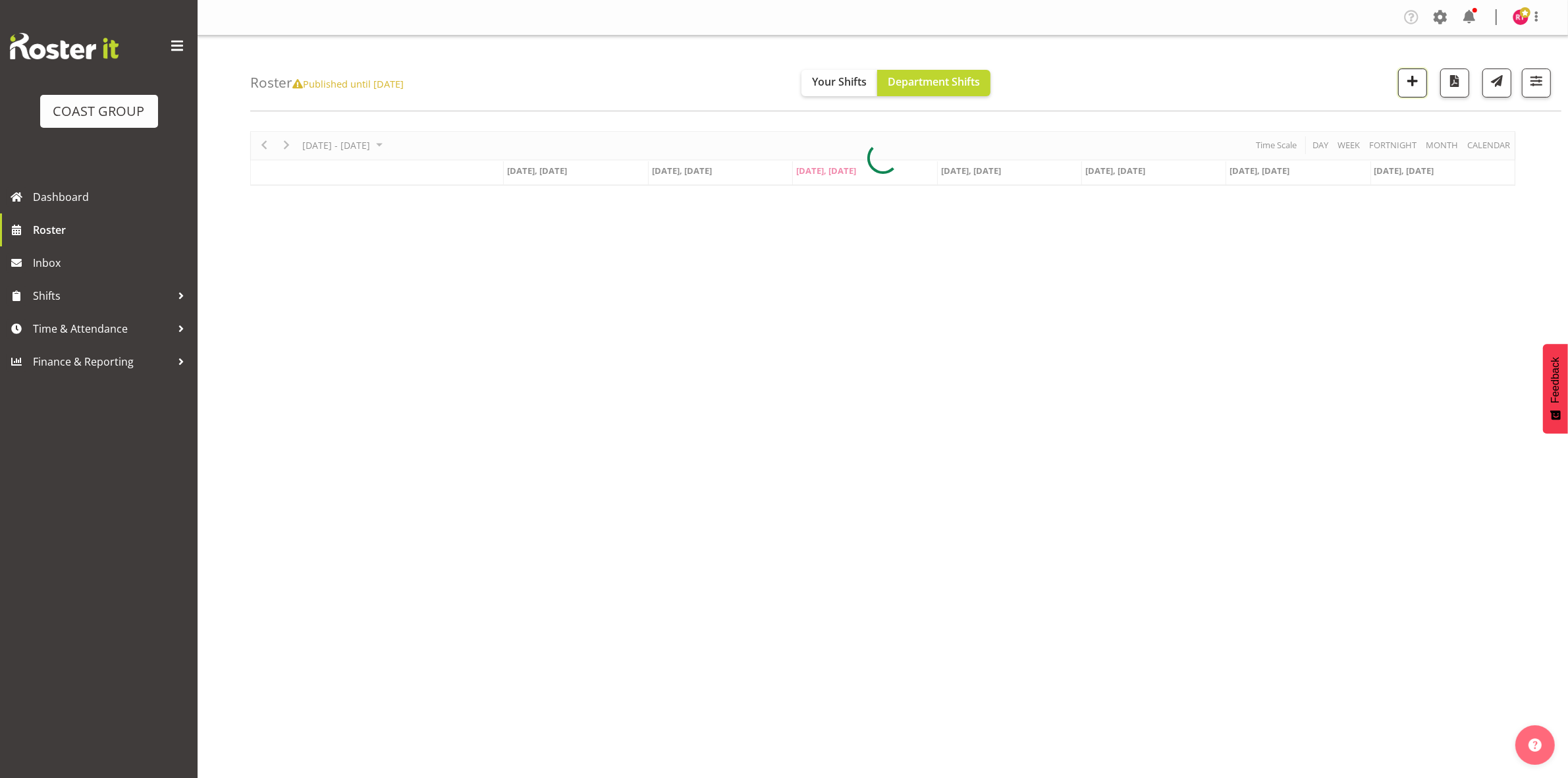
click at [1409, 89] on span "button" at bounding box center [1413, 81] width 17 height 17
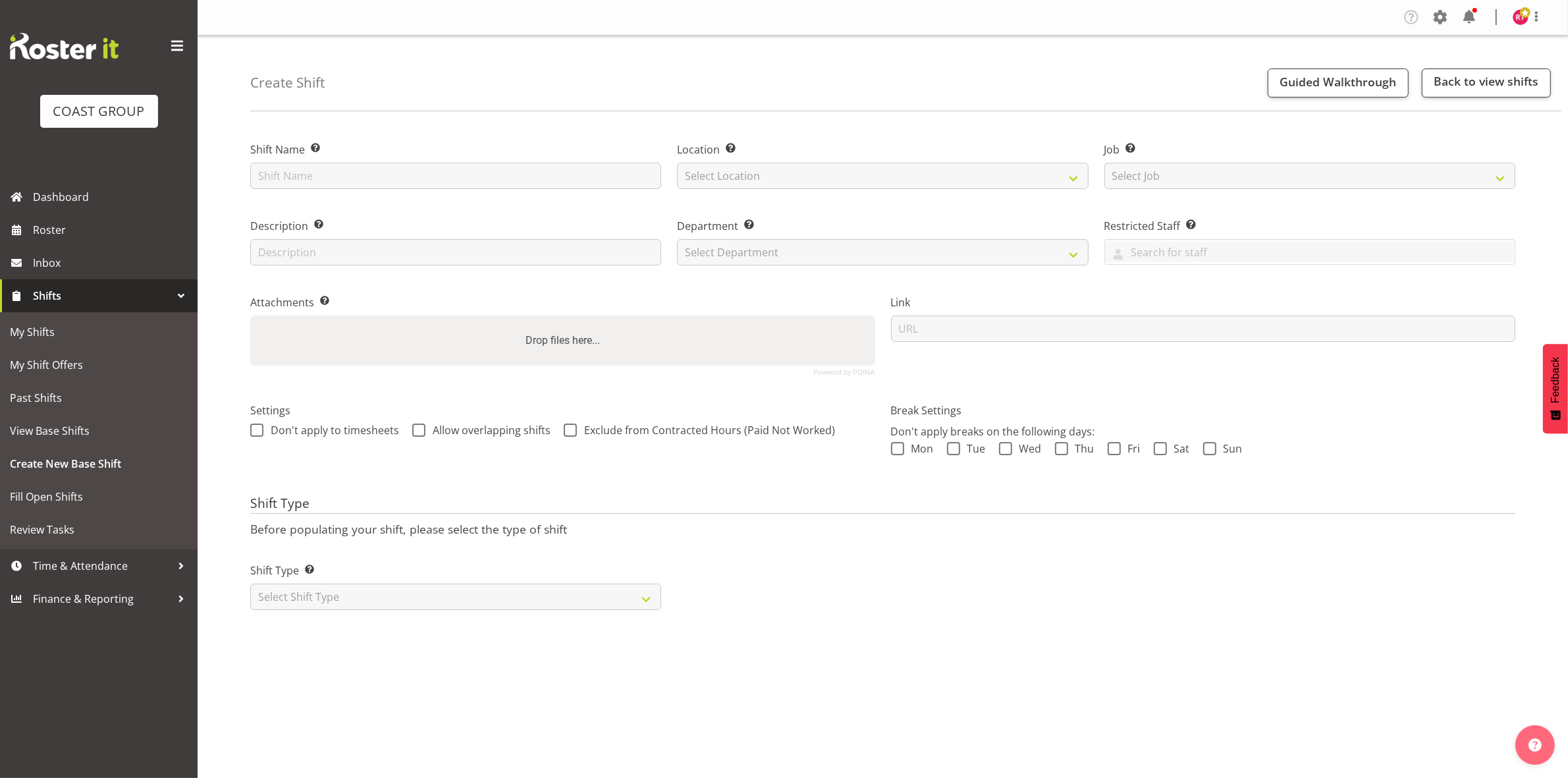
type input "warehouse"
click at [800, 162] on div "Location Enter the location where the shift will occur. Select Location EHS CHC" at bounding box center [882, 165] width 411 height 48
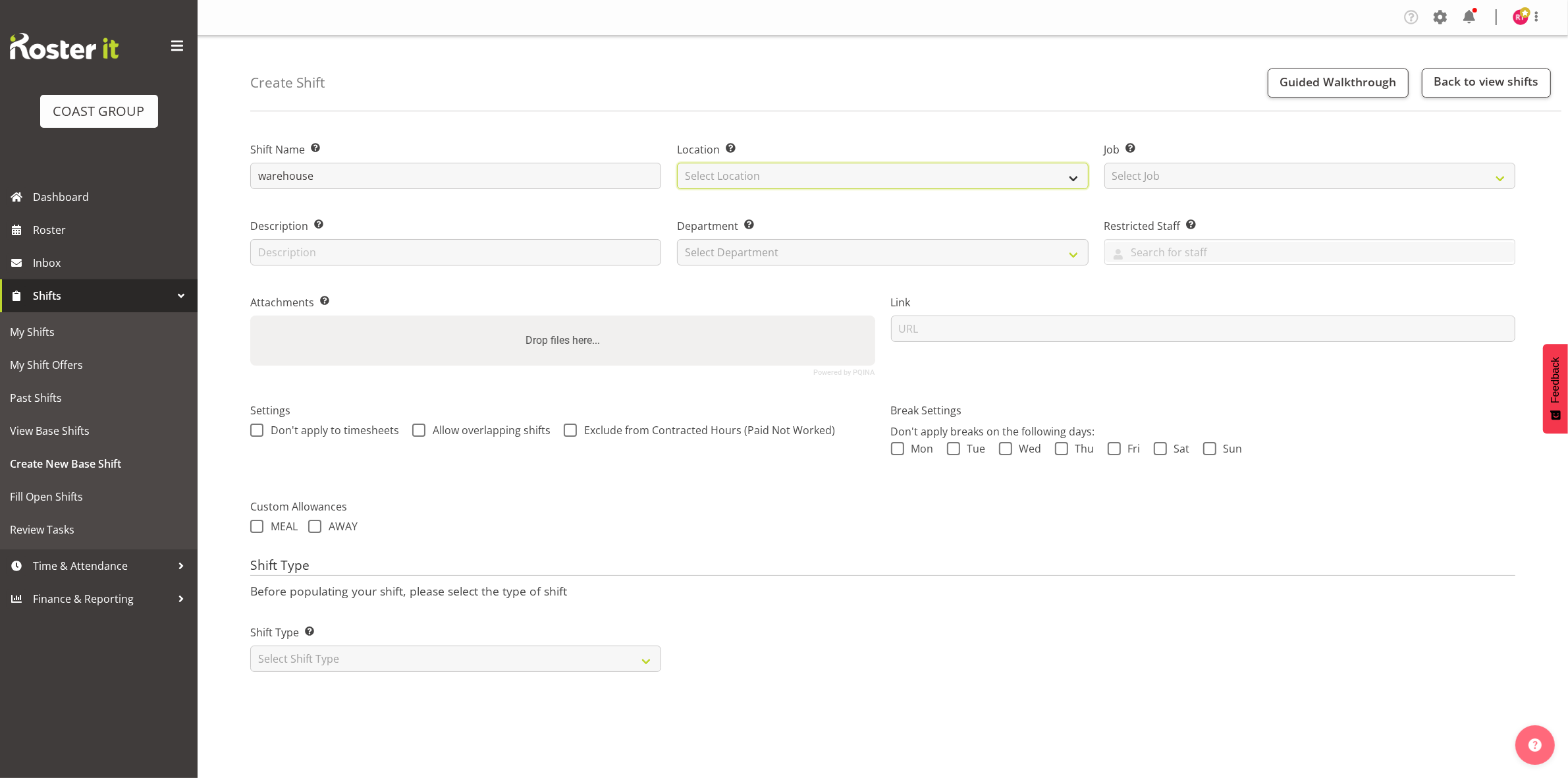
click at [797, 179] on select "Select Location EHS CHC" at bounding box center [882, 175] width 411 height 26
select select "107"
click at [677, 163] on select "Select Location EHS CHC" at bounding box center [882, 175] width 411 height 26
drag, startPoint x: 1187, startPoint y: 177, endPoint x: 1186, endPoint y: 186, distance: 9.1
click at [1187, 177] on select "Select Job Create new job 1 Carlton Events 1 Carlton Hamilton 1 Carlton Welling…" at bounding box center [1310, 175] width 411 height 26
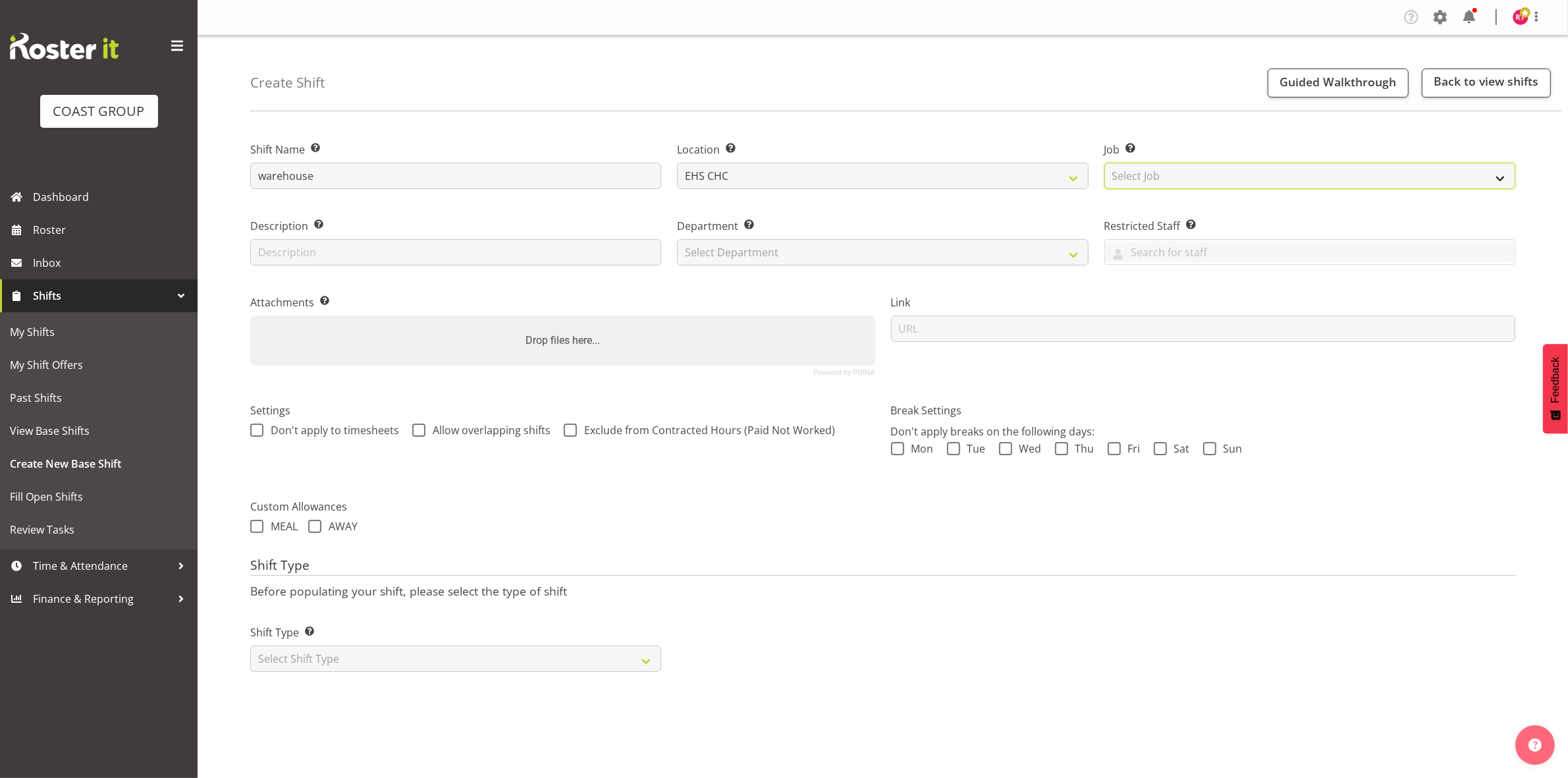
select select "69"
click at [1104, 163] on select "Select Job Create new job 1 Carlton Events 1 Carlton Hamilton 1 Carlton Welling…" at bounding box center [1310, 175] width 411 height 26
click at [867, 251] on select "Select Department EHS CHC OPS" at bounding box center [882, 252] width 411 height 26
select select "41"
click at [677, 239] on select "Select Department EHS CHC OPS" at bounding box center [882, 252] width 411 height 26
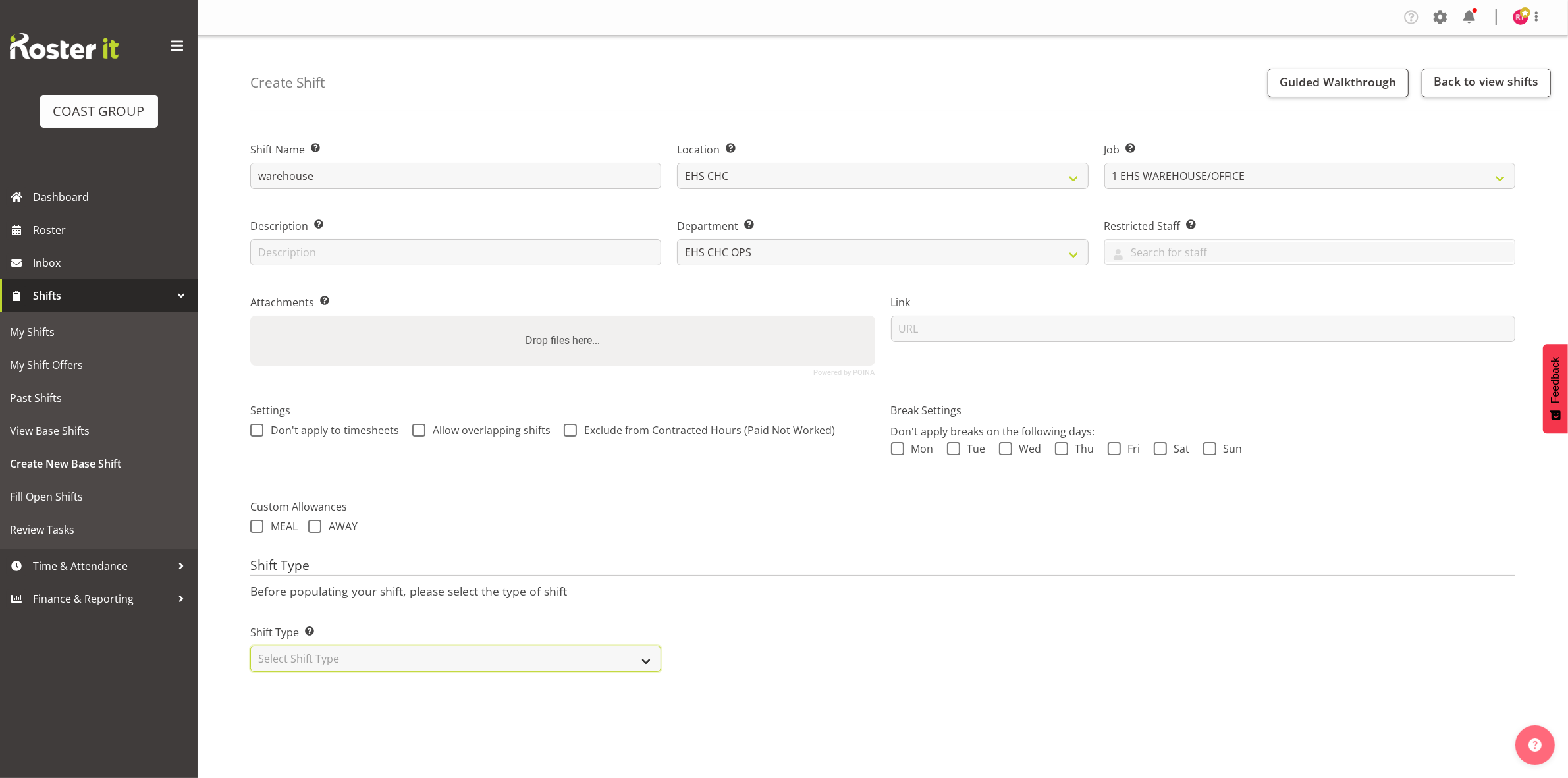
click at [383, 655] on select "Select Shift Type One Off Shift Recurring Shift Rotating Shift" at bounding box center [456, 658] width 411 height 26
select select "one_off"
click at [251, 647] on select "Select Shift Type One Off Shift Recurring Shift Rotating Shift" at bounding box center [456, 658] width 411 height 26
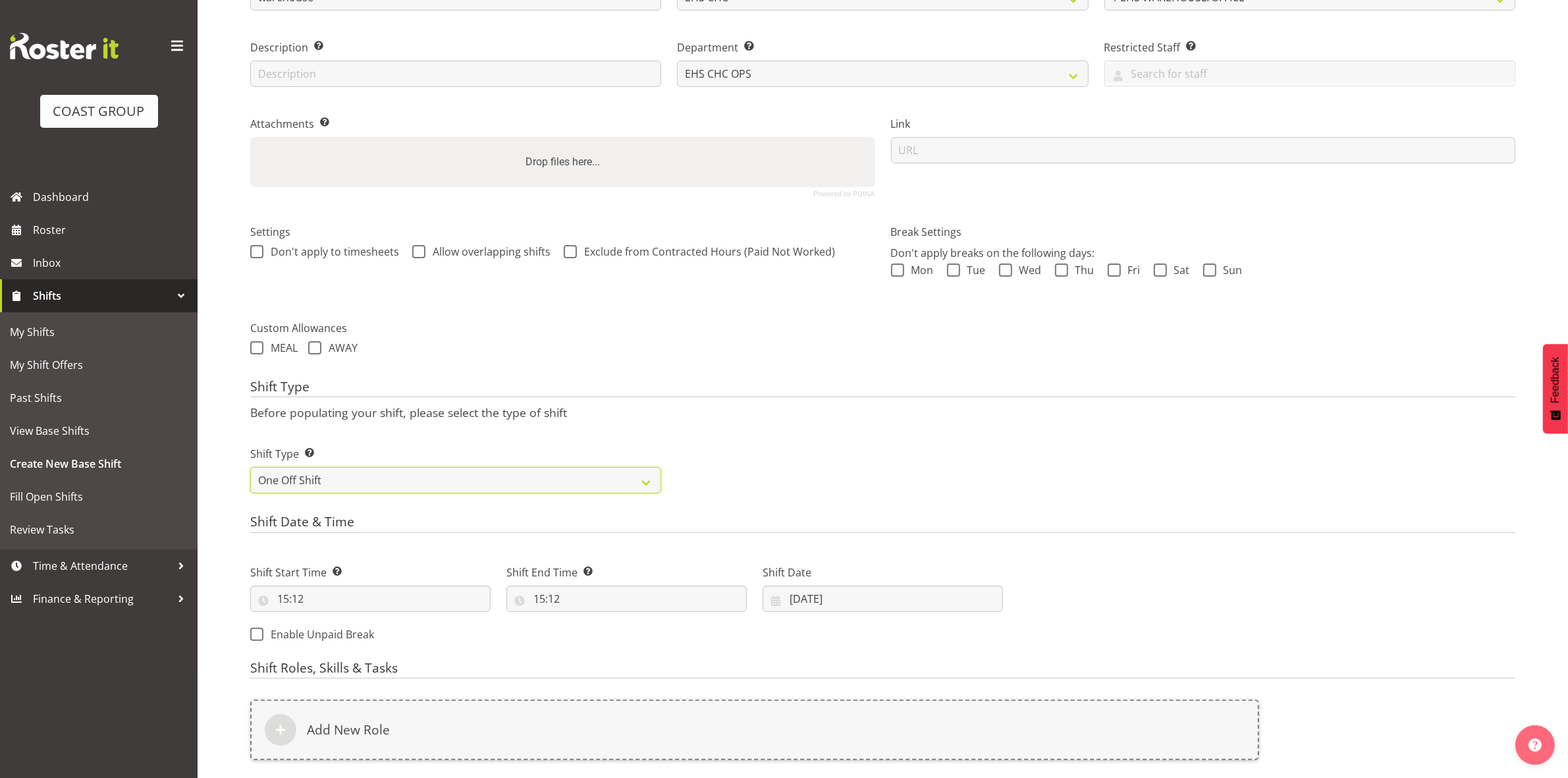
scroll to position [360, 0]
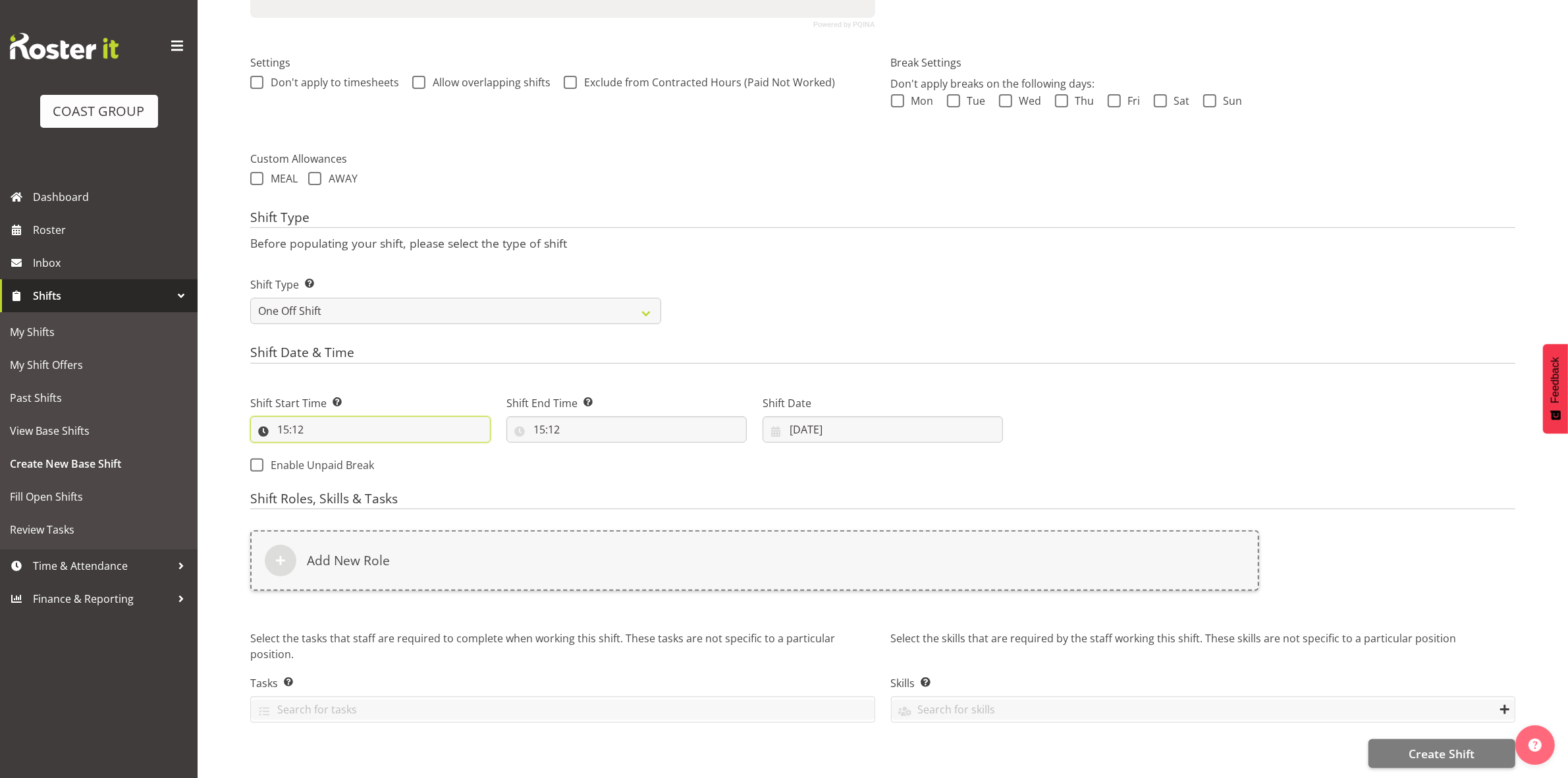
click at [285, 418] on input "15:12" at bounding box center [371, 429] width 241 height 26
click at [334, 451] on select "00 01 02 03 04 05 06 07 08 09 10 11 12 13 14 15 16 17 18 19 20 21 22 23" at bounding box center [340, 464] width 30 height 26
select select "8"
click at [325, 451] on select "00 01 02 03 04 05 06 07 08 09 10 11 12 13 14 15 16 17 18 19 20 21 22 23" at bounding box center [340, 464] width 30 height 26
type input "08:12"
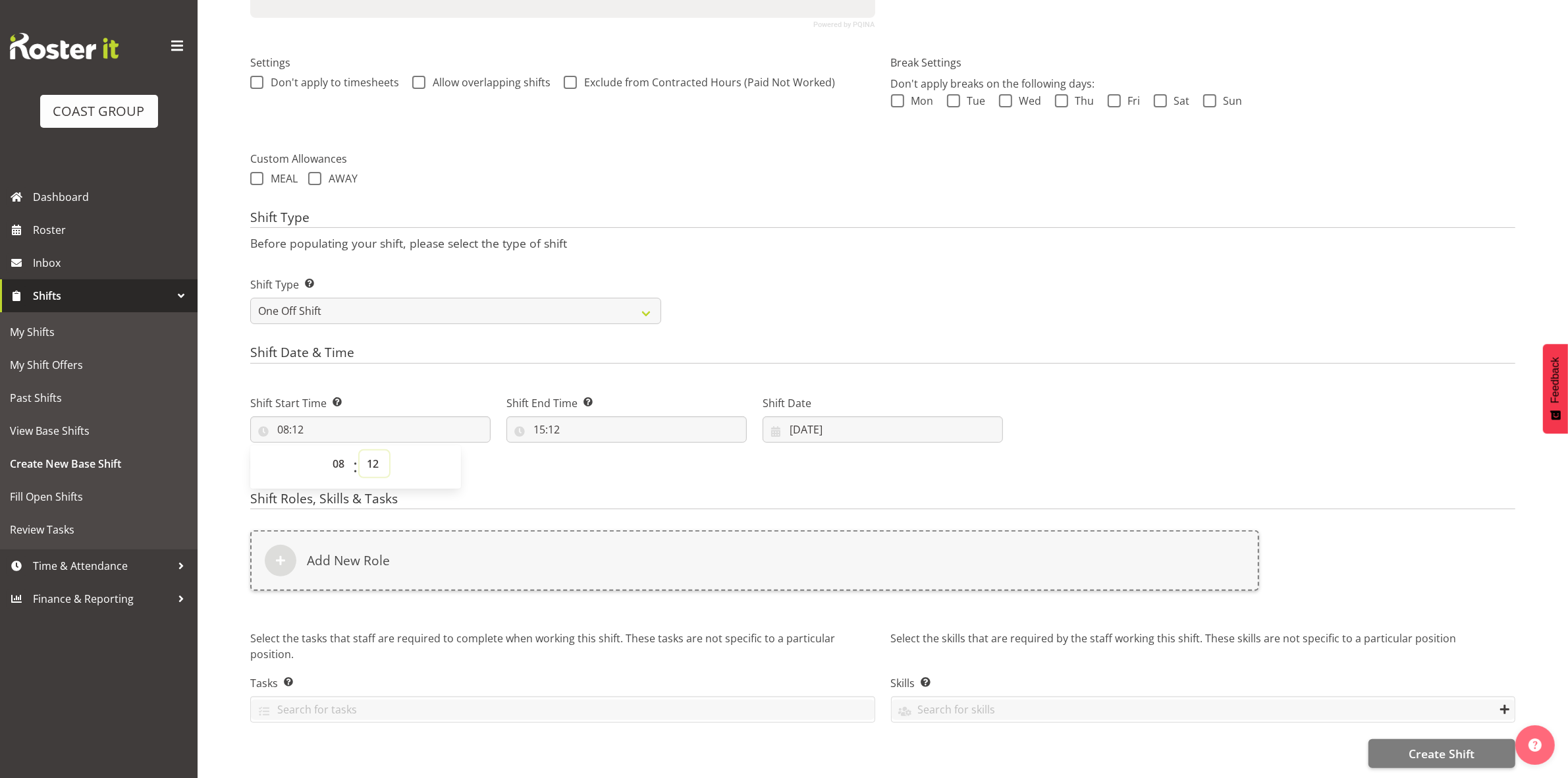
click at [368, 451] on select "00 01 02 03 04 05 06 07 08 09 10 11 12 13 14 15 16 17 18 19 20 21 22 23 24 25 2…" at bounding box center [375, 464] width 30 height 26
select select "0"
click at [360, 451] on select "00 01 02 03 04 05 06 07 08 09 10 11 12 13 14 15 16 17 18 19 20 21 22 23 24 25 2…" at bounding box center [375, 464] width 30 height 26
type input "08:00"
drag, startPoint x: 688, startPoint y: 239, endPoint x: 673, endPoint y: 256, distance: 22.7
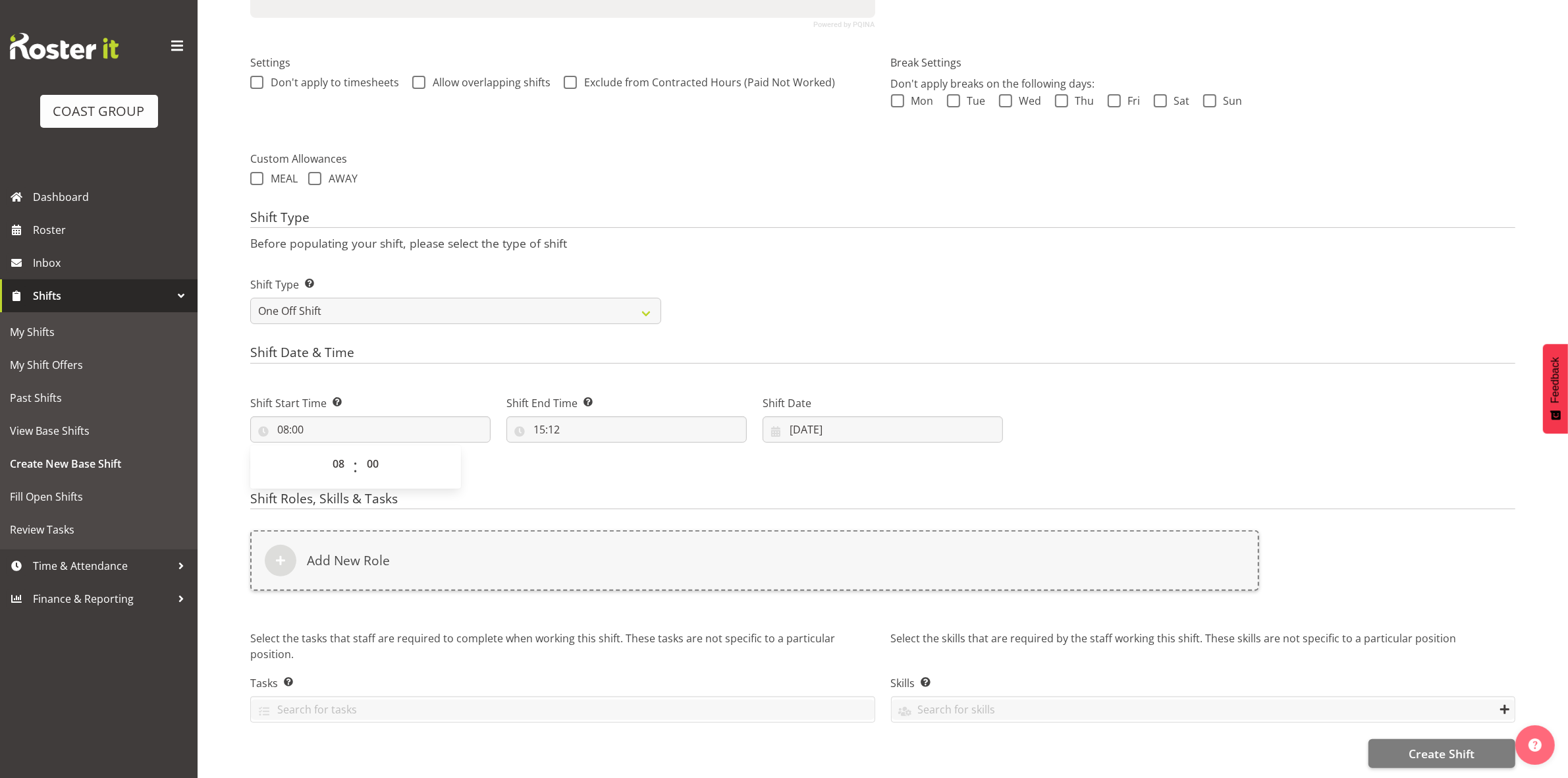
click at [689, 241] on div "Shift Type Before populating your shift, please select the type of shift Shift …" at bounding box center [883, 271] width 1265 height 123
click at [542, 420] on input "15:12" at bounding box center [626, 429] width 241 height 26
click at [591, 452] on select "00 01 02 03 04 05 06 07 08 09 10 11 12 13 14 15 16 17 18 19 20 21 22 23" at bounding box center [596, 464] width 30 height 26
select select "16"
click at [581, 451] on select "00 01 02 03 04 05 06 07 08 09 10 11 12 13 14 15 16 17 18 19 20 21 22 23" at bounding box center [596, 464] width 30 height 26
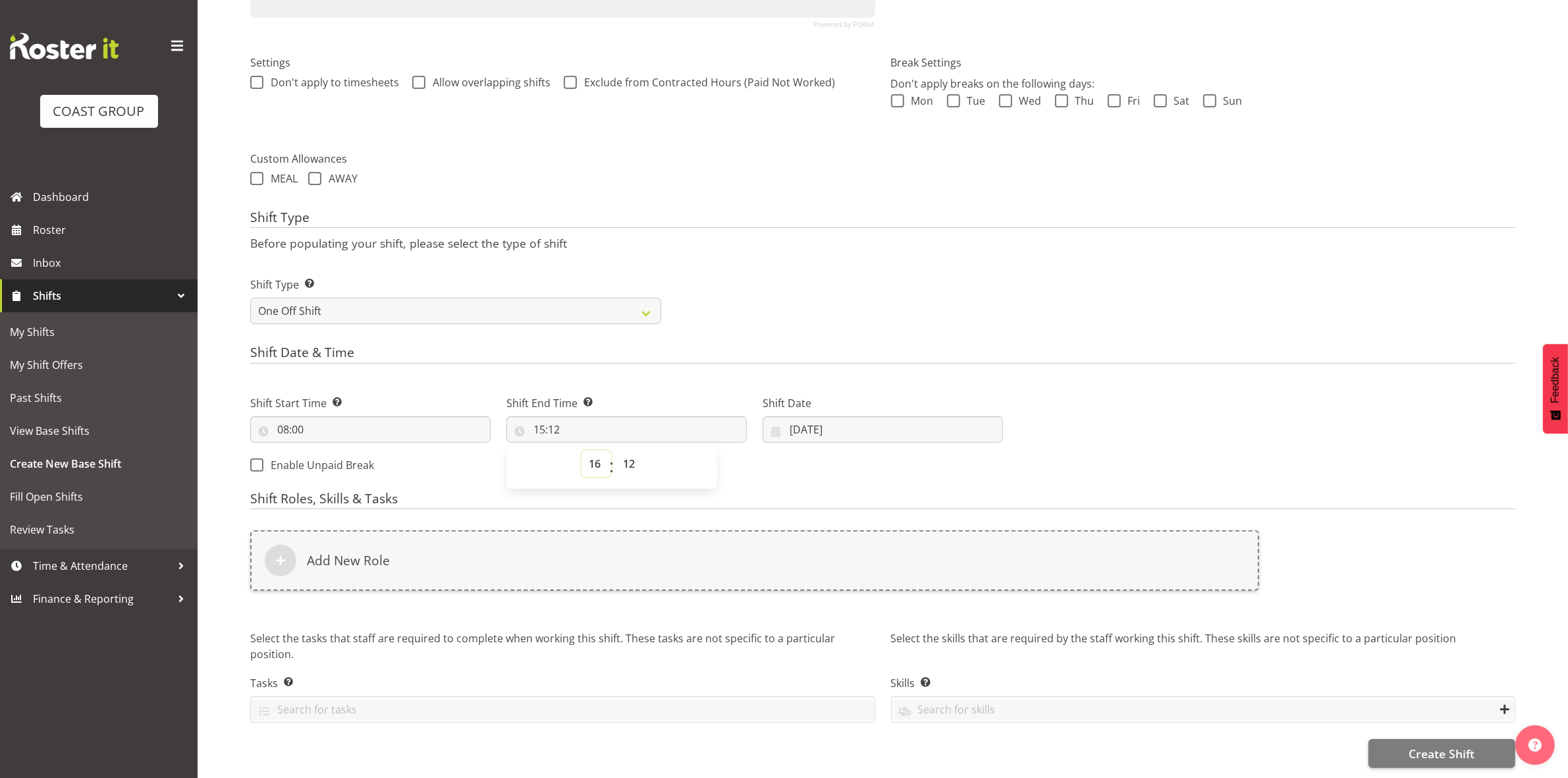
type input "16:12"
click at [627, 456] on select "00 01 02 03 04 05 06 07 08 09 10 11 12 13 14 15 16 17 18 19 20 21 22 23 24 25 2…" at bounding box center [630, 464] width 30 height 26
select select "30"
click at [615, 451] on select "00 01 02 03 04 05 06 07 08 09 10 11 12 13 14 15 16 17 18 19 20 21 22 23 24 25 2…" at bounding box center [630, 464] width 30 height 26
type input "16:30"
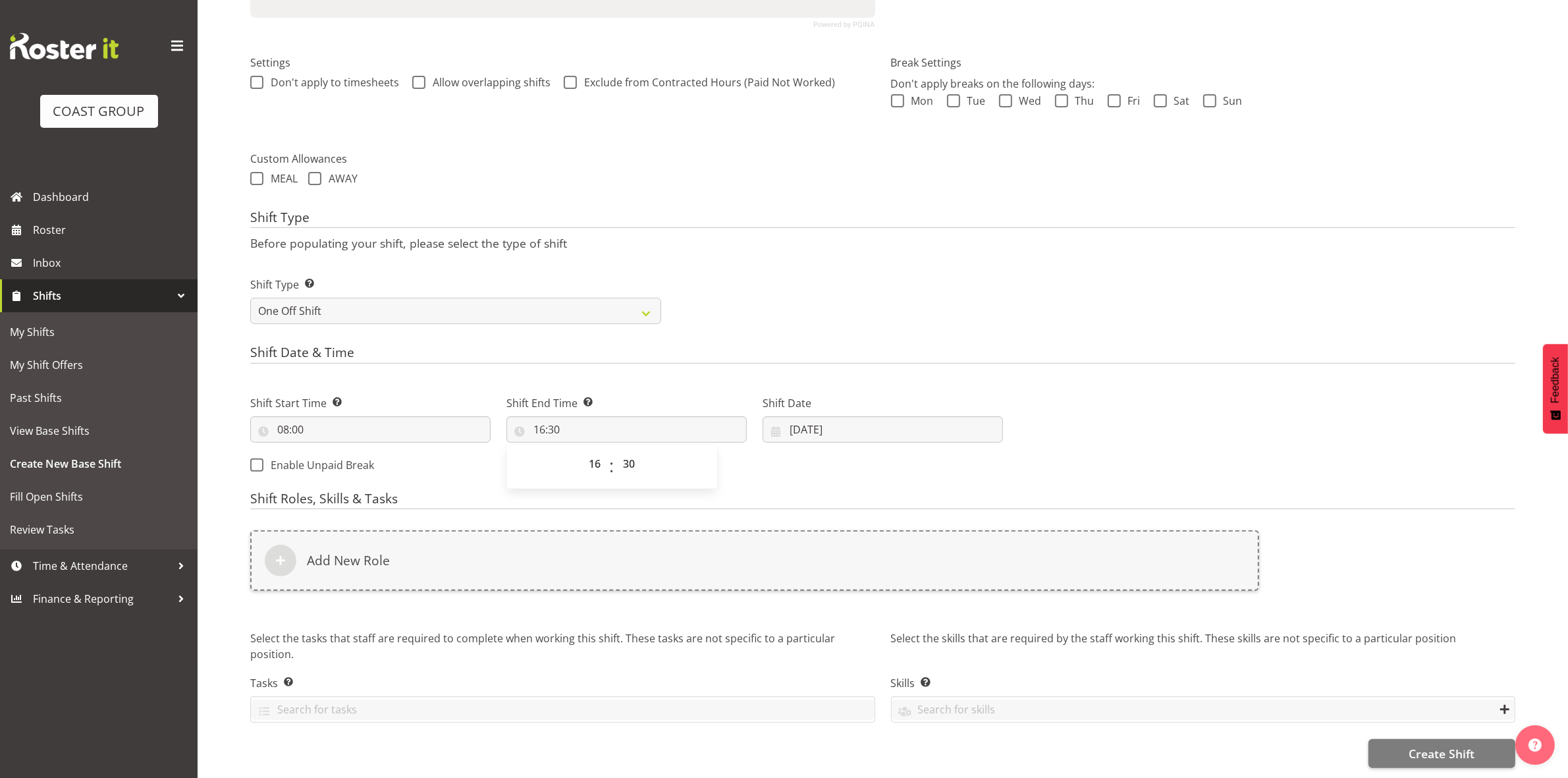
click at [752, 345] on h4 "Shift Date & Time" at bounding box center [883, 354] width 1265 height 18
click at [799, 422] on input "08/10/2025" at bounding box center [882, 429] width 241 height 26
drag, startPoint x: 858, startPoint y: 574, endPoint x: 854, endPoint y: 564, distance: 10.8
click at [858, 580] on span "14" at bounding box center [856, 586] width 11 height 13
type input "14/10/2025"
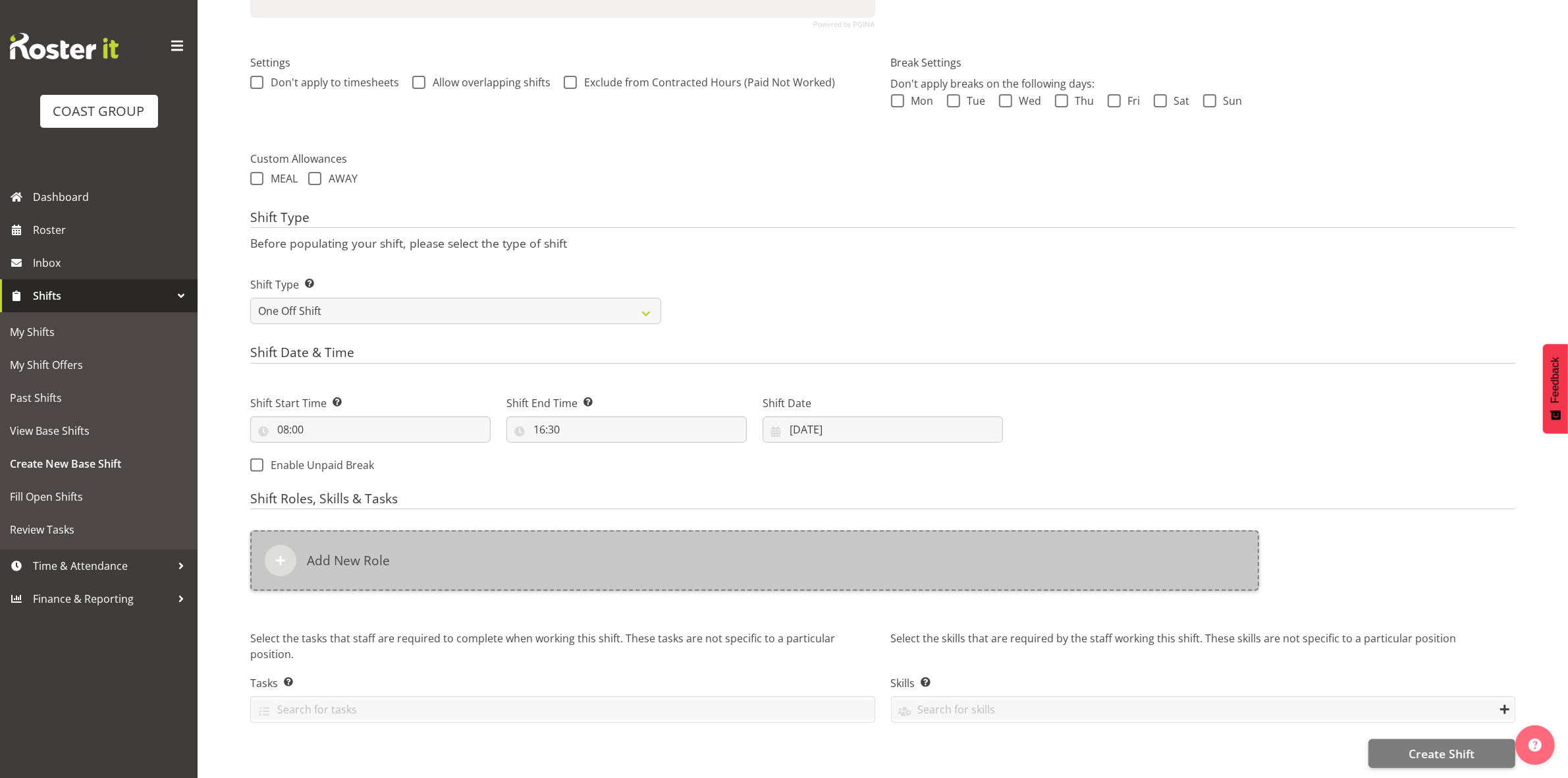
click at [613, 532] on div "Add New Role" at bounding box center [755, 560] width 1009 height 60
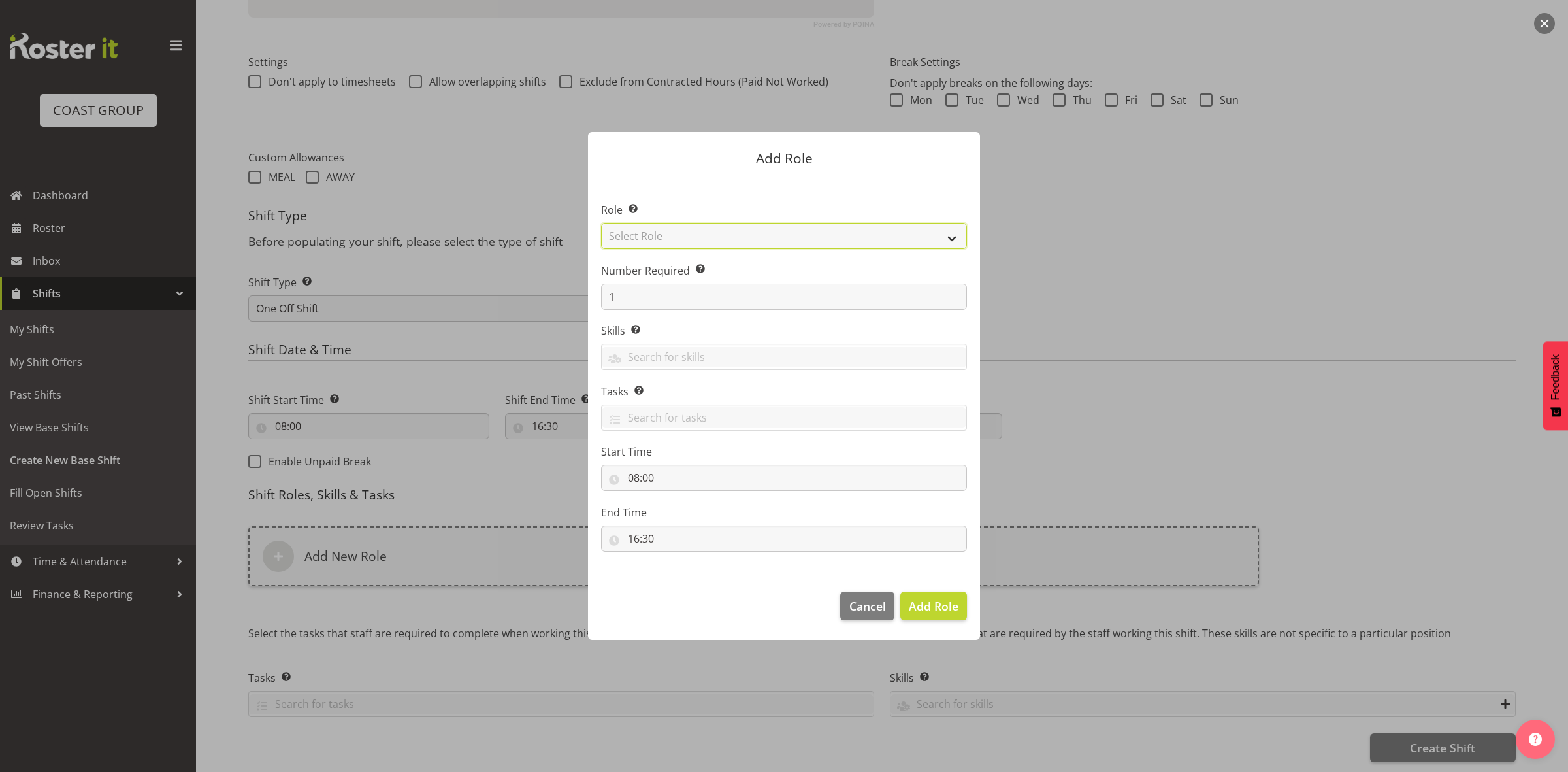
click at [691, 229] on select "Select Role ACCOUNT MANAGER ACCOUNT MANAGER DW ACCOUNTS AKL DIANNA VEHICLES AKL…" at bounding box center [784, 235] width 366 height 26
select select "192"
click at [601, 223] on select "Select Role ACCOUNT MANAGER ACCOUNT MANAGER DW ACCOUNTS AKL DIANNA VEHICLES AKL…" at bounding box center [784, 235] width 366 height 26
click at [652, 311] on section "Role Select the role you wish to add to the shift. ACCOUNT MANAGER ACCOUNT MANA…" at bounding box center [784, 378] width 392 height 400
click at [652, 304] on input "1" at bounding box center [784, 297] width 366 height 26
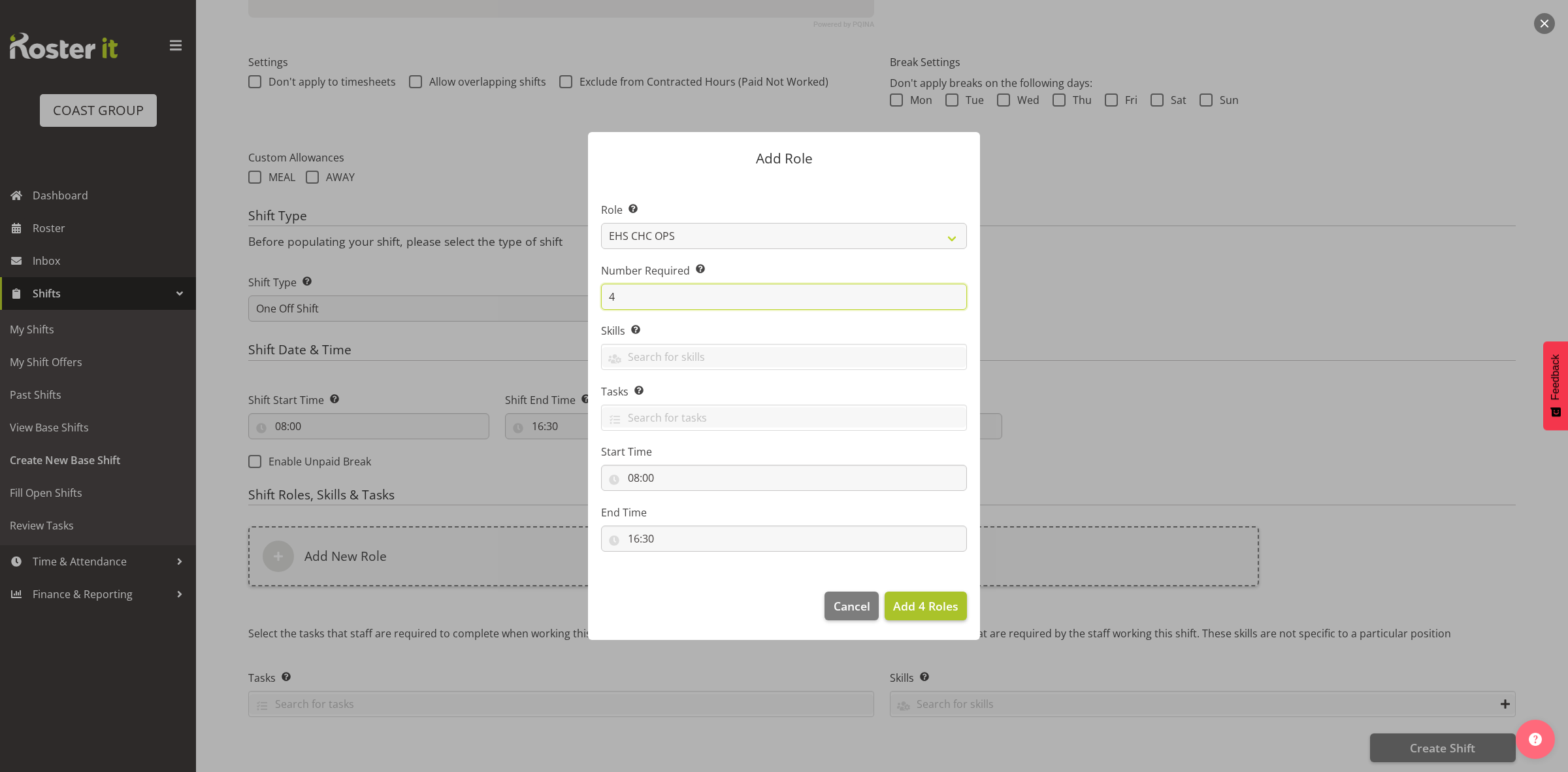
type input "4"
click at [915, 608] on span "Add 4 Roles" at bounding box center [925, 606] width 65 height 15
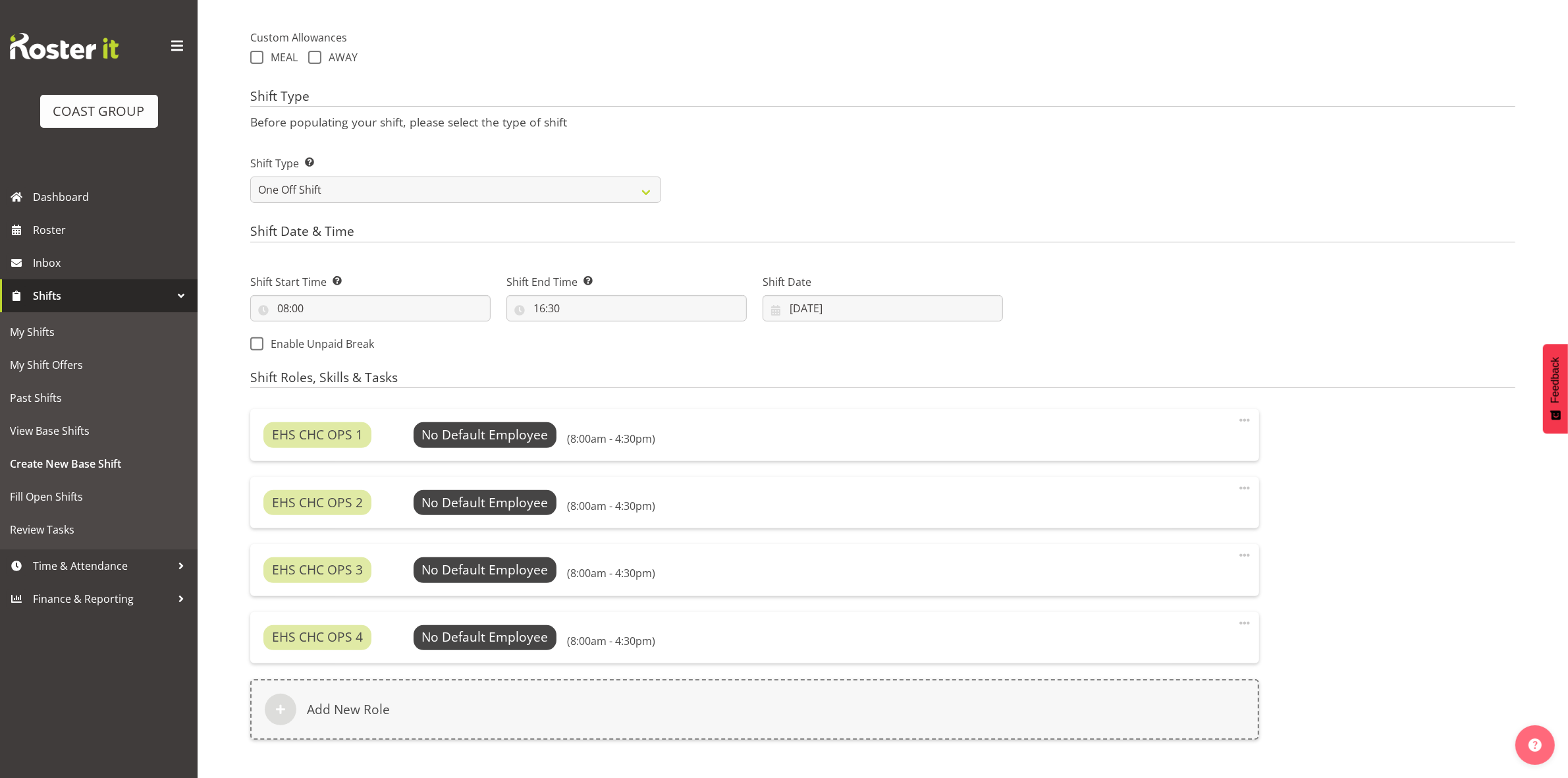
scroll to position [630, 0]
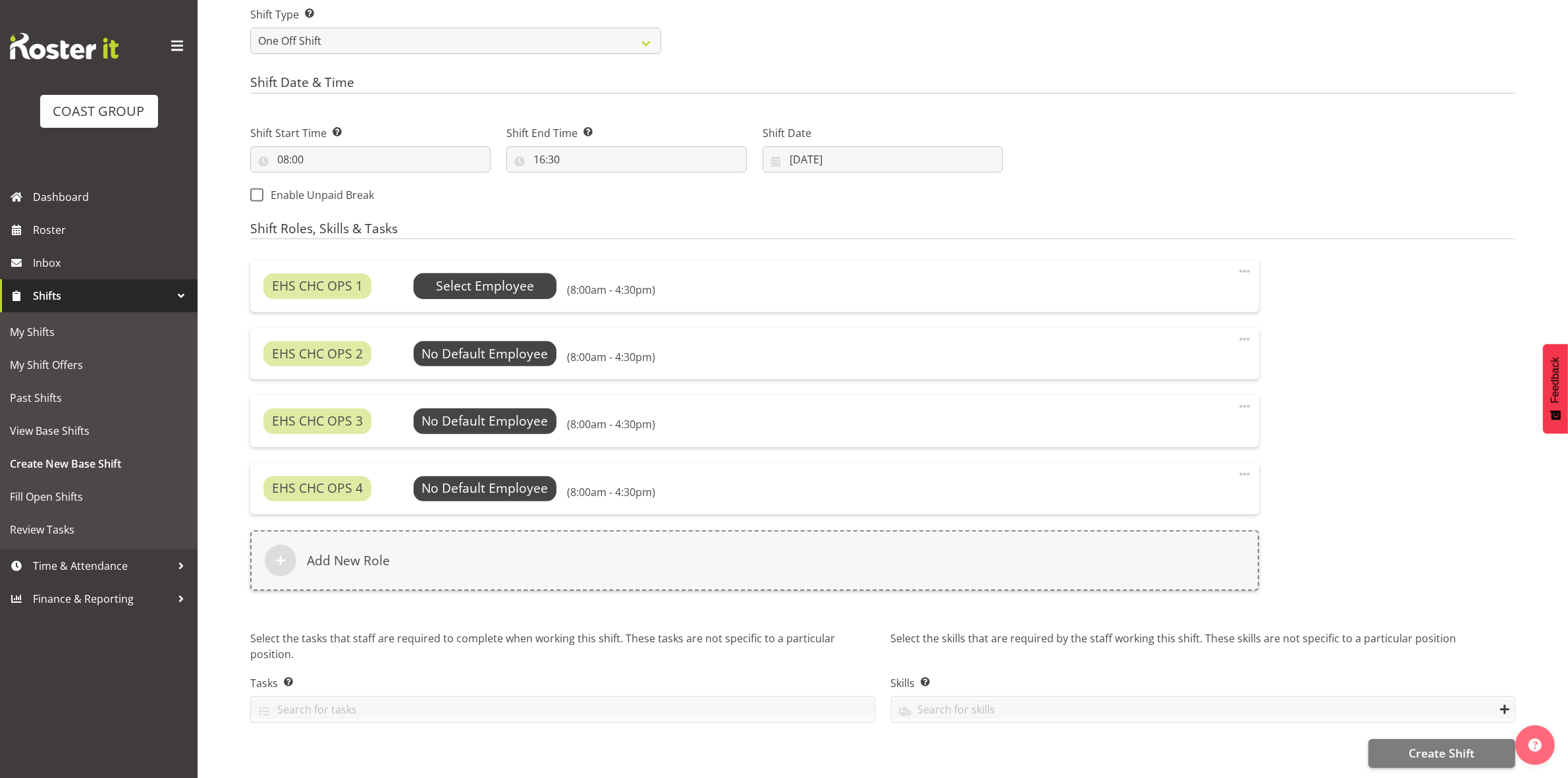
click at [491, 277] on span "Select Employee" at bounding box center [485, 286] width 98 height 19
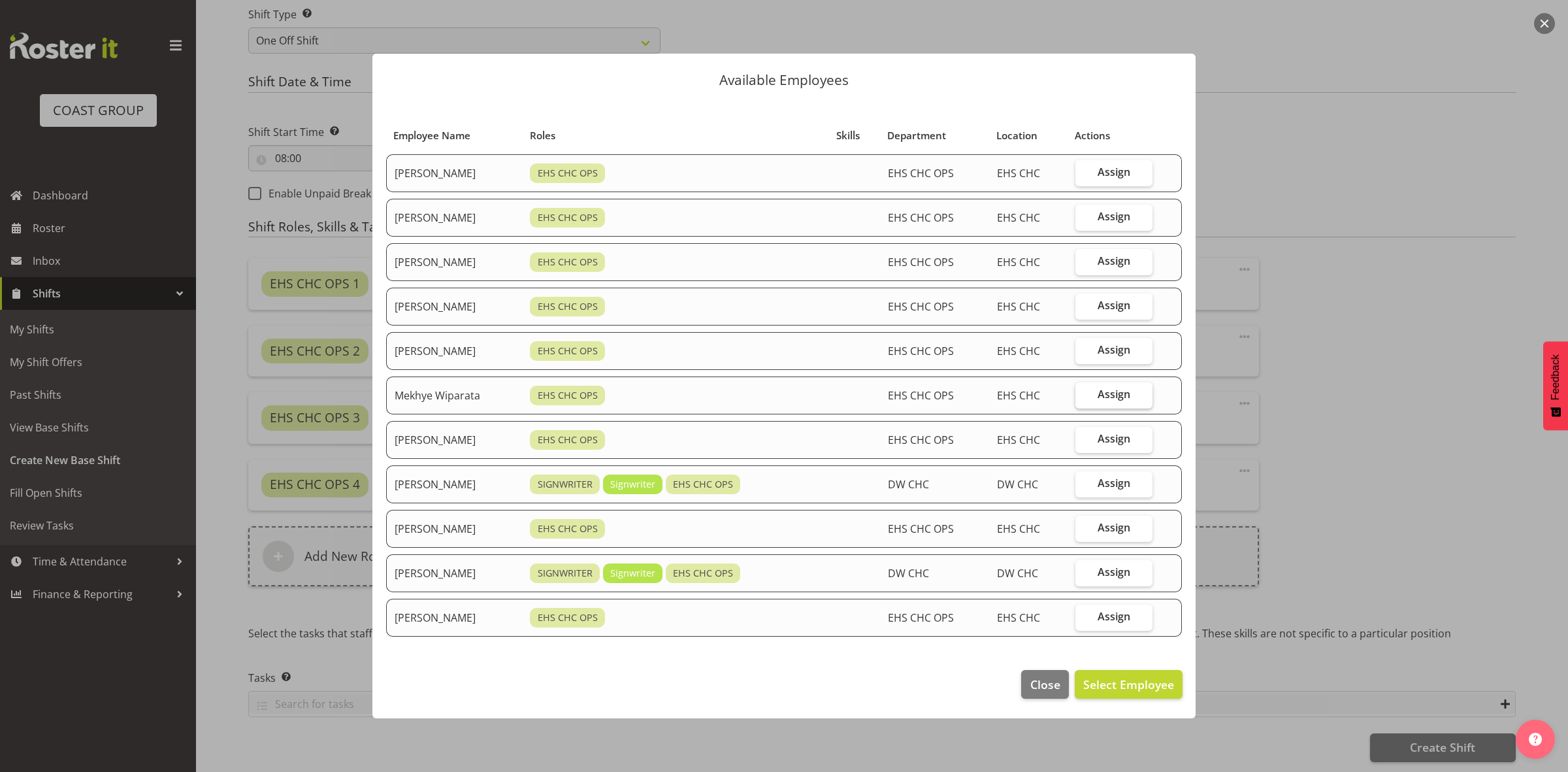
click at [1102, 395] on span "Assign" at bounding box center [1114, 394] width 32 height 13
click at [1084, 395] on input "Assign" at bounding box center [1079, 394] width 8 height 8
checkbox input "true"
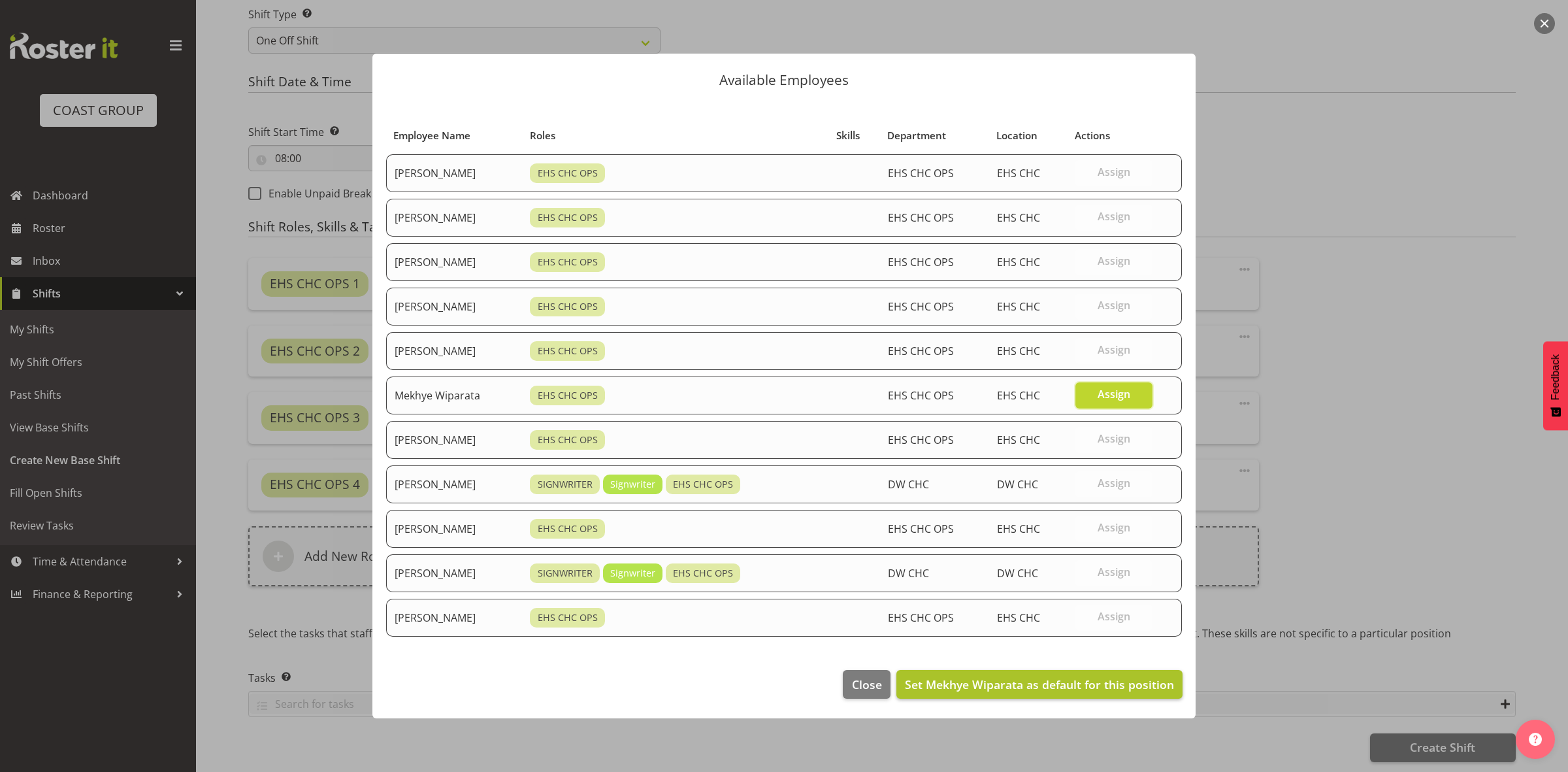
click at [1075, 668] on footer "Close Set Mekhye Wiparata as default for this position" at bounding box center [784, 687] width 823 height 61
click at [1072, 686] on span "Set Mekhye Wiparata as default for this position" at bounding box center [1039, 684] width 269 height 15
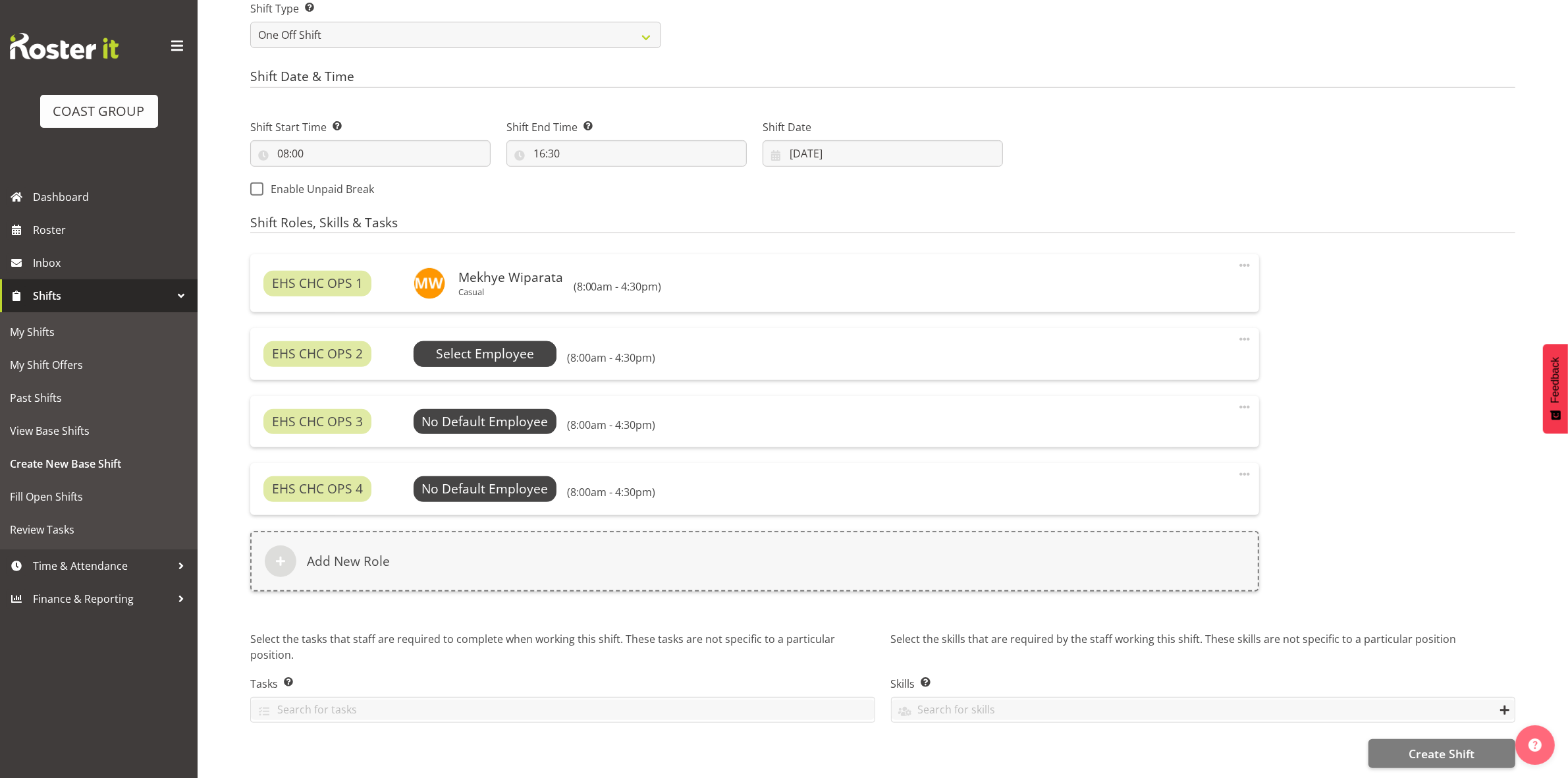
click at [485, 344] on span "Select Employee" at bounding box center [485, 354] width 98 height 19
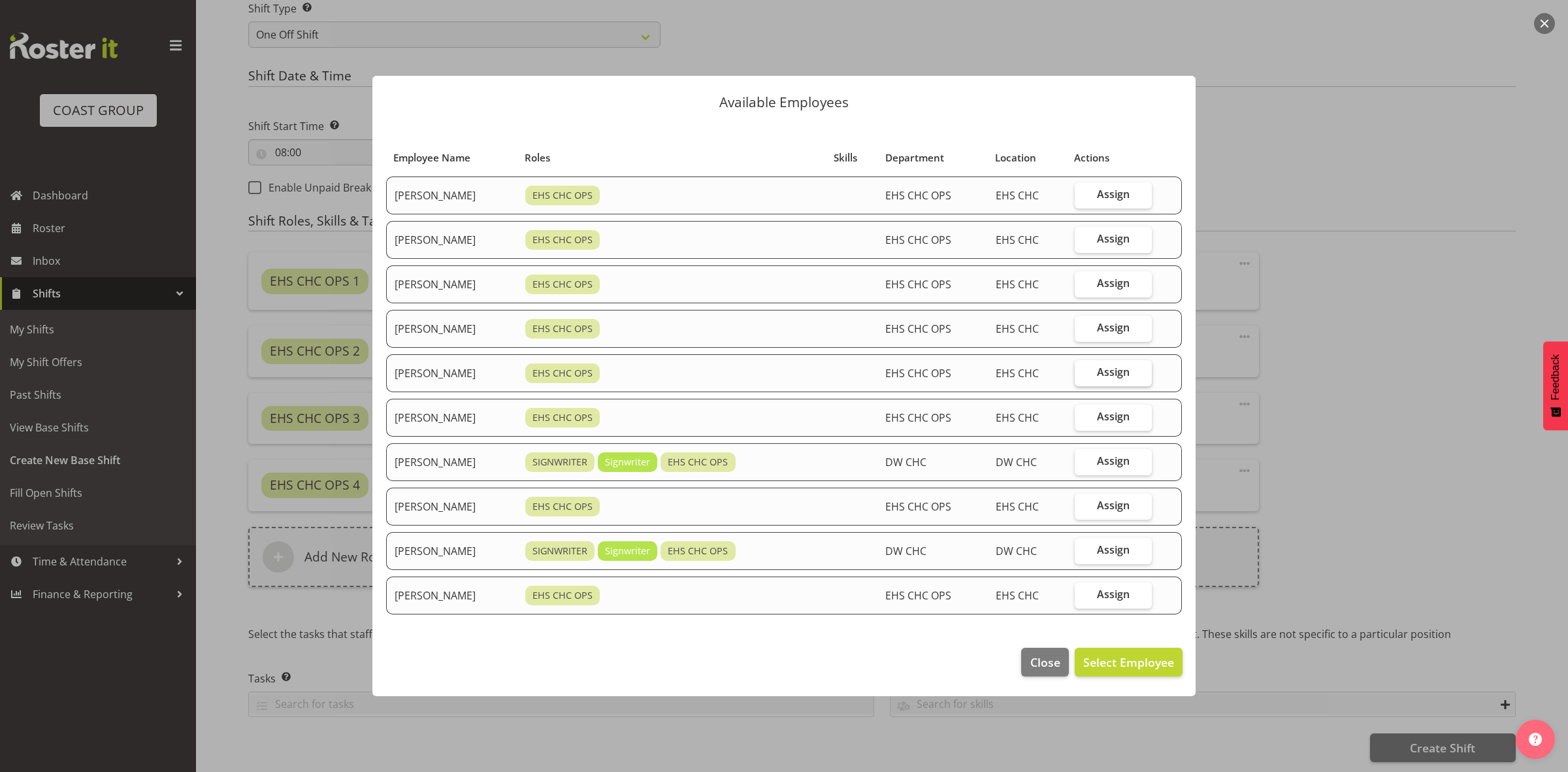
click at [1115, 378] on span "Assign" at bounding box center [1113, 372] width 32 height 13
click at [1083, 376] on input "Assign" at bounding box center [1079, 372] width 8 height 8
checkbox input "true"
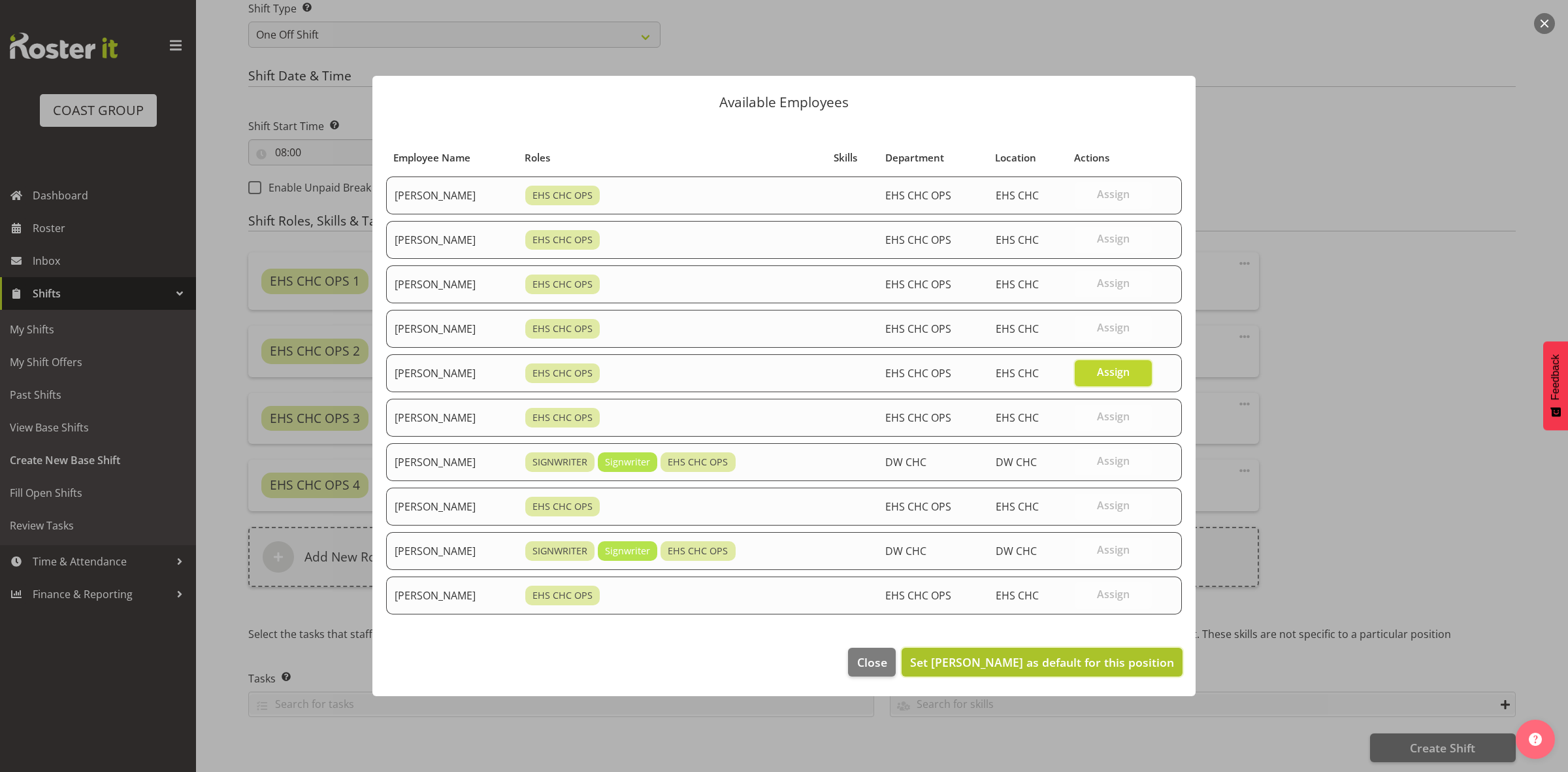
click at [1092, 671] on span "Set Martin Gorzeman as default for this position" at bounding box center [1041, 662] width 264 height 17
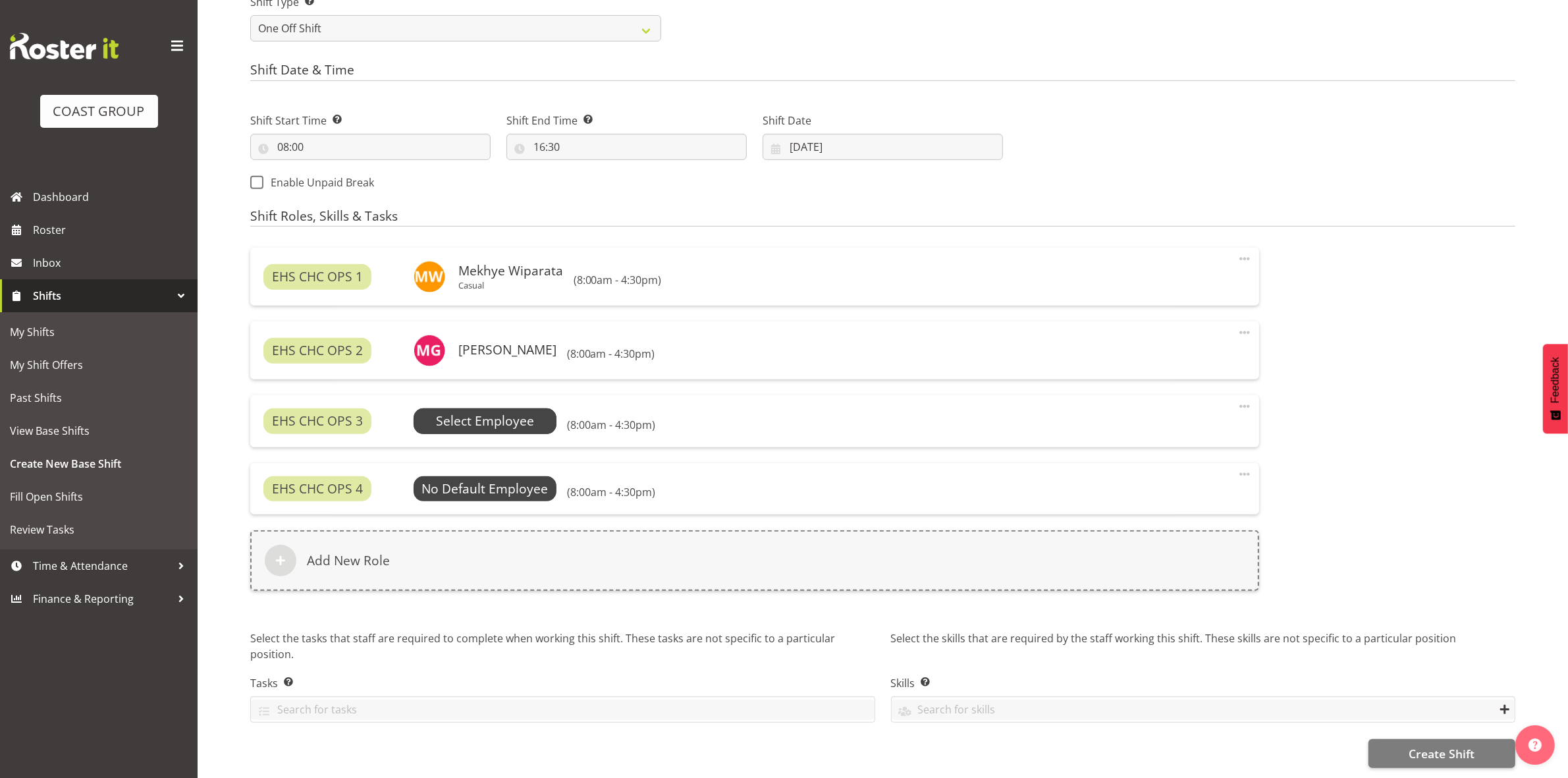
click at [481, 423] on span "Select Employee" at bounding box center [485, 421] width 98 height 19
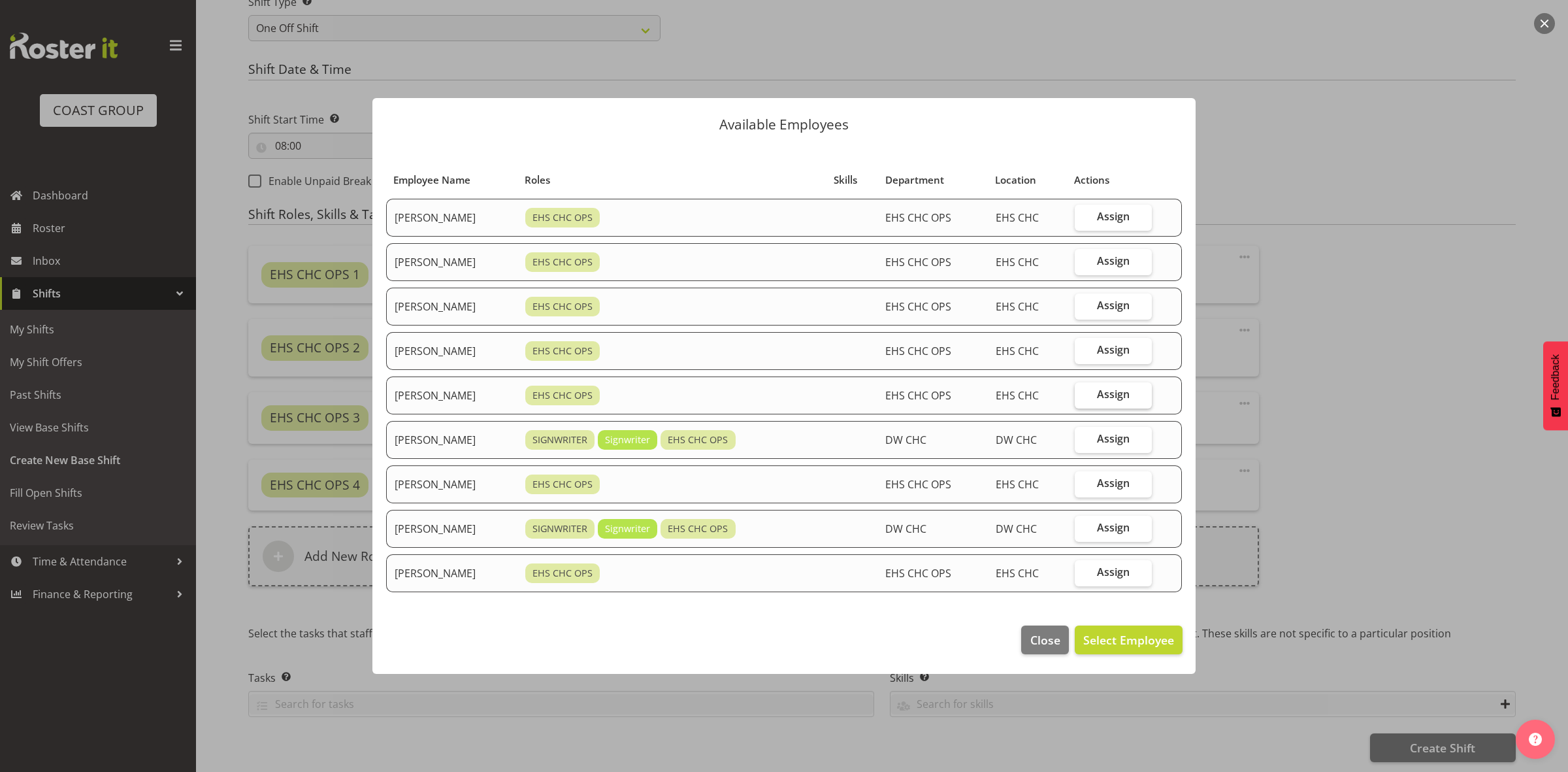
click at [1112, 392] on span "Assign" at bounding box center [1113, 394] width 32 height 13
click at [1083, 392] on input "Assign" at bounding box center [1079, 394] width 8 height 8
checkbox input "true"
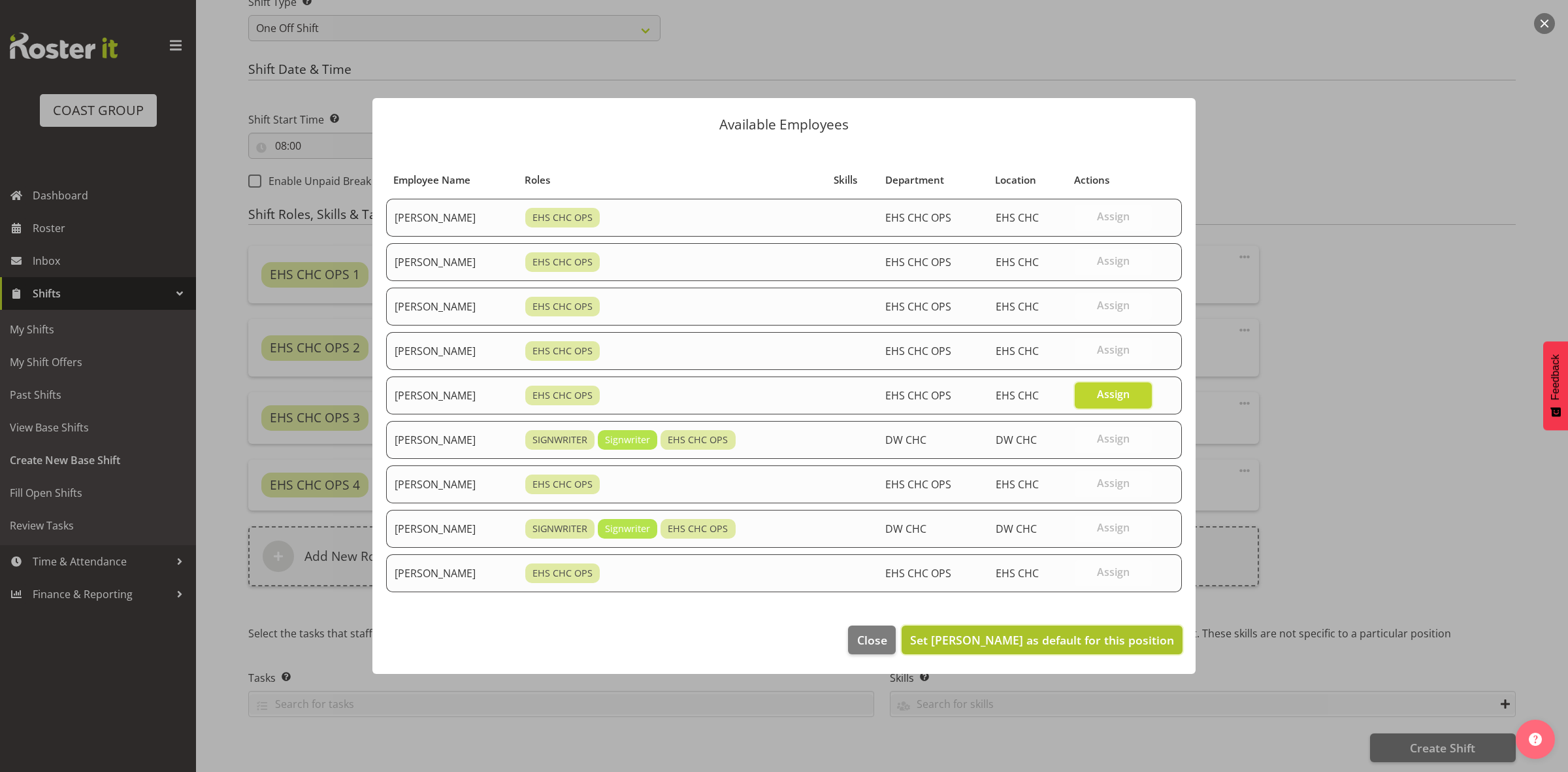
click at [1039, 642] on span "Set Reuben Bowe as default for this position" at bounding box center [1041, 640] width 264 height 15
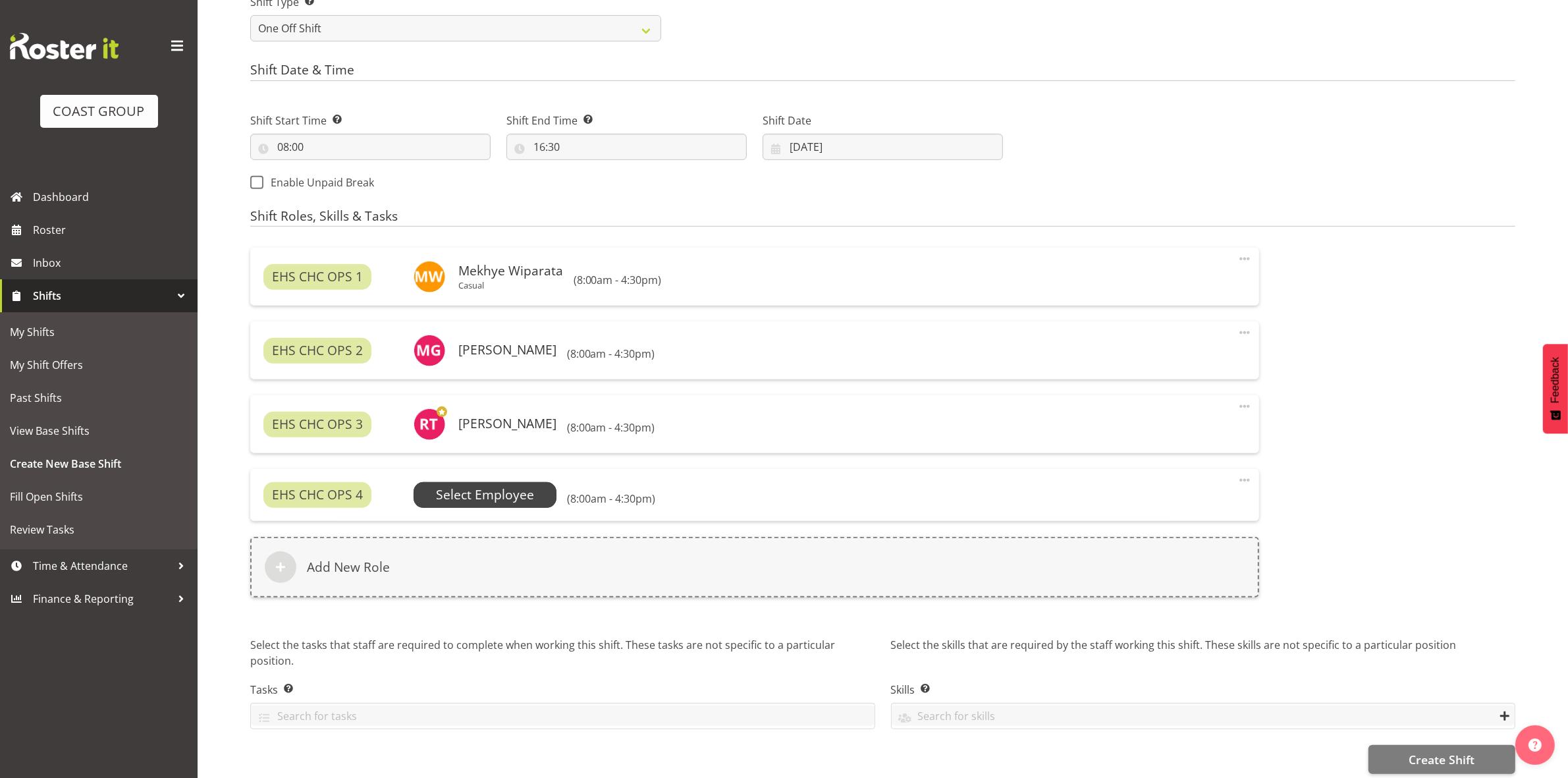
click at [466, 493] on span "Select Employee" at bounding box center [485, 495] width 98 height 19
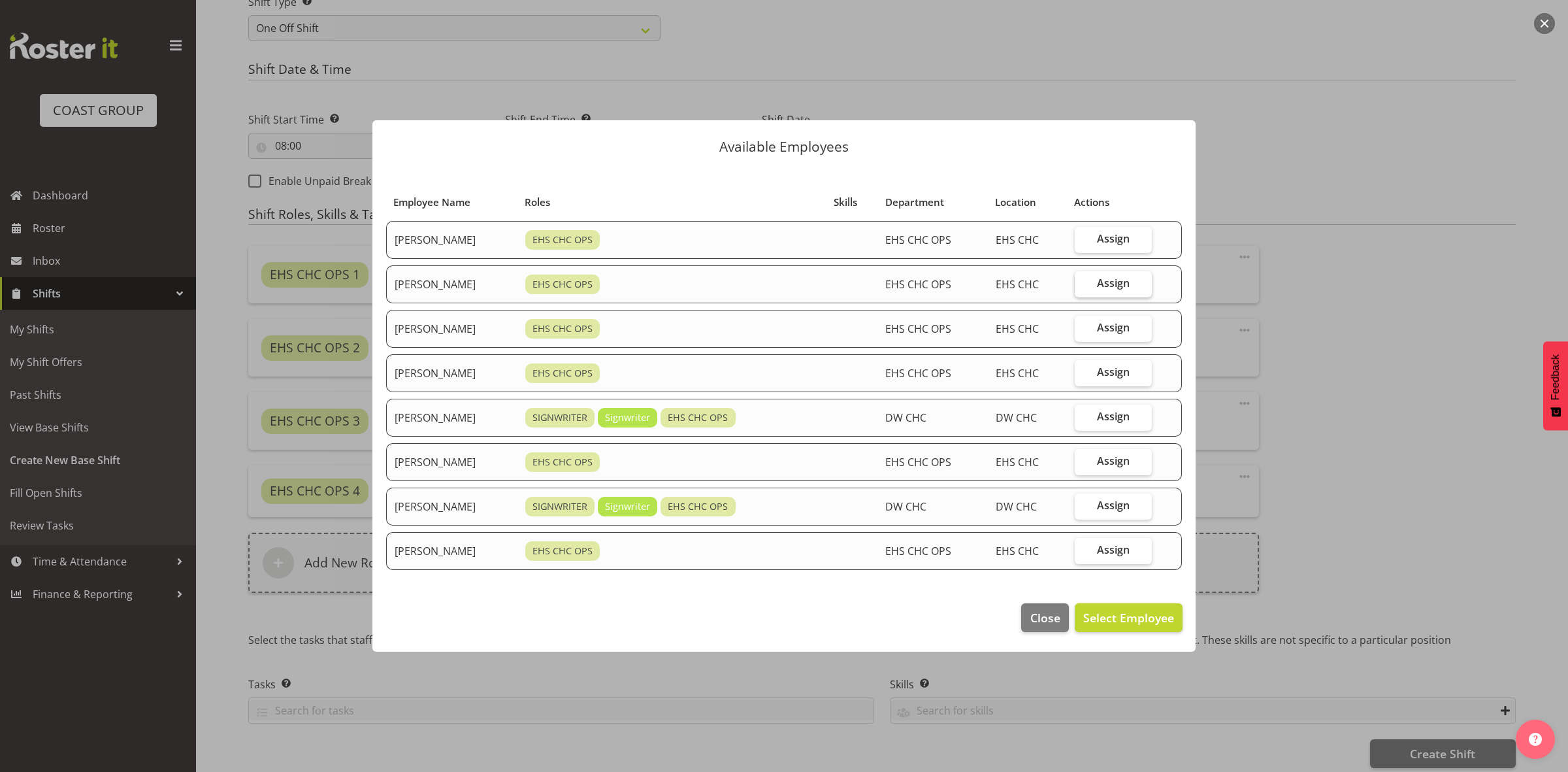
click at [1105, 286] on span "Assign" at bounding box center [1113, 282] width 32 height 13
click at [1083, 286] on input "Assign" at bounding box center [1079, 283] width 8 height 8
checkbox input "true"
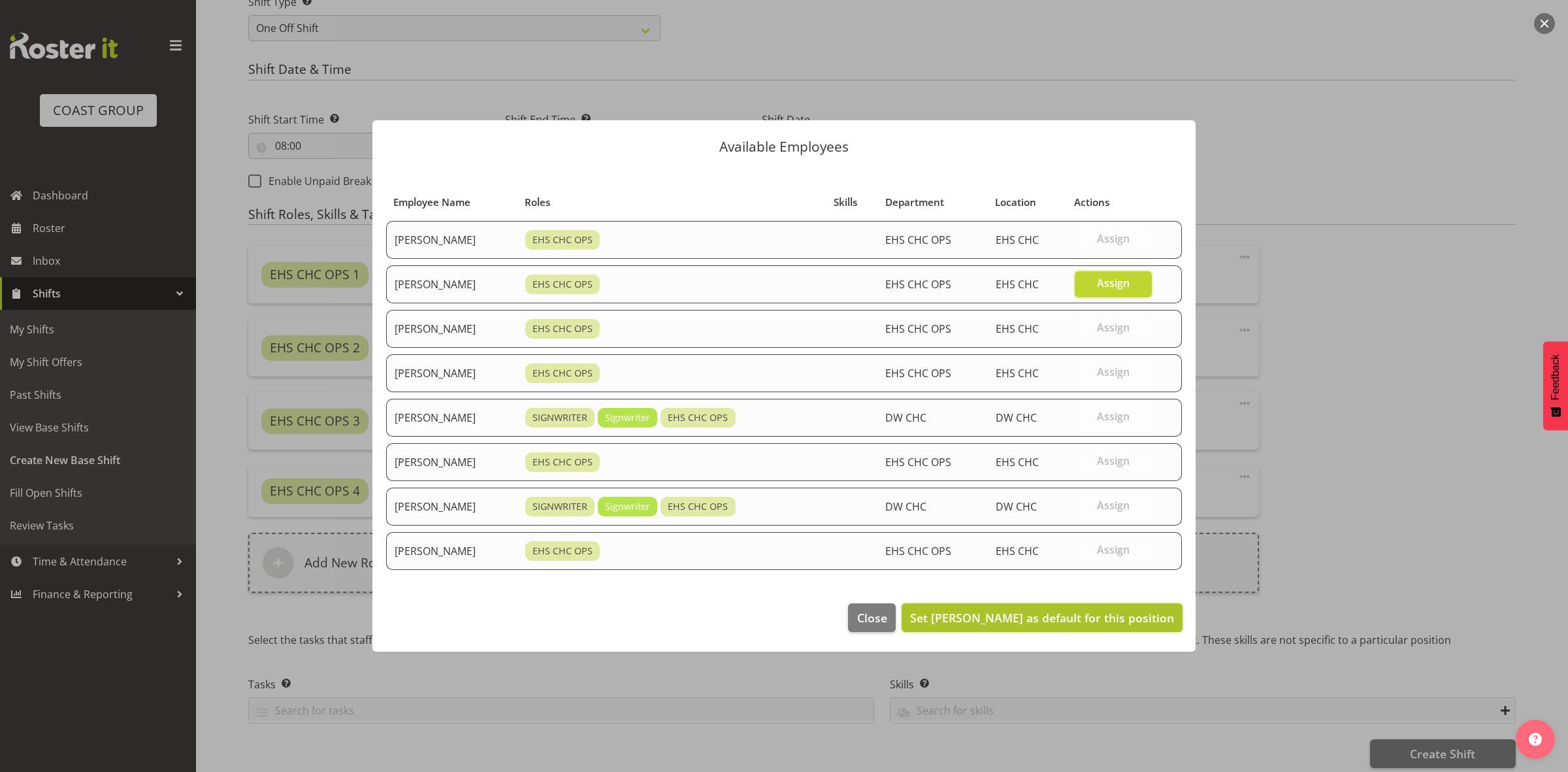
click at [1070, 618] on span "Set David Wiseman as default for this position" at bounding box center [1041, 618] width 264 height 15
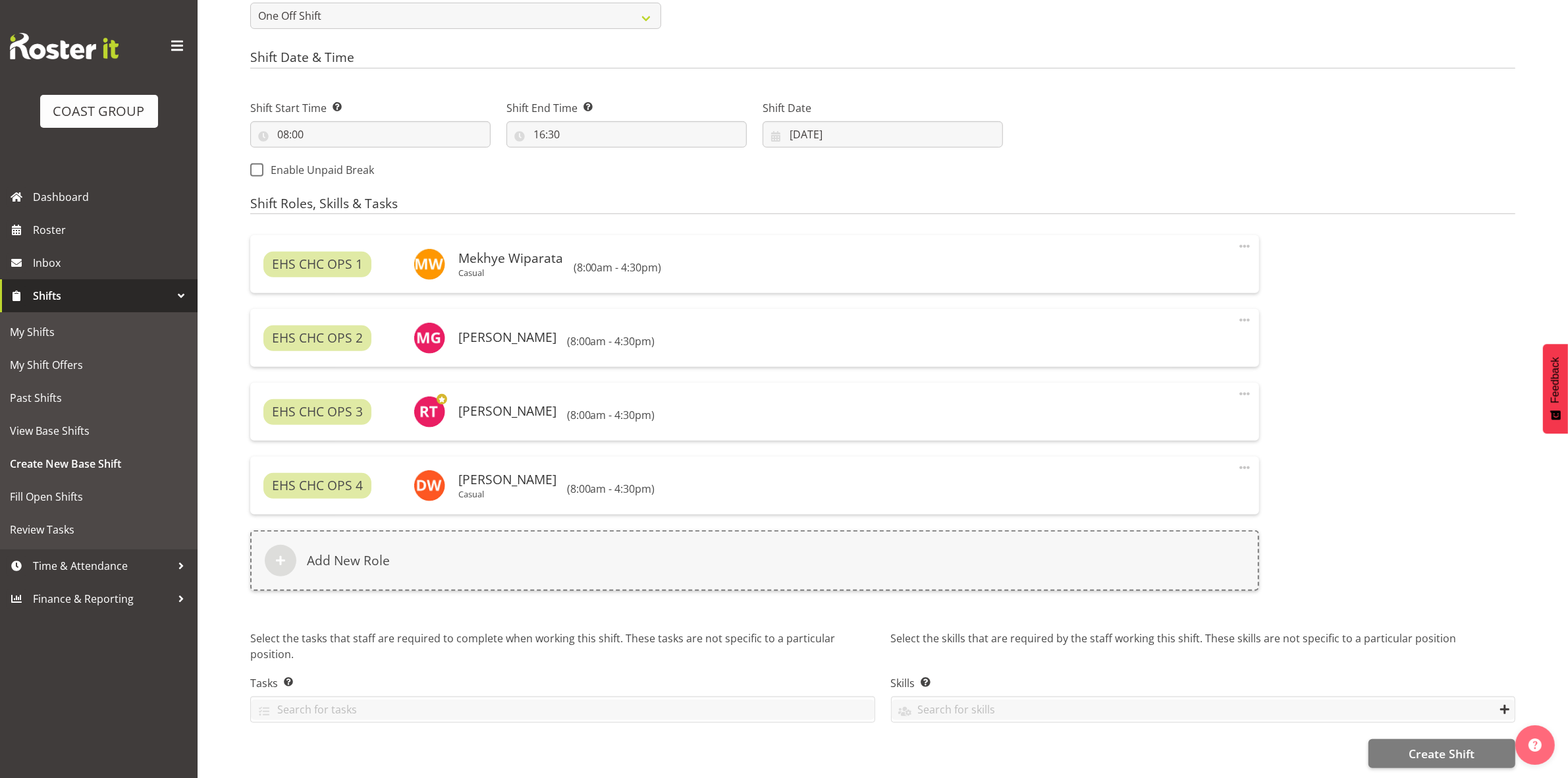
scroll to position [656, 0]
click at [1391, 747] on button "Create Shift" at bounding box center [1442, 753] width 147 height 29
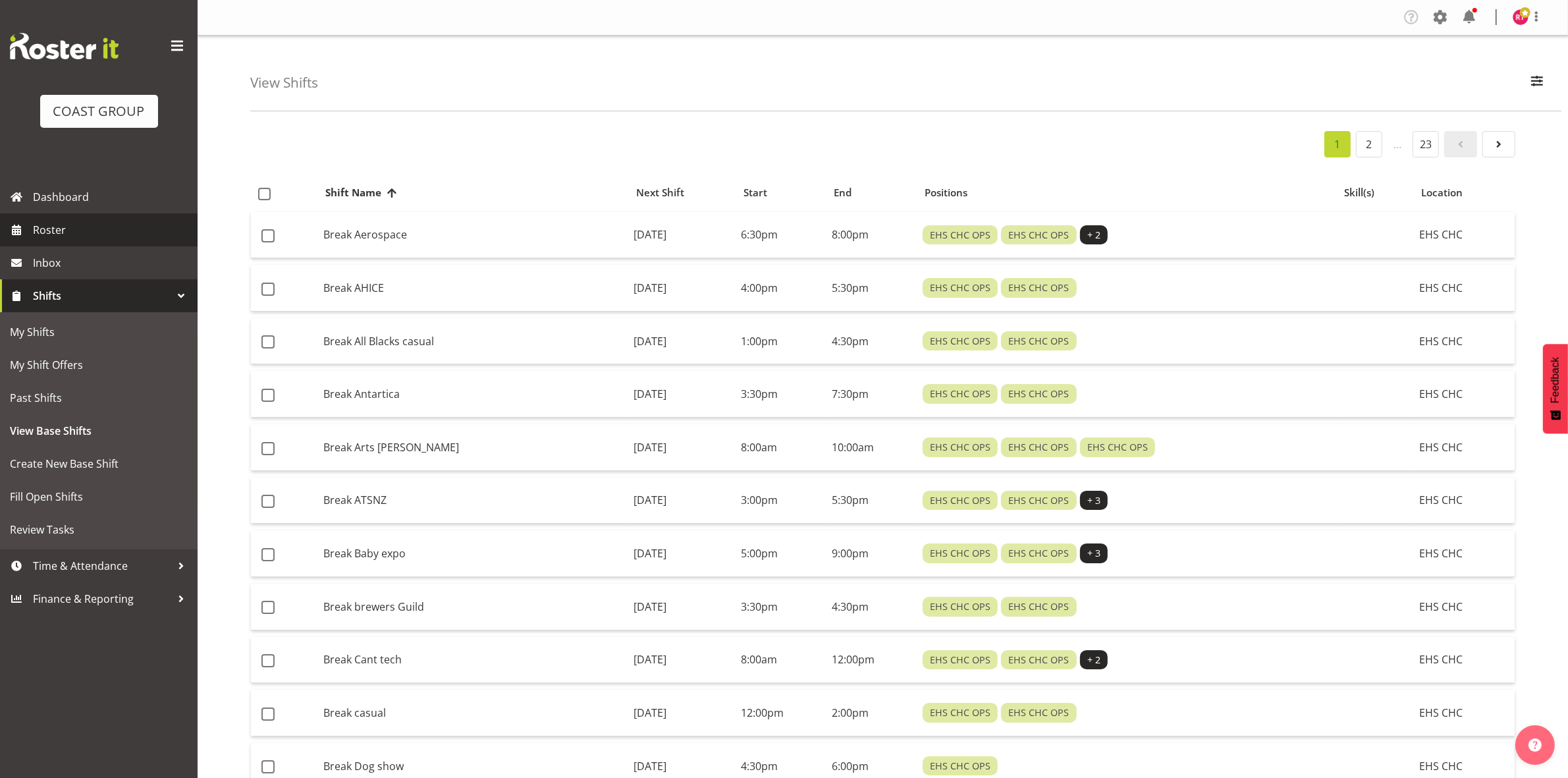
click at [65, 227] on span "Roster" at bounding box center [111, 230] width 158 height 20
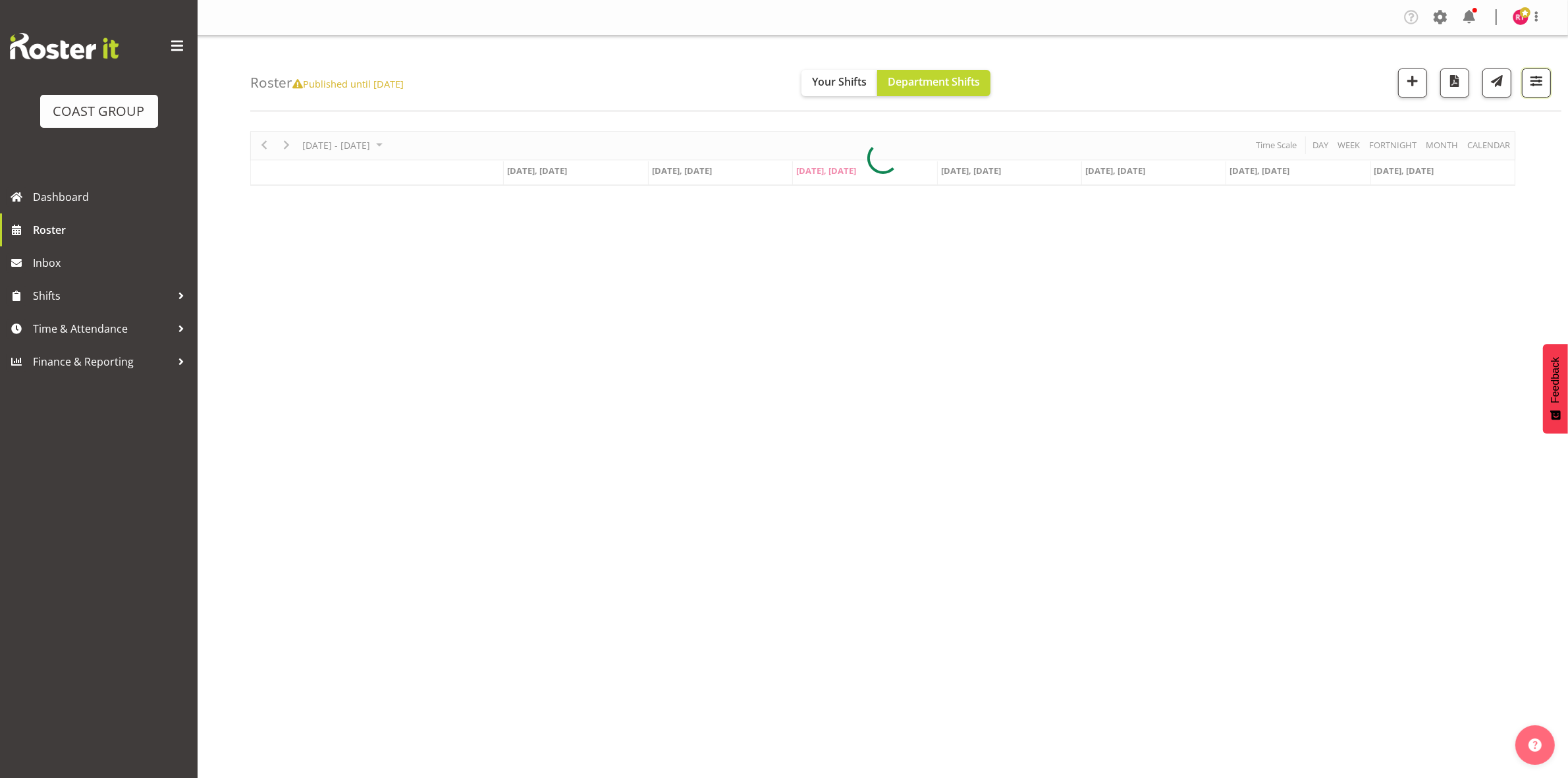
click at [1530, 87] on span "button" at bounding box center [1536, 81] width 17 height 17
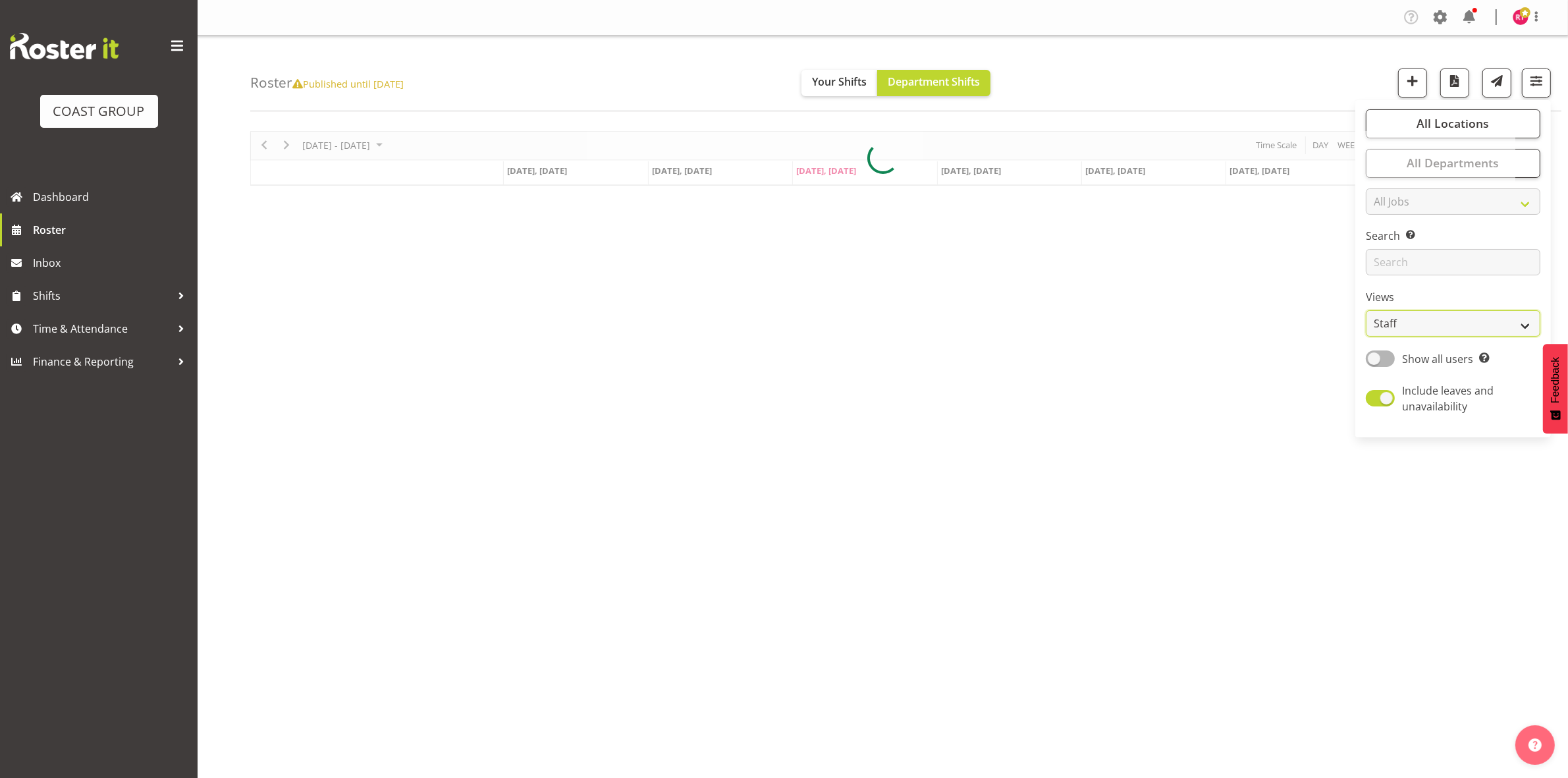
drag, startPoint x: 1381, startPoint y: 319, endPoint x: 1383, endPoint y: 336, distance: 17.1
click at [1381, 319] on select "Staff Role Shift - Horizontal Shift - Vertical Staff - Location" at bounding box center [1453, 323] width 175 height 26
select select "shift"
click at [1366, 310] on select "Staff Role Shift - Horizontal Shift - Vertical Staff - Location" at bounding box center [1453, 323] width 175 height 26
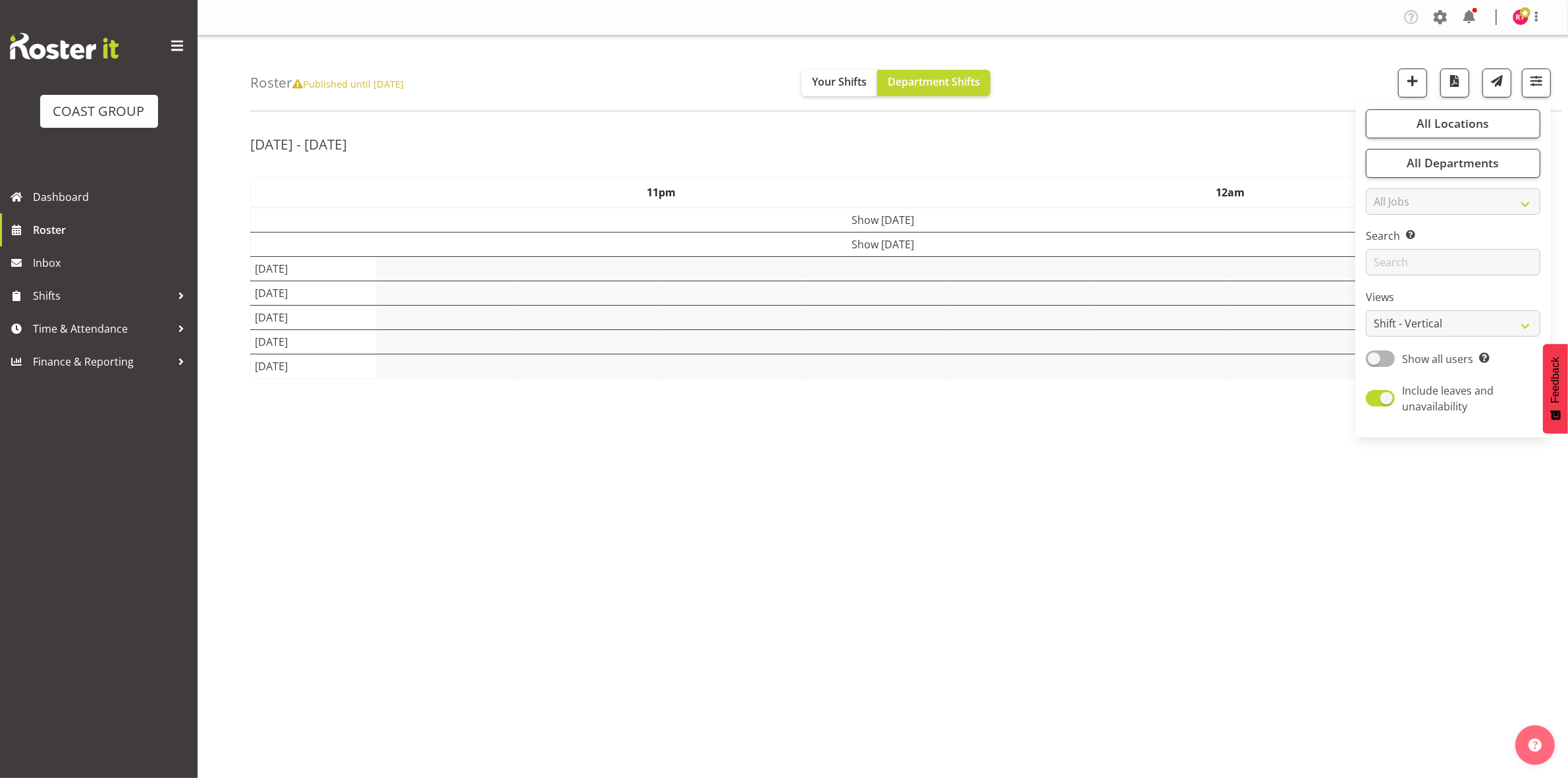
click at [1080, 125] on div "[DATE] - [DATE] [DATE] - [DATE] [DATE] Day Week Fortnight Month calendar Month …" at bounding box center [909, 385] width 1317 height 527
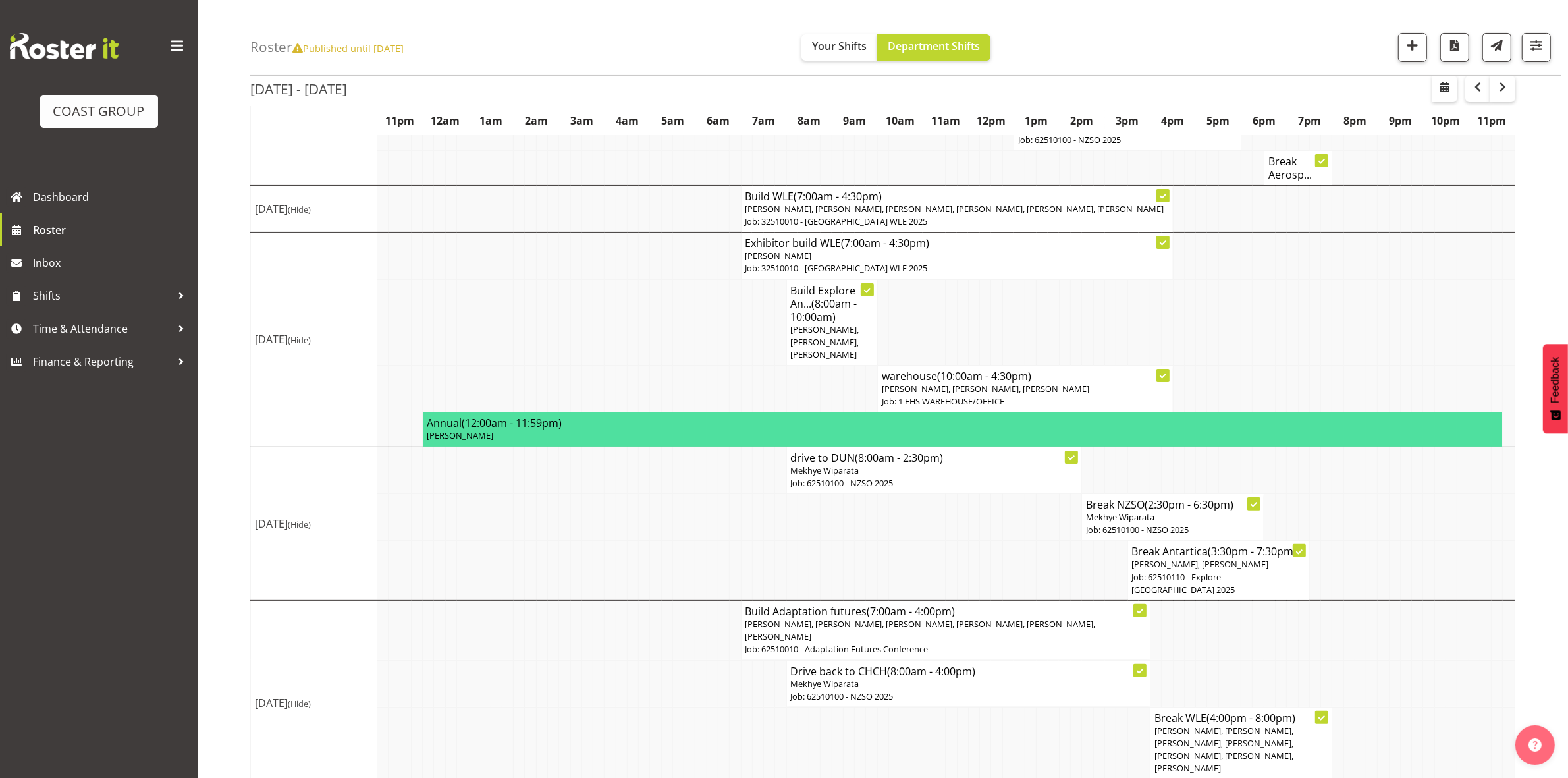
scroll to position [296, 0]
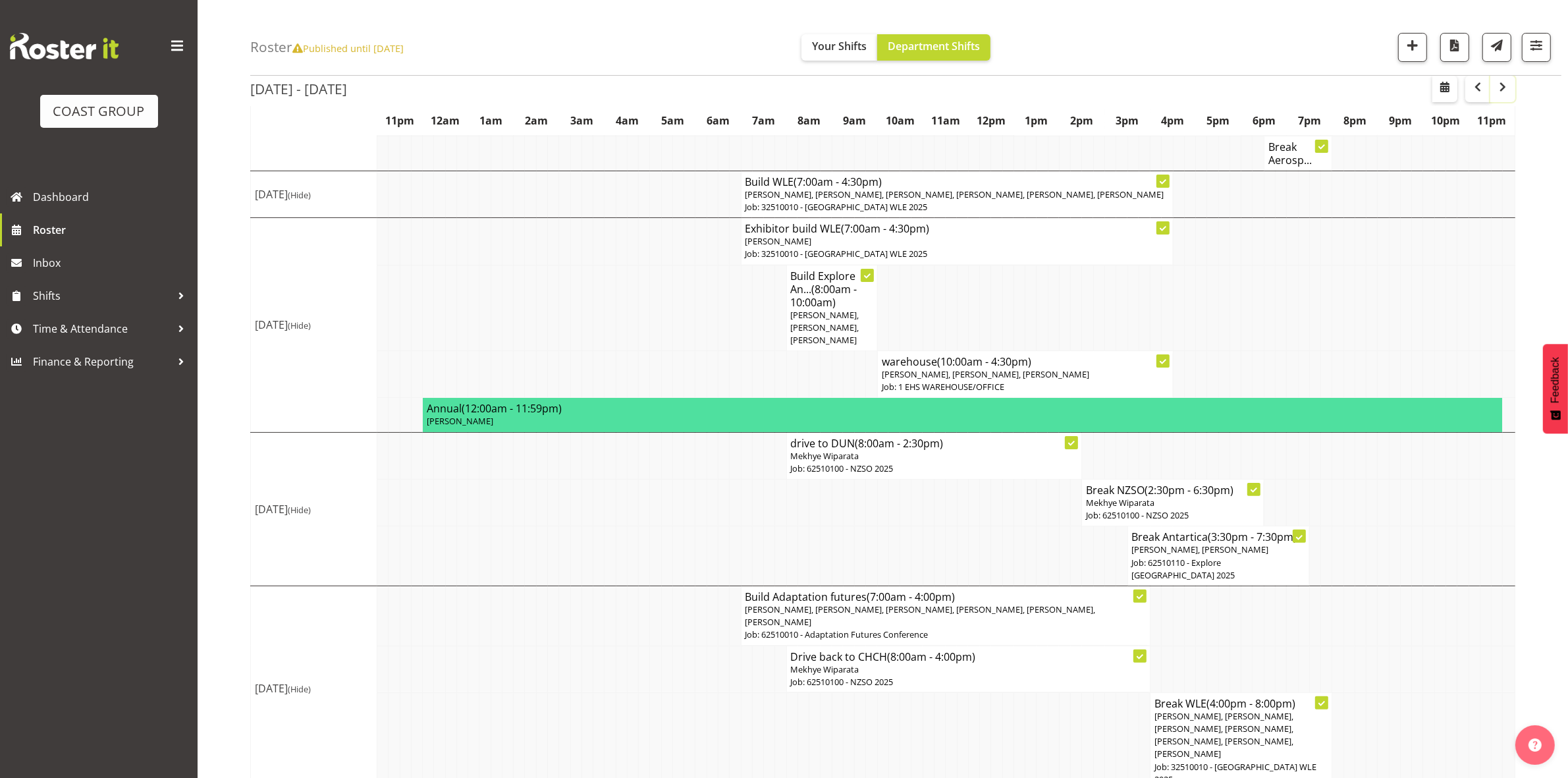
click at [1505, 86] on span "button" at bounding box center [1503, 87] width 16 height 16
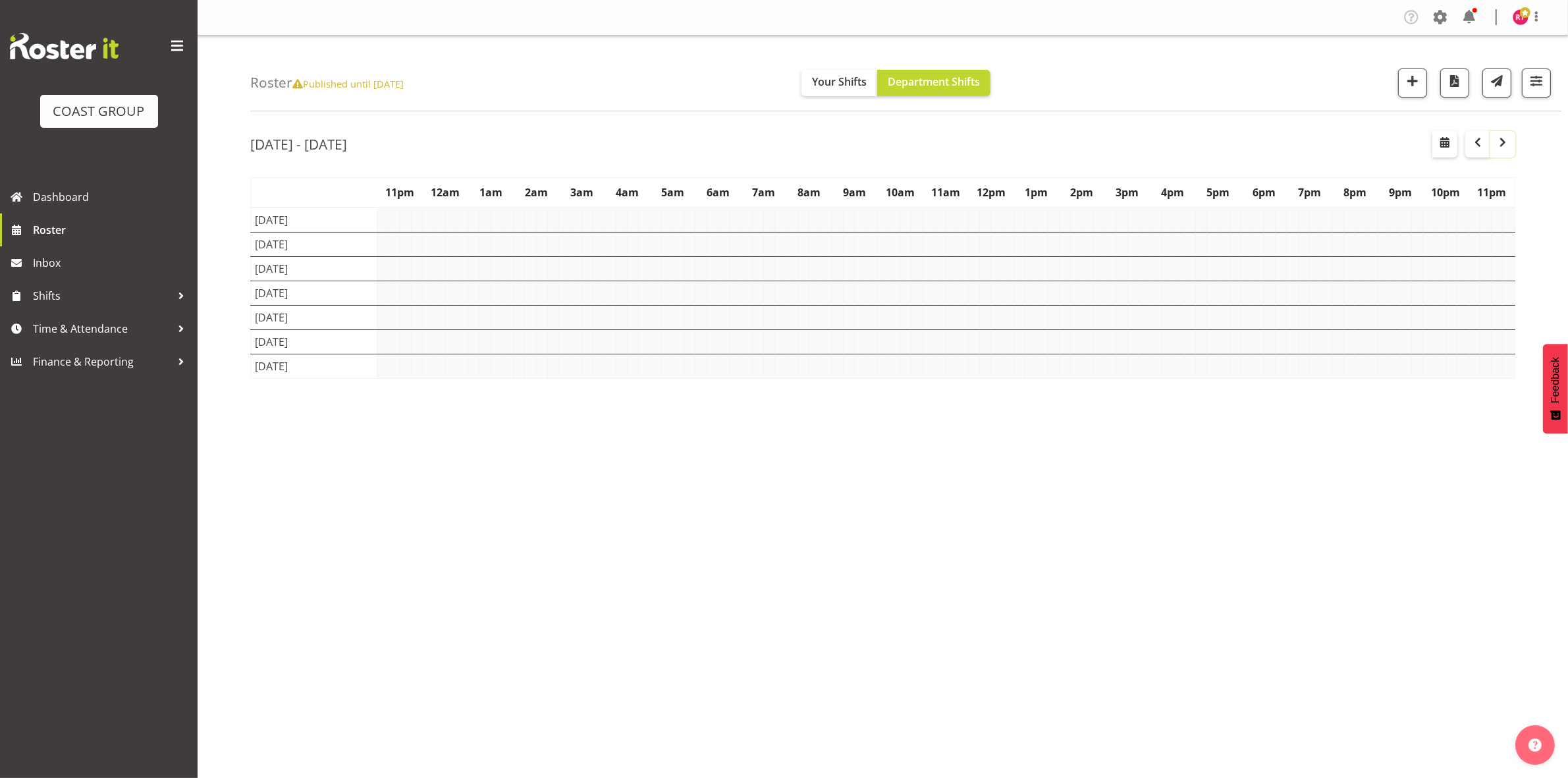
scroll to position [0, 0]
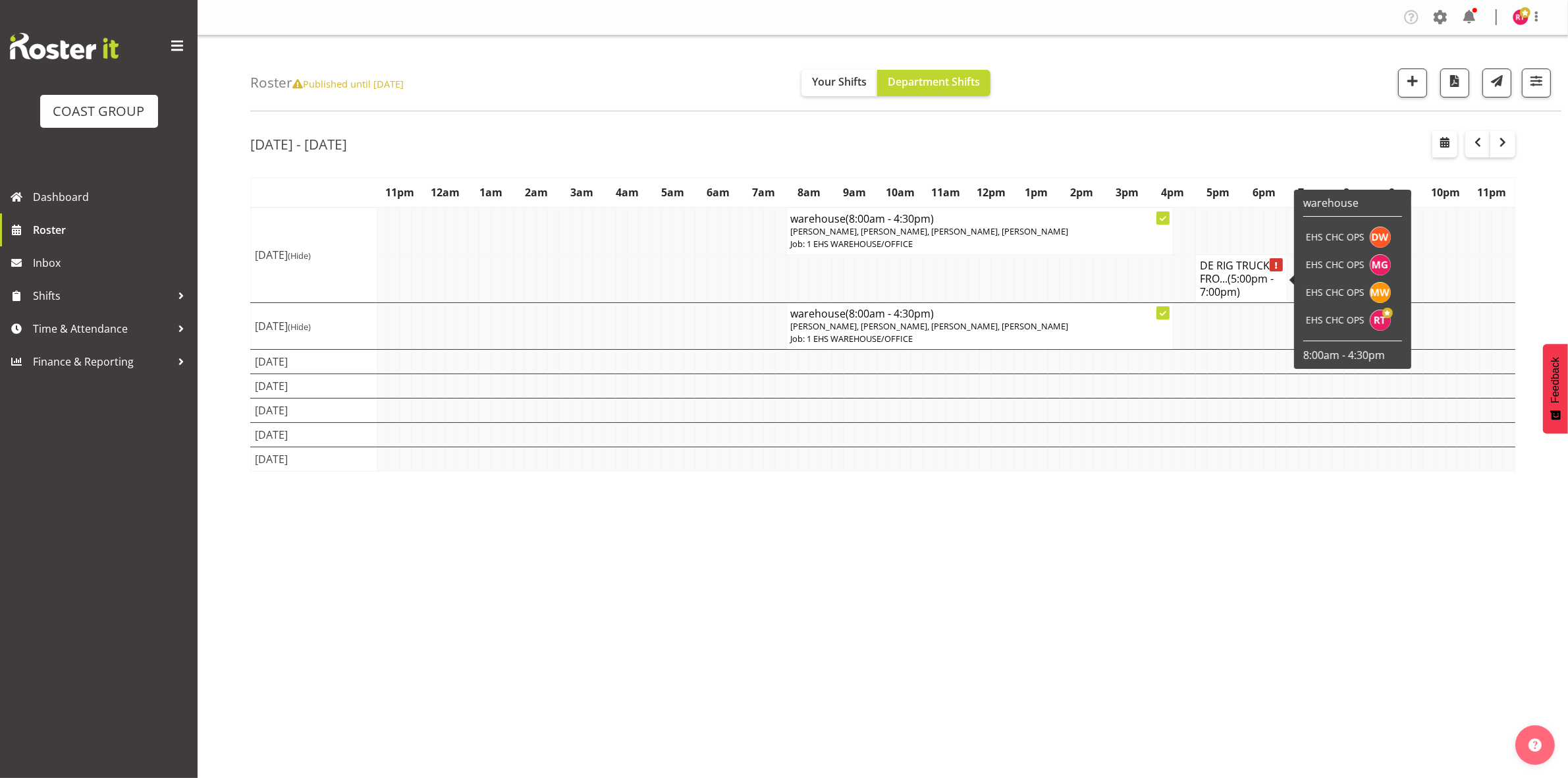
click at [1204, 271] on h4 "DE RIG TRUCK FRO... (5:00pm - 7:00pm)" at bounding box center [1241, 279] width 82 height 40
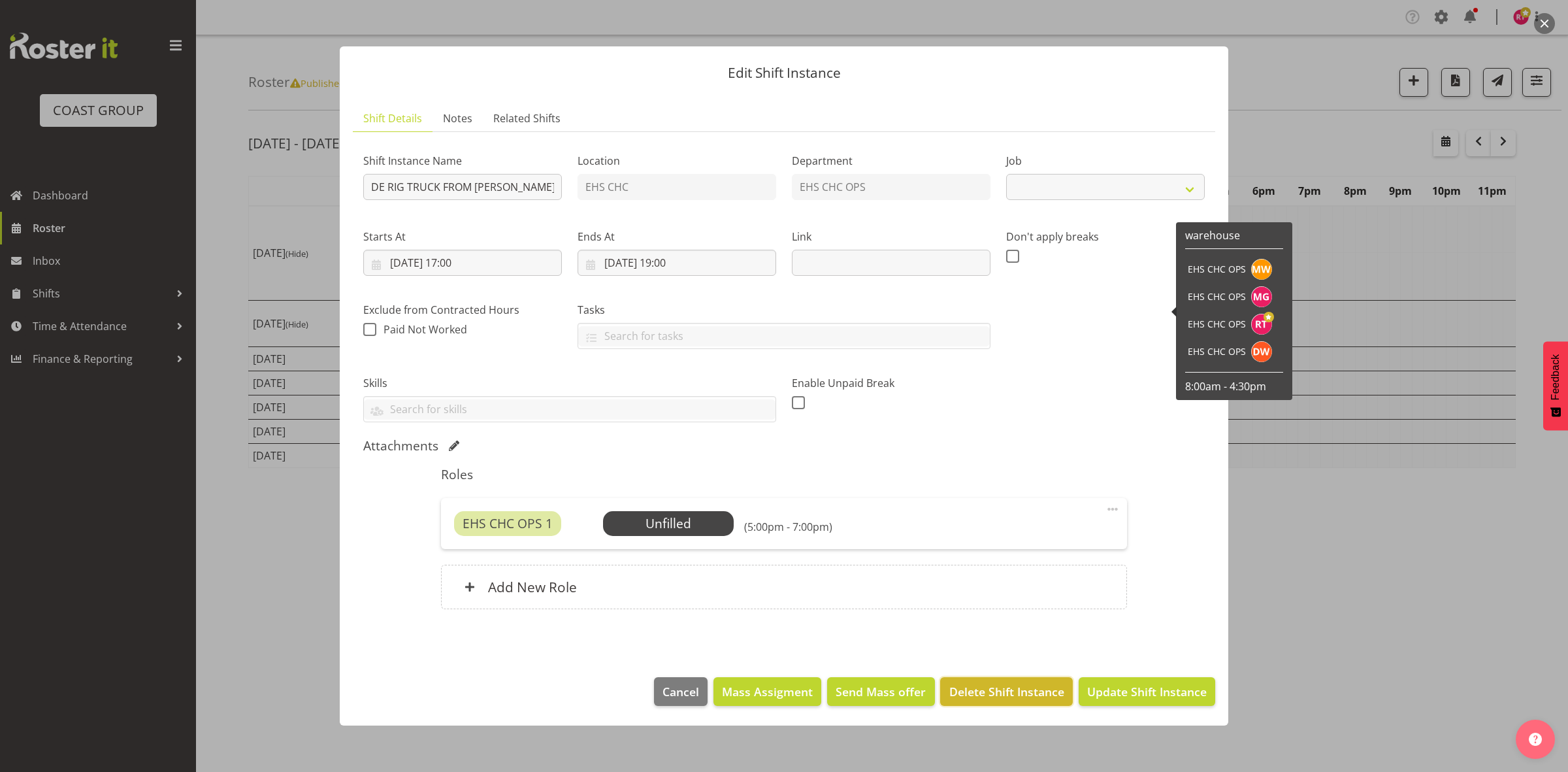
click at [997, 693] on span "Delete Shift Instance" at bounding box center [1006, 691] width 115 height 17
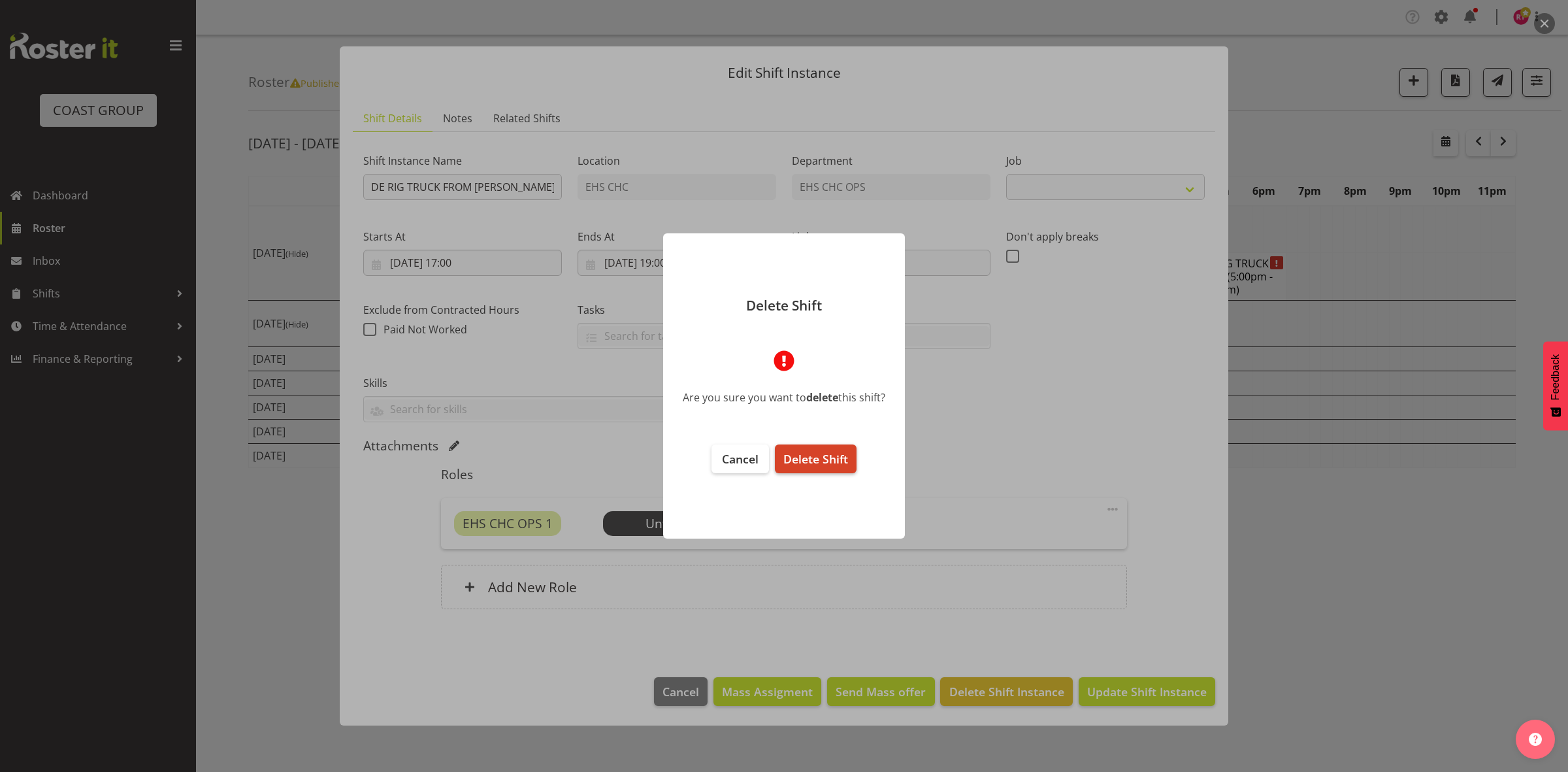
click at [834, 456] on span "Delete Shift" at bounding box center [815, 459] width 65 height 15
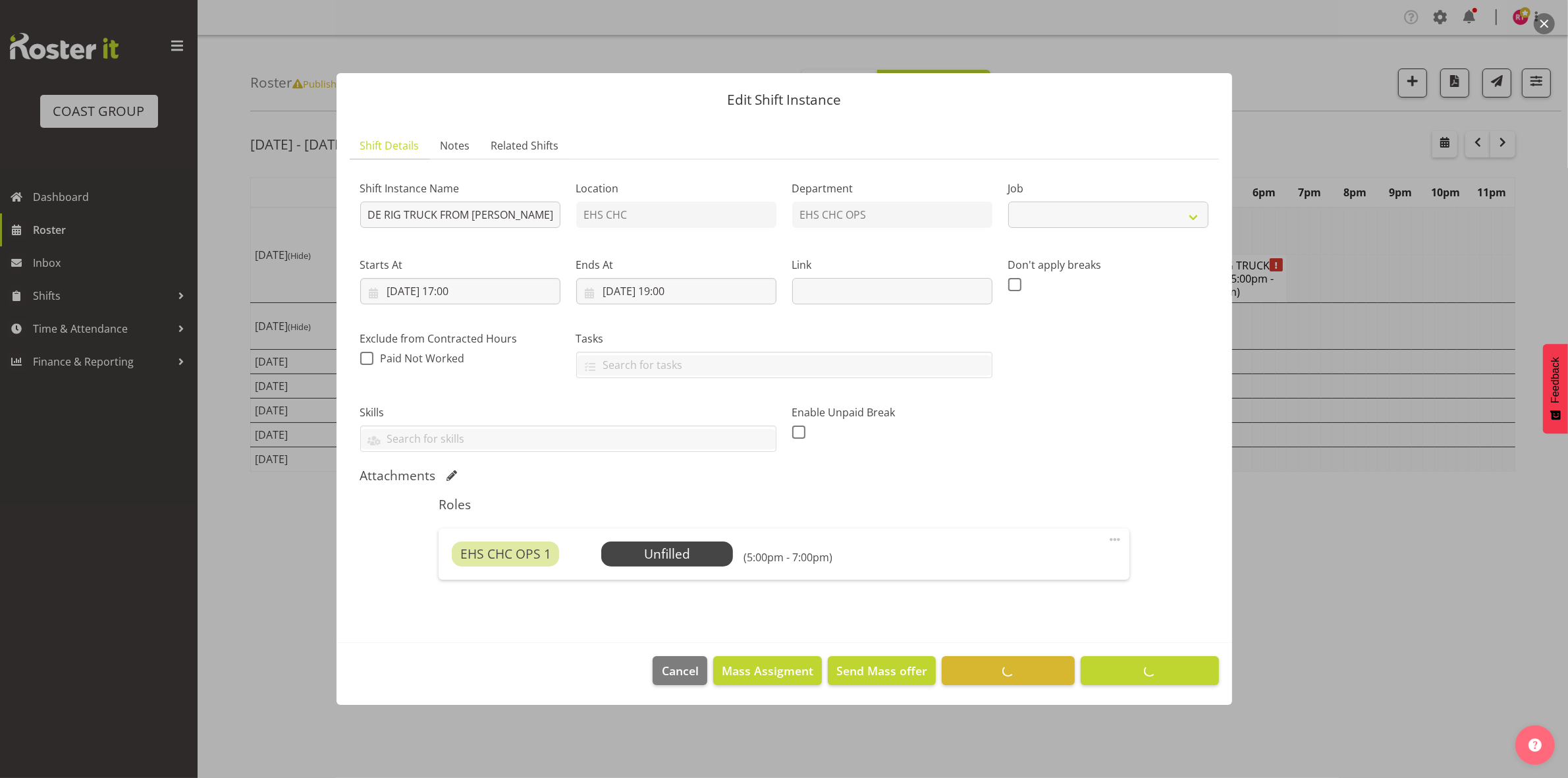
select select
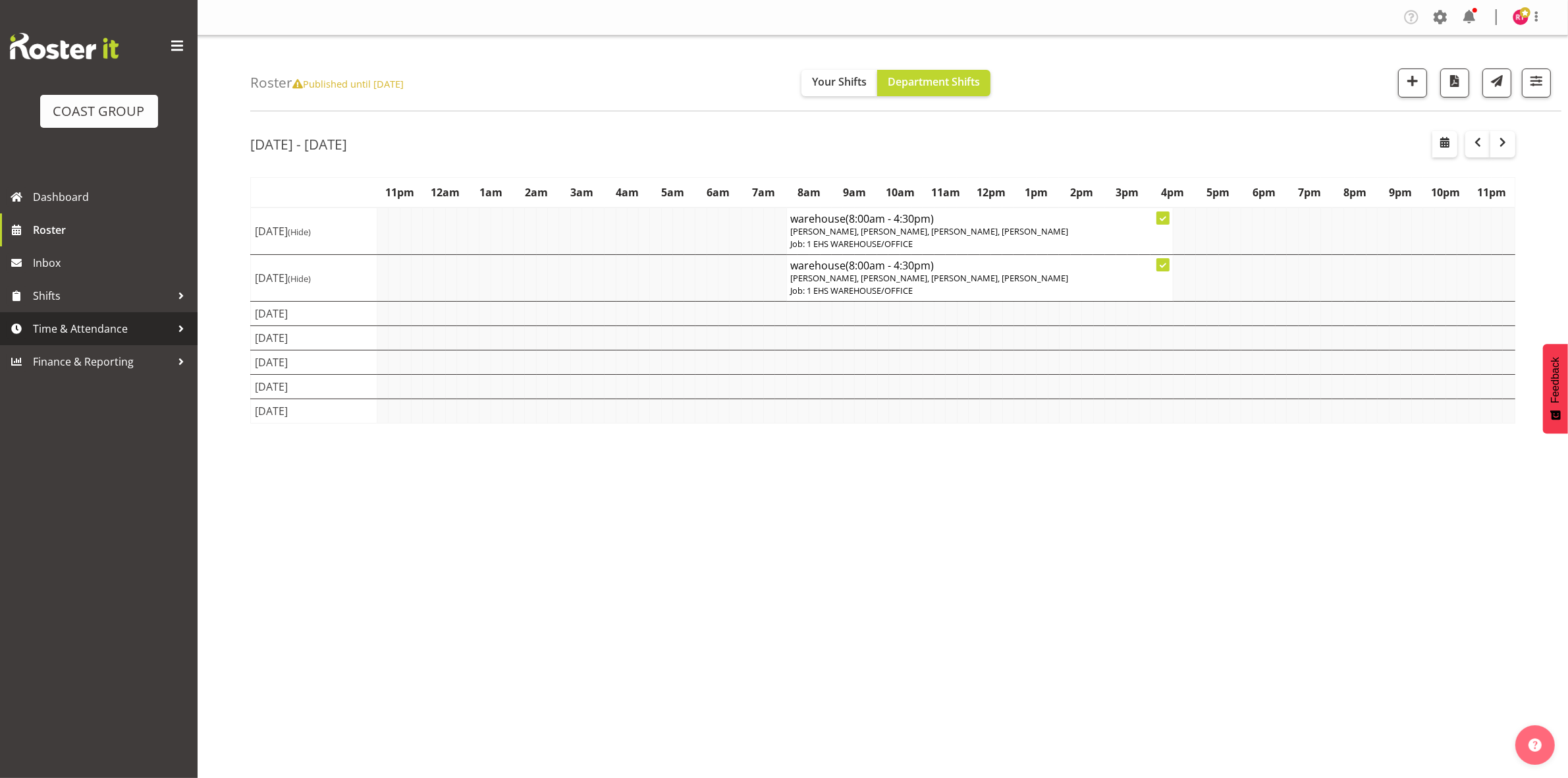
click at [50, 314] on link "Time & Attendance" at bounding box center [99, 329] width 197 height 33
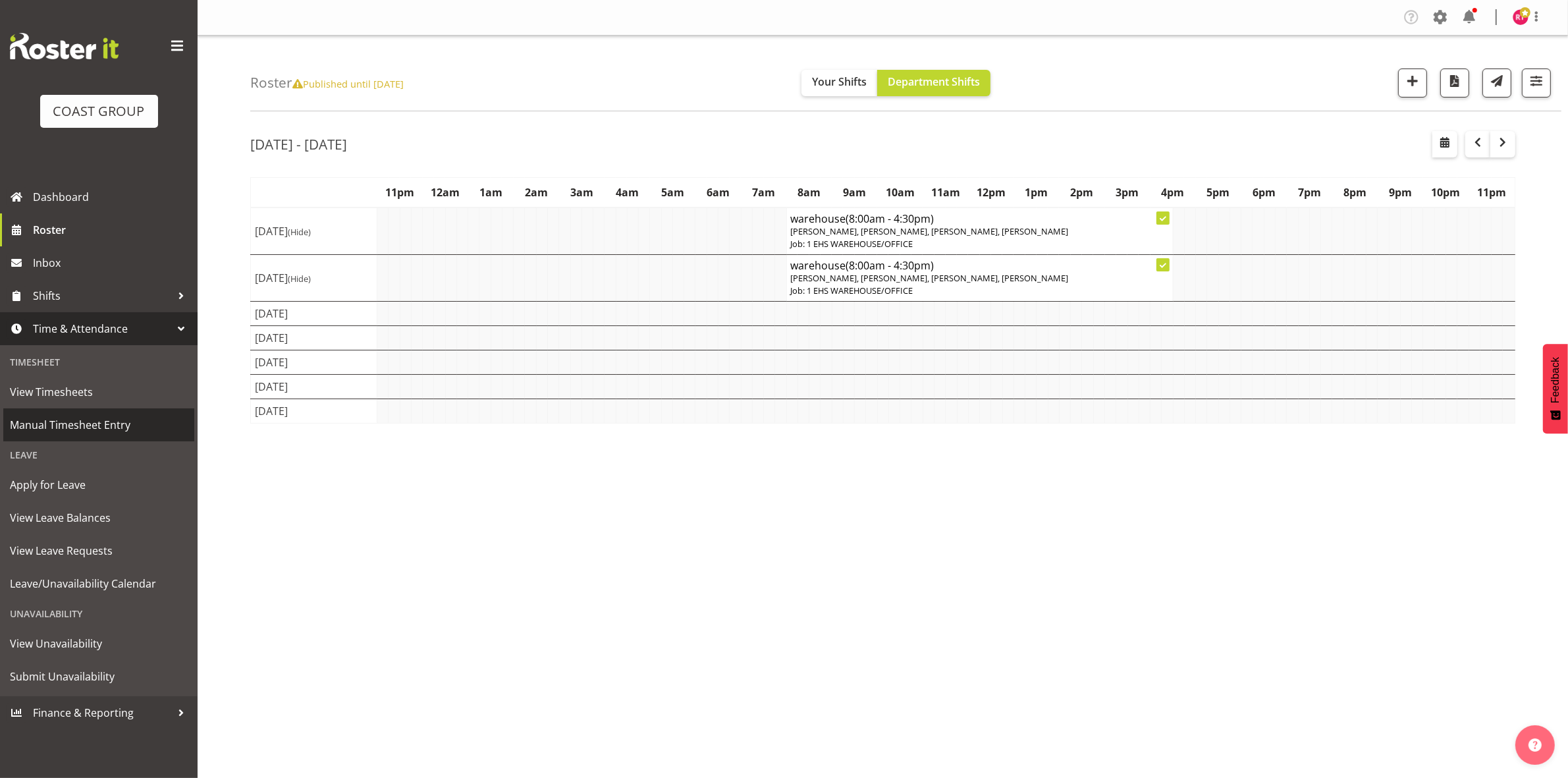
click at [82, 415] on span "Manual Timesheet Entry" at bounding box center [99, 424] width 177 height 20
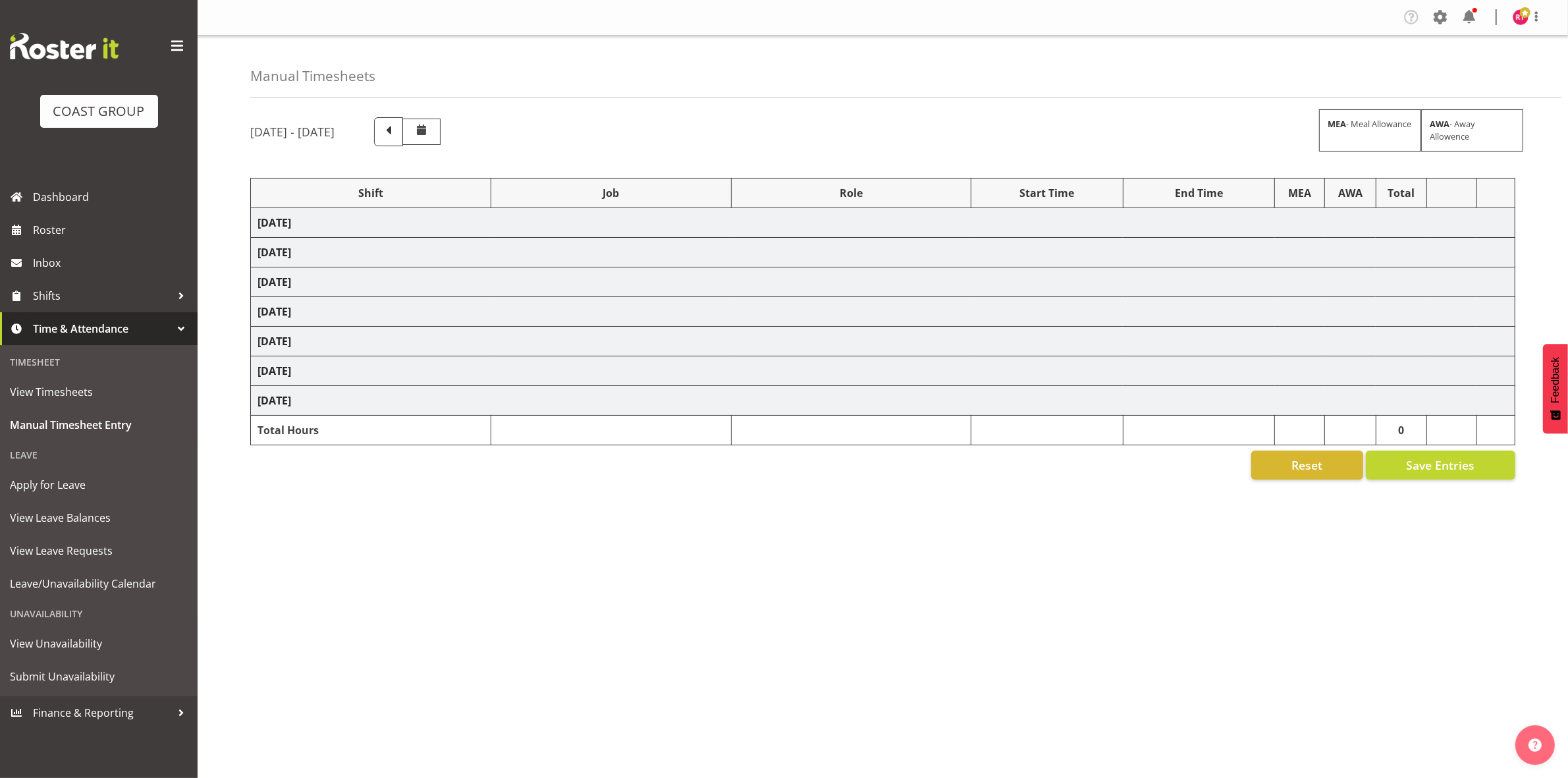
select select "83513"
select select "8690"
select select "83514"
select select "69"
select select "83515"
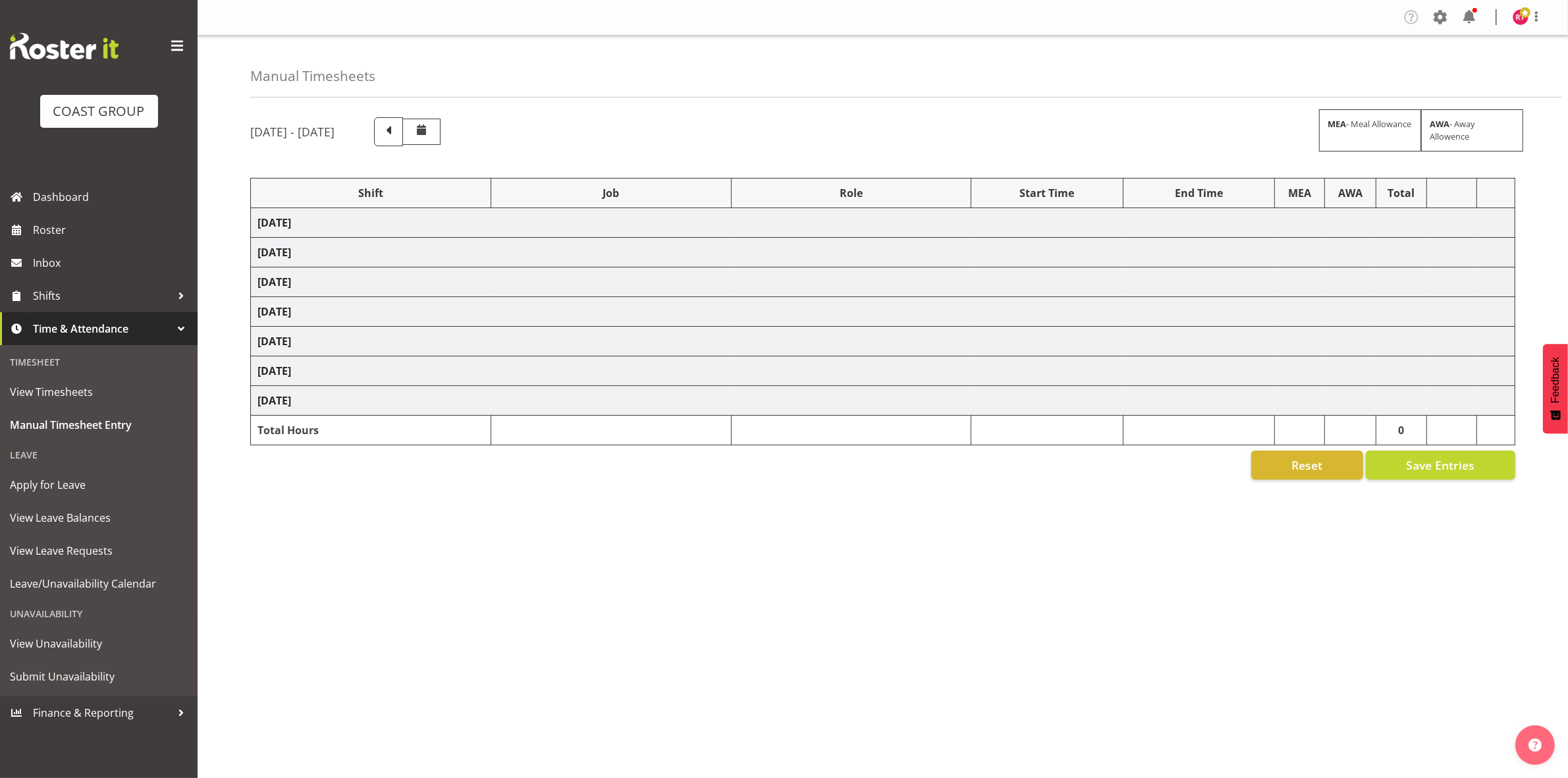
select select "9901"
select select "83517"
select select "9023"
select select "83521"
select select "10475"
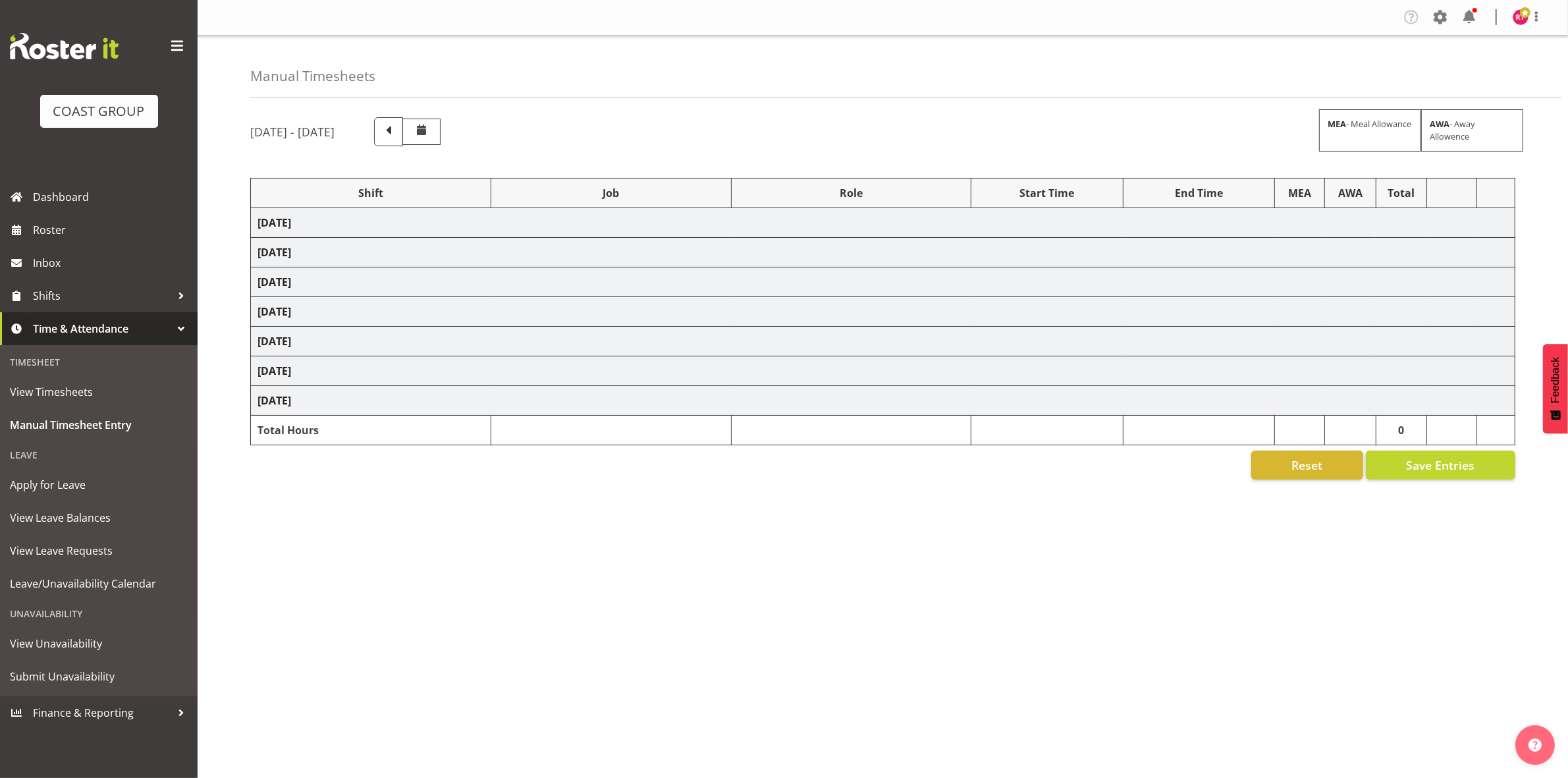
select select "83524"
select select "69"
select select "83527"
select select "10475"
select select "83528"
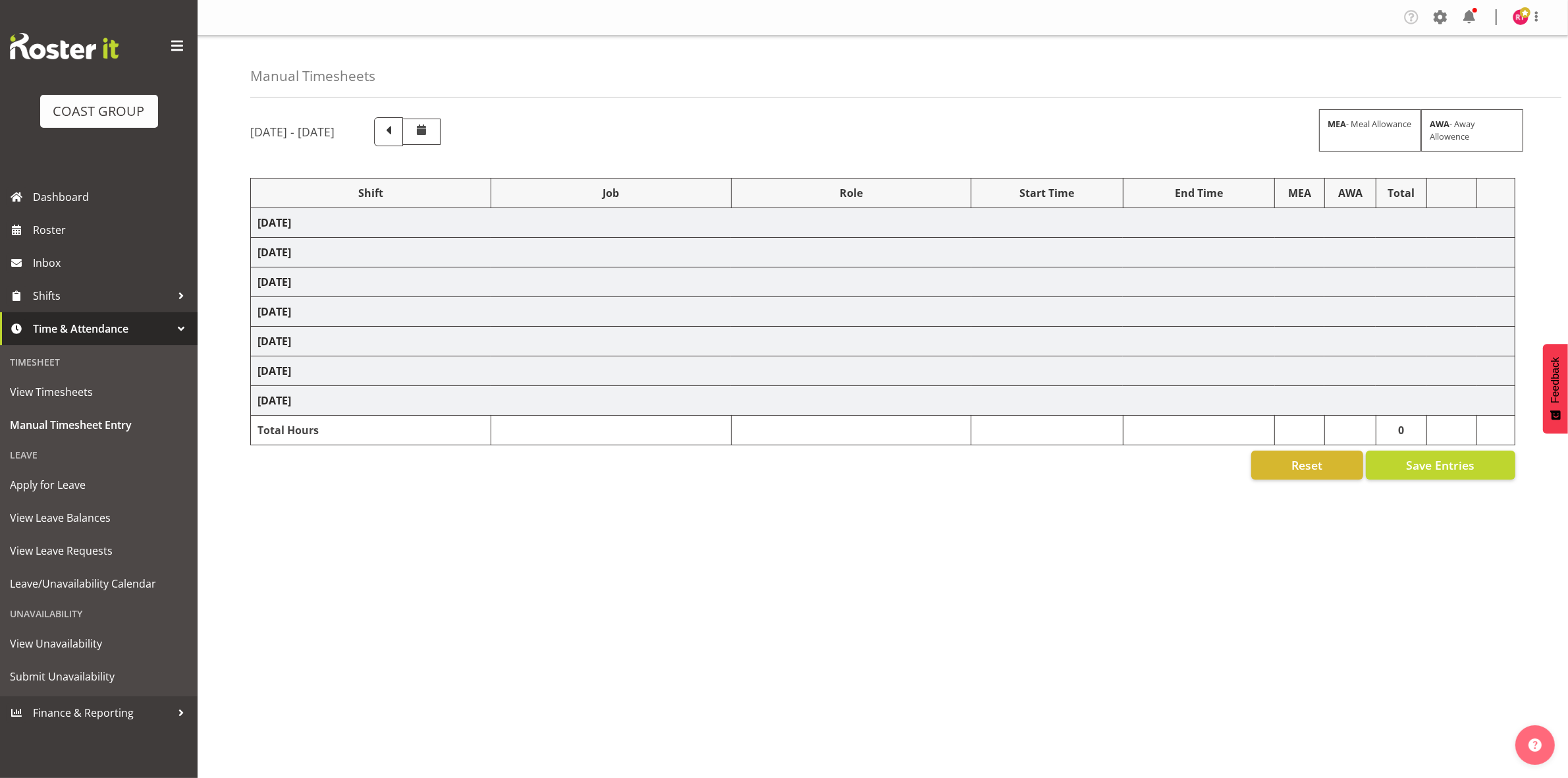
select select "9205"
select select "83529"
select select "9023"
select select "83531"
select select "69"
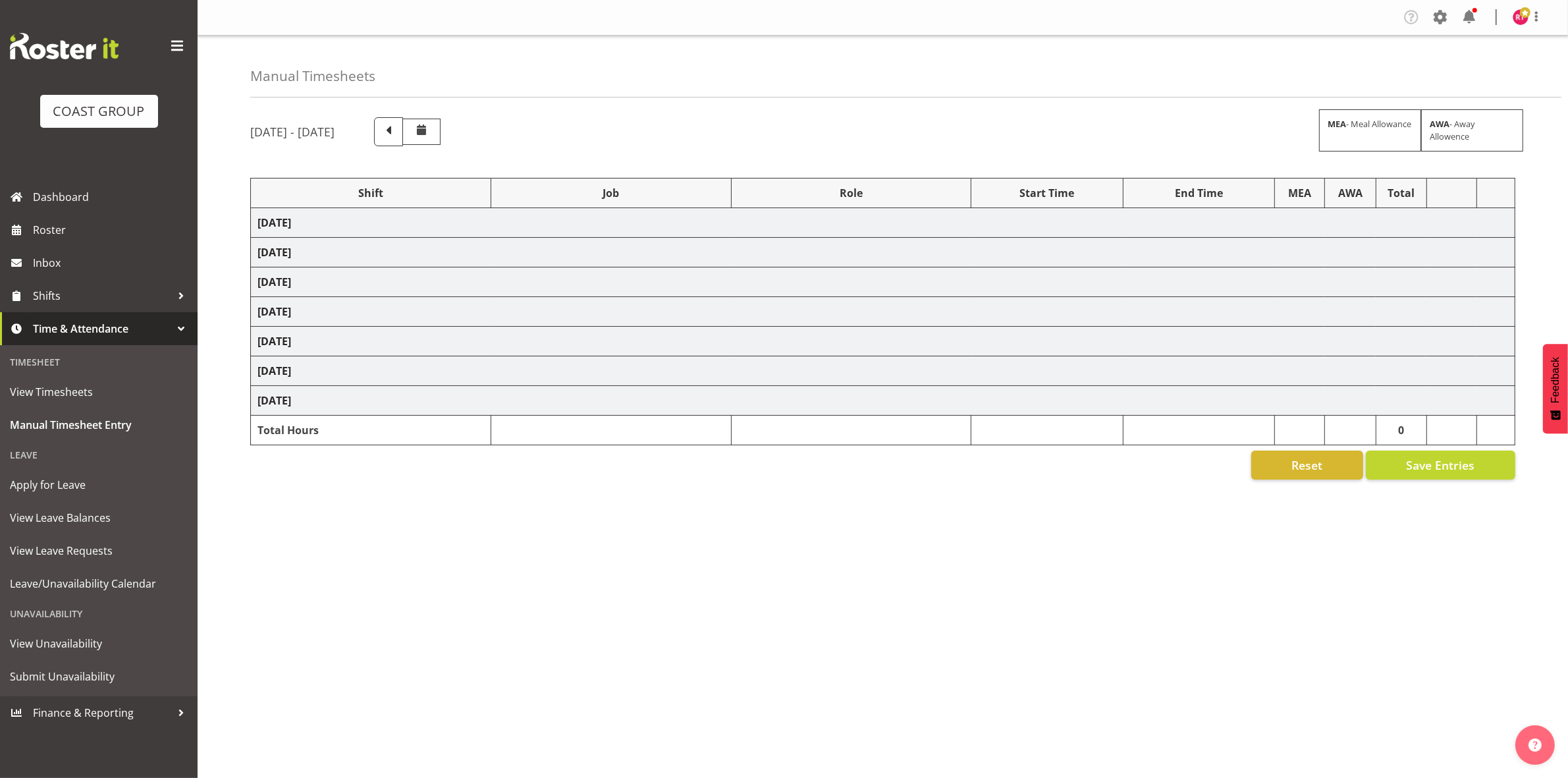
select select "83532"
select select "69"
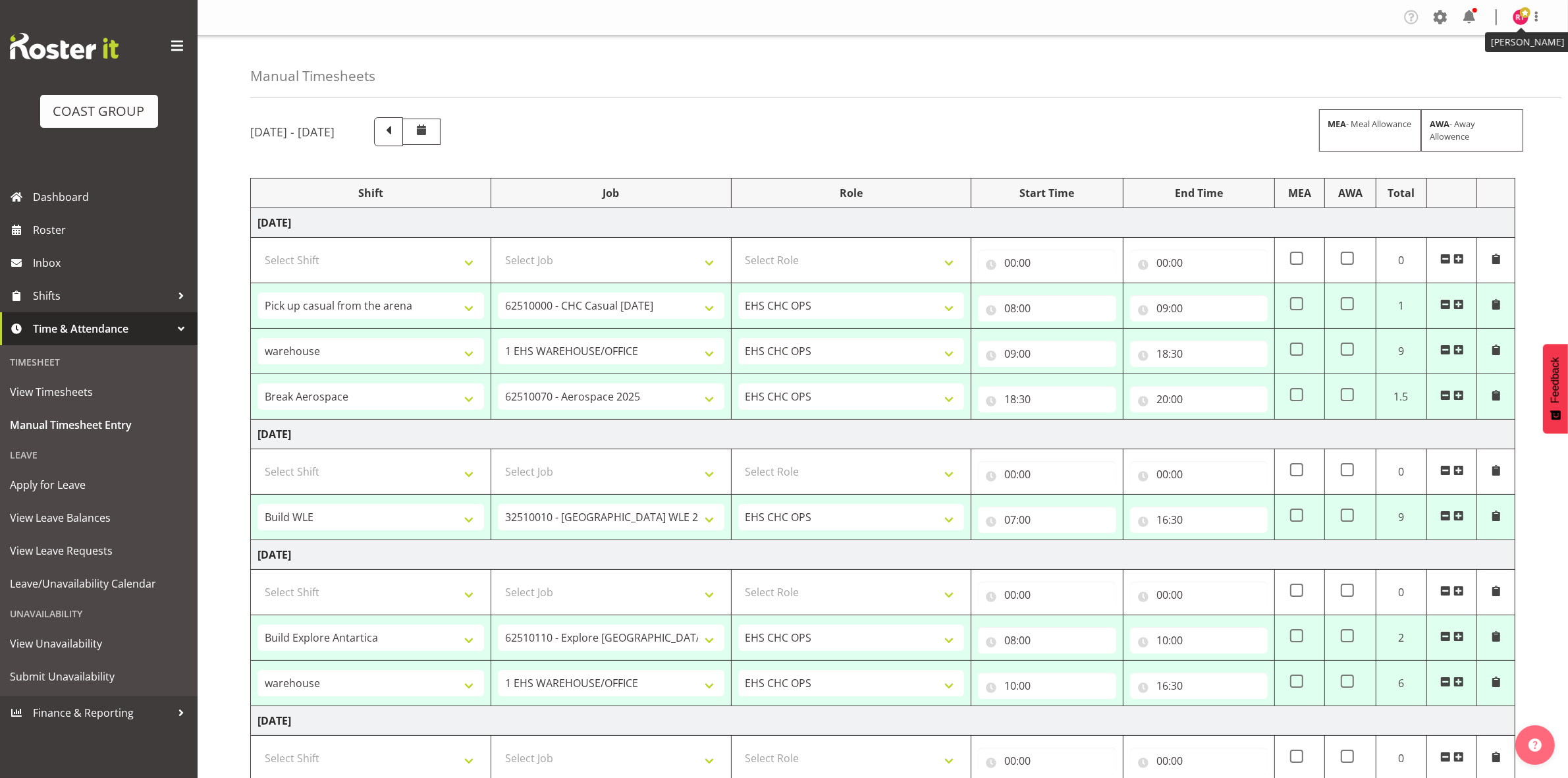
click at [1515, 18] on img at bounding box center [1520, 17] width 16 height 16
click at [1449, 70] on link "Log Out" at bounding box center [1481, 69] width 126 height 23
